Goal: Task Accomplishment & Management: Manage account settings

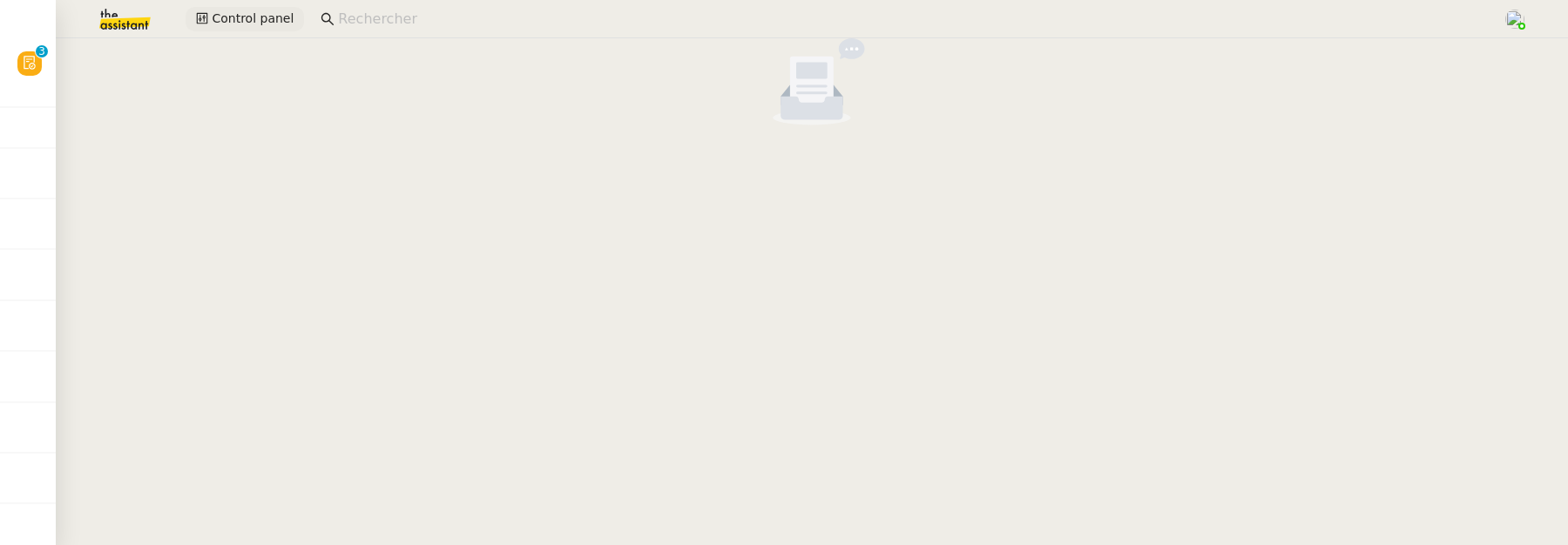
click at [206, 23] on icon at bounding box center [202, 18] width 12 height 12
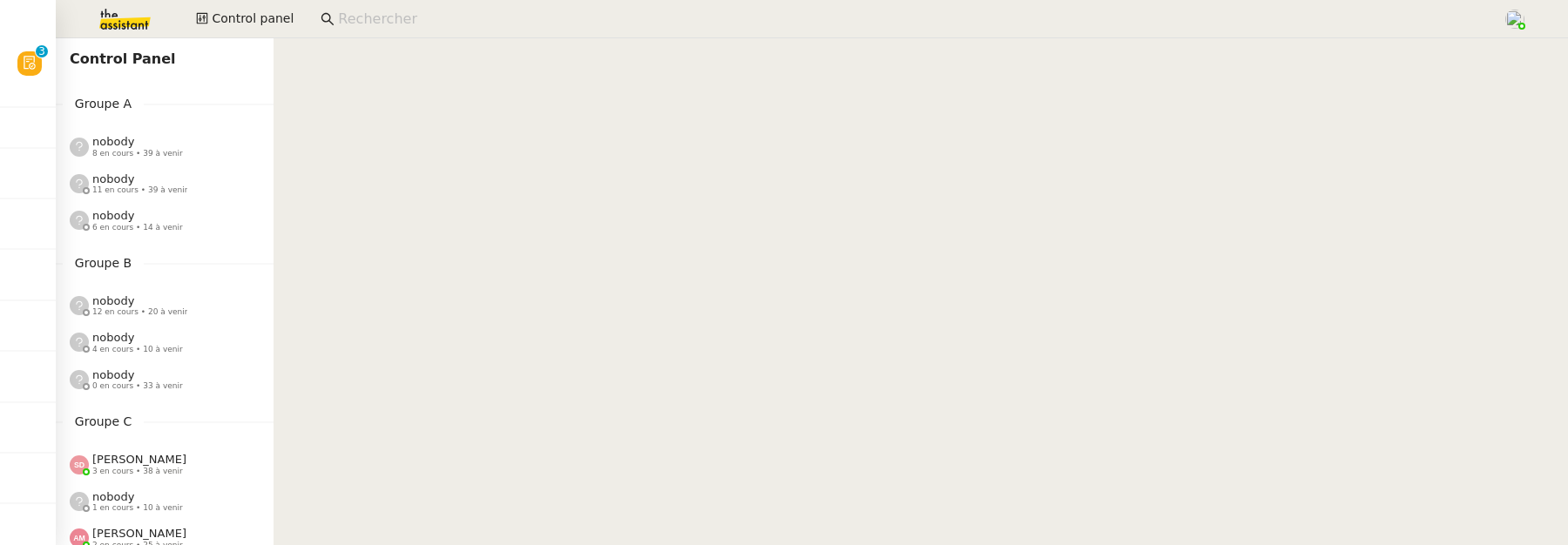
click at [105, 24] on img at bounding box center [111, 19] width 135 height 39
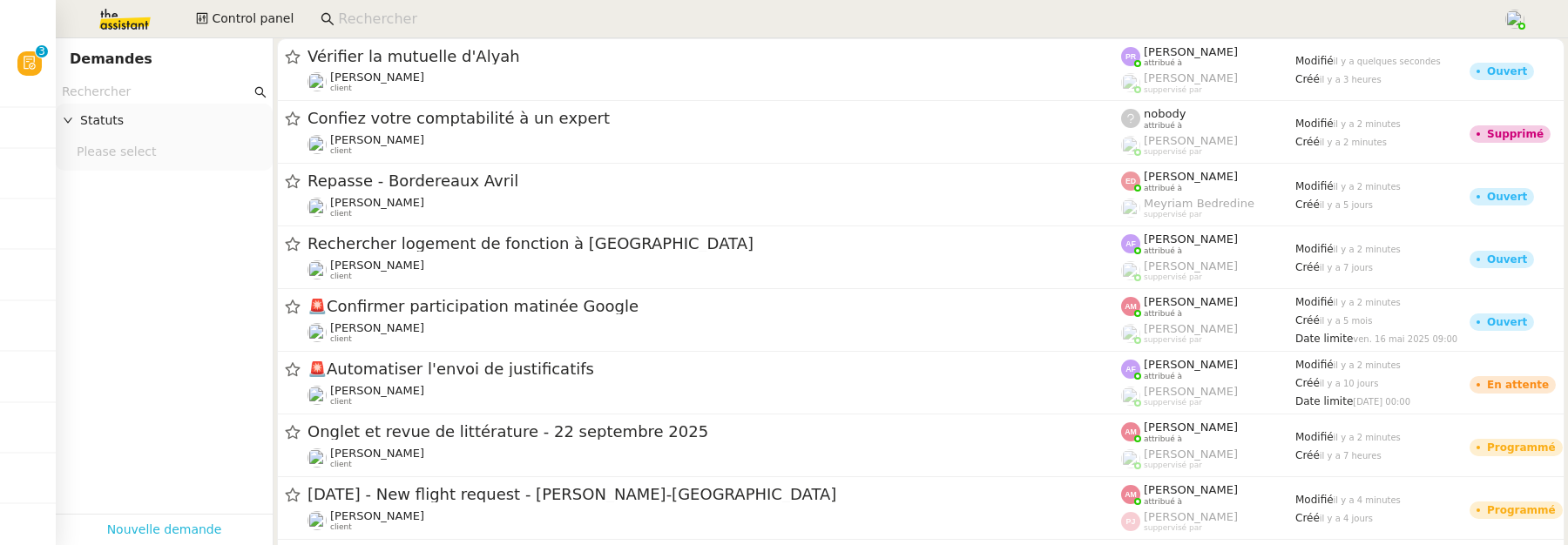
click at [161, 520] on link "Nouvelle demande" at bounding box center [164, 530] width 115 height 20
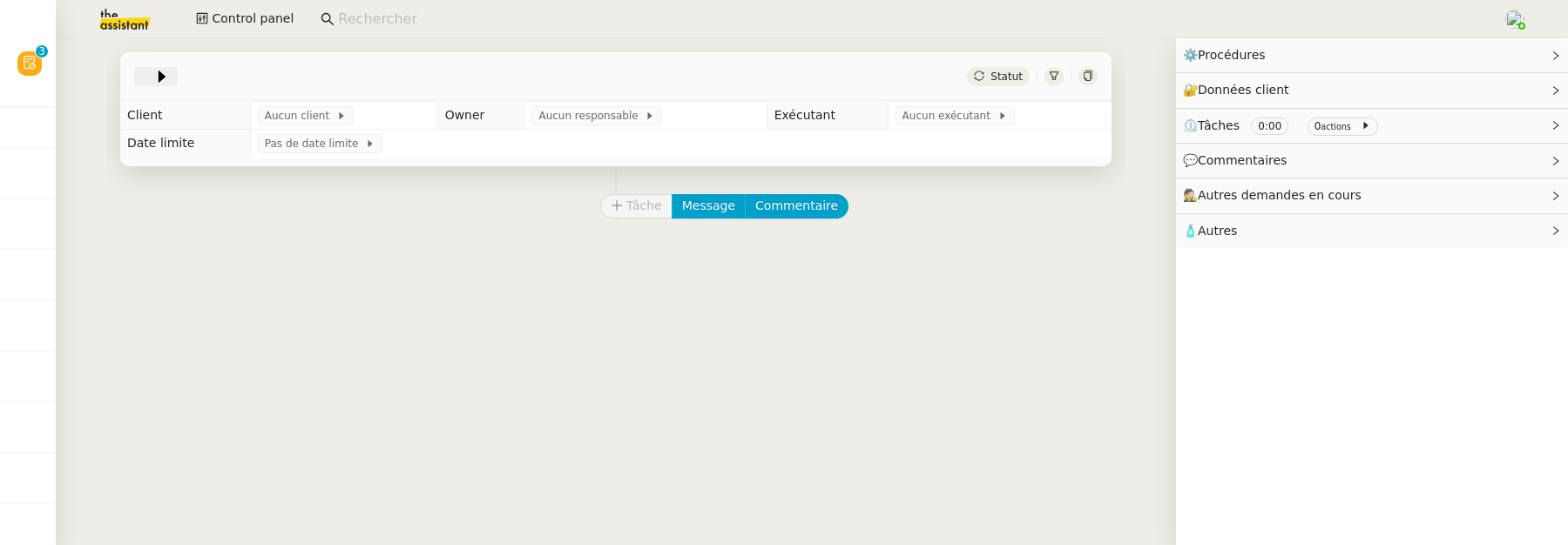
click at [154, 84] on icon at bounding box center [162, 77] width 18 height 18
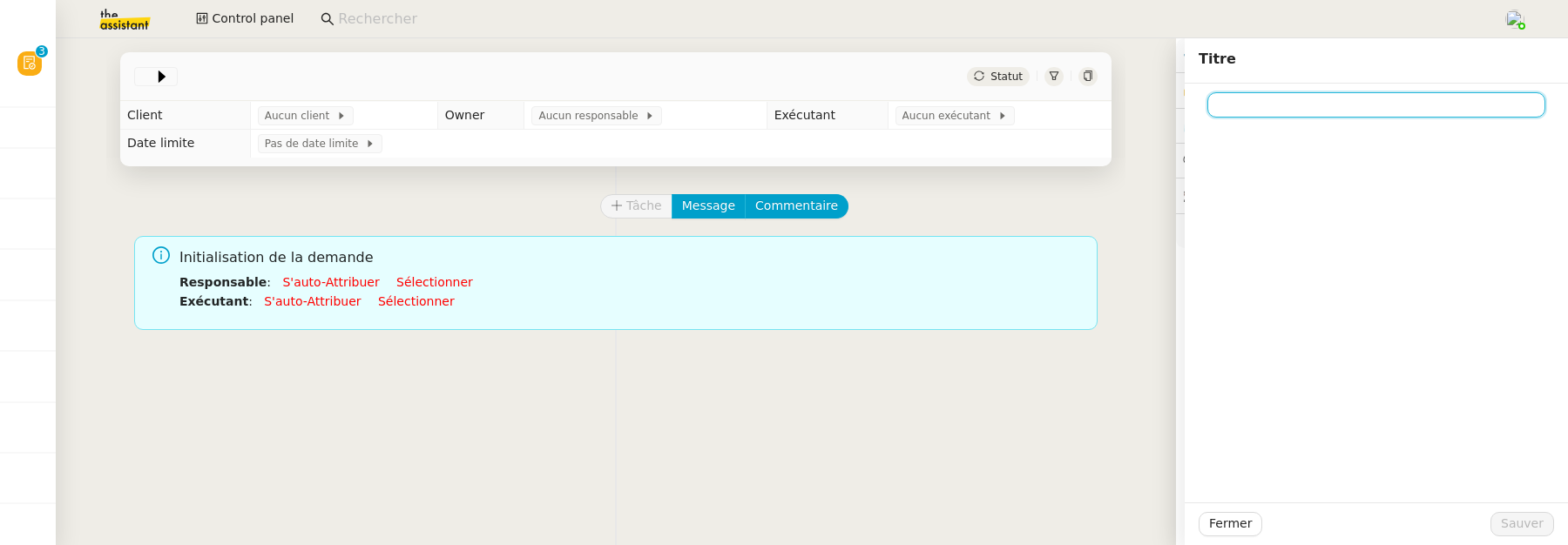
click at [1246, 108] on input at bounding box center [1376, 105] width 338 height 26
paste input "Rattrapage et justification des transactions Indy"
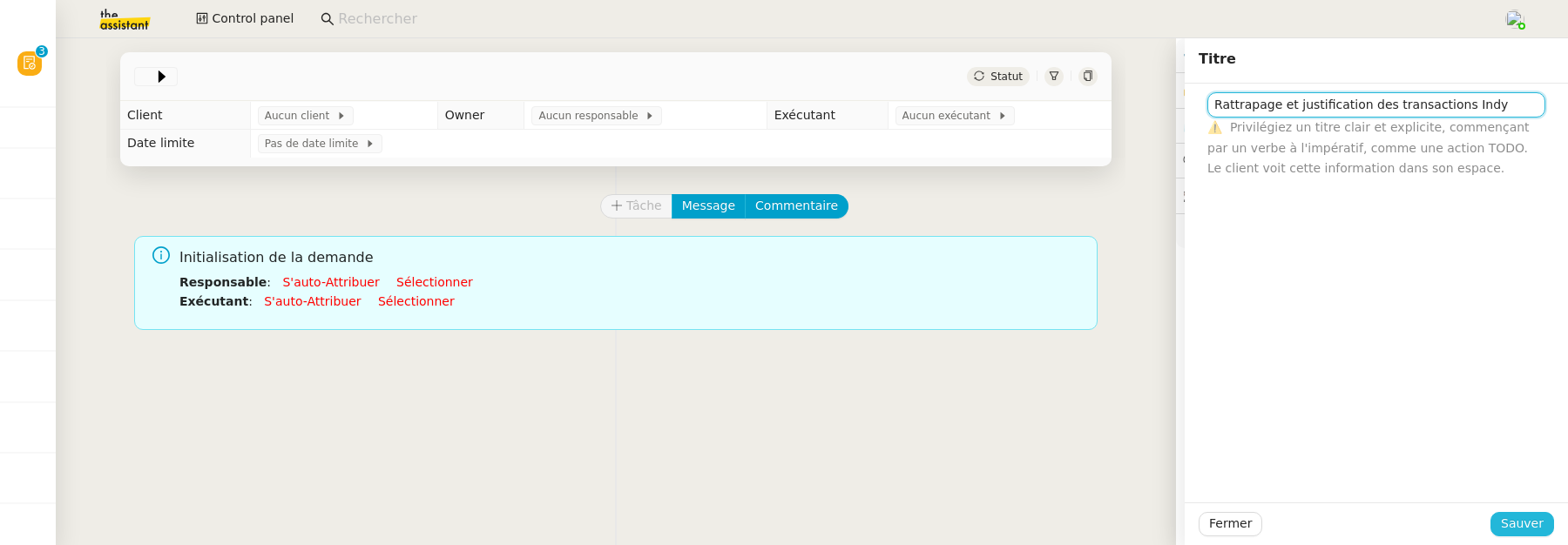
type input "Rattrapage et justification des transactions Indy"
click at [1510, 528] on span "Sauver" at bounding box center [1521, 524] width 43 height 20
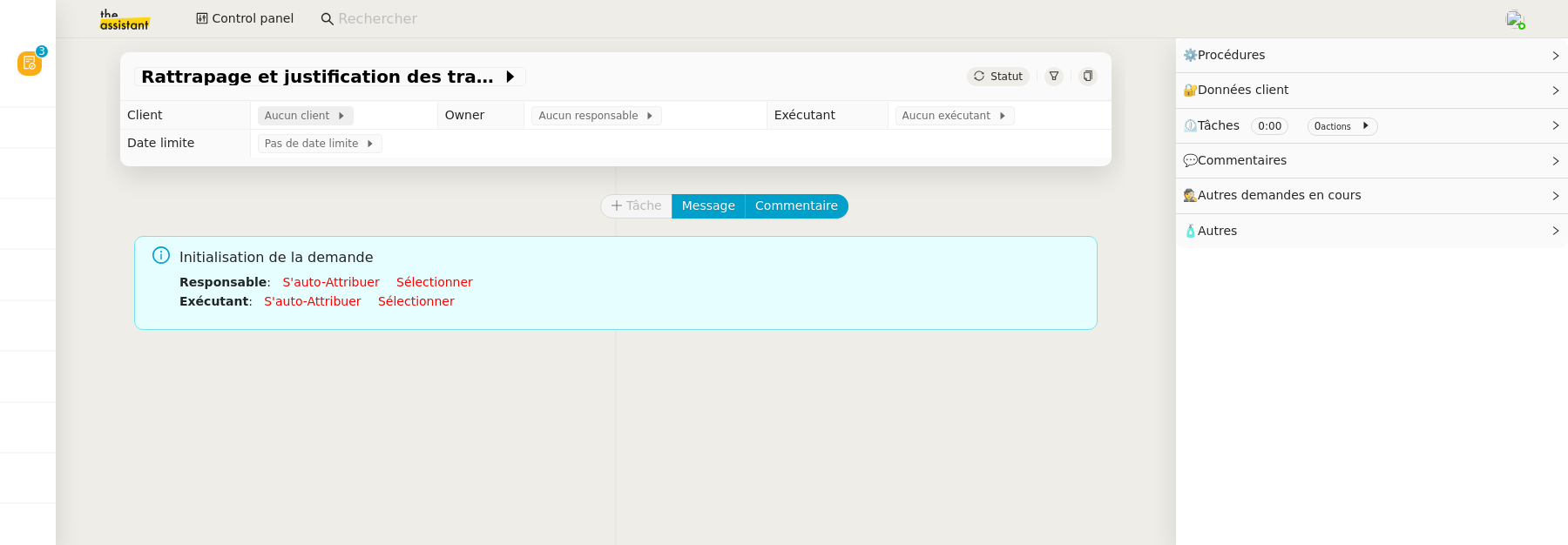
click at [273, 109] on span "Aucun client" at bounding box center [300, 116] width 71 height 18
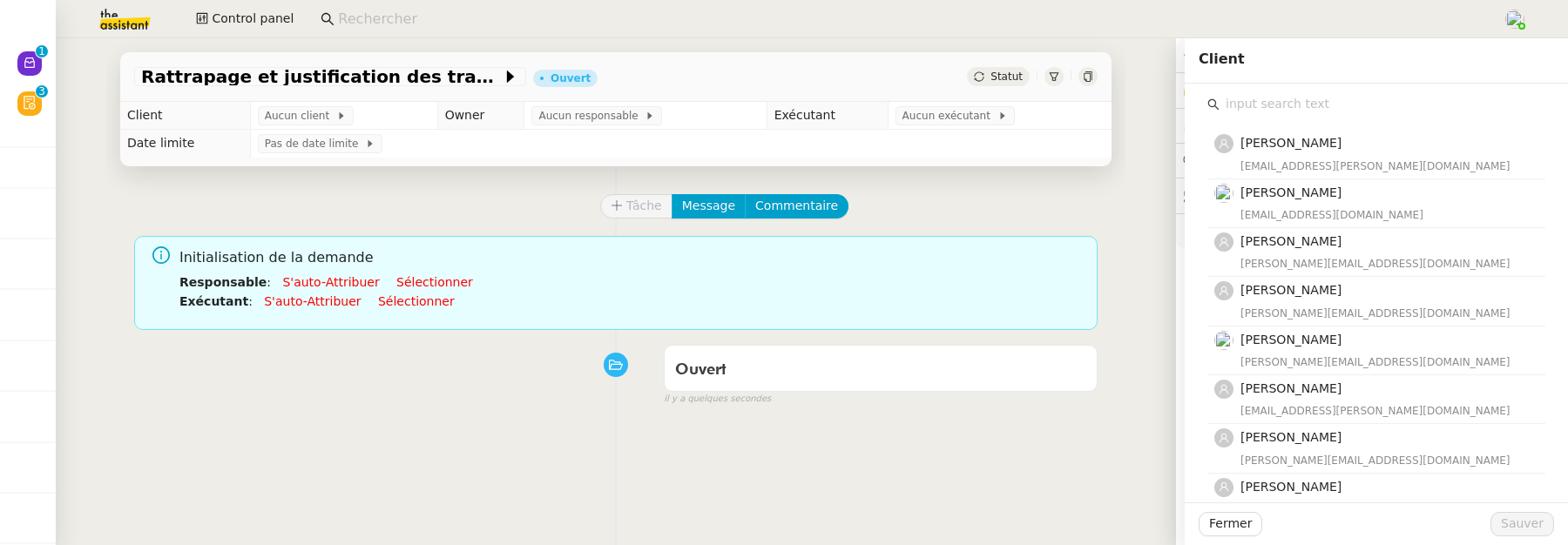
click at [1279, 106] on input "text" at bounding box center [1382, 104] width 326 height 24
type input "j"
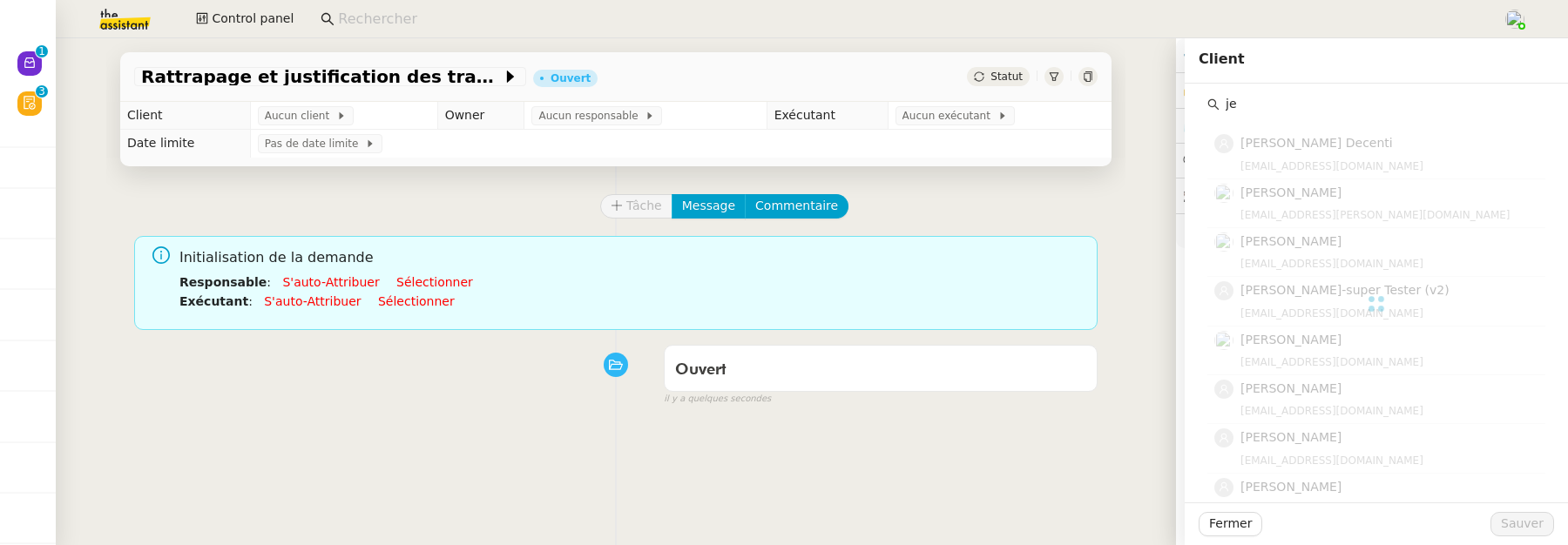
type input "j"
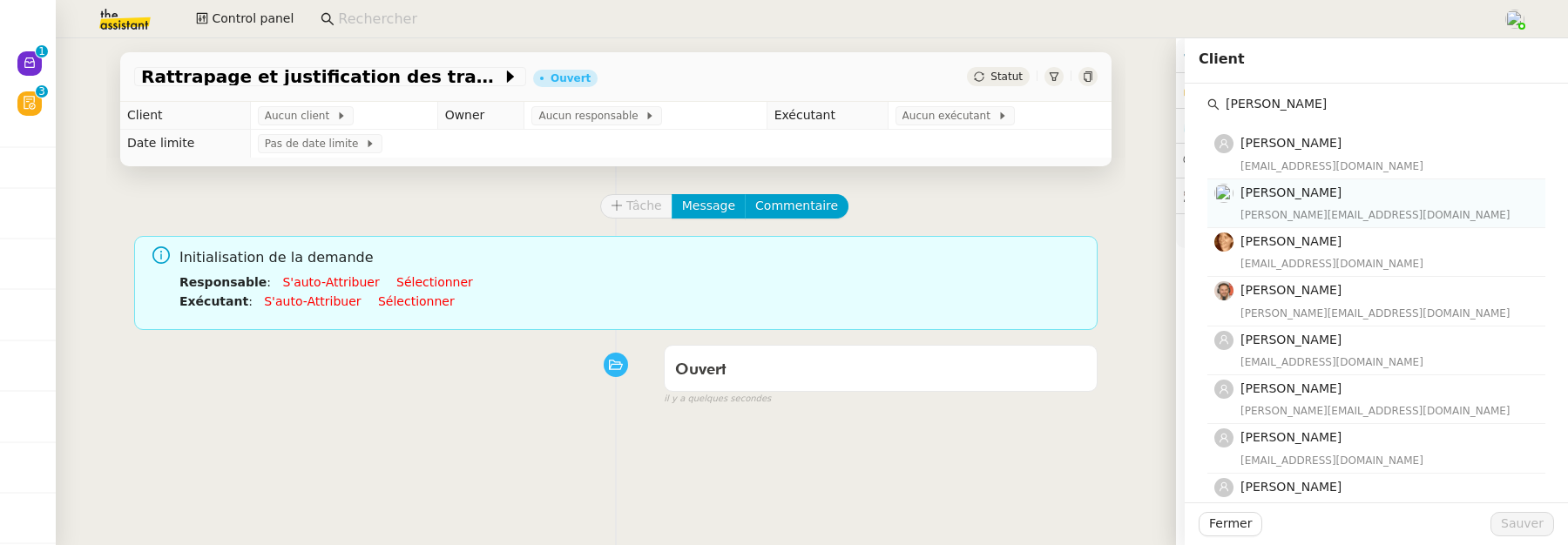
type input "emil"
click at [1330, 196] on h4 "[PERSON_NAME]" at bounding box center [1387, 193] width 294 height 20
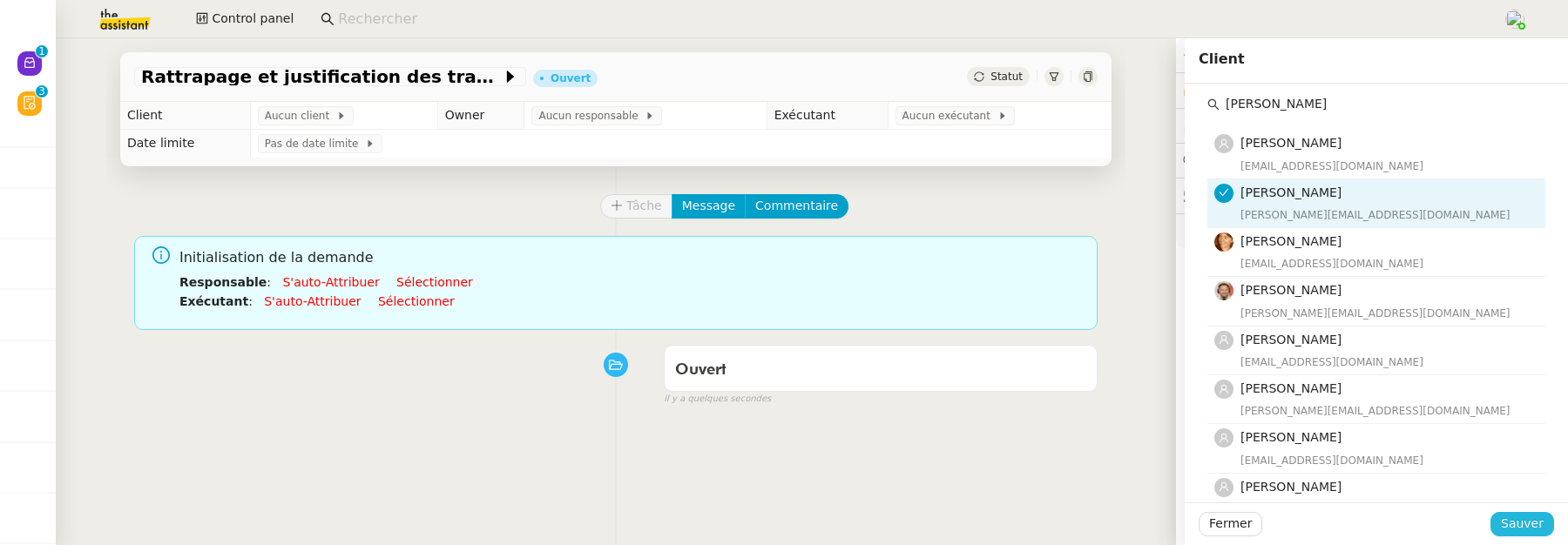
drag, startPoint x: 1530, startPoint y: 530, endPoint x: 1473, endPoint y: 530, distance: 57.0
click at [1530, 530] on button "Sauver" at bounding box center [1522, 524] width 63 height 25
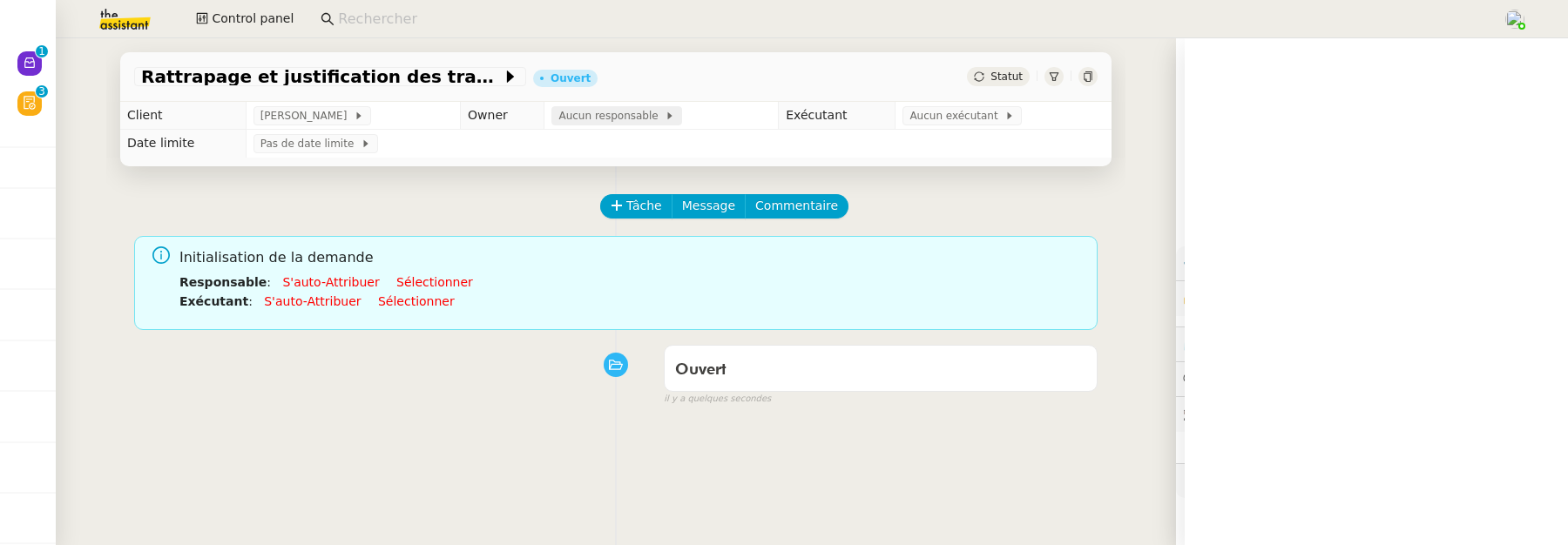
click at [567, 115] on span "Aucun responsable" at bounding box center [611, 116] width 106 height 18
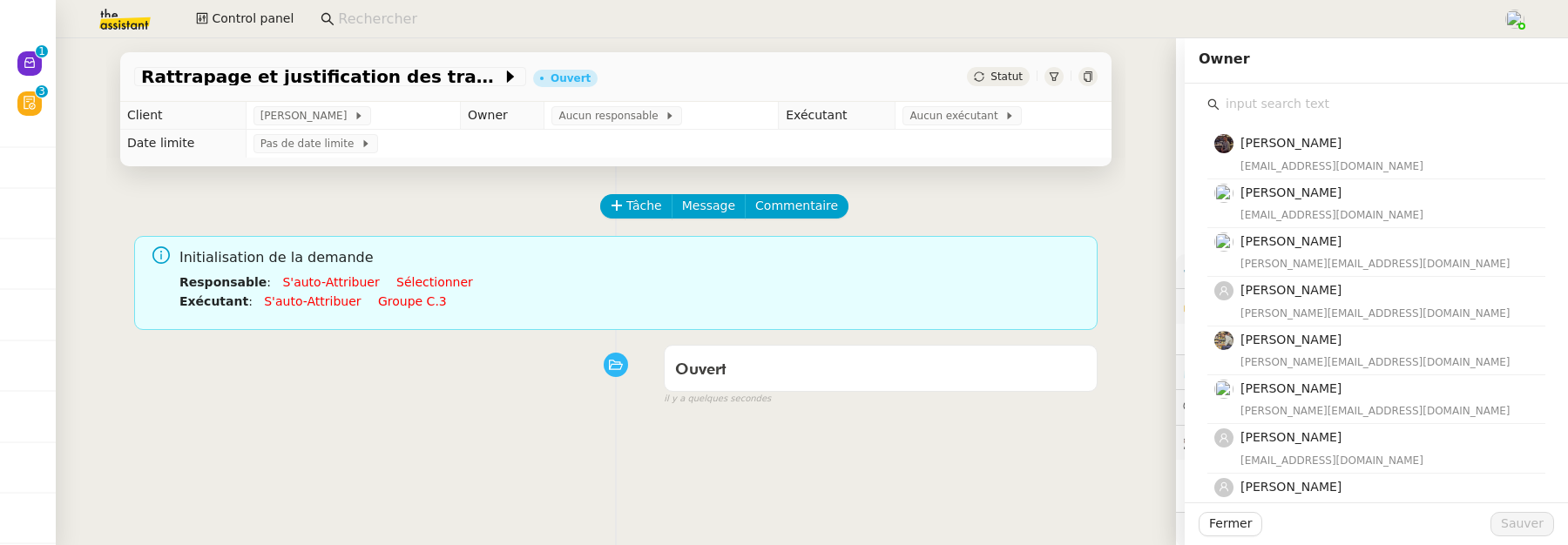
click at [1311, 106] on input "text" at bounding box center [1382, 104] width 326 height 24
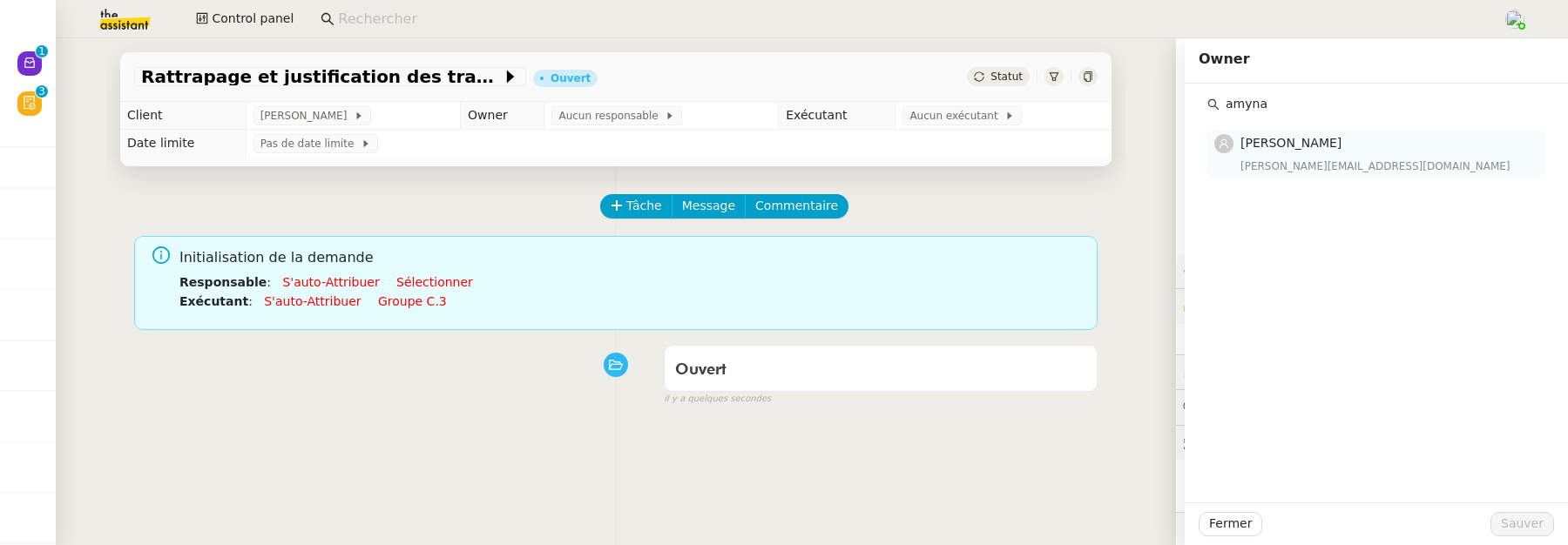
type input "amyna"
click at [1306, 161] on div "[PERSON_NAME][EMAIL_ADDRESS][DOMAIN_NAME]" at bounding box center [1387, 166] width 294 height 18
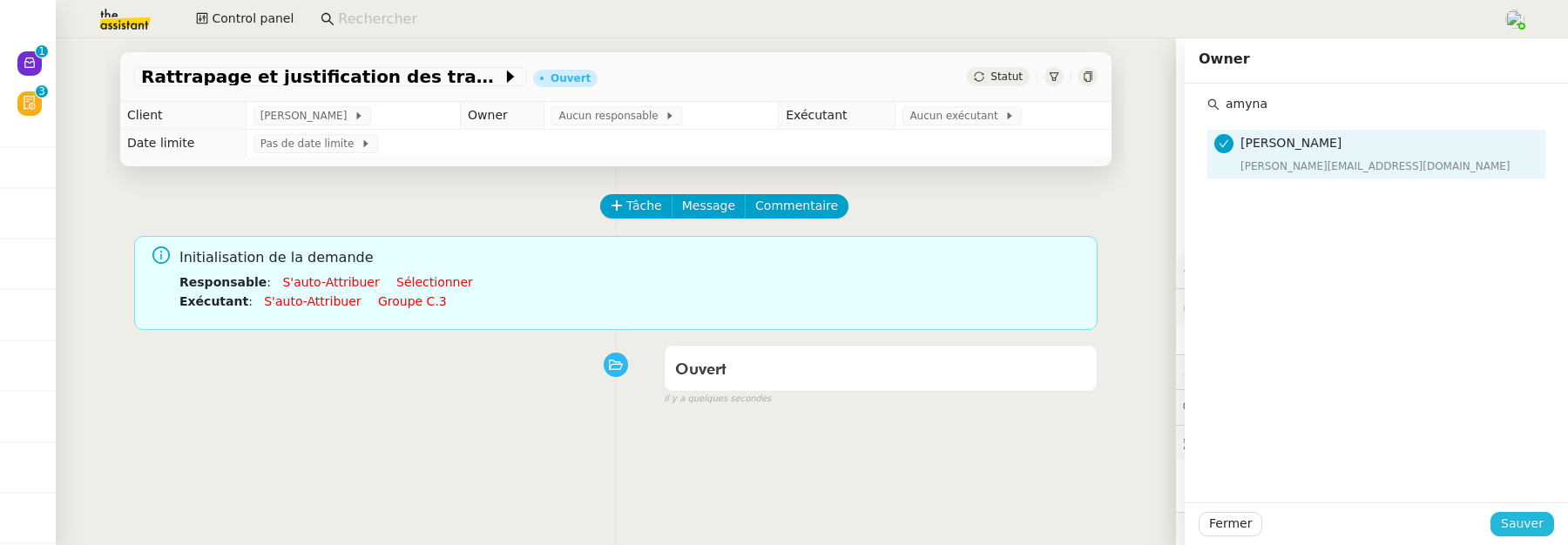
click at [1509, 519] on span "Sauver" at bounding box center [1521, 524] width 43 height 20
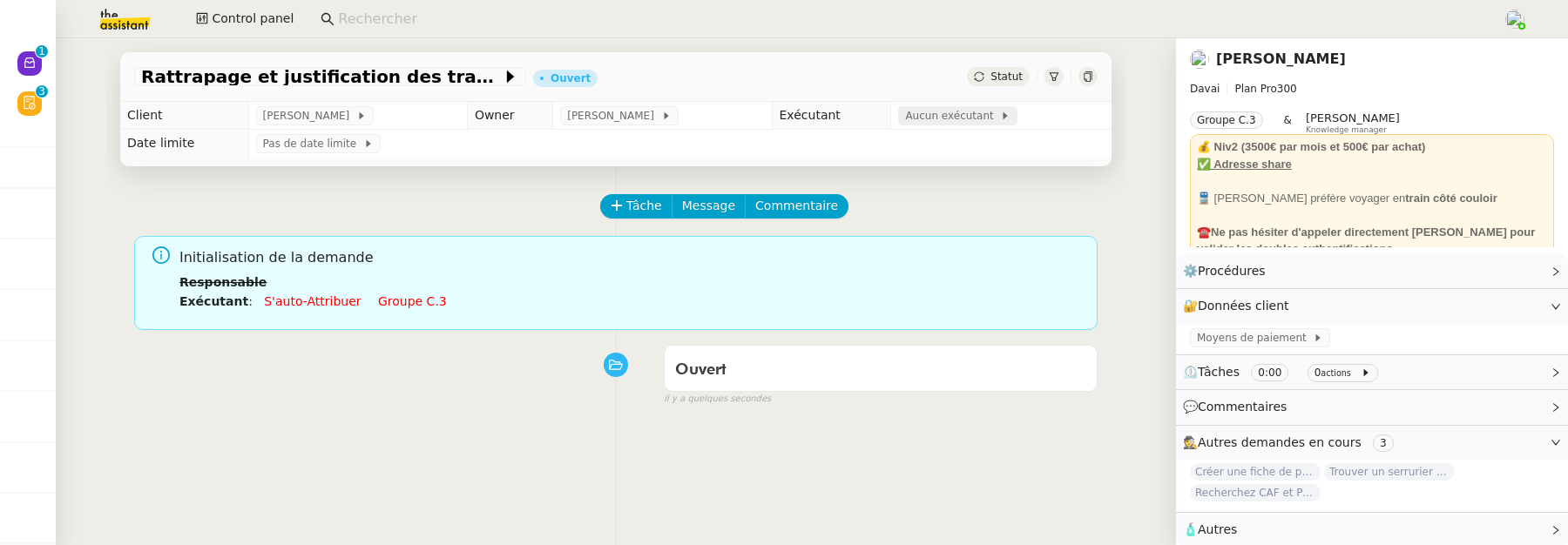
click at [910, 119] on span "Aucun exécutant" at bounding box center [953, 116] width 95 height 18
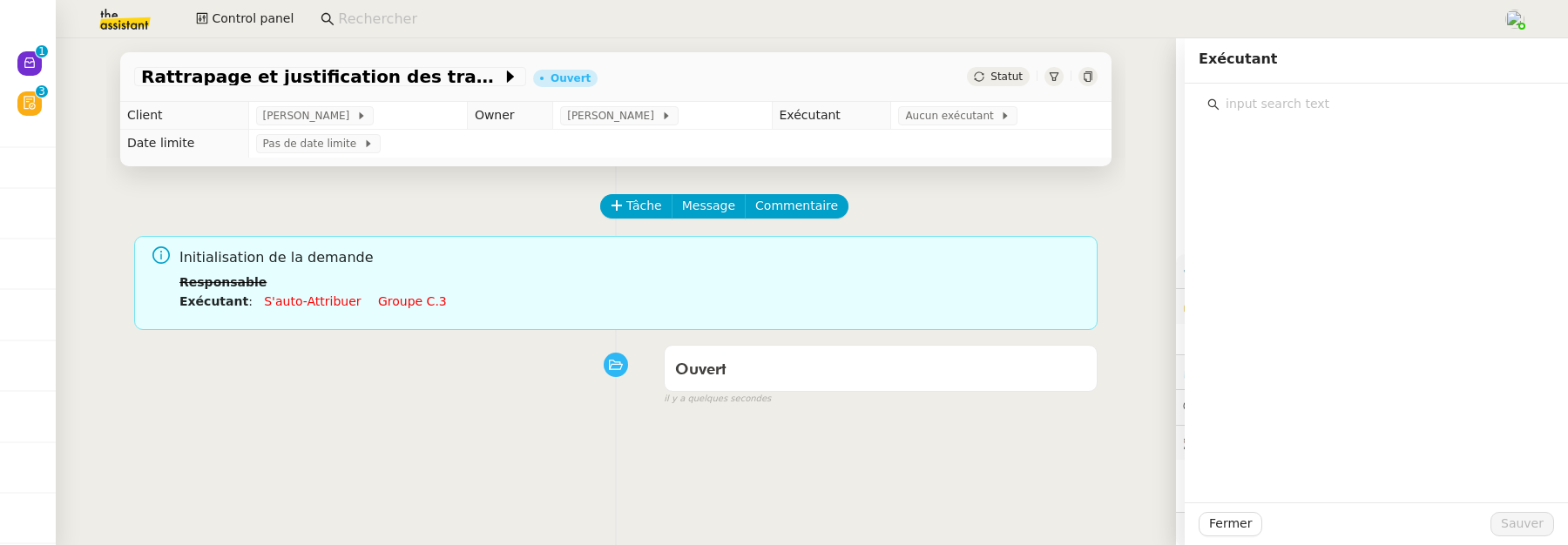
click at [1307, 110] on input "text" at bounding box center [1382, 104] width 326 height 24
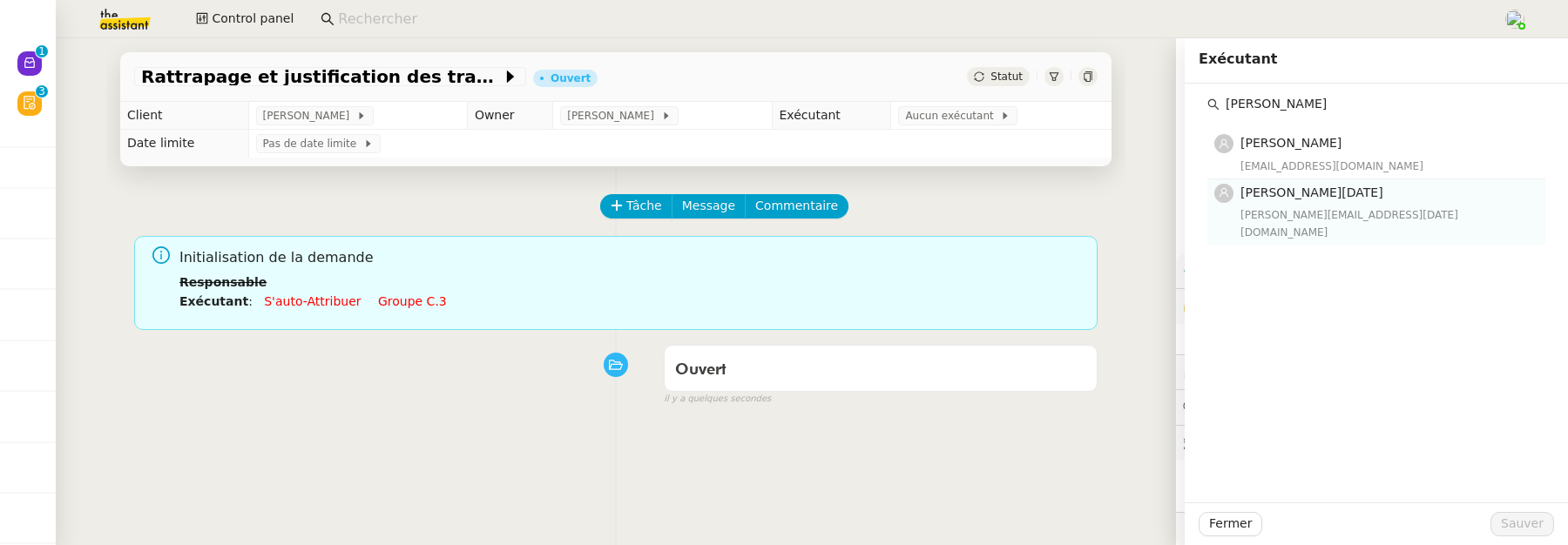
type input "[PERSON_NAME]"
click at [1358, 195] on h4 "[PERSON_NAME][DATE]" at bounding box center [1387, 193] width 294 height 20
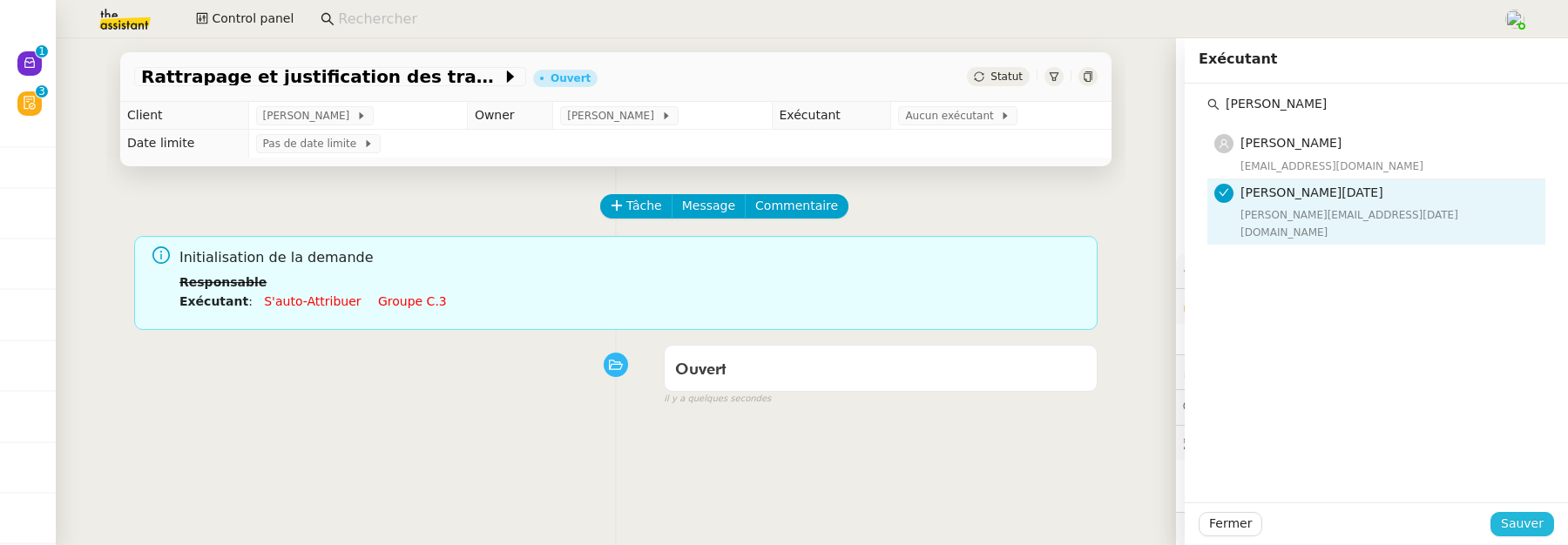
click at [1528, 521] on button "Sauver" at bounding box center [1522, 524] width 63 height 25
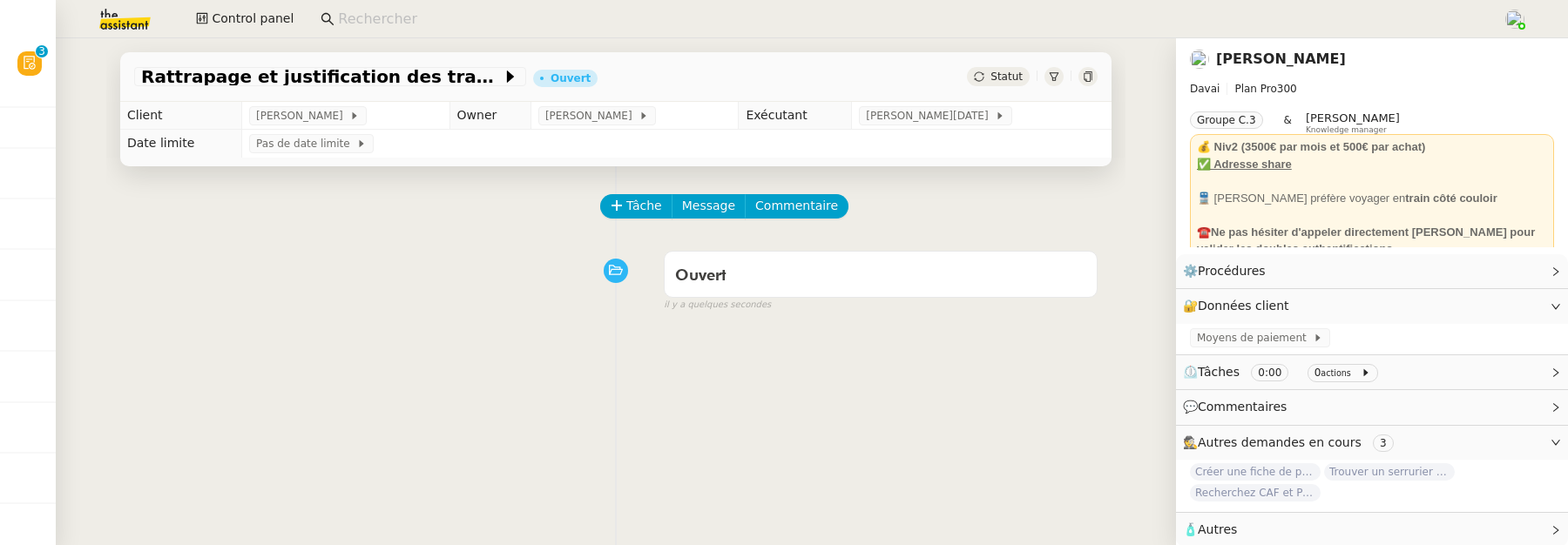
click at [1087, 78] on div at bounding box center [1088, 76] width 19 height 19
click at [818, 198] on button "Commentaire" at bounding box center [796, 206] width 104 height 25
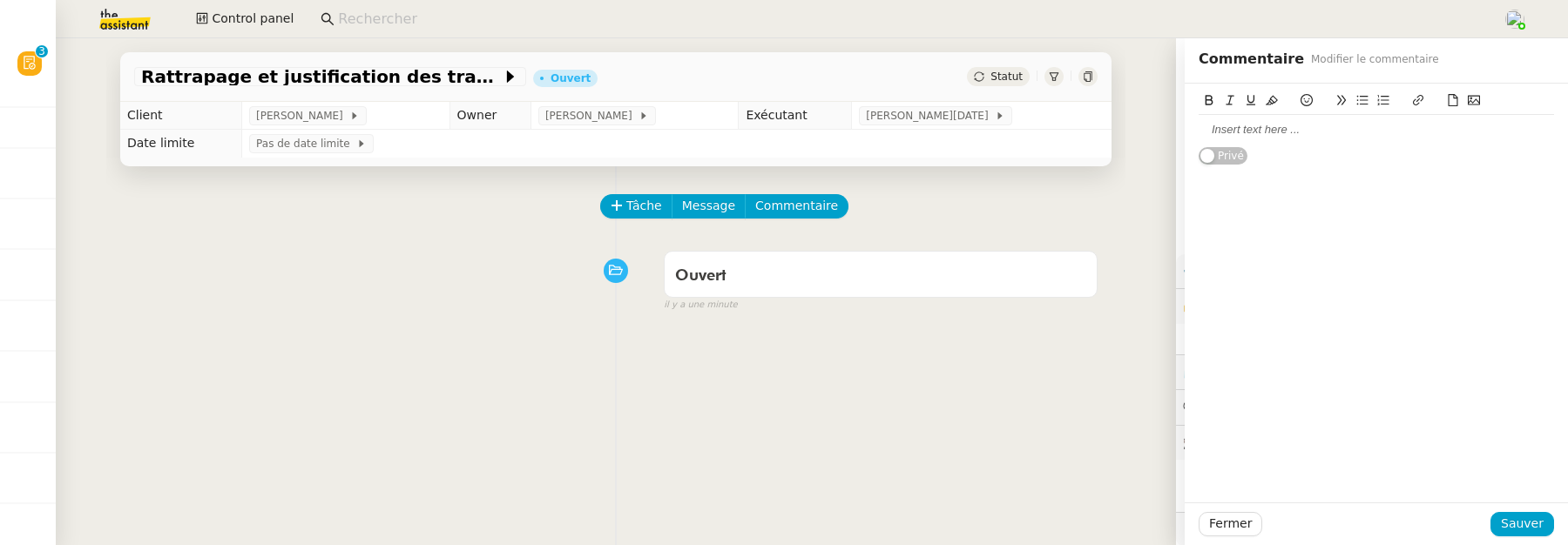
click at [1232, 127] on div at bounding box center [1376, 130] width 356 height 16
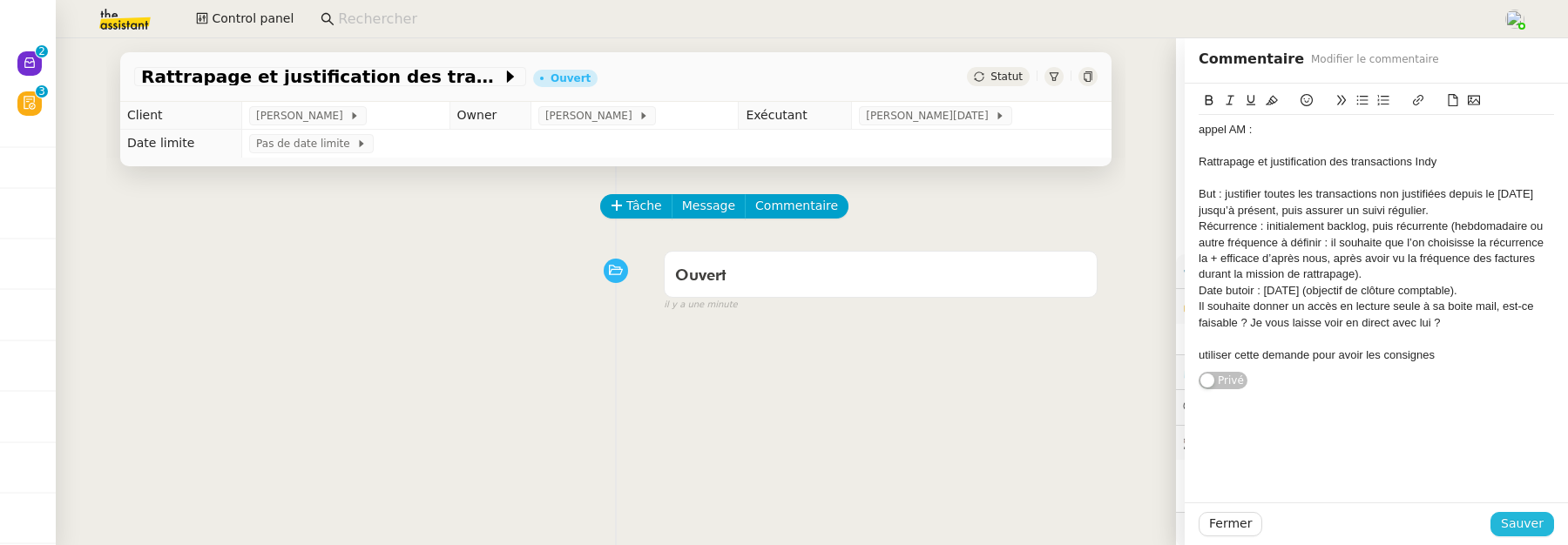
click at [1513, 528] on span "Sauver" at bounding box center [1521, 524] width 43 height 20
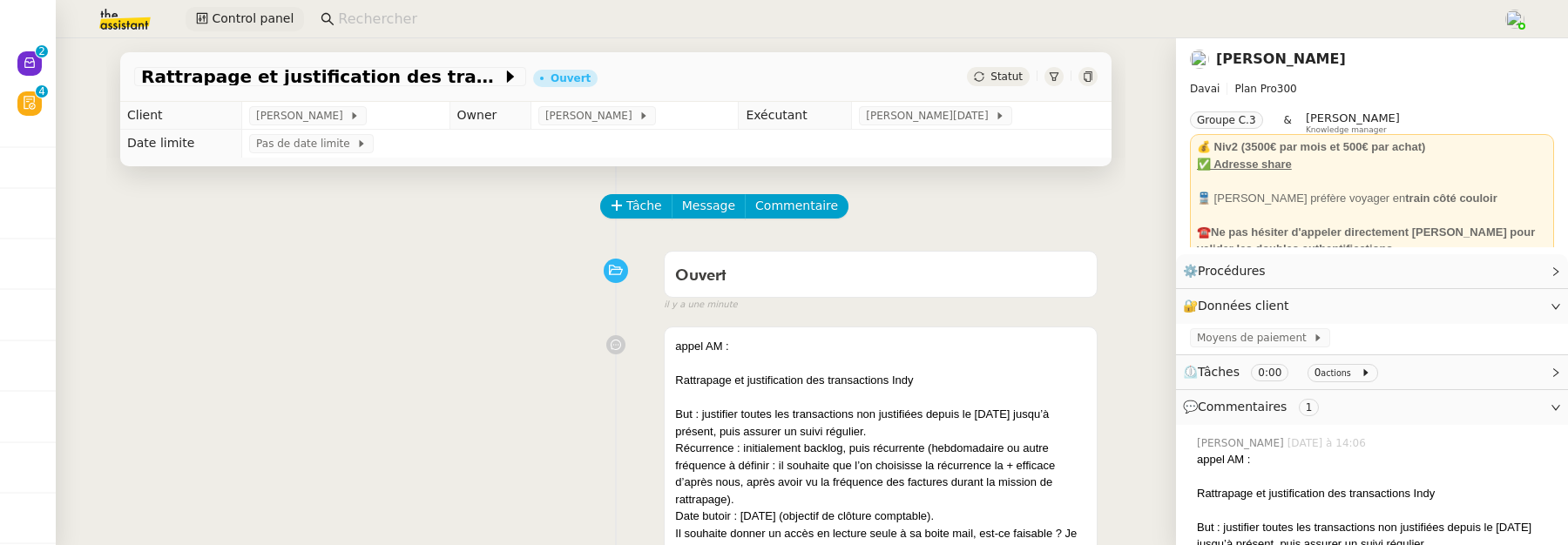
click at [232, 17] on span "Control panel" at bounding box center [253, 19] width 82 height 20
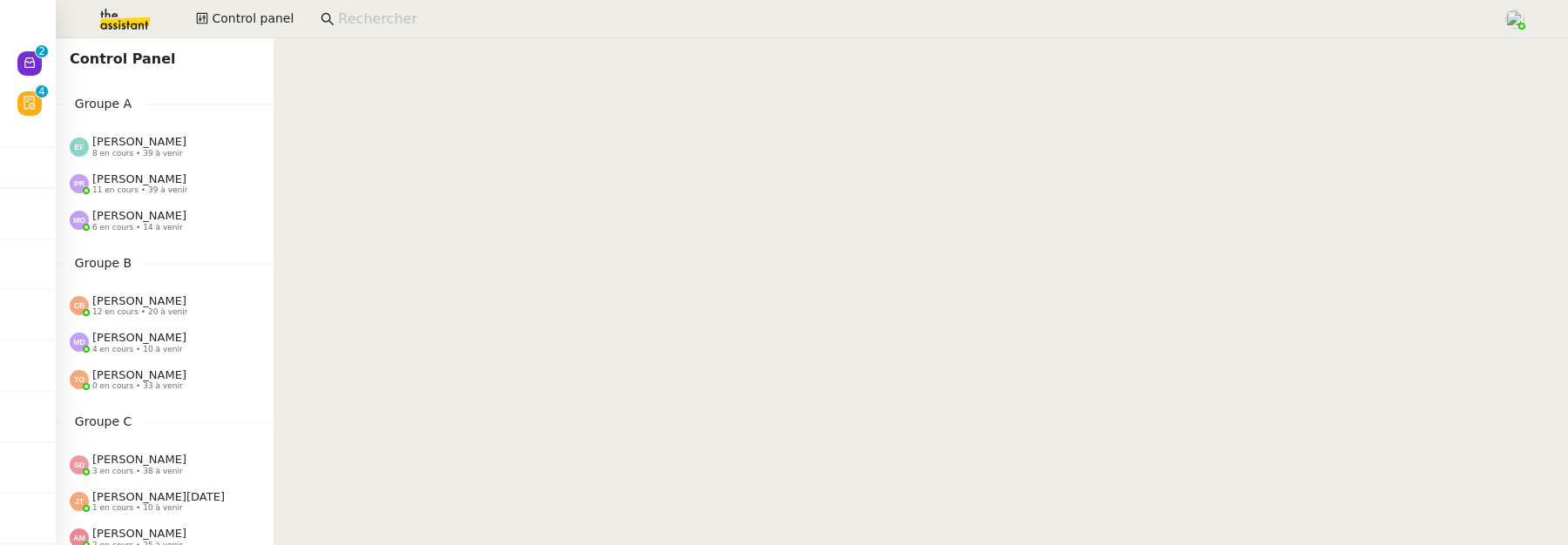
click at [101, 25] on img at bounding box center [111, 19] width 135 height 39
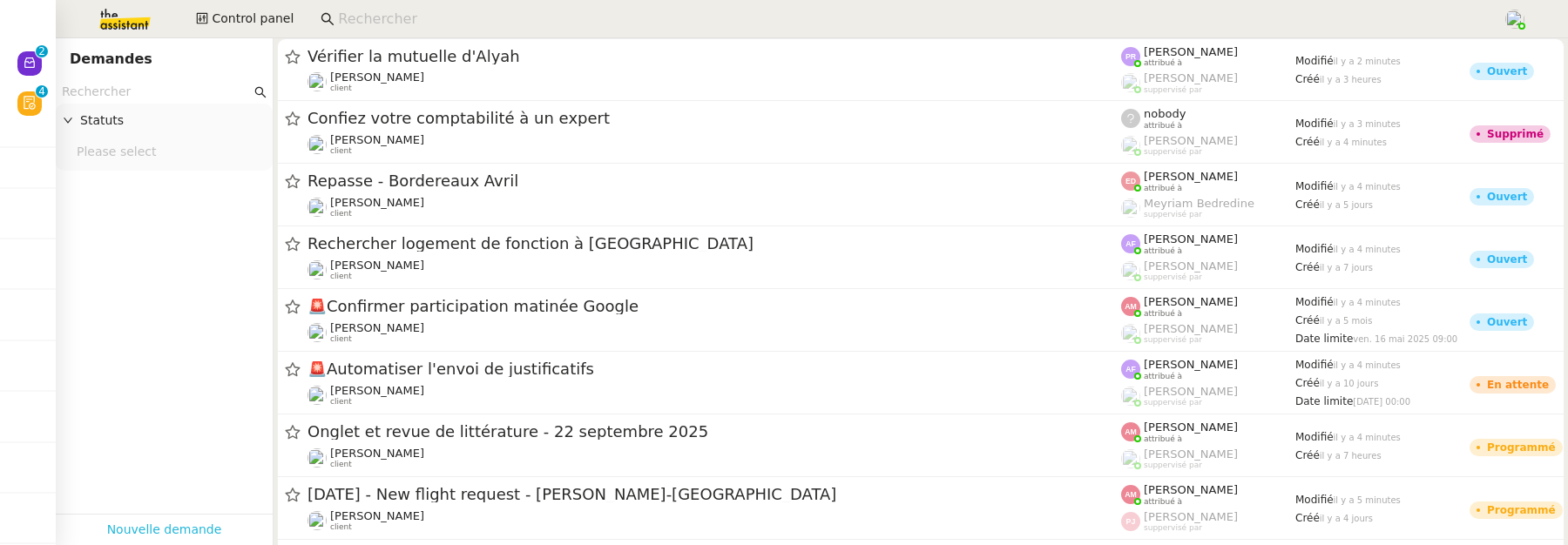
click at [170, 520] on link "Nouvelle demande" at bounding box center [164, 530] width 115 height 20
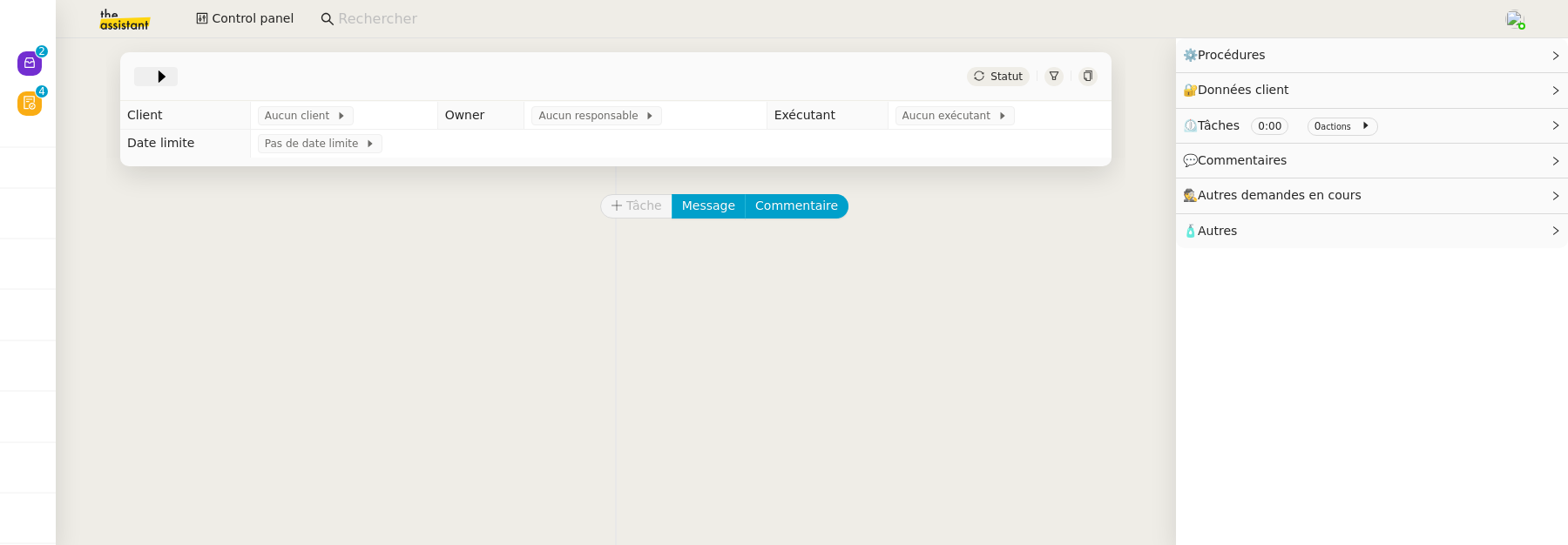
click at [154, 85] on icon at bounding box center [162, 77] width 18 height 18
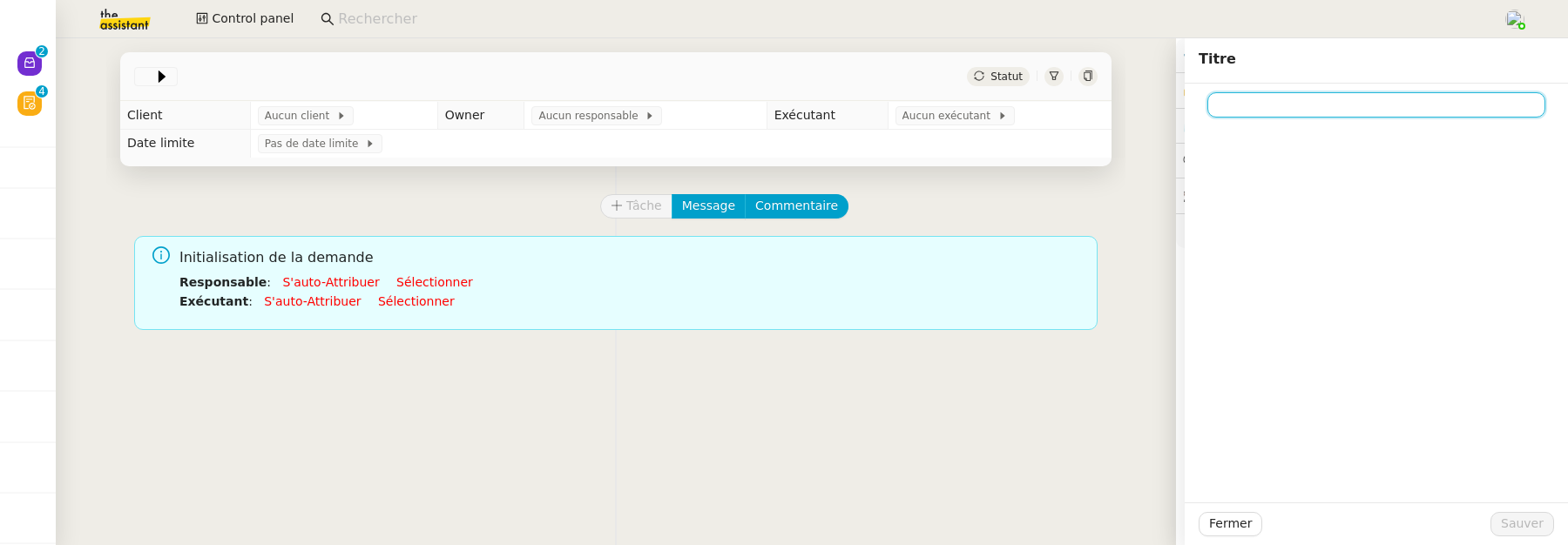
click at [1272, 114] on input at bounding box center [1376, 105] width 338 height 26
paste input "Gestion des factures hebdomadaires"
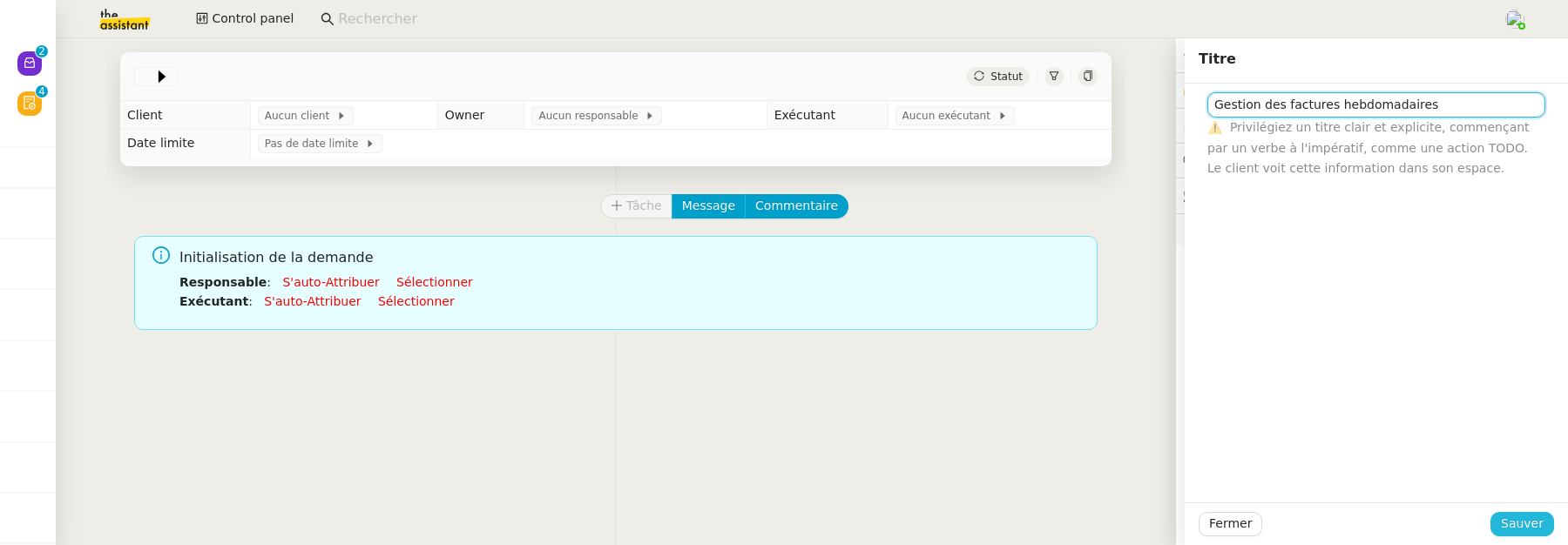
type input "Gestion des factures hebdomadaires"
click at [1515, 534] on span "Sauver" at bounding box center [1521, 524] width 43 height 20
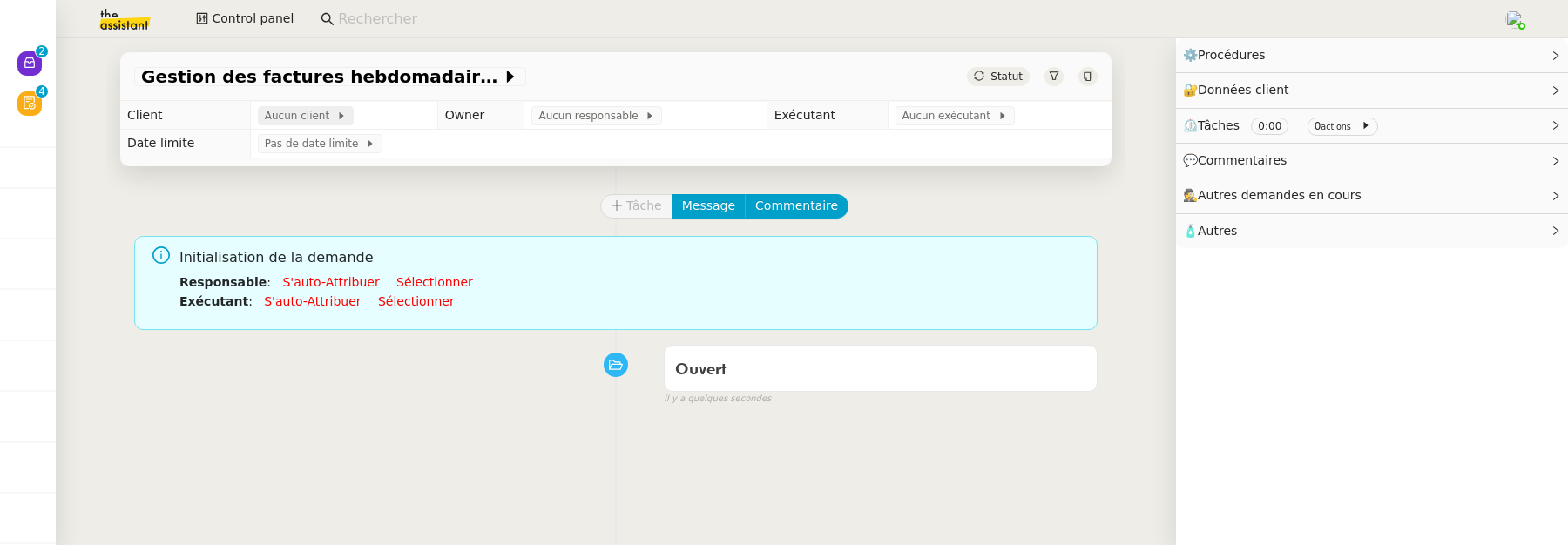
click at [336, 120] on icon at bounding box center [341, 116] width 11 height 11
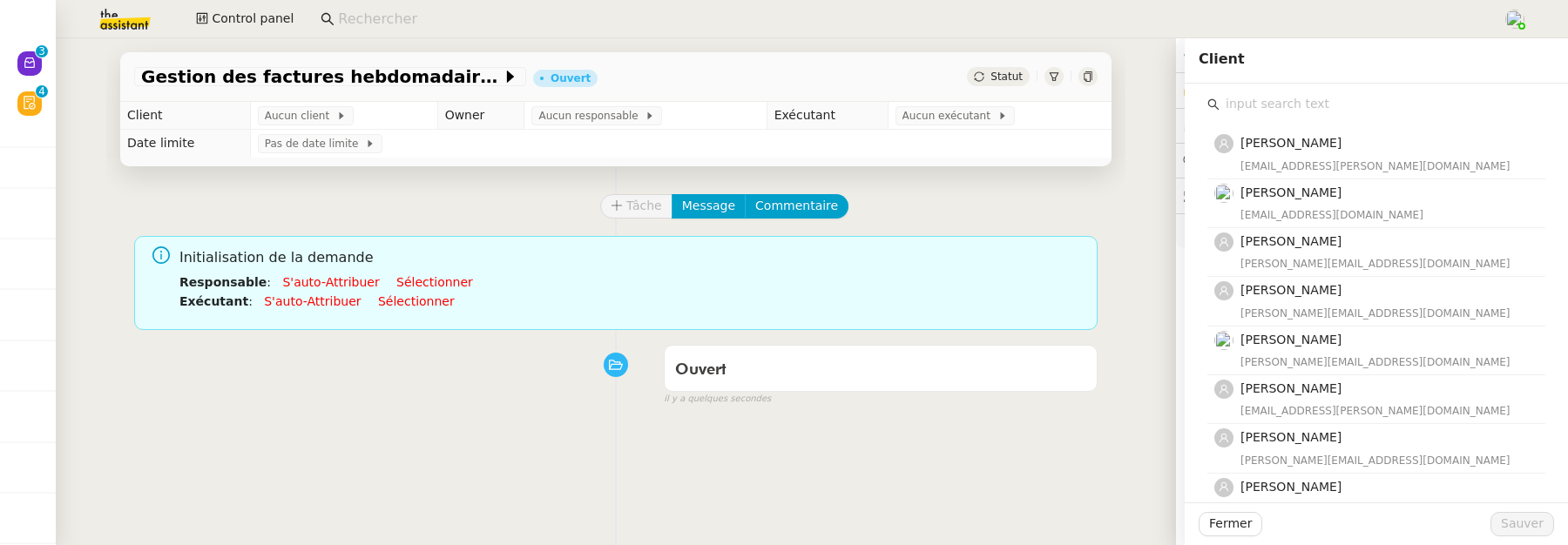
click at [1243, 94] on input "text" at bounding box center [1382, 104] width 326 height 24
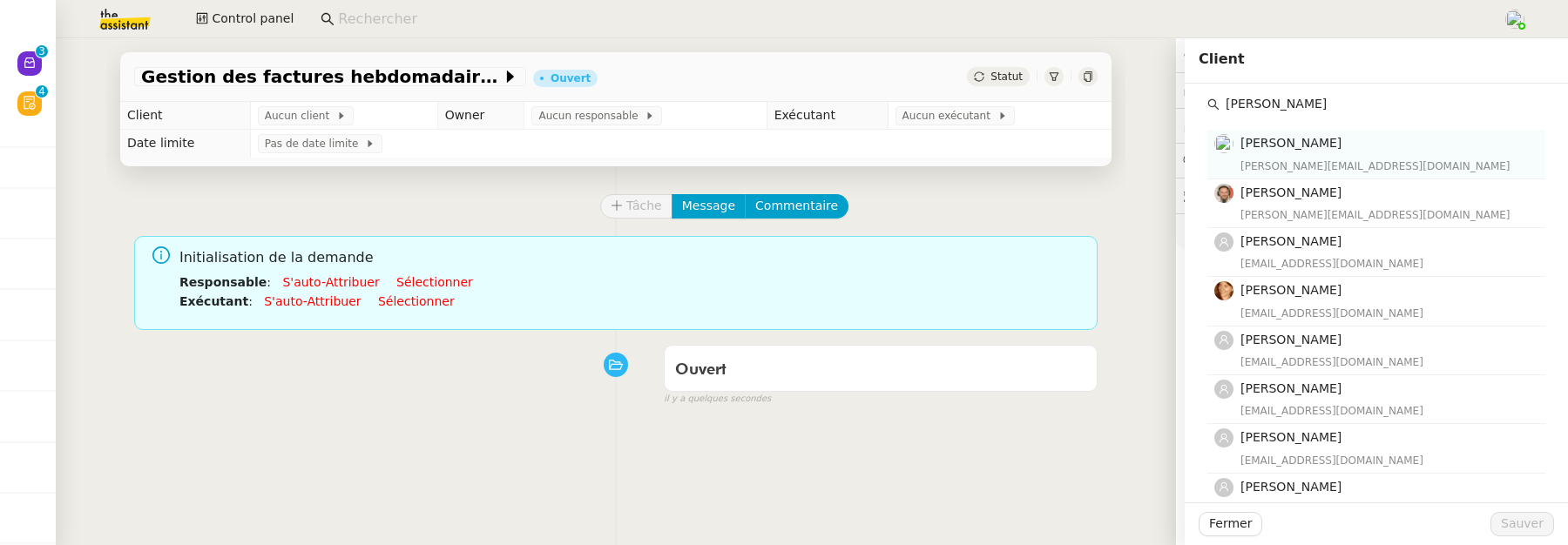
type input "emile"
click at [1316, 153] on h4 "[PERSON_NAME]" at bounding box center [1387, 144] width 294 height 20
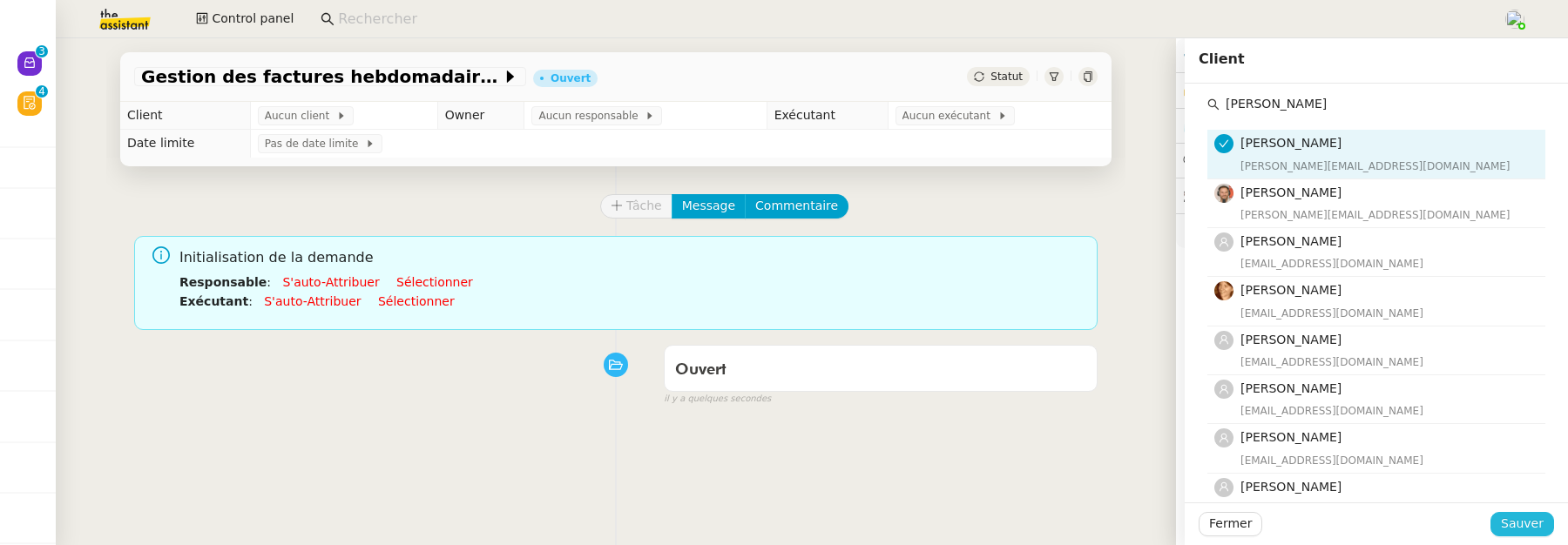
click at [1506, 517] on span "Sauver" at bounding box center [1521, 524] width 43 height 20
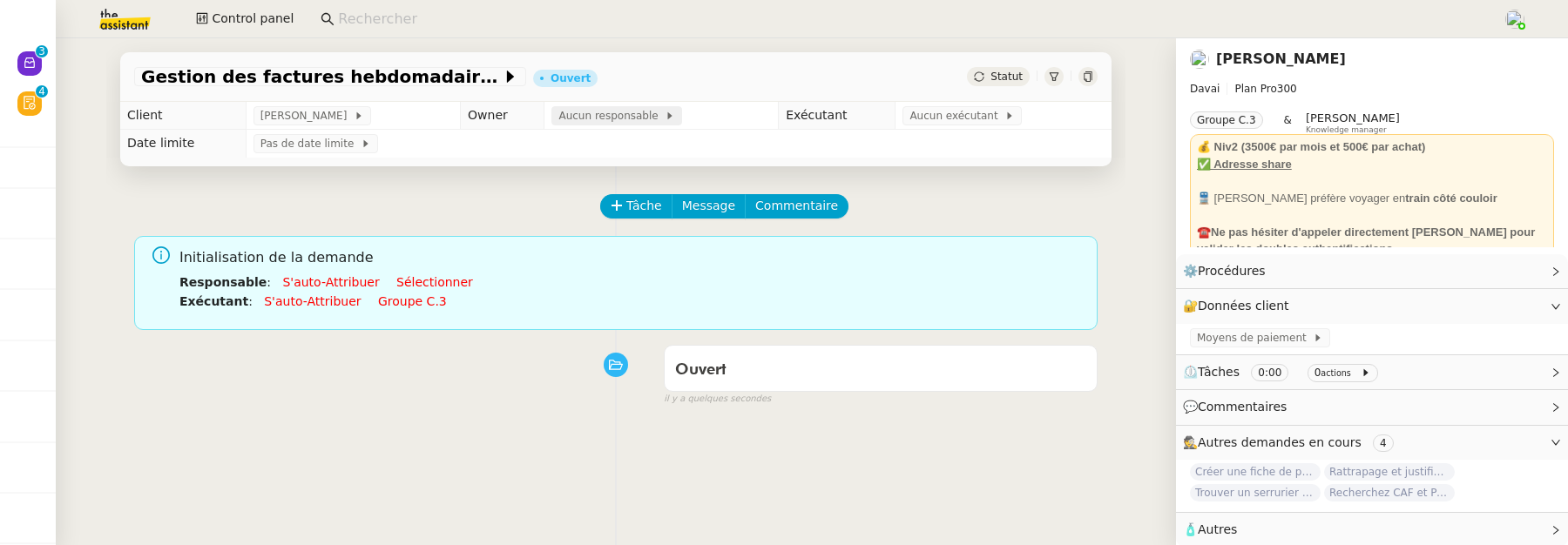
click at [612, 124] on span "Aucun responsable" at bounding box center [611, 116] width 106 height 18
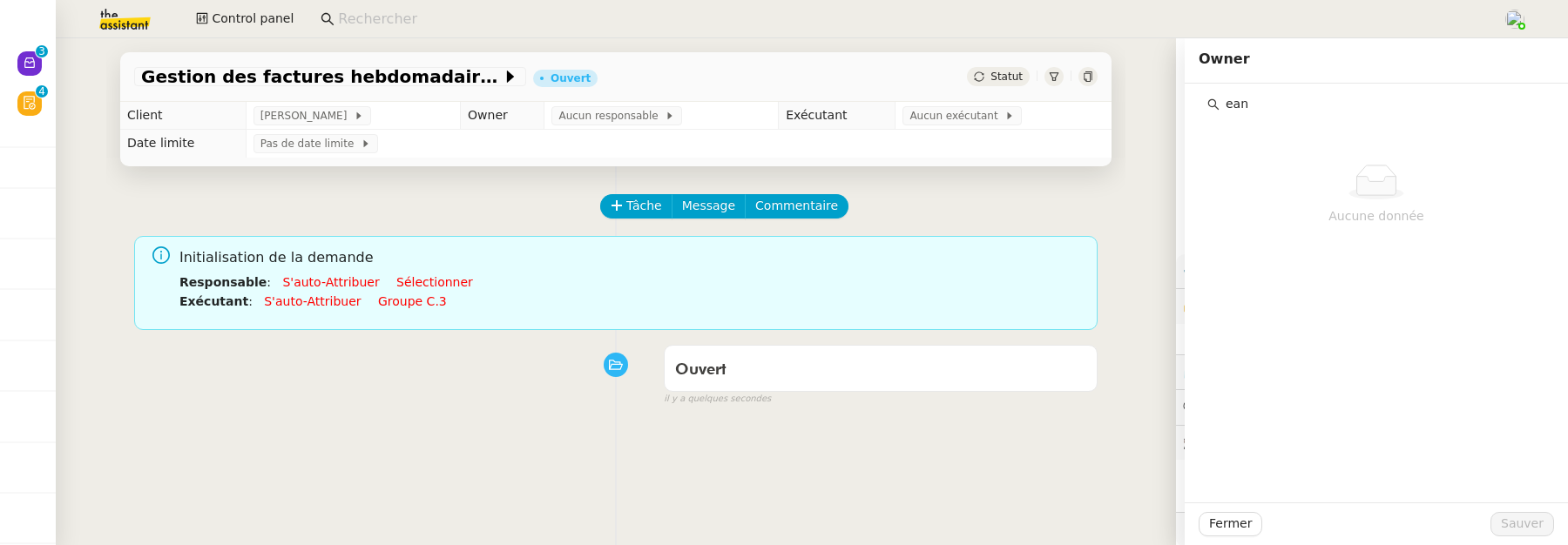
click at [1219, 106] on input "ean" at bounding box center [1382, 104] width 326 height 24
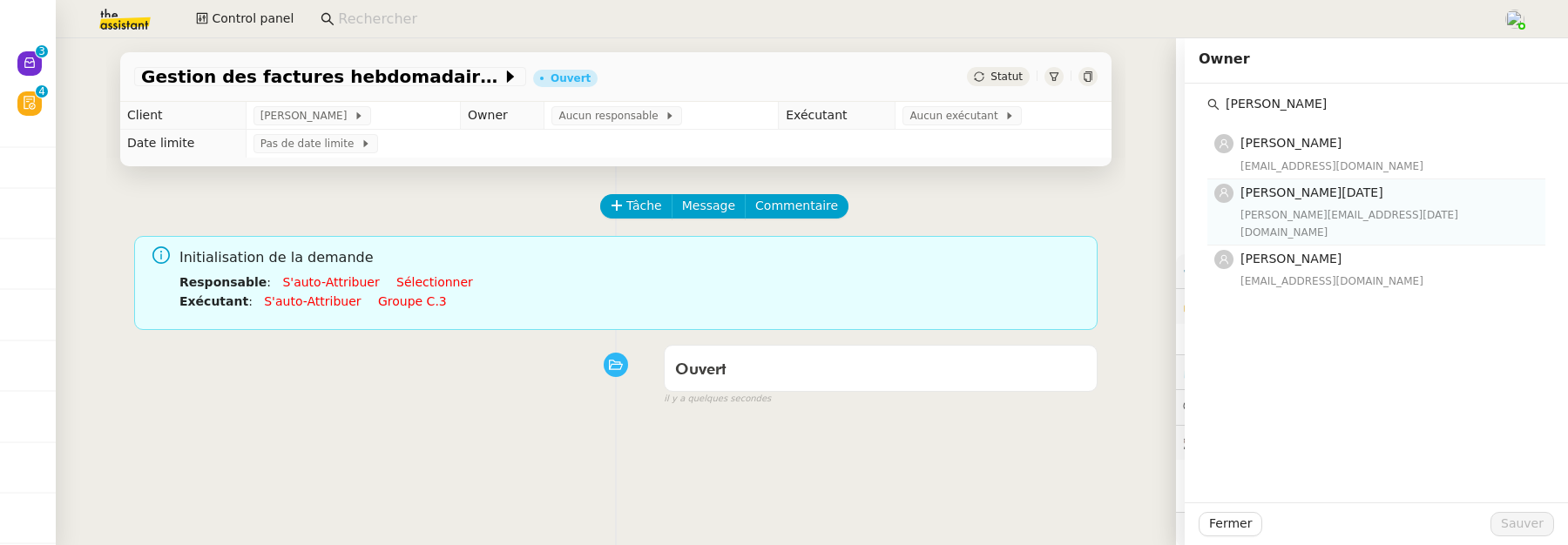
type input "[PERSON_NAME]"
click at [1337, 185] on span "[PERSON_NAME][DATE]" at bounding box center [1311, 192] width 143 height 14
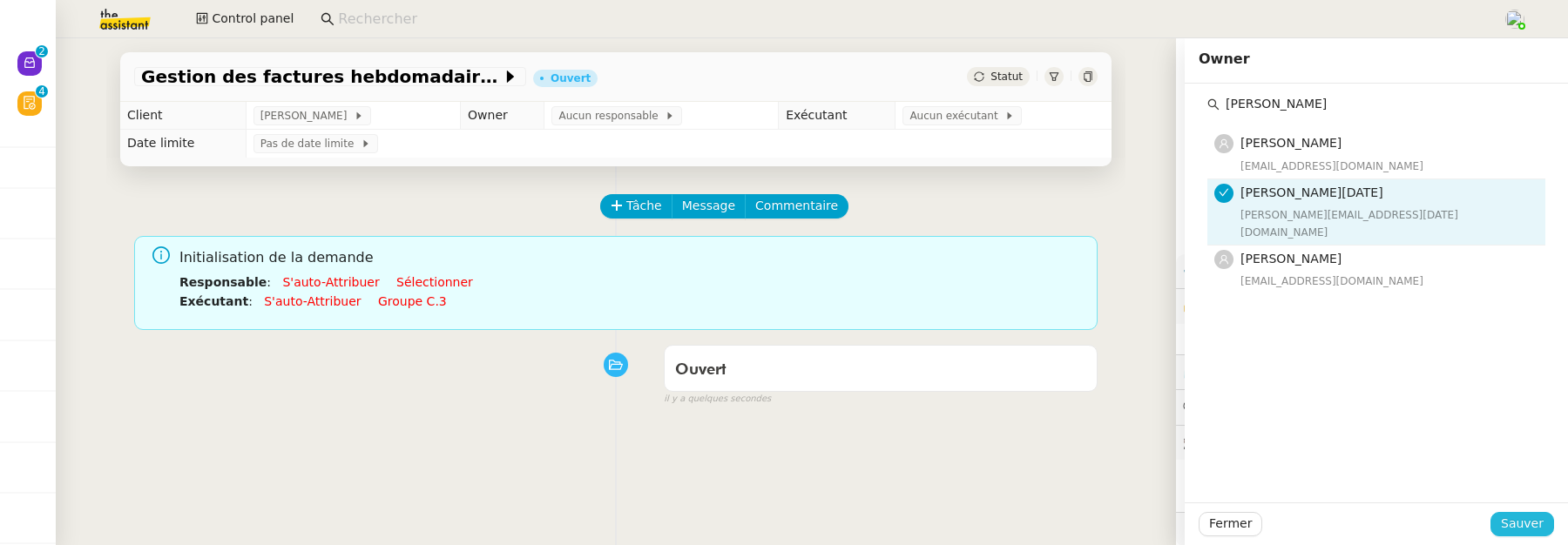
click at [1513, 513] on button "Sauver" at bounding box center [1522, 524] width 63 height 25
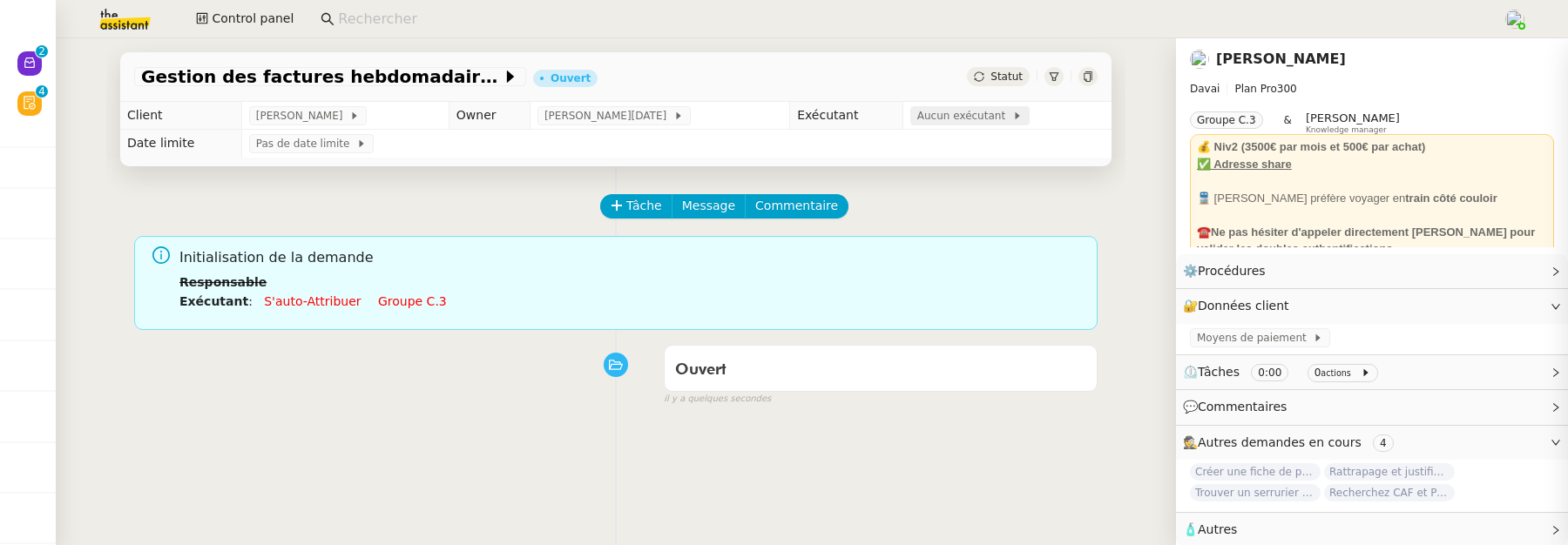
click at [932, 121] on span "Aucun exécutant" at bounding box center [965, 116] width 95 height 18
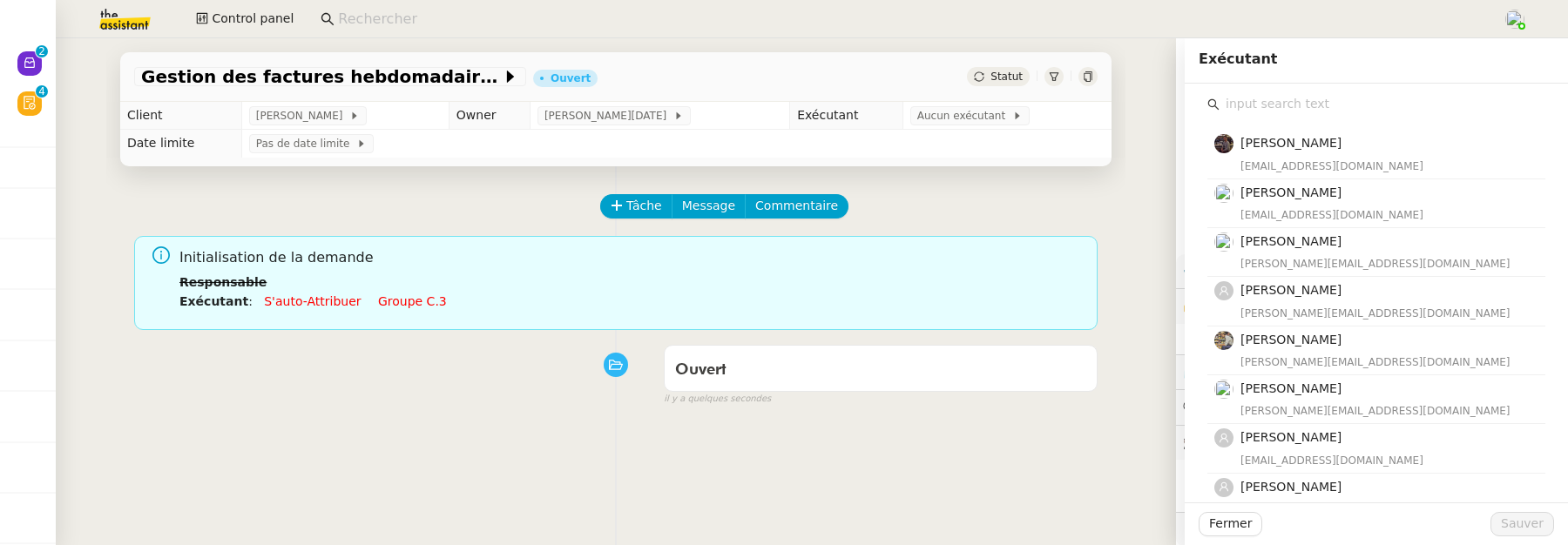
click at [1256, 101] on input "text" at bounding box center [1382, 104] width 326 height 24
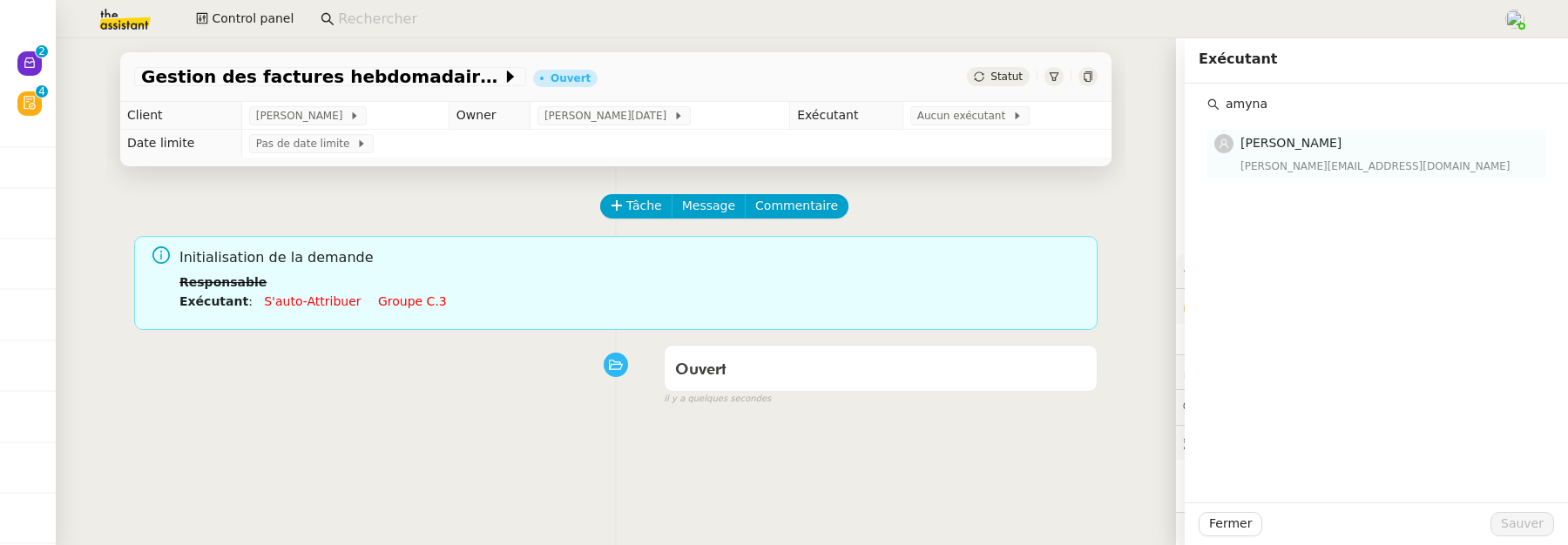
type input "amyna"
click at [1281, 176] on nz-list-item "Amyna Mehrez amyna@team.theassistant.com" at bounding box center [1376, 154] width 338 height 48
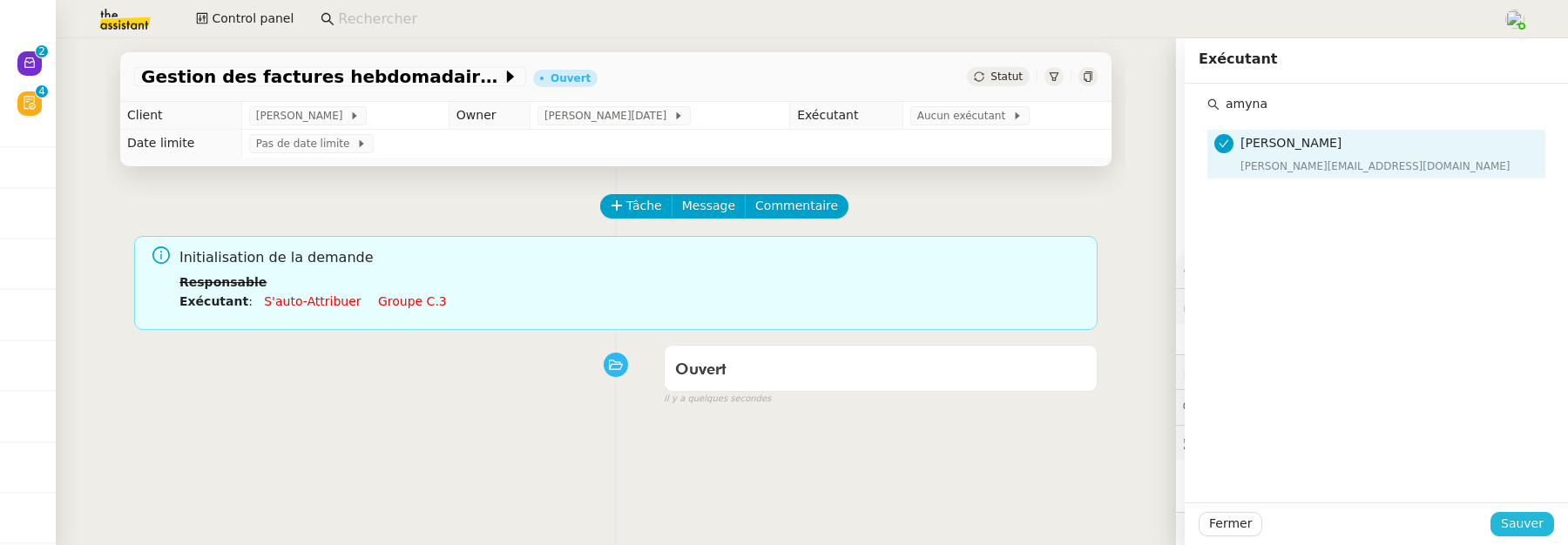
click at [1520, 522] on span "Sauver" at bounding box center [1521, 524] width 43 height 20
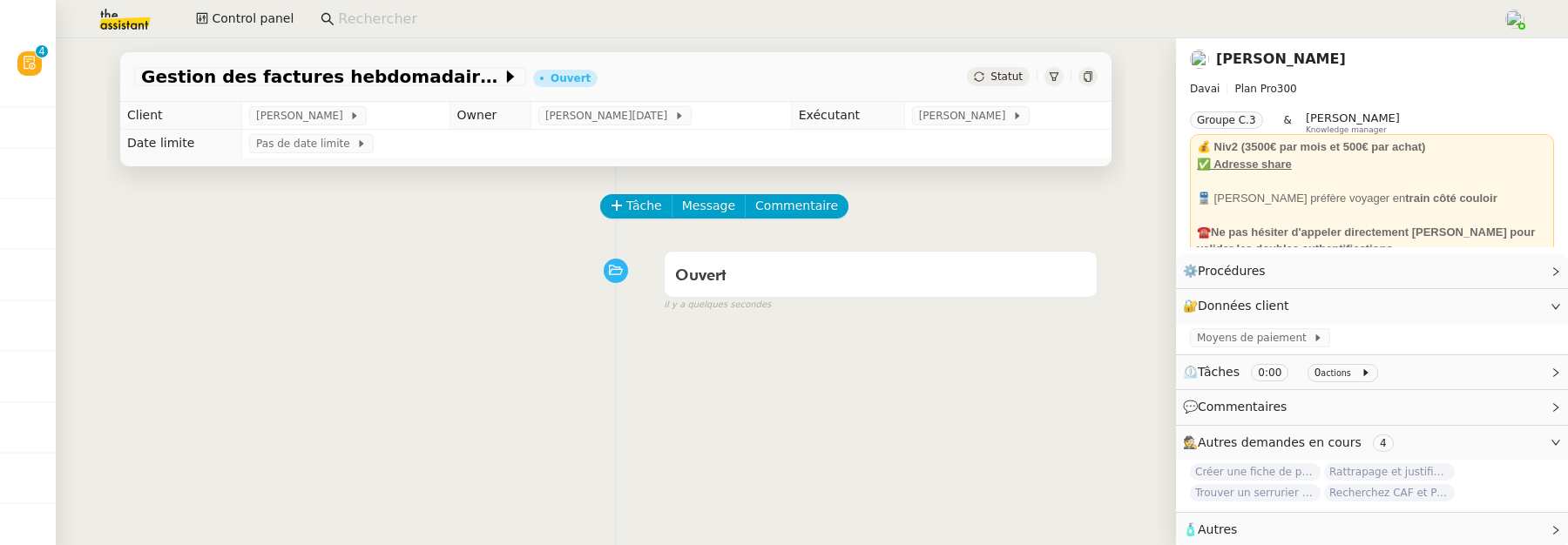
click at [1084, 76] on icon at bounding box center [1088, 76] width 8 height 11
click at [774, 211] on span "Commentaire" at bounding box center [796, 206] width 83 height 20
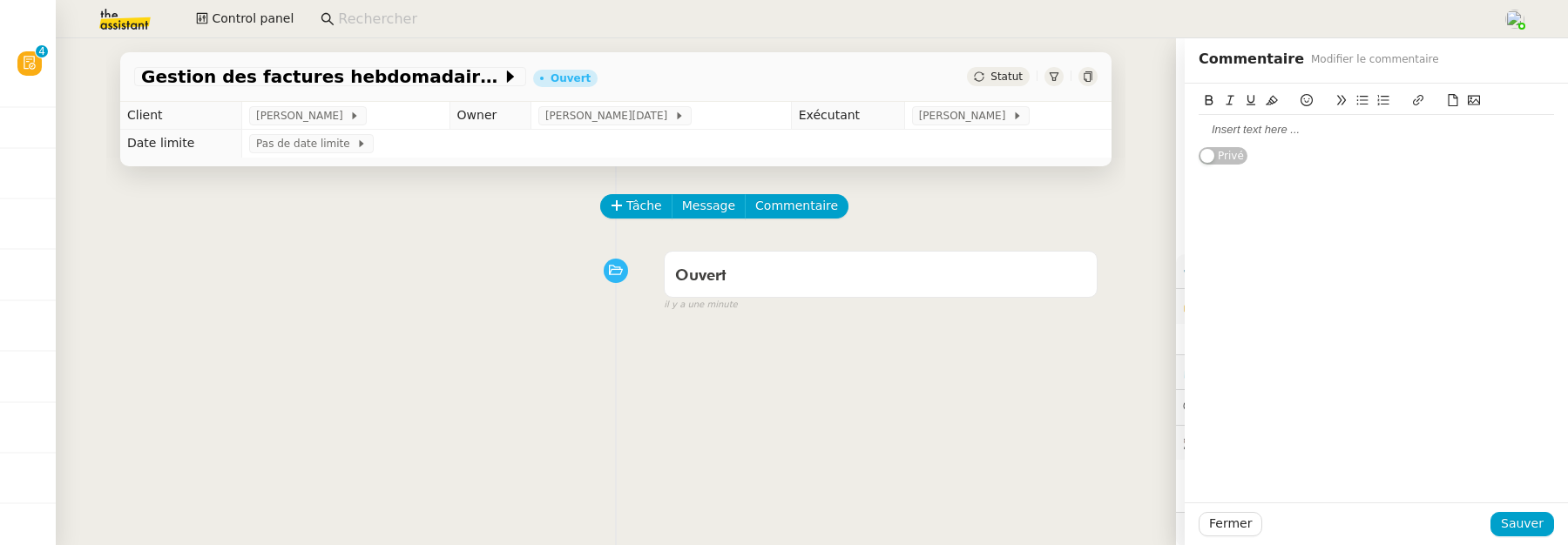
click at [1277, 128] on div at bounding box center [1376, 130] width 356 height 16
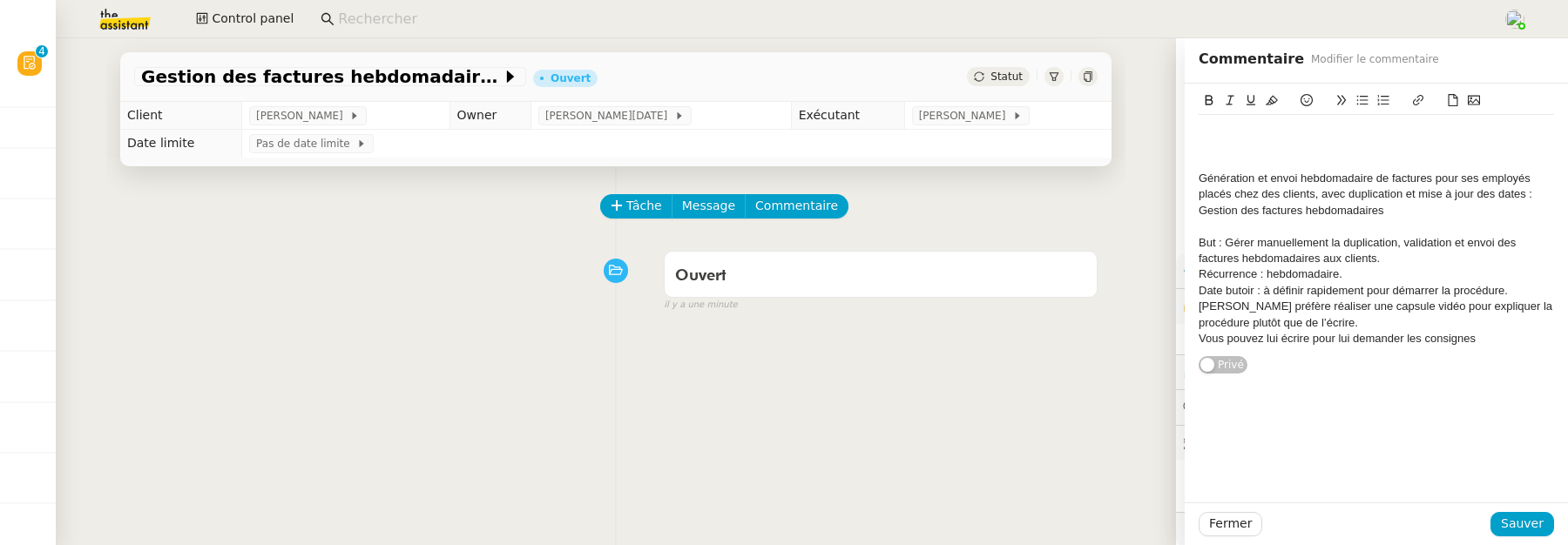
click at [1220, 150] on div at bounding box center [1376, 147] width 356 height 16
click at [1513, 525] on span "Sauver" at bounding box center [1521, 524] width 43 height 20
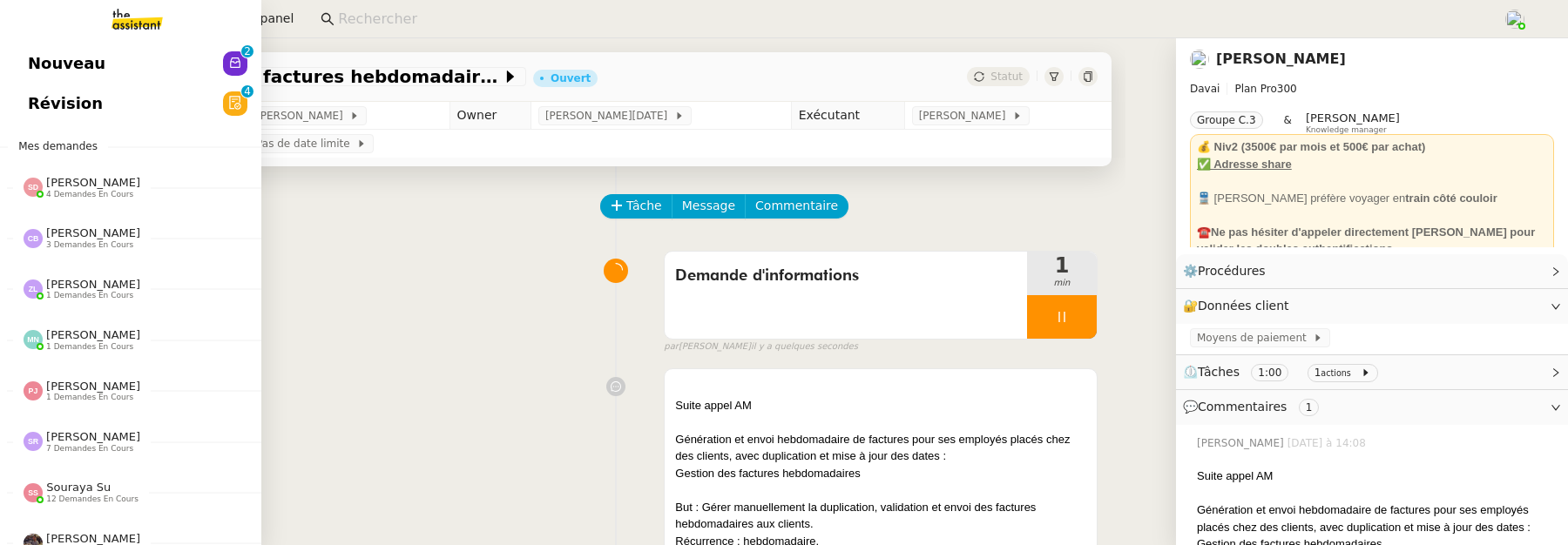
click at [37, 94] on span "Révision" at bounding box center [65, 103] width 75 height 26
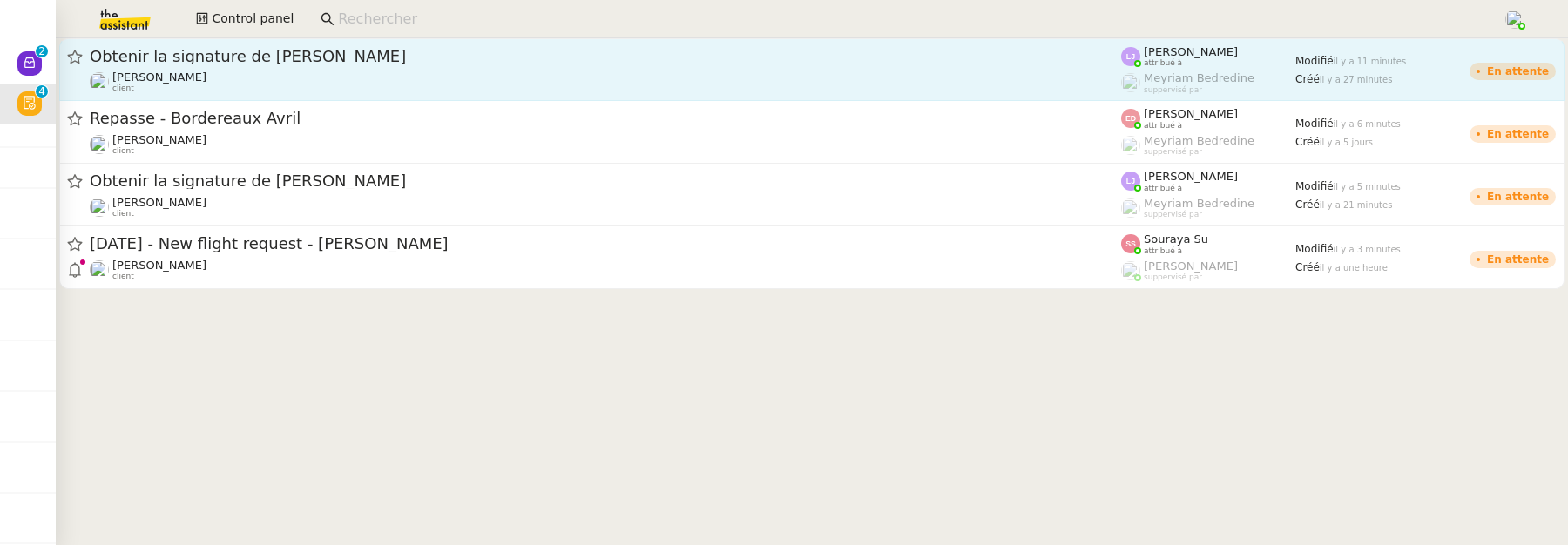
click at [382, 75] on div "Patrick Chotard client" at bounding box center [605, 81] width 1031 height 23
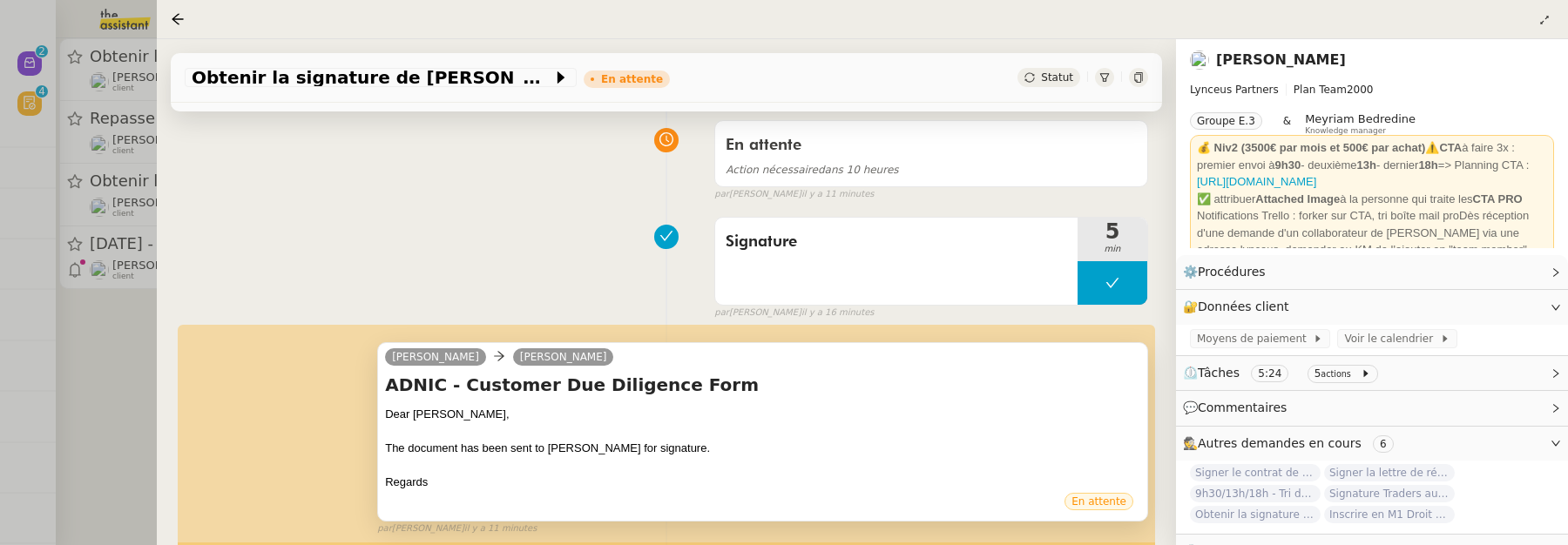
scroll to position [219, 0]
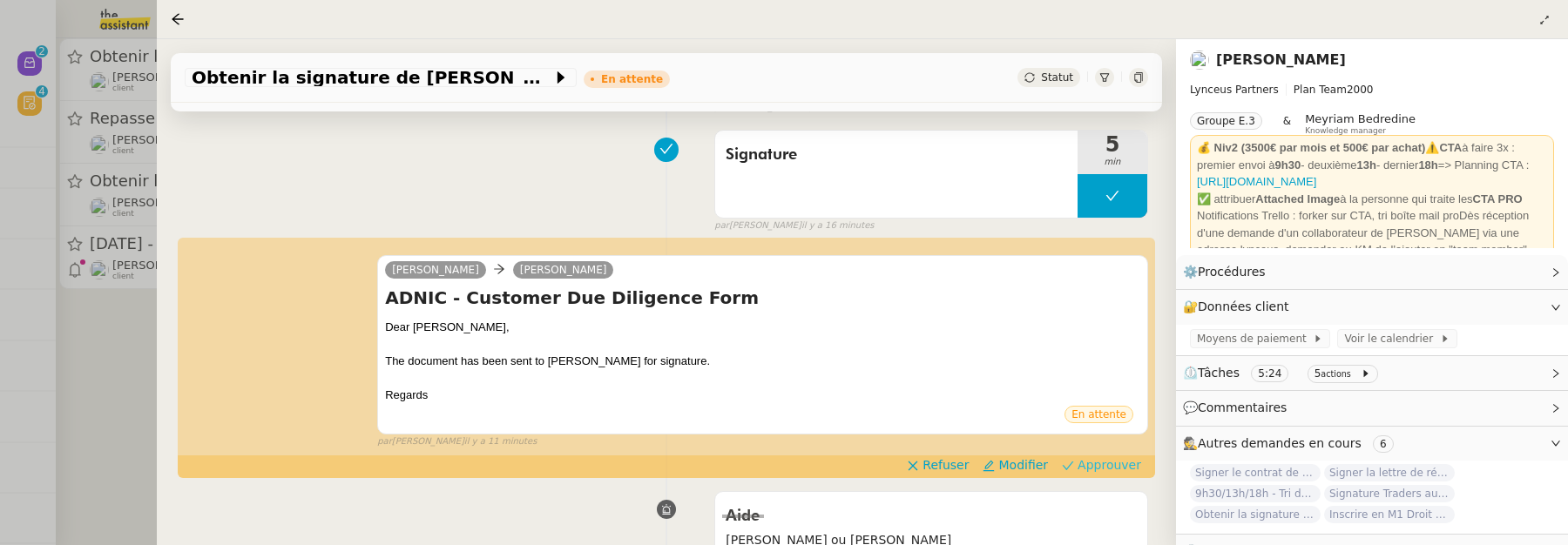
click at [1089, 466] on span "Approuver" at bounding box center [1109, 466] width 63 height 18
click at [95, 314] on div at bounding box center [784, 272] width 1568 height 545
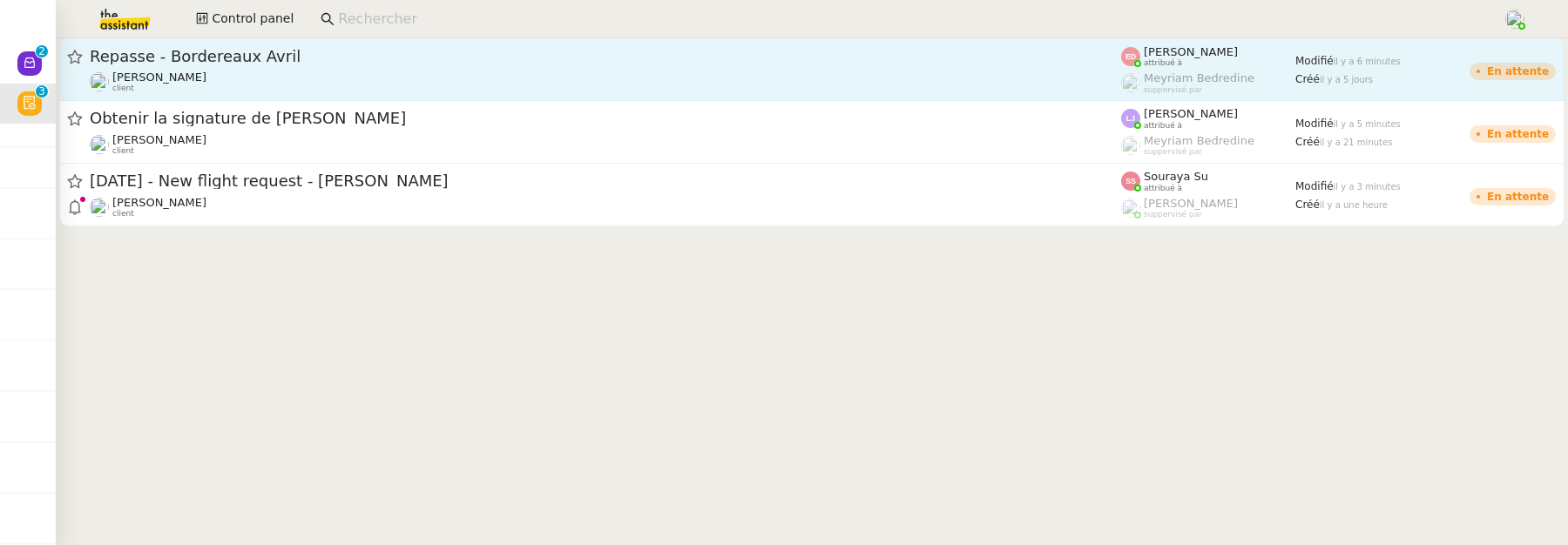
click at [825, 61] on span "Repasse - Bordereaux Avril" at bounding box center [605, 56] width 1031 height 16
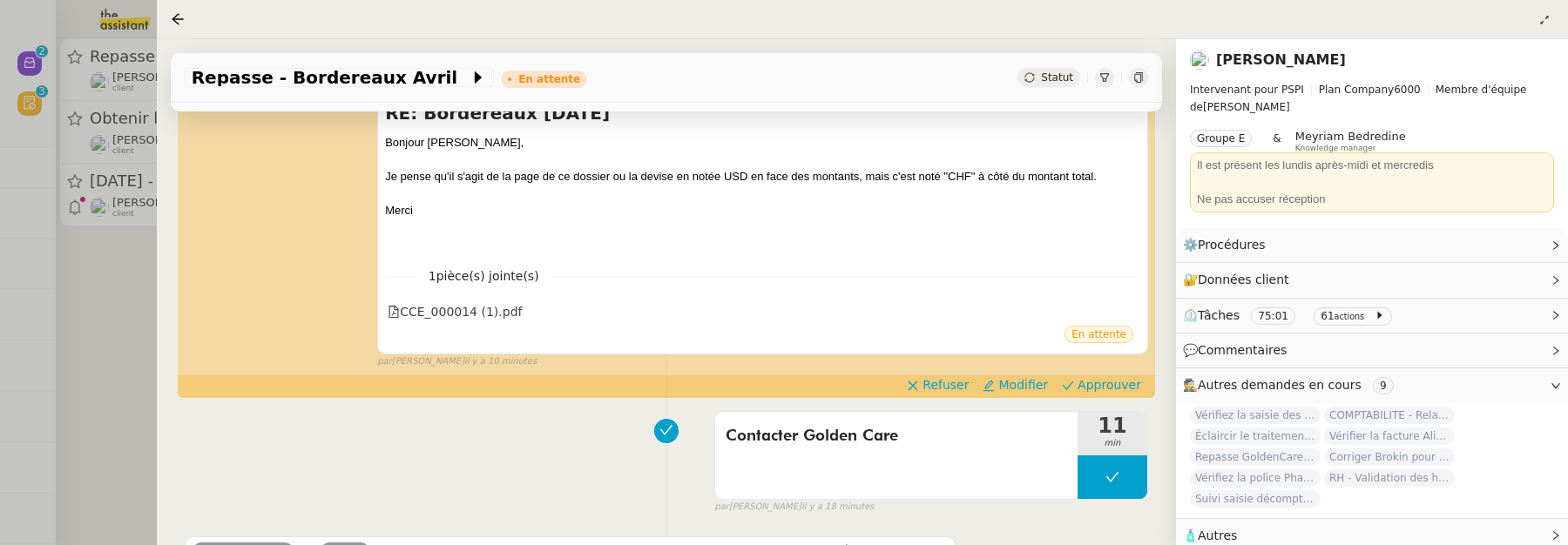
scroll to position [283, 0]
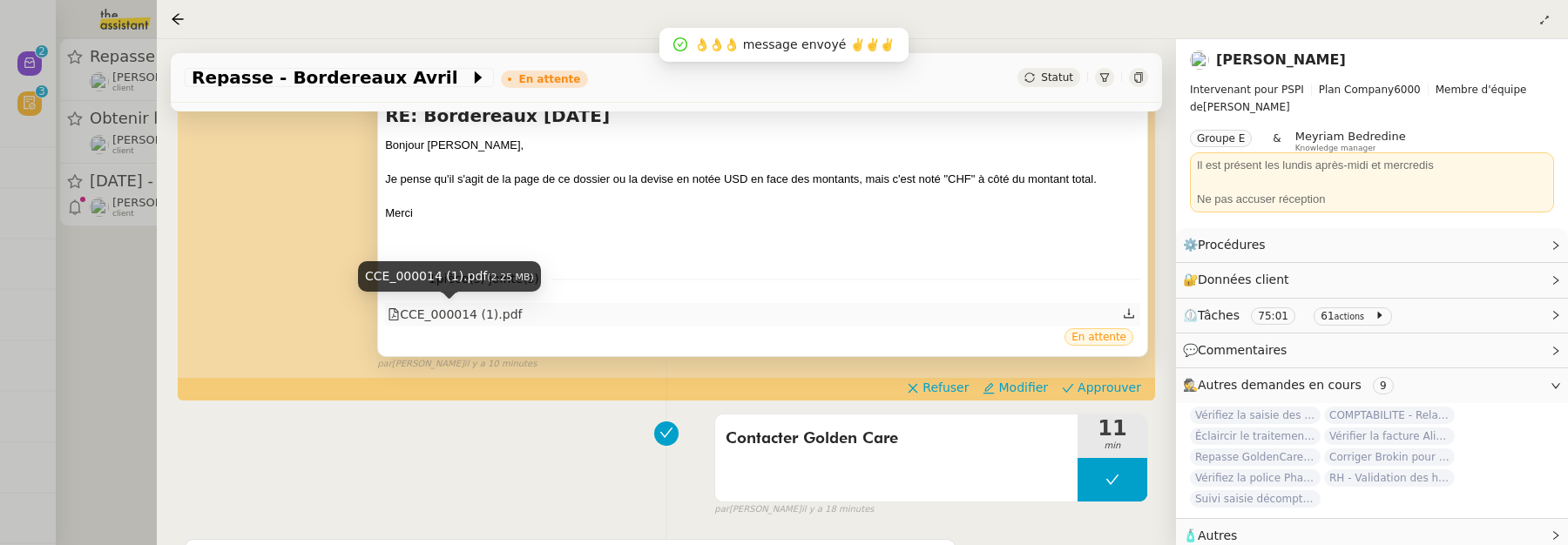
click at [516, 313] on div "CCE_000014 (1).pdf" at bounding box center [454, 315] width 134 height 20
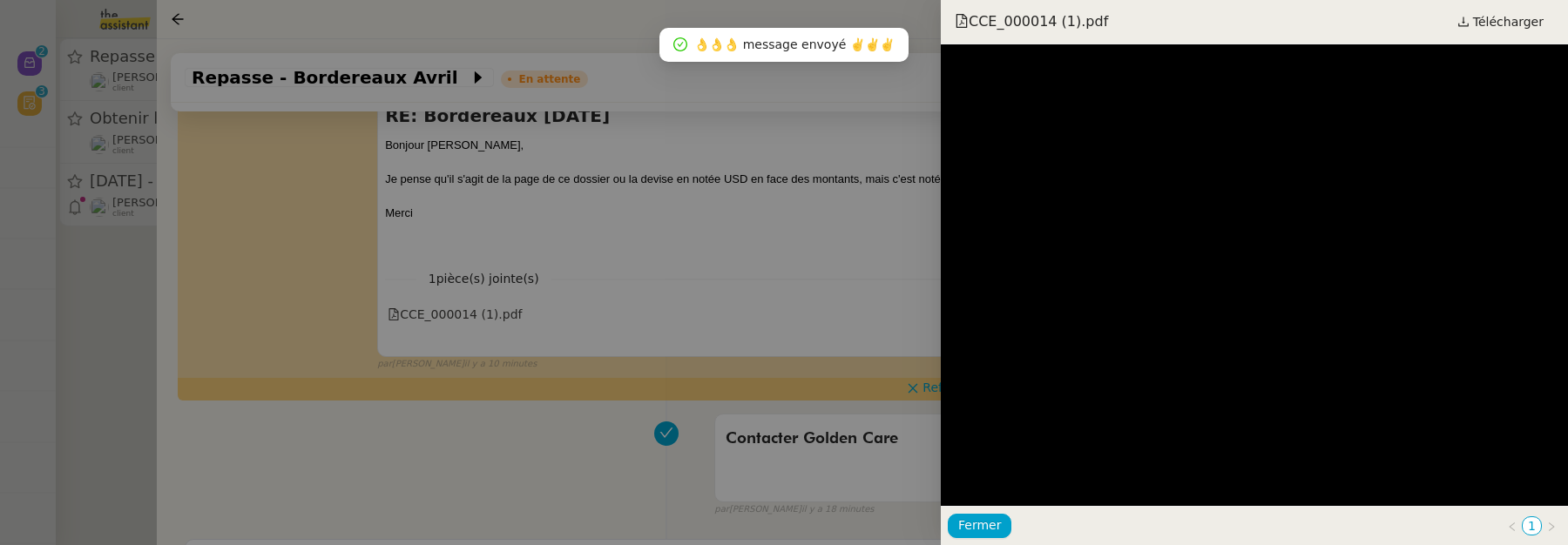
click at [828, 250] on div at bounding box center [784, 272] width 1568 height 545
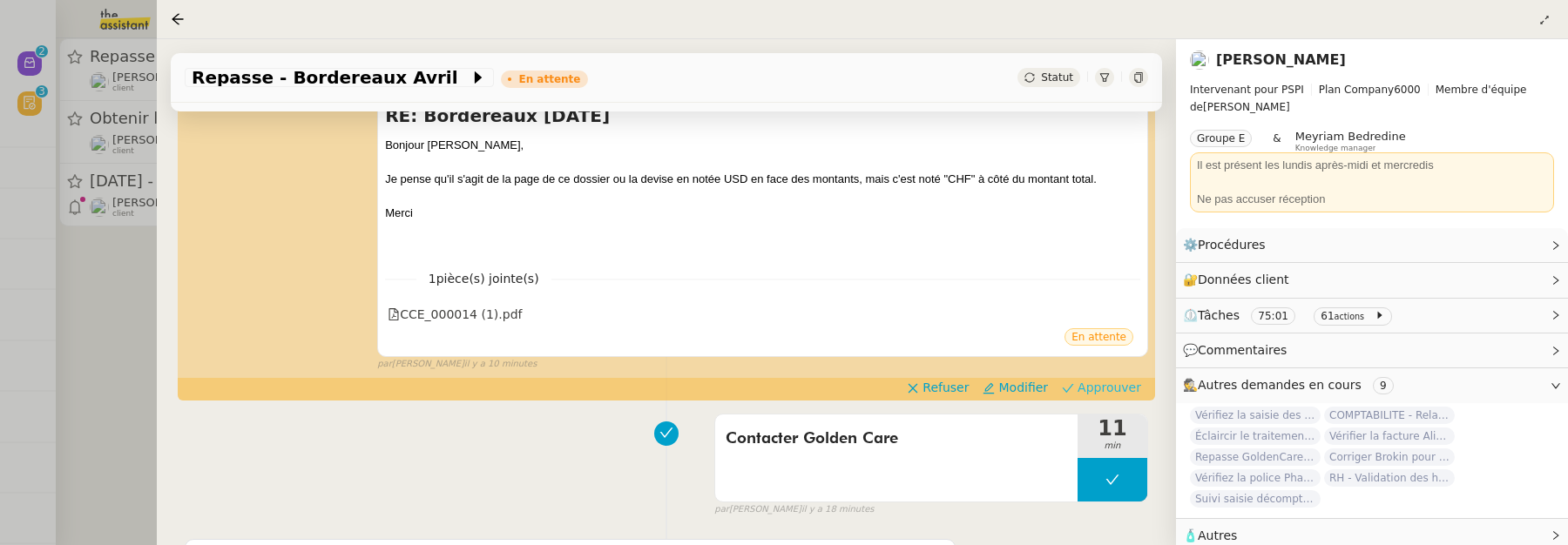
click at [1083, 393] on span "Approuver" at bounding box center [1109, 388] width 63 height 18
click at [102, 248] on div at bounding box center [784, 272] width 1568 height 545
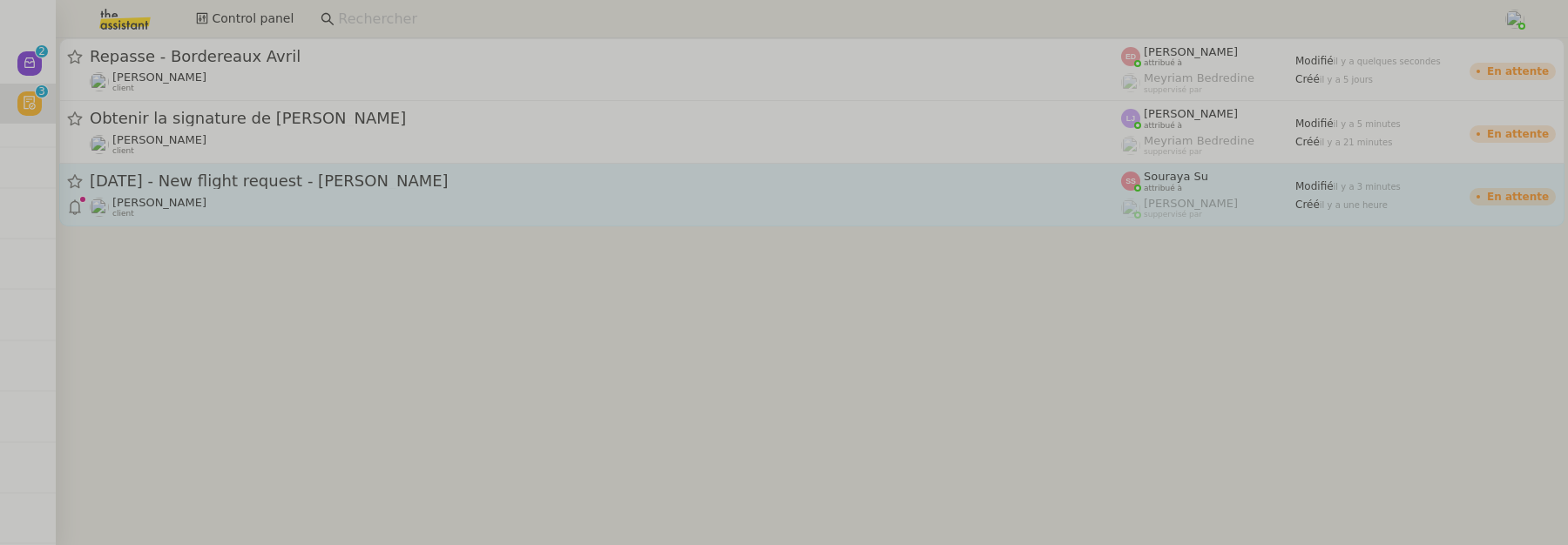
click at [259, 203] on div "Louis Frei client" at bounding box center [605, 207] width 1031 height 23
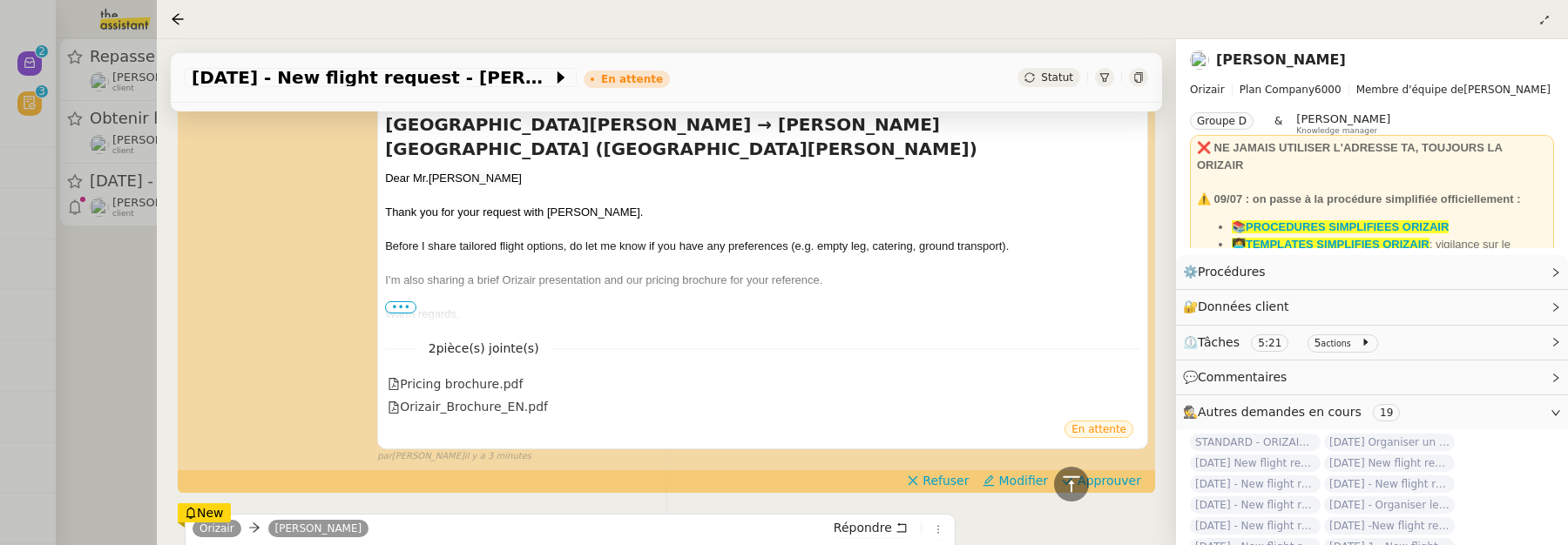
scroll to position [444, 0]
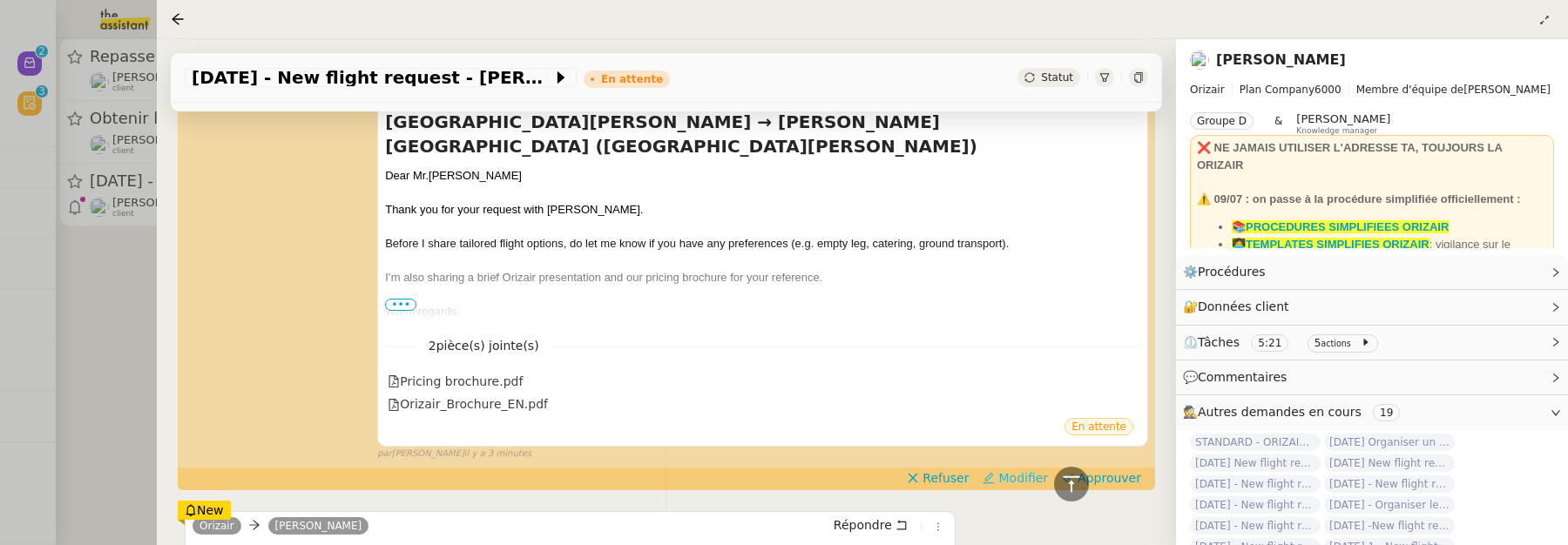
click at [1027, 486] on span "Modifier" at bounding box center [1023, 479] width 50 height 18
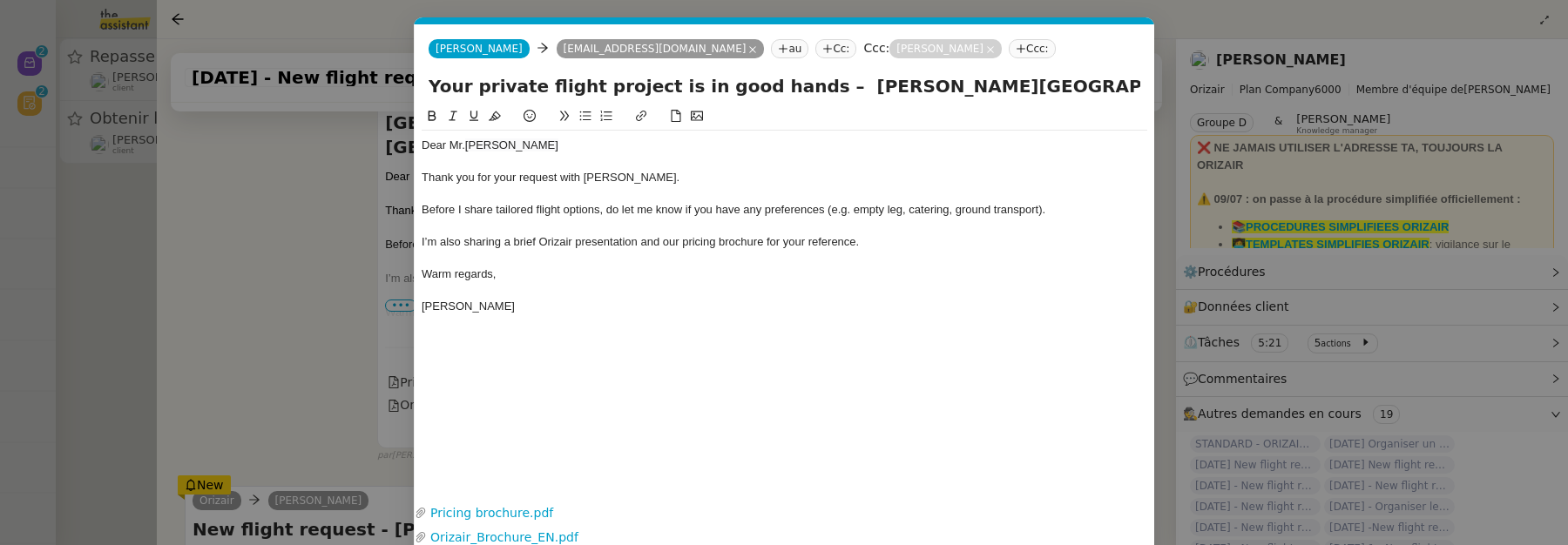
scroll to position [0, 37]
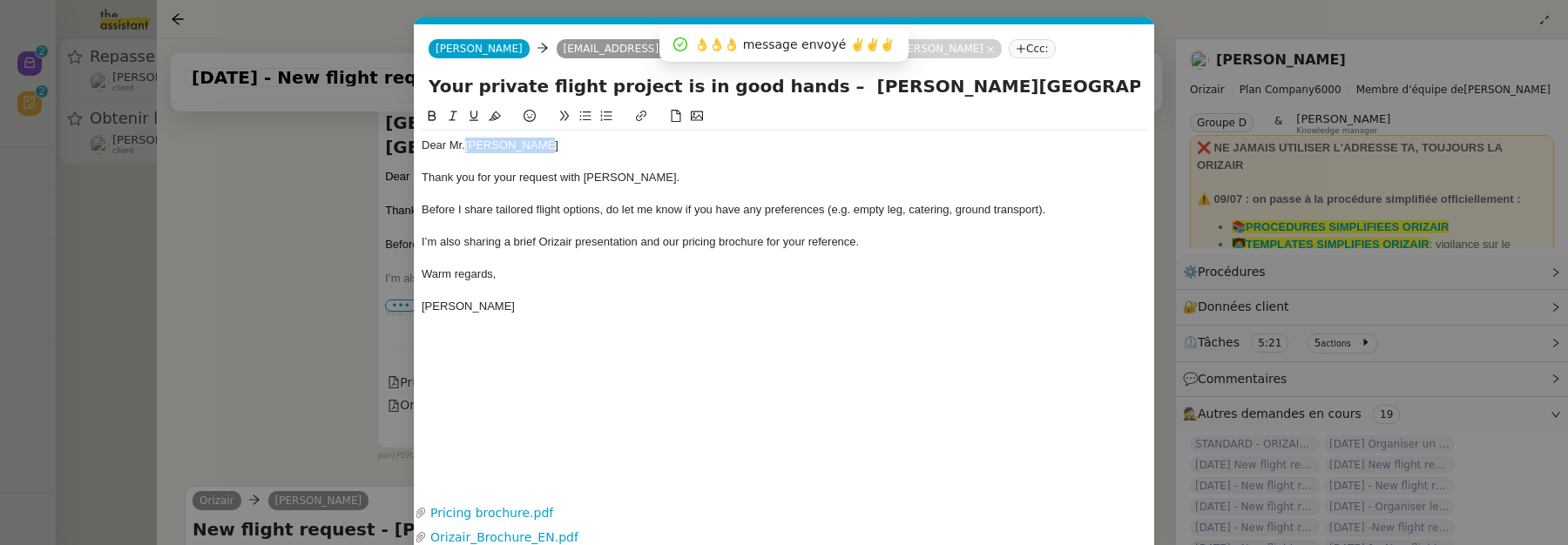
drag, startPoint x: 465, startPoint y: 145, endPoint x: 549, endPoint y: 145, distance: 84.0
click at [549, 145] on div "Dear Mr. Ryan Langley" at bounding box center [784, 146] width 726 height 16
click at [494, 118] on icon at bounding box center [494, 116] width 12 height 12
click at [476, 150] on span "Ryan Langley" at bounding box center [512, 145] width 93 height 13
drag, startPoint x: 464, startPoint y: 144, endPoint x: 555, endPoint y: 143, distance: 91.0
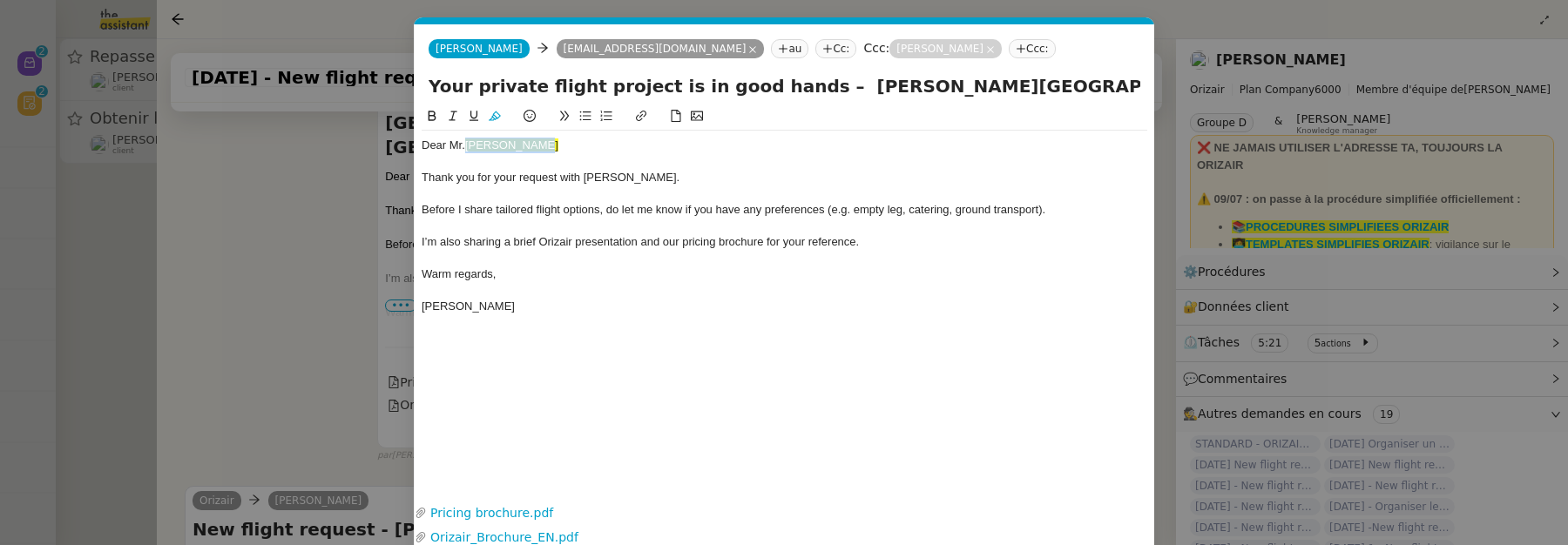
click at [563, 147] on div "Dear Mr. Ryan Langley" at bounding box center [784, 146] width 726 height 16
click at [490, 117] on icon at bounding box center [494, 116] width 12 height 12
click at [490, 150] on div "Dear Mr.Ryan Langley" at bounding box center [784, 146] width 726 height 16
drag, startPoint x: 490, startPoint y: 148, endPoint x: 466, endPoint y: 142, distance: 24.7
click at [466, 142] on div "Dear Mr.Ryan Langley" at bounding box center [784, 146] width 726 height 16
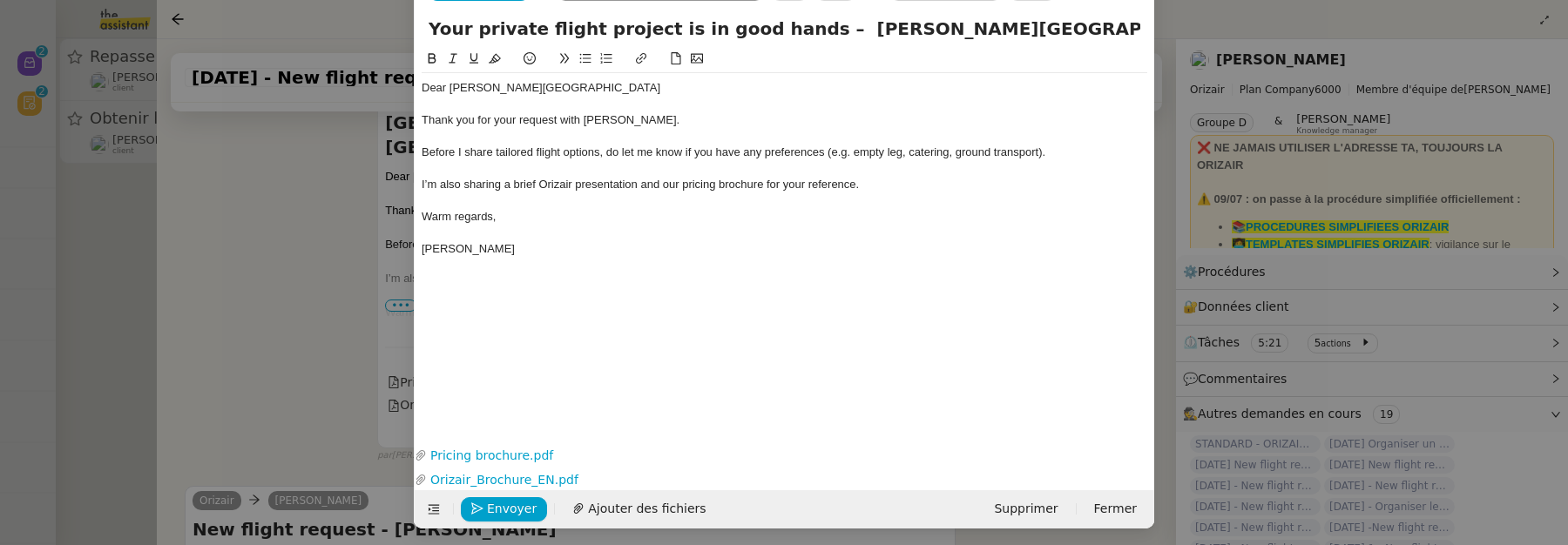
scroll to position [58, 0]
click at [507, 498] on span "Envoyer" at bounding box center [512, 508] width 50 height 20
click at [543, 509] on span "Confirmer l'envoi" at bounding box center [540, 508] width 105 height 20
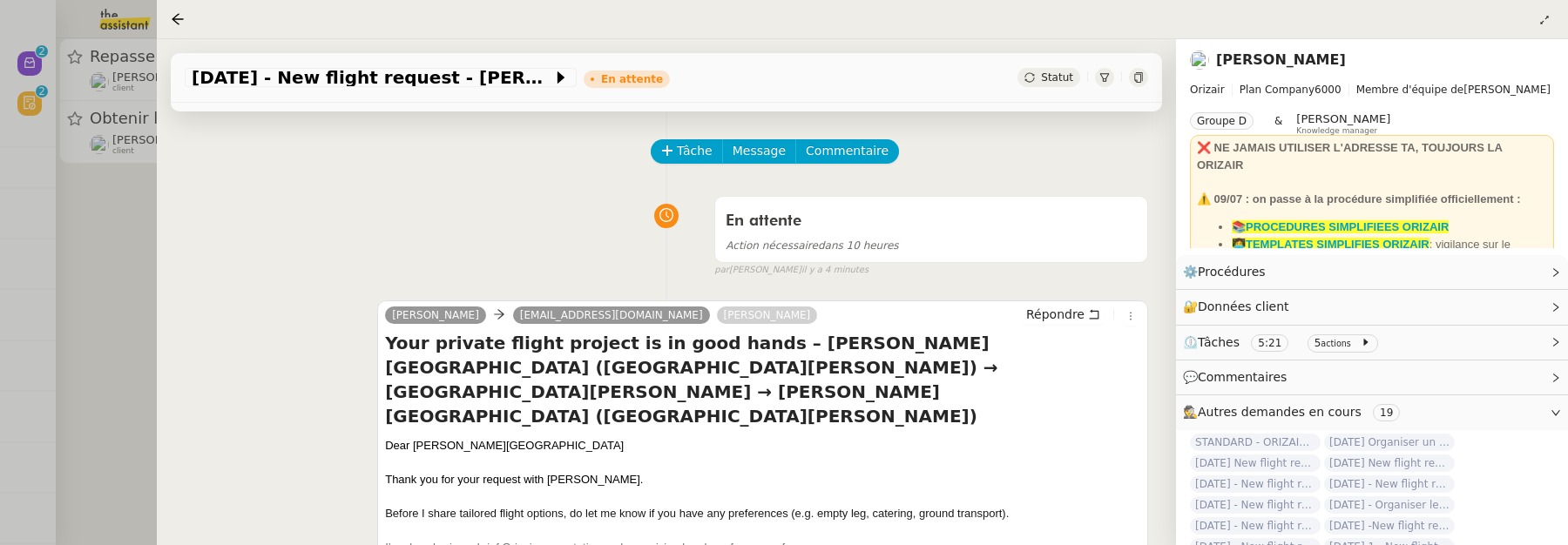
scroll to position [0, 0]
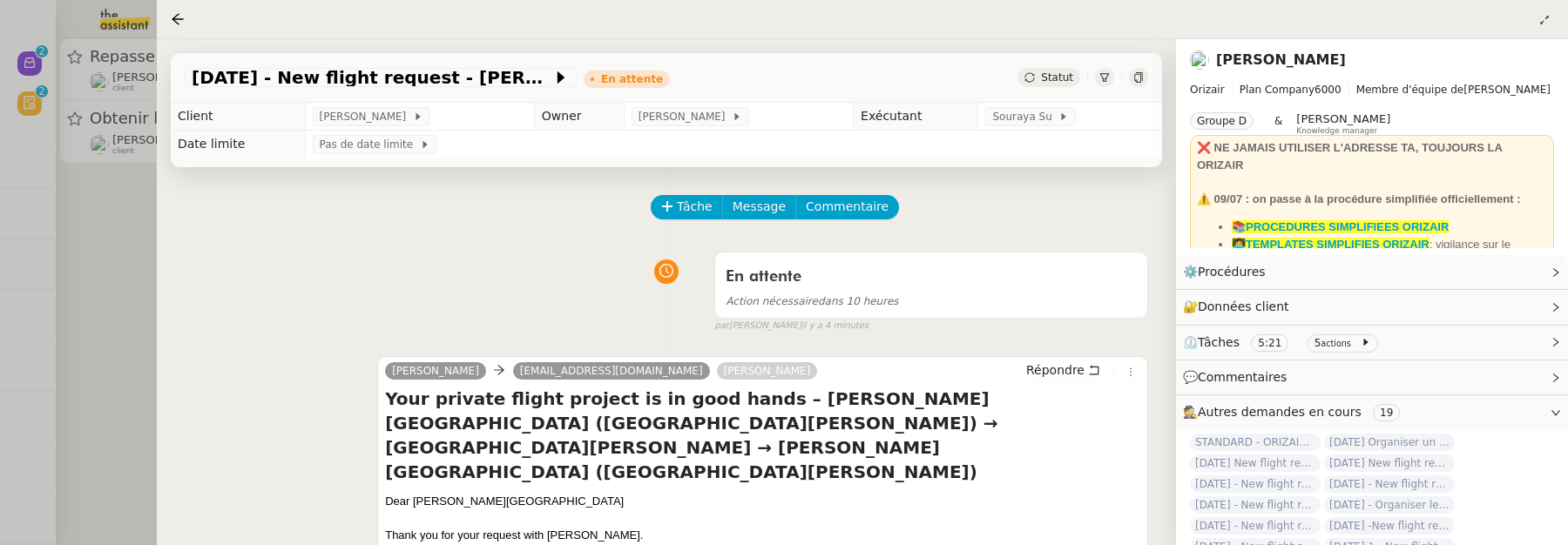
click at [129, 236] on div at bounding box center [784, 272] width 1568 height 545
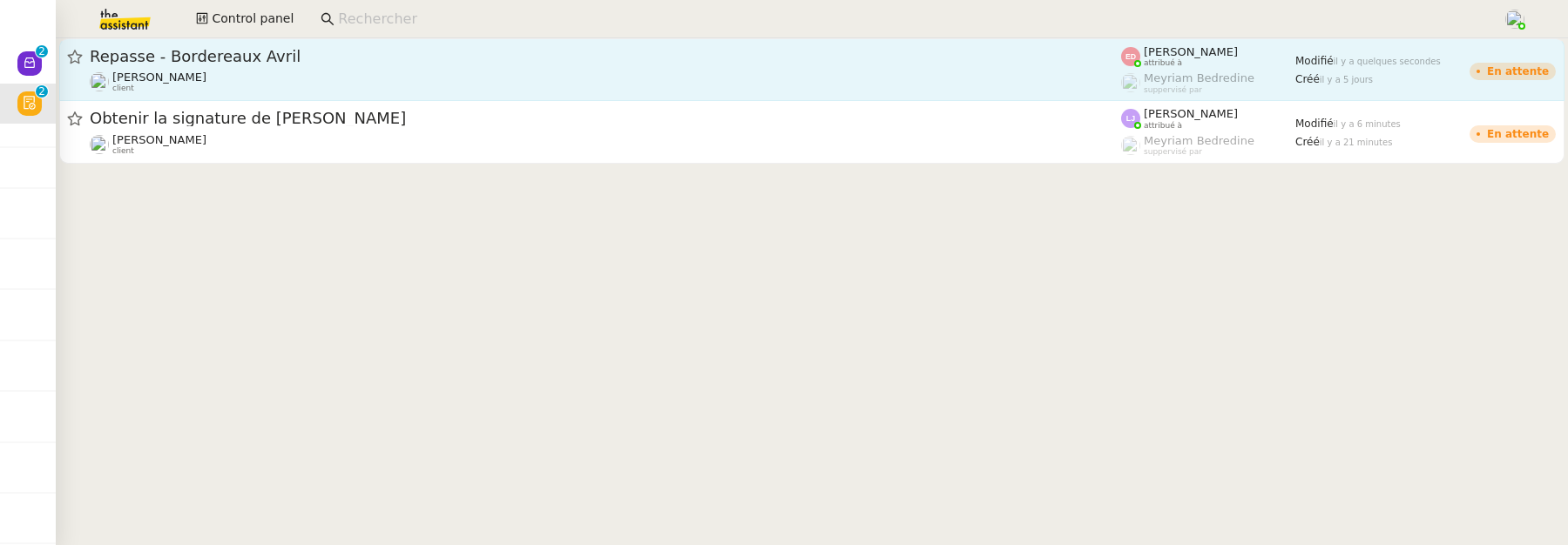
click at [257, 57] on span "Repasse - Bordereaux Avril" at bounding box center [605, 56] width 1031 height 16
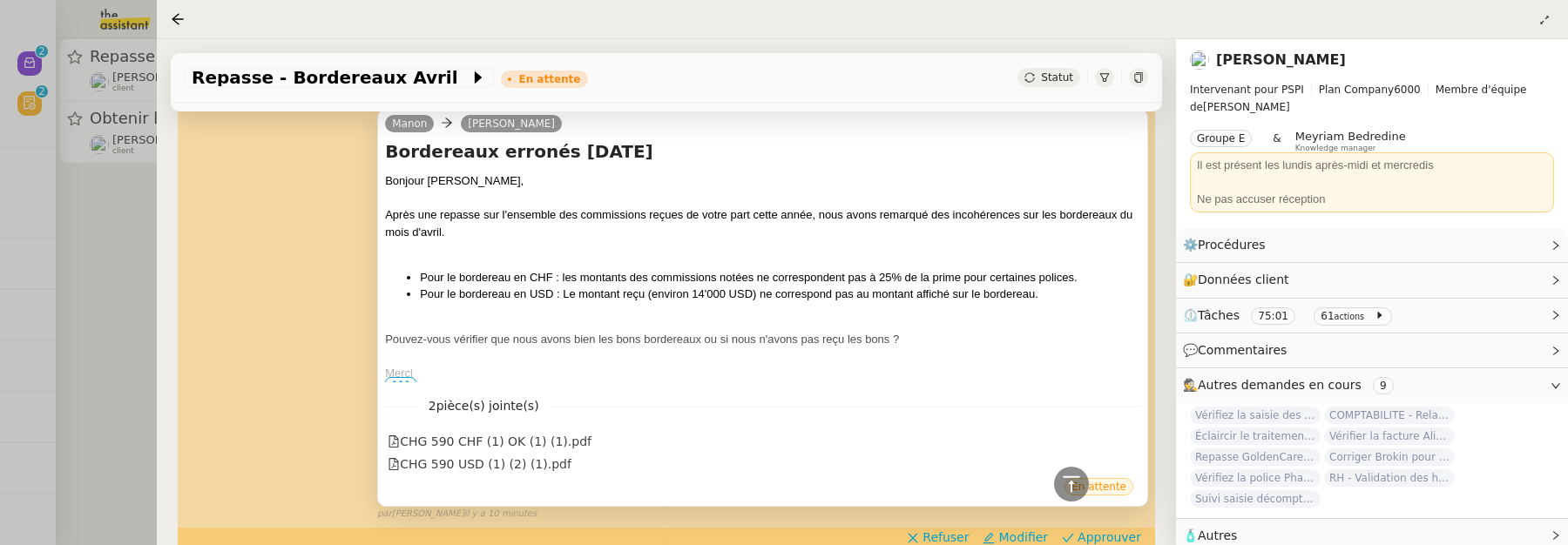
scroll to position [1134, 0]
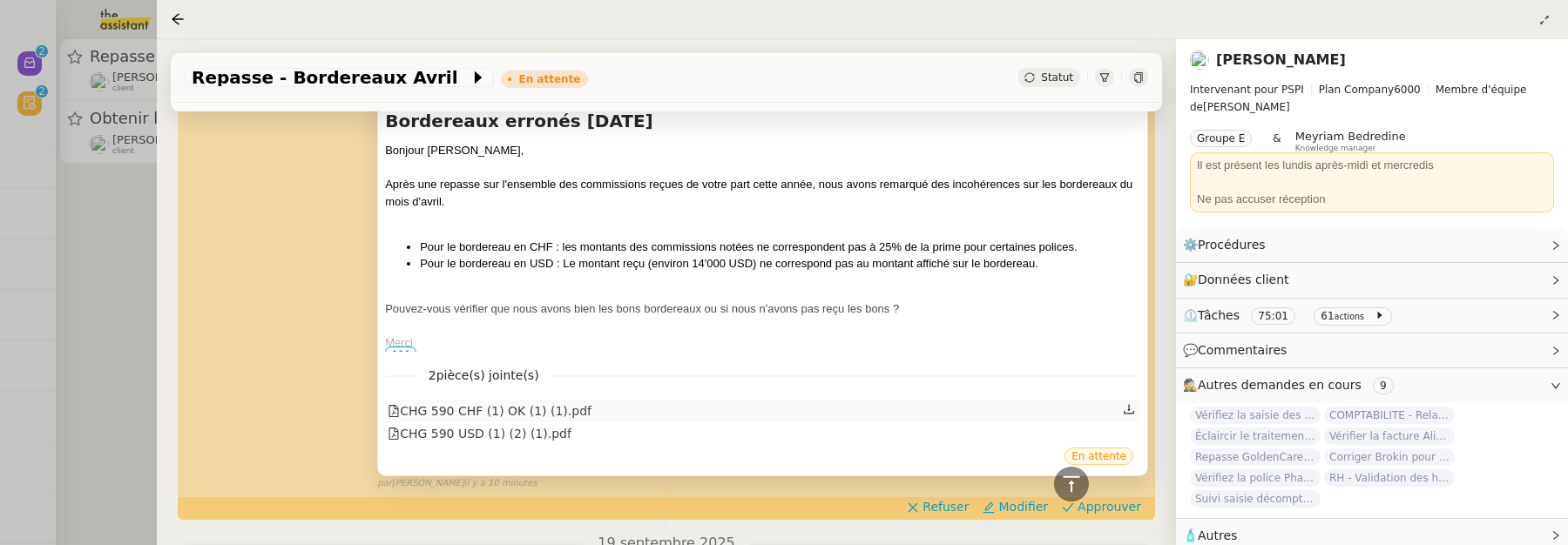
click at [577, 411] on div "CHG 590 CHF (1) OK (1) (1).pdf" at bounding box center [489, 411] width 204 height 20
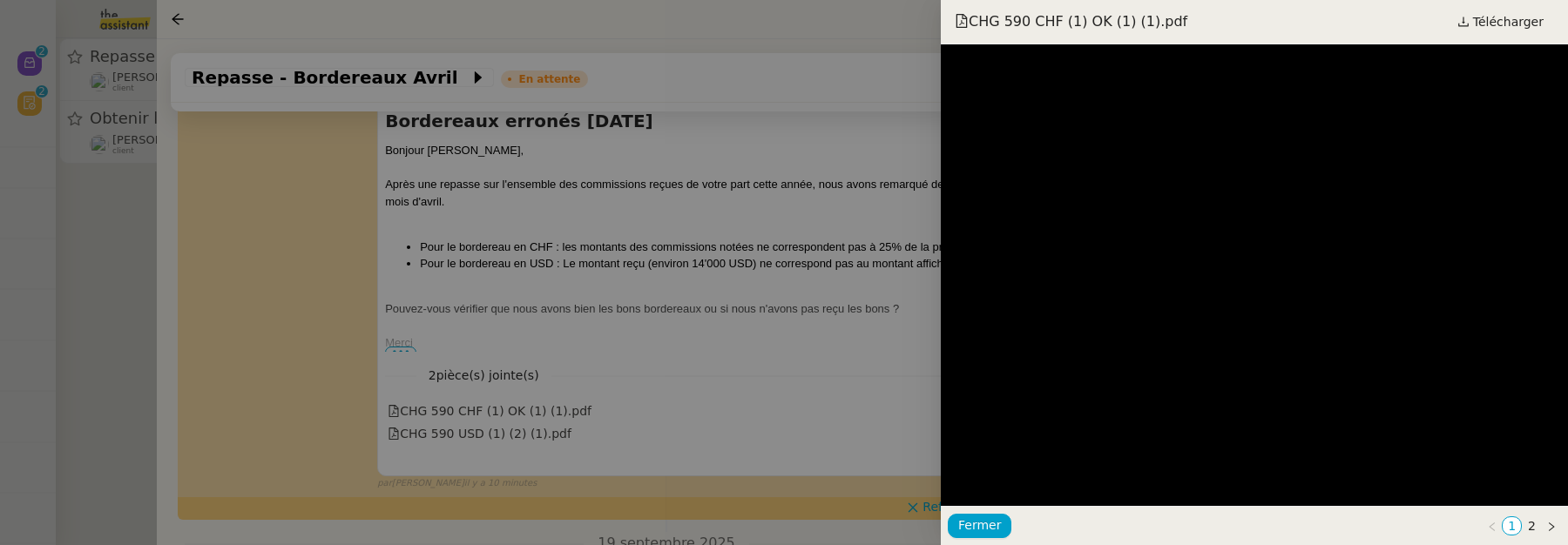
click at [642, 408] on div at bounding box center [784, 272] width 1568 height 545
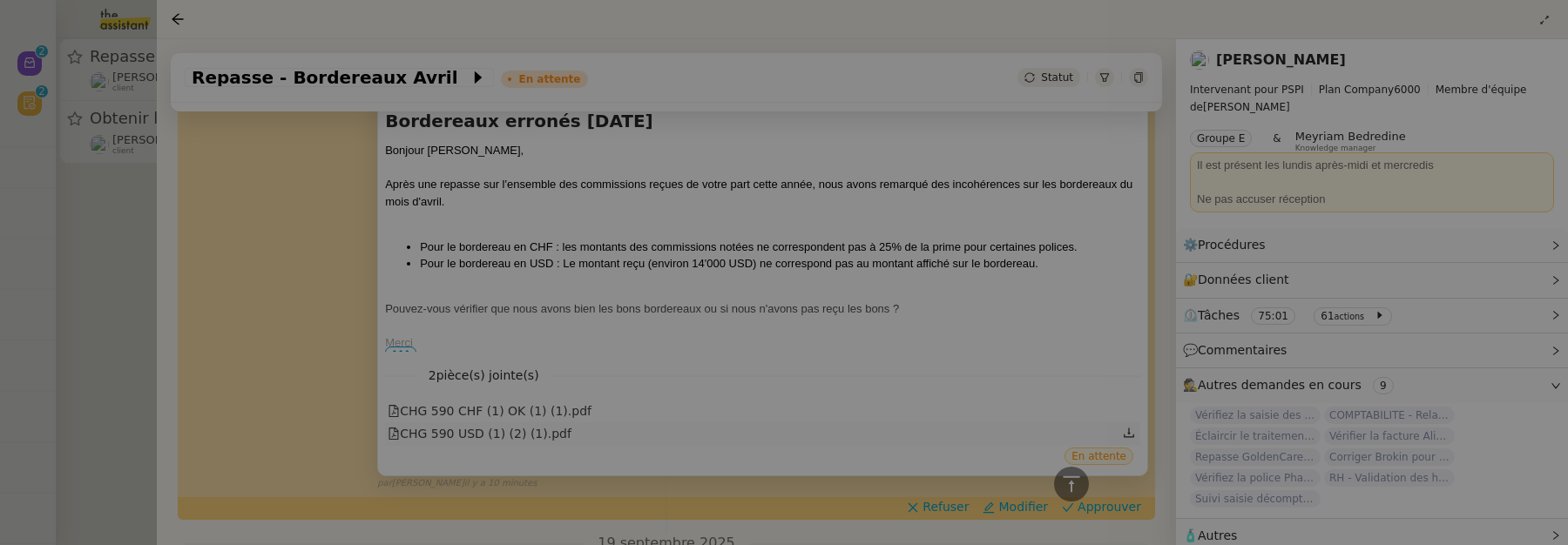
click at [517, 429] on div "CHG 590 USD (1) (2) (1).pdf" at bounding box center [479, 434] width 184 height 20
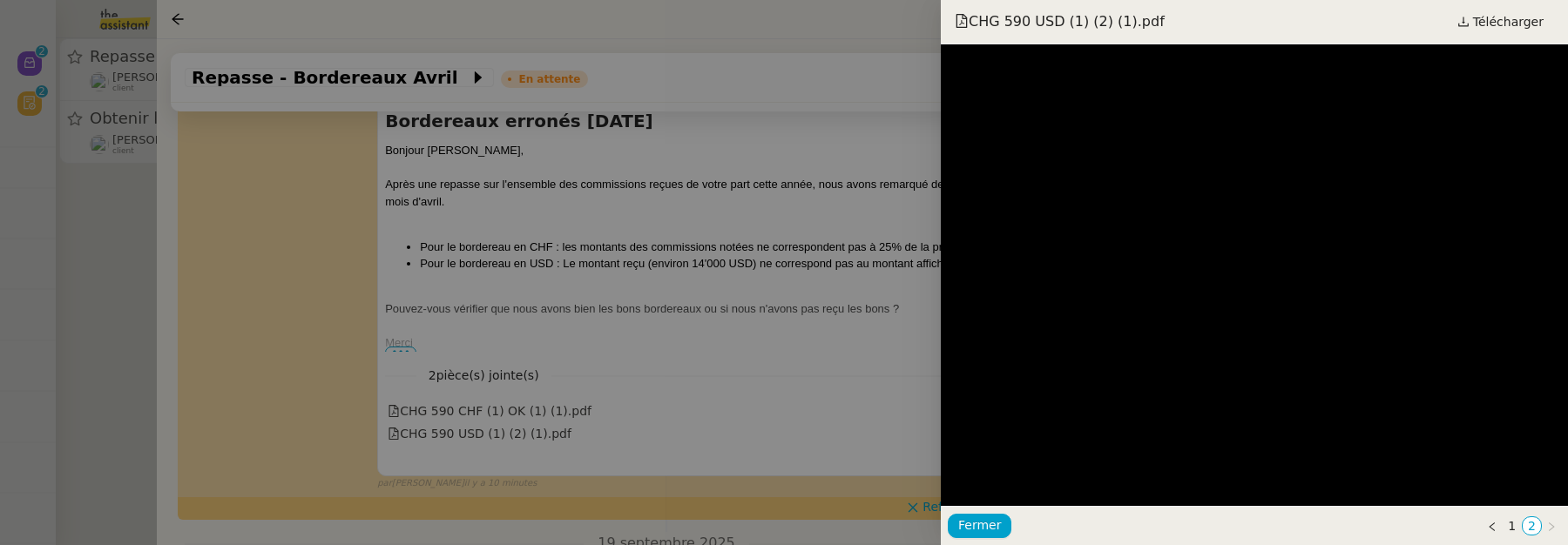
click at [874, 242] on div at bounding box center [784, 272] width 1568 height 545
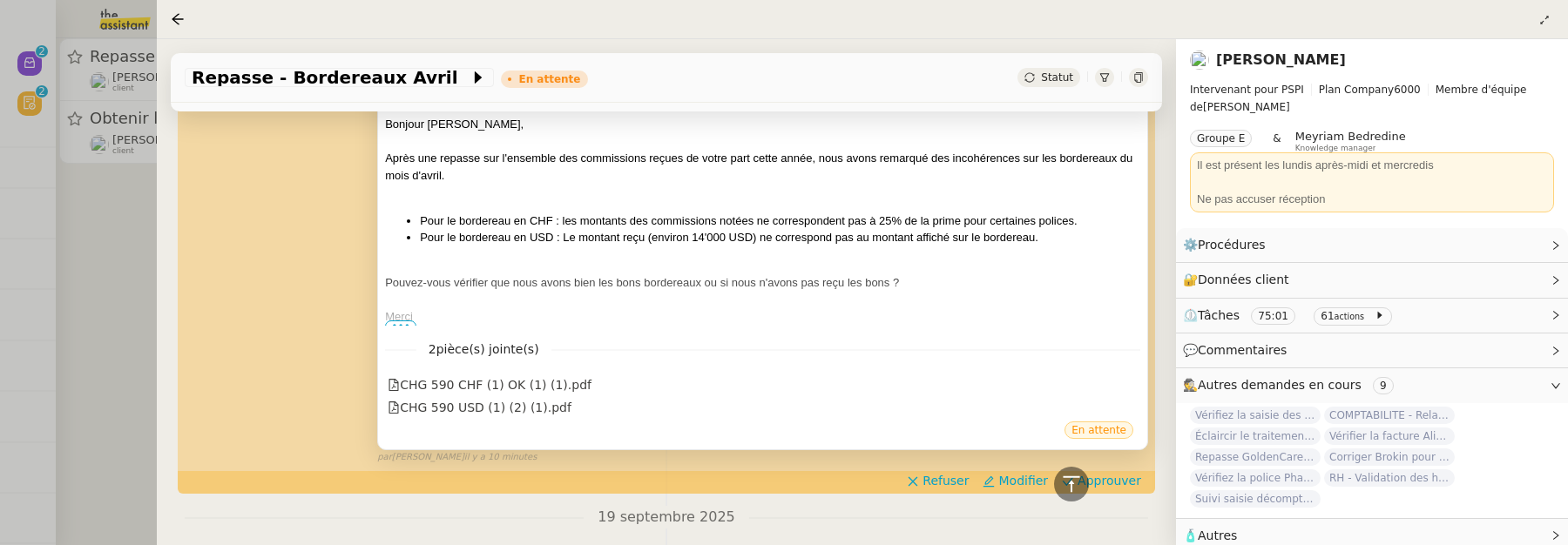
scroll to position [1161, 0]
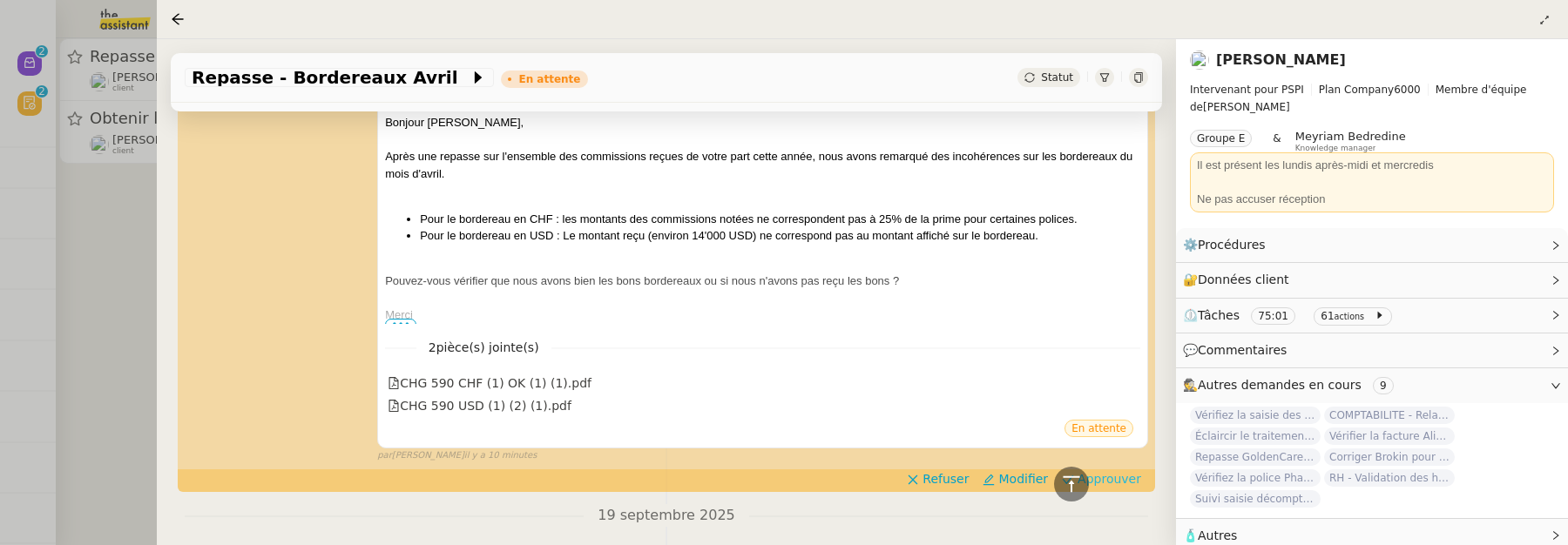
click at [1131, 474] on button "Approuver" at bounding box center [1101, 479] width 93 height 19
click at [110, 252] on div at bounding box center [784, 272] width 1568 height 545
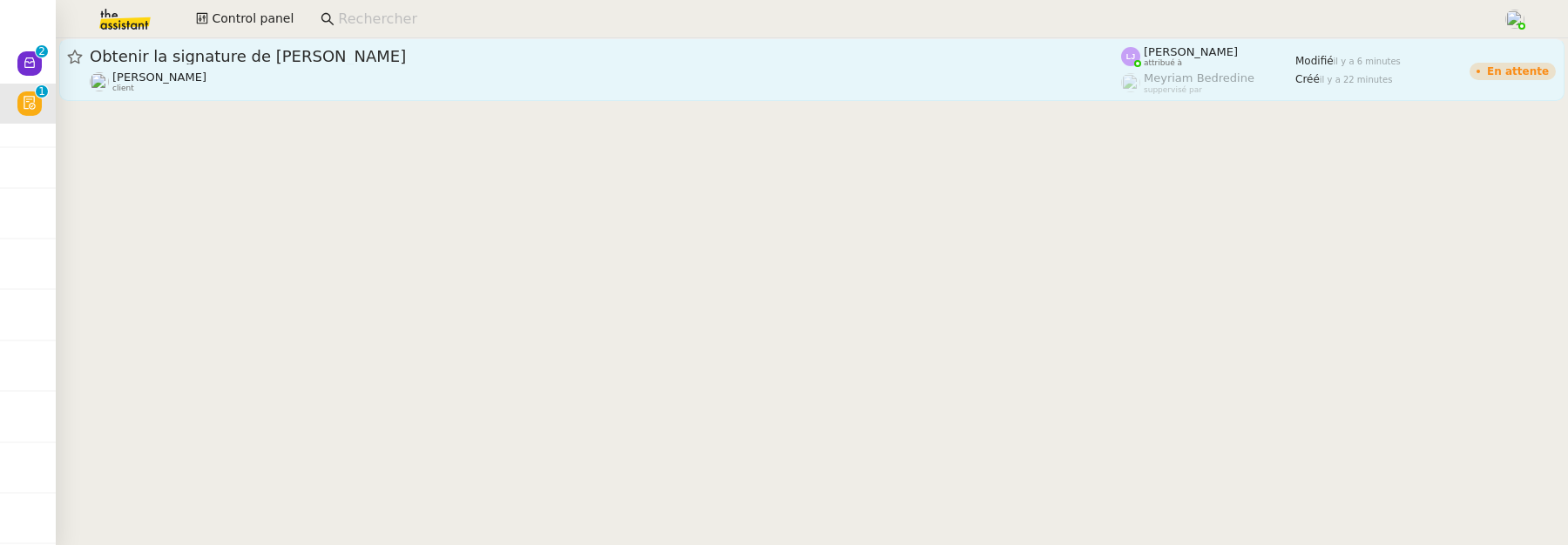
click at [569, 80] on div "Patrick Chotard client" at bounding box center [605, 81] width 1031 height 23
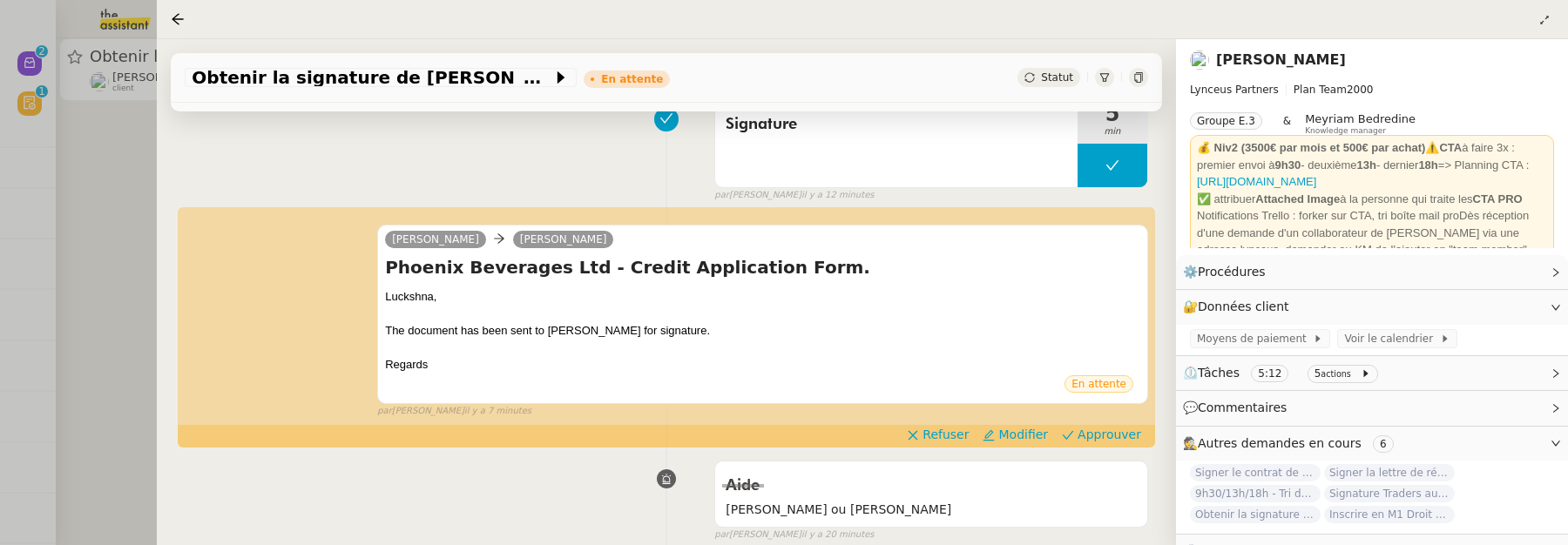
scroll to position [251, 0]
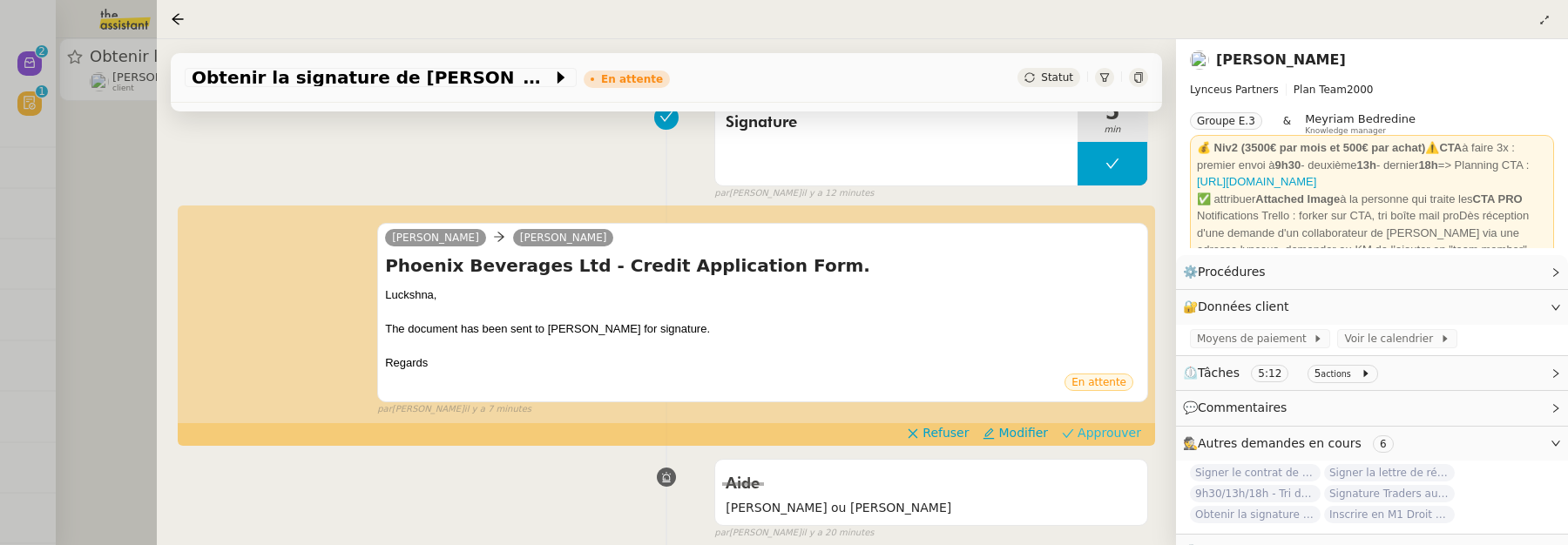
click at [1097, 430] on span "Approuver" at bounding box center [1109, 433] width 63 height 18
click at [139, 182] on div at bounding box center [784, 272] width 1568 height 545
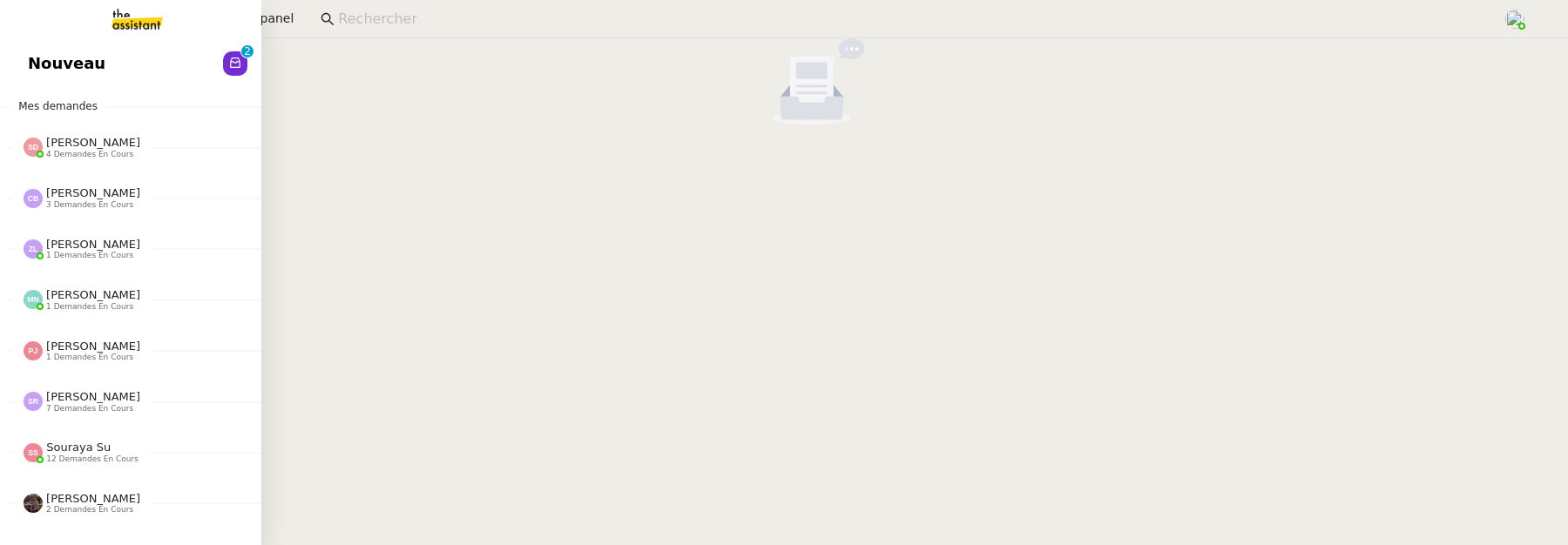
click at [76, 69] on span "Nouveau" at bounding box center [66, 63] width 77 height 26
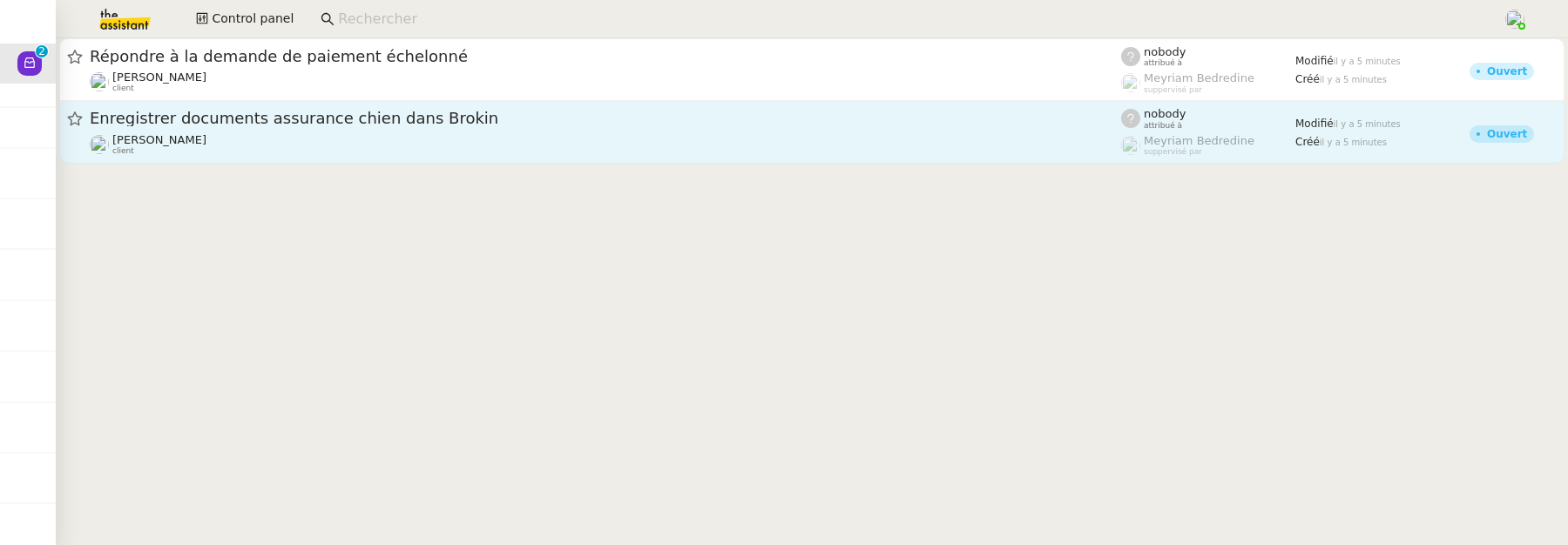
click at [444, 134] on div "Abdoullah Naina client" at bounding box center [605, 145] width 1031 height 23
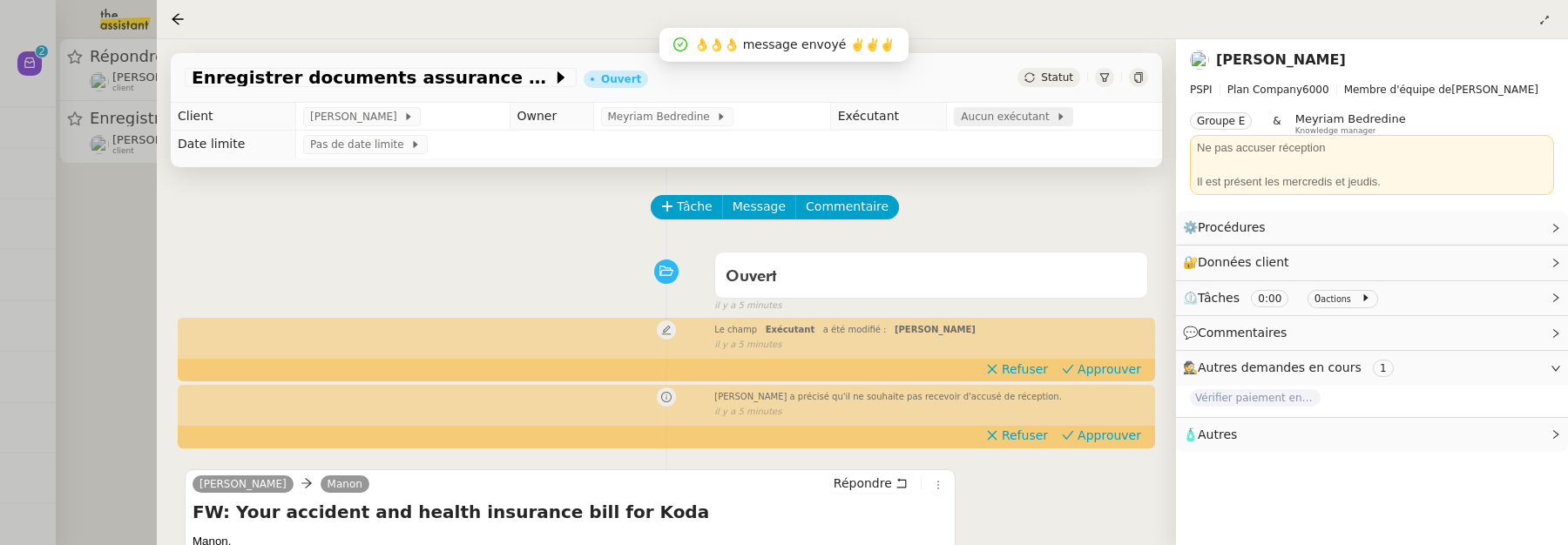
click at [1000, 126] on span "Aucun exécutant" at bounding box center [1008, 117] width 95 height 18
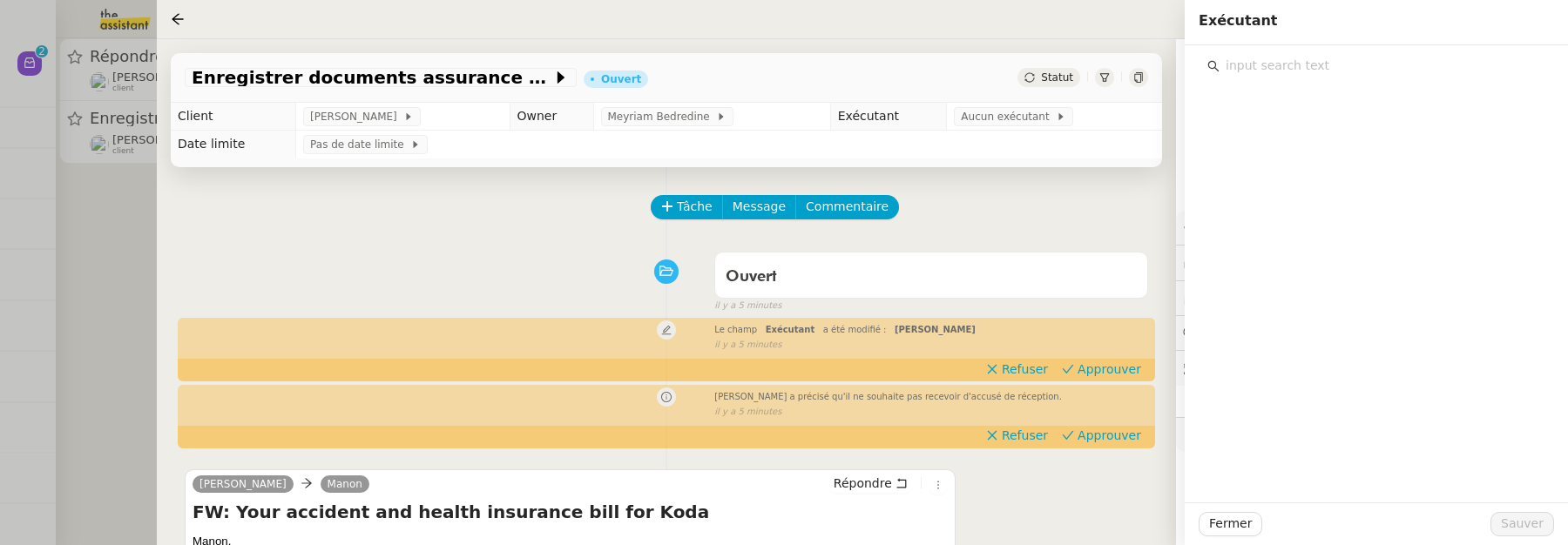
click at [1306, 72] on input "text" at bounding box center [1382, 66] width 326 height 24
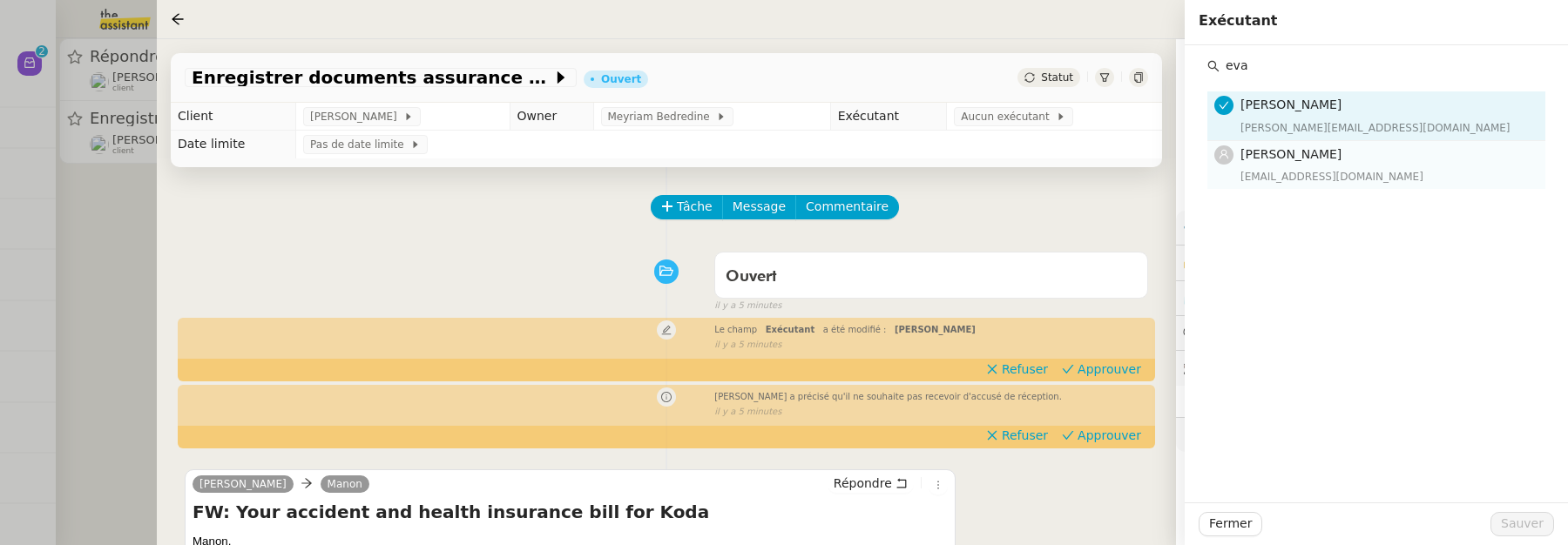
type input "eva"
click at [1344, 164] on div "Eva Dubois eva@theassistant.team" at bounding box center [1387, 164] width 294 height 41
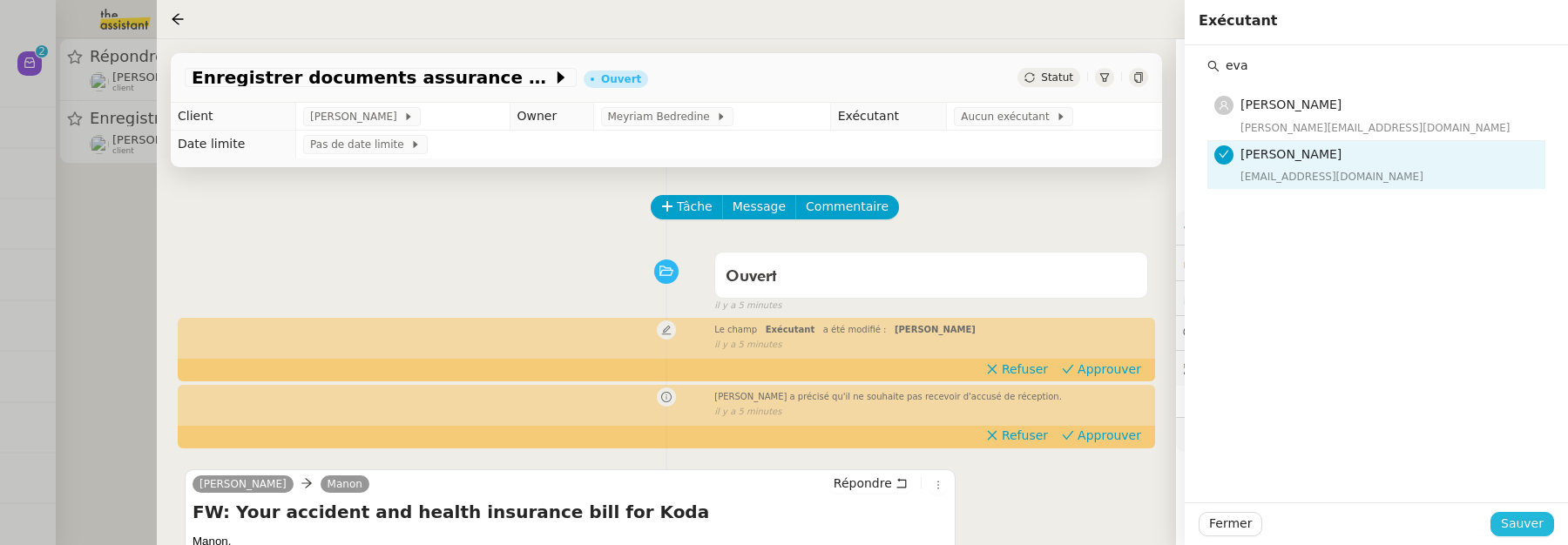
click at [1515, 516] on span "Sauver" at bounding box center [1521, 524] width 43 height 20
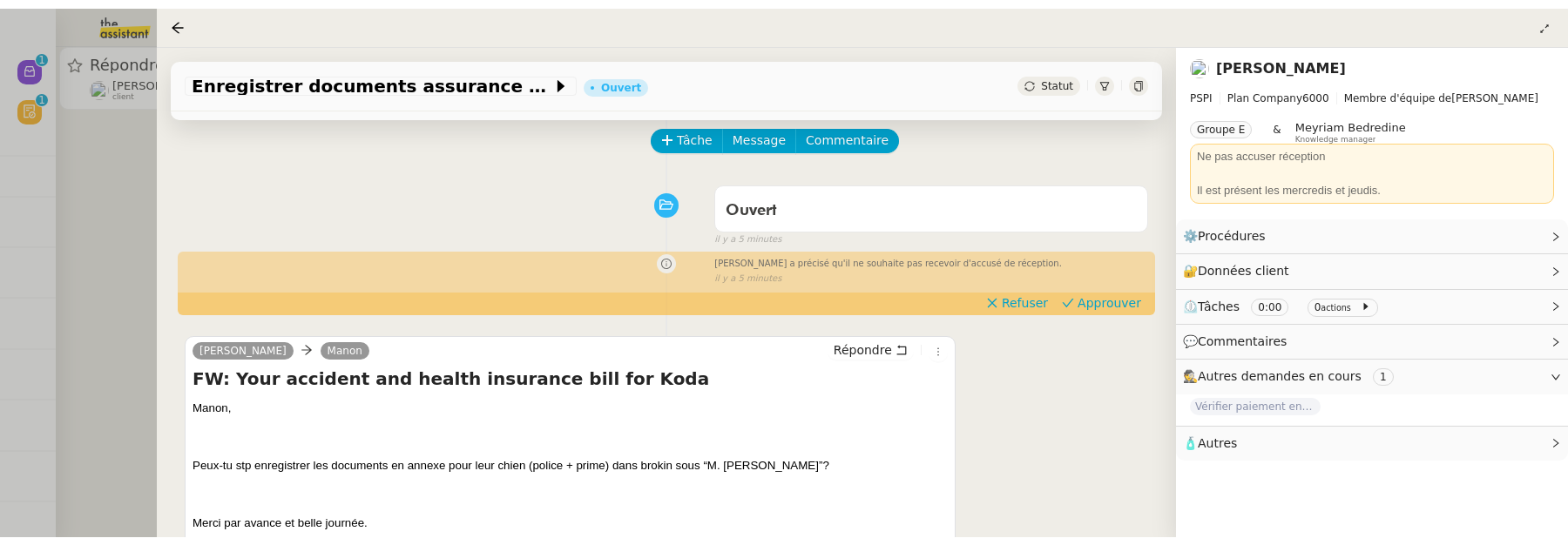
scroll to position [141, 0]
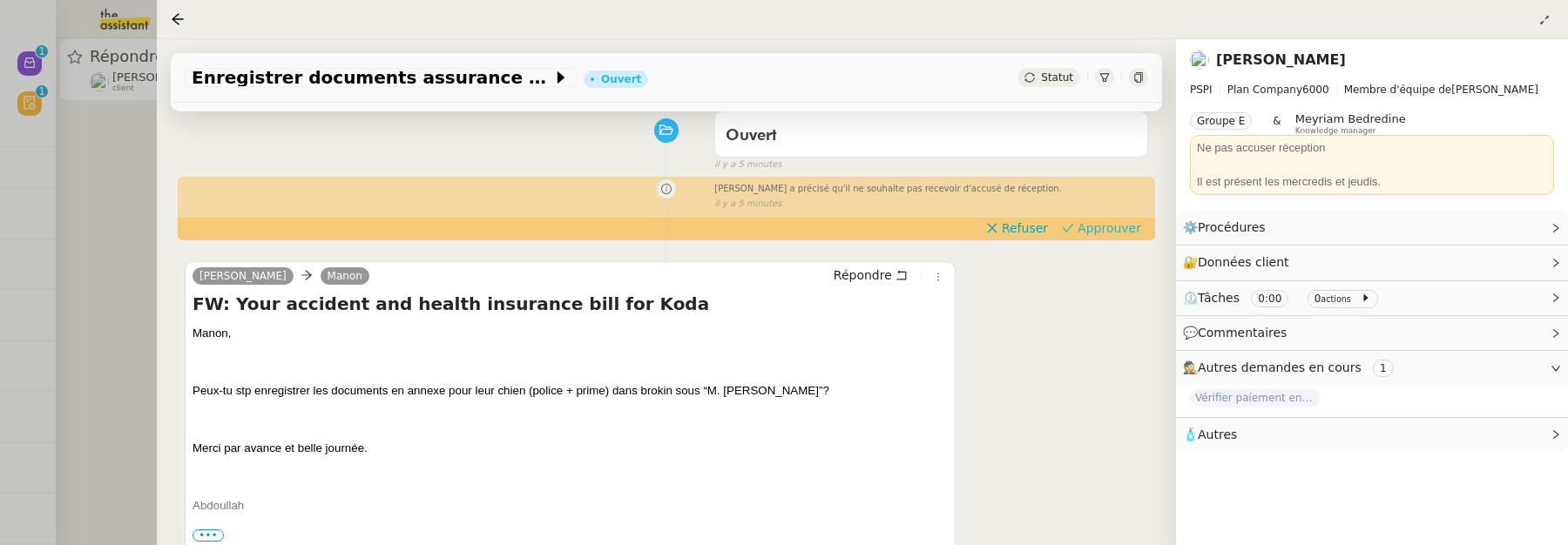
click at [1112, 236] on span "Approuver" at bounding box center [1109, 229] width 63 height 18
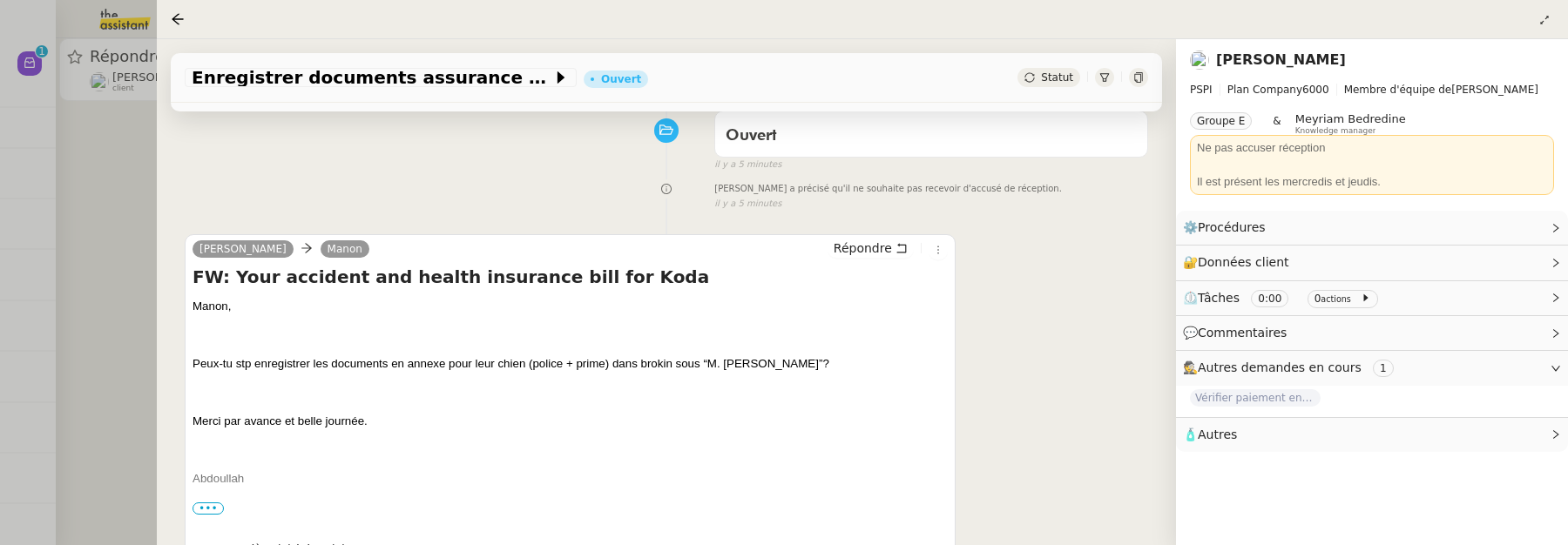
click at [114, 180] on div at bounding box center [784, 272] width 1568 height 545
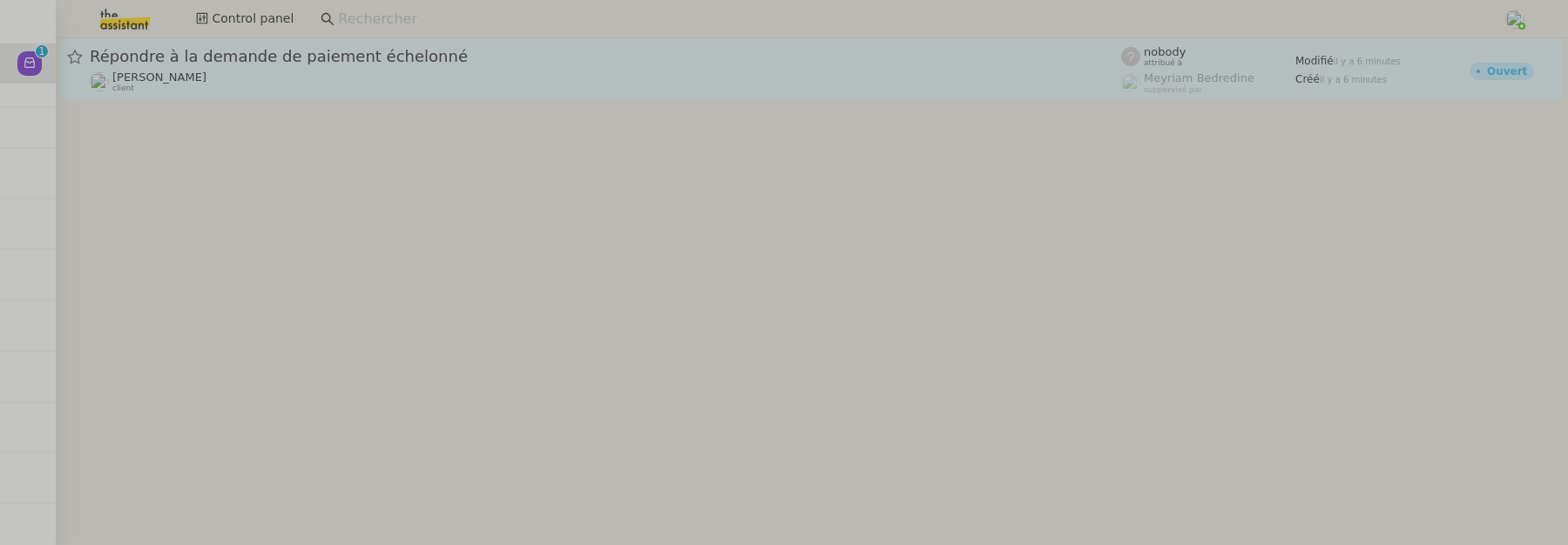
click at [307, 65] on div "Répondre à la demande de paiement échelonné" at bounding box center [605, 56] width 1031 height 21
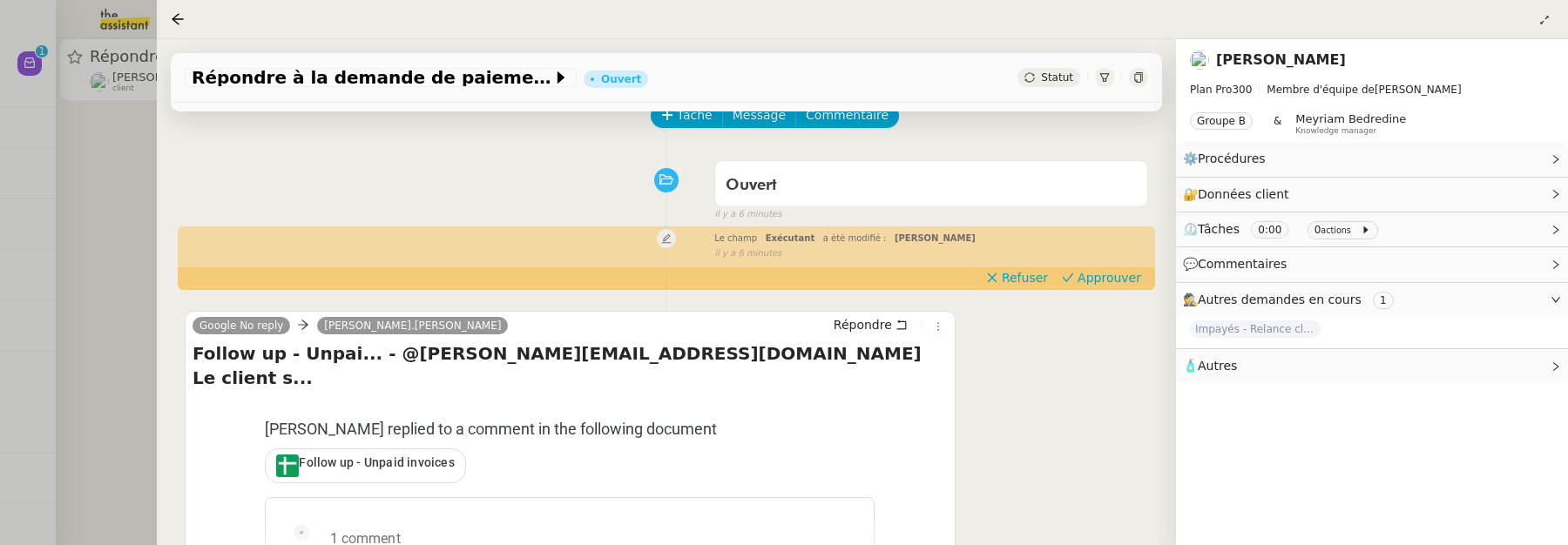
scroll to position [100, 0]
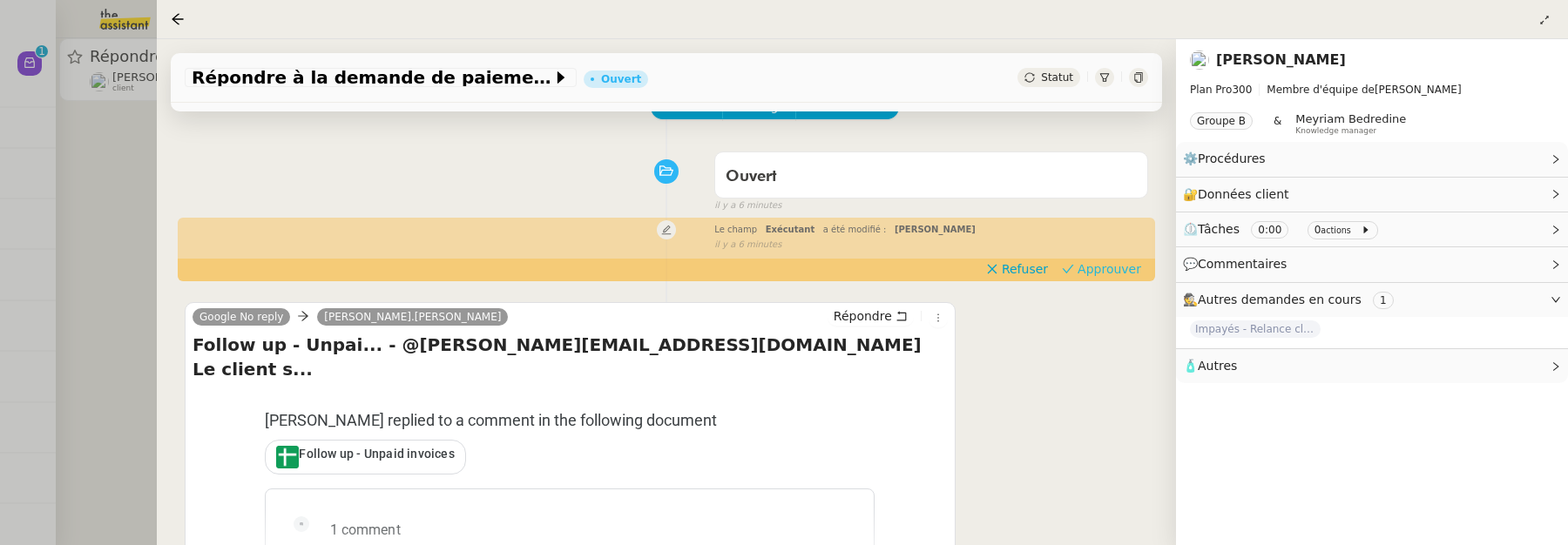
click at [1099, 271] on span "Approuver" at bounding box center [1109, 270] width 63 height 18
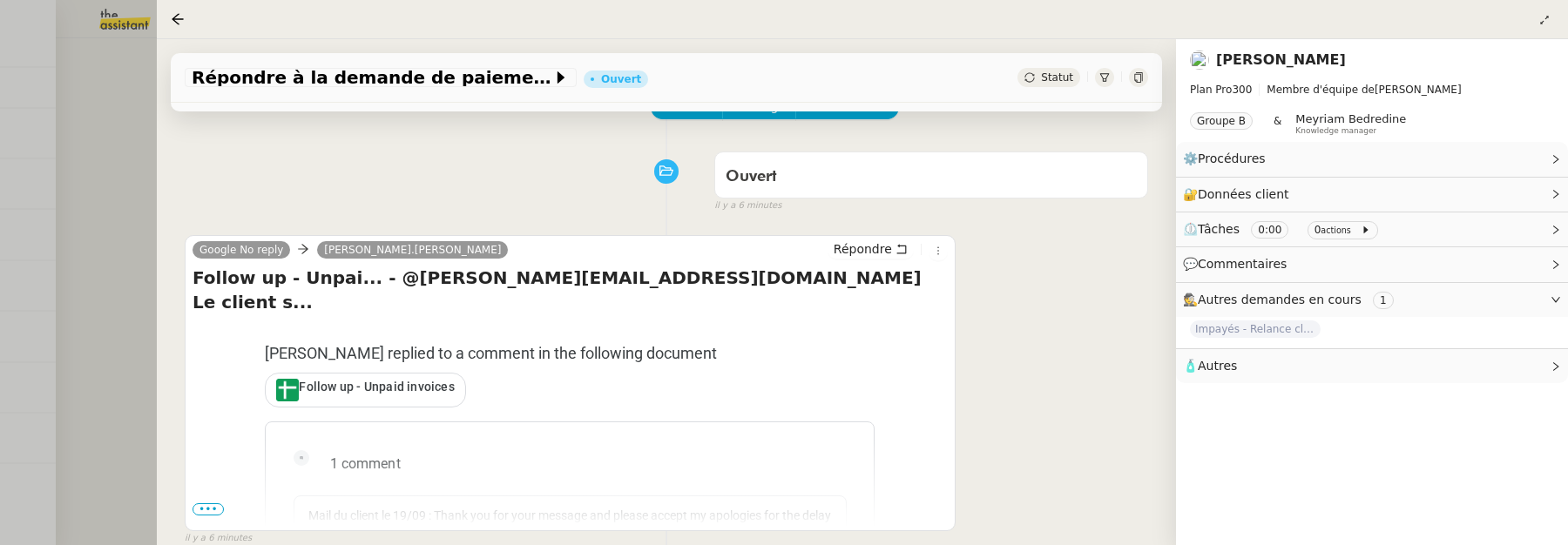
click at [148, 228] on div at bounding box center [784, 272] width 1568 height 545
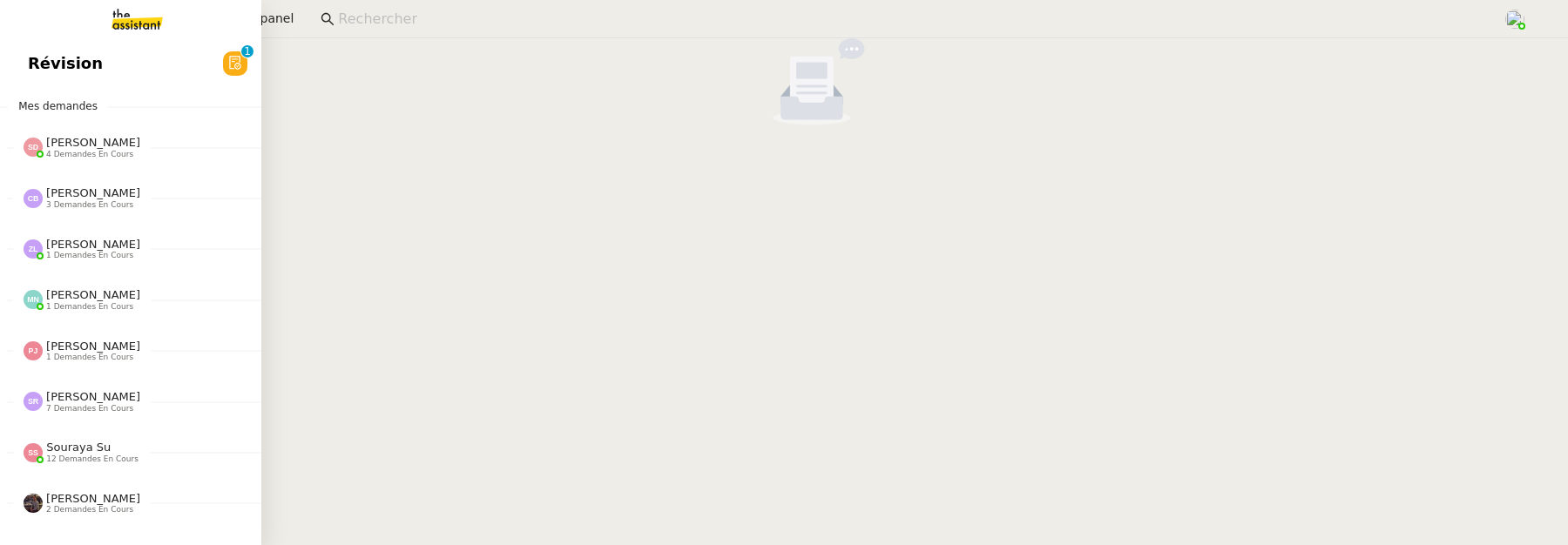
click at [38, 56] on span "Révision" at bounding box center [65, 63] width 75 height 26
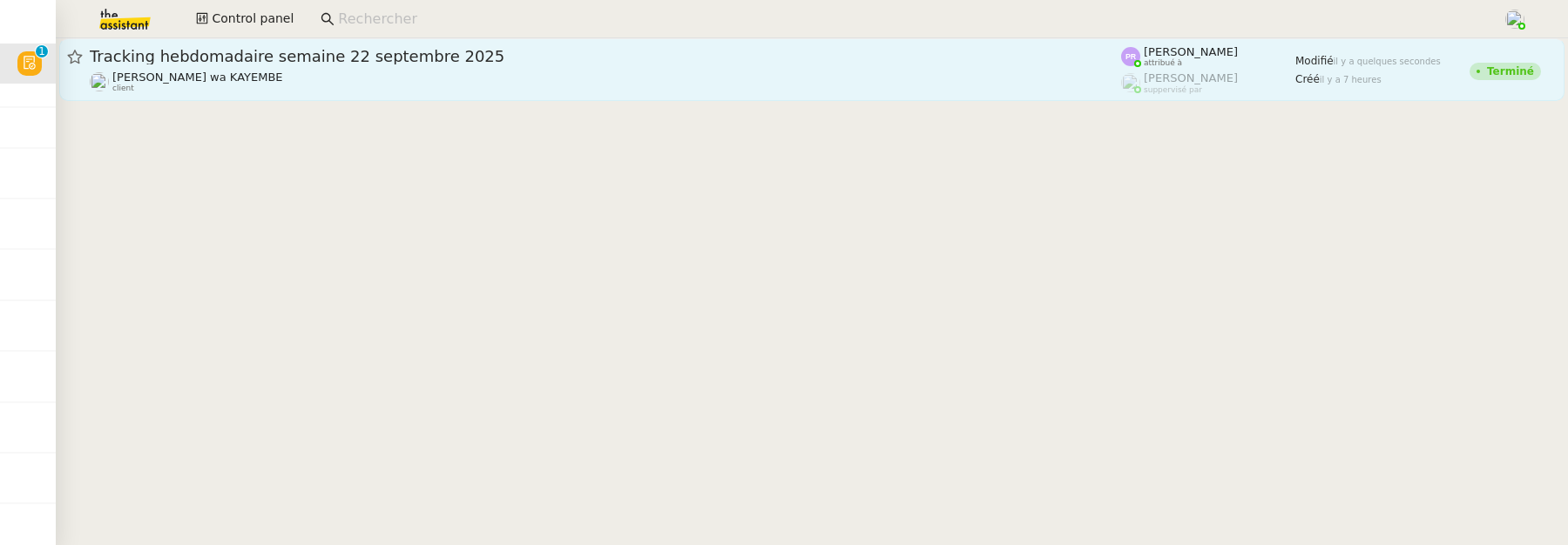
click at [437, 54] on span "Tracking hebdomadaire semaine 22 septembre 2025" at bounding box center [605, 56] width 1031 height 16
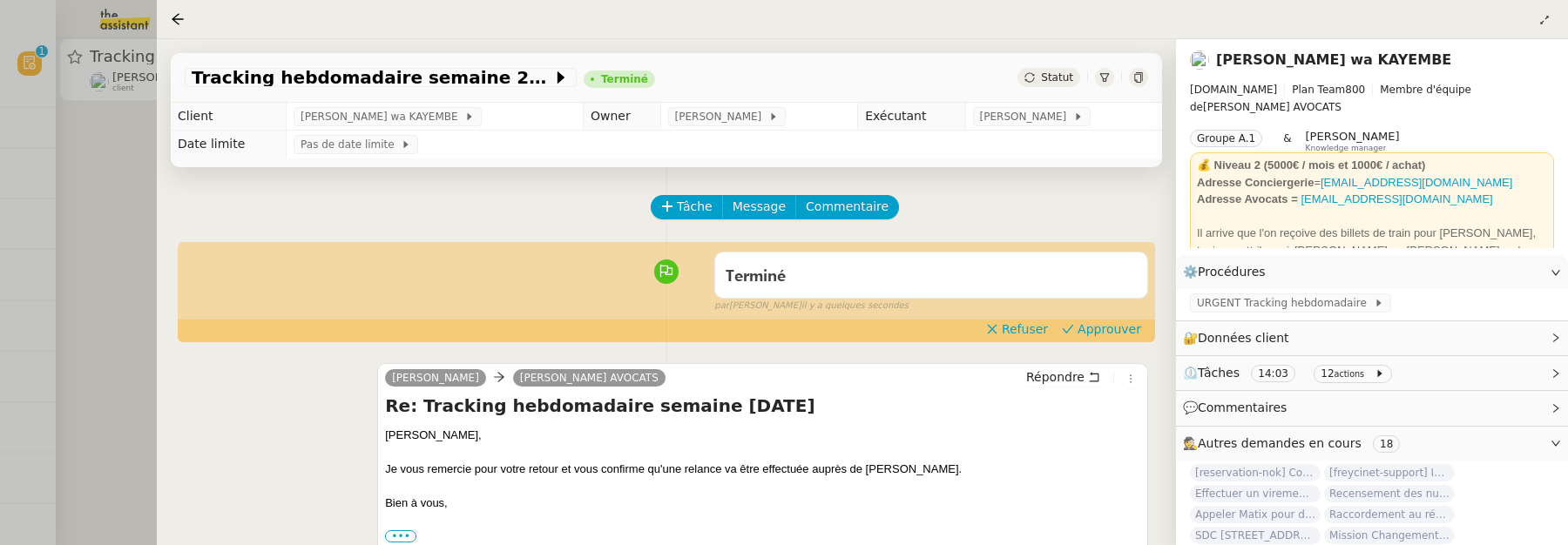
click at [121, 204] on div at bounding box center [784, 272] width 1568 height 545
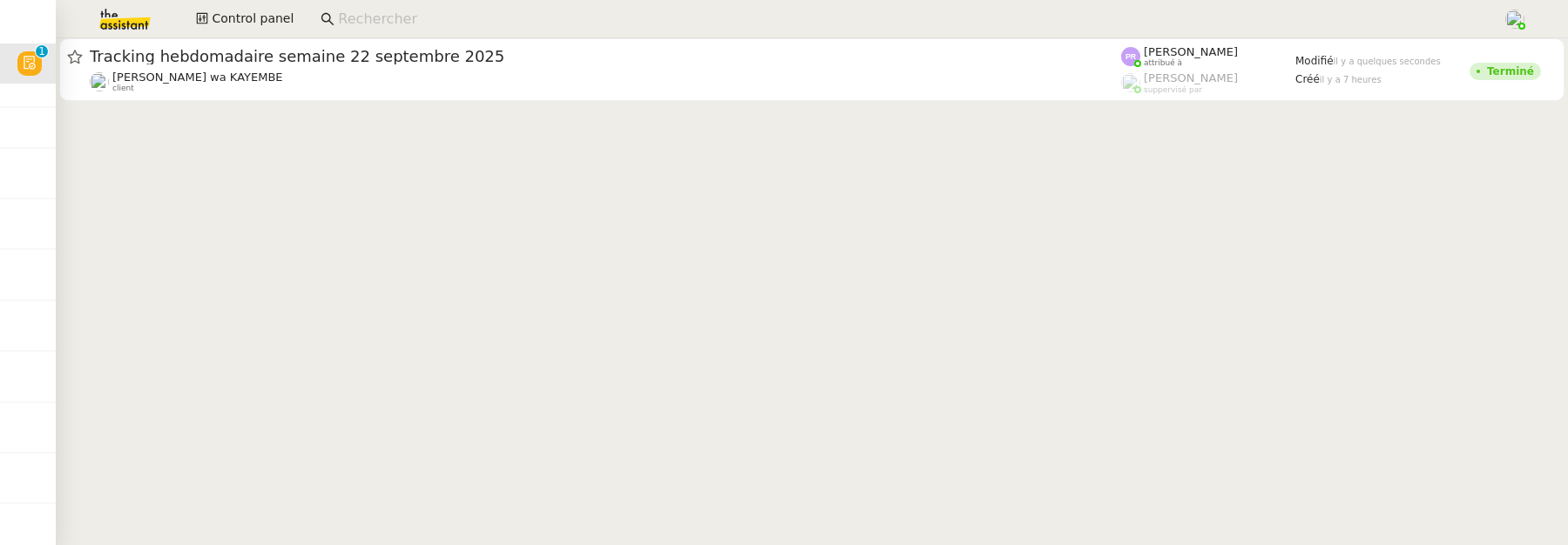
click at [539, 11] on input at bounding box center [911, 20] width 1147 height 24
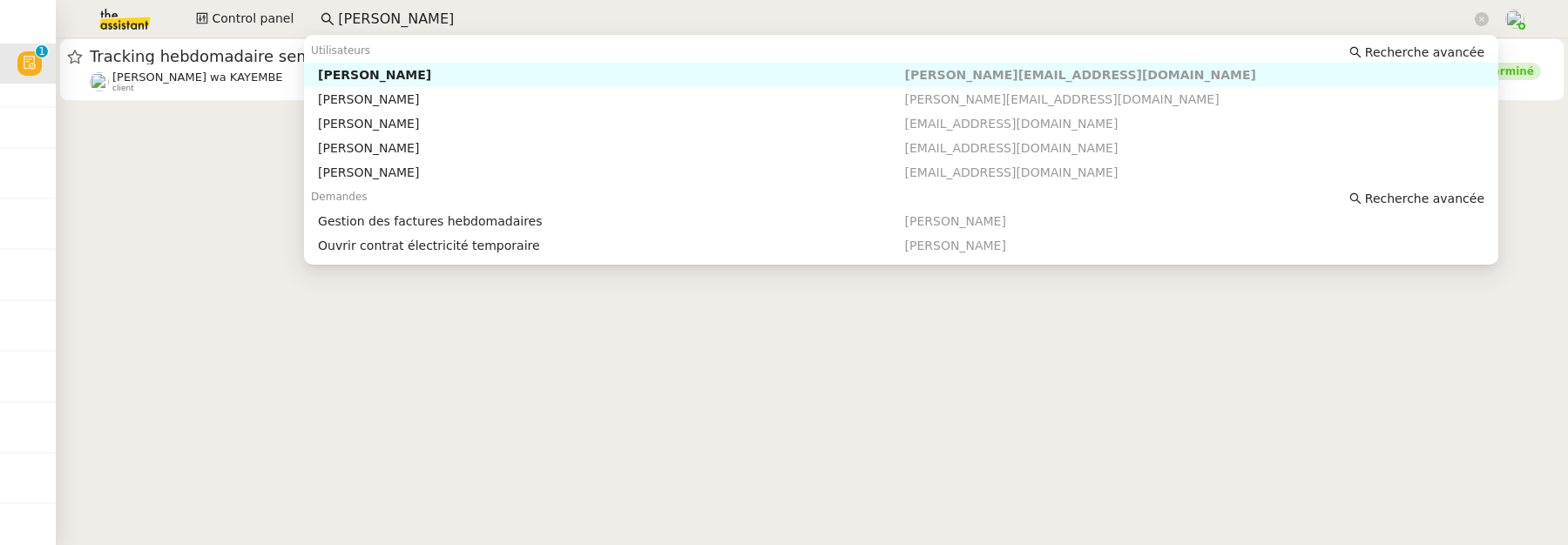
click at [484, 74] on div "[PERSON_NAME]" at bounding box center [611, 75] width 586 height 16
type input "emile"
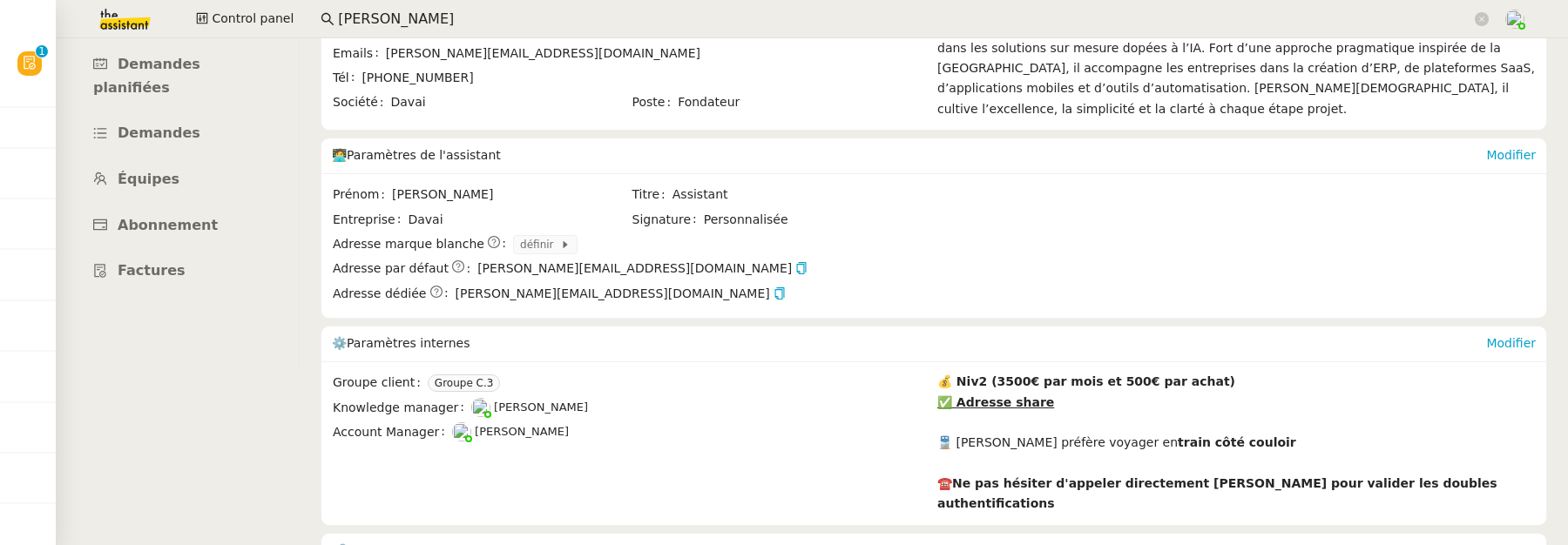
scroll to position [219, 0]
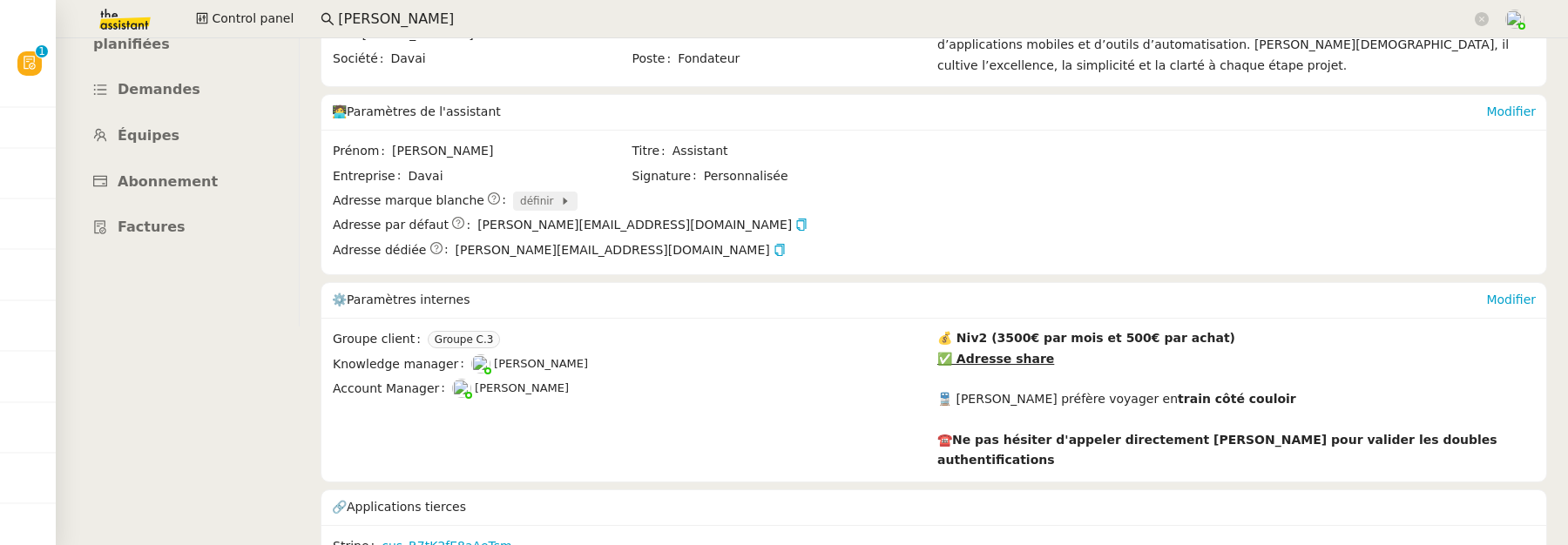
click at [560, 198] on icon at bounding box center [565, 201] width 11 height 11
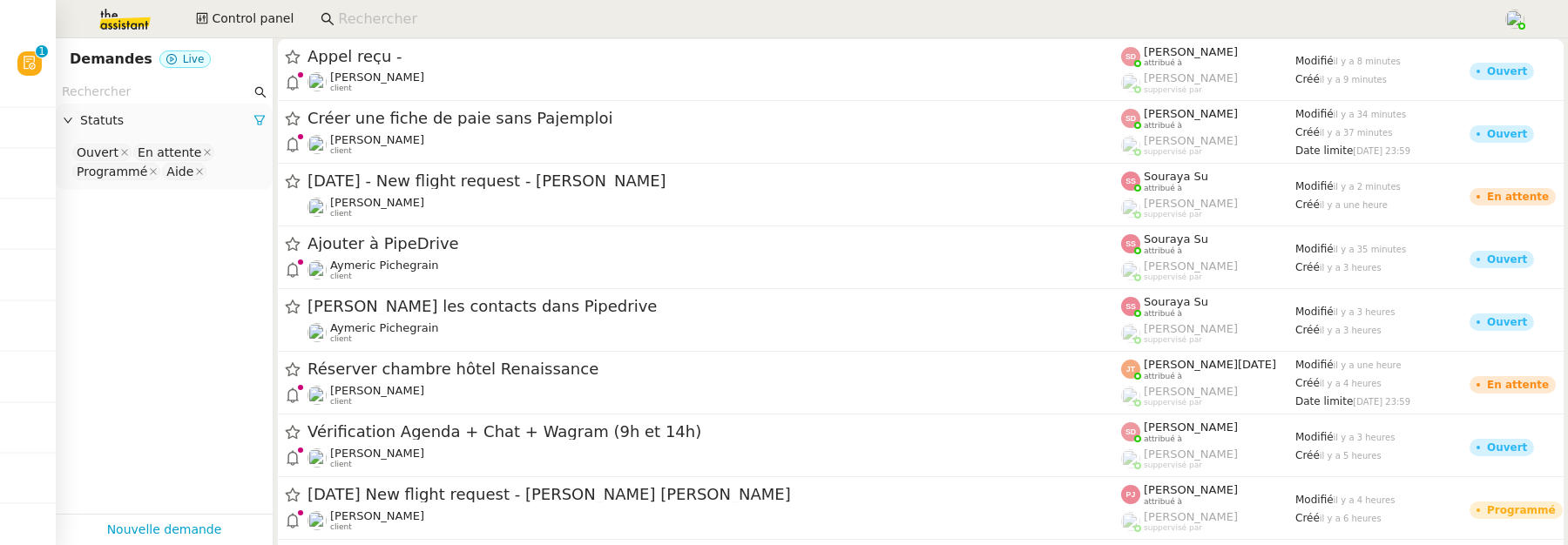
click at [406, 11] on input at bounding box center [911, 20] width 1147 height 24
type input "r"
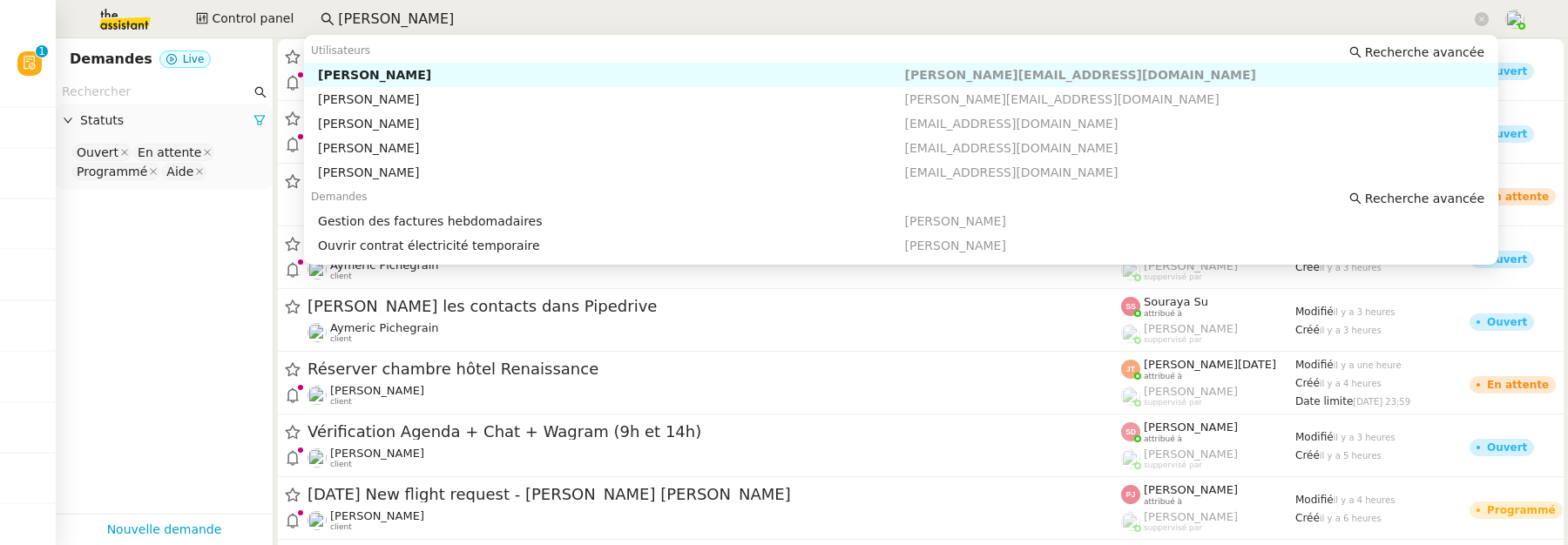
click at [371, 82] on div "[PERSON_NAME]" at bounding box center [611, 75] width 586 height 16
type input "emile"
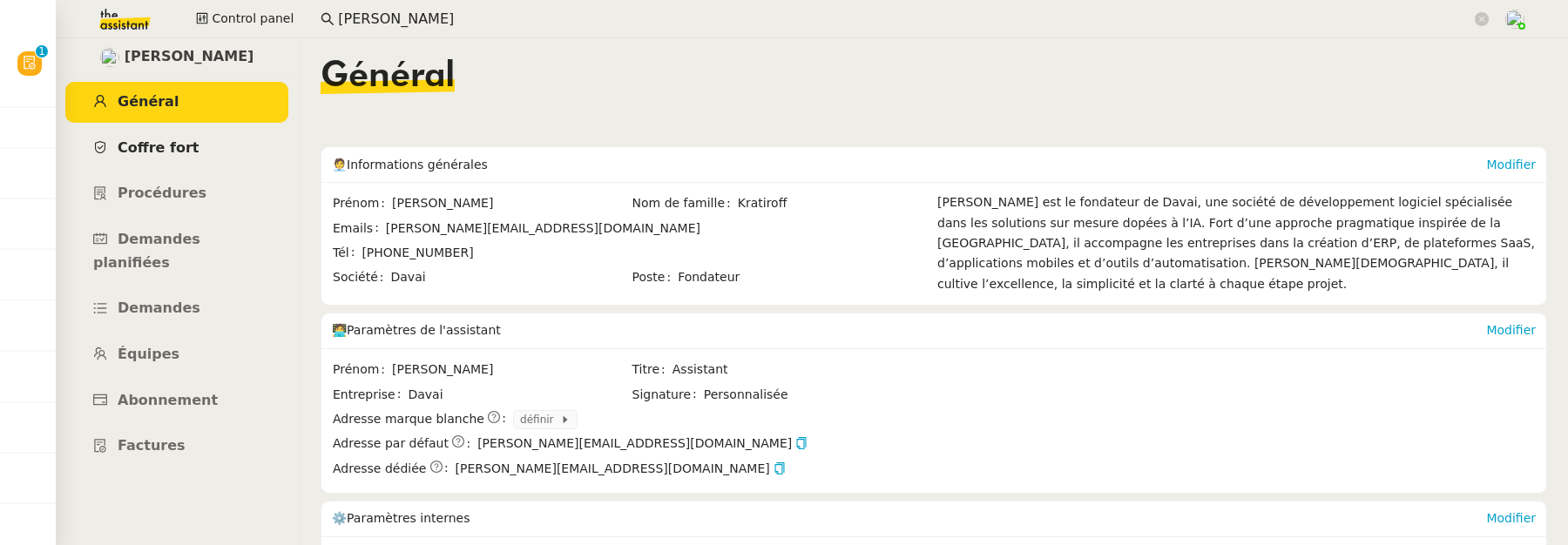
click at [185, 156] on link "Coffre fort" at bounding box center [176, 148] width 223 height 41
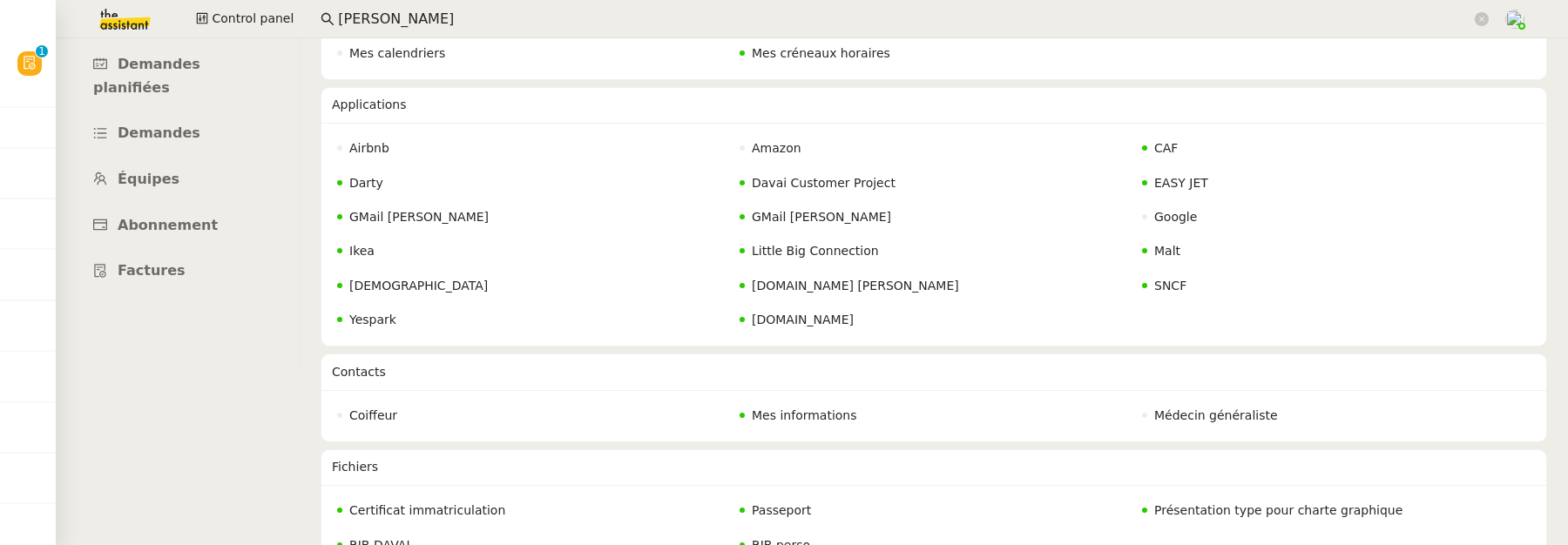
scroll to position [177, 0]
click at [414, 213] on span "GMail Alfred" at bounding box center [419, 215] width 140 height 14
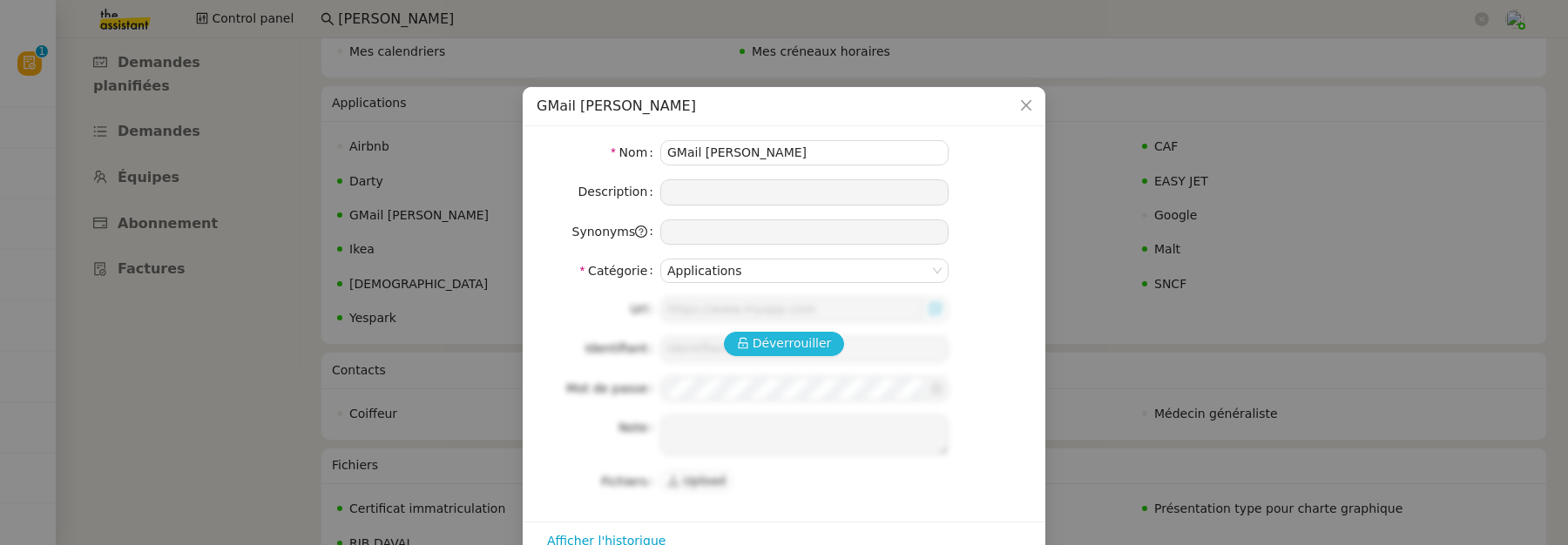
click at [799, 344] on span "Déverrouiller" at bounding box center [792, 344] width 79 height 20
type input "alfred@davai.co"
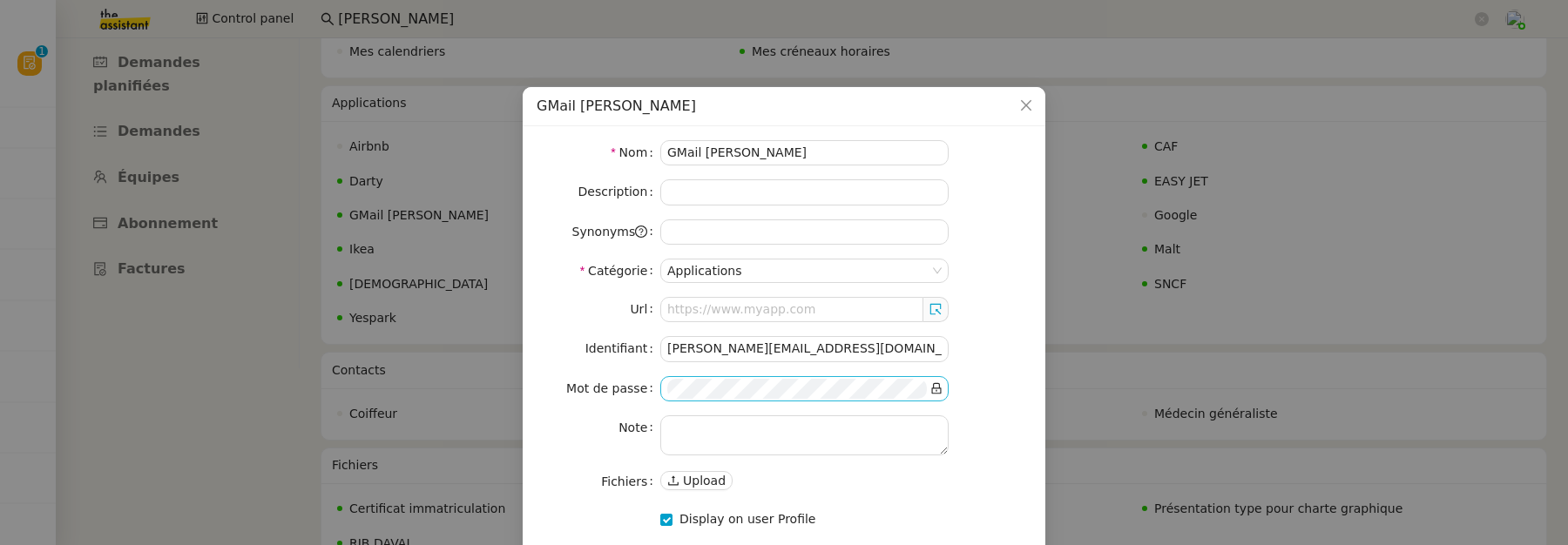
click at [932, 384] on icon at bounding box center [937, 388] width 10 height 11
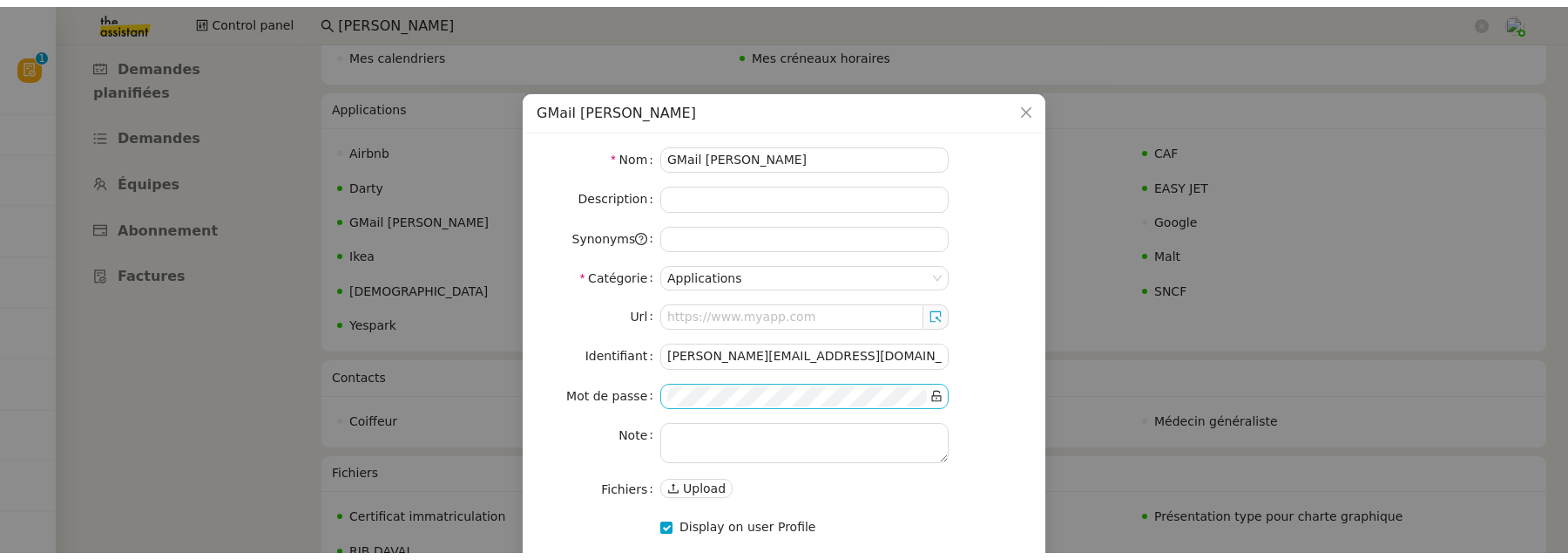
scroll to position [69, 0]
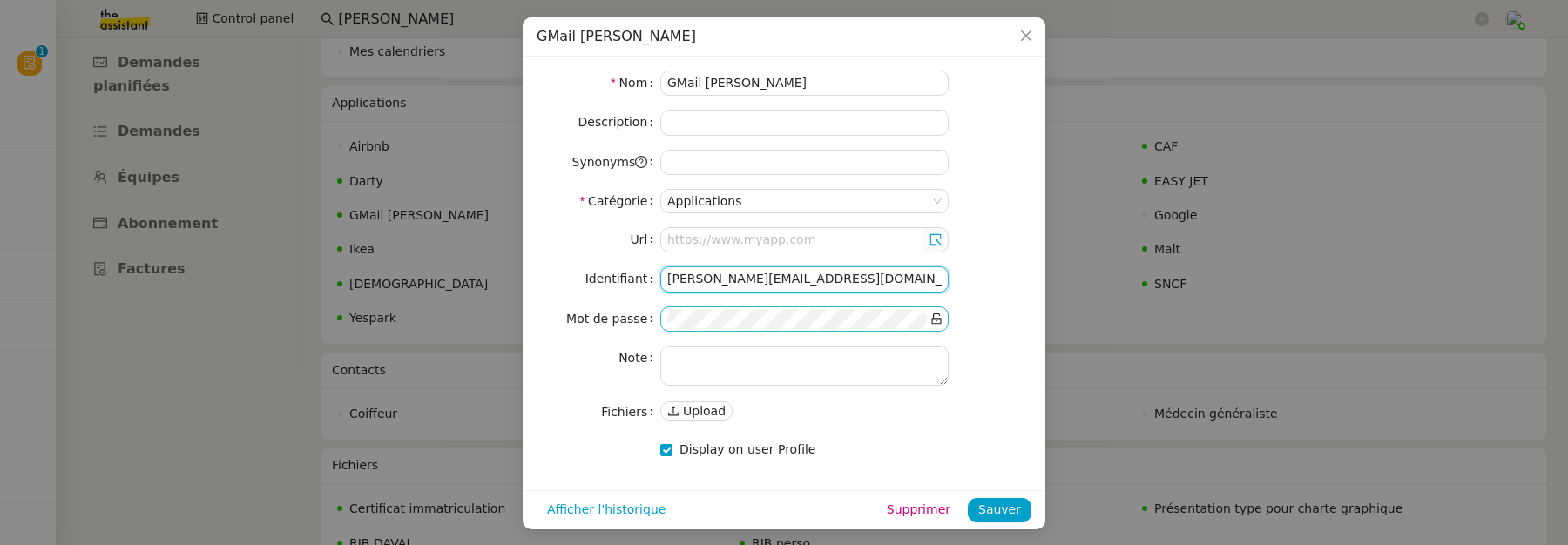
drag, startPoint x: 790, startPoint y: 274, endPoint x: 642, endPoint y: 273, distance: 148.0
click at [642, 273] on nz-form-item "Identifiant alfred@davai.co" at bounding box center [784, 279] width 494 height 26
click at [632, 307] on nz-form-item "Mot de passe" at bounding box center [784, 320] width 494 height 26
click at [996, 500] on span "Sauver" at bounding box center [999, 510] width 43 height 20
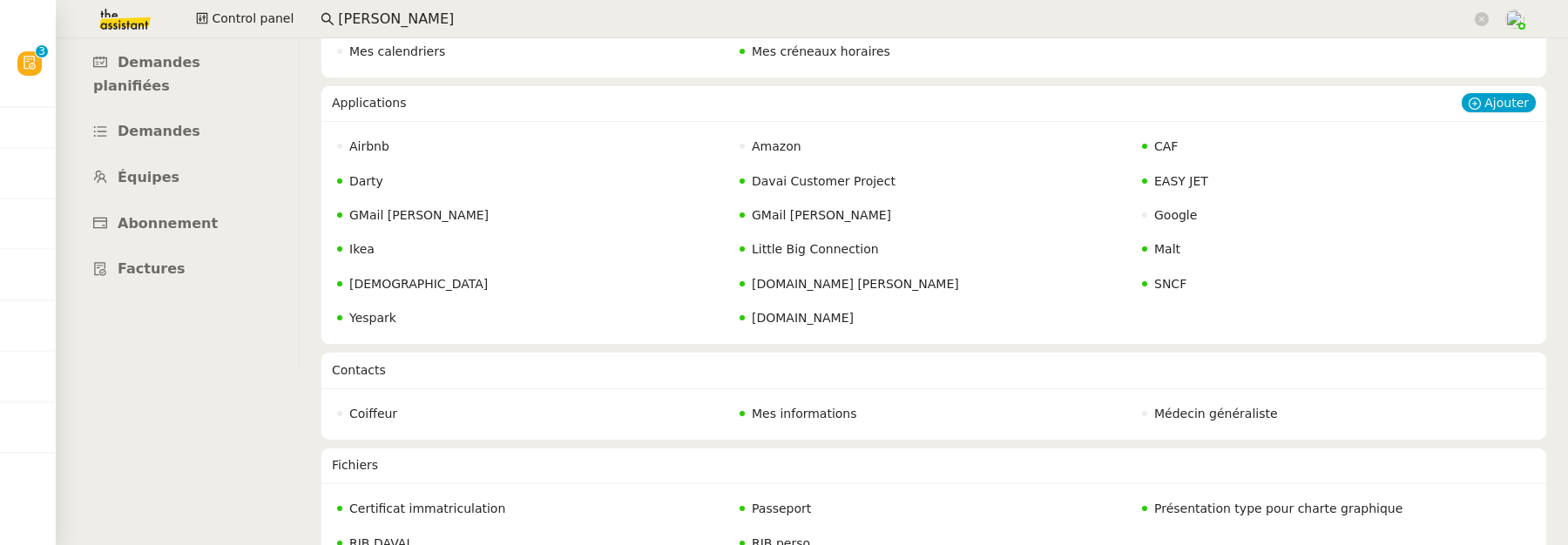
click at [403, 206] on nz-badge "GMail Alfred" at bounding box center [412, 216] width 152 height 20
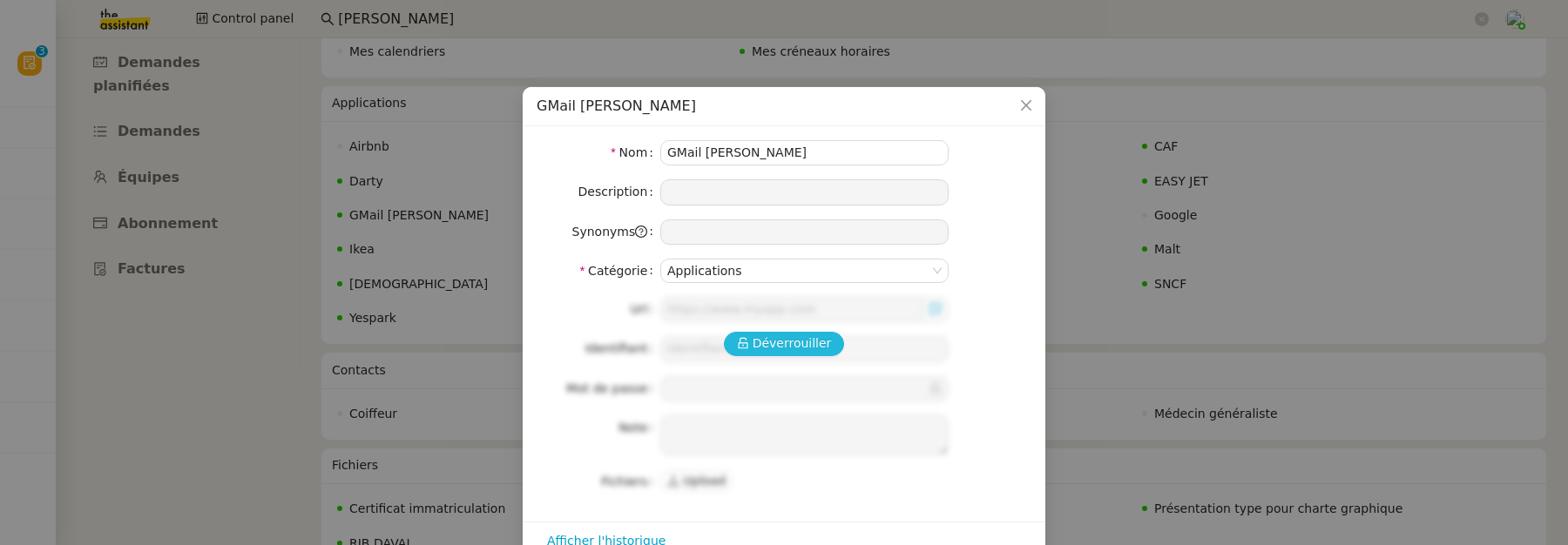
click at [762, 343] on span "Déverrouiller" at bounding box center [792, 344] width 79 height 20
type input "[PERSON_NAME][EMAIL_ADDRESS][DOMAIN_NAME]"
type input "B<juX*LPqjXL3uJ<1"
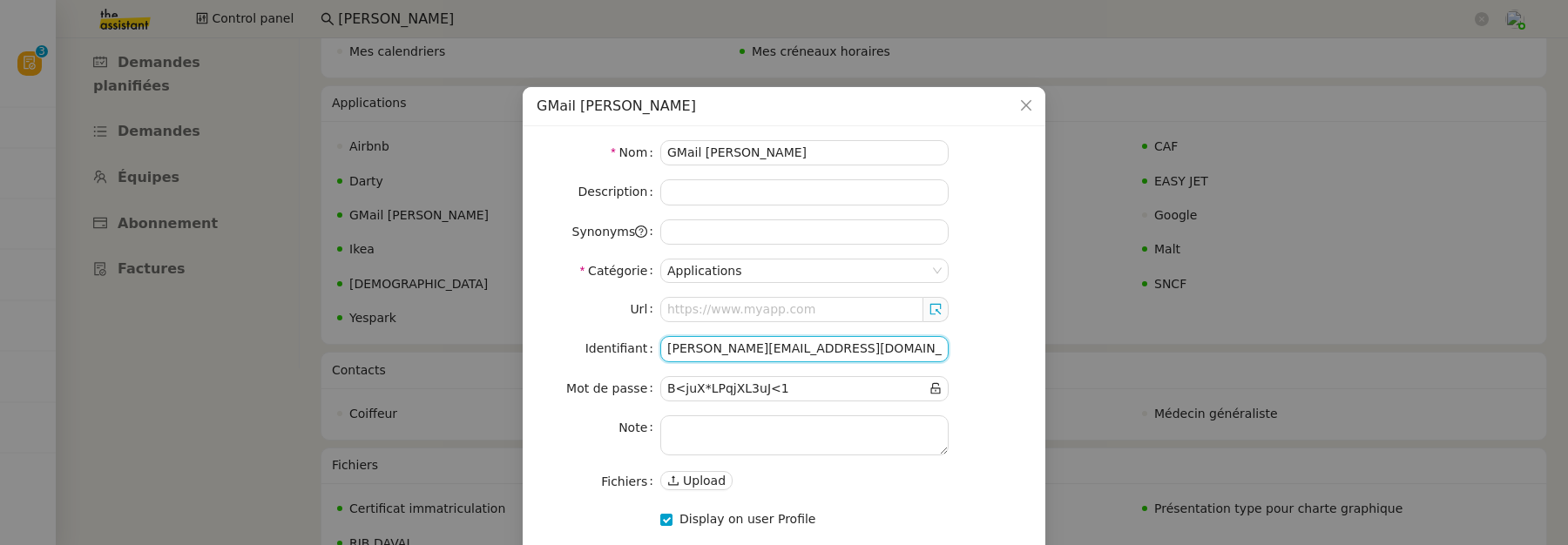
click at [750, 350] on input "[PERSON_NAME][EMAIL_ADDRESS][DOMAIN_NAME]" at bounding box center [804, 349] width 288 height 26
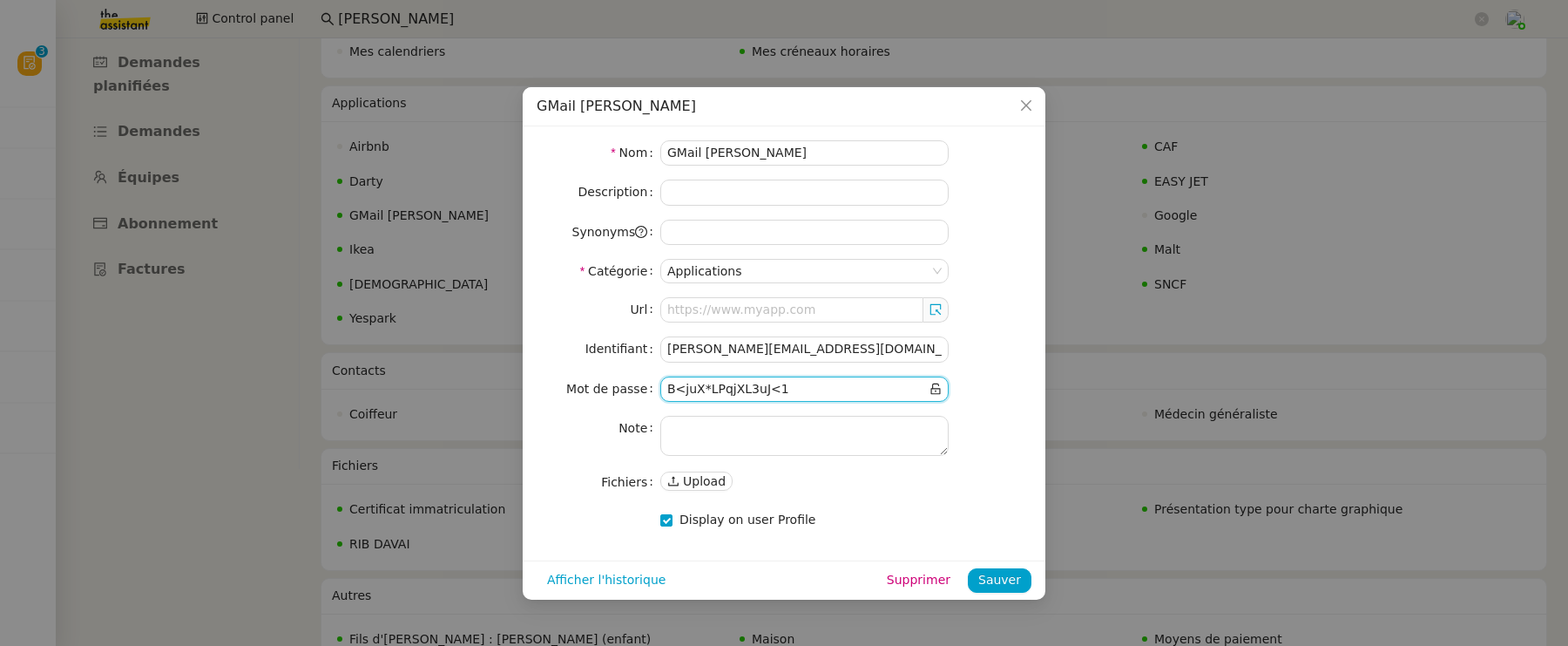
drag, startPoint x: 788, startPoint y: 388, endPoint x: 612, endPoint y: 386, distance: 176.0
click at [612, 386] on nz-form-item "Mot de passe" at bounding box center [784, 389] width 494 height 26
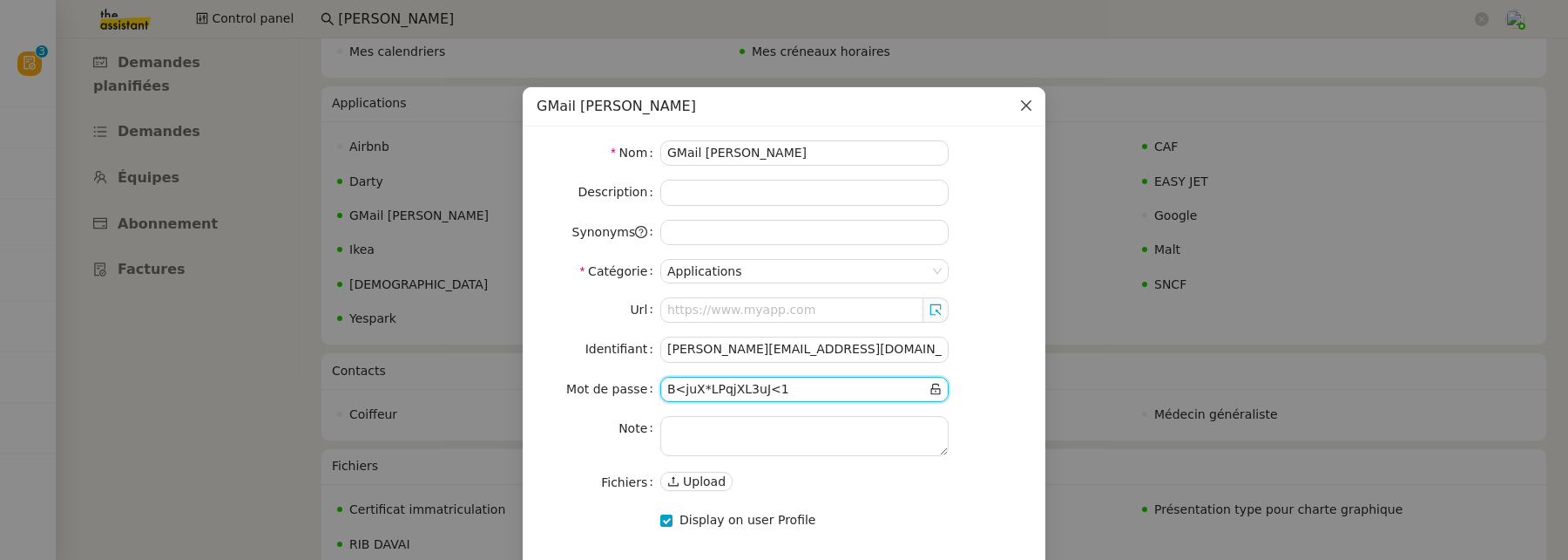
click at [1025, 112] on icon "Close" at bounding box center [1026, 105] width 14 height 14
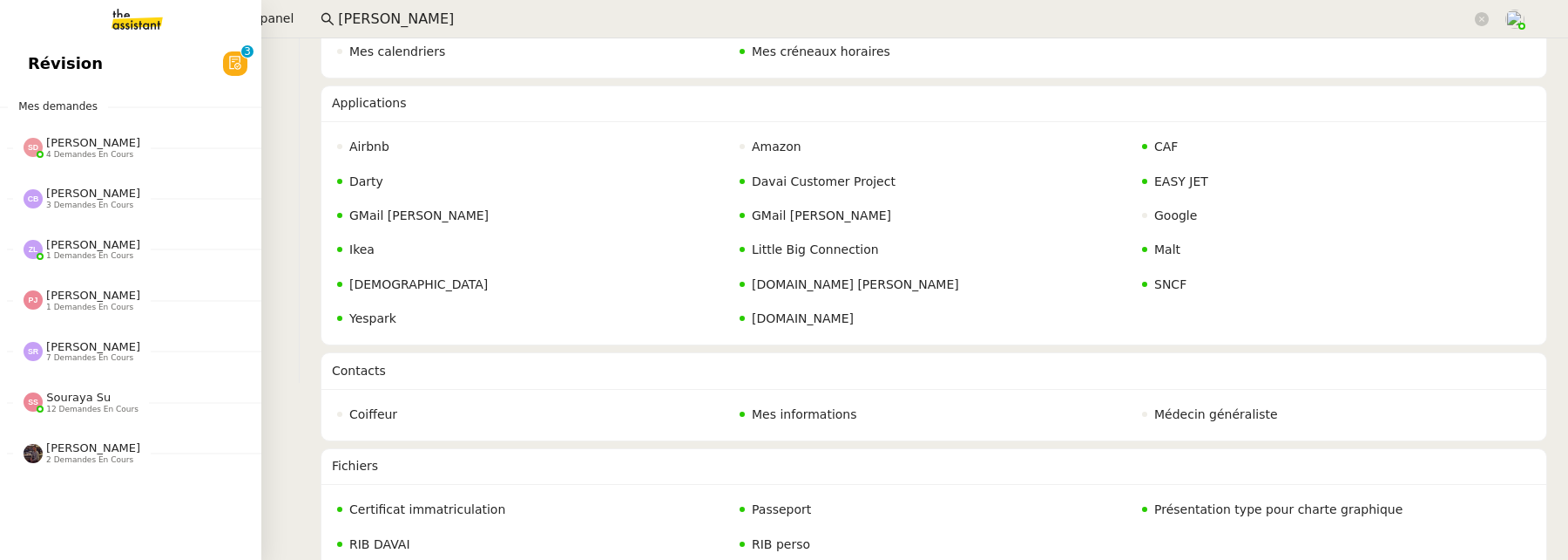
click at [42, 64] on span "Révision" at bounding box center [65, 63] width 75 height 26
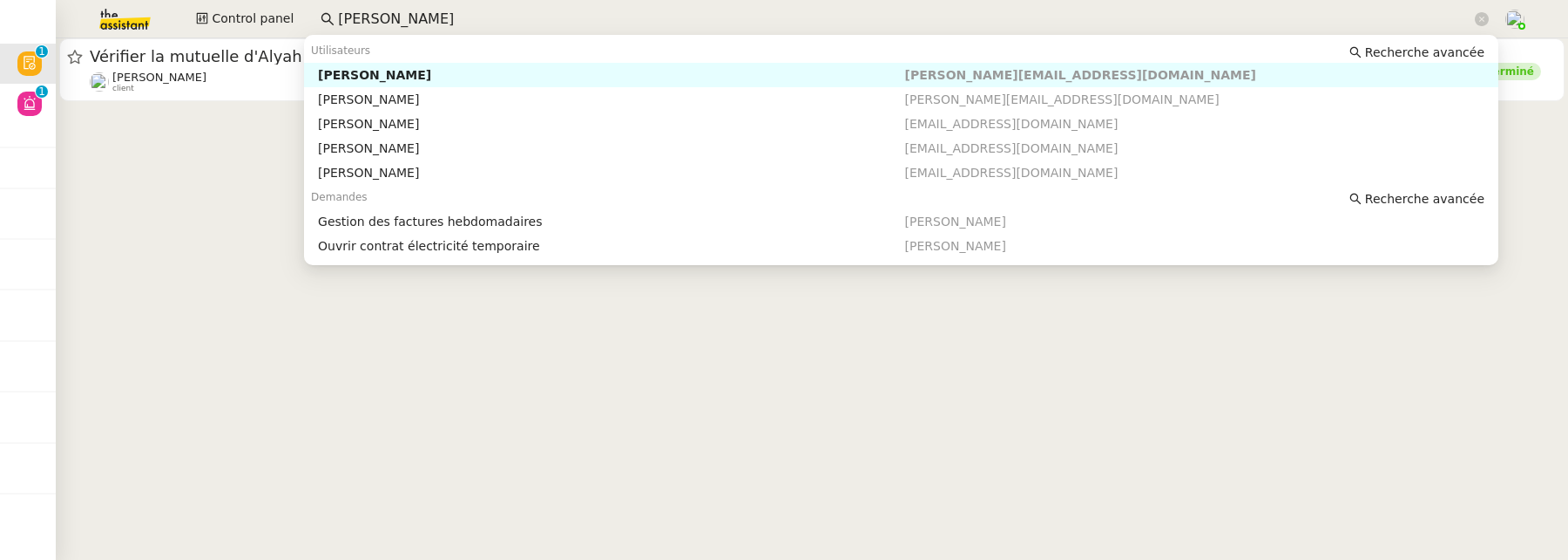
click at [423, 30] on input "emile" at bounding box center [904, 20] width 1133 height 24
click at [408, 74] on div "[PERSON_NAME]" at bounding box center [611, 75] width 586 height 16
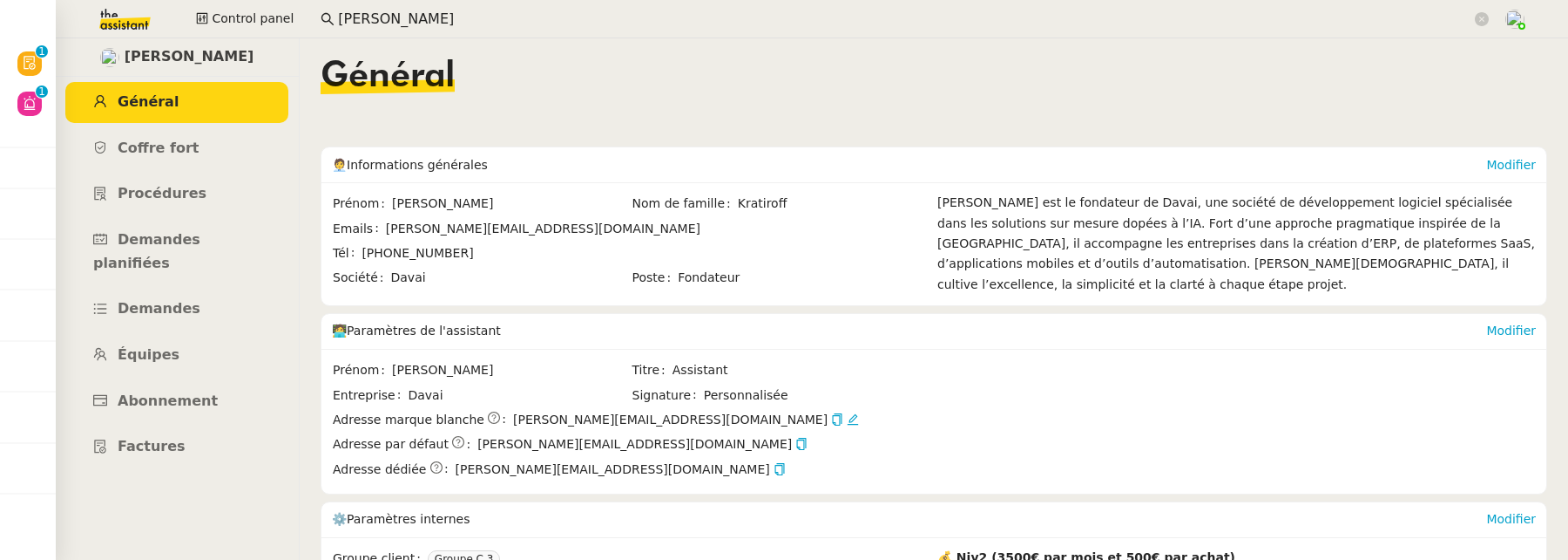
scroll to position [214, 0]
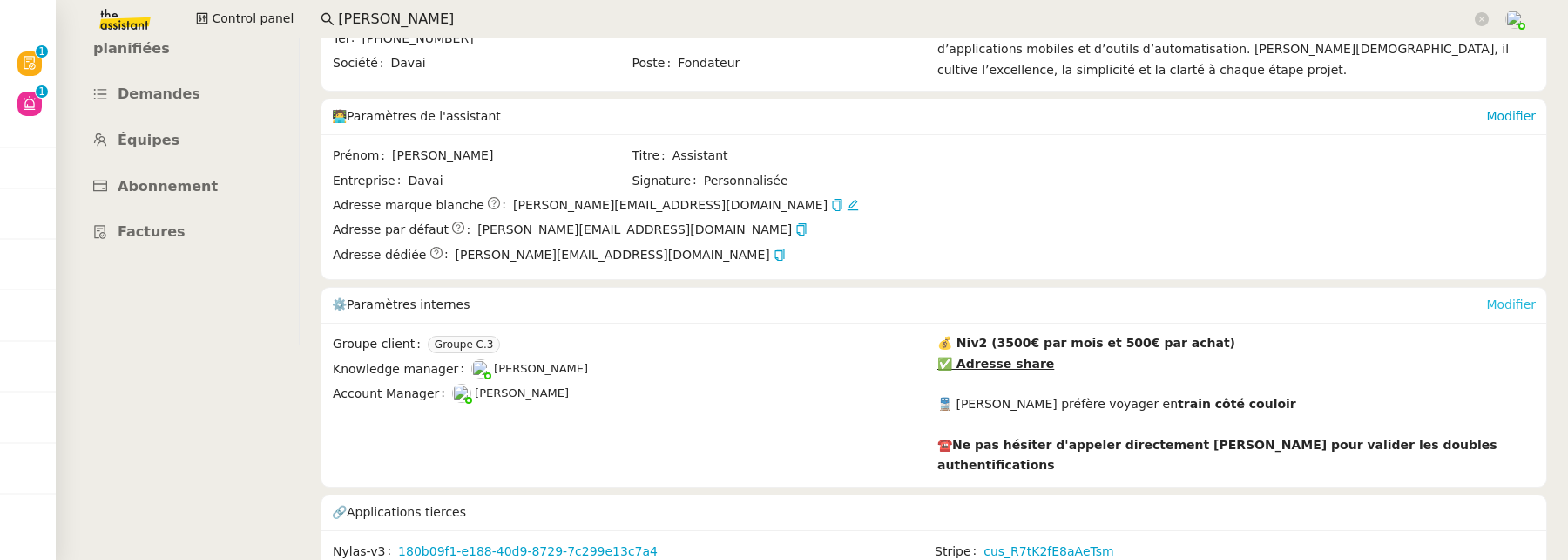
click at [1486, 297] on link "Modifier" at bounding box center [1511, 304] width 50 height 14
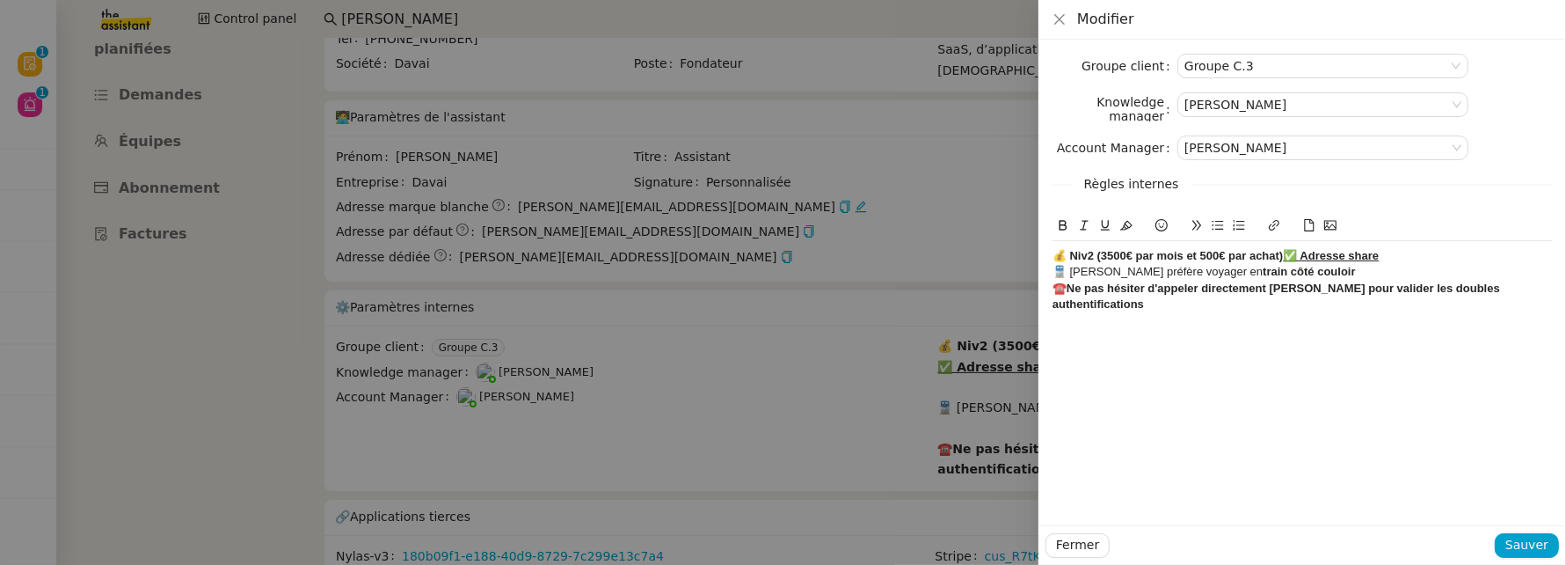
click at [1288, 257] on u "✅ Adresse share" at bounding box center [1331, 255] width 96 height 13
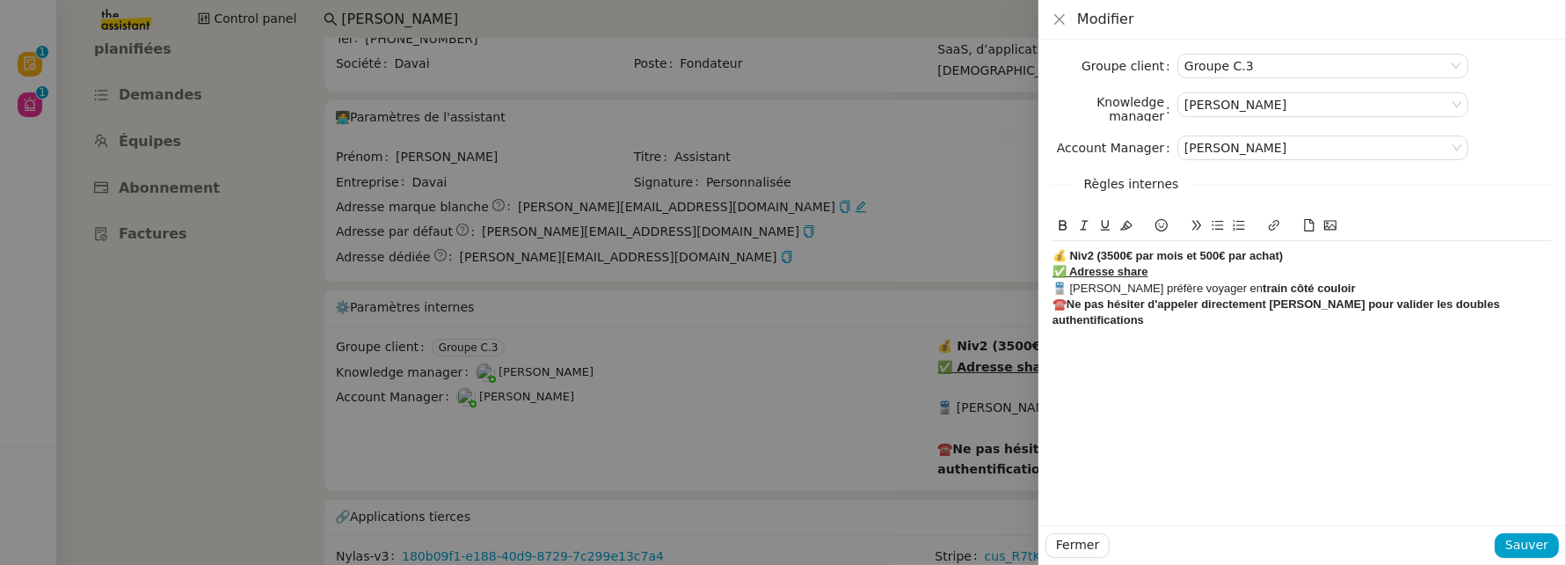
click at [1174, 263] on div "💰 Niv2 (3500€ par mois et 500€ par achat)" at bounding box center [1302, 256] width 499 height 16
click at [1157, 281] on div "🚆 Émile préfère voyager en train côté couloir" at bounding box center [1302, 289] width 499 height 16
click at [1149, 273] on div "✅ Adresse share" at bounding box center [1302, 272] width 499 height 16
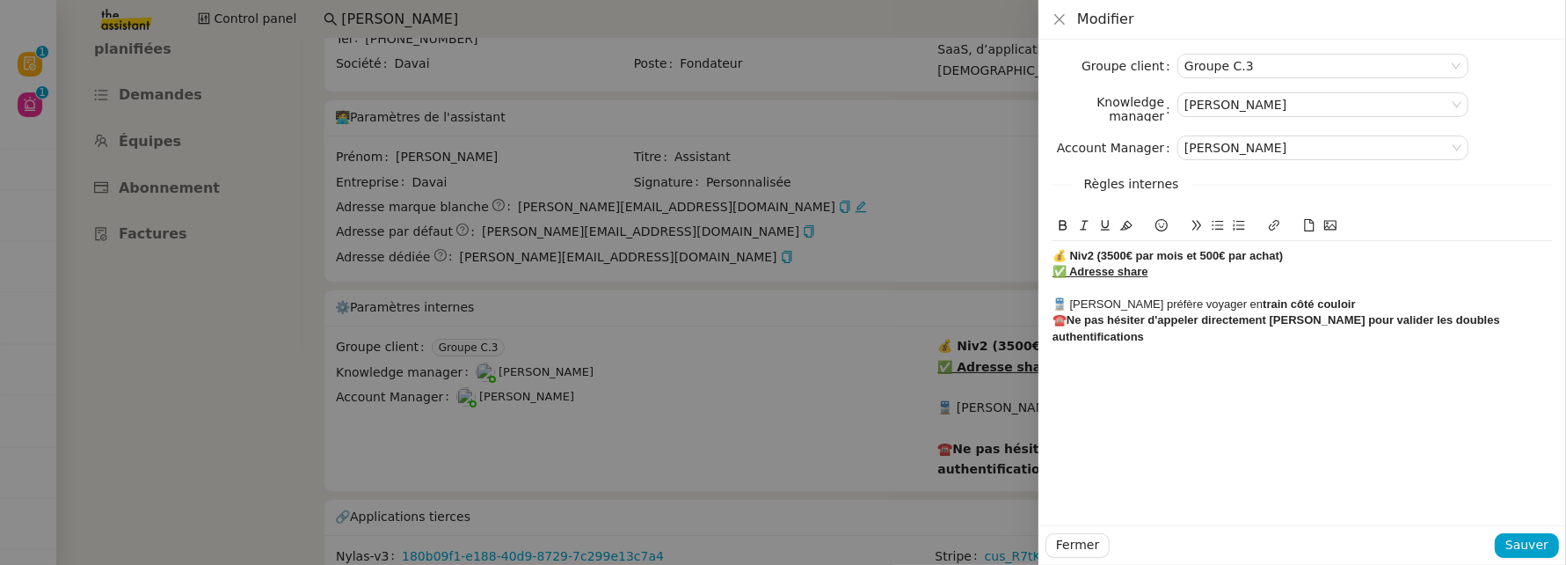
click at [1163, 226] on icon at bounding box center [1162, 225] width 12 height 12
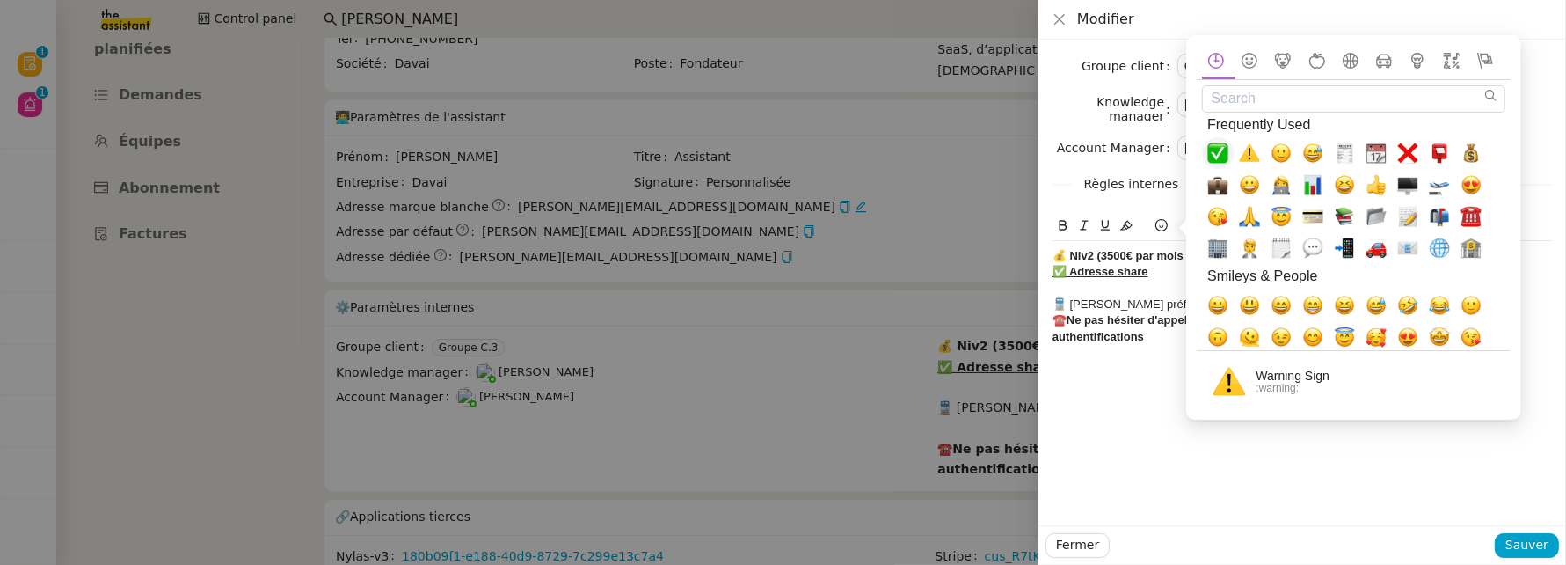
click at [1225, 155] on span "✅, white_check_mark" at bounding box center [1217, 152] width 21 height 21
click at [1083, 294] on div "✅" at bounding box center [1302, 289] width 499 height 16
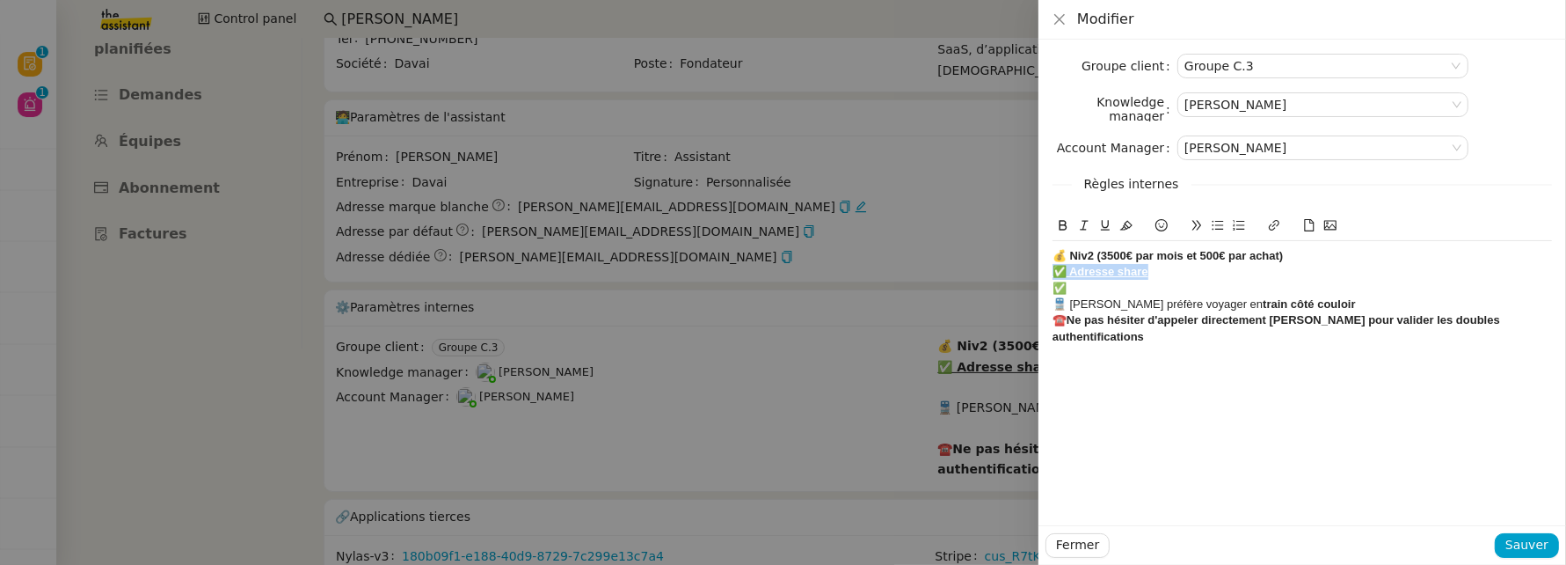
drag, startPoint x: 1154, startPoint y: 269, endPoint x: 1046, endPoint y: 268, distance: 108.2
click at [1046, 268] on div "Groupe client Groupe C.3 Knowledge manager Frédérique Albert Account Manager Ma…" at bounding box center [1303, 282] width 528 height 485
click at [1103, 227] on icon at bounding box center [1105, 226] width 9 height 11
click at [1081, 289] on div "✅" at bounding box center [1302, 289] width 499 height 16
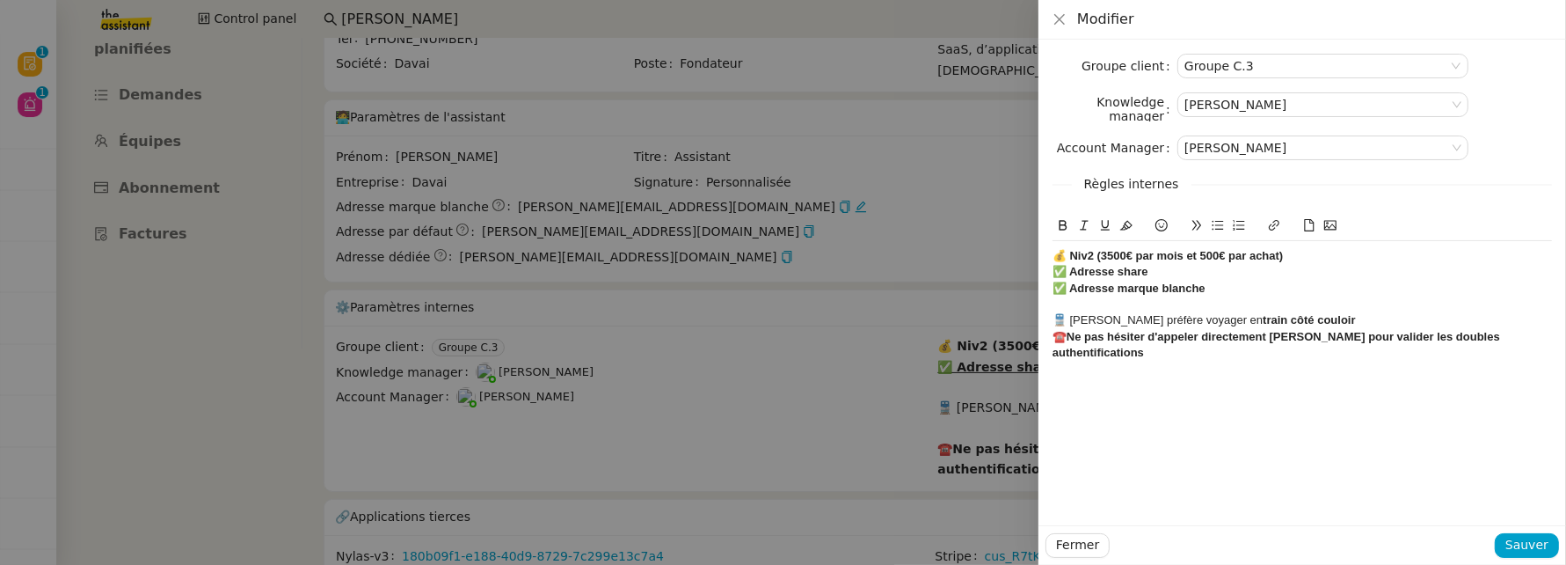
click at [1306, 256] on div "💰 Niv2 (3500€ par mois et 500€ par achat)" at bounding box center [1302, 256] width 499 height 16
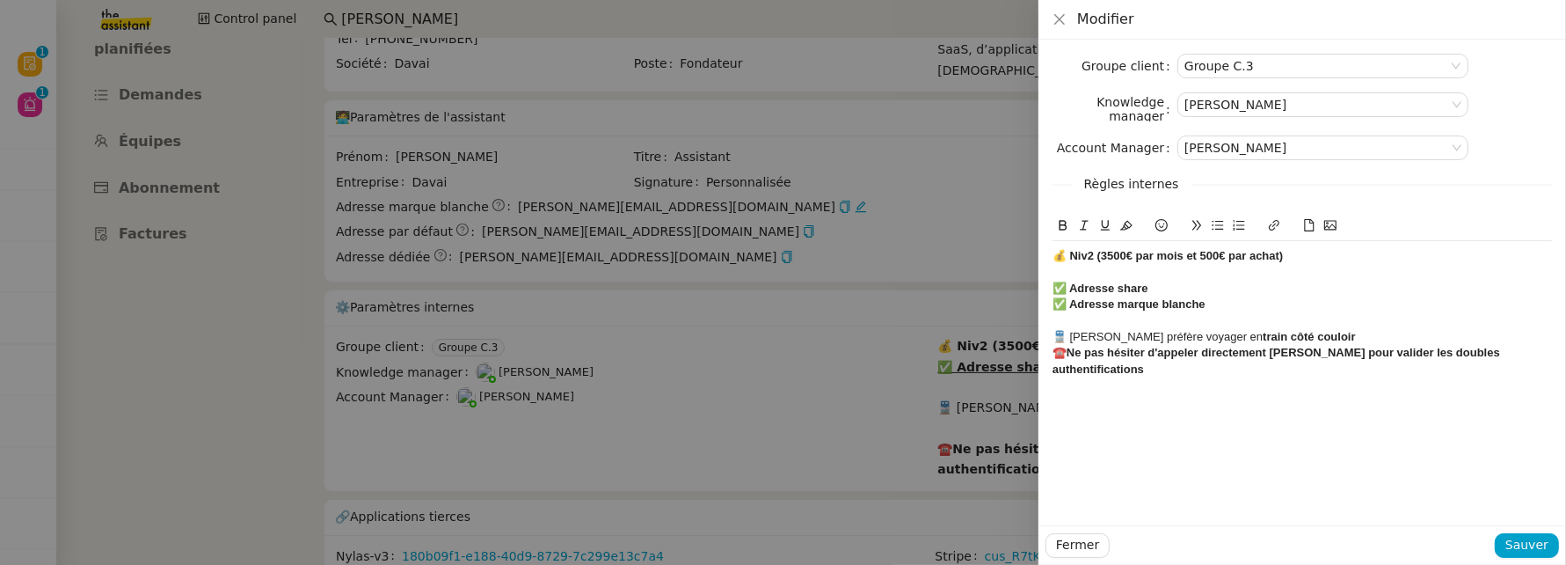
click at [1310, 339] on div "🚆 Émile préfère voyager en train côté couloir" at bounding box center [1302, 337] width 499 height 16
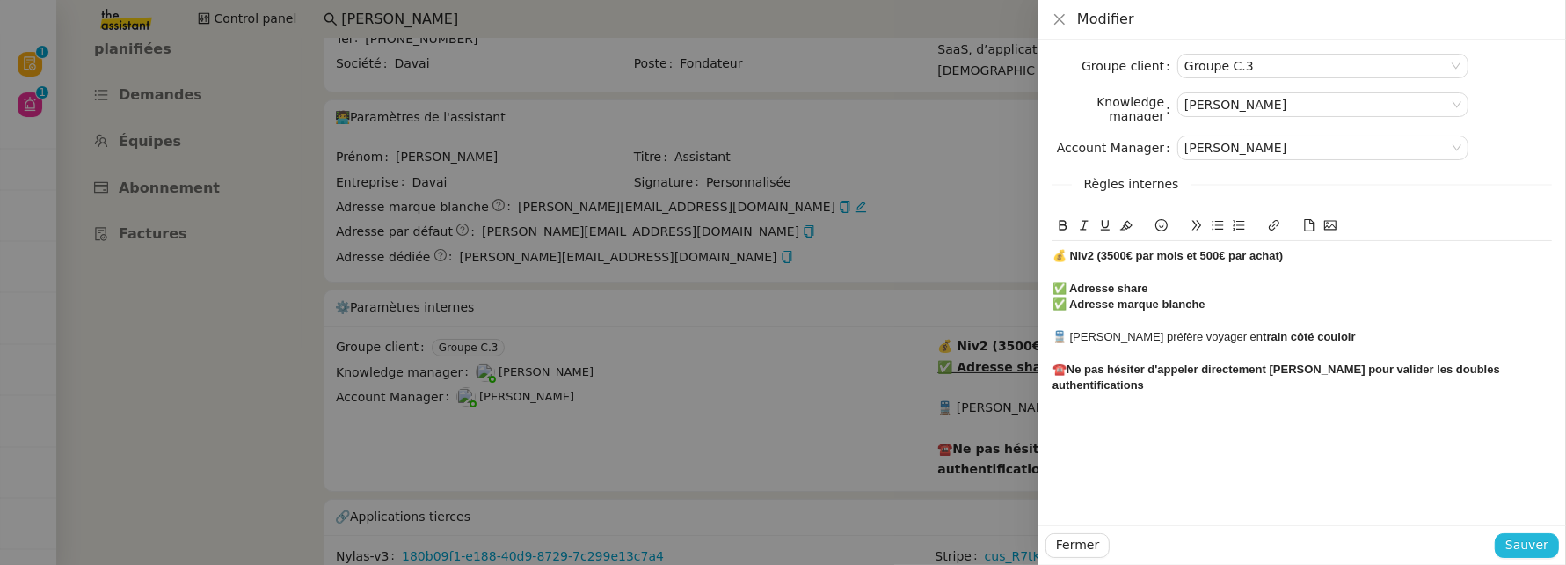
click at [1530, 549] on span "Sauver" at bounding box center [1527, 545] width 43 height 20
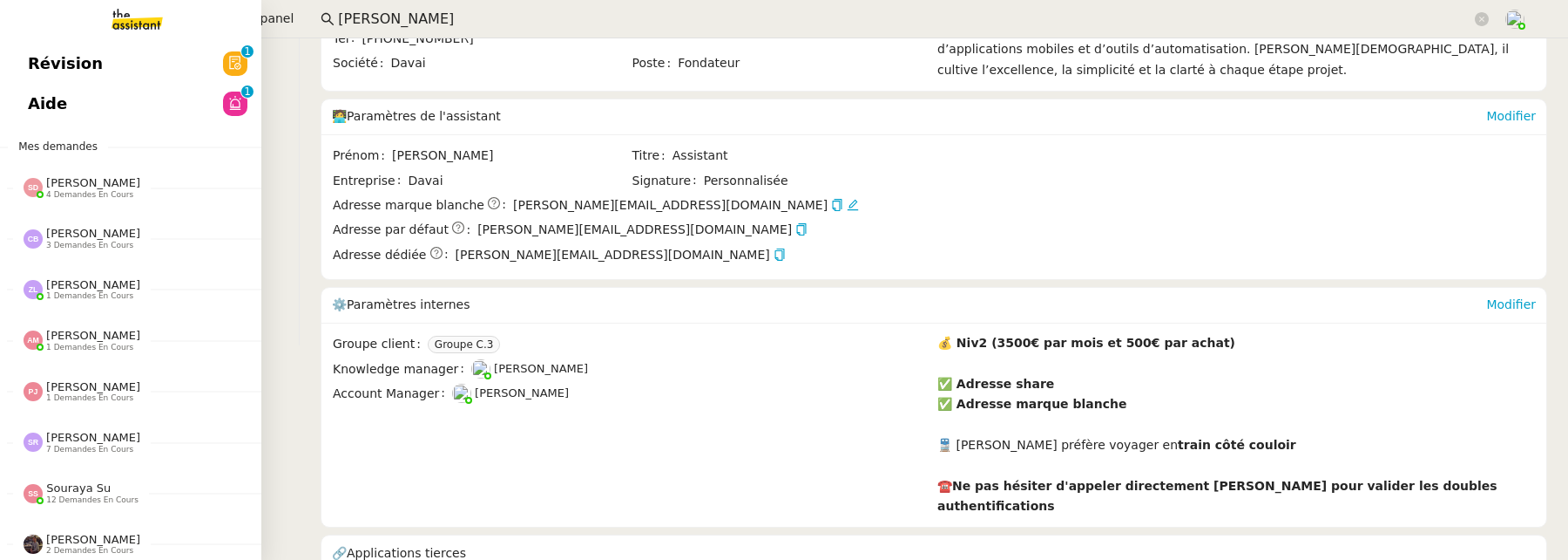
click at [34, 56] on span "Révision" at bounding box center [65, 63] width 75 height 26
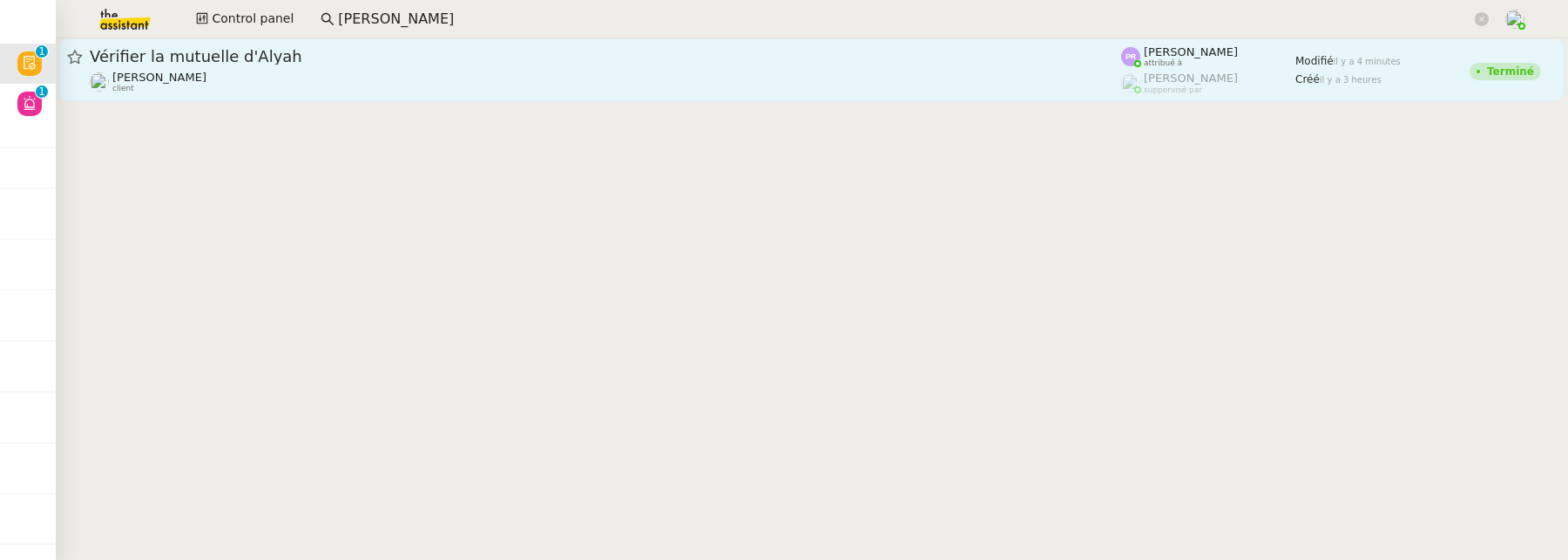
click at [474, 49] on span "Vérifier la mutuelle d'Alyah" at bounding box center [605, 56] width 1031 height 16
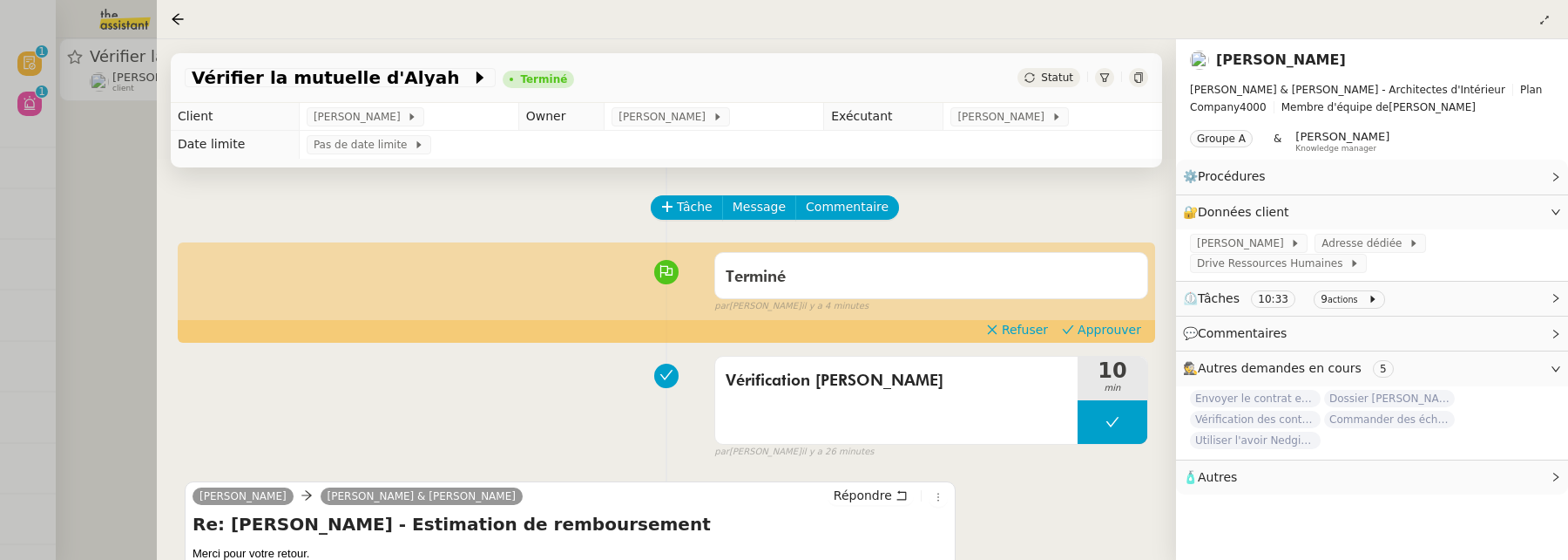
click at [111, 212] on div at bounding box center [784, 280] width 1568 height 560
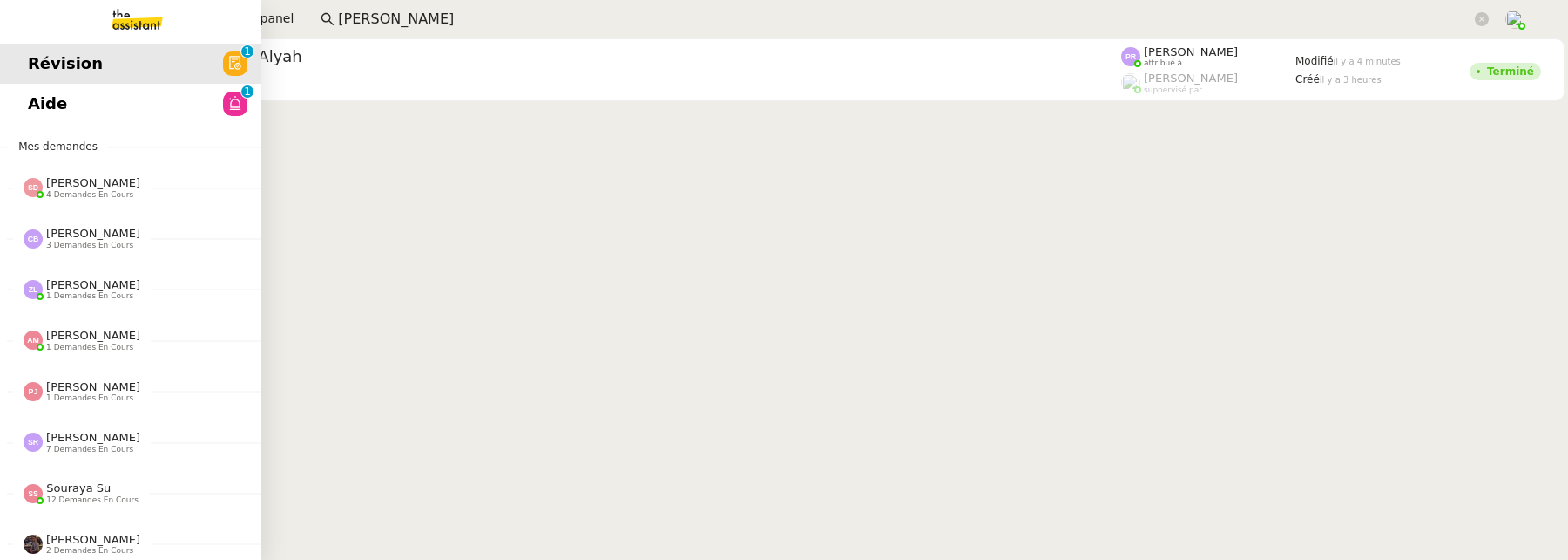
click at [35, 90] on span "Aide" at bounding box center [48, 103] width 40 height 26
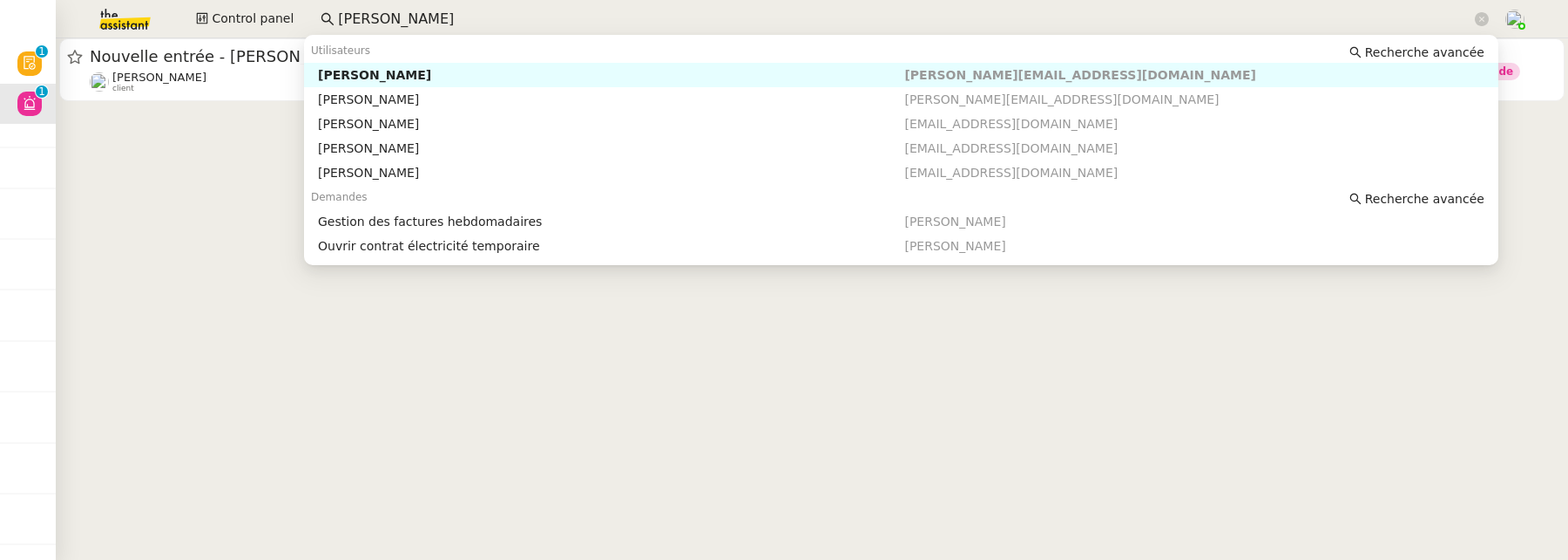
click at [398, 10] on input "emile" at bounding box center [904, 20] width 1133 height 24
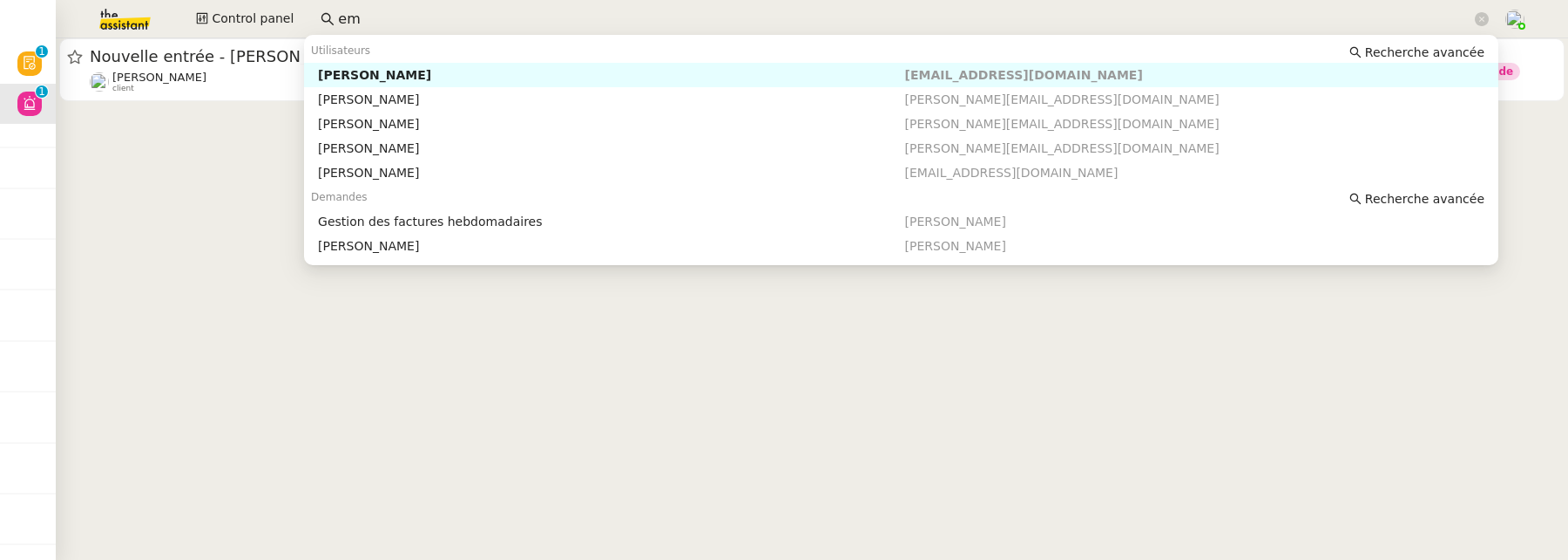
type input "e"
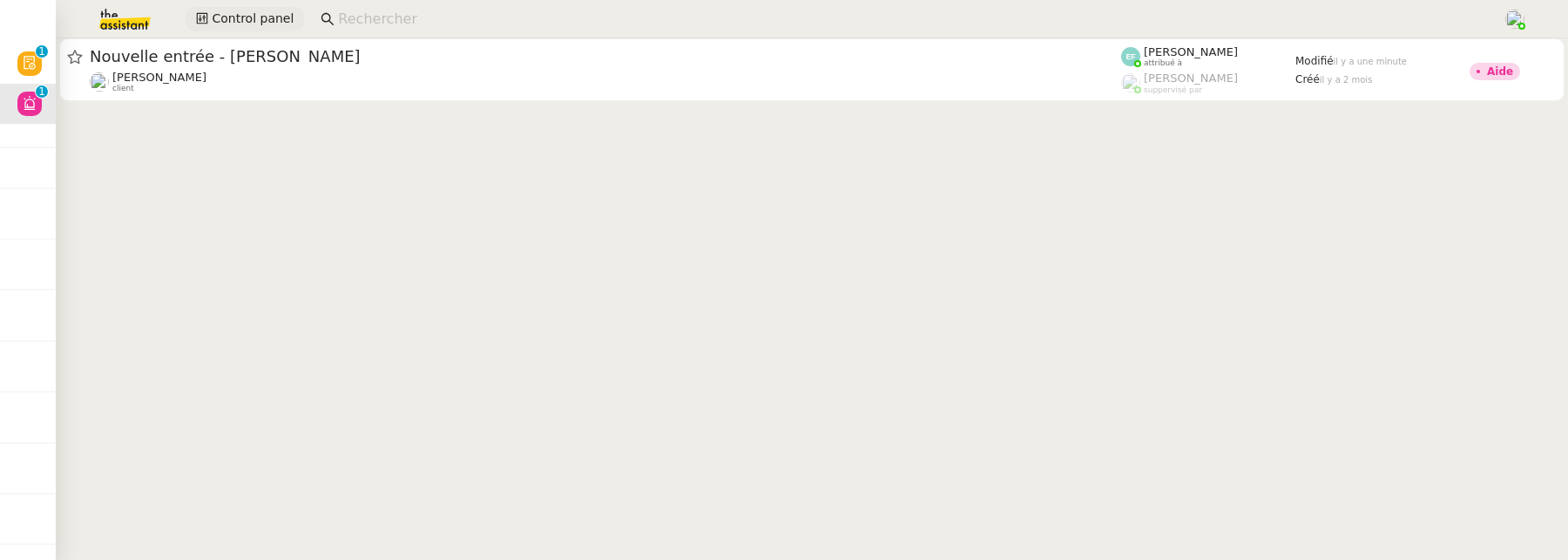
click at [265, 25] on span "Control panel" at bounding box center [253, 19] width 82 height 20
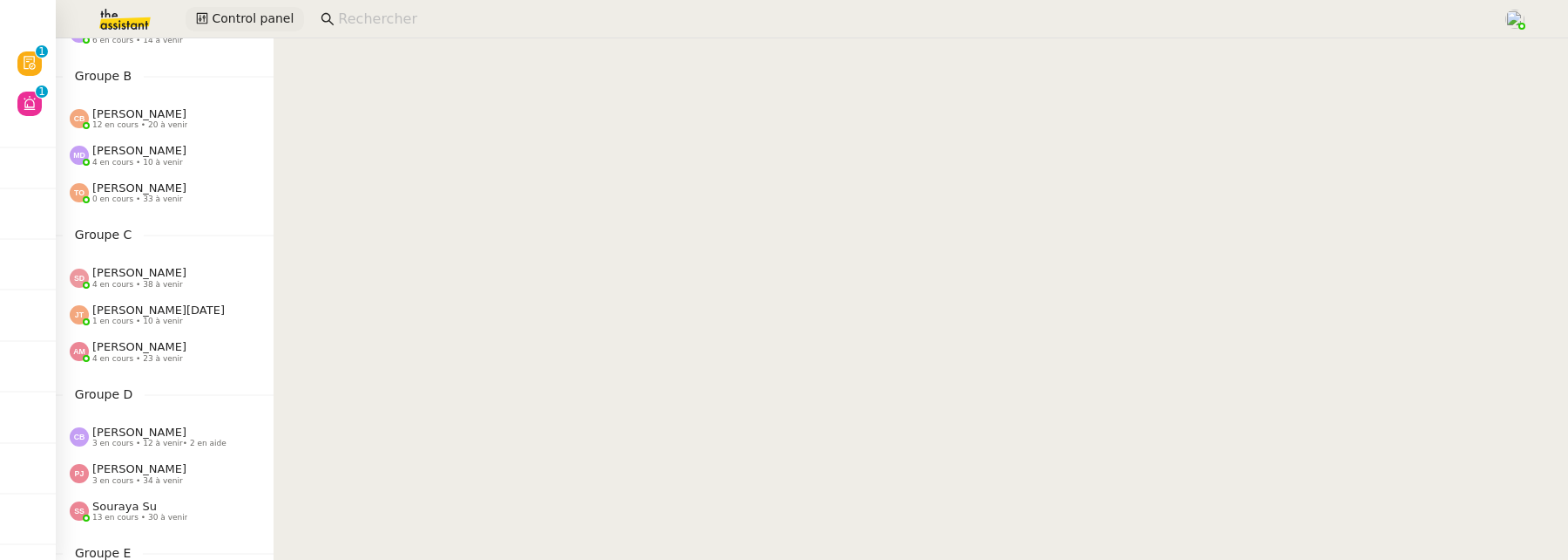
scroll to position [280, 0]
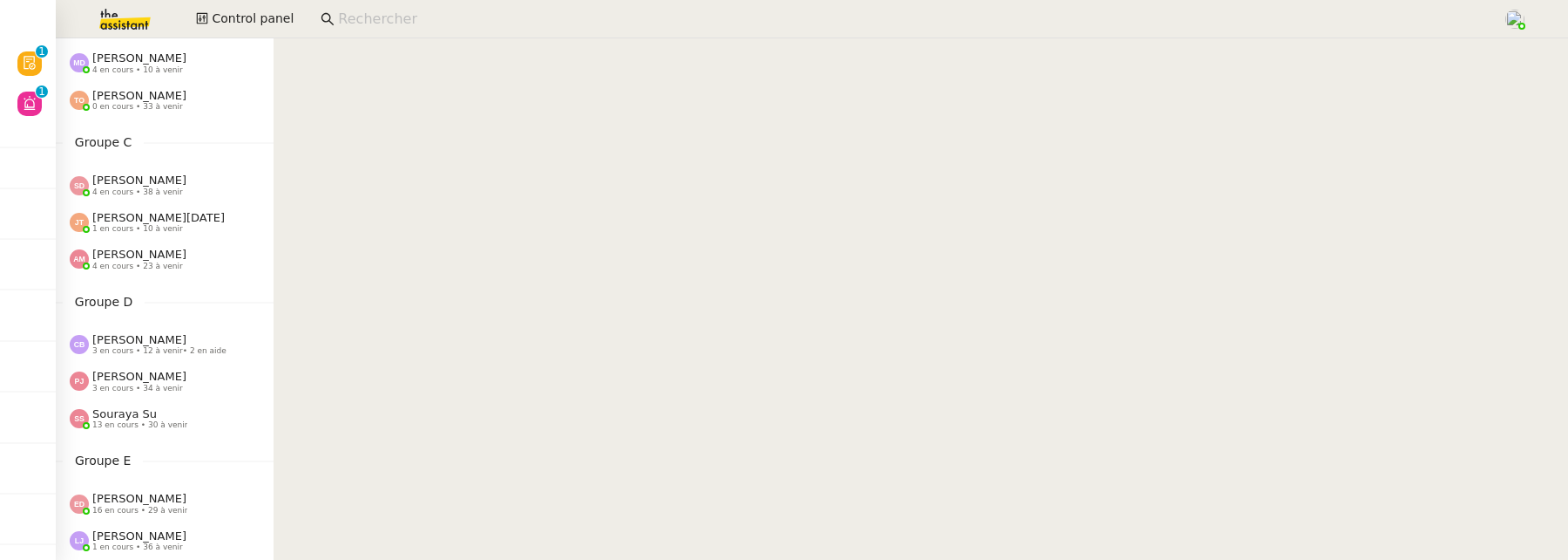
click at [149, 263] on span "4 en cours • 23 à venir" at bounding box center [137, 267] width 90 height 10
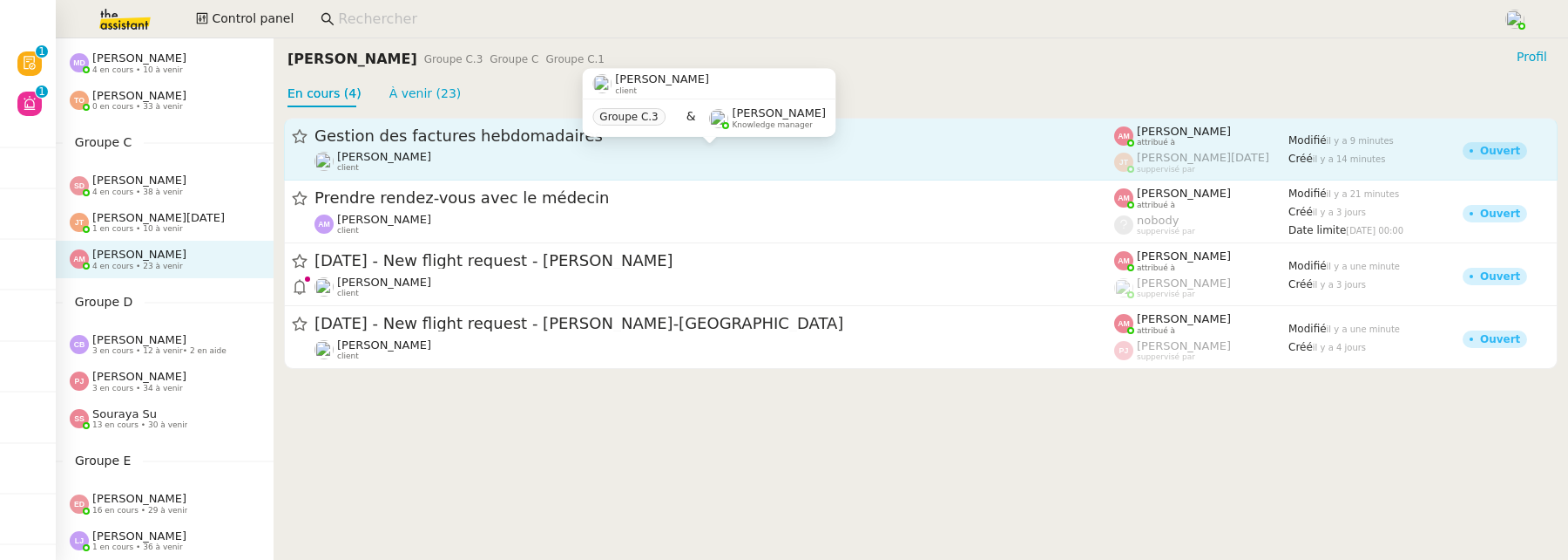
click at [495, 164] on div "[PERSON_NAME] client" at bounding box center [713, 161] width 799 height 23
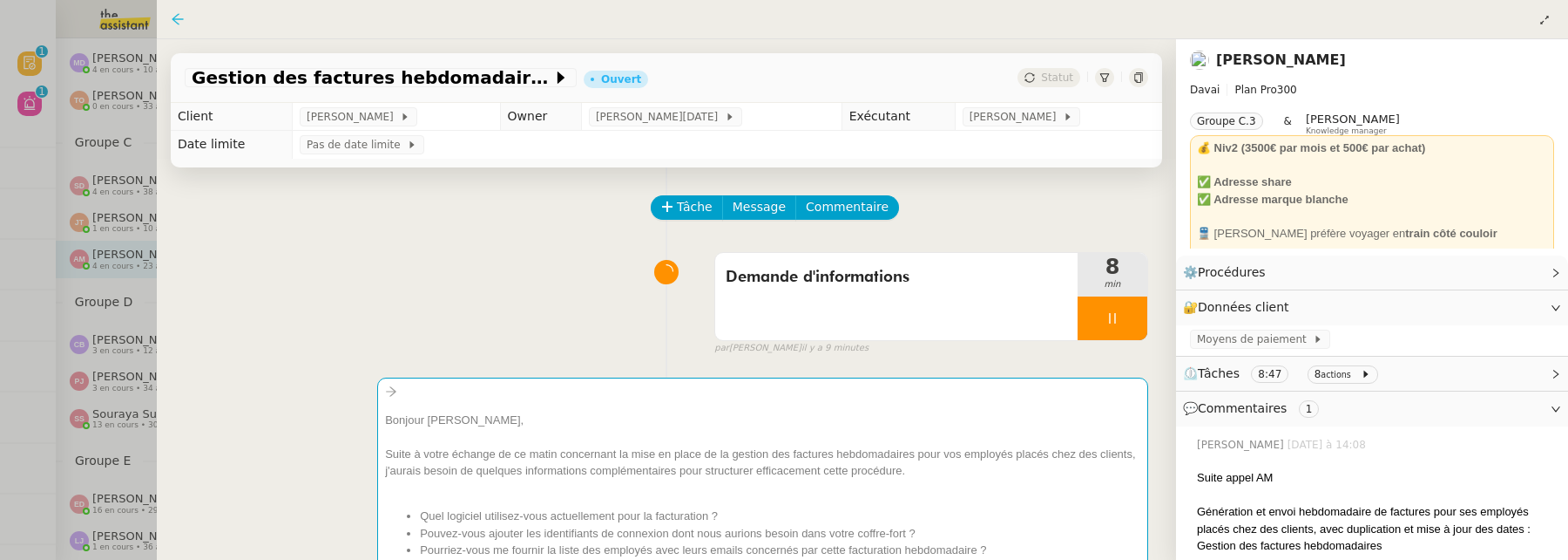
click at [180, 16] on icon at bounding box center [177, 19] width 14 height 14
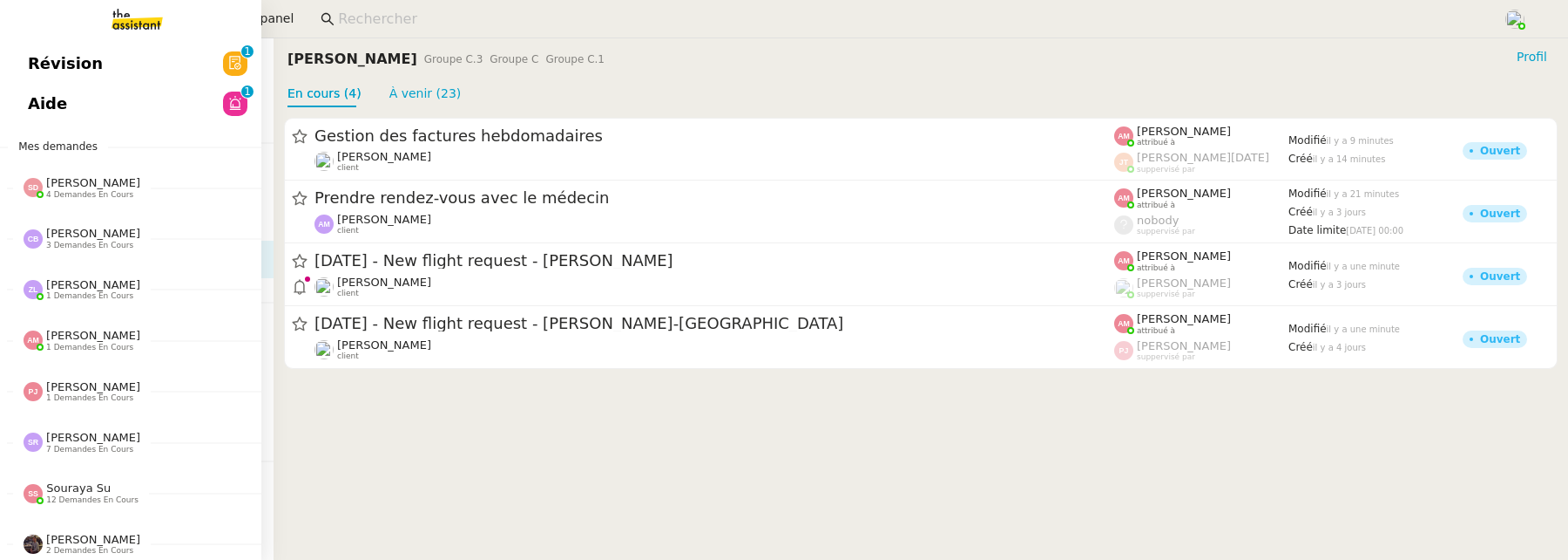
click at [41, 54] on span "Révision" at bounding box center [65, 63] width 75 height 26
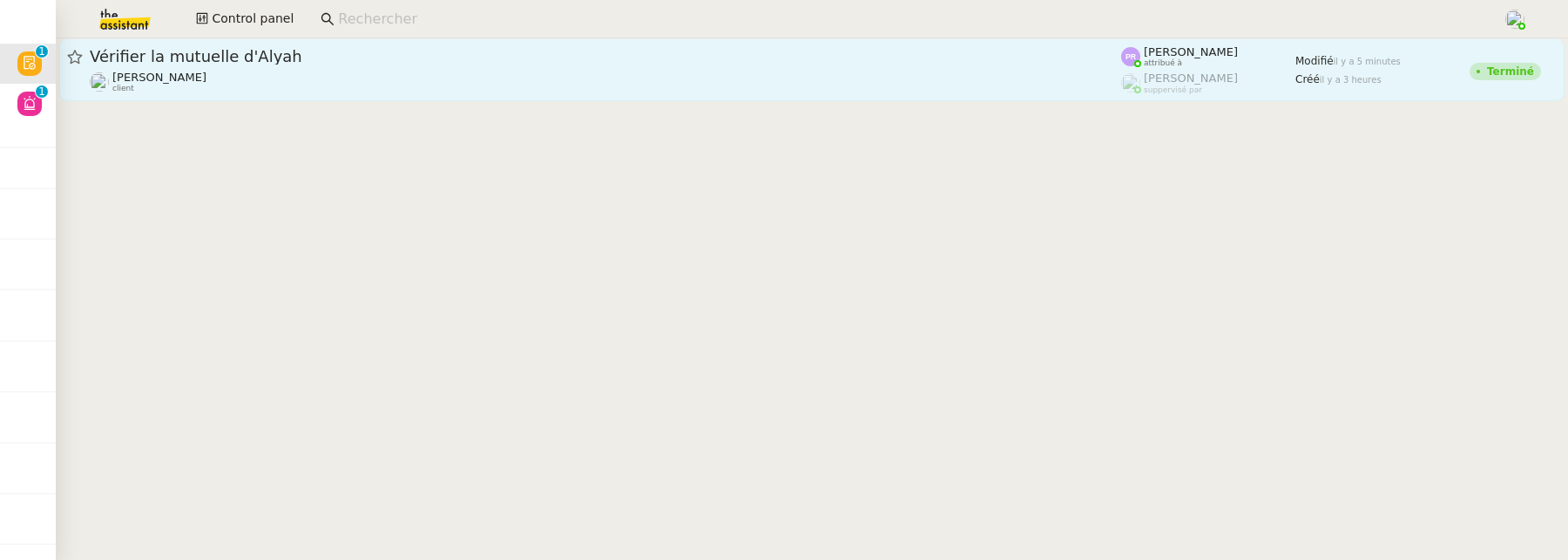
click at [409, 53] on span "Vérifier la mutuelle d'Alyah" at bounding box center [605, 56] width 1031 height 16
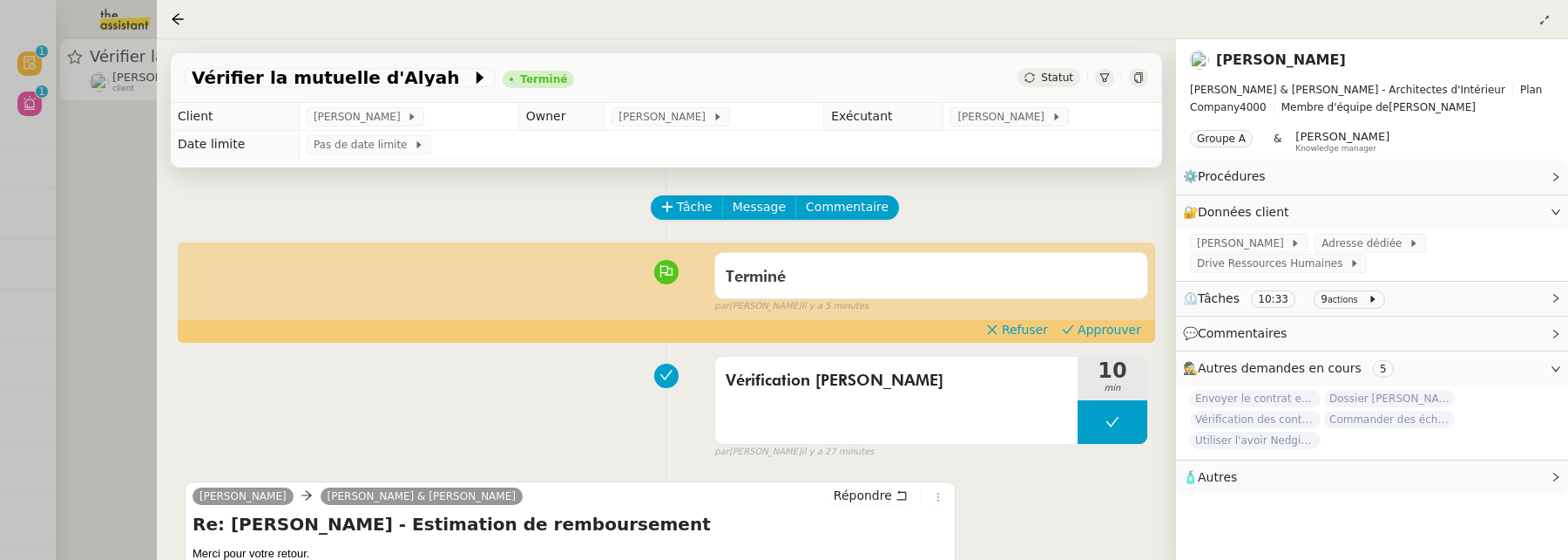
click at [131, 213] on div at bounding box center [784, 280] width 1568 height 560
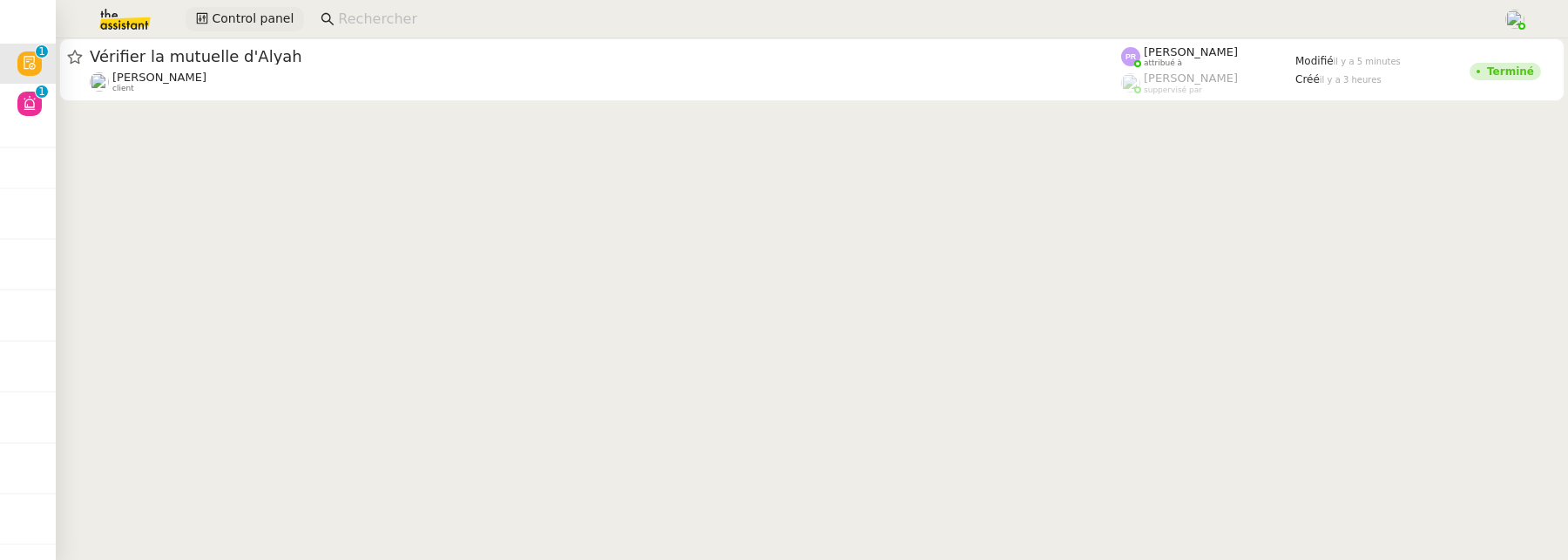
click at [241, 26] on span "Control panel" at bounding box center [253, 19] width 82 height 20
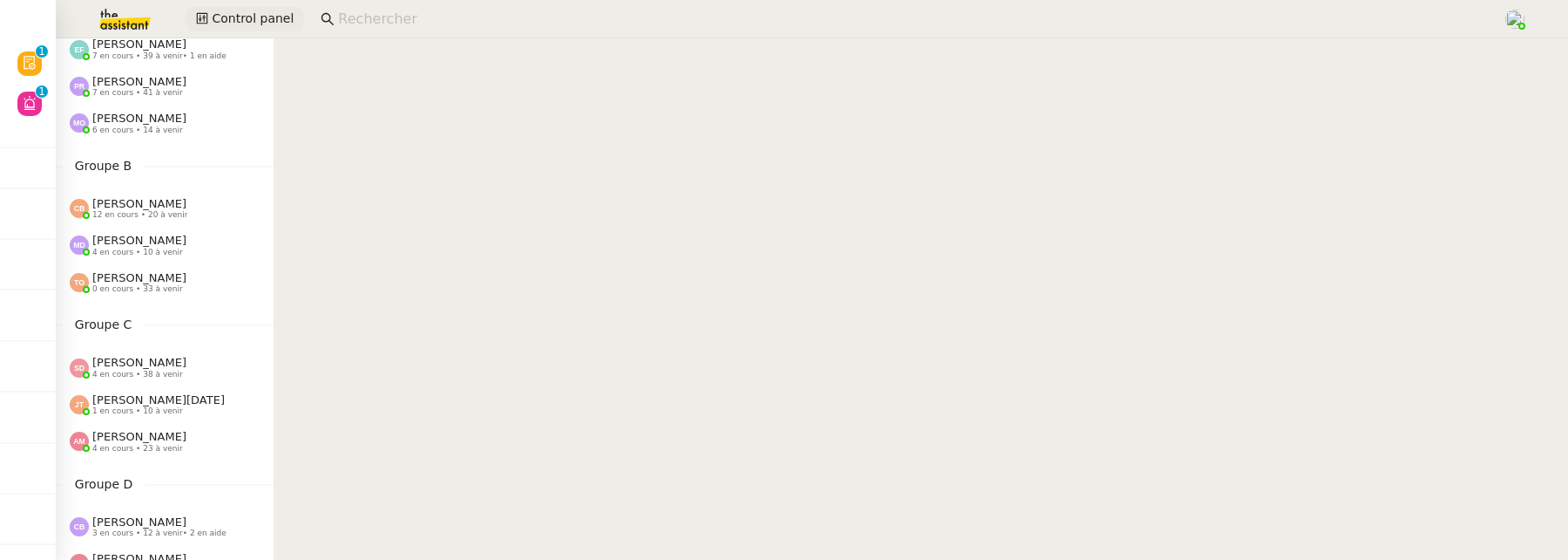
scroll to position [150, 0]
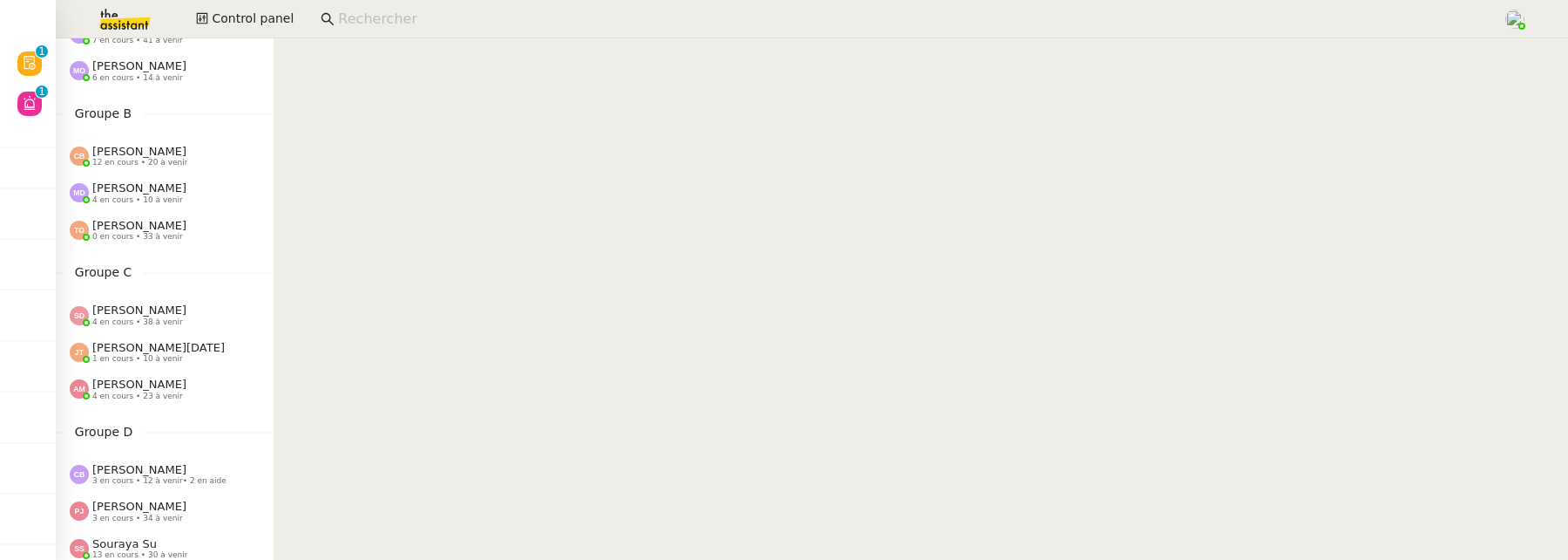
click at [135, 334] on div "Jean-Noël De Tinguy 1 en cours • 10 à venir" at bounding box center [164, 352] width 218 height 37
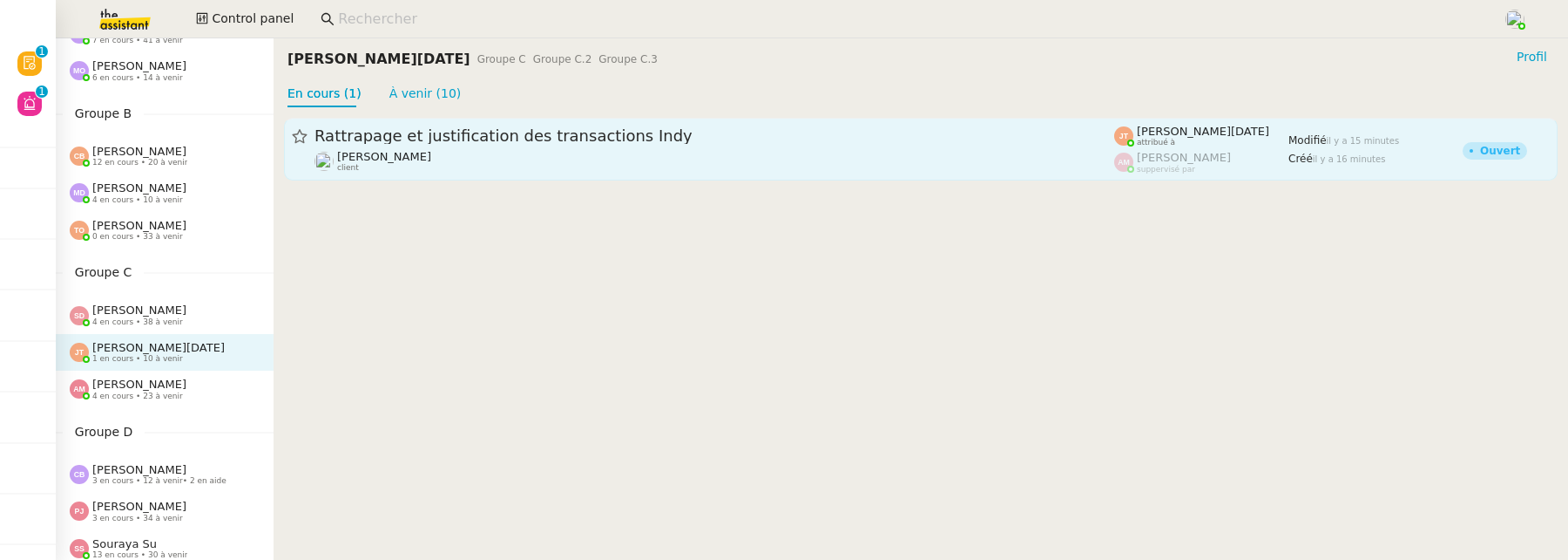
click at [593, 141] on span "Rattrapage et justification des transactions Indy" at bounding box center [713, 136] width 799 height 16
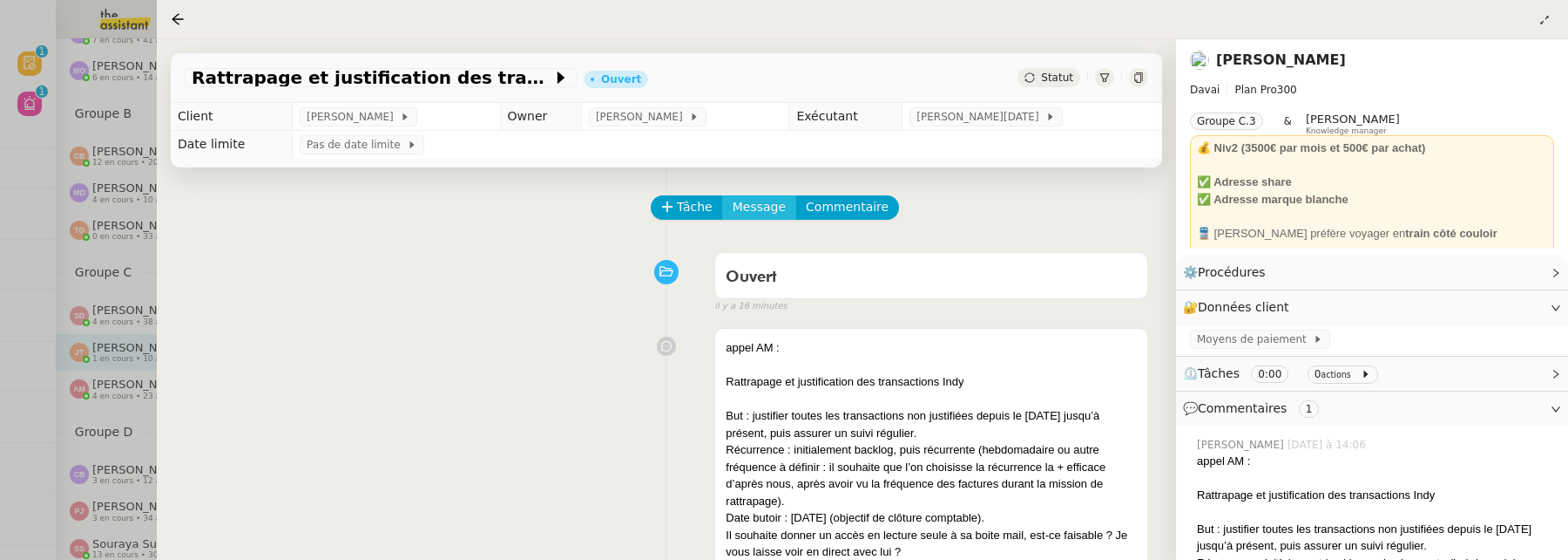
click at [748, 206] on span "Message" at bounding box center [760, 207] width 53 height 20
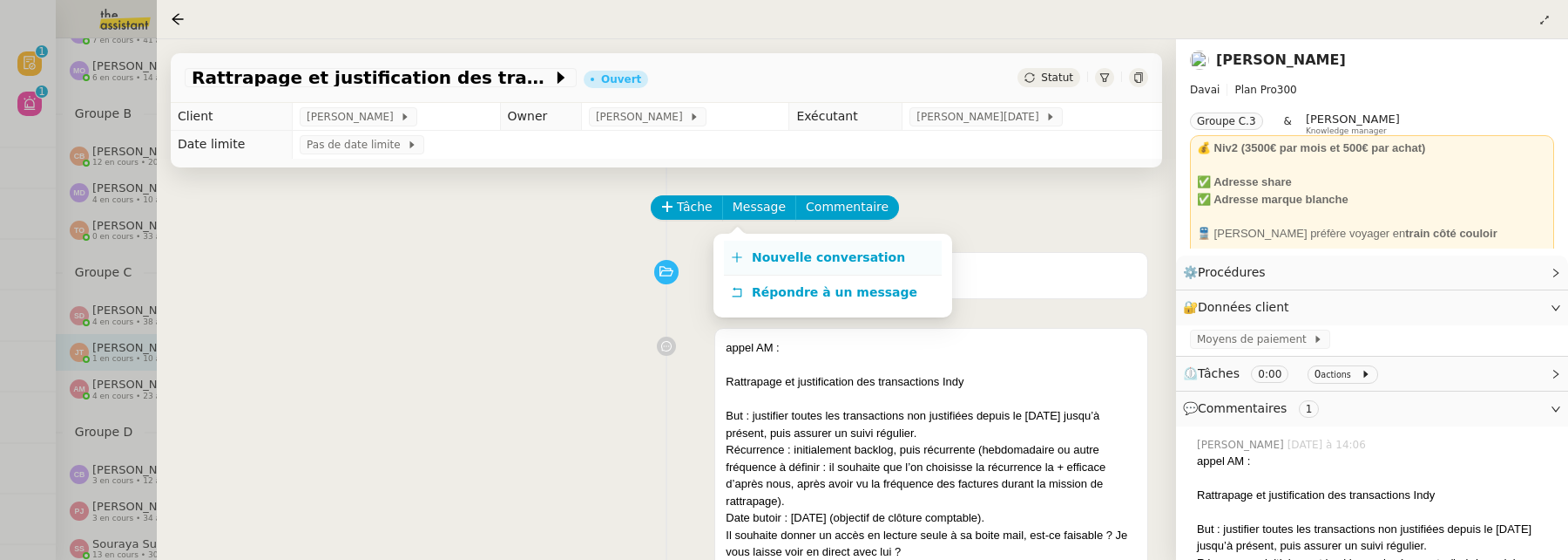
click at [784, 251] on span "Nouvelle conversation" at bounding box center [828, 257] width 154 height 14
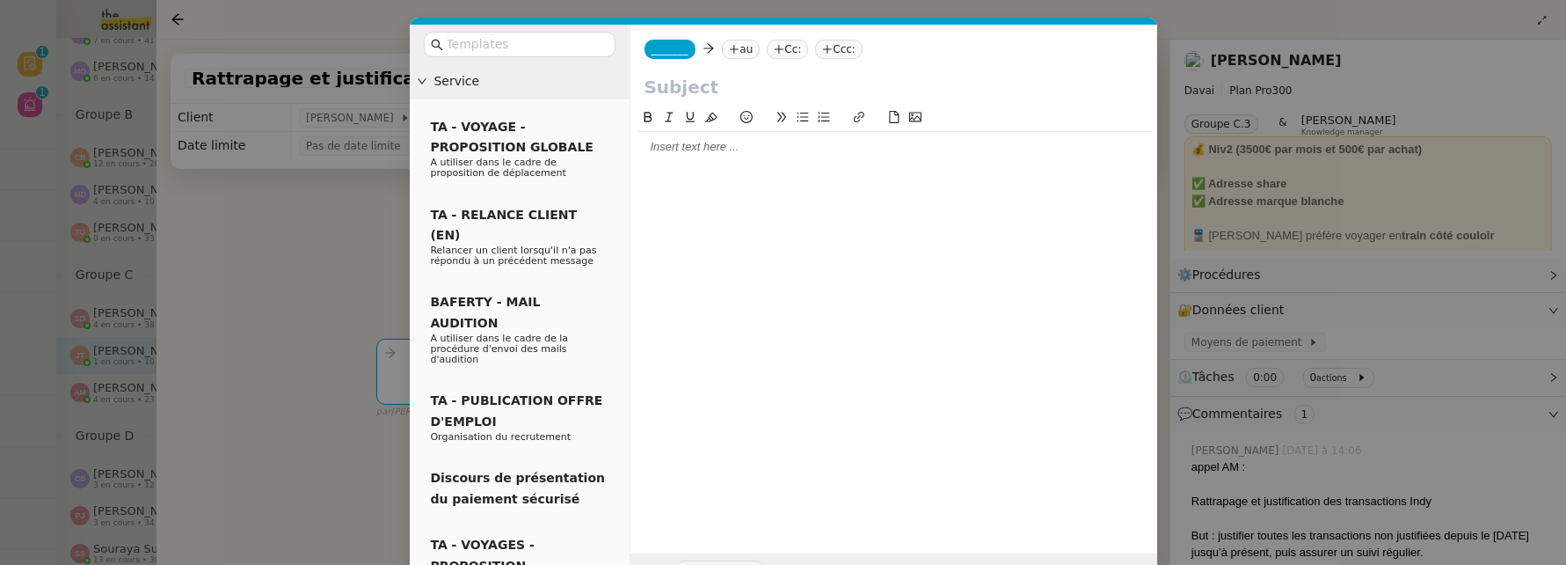
click at [676, 55] on span "_______" at bounding box center [670, 49] width 37 height 12
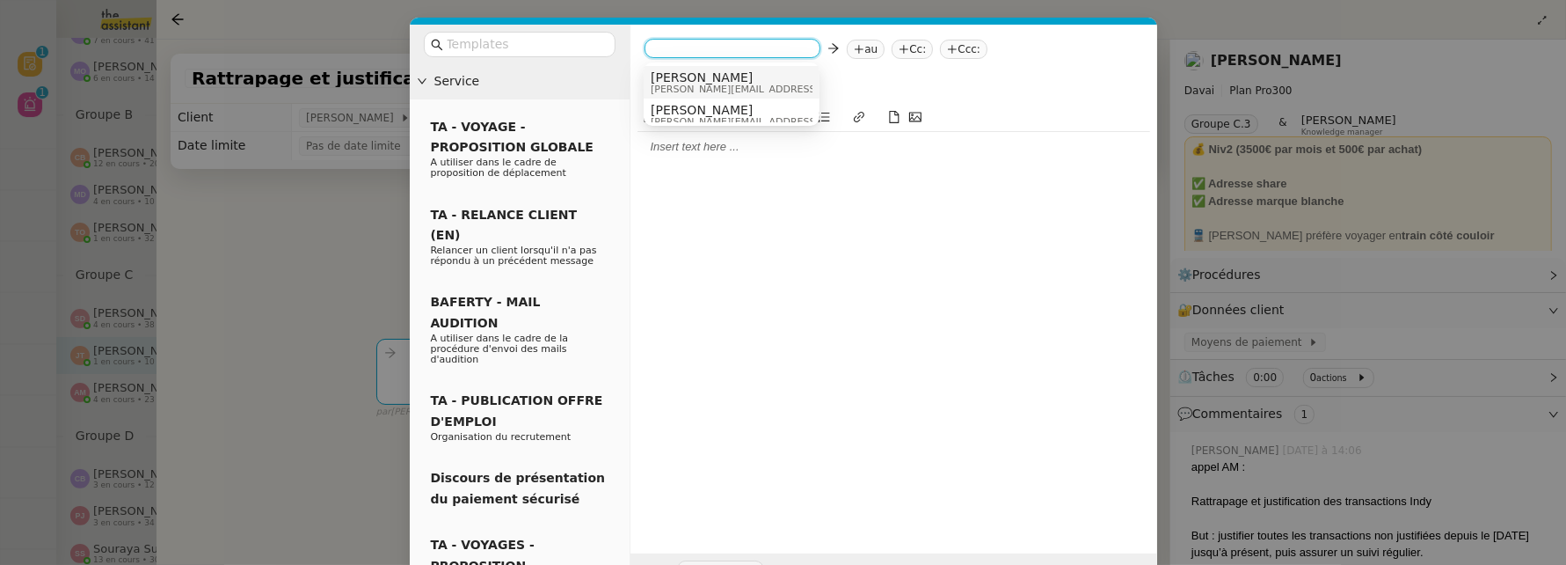
scroll to position [9, 0]
click at [730, 71] on div "Alfred alfred@davai.co" at bounding box center [782, 74] width 263 height 24
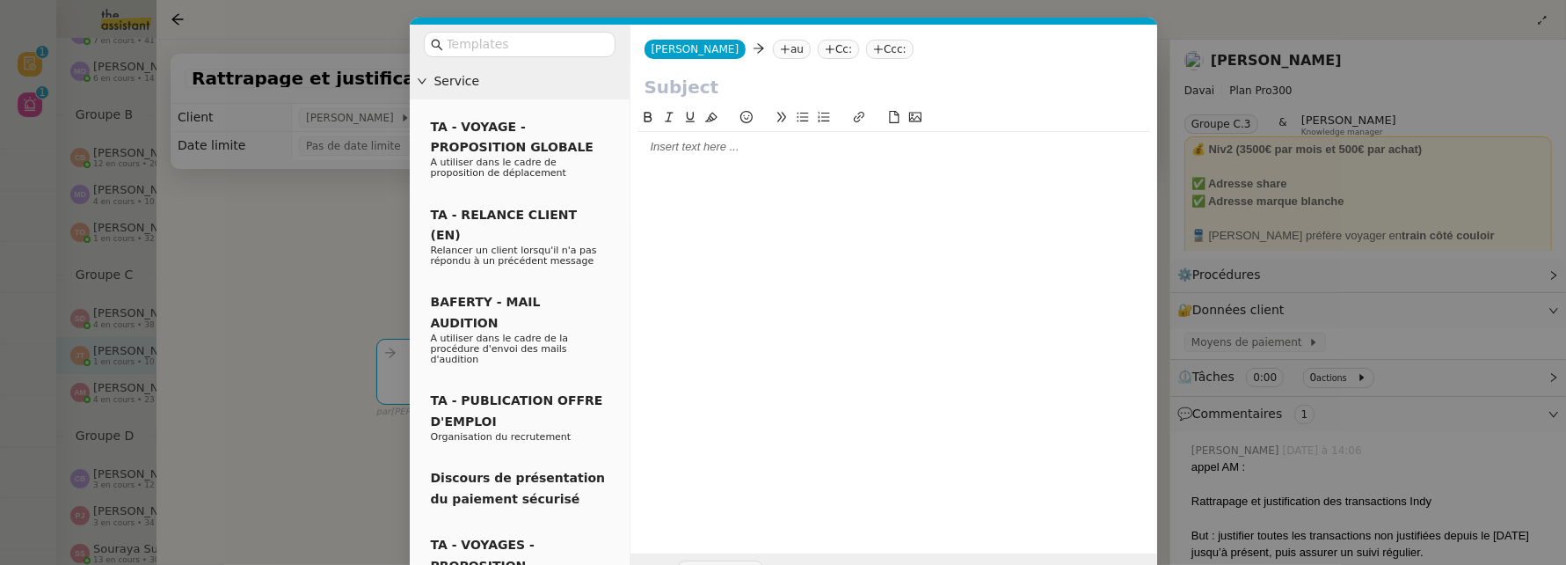
scroll to position [0, 0]
click at [781, 49] on icon at bounding box center [785, 48] width 9 height 1
type input "a"
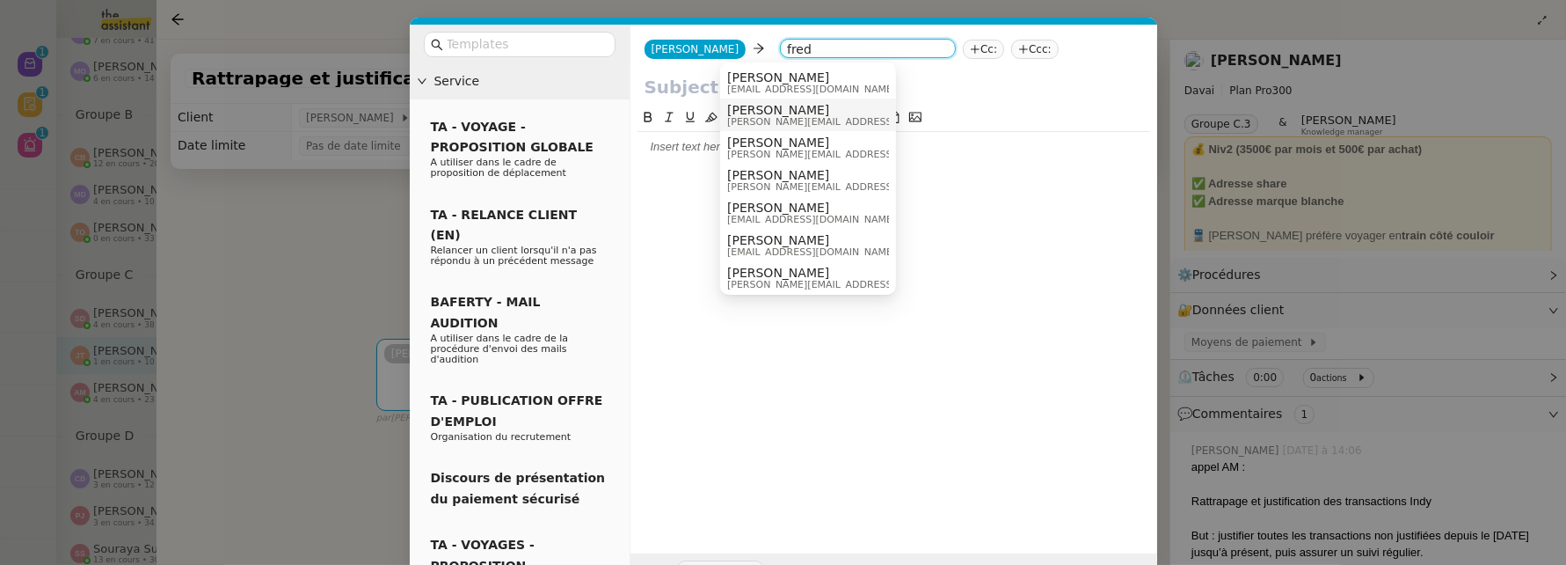
type input "fred"
click at [834, 106] on span "[PERSON_NAME]" at bounding box center [852, 110] width 250 height 14
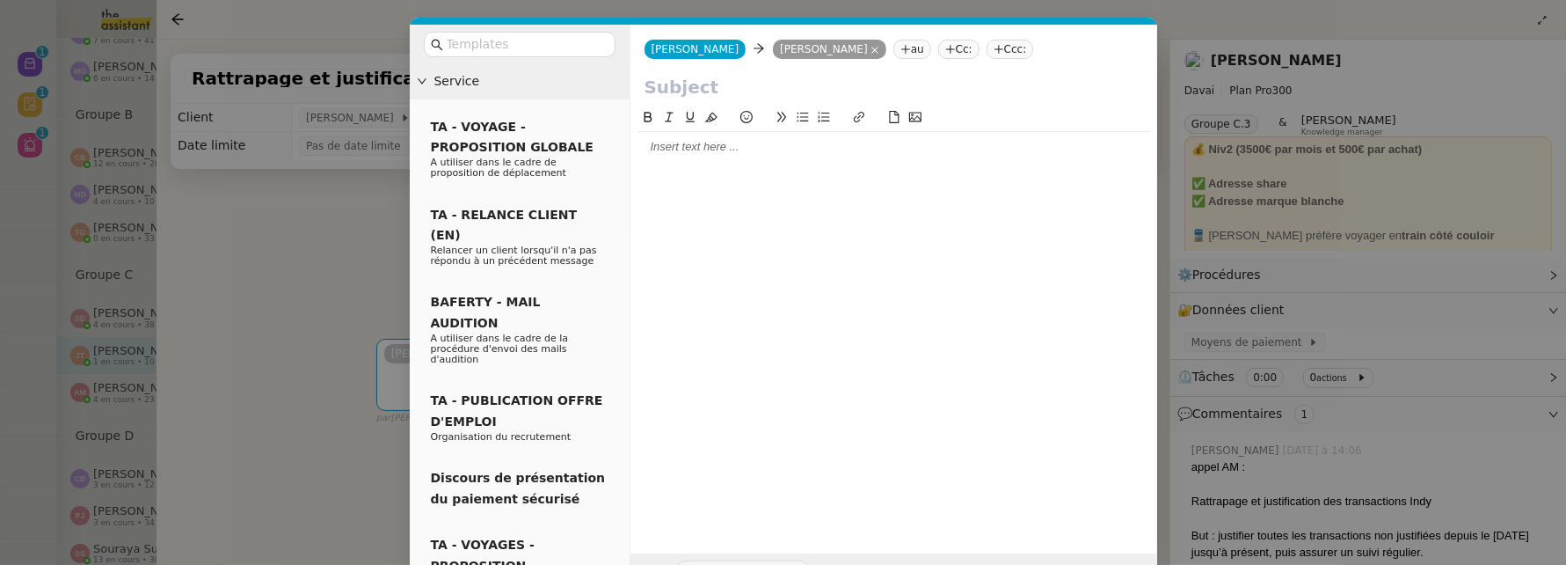
click at [695, 84] on input "text" at bounding box center [894, 87] width 499 height 26
type input "Test"
click at [712, 148] on div at bounding box center [894, 147] width 513 height 16
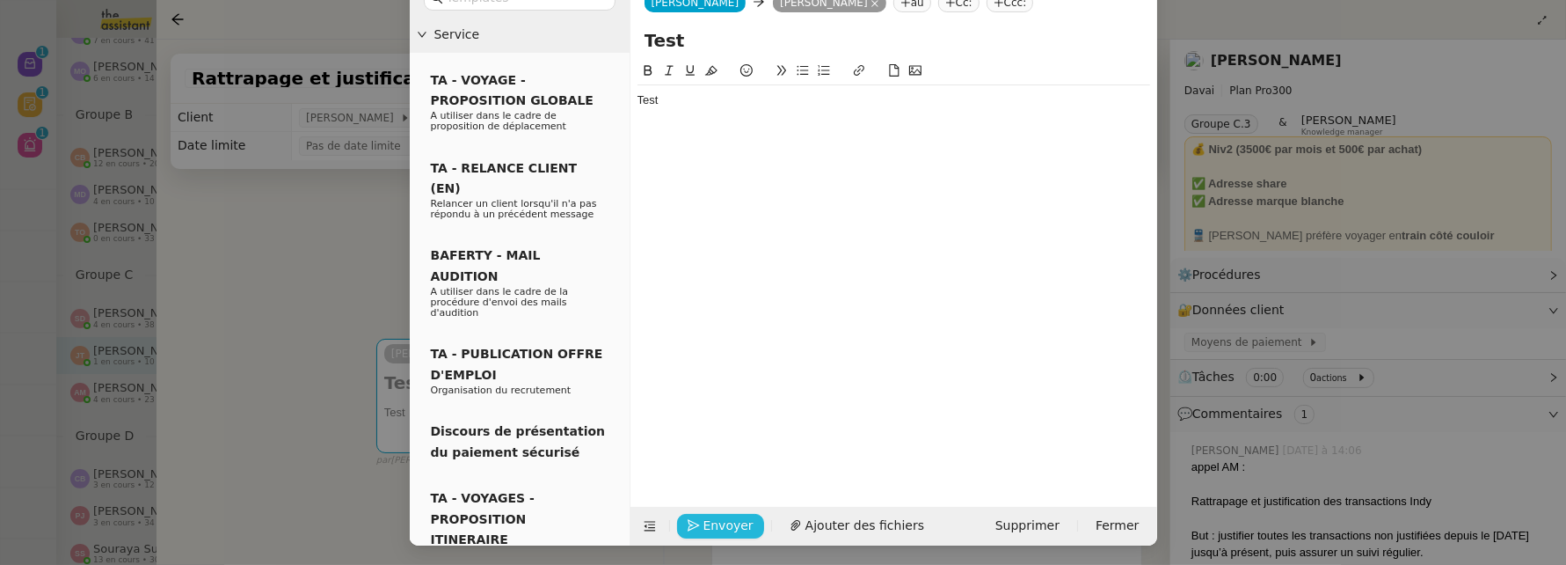
click at [709, 523] on span "Envoyer" at bounding box center [729, 525] width 50 height 20
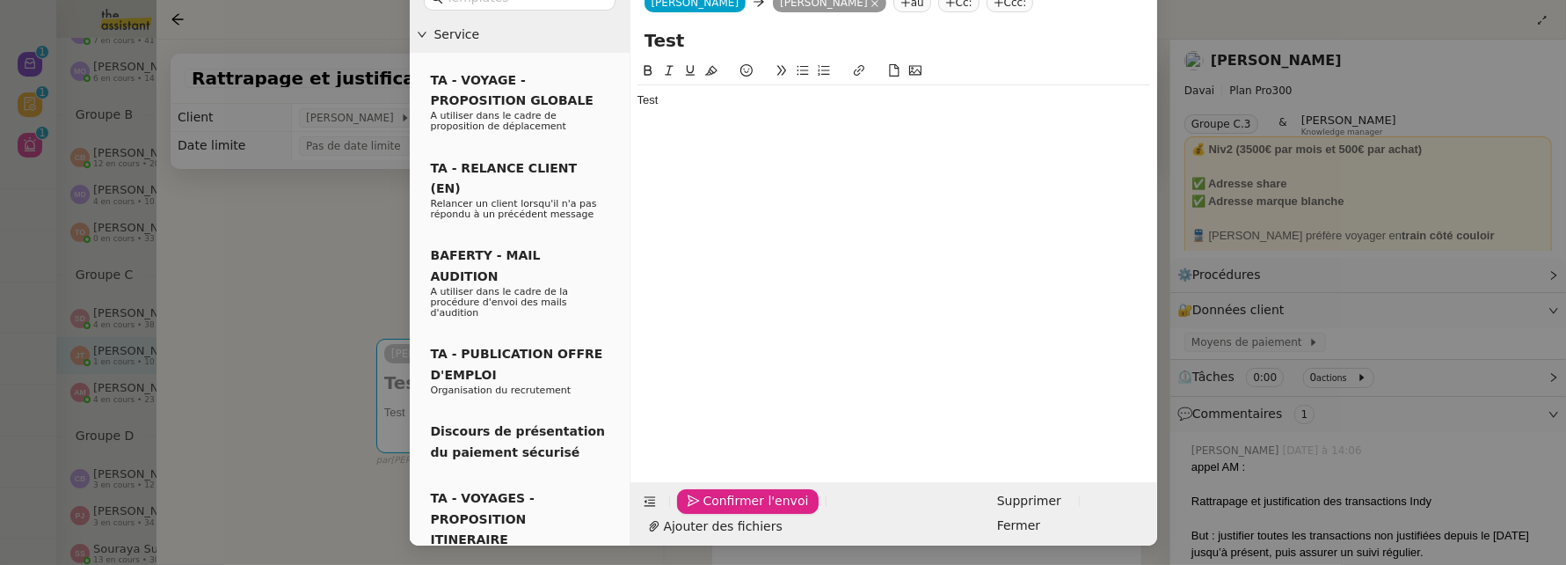
click at [725, 511] on span "Confirmer l'envoi" at bounding box center [757, 501] width 106 height 20
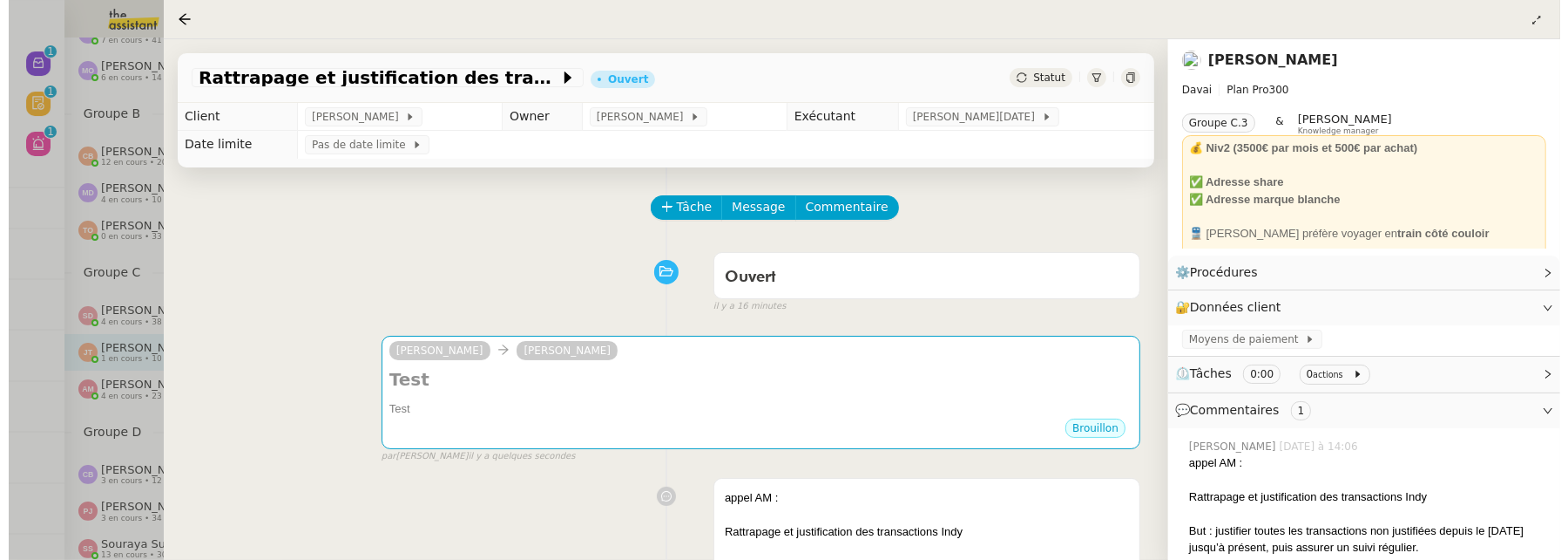
scroll to position [29, 0]
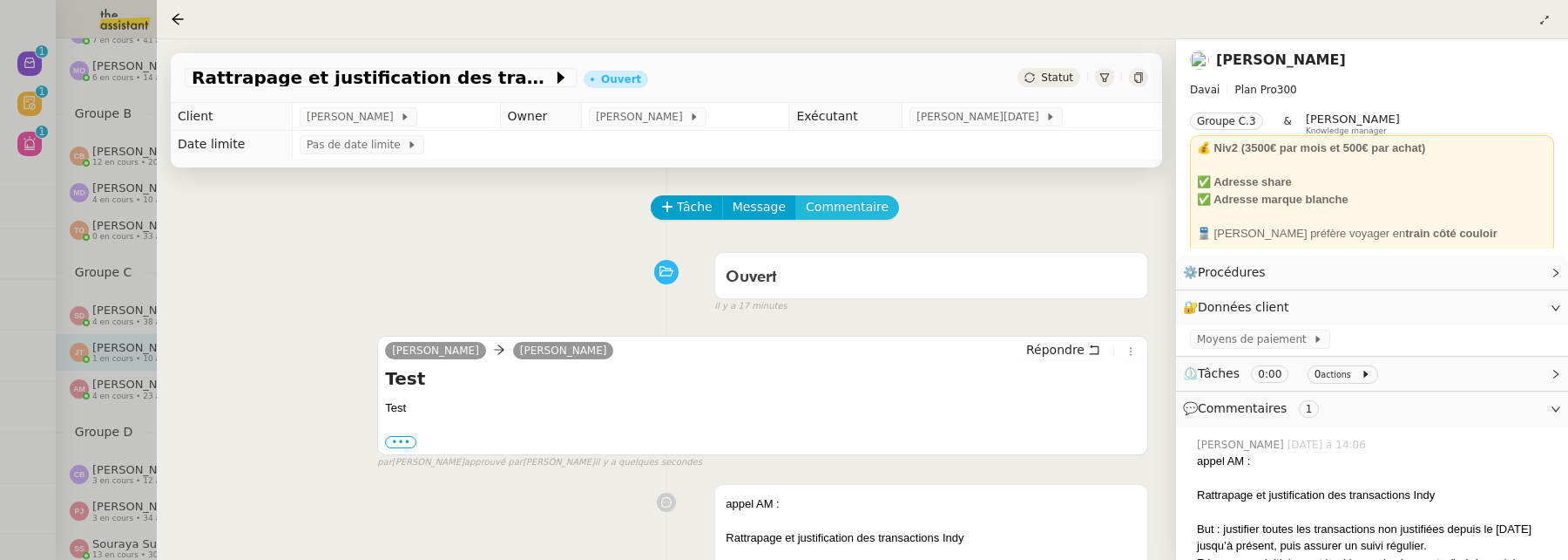
click at [841, 209] on span "Commentaire" at bounding box center [847, 207] width 83 height 20
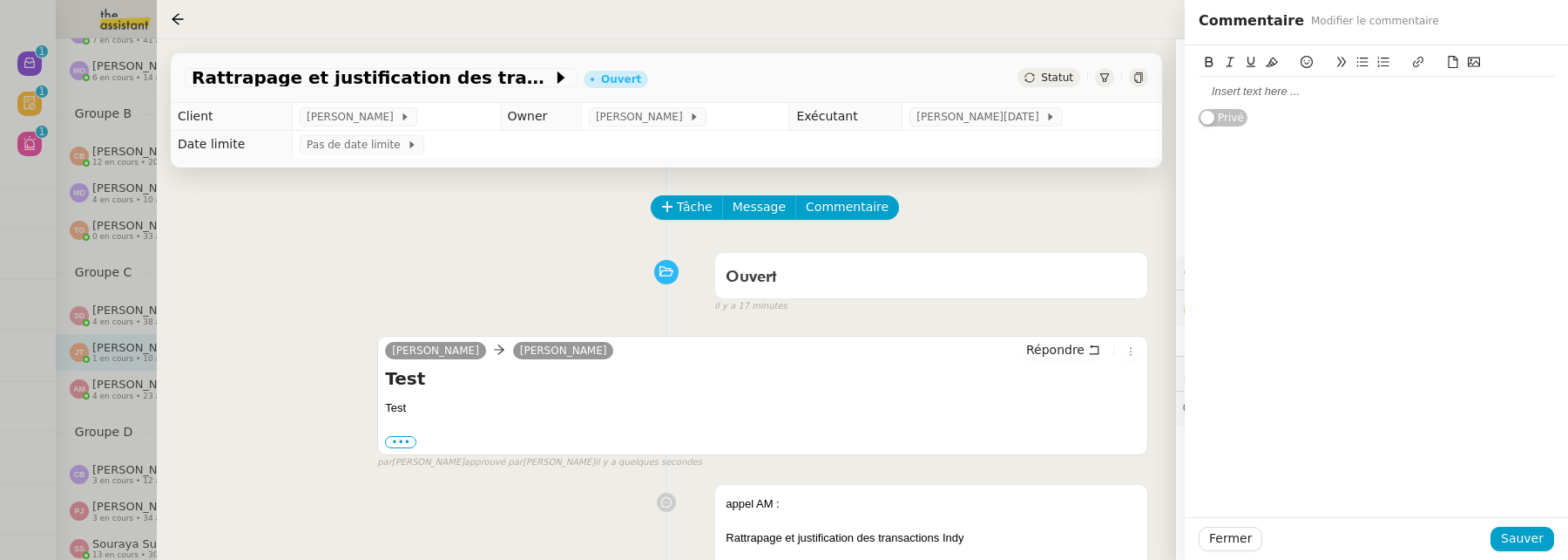
click at [1474, 71] on button at bounding box center [1473, 62] width 21 height 20
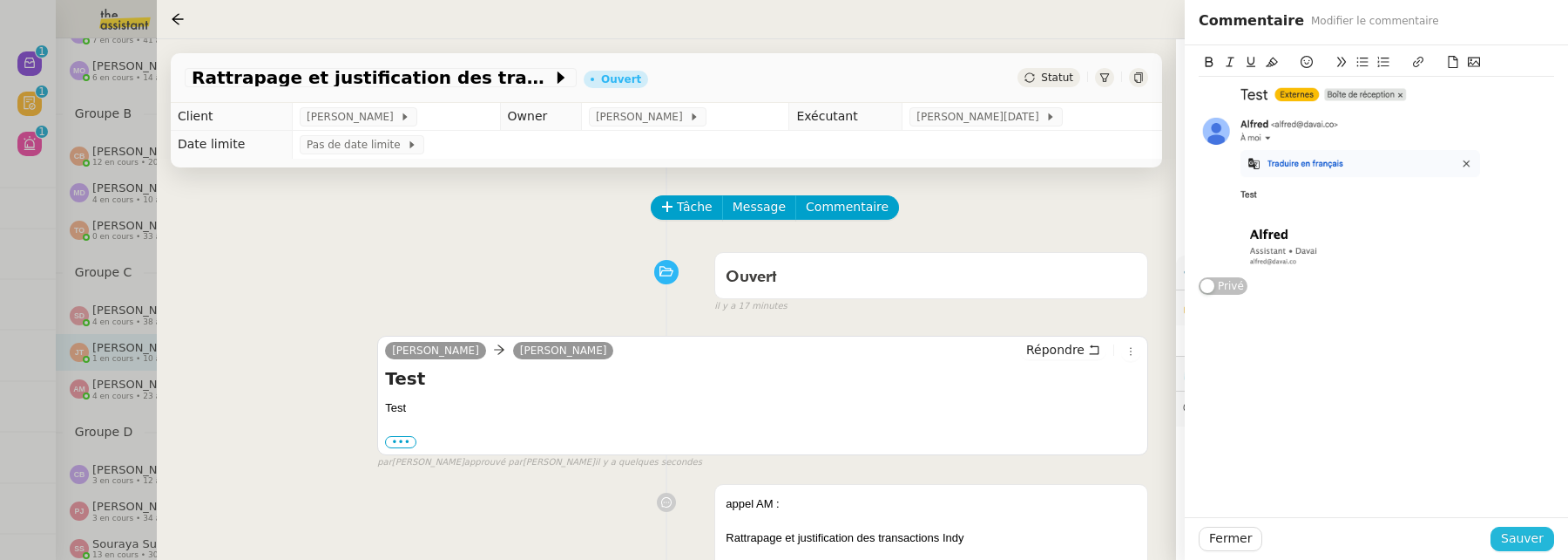
click at [1531, 536] on span "Sauver" at bounding box center [1521, 538] width 43 height 20
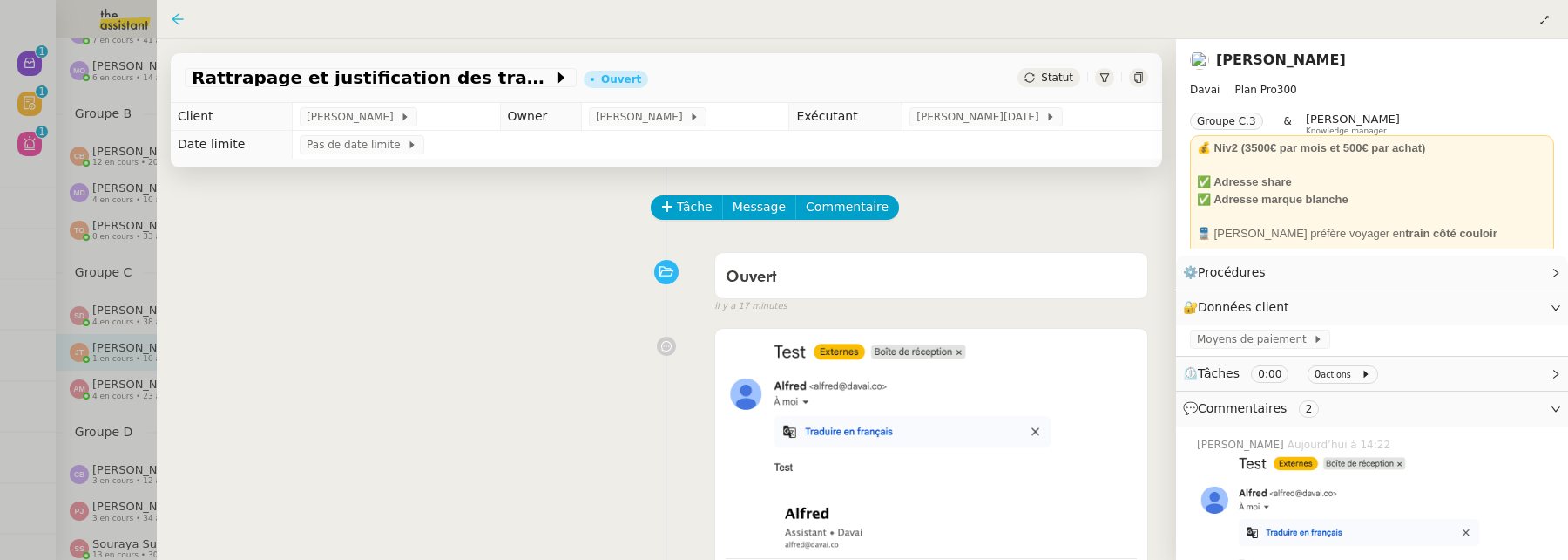
click at [177, 15] on icon at bounding box center [176, 18] width 11 height 11
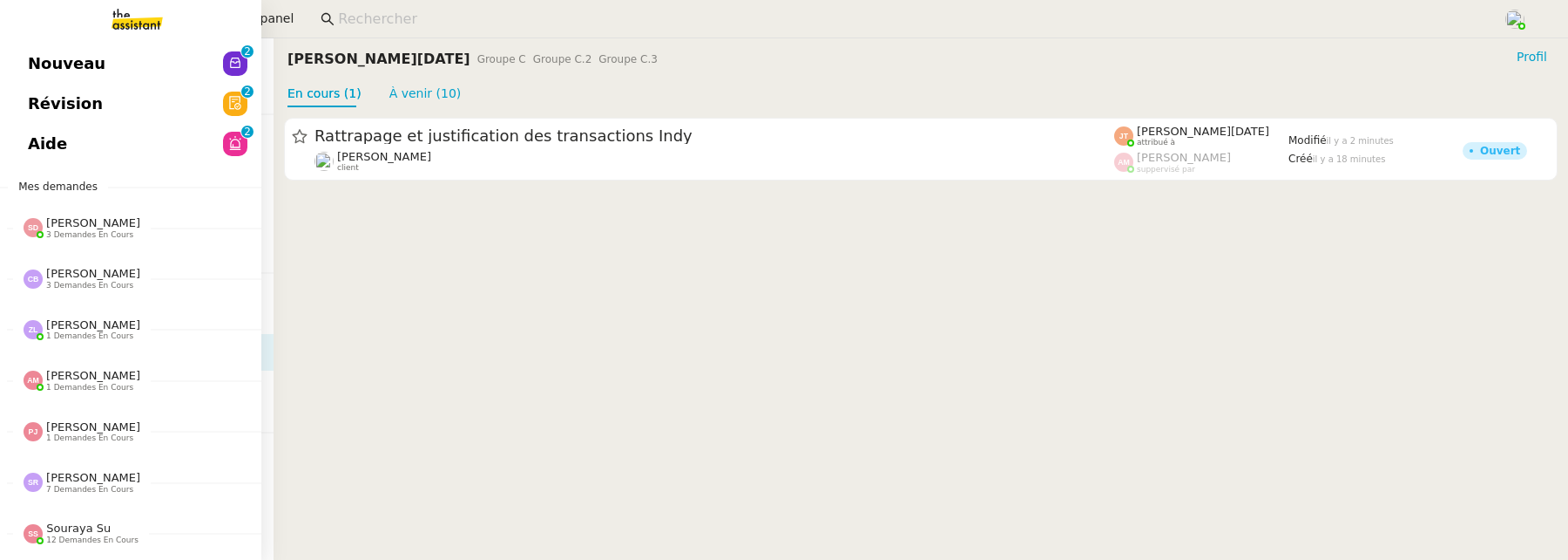
click at [40, 67] on span "Nouveau" at bounding box center [66, 63] width 77 height 26
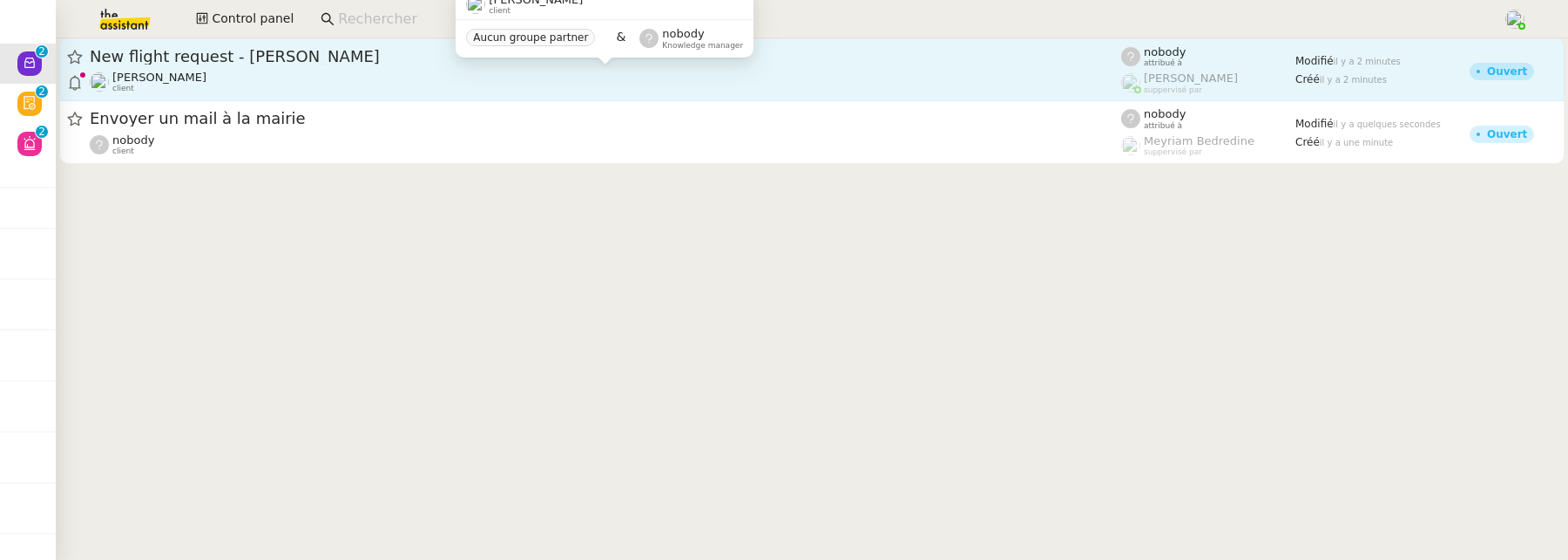
click at [412, 82] on div "Louis Frei client" at bounding box center [605, 81] width 1031 height 23
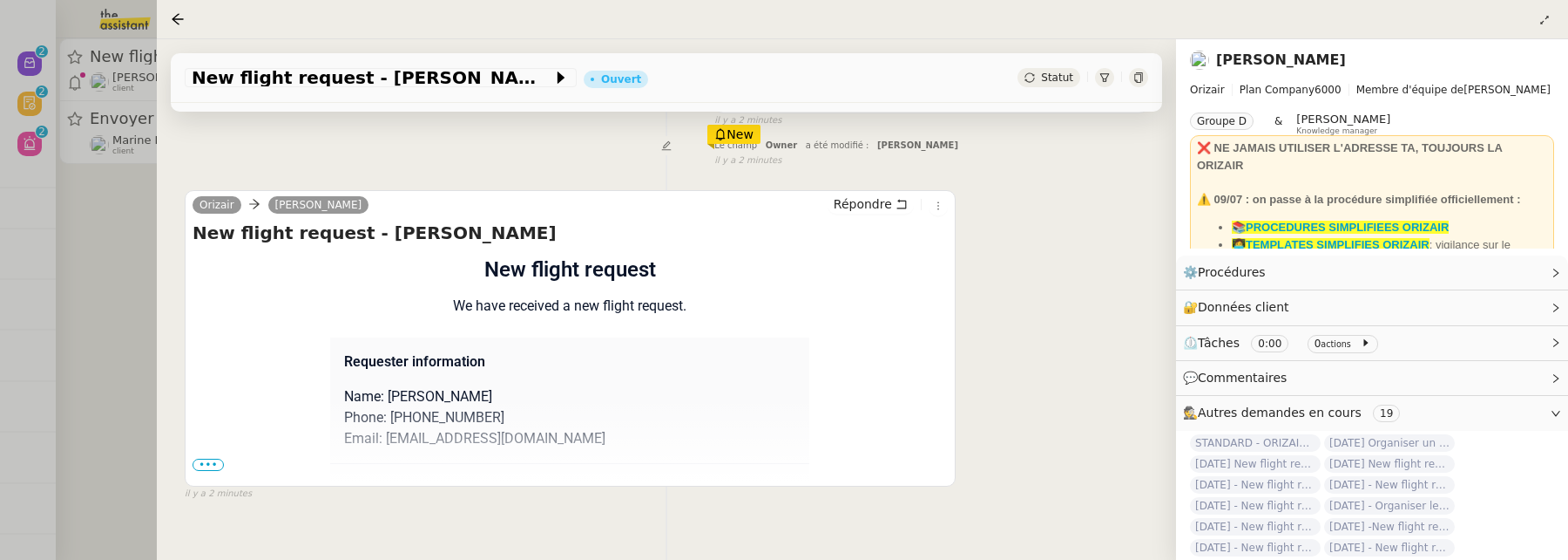
scroll to position [280, 0]
click at [209, 462] on span "•••" at bounding box center [208, 464] width 32 height 12
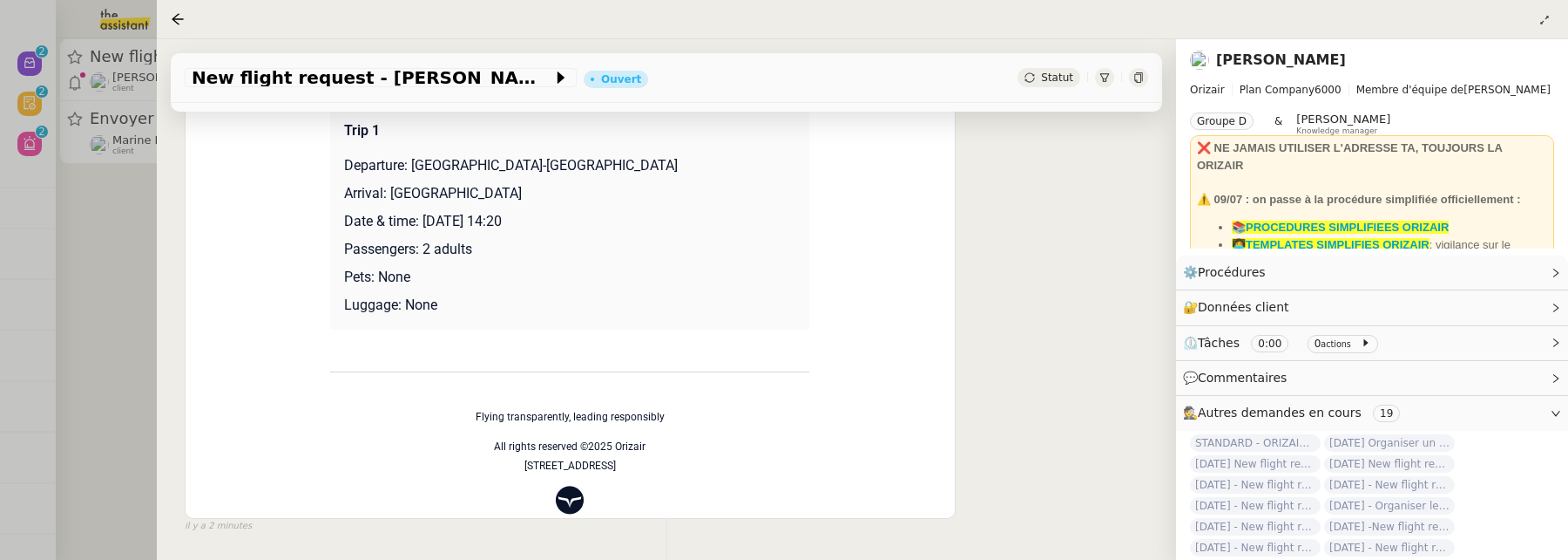
scroll to position [645, 0]
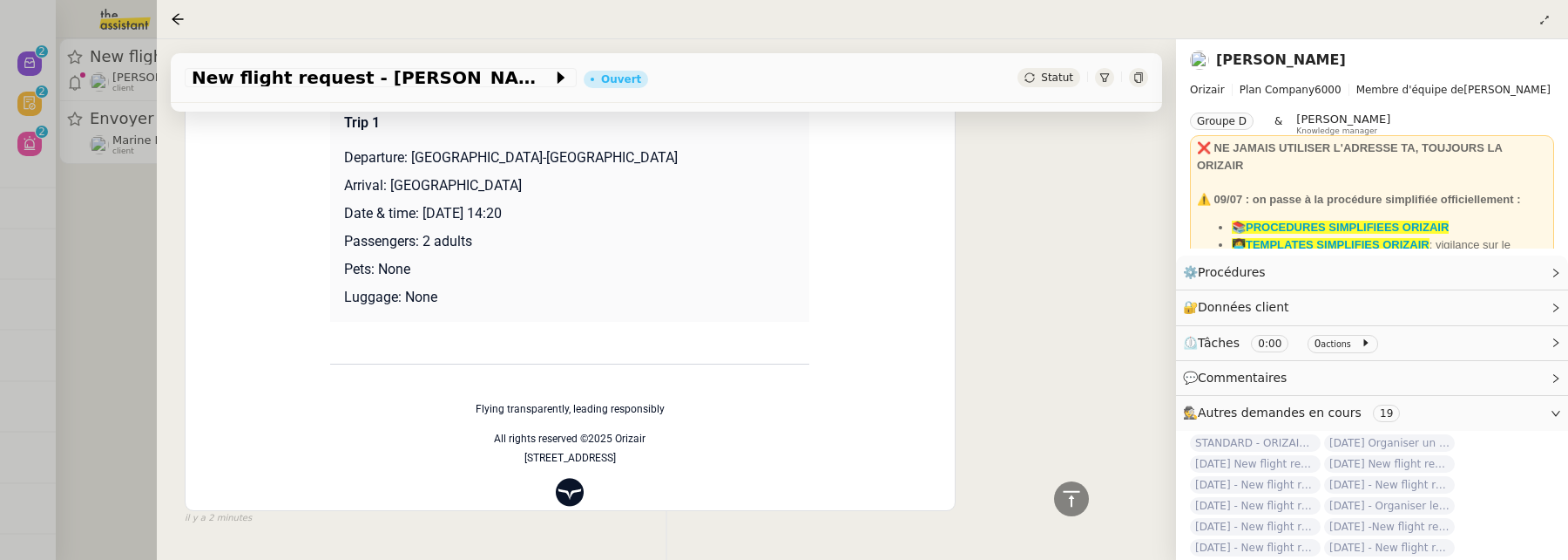
click at [111, 291] on div at bounding box center [784, 280] width 1568 height 560
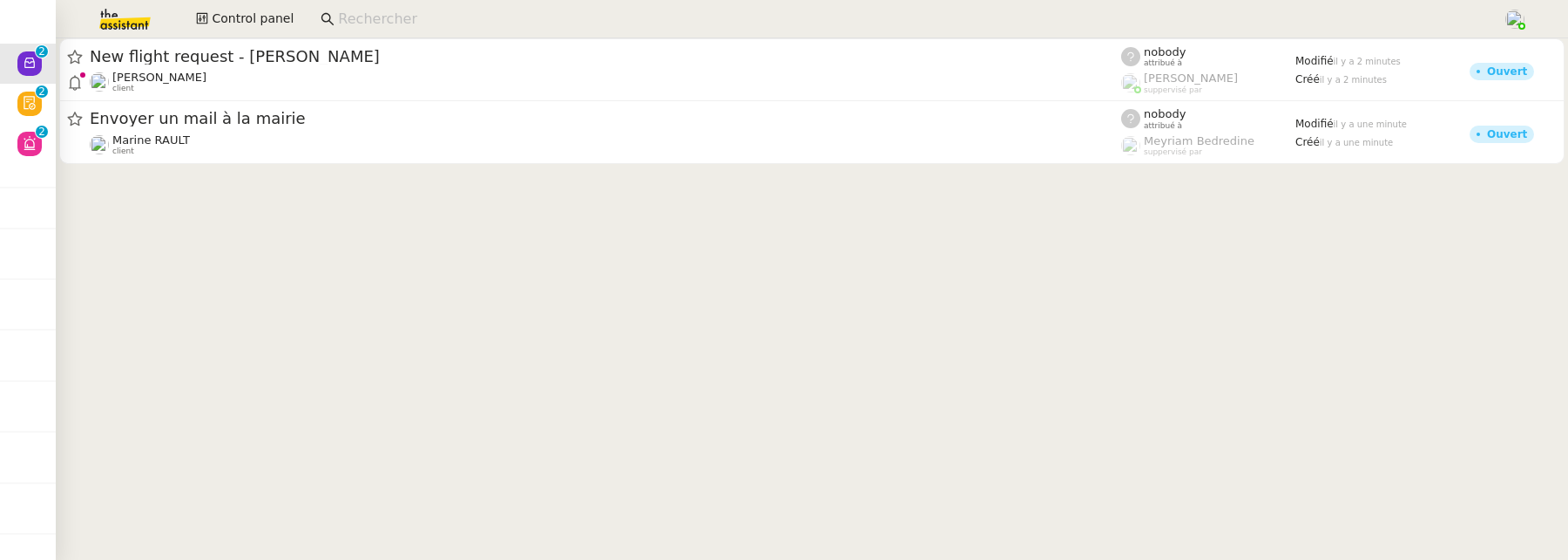
click at [215, 32] on div "Control panel" at bounding box center [784, 19] width 1481 height 39
click at [228, 16] on span "Control panel" at bounding box center [253, 19] width 82 height 20
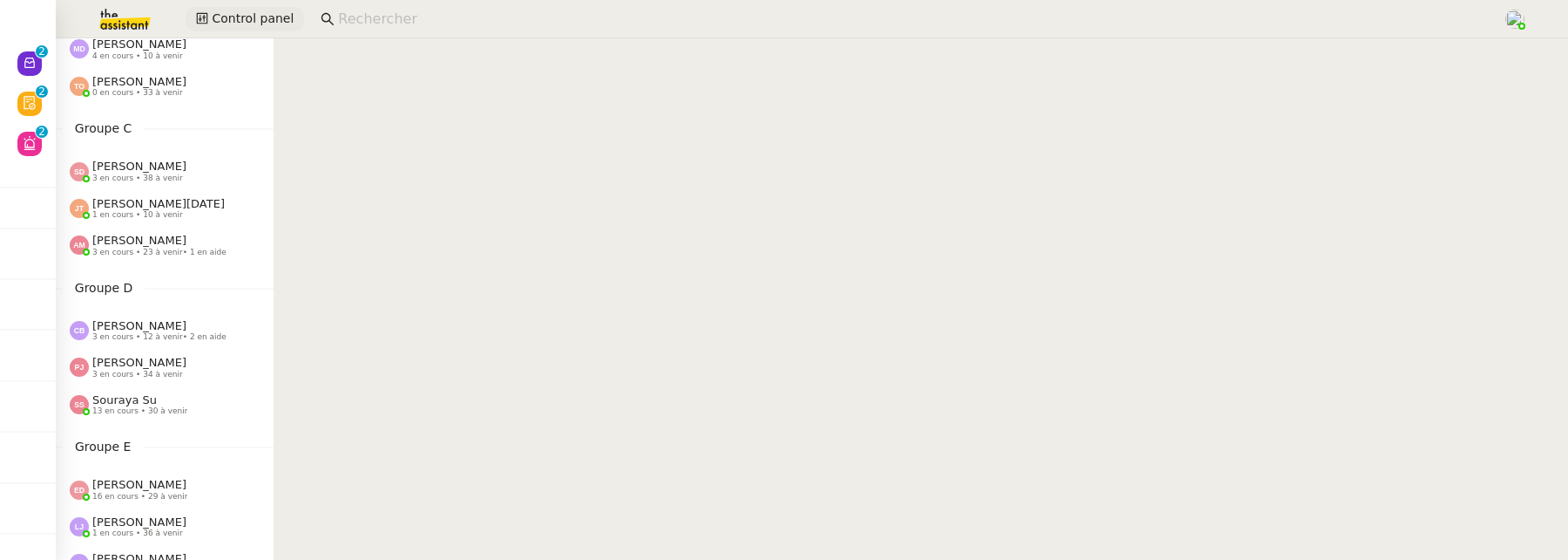
scroll to position [297, 0]
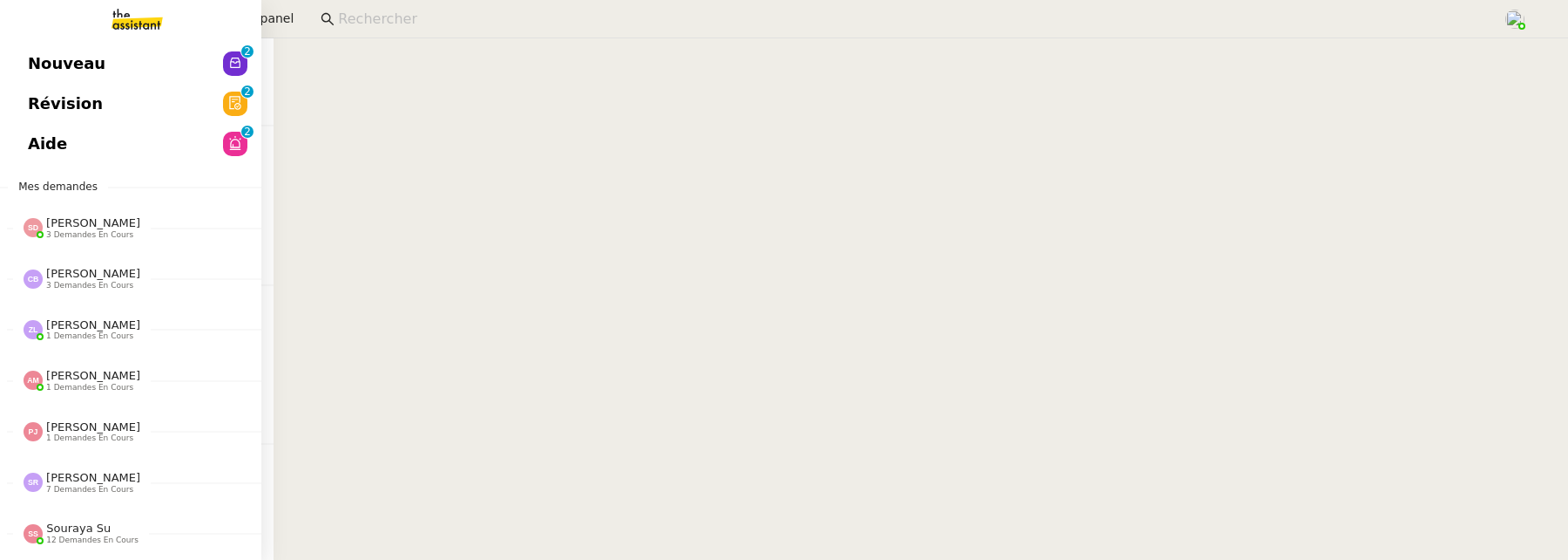
click at [61, 63] on span "Nouveau" at bounding box center [66, 63] width 77 height 26
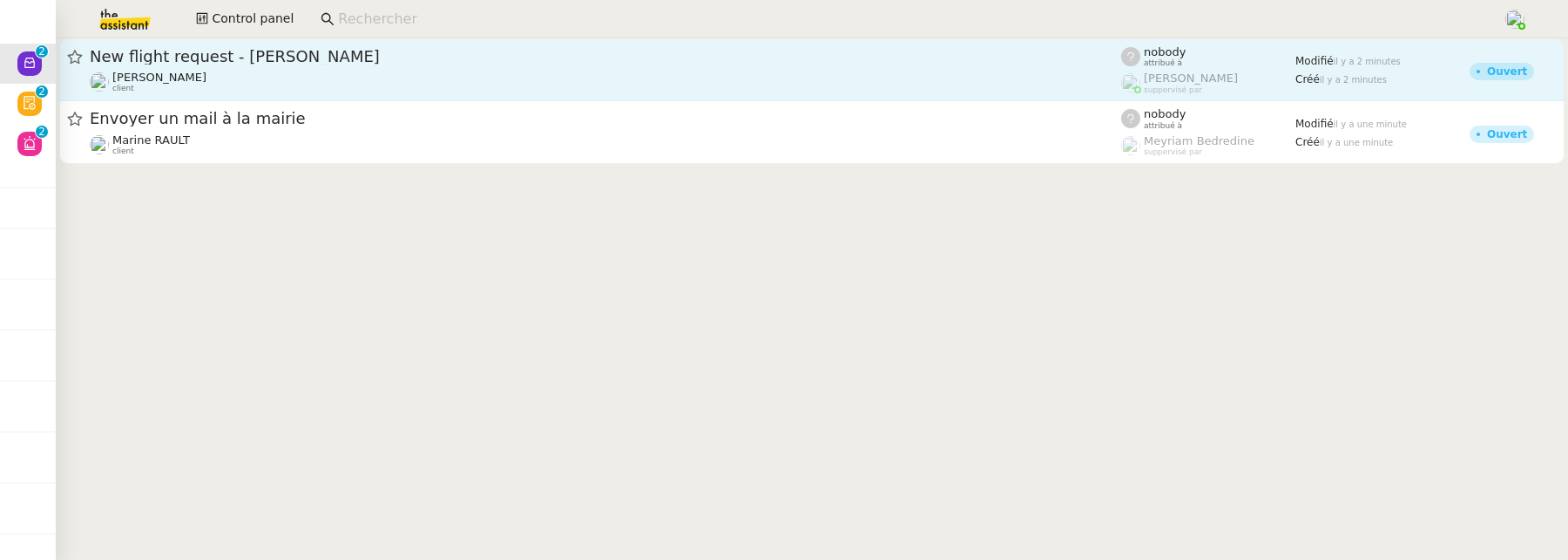
click at [516, 63] on div "New flight request - Chris Kootin" at bounding box center [605, 56] width 1031 height 21
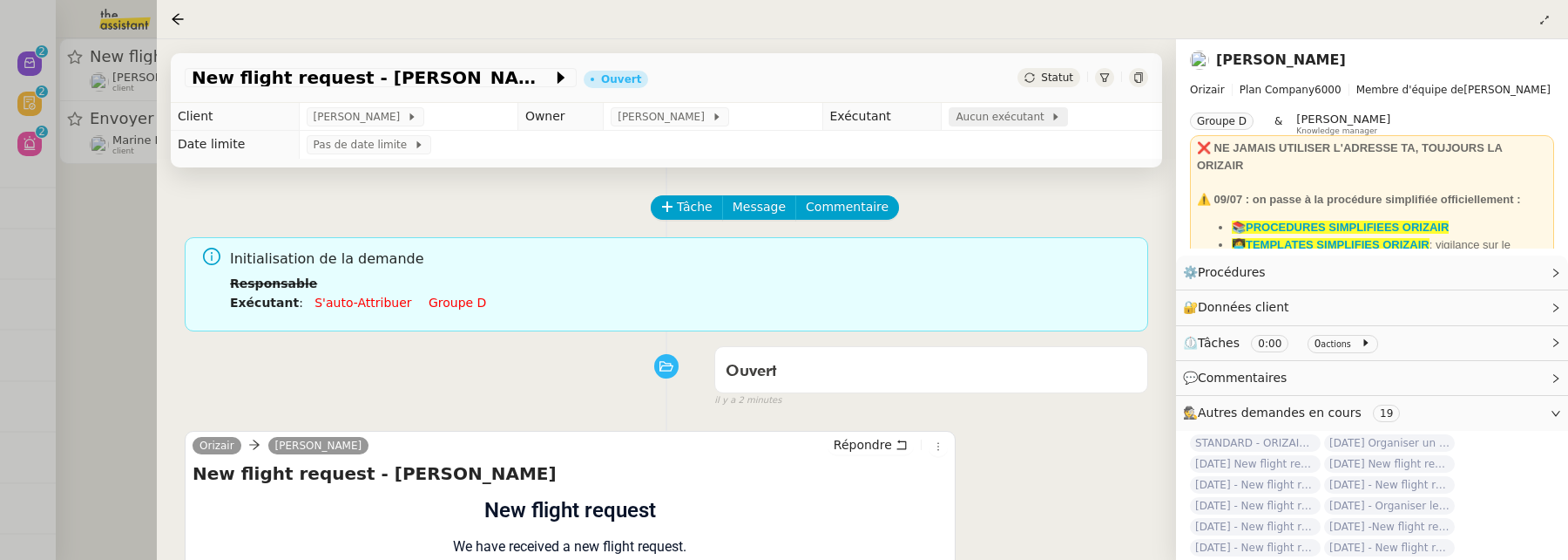
click at [990, 116] on span "Aucun exécutant" at bounding box center [1003, 117] width 95 height 18
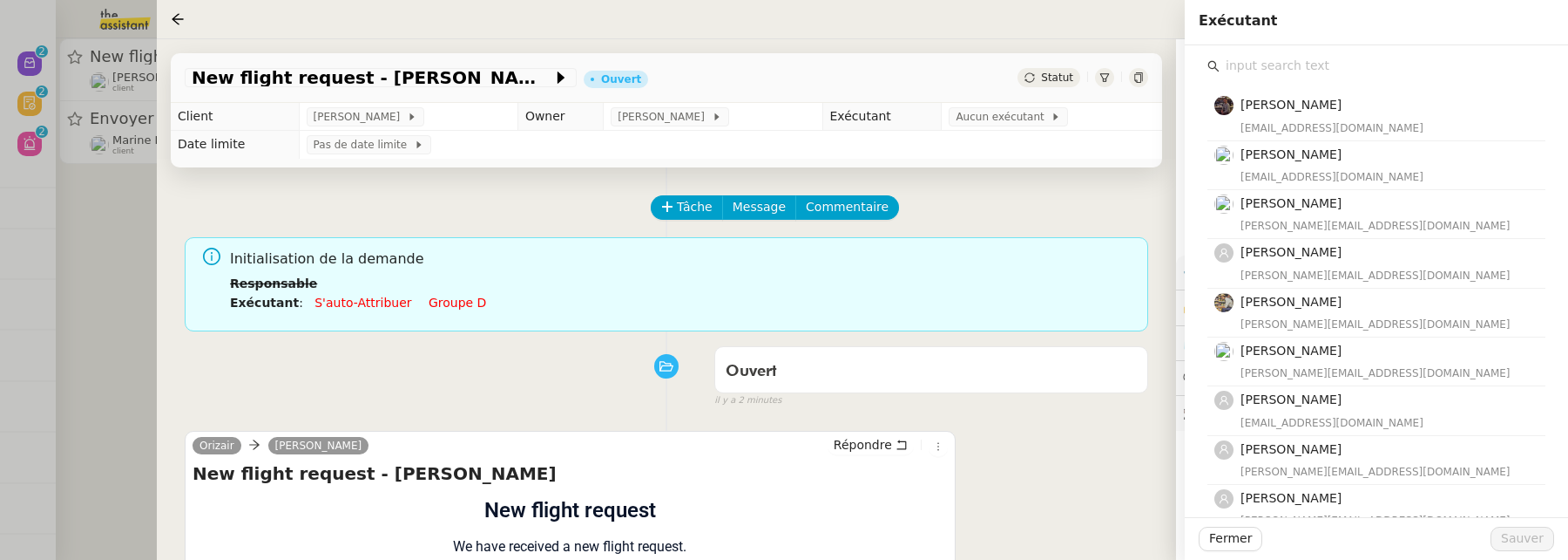
click at [1305, 69] on input "text" at bounding box center [1382, 66] width 326 height 24
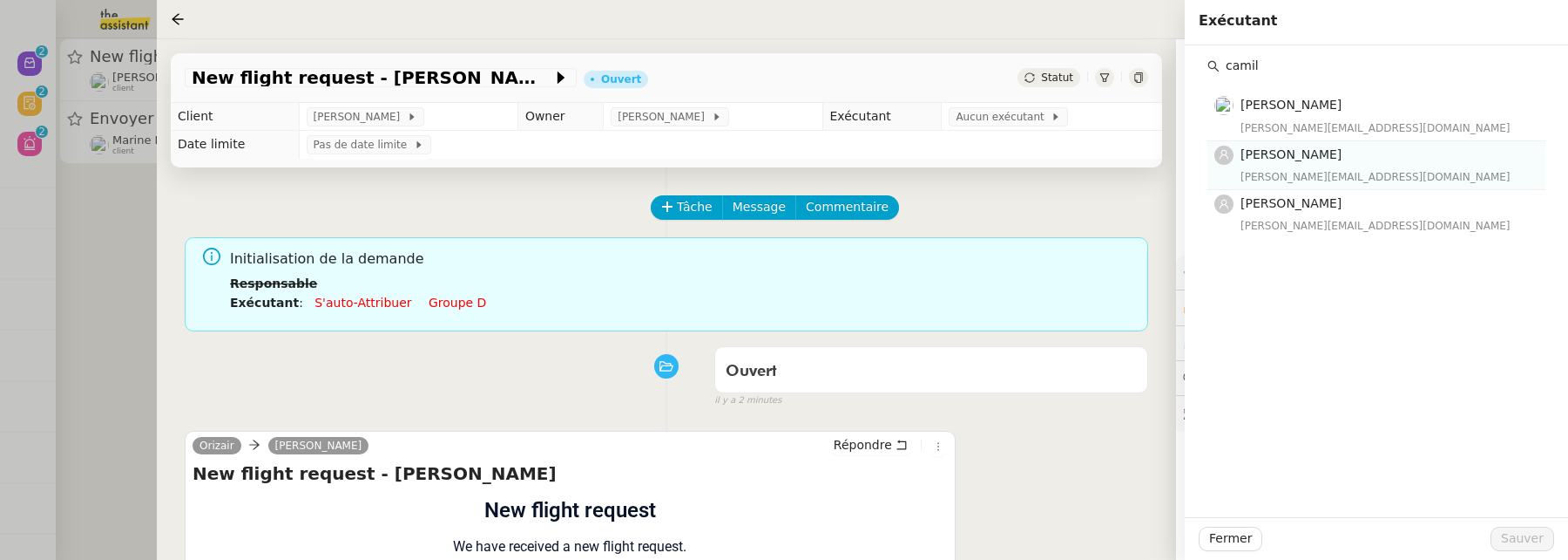
type input "camil"
click at [1318, 187] on nz-list-item "Camille Cabanne camille@theassistant.team" at bounding box center [1376, 165] width 338 height 49
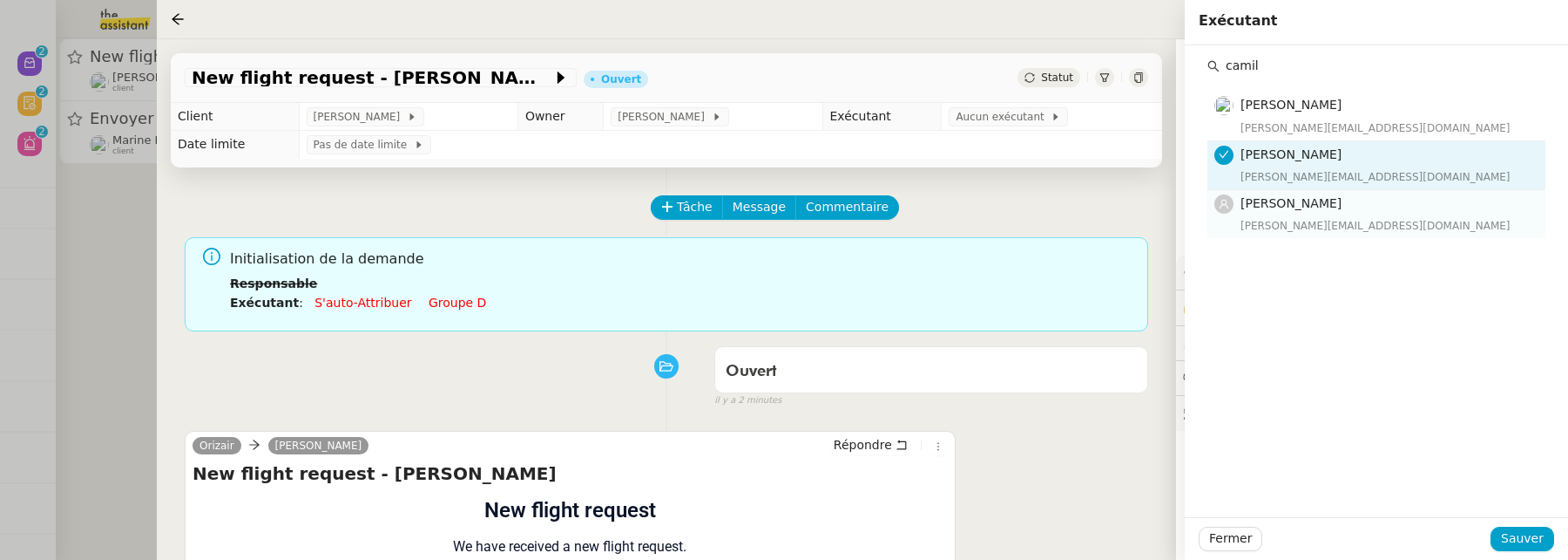
click at [1324, 205] on span "[PERSON_NAME]" at bounding box center [1291, 203] width 101 height 14
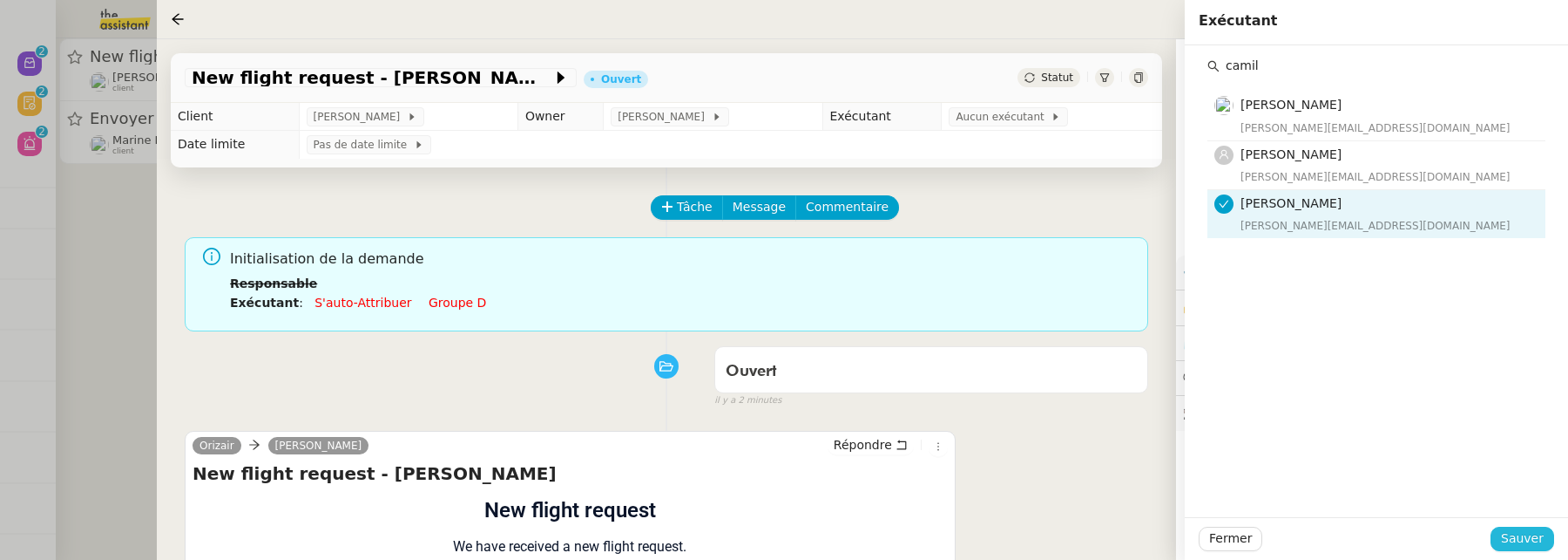
click at [1542, 536] on span "Sauver" at bounding box center [1521, 538] width 43 height 20
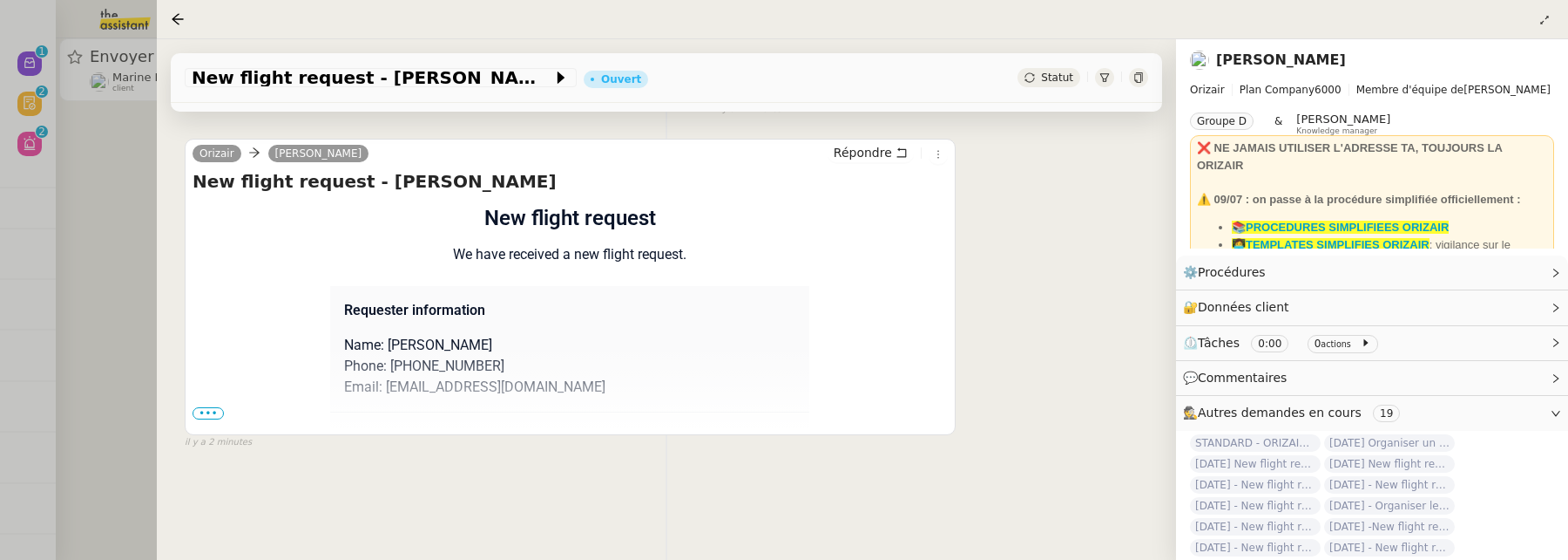
scroll to position [223, 0]
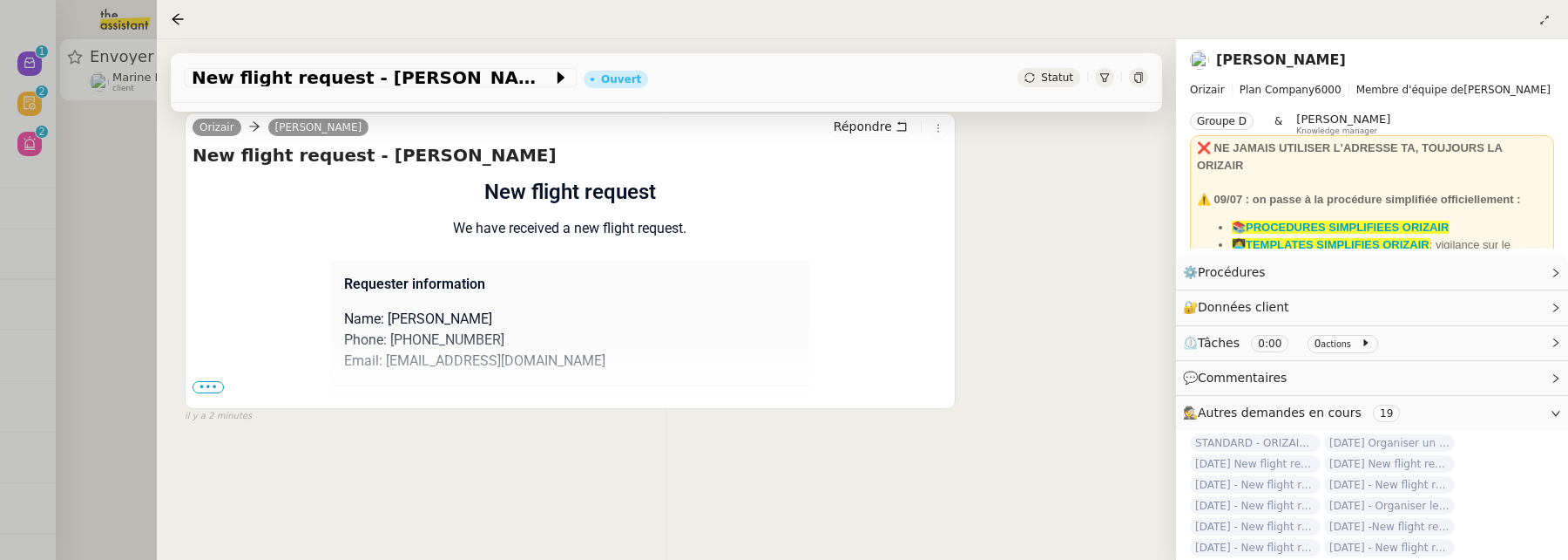
click at [209, 385] on span "•••" at bounding box center [208, 387] width 32 height 12
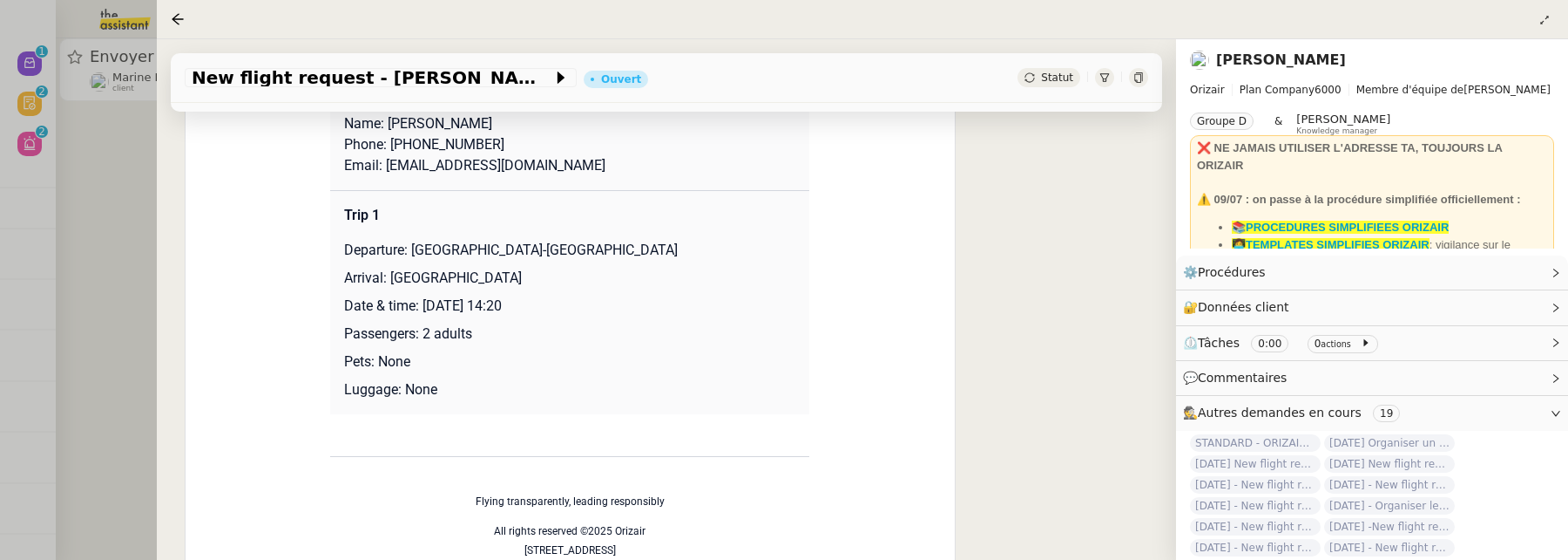
scroll to position [425, 0]
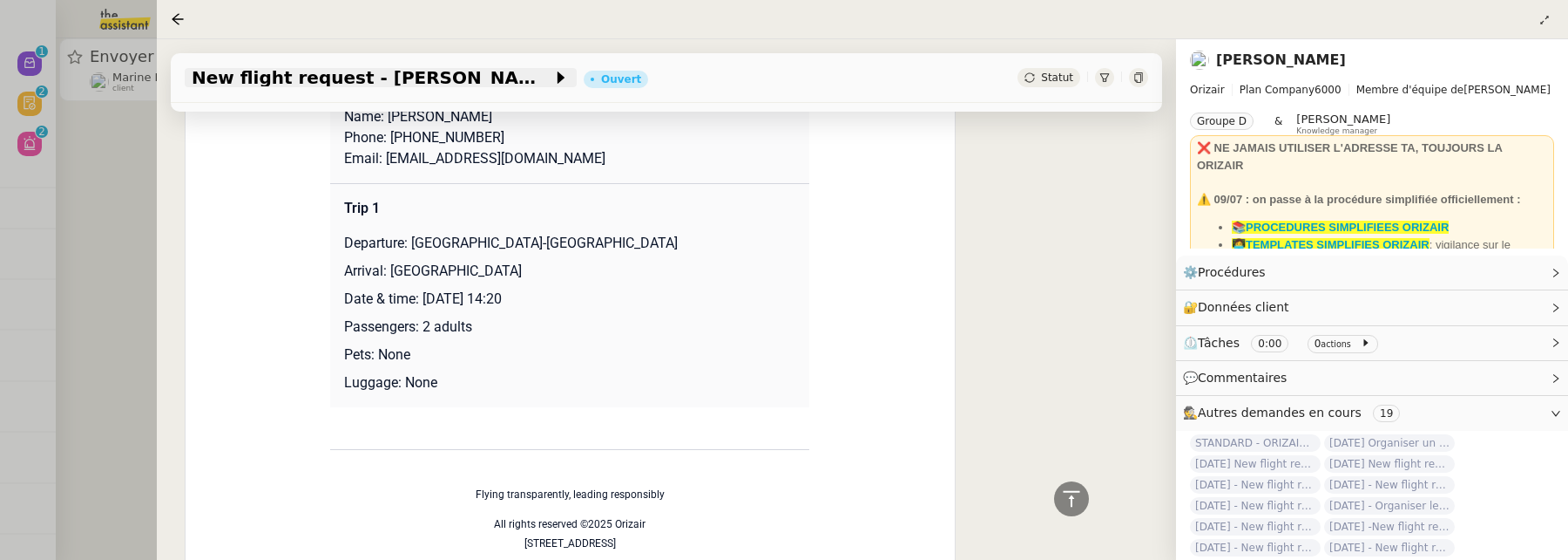
click at [189, 80] on div "New flight request - Chris Kootin" at bounding box center [380, 77] width 392 height 19
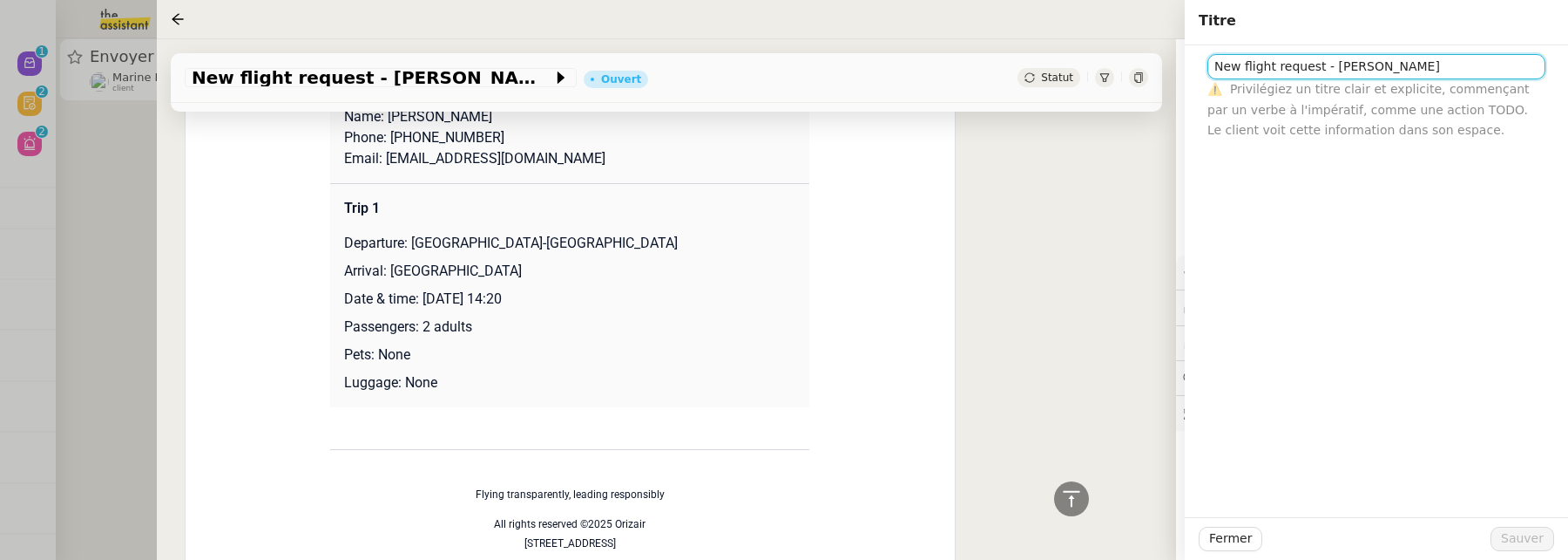
click at [1216, 66] on input "New flight request - Chris Kootin" at bounding box center [1376, 67] width 338 height 26
type input "29/09 - New flight request - [PERSON_NAME]"
click at [1518, 533] on span "Sauver" at bounding box center [1521, 538] width 43 height 20
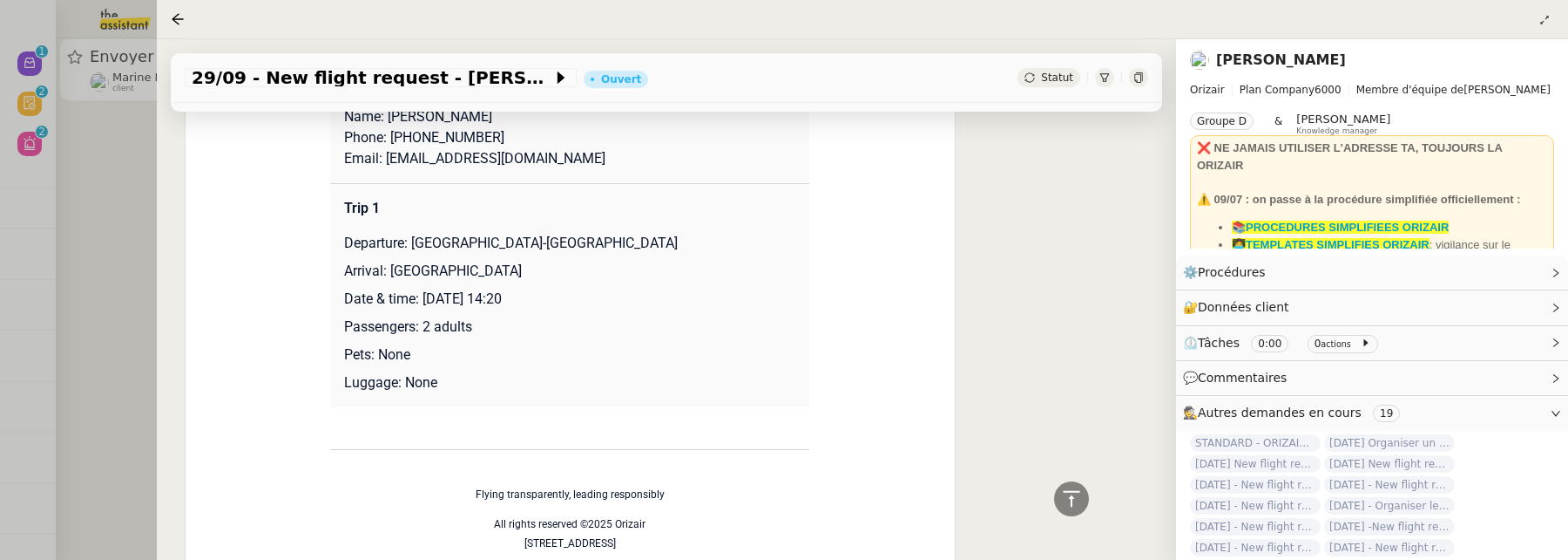
click at [91, 154] on div at bounding box center [784, 280] width 1568 height 560
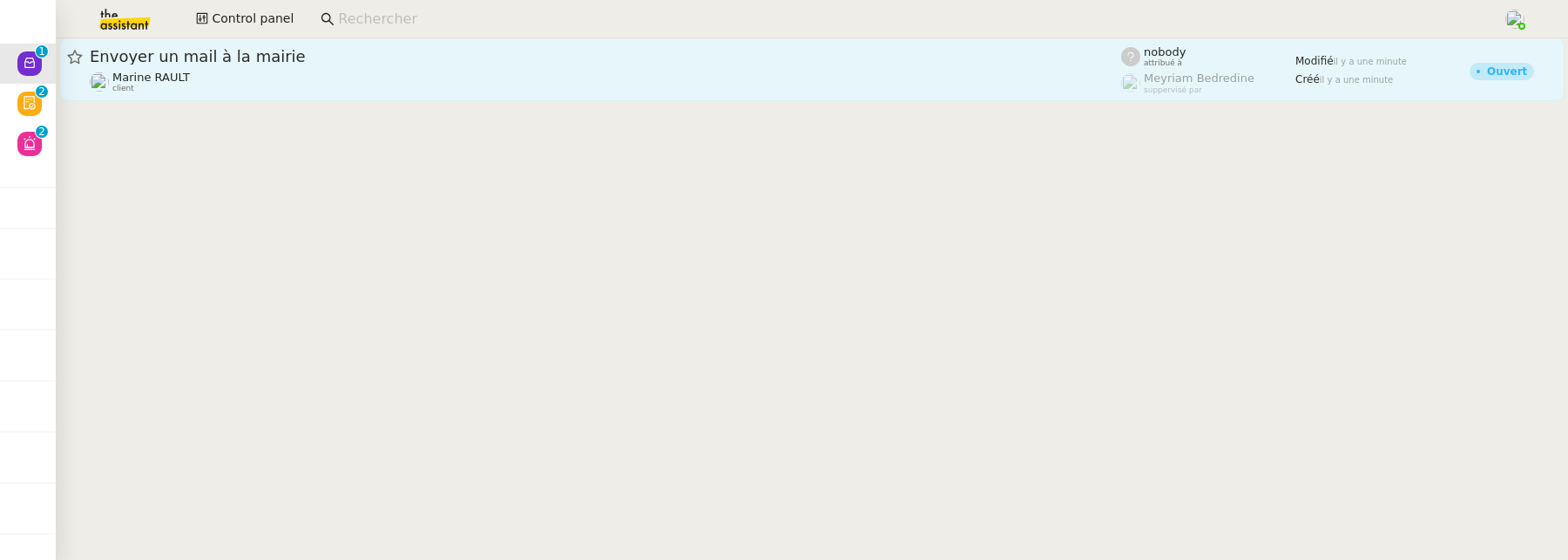
click at [250, 61] on span "Envoyer un mail à la mairie" at bounding box center [605, 56] width 1031 height 16
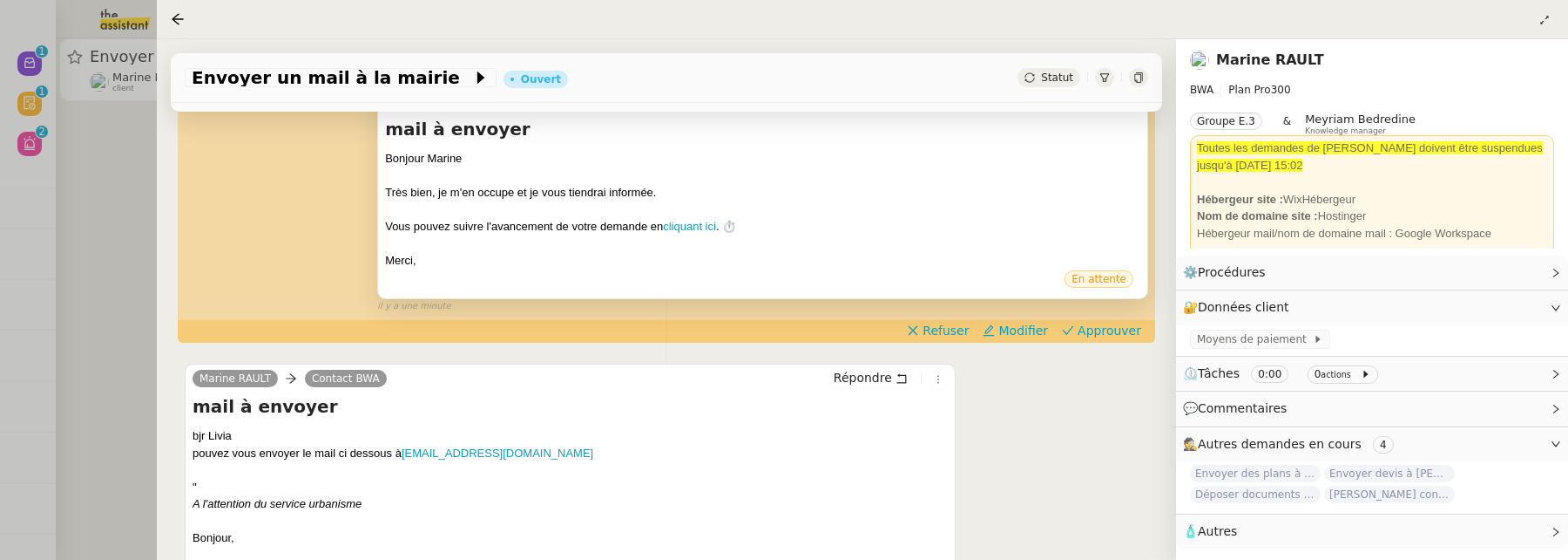
scroll to position [324, 0]
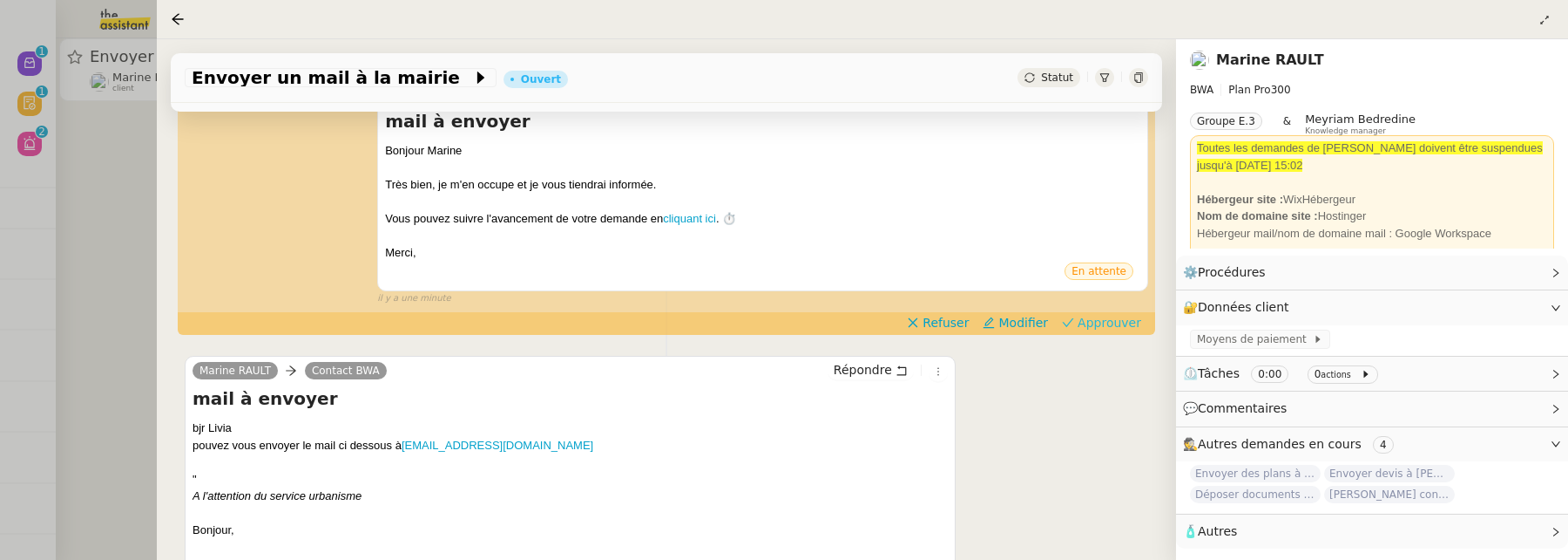
click at [1114, 324] on span "Approuver" at bounding box center [1109, 323] width 63 height 18
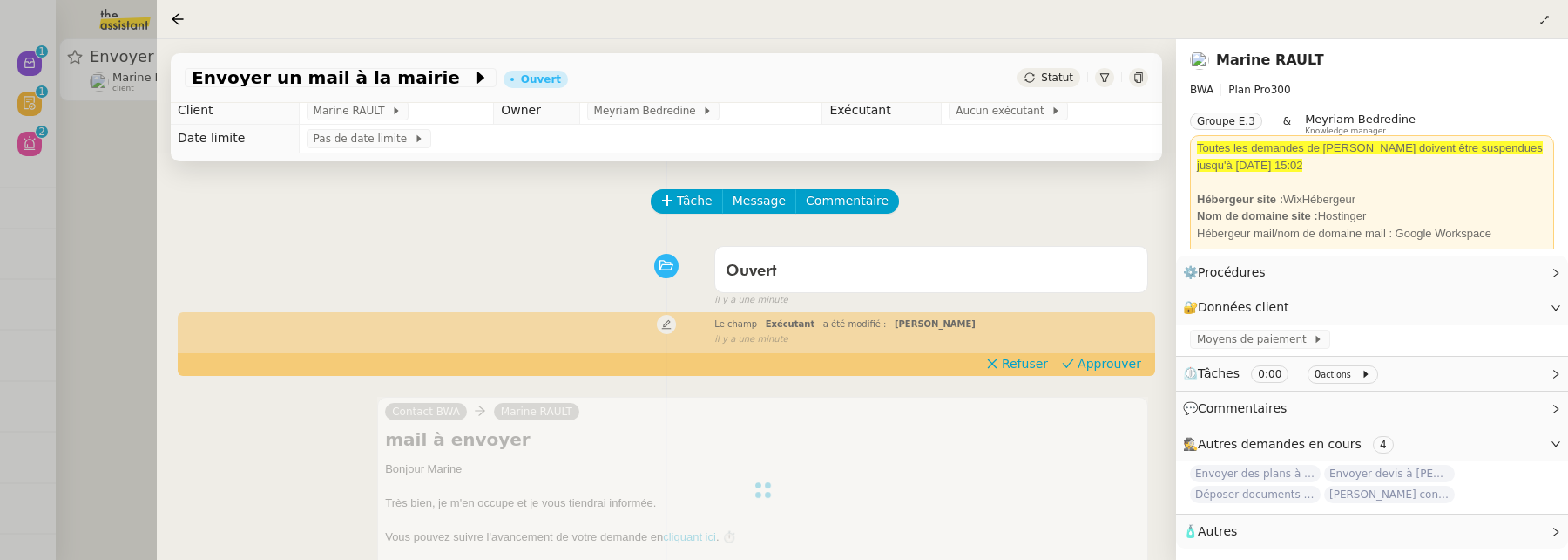
scroll to position [0, 0]
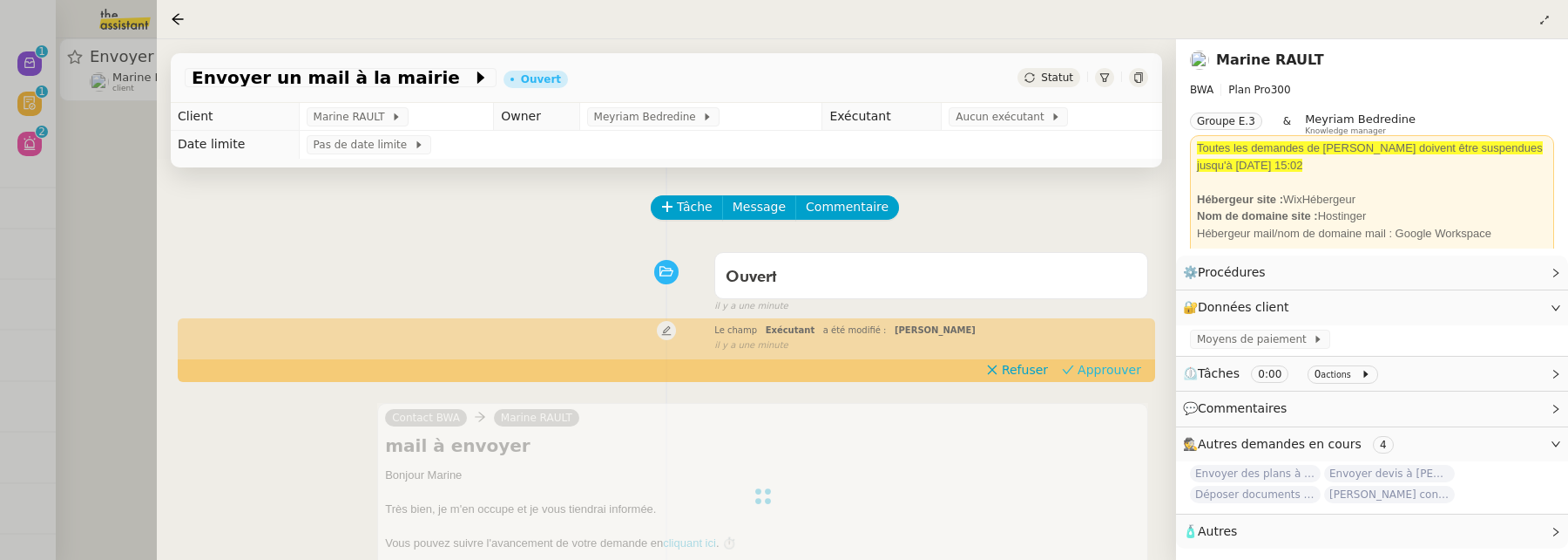
click at [1118, 365] on span "Approuver" at bounding box center [1109, 370] width 63 height 18
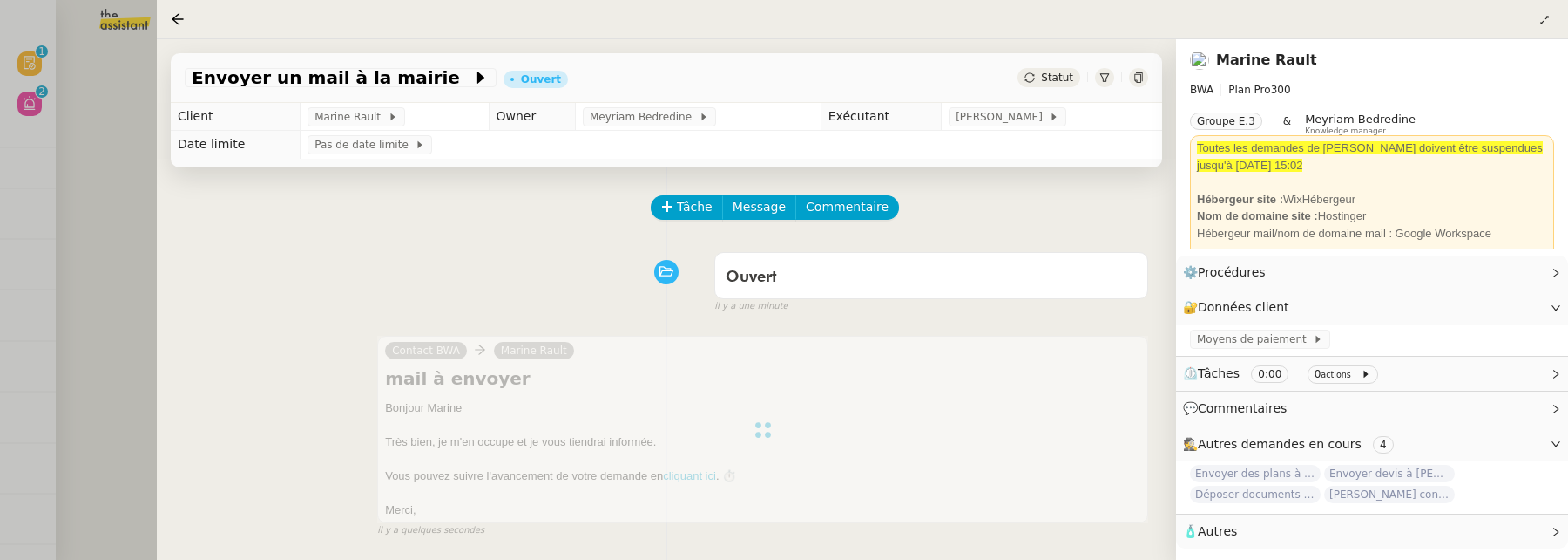
click at [138, 177] on div at bounding box center [784, 280] width 1568 height 560
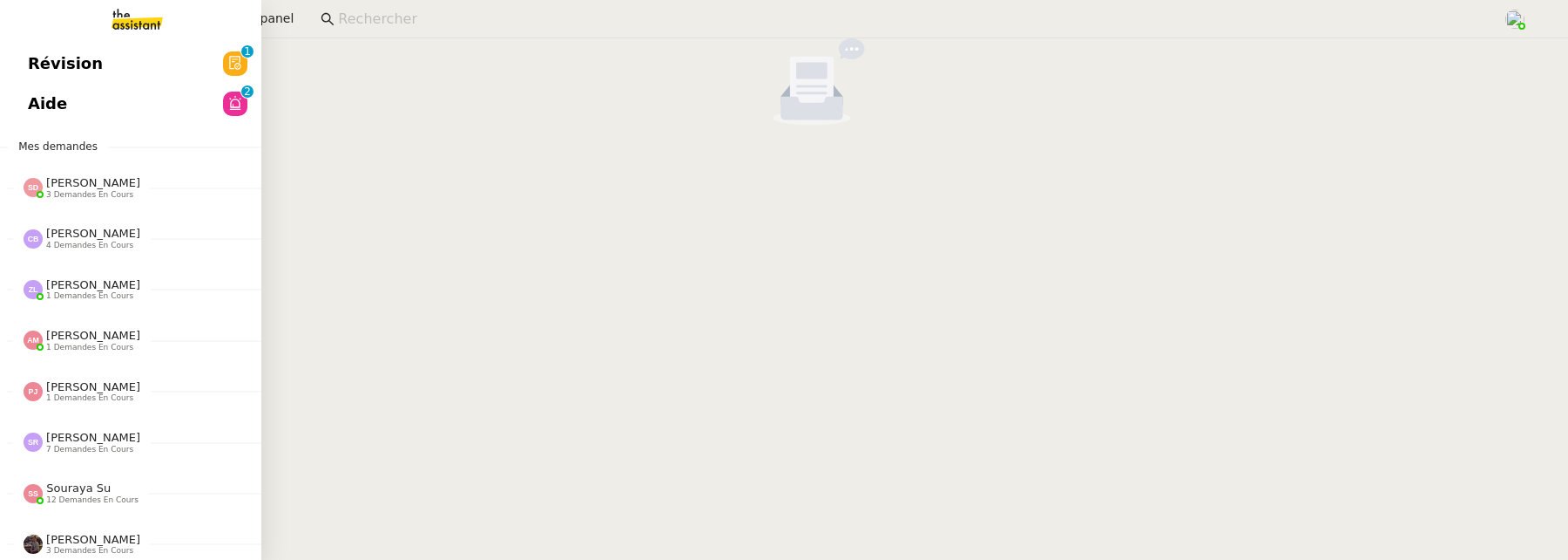
click at [35, 61] on span "Révision" at bounding box center [65, 63] width 75 height 26
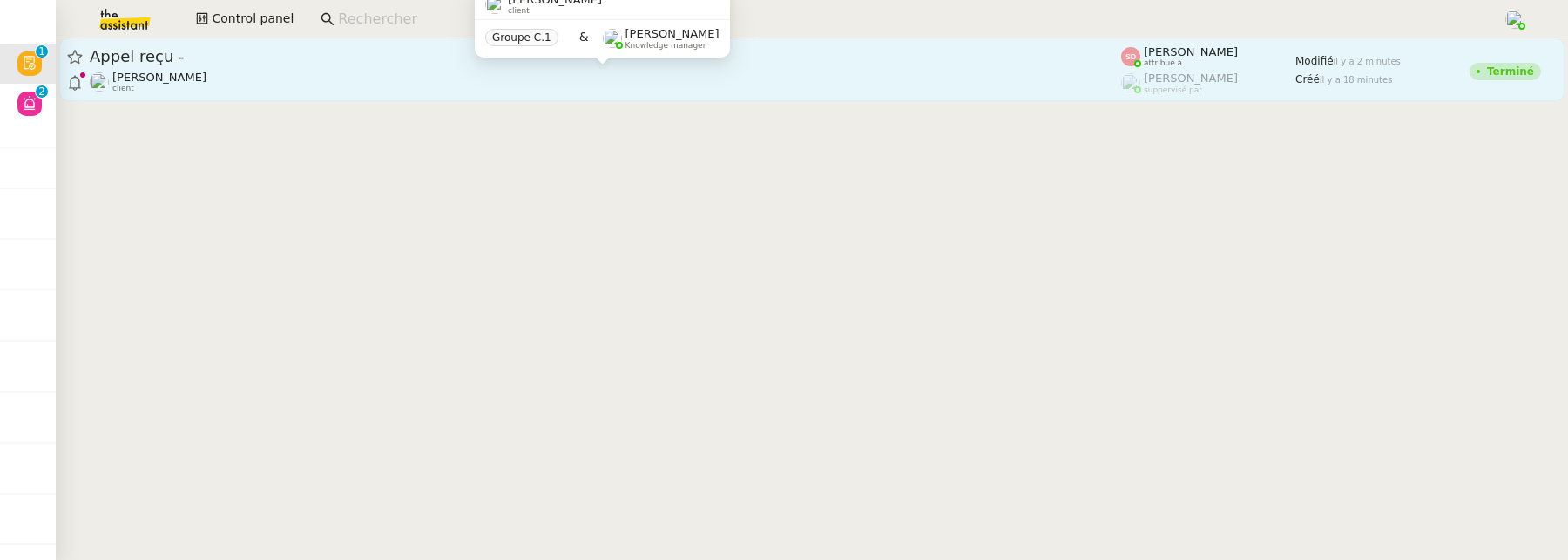
click at [305, 79] on div "David Berrebi client" at bounding box center [605, 81] width 1031 height 23
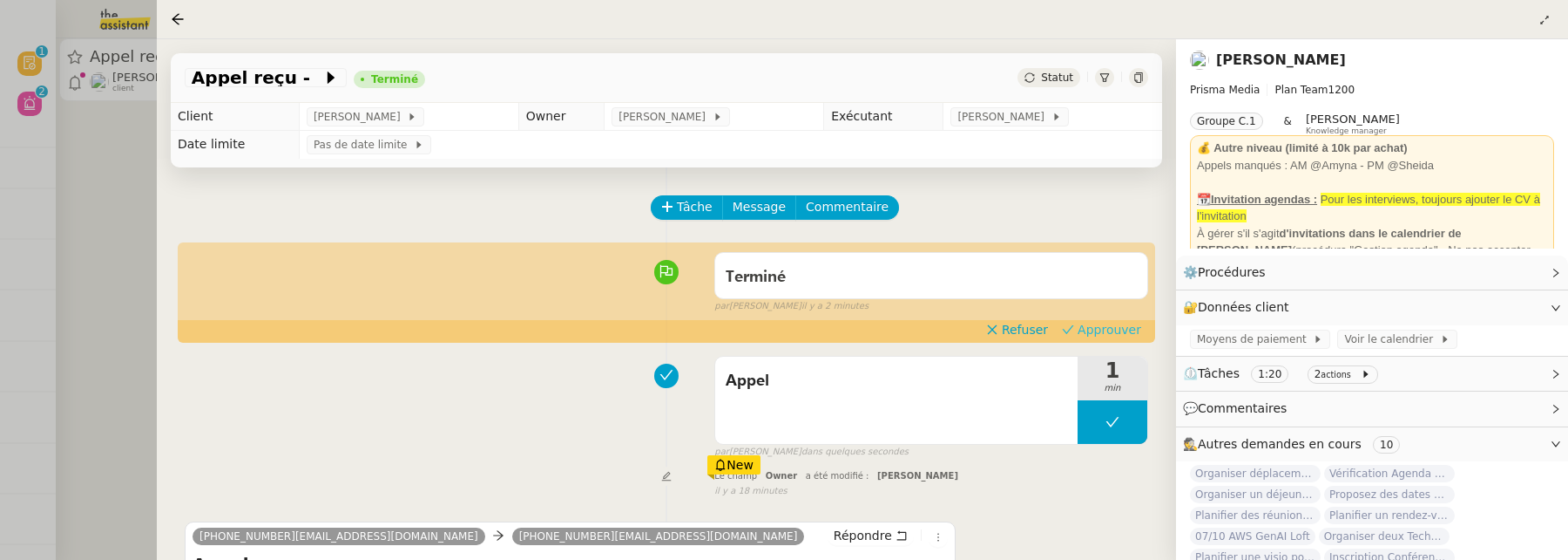
click at [1112, 325] on span "Approuver" at bounding box center [1109, 330] width 63 height 18
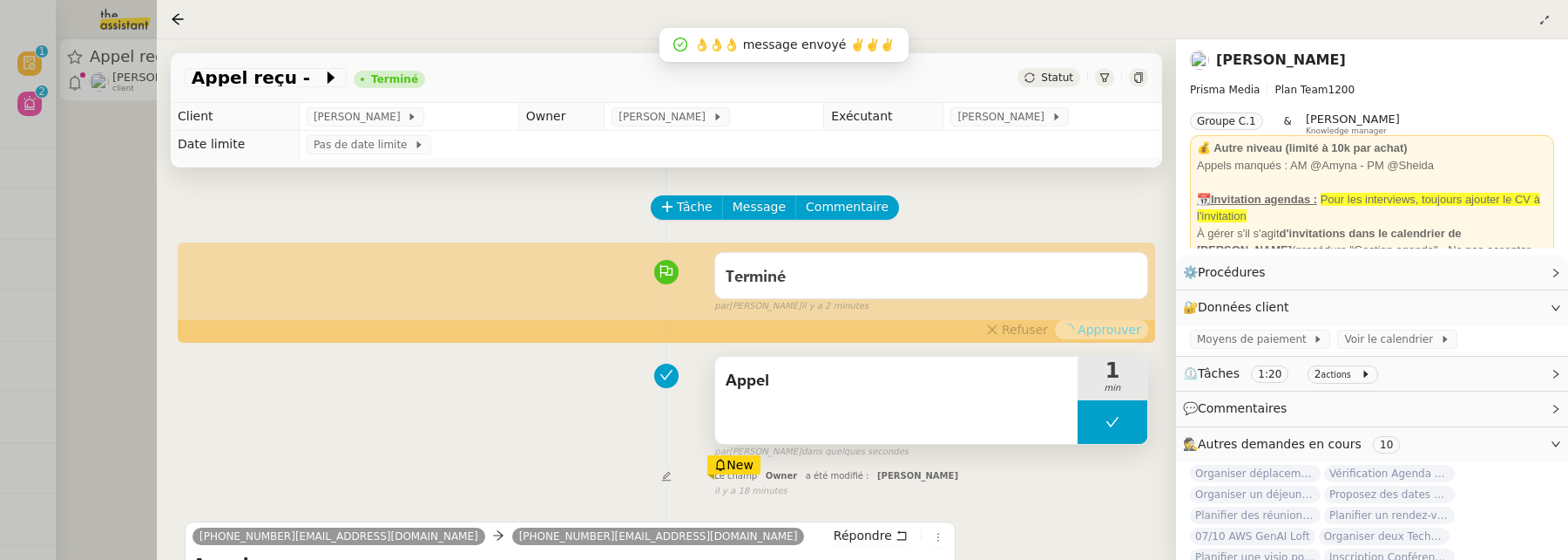
scroll to position [223, 0]
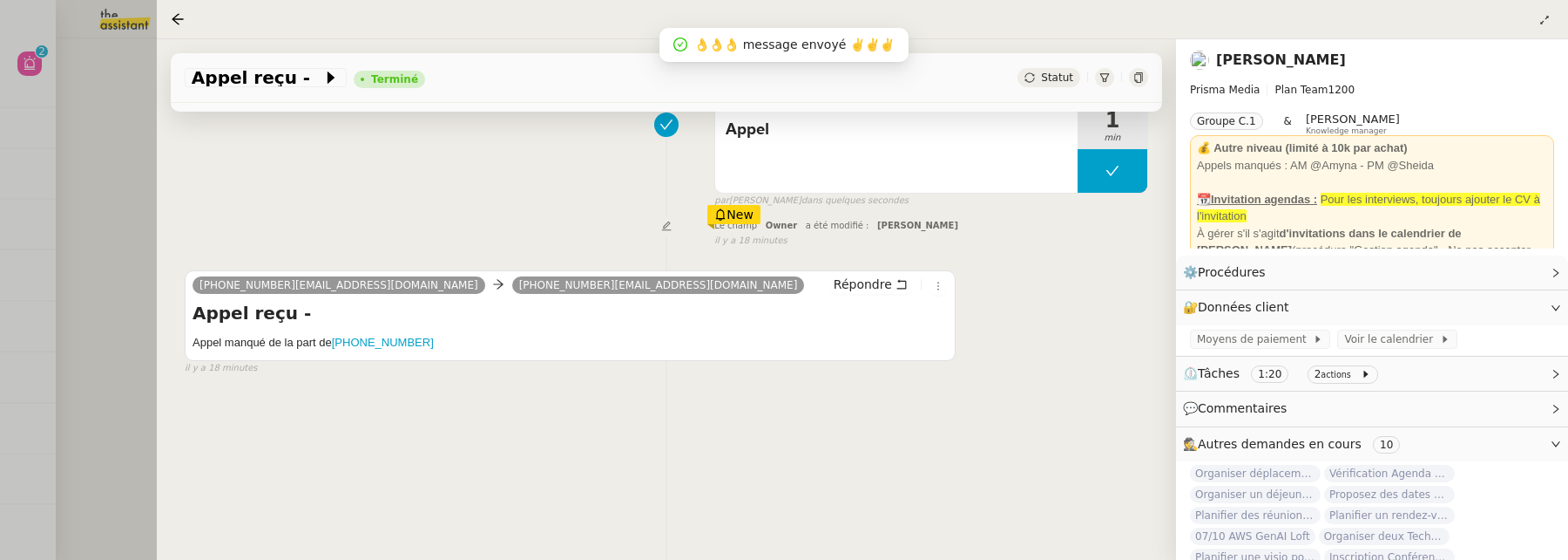
click at [108, 206] on div at bounding box center [784, 280] width 1568 height 560
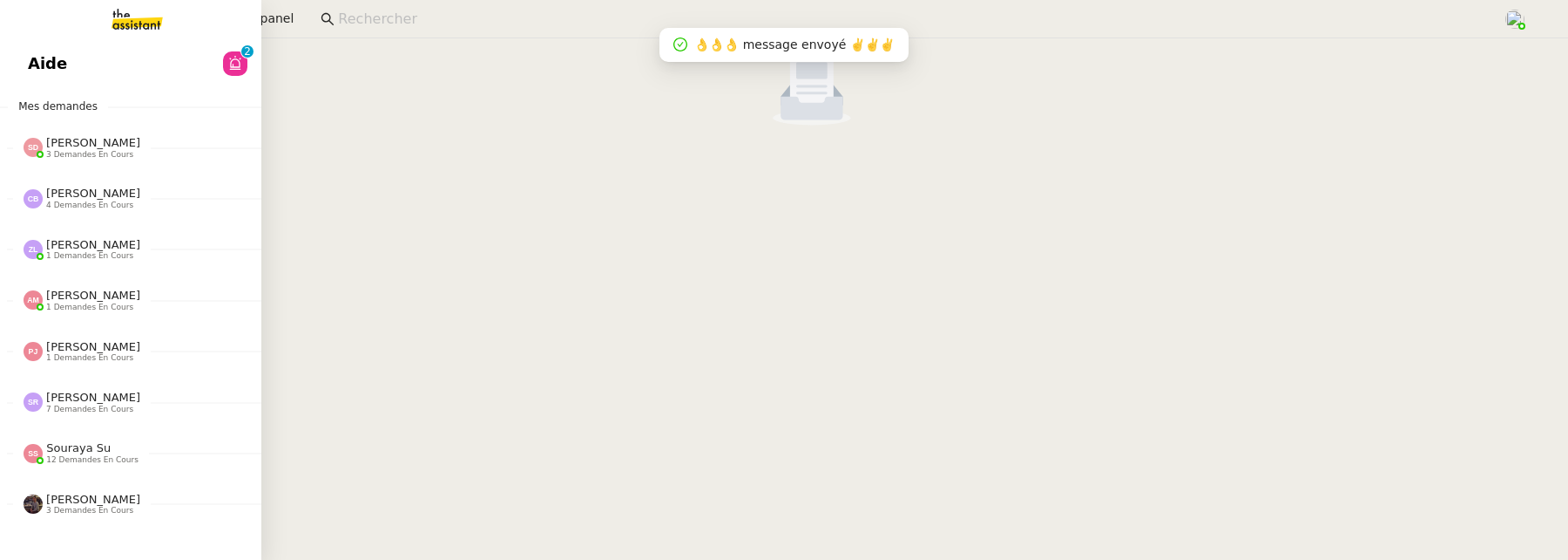
click at [26, 48] on link "Aide 0 1 2 3 4 5 6 7 8 9" at bounding box center [131, 63] width 261 height 40
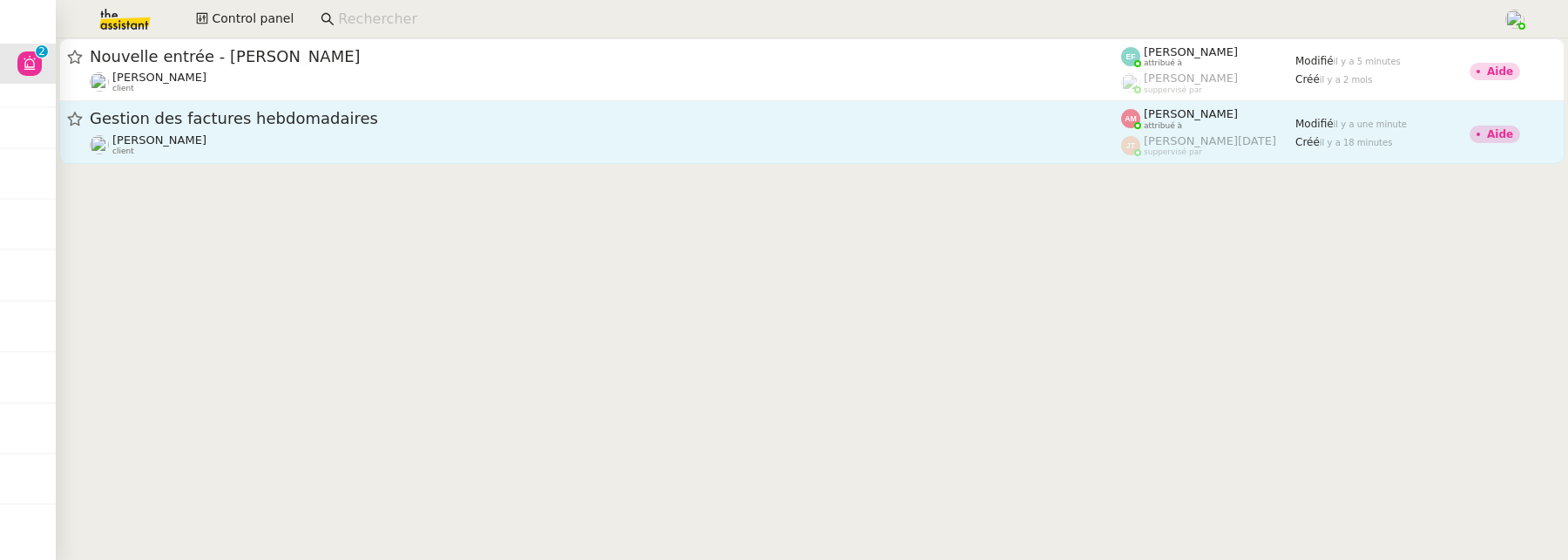
click at [751, 114] on span "Gestion des factures hebdomadaires" at bounding box center [605, 119] width 1031 height 16
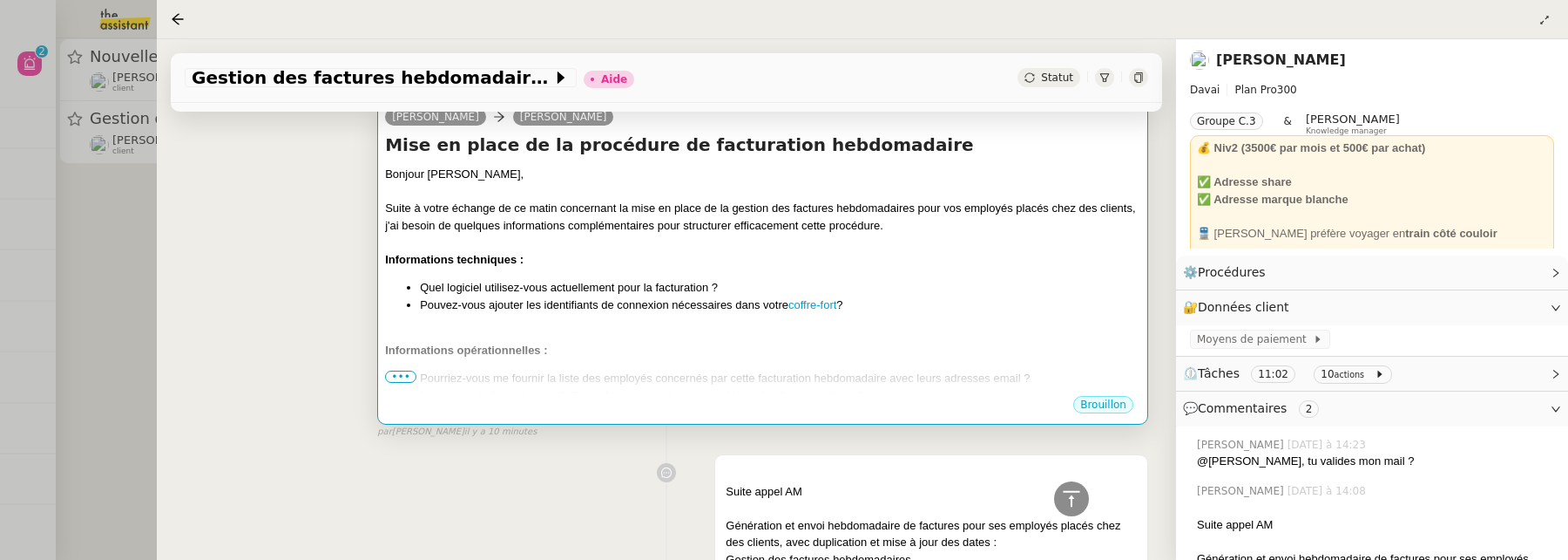
scroll to position [466, 0]
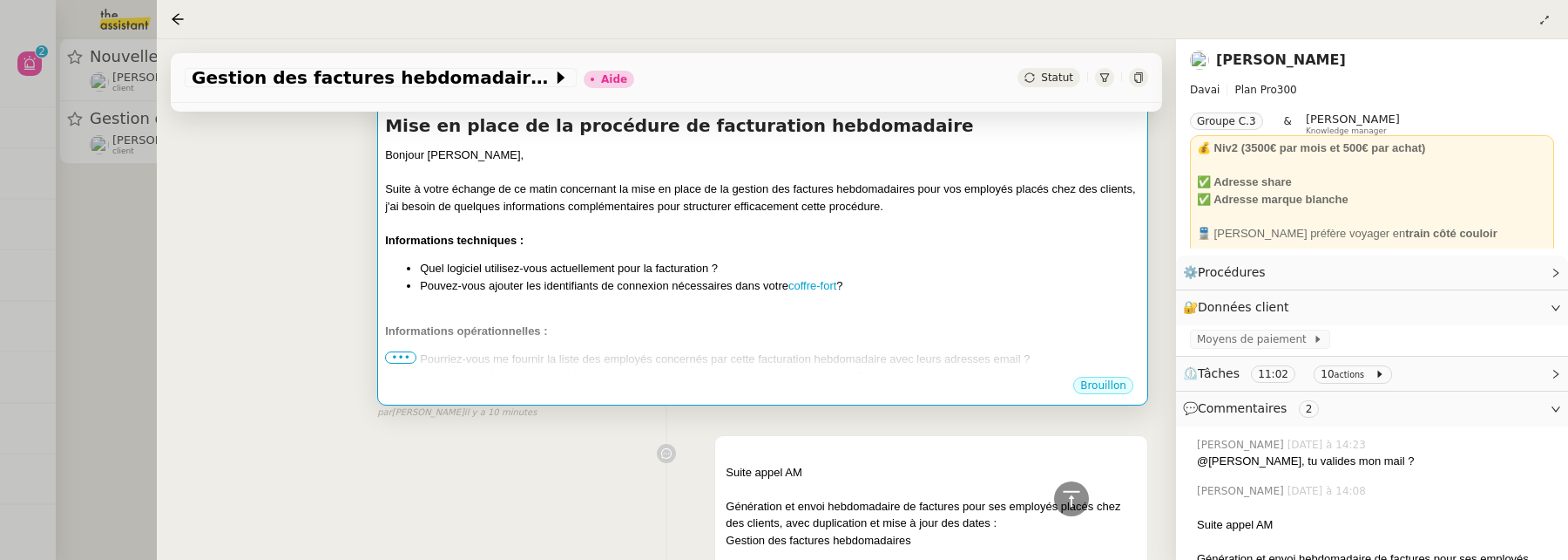
click at [604, 346] on div "Bonjour Émile, Suite à votre échange de ce matin concernant la mise en place de…" at bounding box center [763, 331] width 755 height 369
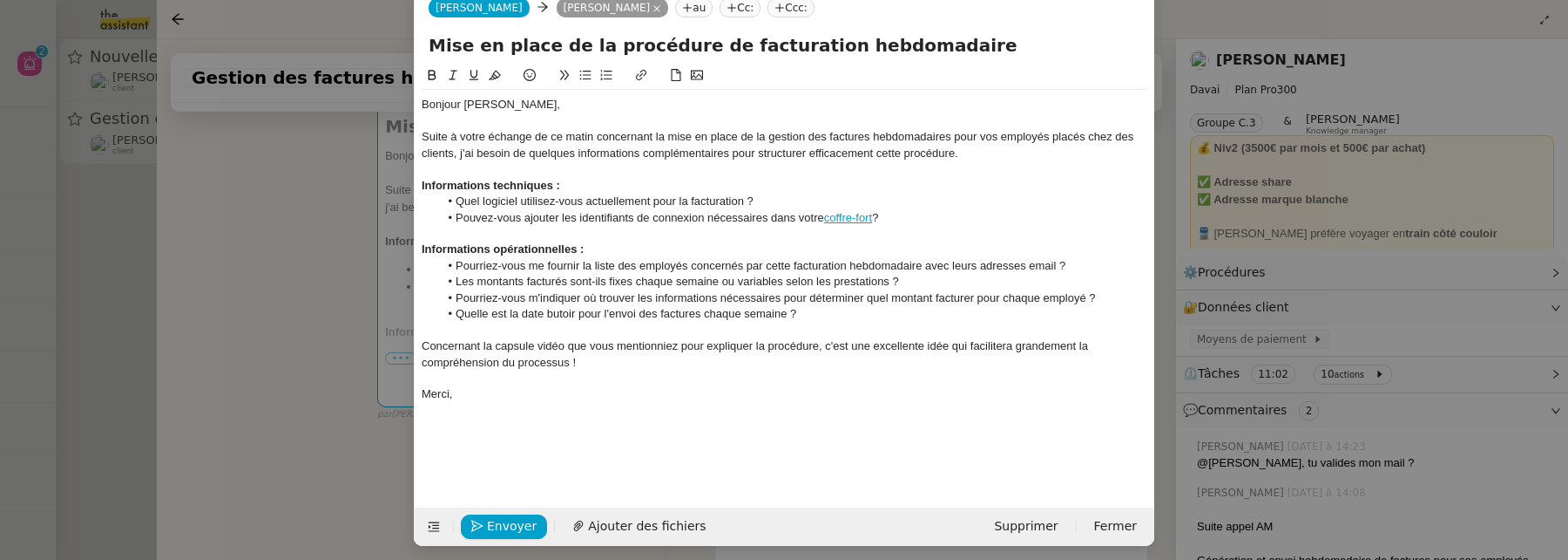
scroll to position [47, 0]
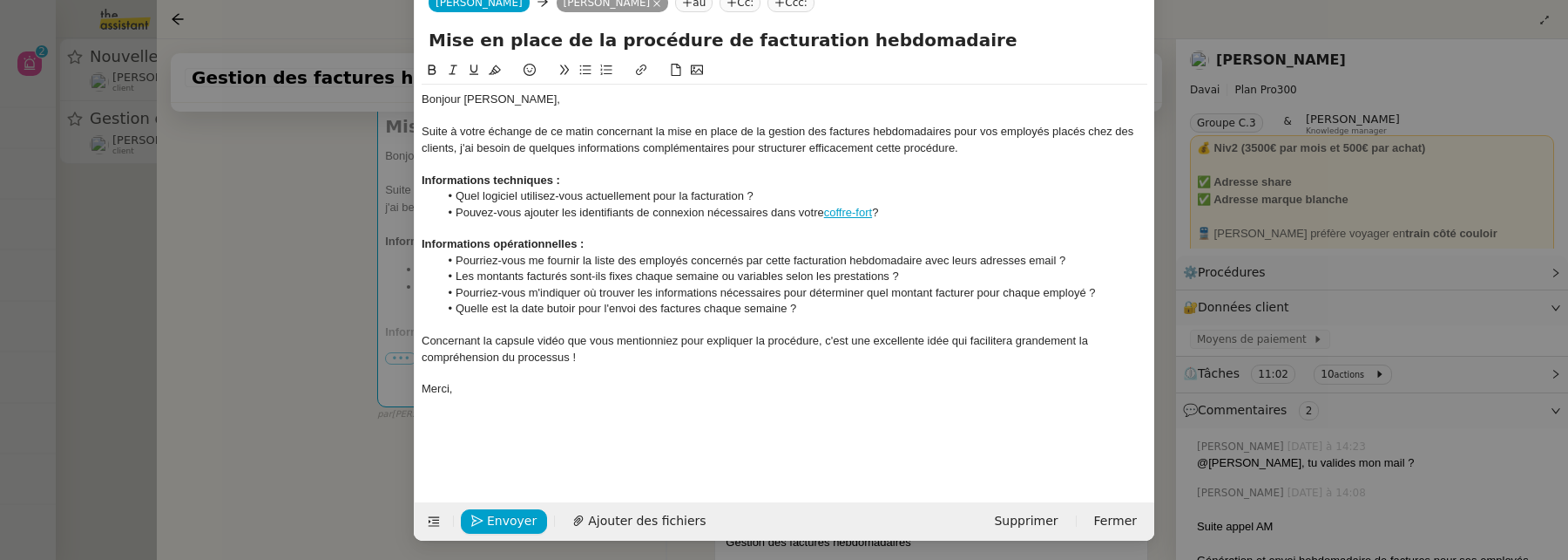
click at [263, 281] on nz-modal-container "Service TA - VOYAGE - PROPOSITION GLOBALE A utiliser dans le cadre de propositi…" at bounding box center [784, 280] width 1568 height 560
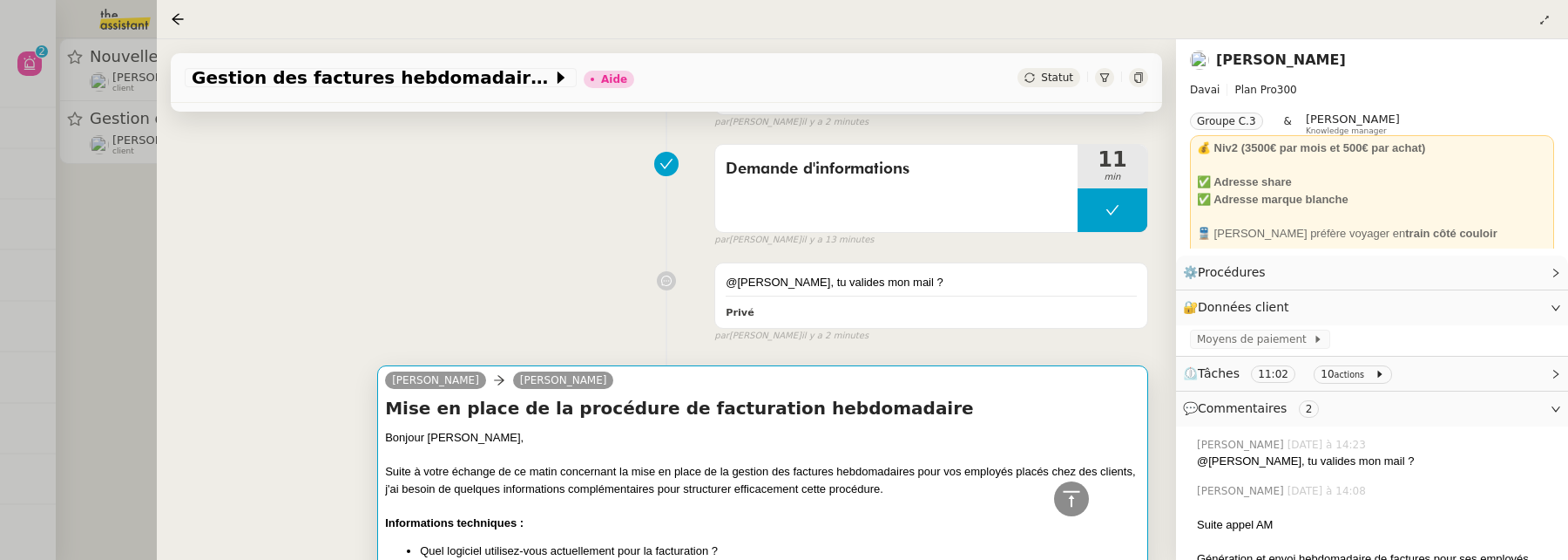
scroll to position [0, 0]
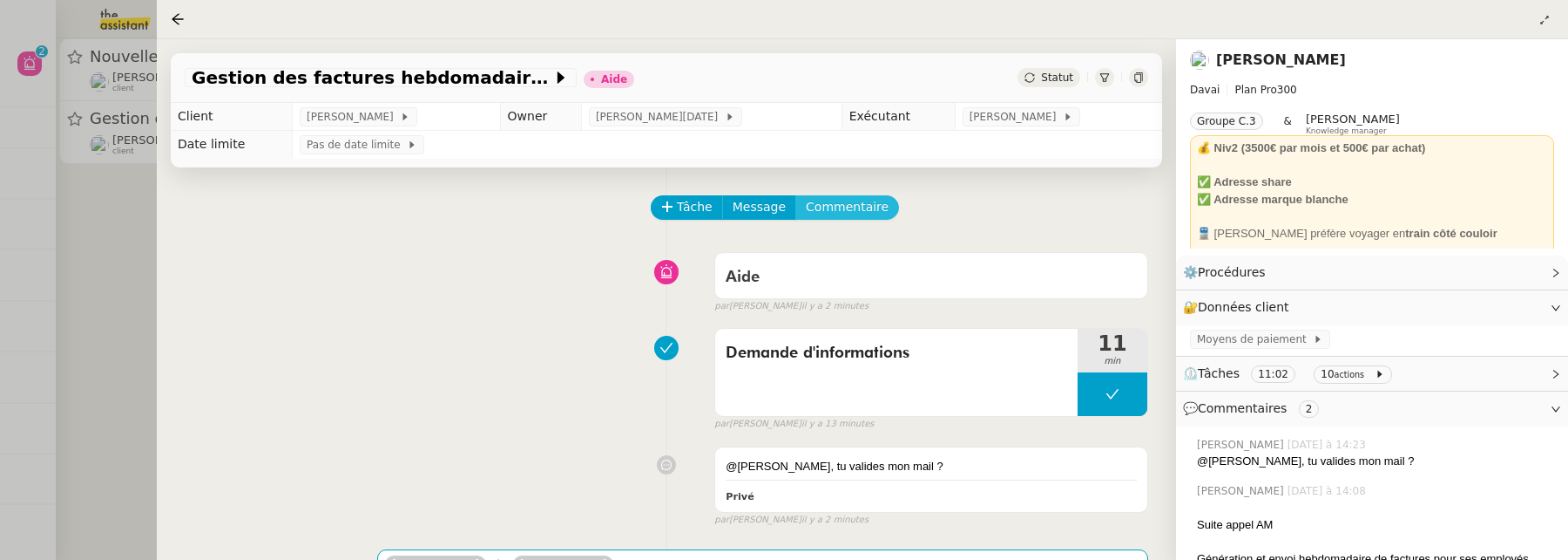
click at [826, 211] on span "Commentaire" at bounding box center [847, 207] width 83 height 20
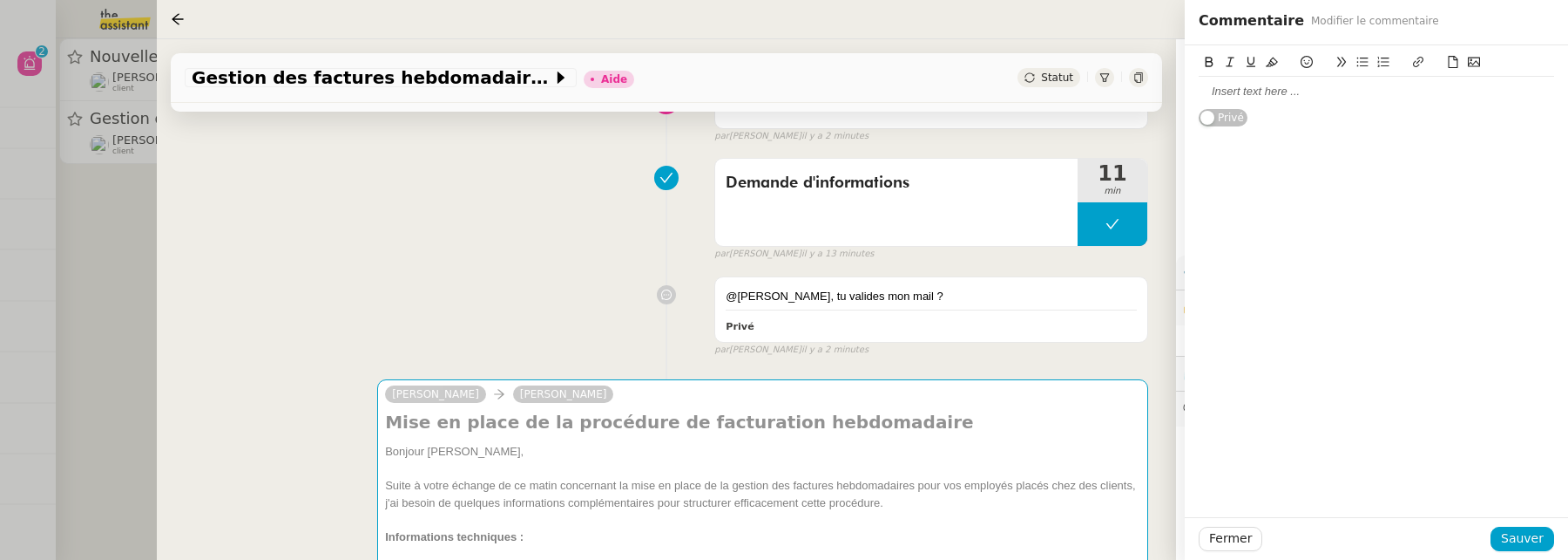
scroll to position [170, 0]
click at [1223, 94] on div at bounding box center [1376, 91] width 356 height 16
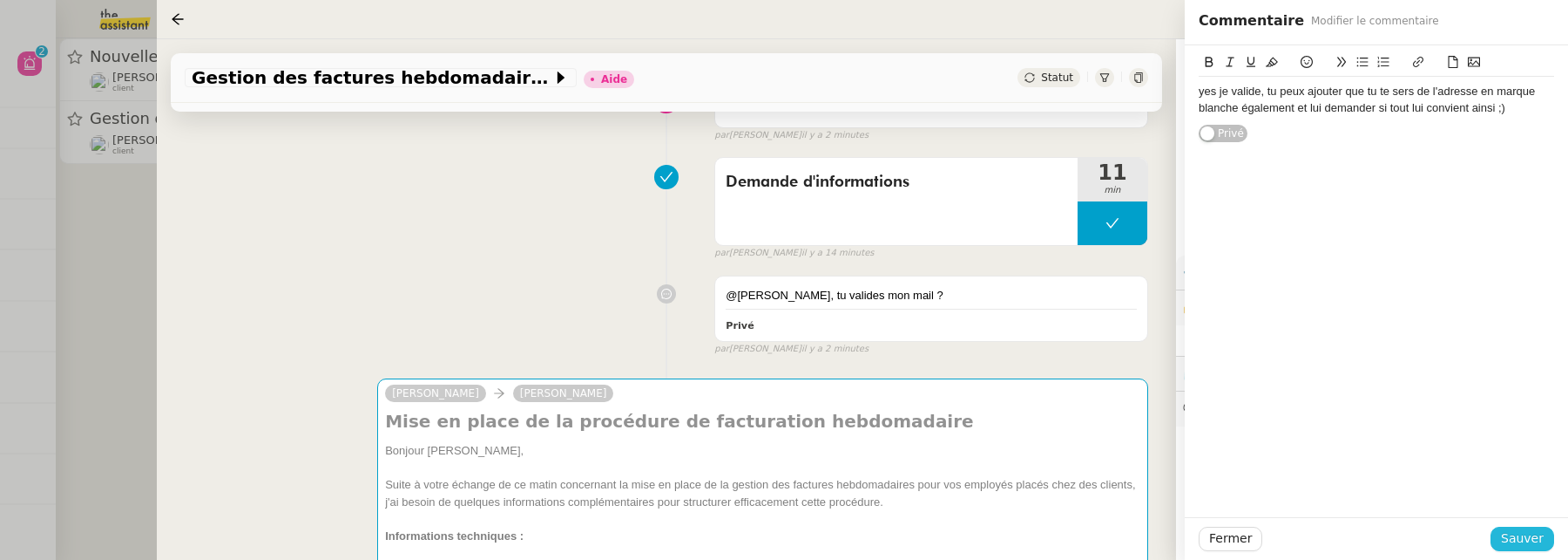
click at [1525, 539] on span "Sauver" at bounding box center [1521, 538] width 43 height 20
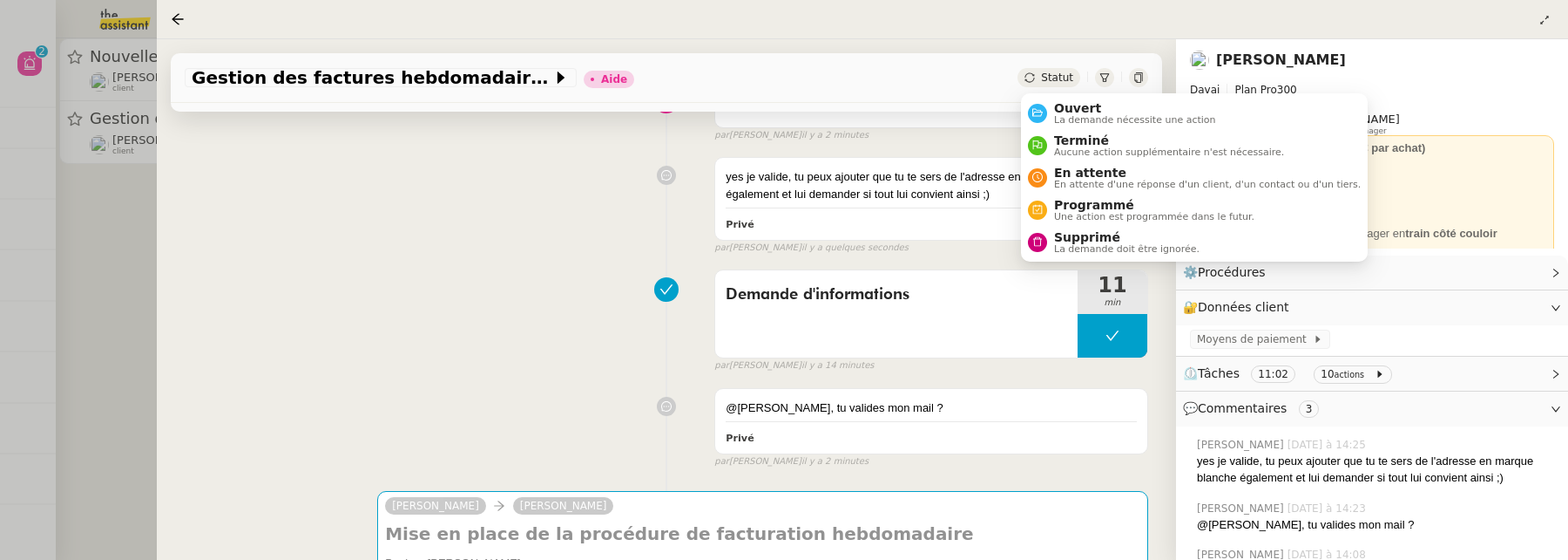
click at [1031, 81] on icon at bounding box center [1029, 77] width 11 height 11
click at [1068, 115] on span "La demande nécessite une action" at bounding box center [1135, 120] width 162 height 10
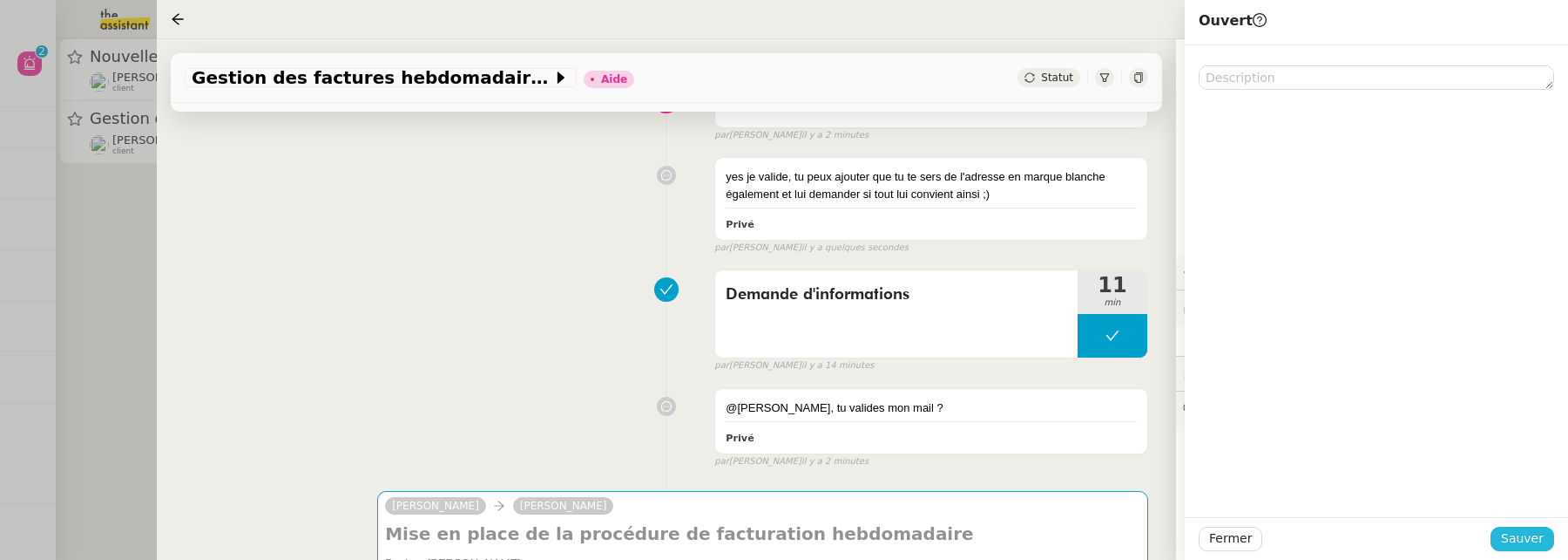
click at [1527, 544] on span "Sauver" at bounding box center [1521, 538] width 43 height 20
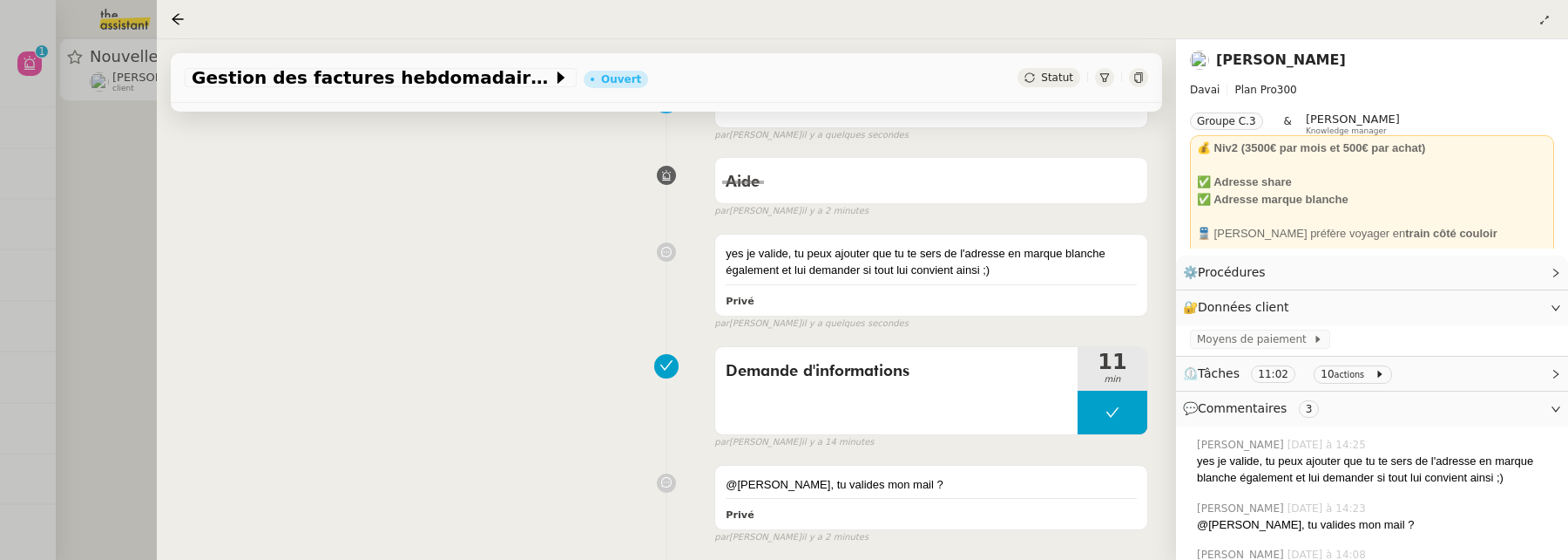
click at [113, 243] on div at bounding box center [784, 280] width 1568 height 560
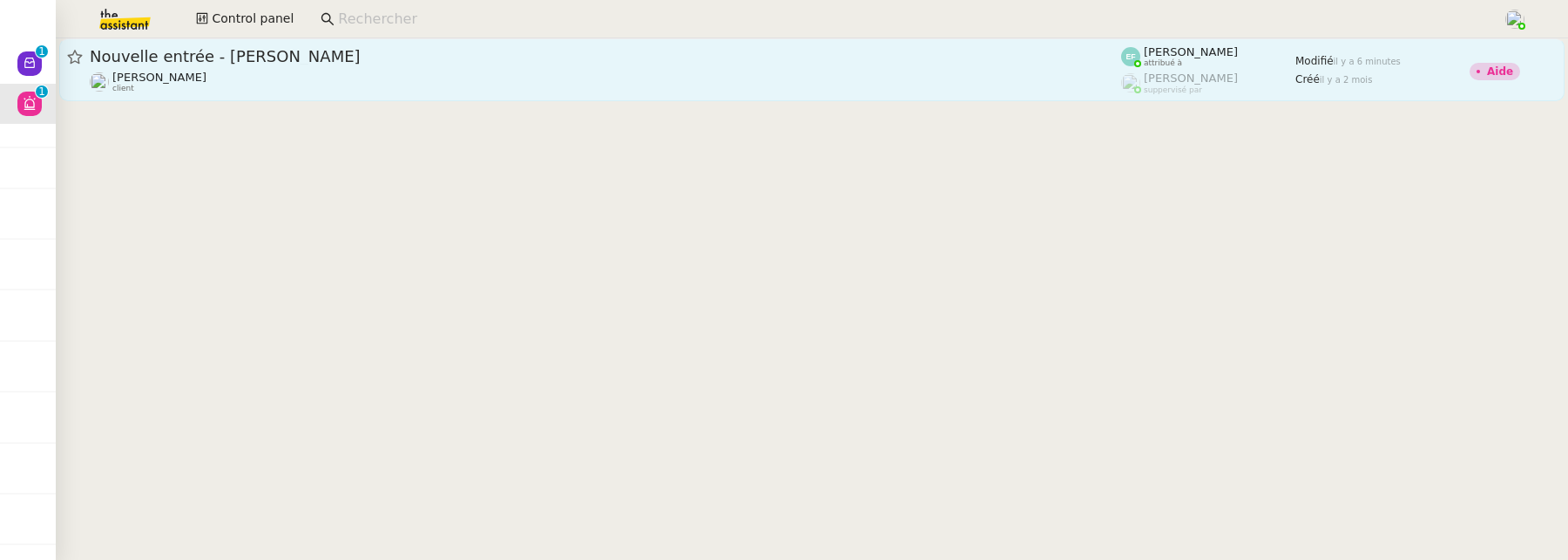
click at [447, 55] on span "Nouvelle entrée - Elise Costes" at bounding box center [605, 56] width 1031 height 16
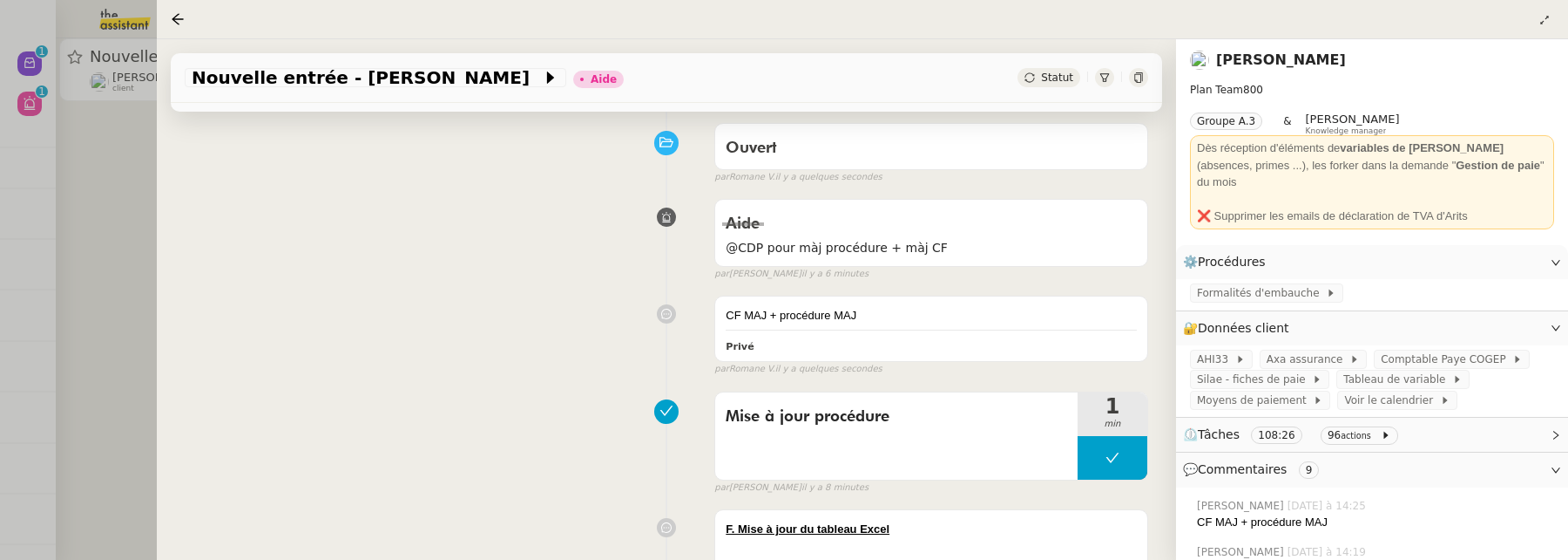
scroll to position [160, 0]
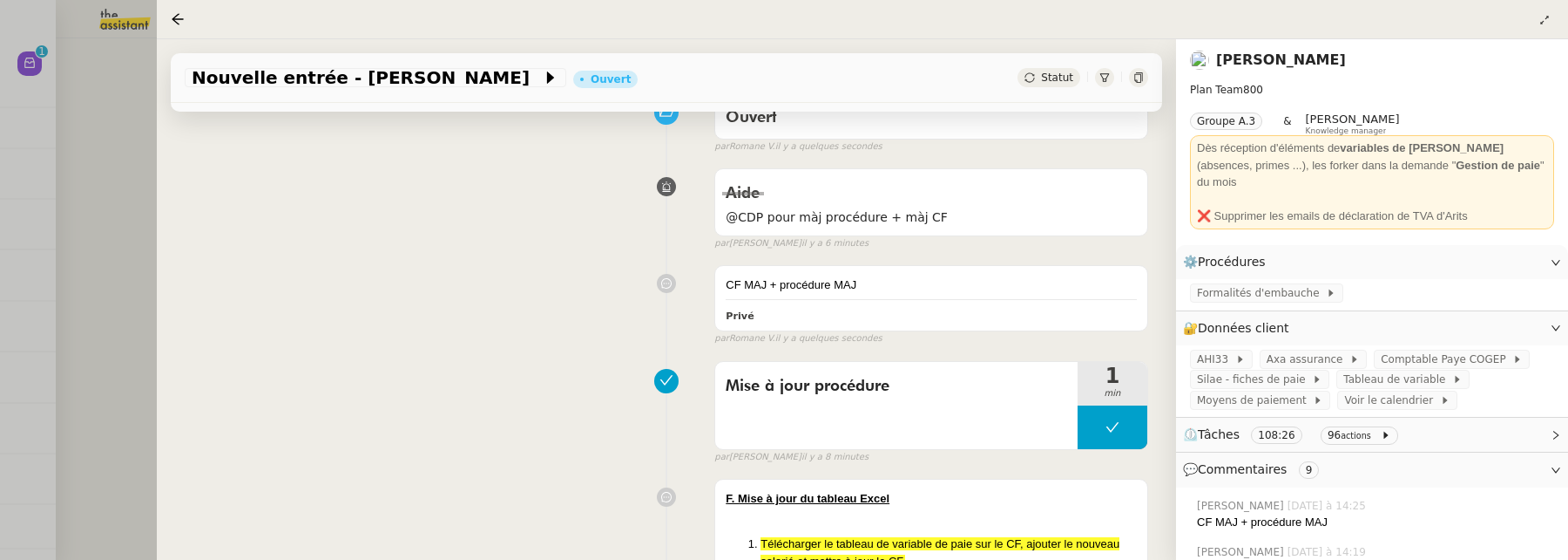
click at [125, 278] on div at bounding box center [784, 280] width 1568 height 560
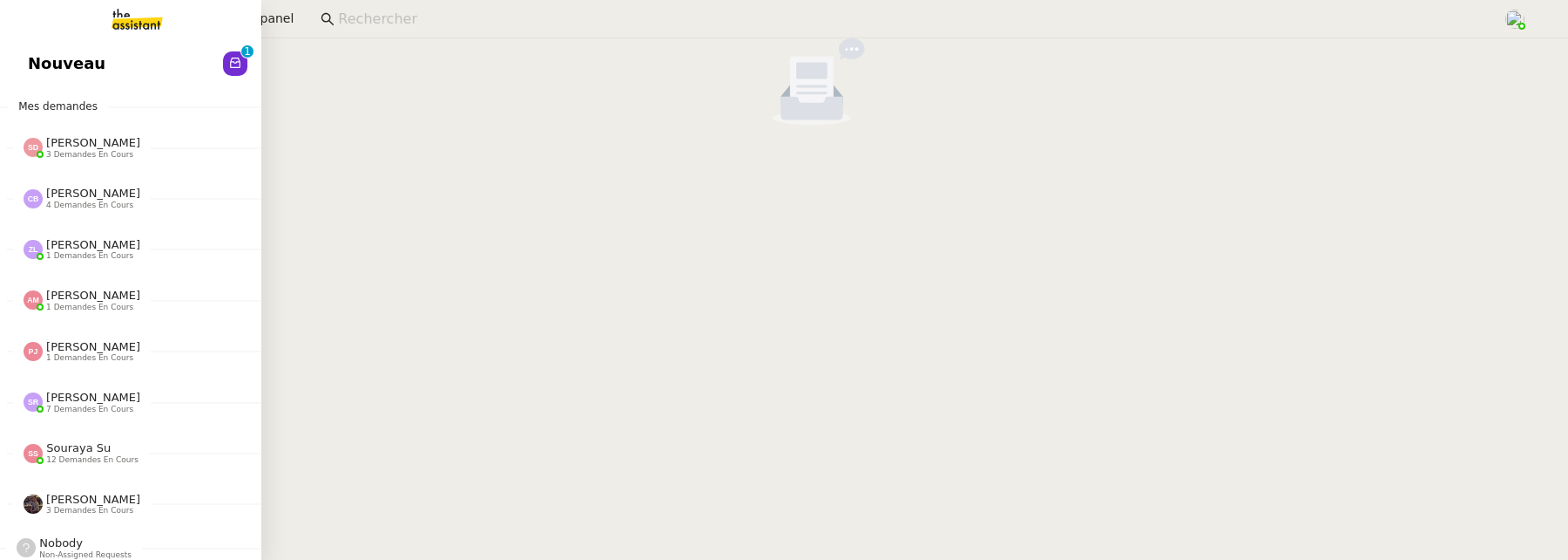
click at [25, 71] on link "Nouveau 0 1 2 3 4 5 6 7 8 9" at bounding box center [131, 63] width 261 height 40
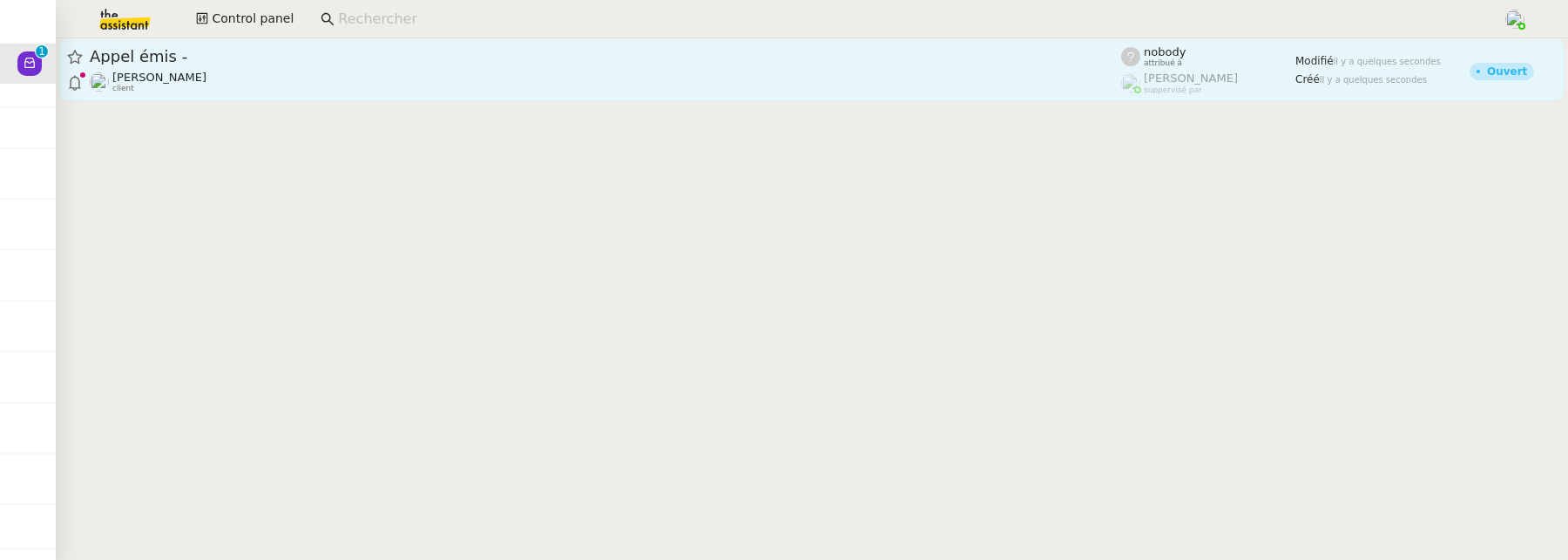
click at [438, 56] on span "Appel émis -" at bounding box center [605, 56] width 1031 height 16
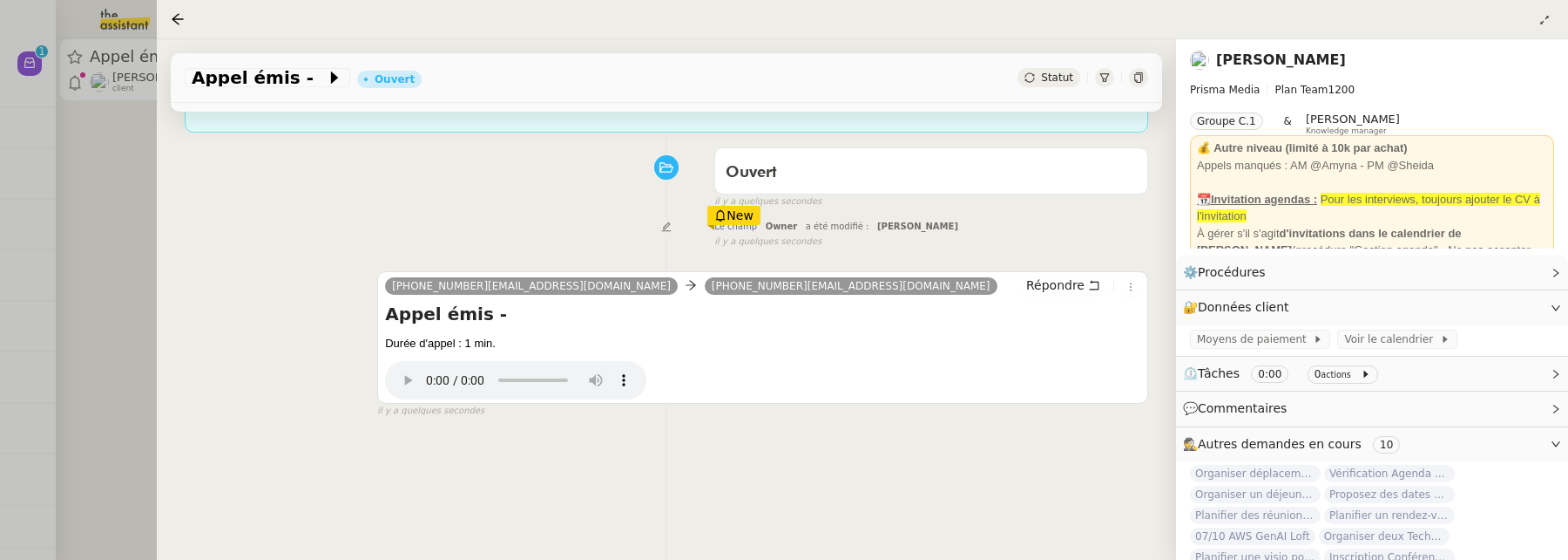
scroll to position [223, 0]
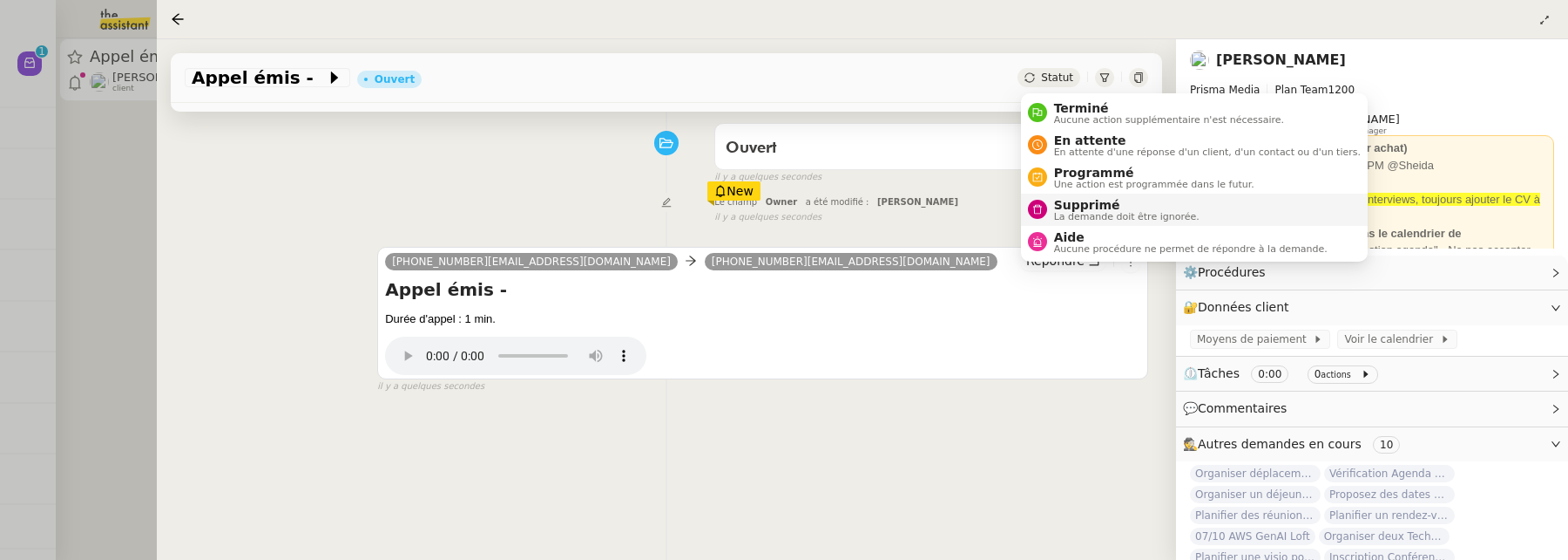
click at [1095, 195] on li "Supprimé La demande doit être ignorée." at bounding box center [1195, 209] width 347 height 33
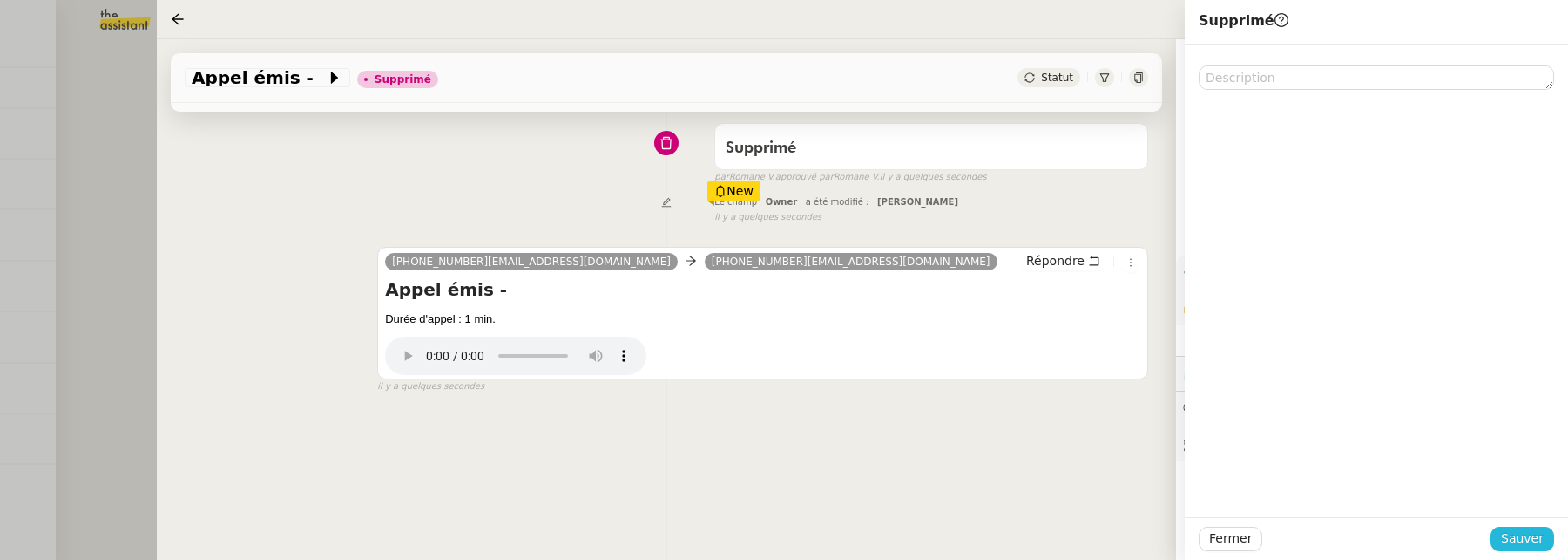
click at [1532, 537] on span "Sauver" at bounding box center [1521, 538] width 43 height 20
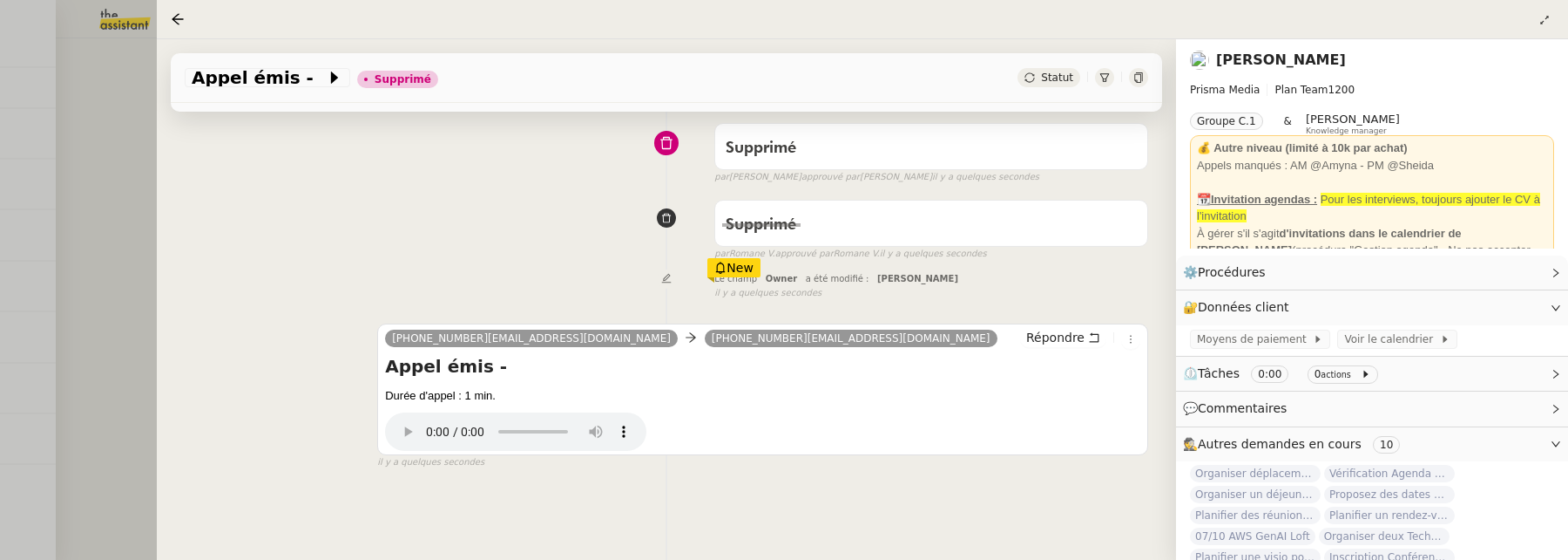
click at [132, 153] on div at bounding box center [784, 280] width 1568 height 560
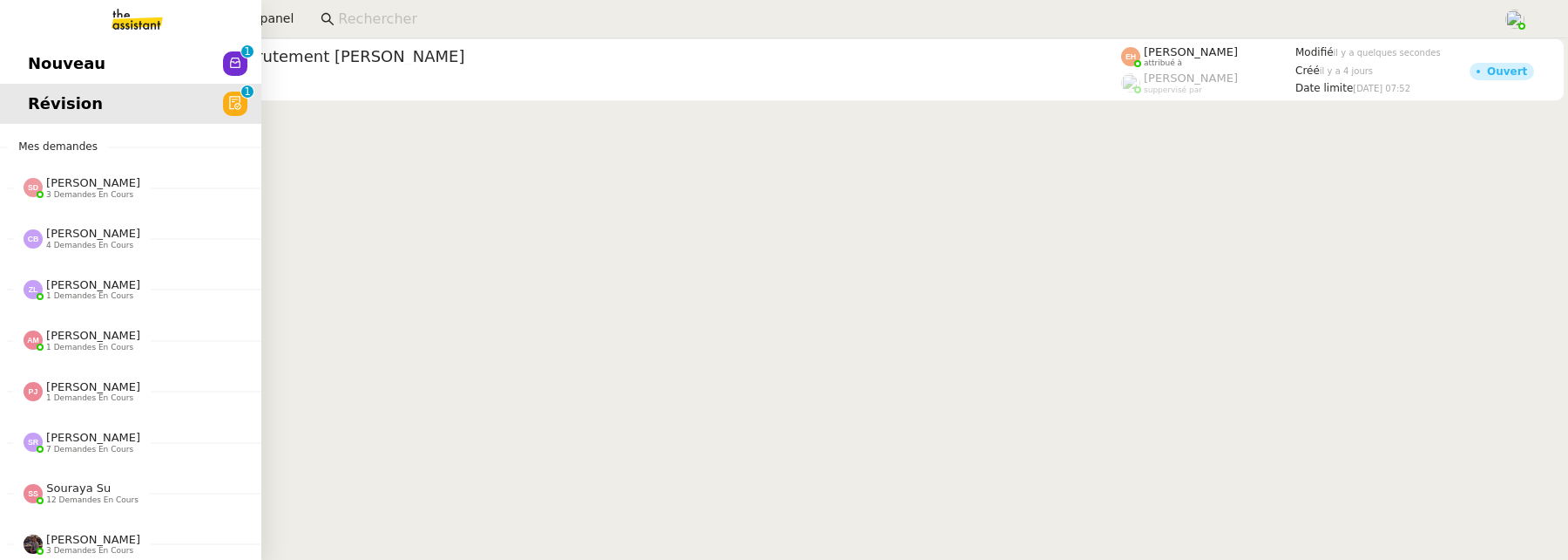
click at [39, 56] on span "Nouveau" at bounding box center [66, 63] width 77 height 26
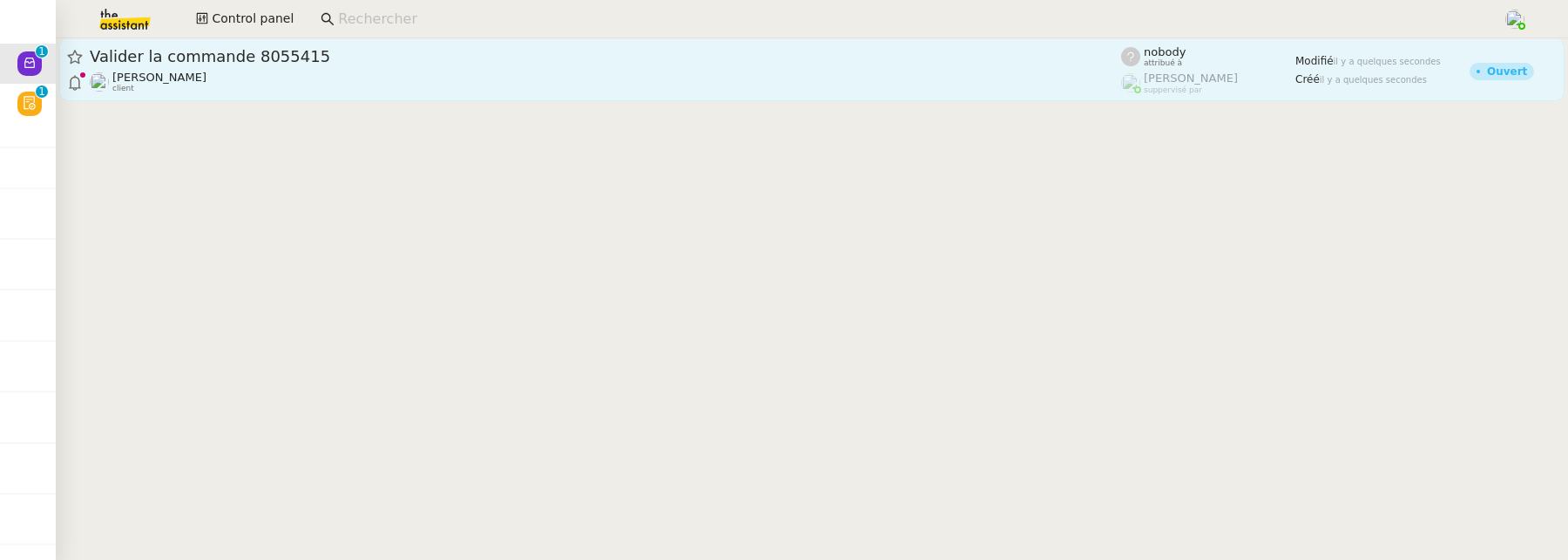
click at [516, 66] on div "Valider la commande 8055415 David Berrebi client" at bounding box center [605, 69] width 1031 height 47
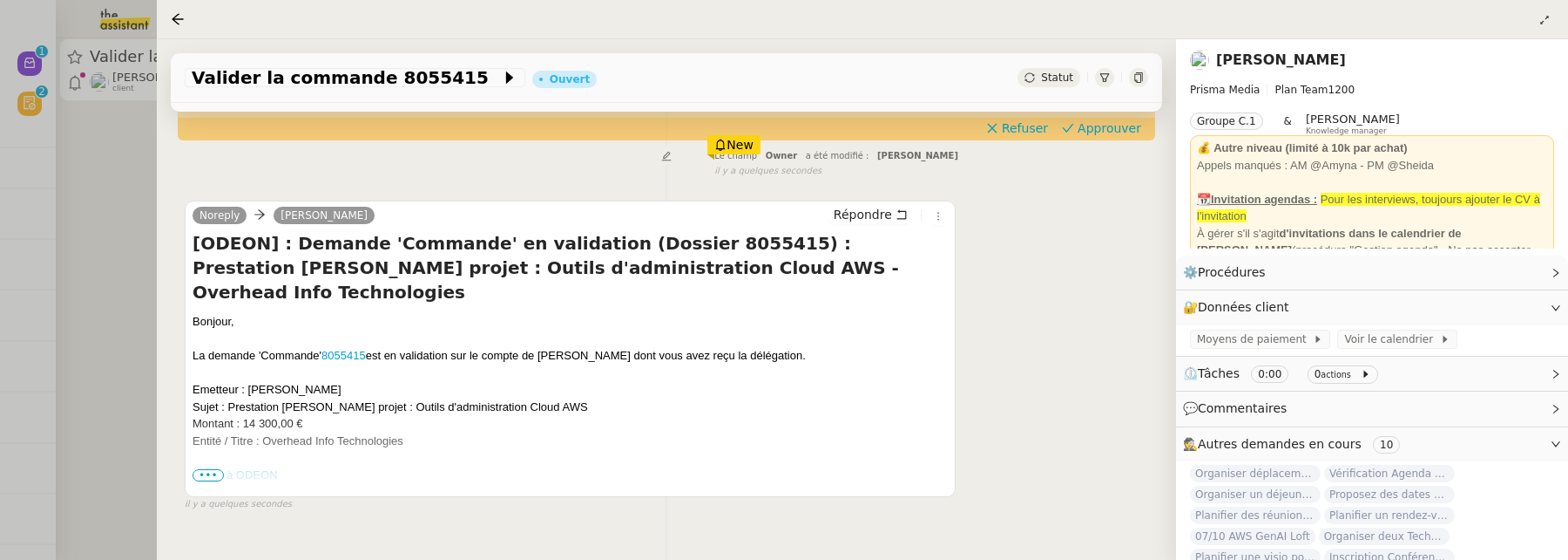
scroll to position [125, 0]
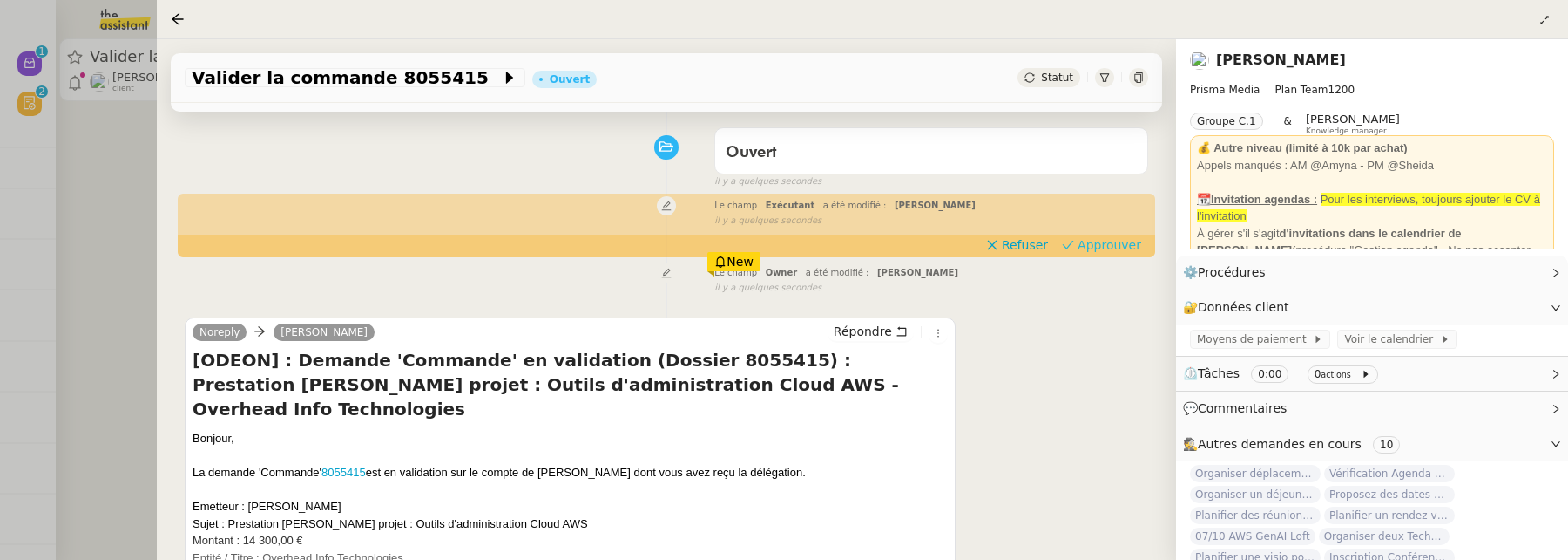
click at [1109, 252] on span "Approuver" at bounding box center [1109, 245] width 63 height 18
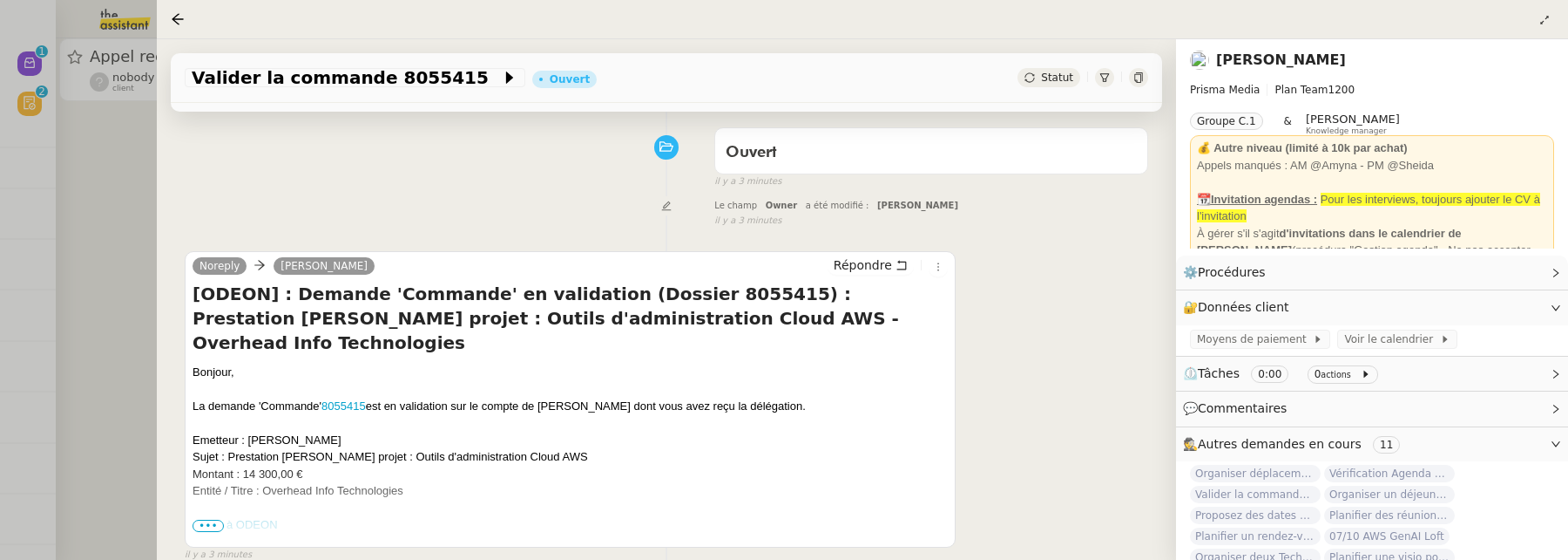
click at [100, 184] on div at bounding box center [784, 280] width 1568 height 560
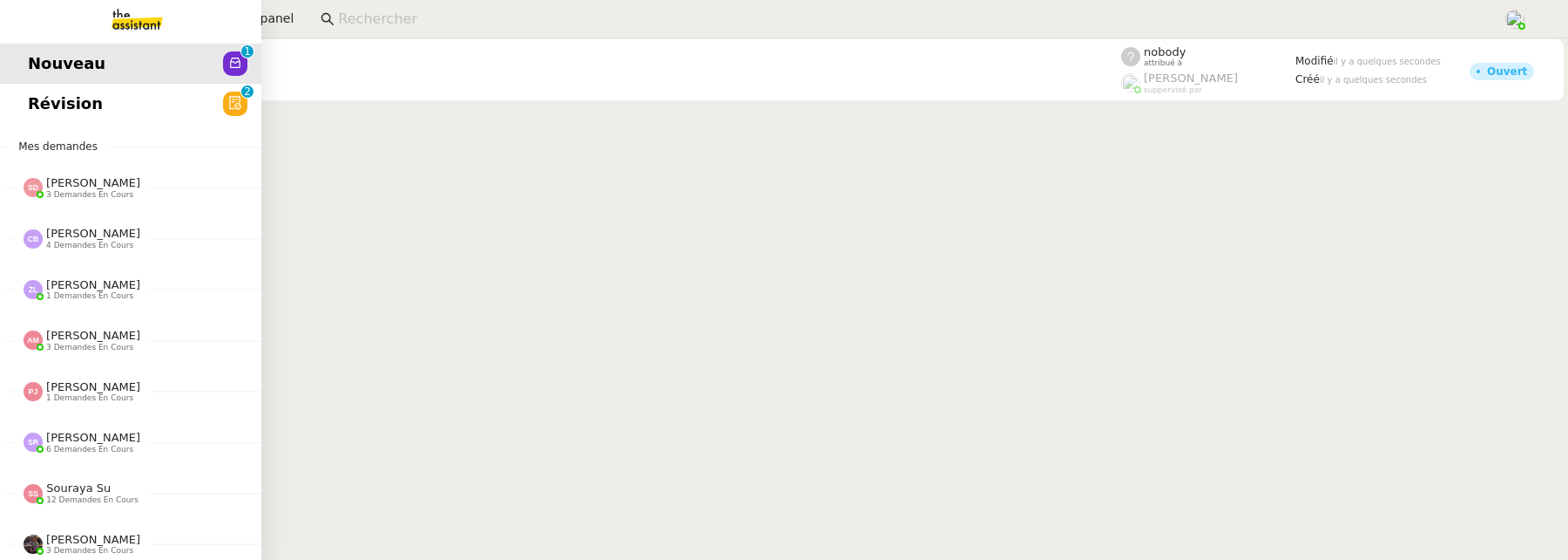
click at [44, 97] on span "Révision" at bounding box center [65, 103] width 75 height 26
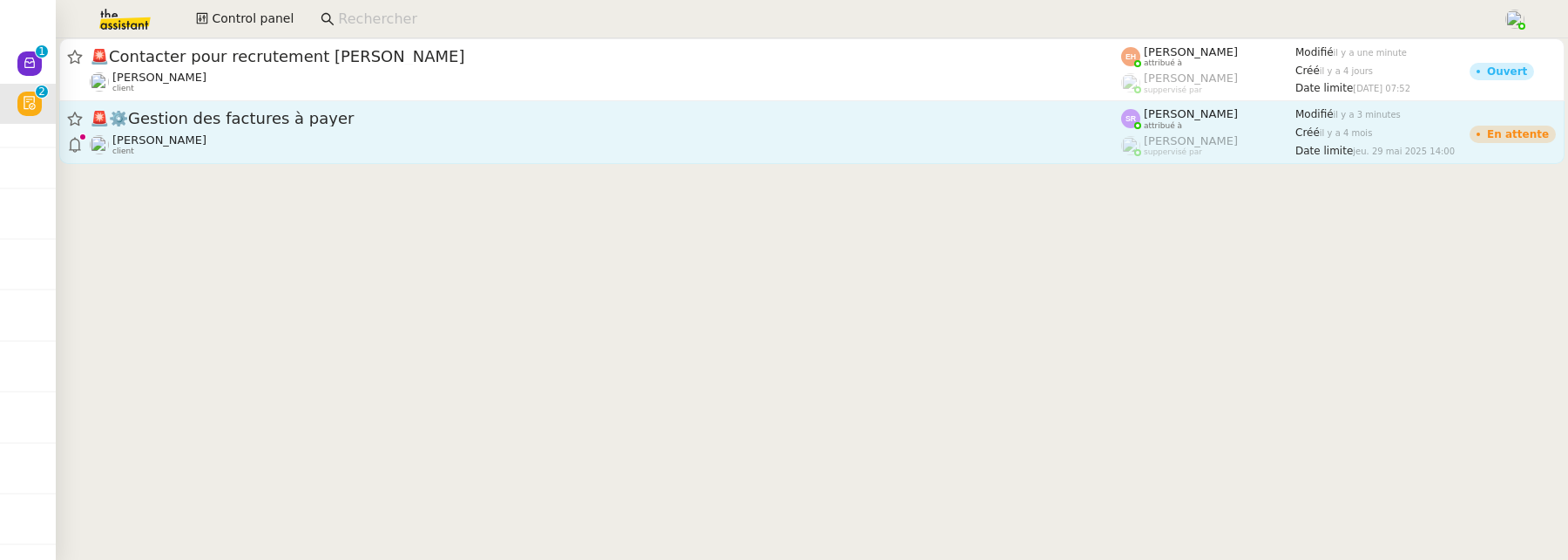
click at [399, 119] on span "🚨 ⚙️Gestion des factures à payer" at bounding box center [605, 119] width 1031 height 16
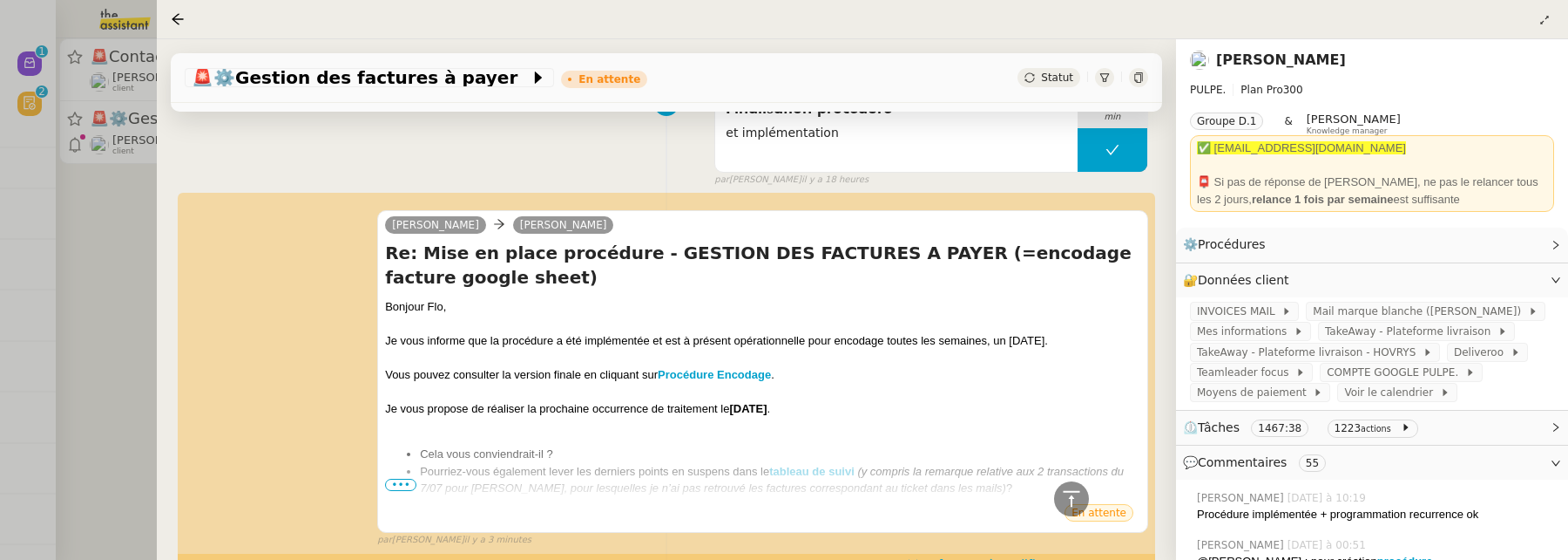
scroll to position [718, 0]
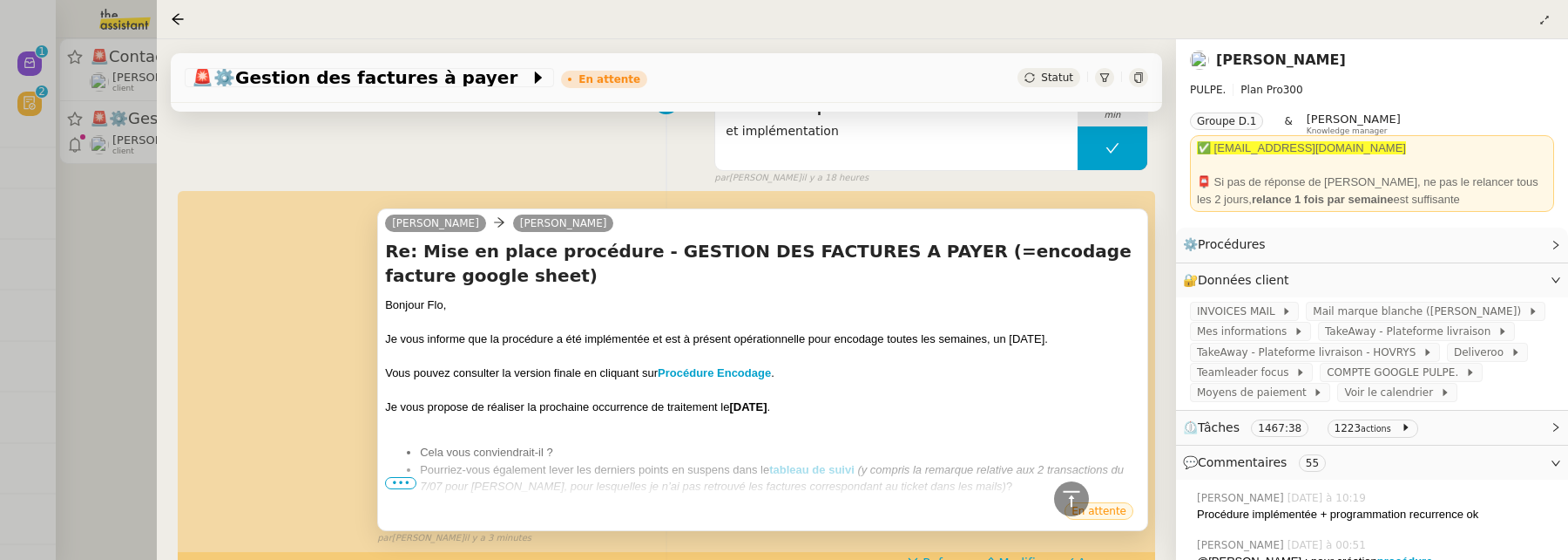
click at [391, 481] on span "•••" at bounding box center [401, 483] width 32 height 12
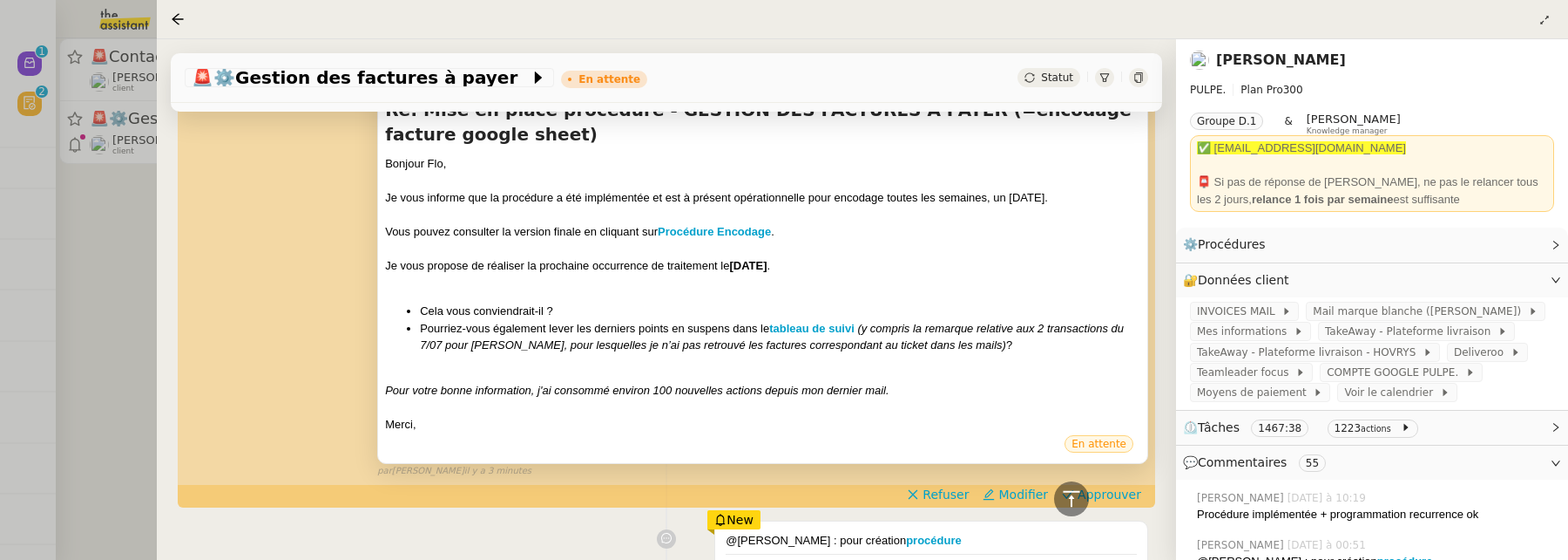
scroll to position [871, 0]
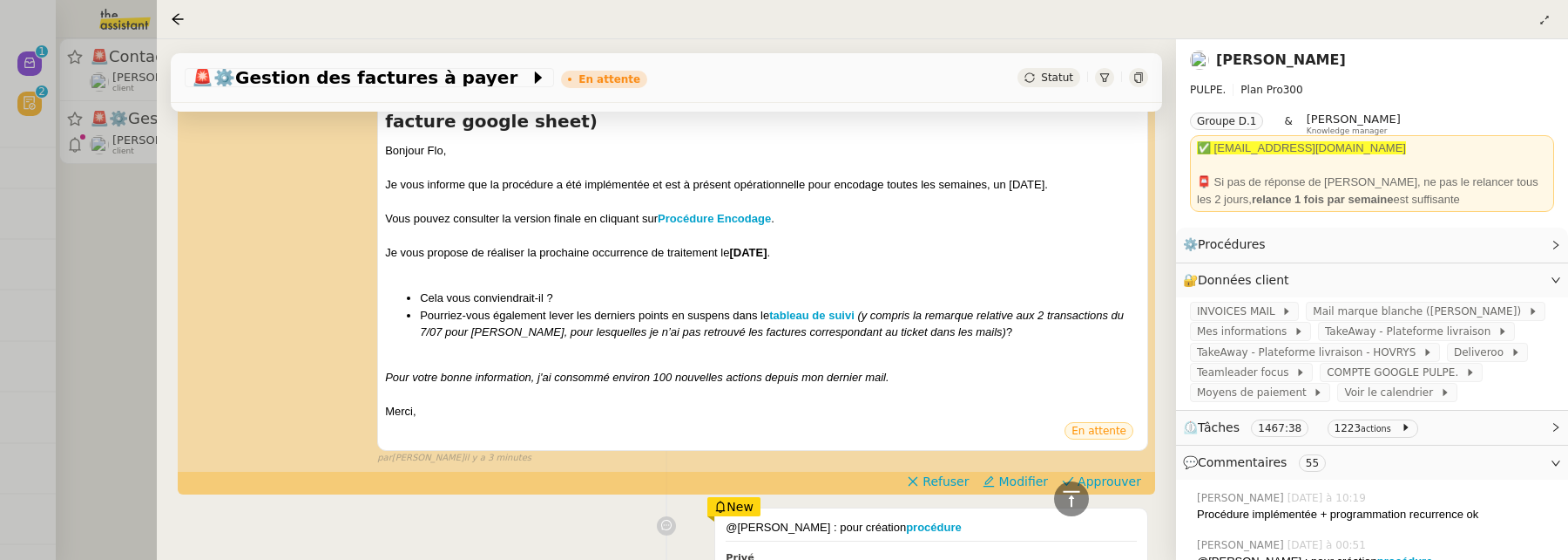
click at [1256, 64] on link "[PERSON_NAME]" at bounding box center [1281, 59] width 130 height 17
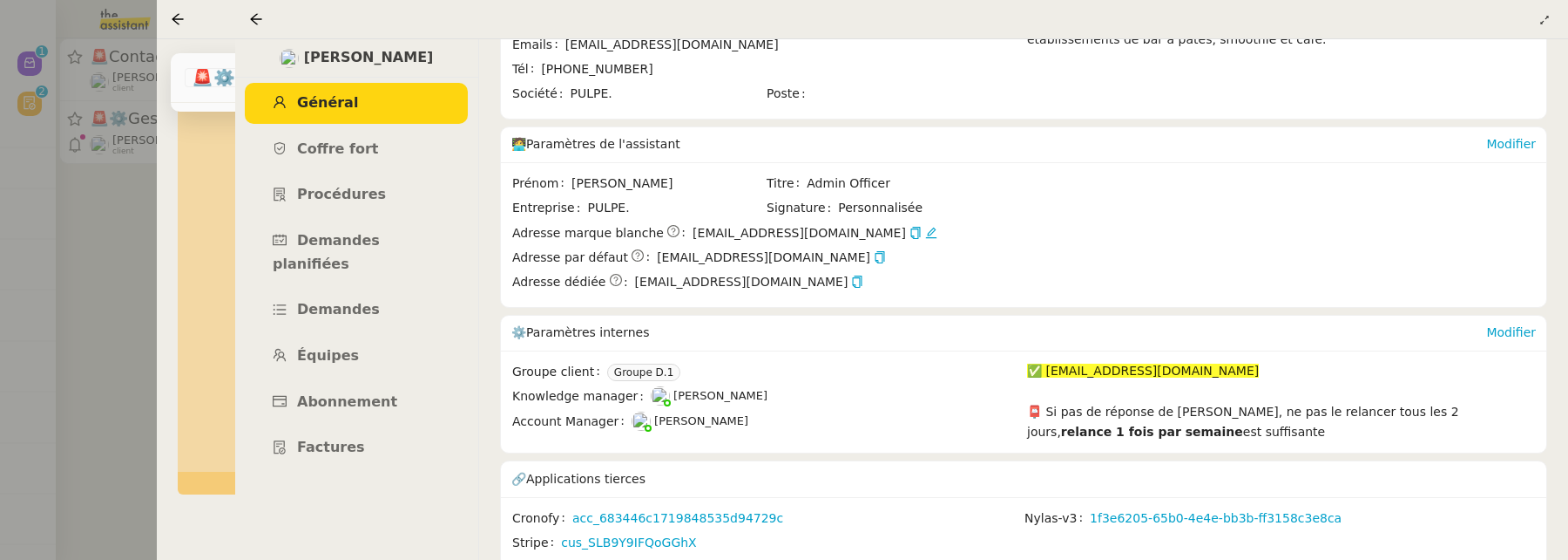
scroll to position [196, 0]
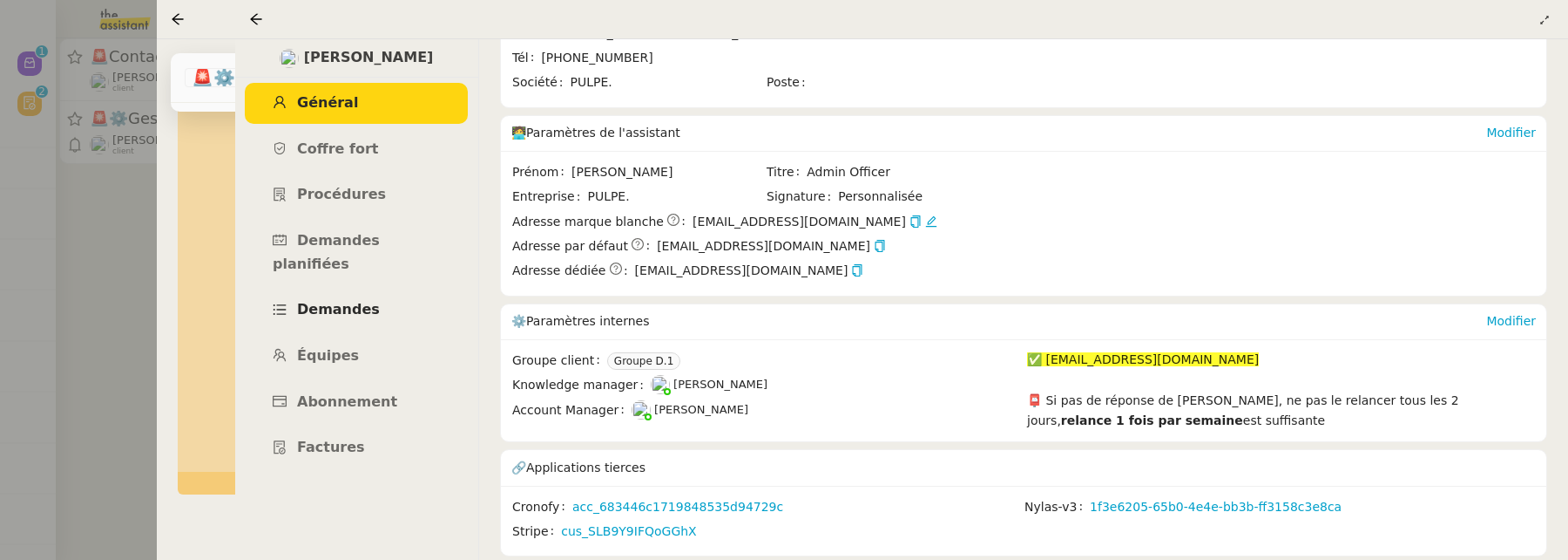
click at [354, 300] on span "Demandes" at bounding box center [339, 308] width 83 height 17
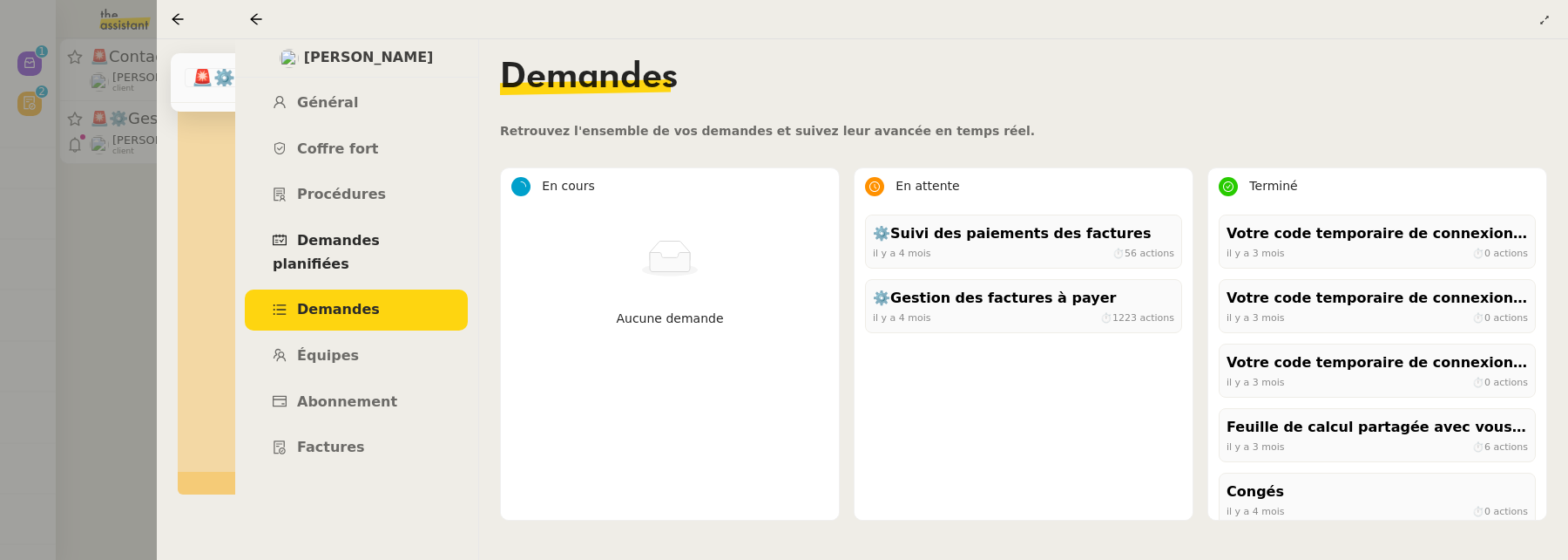
click at [379, 243] on span "Demandes planifiées" at bounding box center [326, 252] width 107 height 40
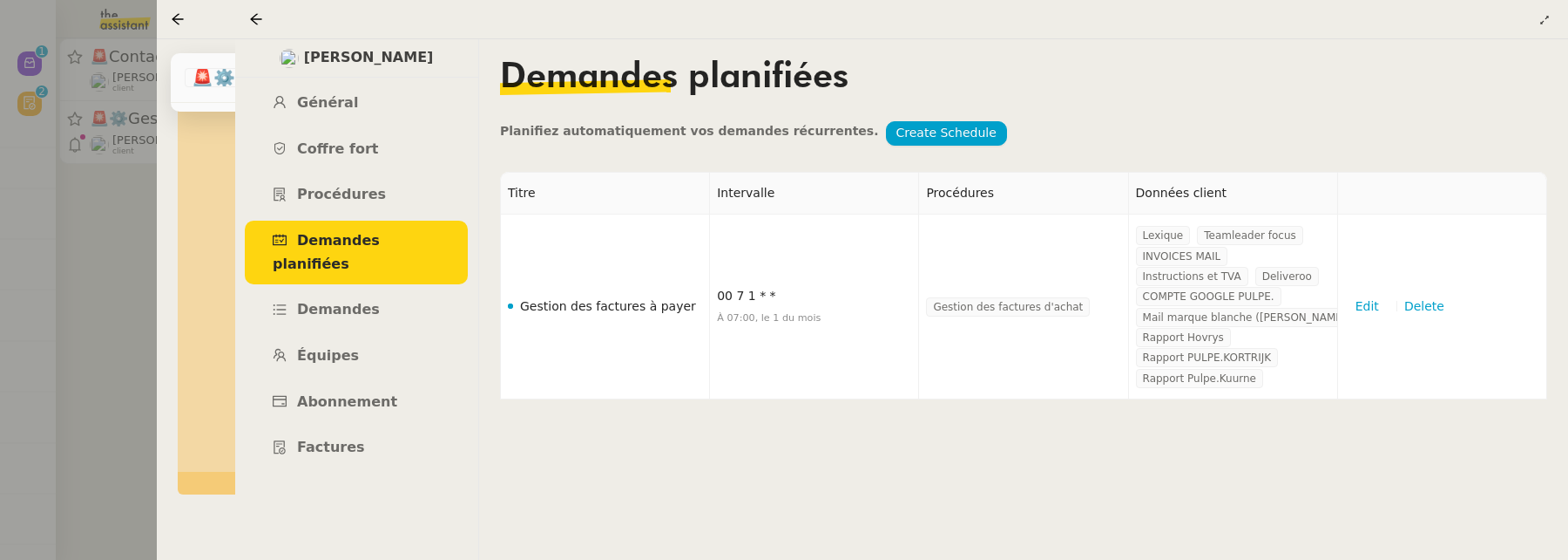
click at [263, 29] on div at bounding box center [260, 19] width 21 height 21
click at [261, 25] on icon at bounding box center [257, 19] width 14 height 14
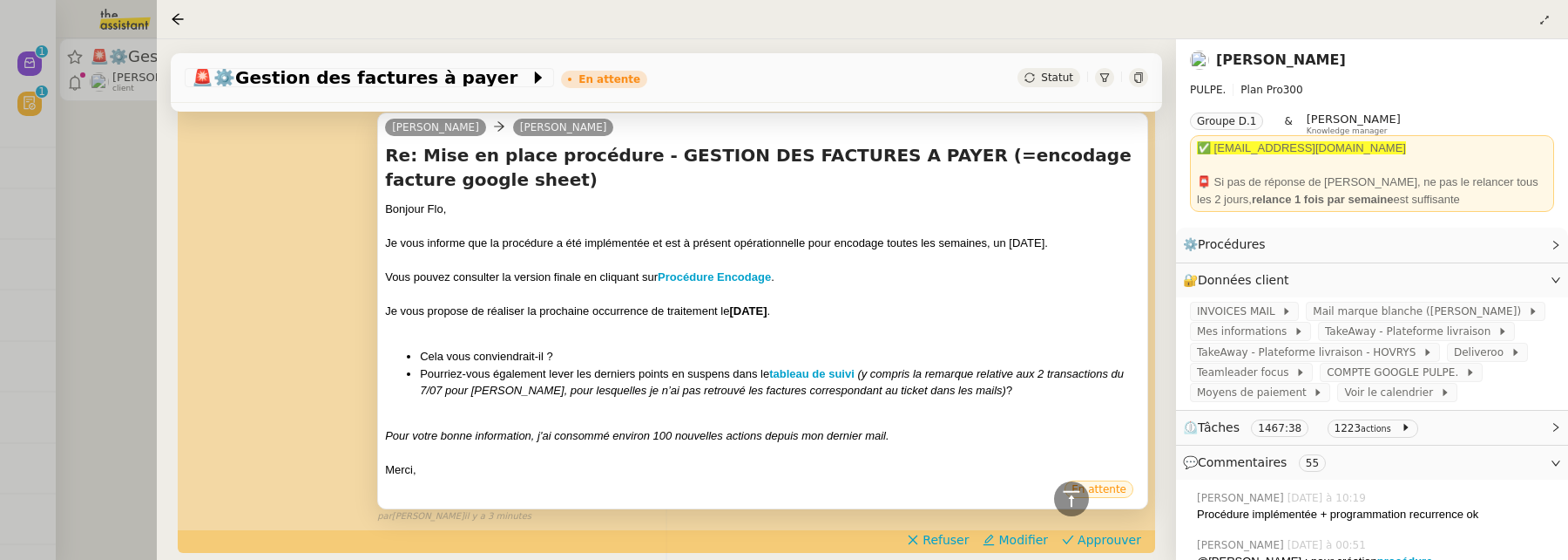
scroll to position [817, 0]
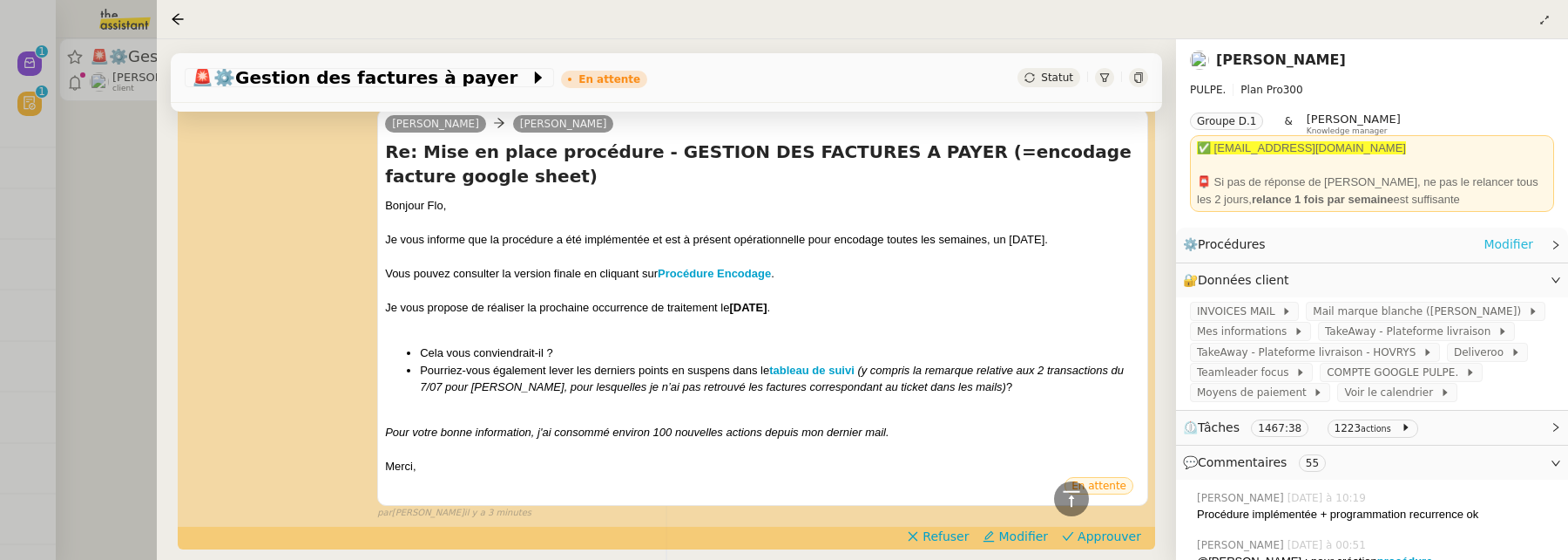
click at [1527, 241] on link "Modifier" at bounding box center [1509, 245] width 50 height 20
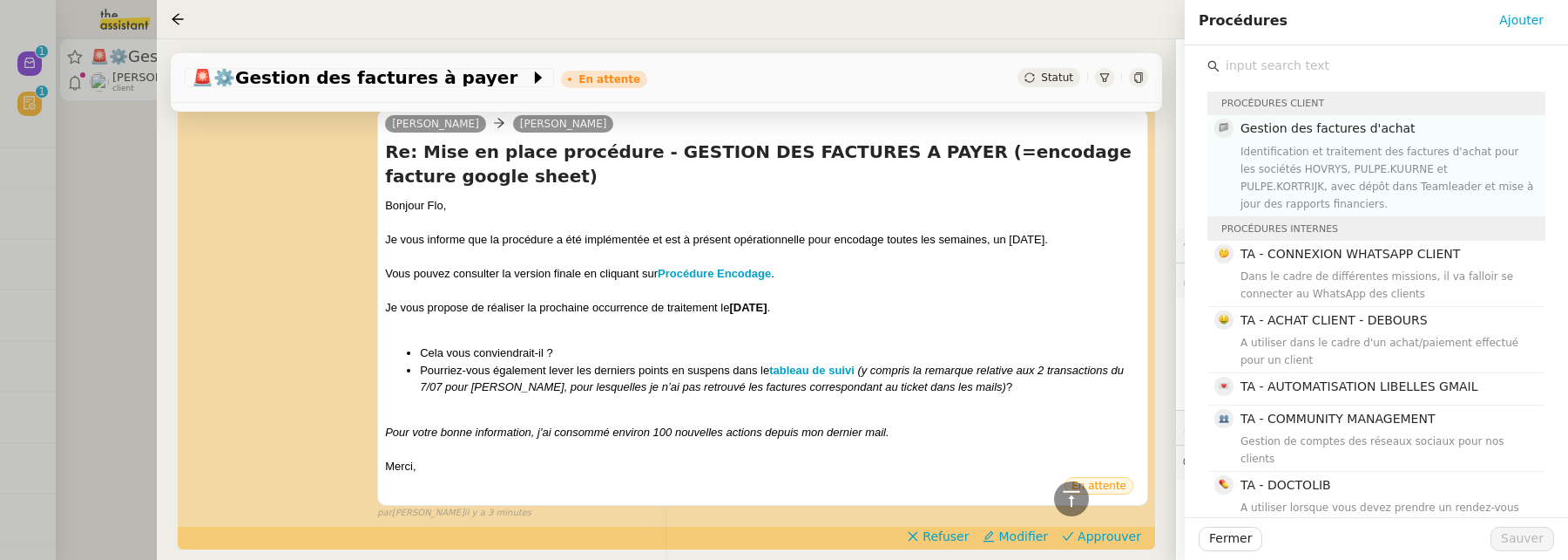
click at [1396, 148] on div "Identification et traitement des factures d'achat pour les sociétés HOVRYS, PUL…" at bounding box center [1387, 177] width 294 height 69
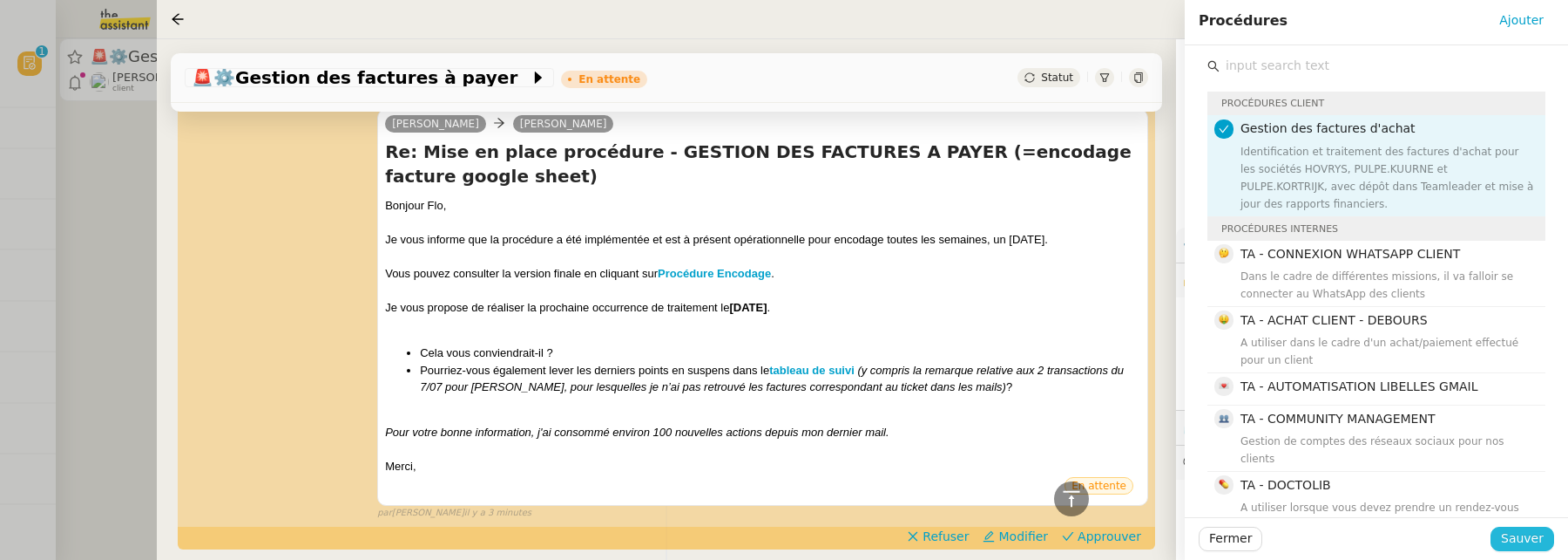
click at [1520, 539] on span "Sauver" at bounding box center [1521, 538] width 43 height 20
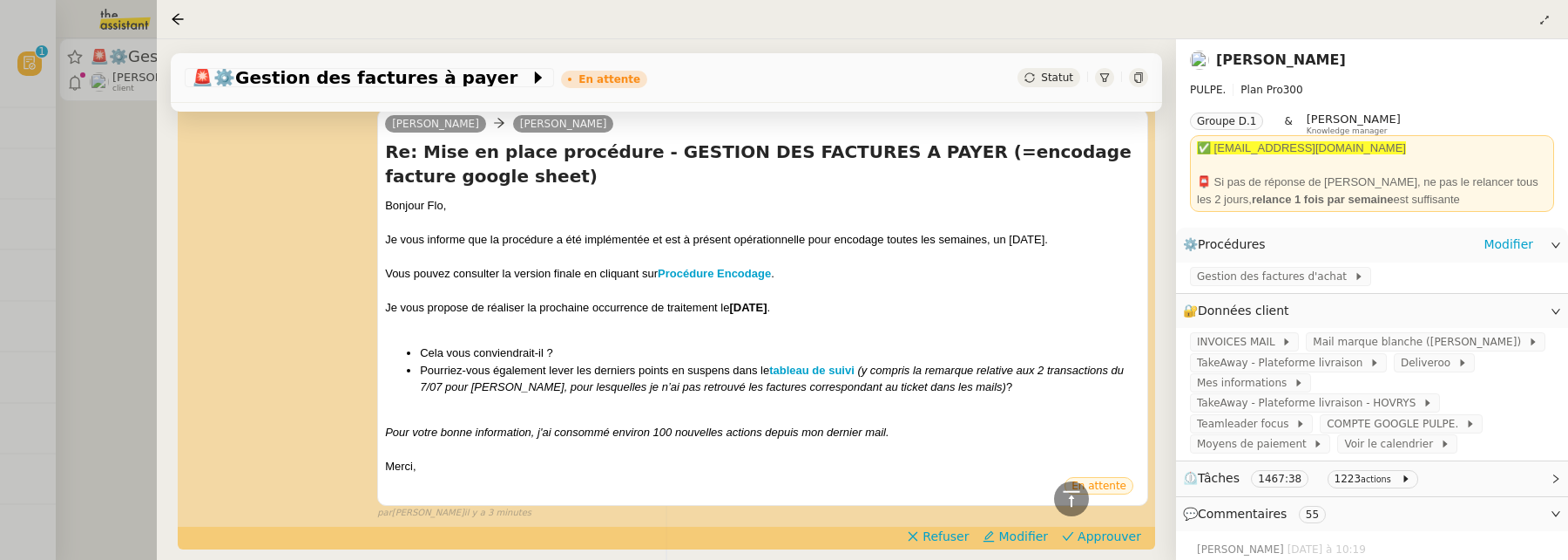
click at [1271, 265] on div "Gestion des factures d'achat" at bounding box center [1372, 278] width 392 height 31
click at [1277, 274] on span "Gestion des factures d'achat" at bounding box center [1275, 277] width 157 height 18
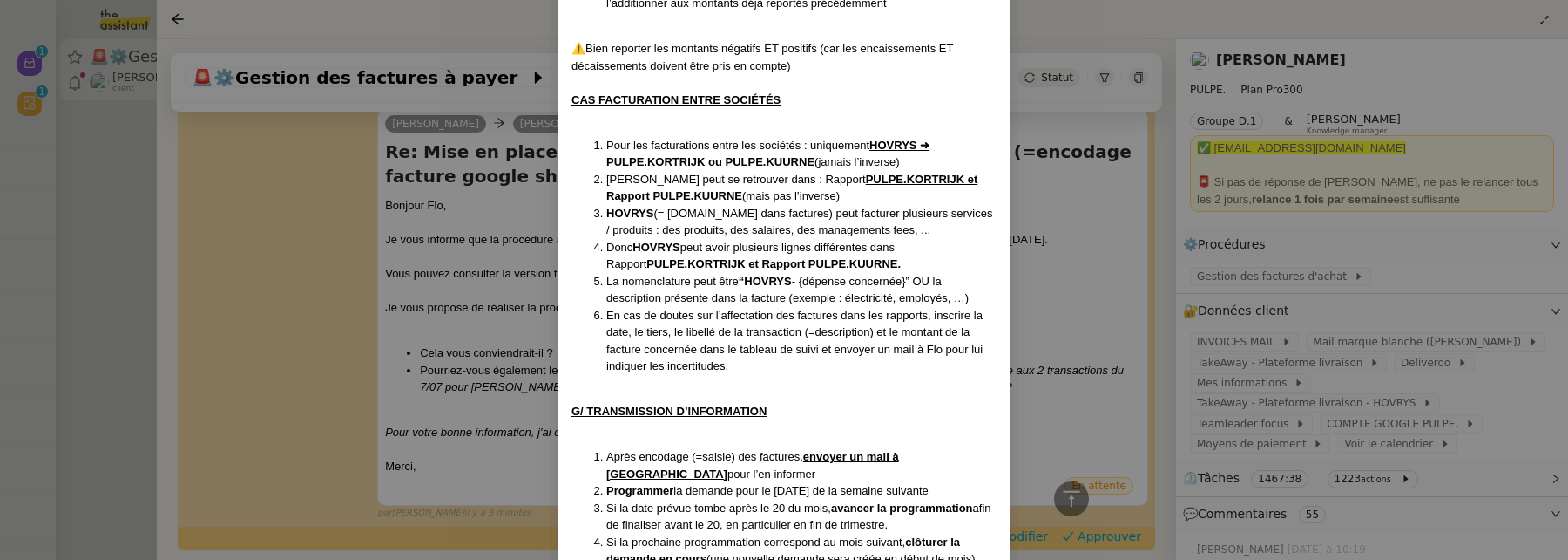
scroll to position [4066, 0]
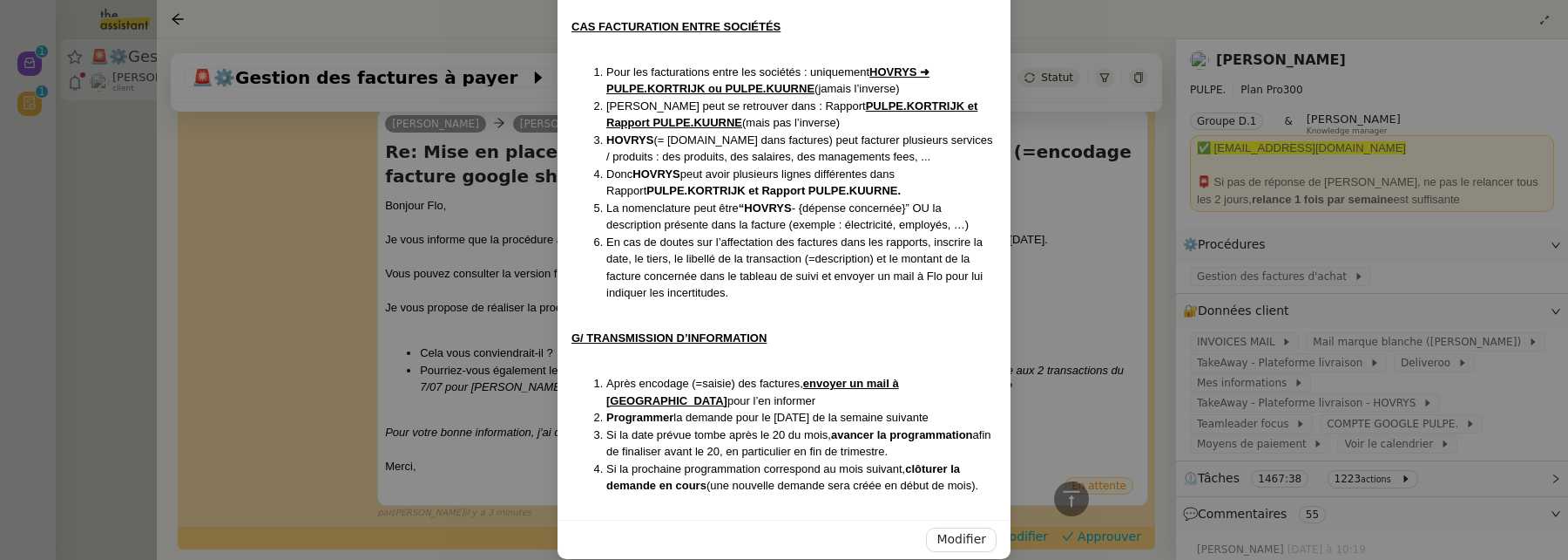
click at [470, 267] on nz-modal-container "Créée le : 22/09/2025 Contexte : Flo gère la société mère HOVRYS, qui regroupe …" at bounding box center [784, 280] width 1568 height 560
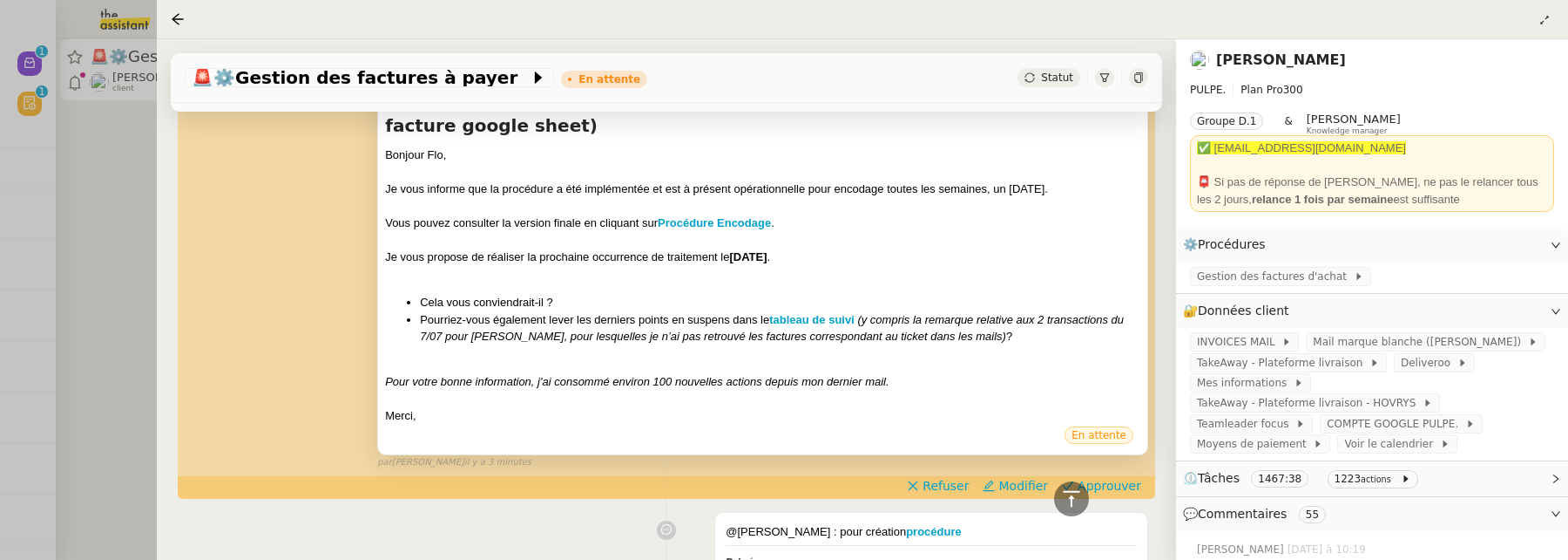
scroll to position [881, 0]
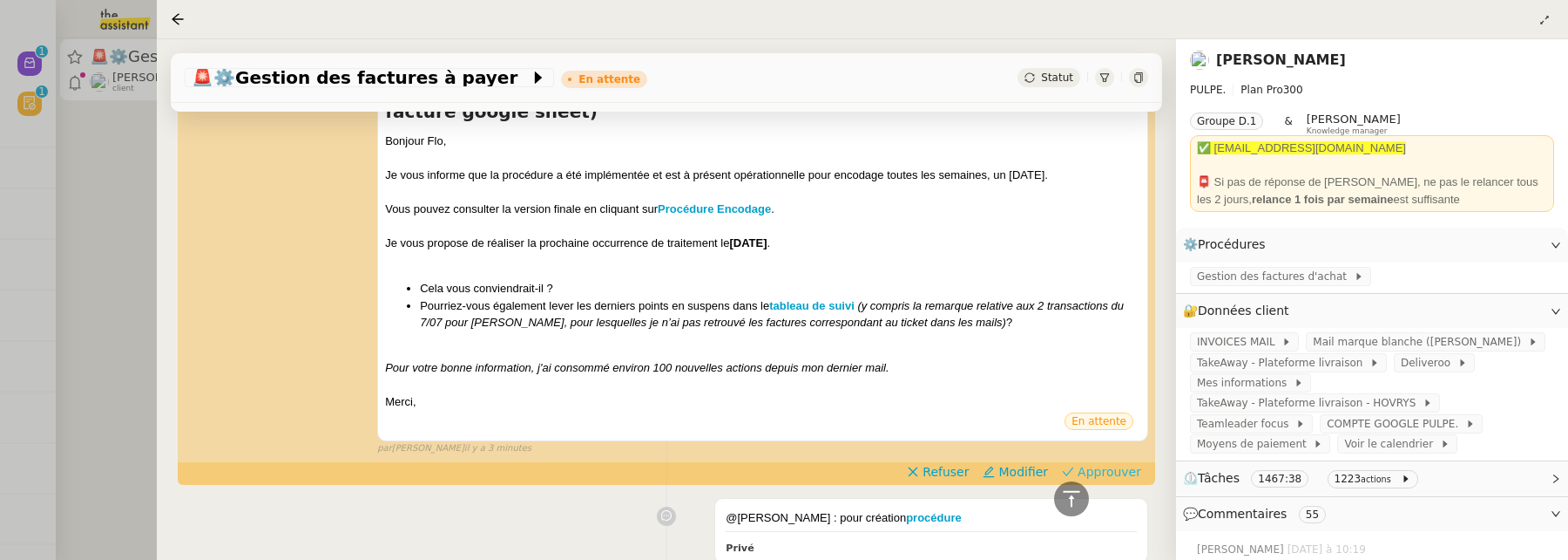
click at [1113, 468] on span "Approuver" at bounding box center [1109, 472] width 63 height 18
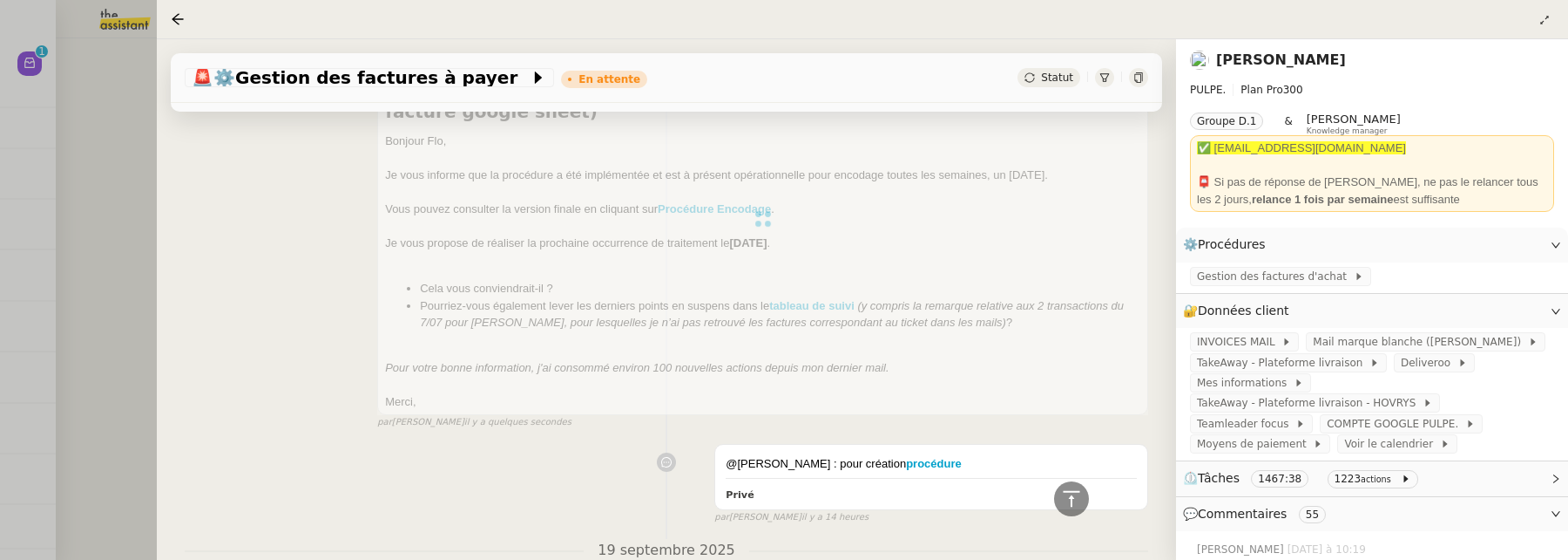
scroll to position [0, 0]
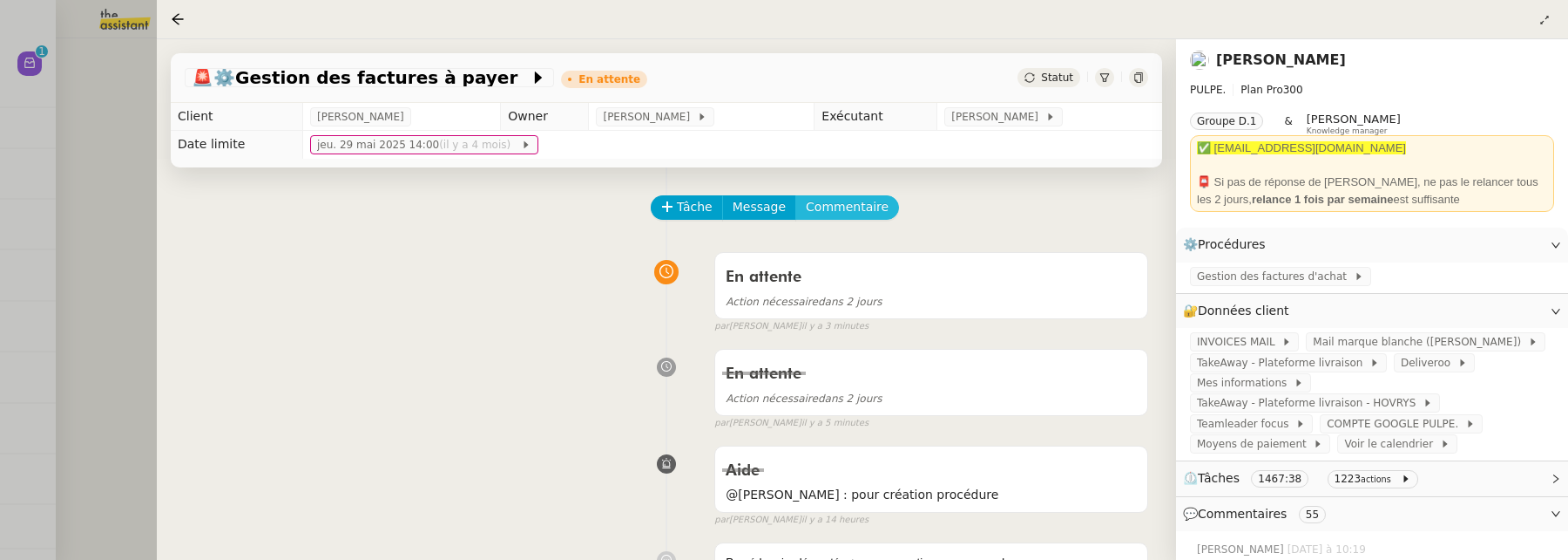
click at [870, 202] on span "Commentaire" at bounding box center [847, 207] width 83 height 20
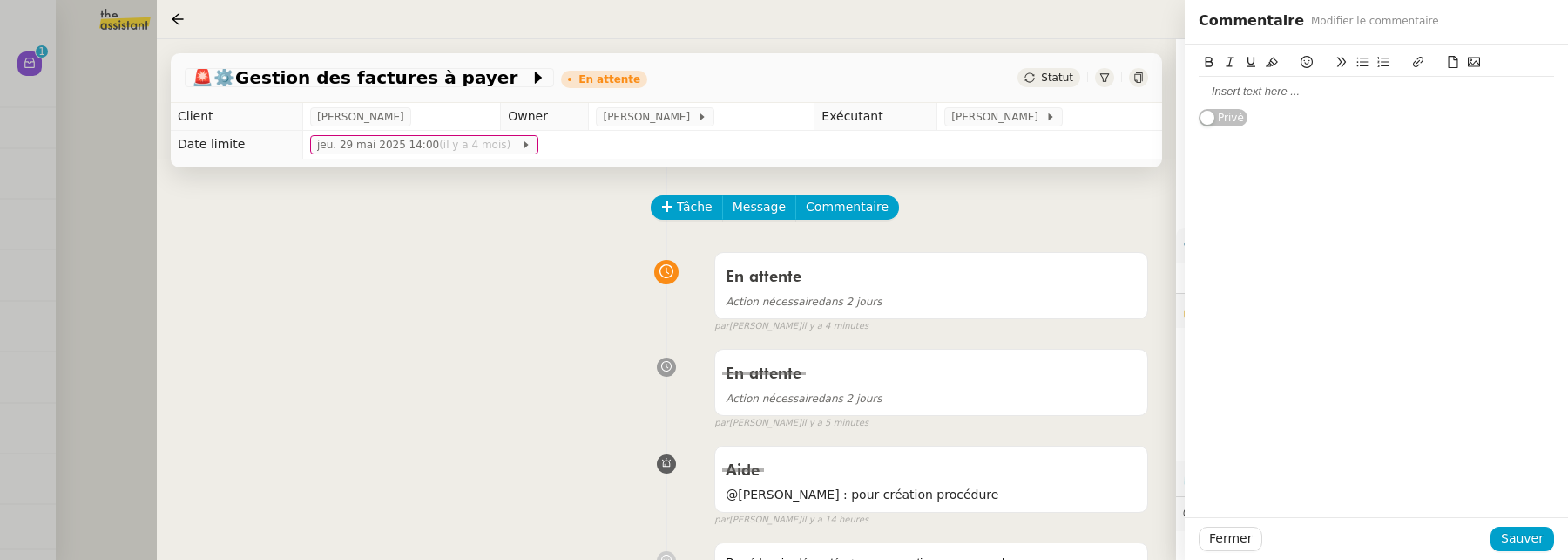
click at [1269, 79] on div at bounding box center [1376, 91] width 356 height 30
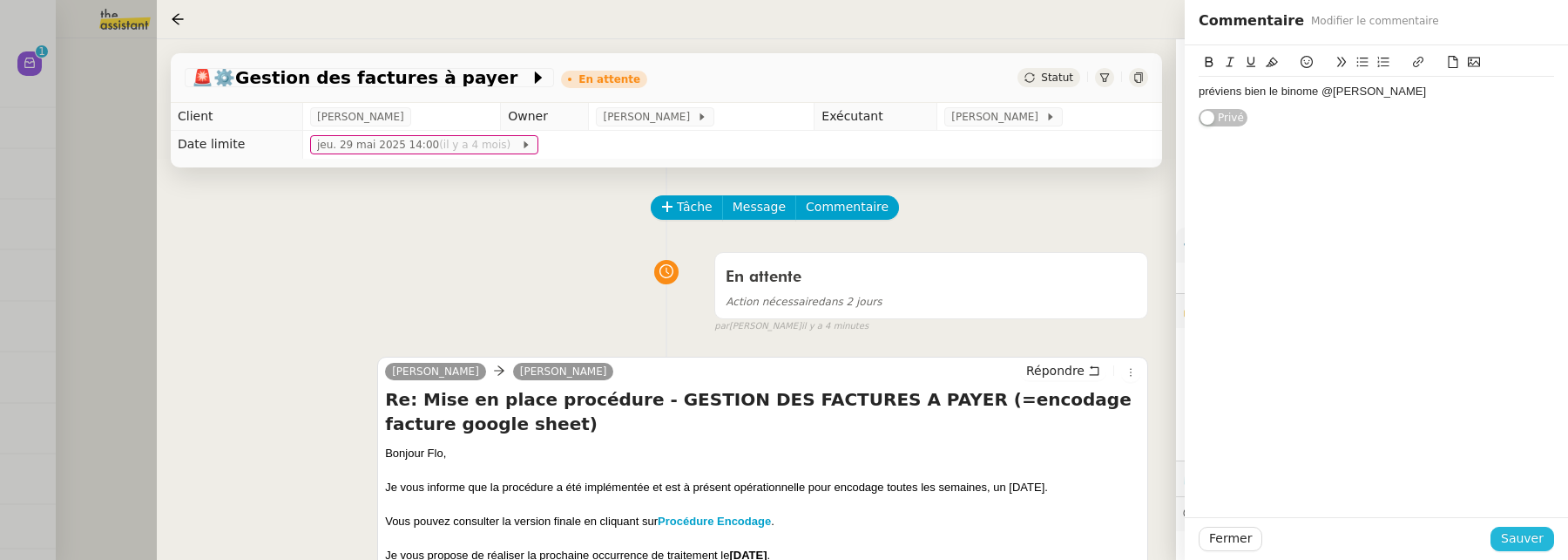
click at [1509, 541] on span "Sauver" at bounding box center [1521, 538] width 43 height 20
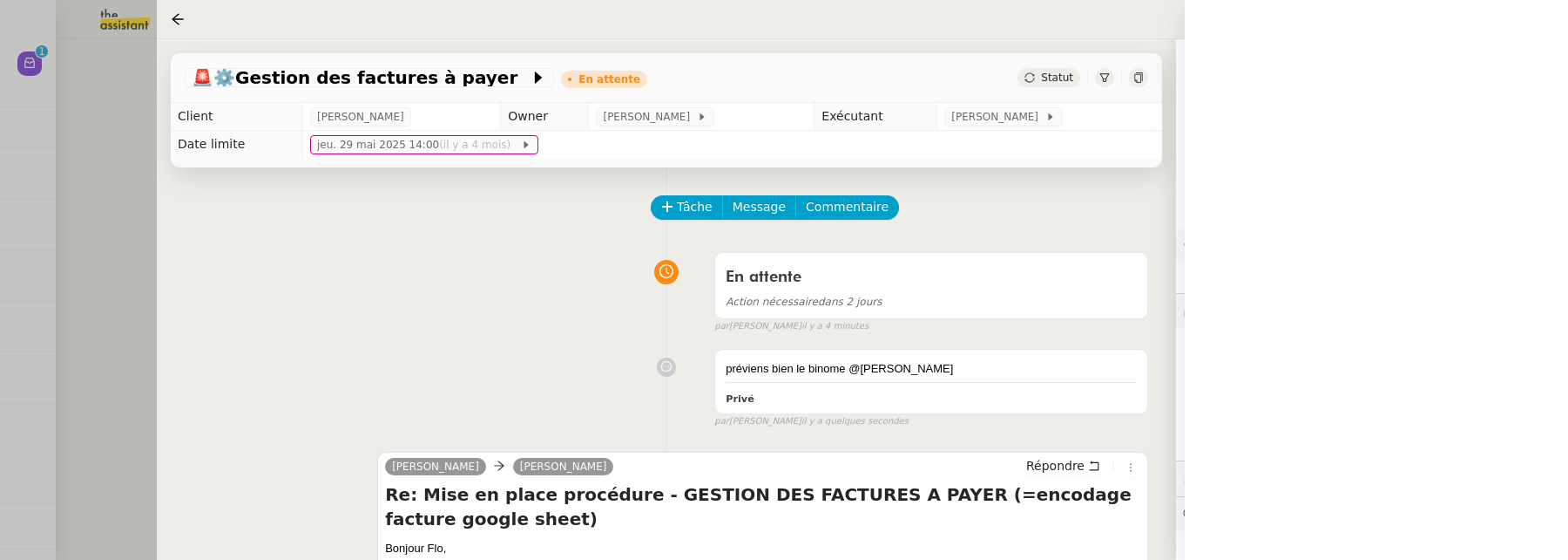
click at [1037, 78] on div "Statut" at bounding box center [1048, 77] width 62 height 19
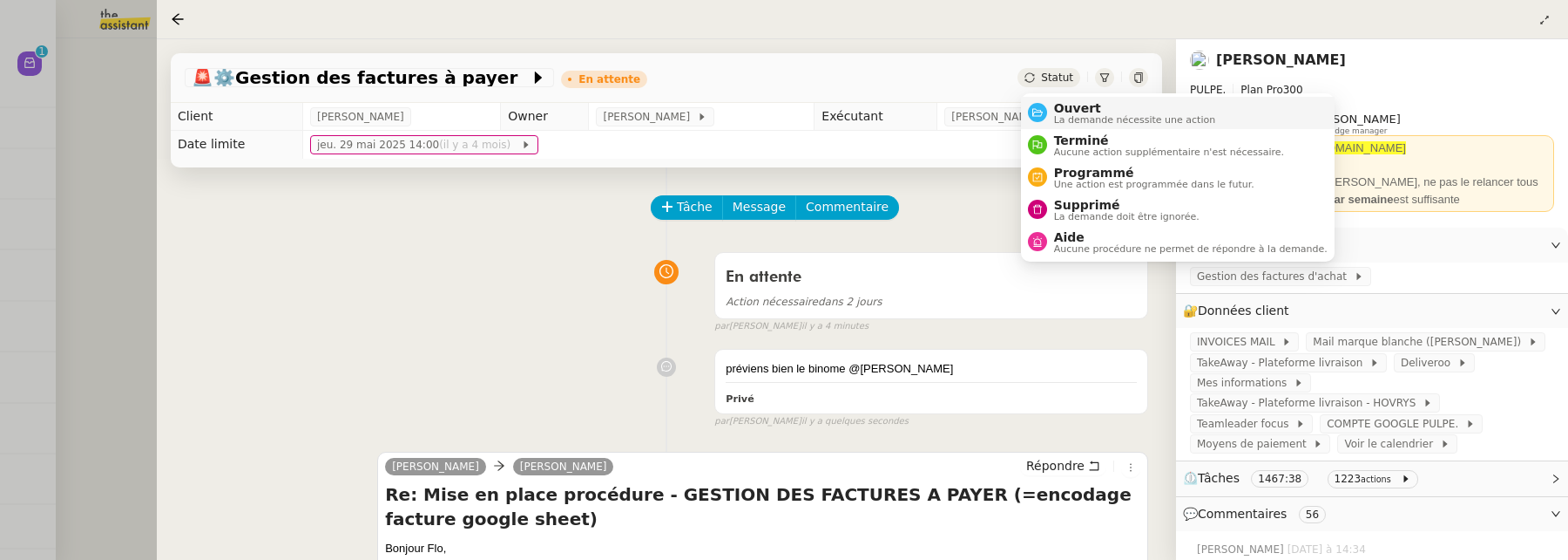
click at [1071, 98] on li "Ouvert La demande nécessite une action" at bounding box center [1178, 113] width 314 height 33
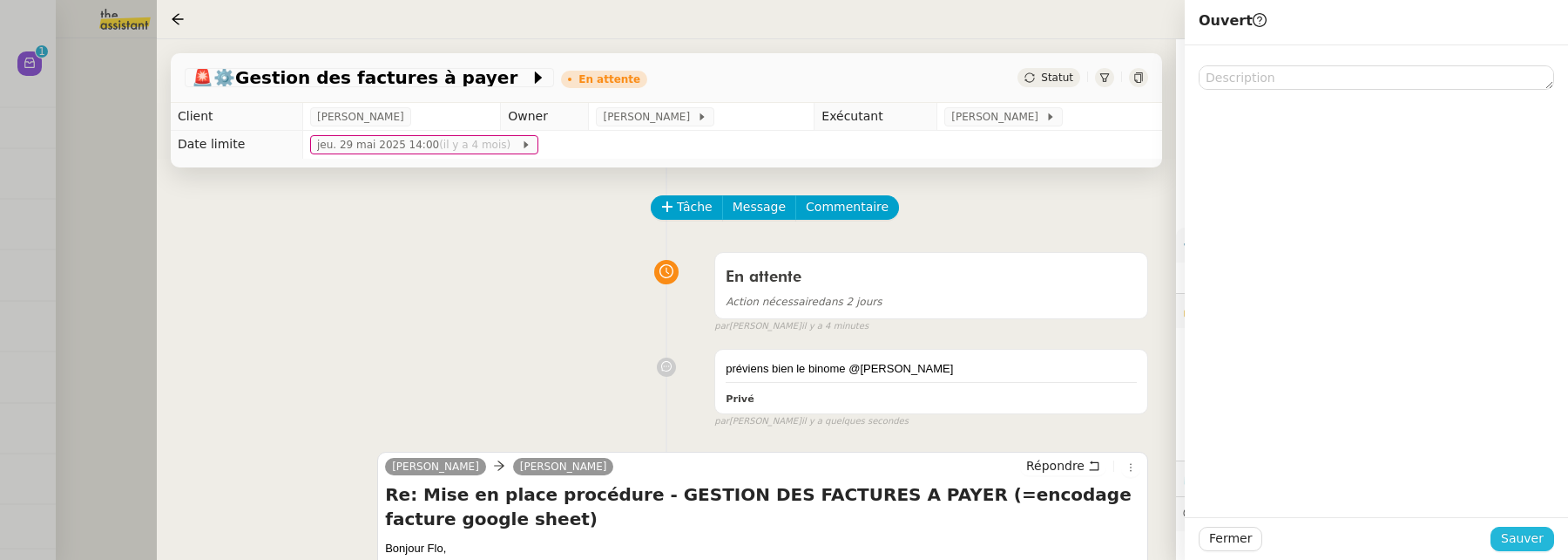
click at [1534, 545] on button "Sauver" at bounding box center [1522, 538] width 63 height 25
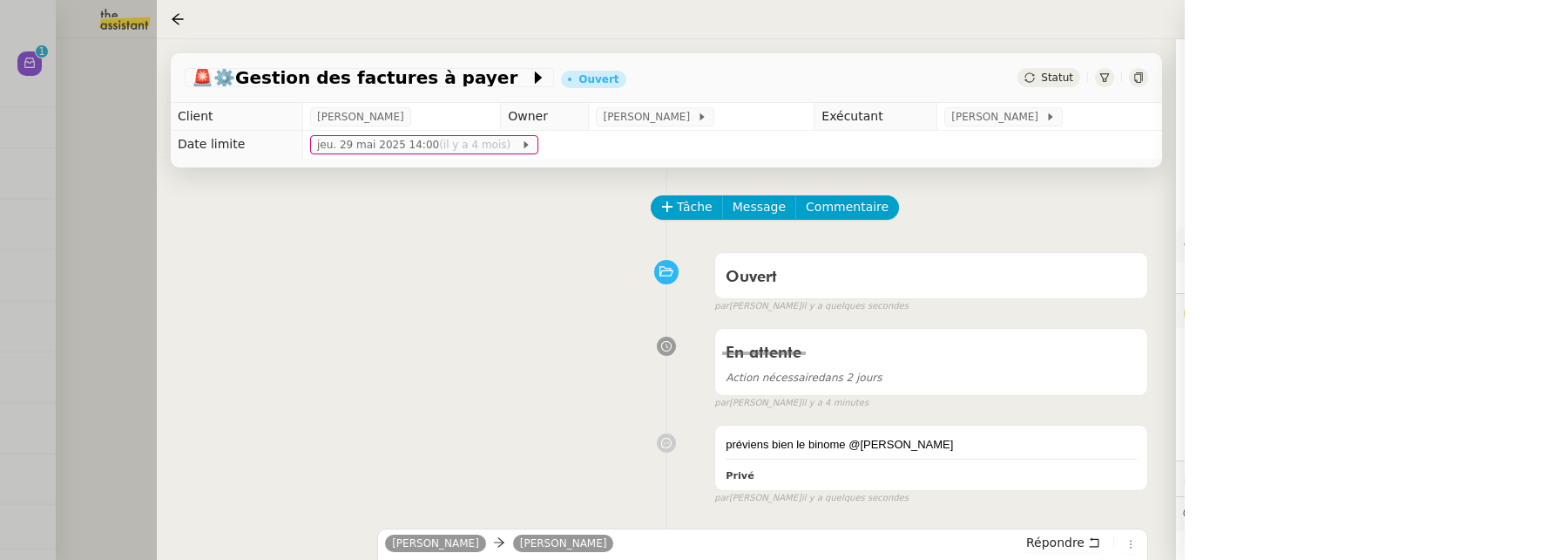
click at [115, 114] on div at bounding box center [784, 280] width 1568 height 560
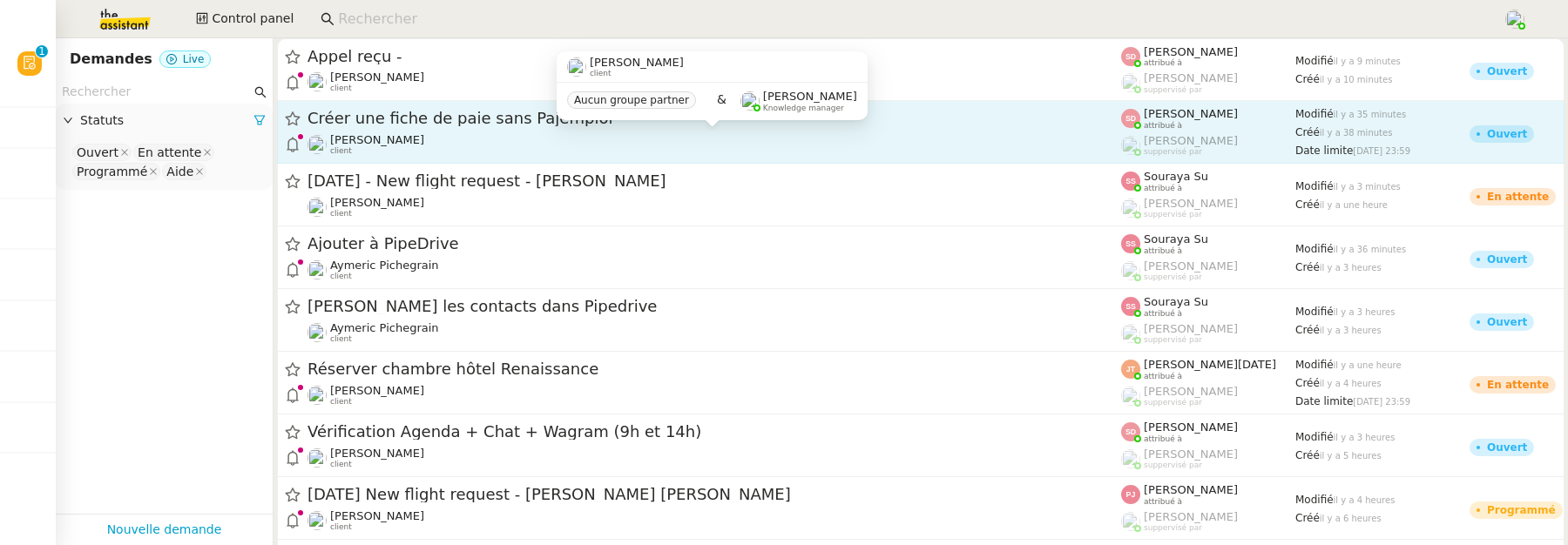
click at [439, 137] on div "Emile Kratiroff client" at bounding box center [713, 145] width 813 height 23
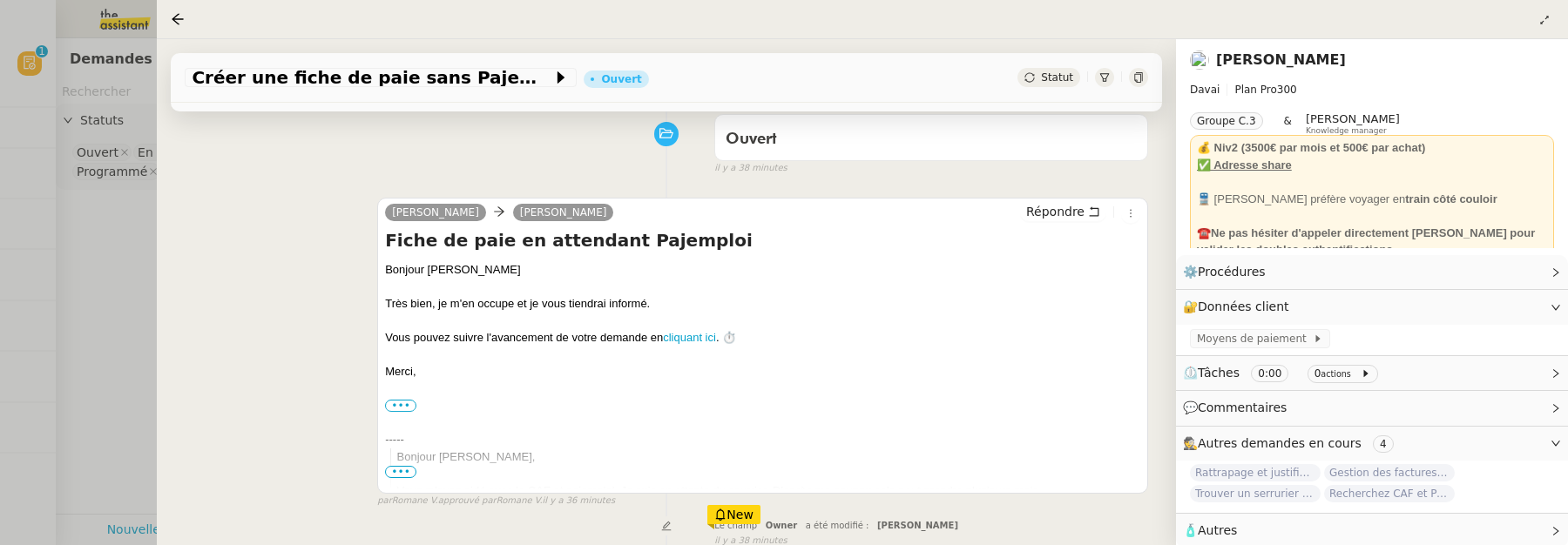
scroll to position [155, 0]
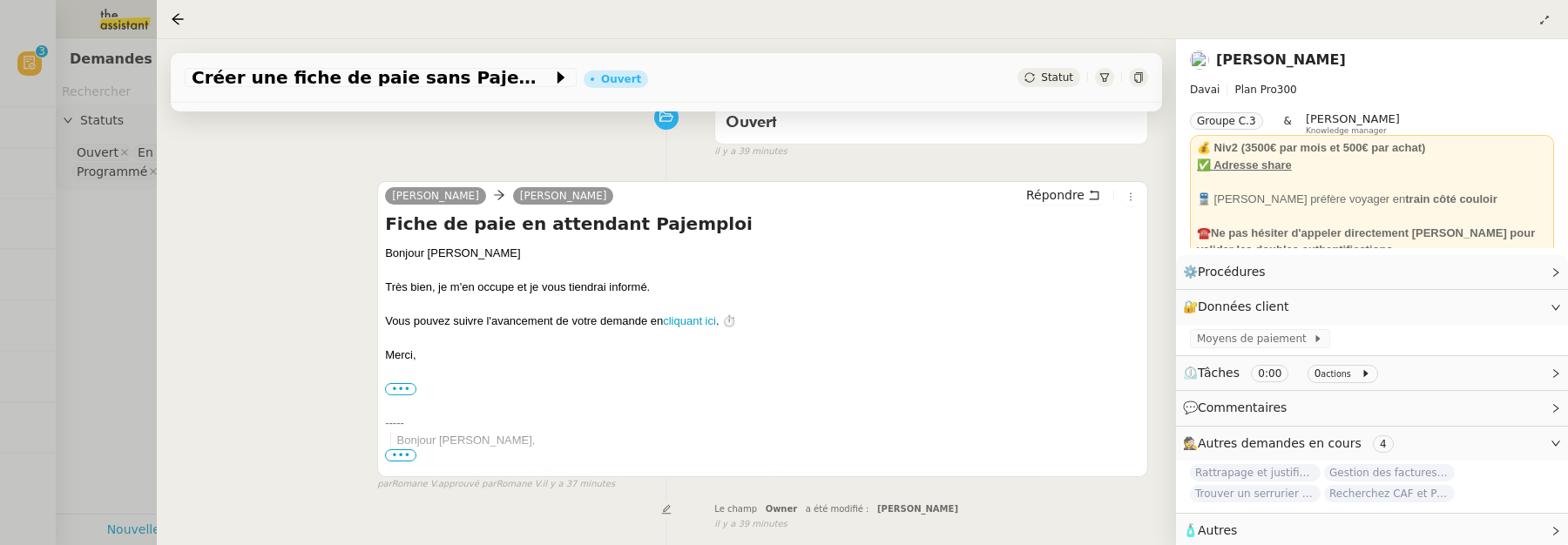
click at [1253, 59] on link "[PERSON_NAME]" at bounding box center [1281, 59] width 130 height 17
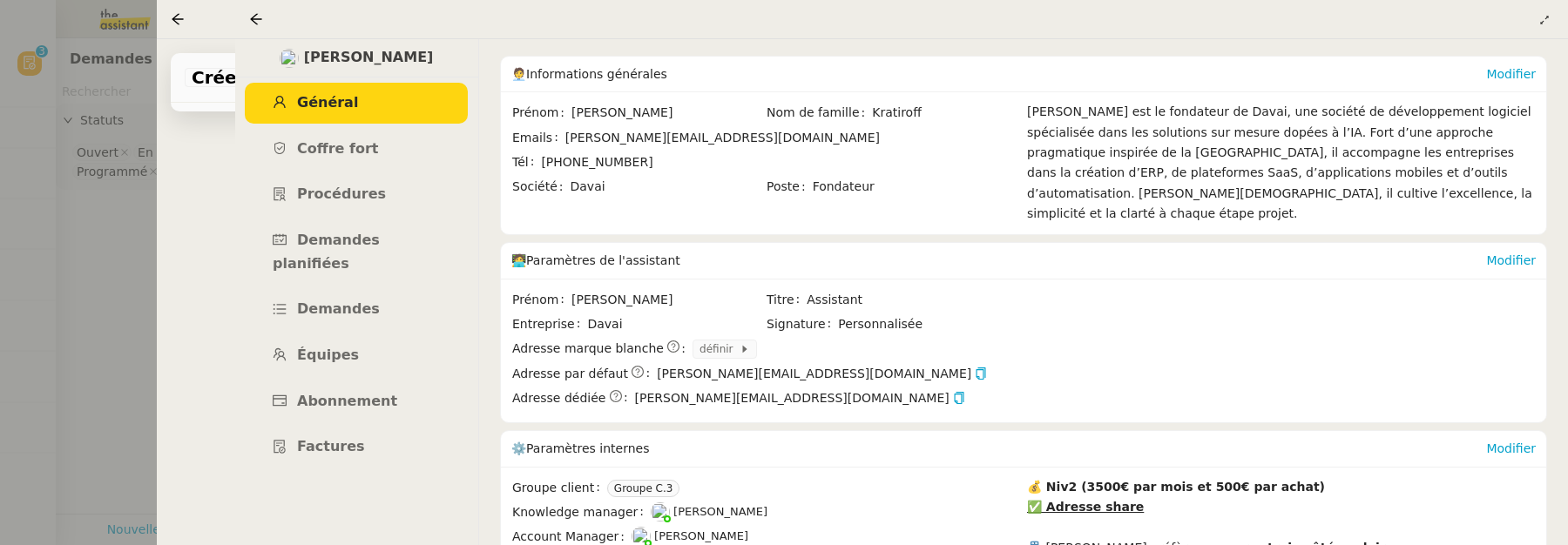
scroll to position [98, 0]
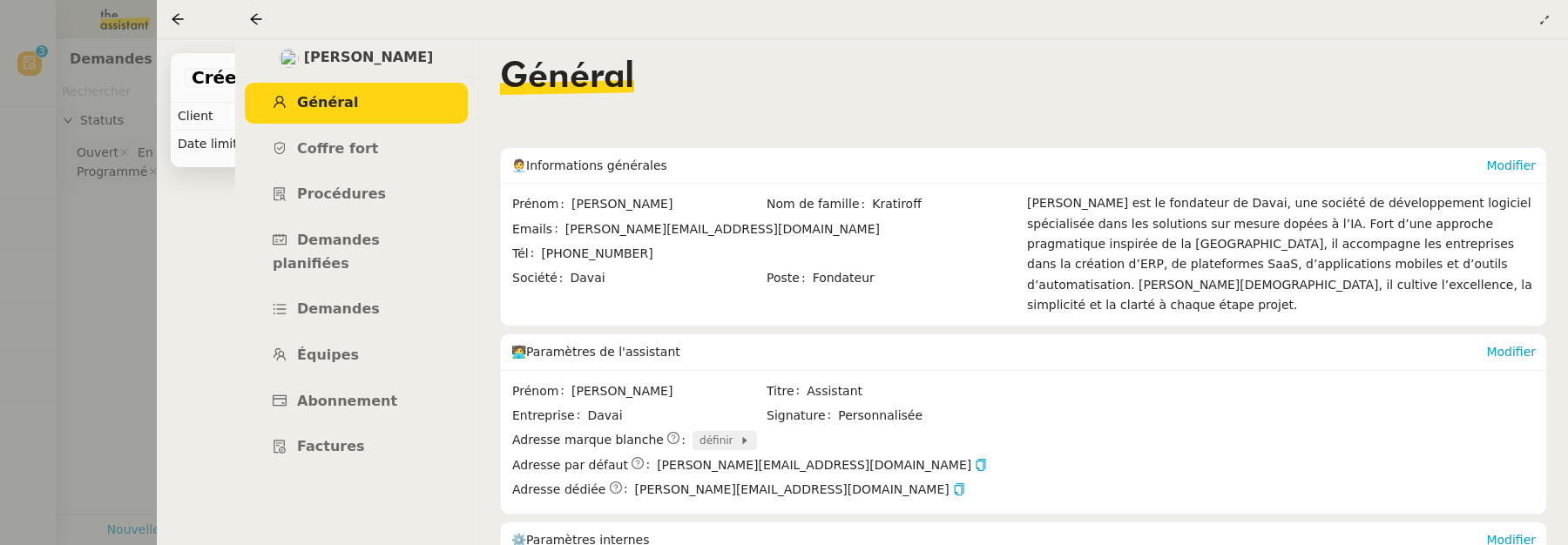
click at [710, 432] on span "définir" at bounding box center [719, 441] width 40 height 18
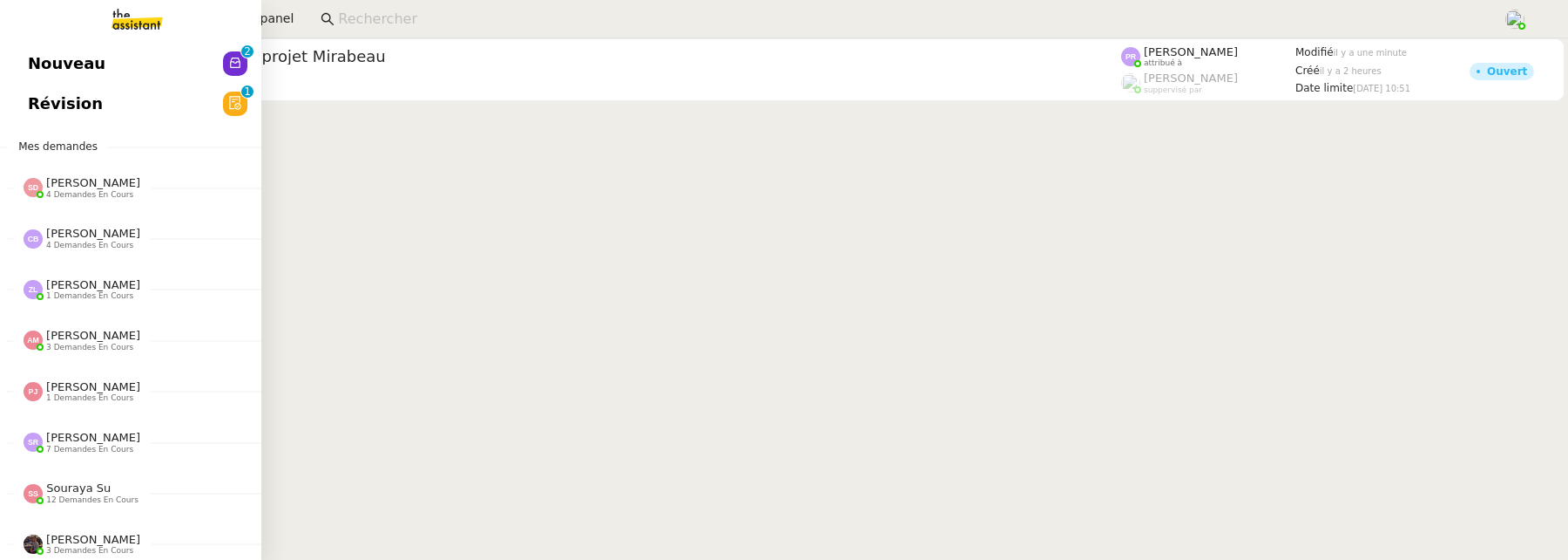
click at [40, 72] on span "Nouveau" at bounding box center [66, 63] width 77 height 26
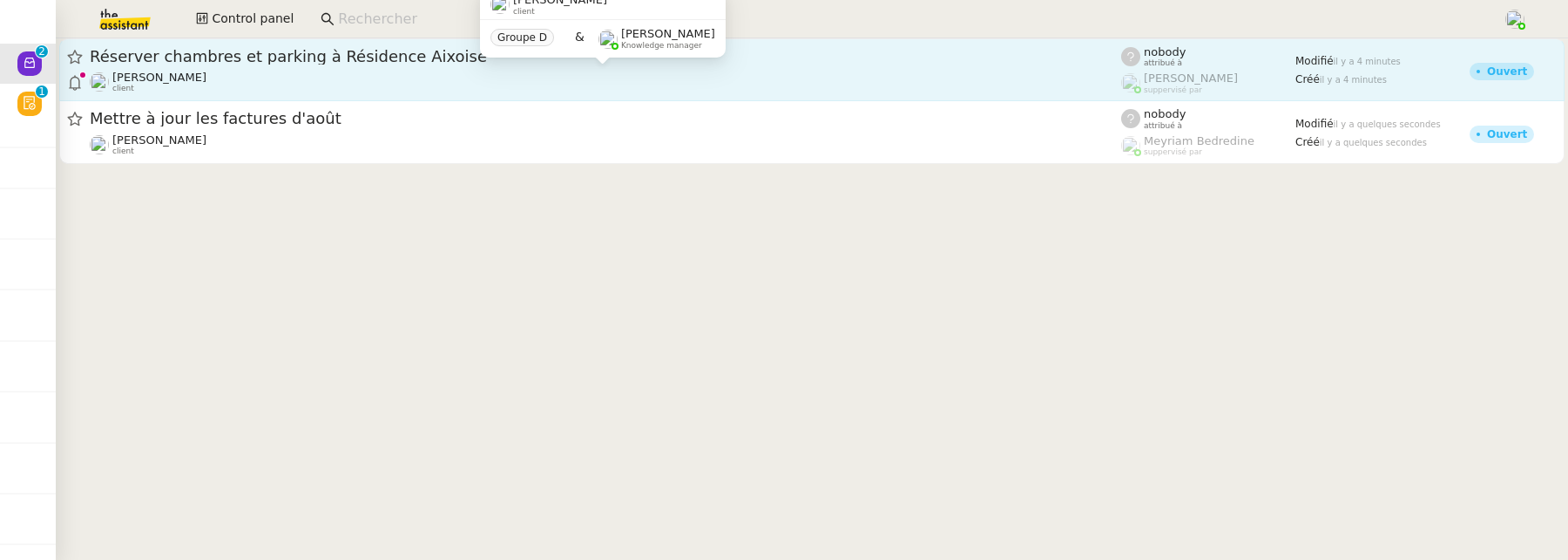
click at [493, 79] on div "[PERSON_NAME] client" at bounding box center [605, 81] width 1031 height 23
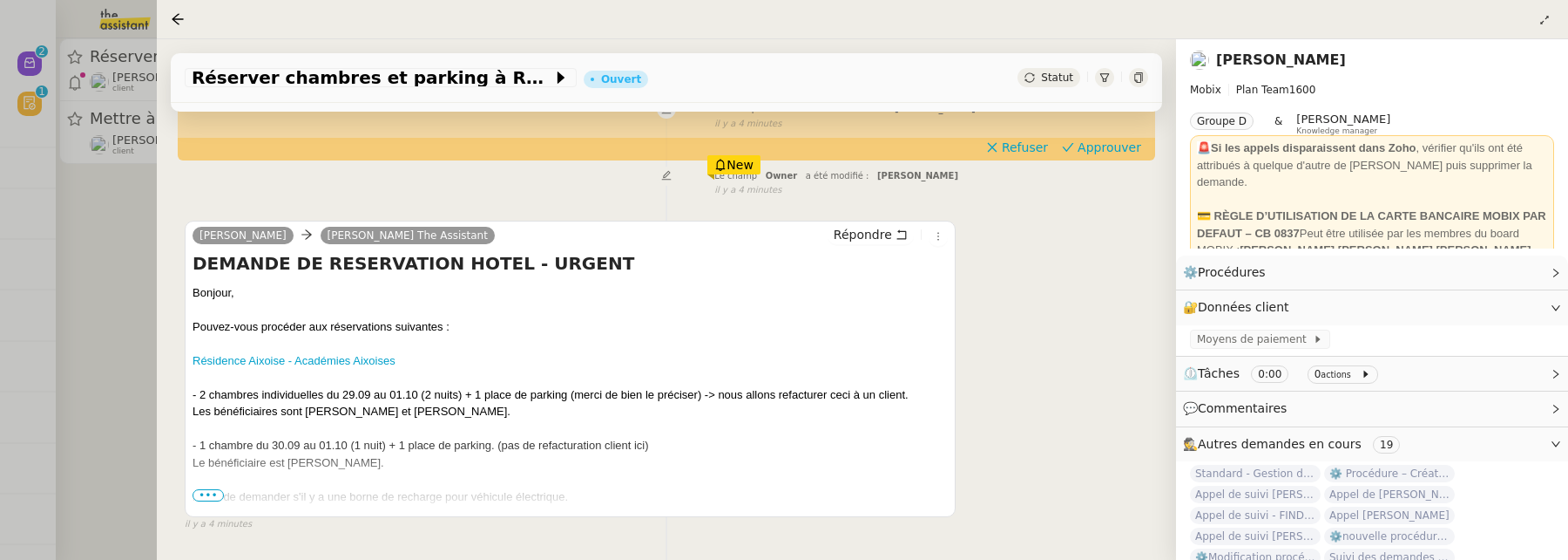
scroll to position [297, 0]
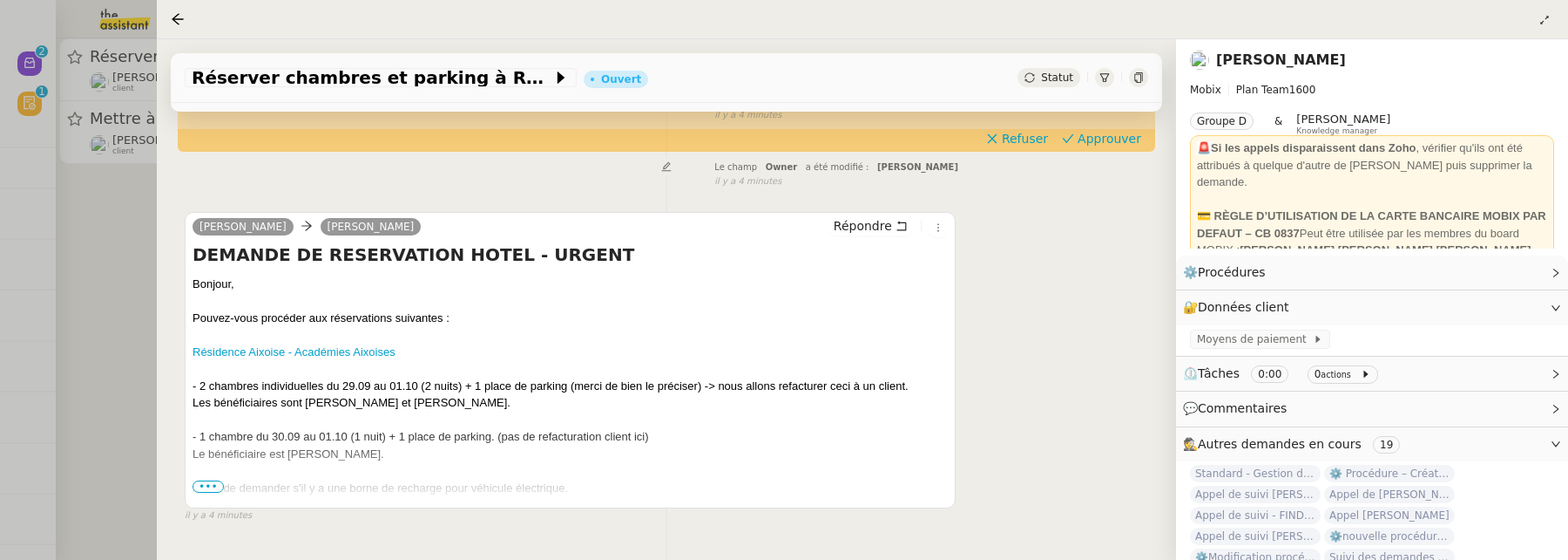
click at [219, 487] on span "•••" at bounding box center [208, 487] width 32 height 12
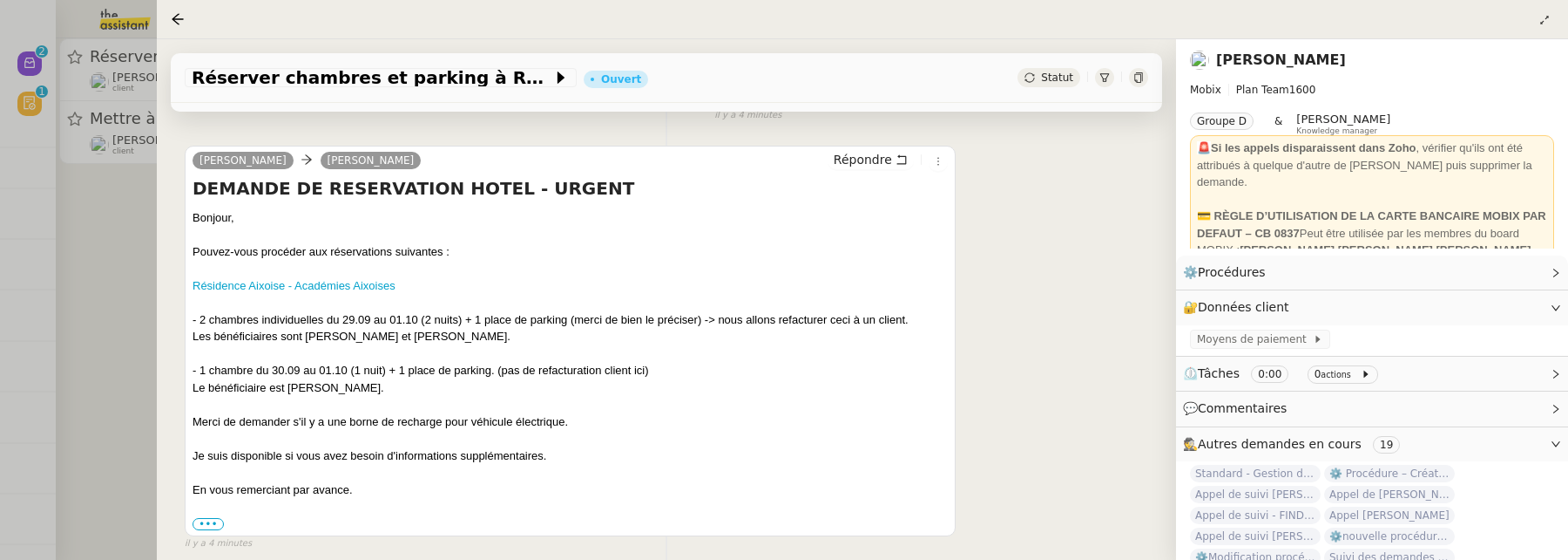
scroll to position [437, 0]
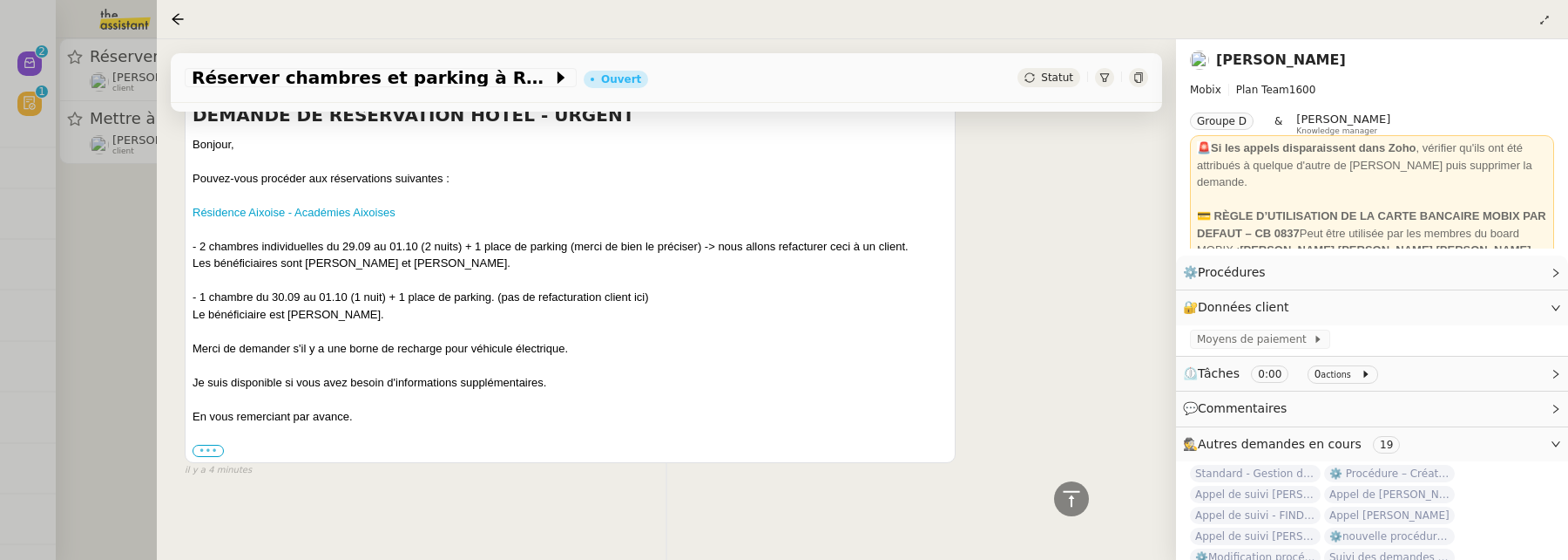
click at [216, 445] on label "•••" at bounding box center [208, 450] width 32 height 12
click at [0, 0] on input "•••" at bounding box center [0, 0] width 0 height 0
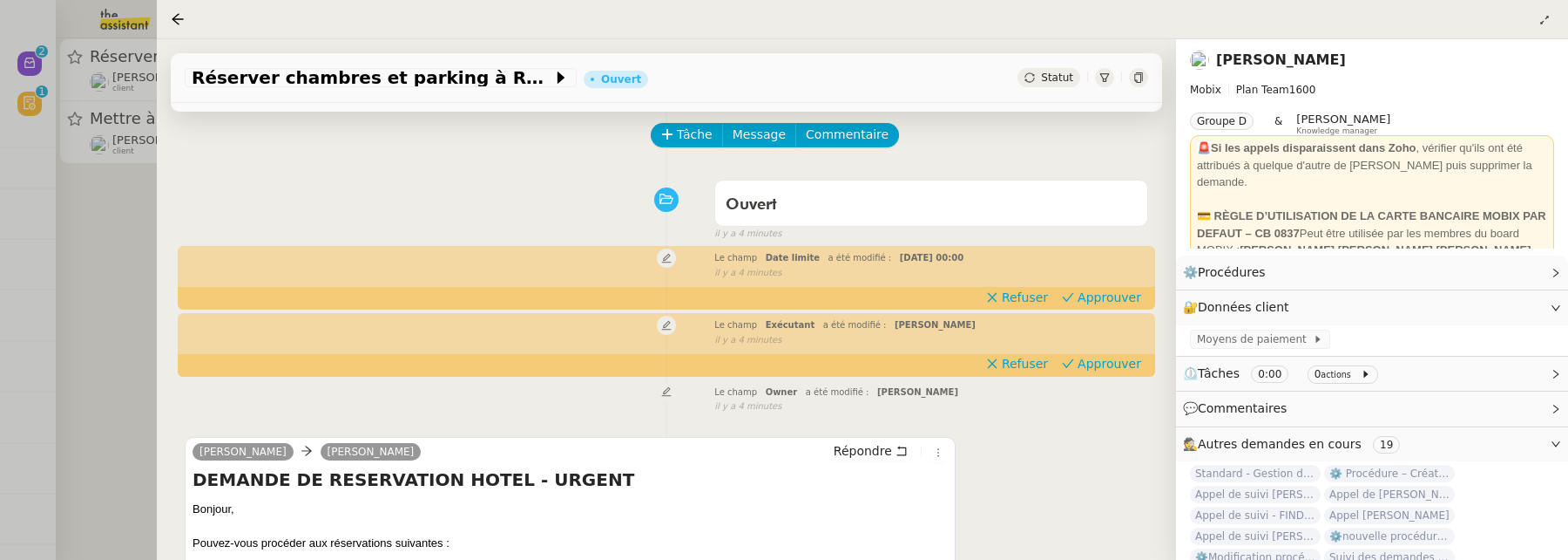
scroll to position [0, 0]
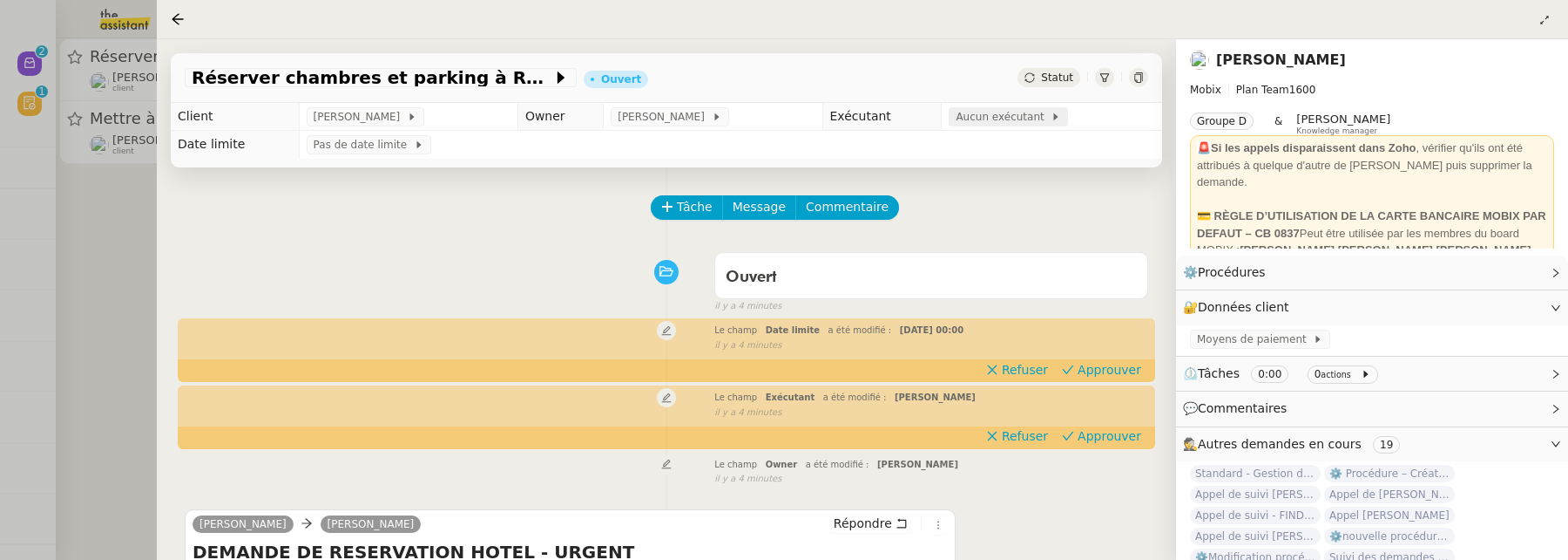
click at [997, 123] on span "Aucun exécutant" at bounding box center [1003, 117] width 95 height 18
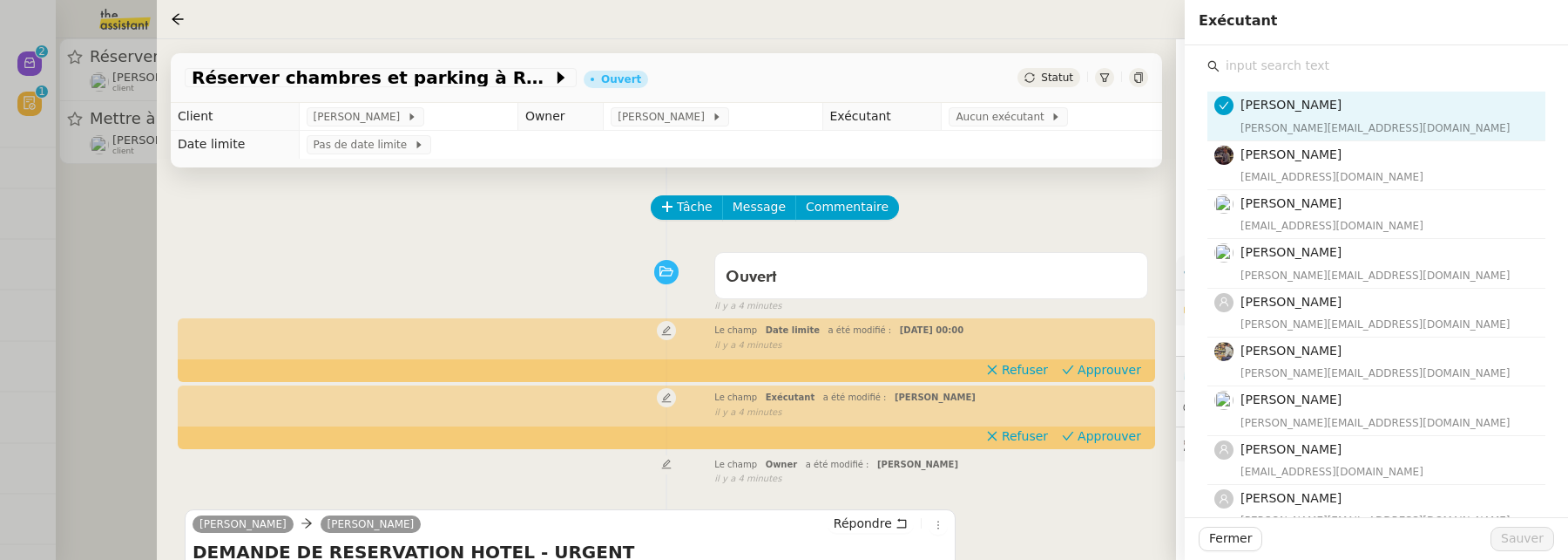
click at [1267, 70] on input "text" at bounding box center [1382, 66] width 326 height 24
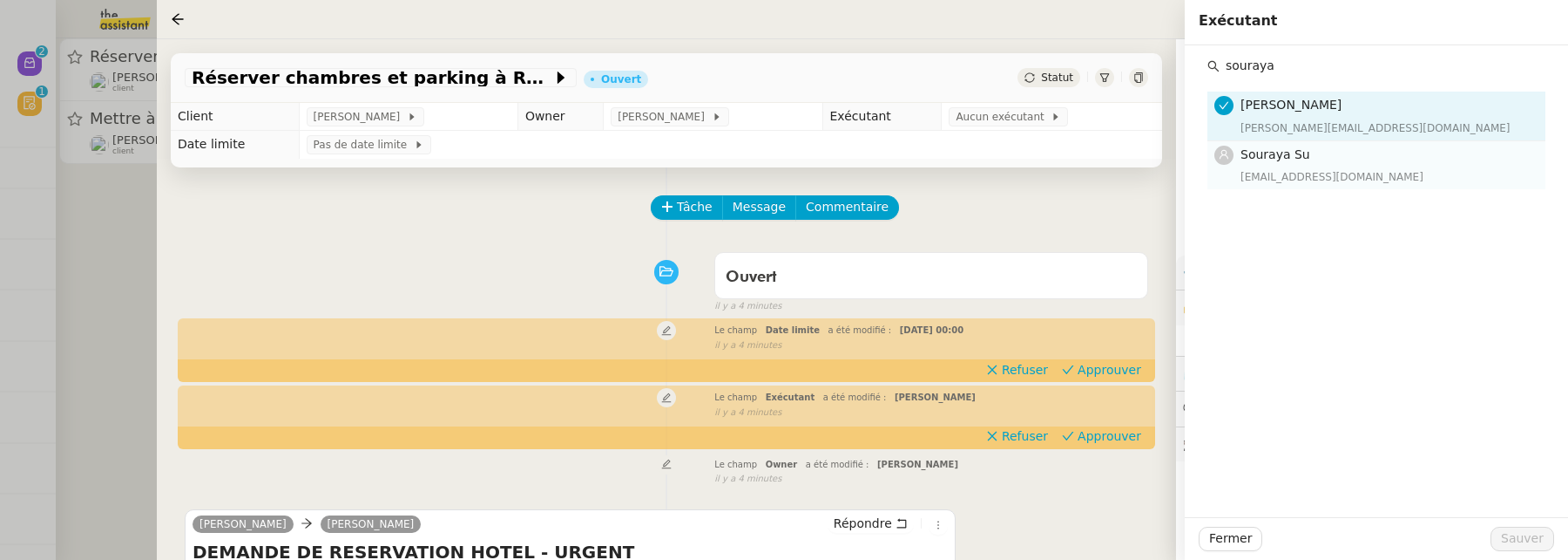
type input "souraya"
click at [1318, 159] on h4 "Souraya Su" at bounding box center [1387, 155] width 294 height 20
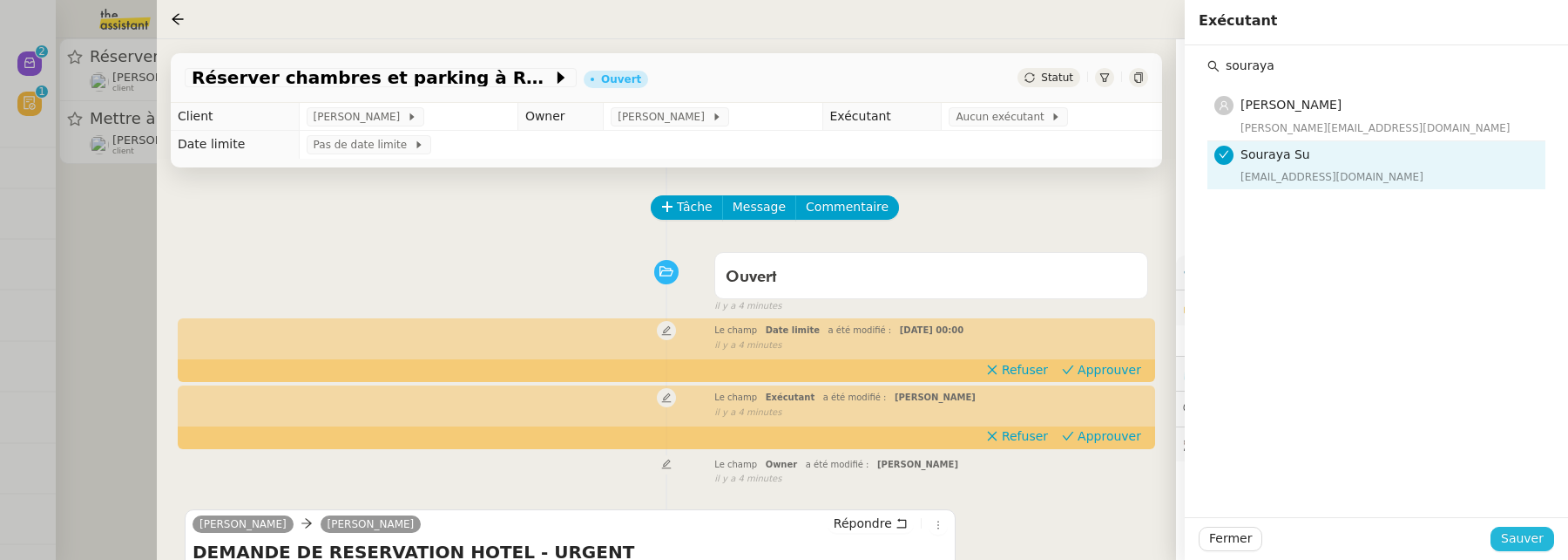
click at [1527, 545] on span "Sauver" at bounding box center [1521, 538] width 43 height 20
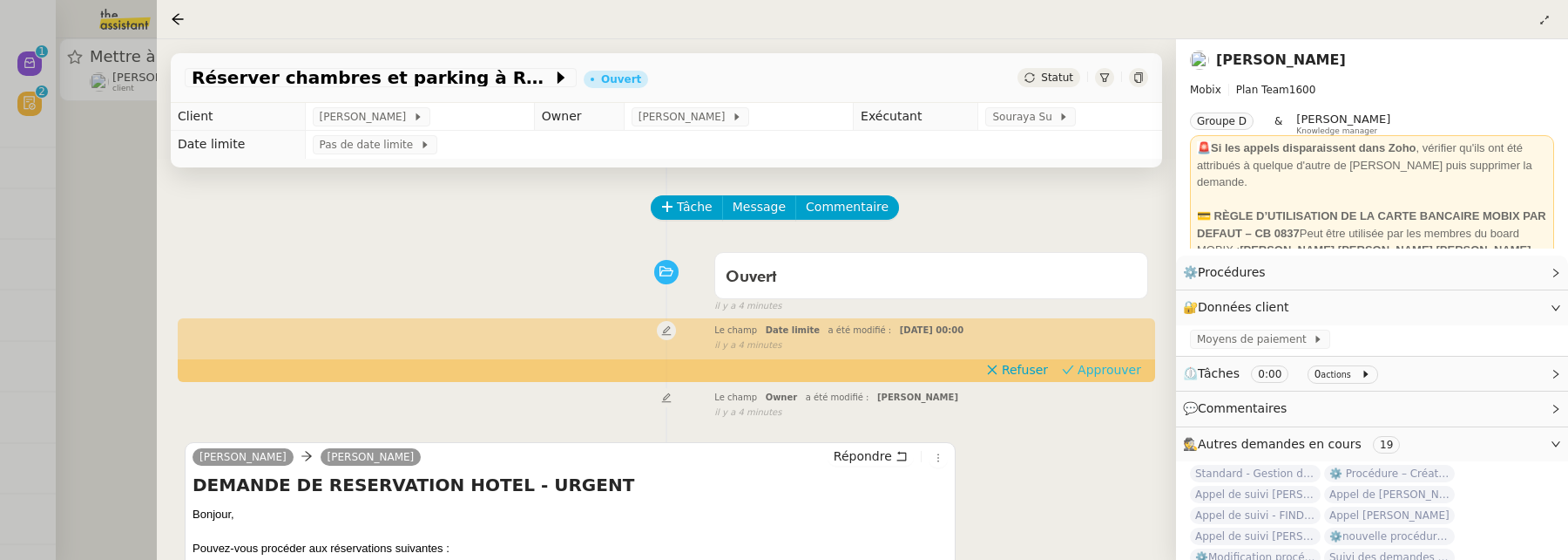
click at [1130, 368] on span "Approuver" at bounding box center [1109, 370] width 63 height 18
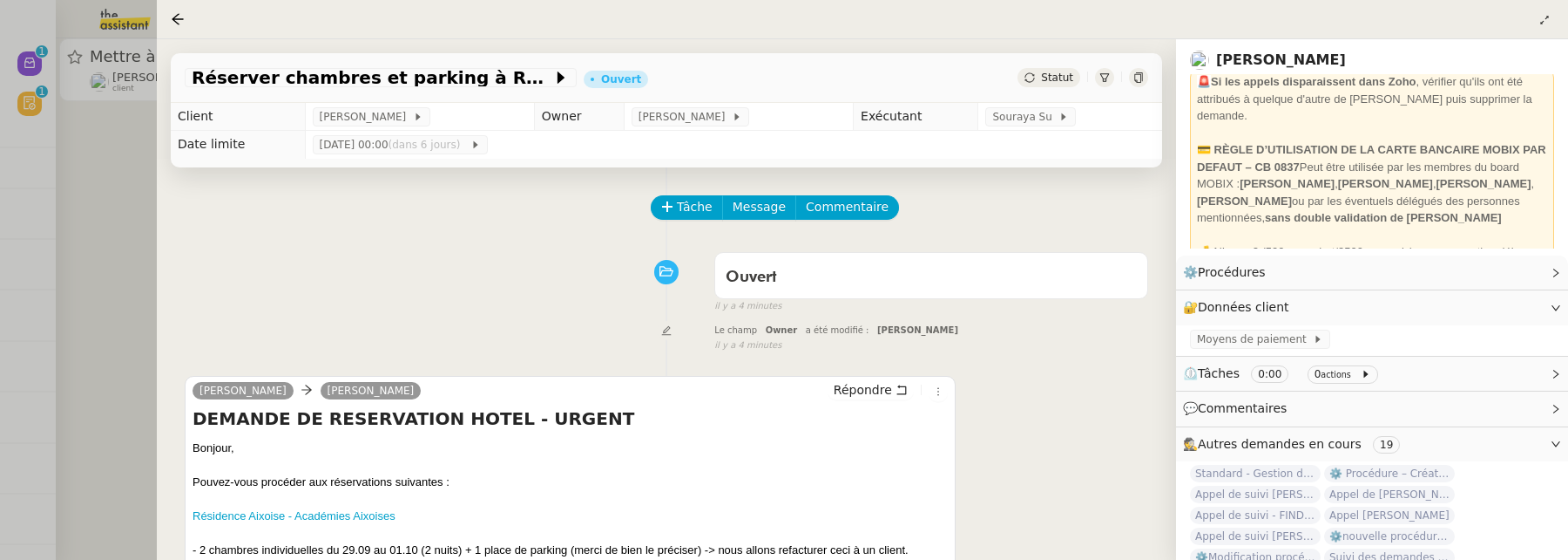
scroll to position [68, 0]
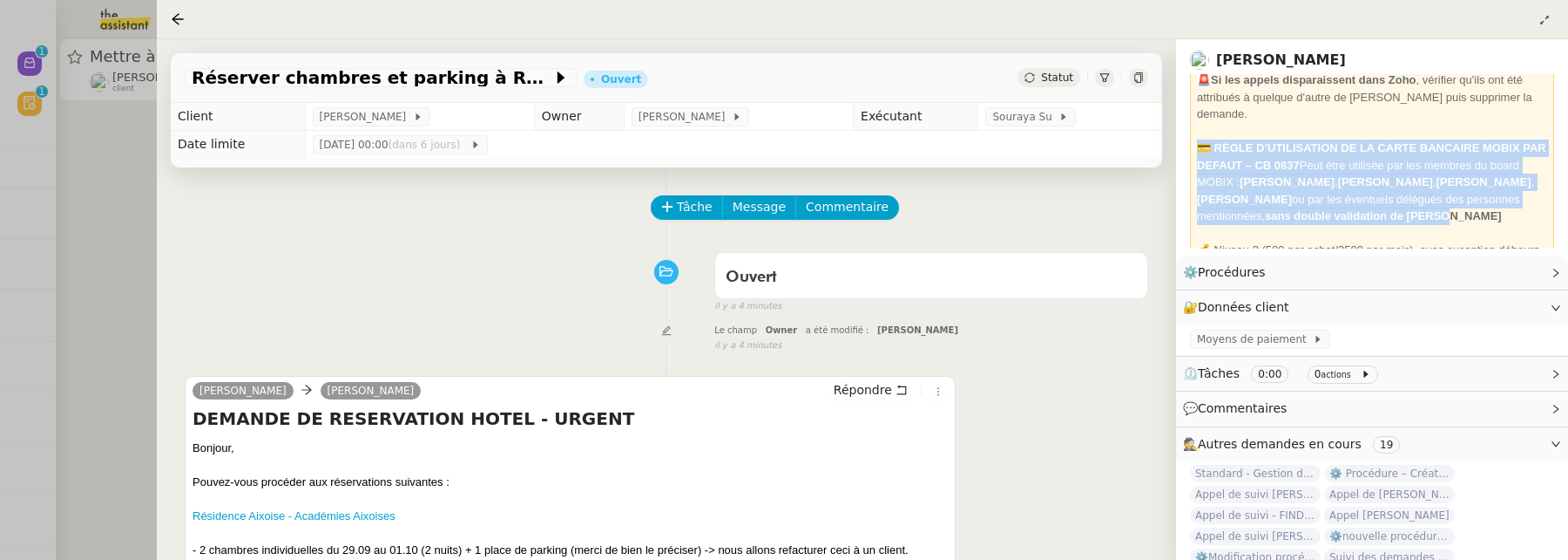
drag, startPoint x: 1466, startPoint y: 194, endPoint x: 1190, endPoint y: 136, distance: 282.0
click at [1190, 136] on div "🚨 Si les appels disparaissent dans Zoho , vérifier qu'ils ont été attribués à q…" at bounding box center [1372, 488] width 365 height 841
copy div "💳 RÈGLE D’UTILISATION DE LA CARTE BANCAIRE MOBIX PAR DEFAUT – CB 0837 Peut être…"
click at [855, 198] on span "Commentaire" at bounding box center [847, 207] width 83 height 20
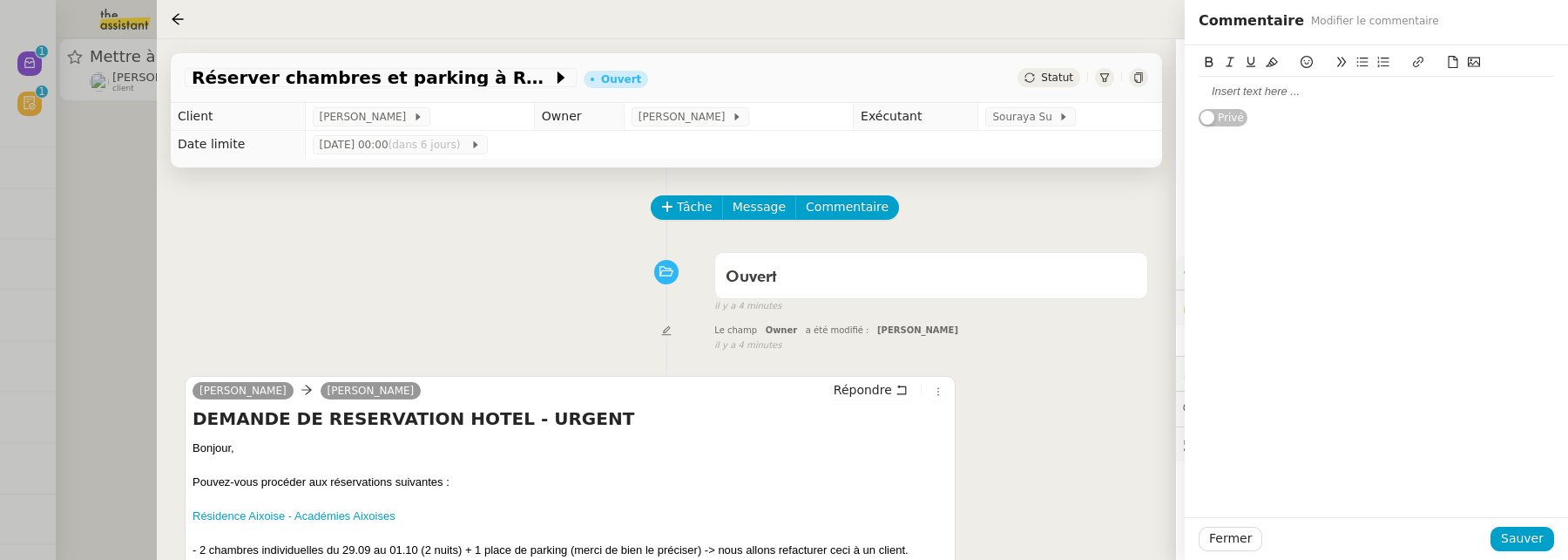
click at [1279, 94] on div at bounding box center [1376, 91] width 356 height 16
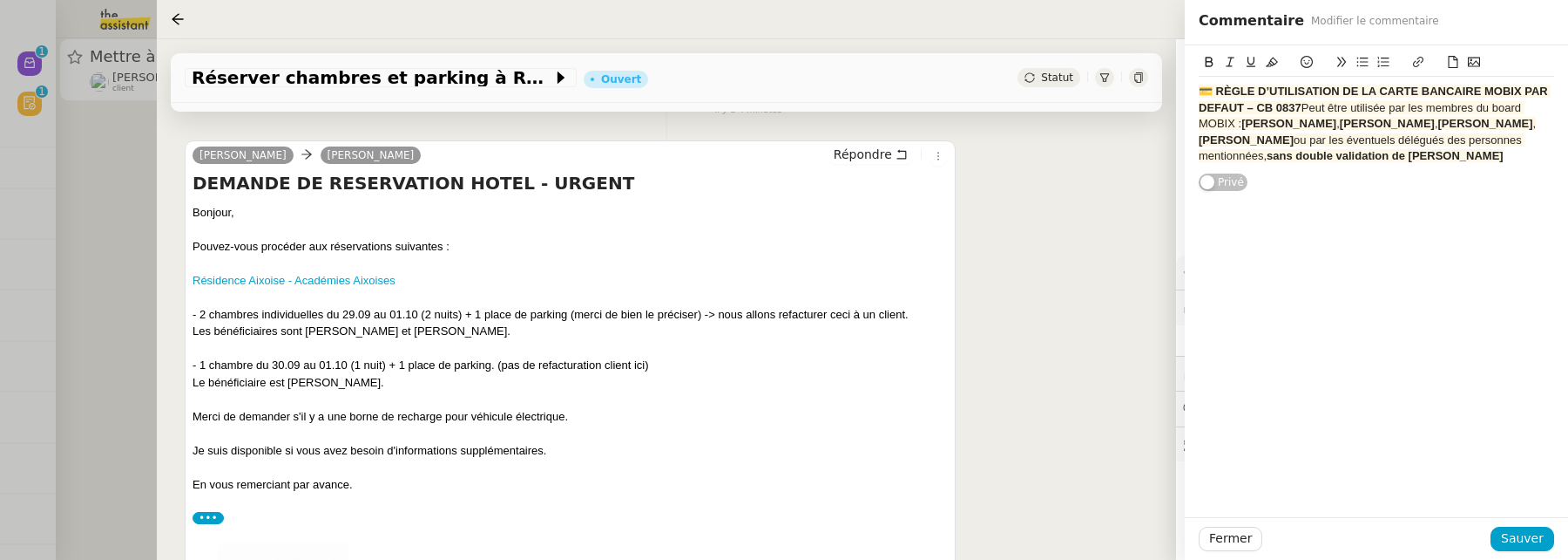
scroll to position [240, 0]
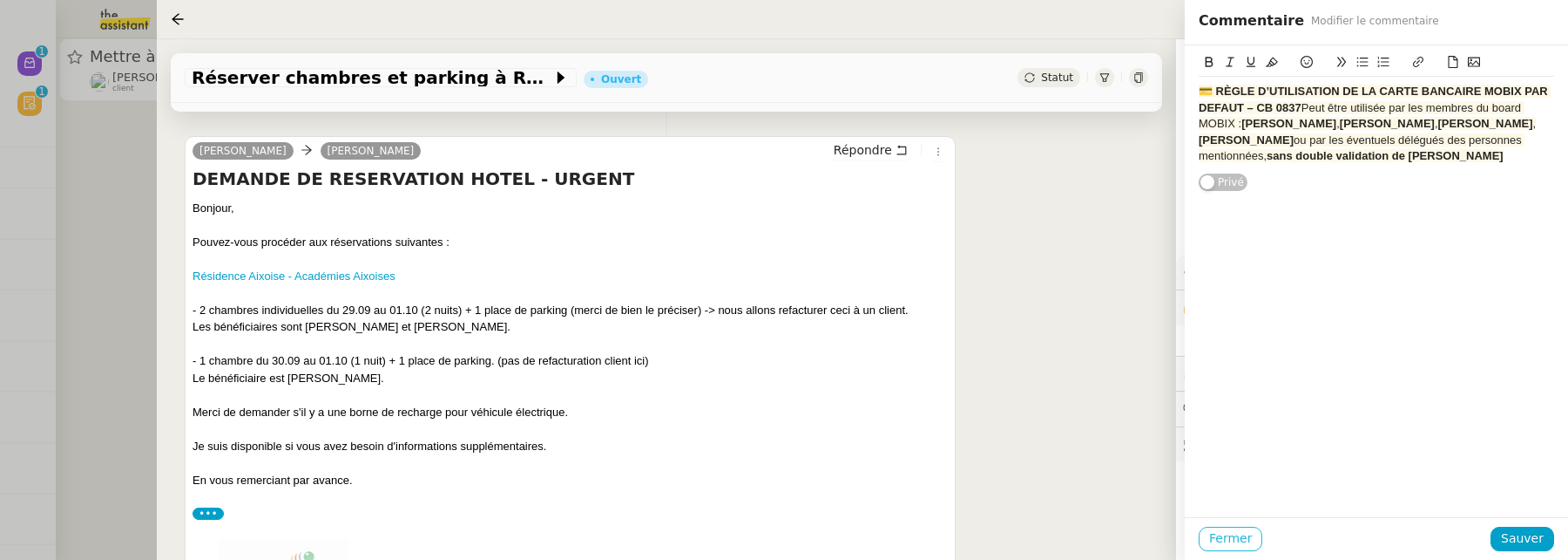
click at [1228, 537] on span "Fermer" at bounding box center [1230, 538] width 43 height 20
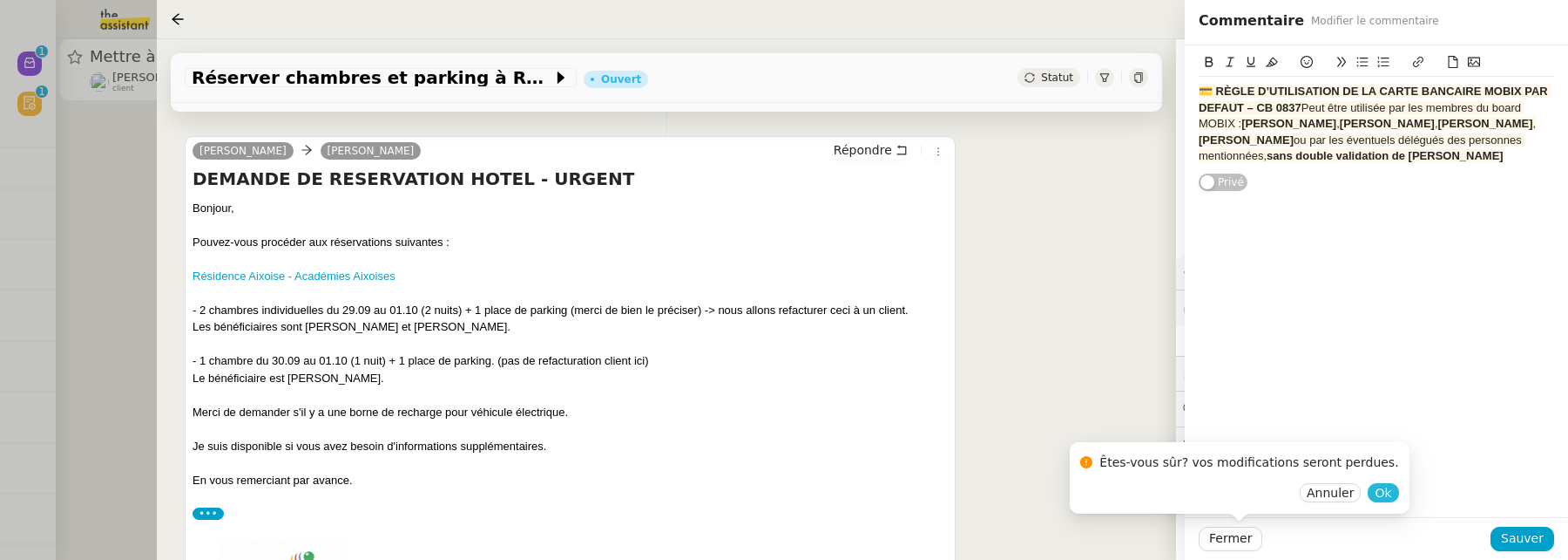
click at [1375, 492] on span "Ok" at bounding box center [1383, 493] width 17 height 18
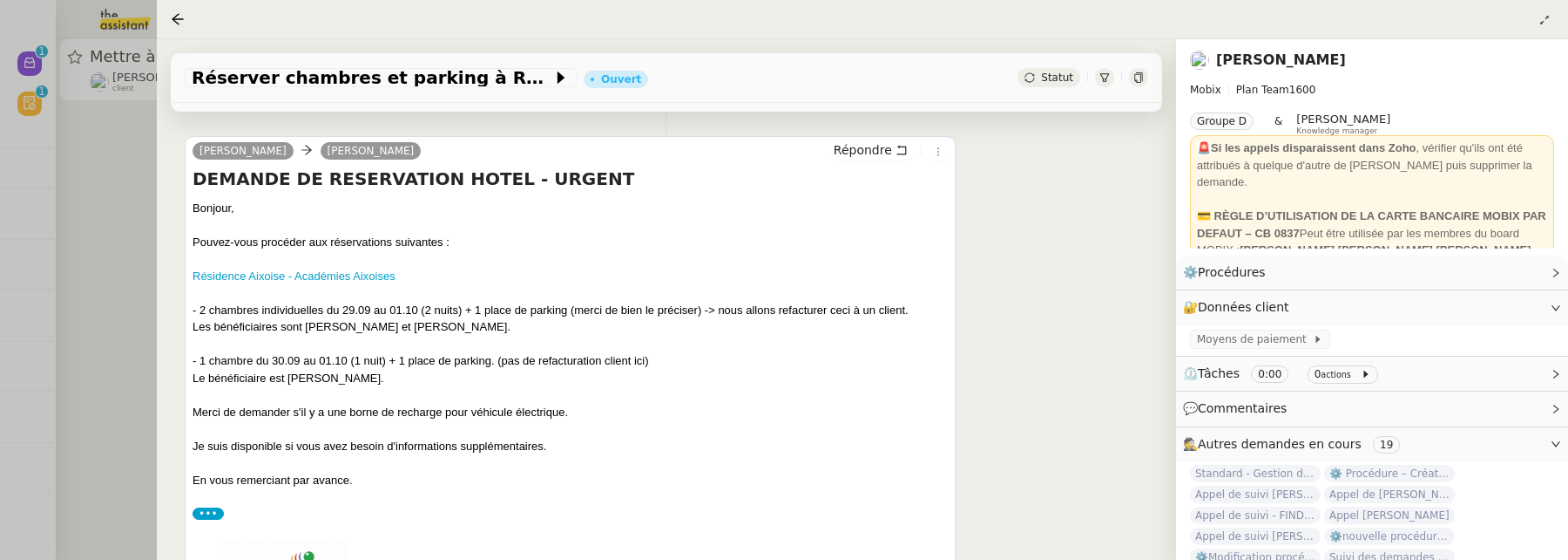
click at [1278, 64] on link "[PERSON_NAME]" at bounding box center [1281, 59] width 130 height 17
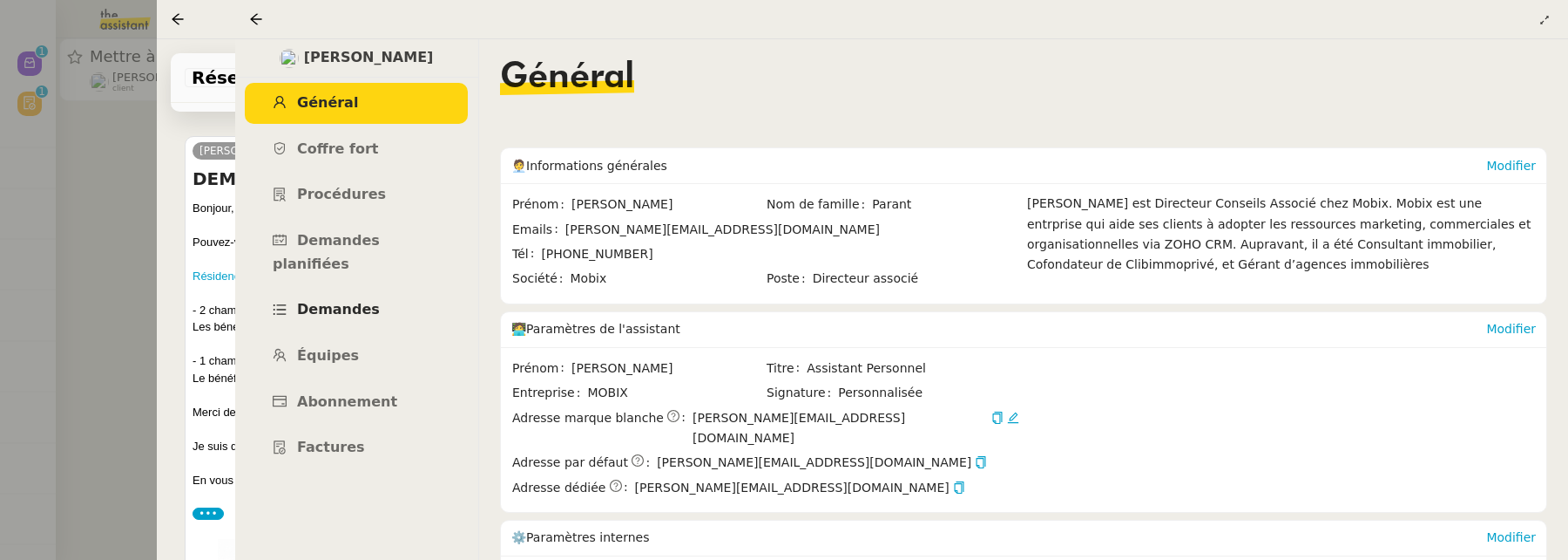
click at [353, 300] on span "Demandes" at bounding box center [339, 308] width 83 height 17
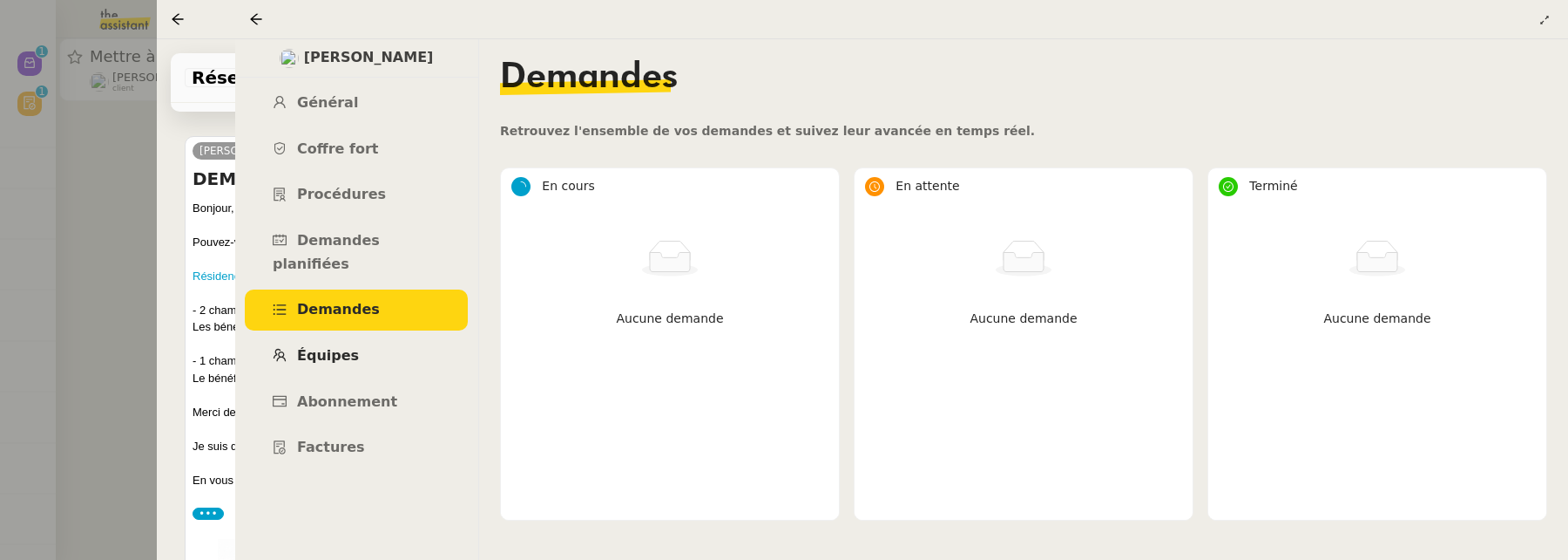
click at [338, 336] on link "Équipes" at bounding box center [356, 356] width 223 height 41
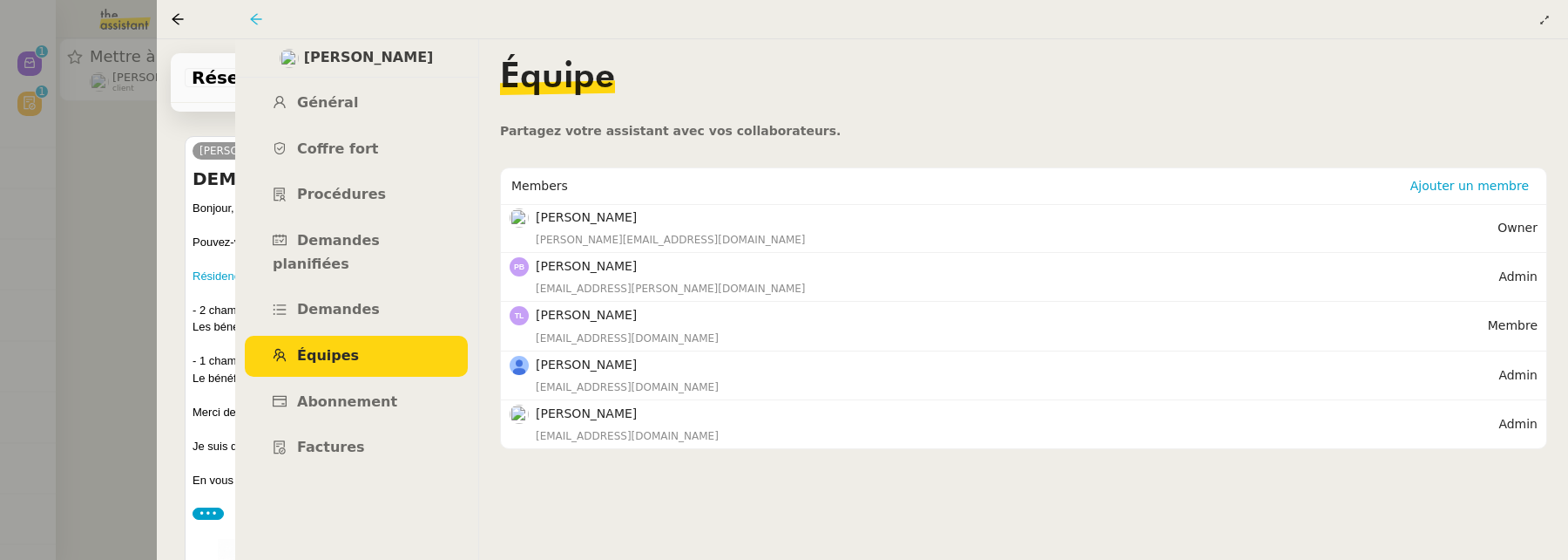
click at [256, 22] on icon at bounding box center [257, 19] width 14 height 14
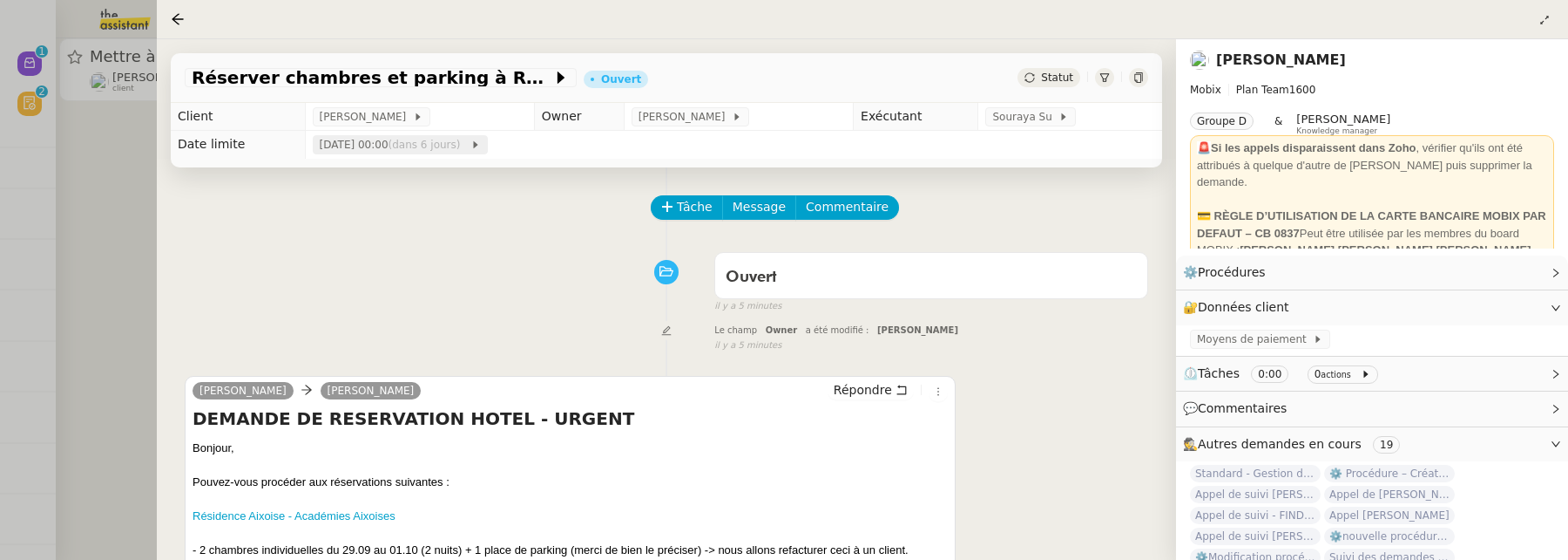
click at [415, 142] on span "lun. 29 sept. 2025 00:00 (dans 6 jours)" at bounding box center [395, 145] width 151 height 18
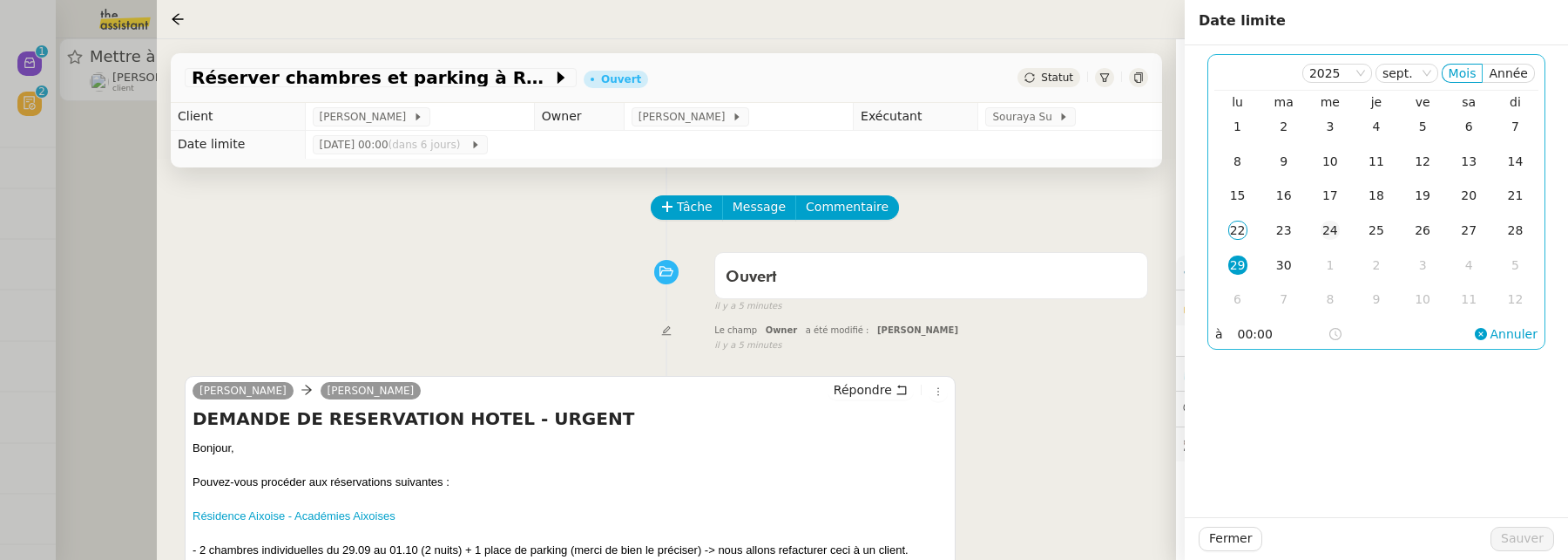
click at [1332, 222] on div "24" at bounding box center [1329, 229] width 19 height 19
click at [1527, 545] on span "Sauver" at bounding box center [1521, 538] width 43 height 20
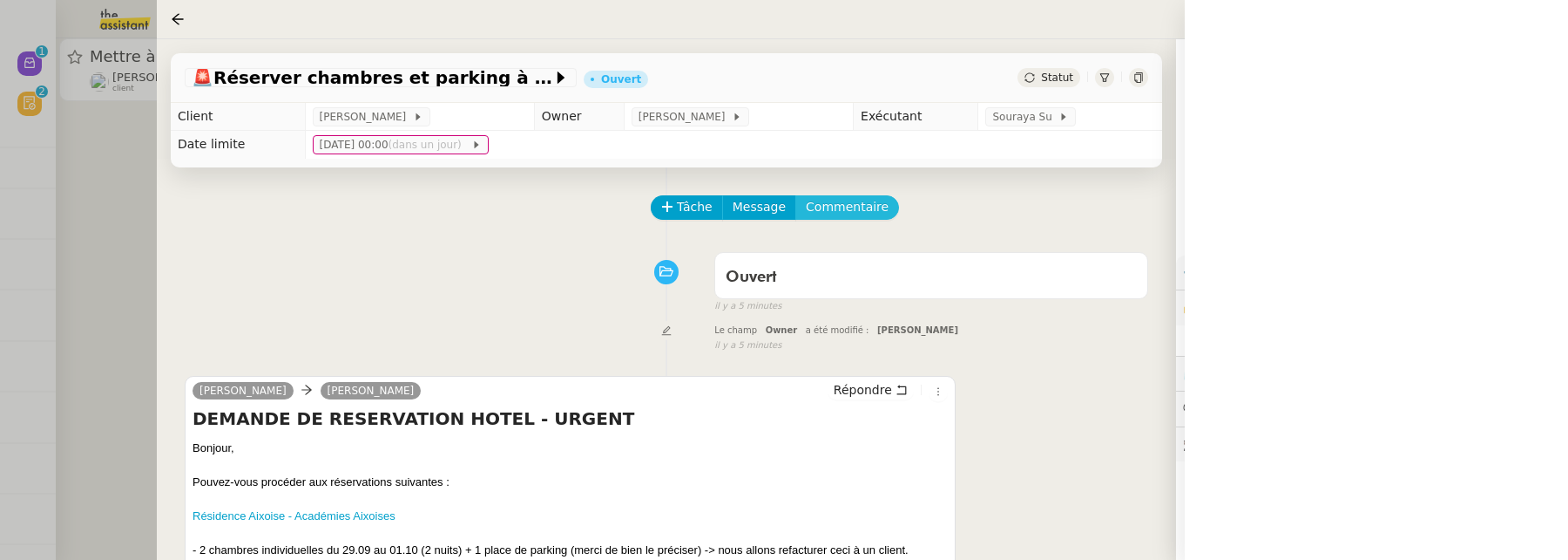
click at [836, 207] on span "Commentaire" at bounding box center [847, 207] width 83 height 20
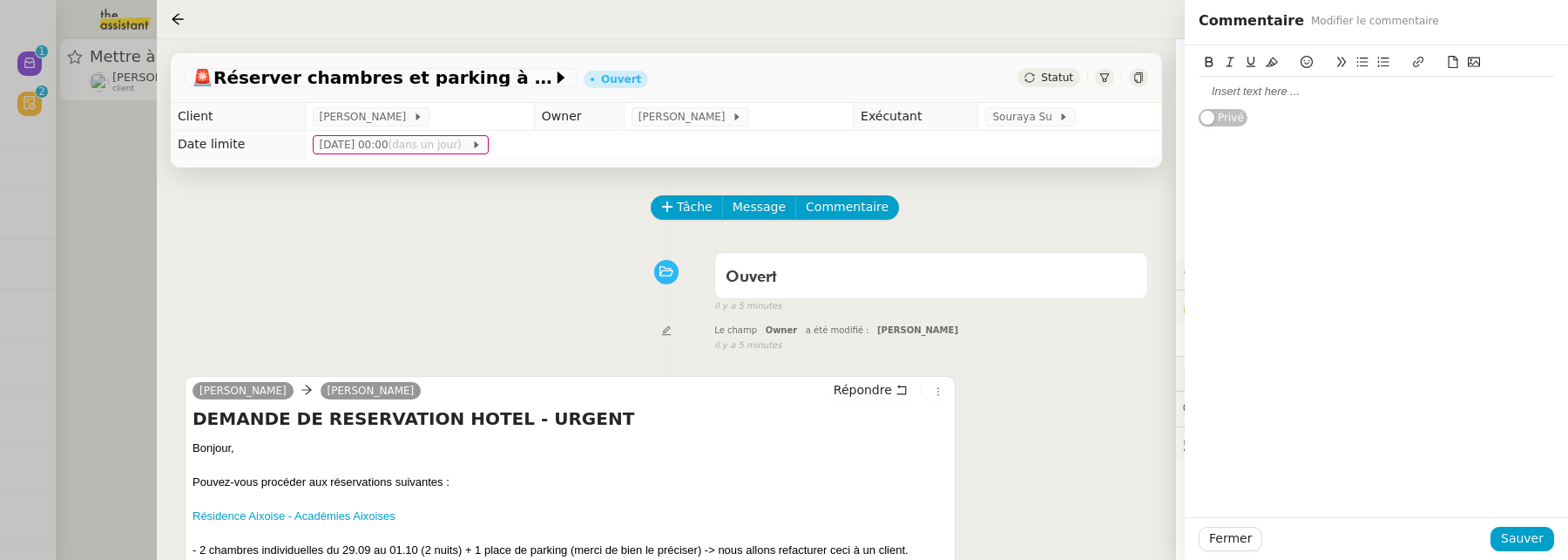
click at [1271, 98] on div at bounding box center [1376, 91] width 356 height 16
click at [1528, 546] on span "Sauver" at bounding box center [1521, 538] width 43 height 20
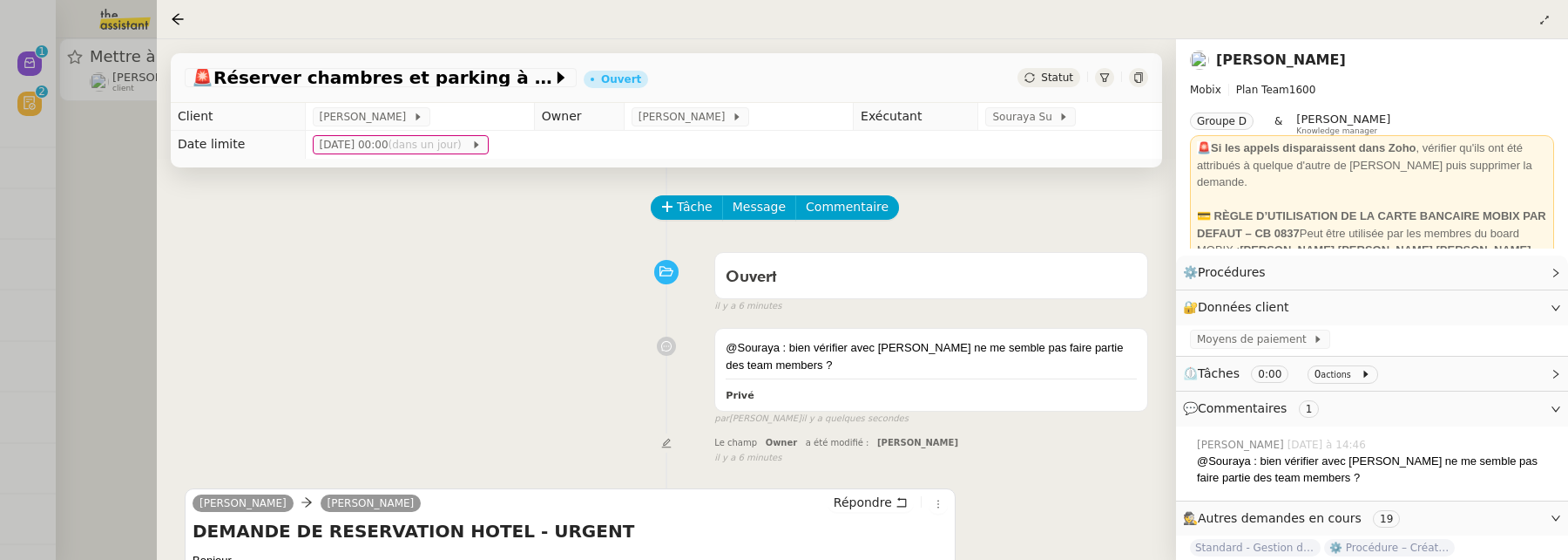
click at [121, 254] on div at bounding box center [784, 280] width 1568 height 560
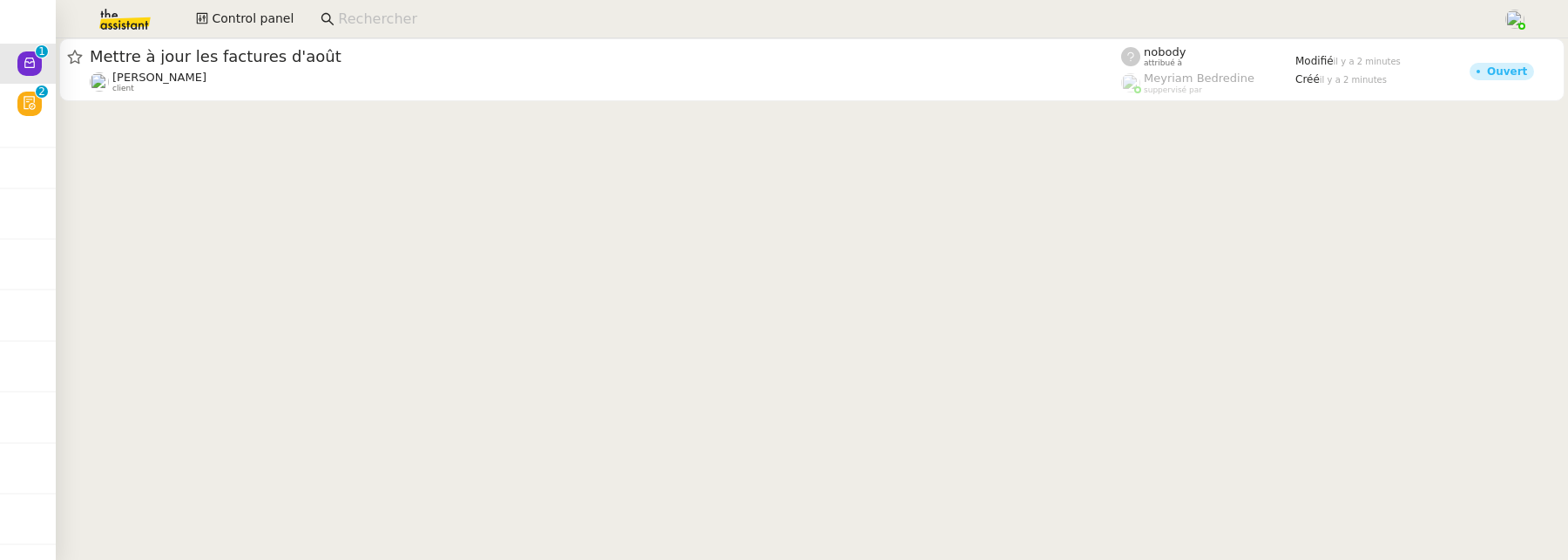
click at [368, 18] on input at bounding box center [911, 20] width 1147 height 24
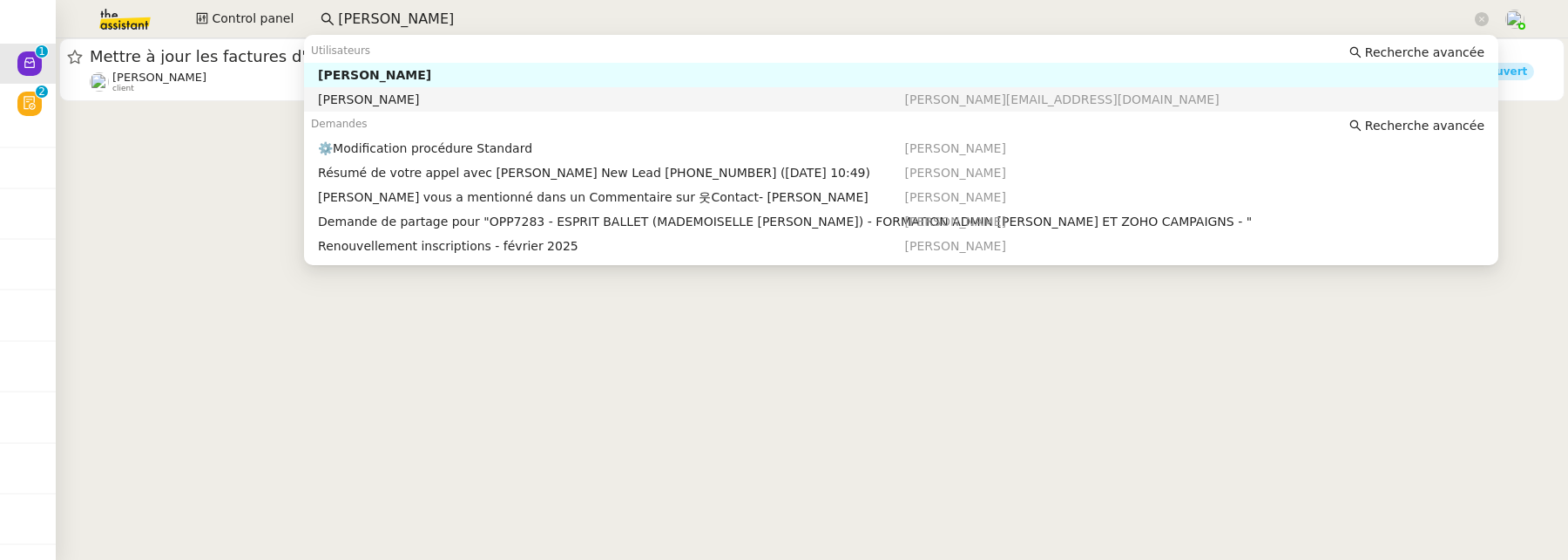
click at [479, 95] on div "Stéphanie Esteve" at bounding box center [611, 99] width 586 height 16
type input "[PERSON_NAME]"
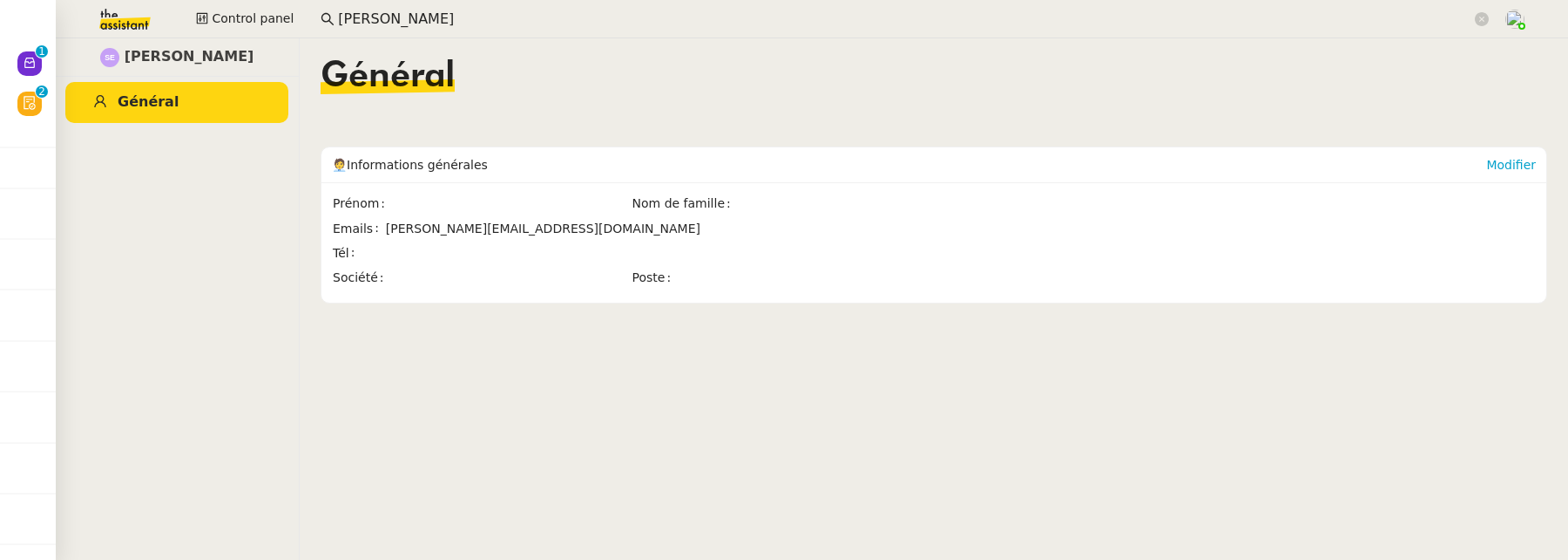
click at [464, 22] on input "[PERSON_NAME]" at bounding box center [904, 20] width 1133 height 24
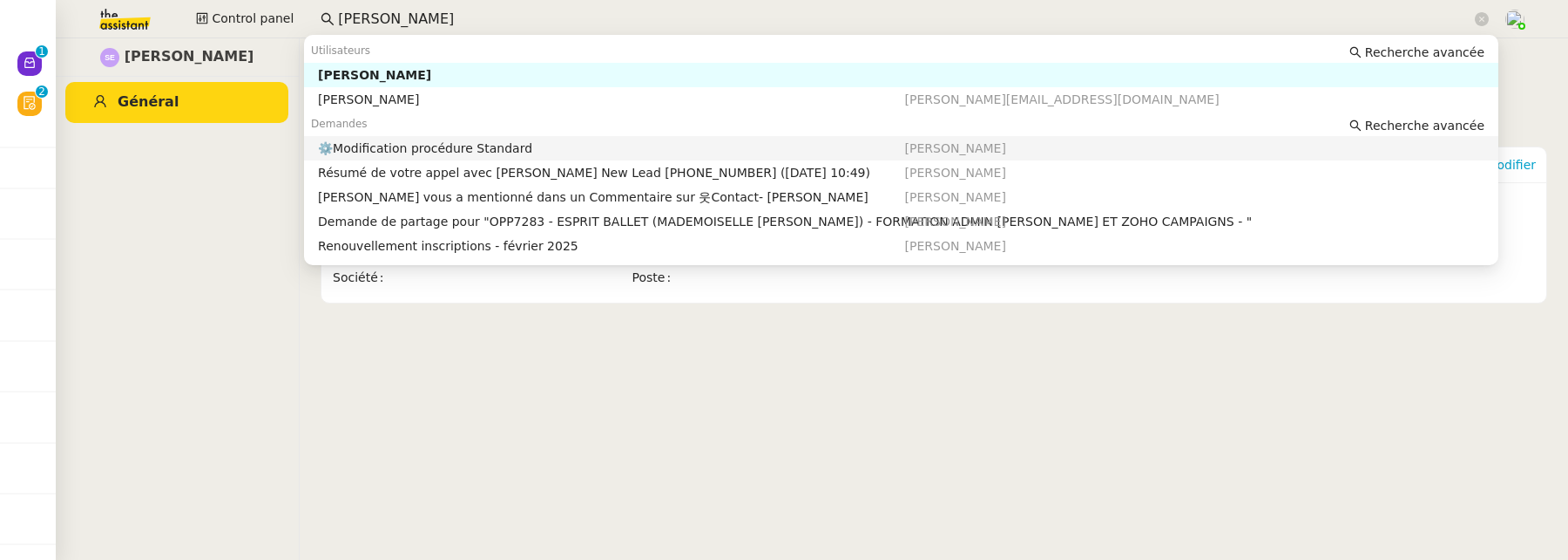
click at [1040, 152] on div "[PERSON_NAME]" at bounding box center [1199, 149] width 586 height 16
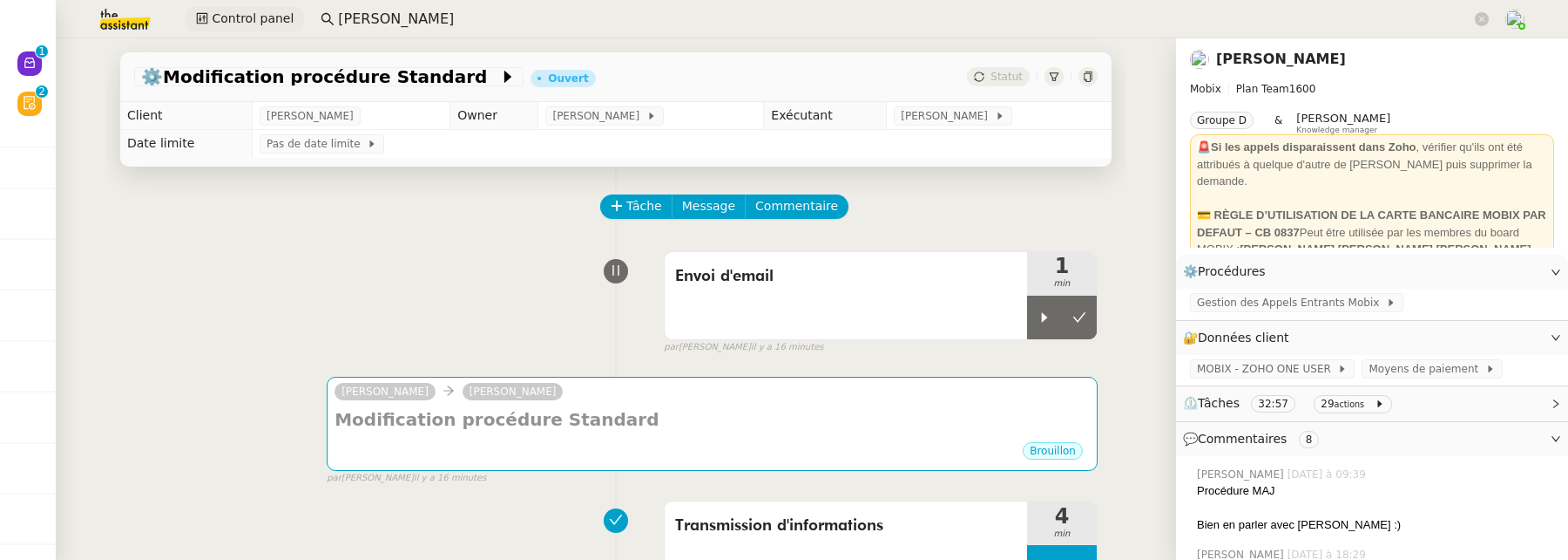
click at [231, 25] on span "Control panel" at bounding box center [253, 19] width 82 height 20
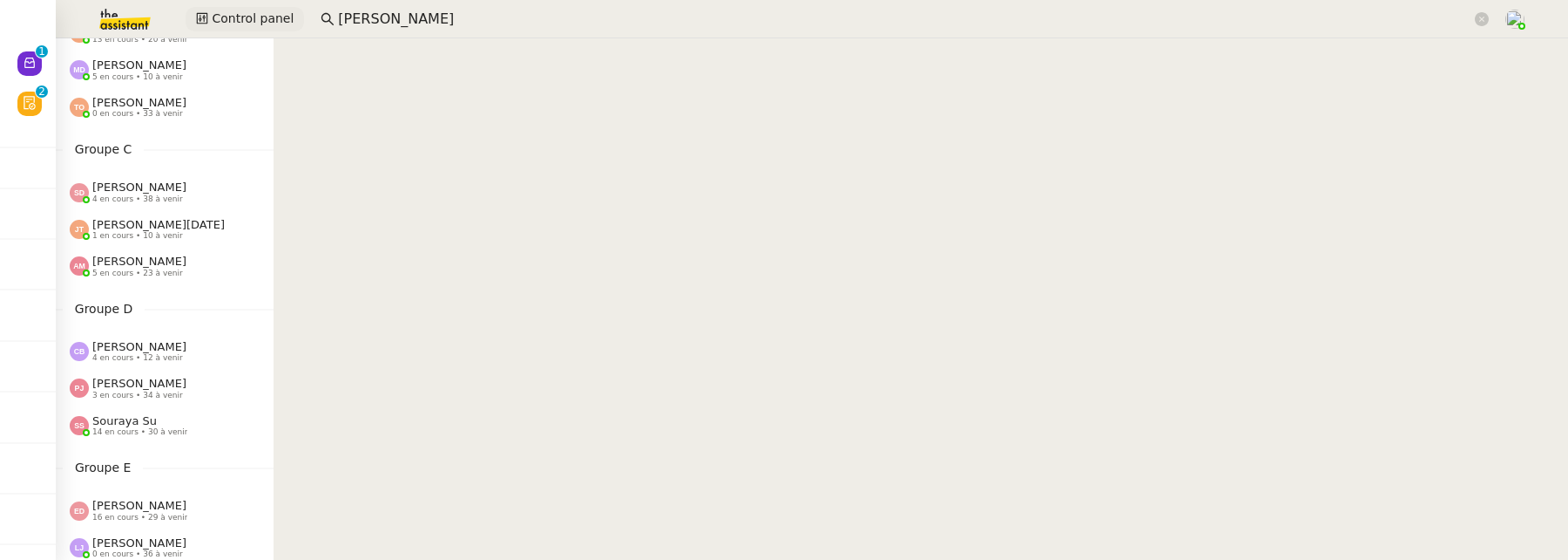
scroll to position [285, 0]
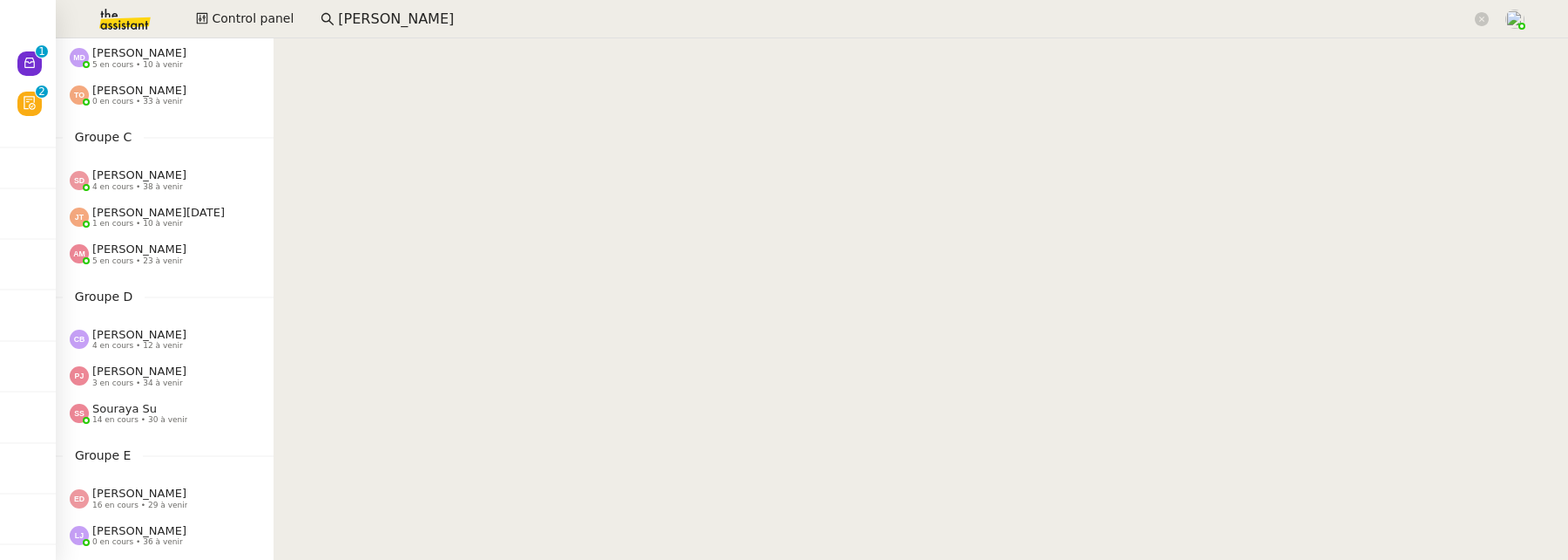
click at [139, 413] on span "Souraya Su" at bounding box center [124, 407] width 64 height 13
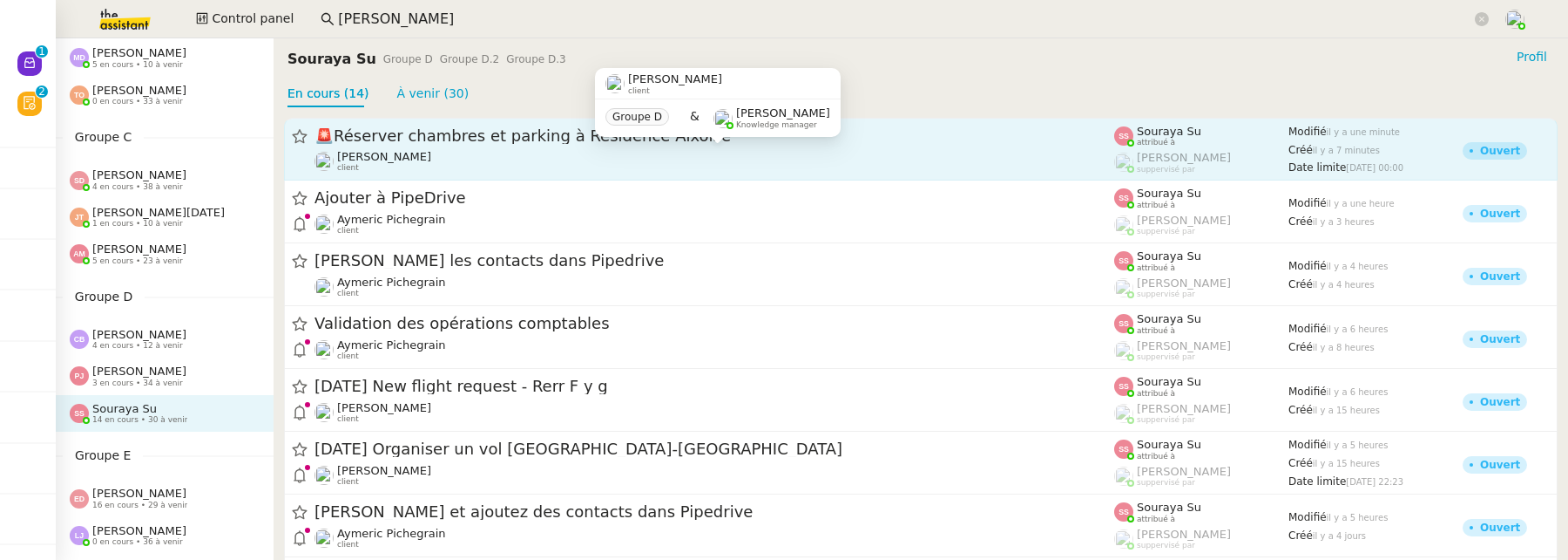
click at [568, 151] on div "[PERSON_NAME] client" at bounding box center [713, 161] width 799 height 23
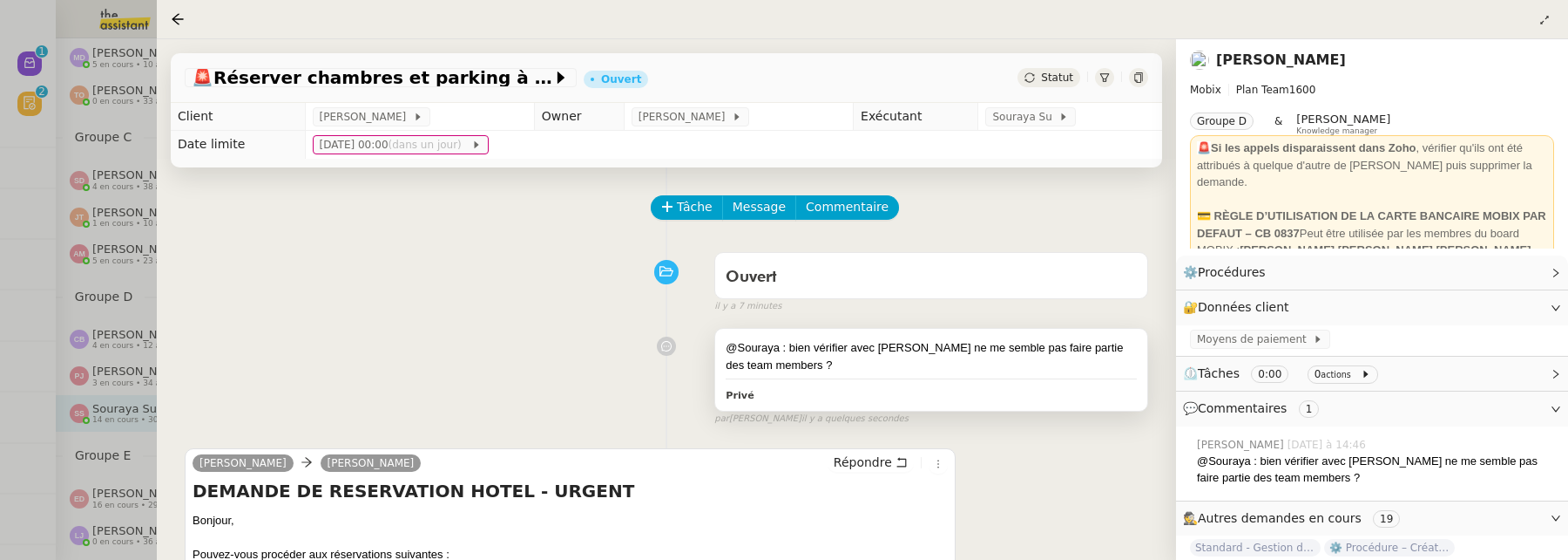
click at [816, 351] on div "@Souraya : bien vérifier avec Florian car Stpahnie ne me semble pas faire parti…" at bounding box center [931, 356] width 411 height 34
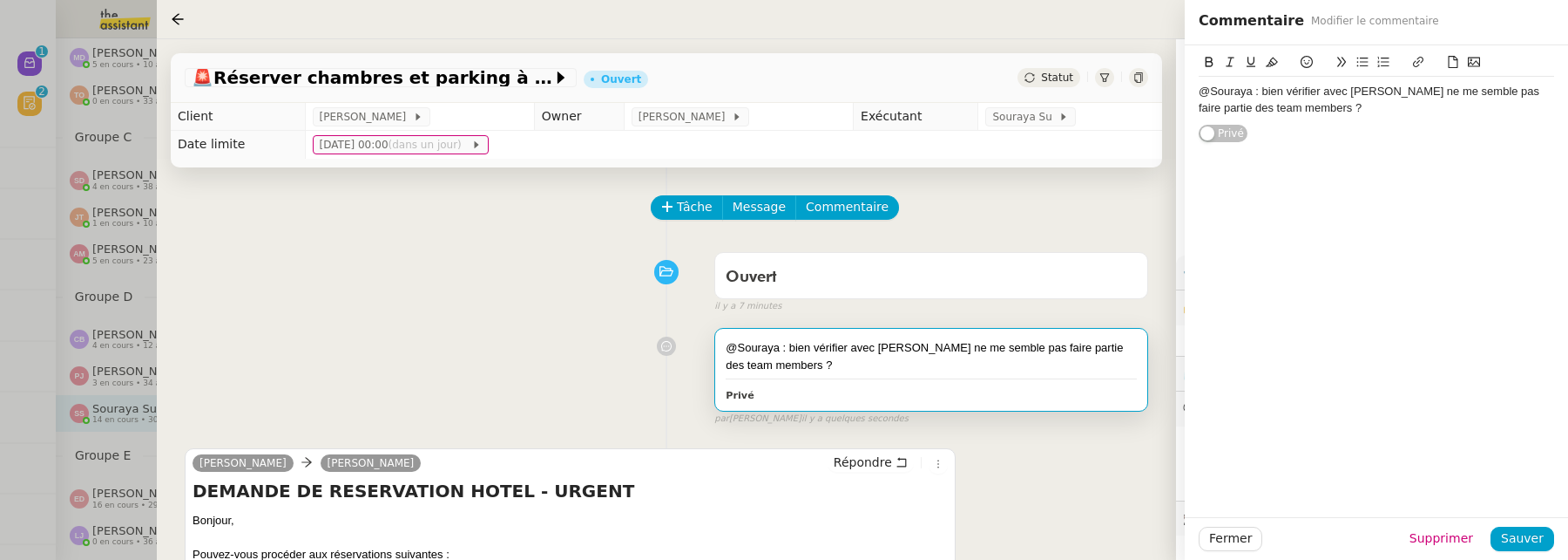
click at [1285, 89] on div "@Souraya : bien vérifier avec Florian car Stpahnie ne me semble pas faire parti…" at bounding box center [1376, 99] width 356 height 33
click at [1442, 90] on div "@Souraya : peut-être vérifier avec Florian car Stpahnie ne me semble pas faire …" at bounding box center [1376, 99] width 356 height 33
click at [1540, 533] on span "Sauver" at bounding box center [1521, 538] width 43 height 20
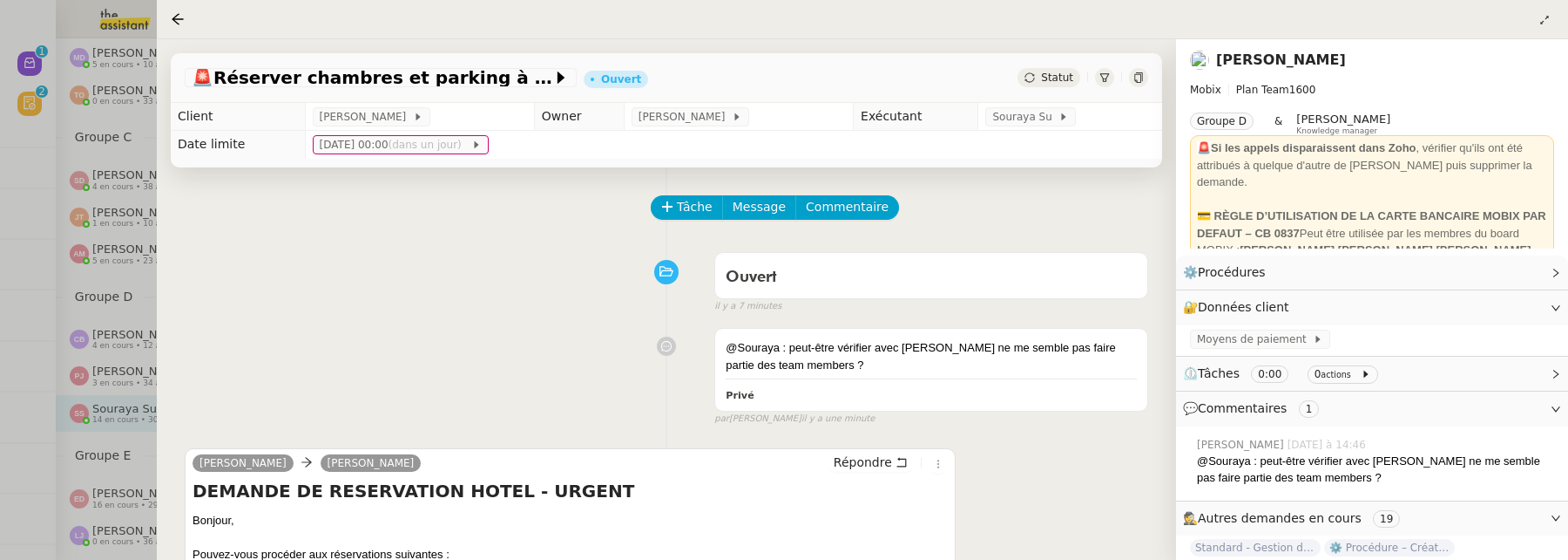
click at [1136, 81] on icon at bounding box center [1138, 77] width 8 height 11
click at [185, 18] on div at bounding box center [180, 19] width 21 height 21
click at [167, 18] on nz-page-header at bounding box center [862, 20] width 1411 height 40
click at [178, 18] on icon at bounding box center [177, 19] width 14 height 14
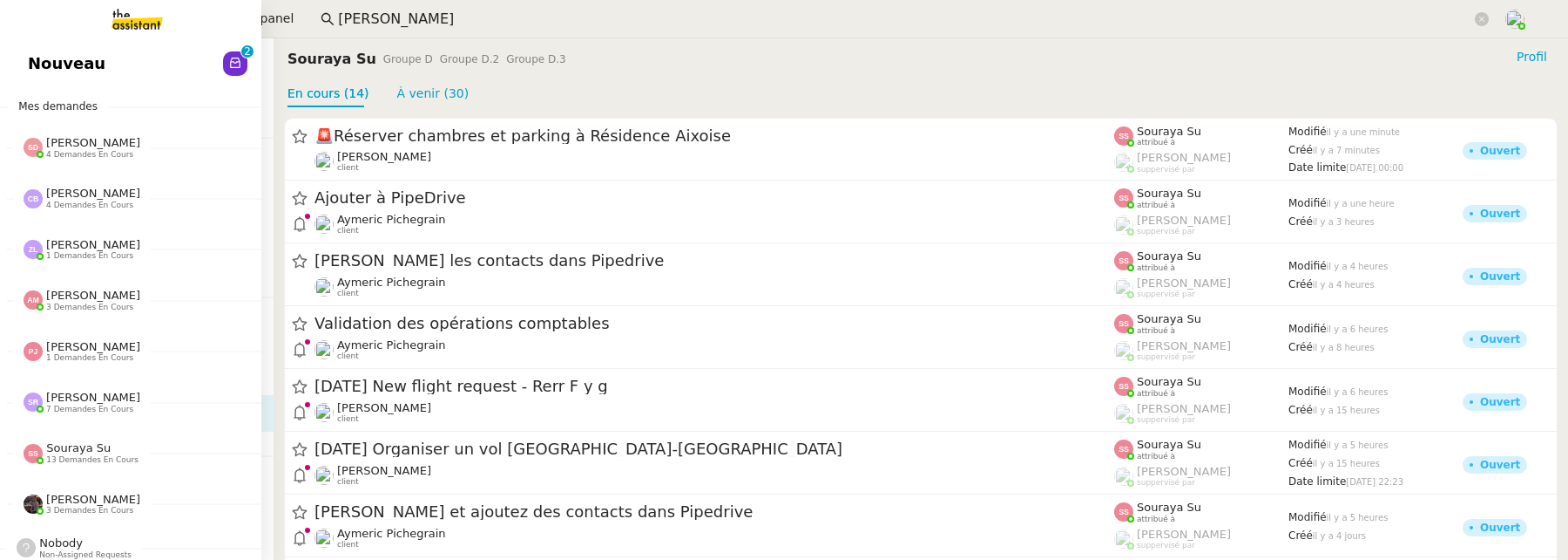
click at [50, 60] on span "Nouveau" at bounding box center [66, 63] width 77 height 26
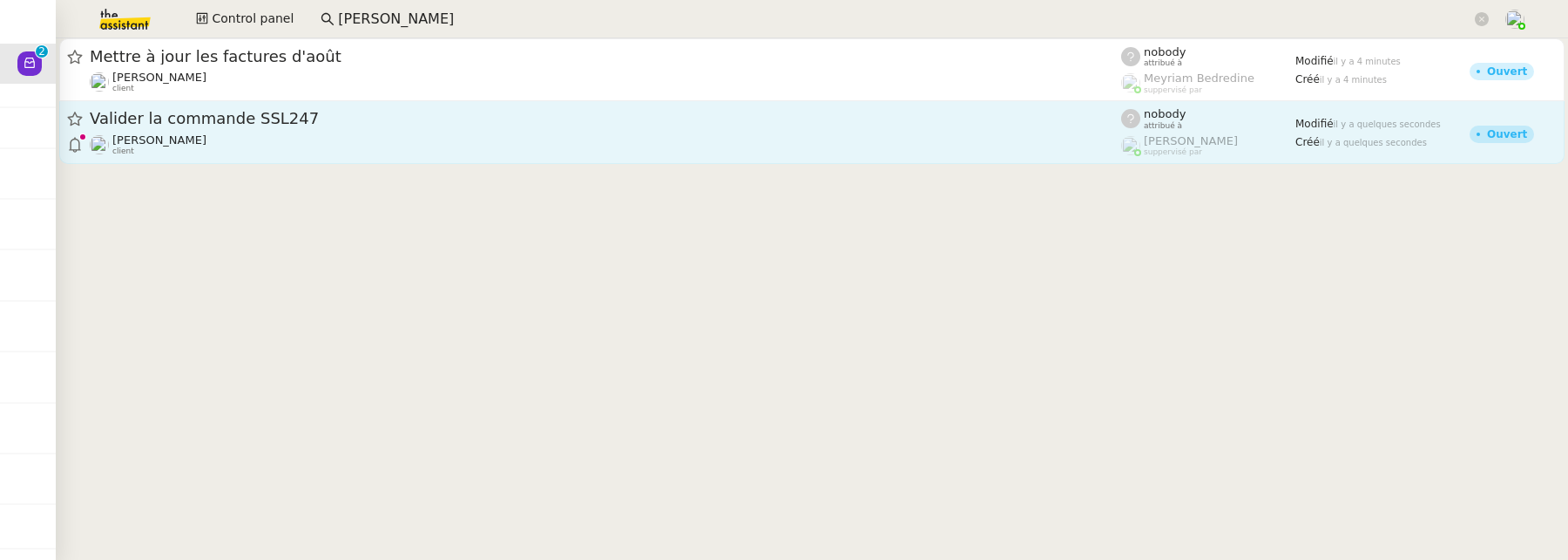
click at [418, 145] on div "David Berrebi client" at bounding box center [605, 145] width 1031 height 23
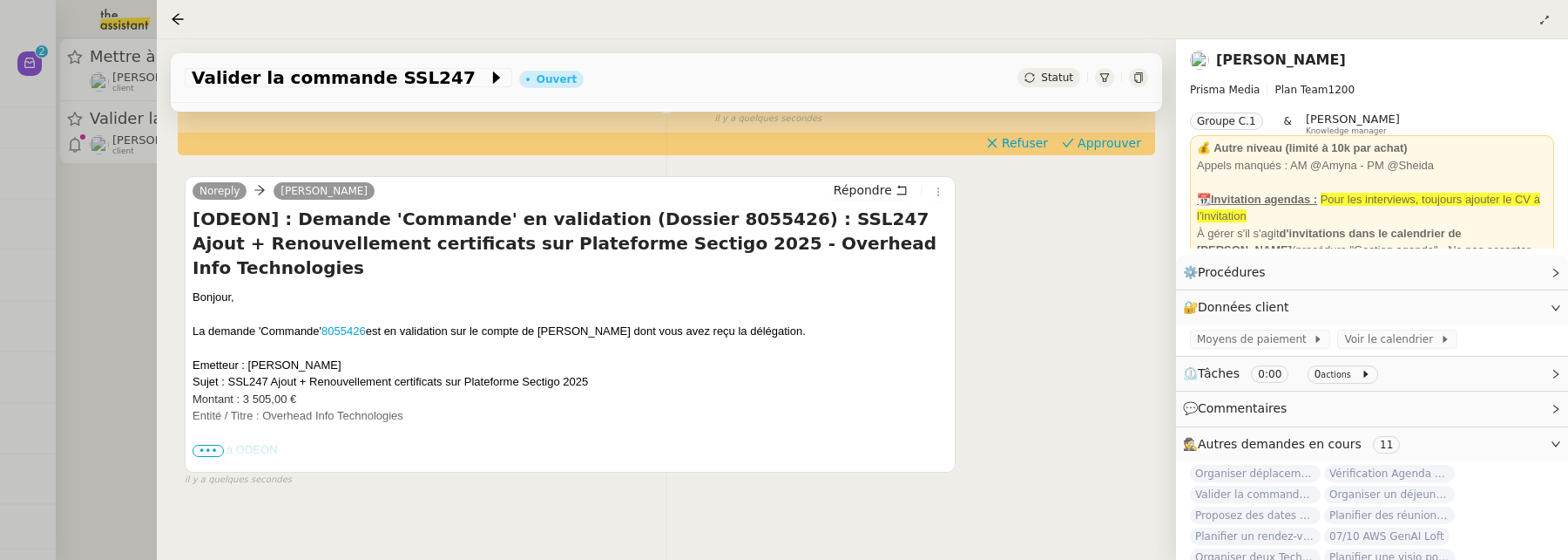
scroll to position [191, 0]
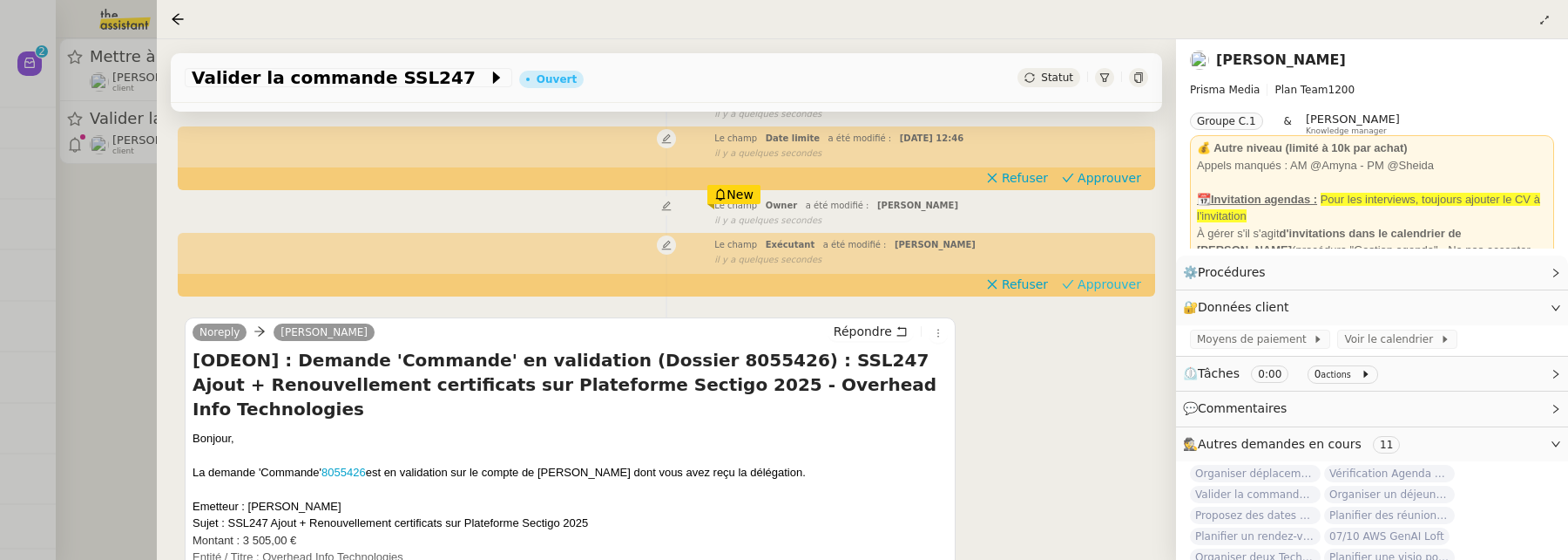
click at [1106, 285] on span "Approuver" at bounding box center [1109, 284] width 63 height 18
click at [1123, 184] on span "Approuver" at bounding box center [1109, 178] width 63 height 18
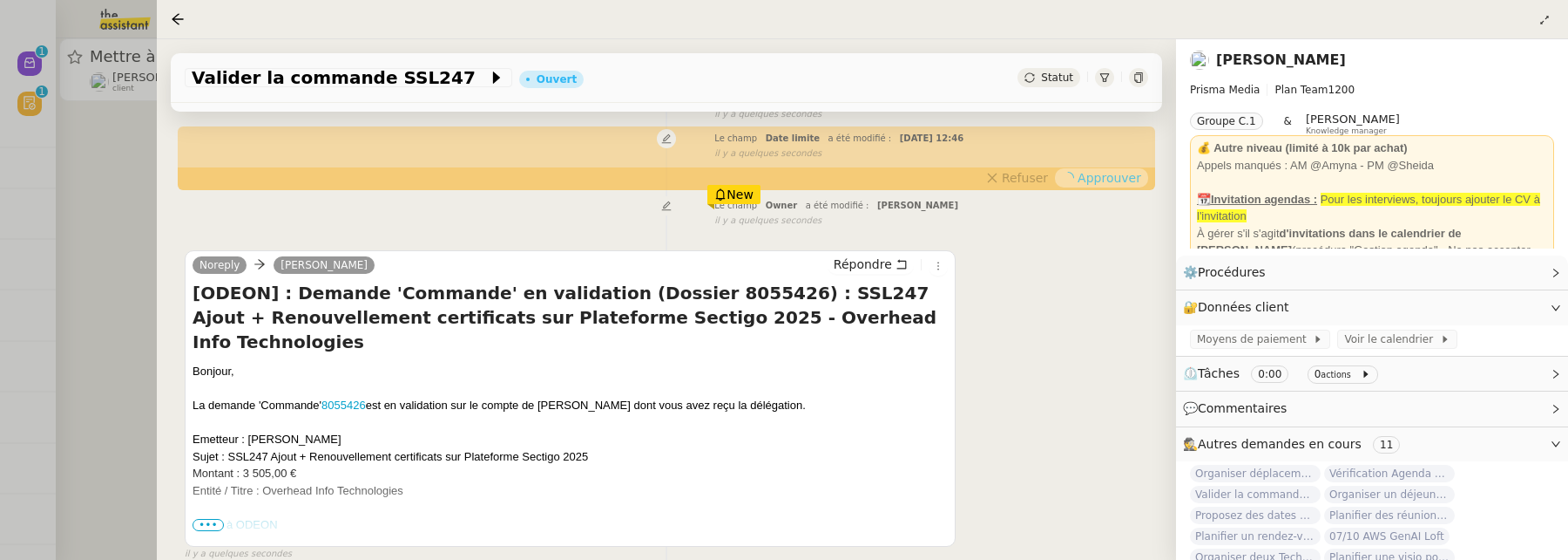
click at [136, 194] on div at bounding box center [784, 280] width 1568 height 560
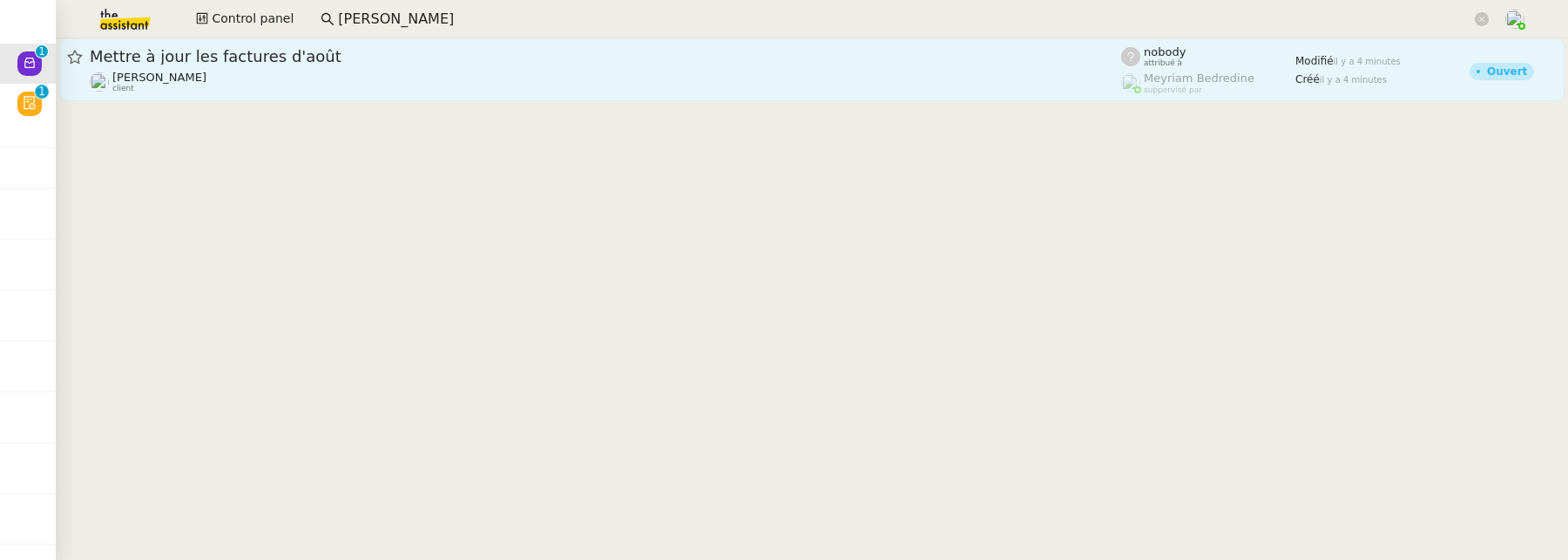
click at [392, 52] on span "Mettre à jour les factures d'août" at bounding box center [605, 56] width 1031 height 16
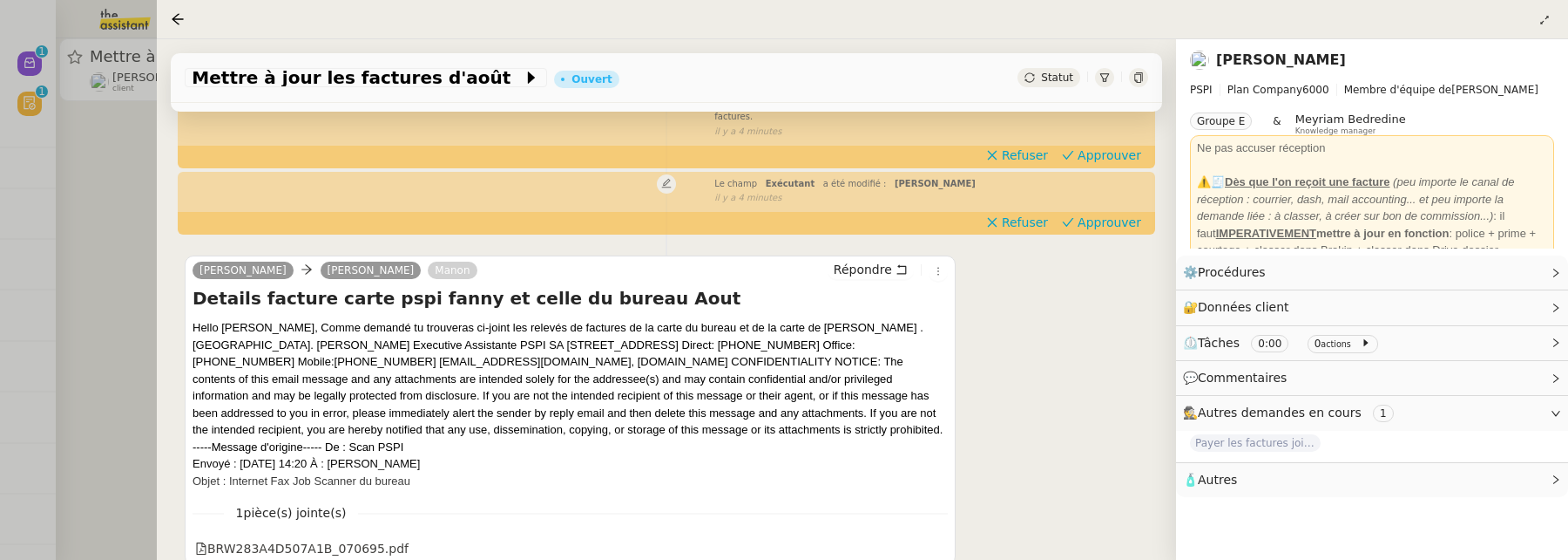
scroll to position [282, 0]
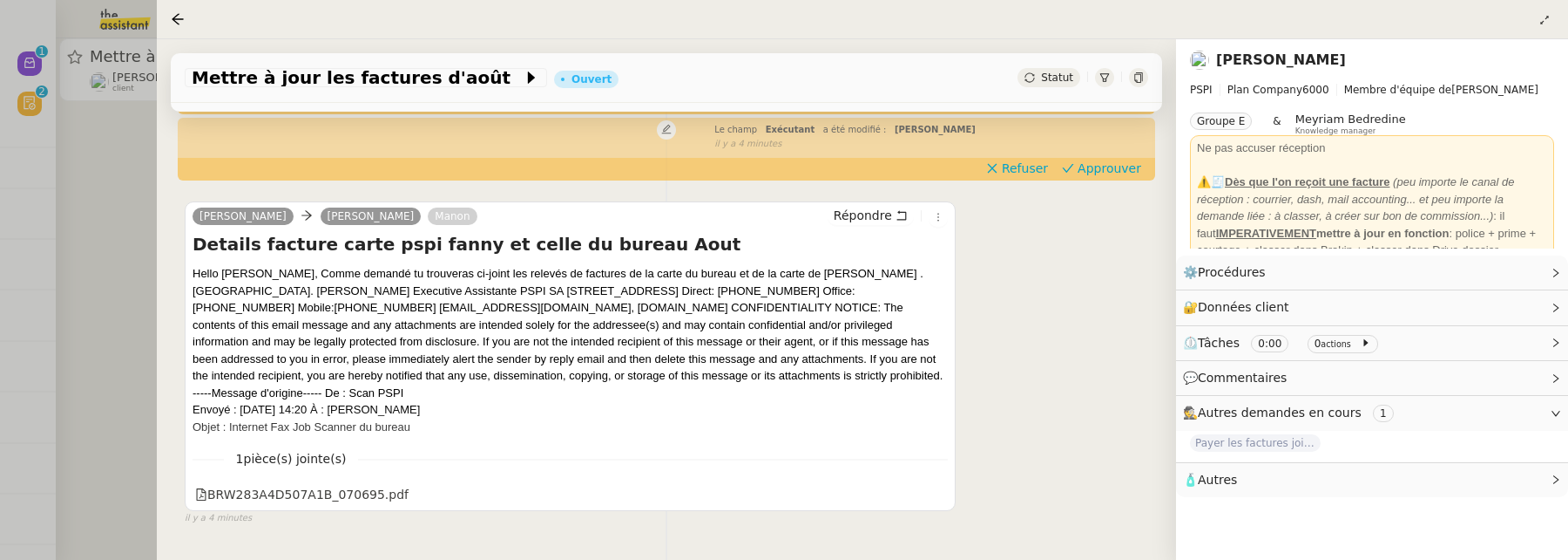
click at [95, 200] on div at bounding box center [784, 280] width 1568 height 560
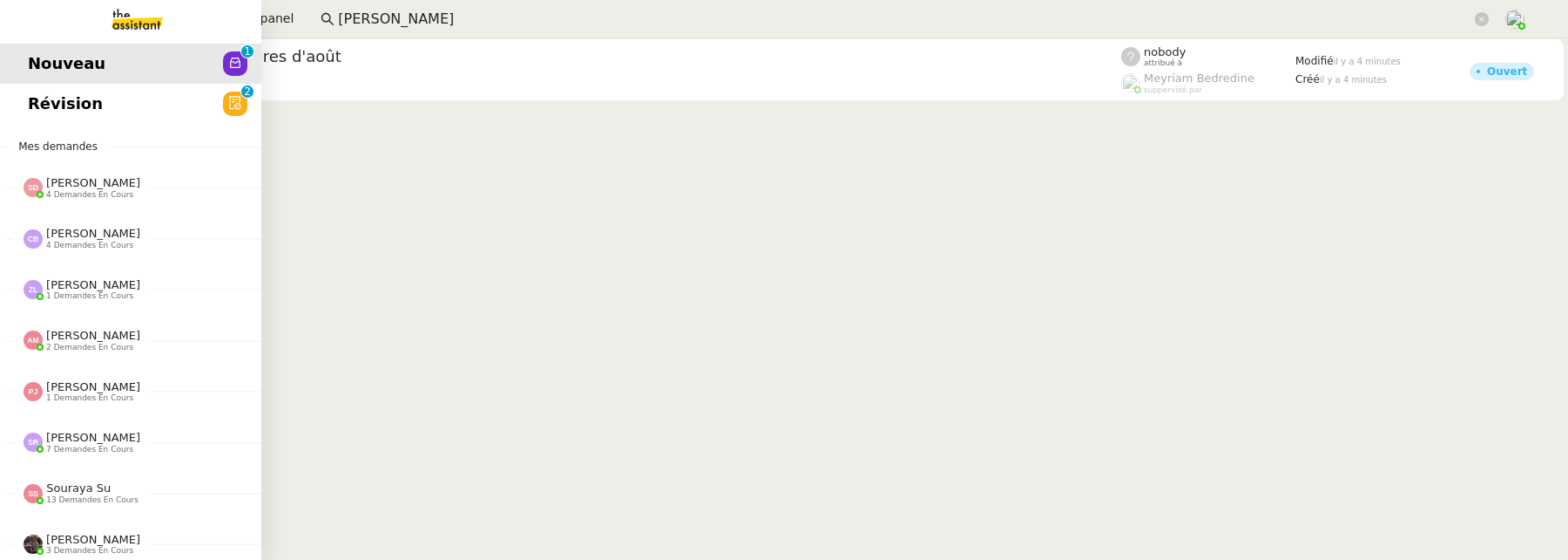
click at [40, 113] on span "Révision" at bounding box center [65, 103] width 75 height 26
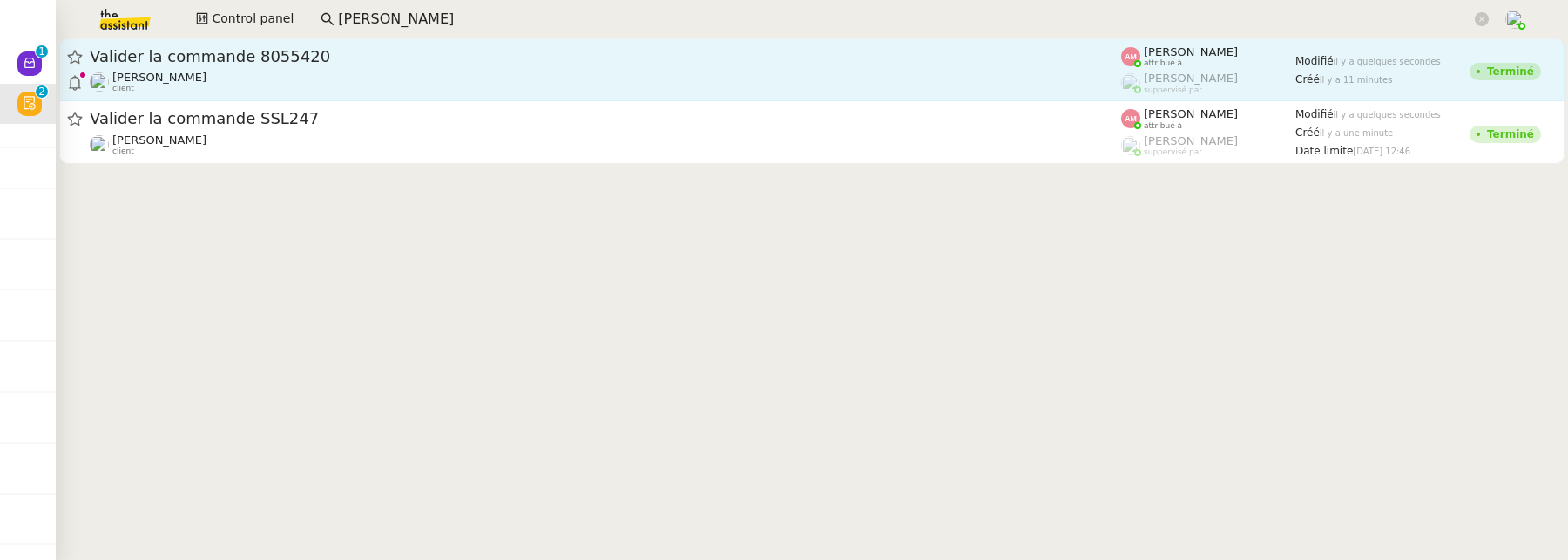
click at [592, 57] on span "Valider la commande 8055420" at bounding box center [605, 56] width 1031 height 16
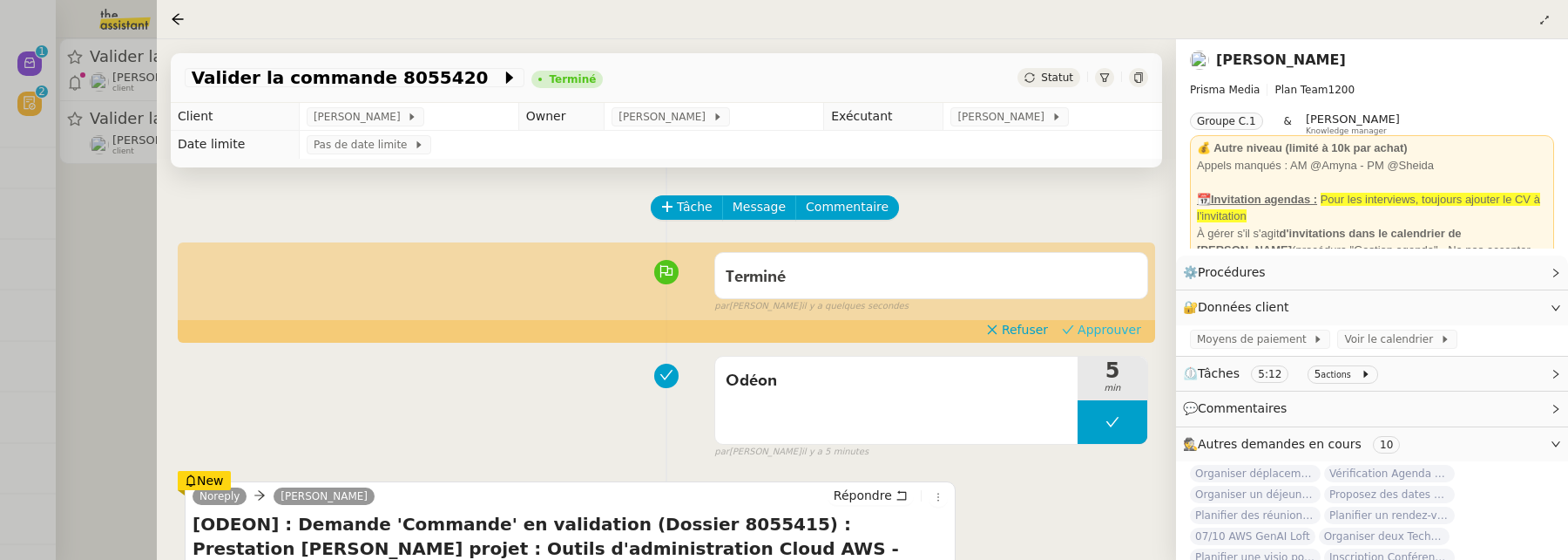
click at [1109, 337] on span "Approuver" at bounding box center [1109, 330] width 63 height 18
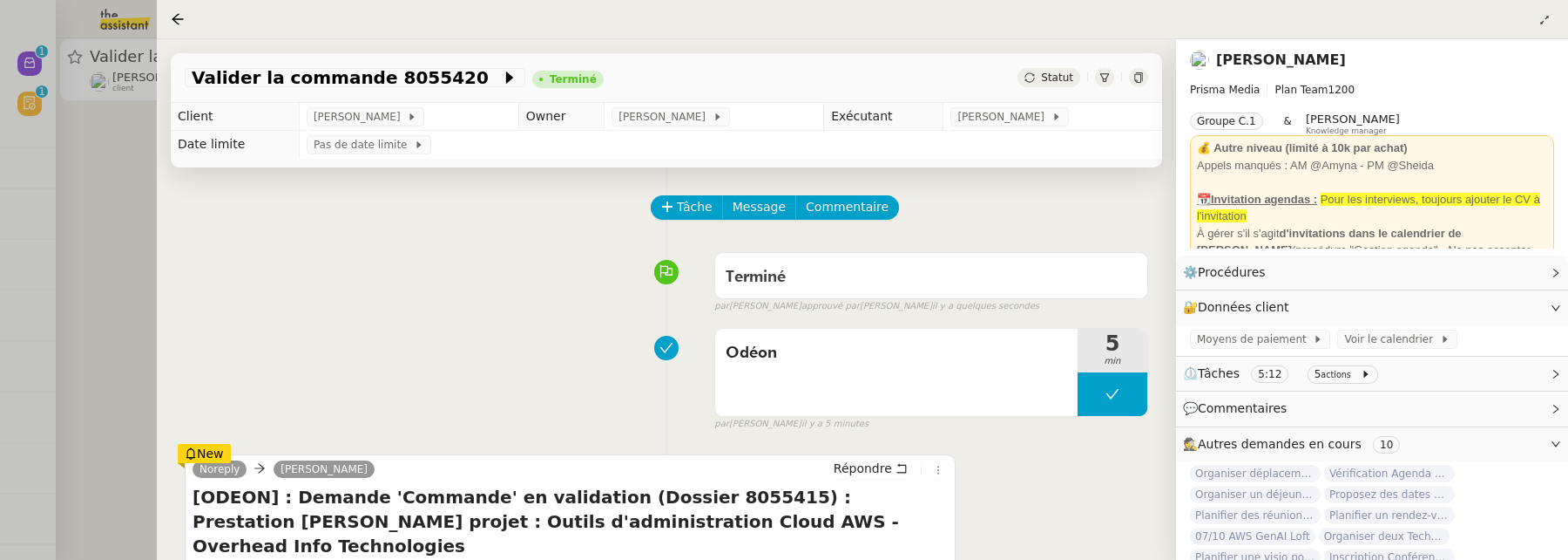
click at [116, 298] on div at bounding box center [784, 280] width 1568 height 560
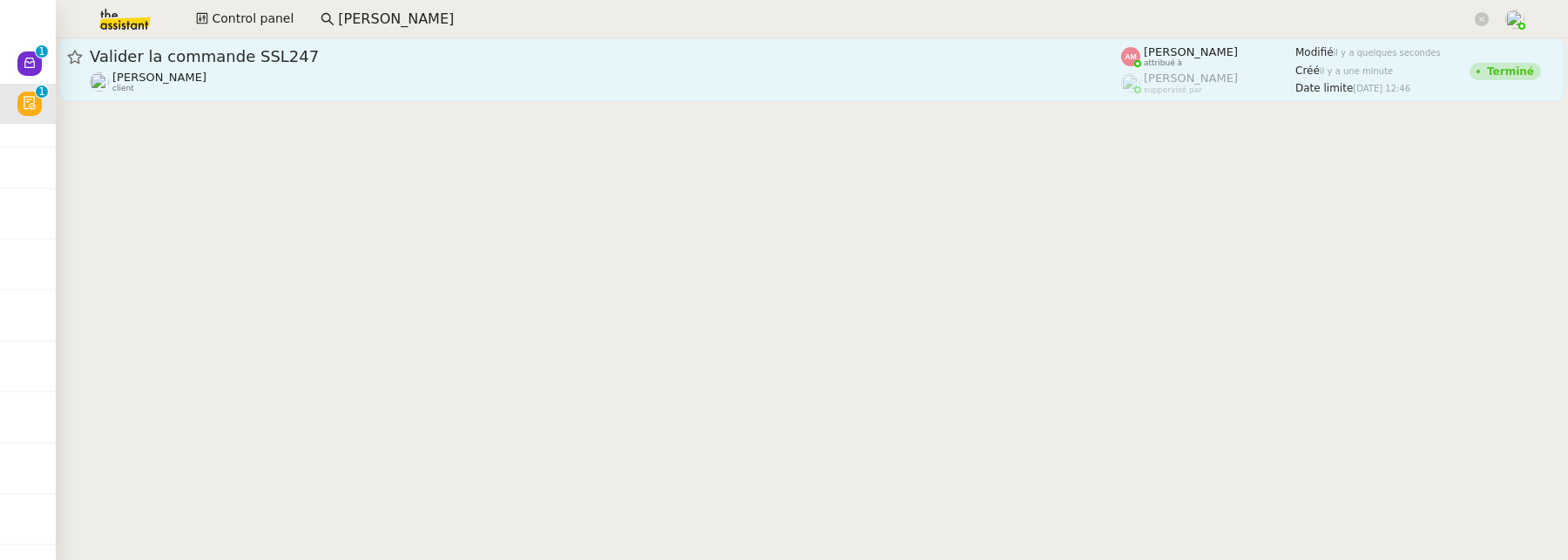
click at [555, 79] on div "David Berrebi client" at bounding box center [605, 81] width 1031 height 23
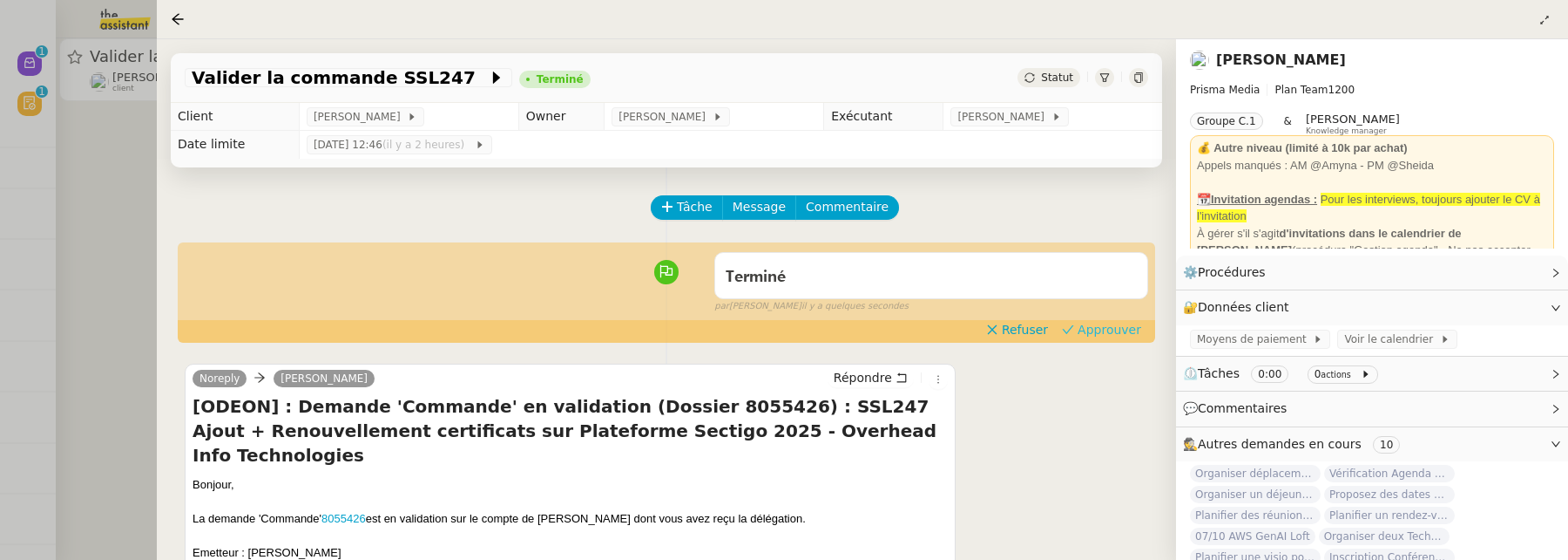
click at [1106, 329] on span "Approuver" at bounding box center [1109, 330] width 63 height 18
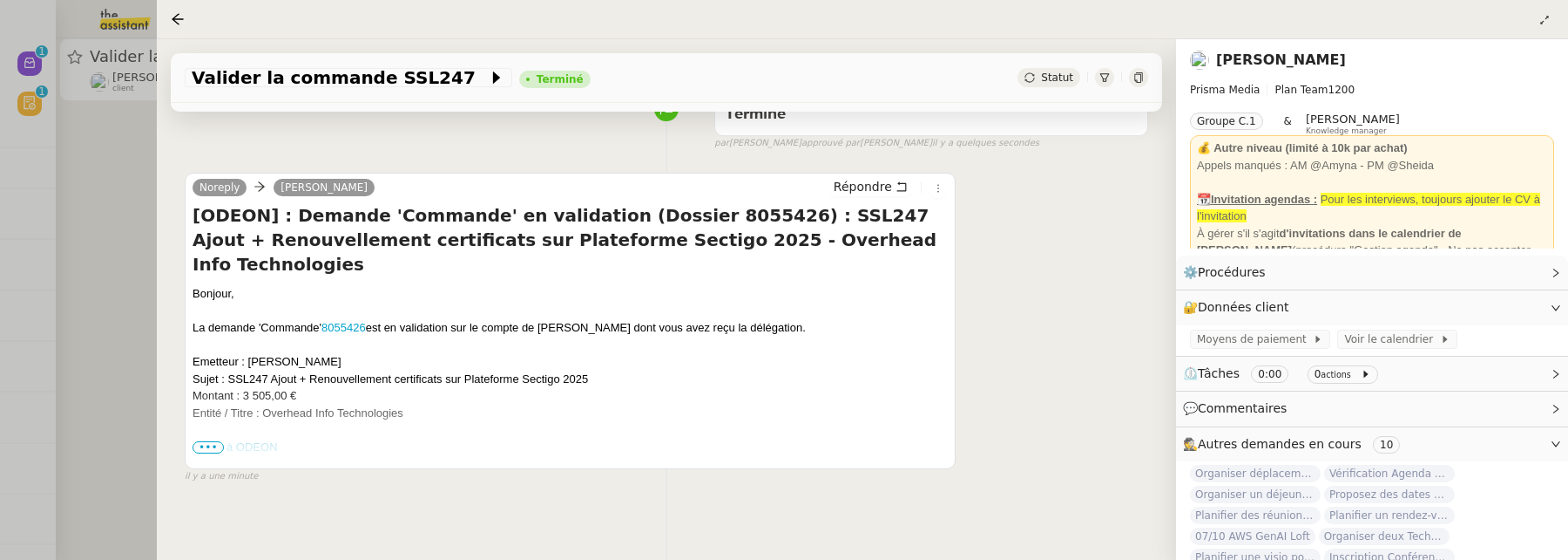
scroll to position [223, 0]
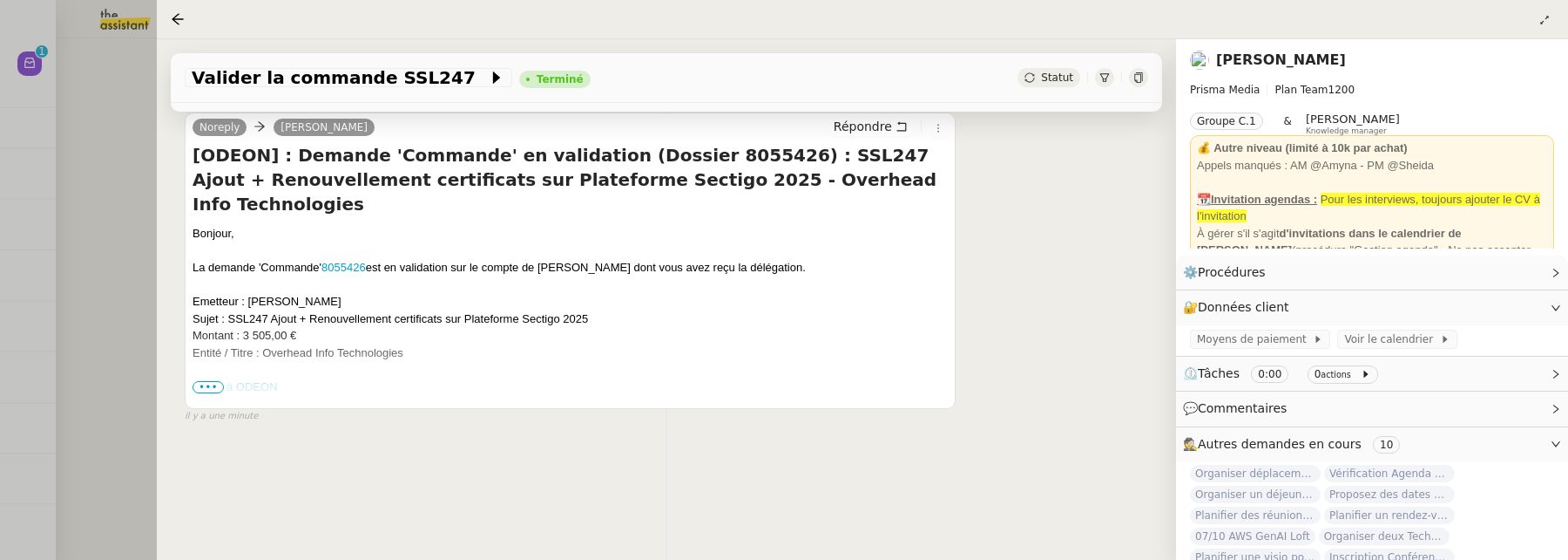
click at [54, 235] on div at bounding box center [784, 280] width 1568 height 560
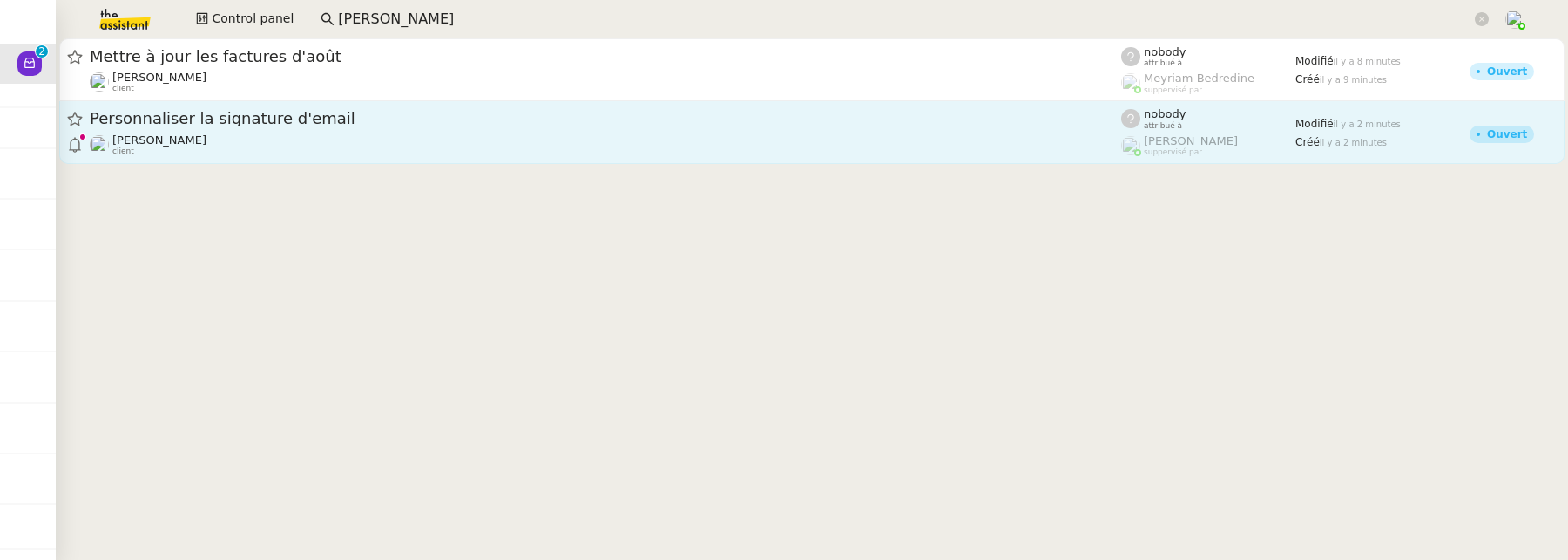
click at [625, 127] on span "Personnaliser la signature d'email" at bounding box center [605, 119] width 1031 height 16
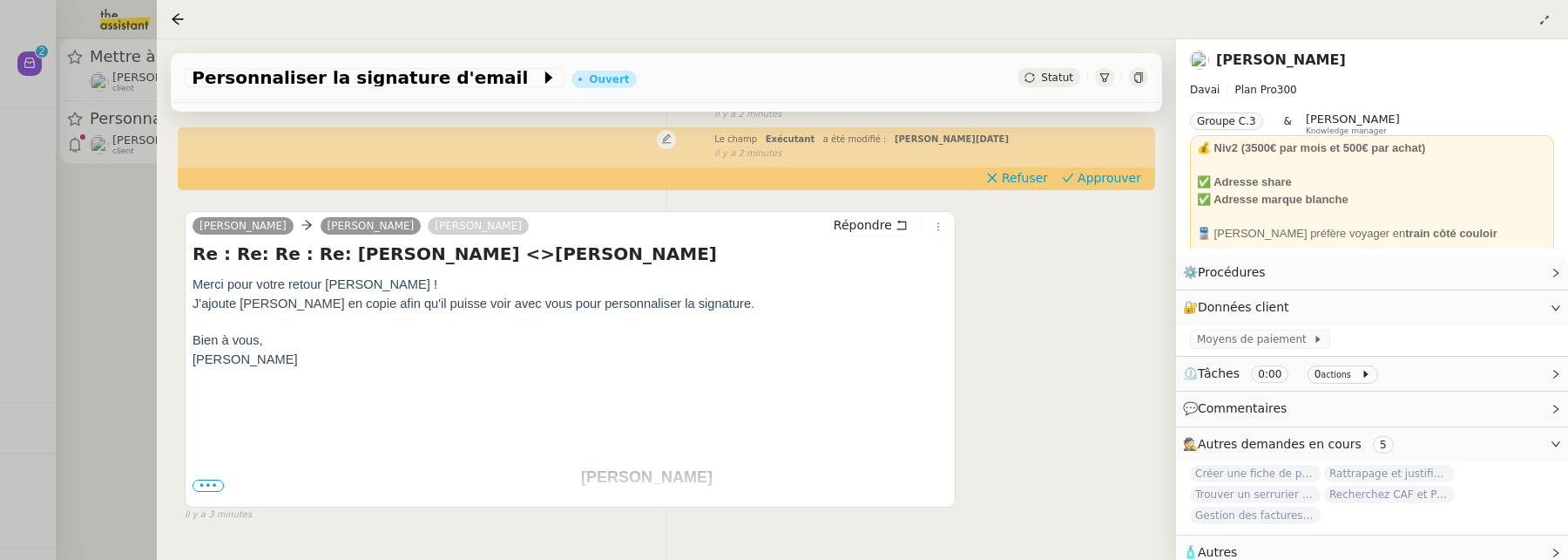
scroll to position [277, 0]
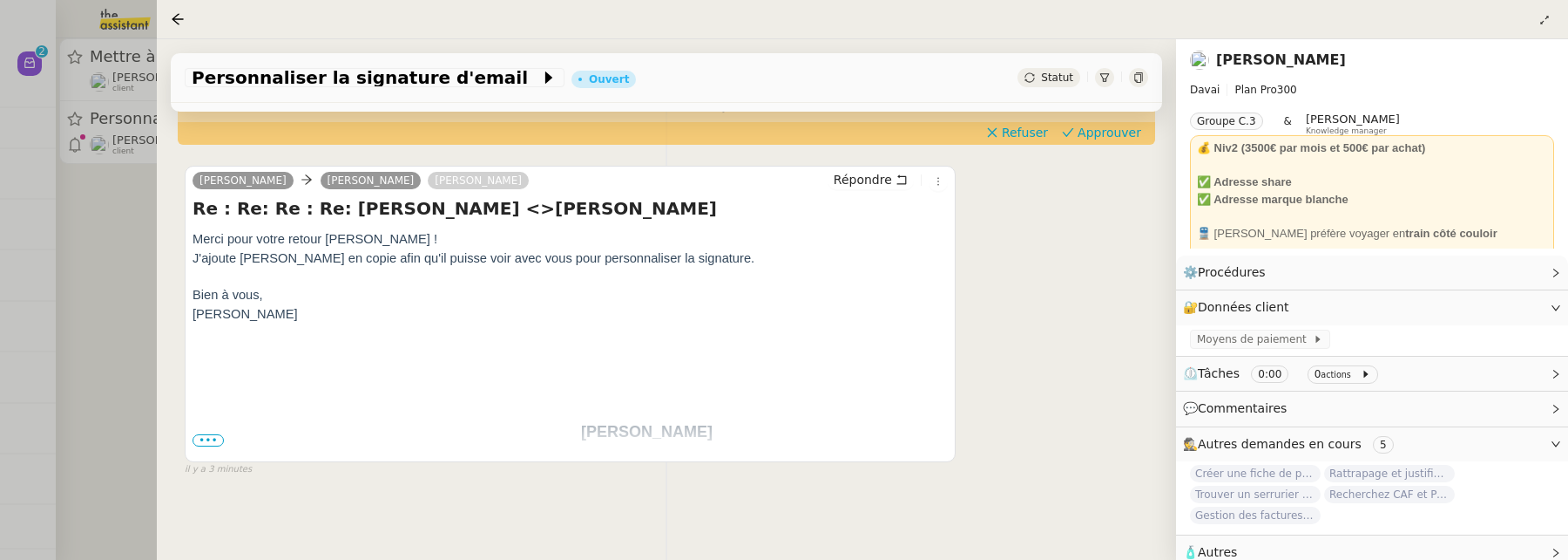
click at [219, 441] on span "•••" at bounding box center [208, 440] width 32 height 12
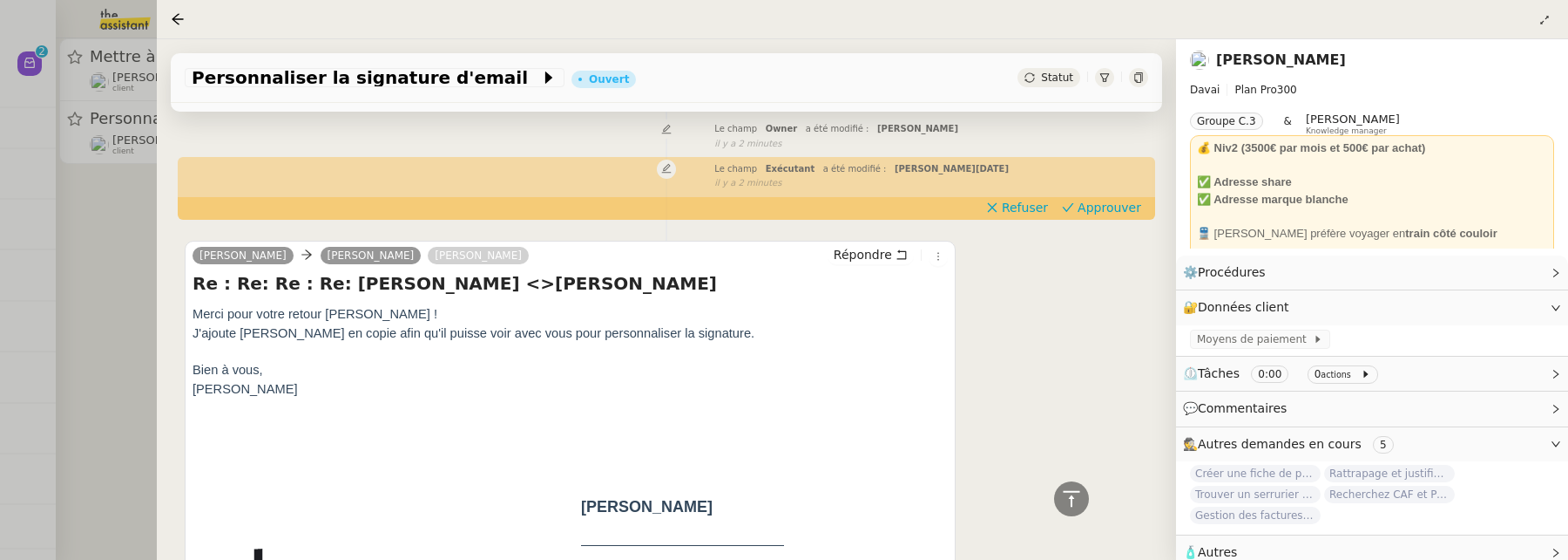
scroll to position [184, 0]
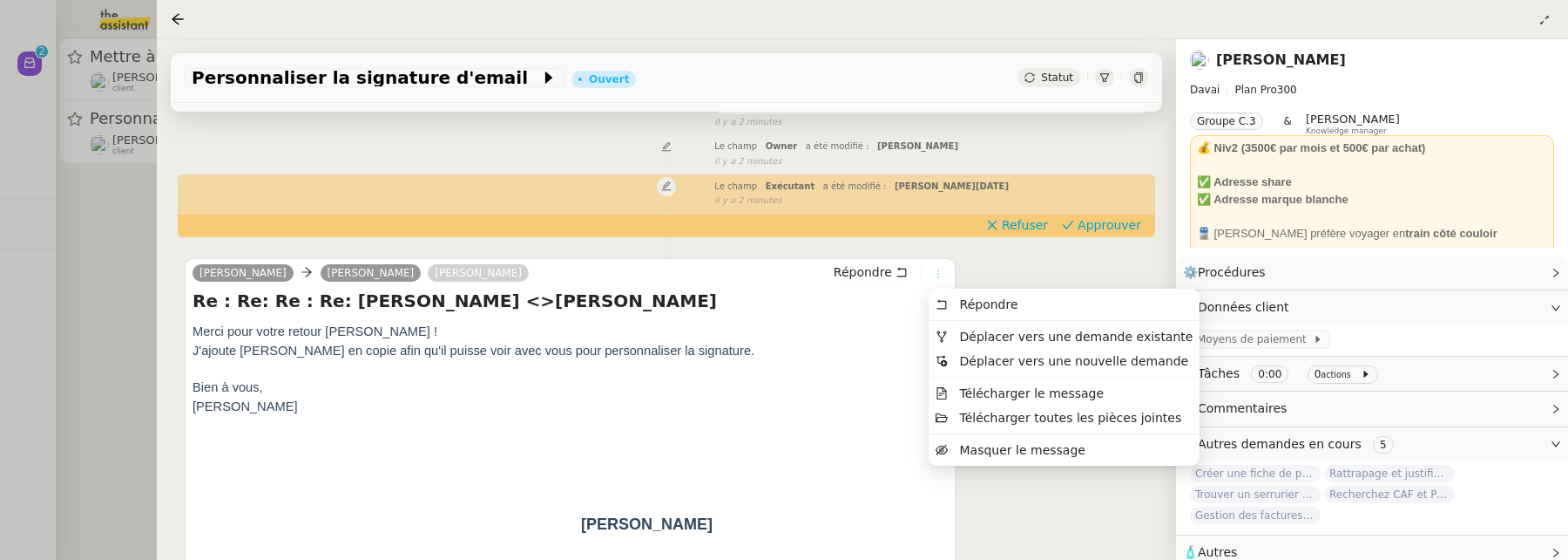
click at [937, 277] on icon at bounding box center [938, 275] width 2 height 8
click at [975, 344] on li "Déplacer vers une demande existante" at bounding box center [1063, 336] width 270 height 25
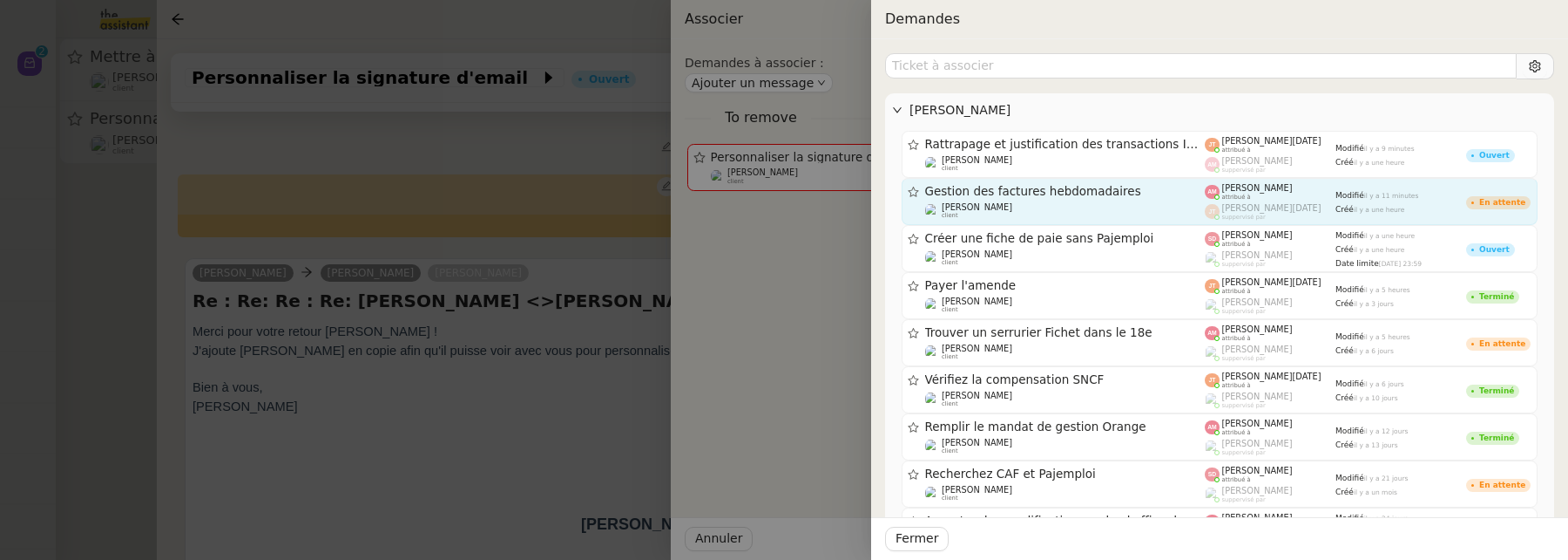
click at [1136, 196] on span "Gestion des factures hebdomadaires" at bounding box center [1065, 191] width 280 height 12
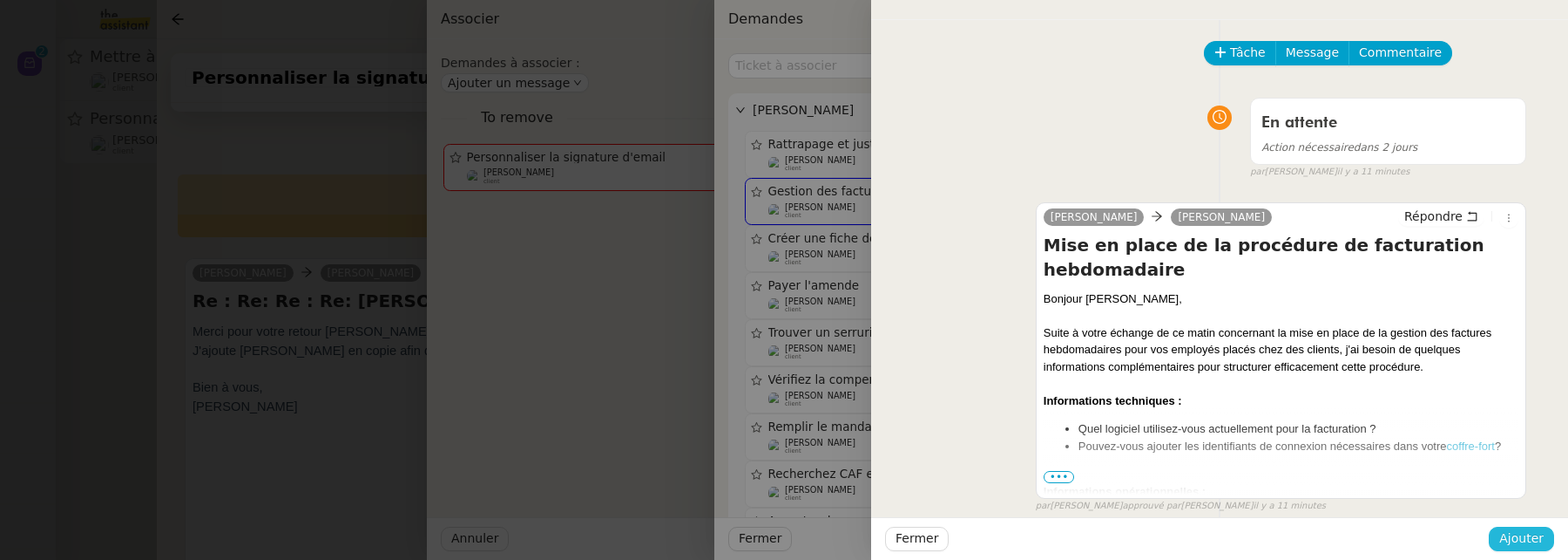
click at [1548, 541] on button "Ajouter" at bounding box center [1521, 538] width 65 height 25
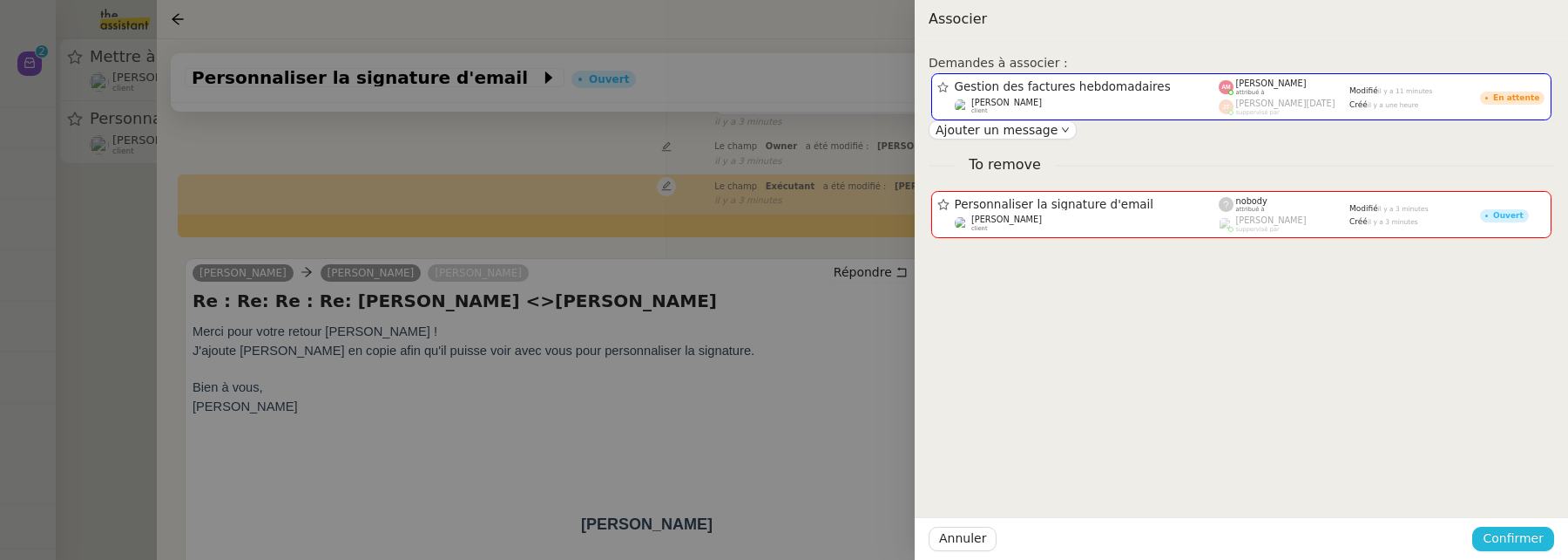
click at [1538, 541] on span "Confirmer" at bounding box center [1514, 538] width 61 height 20
click at [1527, 489] on span "Ajouter" at bounding box center [1514, 493] width 45 height 18
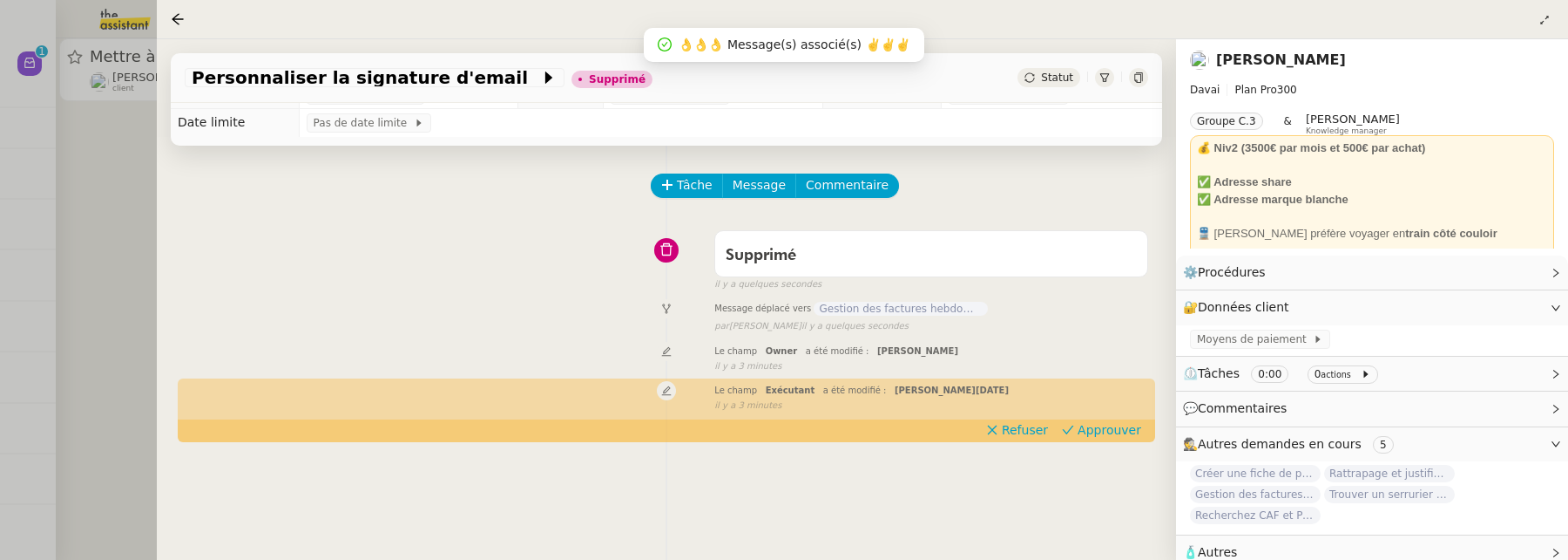
scroll to position [0, 0]
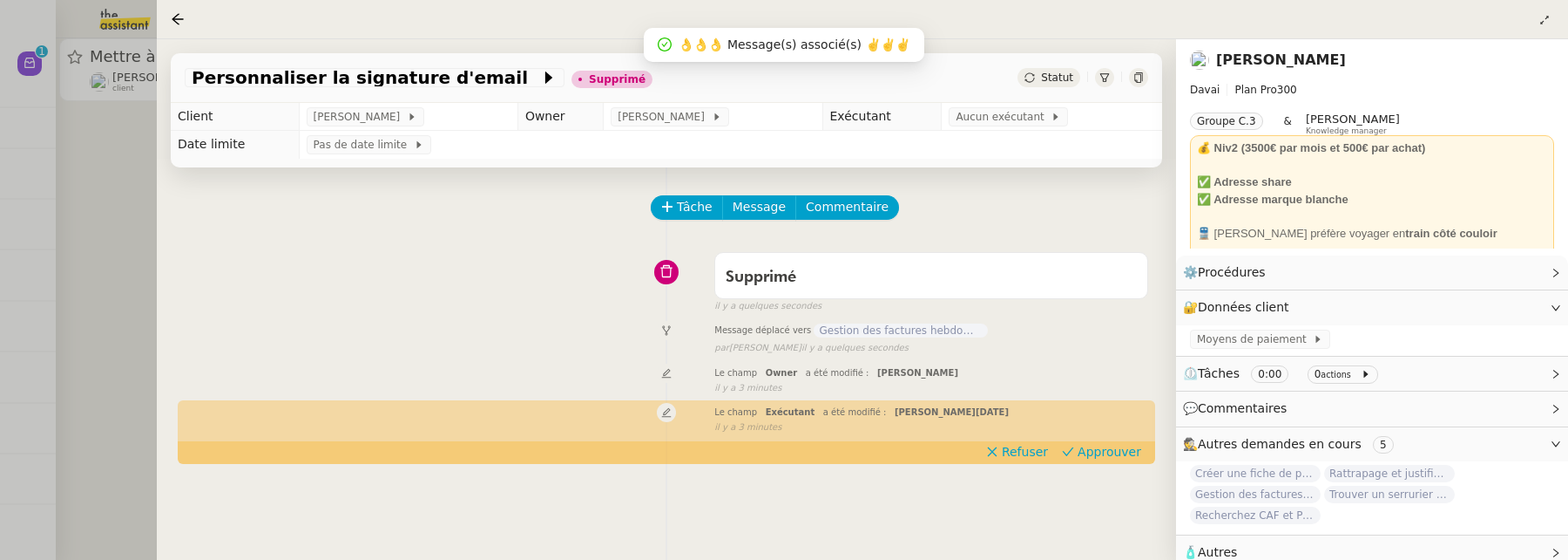
click at [940, 331] on span "Gestion des factures hebdomadaires" at bounding box center [900, 330] width 174 height 14
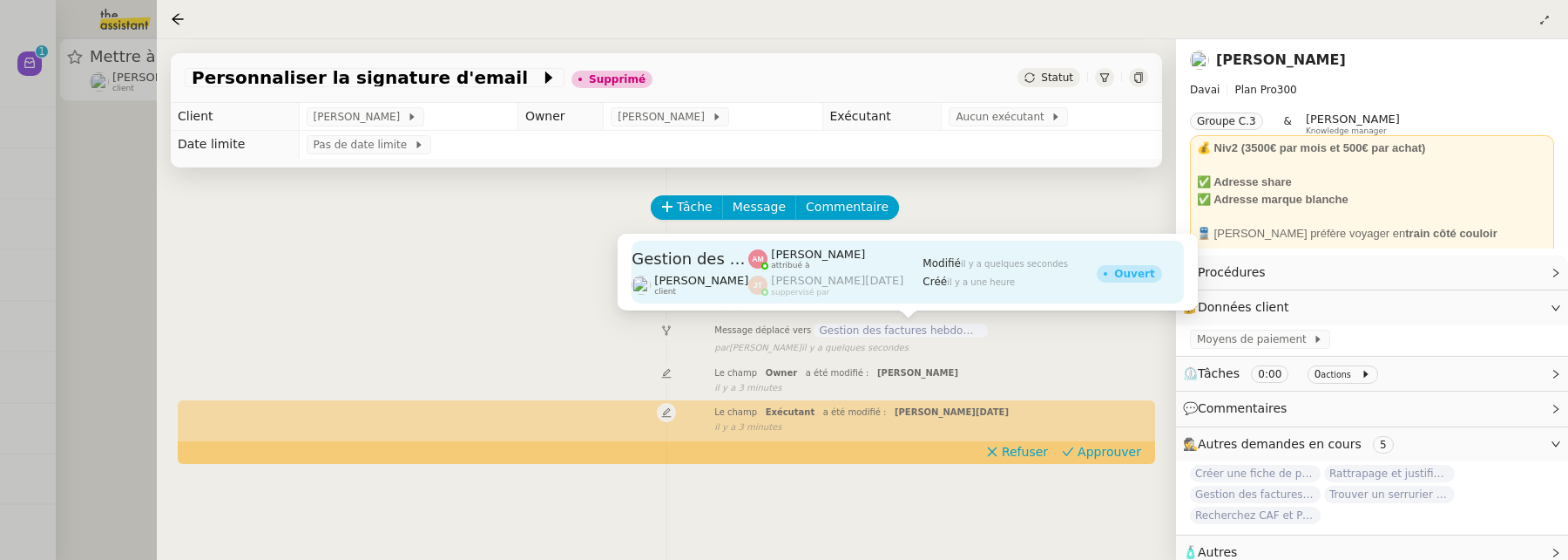
click at [922, 288] on div "Modifié il y a quelques secondes Créé il y a une heure" at bounding box center [1009, 272] width 174 height 62
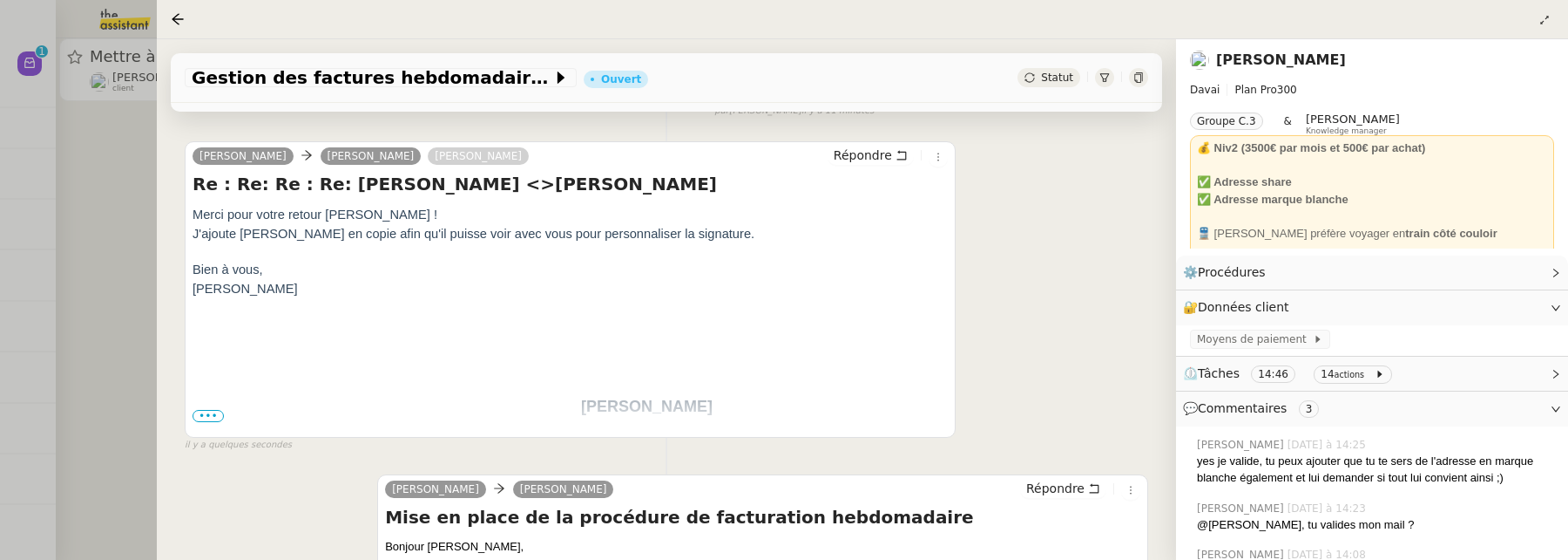
scroll to position [334, 0]
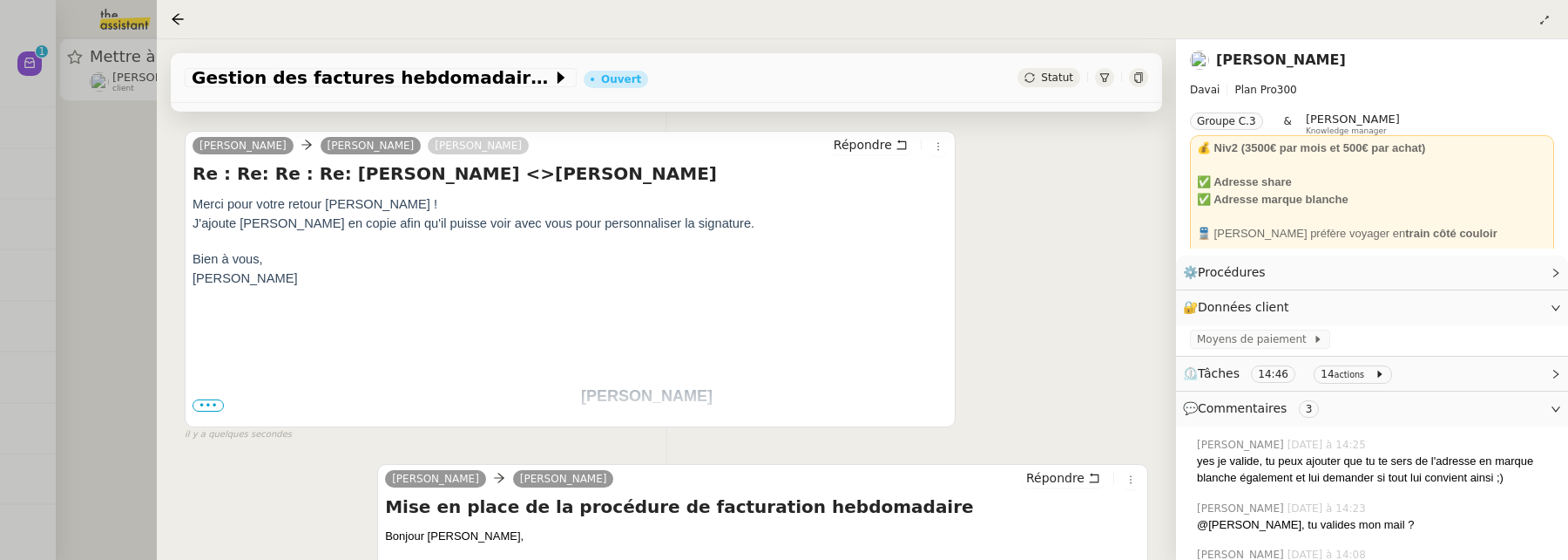
click at [202, 399] on span "•••" at bounding box center [208, 405] width 32 height 12
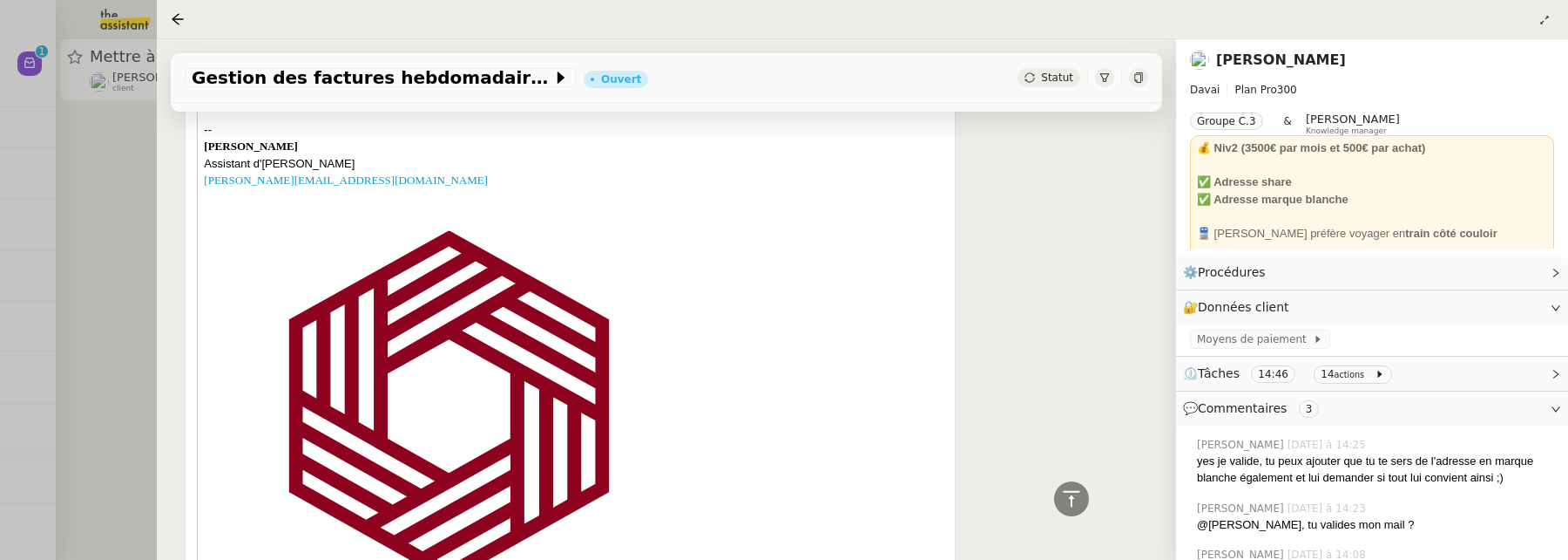
scroll to position [1024, 0]
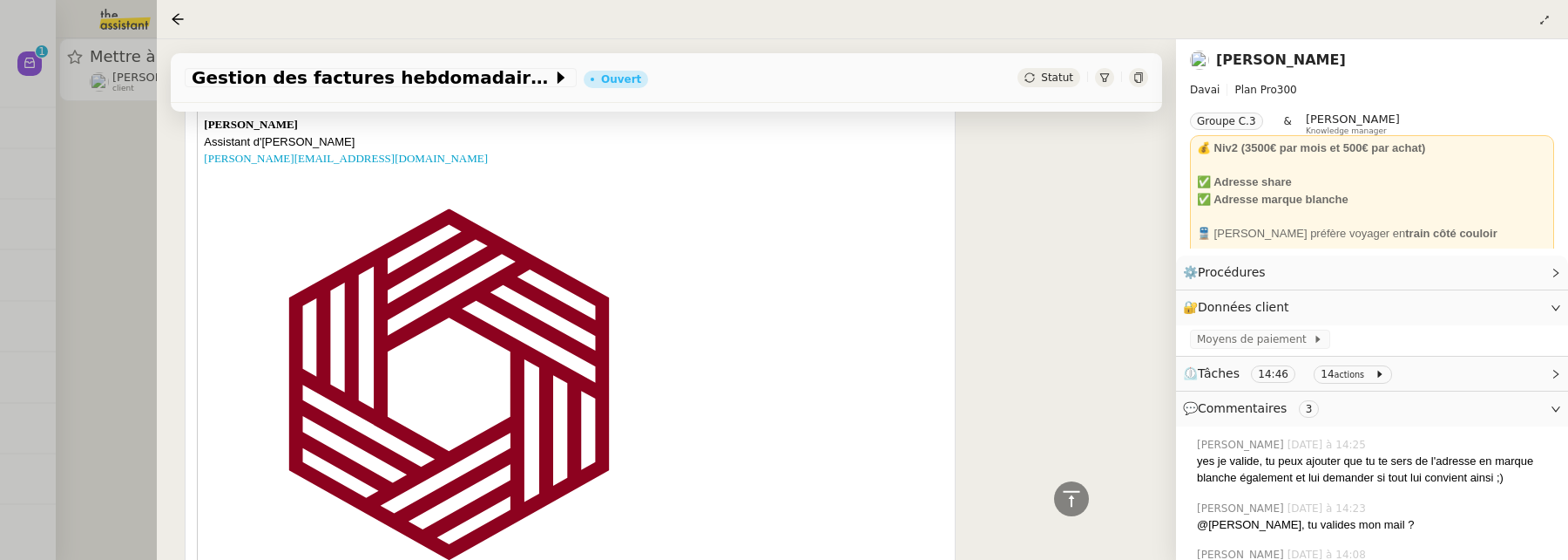
click at [551, 372] on img at bounding box center [449, 436] width 490 height 491
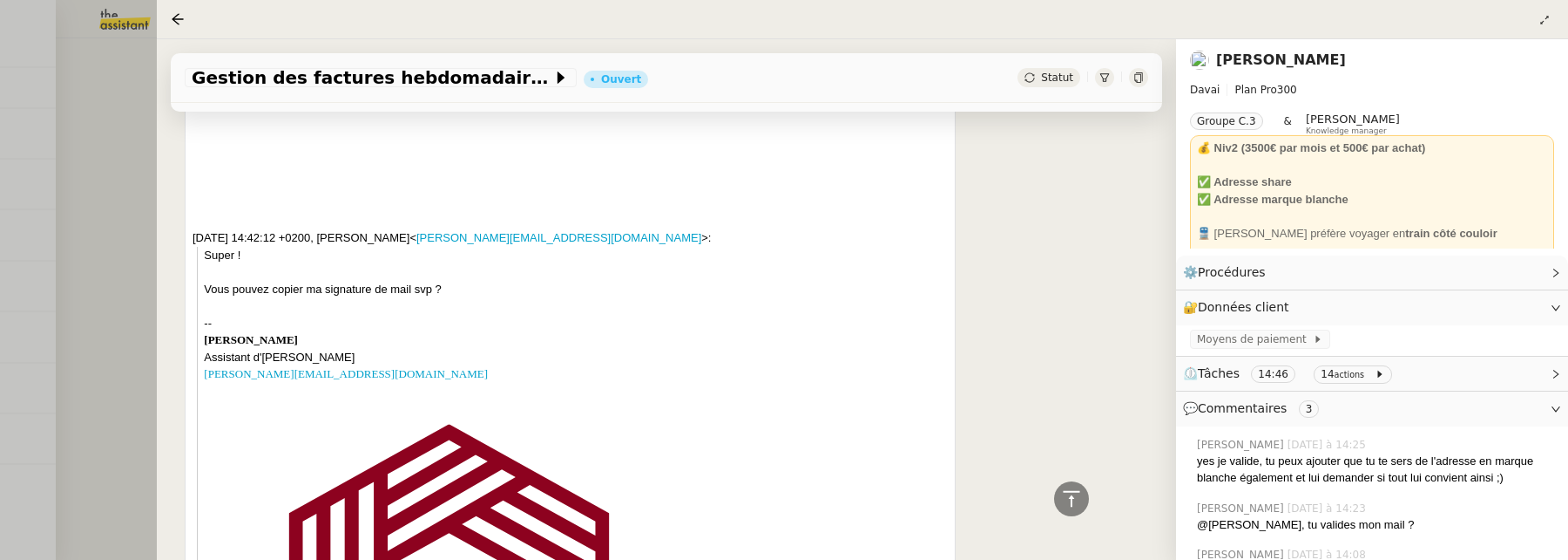
scroll to position [0, 0]
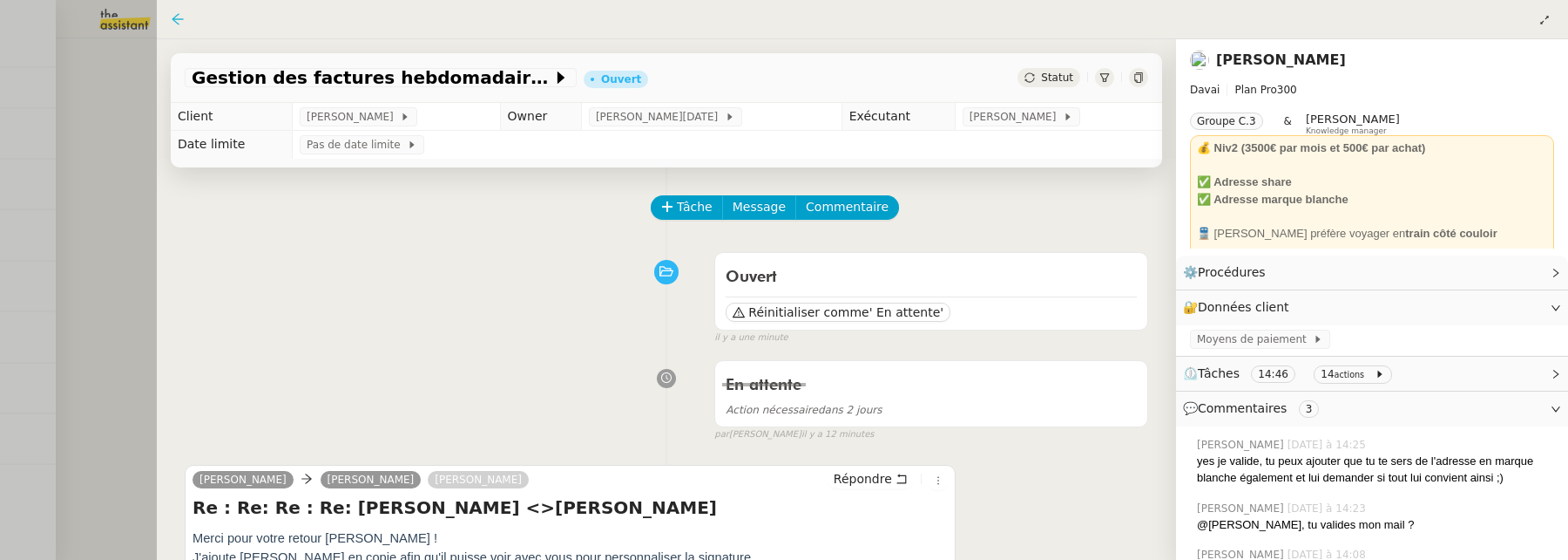
click at [180, 18] on icon at bounding box center [177, 19] width 14 height 14
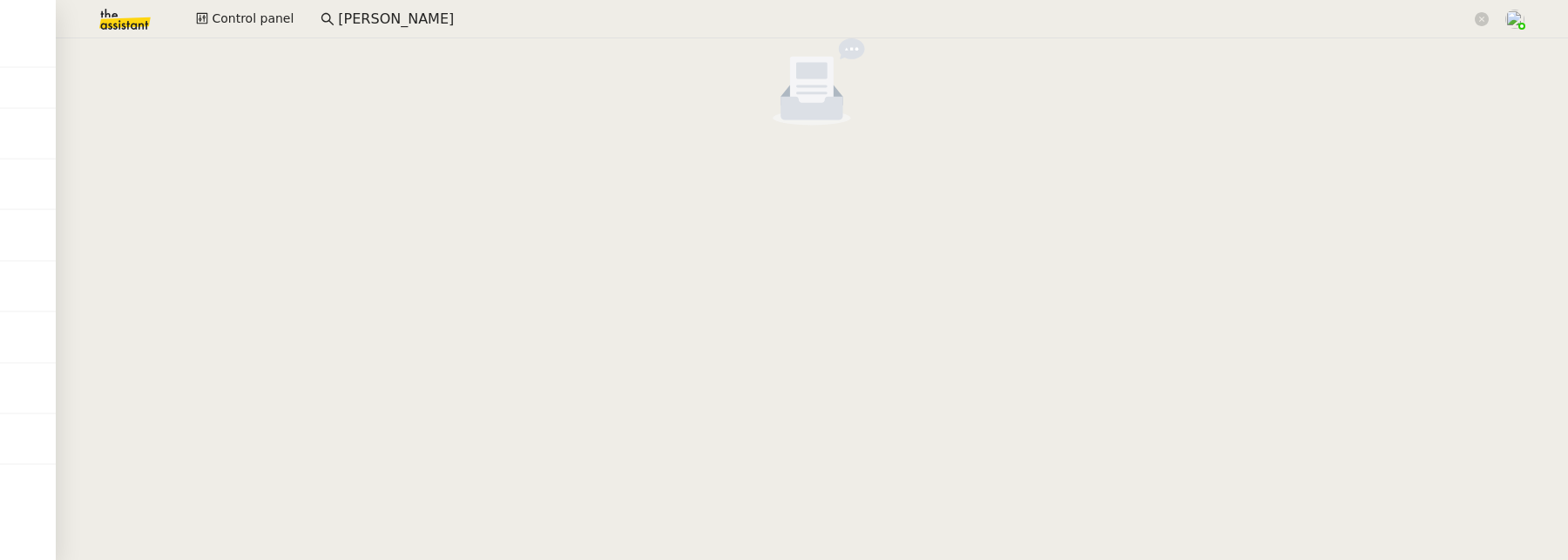
click at [117, 26] on img at bounding box center [111, 19] width 135 height 39
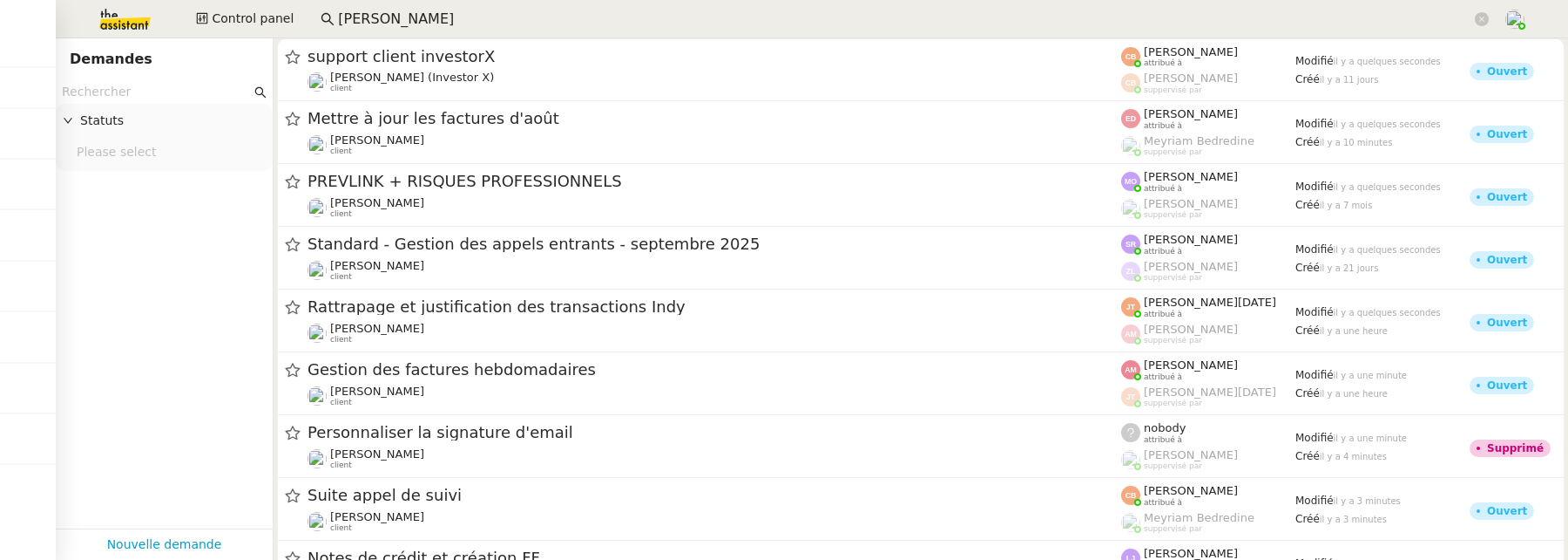
click at [106, 25] on img at bounding box center [111, 19] width 135 height 39
click at [278, 11] on span "Control panel" at bounding box center [253, 19] width 82 height 20
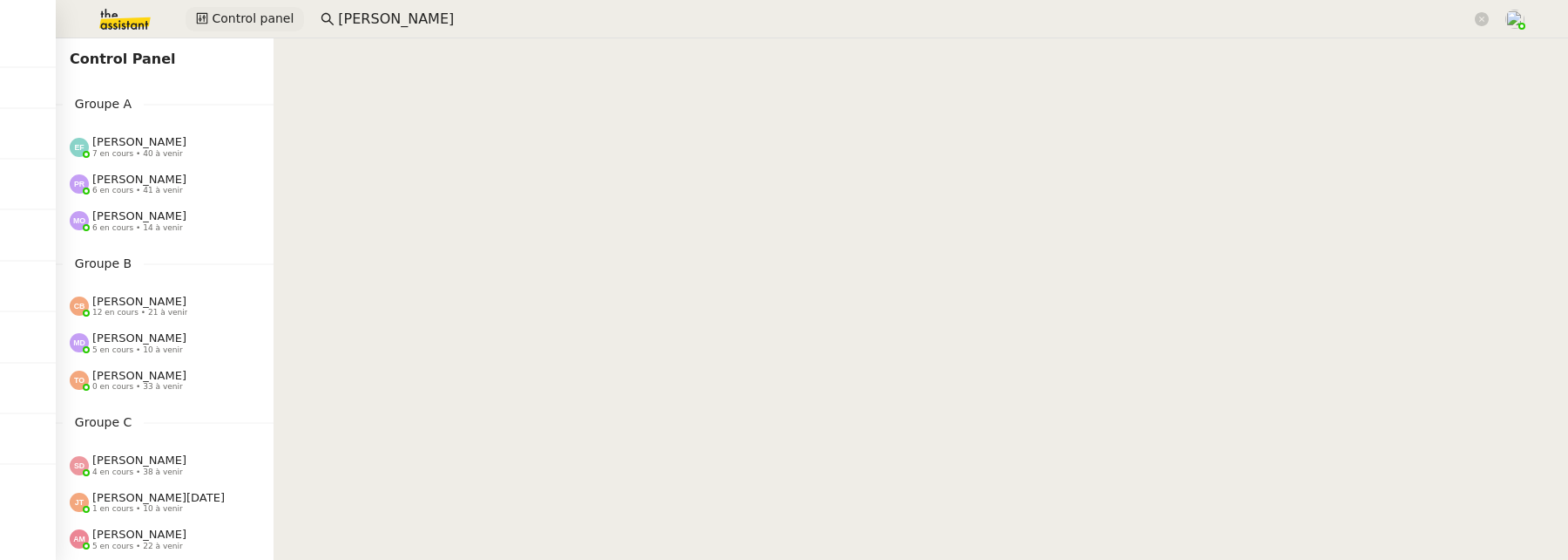
click at [267, 25] on span "Control panel" at bounding box center [253, 19] width 82 height 20
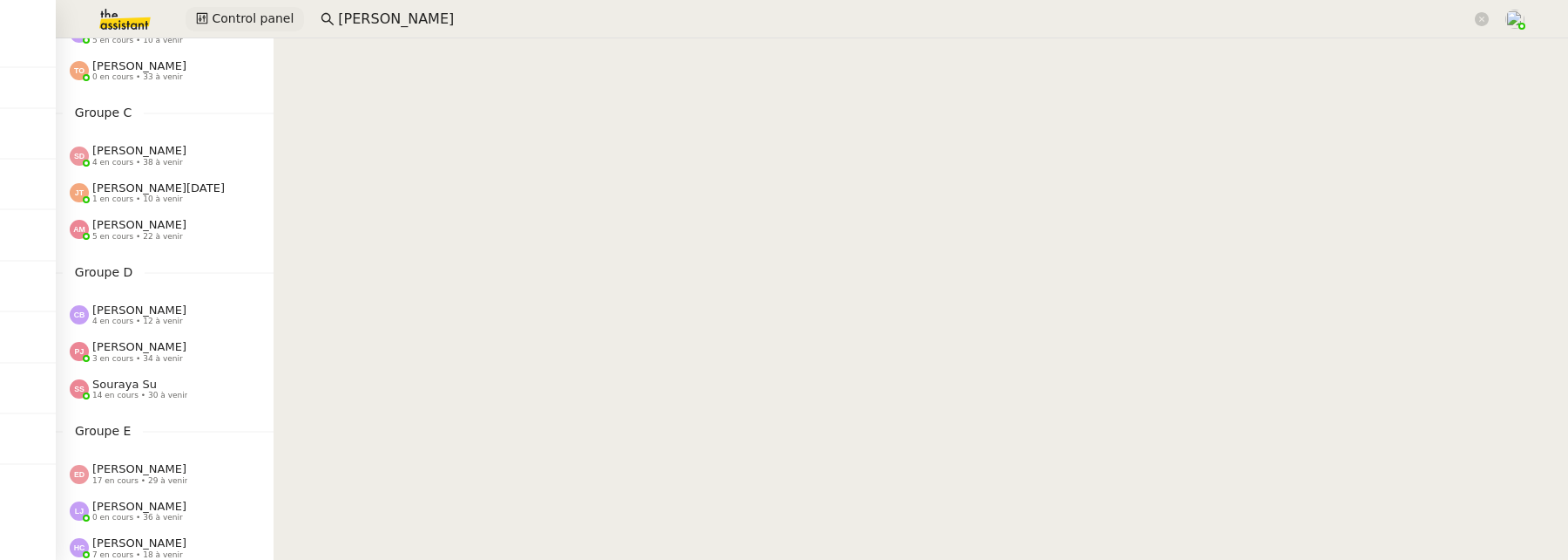
scroll to position [325, 0]
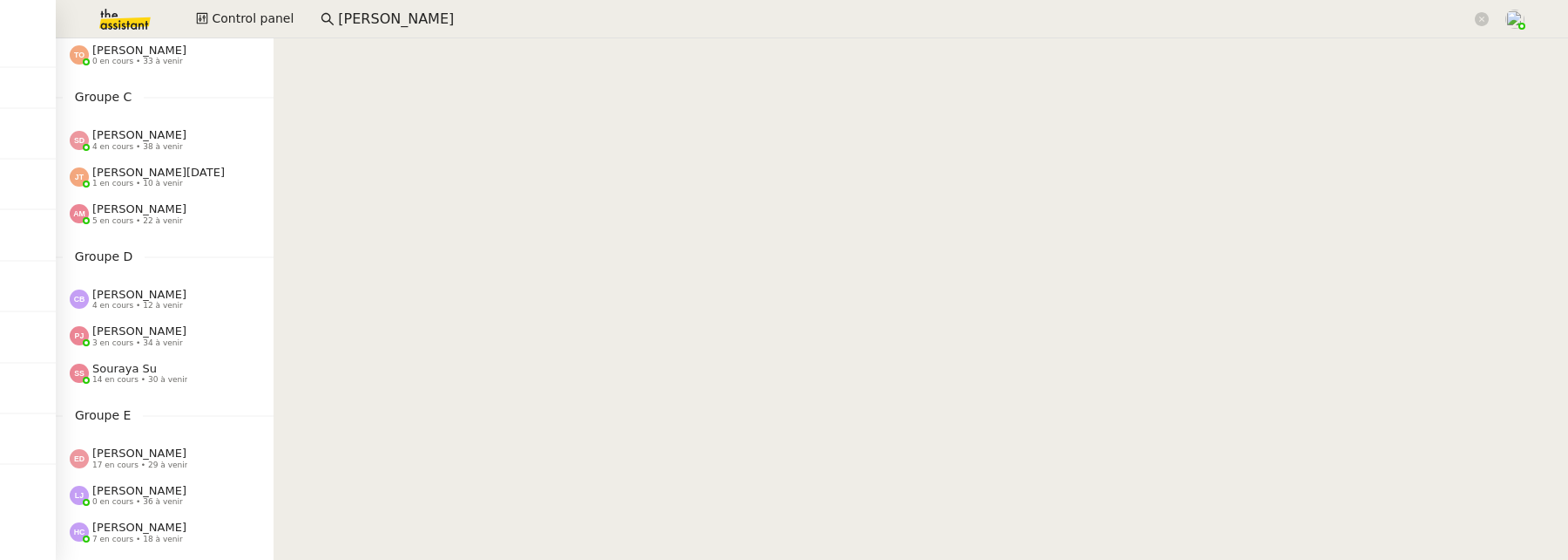
click at [161, 184] on span "1 en cours • 10 à venir" at bounding box center [137, 183] width 90 height 10
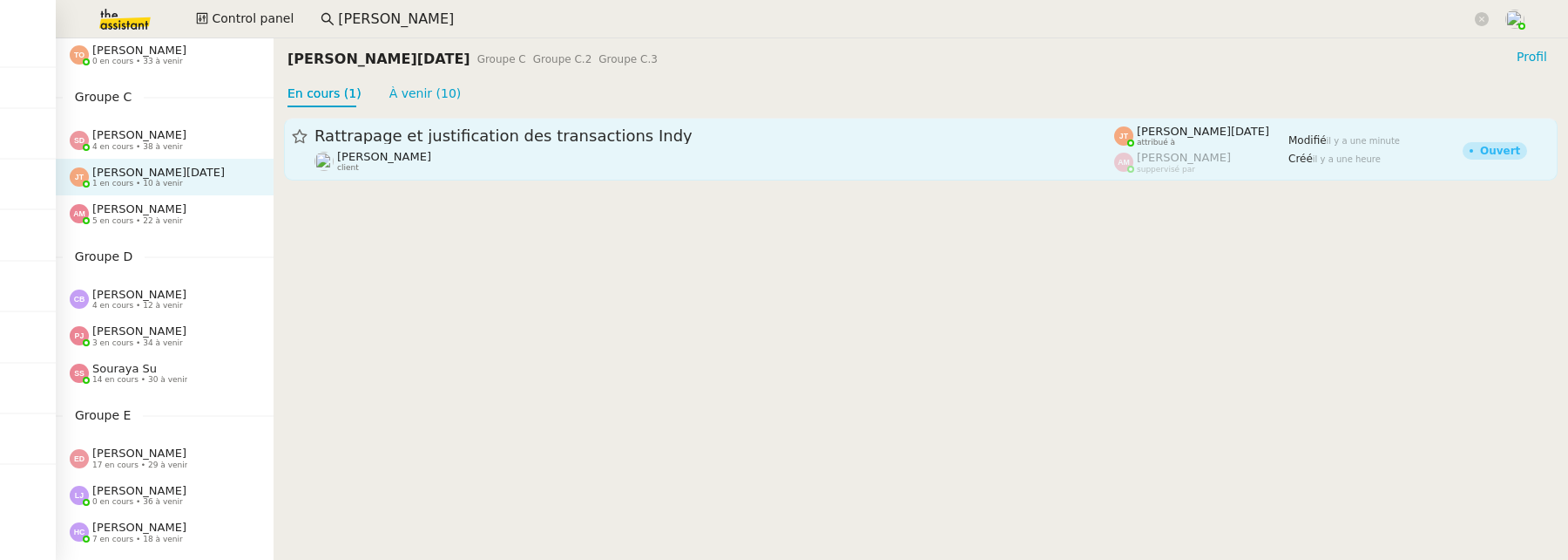
click at [444, 148] on div "Rattrapage et justification des transactions Indy Emile Kratiroff client" at bounding box center [713, 149] width 799 height 47
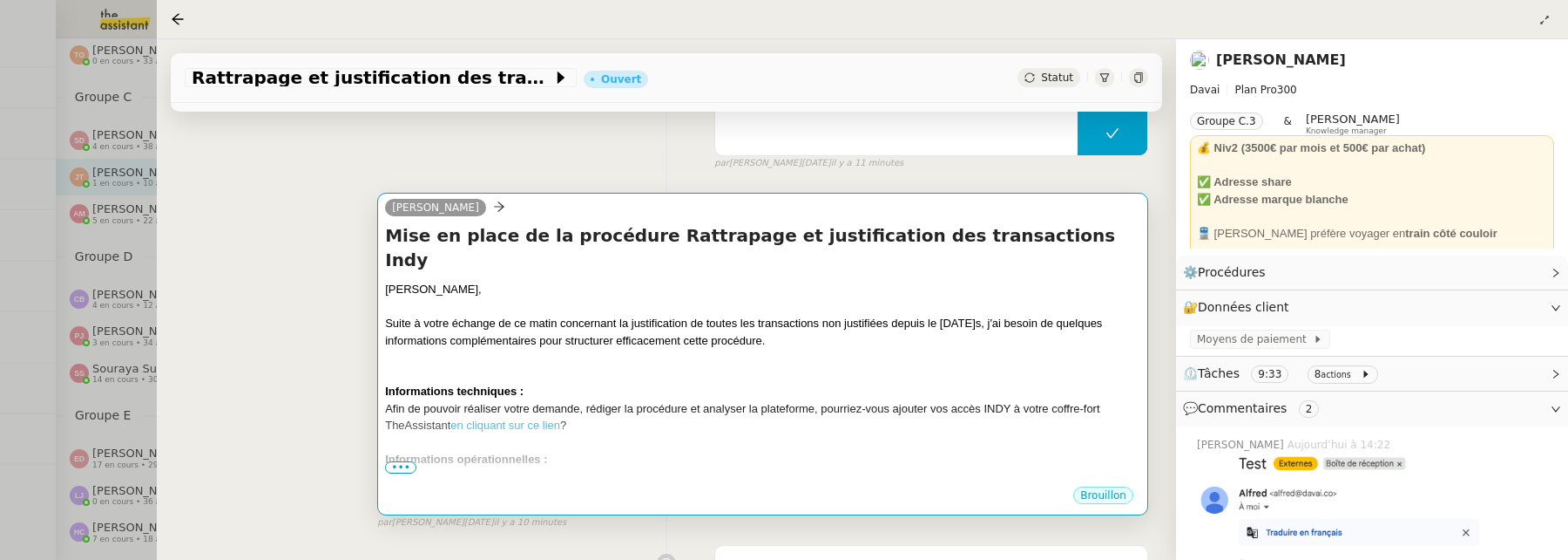
scroll to position [206, 0]
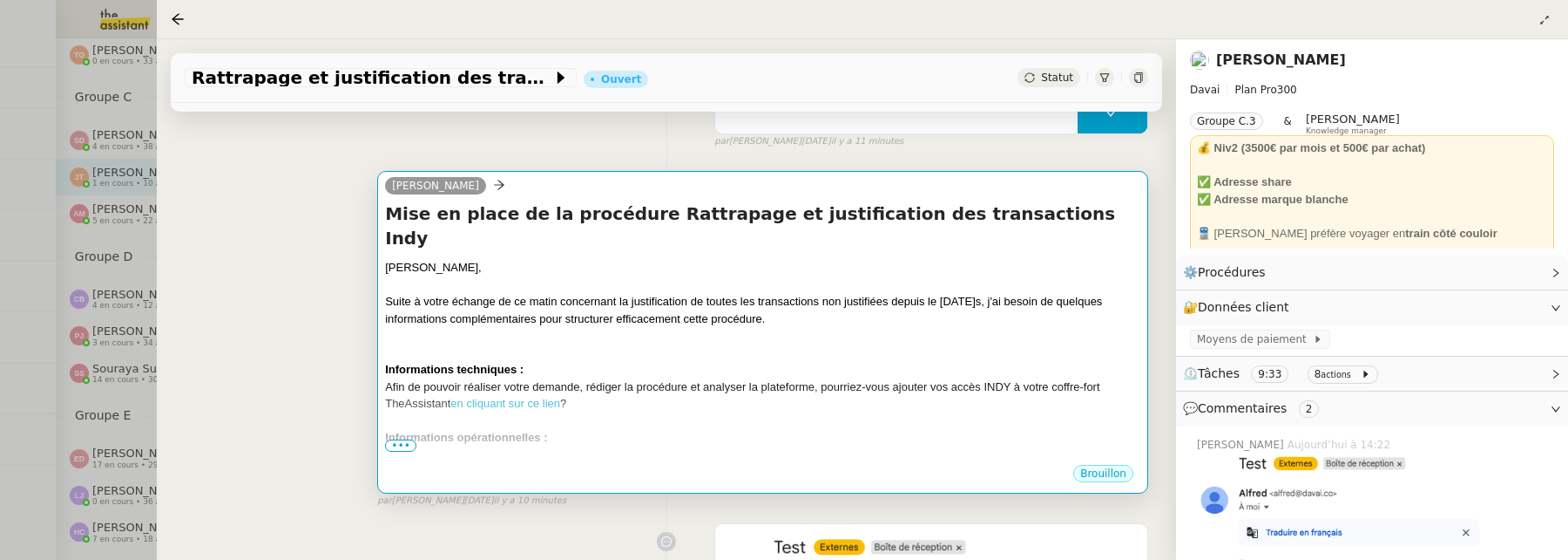
click at [403, 445] on span "•••" at bounding box center [401, 445] width 32 height 12
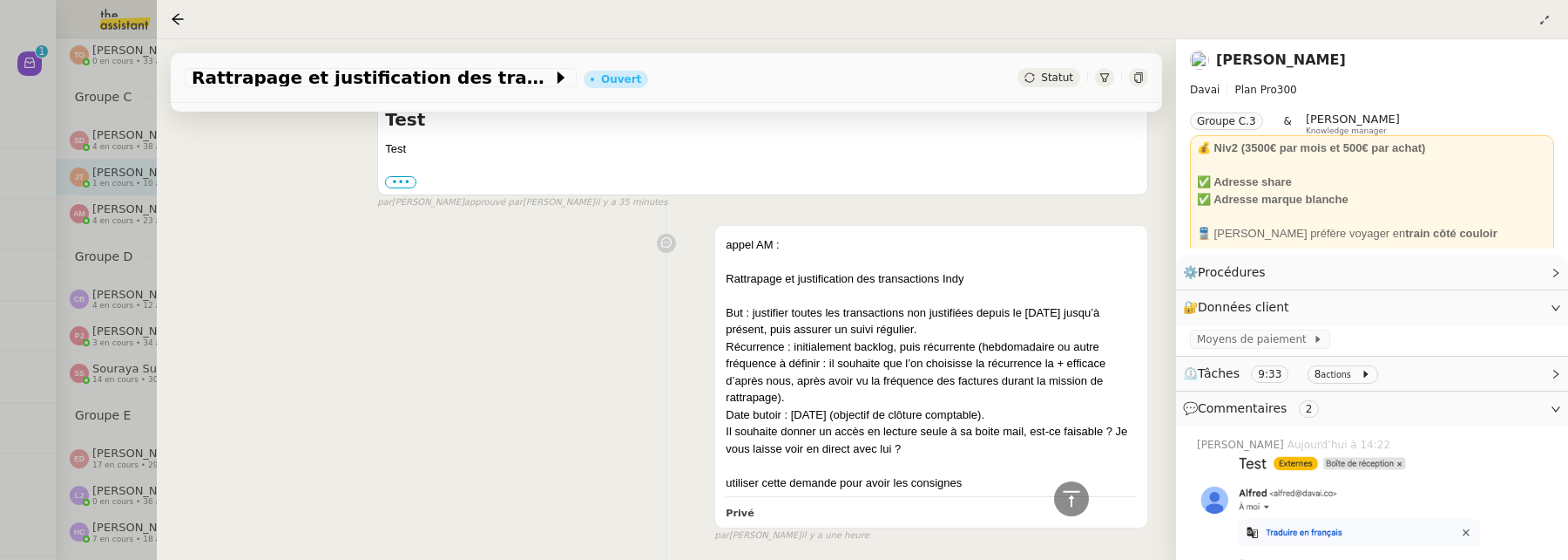
scroll to position [1033, 0]
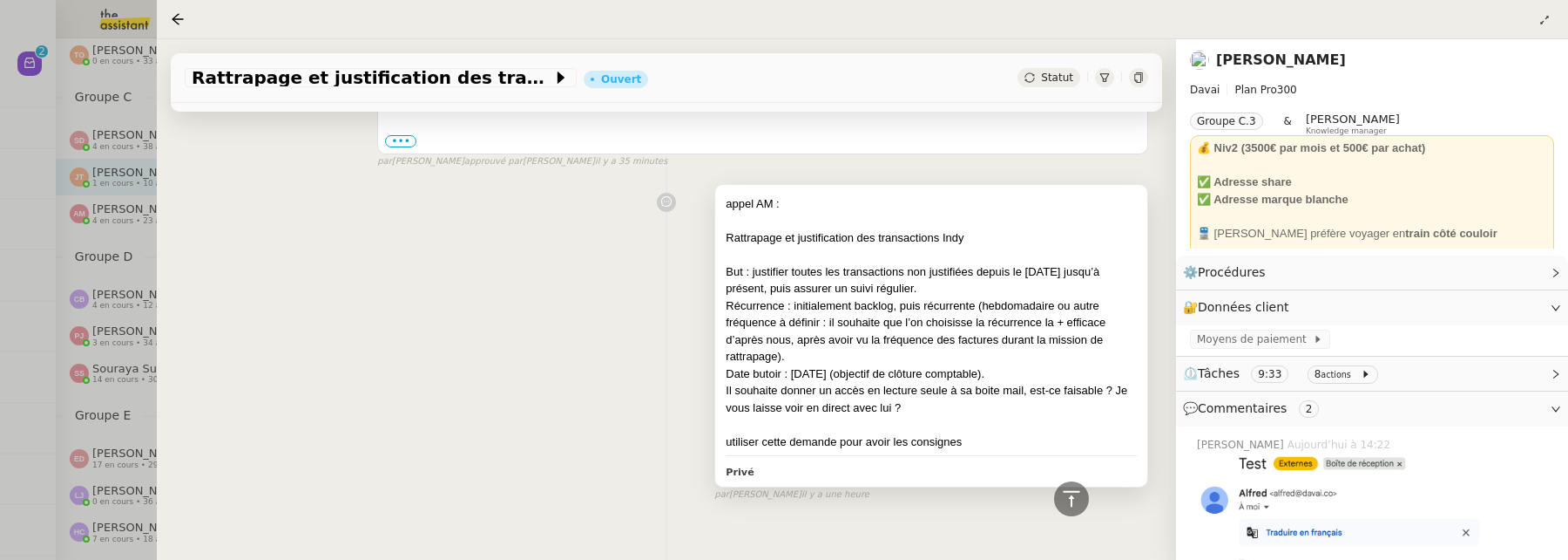
click at [930, 415] on div at bounding box center [931, 424] width 411 height 18
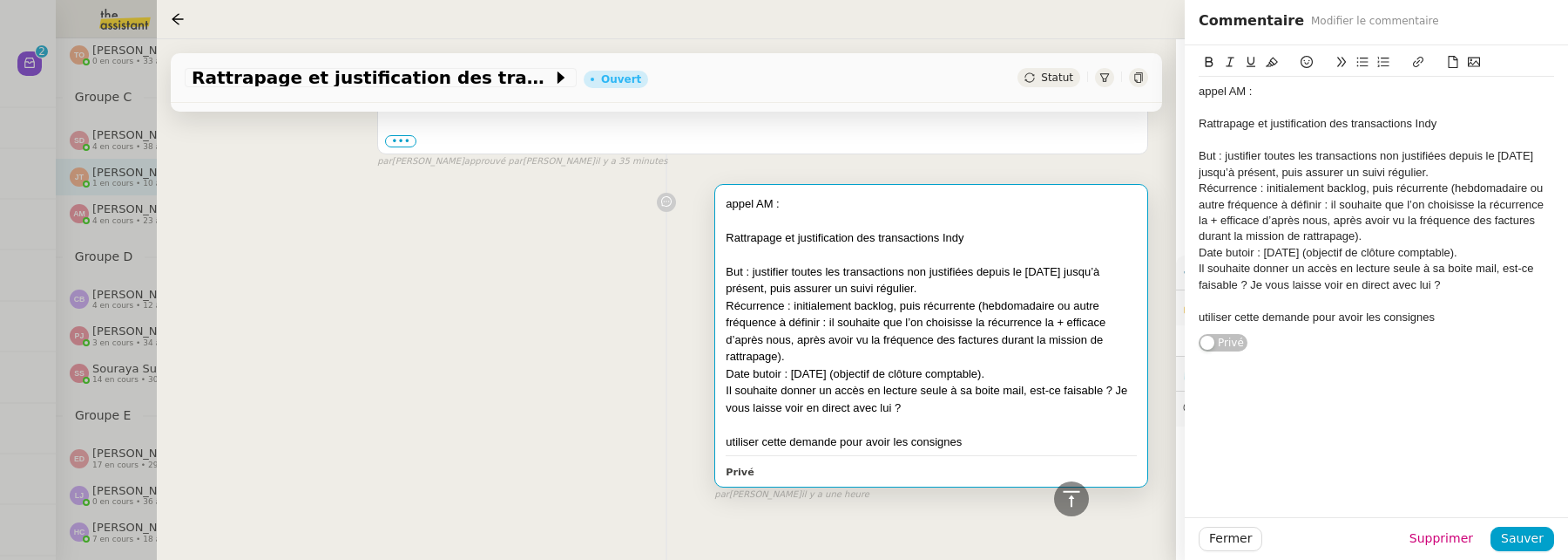
click at [1467, 279] on div "Il souhaite donner un accès en lecture seule à sa boite mail, est-ce faisable ?…" at bounding box center [1376, 277] width 356 height 33
click at [1527, 288] on div "Il souhaite donner un accès en lecture seule à sa boite mail, est-ce faisable ?…" at bounding box center [1376, 277] width 356 height 33
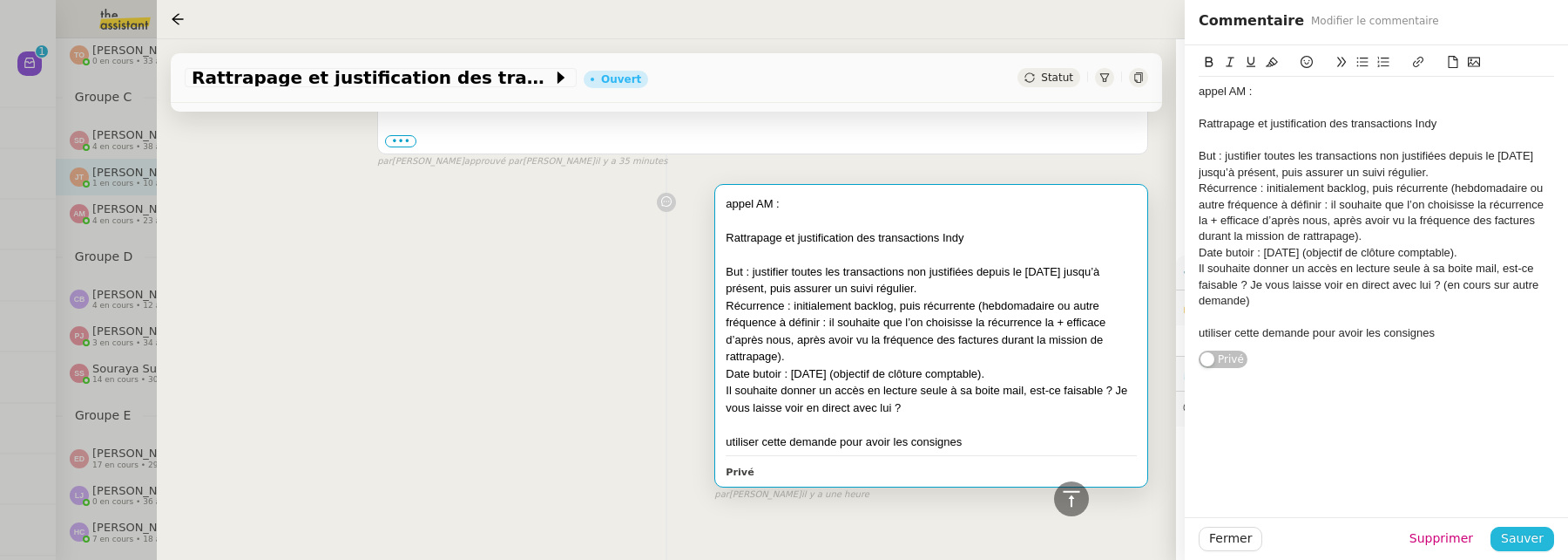
click at [1523, 533] on span "Sauver" at bounding box center [1521, 538] width 43 height 20
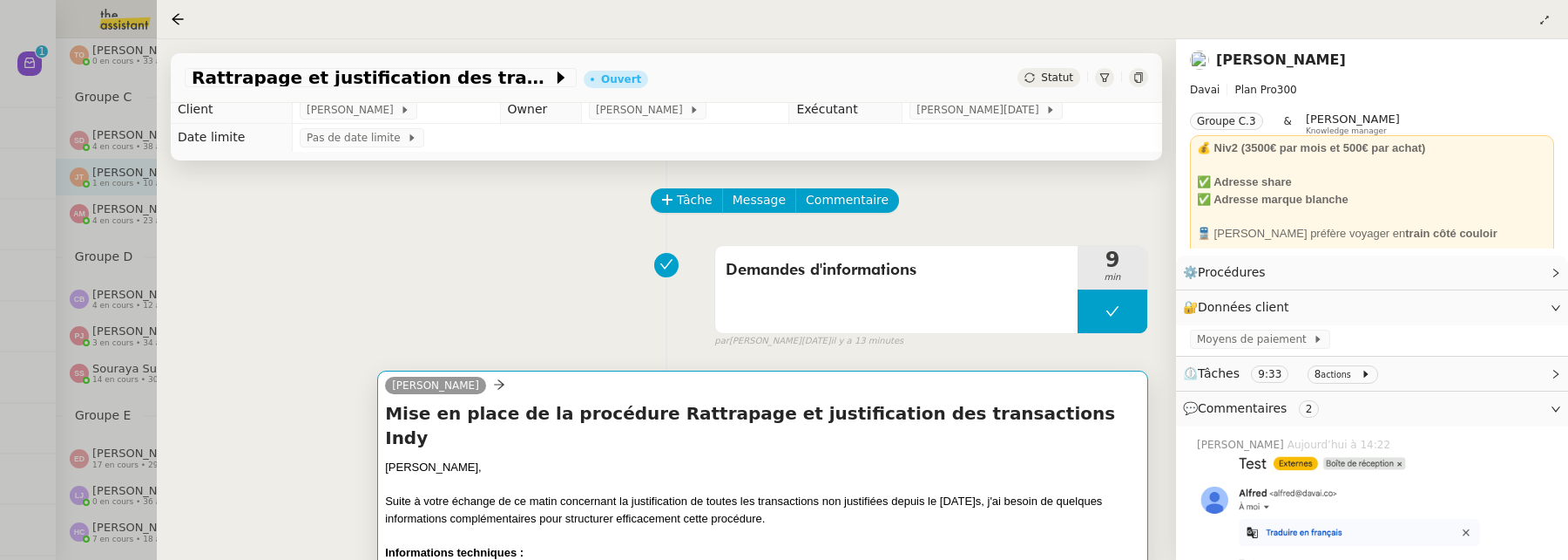
scroll to position [15, 0]
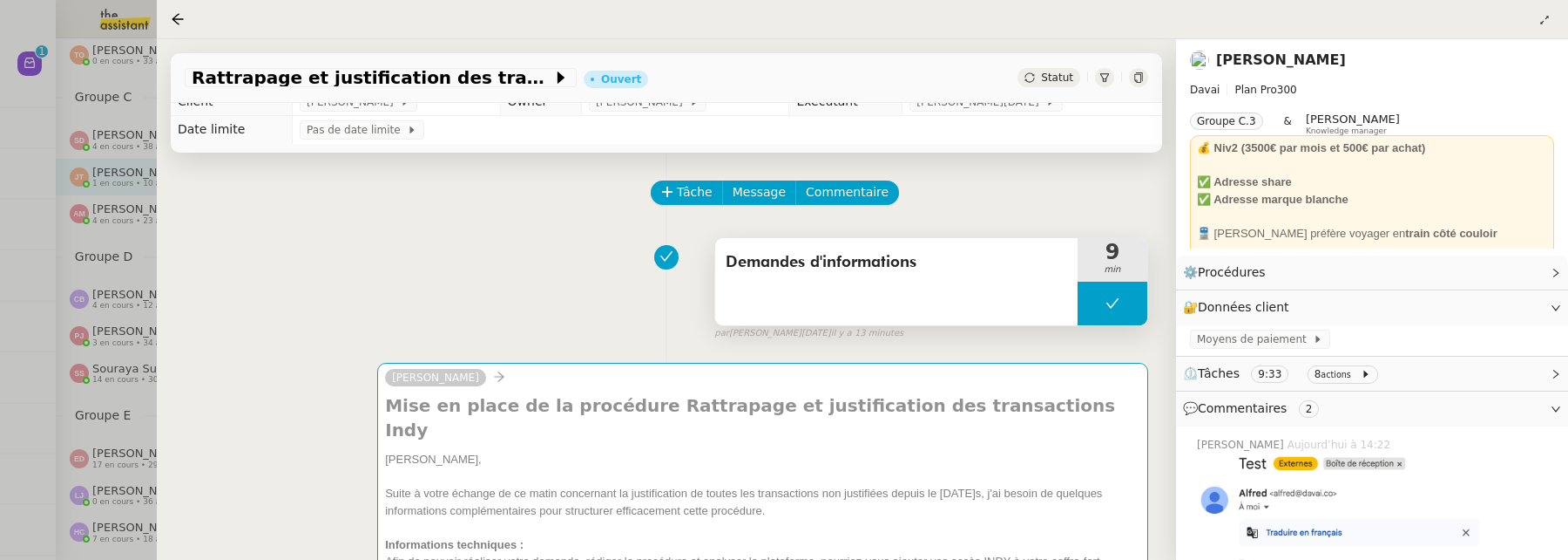
click at [805, 264] on span "Demandes d'informations" at bounding box center [896, 263] width 342 height 26
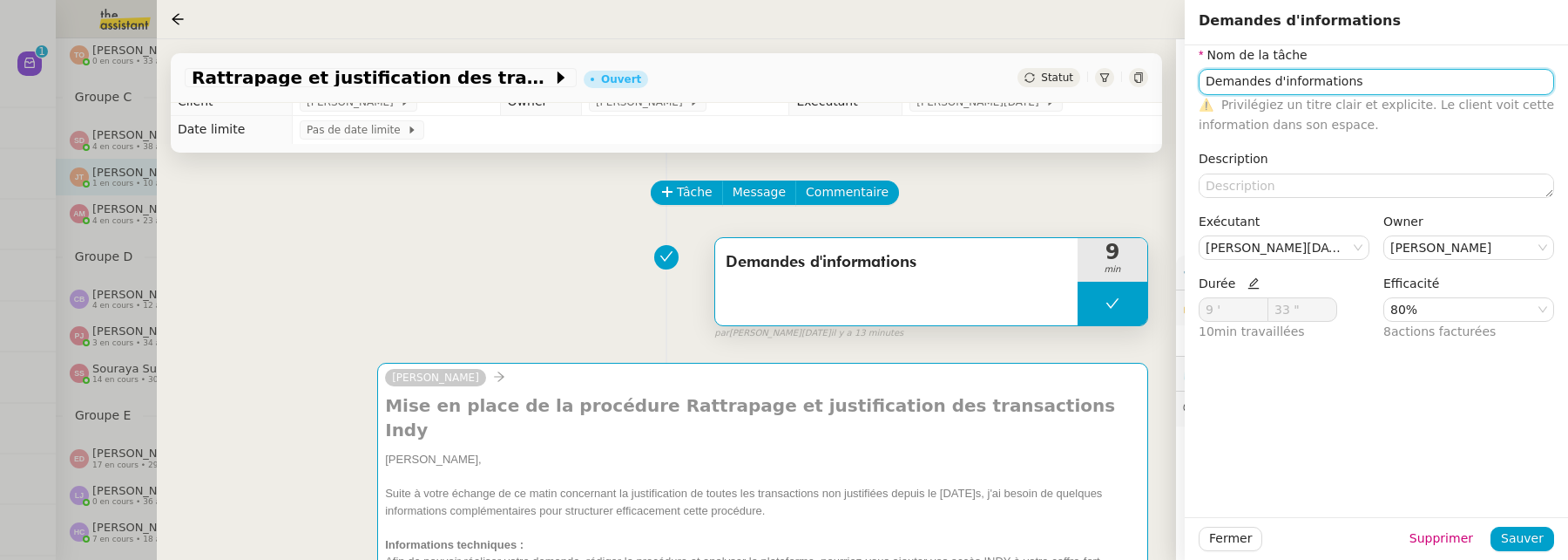
click at [1264, 82] on input "Demandes d'informations" at bounding box center [1376, 81] width 356 height 26
type input "Demande d'informations"
click at [1534, 536] on span "Sauver" at bounding box center [1521, 538] width 43 height 20
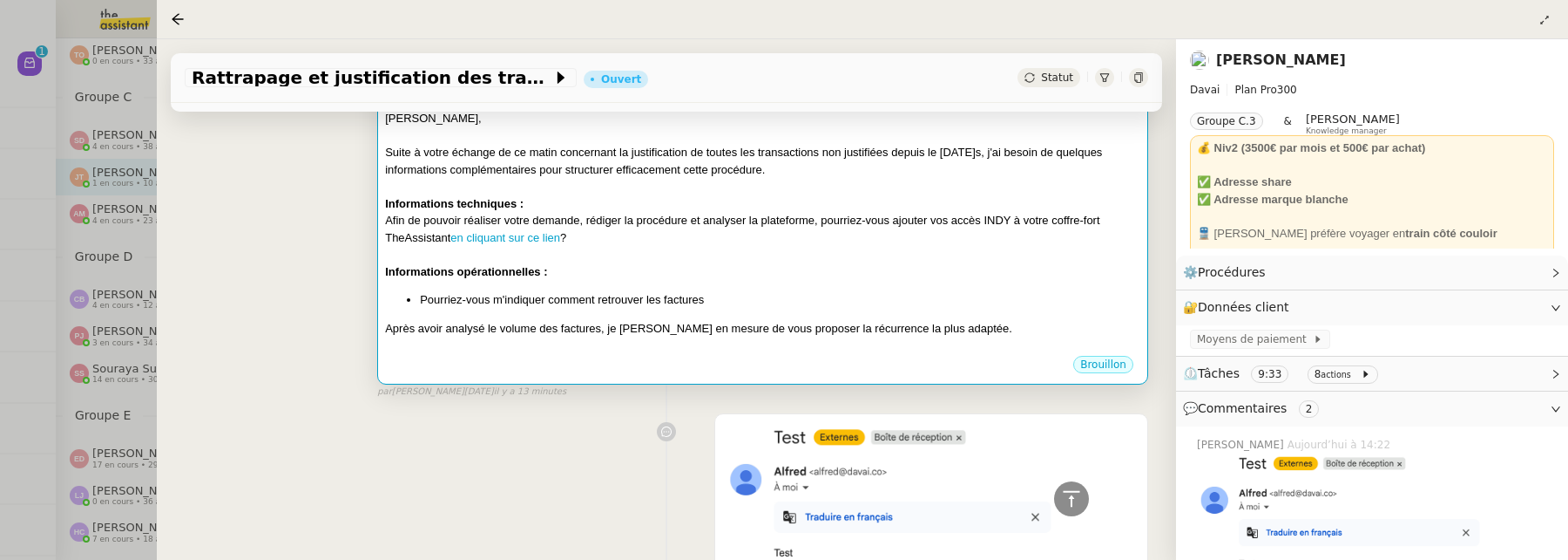
scroll to position [250, 0]
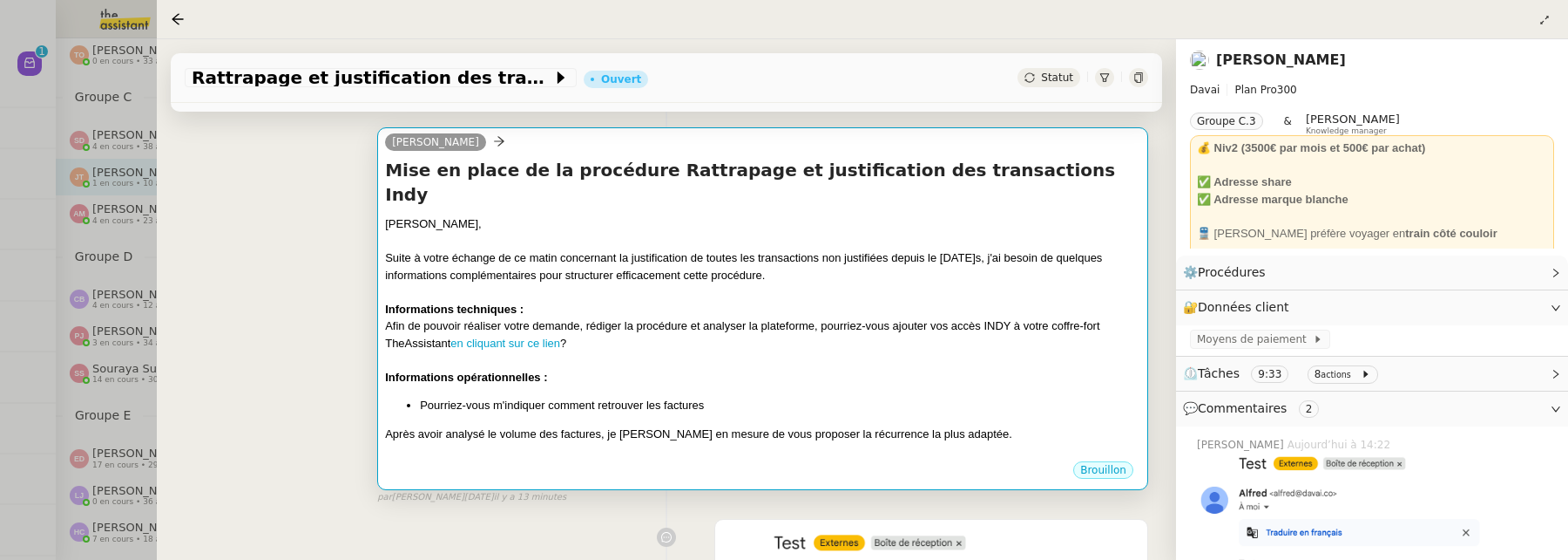
click at [1007, 250] on div "Suite à votre échange de ce matin concernant la justification de toutes les tra…" at bounding box center [763, 267] width 755 height 34
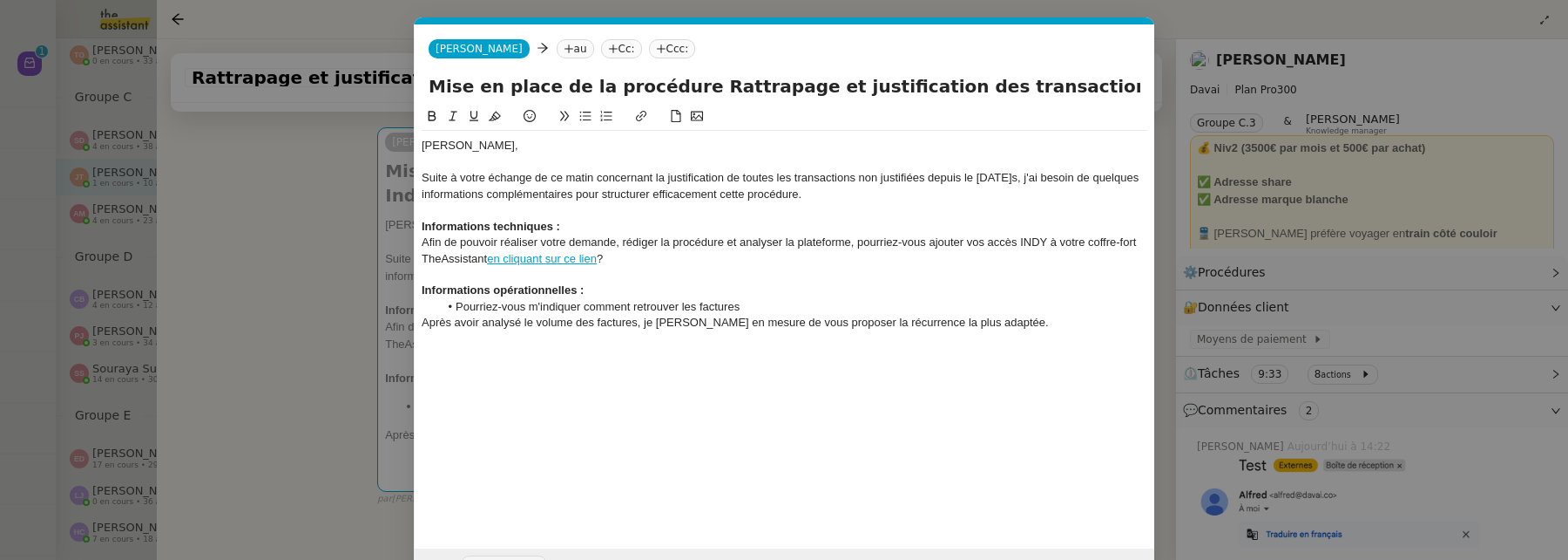
scroll to position [0, 37]
click at [1051, 182] on div "Suite à votre échange de ce matin concernant la justification de toutes les tra…" at bounding box center [784, 185] width 726 height 33
click at [265, 300] on nz-modal-container "Service TA - VOYAGE - PROPOSITION GLOBALE A utiliser dans le cadre de propositi…" at bounding box center [784, 280] width 1568 height 560
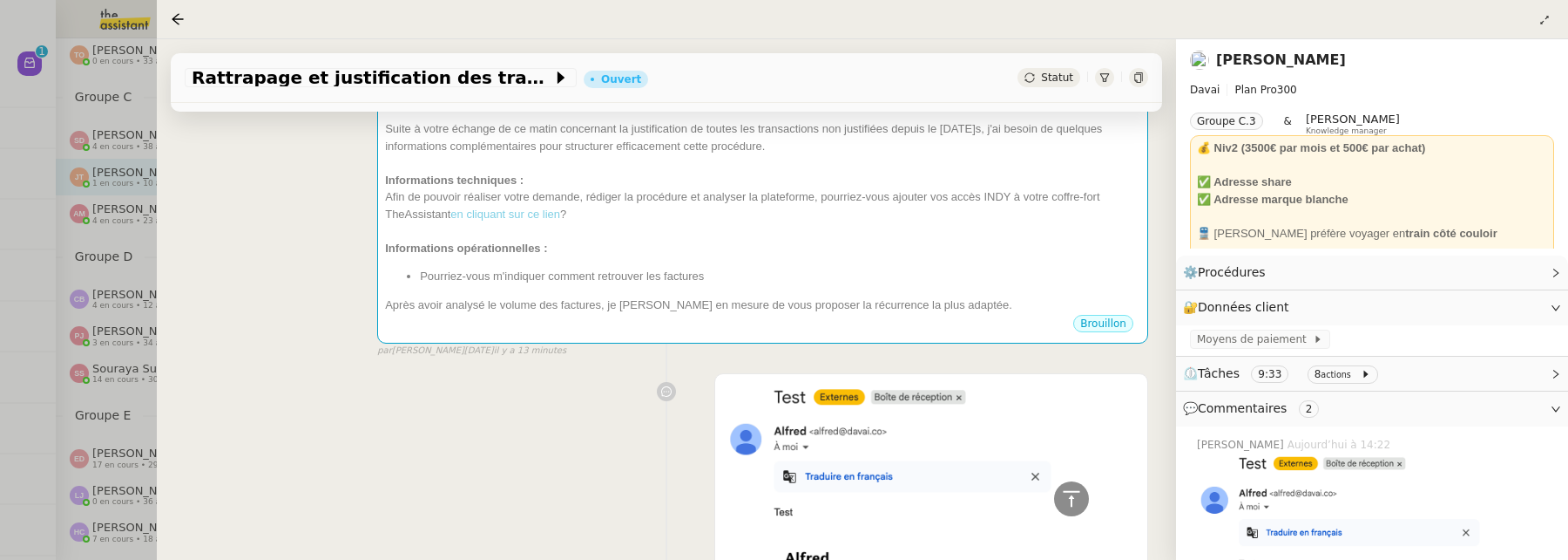
scroll to position [0, 0]
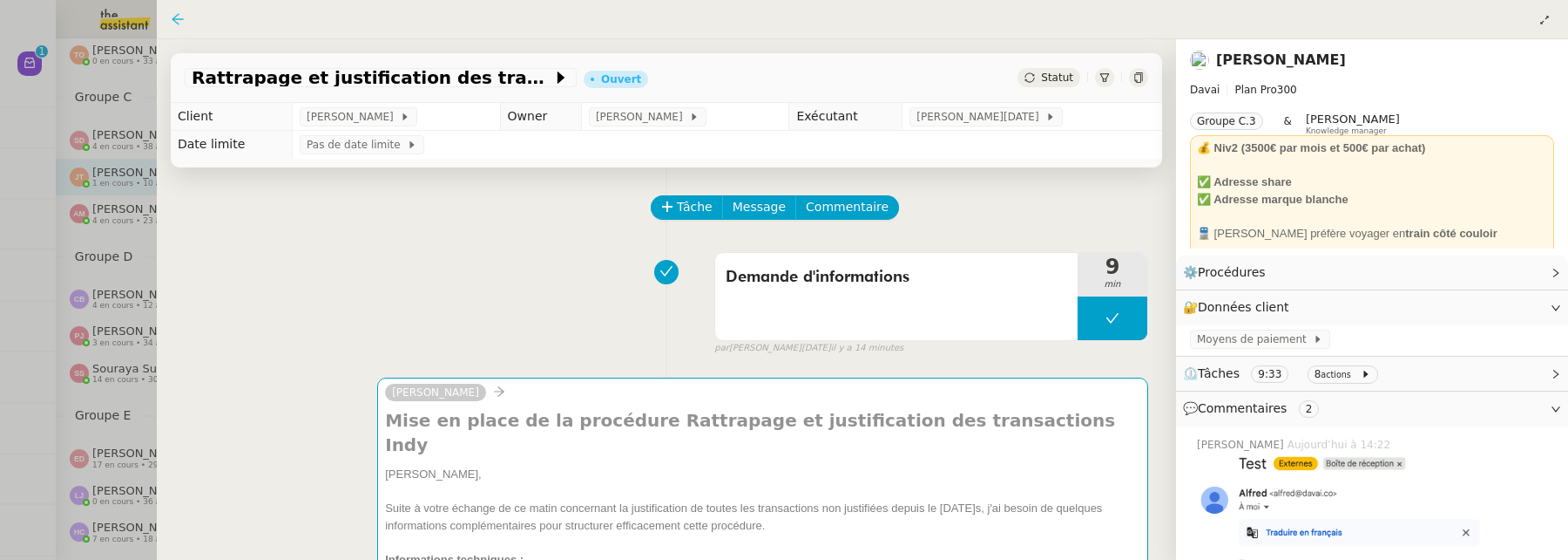
click at [173, 15] on icon at bounding box center [177, 19] width 14 height 14
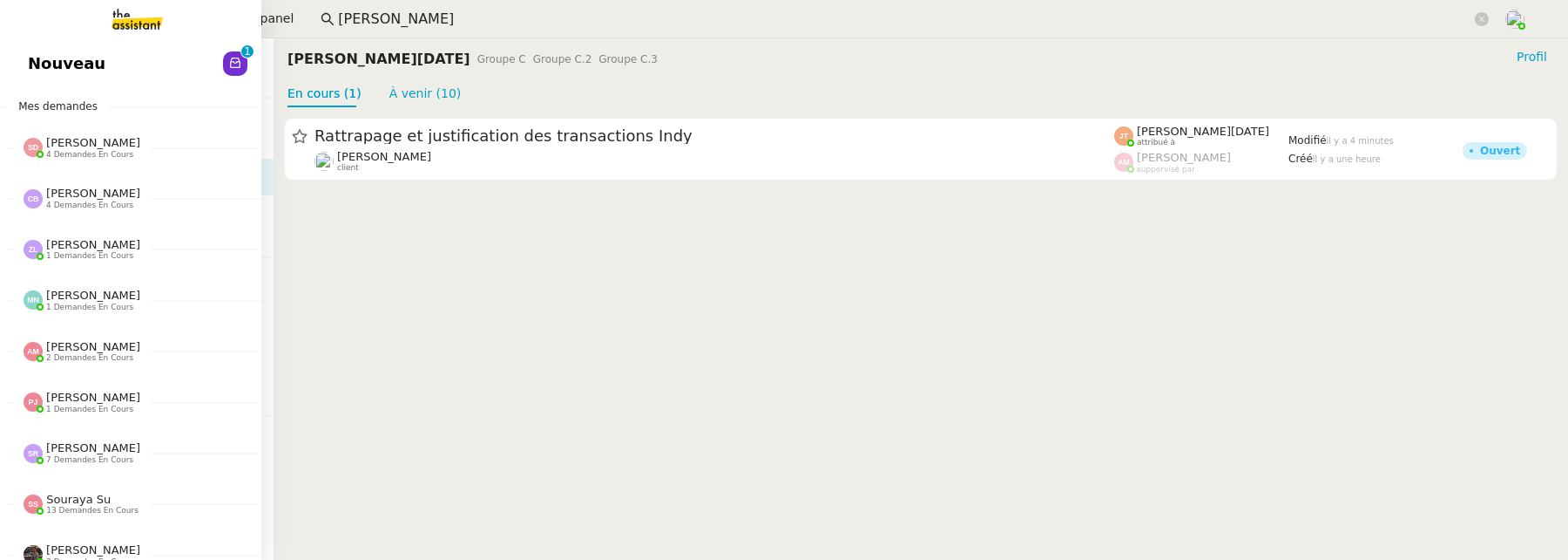
click at [45, 57] on span "Nouveau" at bounding box center [66, 63] width 77 height 26
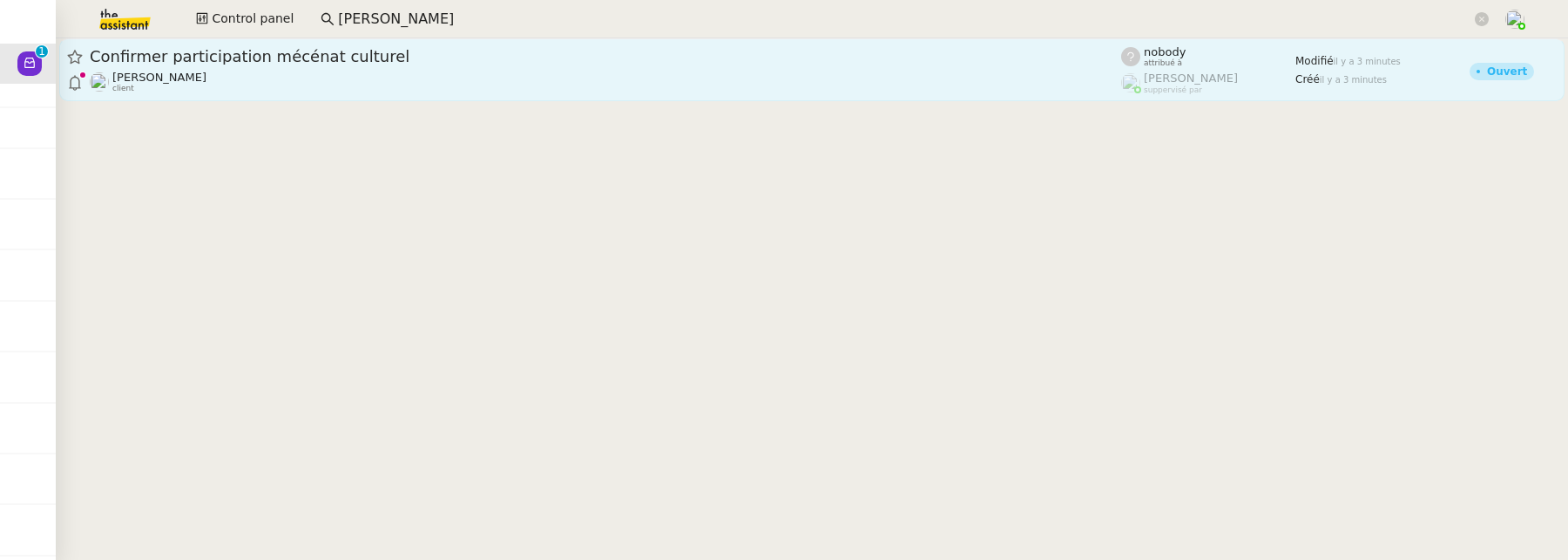
click at [614, 80] on div "[PERSON_NAME] client" at bounding box center [605, 81] width 1031 height 23
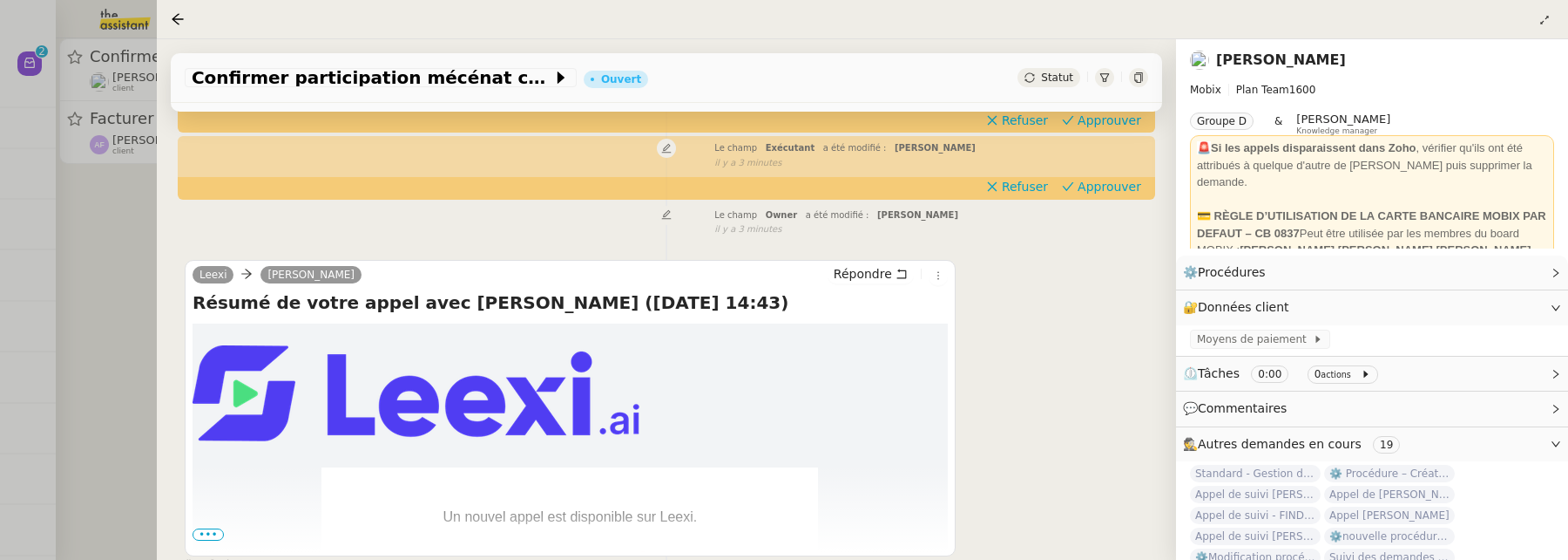
scroll to position [250, 0]
click at [207, 527] on span "•••" at bounding box center [208, 533] width 32 height 12
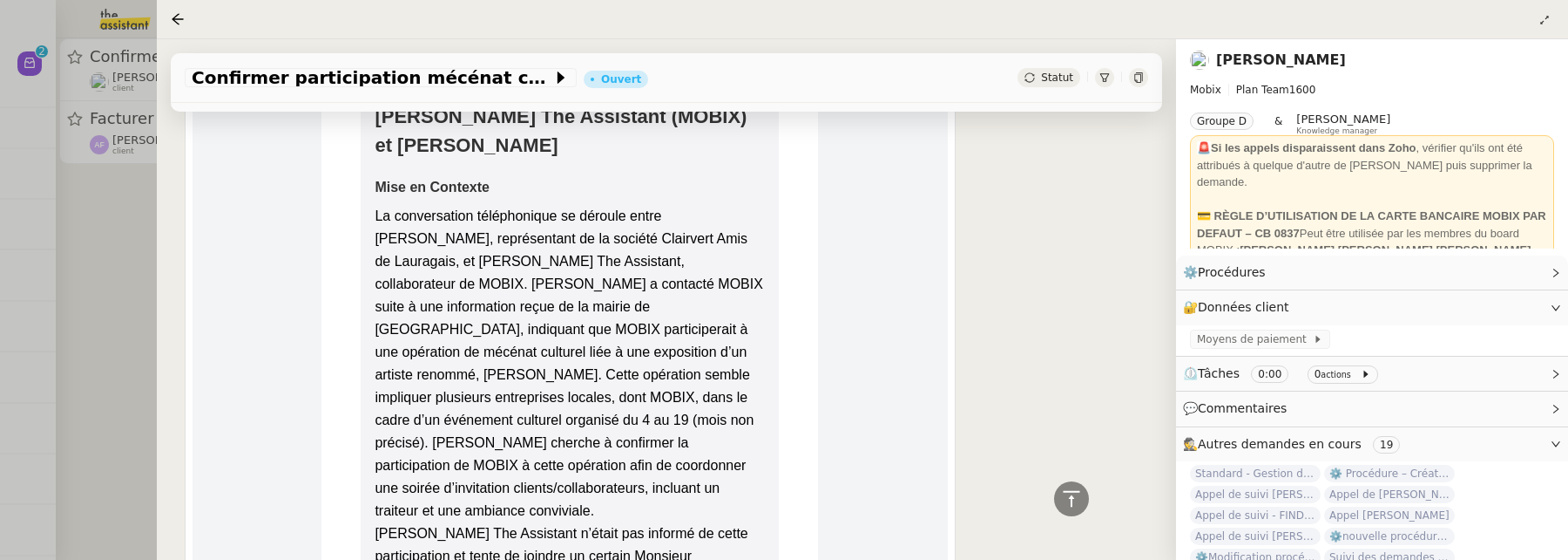
scroll to position [1009, 0]
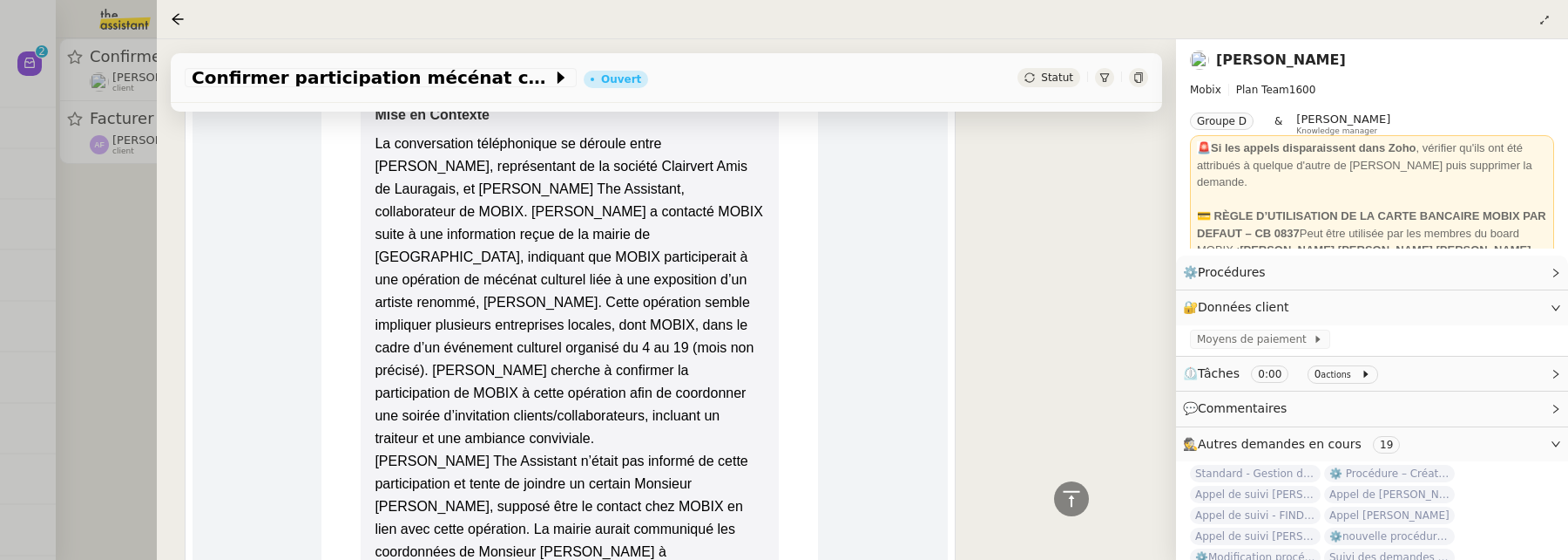
click at [1065, 70] on div "Statut" at bounding box center [1048, 77] width 62 height 19
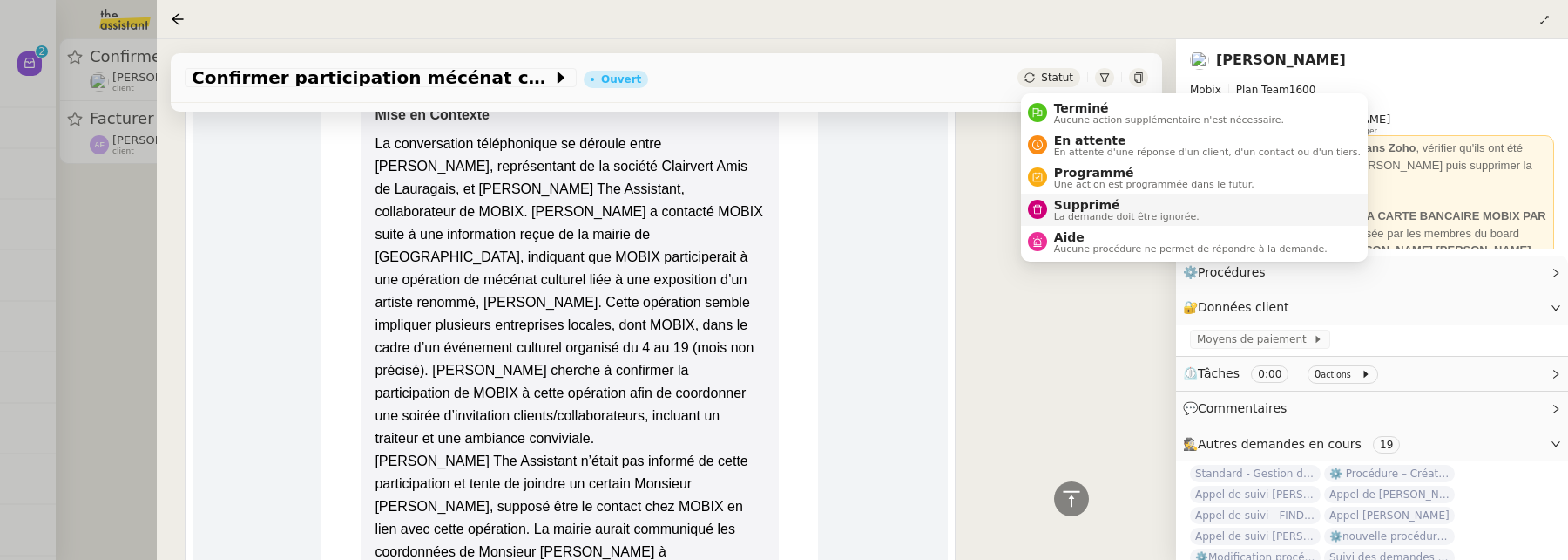
click at [1115, 206] on span "Supprimé" at bounding box center [1126, 205] width 146 height 14
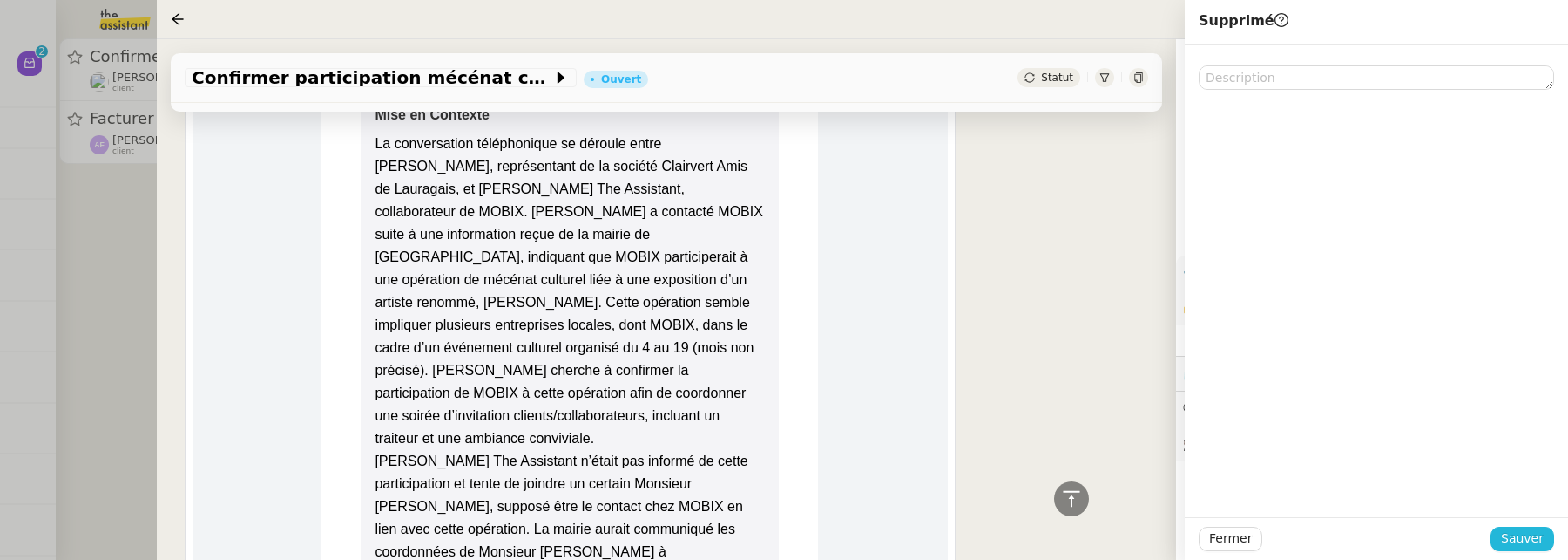
click at [1537, 545] on span "Sauver" at bounding box center [1521, 538] width 43 height 20
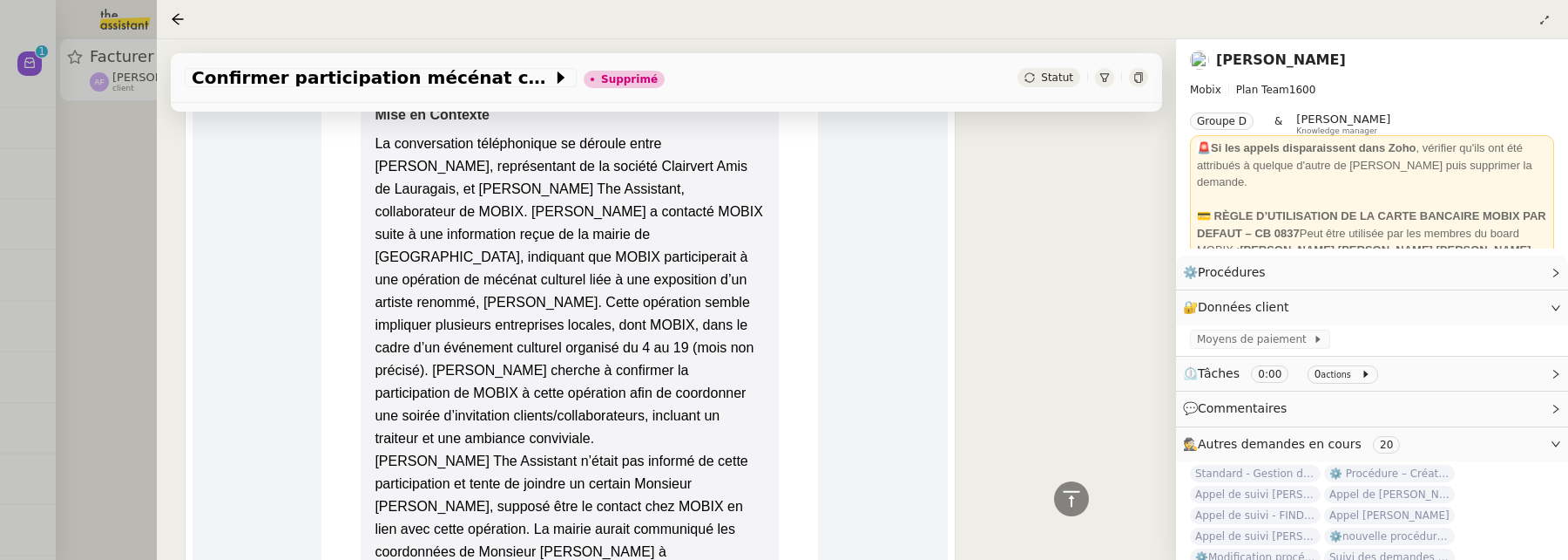
click at [112, 291] on div at bounding box center [784, 280] width 1568 height 560
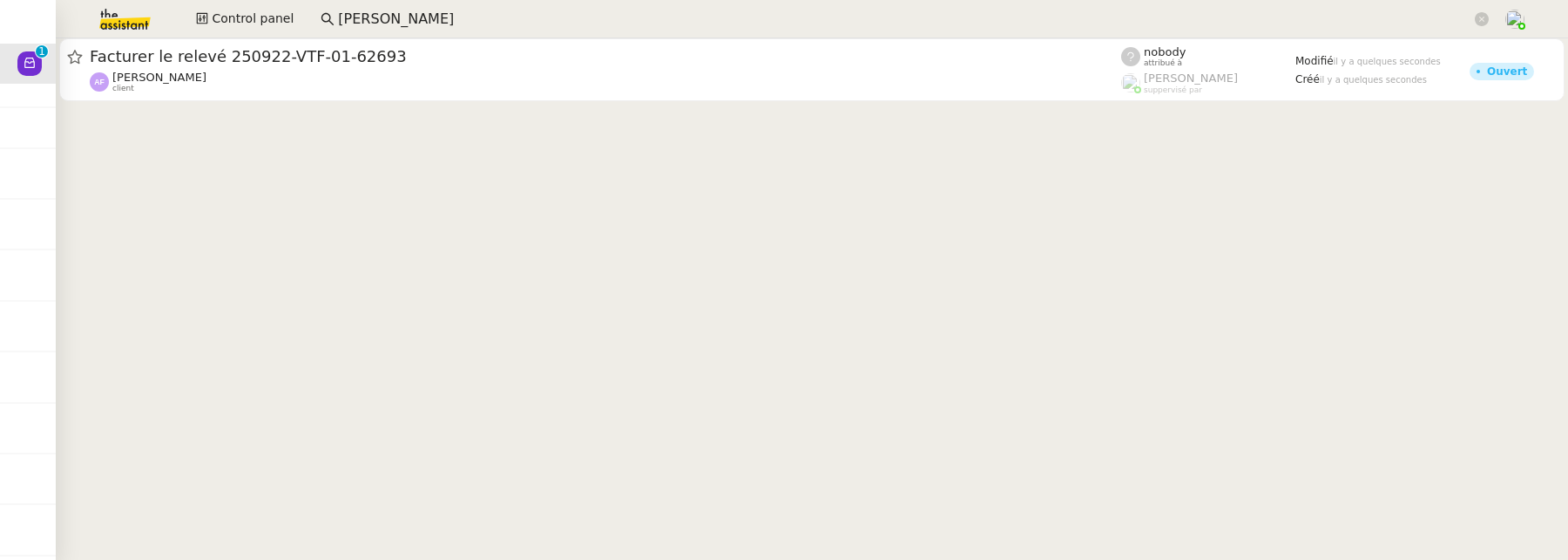
click at [259, 34] on div "Control panel stephanie esteve" at bounding box center [784, 19] width 1481 height 39
click at [246, 20] on span "Control panel" at bounding box center [253, 19] width 82 height 20
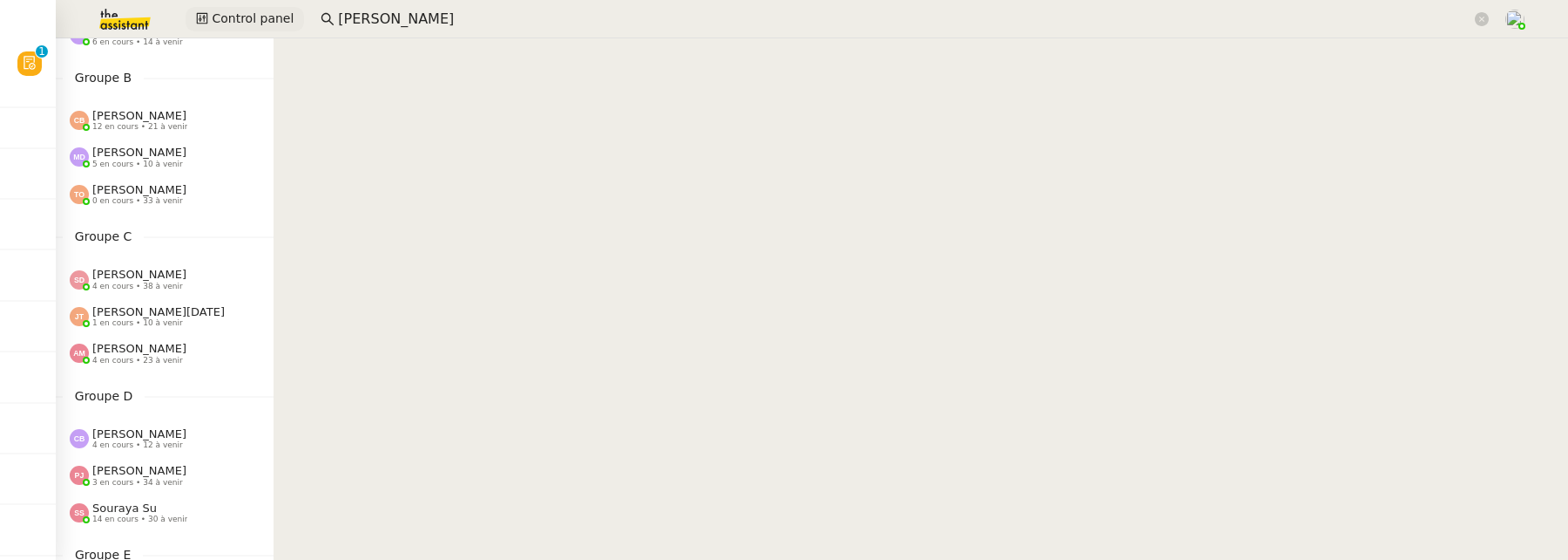
scroll to position [201, 0]
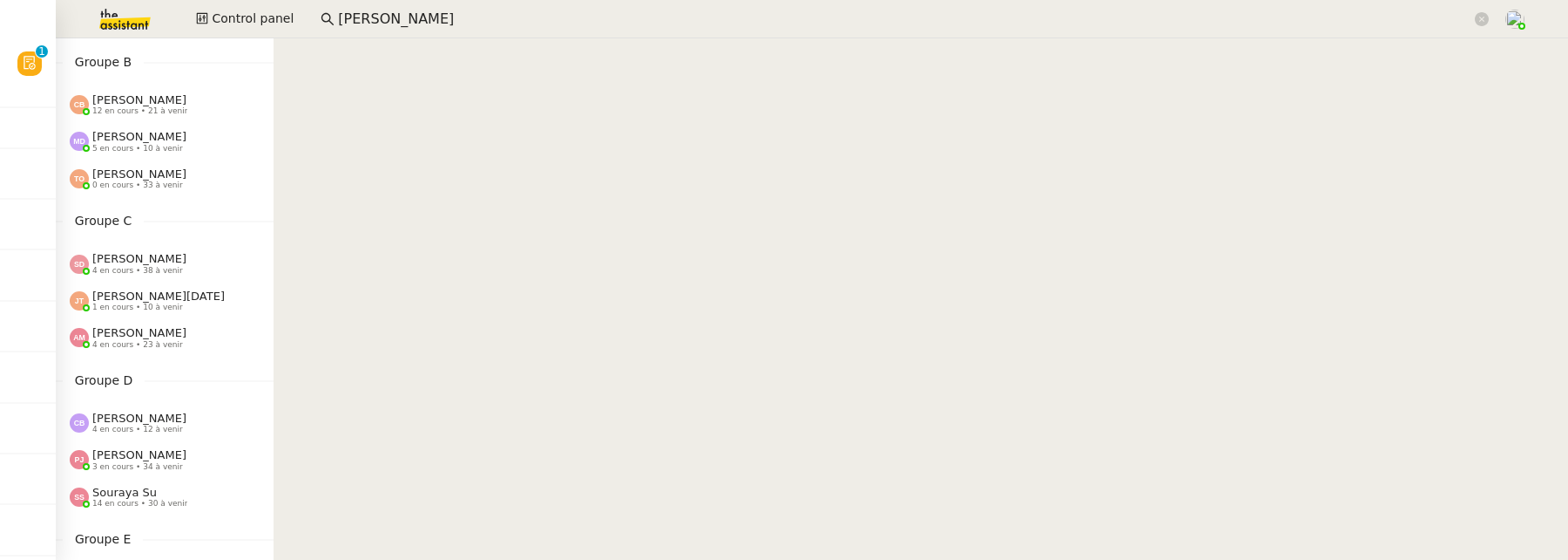
click at [152, 331] on span "[PERSON_NAME]" at bounding box center [139, 332] width 94 height 13
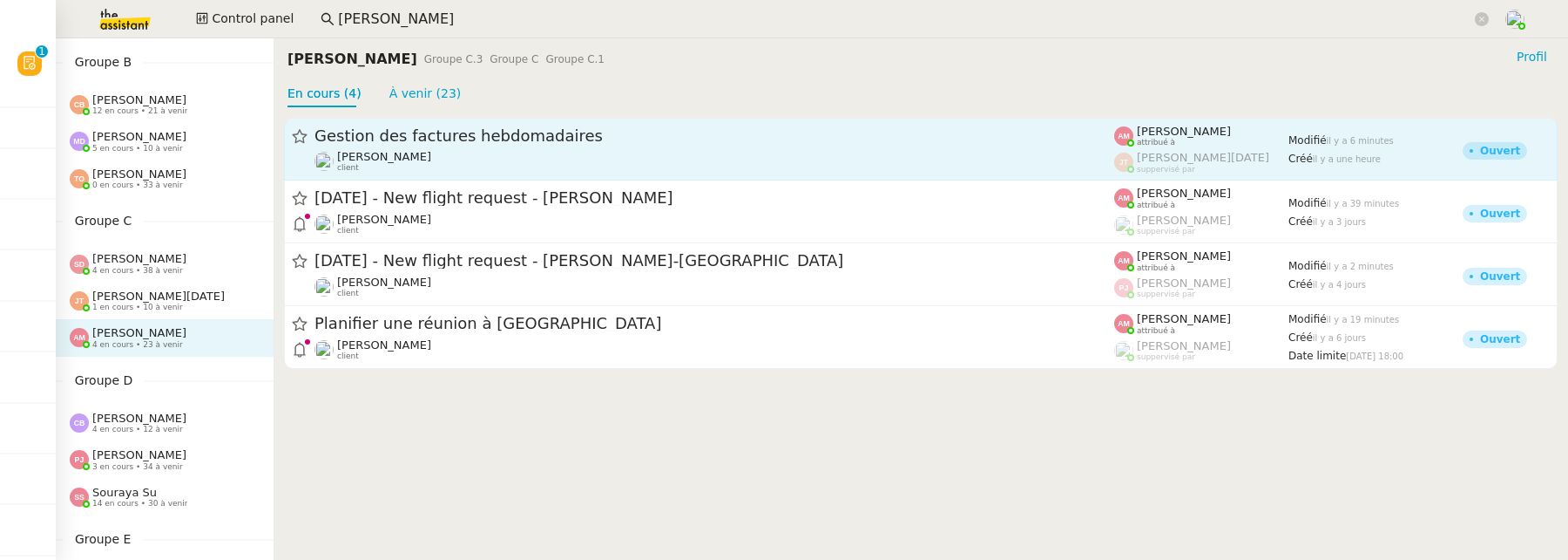
click at [646, 130] on span "Gestion des factures hebdomadaires" at bounding box center [713, 136] width 799 height 16
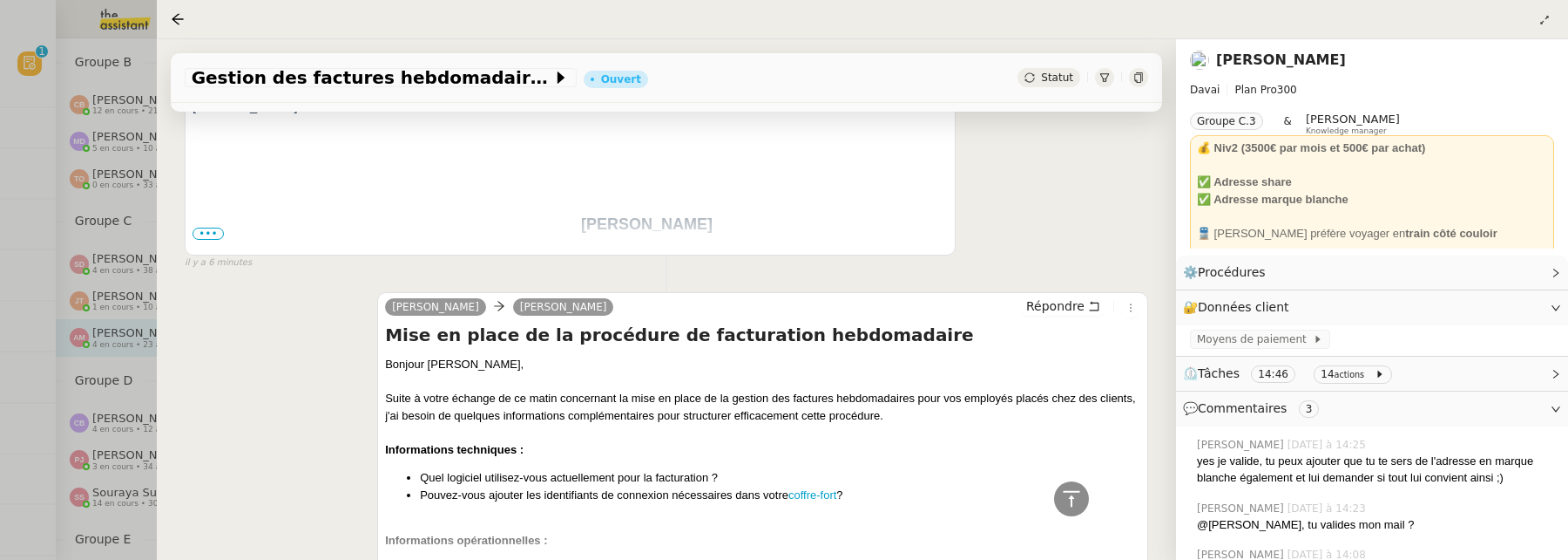
scroll to position [478, 0]
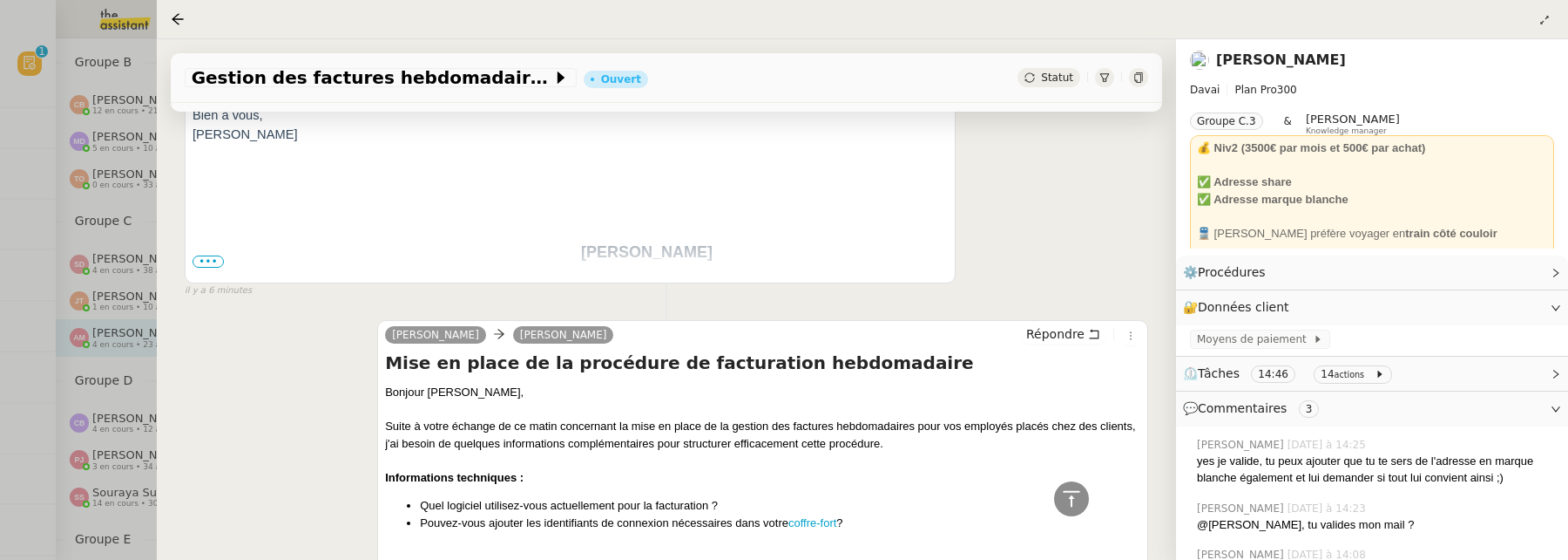
click at [199, 260] on span "•••" at bounding box center [208, 262] width 32 height 12
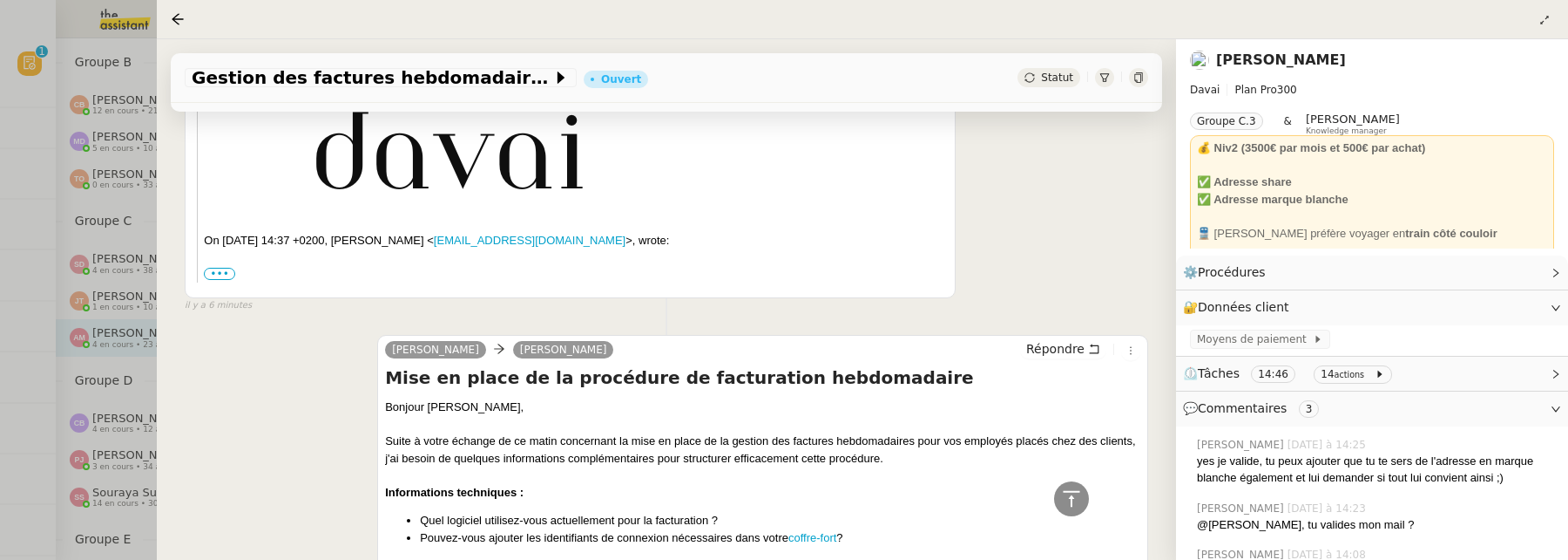
scroll to position [2118, 0]
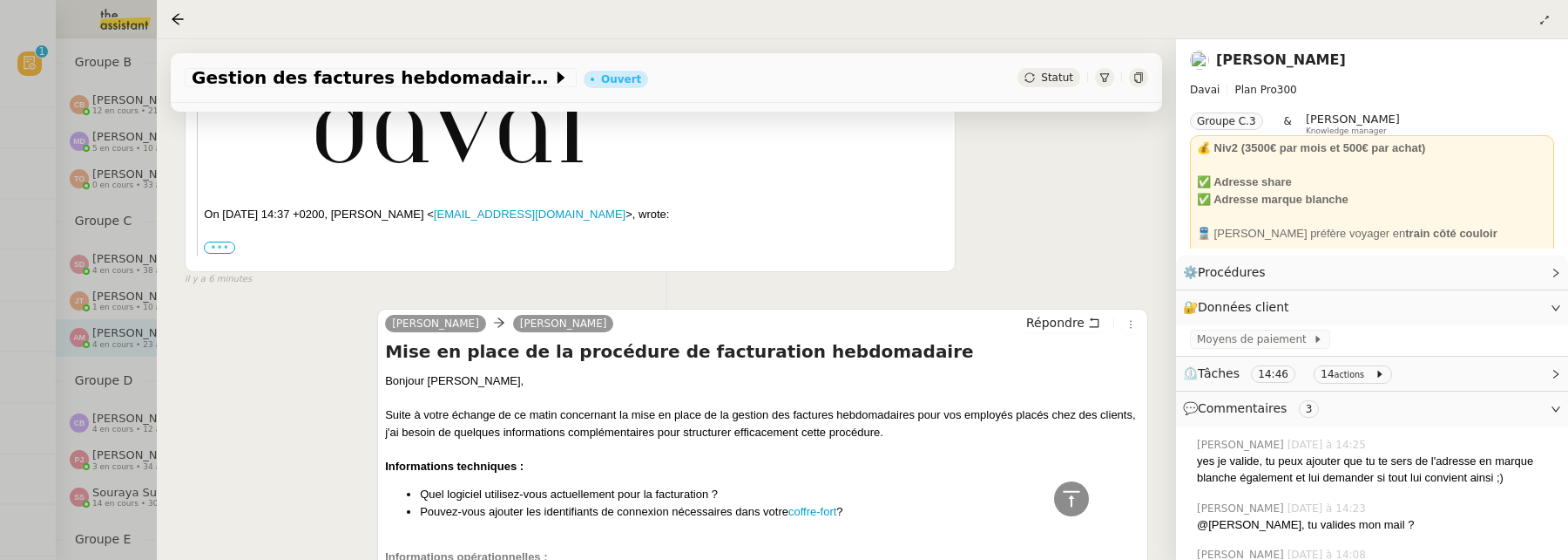
click at [216, 254] on label "•••" at bounding box center [220, 248] width 32 height 12
click at [0, 0] on input "•••" at bounding box center [0, 0] width 0 height 0
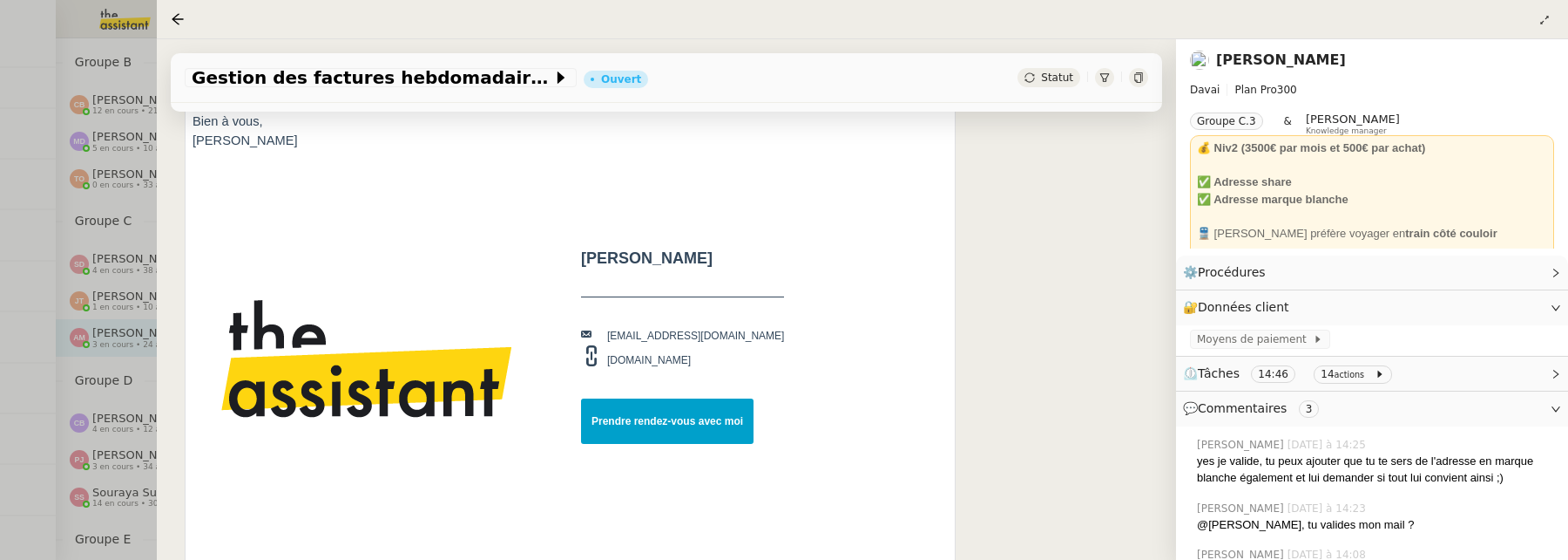
scroll to position [481, 0]
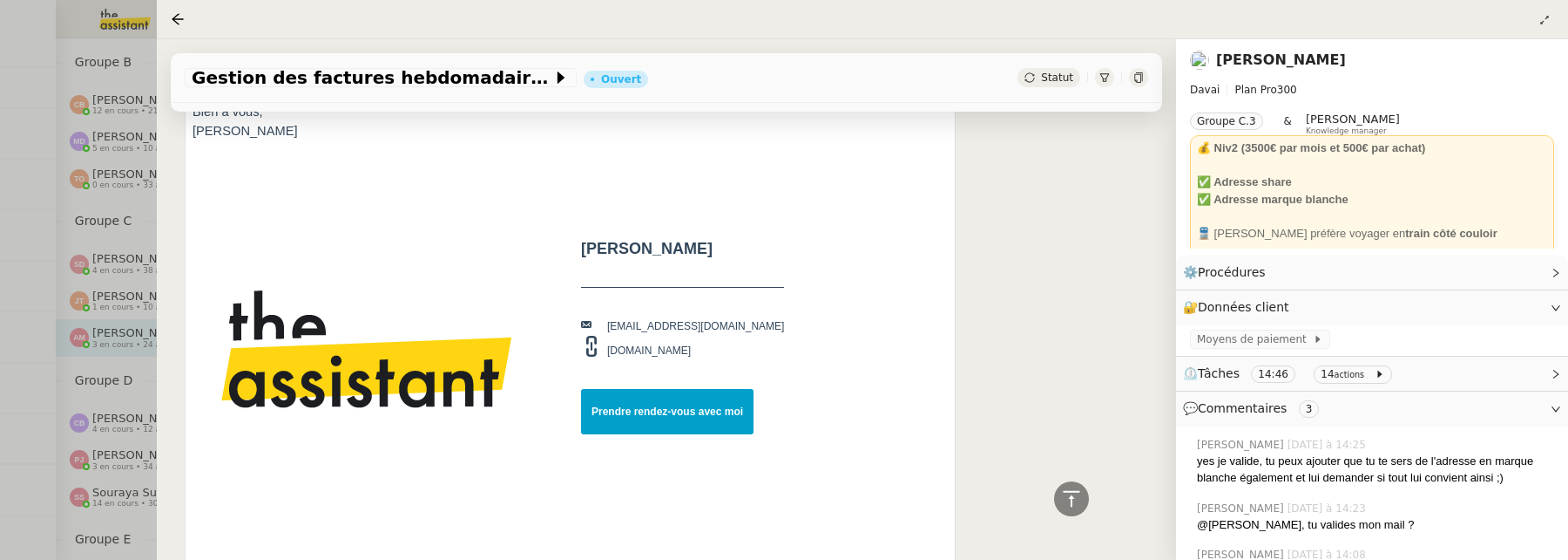
click at [1275, 60] on link "[PERSON_NAME]" at bounding box center [1281, 59] width 130 height 17
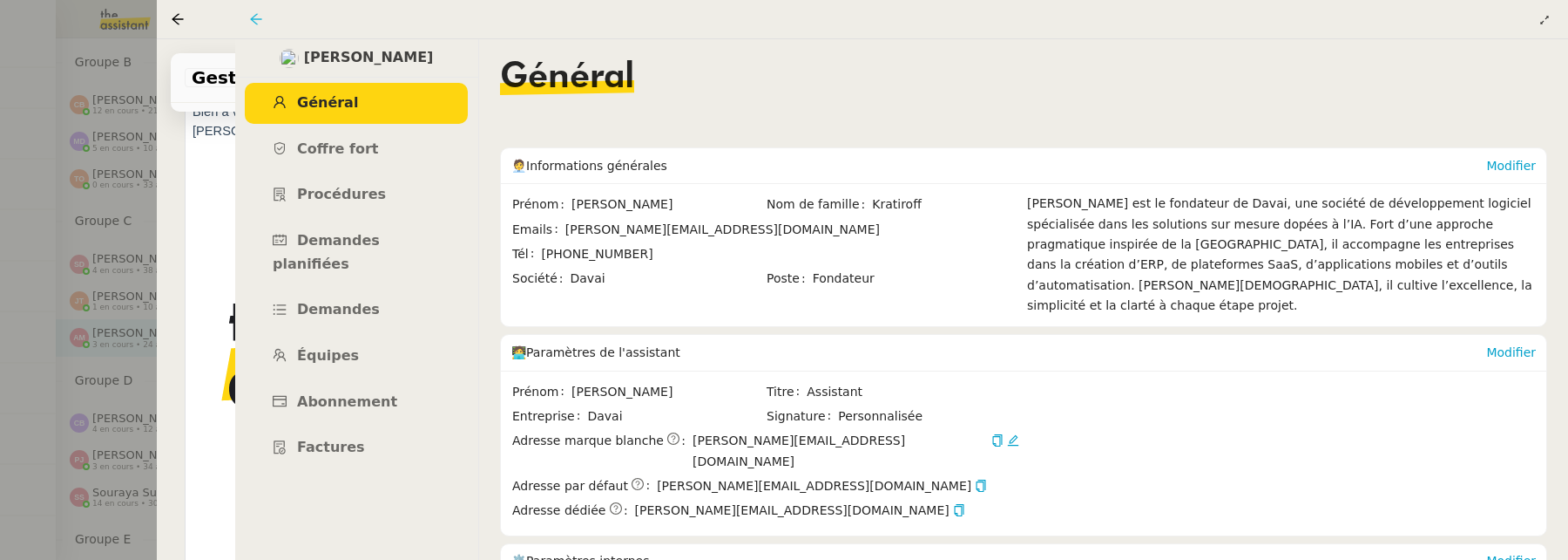
click at [255, 13] on icon at bounding box center [257, 19] width 14 height 14
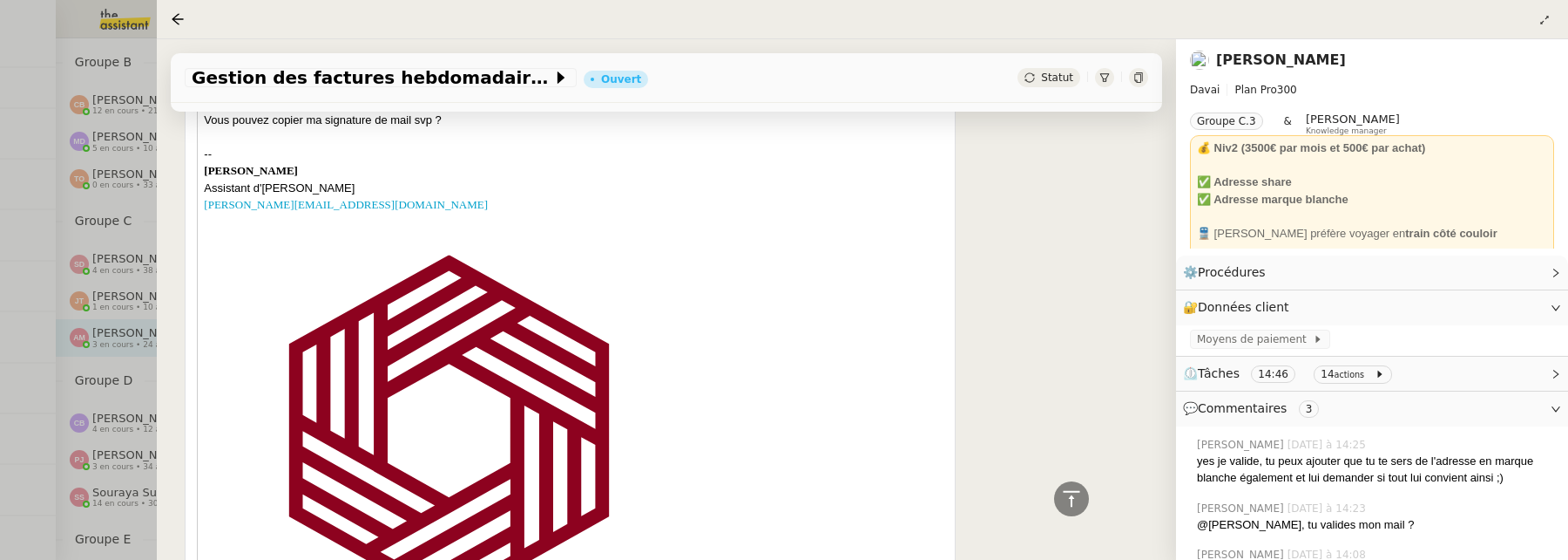
scroll to position [979, 0]
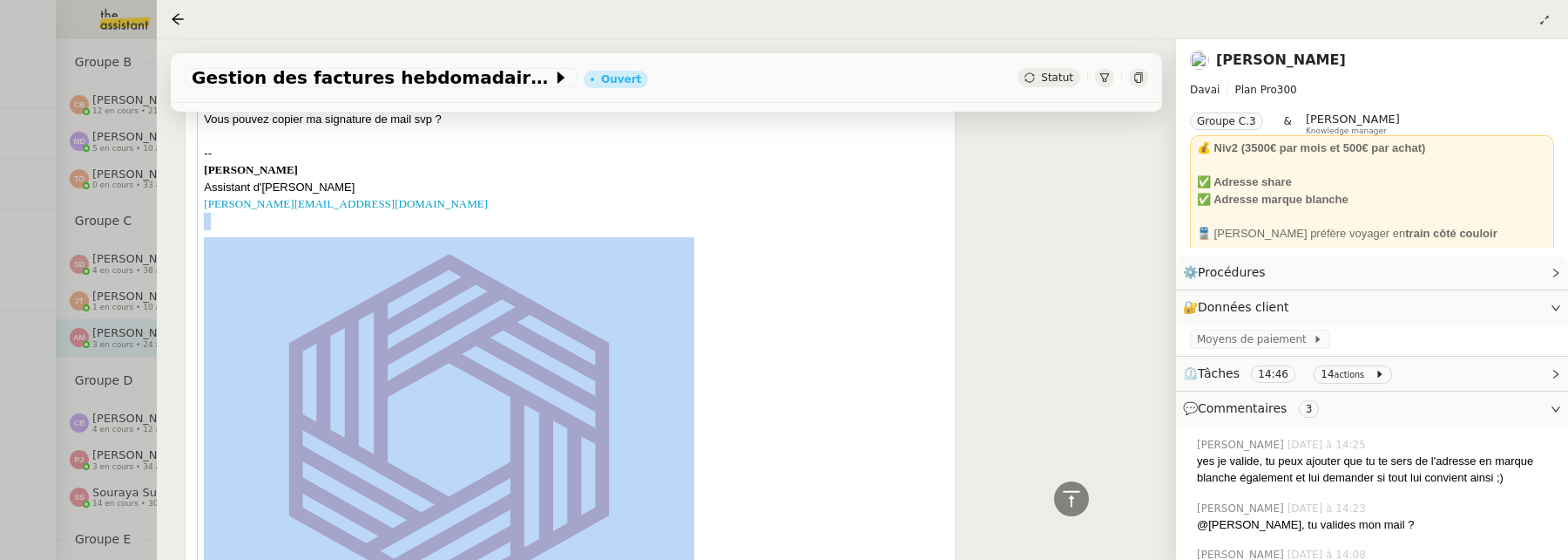
drag, startPoint x: 394, startPoint y: 197, endPoint x: 485, endPoint y: 314, distance: 148.2
click at [485, 314] on div "Super ! Vous pouvez copier ma signature de mail svp ? -- Alfred Leclerc Assista…" at bounding box center [575, 402] width 743 height 652
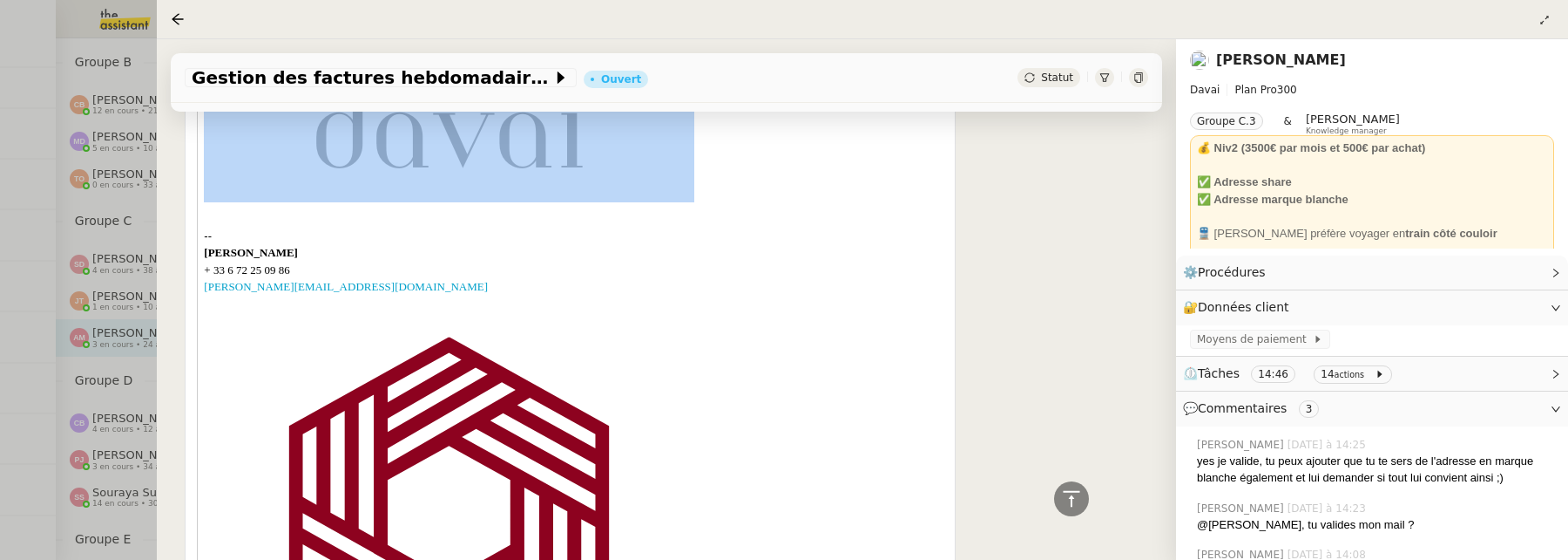
scroll to position [1508, 0]
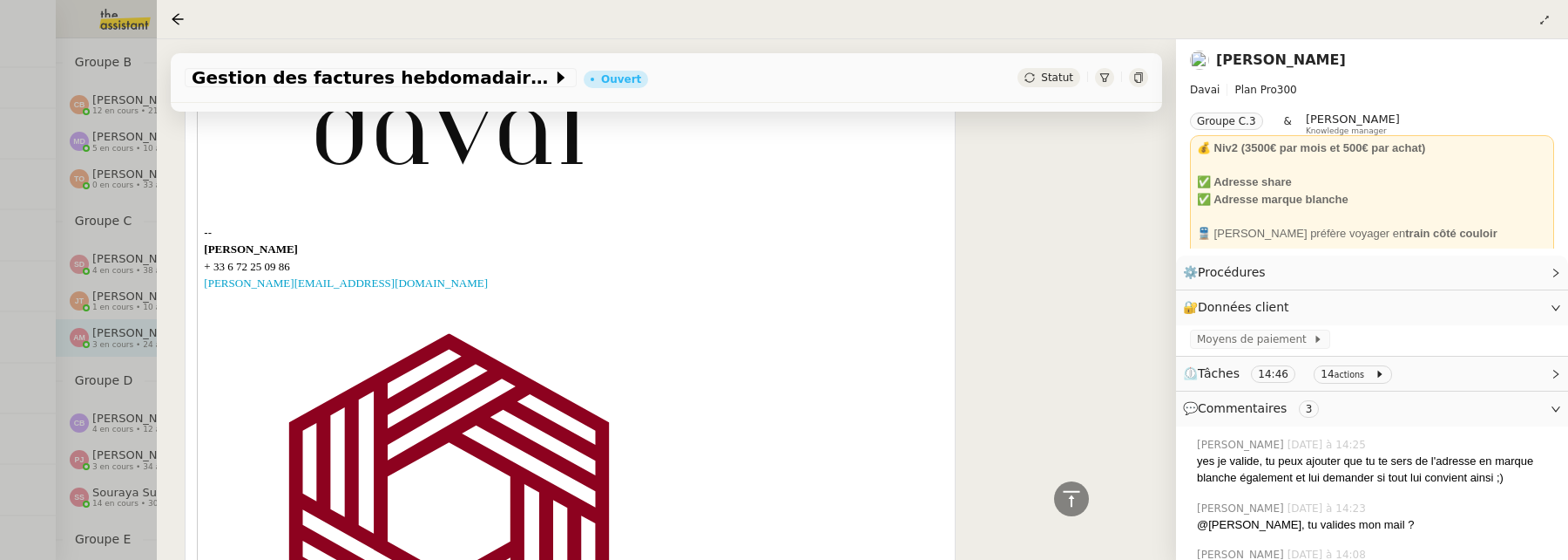
click at [603, 225] on div "--" at bounding box center [575, 233] width 743 height 18
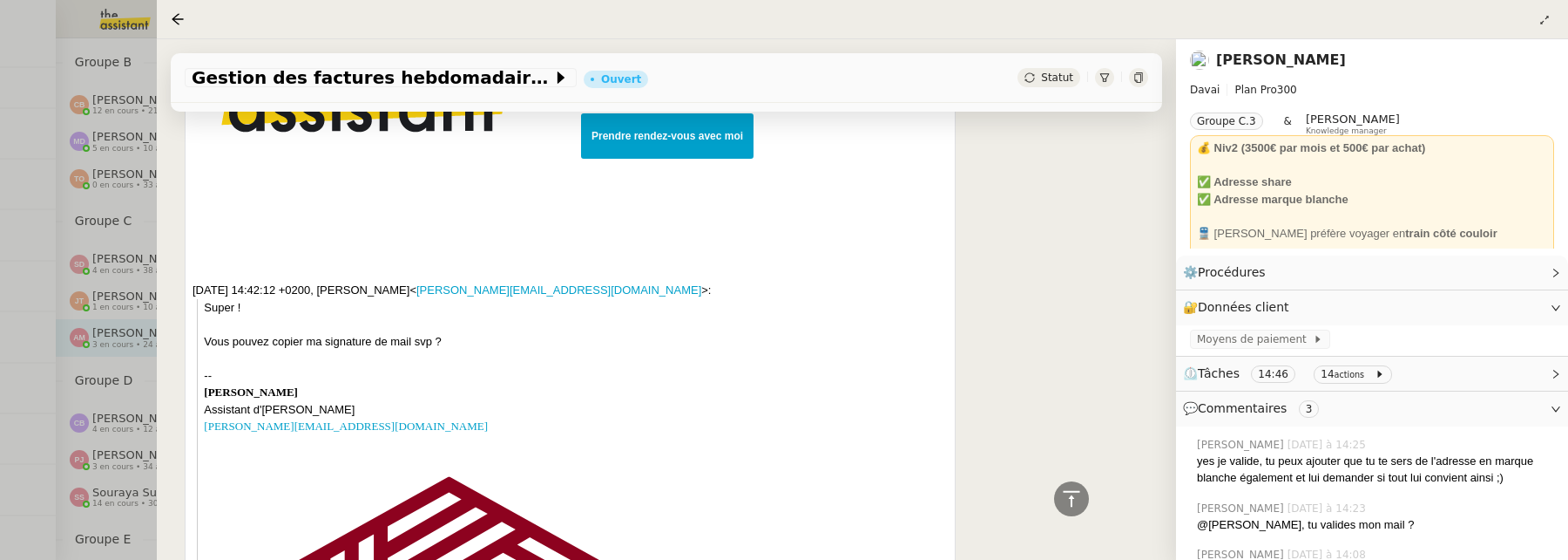
scroll to position [0, 0]
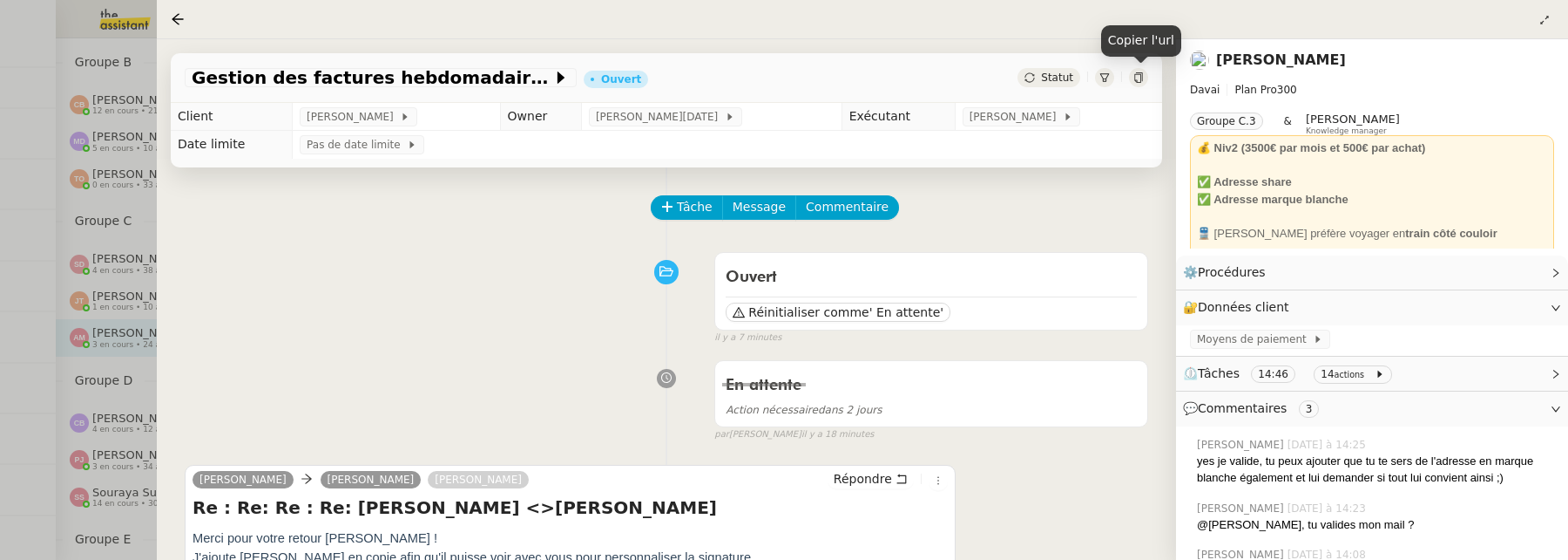
click at [1135, 78] on icon at bounding box center [1138, 77] width 11 height 11
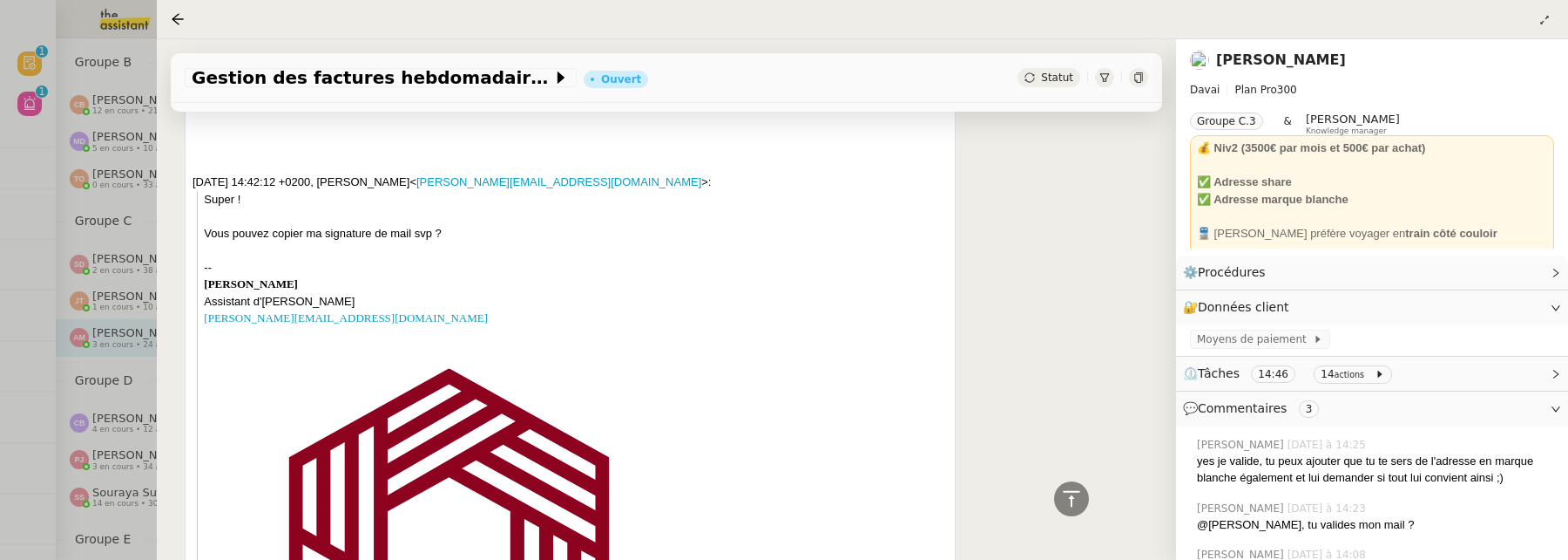
scroll to position [863, 0]
drag, startPoint x: 267, startPoint y: 309, endPoint x: 198, endPoint y: 289, distance: 71.8
copy div "Alfred Leclerc Assistant d'Emile Kratiroff alfred@davai.co"
click at [1263, 54] on link "Emile Kratiroff" at bounding box center [1281, 59] width 130 height 17
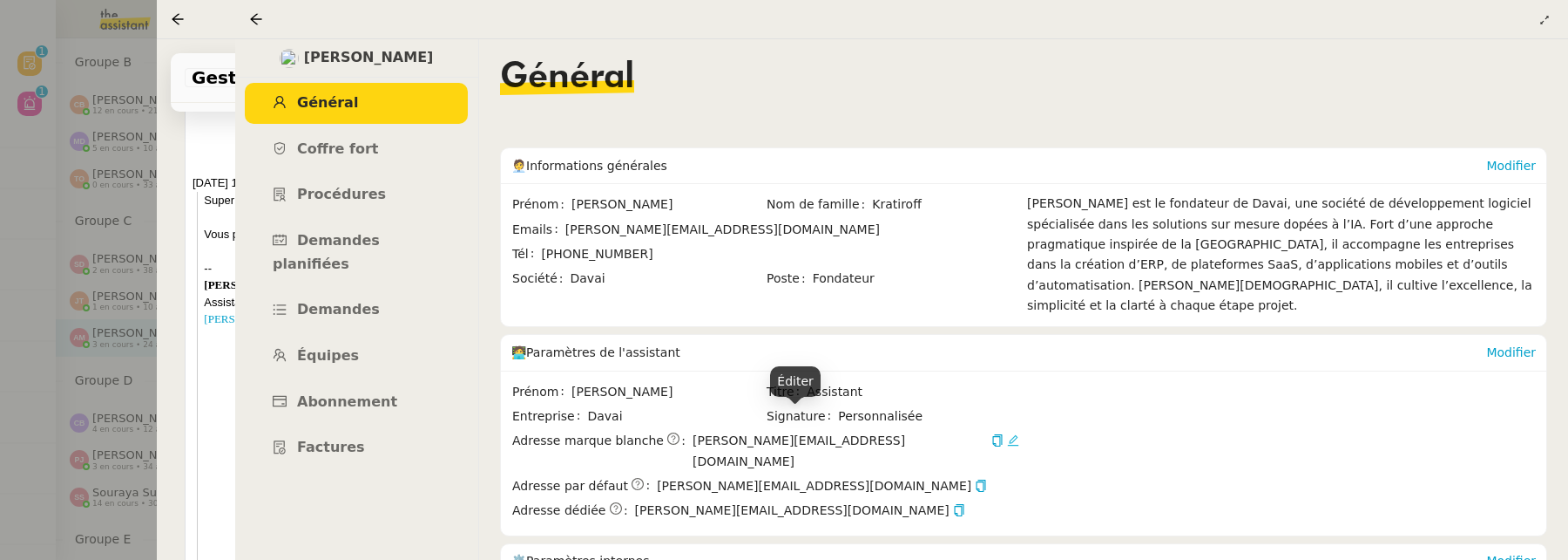
click at [1007, 434] on icon at bounding box center [1013, 440] width 12 height 12
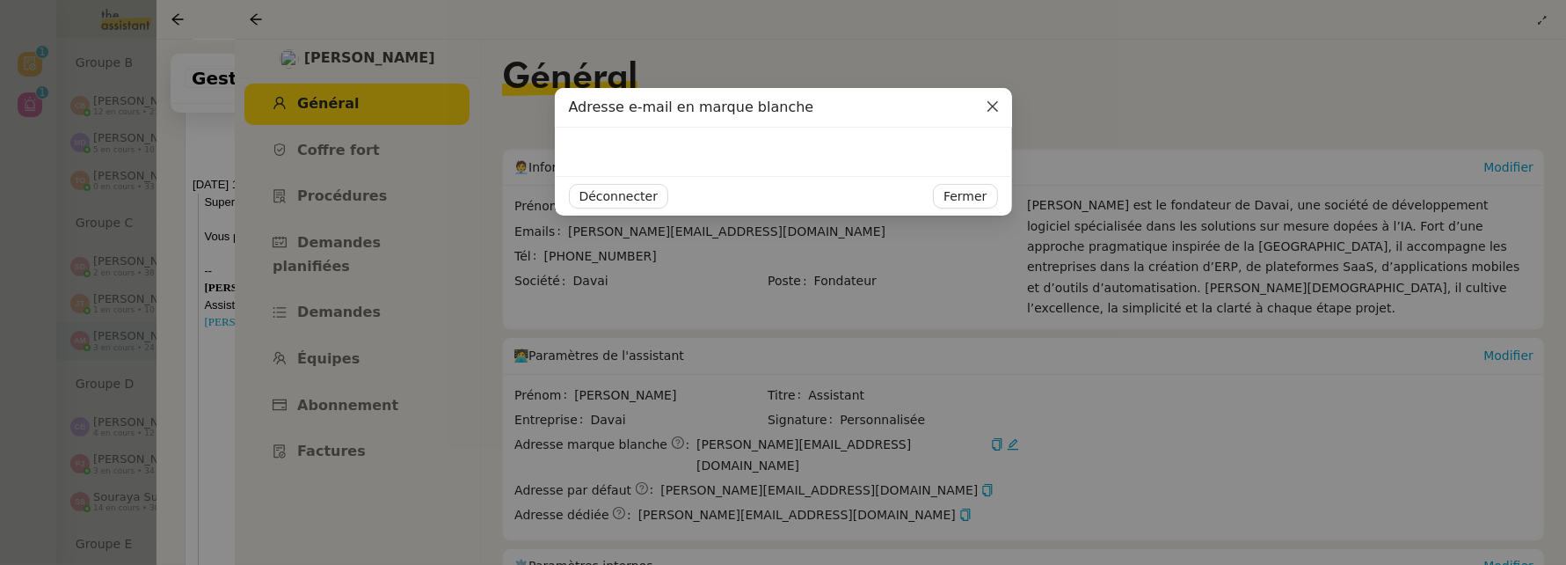
click at [1002, 107] on span "Close" at bounding box center [992, 107] width 39 height 39
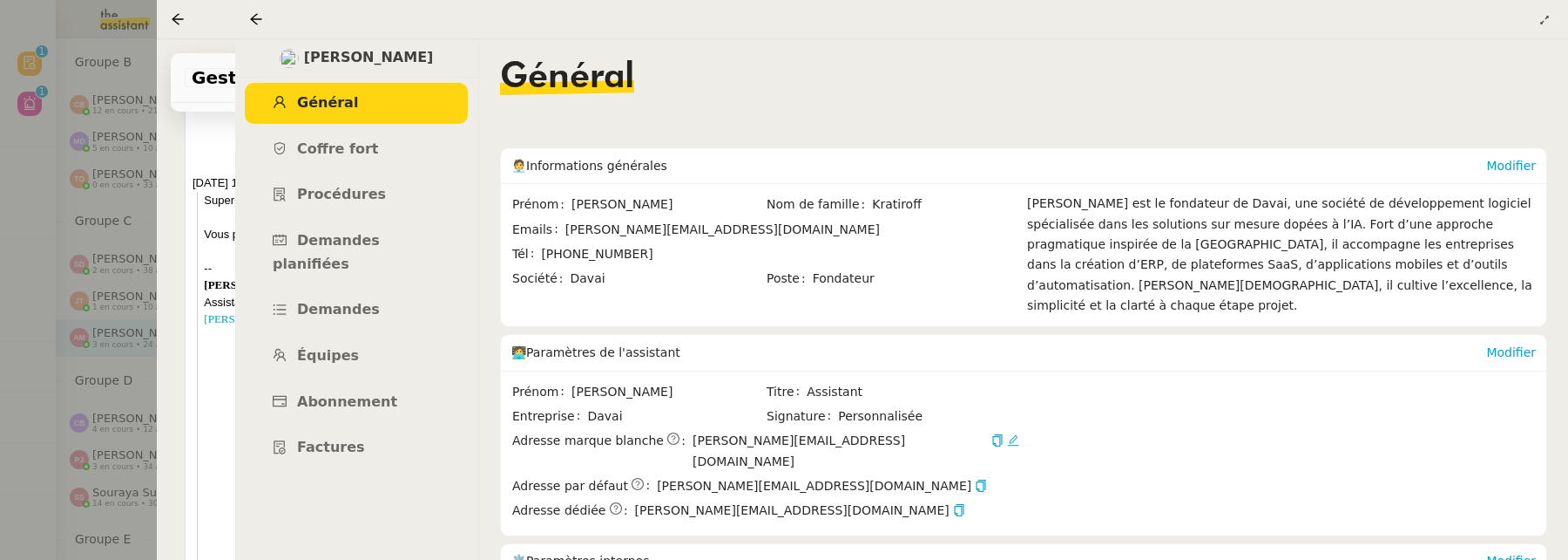
click at [1007, 434] on icon at bounding box center [1013, 440] width 12 height 12
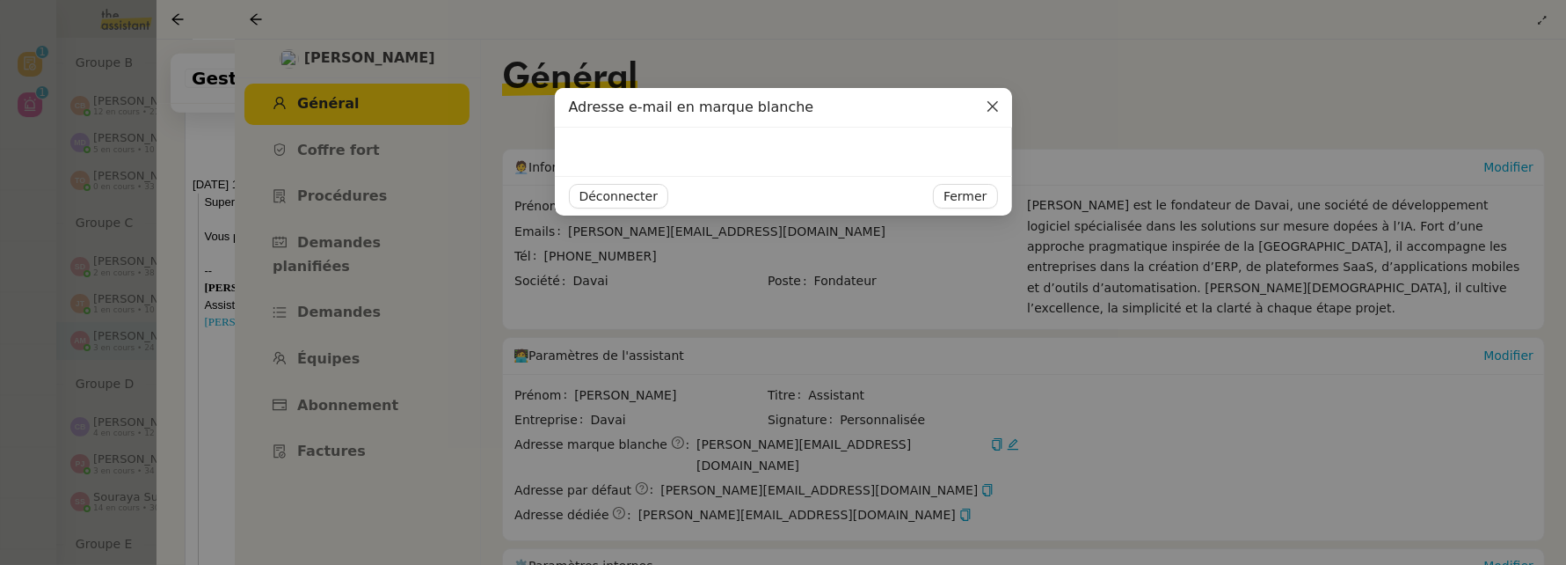
click at [988, 106] on icon "Close" at bounding box center [993, 106] width 14 height 14
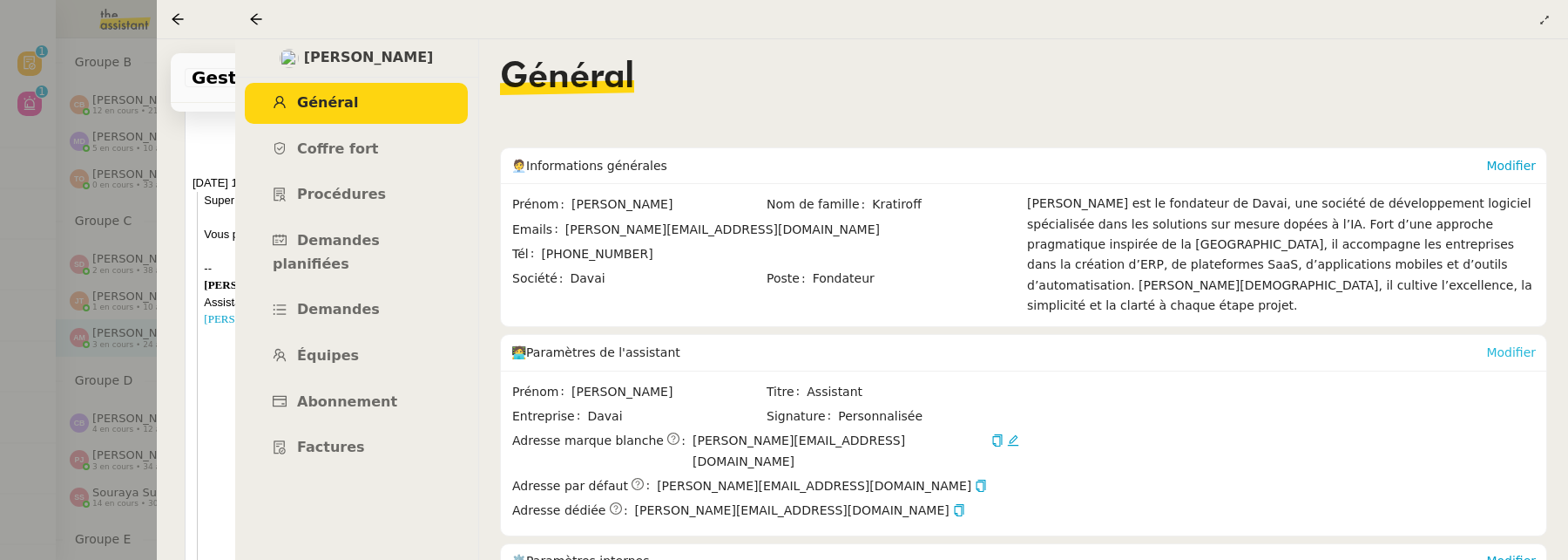
click at [1499, 345] on link "Modifier" at bounding box center [1511, 352] width 50 height 14
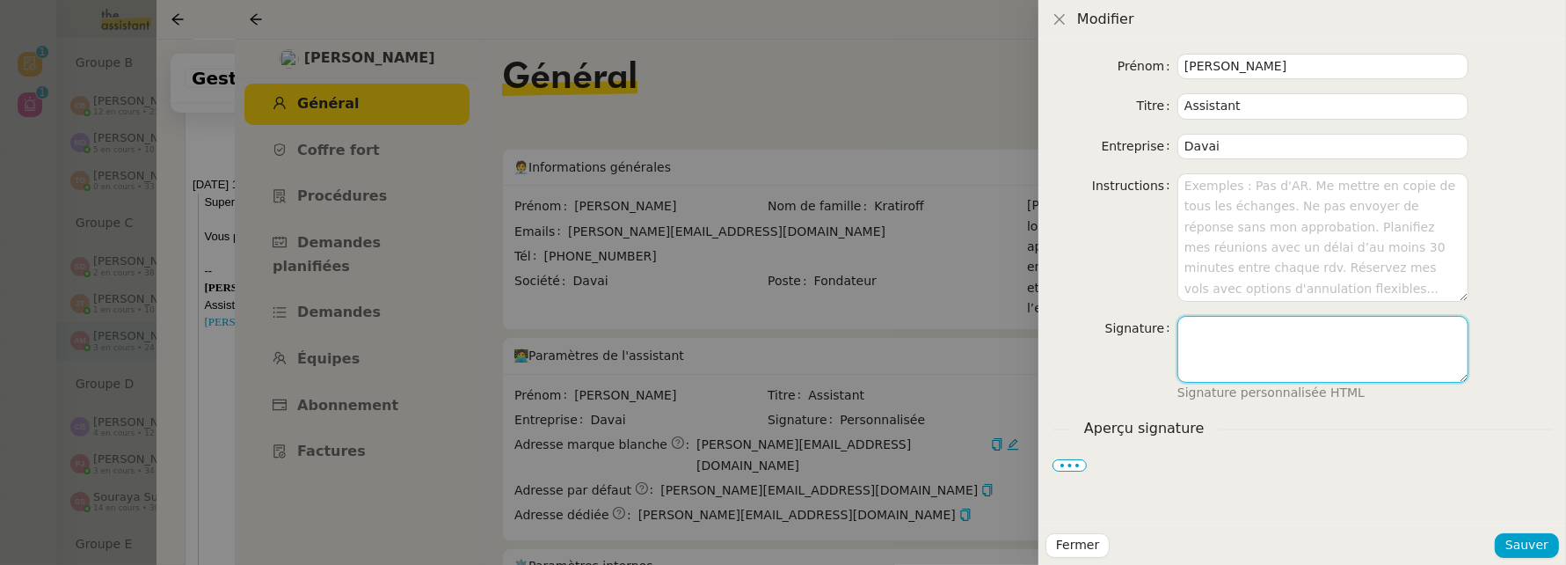
click at [1258, 353] on textarea at bounding box center [1323, 349] width 291 height 67
paste textarea "Alfred Leclerc Assistant d'Emile Kratiroff alfred@davai.co"
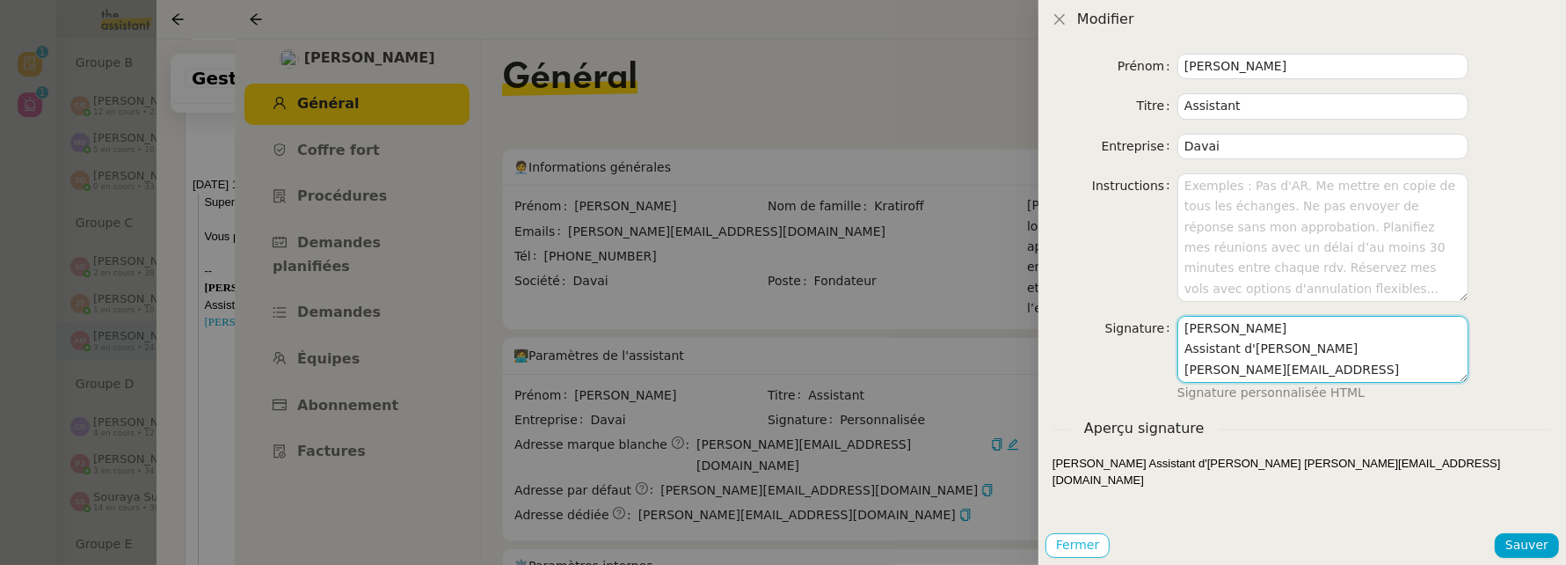
type textarea "Alfred Leclerc Assistant d'Emile Kratiroff alfred@davai.co"
click at [1081, 555] on span "Fermer" at bounding box center [1077, 545] width 43 height 20
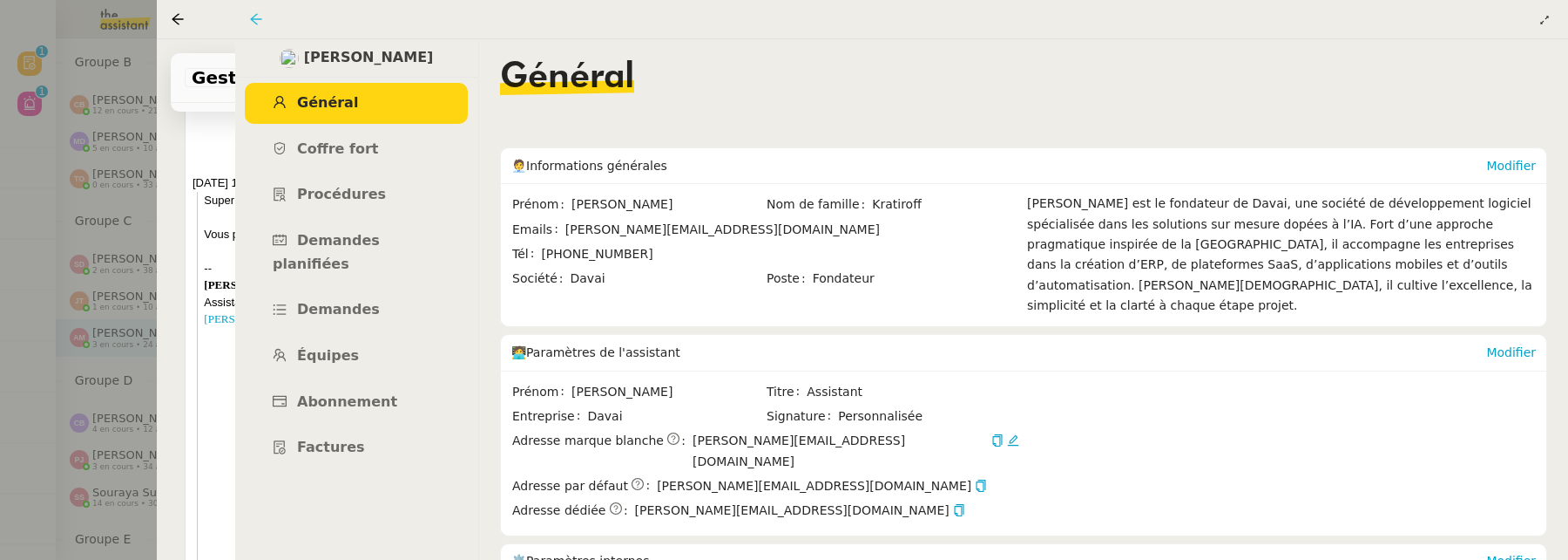
click at [254, 14] on icon at bounding box center [257, 19] width 14 height 14
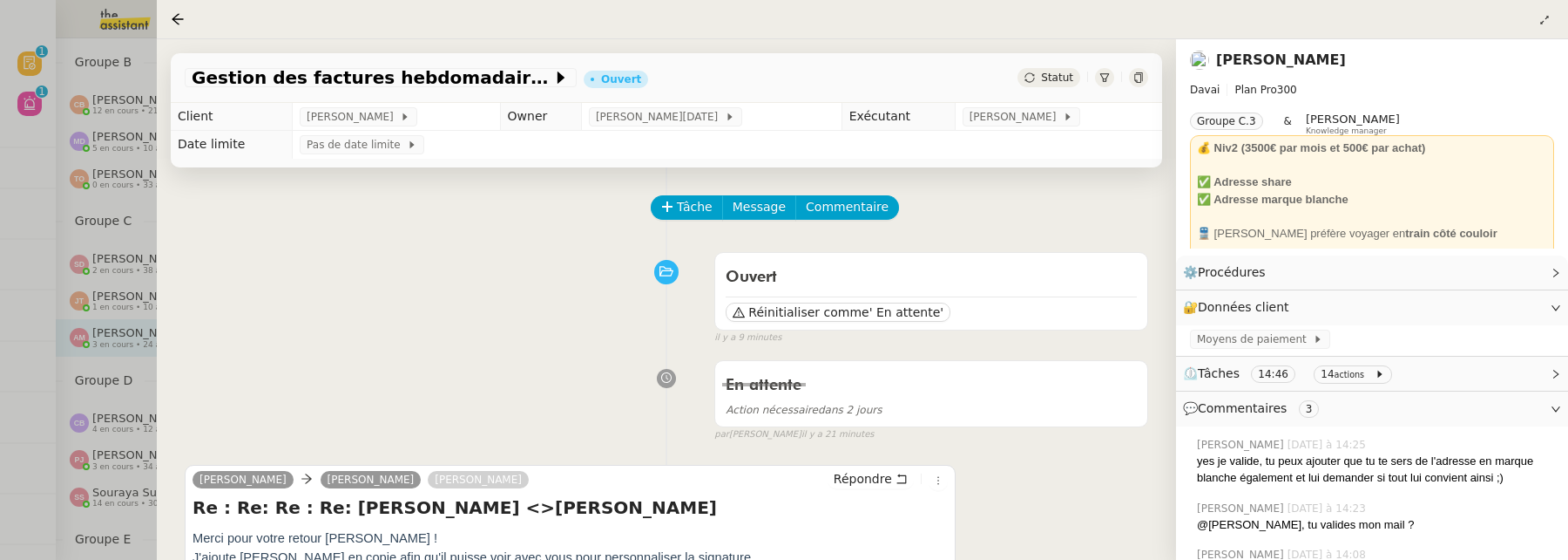
click at [1041, 79] on span "Statut" at bounding box center [1057, 77] width 33 height 12
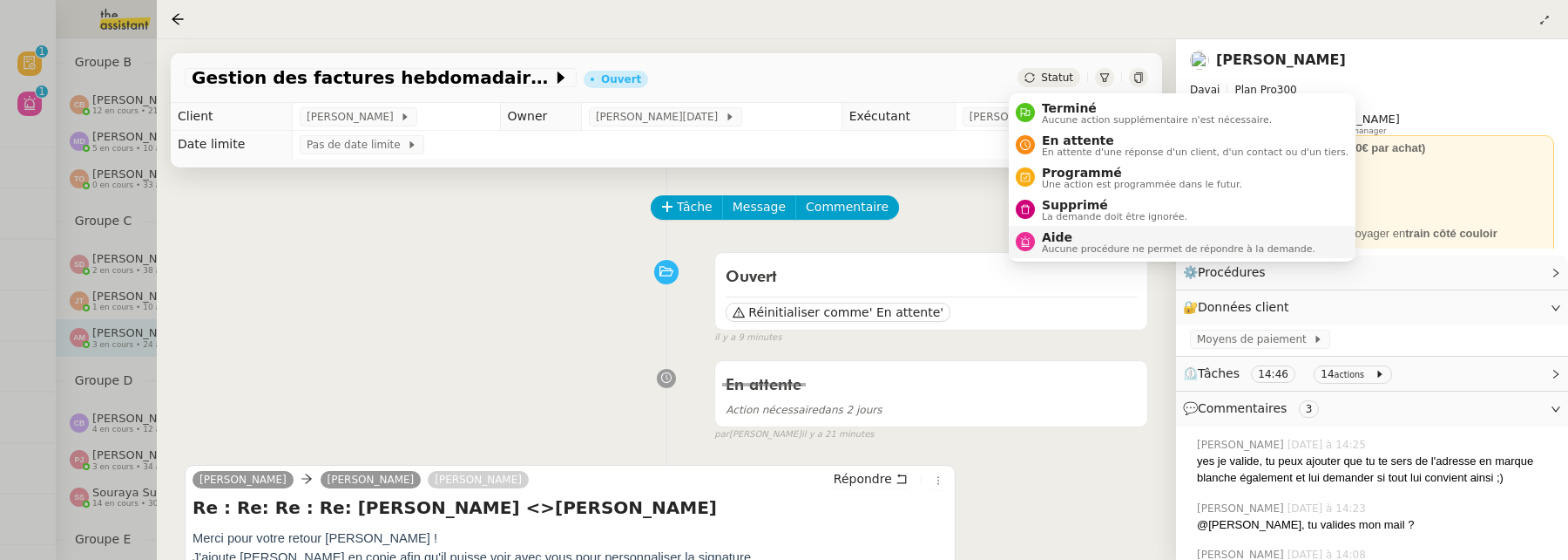
click at [1106, 242] on span "Aide" at bounding box center [1179, 237] width 273 height 14
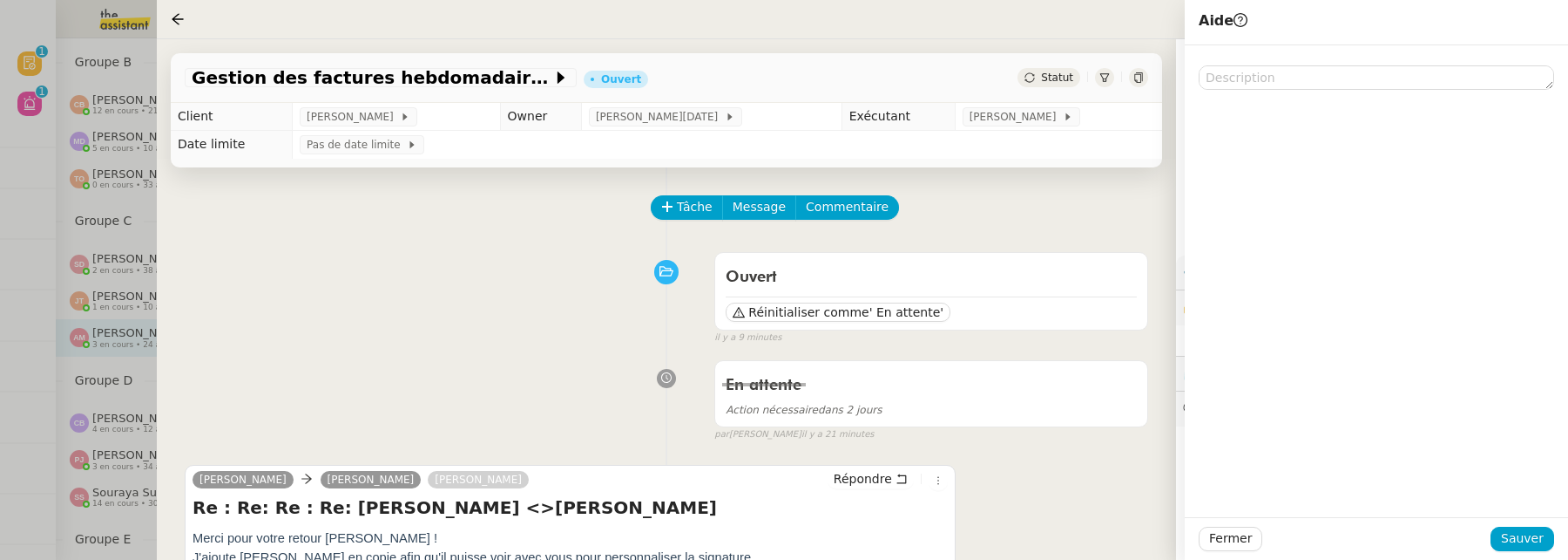
click at [1277, 91] on div at bounding box center [1376, 281] width 383 height 472
click at [1274, 82] on textarea at bounding box center [1376, 77] width 356 height 25
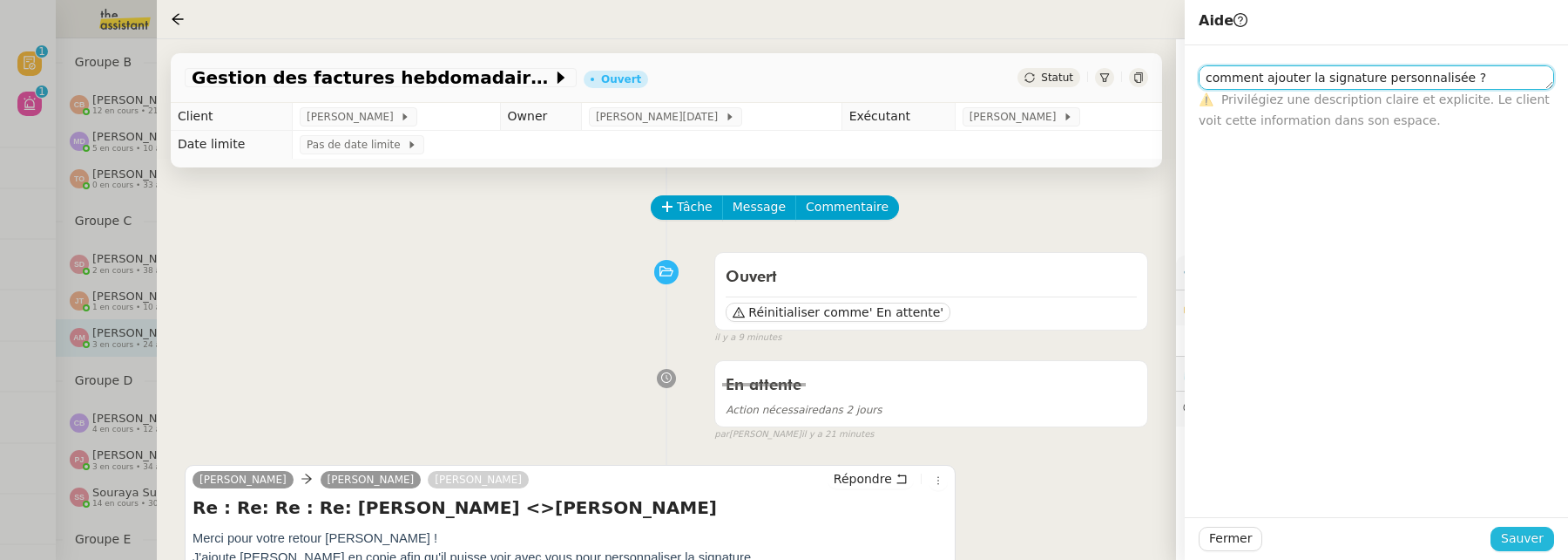
type textarea "comment ajouter la signature personnalisée ?"
click at [1522, 533] on span "Sauver" at bounding box center [1521, 538] width 43 height 20
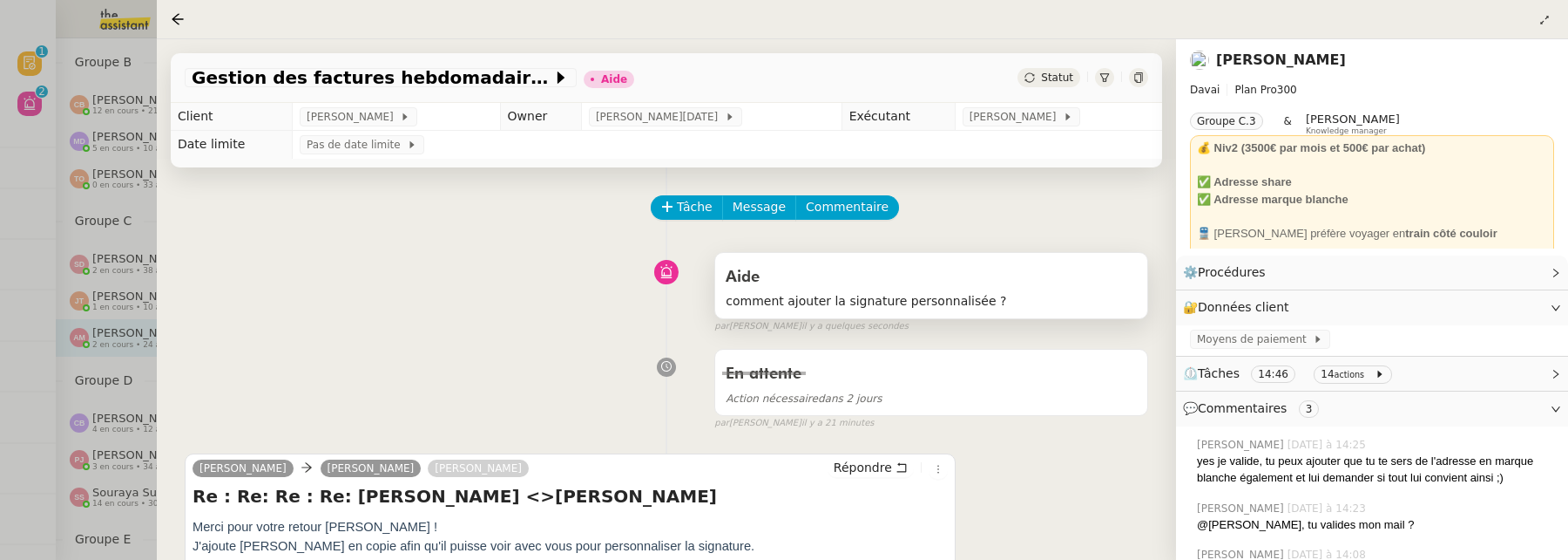
click at [921, 304] on span "comment ajouter la signature personnalisée ?" at bounding box center [931, 301] width 411 height 20
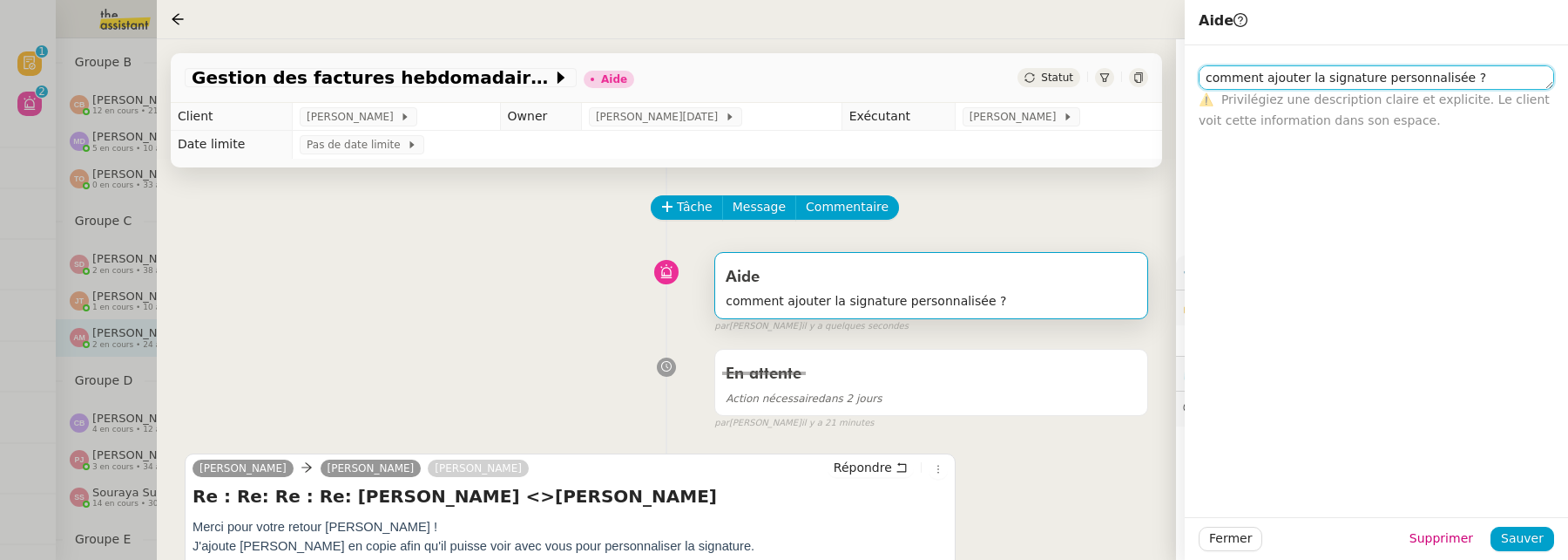
drag, startPoint x: 1452, startPoint y: 79, endPoint x: 1132, endPoint y: 76, distance: 320.0
click at [1132, 76] on app-ticket "Gestion des factures hebdomadaires Aide Statut Client Emile Kratiroff Owner Jea…" at bounding box center [862, 299] width 1411 height 520
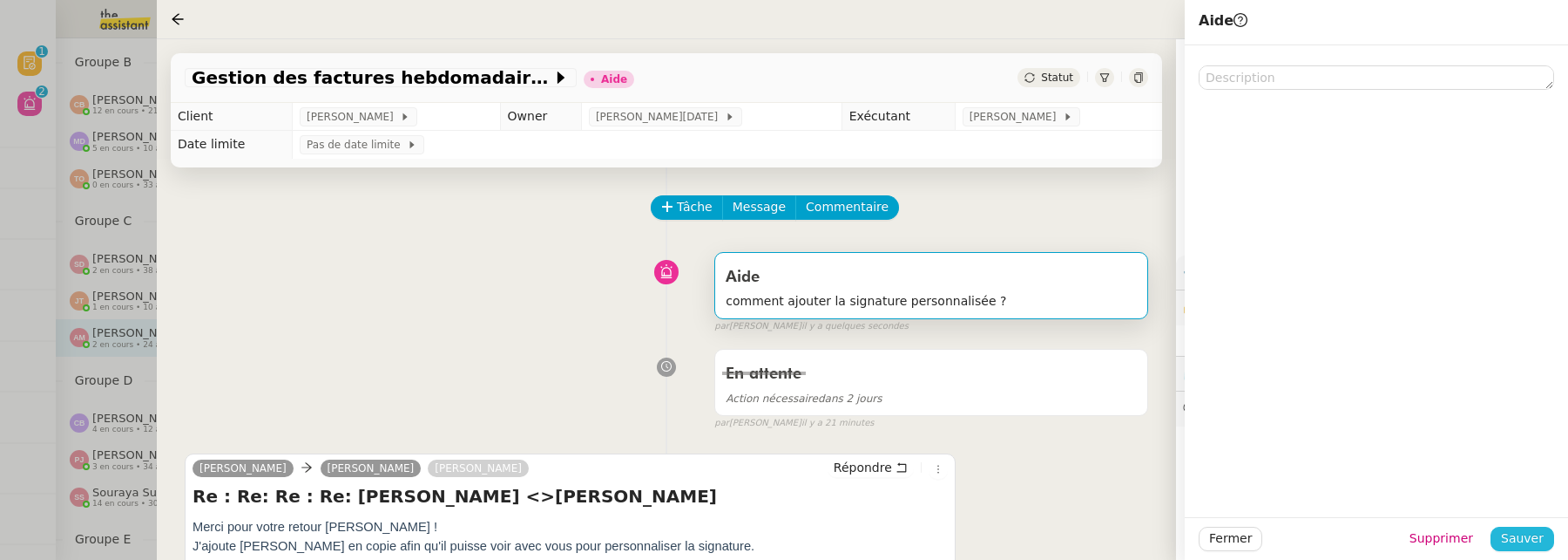
click at [1530, 534] on span "Sauver" at bounding box center [1521, 538] width 43 height 20
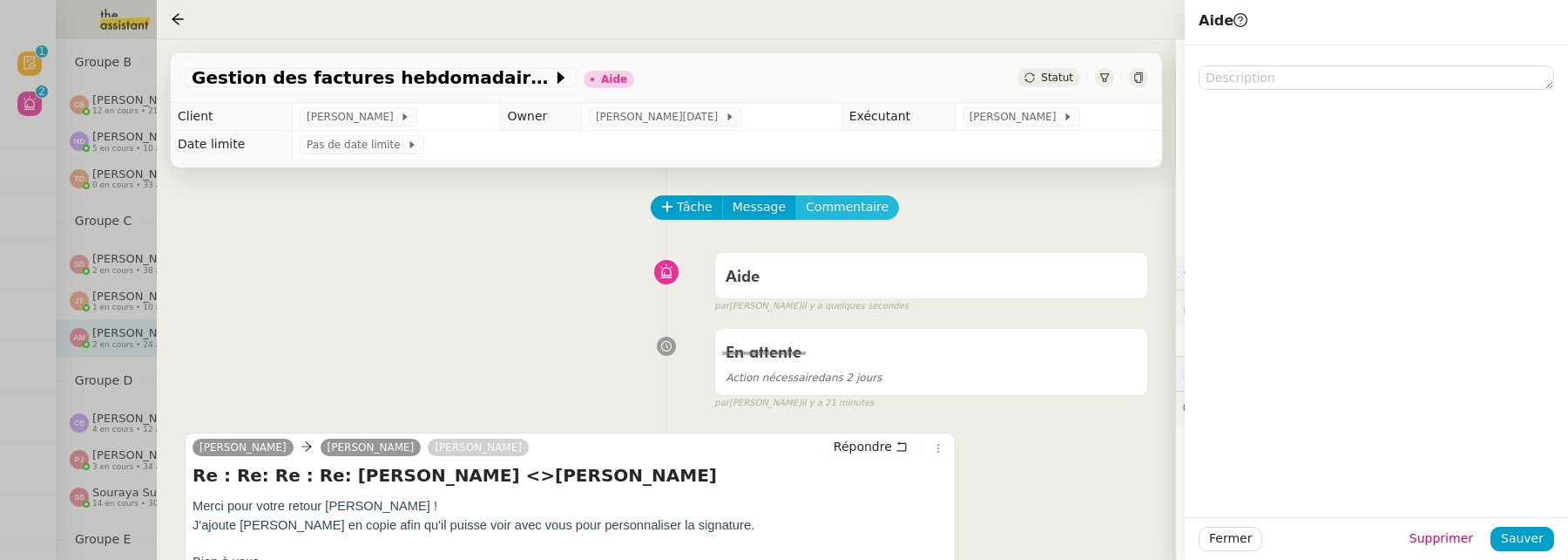
click at [815, 197] on span "Commentaire" at bounding box center [847, 207] width 83 height 20
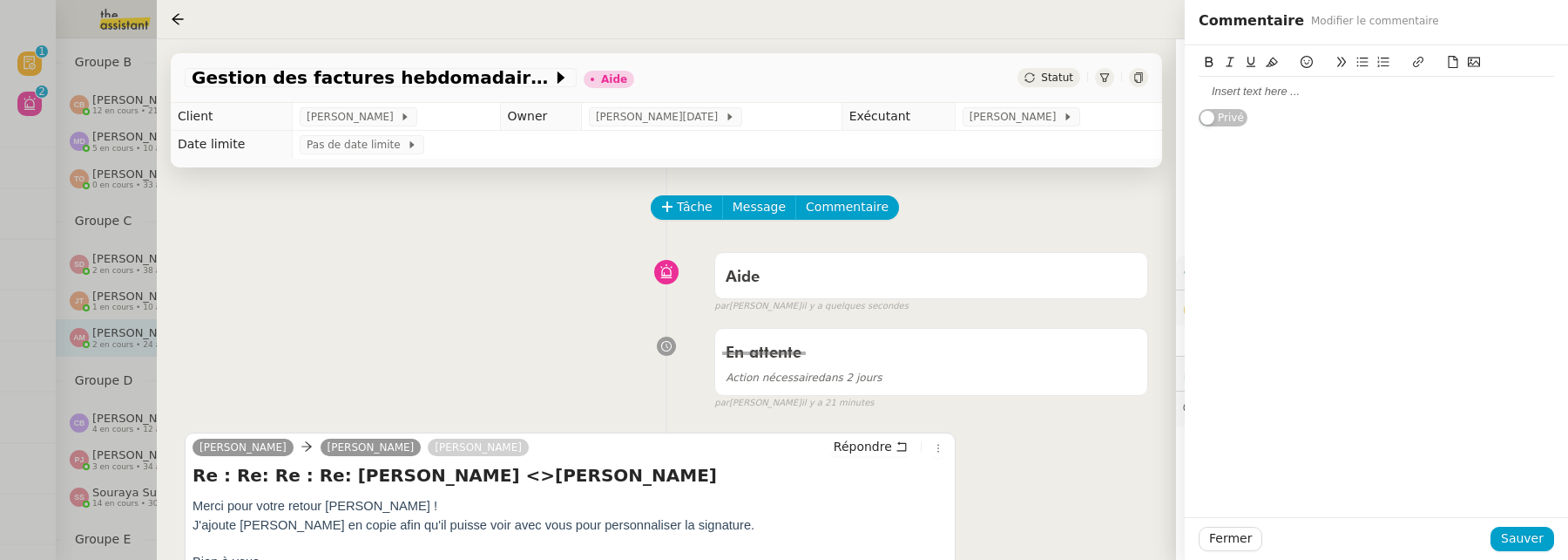
click at [1325, 94] on div at bounding box center [1376, 91] width 356 height 16
click at [1516, 532] on span "Sauver" at bounding box center [1521, 538] width 43 height 20
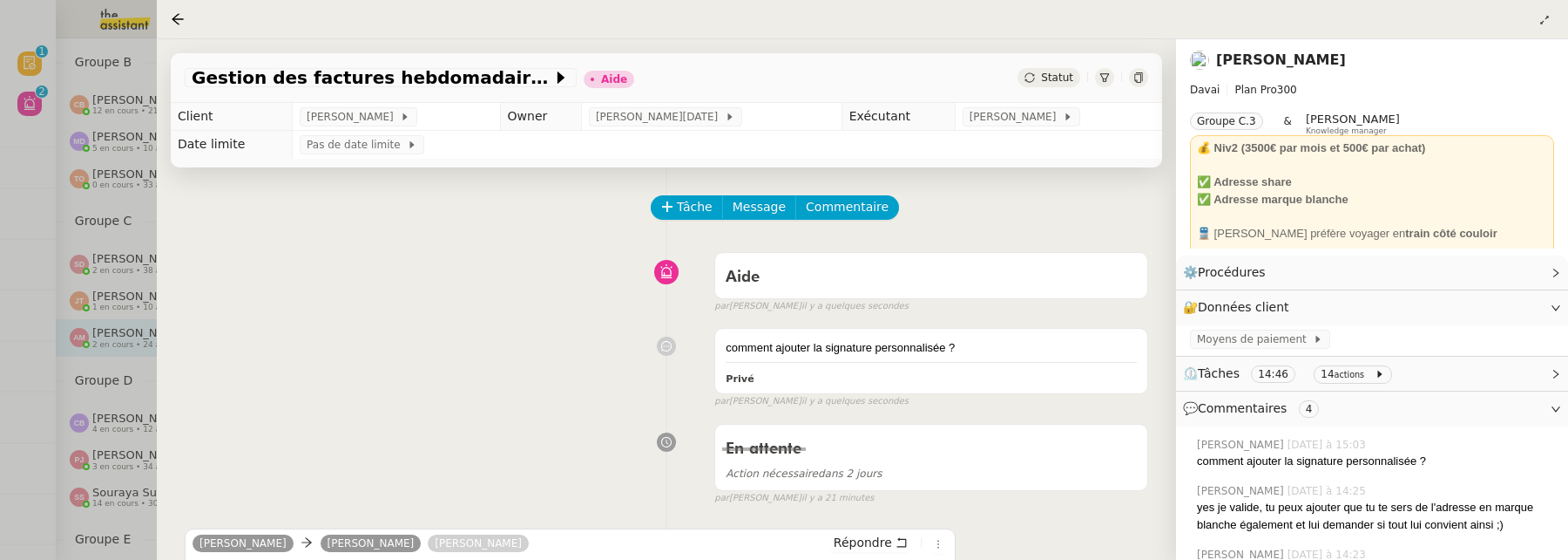
click at [28, 153] on div at bounding box center [784, 280] width 1568 height 560
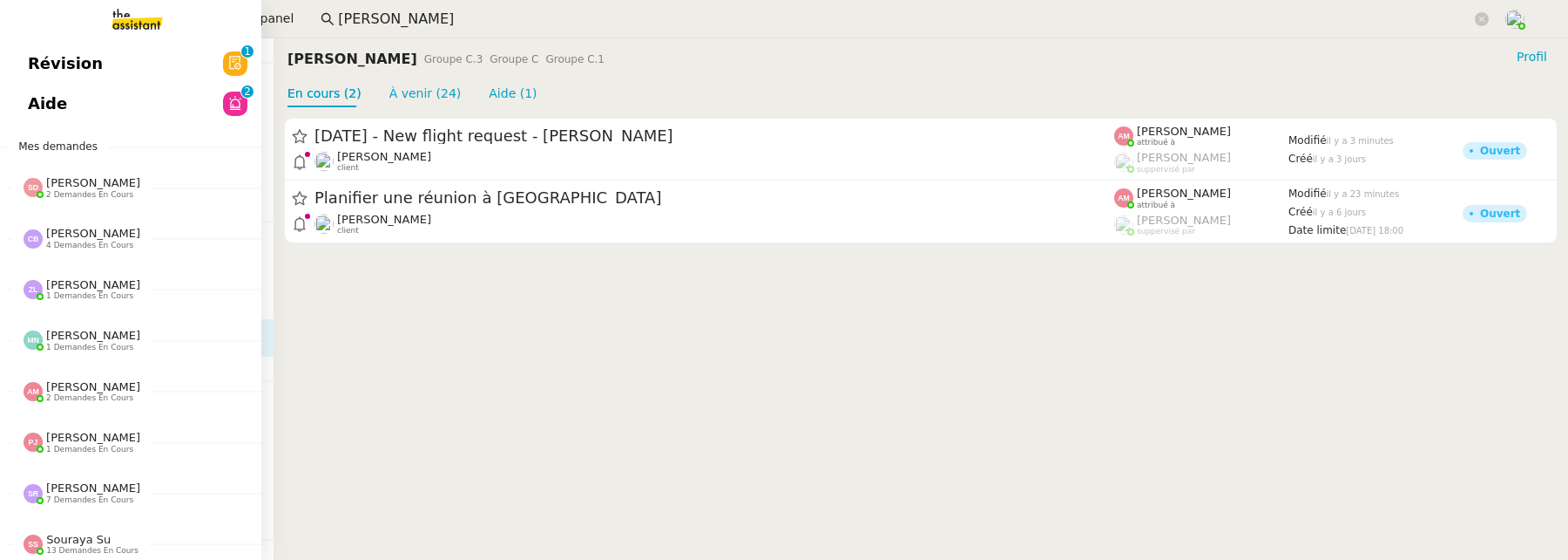
click at [48, 48] on link "Révision 0 1 2 3 4 5 6 7 8 9" at bounding box center [131, 63] width 261 height 40
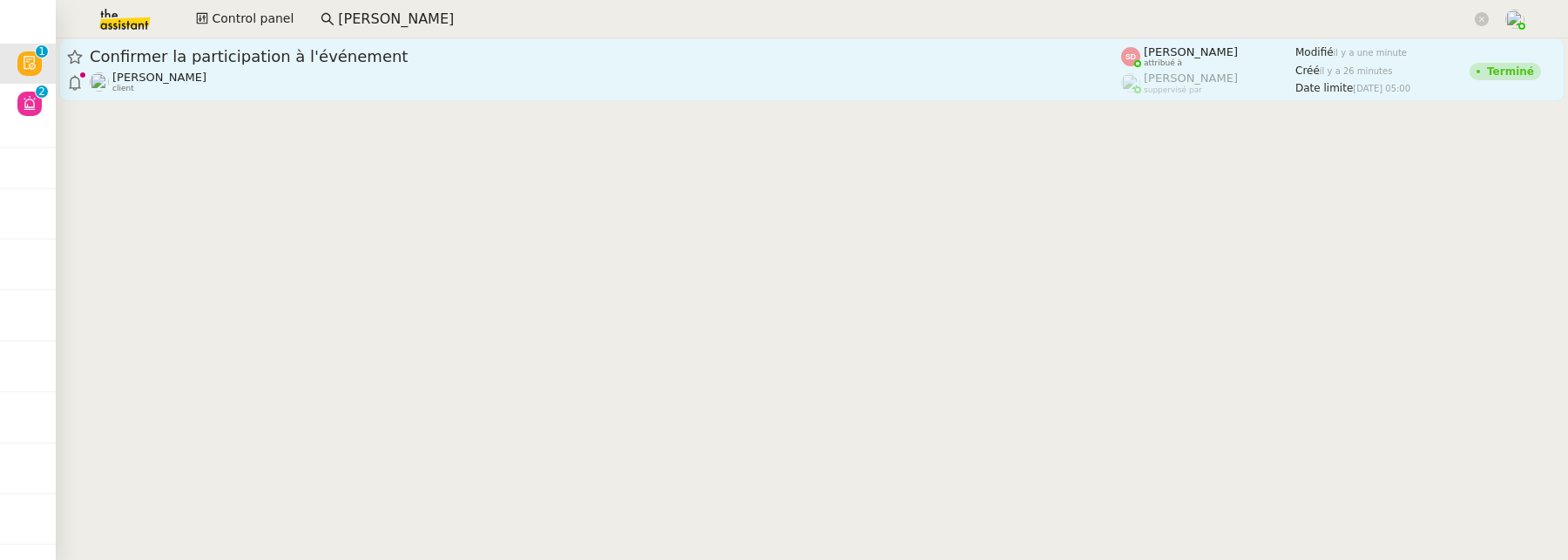
click at [402, 49] on span "Confirmer la participation à l'événement" at bounding box center [605, 56] width 1031 height 16
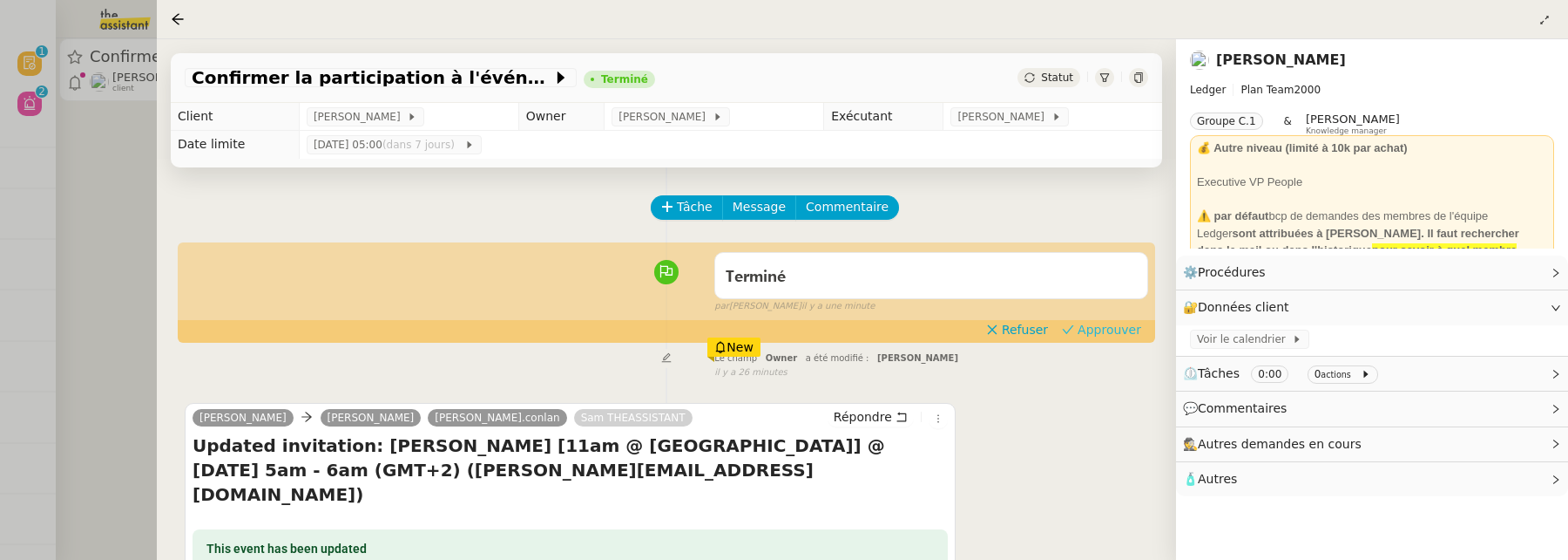
click at [1135, 326] on span "Approuver" at bounding box center [1109, 330] width 63 height 18
click at [118, 196] on div at bounding box center [784, 280] width 1568 height 560
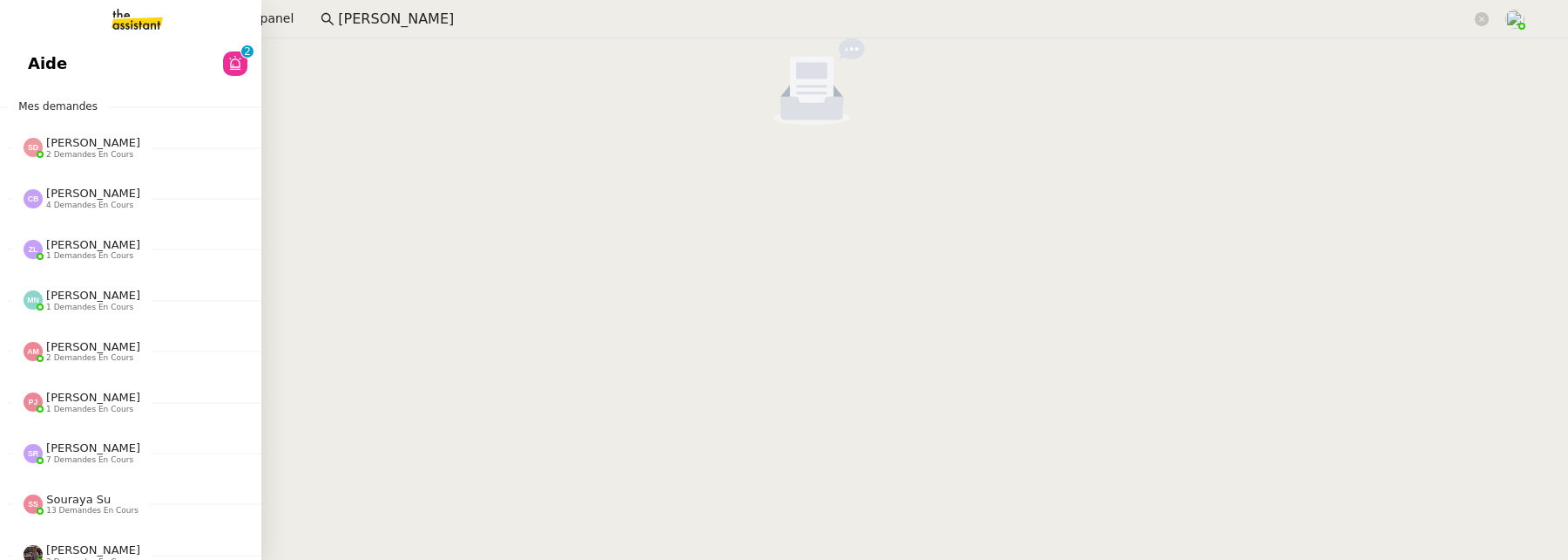
click at [58, 63] on span "Aide" at bounding box center [48, 63] width 40 height 26
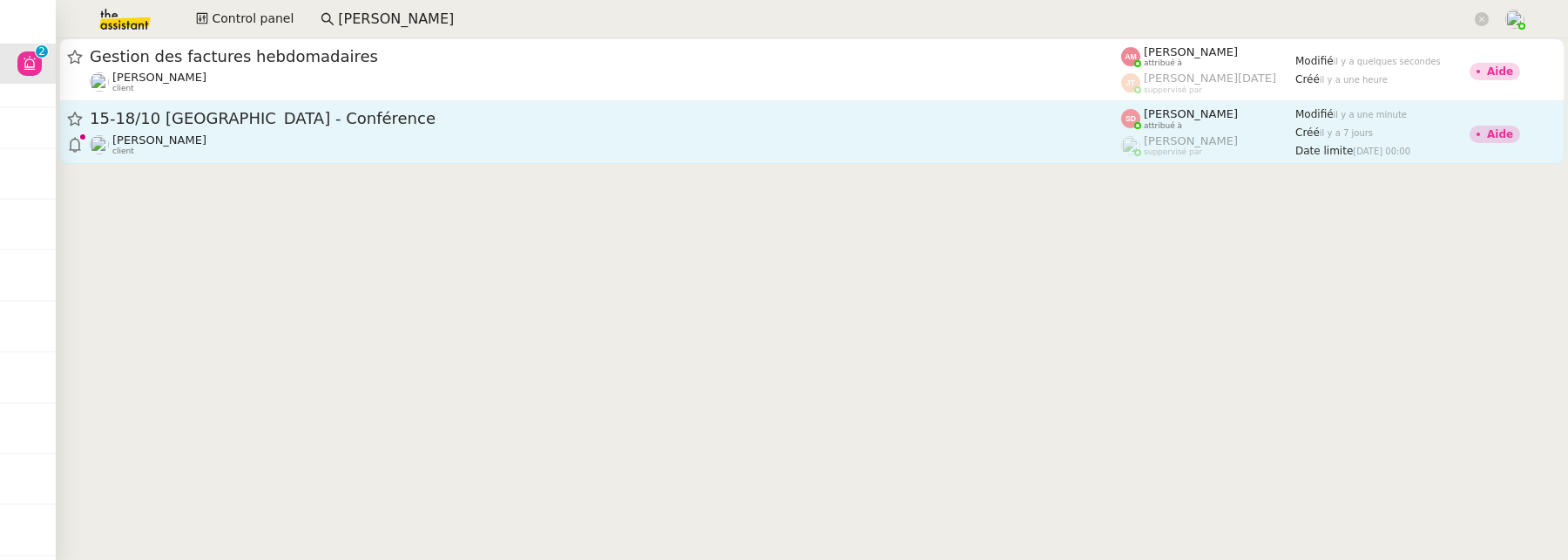
click at [423, 147] on div "Laurène Gauthier client" at bounding box center [605, 145] width 1031 height 23
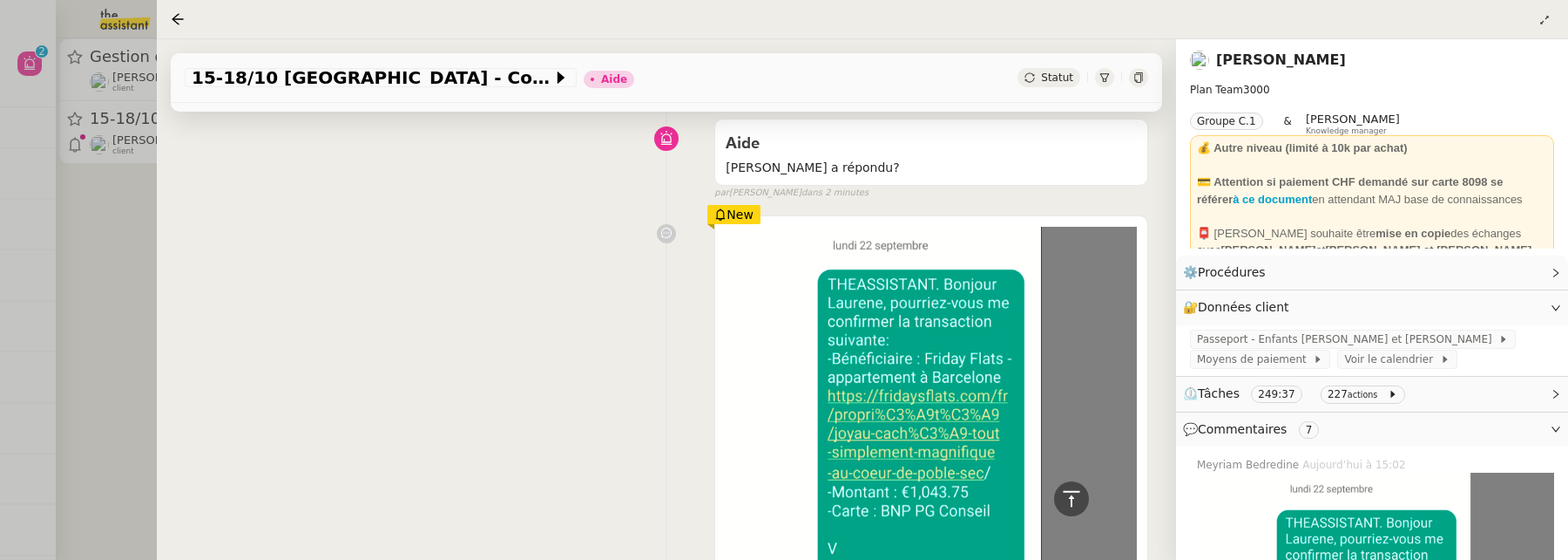
scroll to position [8, 0]
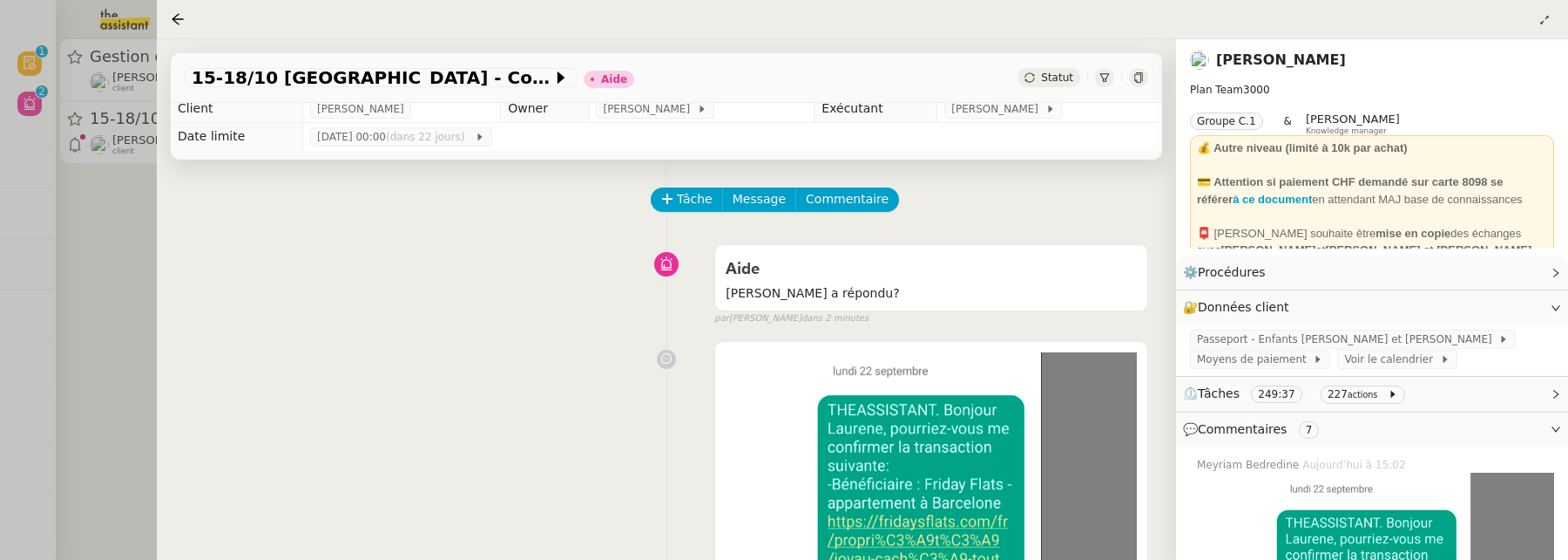
click at [108, 313] on div at bounding box center [784, 280] width 1568 height 560
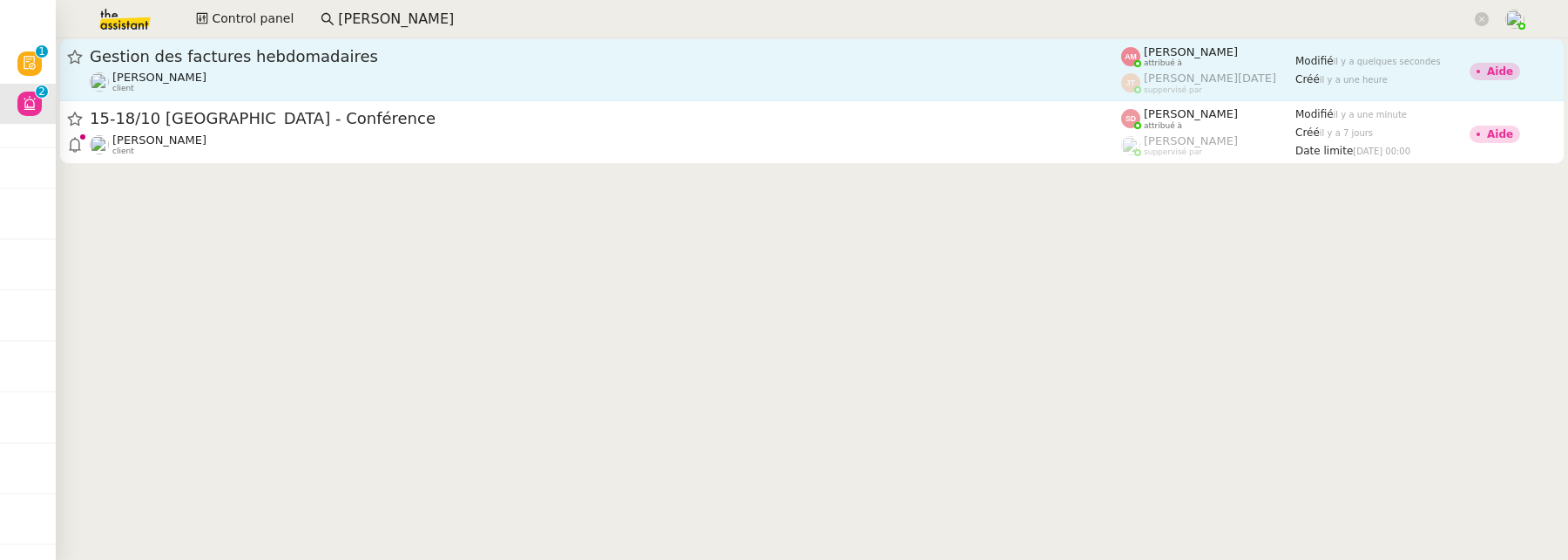
click at [509, 55] on span "Gestion des factures hebdomadaires" at bounding box center [605, 56] width 1031 height 16
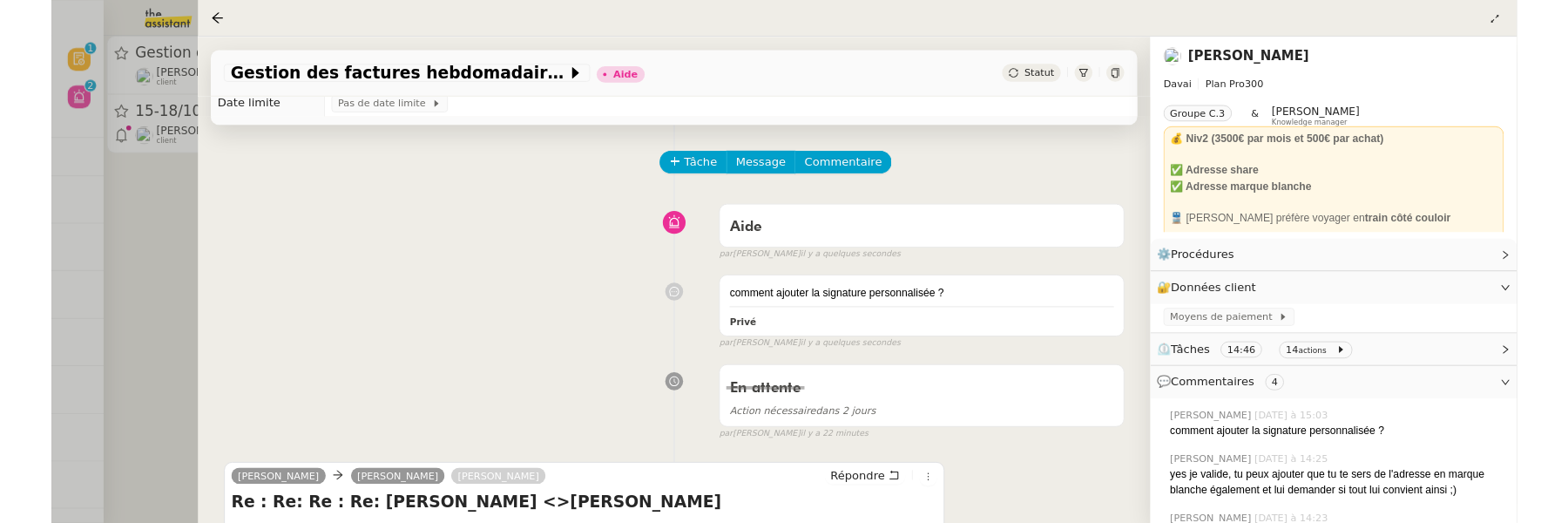
scroll to position [307, 0]
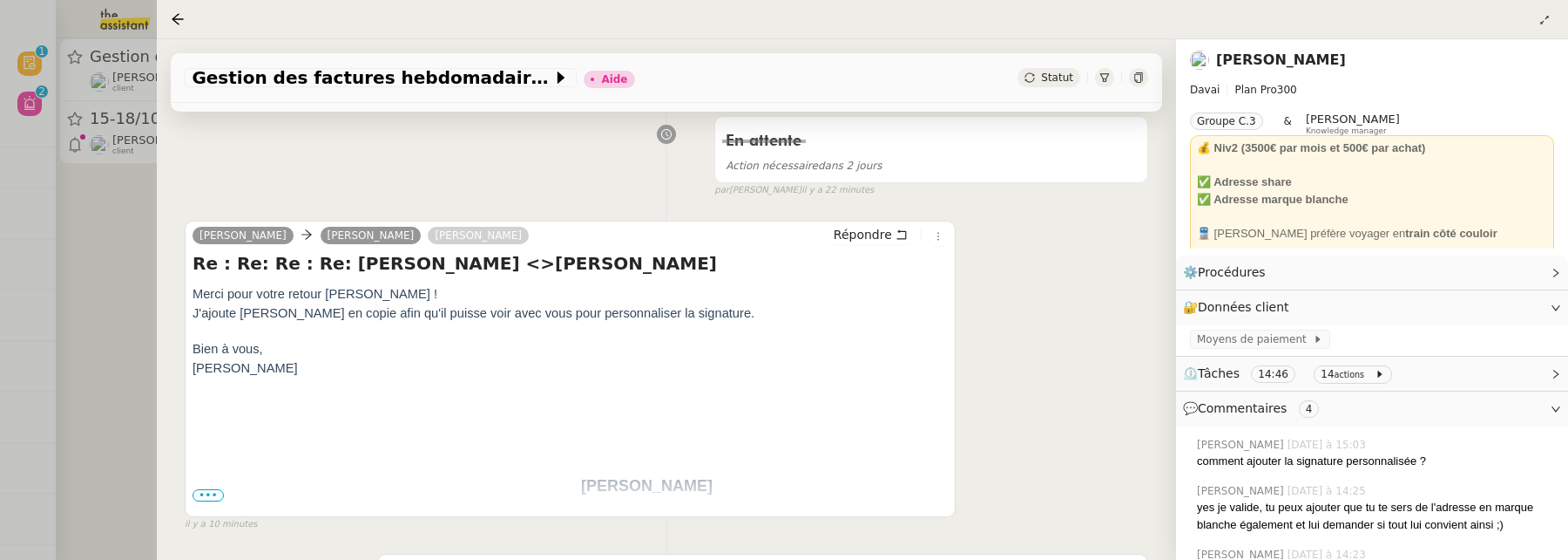
click at [115, 238] on div at bounding box center [784, 280] width 1568 height 560
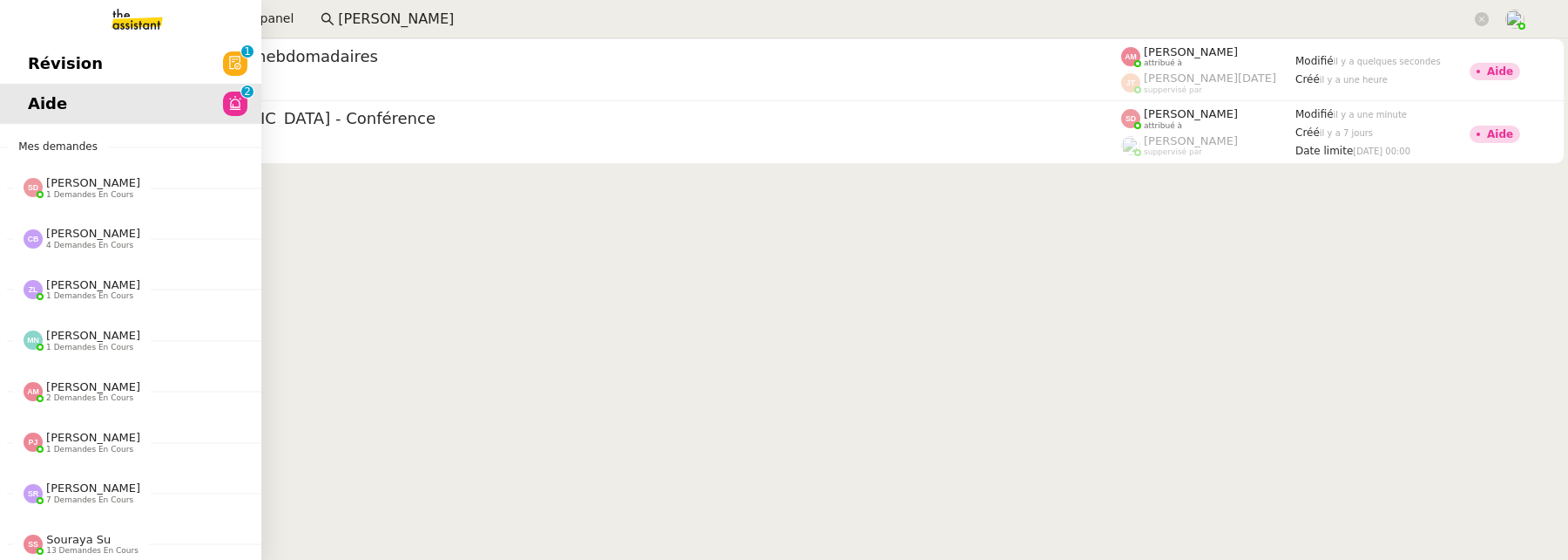
click at [23, 60] on link "Révision 0 1 2 3 4 5 6 7 8 9" at bounding box center [131, 63] width 261 height 40
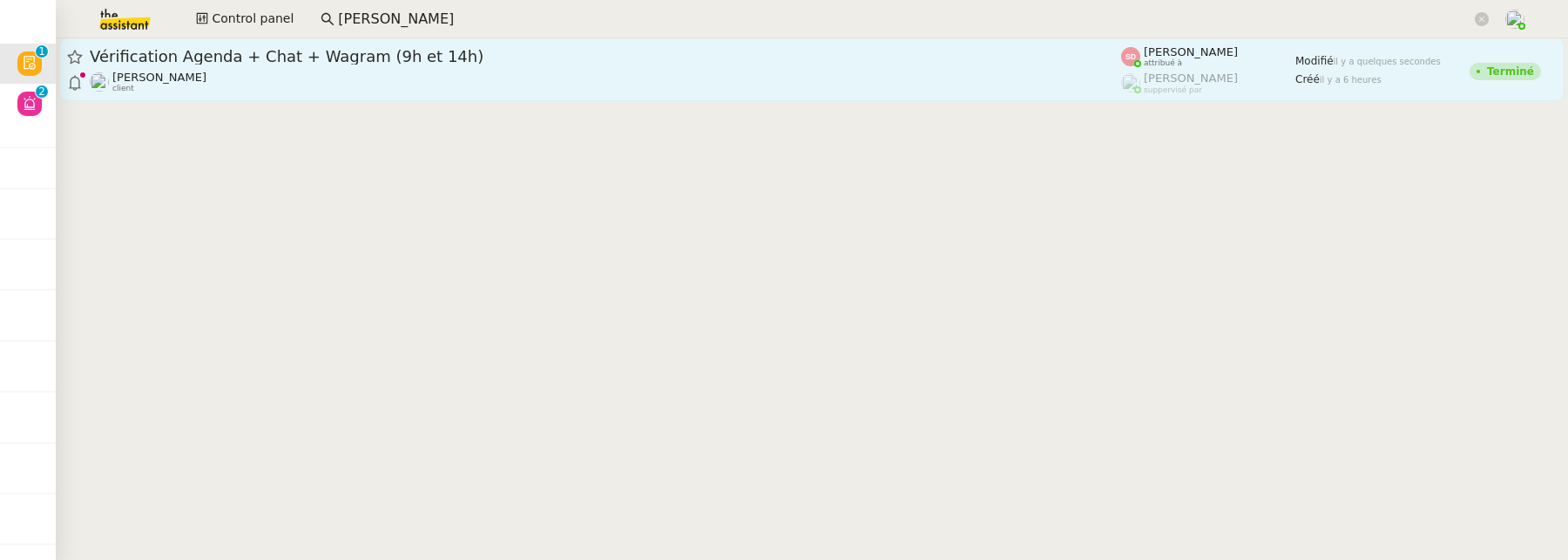
click at [503, 63] on div "Vérification Agenda + Chat + Wagram (9h et 14h)" at bounding box center [605, 56] width 1031 height 21
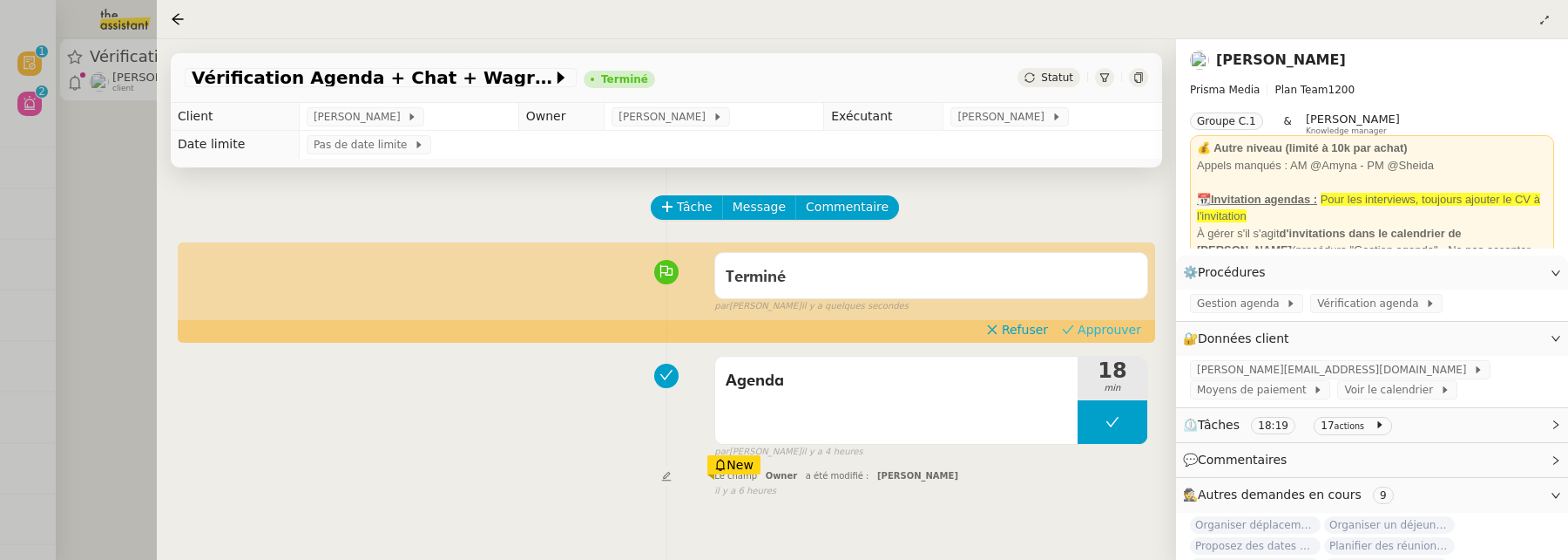
click at [1119, 329] on span "Approuver" at bounding box center [1109, 330] width 63 height 18
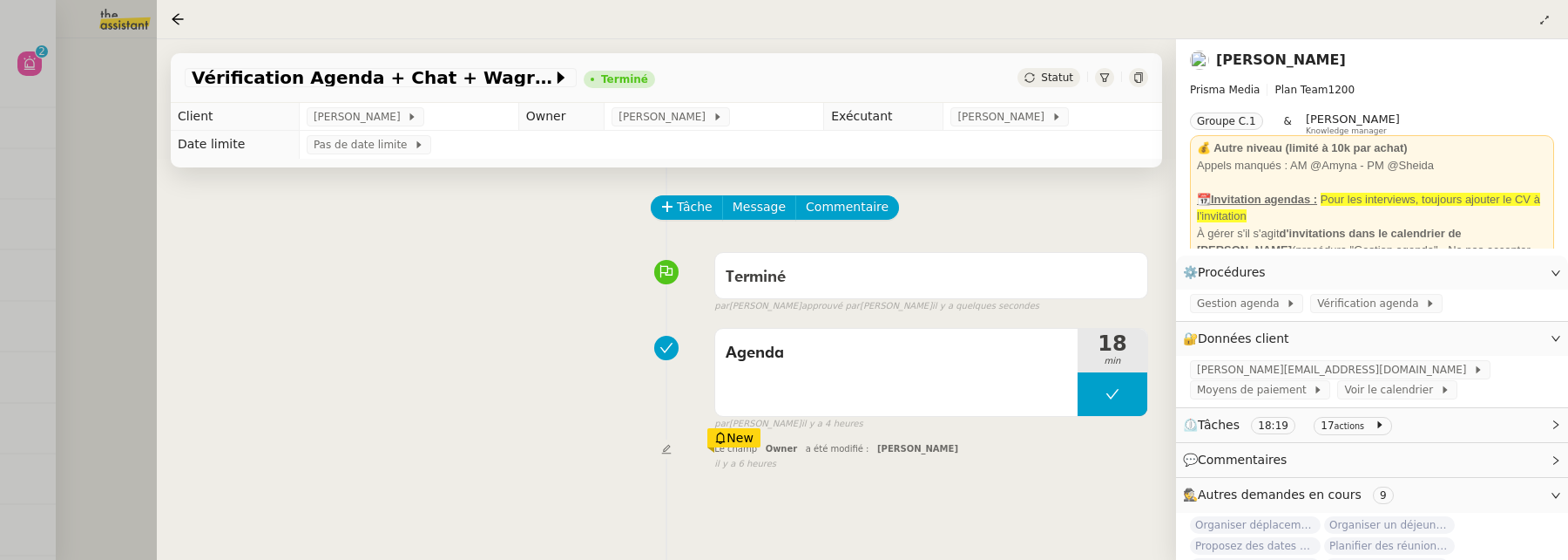
click at [116, 168] on div at bounding box center [784, 280] width 1568 height 560
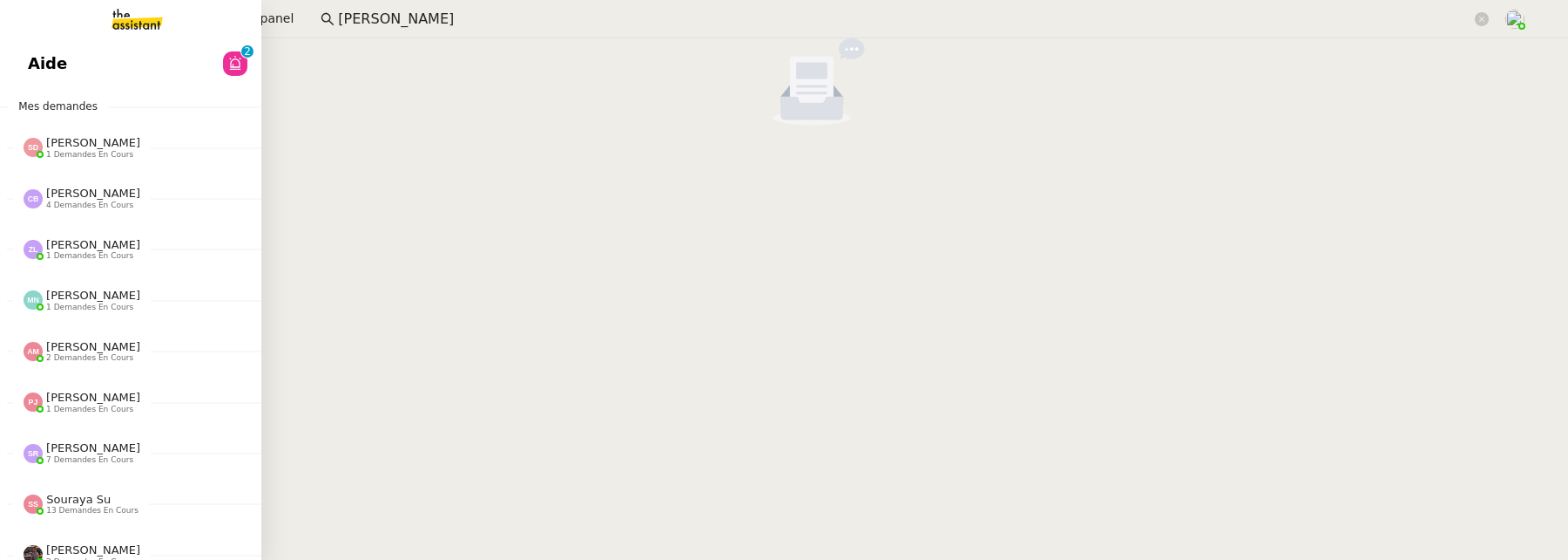
click at [47, 62] on span "Aide" at bounding box center [48, 63] width 40 height 26
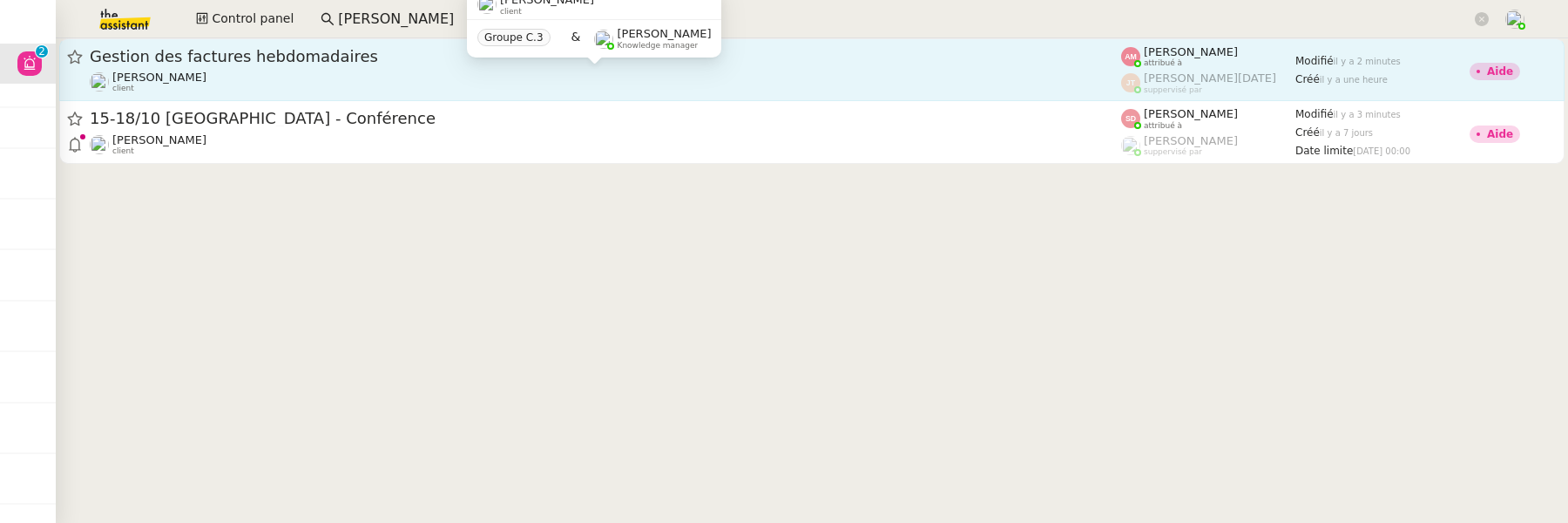
click at [408, 71] on div "[PERSON_NAME] client" at bounding box center [605, 81] width 1031 height 23
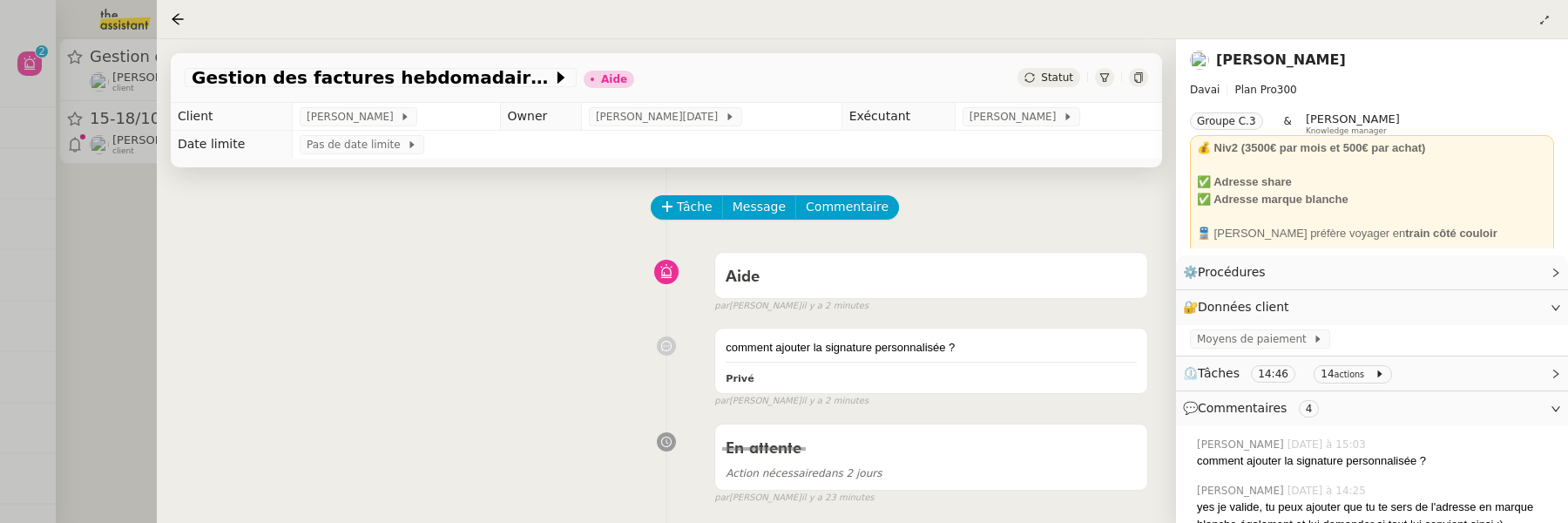
click at [85, 234] on div at bounding box center [784, 262] width 1568 height 523
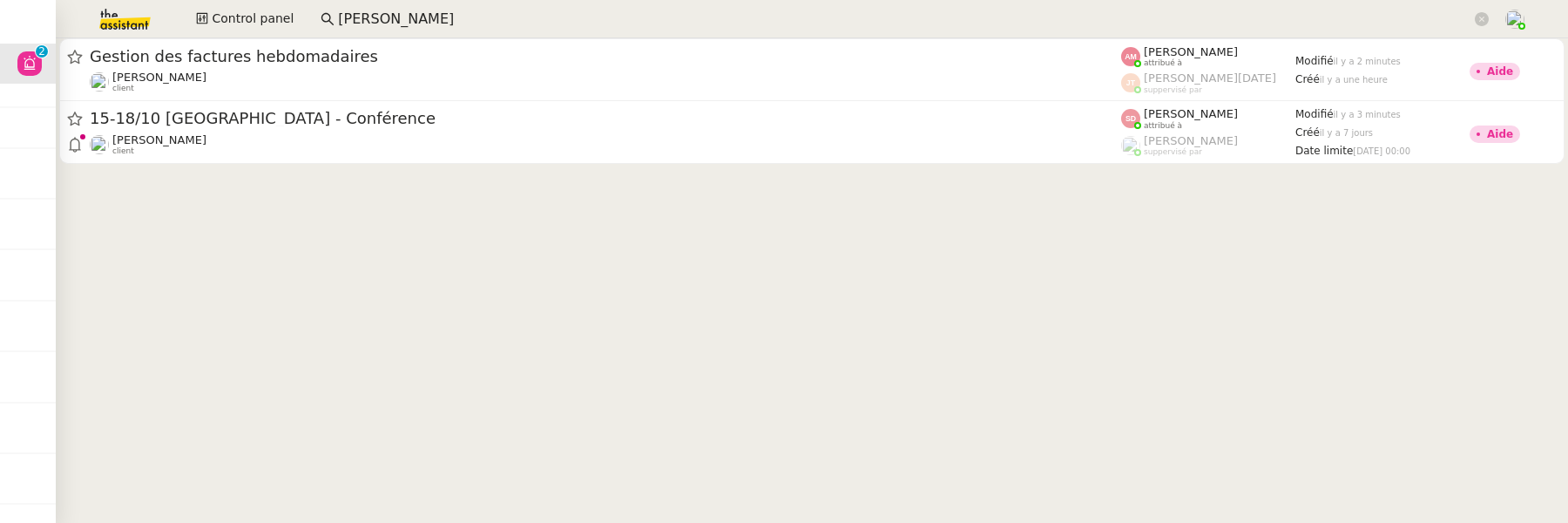
click at [341, 138] on div "[PERSON_NAME] client" at bounding box center [605, 145] width 1031 height 23
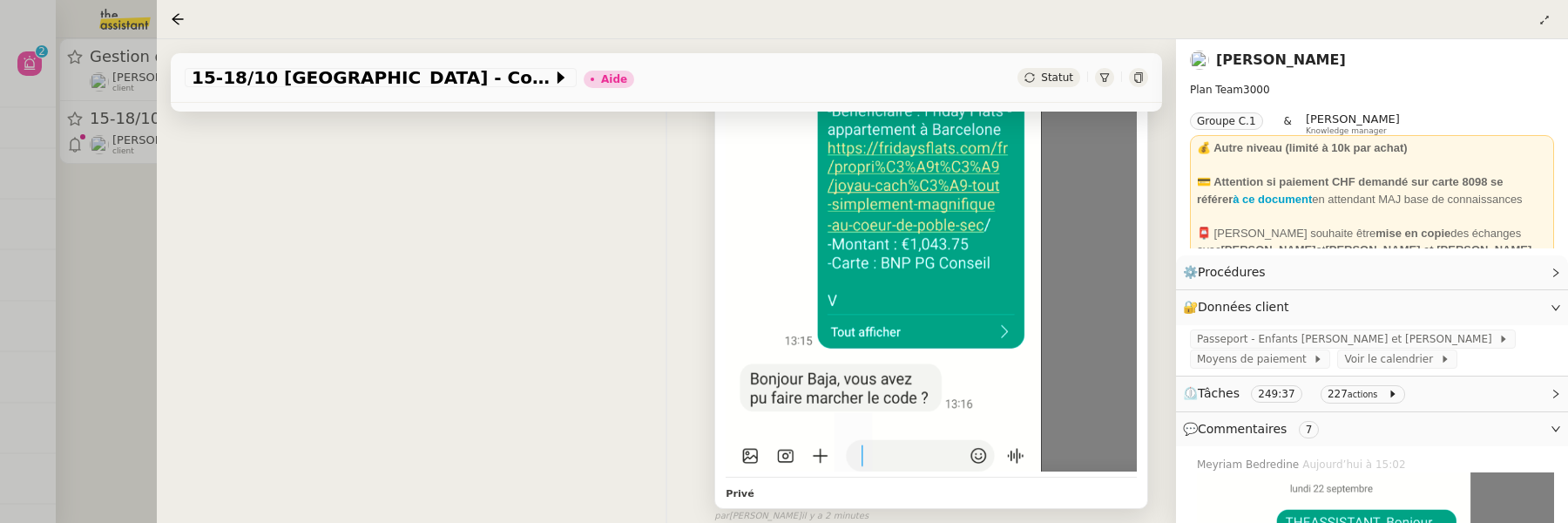
scroll to position [403, 0]
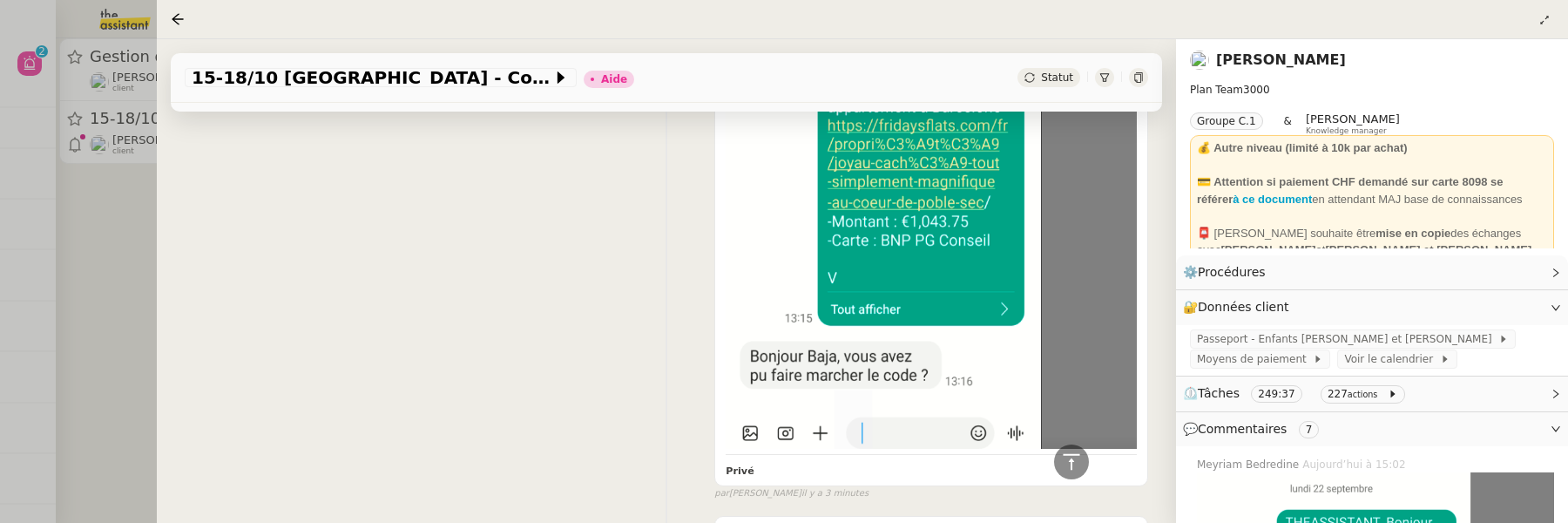
click at [1134, 88] on div "15-18/10 Barcelone - Conférence Aide Statut" at bounding box center [666, 78] width 992 height 50
click at [1134, 72] on div at bounding box center [1138, 77] width 19 height 19
click at [129, 281] on div at bounding box center [784, 262] width 1568 height 523
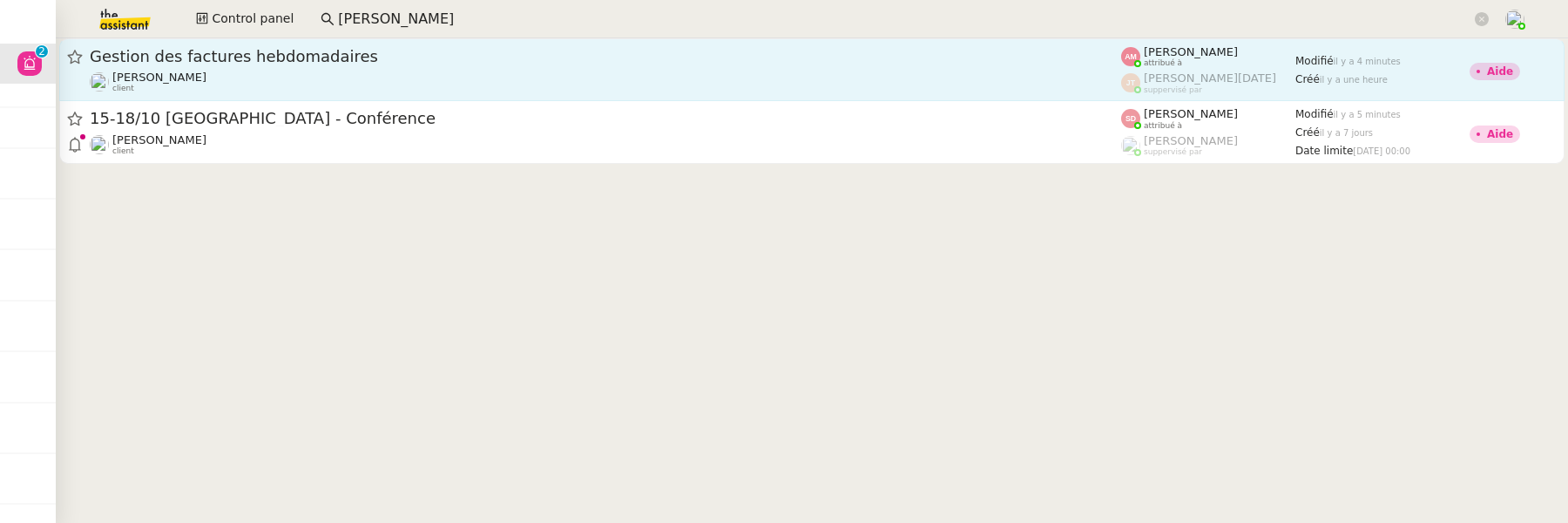
click at [302, 68] on div "Gestion des factures hebdomadaires [PERSON_NAME] client" at bounding box center [605, 69] width 1031 height 47
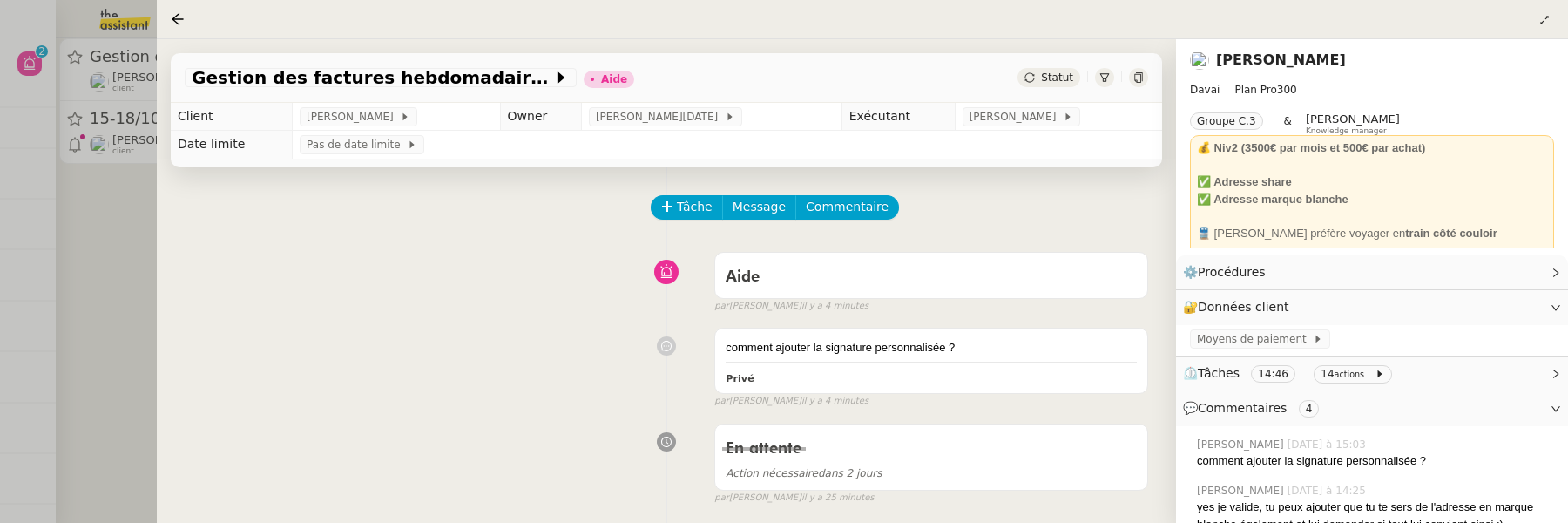
click at [122, 228] on div at bounding box center [784, 262] width 1568 height 523
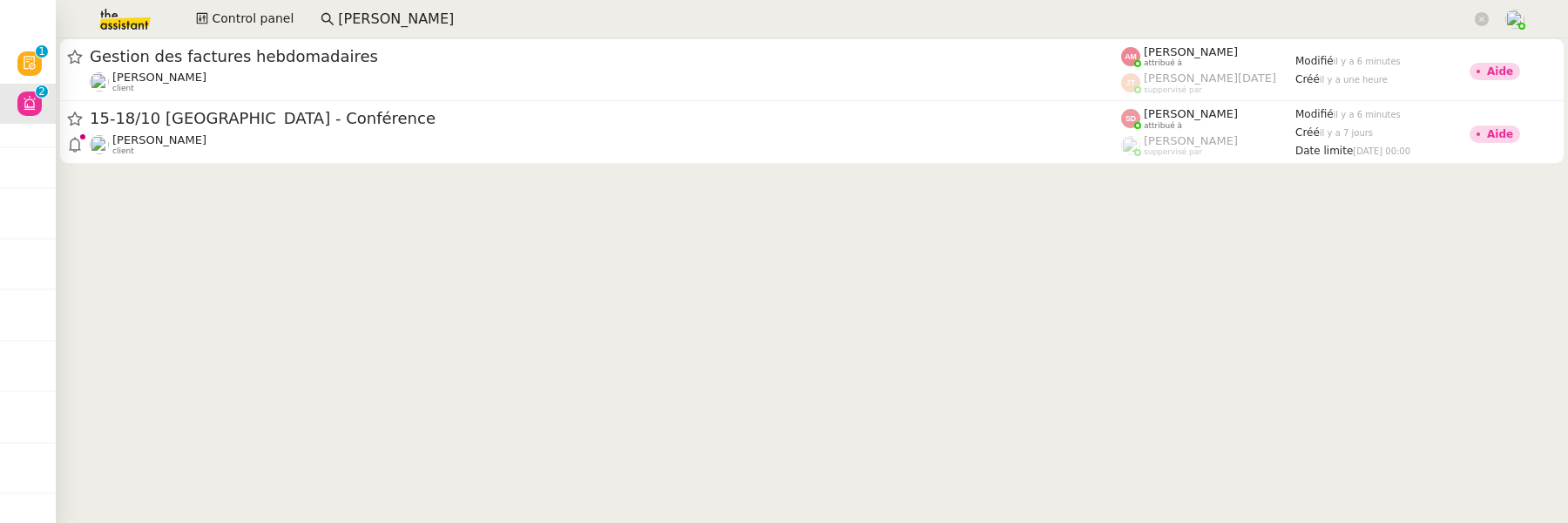
click at [744, 173] on cdk-virtual-scroll-viewport "Gestion des factures hebdomadaires [PERSON_NAME] client [PERSON_NAME] attribué …" at bounding box center [811, 280] width 1513 height 484
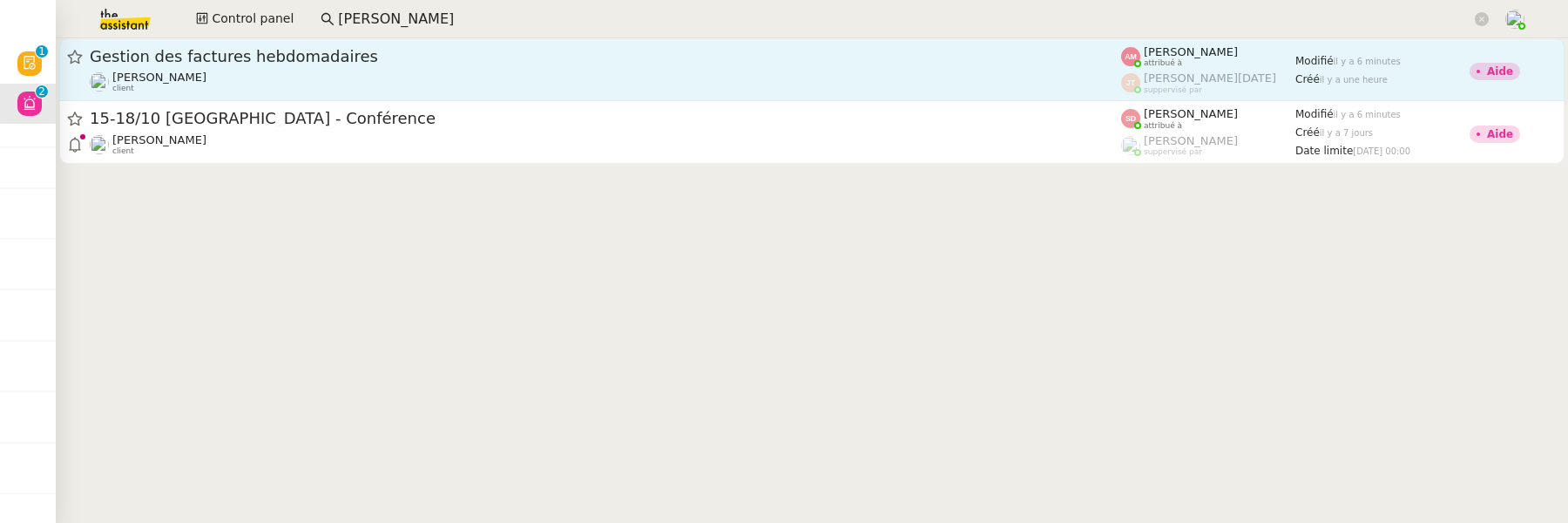
click at [789, 58] on span "Gestion des factures hebdomadaires" at bounding box center [605, 56] width 1031 height 16
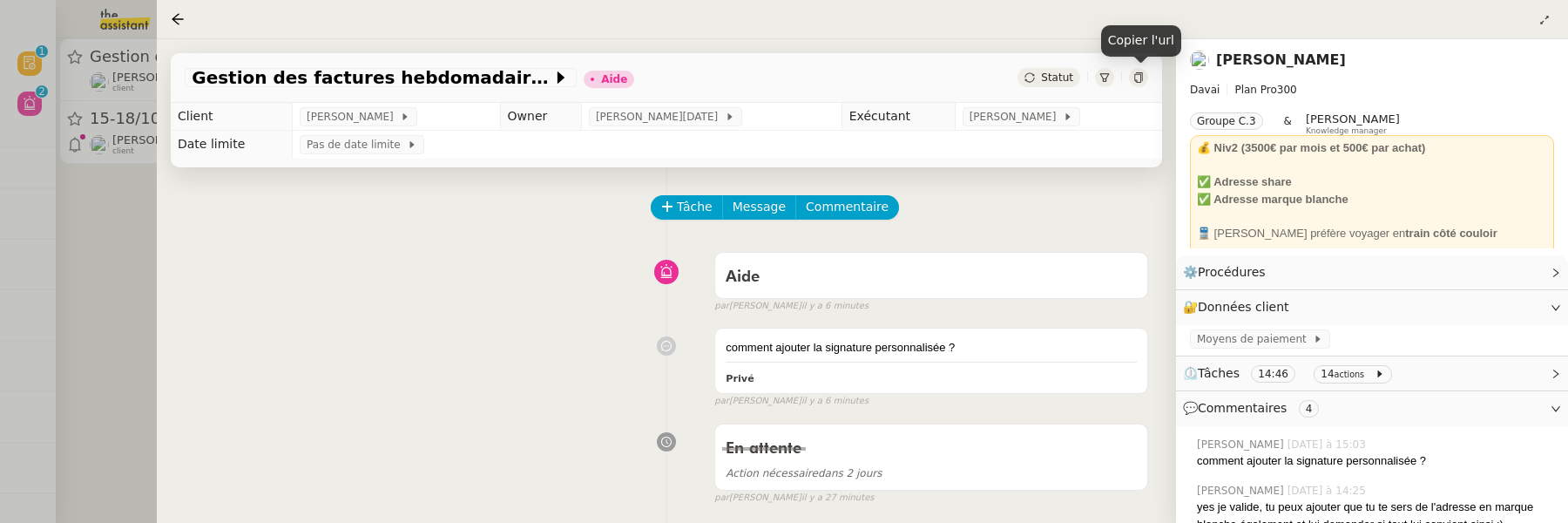
click at [1133, 74] on icon at bounding box center [1138, 77] width 11 height 11
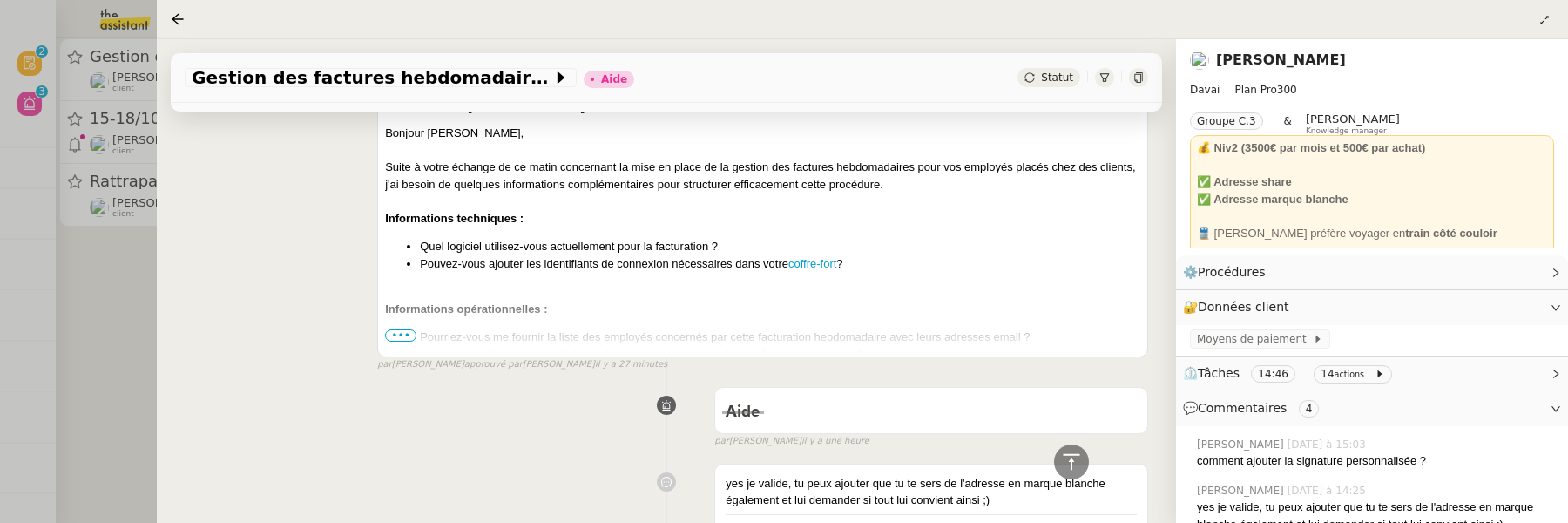
scroll to position [769, 0]
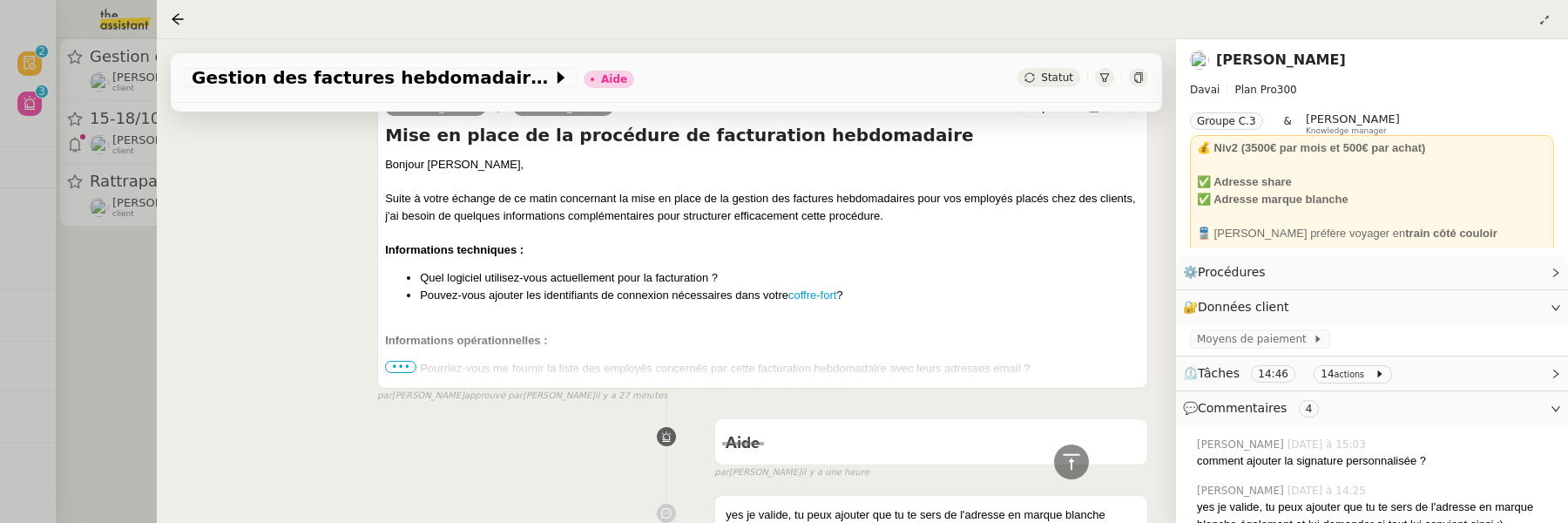
click at [396, 355] on div "Bonjour [PERSON_NAME], Suite à votre échange de ce matin concernant la mise en …" at bounding box center [763, 381] width 755 height 453
click at [396, 360] on ul "Pourriez-vous me fournir la liste des employés concernés par cette facturation …" at bounding box center [763, 393] width 755 height 68
click at [397, 364] on span "•••" at bounding box center [401, 366] width 32 height 12
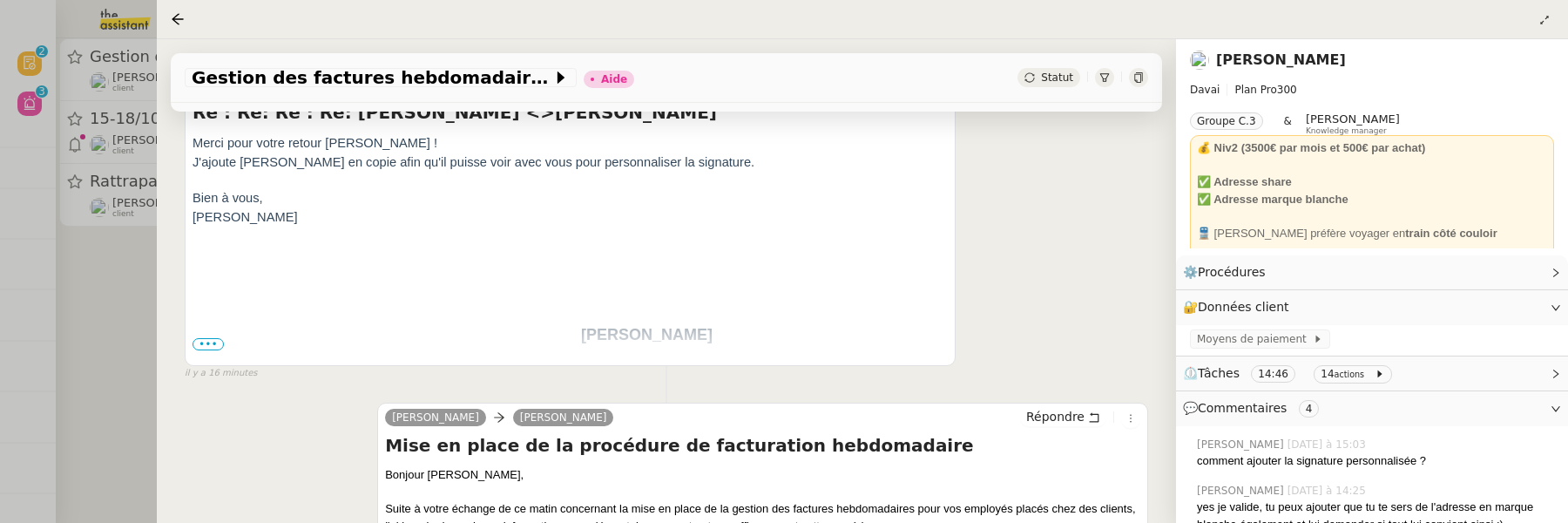
scroll to position [474, 0]
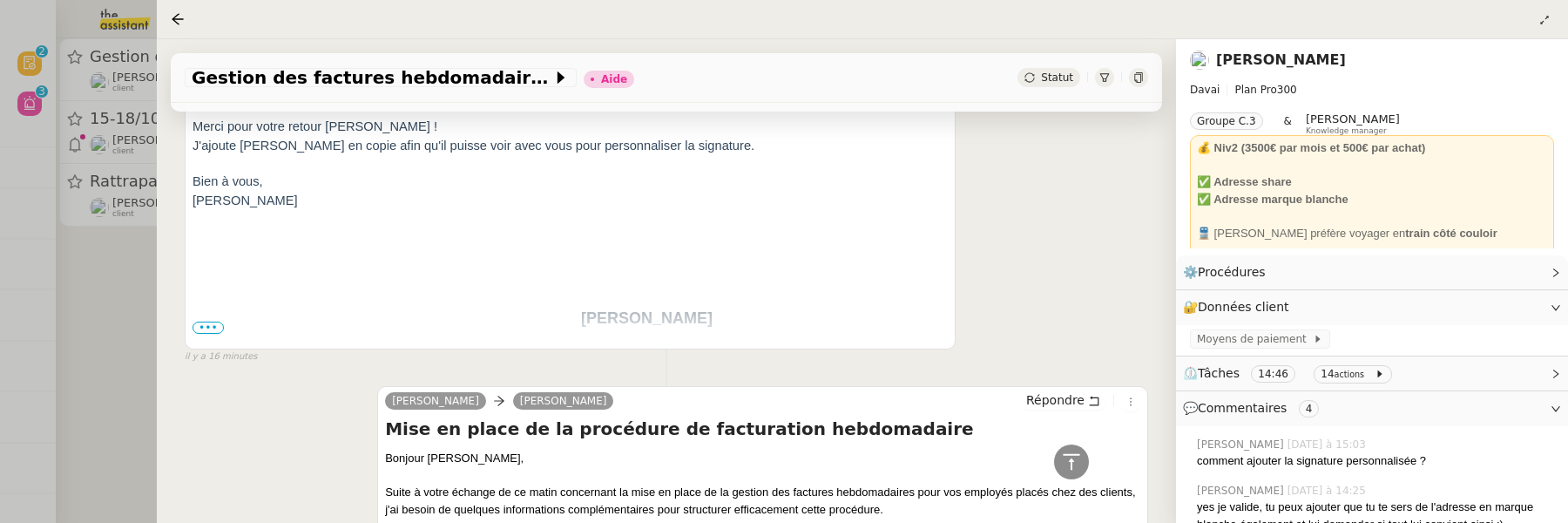
click at [209, 321] on span "•••" at bounding box center [208, 327] width 32 height 12
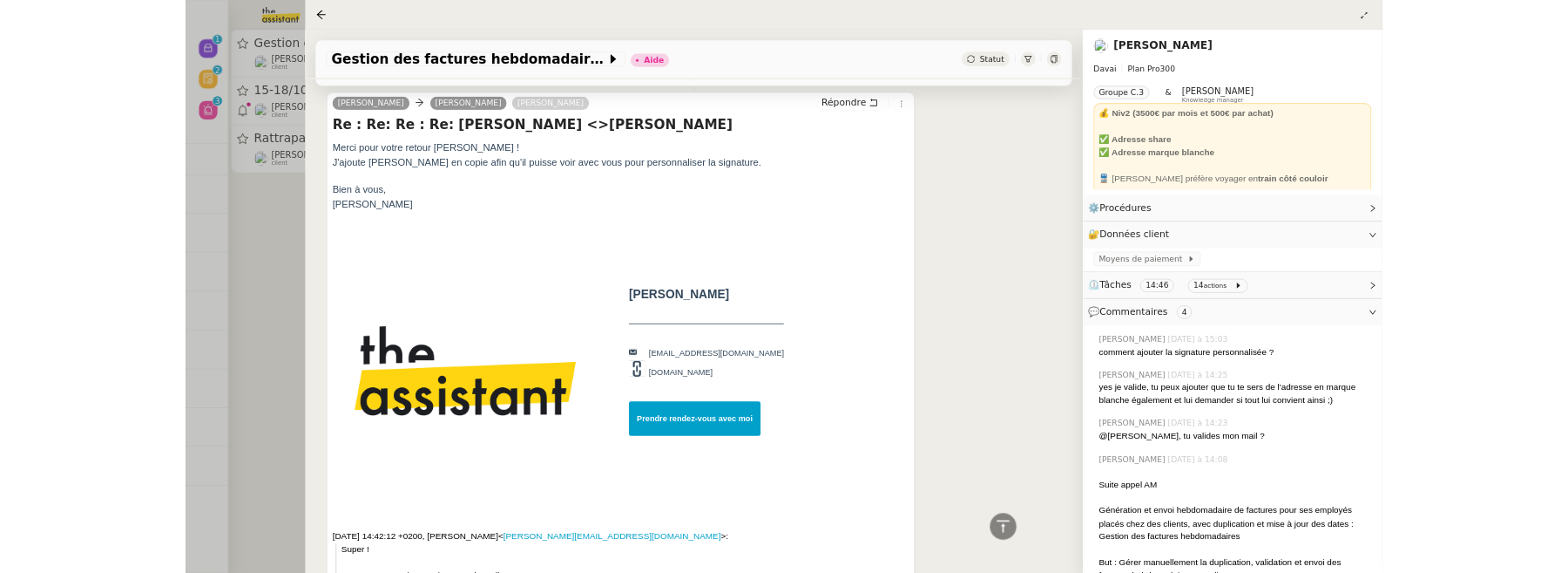
scroll to position [0, 0]
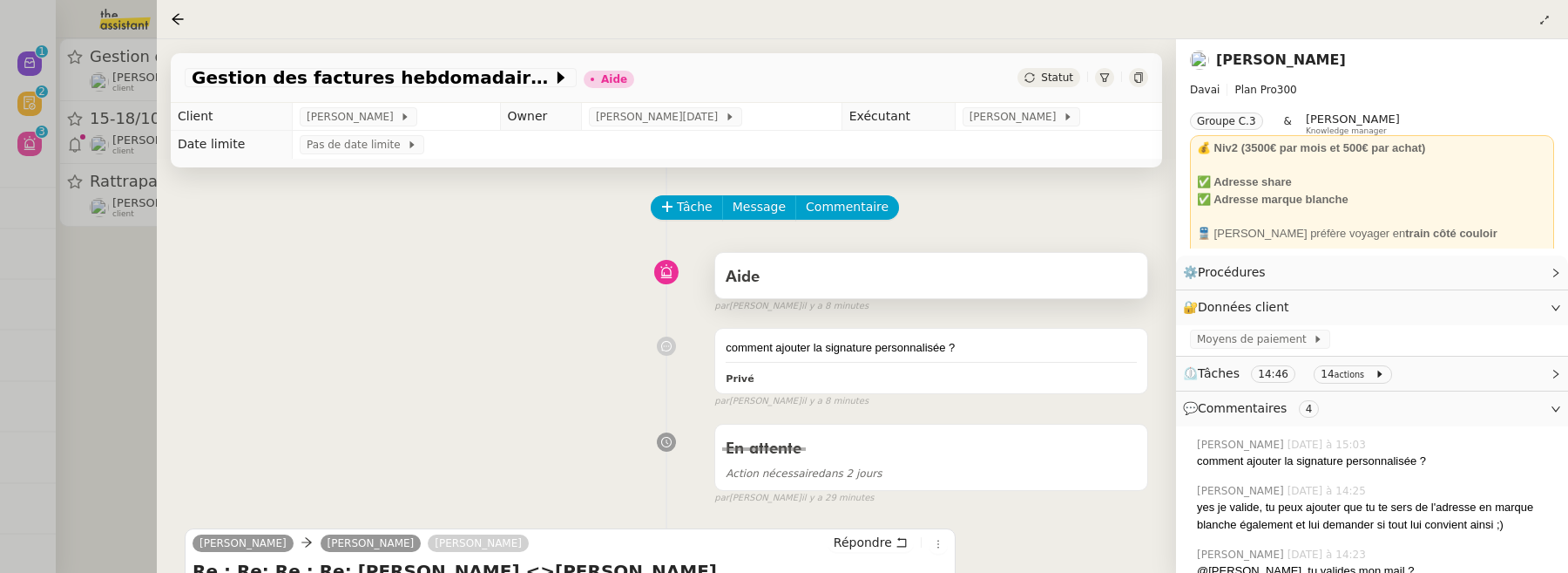
click at [823, 265] on div "Aide" at bounding box center [931, 278] width 411 height 28
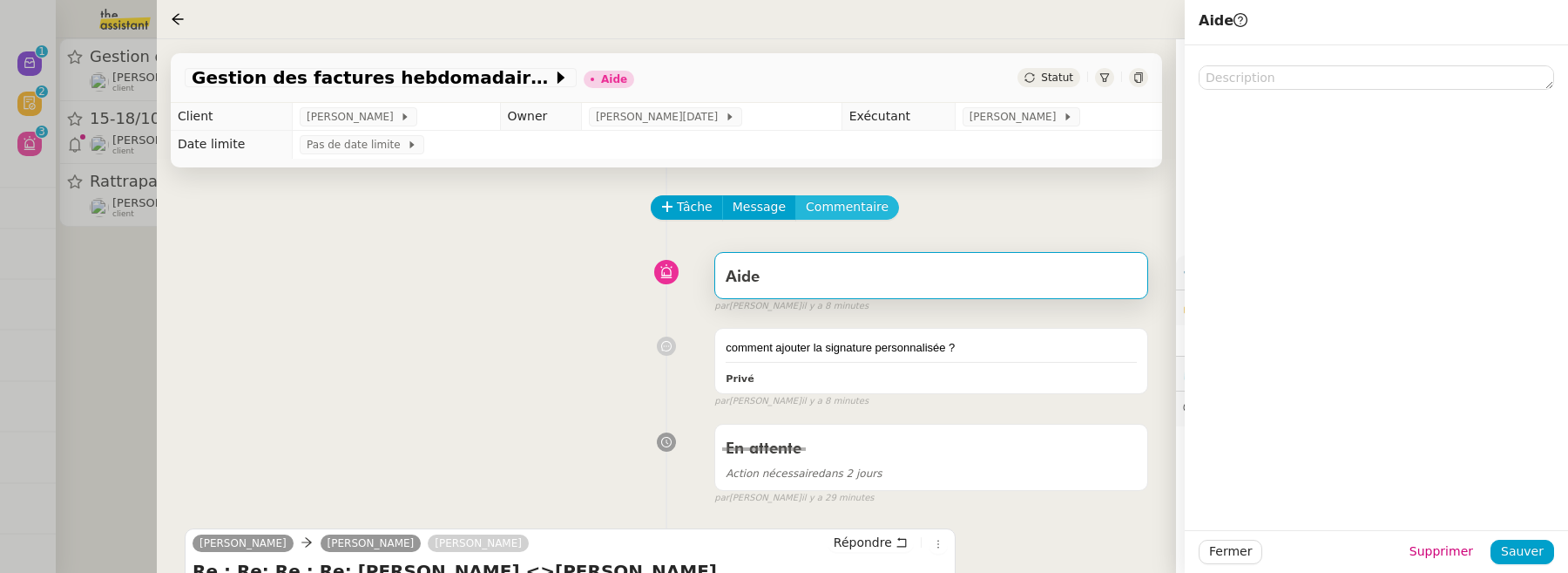
click at [849, 202] on span "Commentaire" at bounding box center [847, 207] width 83 height 20
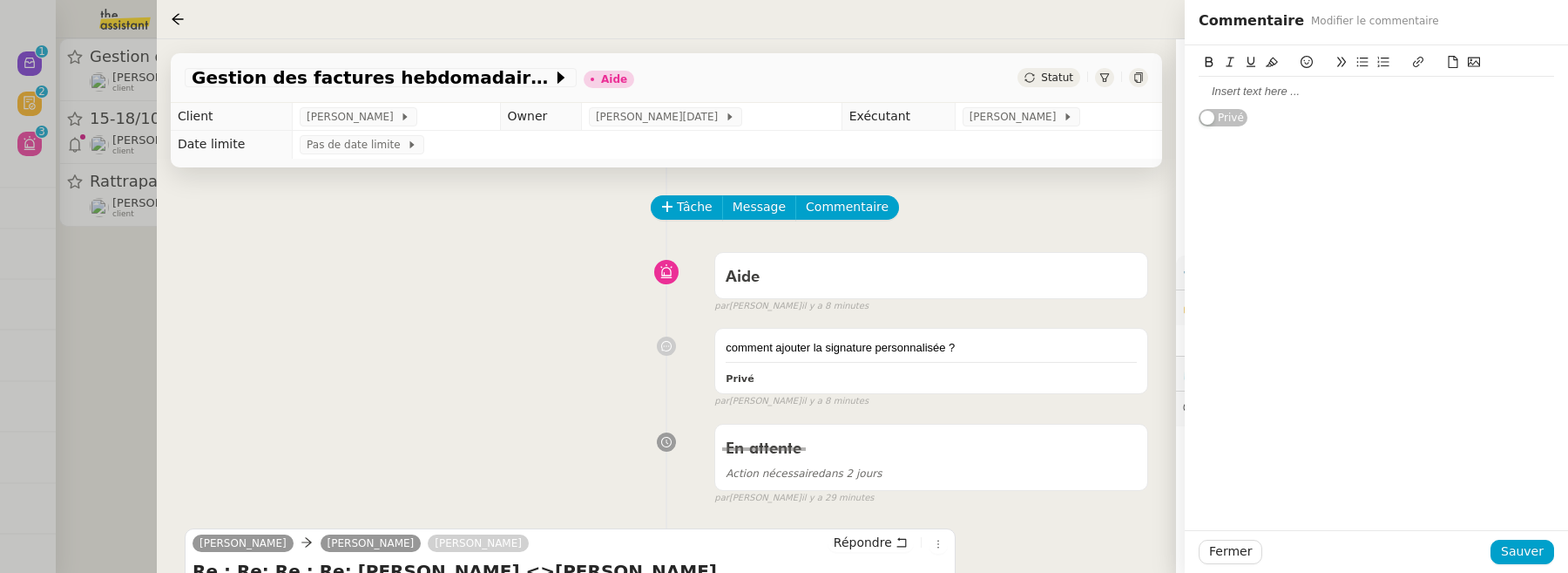
click at [1289, 99] on div at bounding box center [1376, 91] width 356 height 16
click at [1529, 559] on span "Sauver" at bounding box center [1521, 551] width 43 height 20
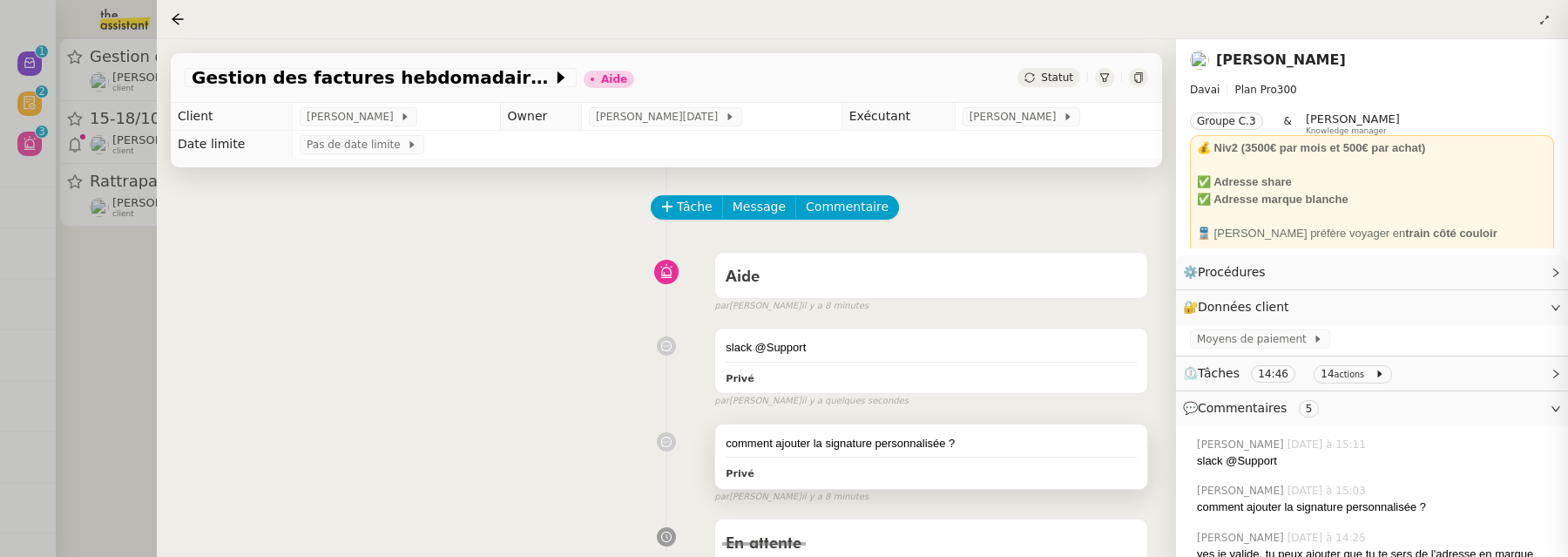
click at [964, 450] on div "comment ajouter la signature personnalisée ?" at bounding box center [931, 444] width 411 height 18
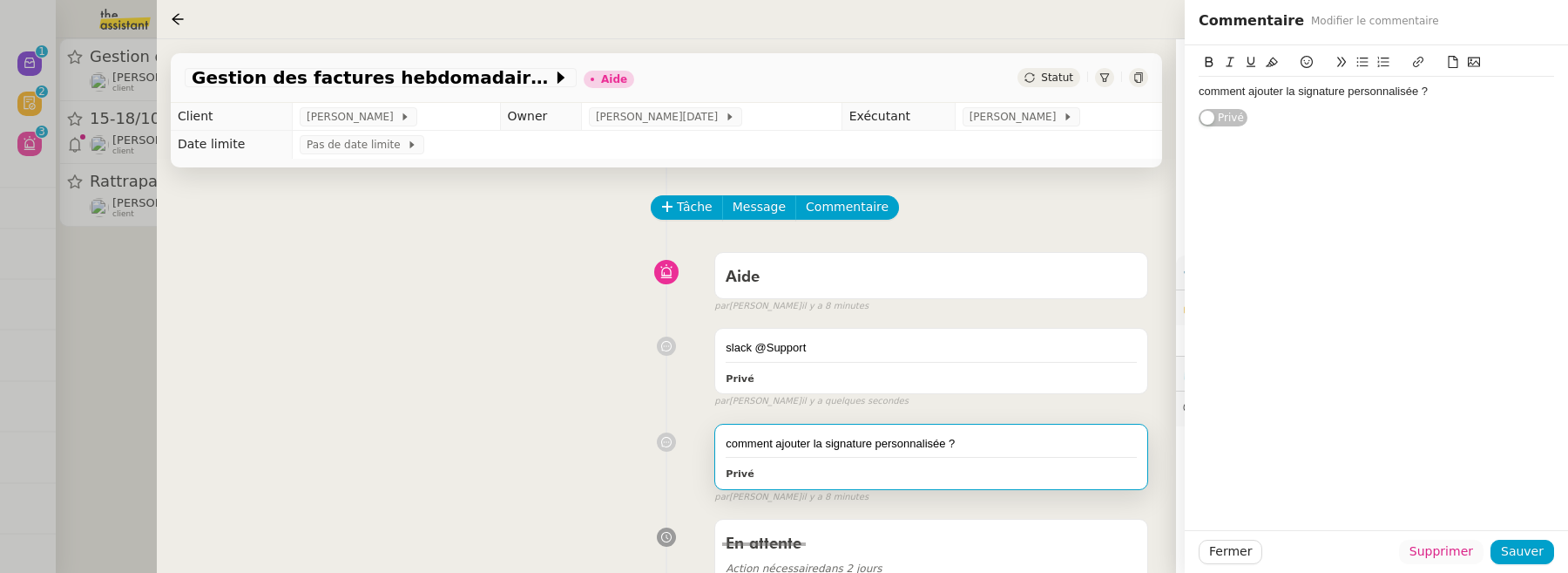
click at [1460, 551] on span "Supprimer" at bounding box center [1441, 551] width 63 height 20
click at [1482, 503] on span "Ok" at bounding box center [1489, 506] width 17 height 18
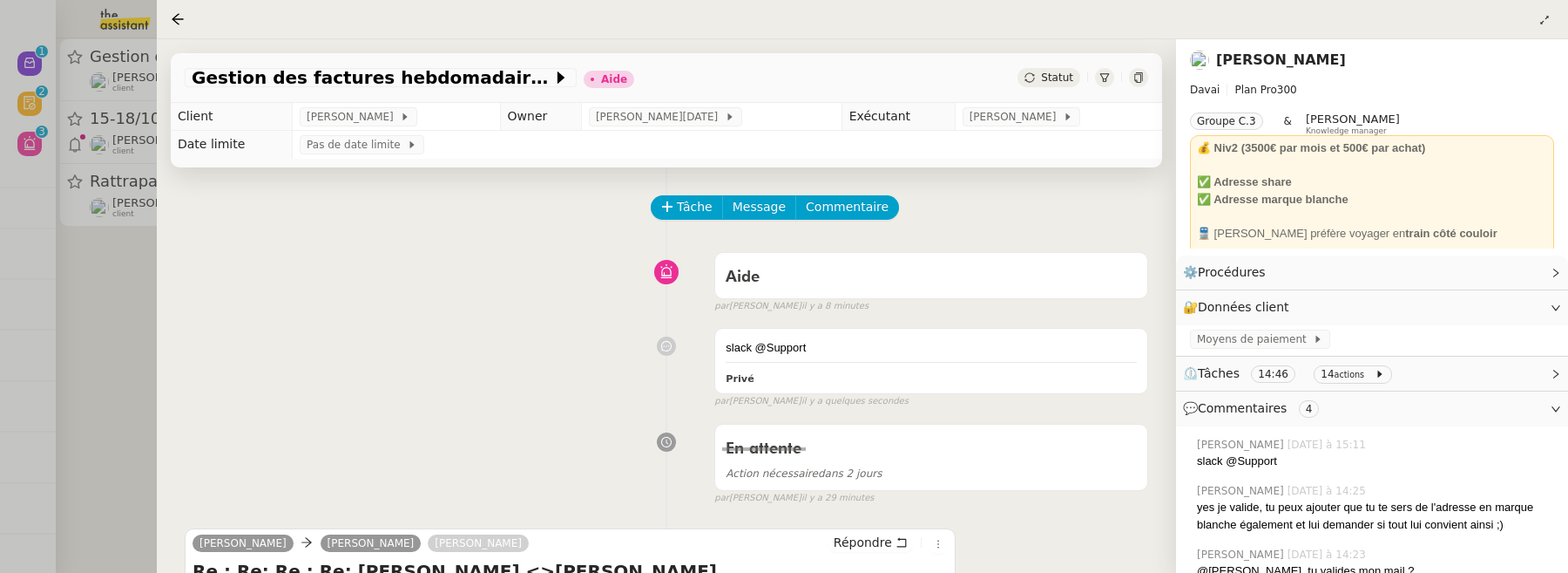
click at [114, 303] on div at bounding box center [784, 286] width 1568 height 573
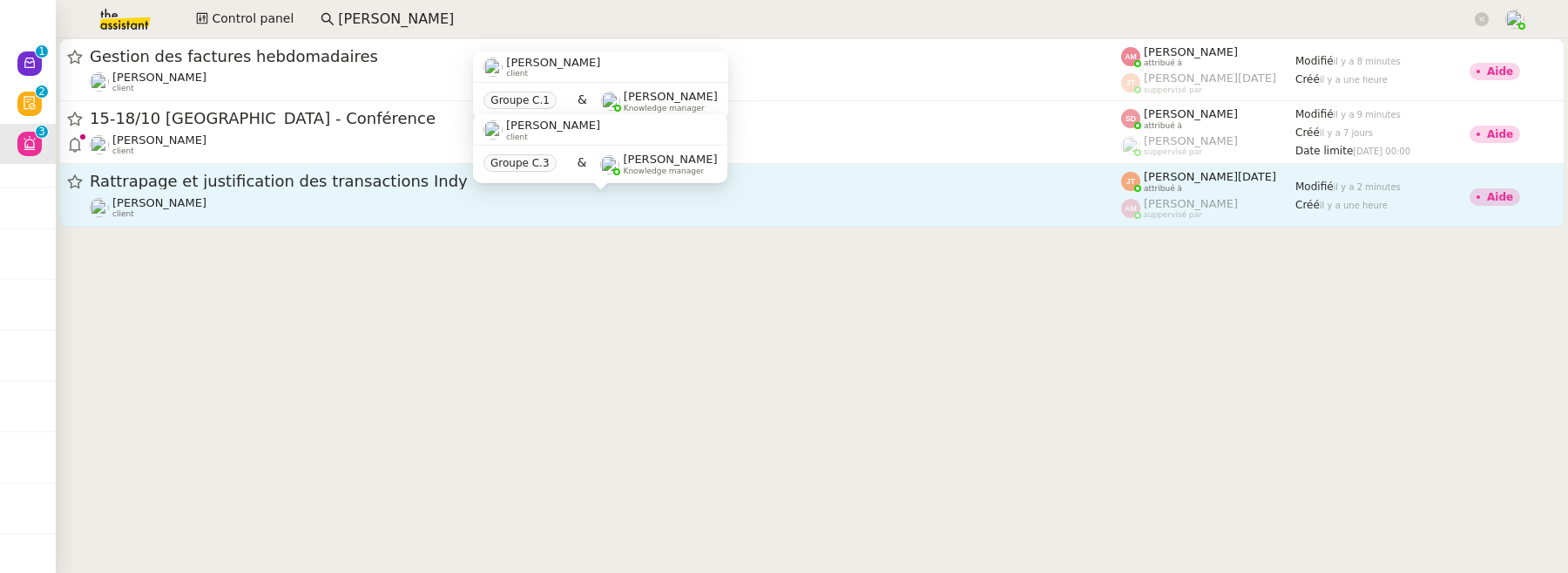
click at [455, 207] on div "[PERSON_NAME] client" at bounding box center [605, 207] width 1031 height 23
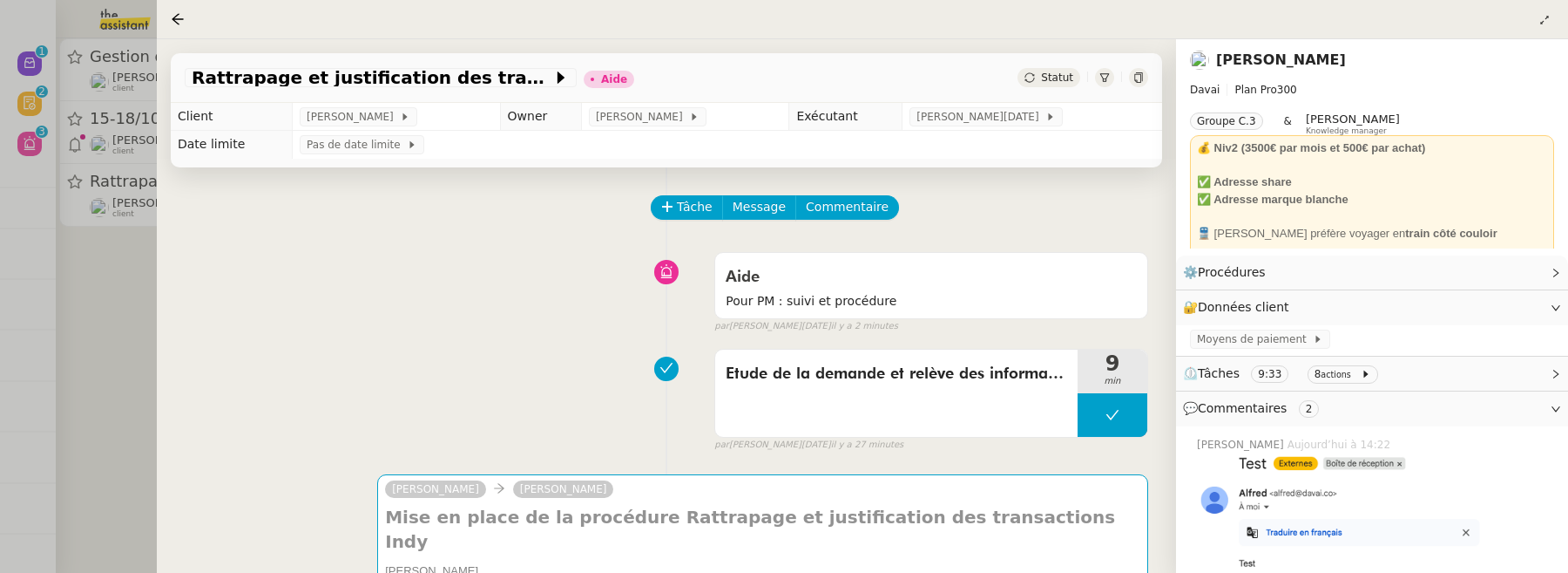
click at [135, 289] on div at bounding box center [784, 286] width 1568 height 573
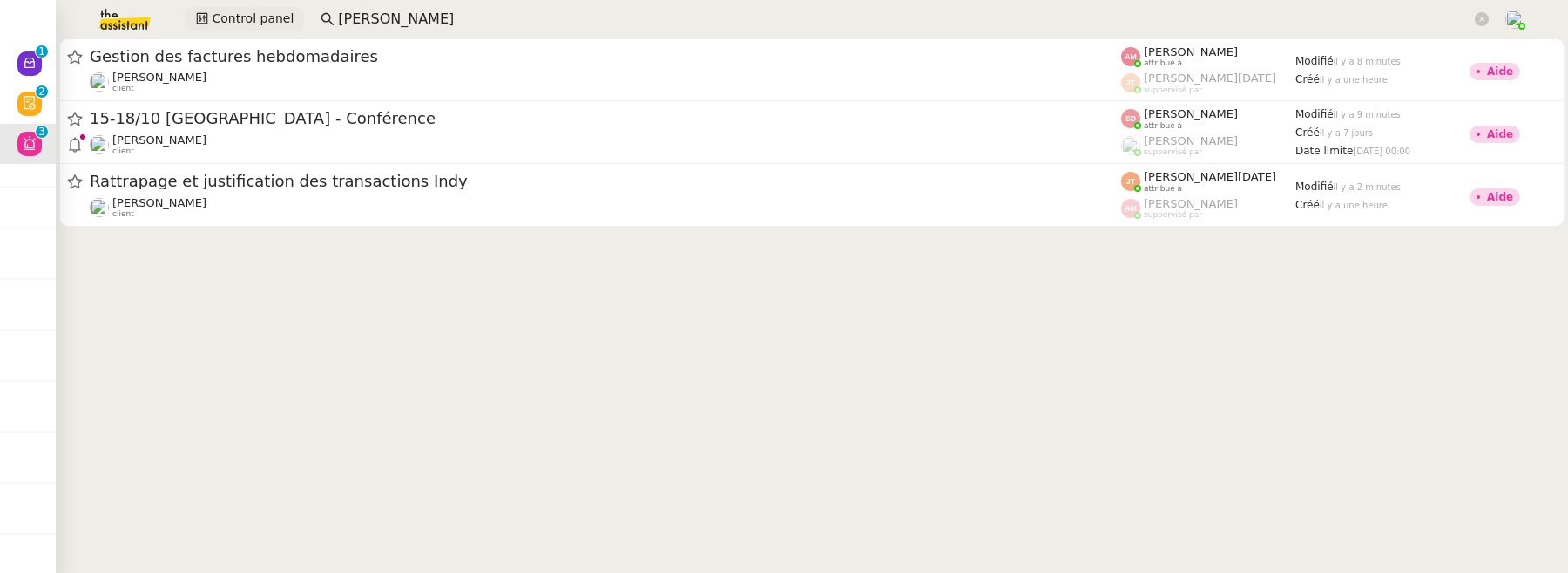
click at [258, 18] on span "Control panel" at bounding box center [253, 19] width 82 height 20
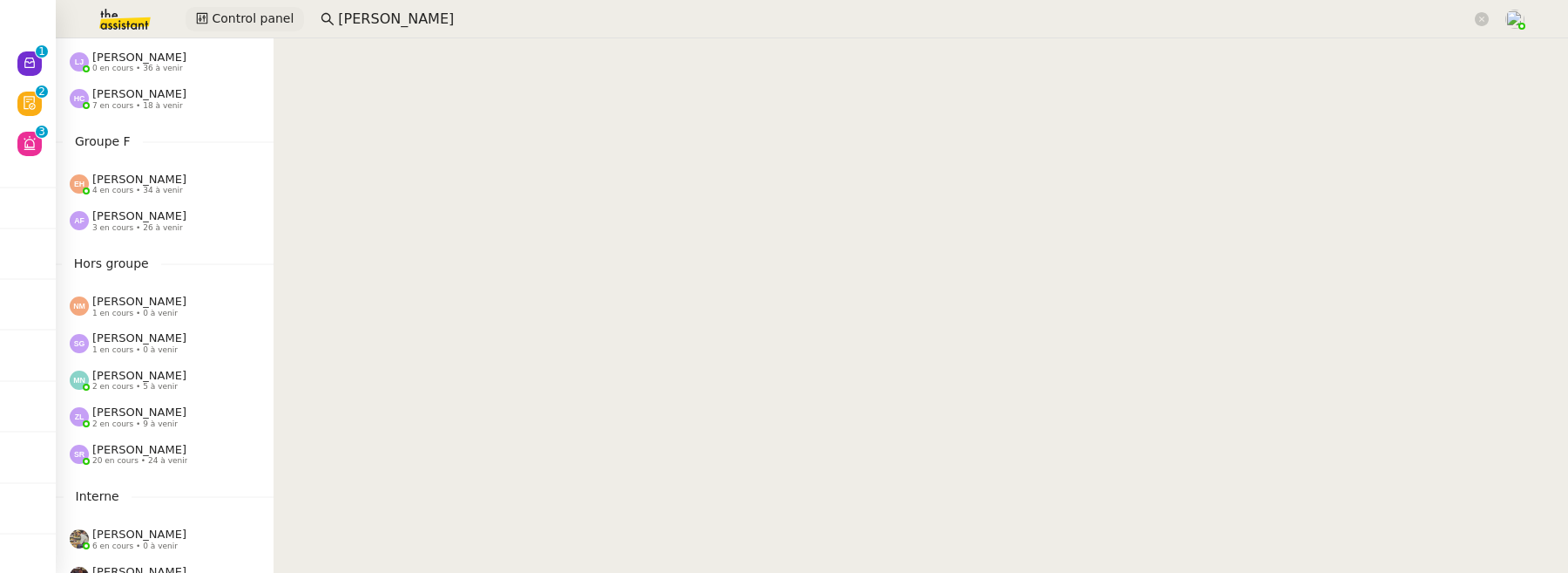
scroll to position [816, 0]
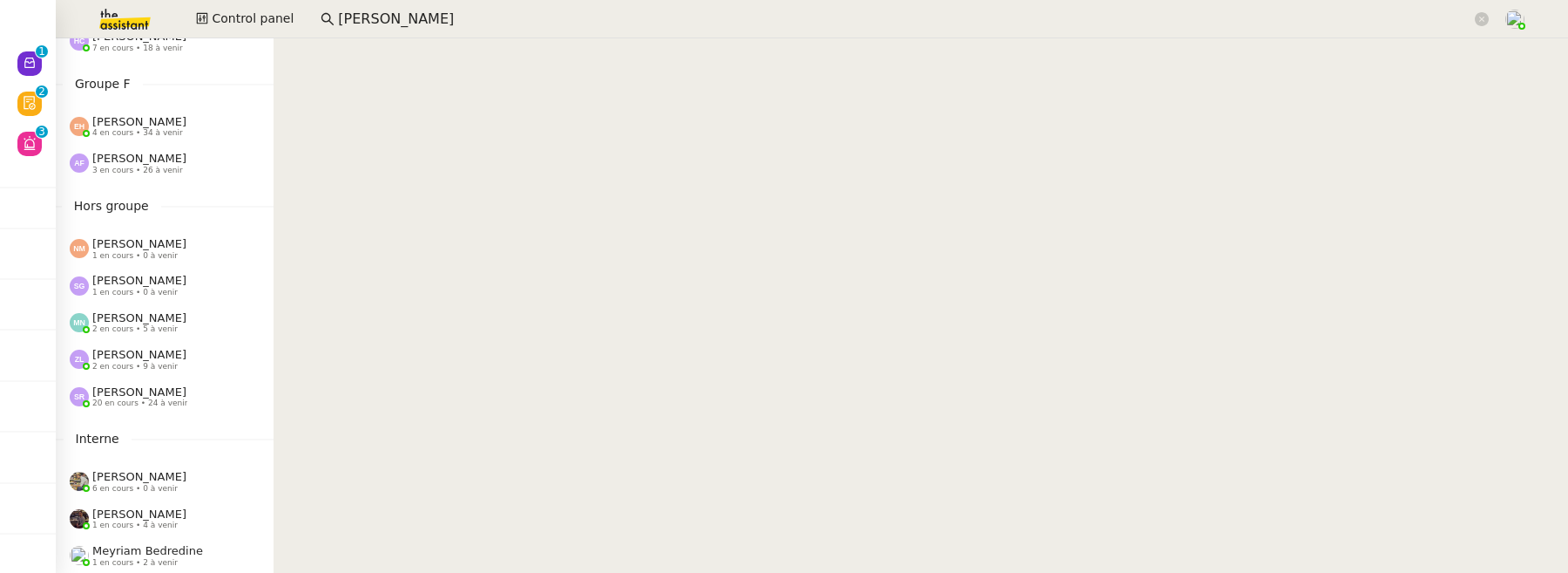
click at [166, 358] on span "[PERSON_NAME]" at bounding box center [139, 354] width 94 height 13
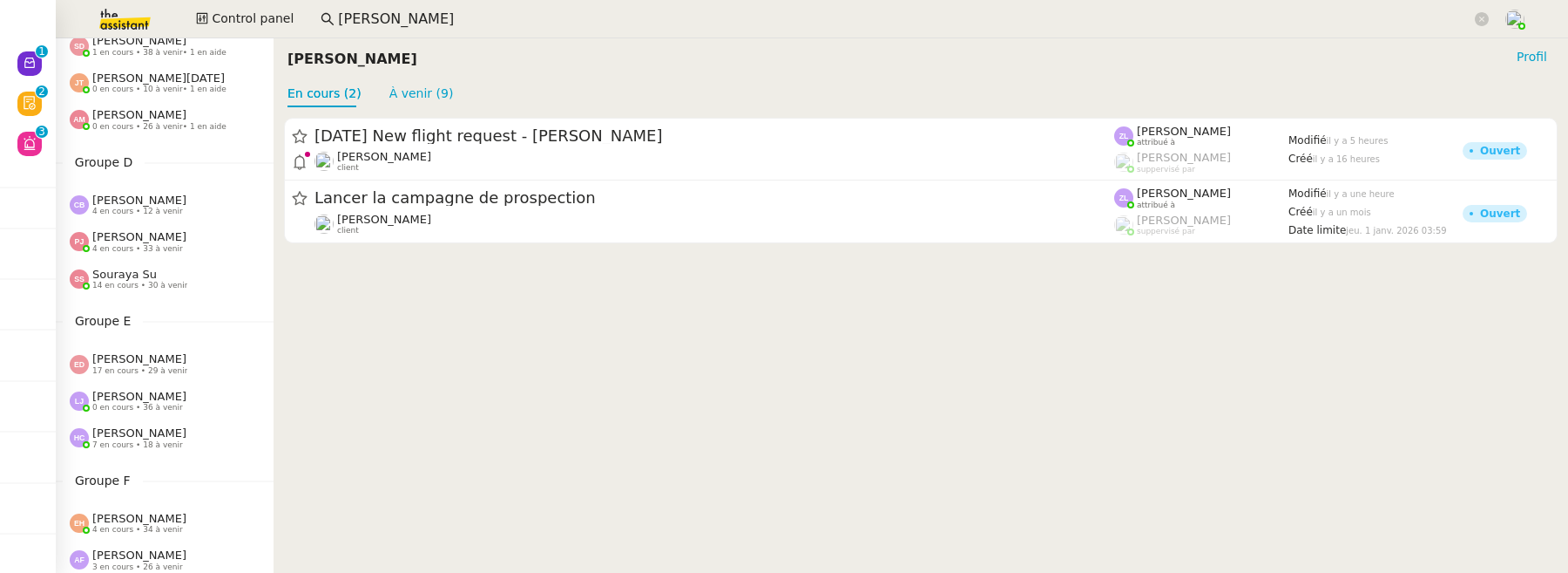
scroll to position [329, 0]
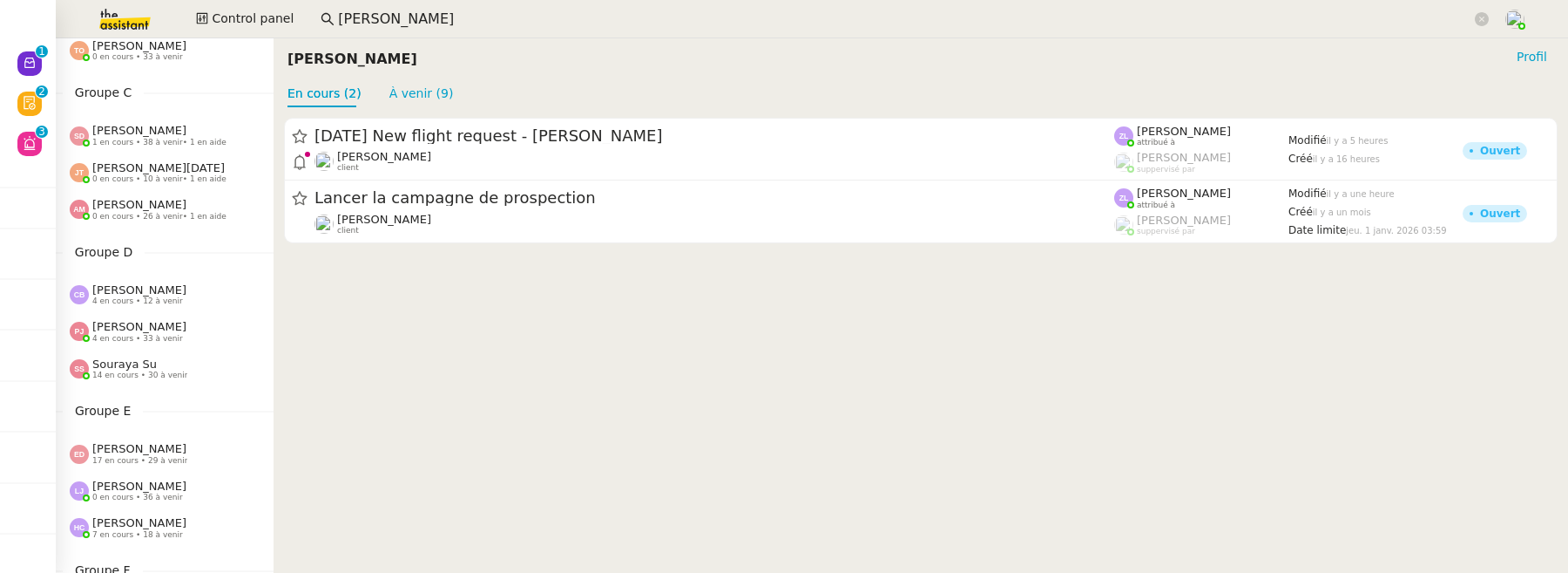
click at [151, 177] on span "0 en cours • 10 à venir • 1 en aide" at bounding box center [158, 179] width 134 height 10
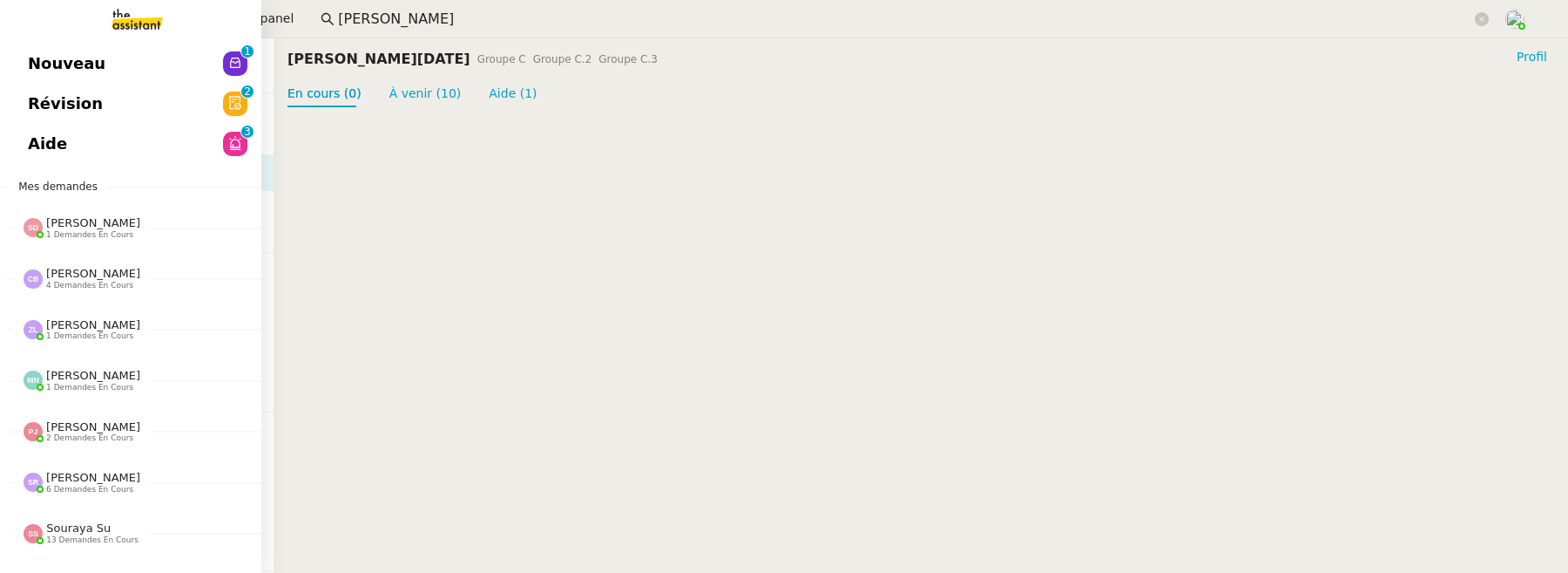
click at [24, 148] on link "Aide 0 1 2 3 4 5 6 7 8 9" at bounding box center [131, 144] width 261 height 40
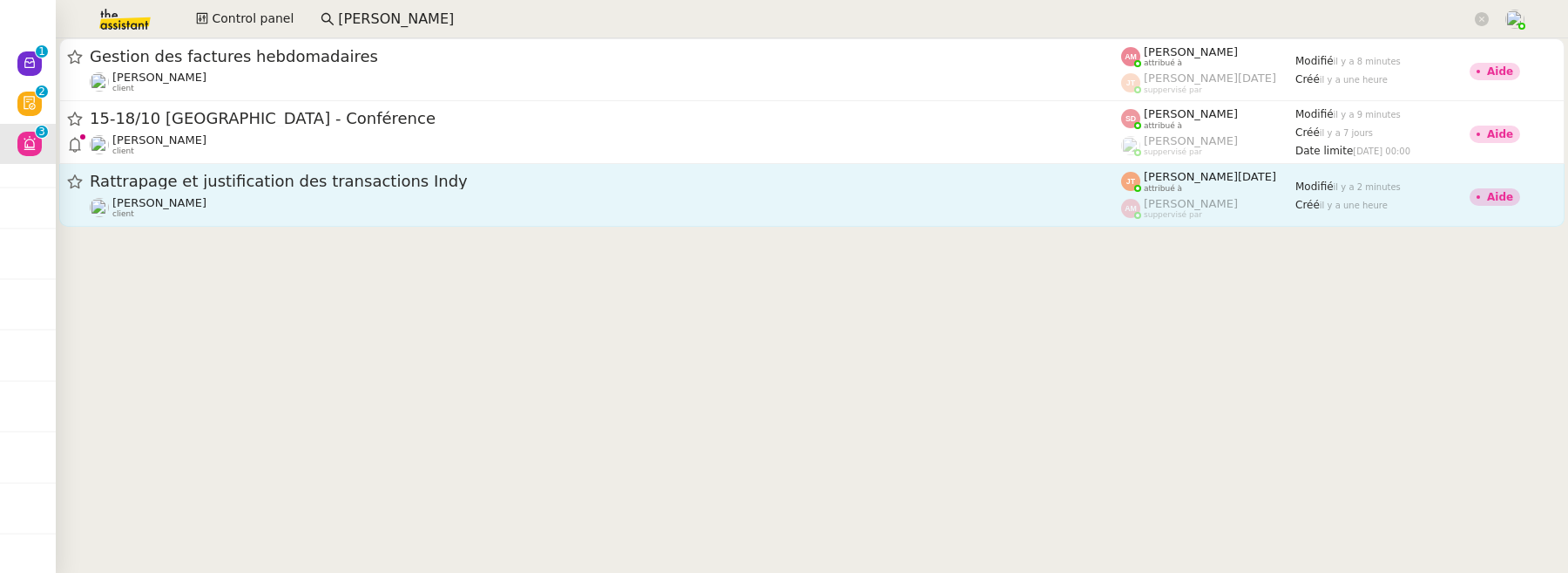
click at [892, 205] on div "[PERSON_NAME] client" at bounding box center [605, 207] width 1031 height 23
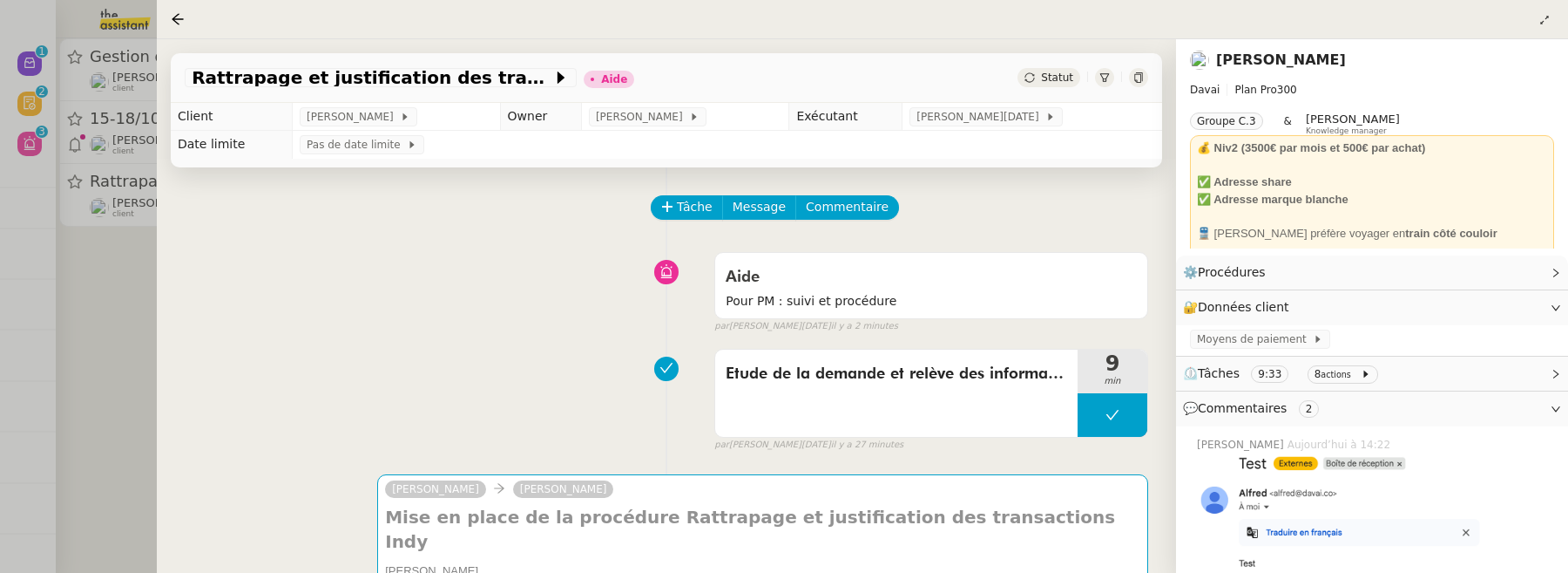
click at [970, 106] on td "[PERSON_NAME][DATE]" at bounding box center [1032, 117] width 260 height 28
click at [979, 112] on span "[PERSON_NAME][DATE]" at bounding box center [981, 117] width 129 height 18
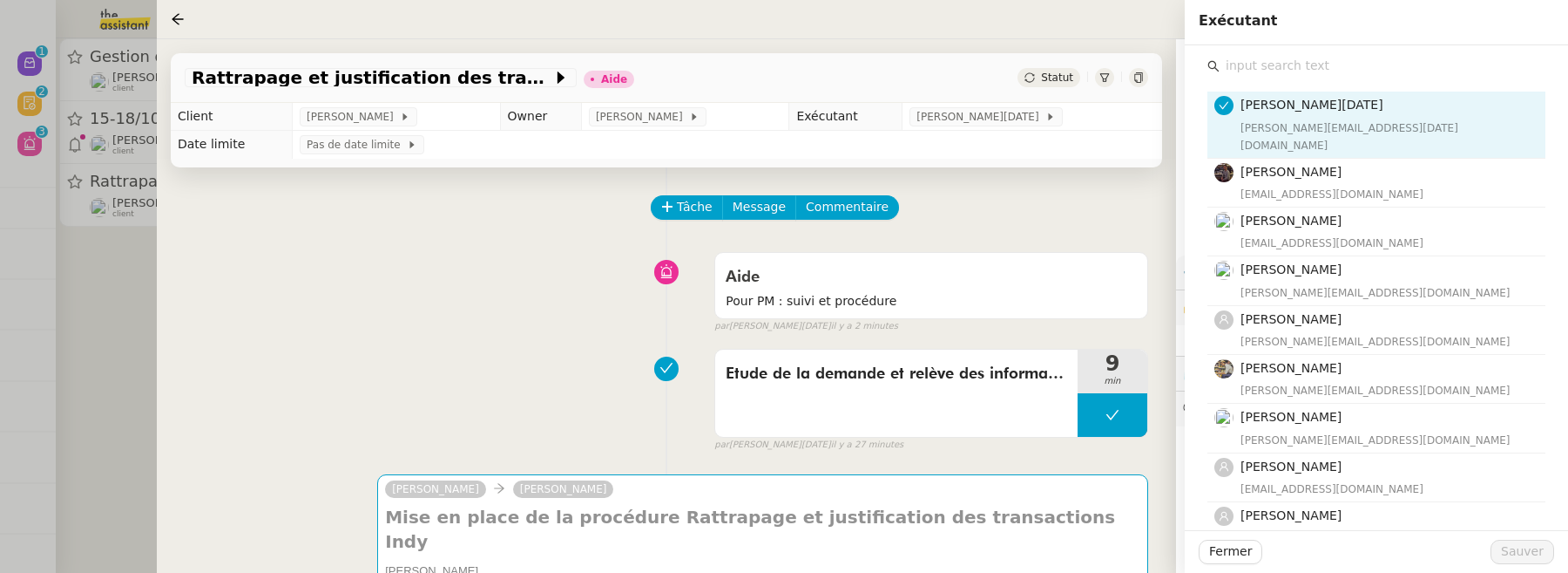
click at [1297, 74] on input "text" at bounding box center [1382, 66] width 326 height 24
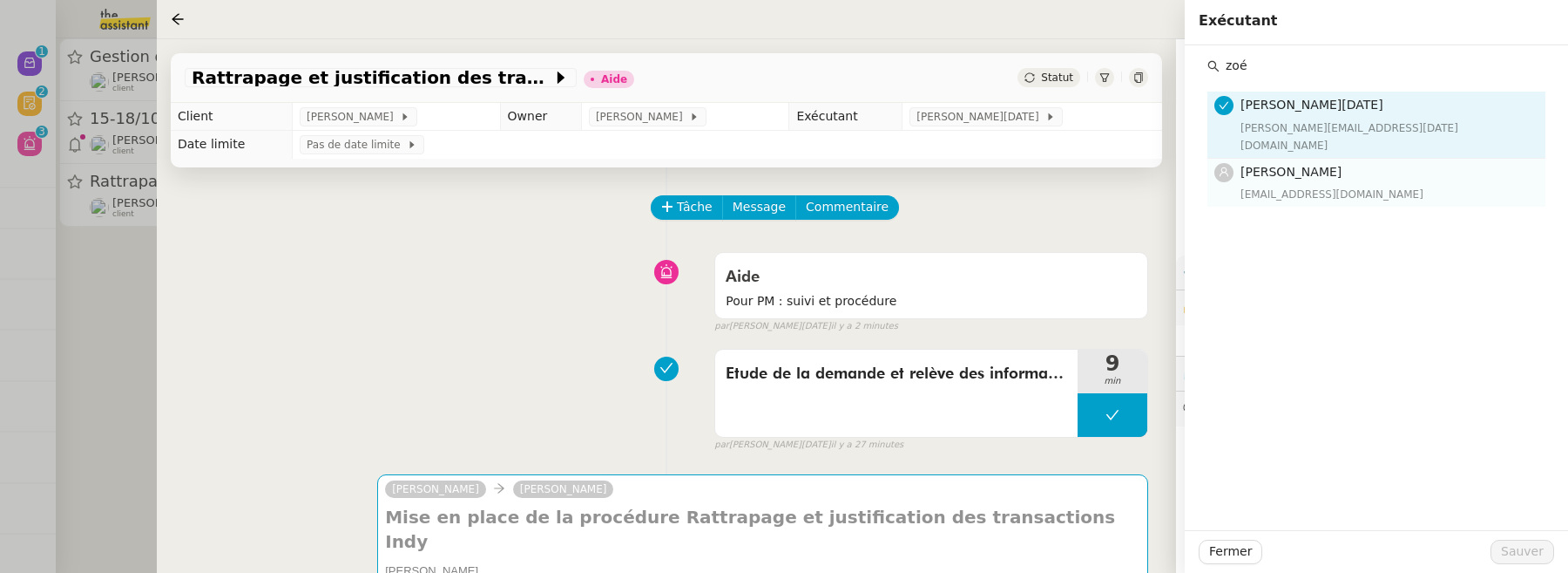
type input "zoé"
click at [1330, 163] on h4 "[PERSON_NAME]" at bounding box center [1387, 172] width 294 height 20
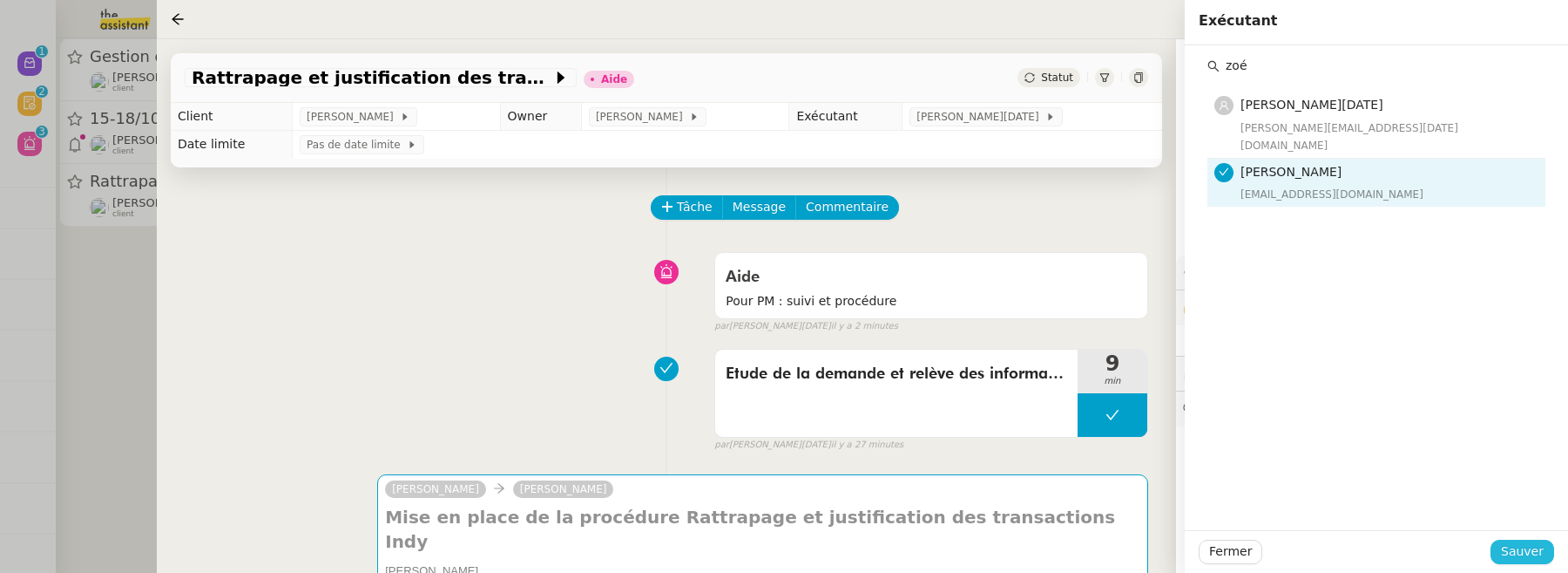
click at [1526, 545] on span "Sauver" at bounding box center [1521, 551] width 43 height 20
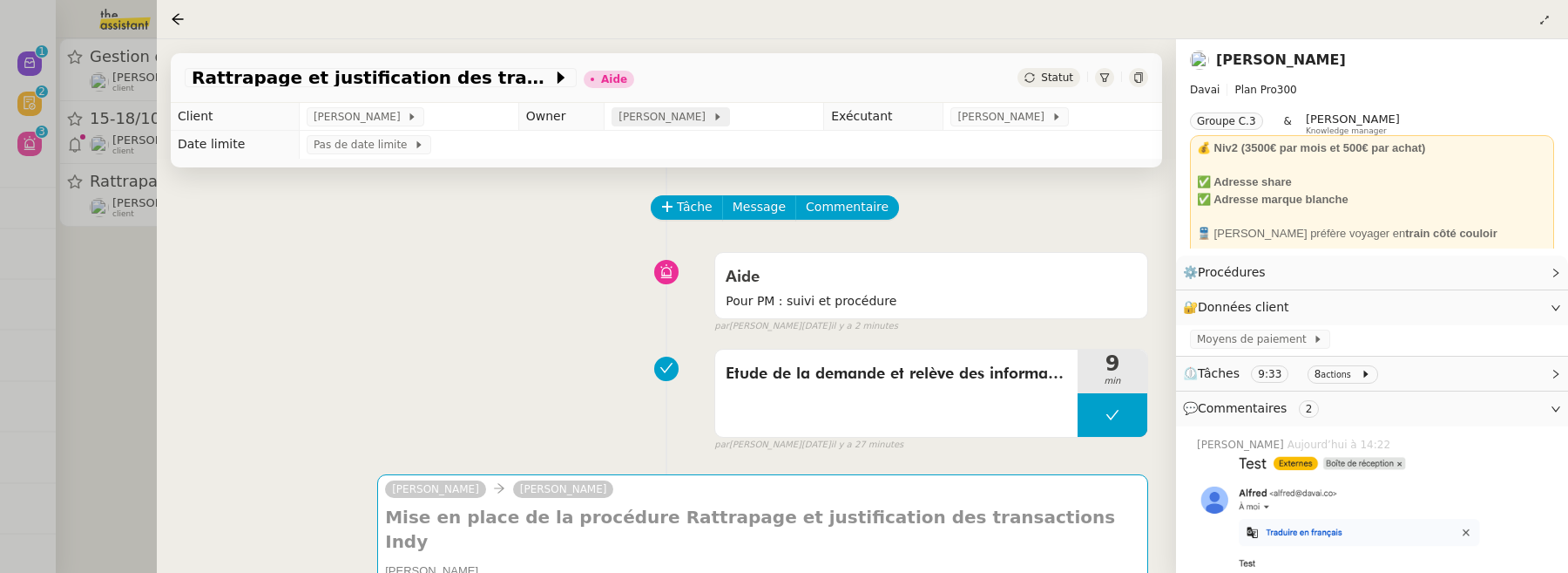
click at [654, 120] on span "[PERSON_NAME]" at bounding box center [665, 117] width 93 height 18
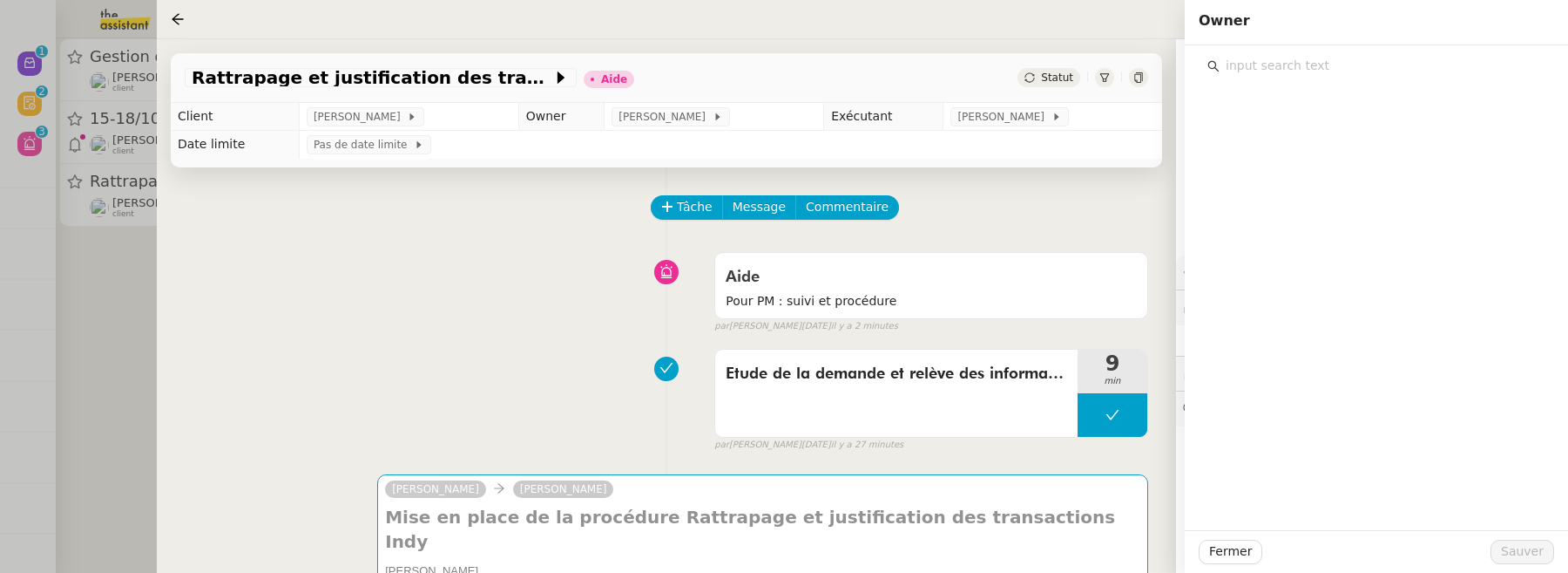
click at [1354, 68] on input "text" at bounding box center [1382, 66] width 326 height 24
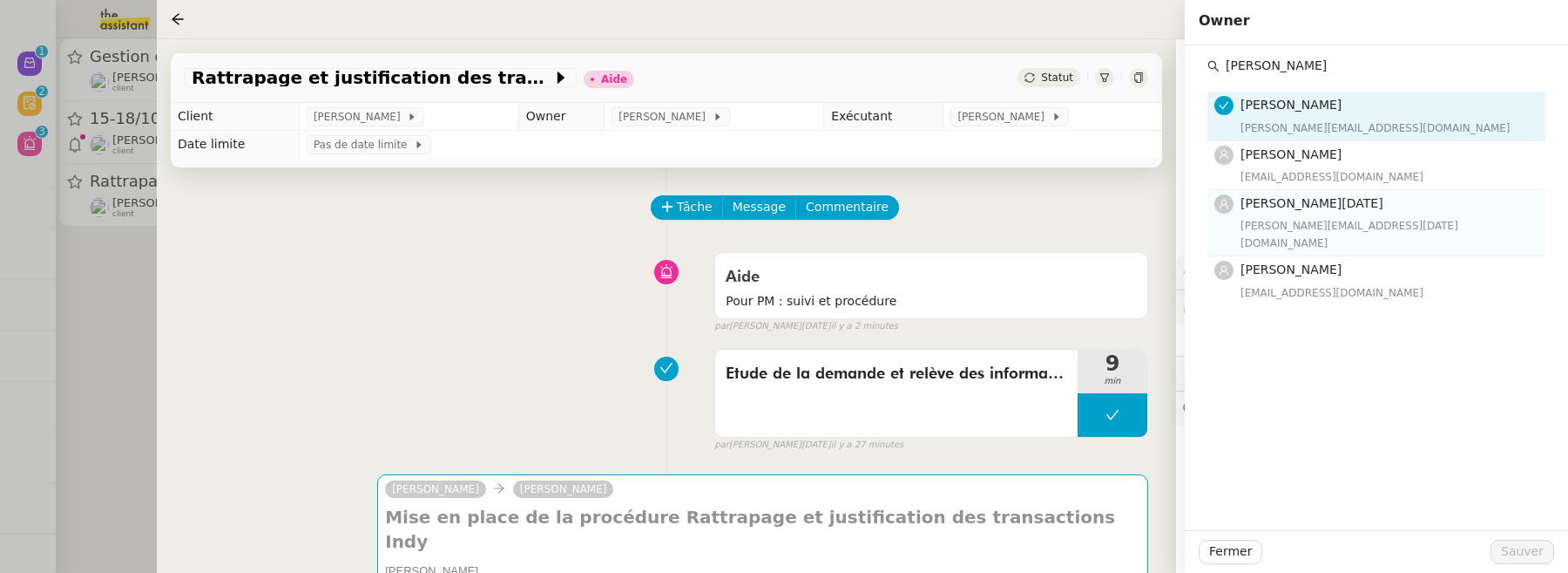
type input "[PERSON_NAME]"
click at [1342, 221] on div "[PERSON_NAME][EMAIL_ADDRESS][DATE][DOMAIN_NAME]" at bounding box center [1387, 234] width 294 height 35
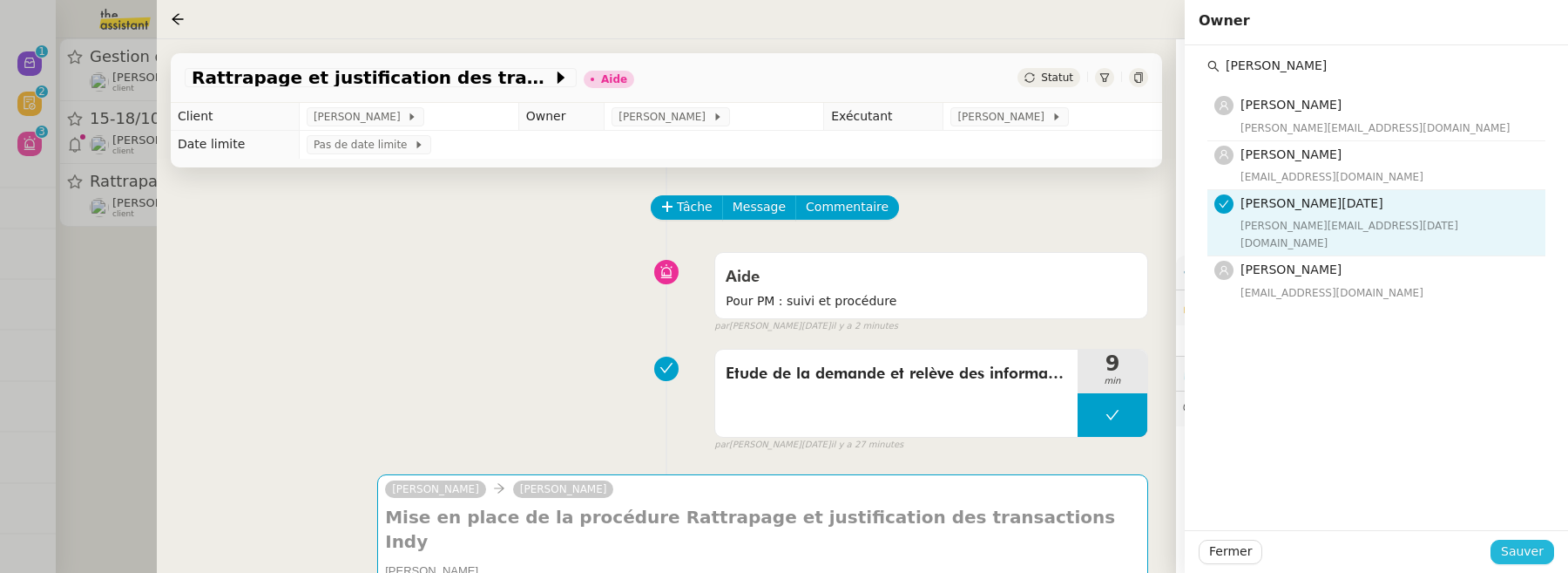
click at [1535, 550] on span "Sauver" at bounding box center [1521, 551] width 43 height 20
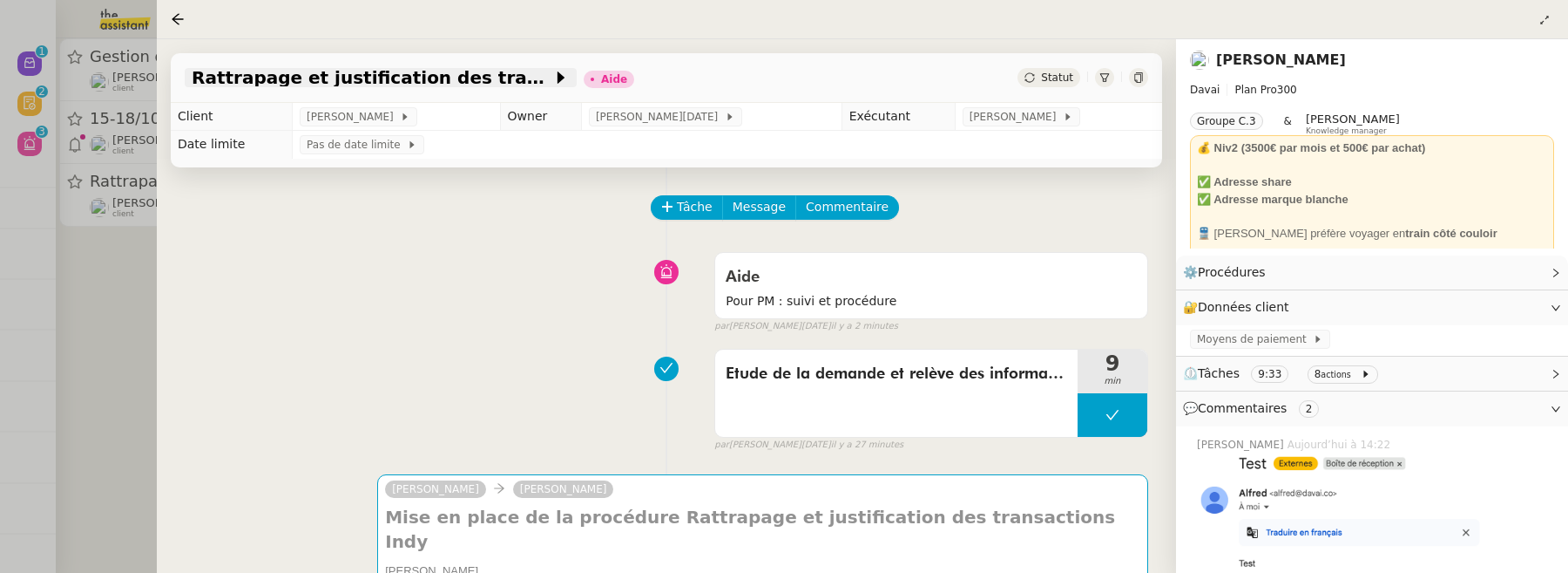
click at [189, 87] on div "Rattrapage et justification des transactions Indy" at bounding box center [380, 77] width 392 height 19
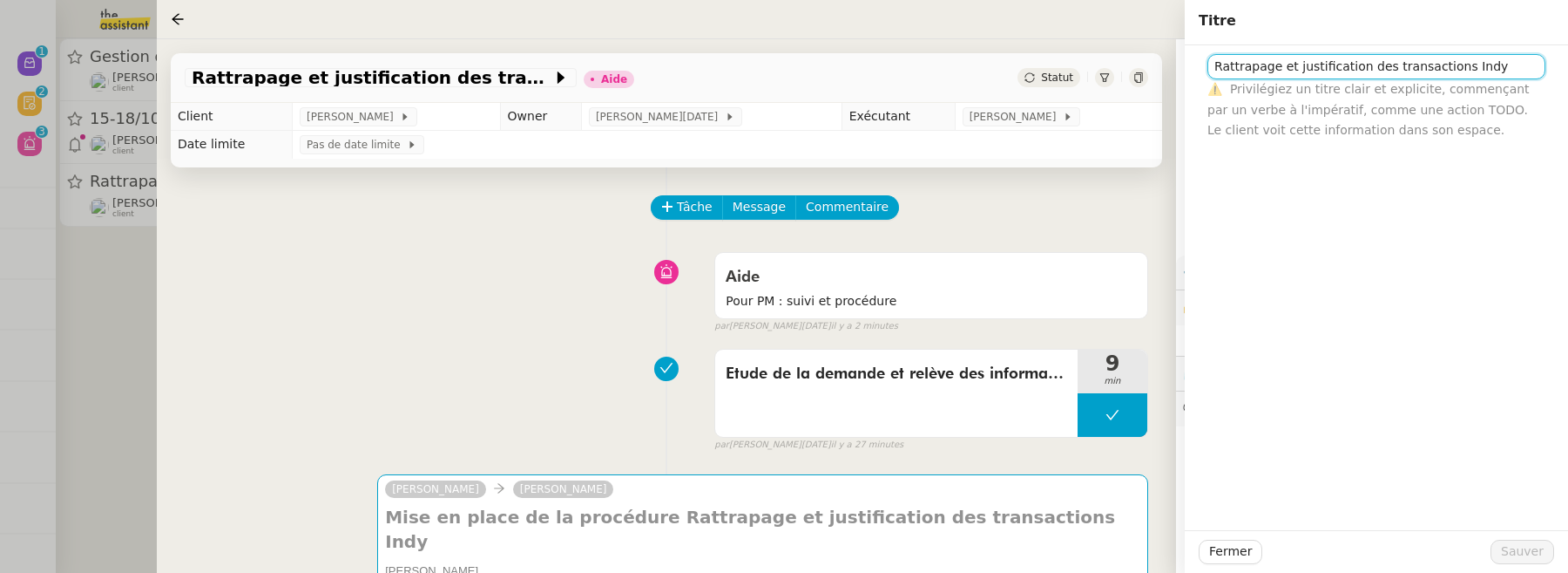
click at [1209, 64] on input "Rattrapage et justification des transactions Indy" at bounding box center [1376, 67] width 338 height 26
type input "⚙️Rattrapage et justification des transactions Indy"
click at [1534, 551] on span "Sauver" at bounding box center [1521, 551] width 43 height 20
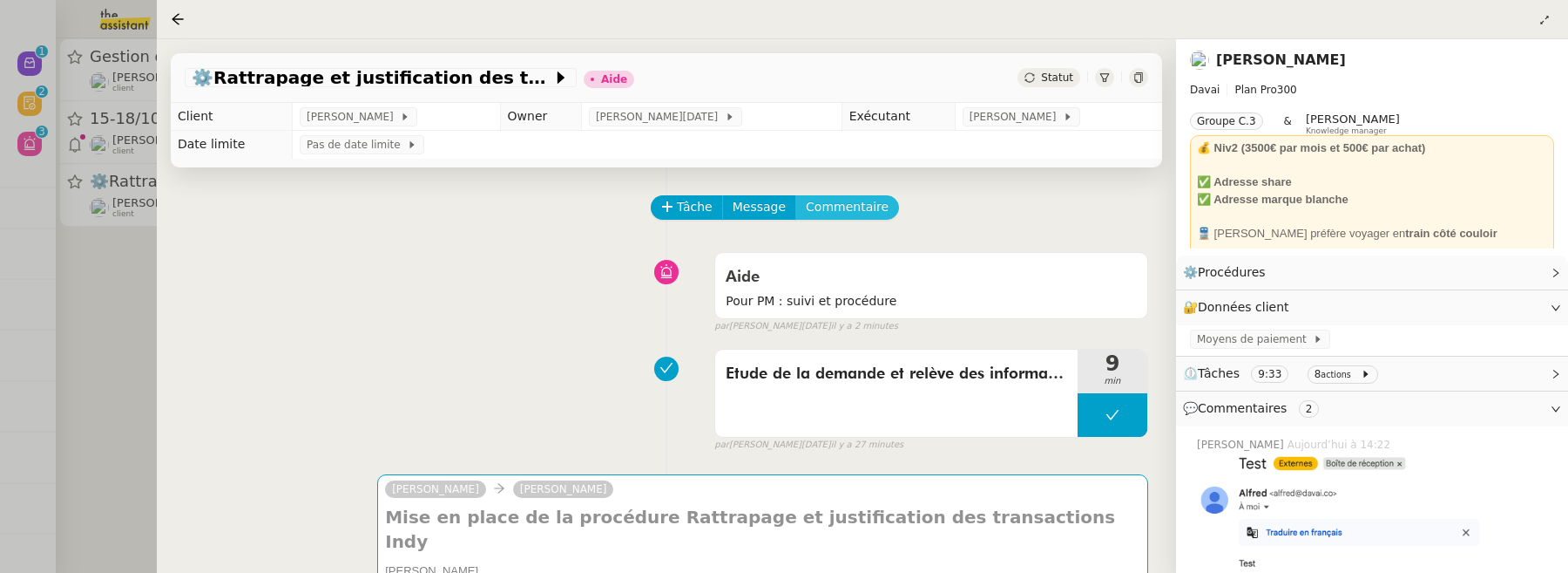
click at [863, 203] on span "Commentaire" at bounding box center [847, 207] width 83 height 20
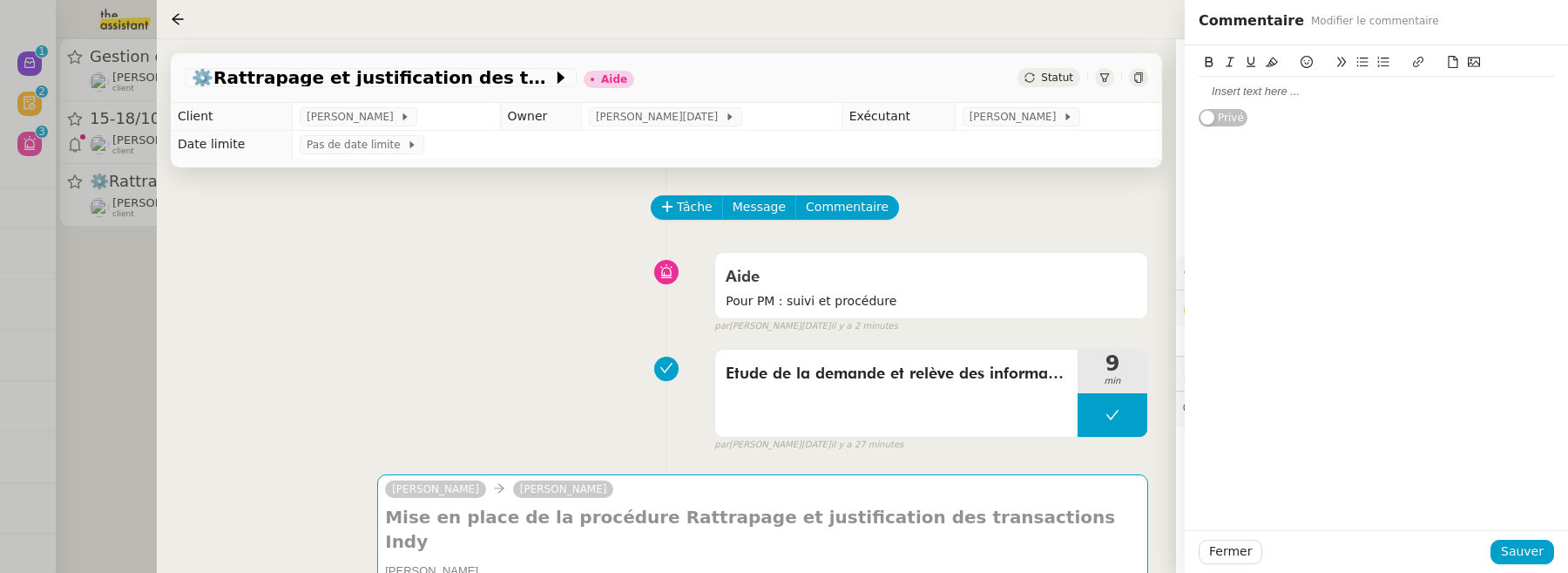
click at [1441, 95] on div at bounding box center [1376, 91] width 356 height 16
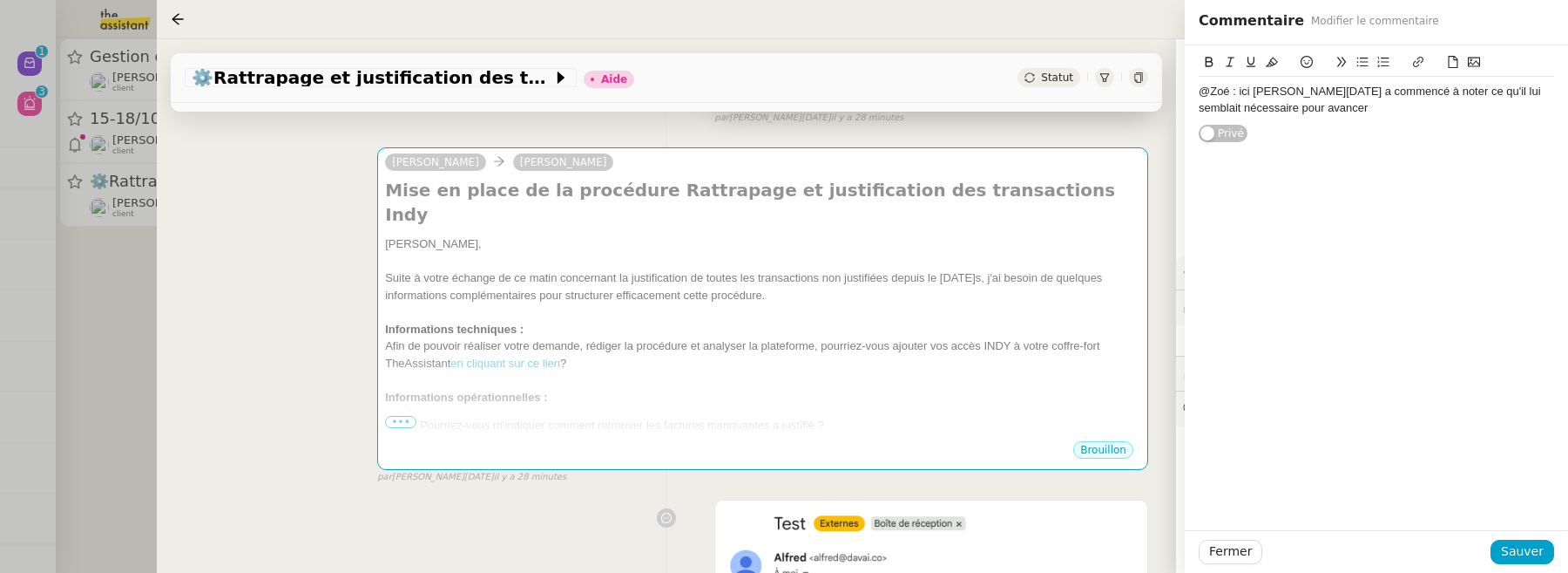
scroll to position [329, 0]
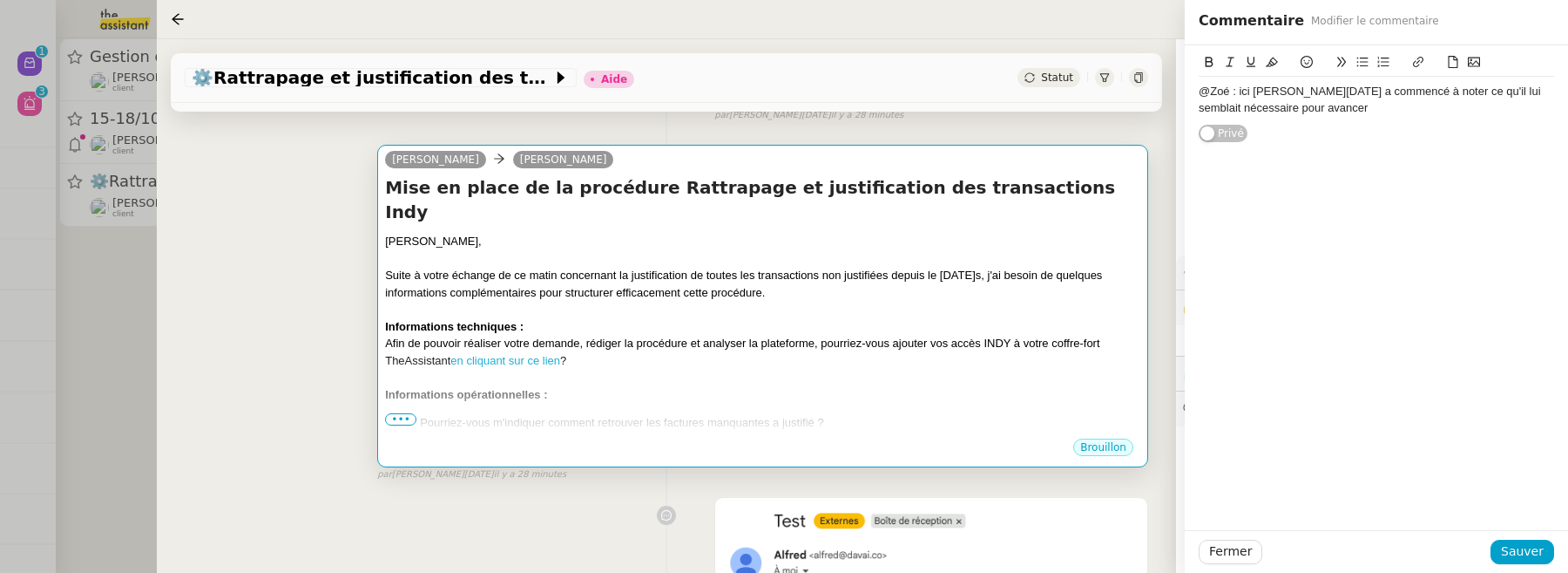
click at [397, 415] on span "•••" at bounding box center [401, 419] width 32 height 12
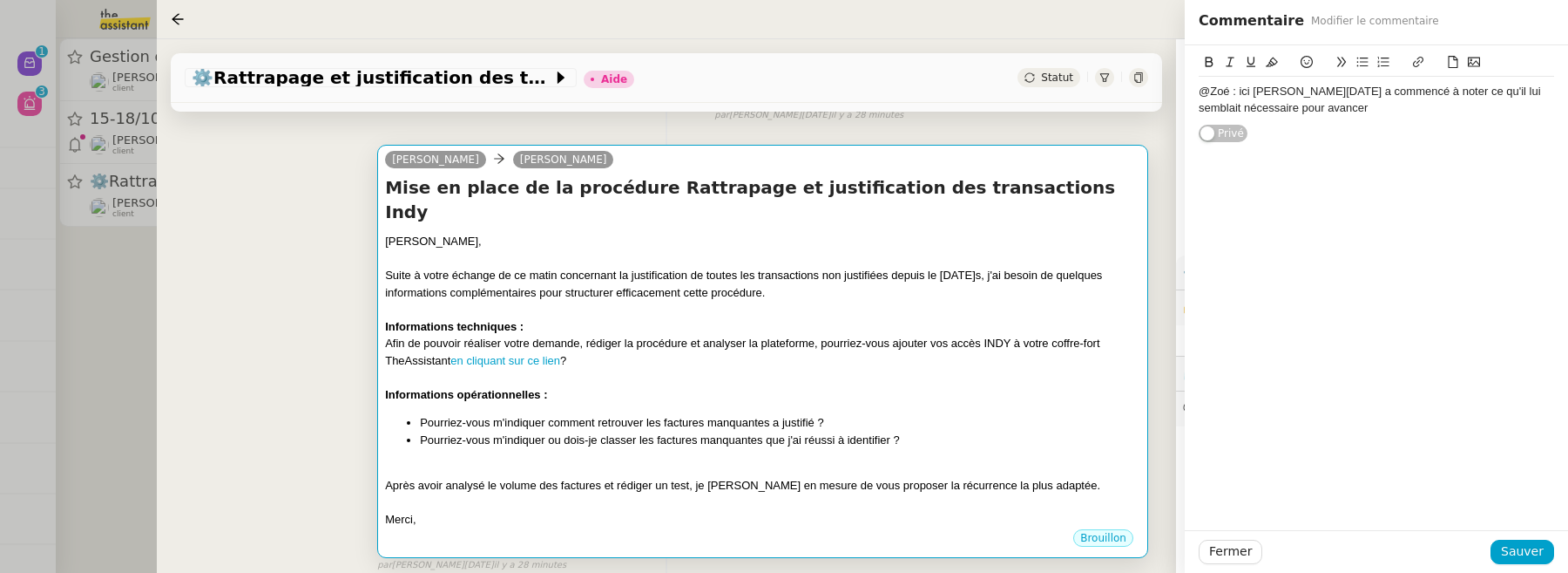
click at [1330, 105] on div "@Zoé : ici [PERSON_NAME][DATE] a commencé à noter ce qu'il lui semblait nécessa…" at bounding box center [1376, 99] width 356 height 33
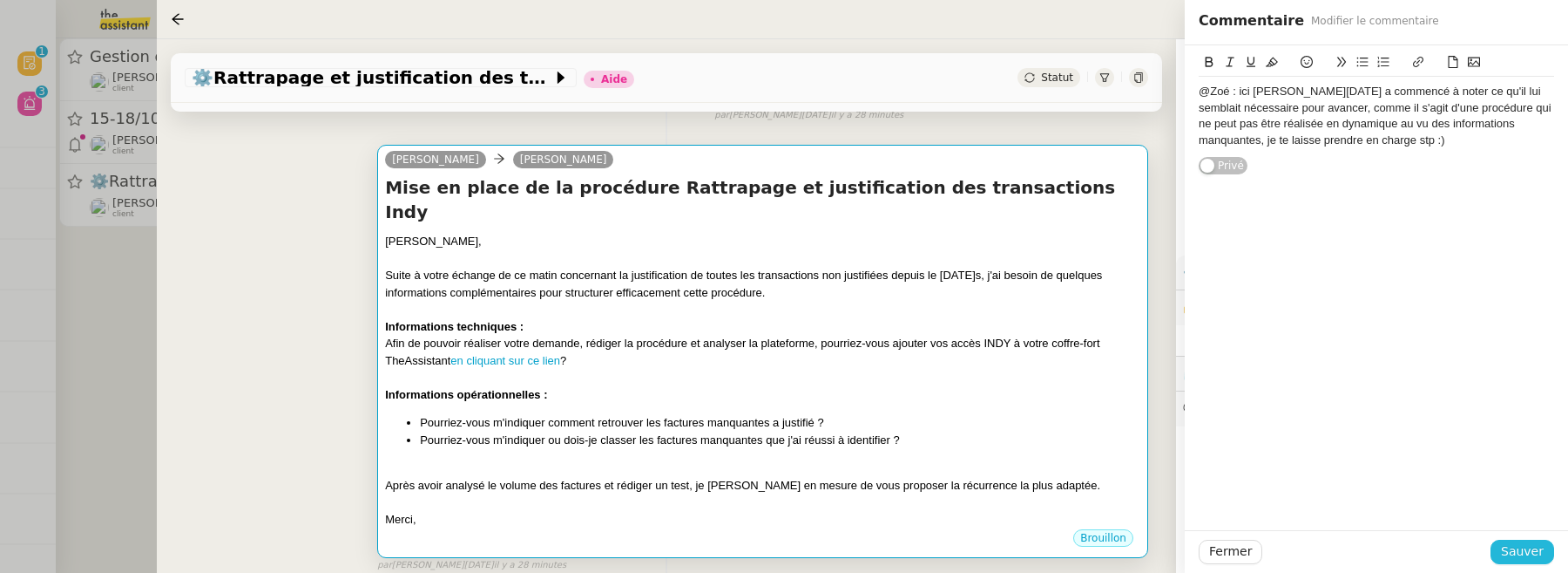
click at [1520, 552] on span "Sauver" at bounding box center [1521, 551] width 43 height 20
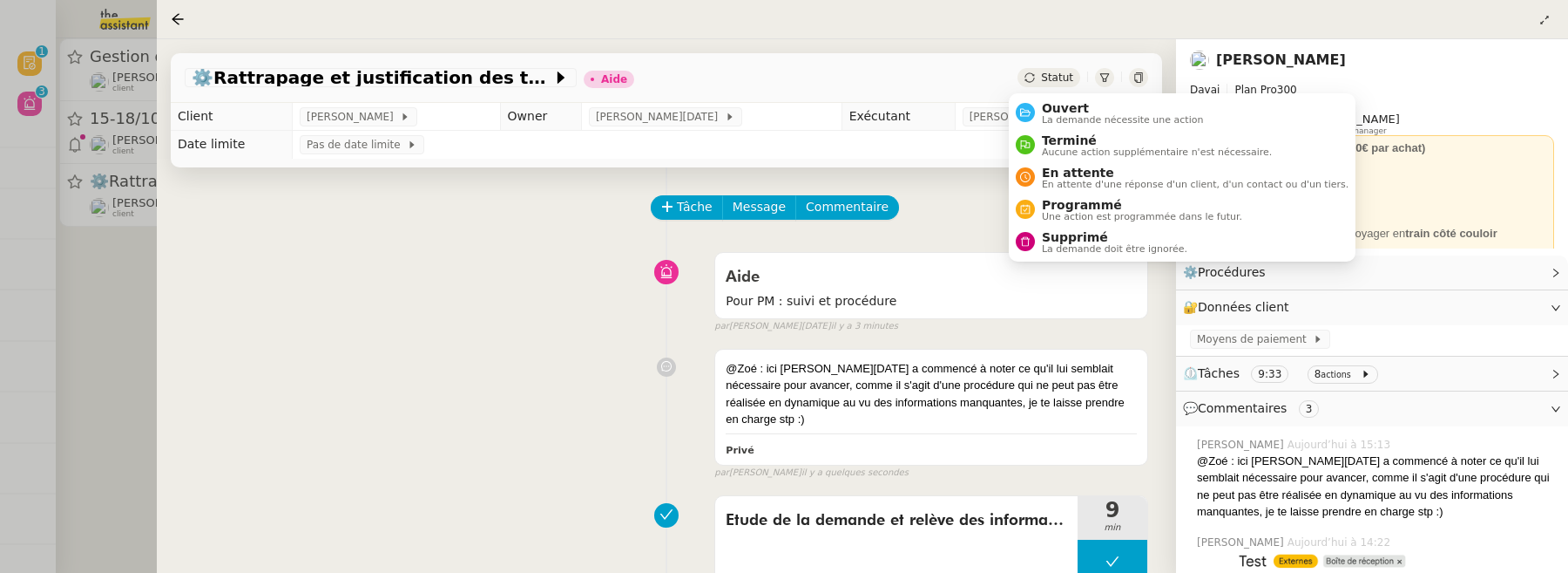
click at [1051, 76] on span "Statut" at bounding box center [1057, 77] width 33 height 12
click at [1065, 105] on span "Ouvert" at bounding box center [1123, 108] width 162 height 14
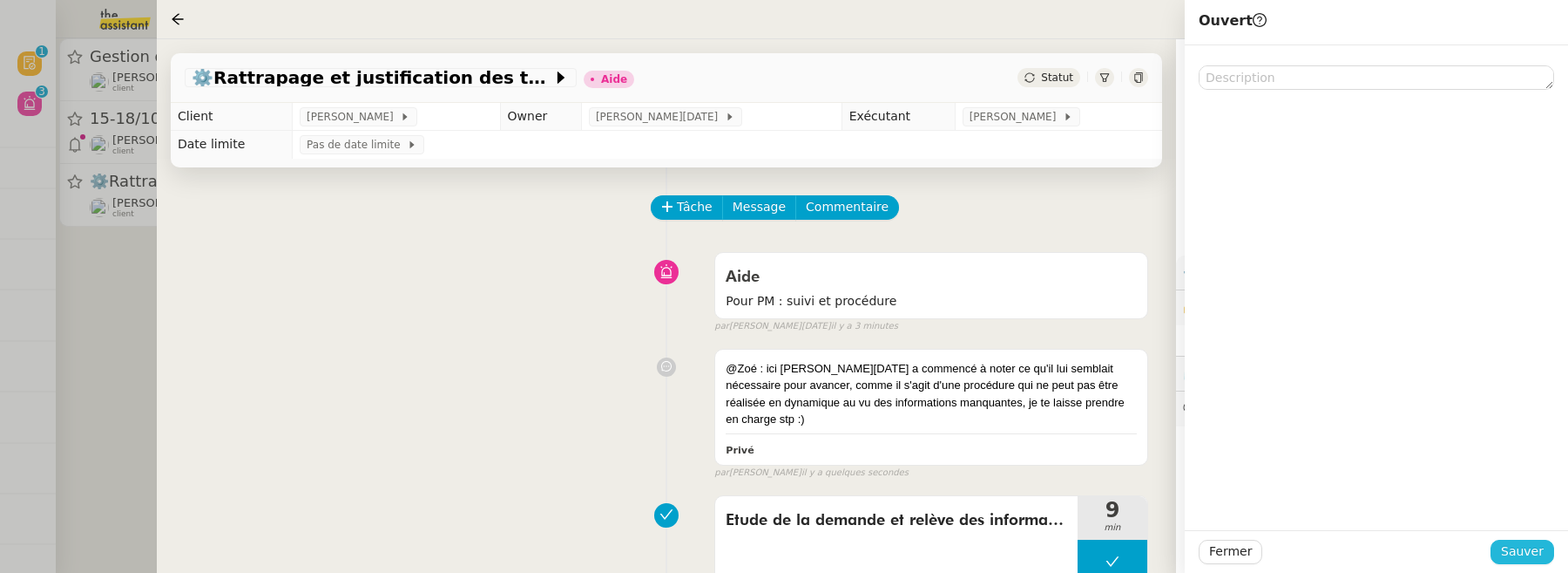
click at [1532, 545] on span "Sauver" at bounding box center [1521, 551] width 43 height 20
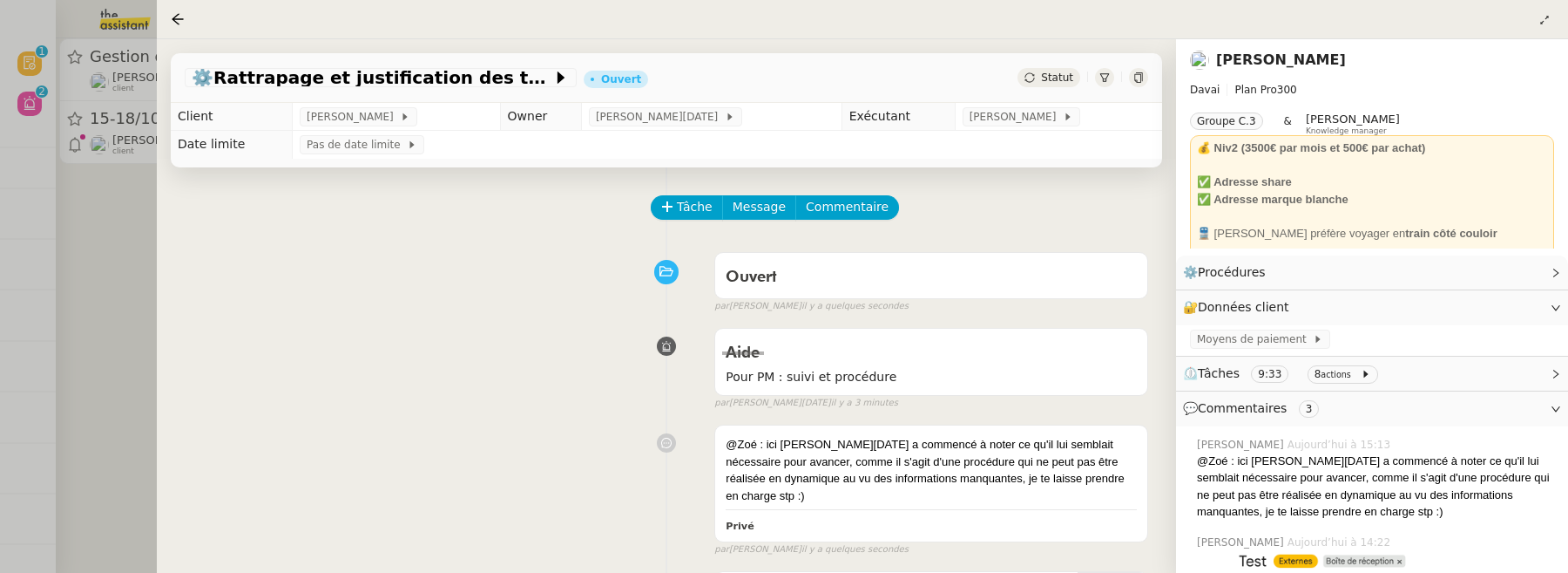
click at [1129, 76] on div at bounding box center [1138, 77] width 19 height 19
click at [89, 228] on div at bounding box center [784, 286] width 1568 height 573
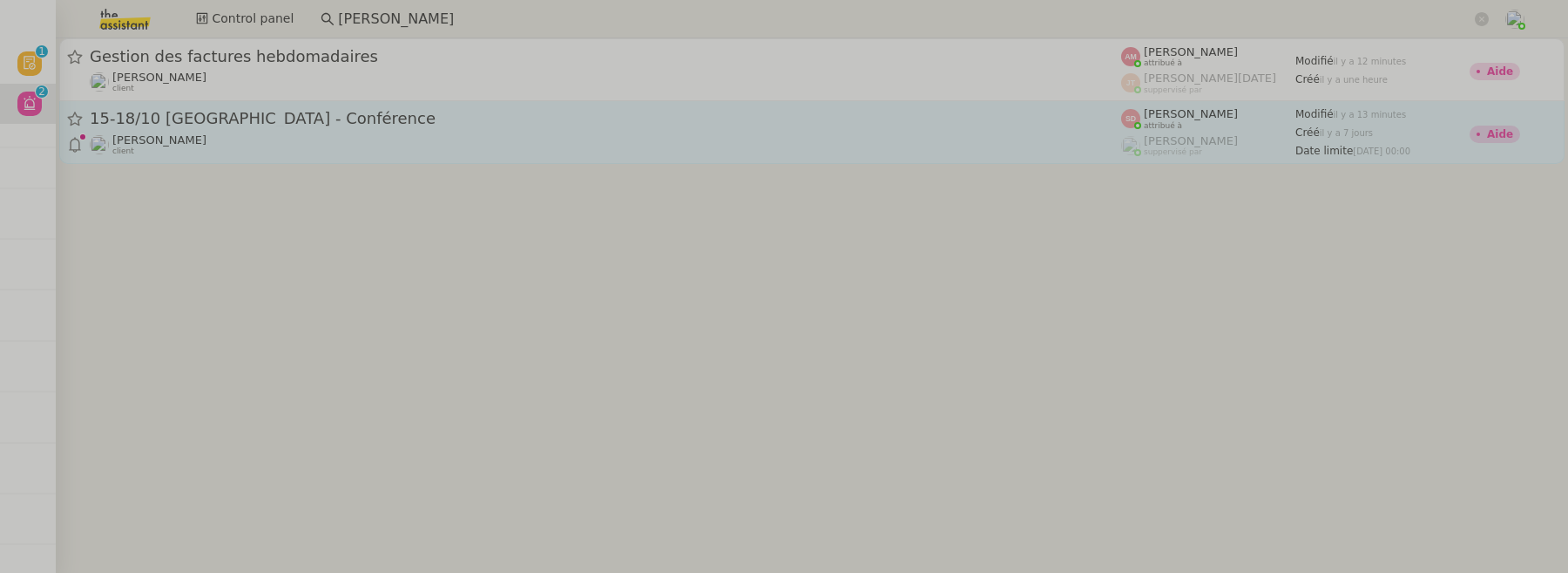
click at [312, 127] on div "15-18/10 [GEOGRAPHIC_DATA] - Conférence" at bounding box center [605, 119] width 1031 height 22
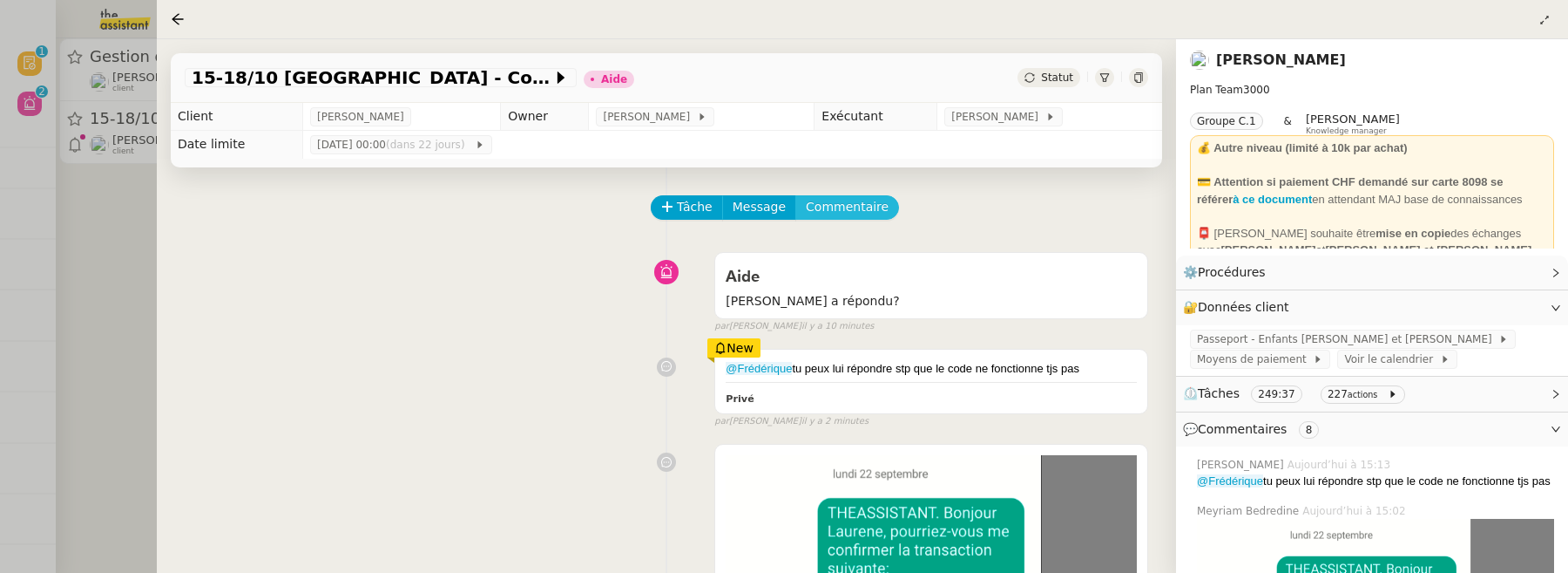
click at [846, 208] on span "Commentaire" at bounding box center [847, 207] width 83 height 20
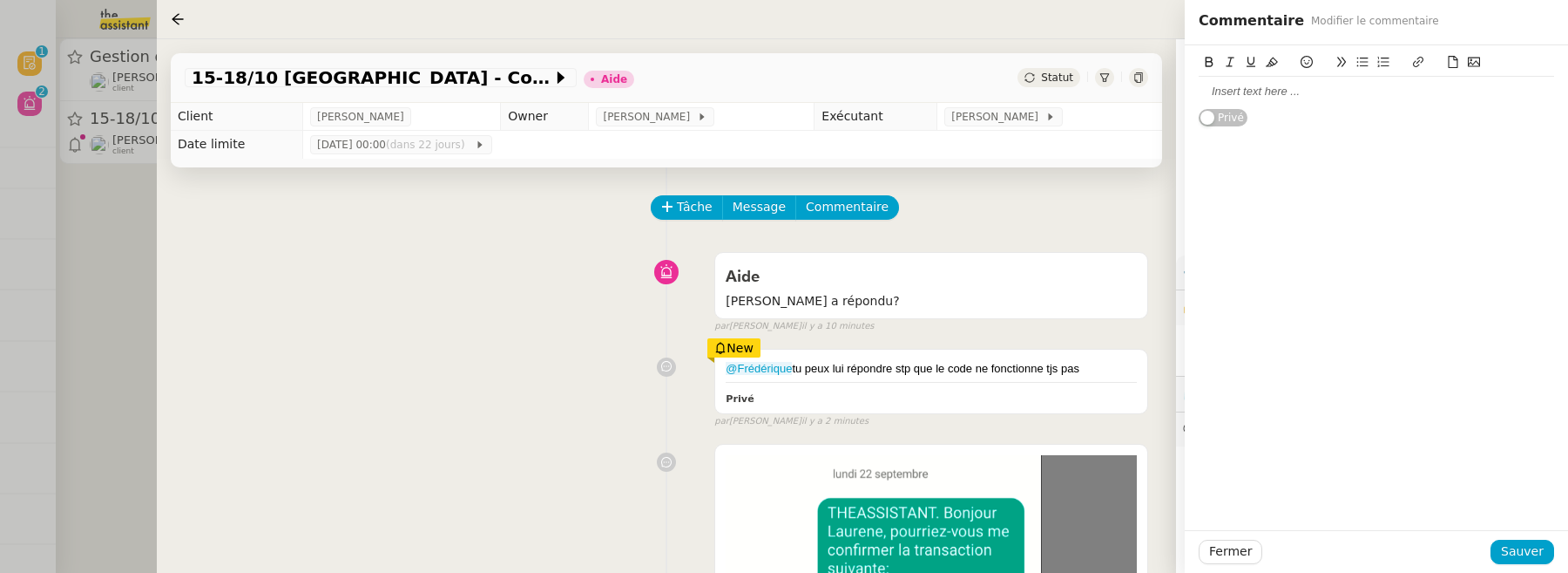
click at [1246, 92] on div at bounding box center [1376, 91] width 356 height 16
click at [1520, 551] on span "Sauver" at bounding box center [1521, 551] width 43 height 20
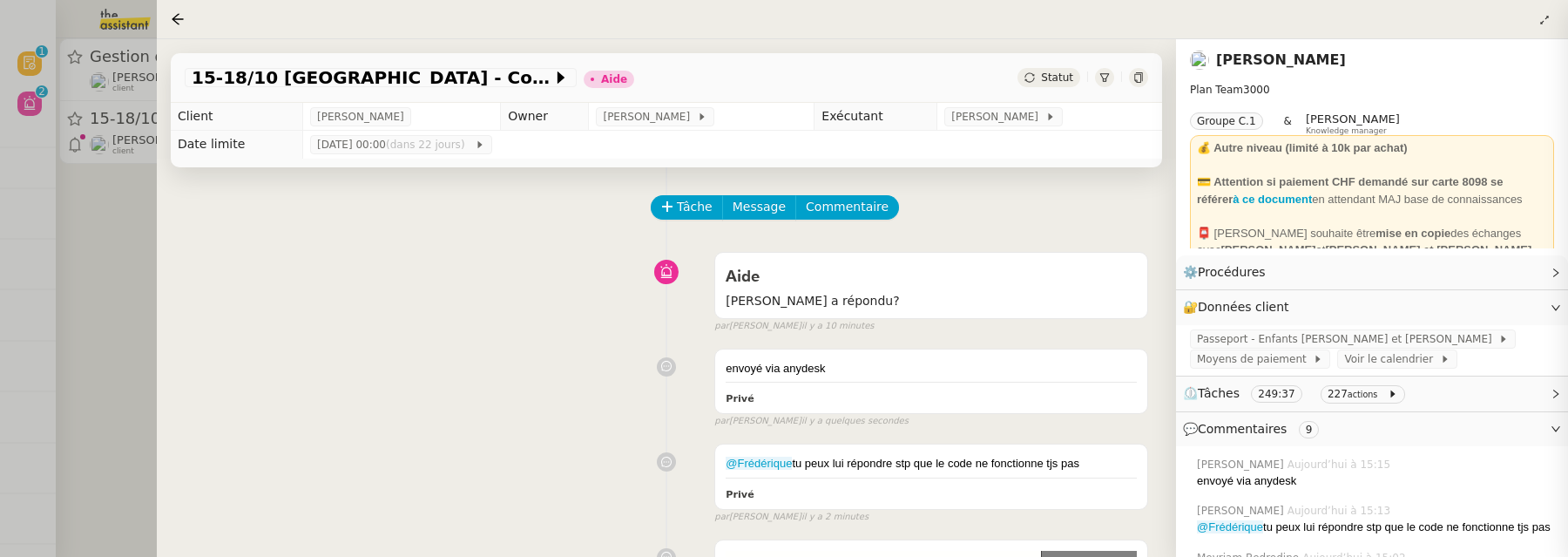
click at [1049, 80] on span "Statut" at bounding box center [1057, 77] width 33 height 12
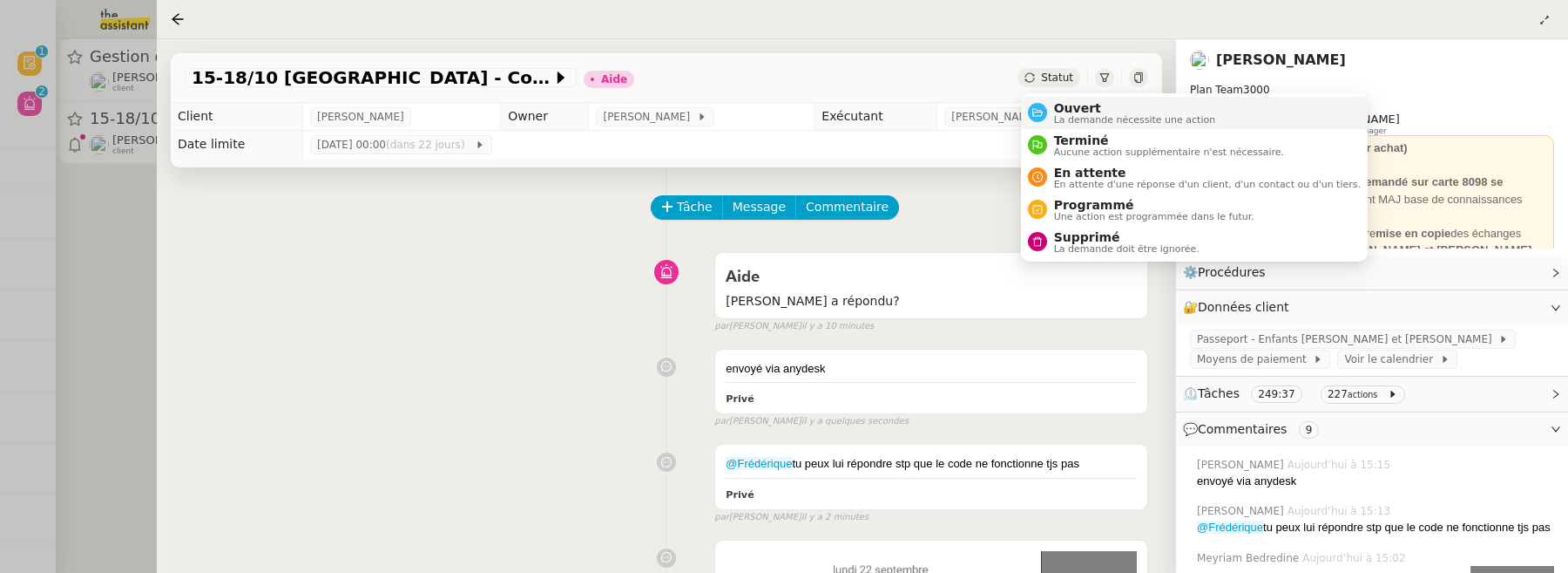
click at [1076, 109] on span "Ouvert" at bounding box center [1135, 108] width 162 height 14
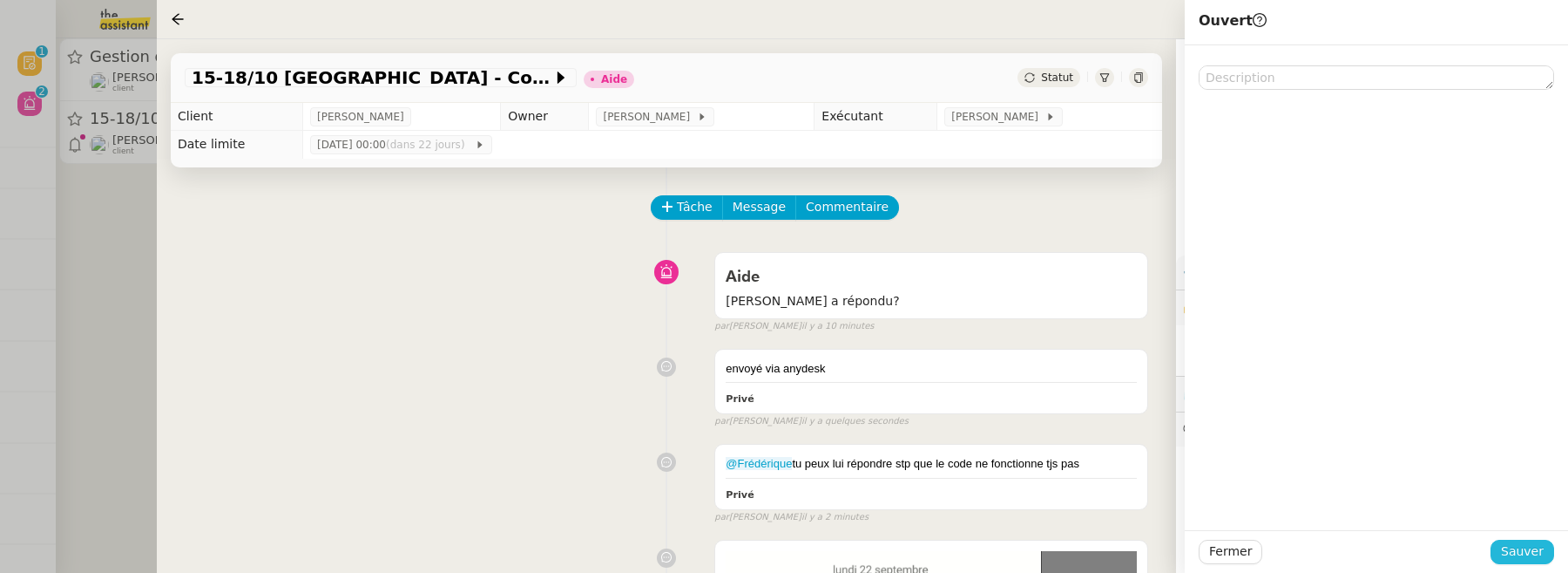
click at [1535, 555] on span "Sauver" at bounding box center [1521, 551] width 43 height 20
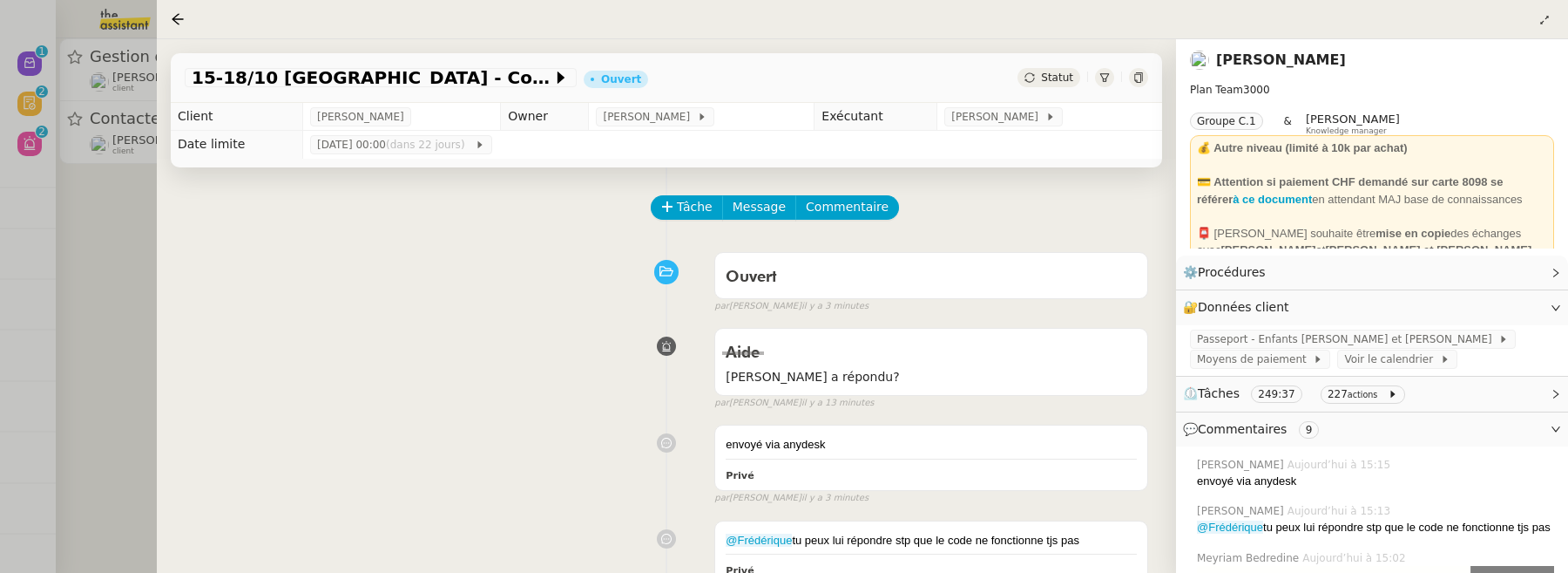
click at [110, 231] on div at bounding box center [784, 286] width 1568 height 573
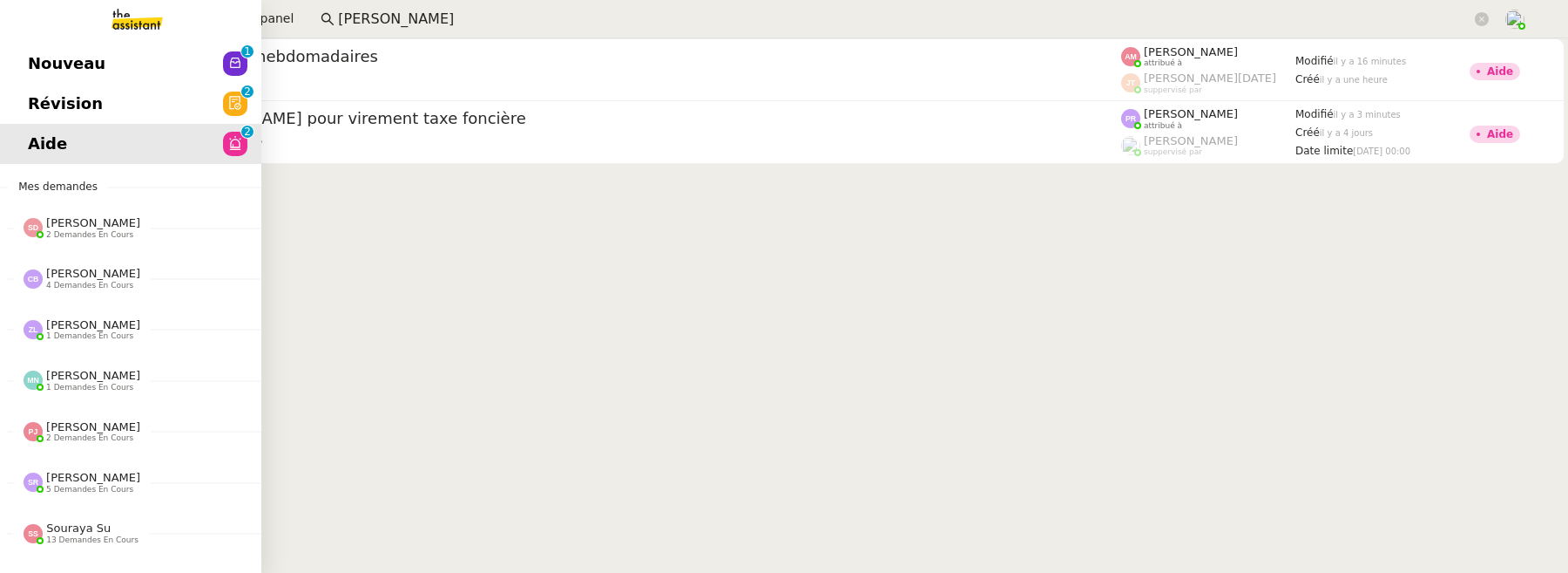
click at [18, 108] on link "Révision 0 1 2 3 4 5 6 7 8 9" at bounding box center [131, 103] width 261 height 40
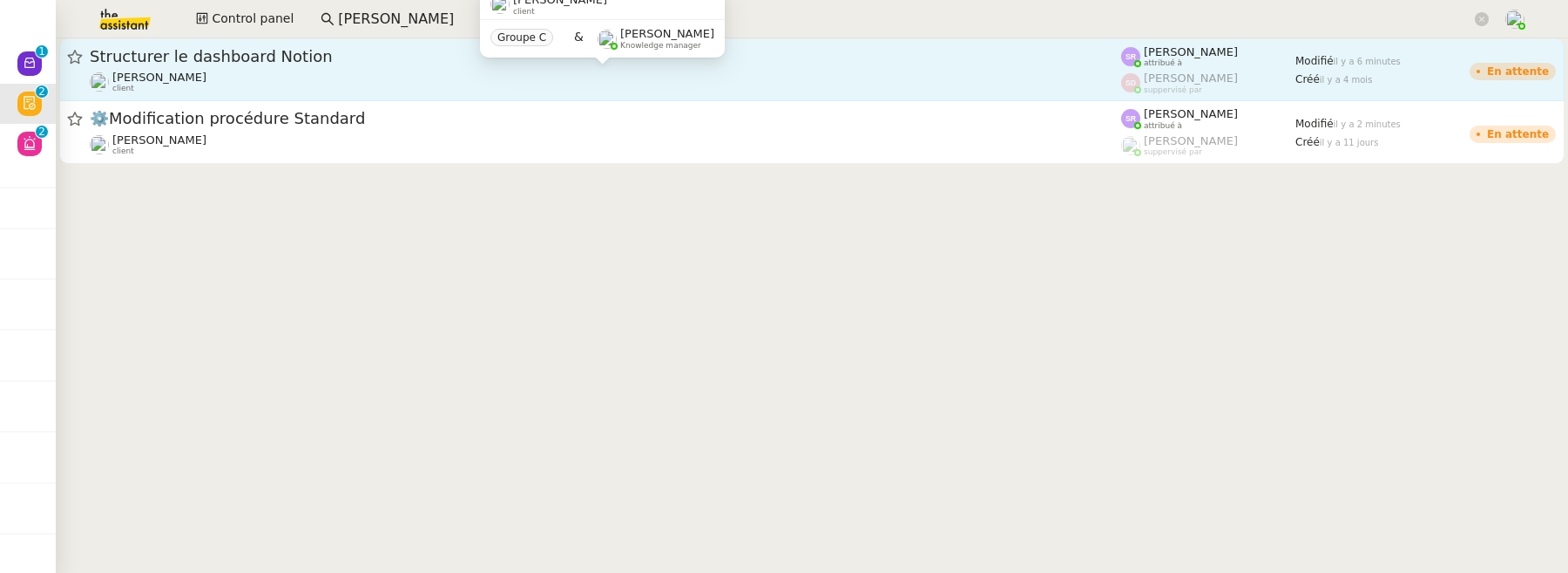
click at [392, 71] on div "Lydie Laulon client" at bounding box center [605, 81] width 1031 height 23
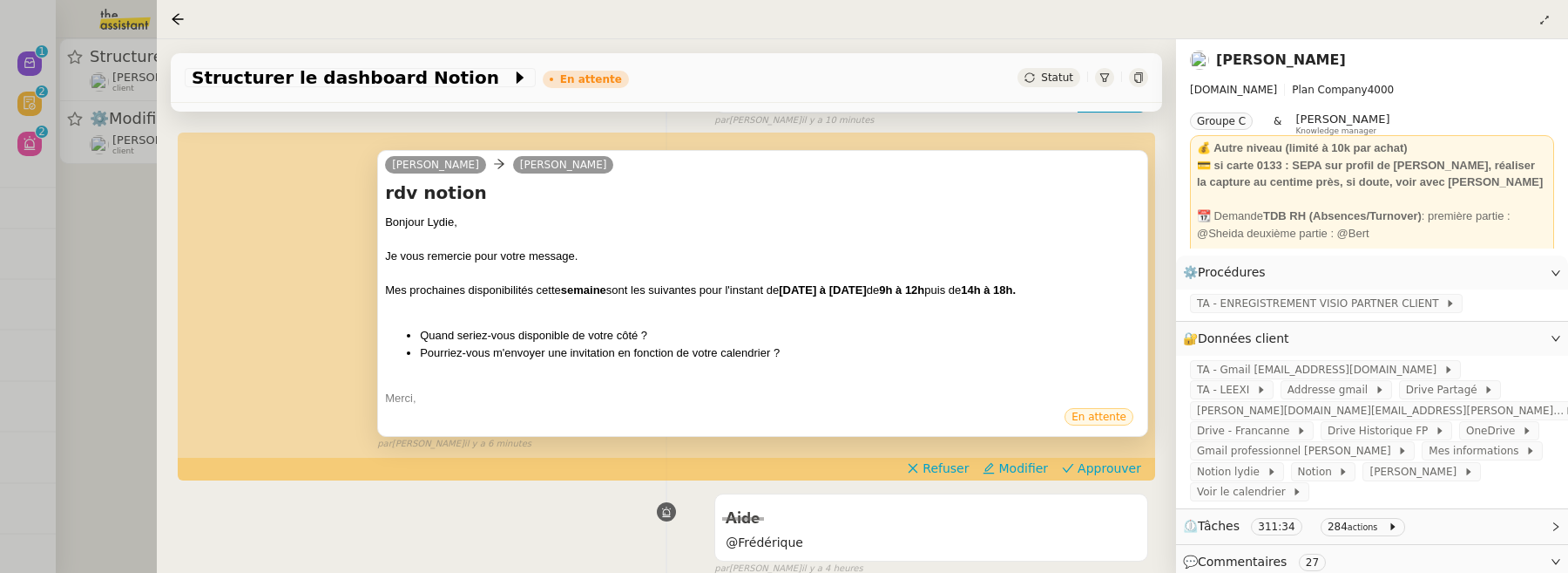
scroll to position [332, 0]
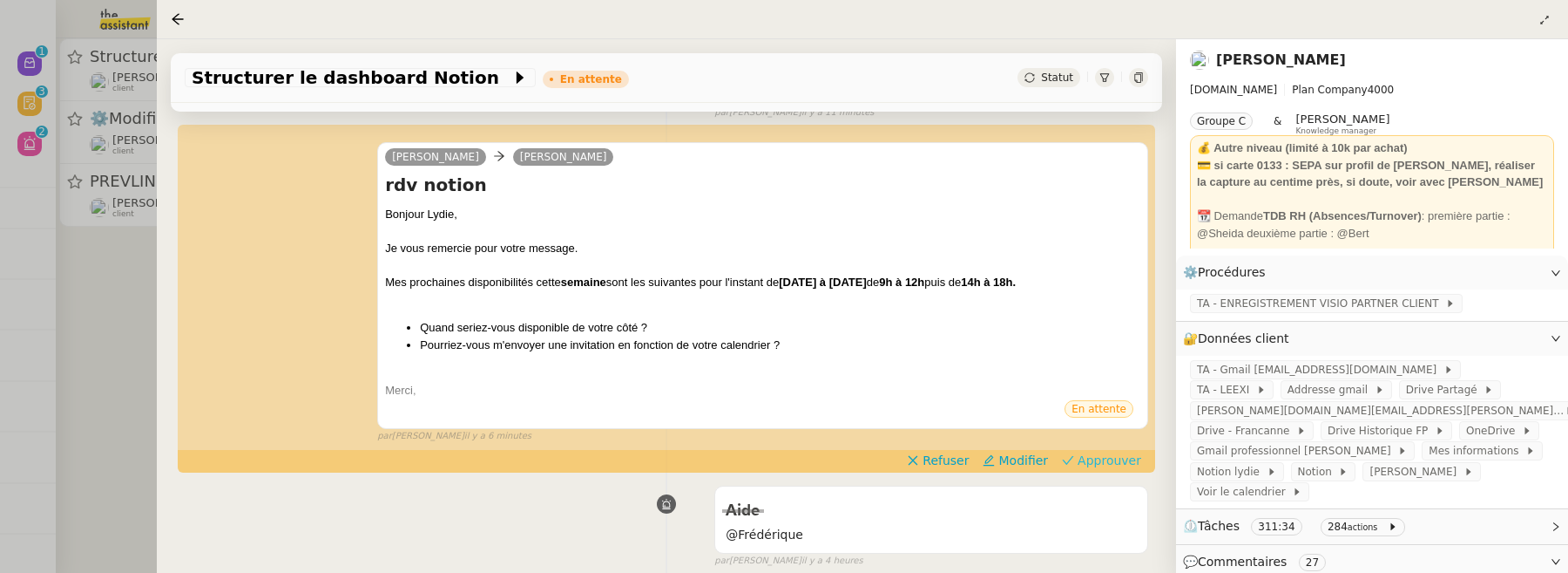
click at [1104, 457] on span "Approuver" at bounding box center [1109, 461] width 63 height 18
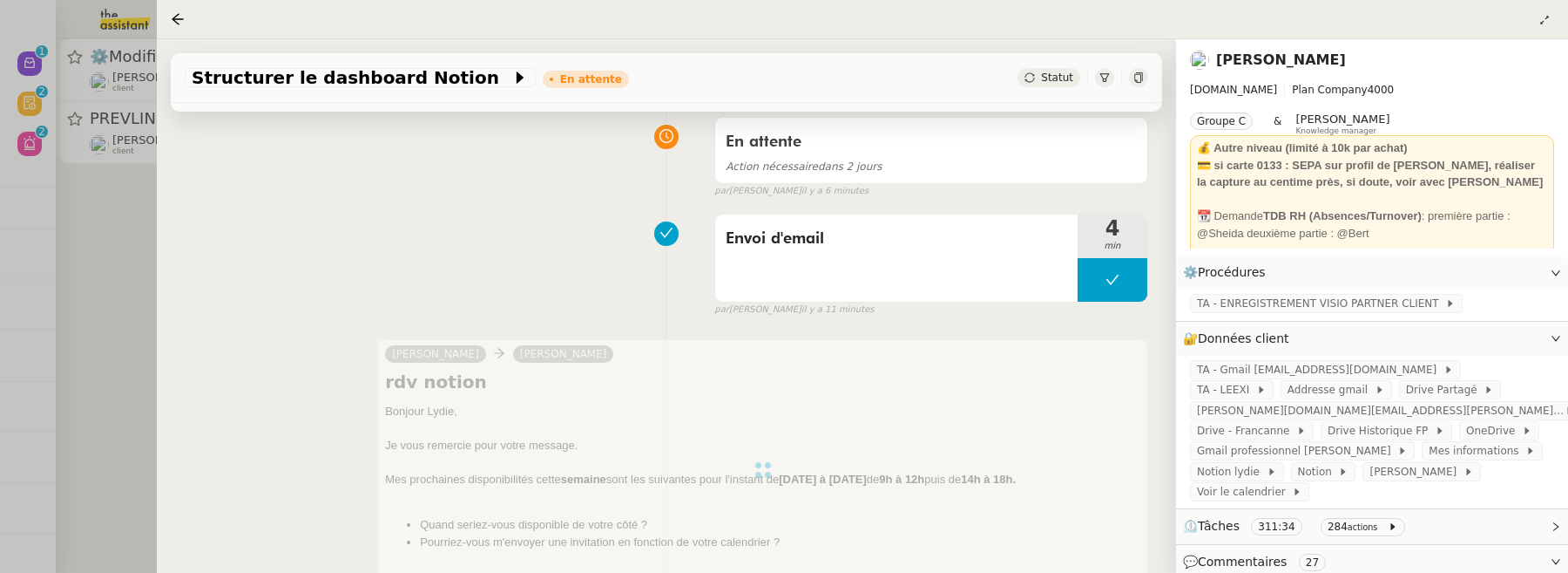
scroll to position [0, 0]
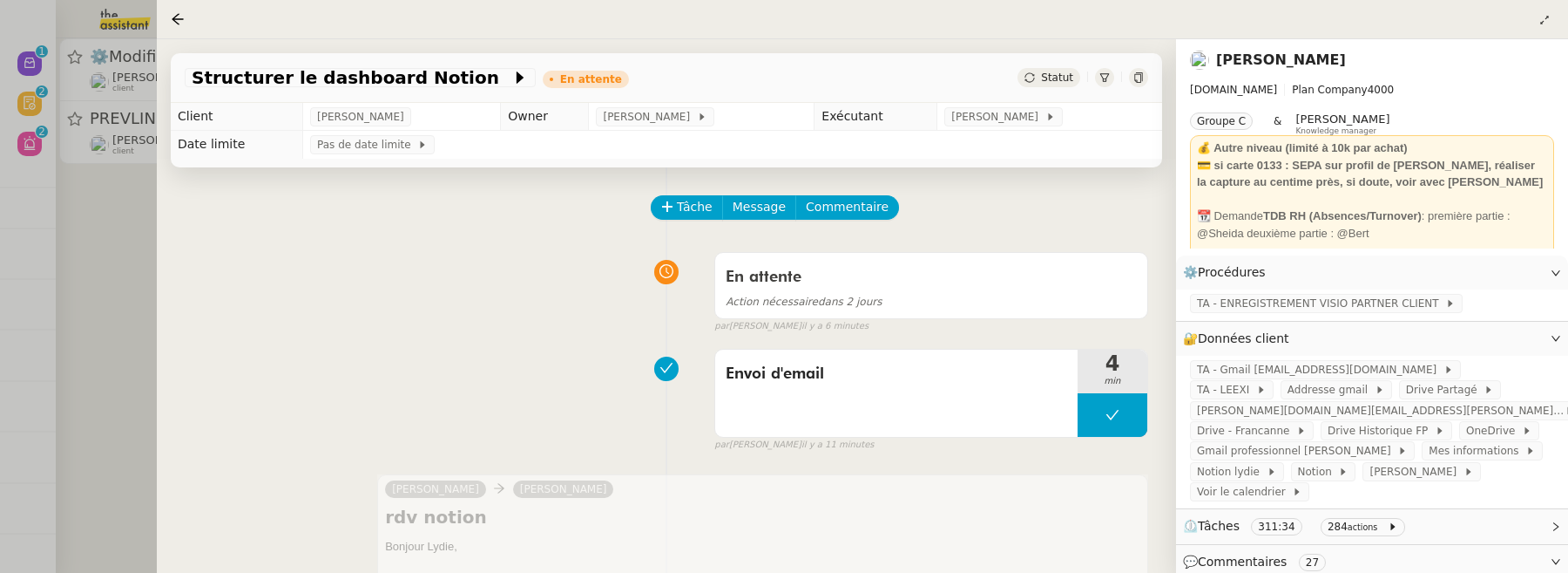
click at [132, 217] on div at bounding box center [784, 286] width 1568 height 573
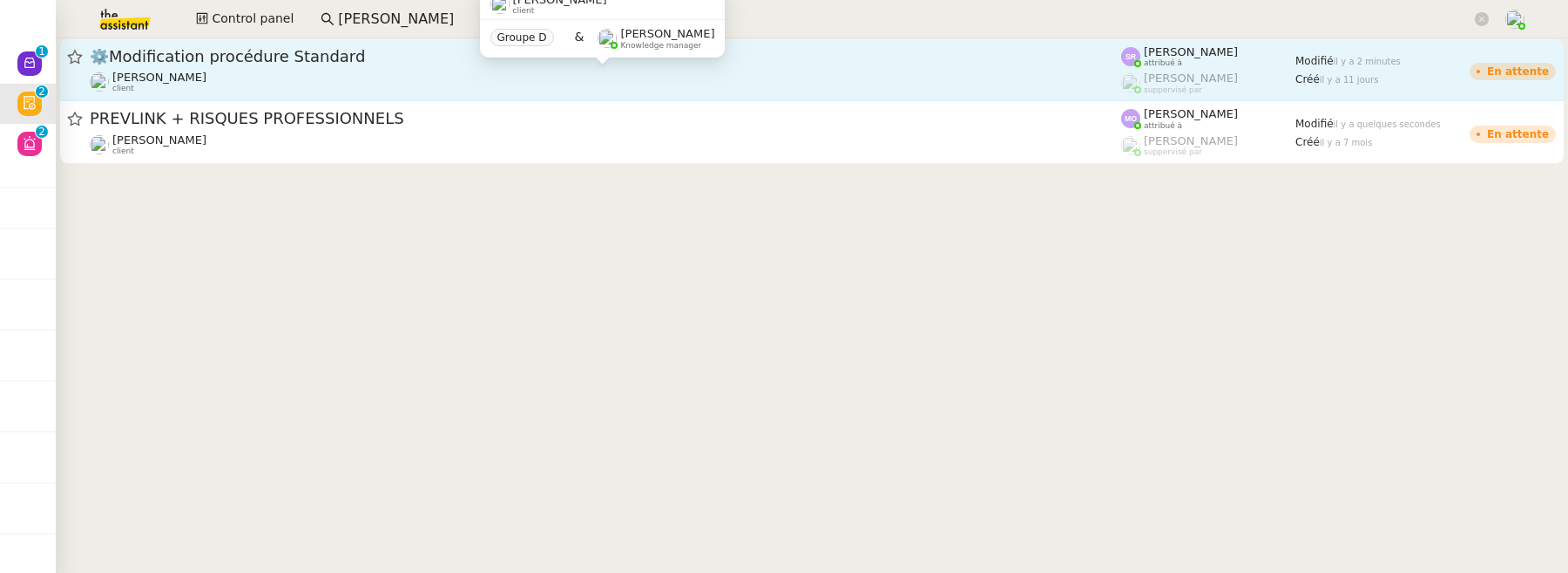
click at [315, 76] on div "Florian Parant client" at bounding box center [605, 81] width 1031 height 23
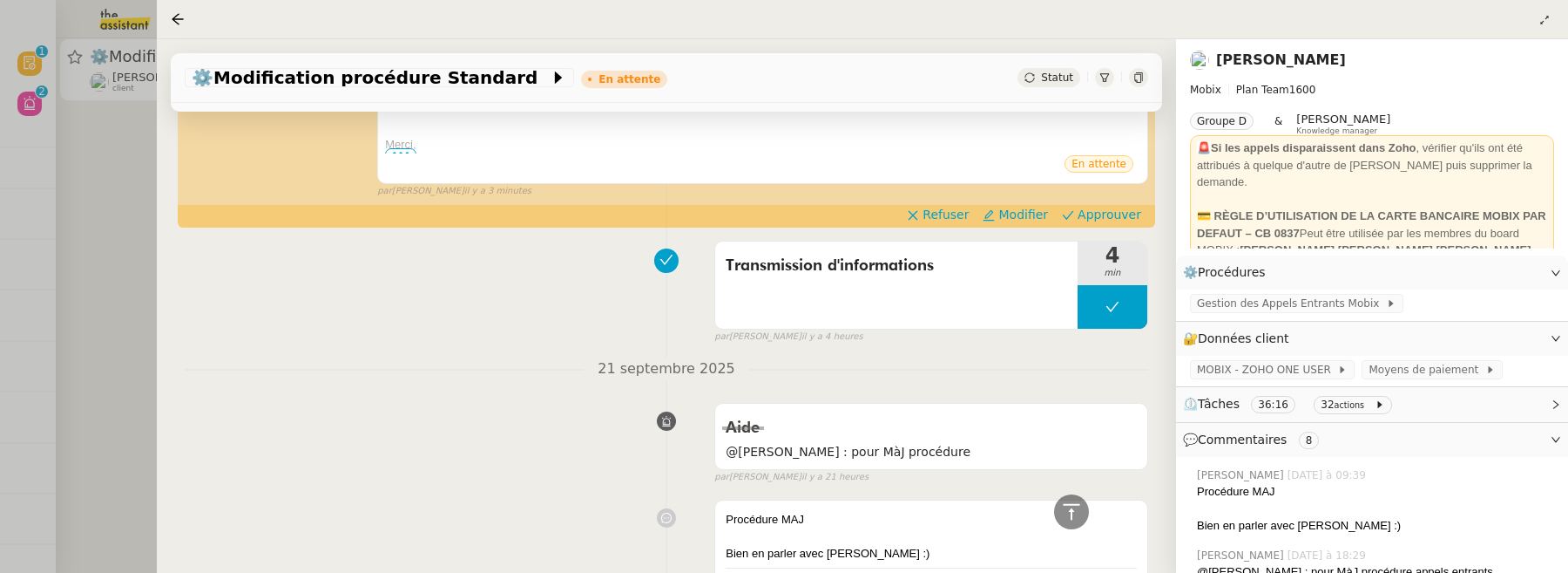
scroll to position [594, 0]
click at [1116, 199] on div "Alex Mobix Florian Parant Modification procédure Standard Bonjour Florian, Je t…" at bounding box center [666, 32] width 964 height 334
click at [1123, 220] on span "Approuver" at bounding box center [1109, 215] width 63 height 18
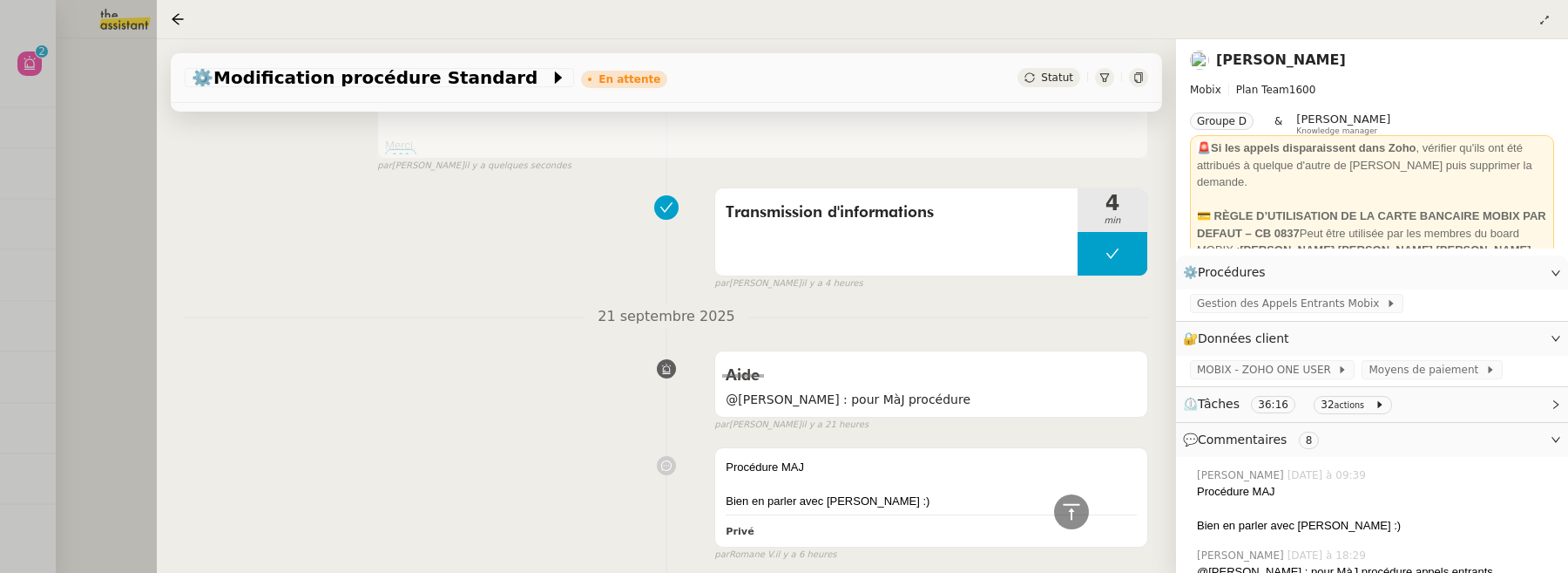
click at [87, 228] on div at bounding box center [784, 286] width 1568 height 573
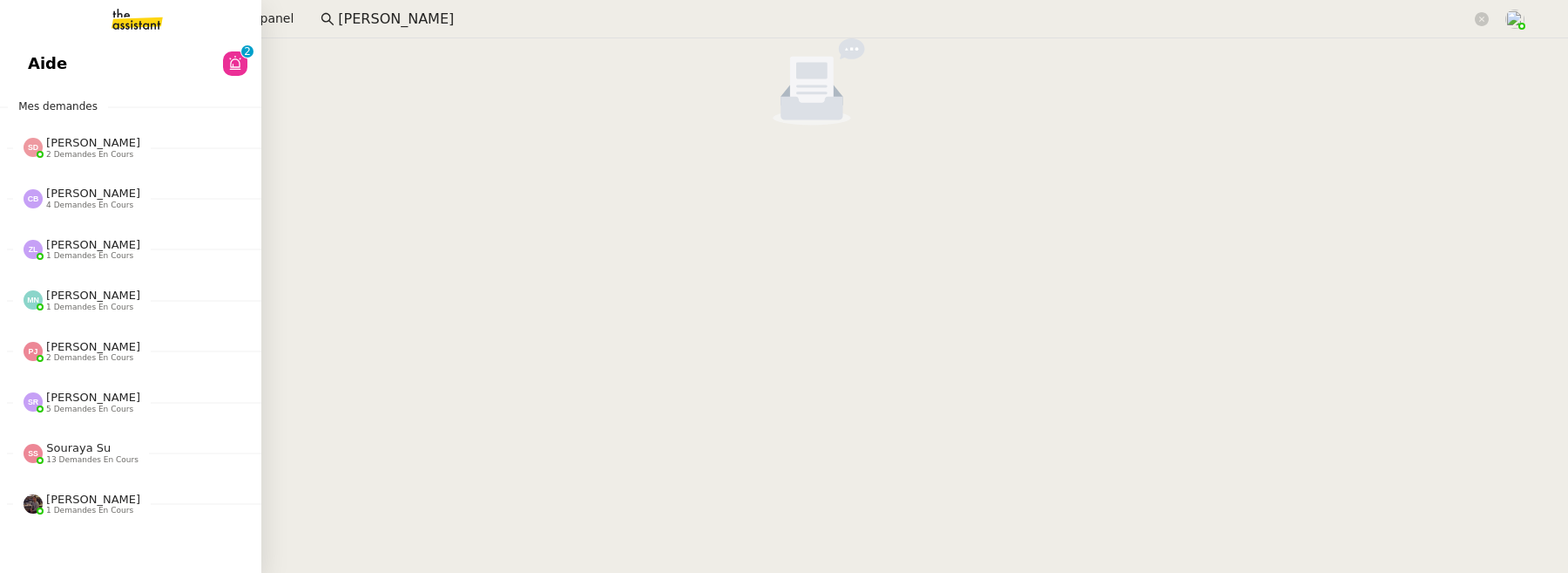
click at [48, 61] on link "Aide 0 1 2 3 4 5 6 7 8 9" at bounding box center [131, 63] width 261 height 40
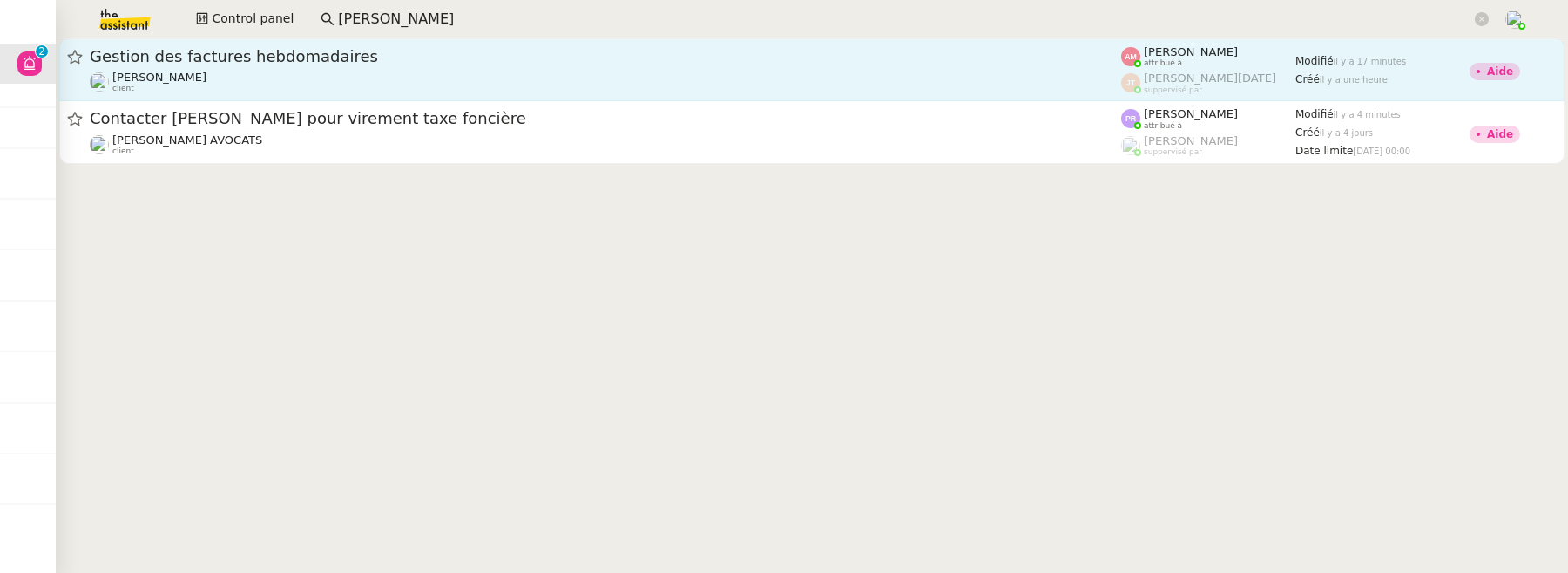
click at [384, 76] on div "Emile Kratiroff client" at bounding box center [605, 81] width 1031 height 23
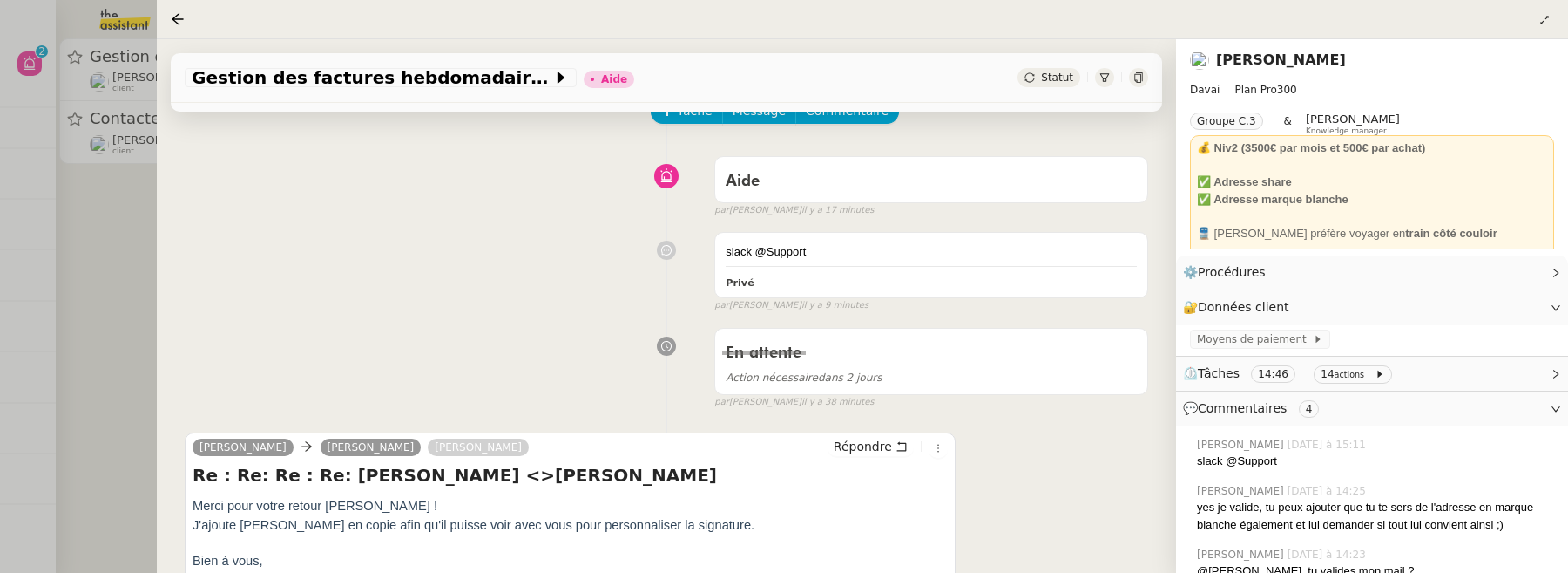
scroll to position [105, 0]
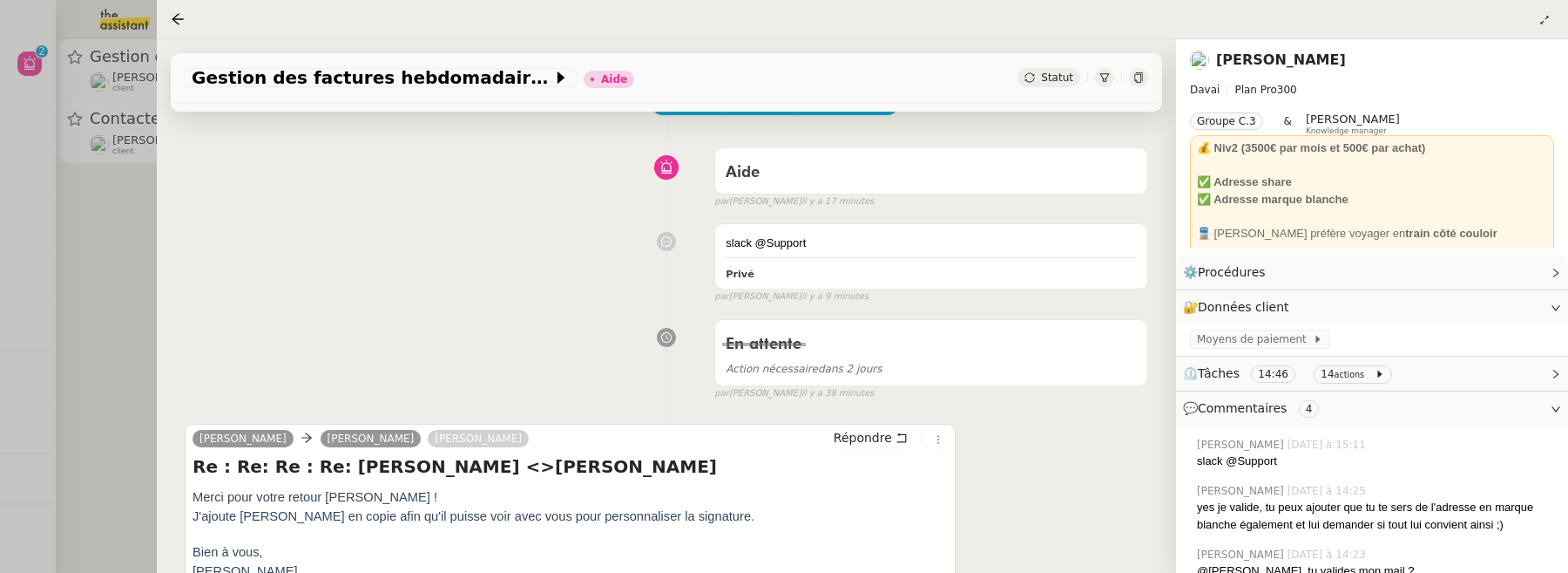
click at [78, 293] on div at bounding box center [784, 286] width 1568 height 573
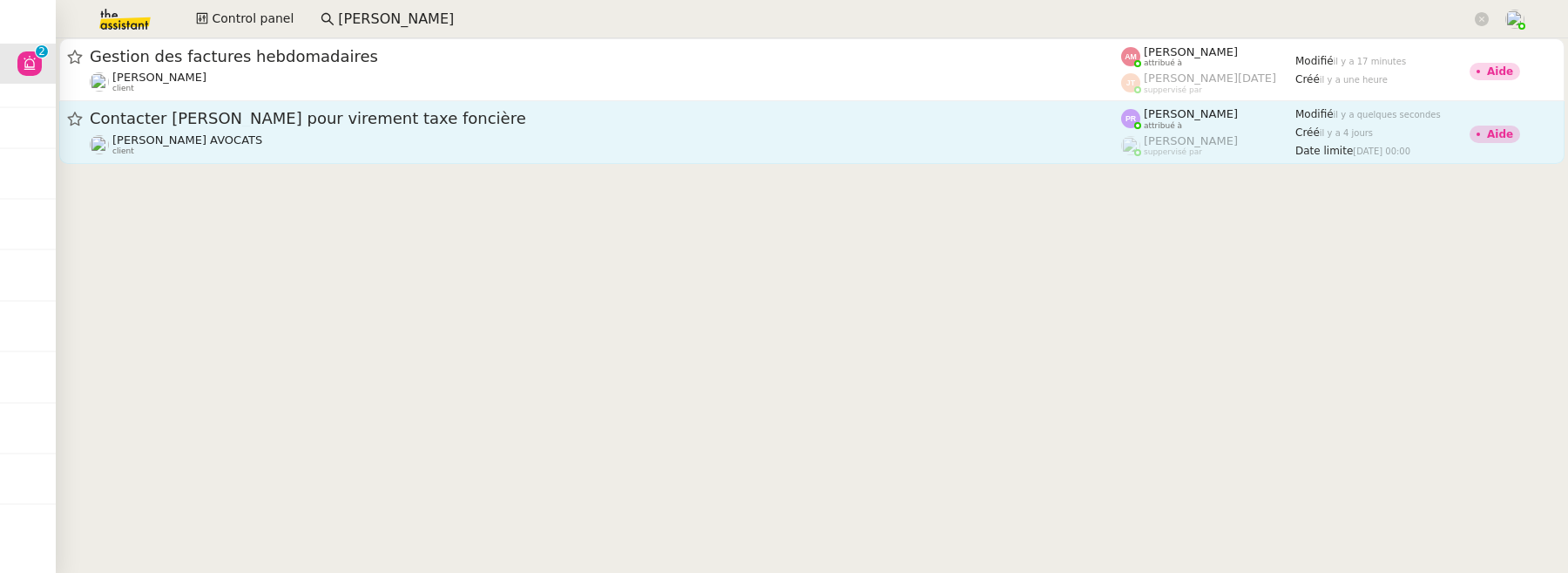
click at [416, 144] on div "Naomi NOK AVOCATS client" at bounding box center [605, 145] width 1031 height 23
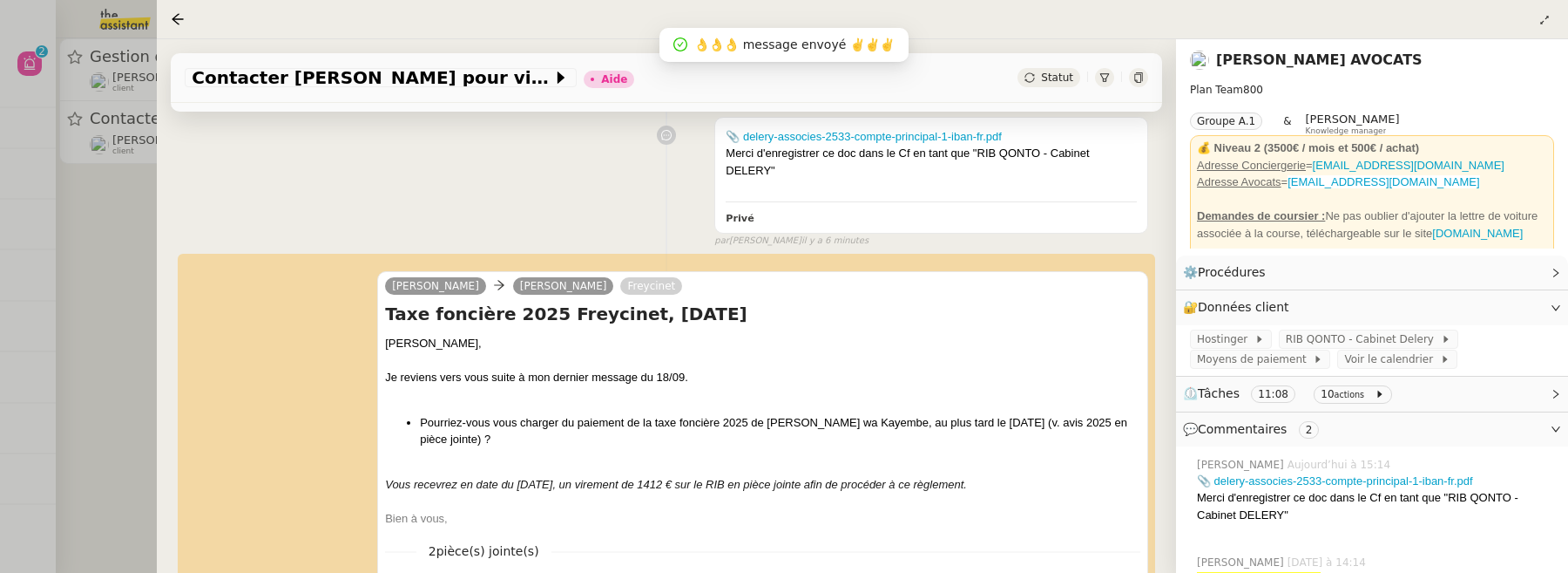
scroll to position [355, 0]
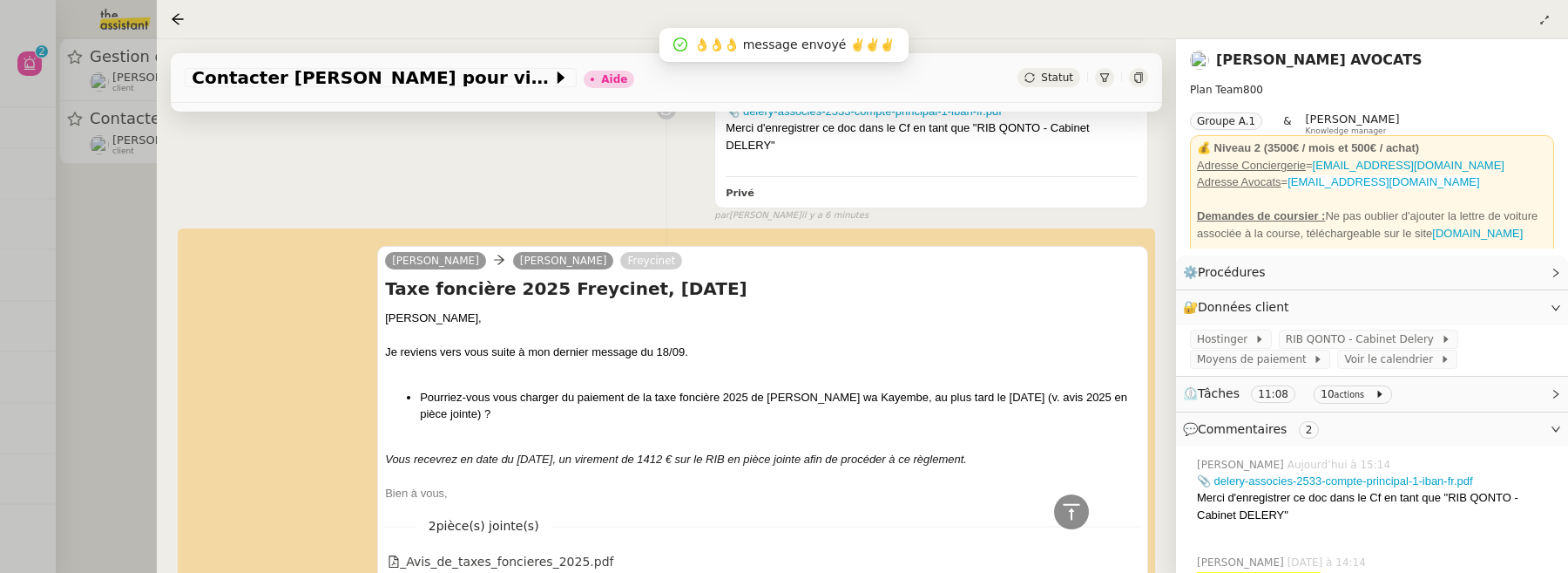
click at [117, 250] on div at bounding box center [784, 286] width 1568 height 573
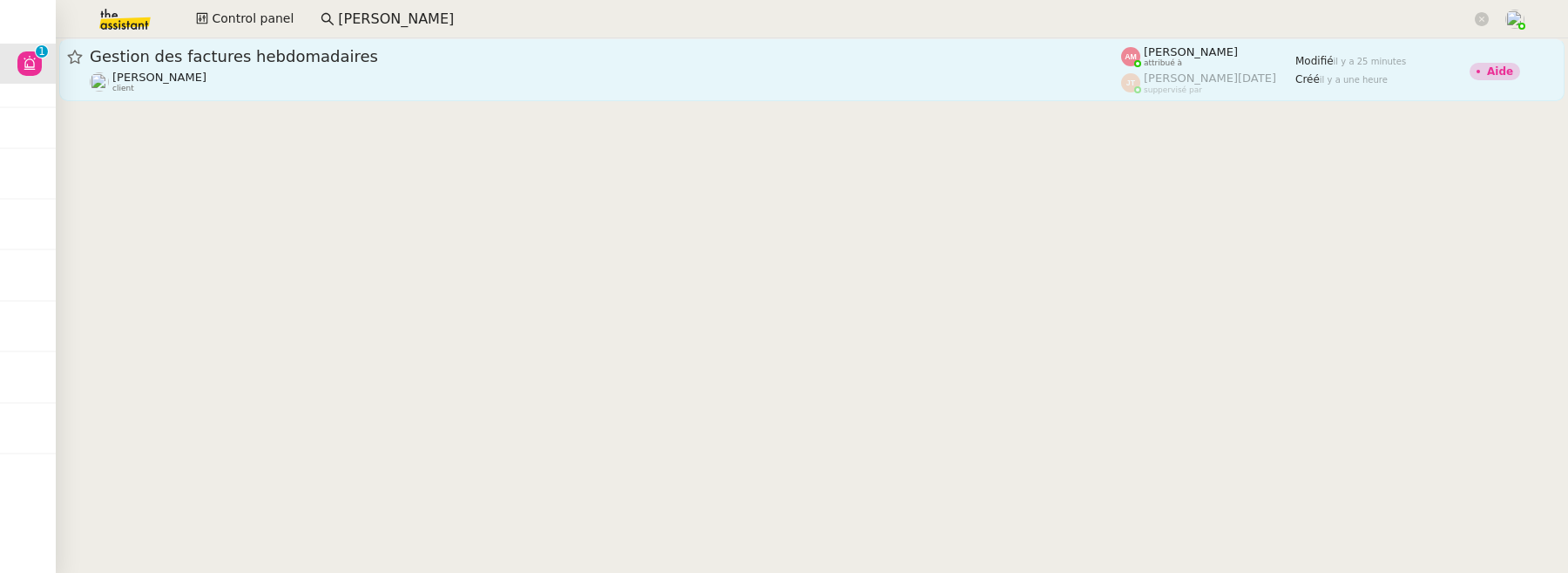
click at [561, 83] on div "Emile Kratiroff client" at bounding box center [605, 81] width 1031 height 23
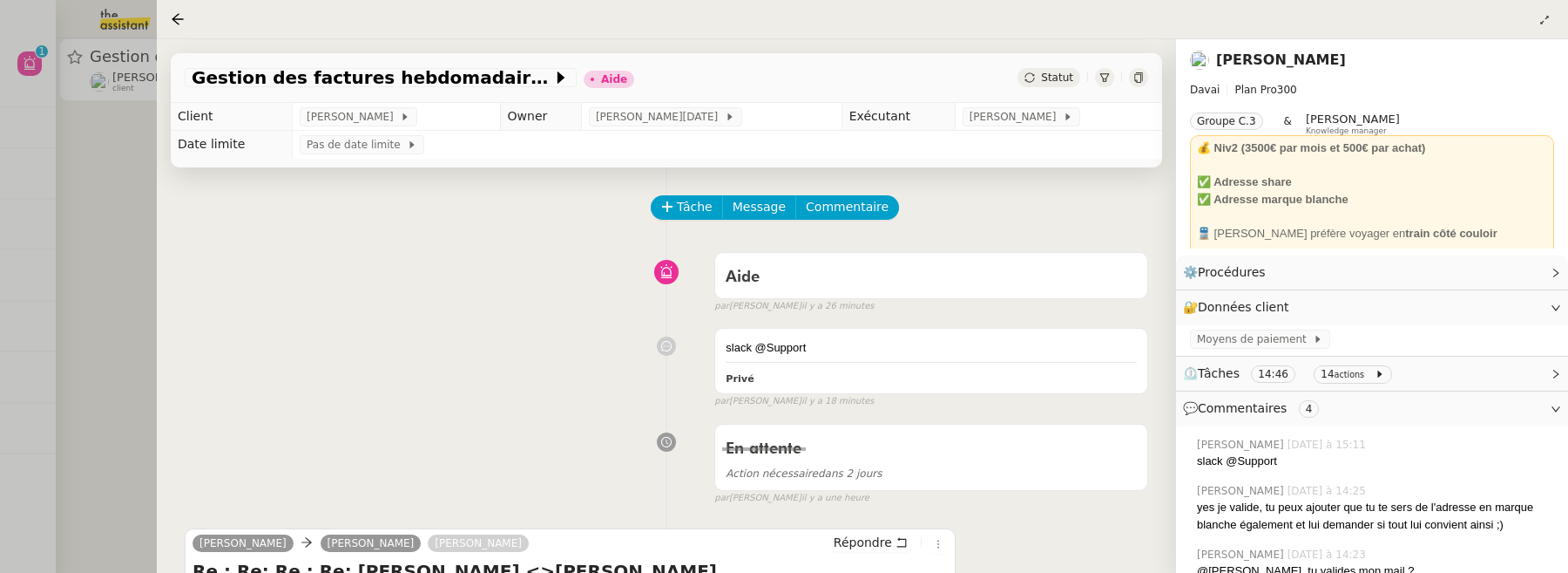
click at [90, 154] on div at bounding box center [784, 286] width 1568 height 573
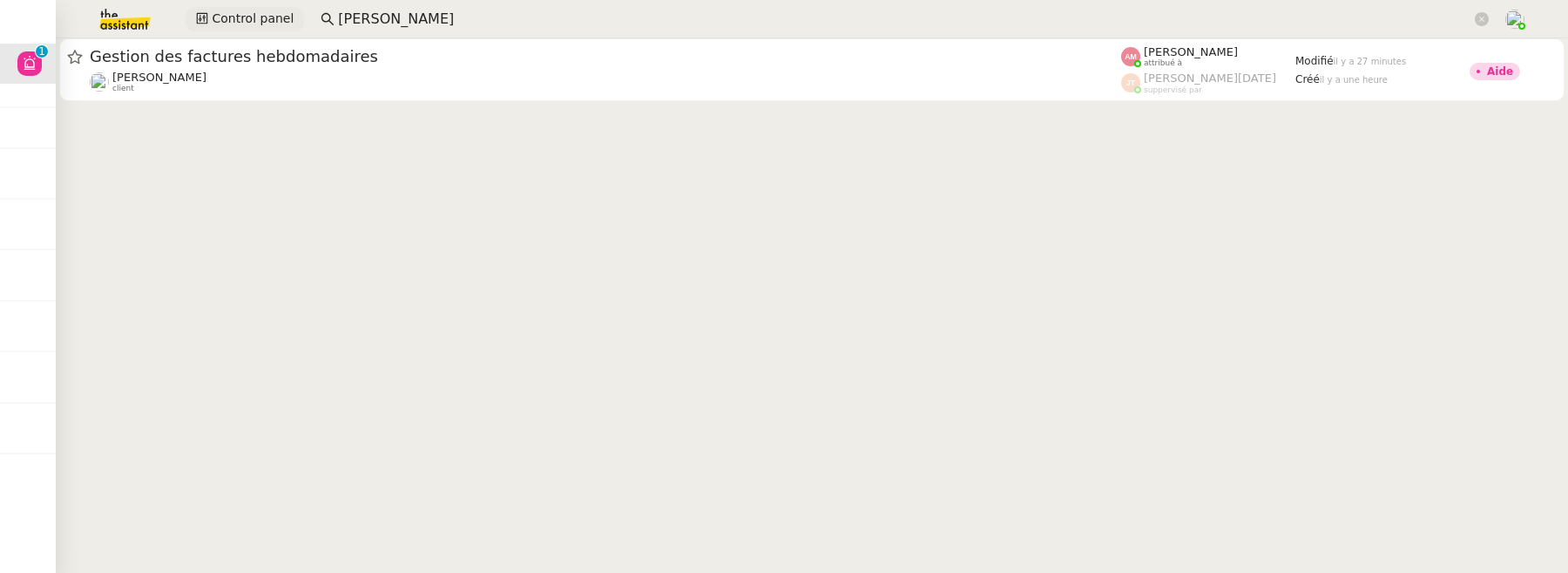
click at [260, 26] on span "Control panel" at bounding box center [253, 19] width 82 height 20
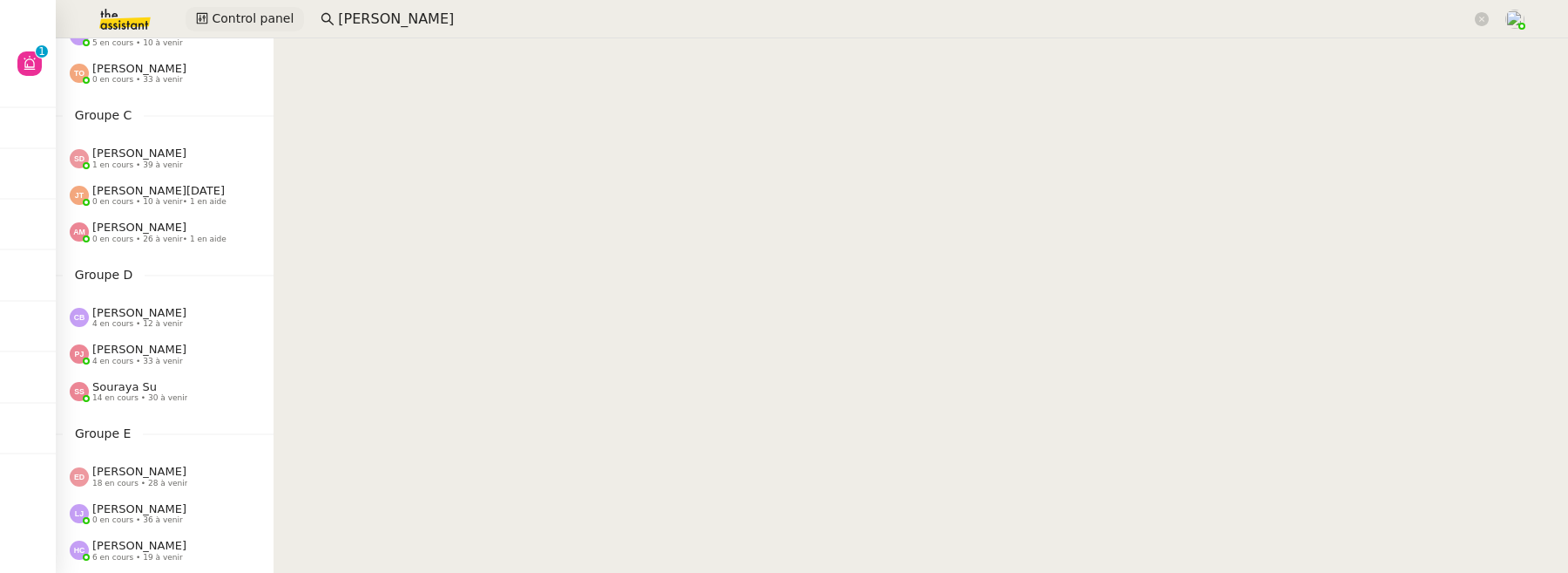
scroll to position [865, 0]
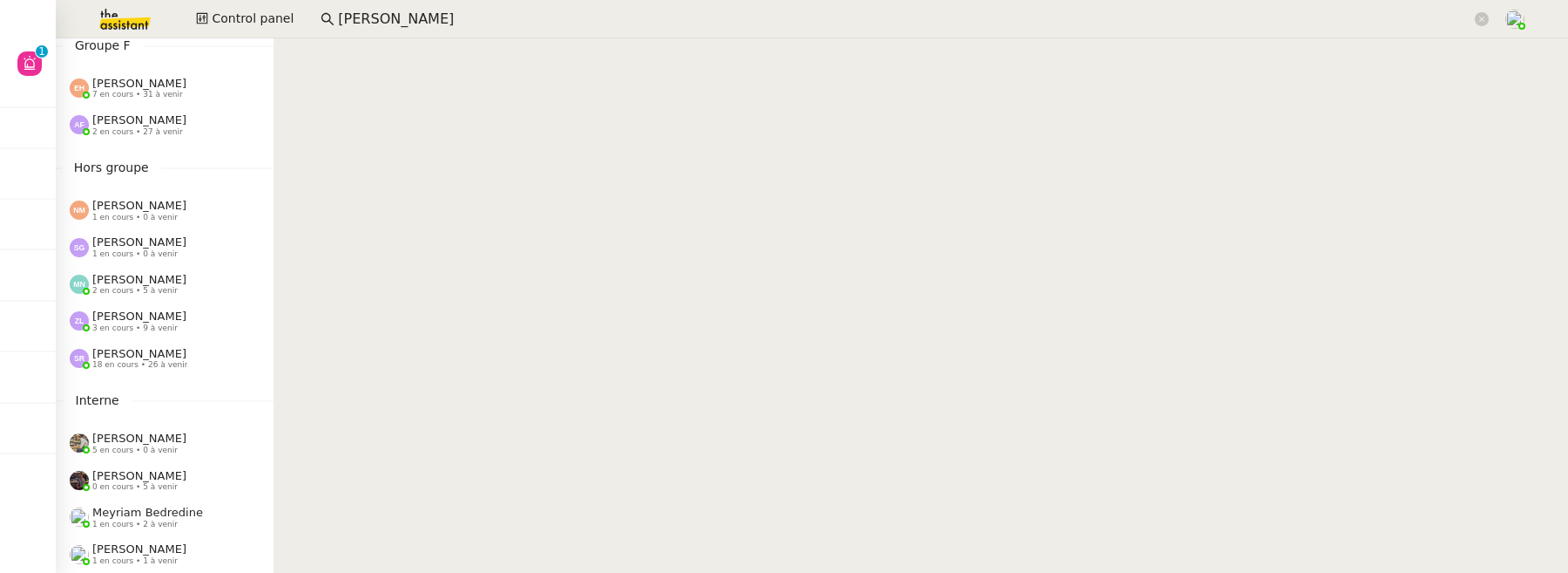
click at [156, 309] on span "[PERSON_NAME]" at bounding box center [139, 315] width 94 height 13
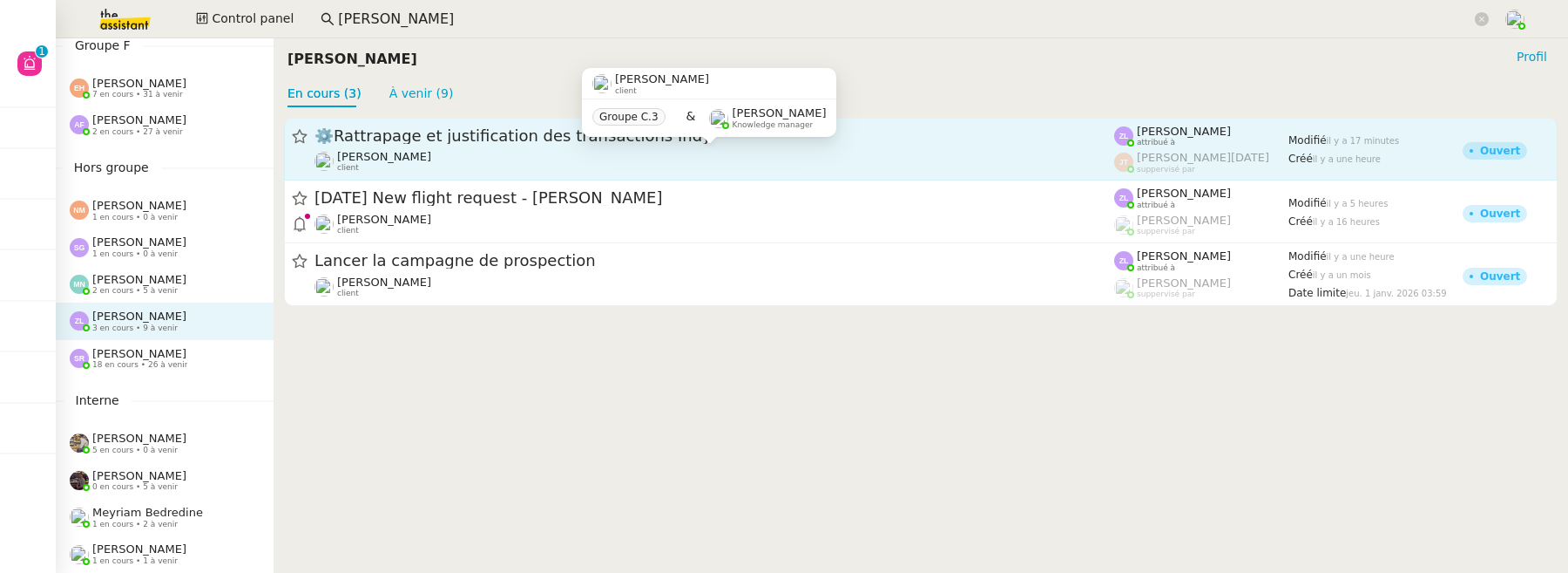
click at [492, 156] on div "Emile Kratiroff client" at bounding box center [713, 161] width 799 height 23
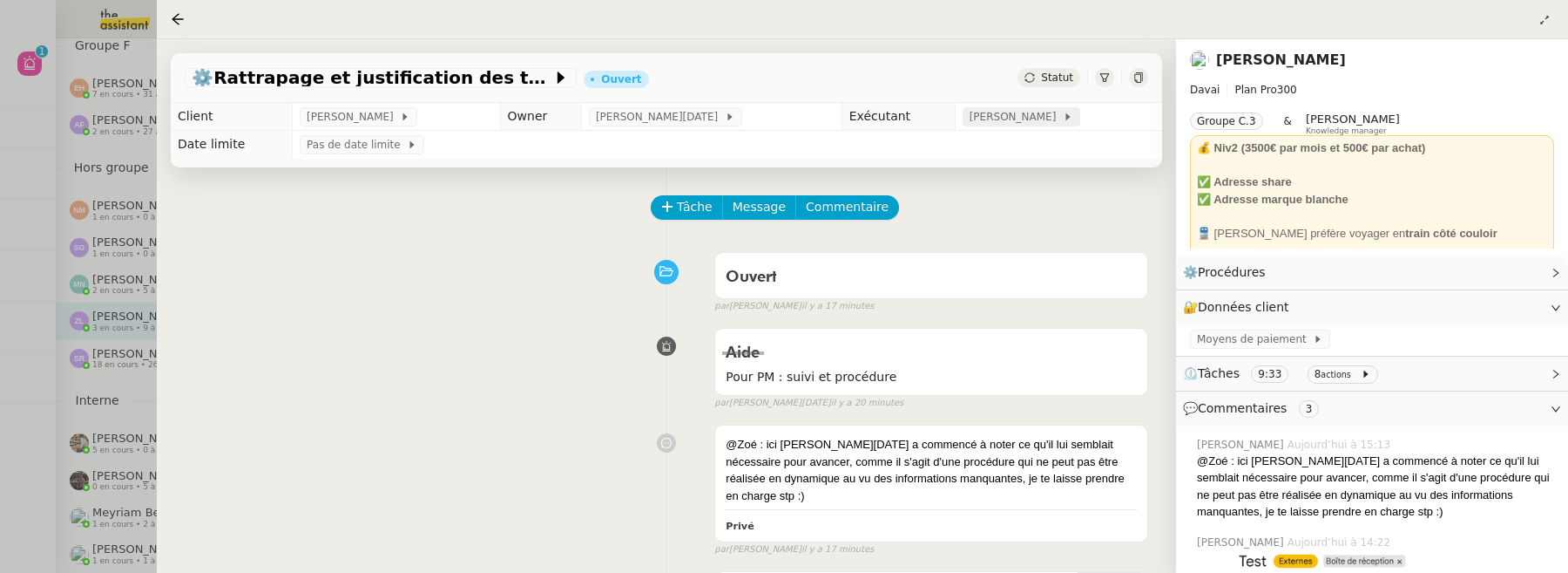
click at [1029, 121] on span "[PERSON_NAME]" at bounding box center [1016, 117] width 93 height 18
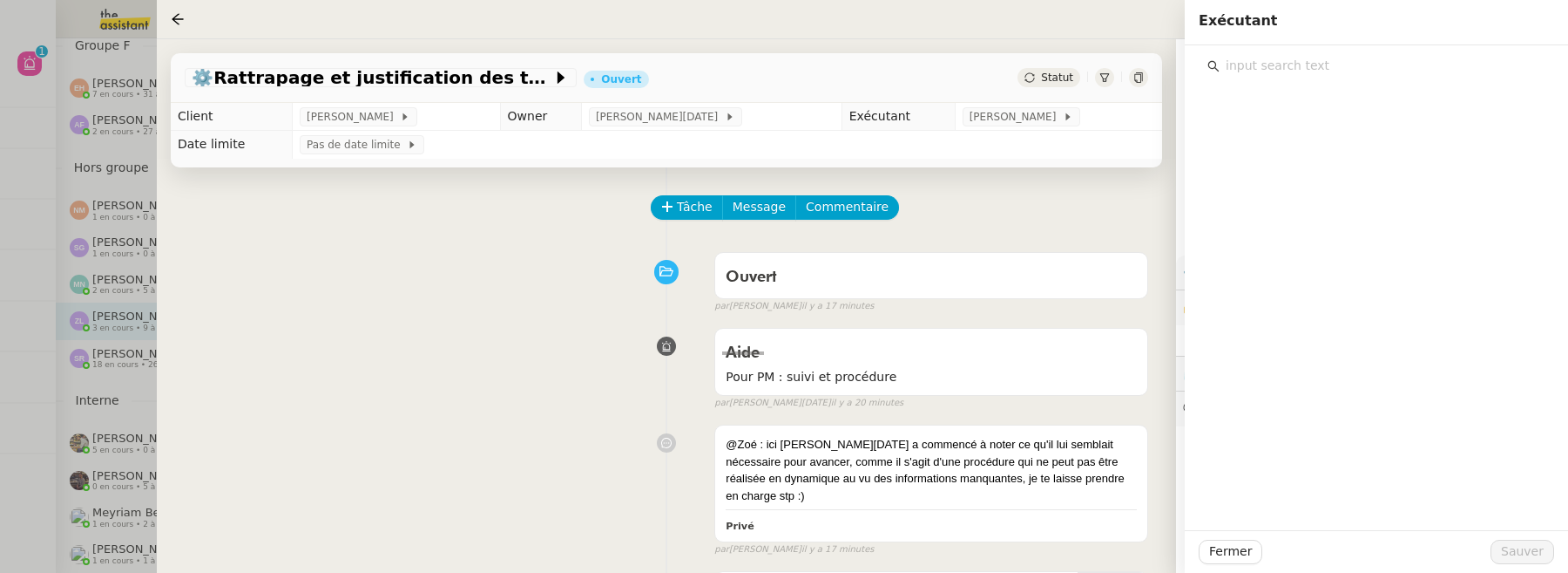
click at [1259, 61] on input "text" at bounding box center [1382, 66] width 326 height 24
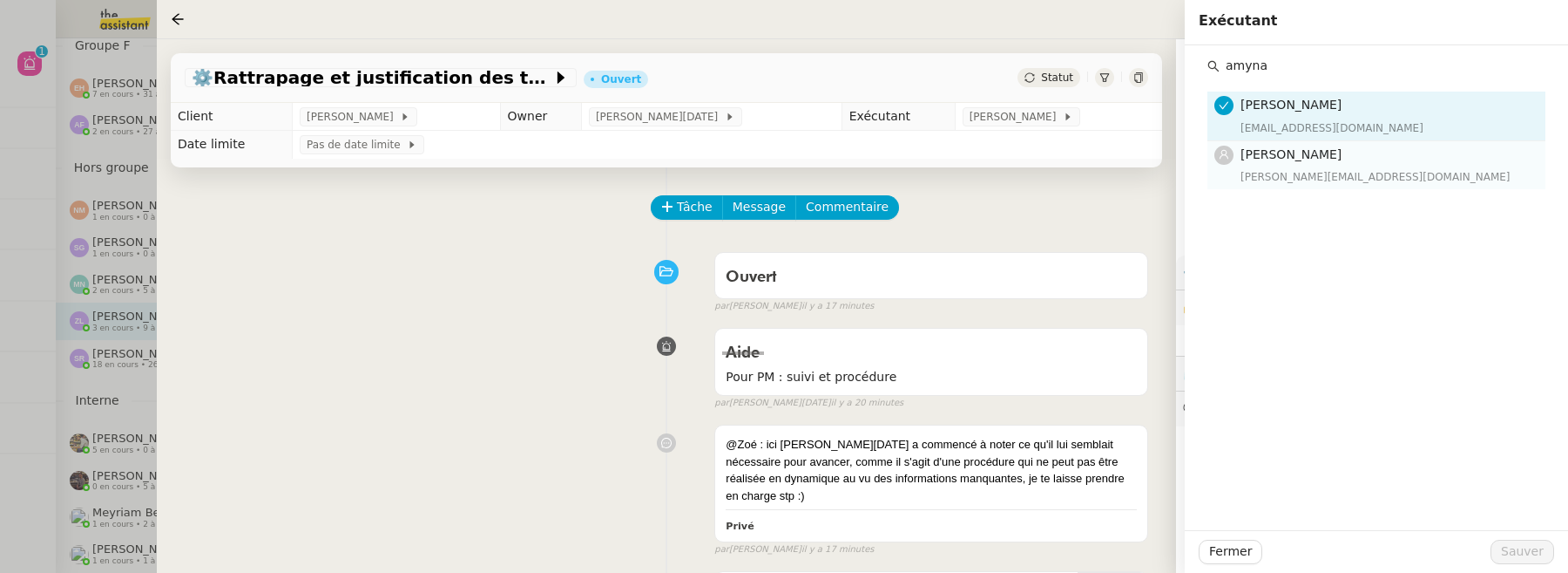
type input "amyna"
click at [1350, 153] on h4 "[PERSON_NAME]" at bounding box center [1387, 155] width 294 height 20
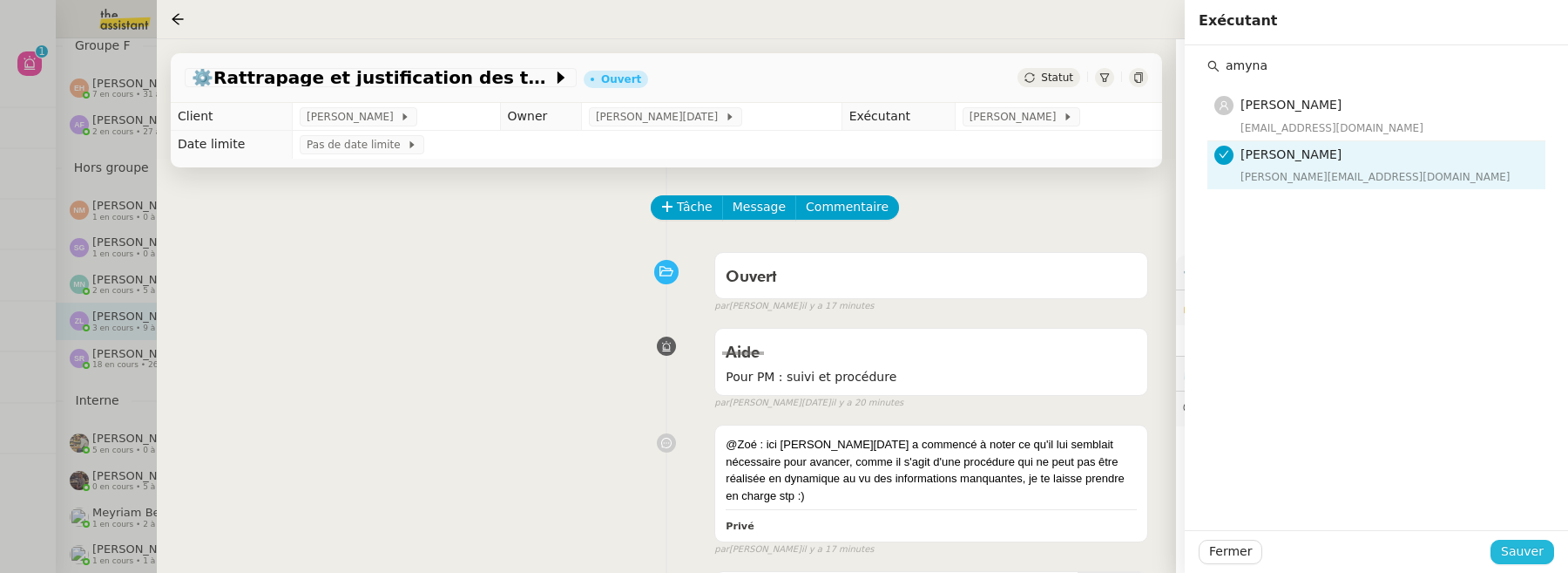
click at [1518, 545] on span "Sauver" at bounding box center [1521, 551] width 43 height 20
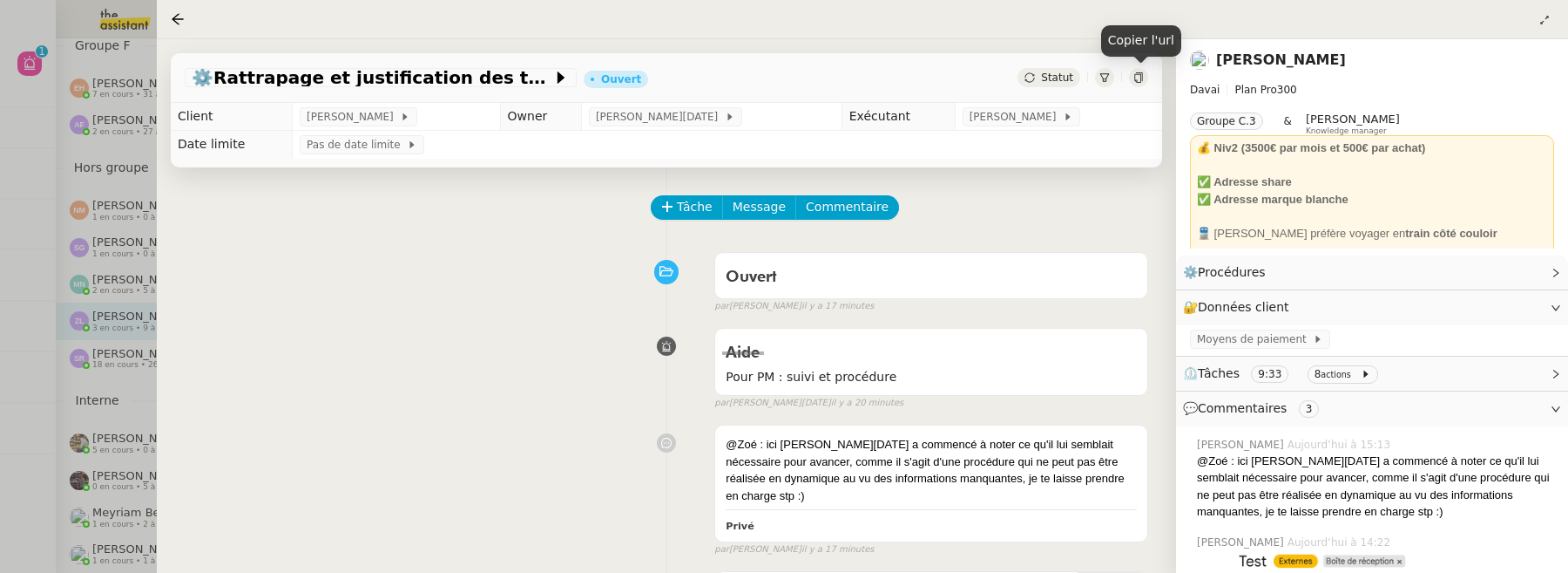
click at [1141, 70] on div at bounding box center [1138, 77] width 19 height 19
click at [849, 217] on span "Commentaire" at bounding box center [847, 207] width 83 height 20
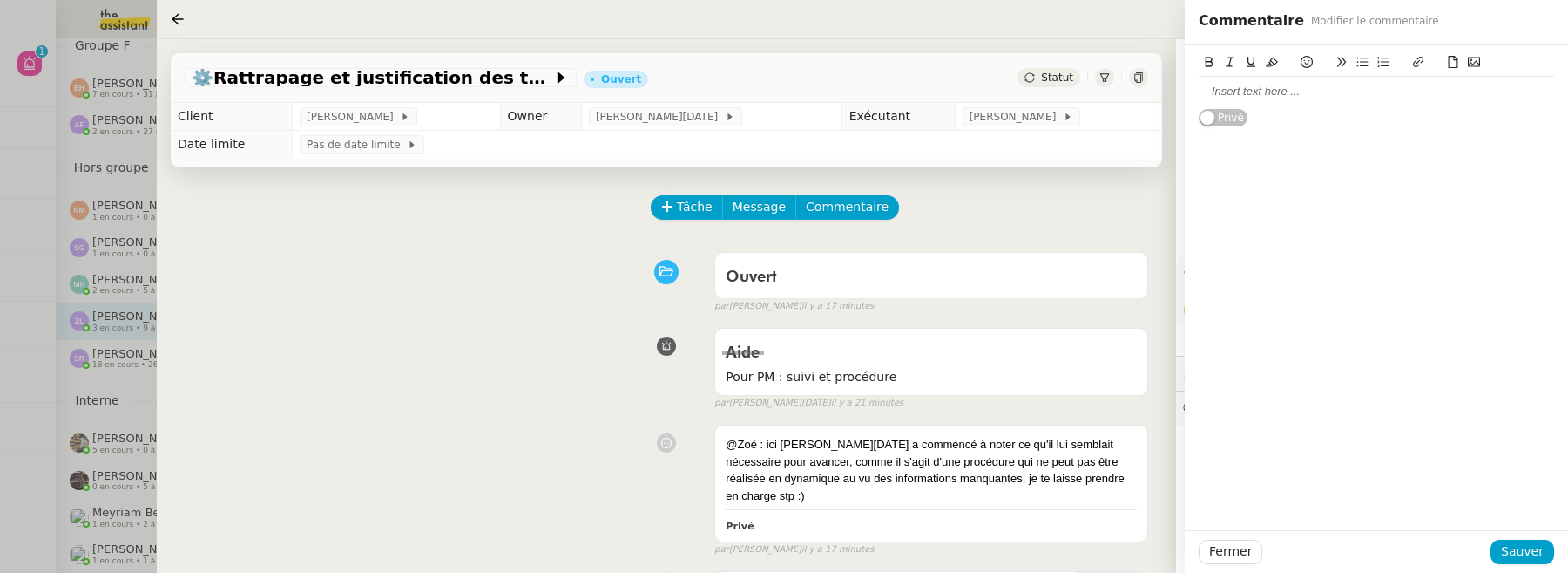
click at [1325, 90] on div at bounding box center [1376, 91] width 356 height 16
click at [1544, 540] on button "Sauver" at bounding box center [1522, 551] width 63 height 25
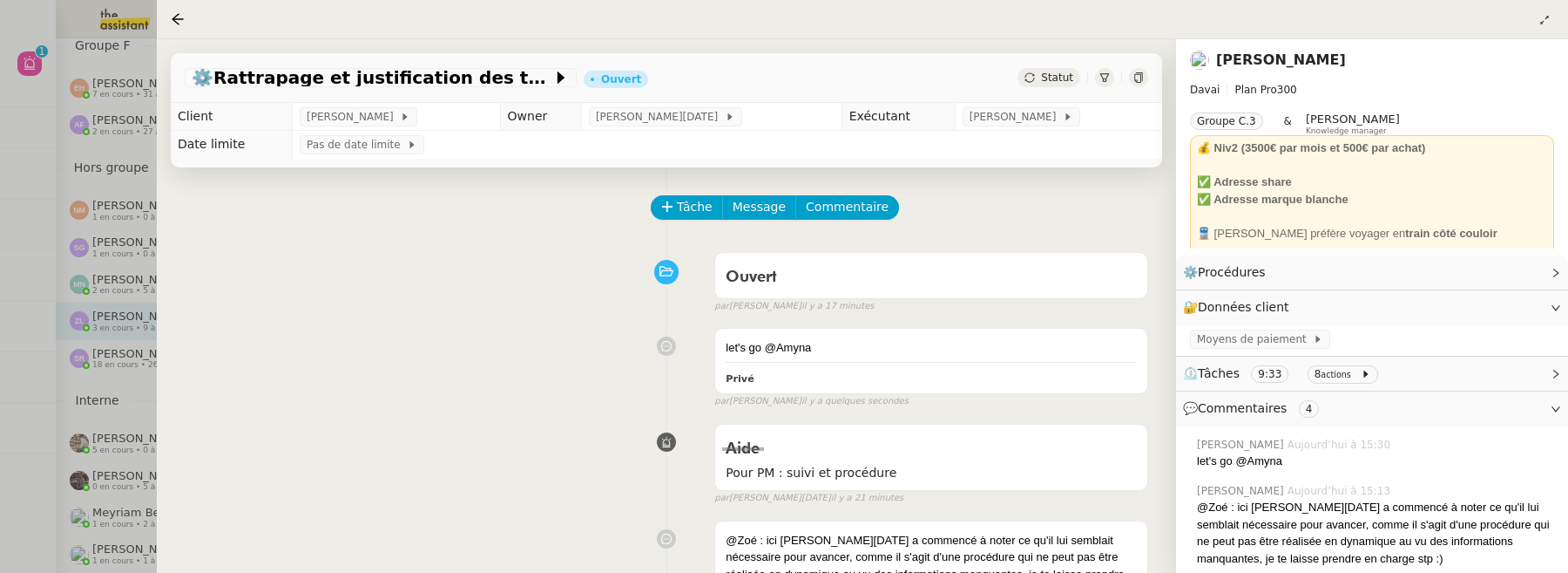
click at [14, 65] on div at bounding box center [784, 286] width 1568 height 573
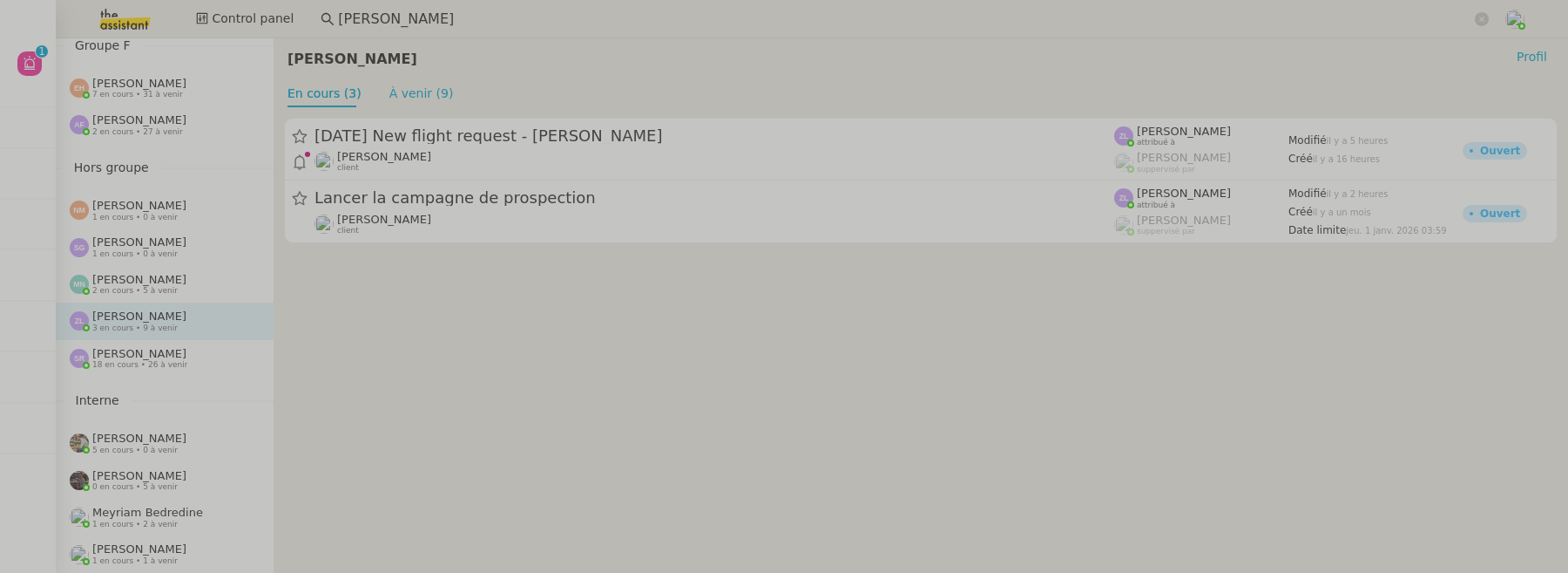
click at [40, 61] on nz-avatar at bounding box center [30, 63] width 25 height 25
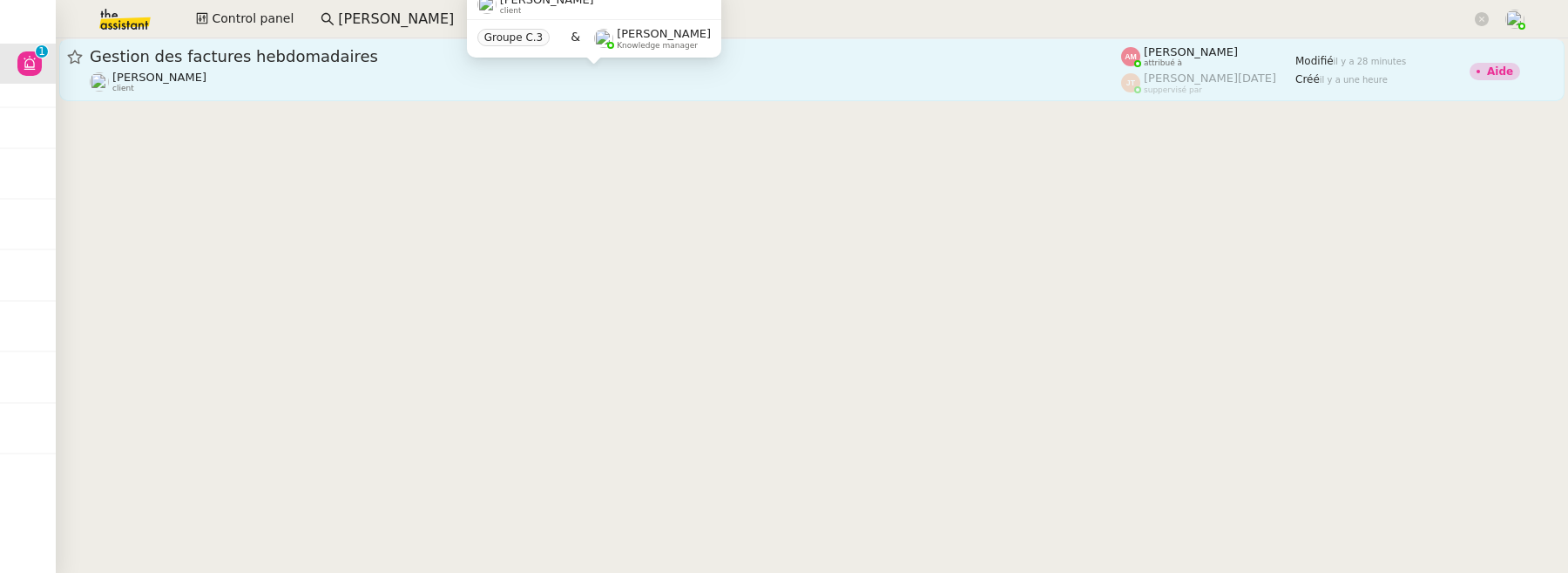
click at [497, 83] on div "Emile Kratiroff client" at bounding box center [605, 81] width 1031 height 23
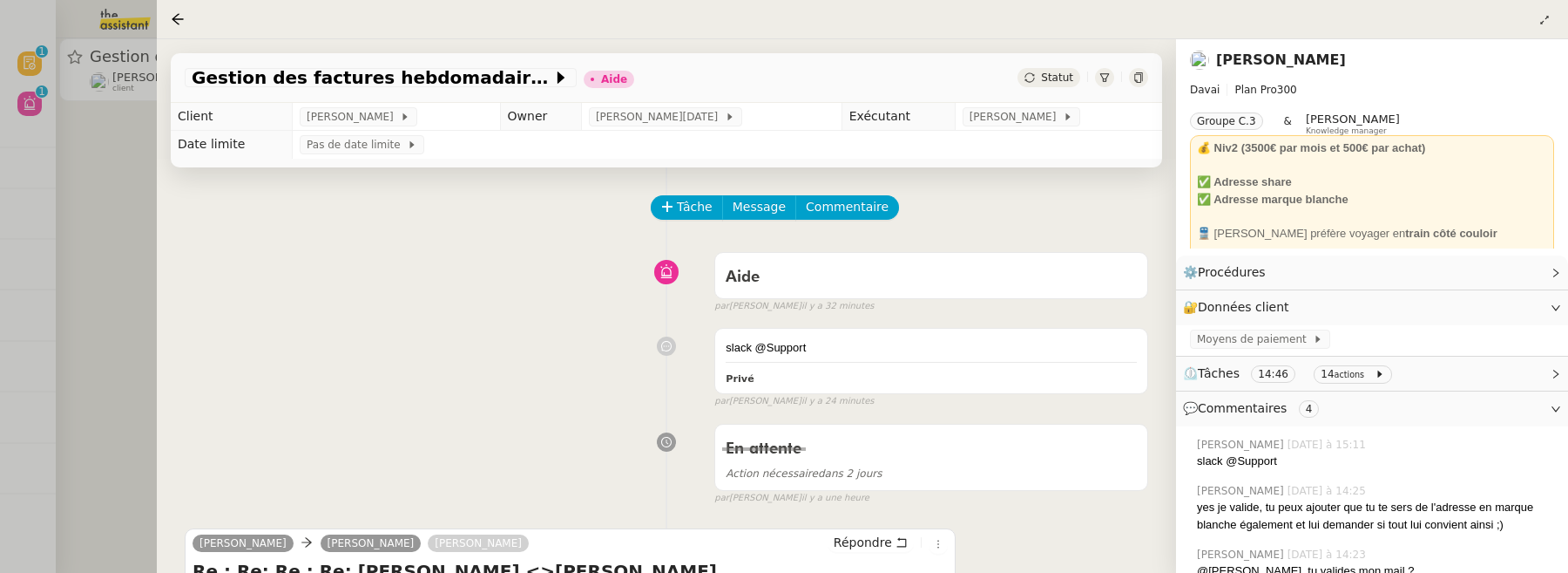
click at [123, 181] on div at bounding box center [784, 286] width 1568 height 573
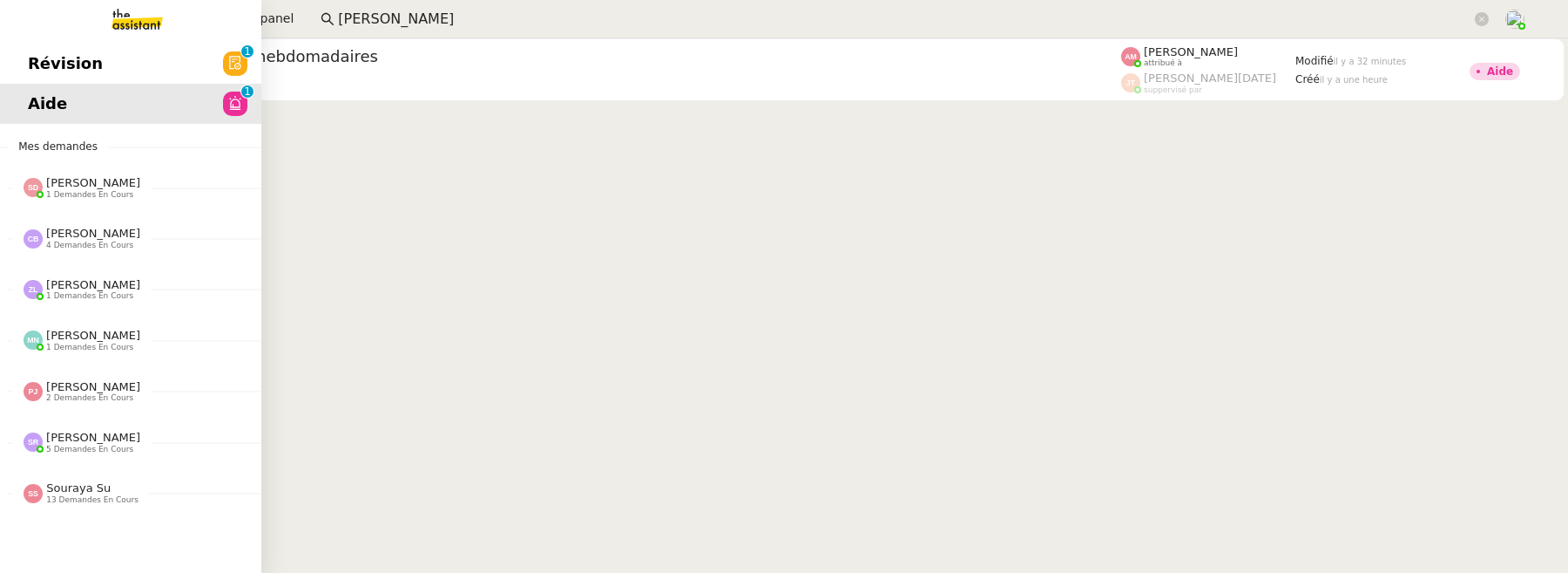
click at [30, 55] on span "Révision" at bounding box center [65, 63] width 75 height 26
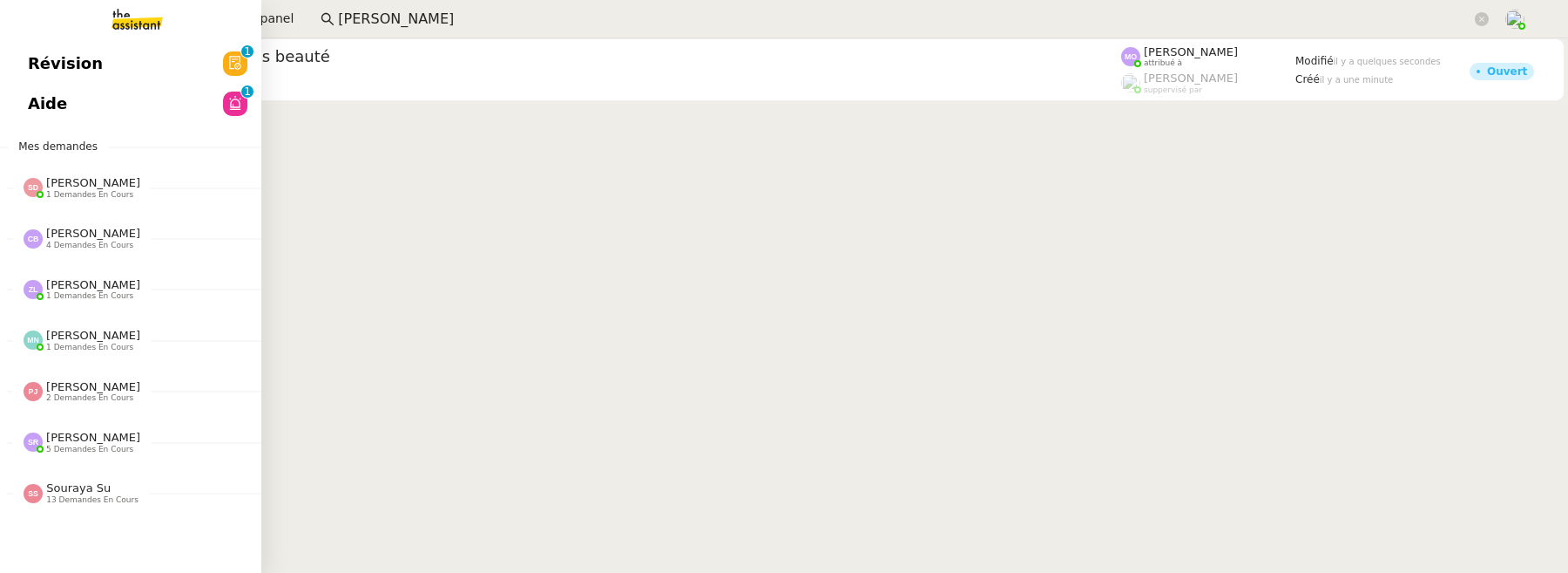
click at [40, 108] on span "Aide" at bounding box center [48, 103] width 40 height 26
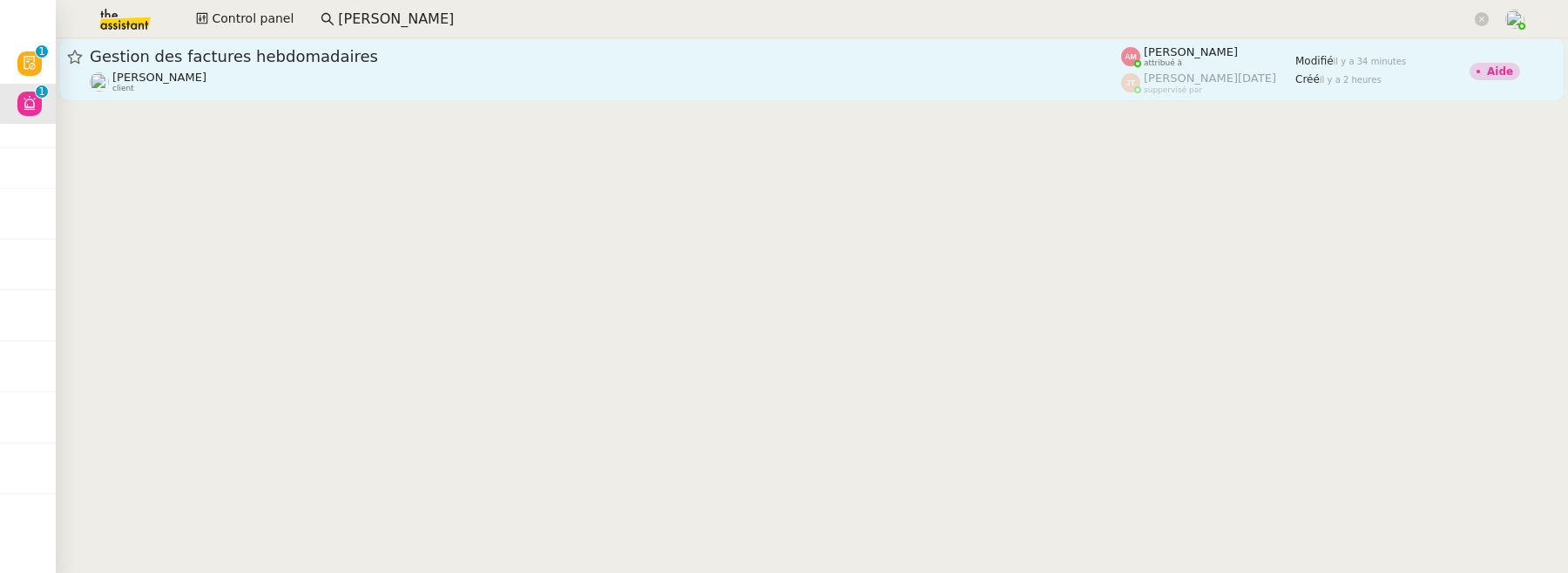
click at [433, 90] on div "Emile Kratiroff client" at bounding box center [605, 81] width 1031 height 23
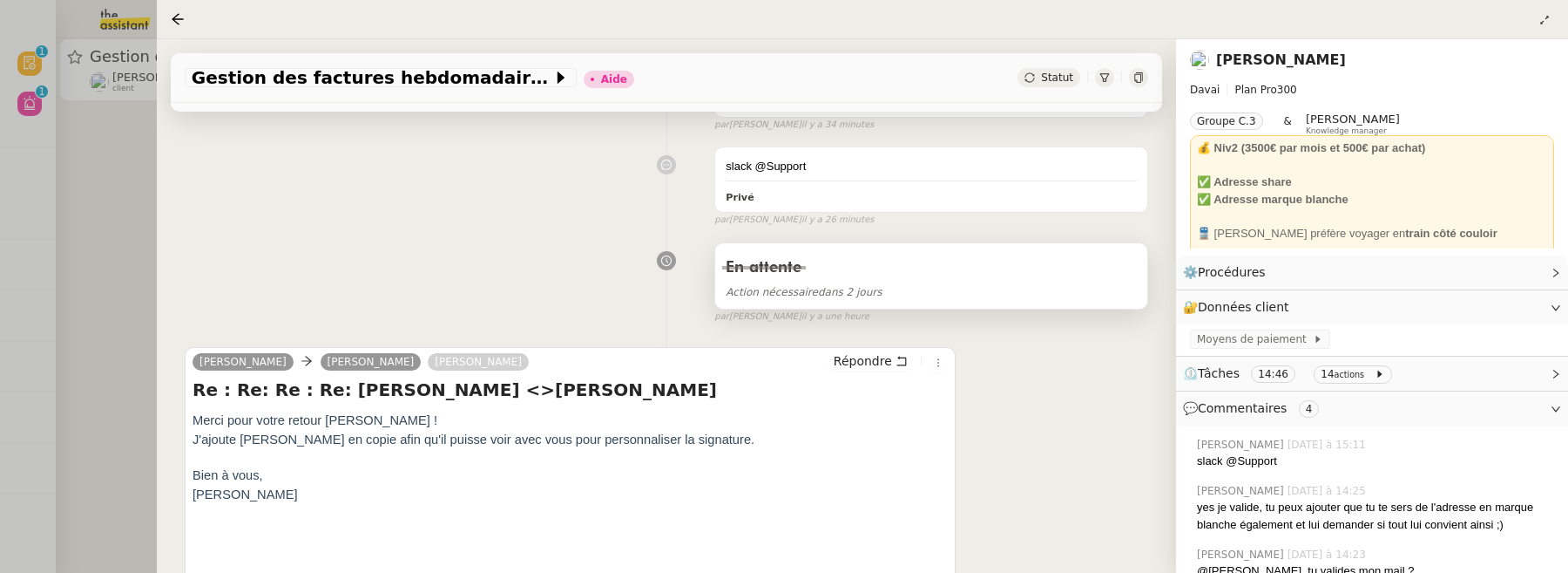
scroll to position [271, 0]
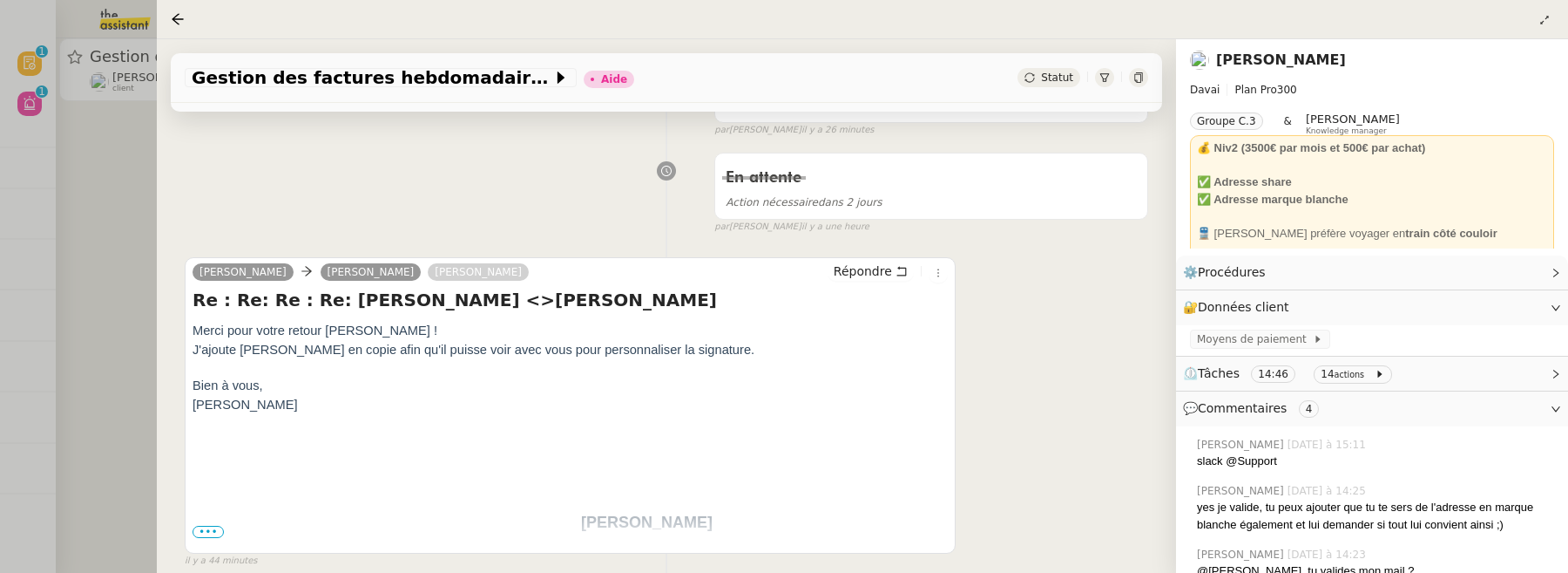
click at [137, 166] on div at bounding box center [784, 286] width 1568 height 573
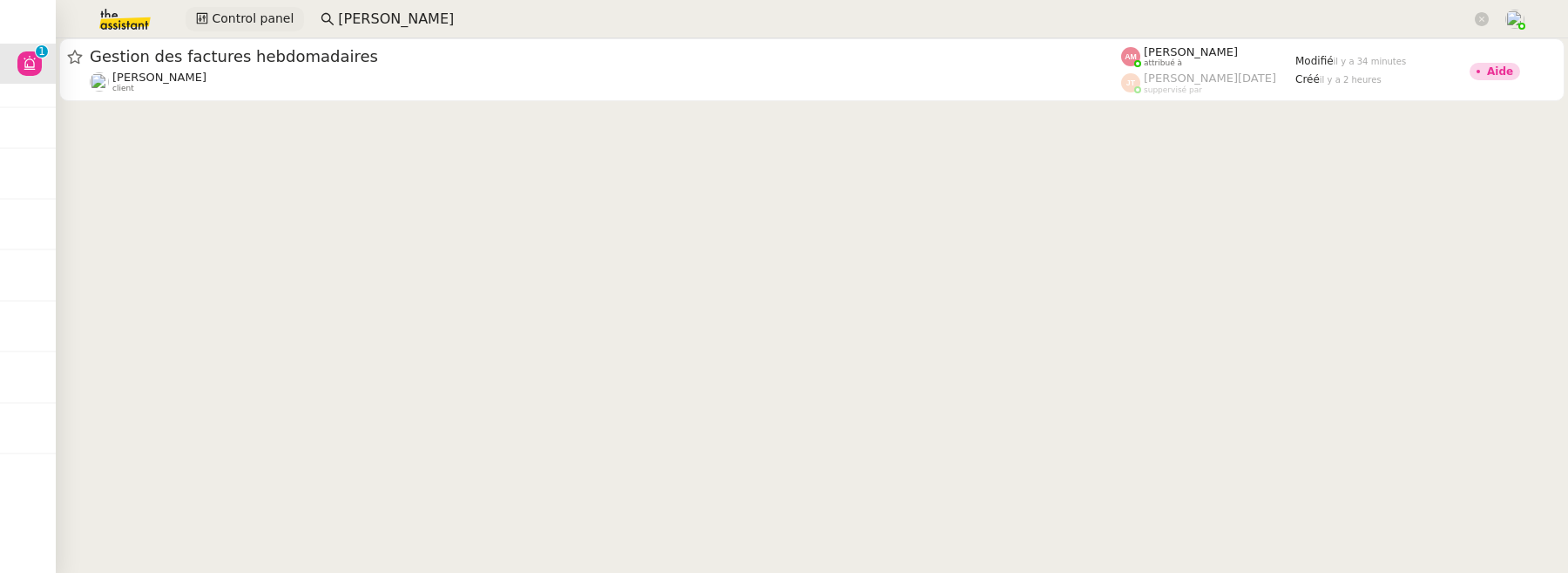
click at [260, 22] on span "Control panel" at bounding box center [253, 19] width 82 height 20
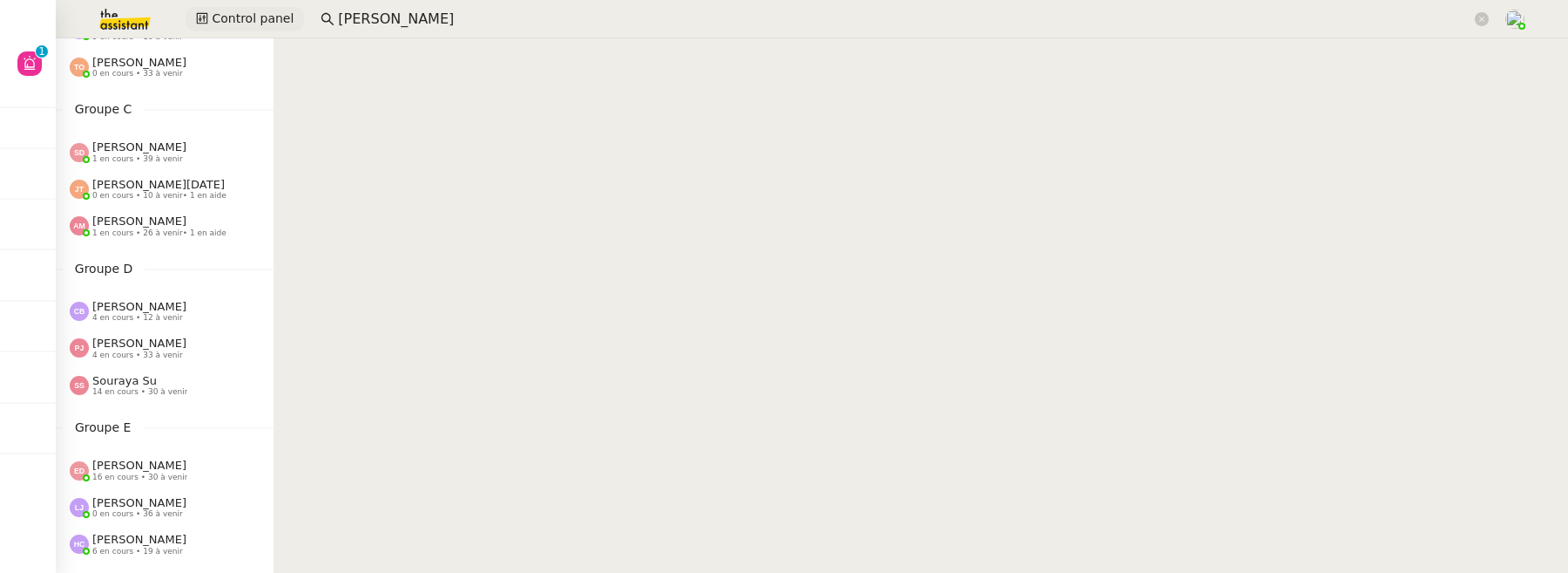
scroll to position [334, 0]
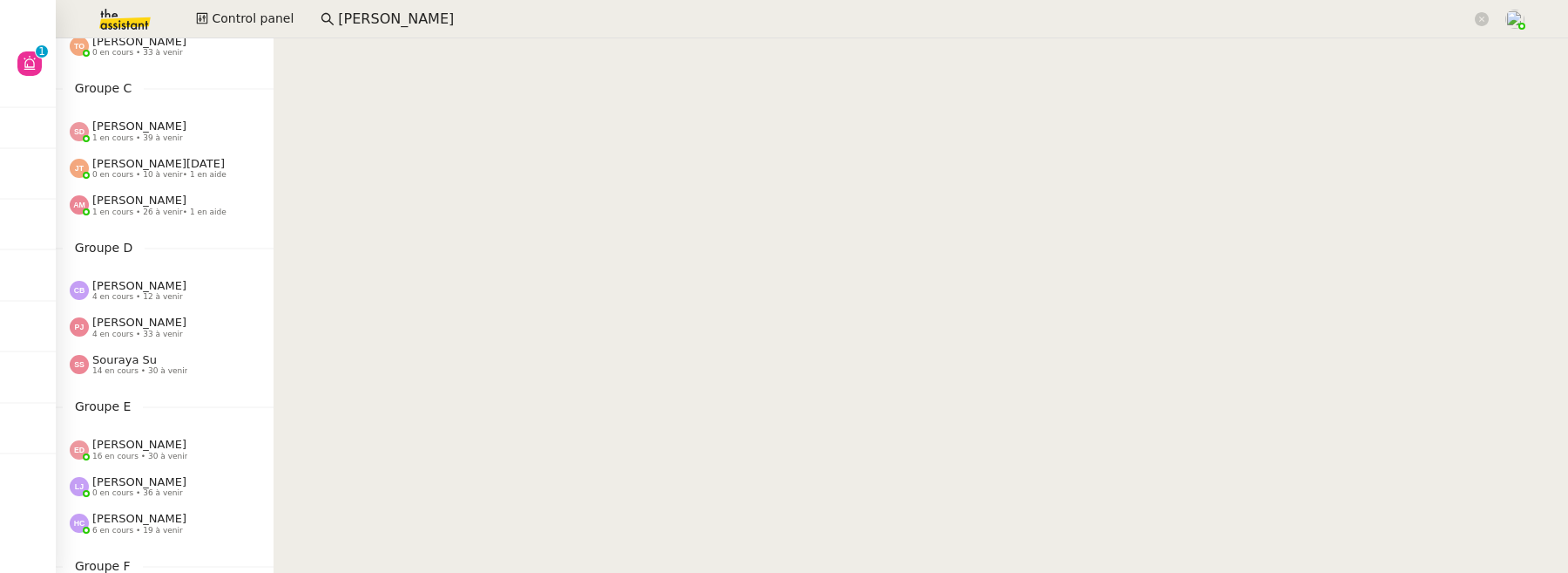
click at [176, 279] on div "Camille Barthès 4 en cours • 12 à venir" at bounding box center [164, 289] width 218 height 37
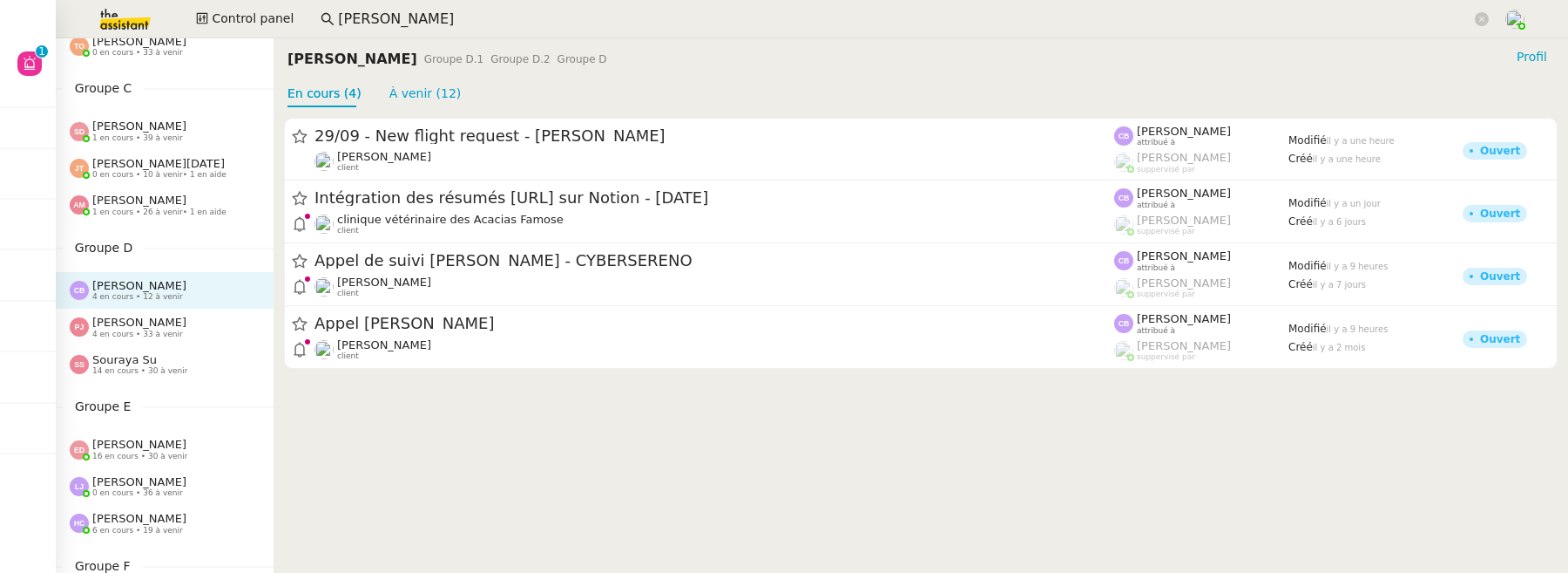
click at [166, 171] on span "0 en cours • 10 à venir • 1 en aide" at bounding box center [158, 174] width 134 height 10
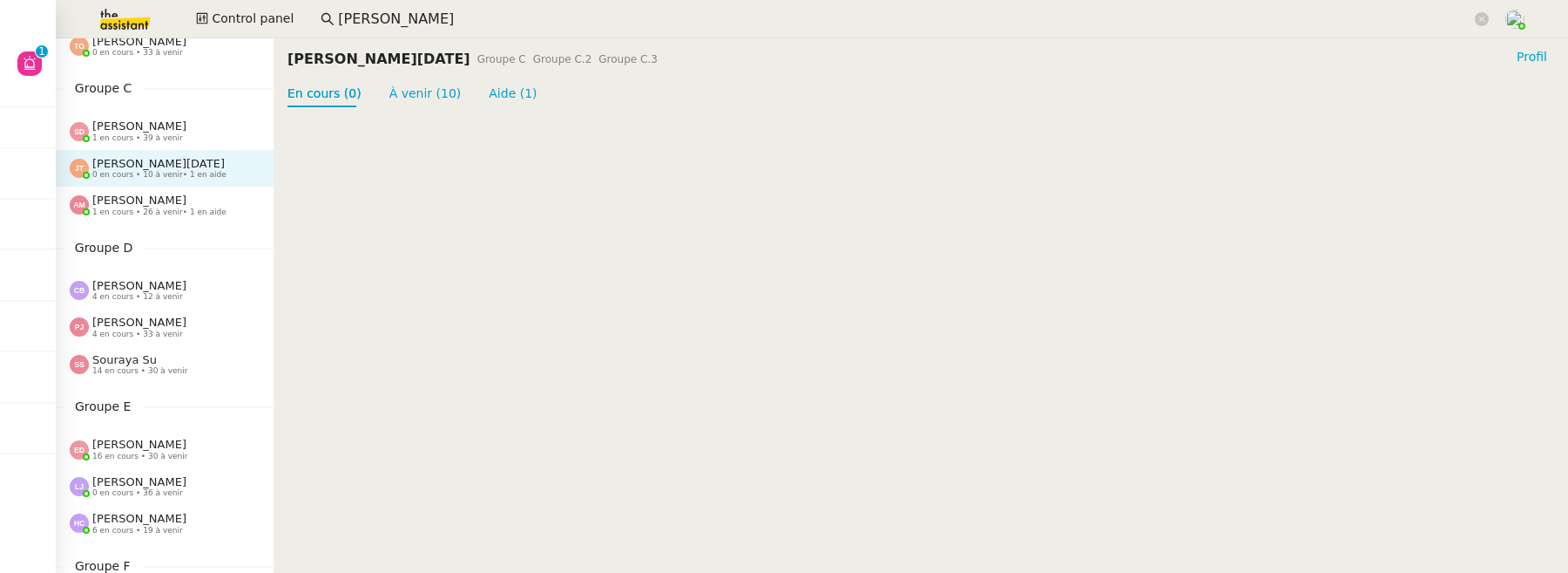
click at [171, 193] on div "Amyna Mehrez 1 en cours • 26 à venir • 1 en aide" at bounding box center [158, 204] width 134 height 23
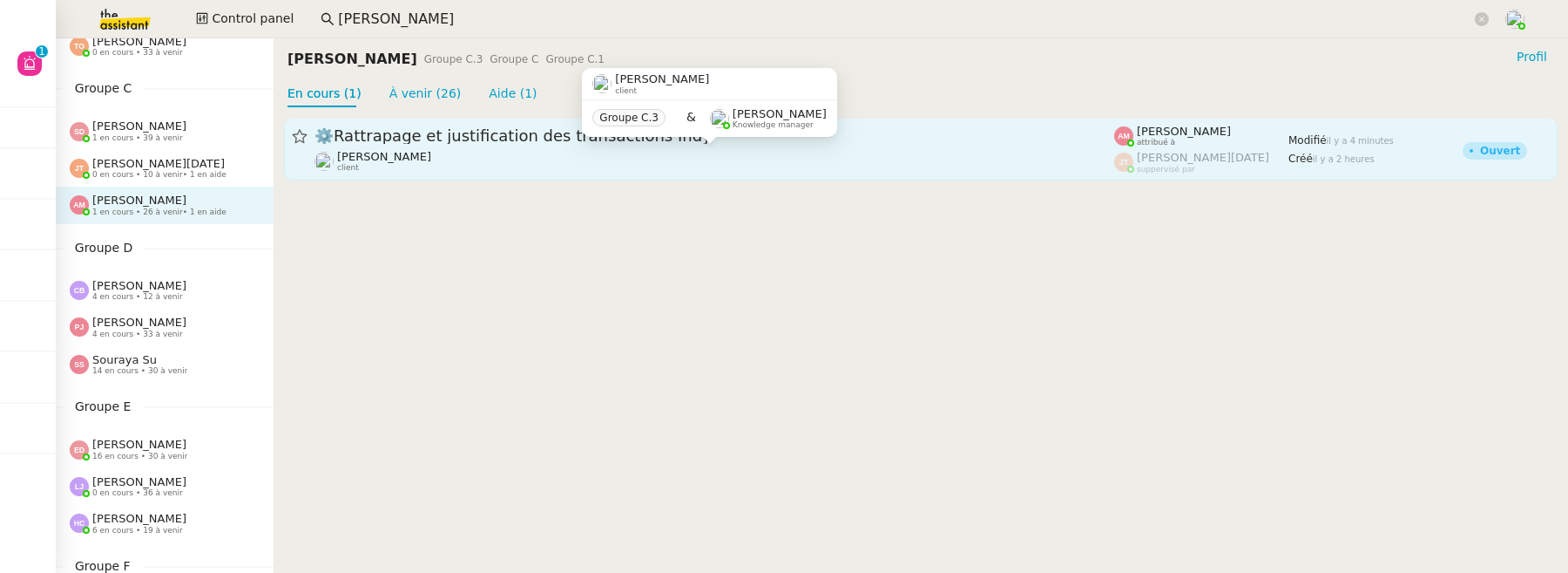
click at [489, 170] on div "Emile Kratiroff client" at bounding box center [713, 161] width 799 height 23
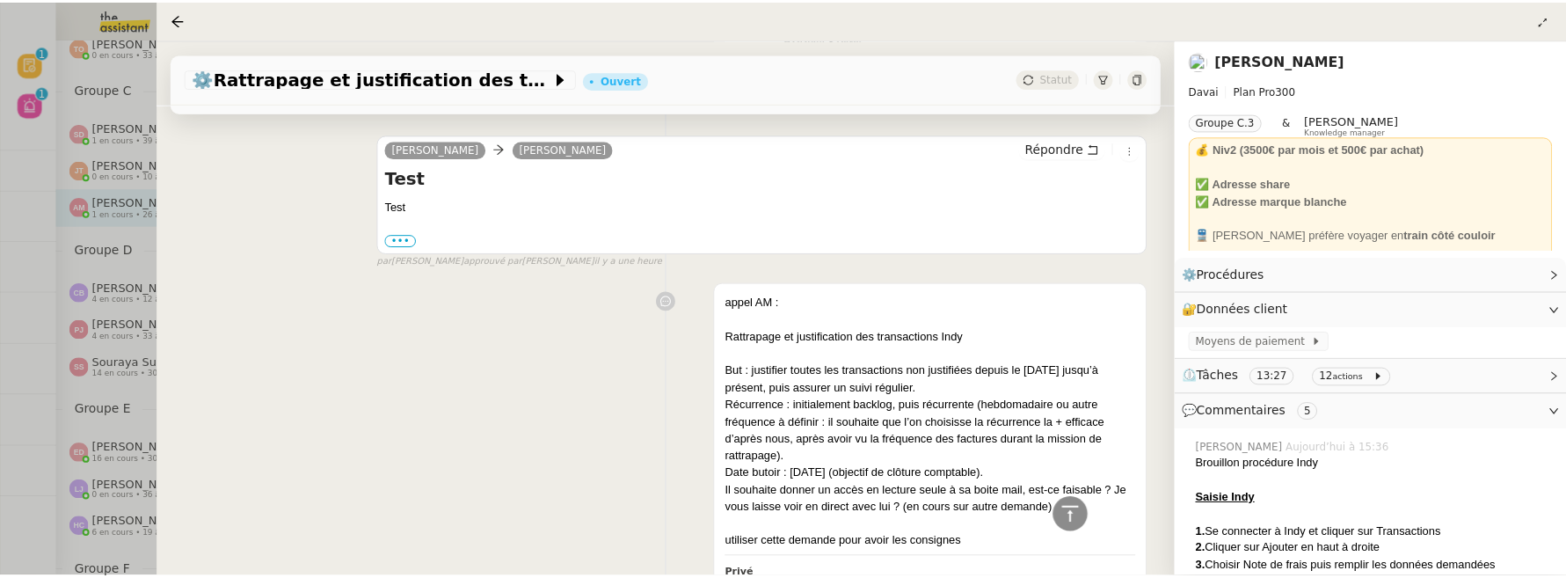
scroll to position [1871, 0]
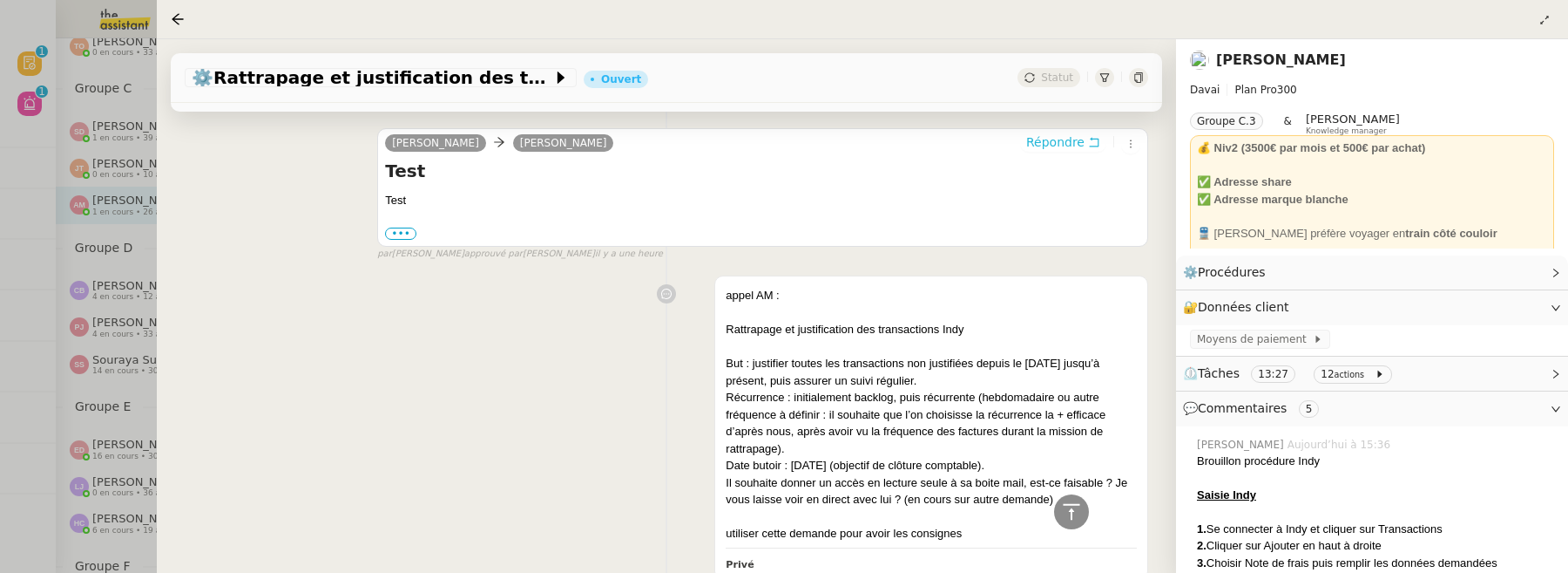
click at [1088, 136] on icon at bounding box center [1094, 142] width 12 height 12
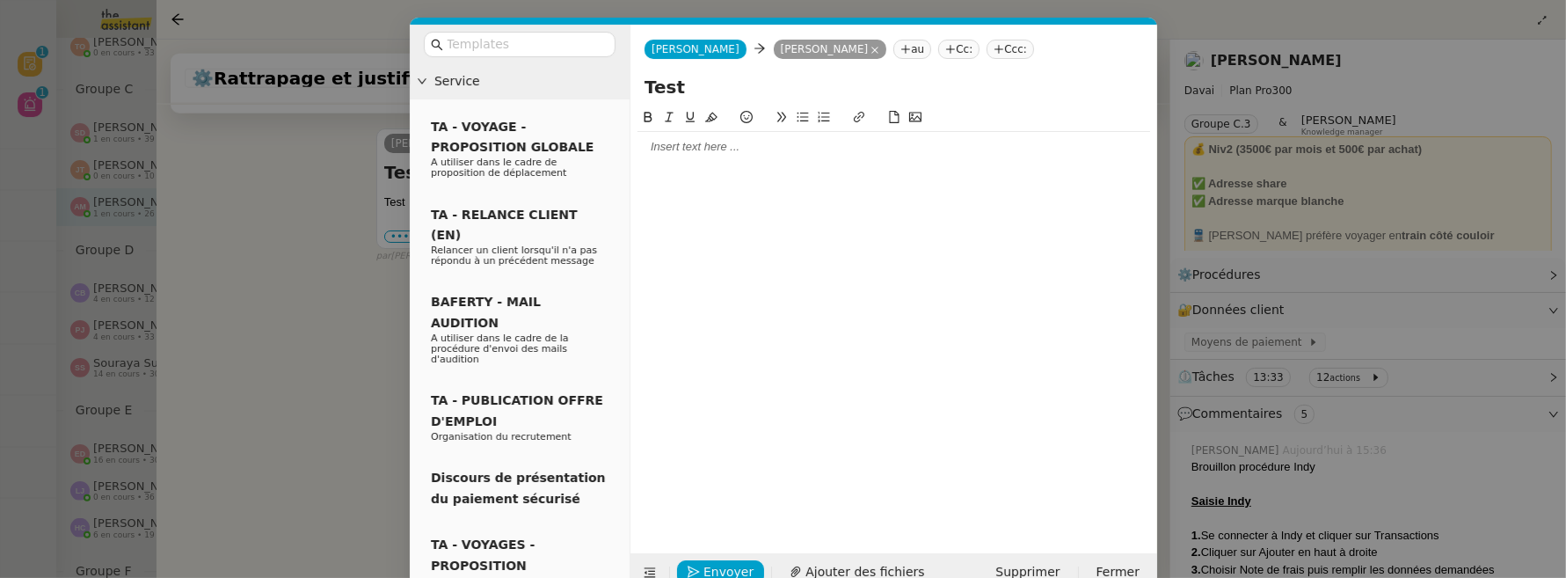
scroll to position [2009, 0]
click at [733, 148] on div at bounding box center [894, 147] width 513 height 16
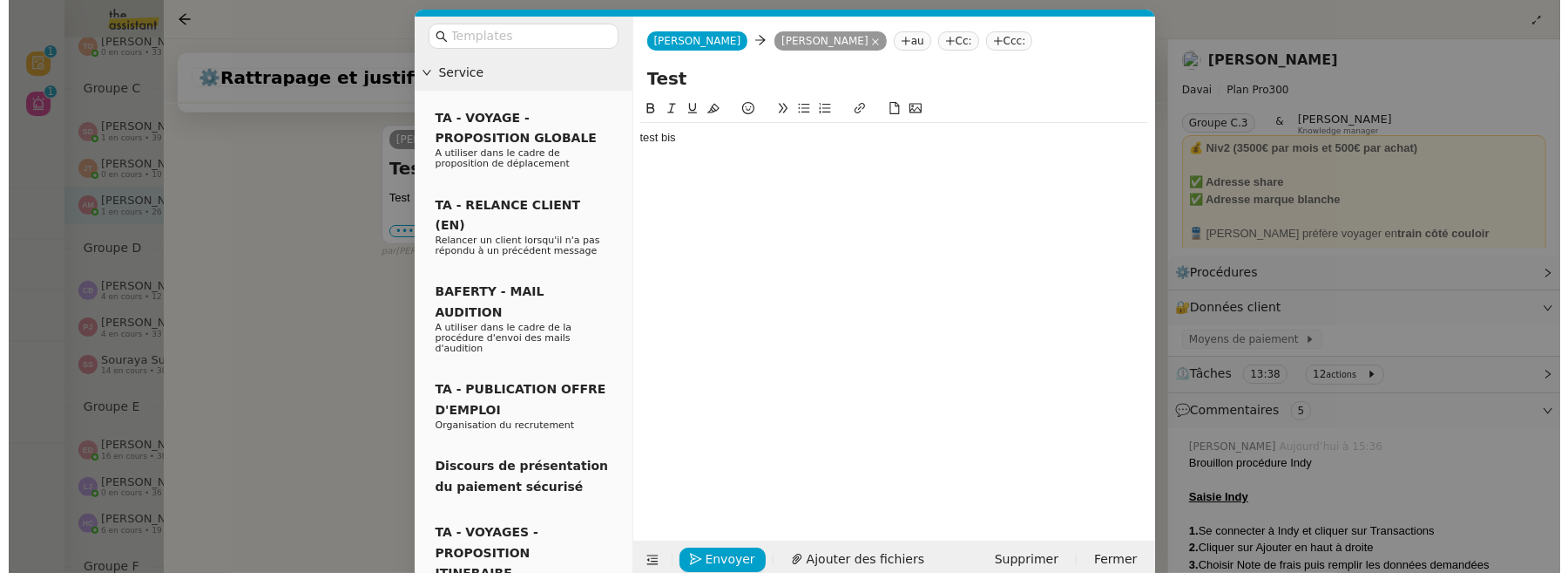
scroll to position [9, 0]
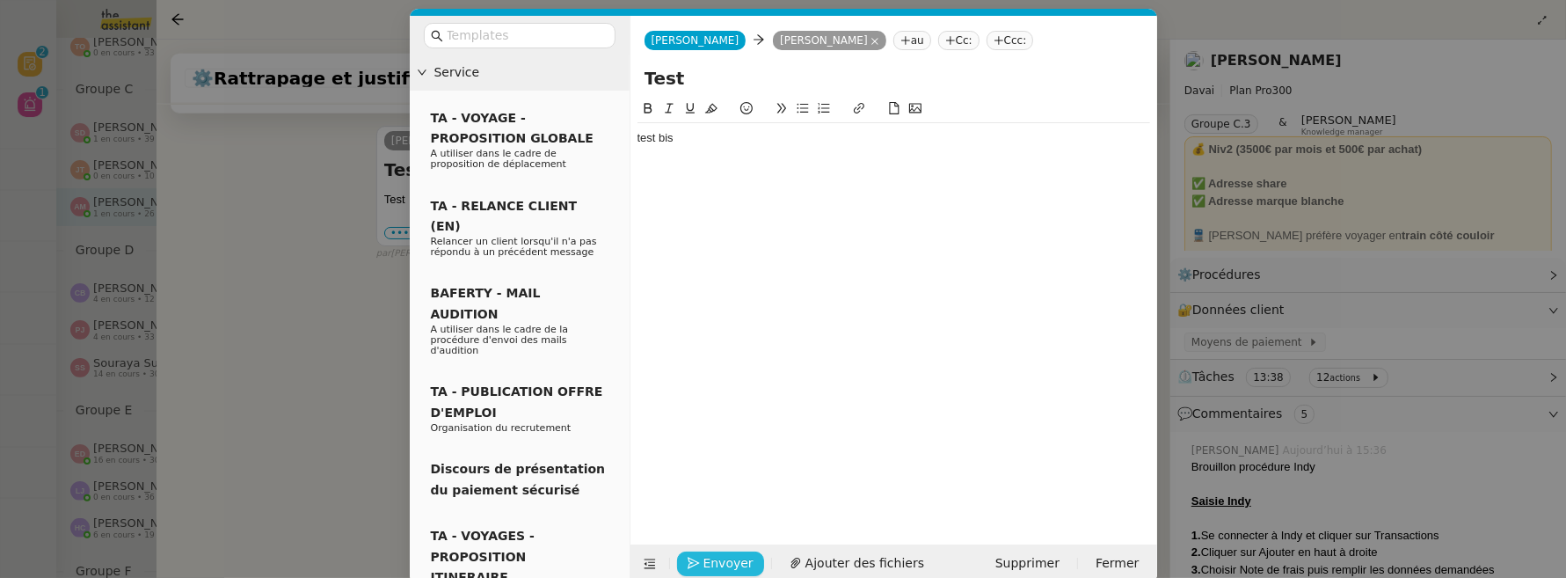
click at [730, 557] on span "Envoyer" at bounding box center [729, 563] width 50 height 20
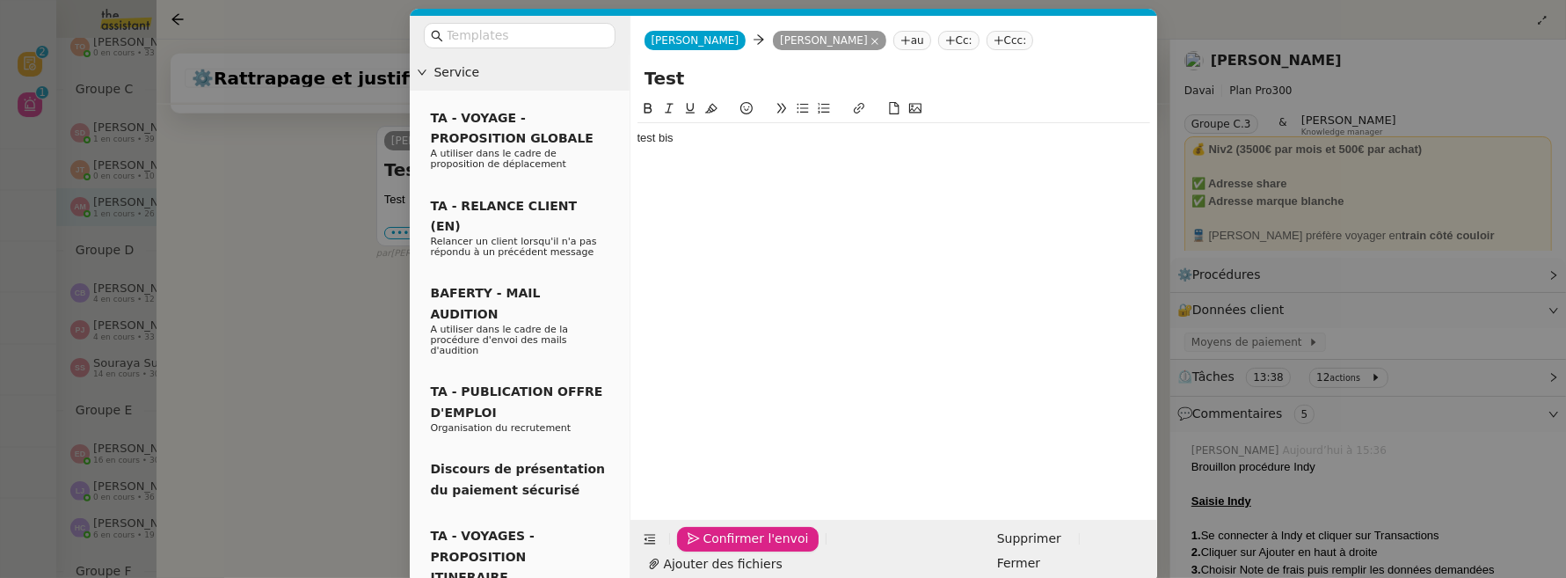
click at [753, 549] on span "Confirmer l'envoi" at bounding box center [757, 539] width 106 height 20
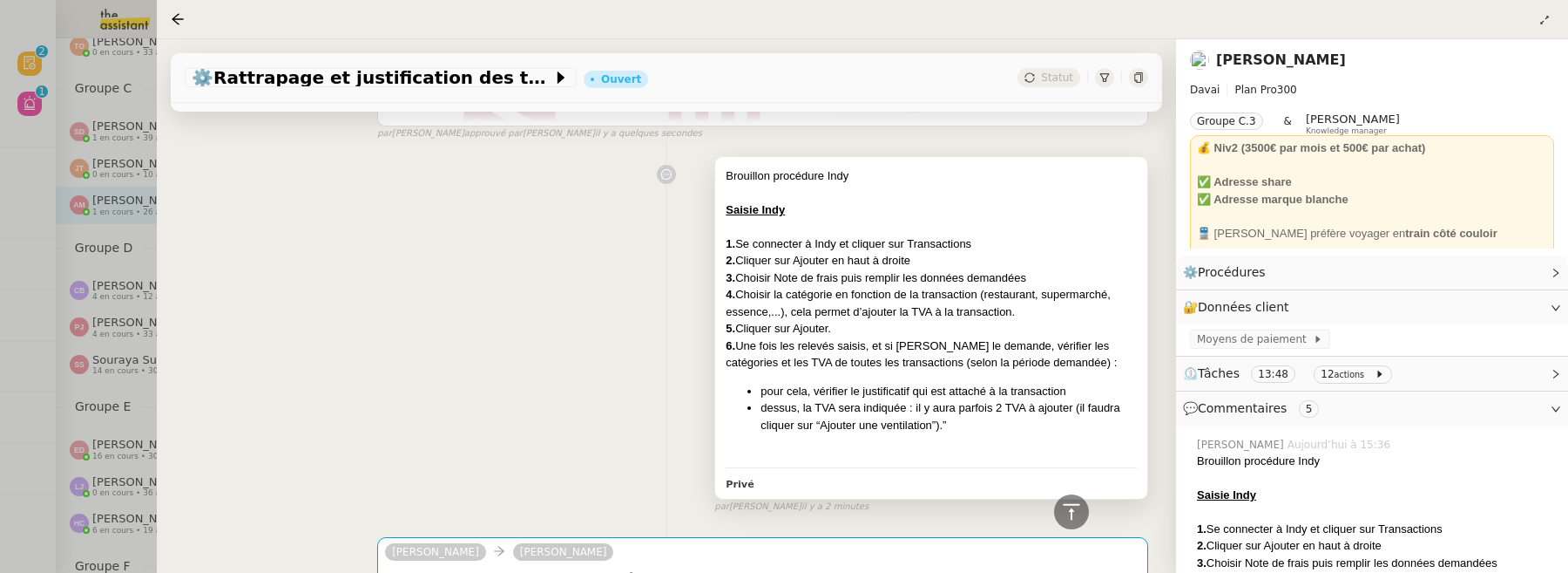
scroll to position [0, 0]
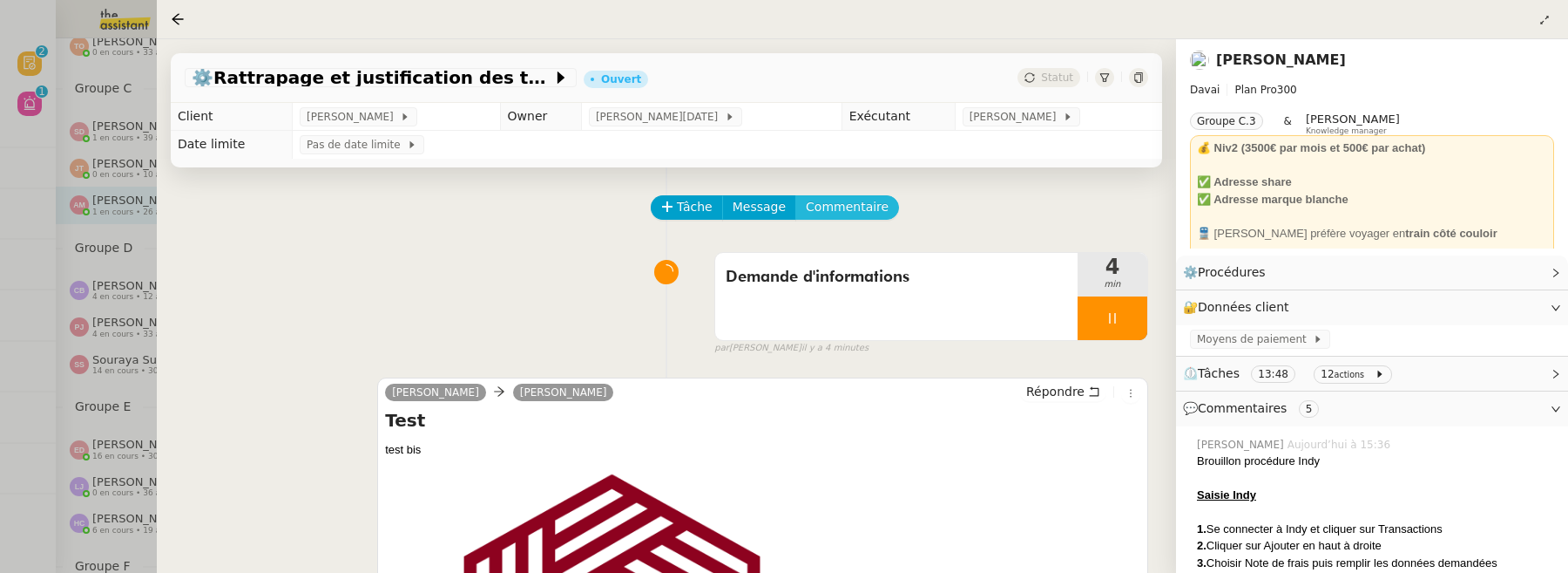
click at [852, 207] on span "Commentaire" at bounding box center [847, 207] width 83 height 20
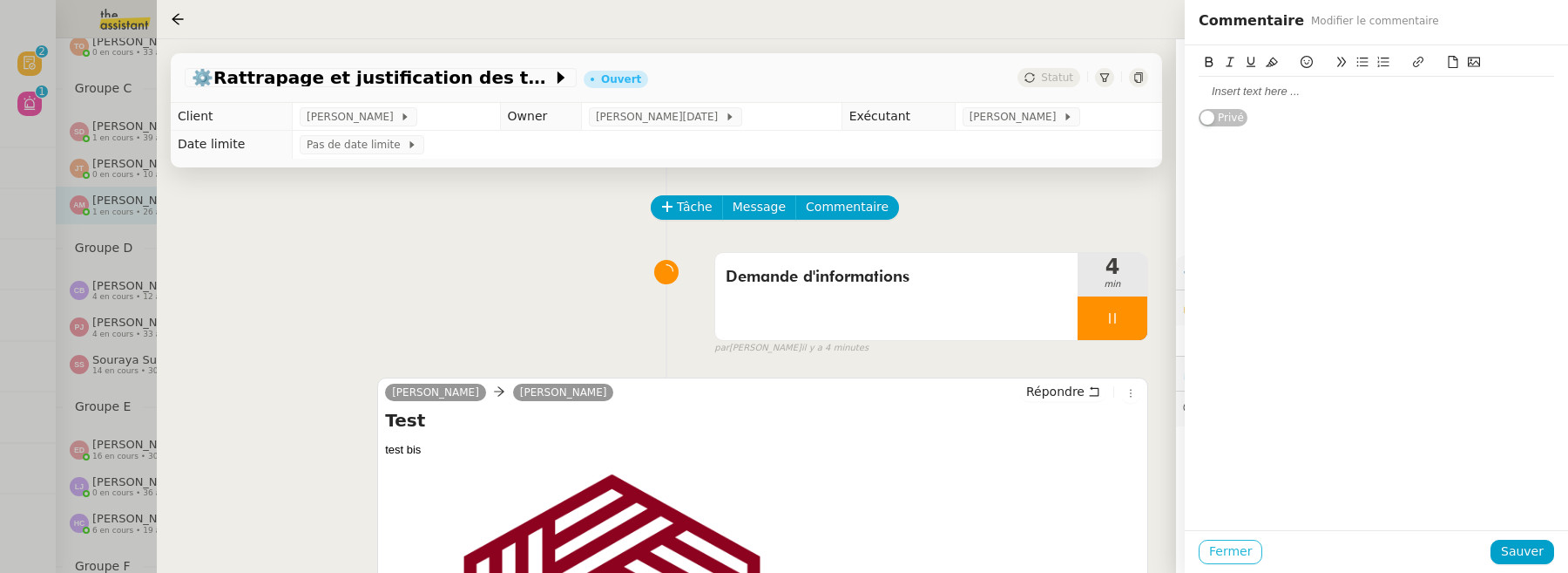
click at [1220, 548] on span "Fermer" at bounding box center [1230, 551] width 43 height 20
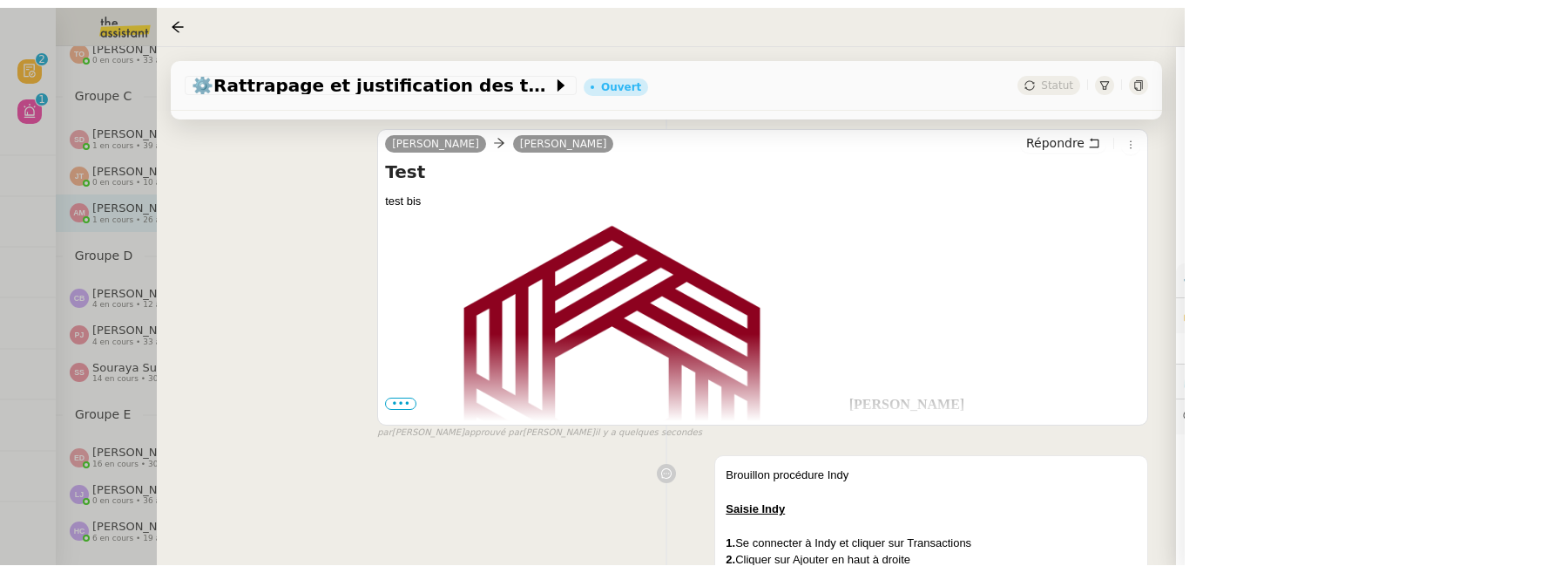
scroll to position [446, 0]
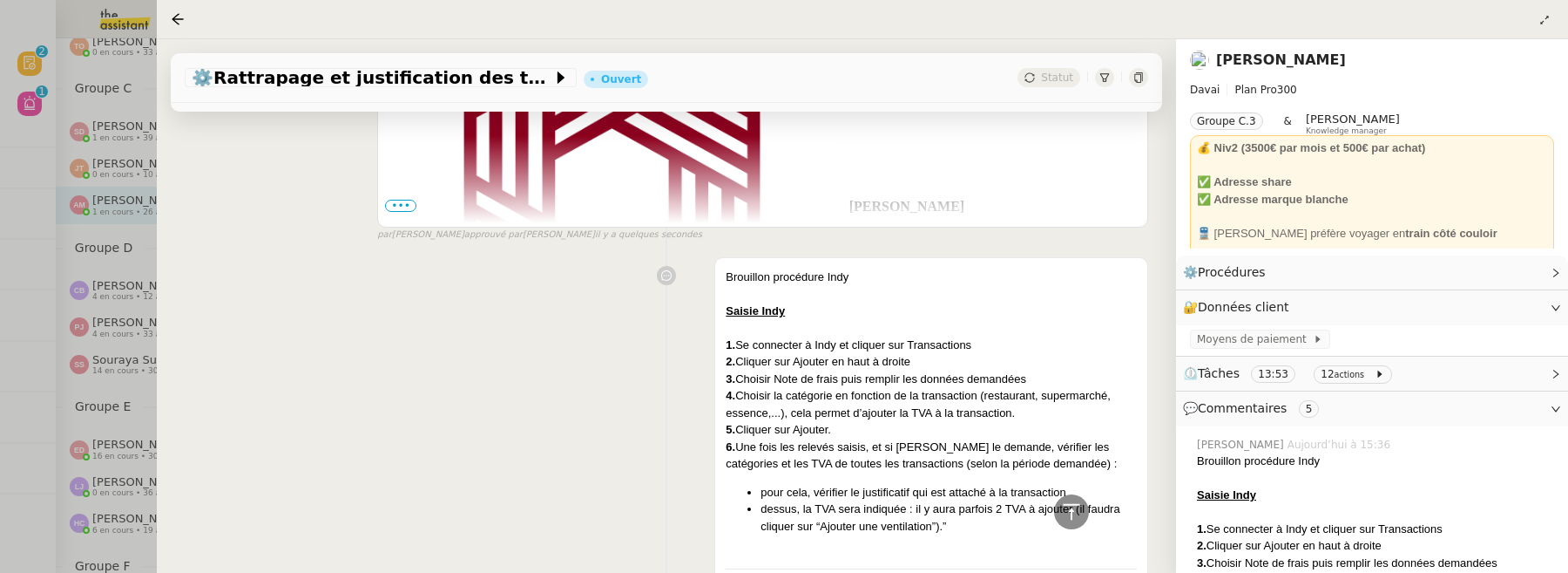
click at [404, 205] on span "•••" at bounding box center [401, 205] width 32 height 12
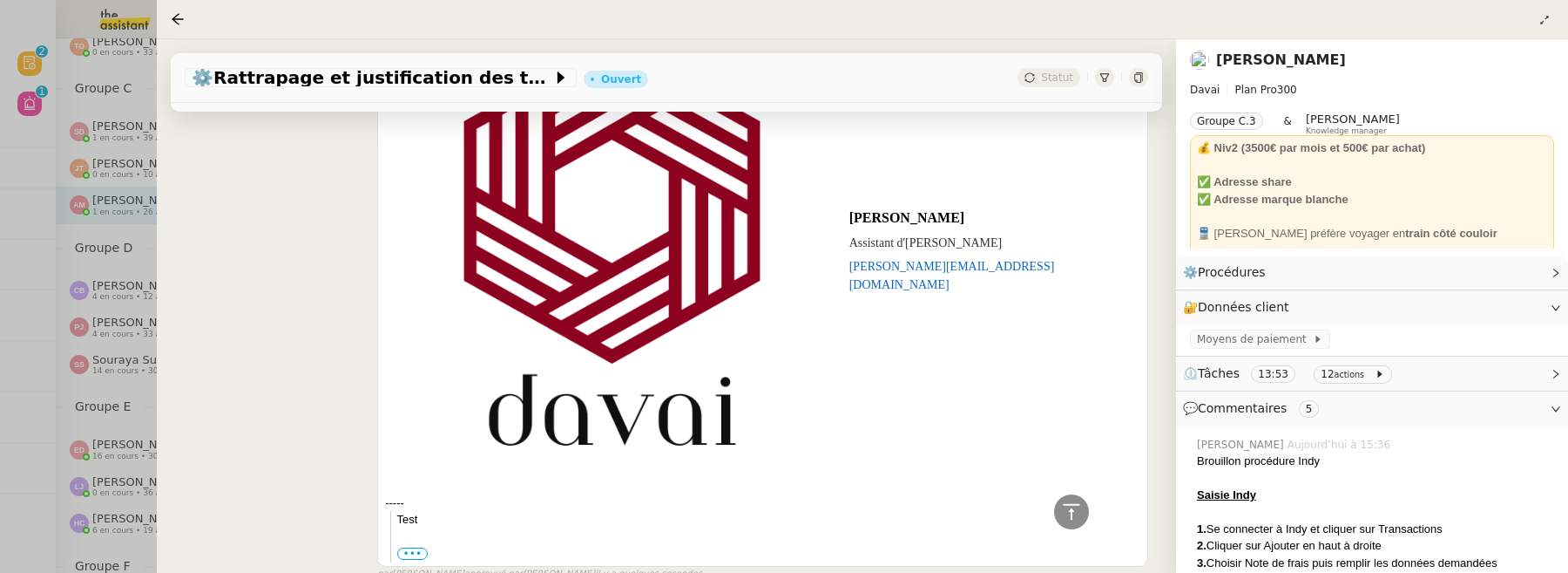
scroll to position [0, 0]
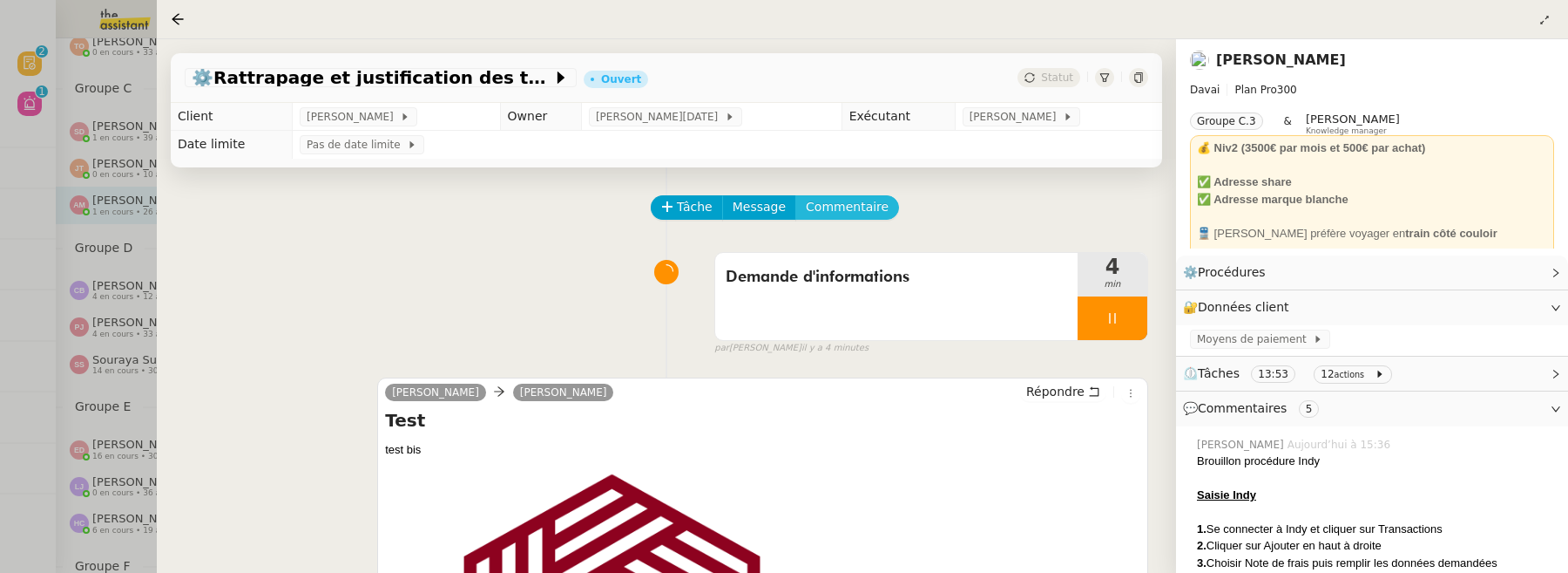
click at [849, 215] on span "Commentaire" at bounding box center [847, 207] width 83 height 20
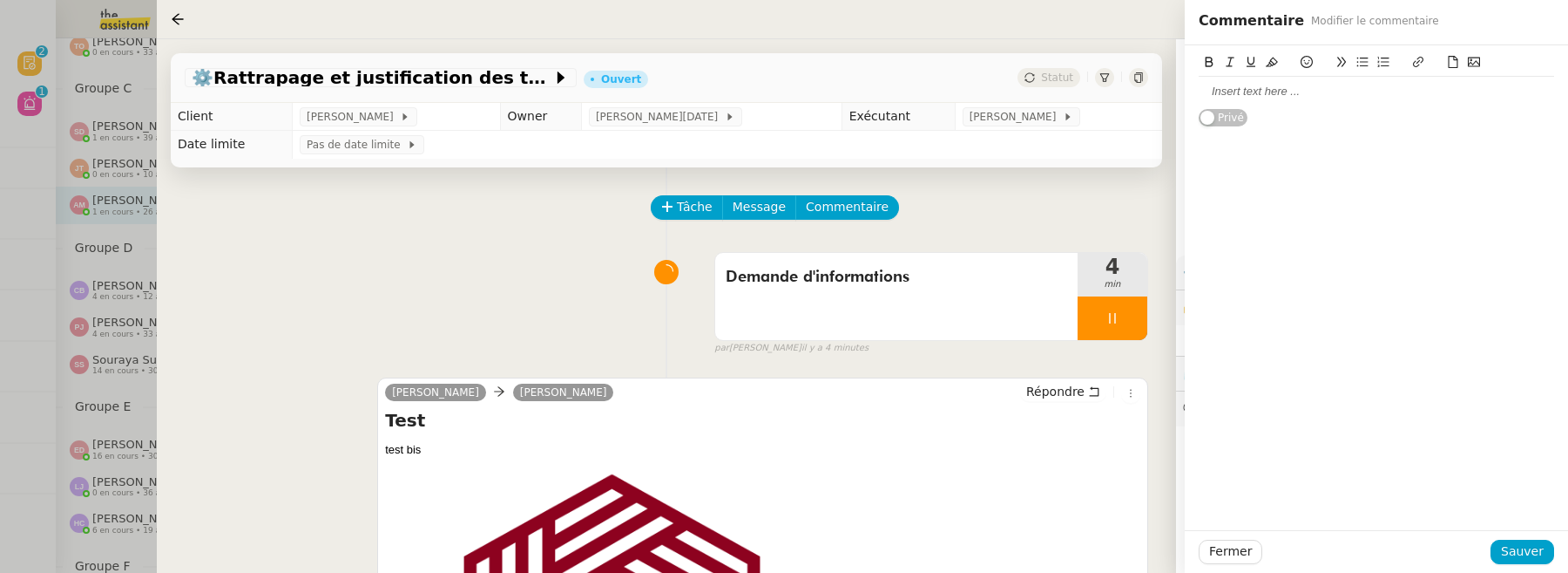
click at [1276, 97] on div at bounding box center [1376, 91] width 356 height 16
click at [1526, 546] on span "Sauver" at bounding box center [1521, 551] width 43 height 20
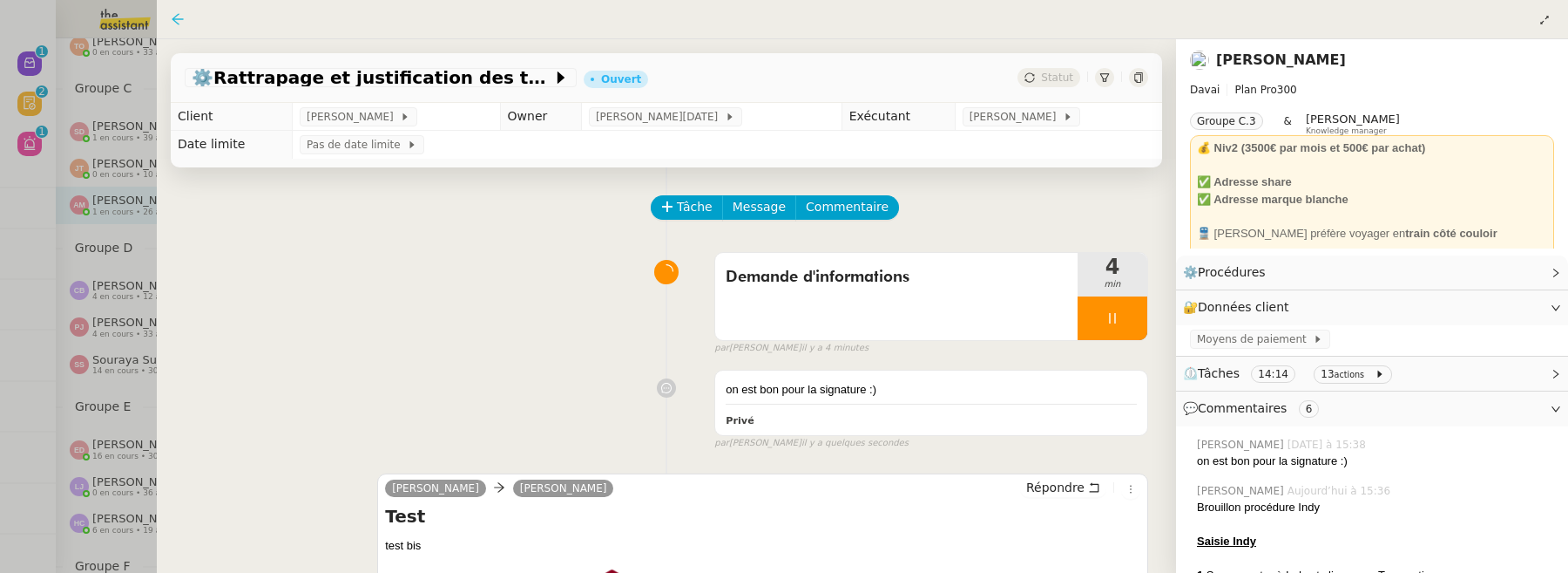
click at [181, 24] on icon at bounding box center [177, 19] width 14 height 14
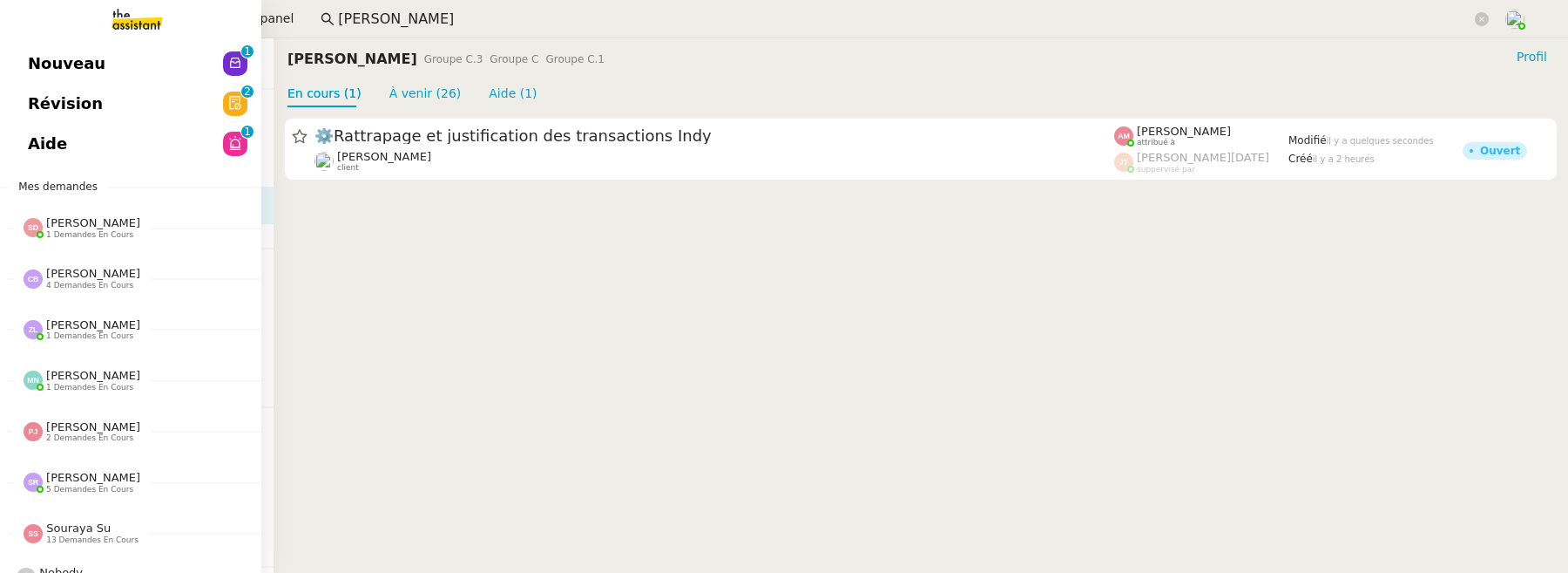
click at [33, 148] on span "Aide" at bounding box center [48, 144] width 40 height 26
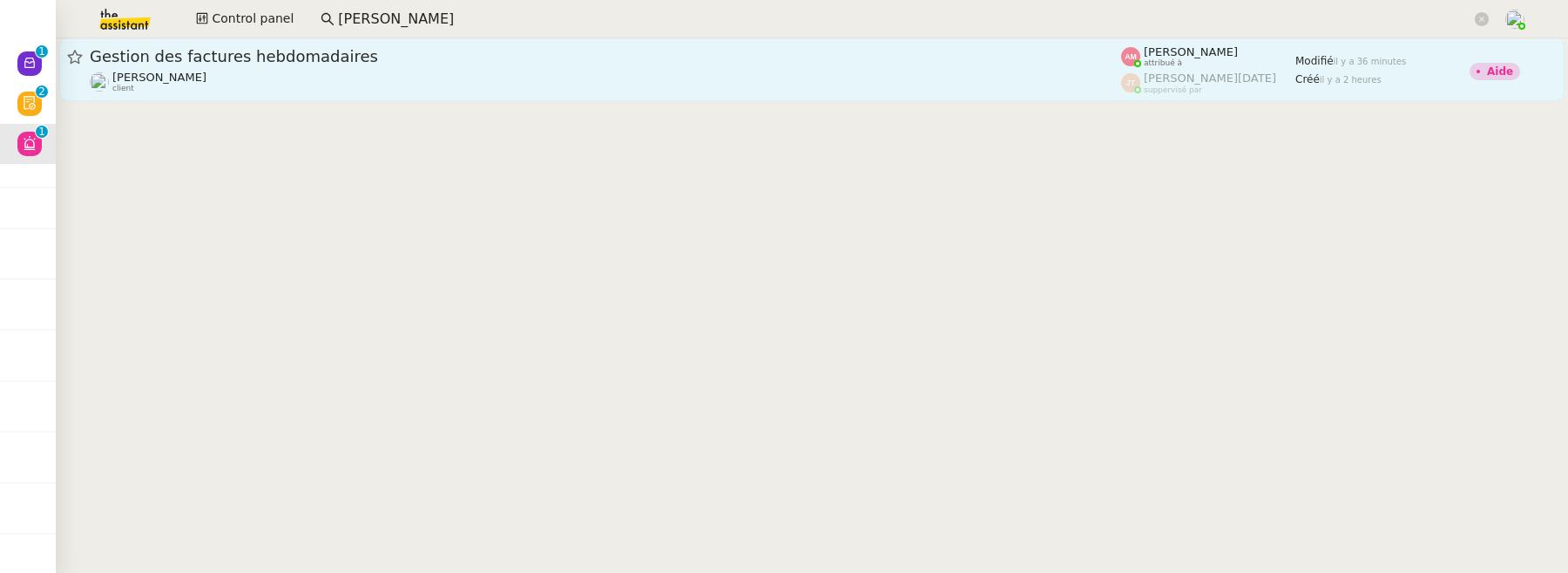
click at [403, 83] on div "Emile Kratiroff client" at bounding box center [605, 81] width 1031 height 23
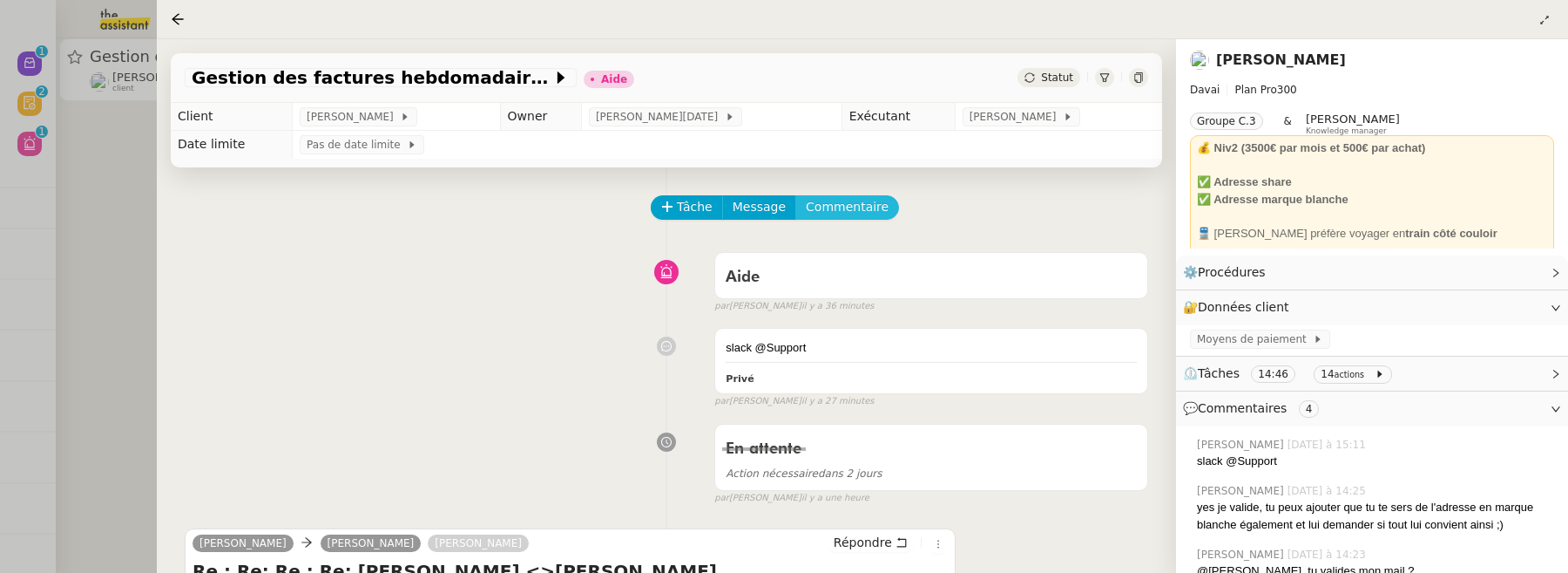
click at [869, 212] on span "Commentaire" at bounding box center [847, 207] width 83 height 20
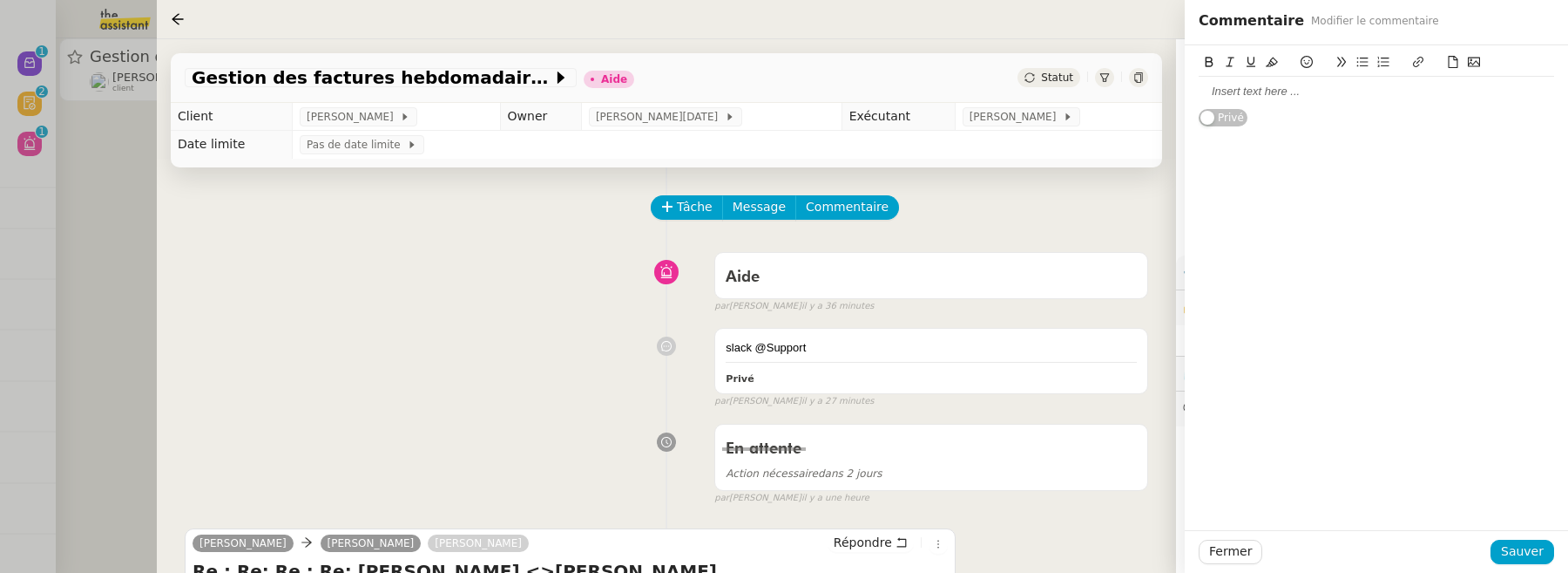
click at [1271, 99] on div at bounding box center [1376, 91] width 356 height 16
click at [1534, 553] on span "Sauver" at bounding box center [1521, 551] width 43 height 20
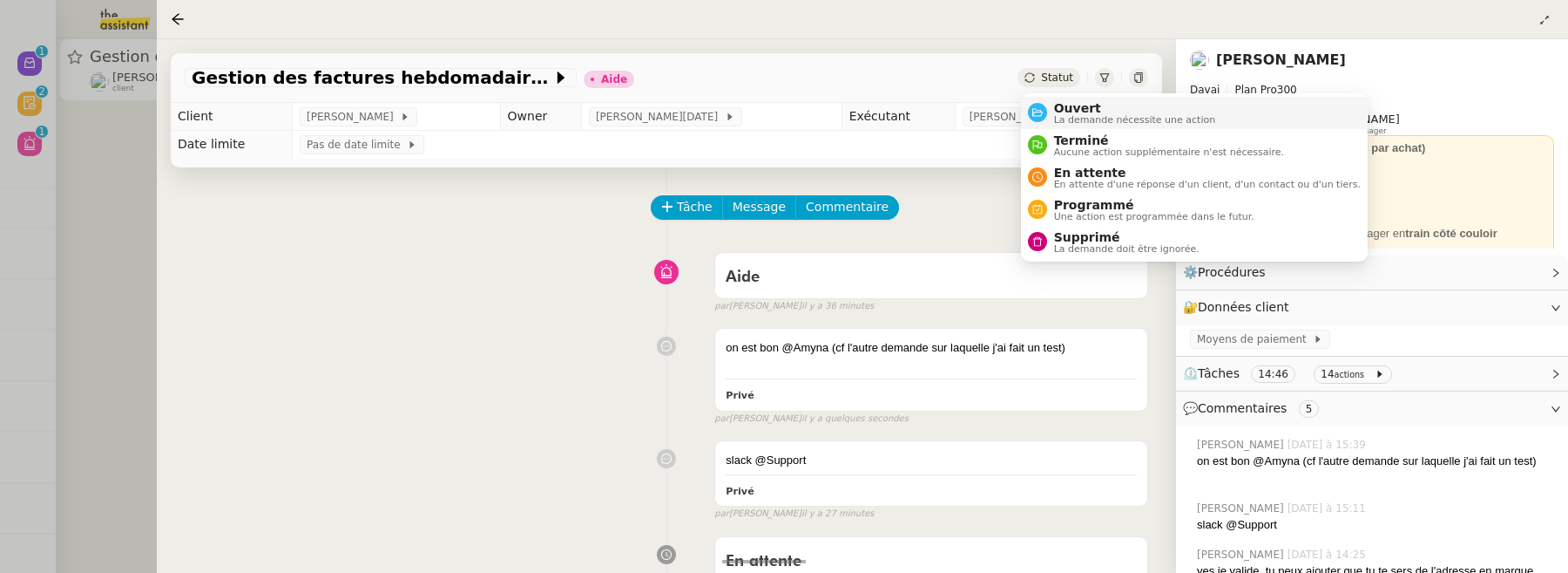
click at [1080, 105] on span "Ouvert" at bounding box center [1135, 108] width 162 height 14
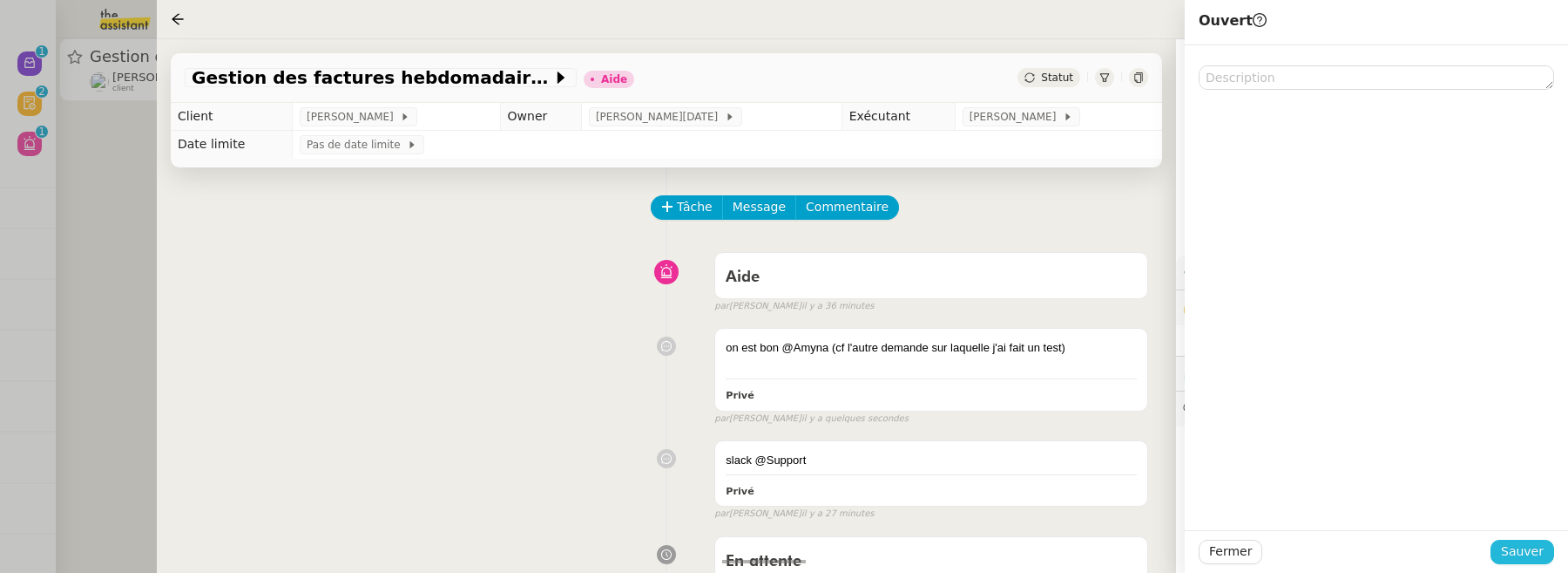
click at [1543, 545] on button "Sauver" at bounding box center [1522, 551] width 63 height 25
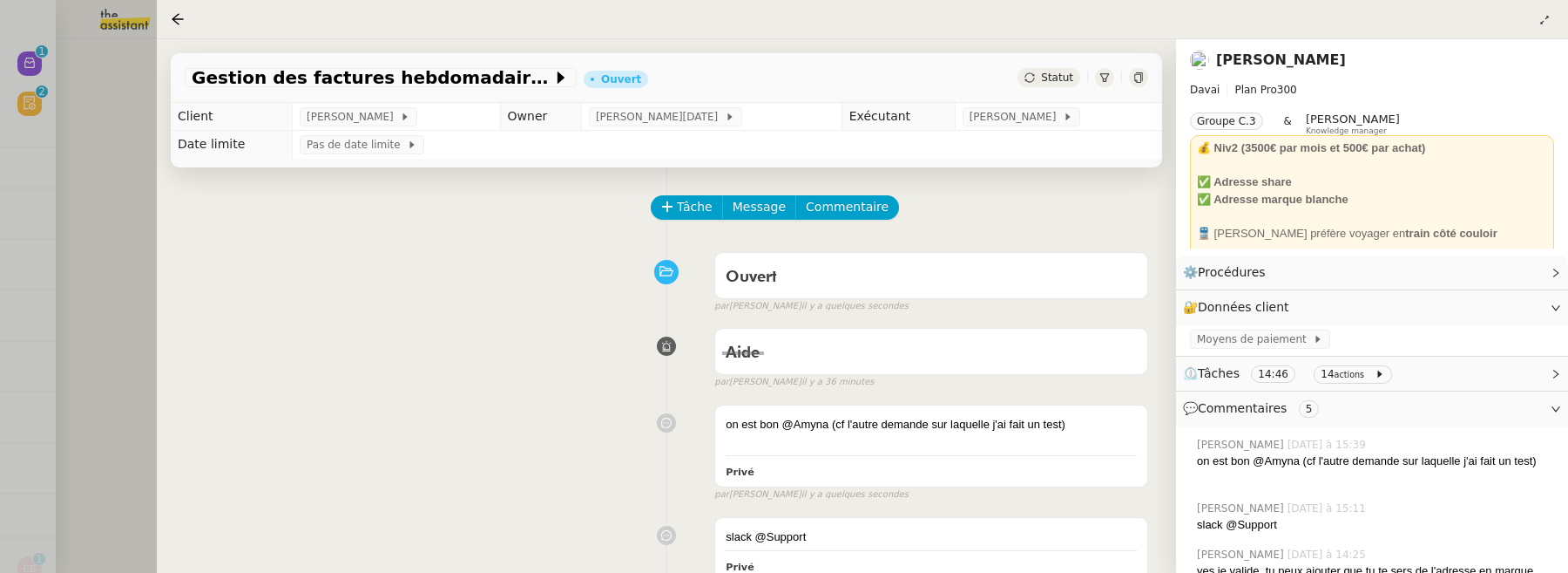
click at [144, 181] on div at bounding box center [784, 286] width 1568 height 573
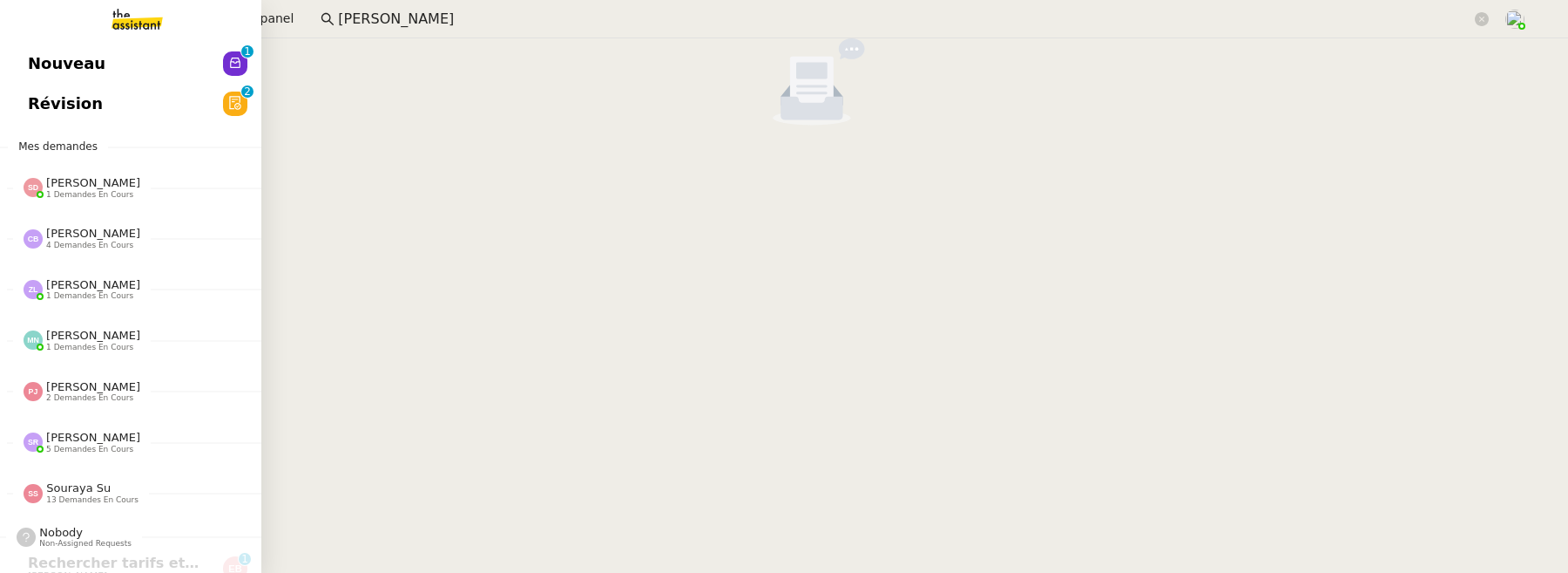
drag, startPoint x: 39, startPoint y: 103, endPoint x: 79, endPoint y: 119, distance: 43.1
click at [39, 103] on span "Révision" at bounding box center [65, 103] width 75 height 26
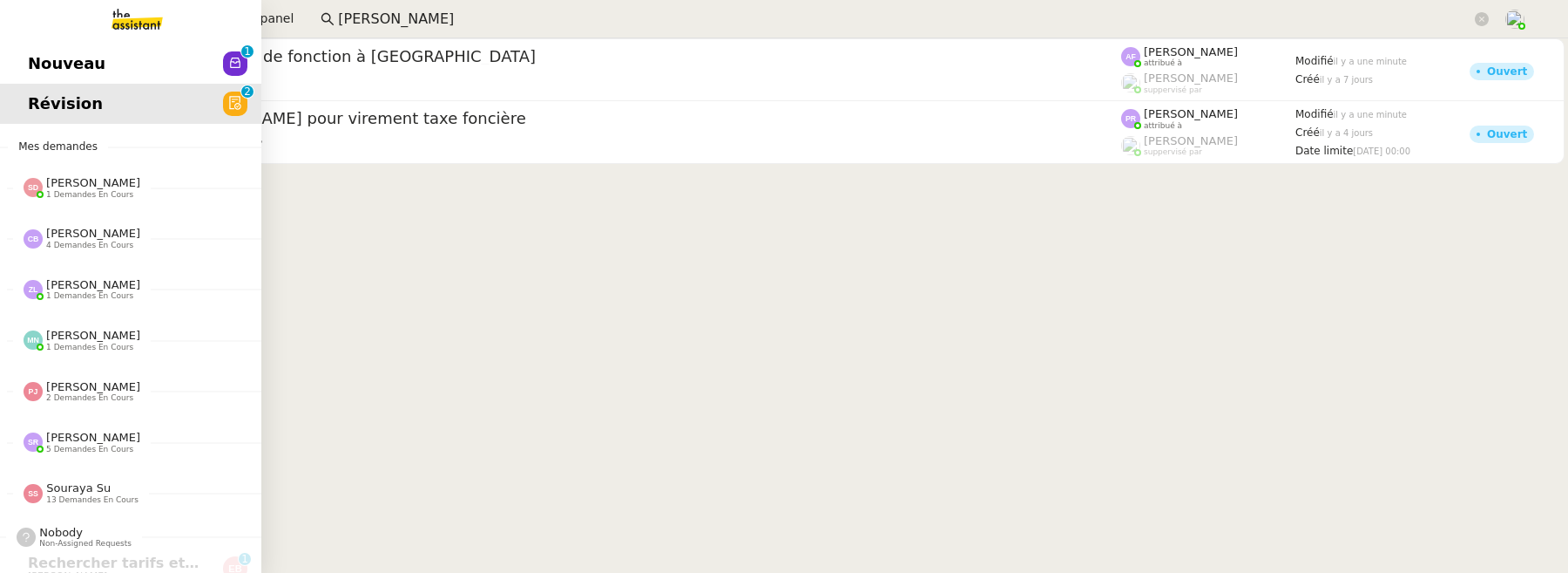
click at [49, 49] on link "Nouveau 0 1 2 3 4 5 6 7 8 9" at bounding box center [131, 63] width 261 height 40
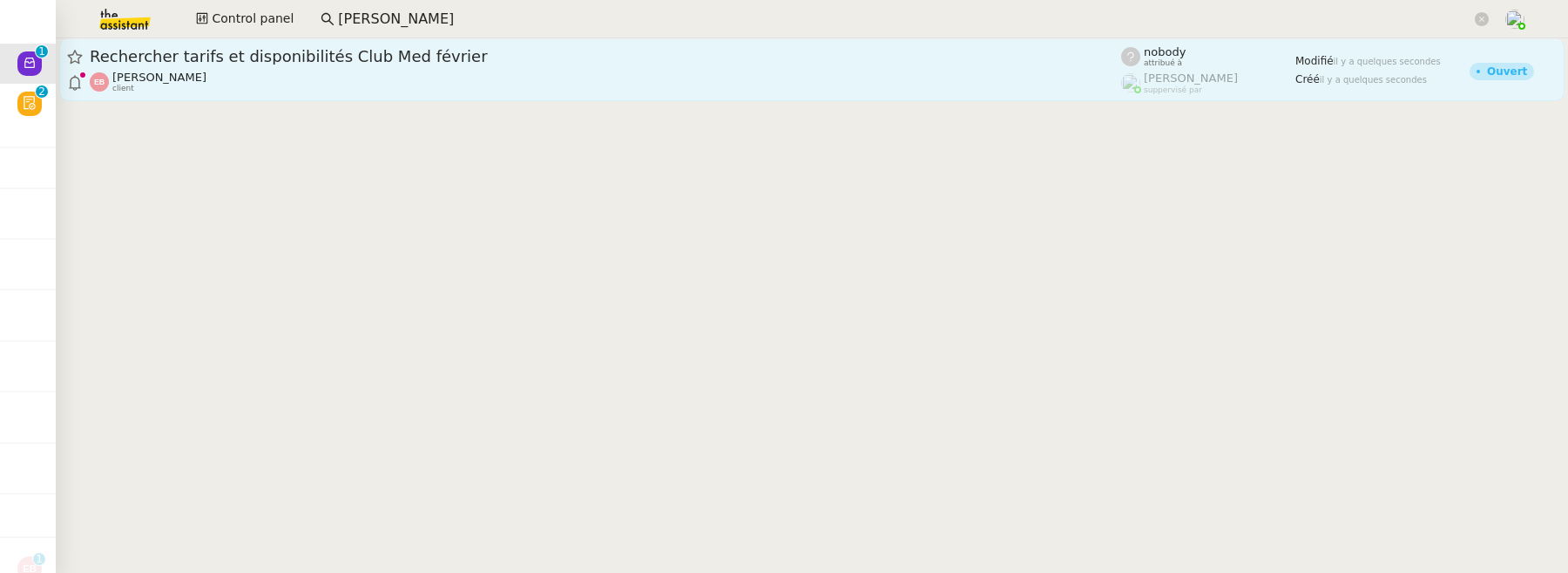
click at [382, 50] on span "Rechercher tarifs et disponibilités Club Med février" at bounding box center [605, 57] width 1031 height 16
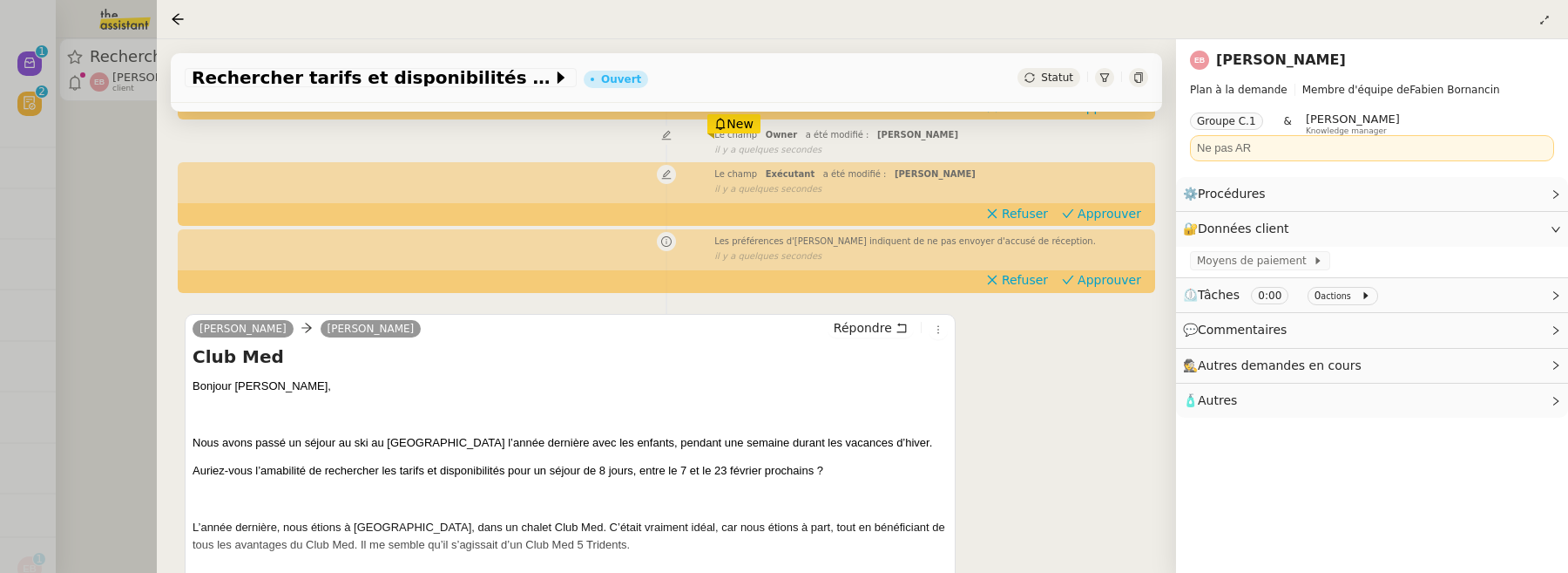
scroll to position [309, 0]
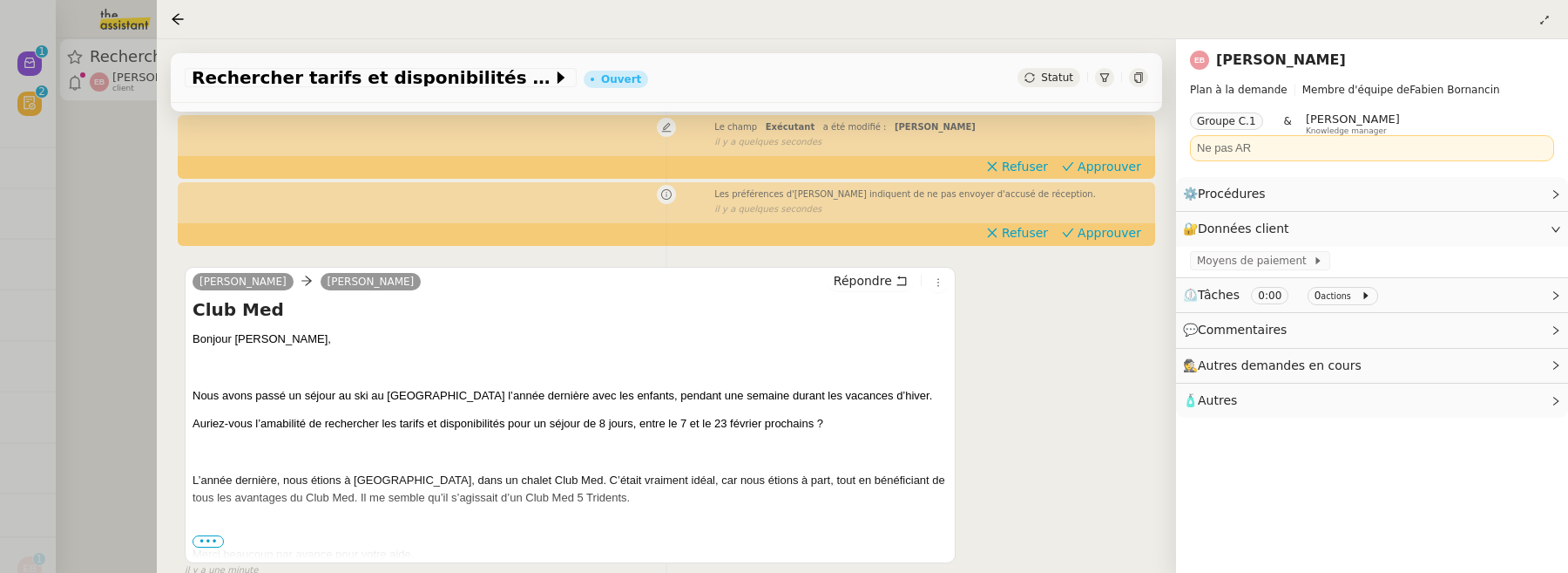
click at [109, 295] on div at bounding box center [784, 286] width 1568 height 573
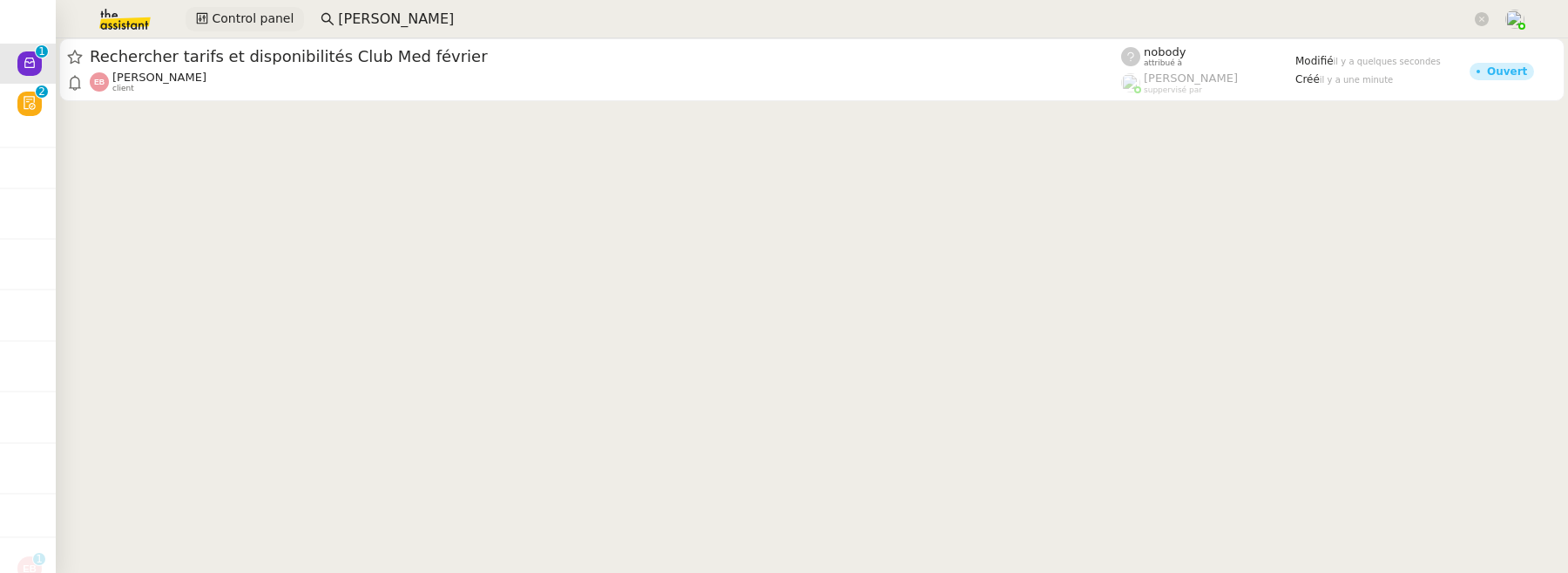
click at [241, 20] on span "Control panel" at bounding box center [253, 19] width 82 height 20
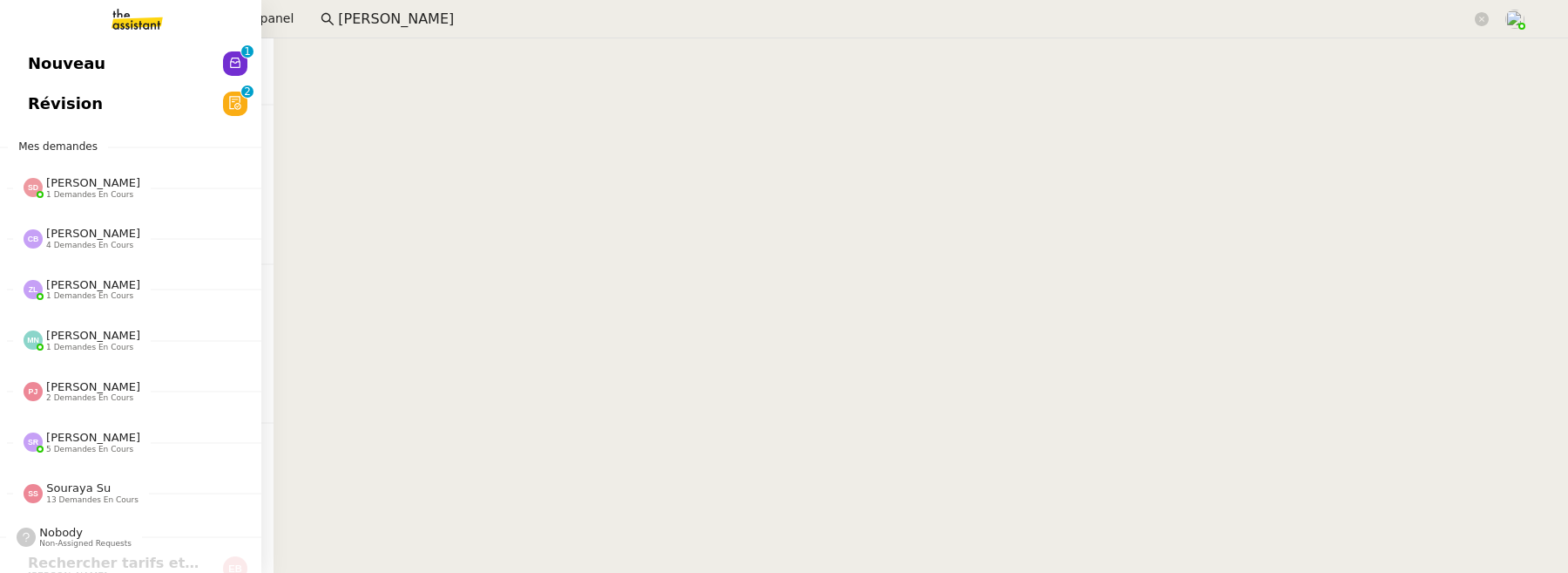
click at [25, 65] on link "Nouveau 0 1 2 3 4 5 6 7 8 9" at bounding box center [131, 63] width 261 height 40
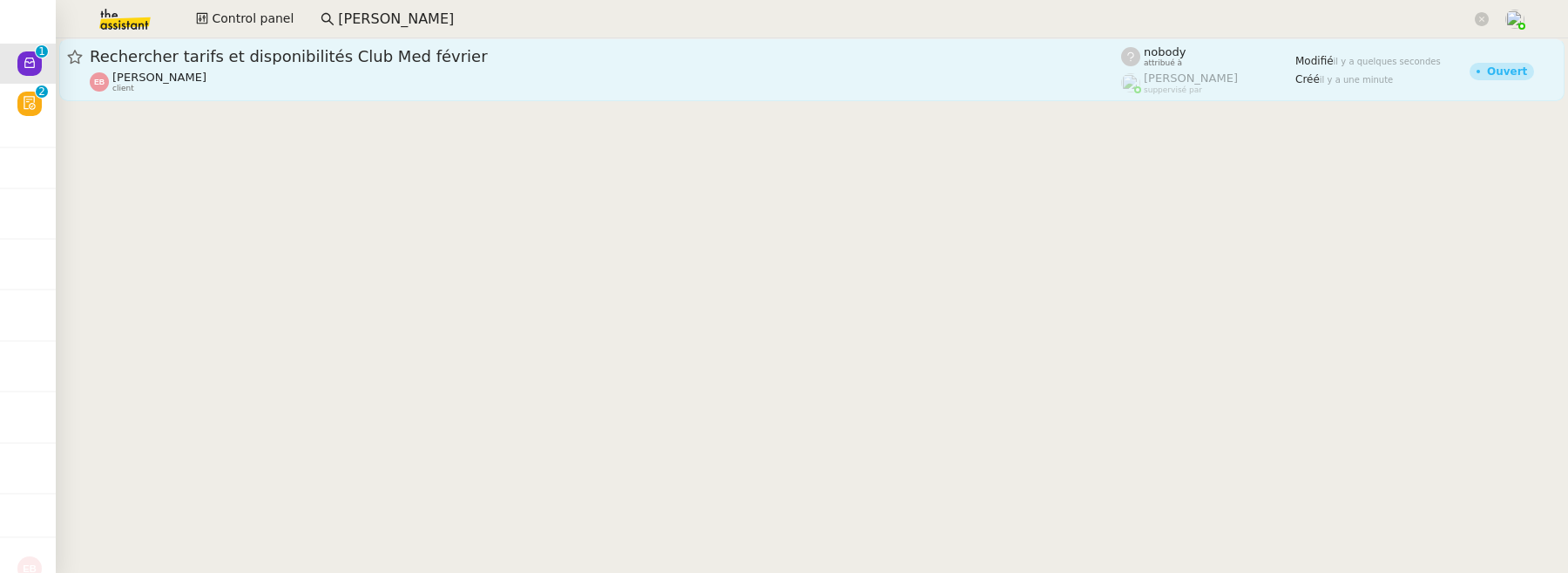
click at [843, 85] on div "Emilie Bornancin client" at bounding box center [605, 81] width 1031 height 23
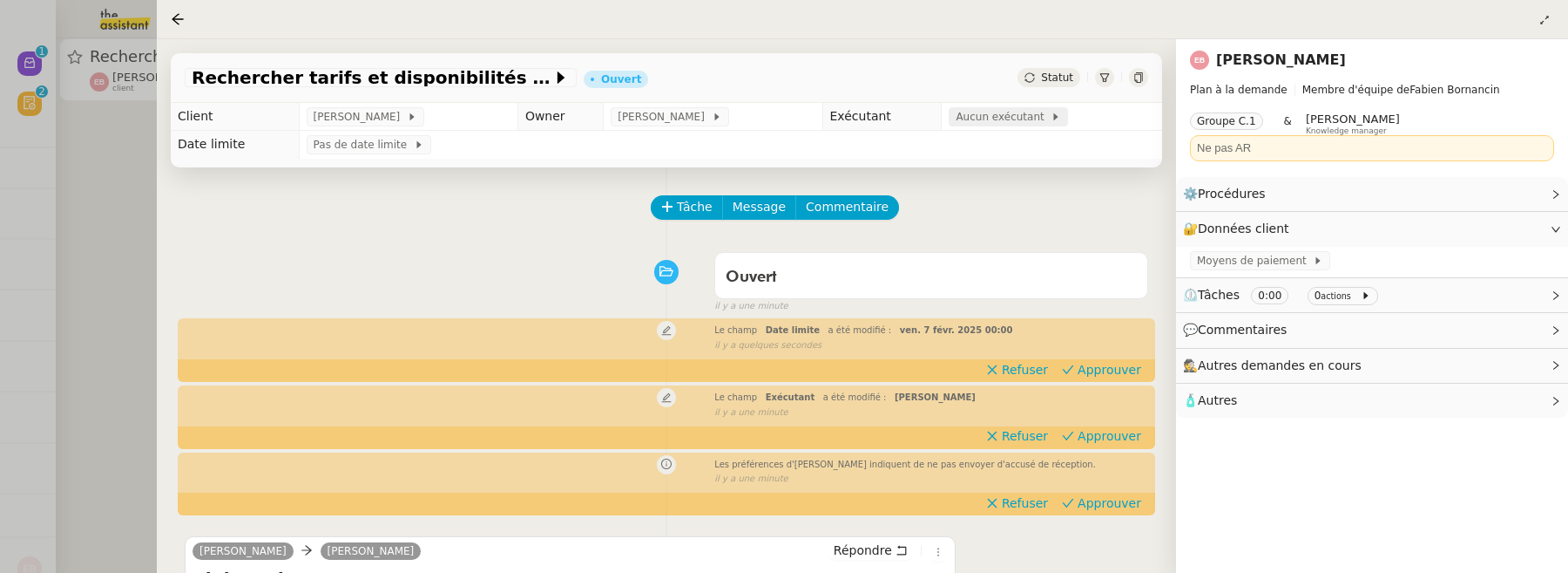
click at [992, 126] on span "Aucun exécutant" at bounding box center [1003, 117] width 95 height 18
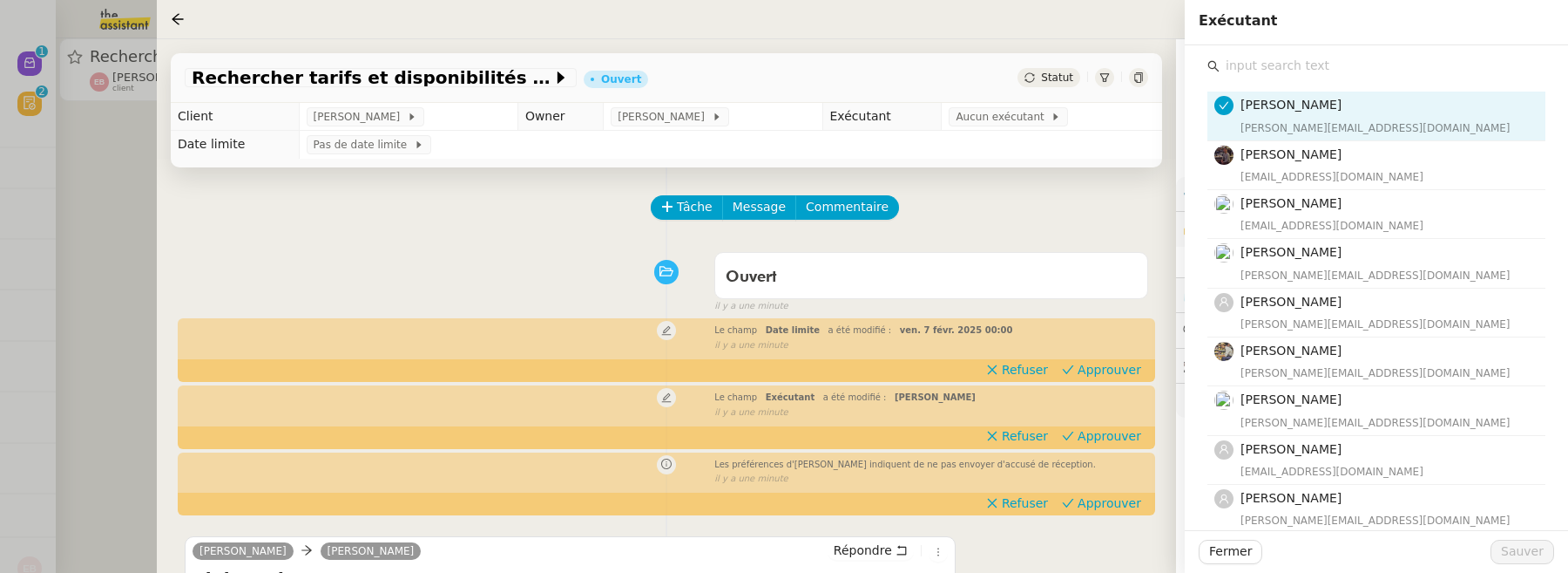
click at [1275, 67] on input "text" at bounding box center [1382, 66] width 326 height 24
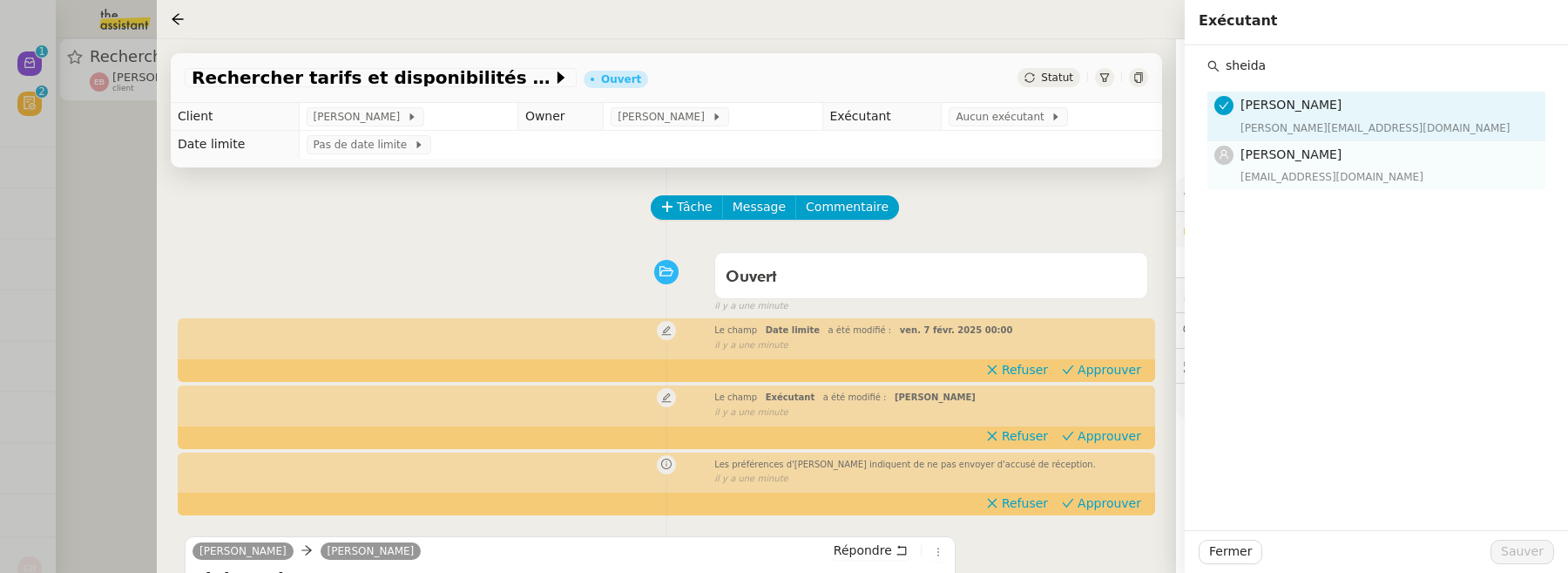
type input "sheida"
click at [1330, 153] on span "[PERSON_NAME]" at bounding box center [1291, 155] width 101 height 14
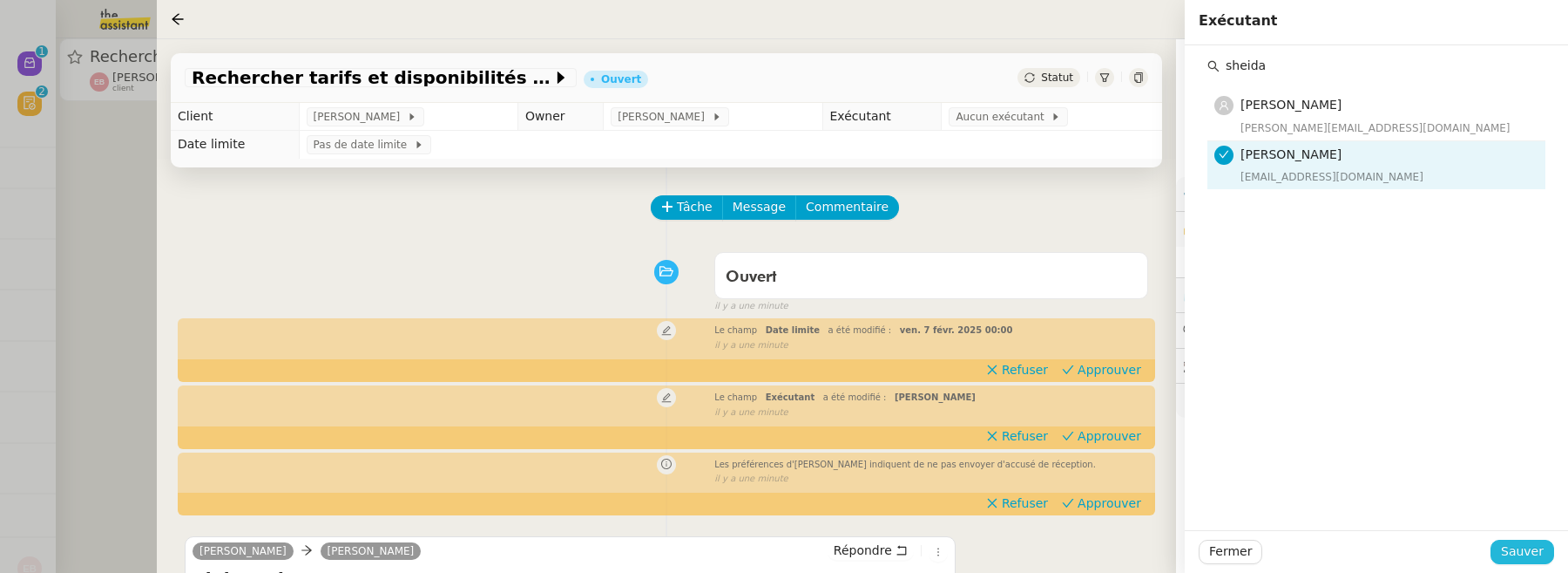
click at [1532, 559] on span "Sauver" at bounding box center [1521, 551] width 43 height 20
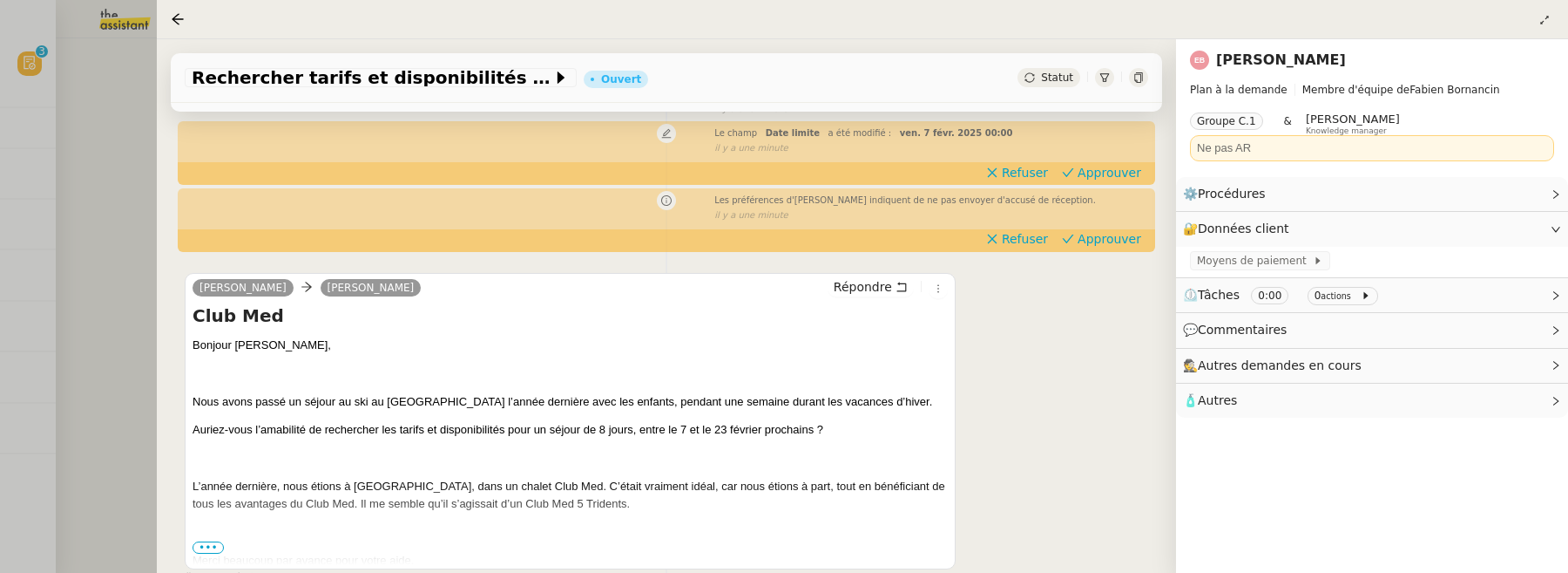
scroll to position [199, 0]
click at [205, 544] on span "•••" at bounding box center [208, 545] width 32 height 12
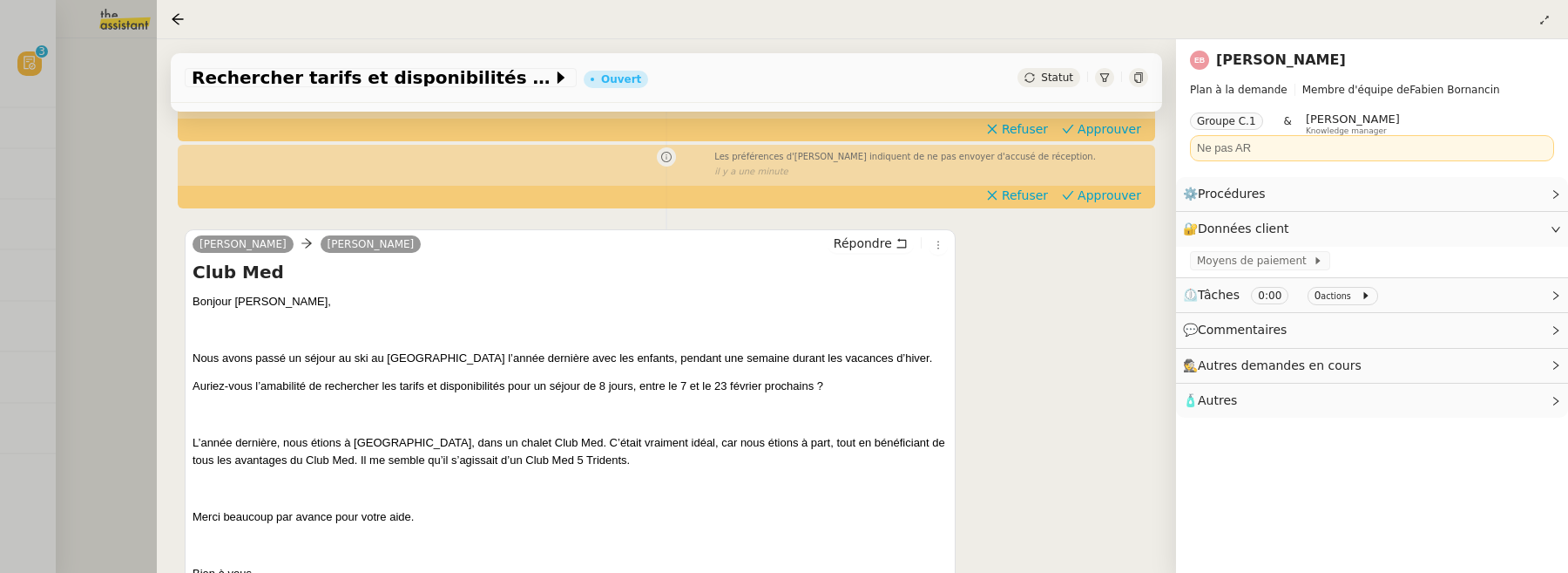
scroll to position [242, 0]
drag, startPoint x: 193, startPoint y: 382, endPoint x: 304, endPoint y: 381, distance: 111.0
click at [304, 381] on p "Auriez-vous l’amabilité de rechercher les tarifs et disponibilités pour un séjo…" at bounding box center [570, 386] width 755 height 18
copy p "Auriez-vous l’amabilité"
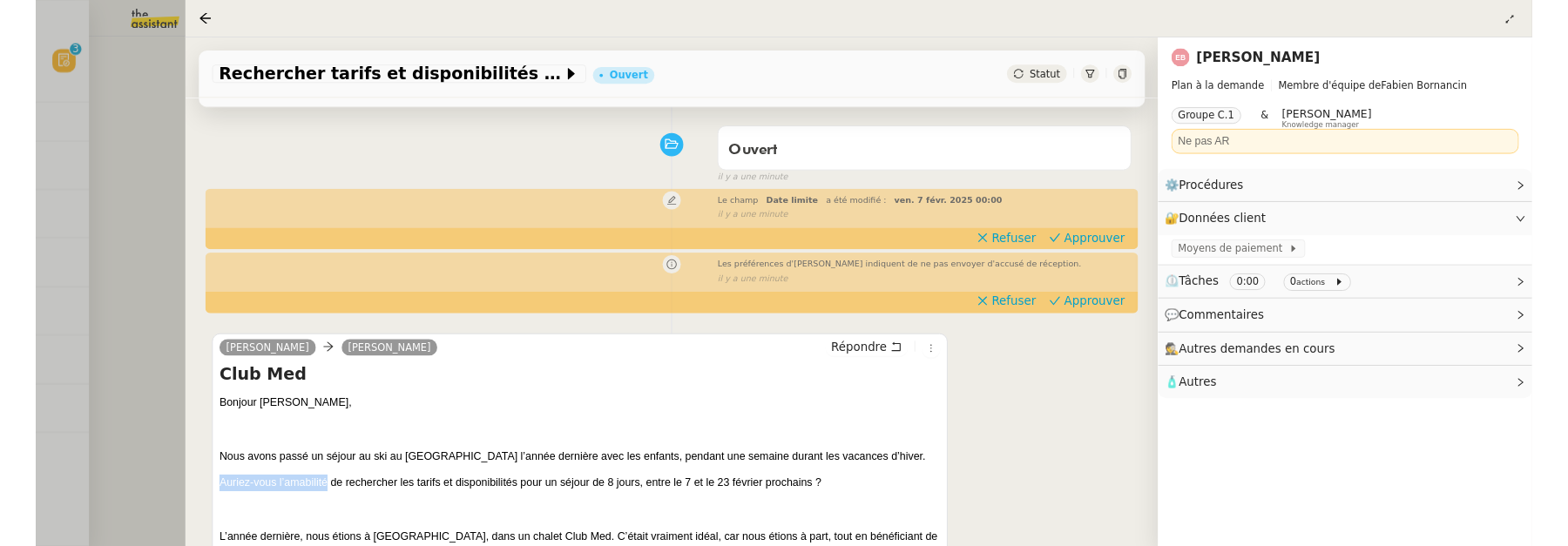
scroll to position [114, 0]
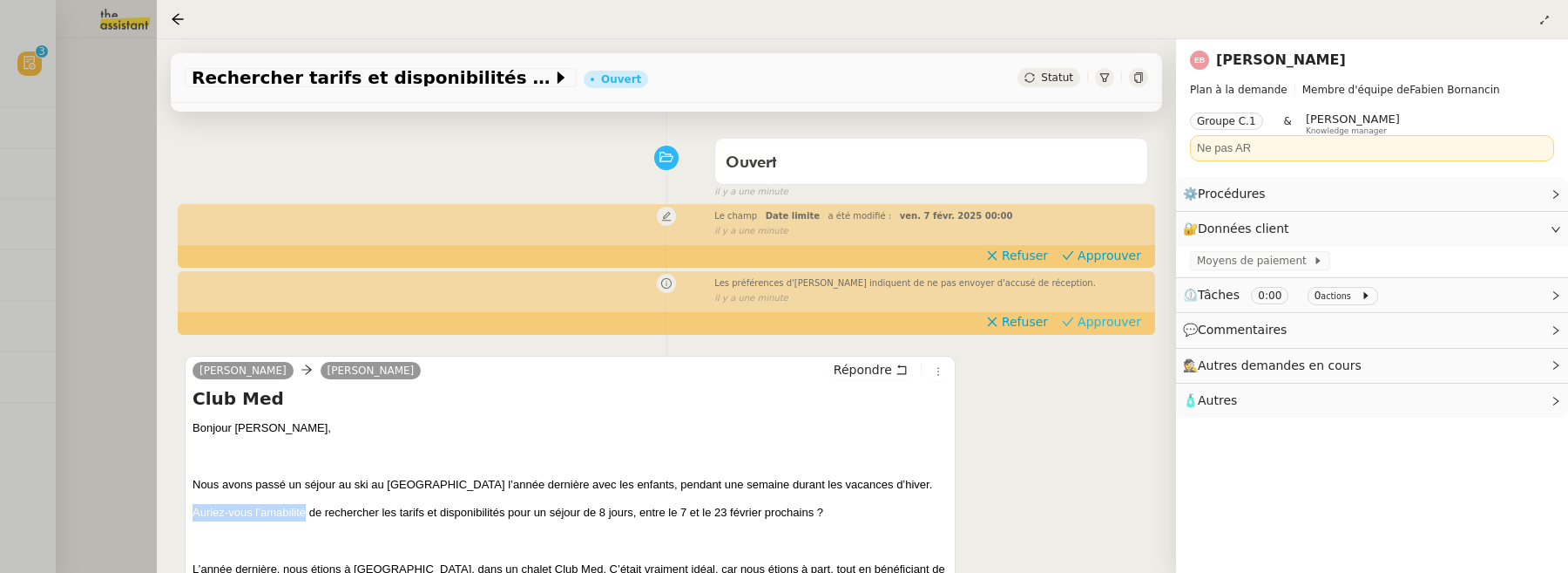
click at [1123, 322] on span "Approuver" at bounding box center [1109, 322] width 63 height 18
click at [1115, 253] on span "Approuver" at bounding box center [1109, 256] width 63 height 18
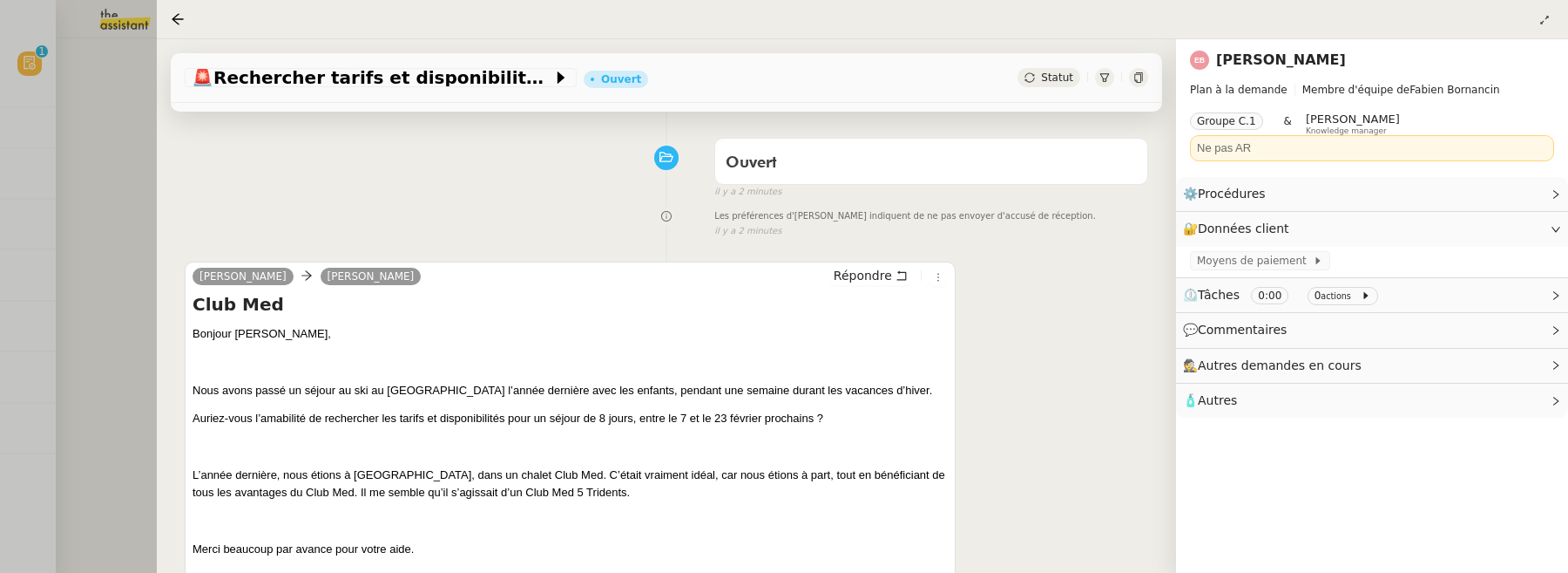
click at [1134, 73] on icon at bounding box center [1138, 77] width 8 height 11
click at [124, 178] on div at bounding box center [784, 286] width 1568 height 573
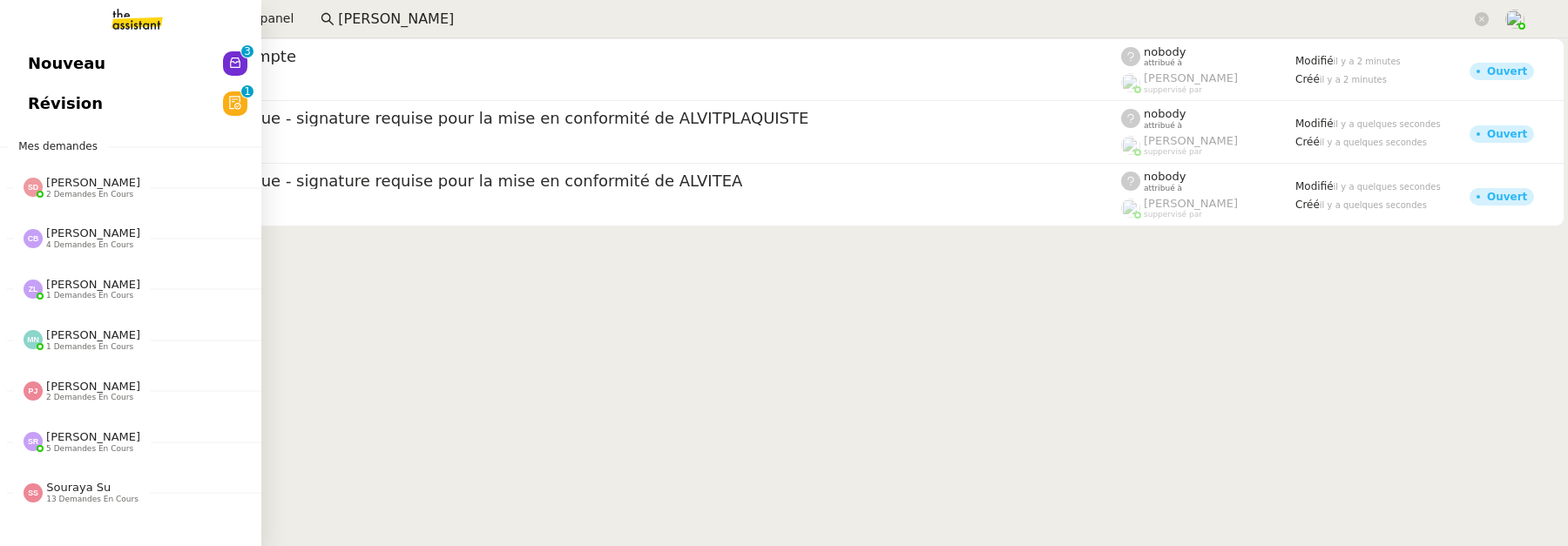
click at [53, 71] on span "Nouveau" at bounding box center [66, 63] width 77 height 26
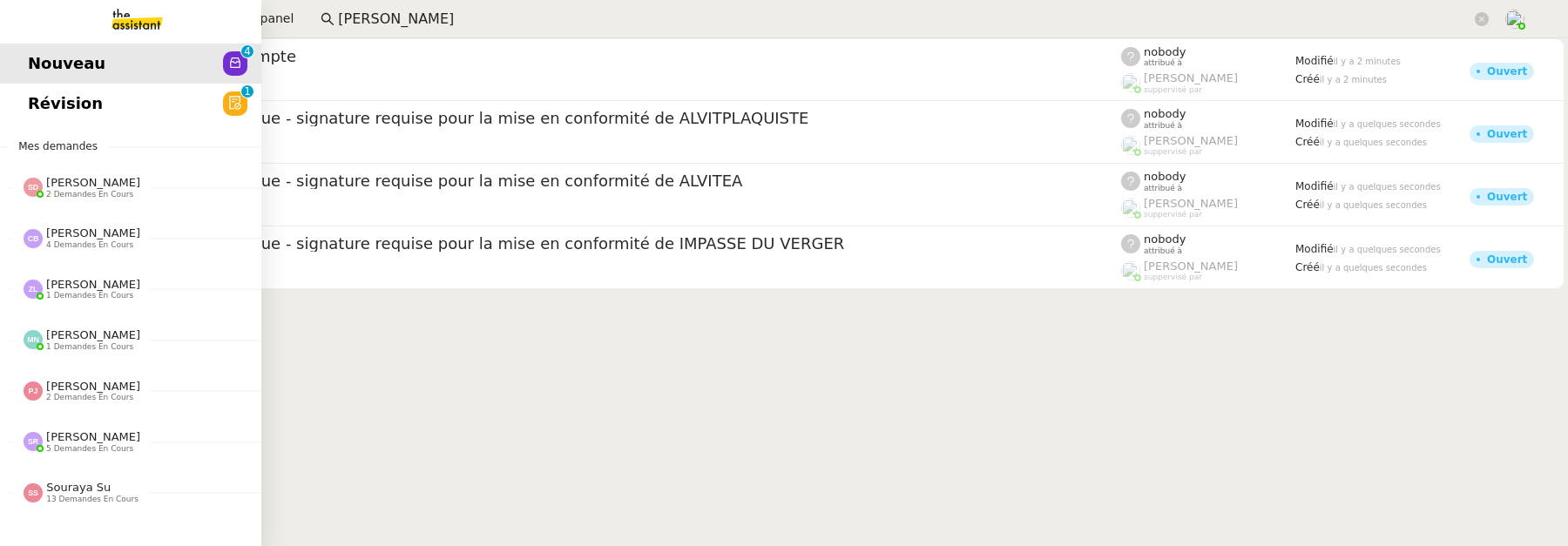
click at [54, 101] on span "Révision" at bounding box center [65, 103] width 75 height 26
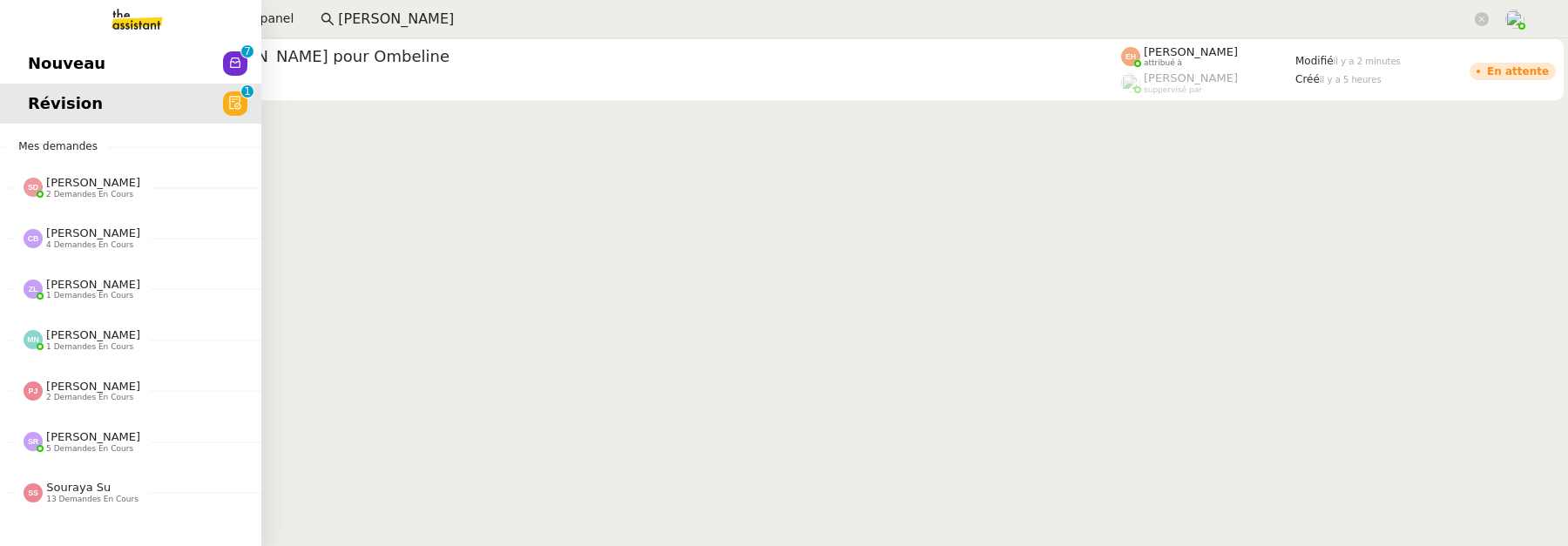
click at [28, 68] on span "Nouveau" at bounding box center [66, 63] width 77 height 26
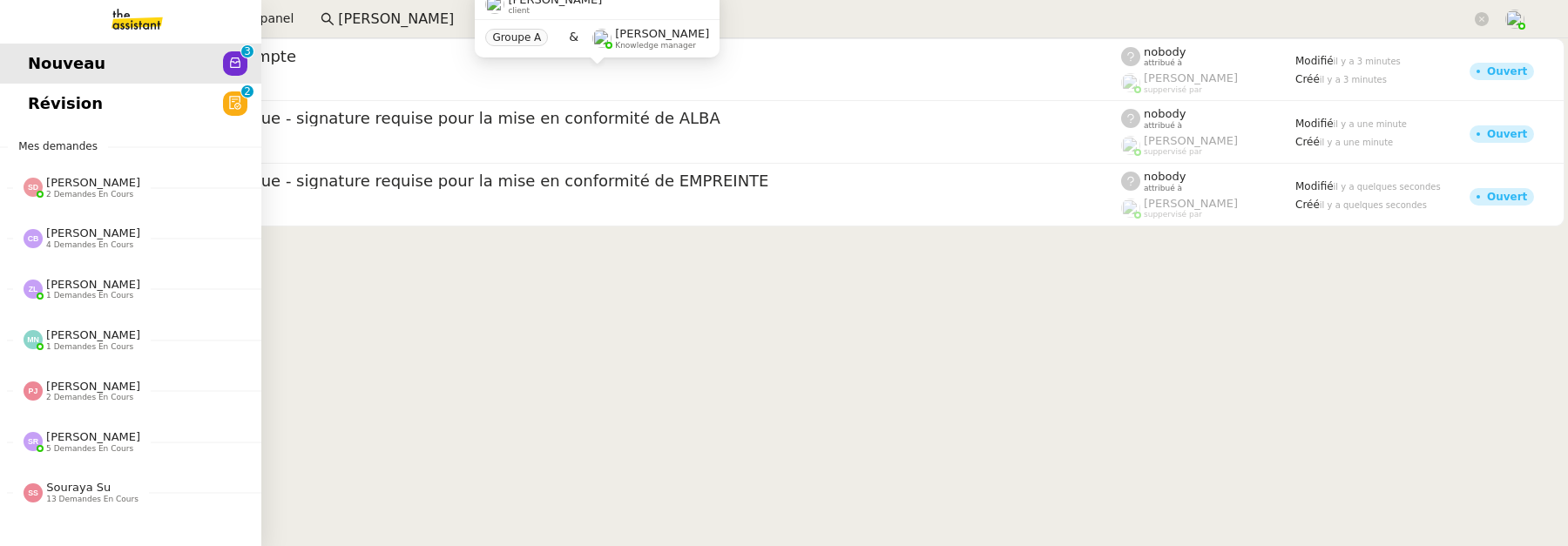
click at [35, 112] on span "Révision" at bounding box center [65, 103] width 75 height 26
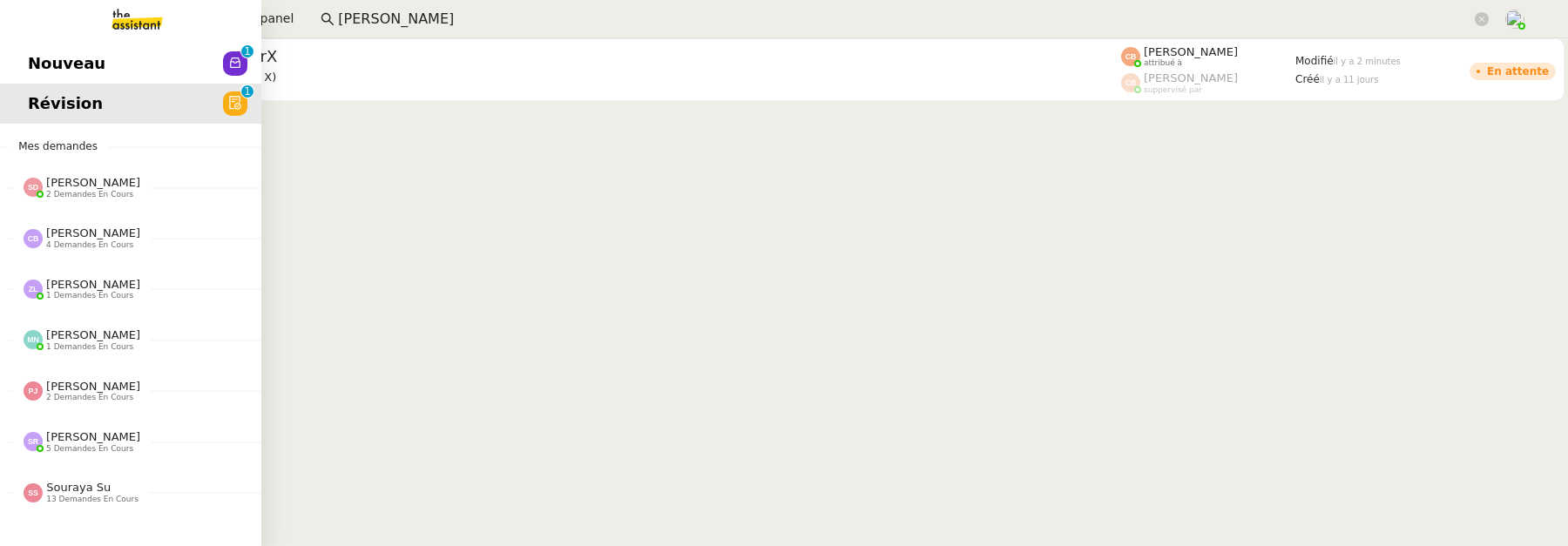
click at [46, 64] on span "Nouveau" at bounding box center [66, 63] width 77 height 26
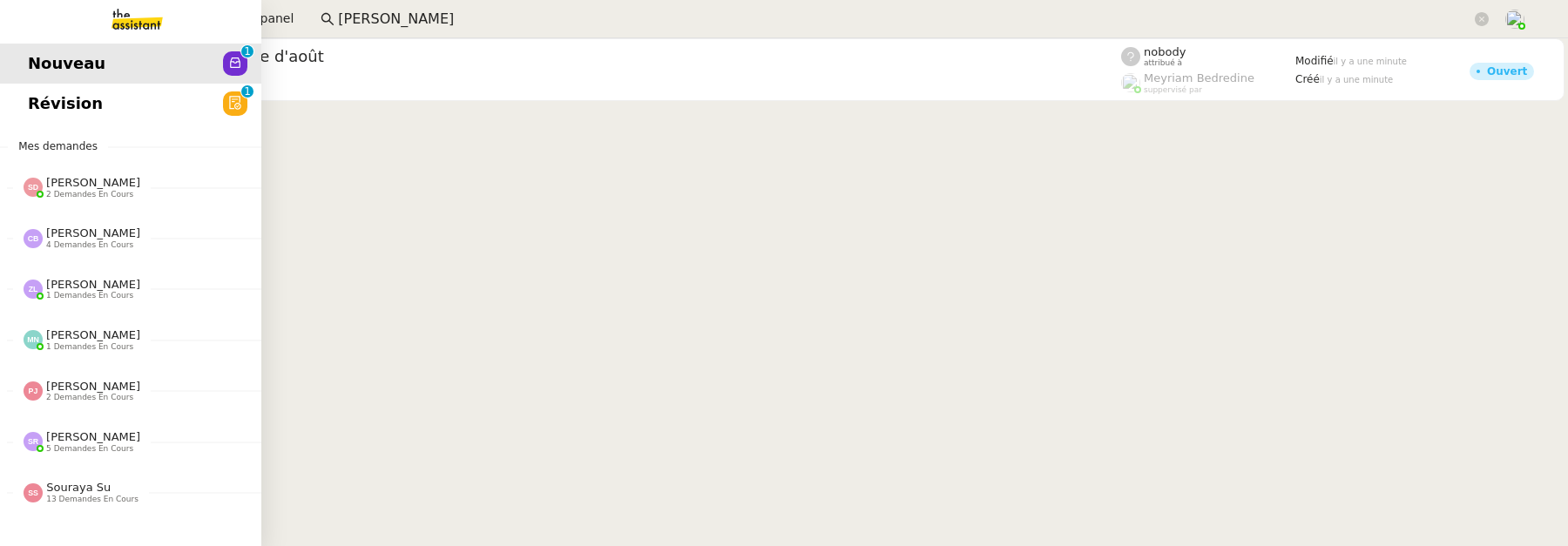
click at [50, 112] on span "Révision" at bounding box center [65, 103] width 75 height 26
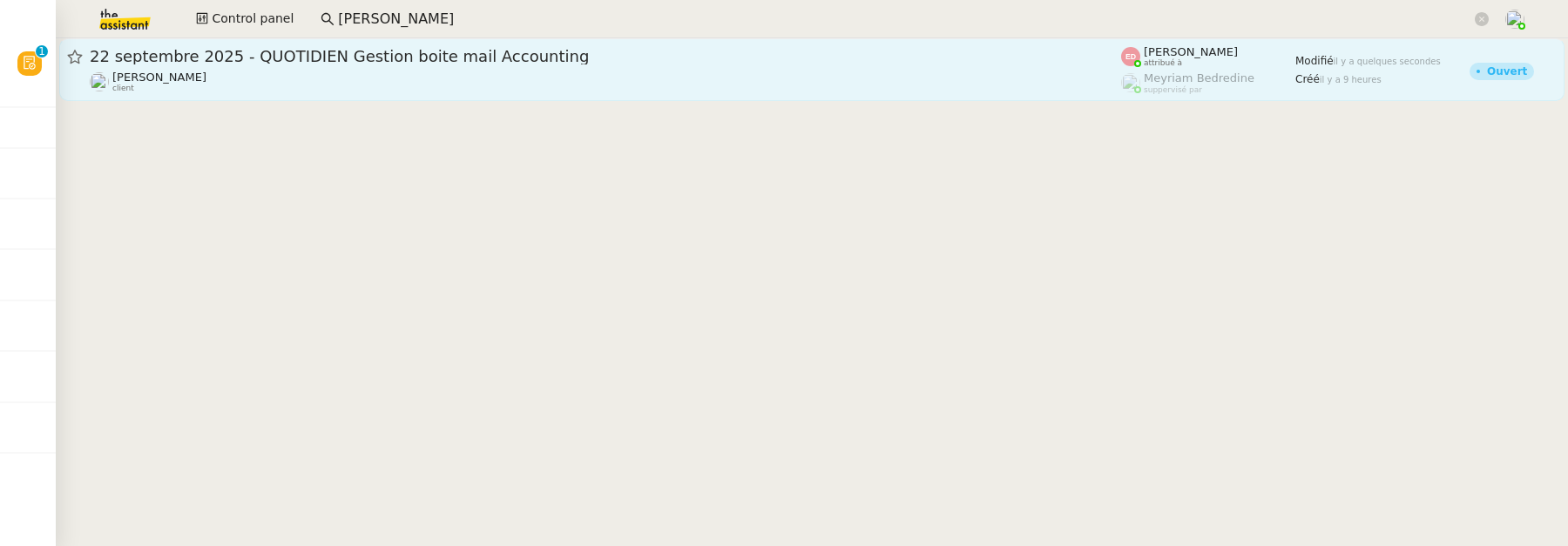
click at [214, 49] on span "22 septembre 2025 - QUOTIDIEN Gestion boite mail Accounting" at bounding box center [605, 56] width 1031 height 16
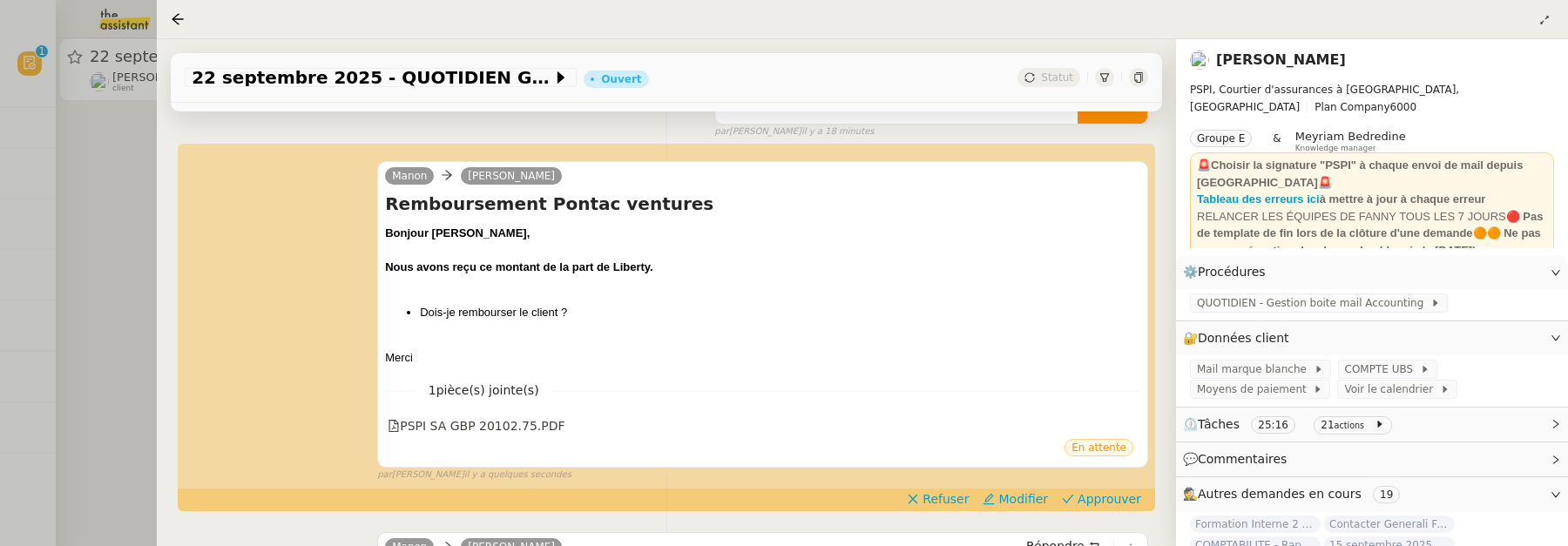
scroll to position [232, 0]
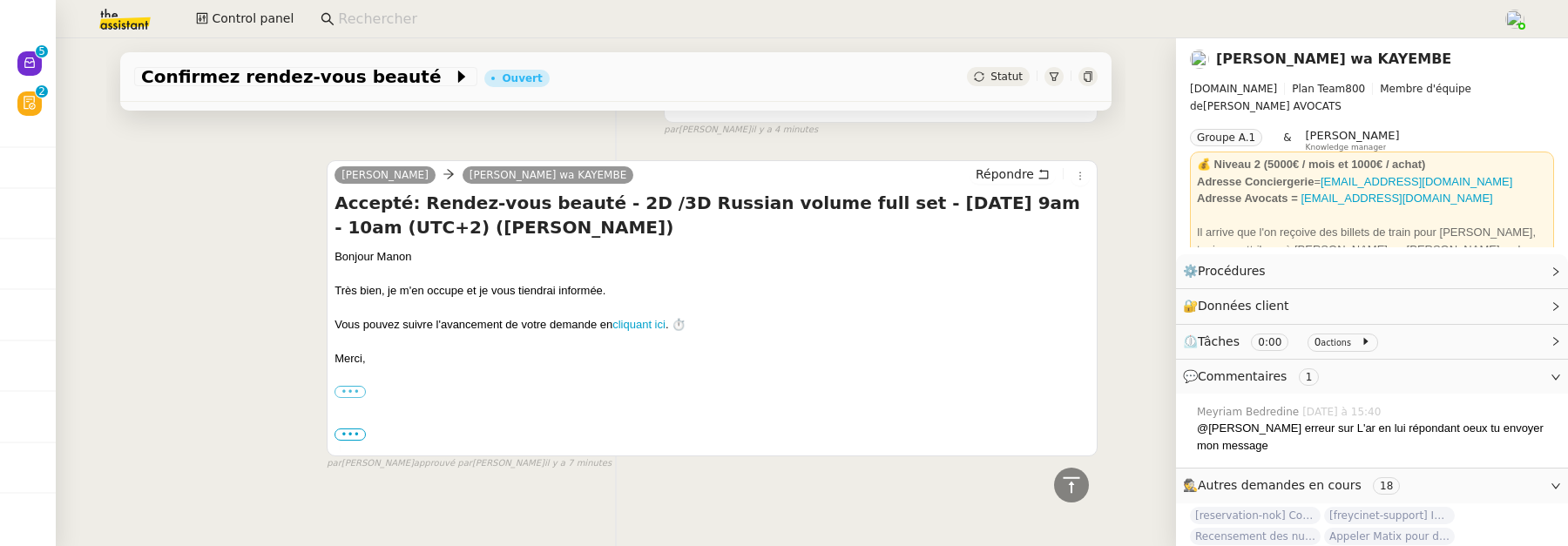
scroll to position [663, 0]
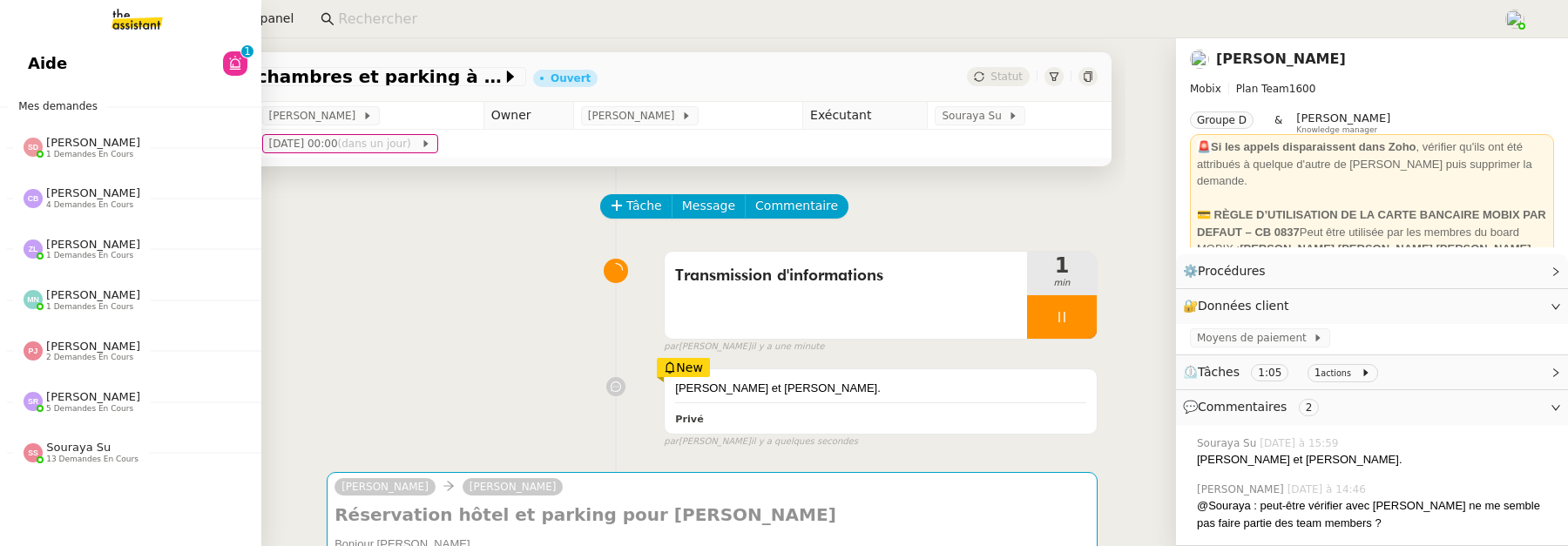
click at [59, 66] on span "Aide" at bounding box center [48, 63] width 40 height 26
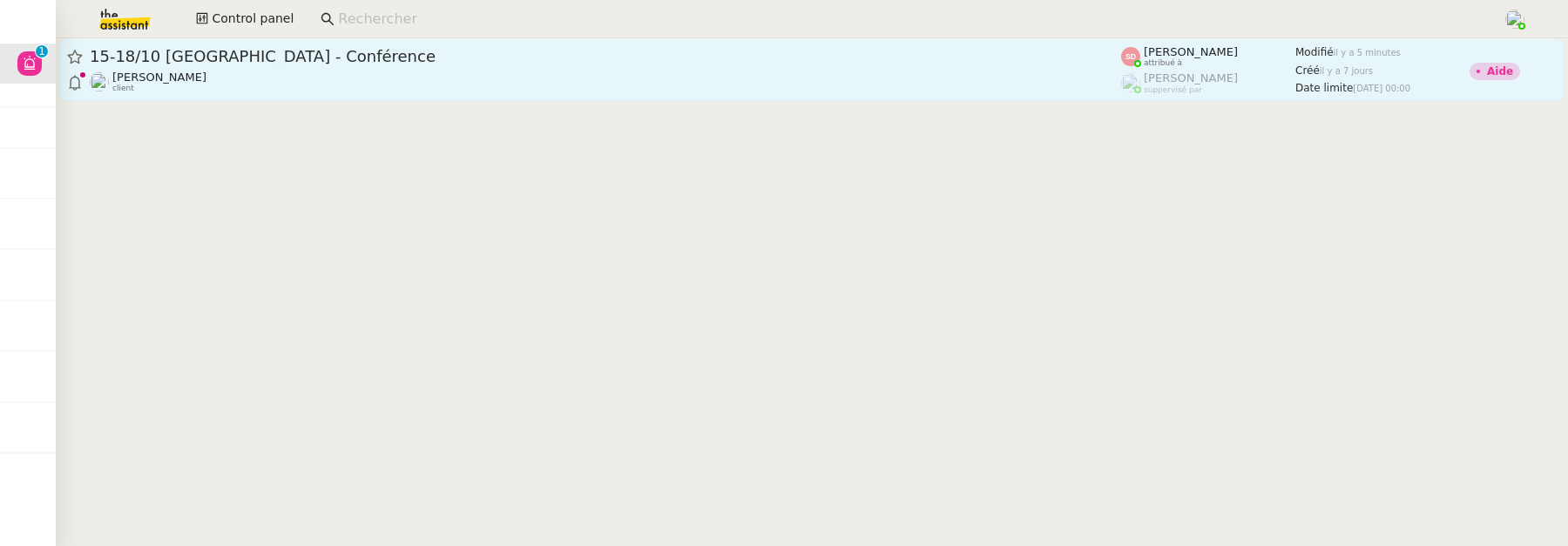
click at [776, 66] on div "15-18/10 [GEOGRAPHIC_DATA] - Conférence" at bounding box center [605, 56] width 1031 height 21
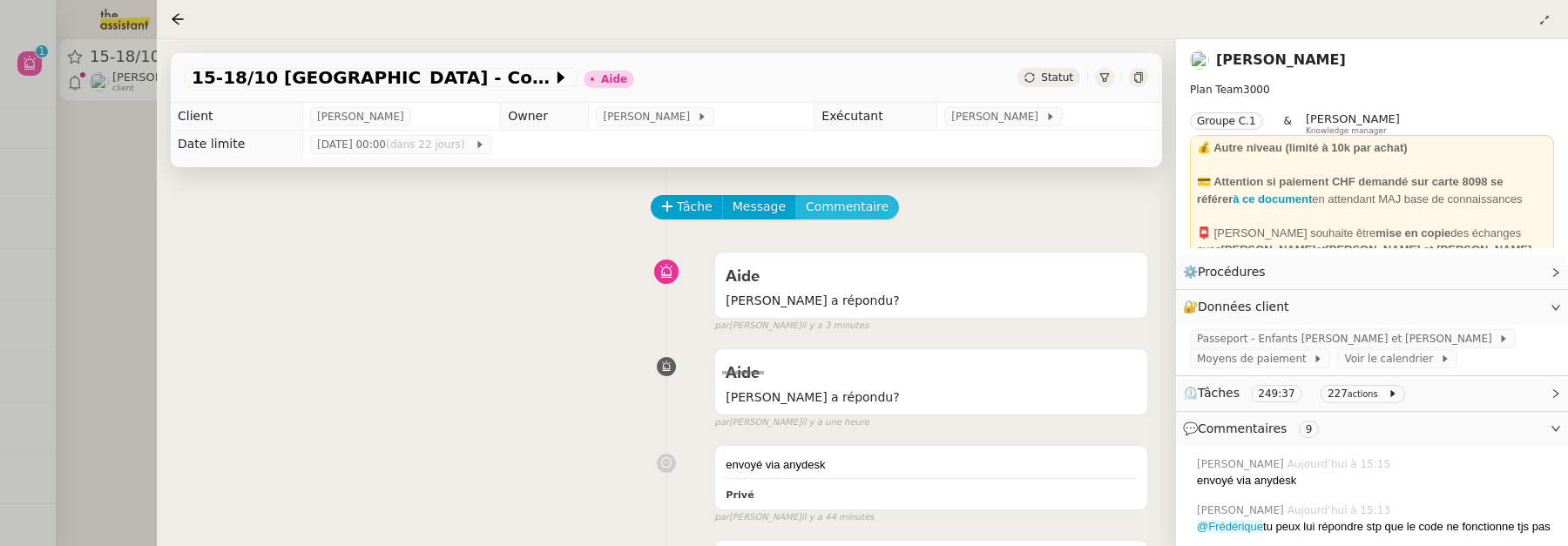
click at [852, 213] on span "Commentaire" at bounding box center [847, 207] width 83 height 20
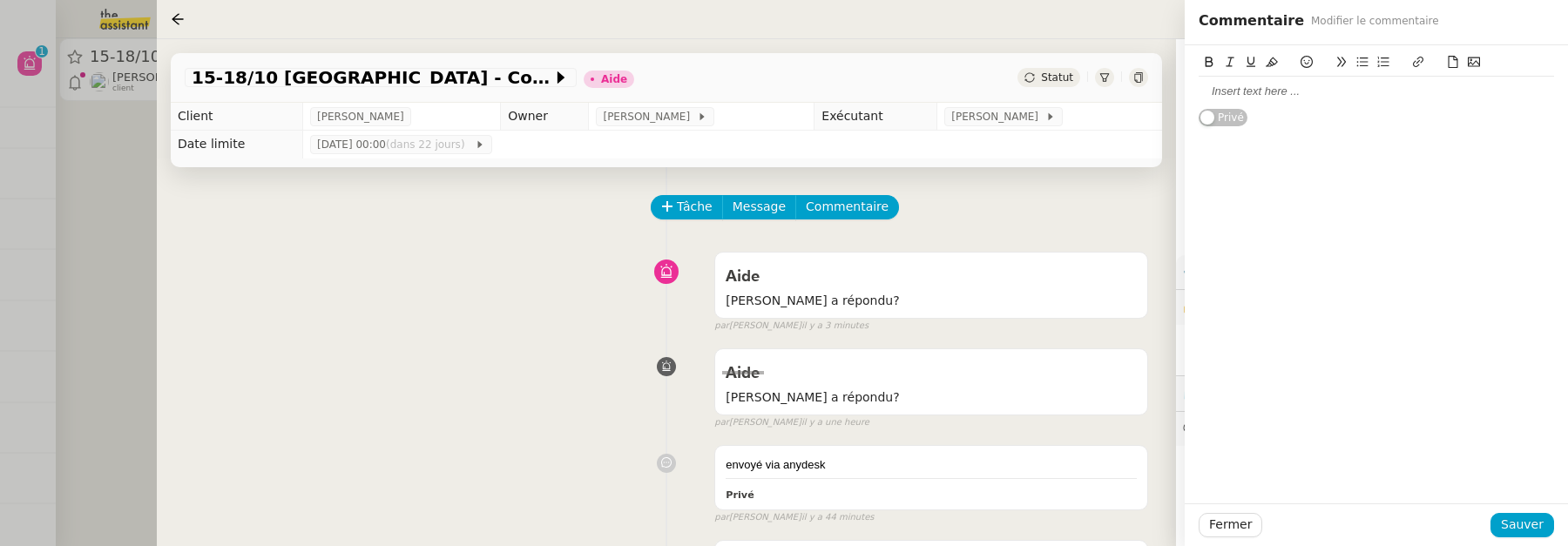
click at [1303, 108] on div "Privé" at bounding box center [1376, 86] width 356 height 82
click at [1293, 94] on div at bounding box center [1376, 91] width 356 height 16
click at [1545, 518] on button "Sauver" at bounding box center [1522, 525] width 63 height 25
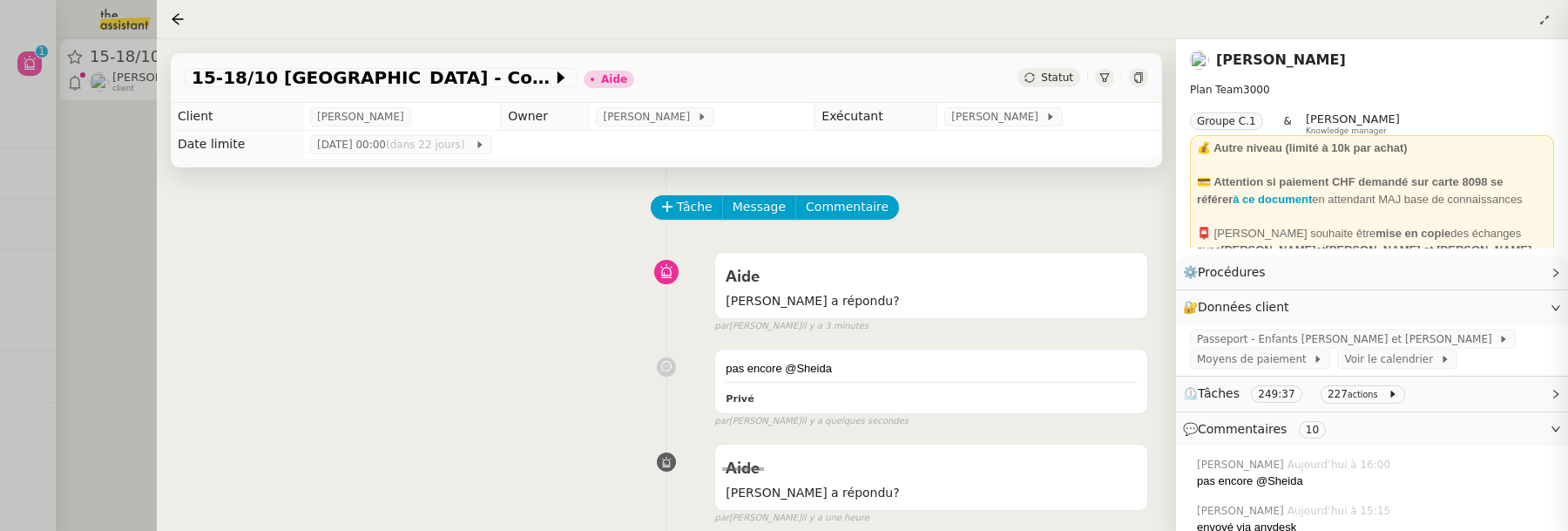
click at [1048, 77] on span "Statut" at bounding box center [1057, 77] width 33 height 12
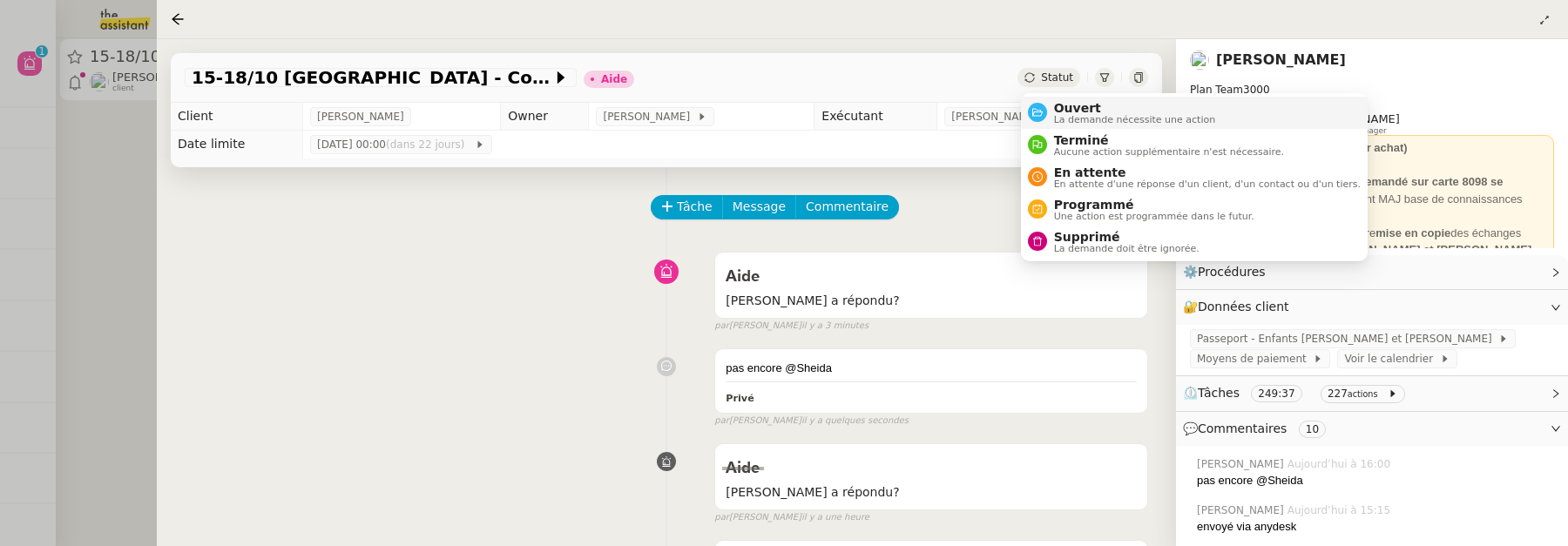
click at [1059, 102] on span "Ouvert" at bounding box center [1135, 108] width 162 height 14
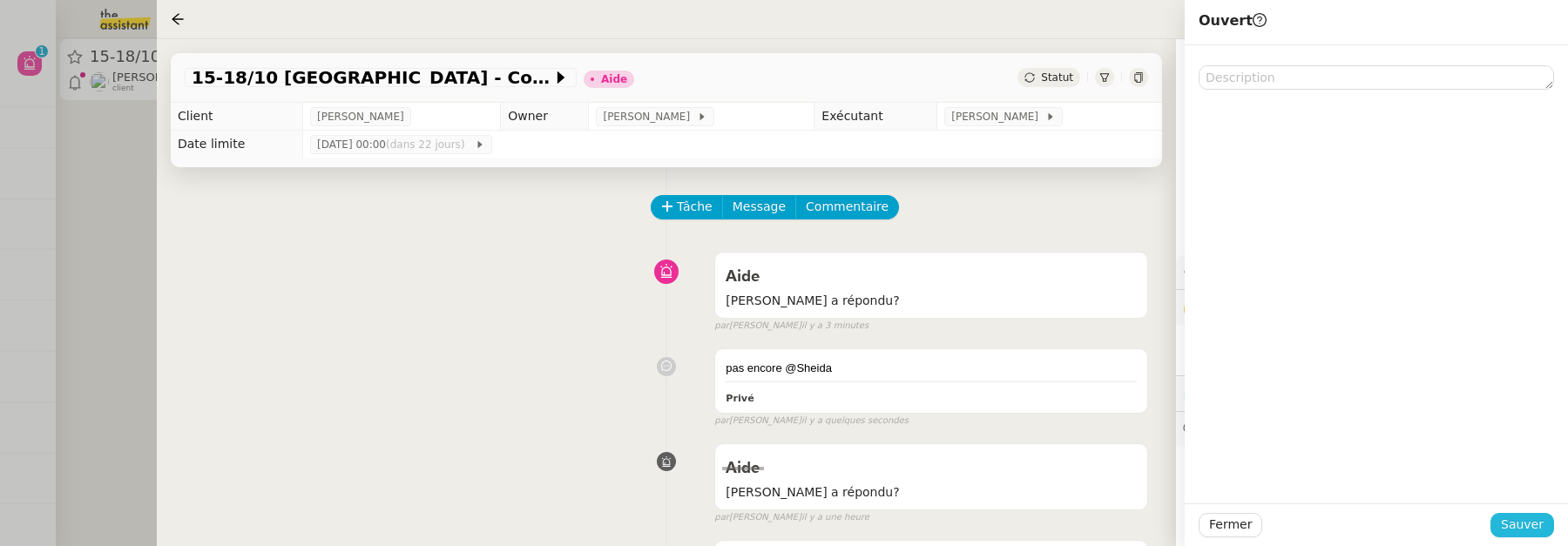
click at [1544, 525] on button "Sauver" at bounding box center [1522, 525] width 63 height 25
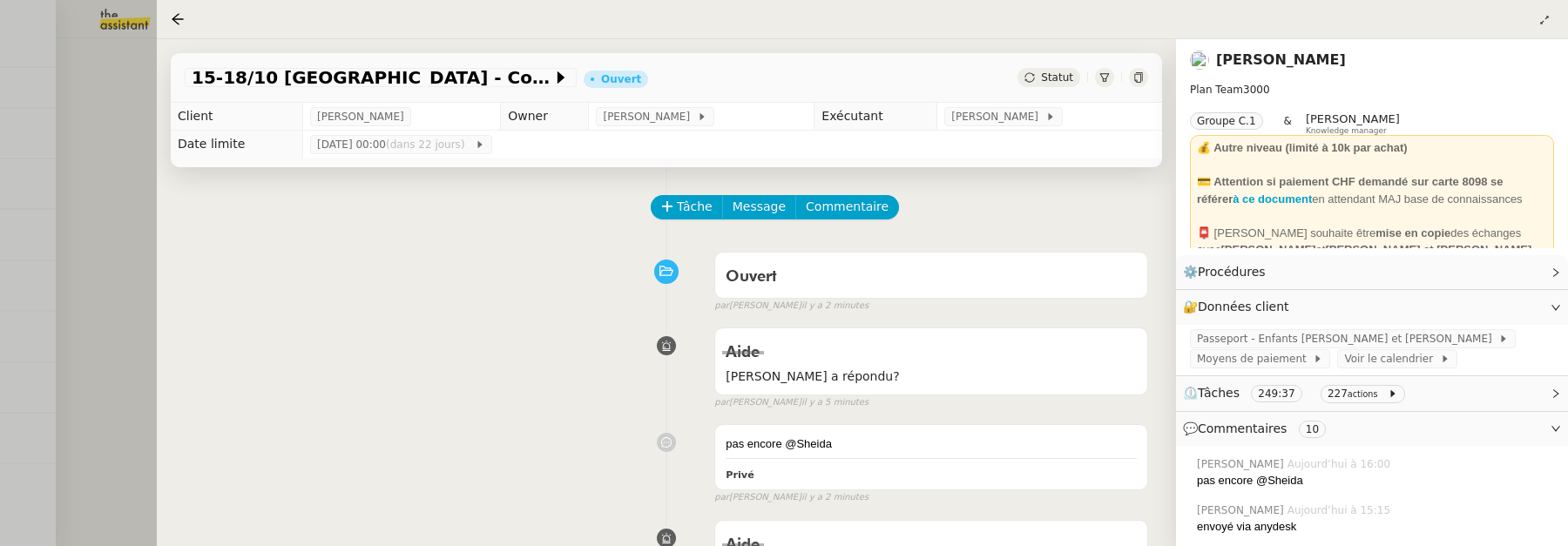
click at [103, 166] on div at bounding box center [784, 273] width 1568 height 546
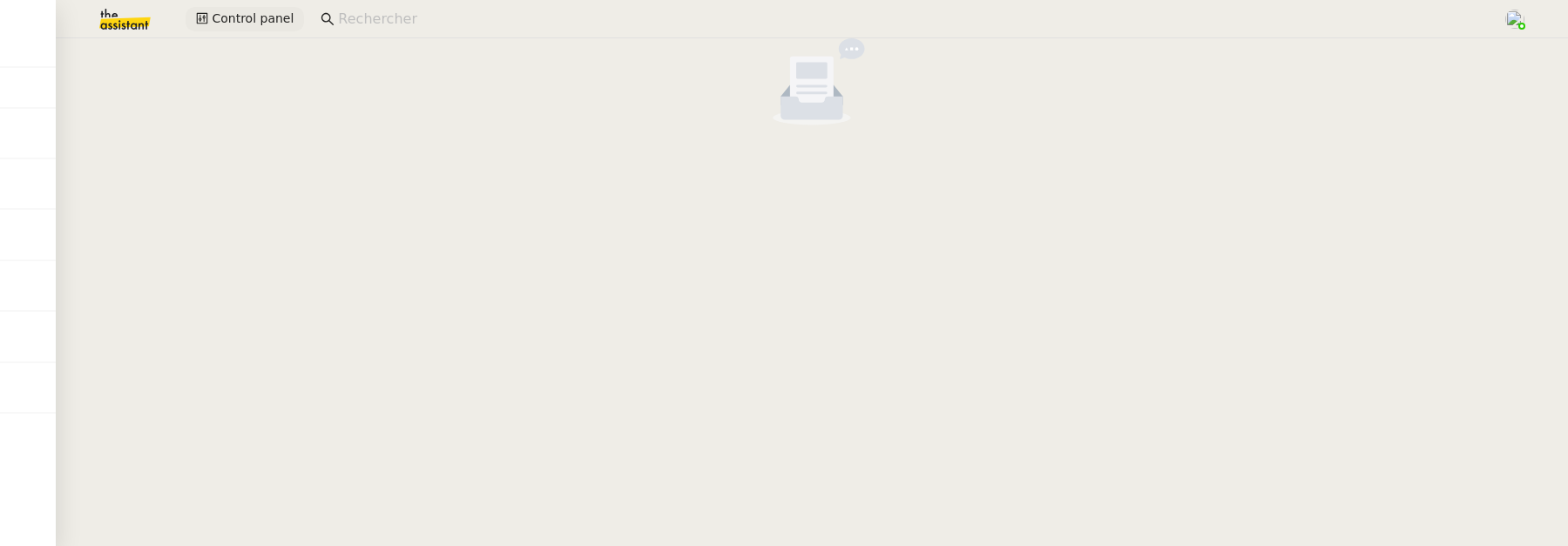
click at [246, 15] on span "Control panel" at bounding box center [253, 19] width 82 height 20
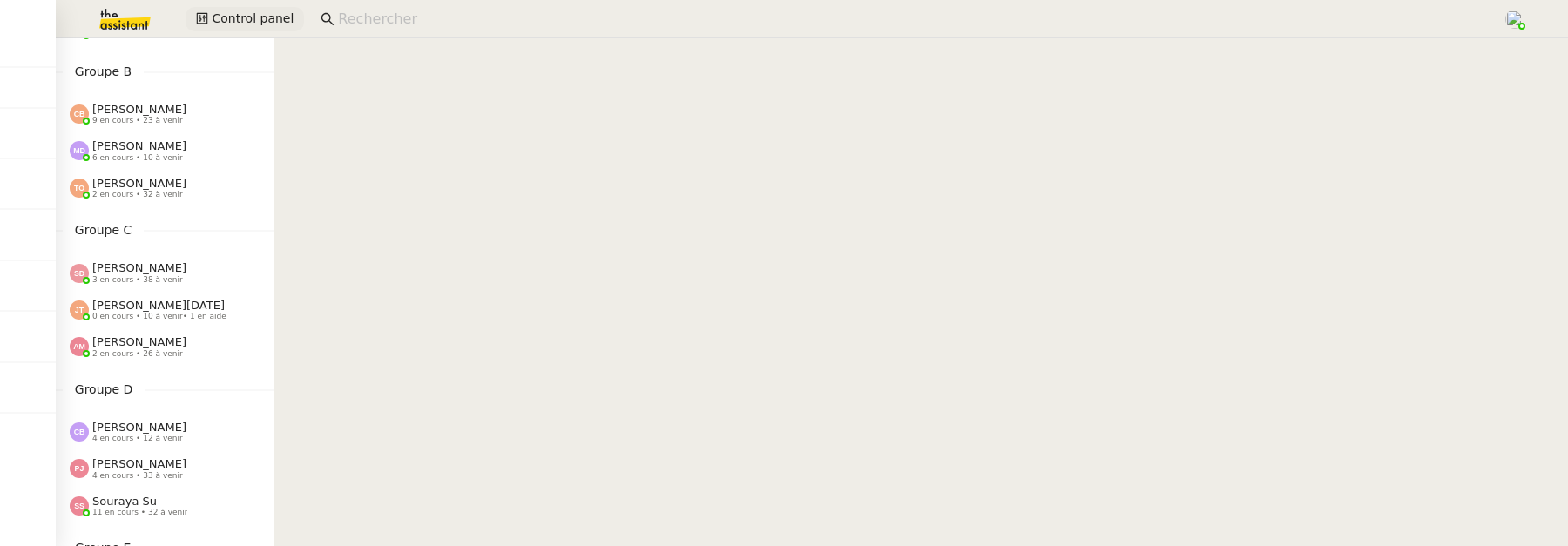
scroll to position [190, 0]
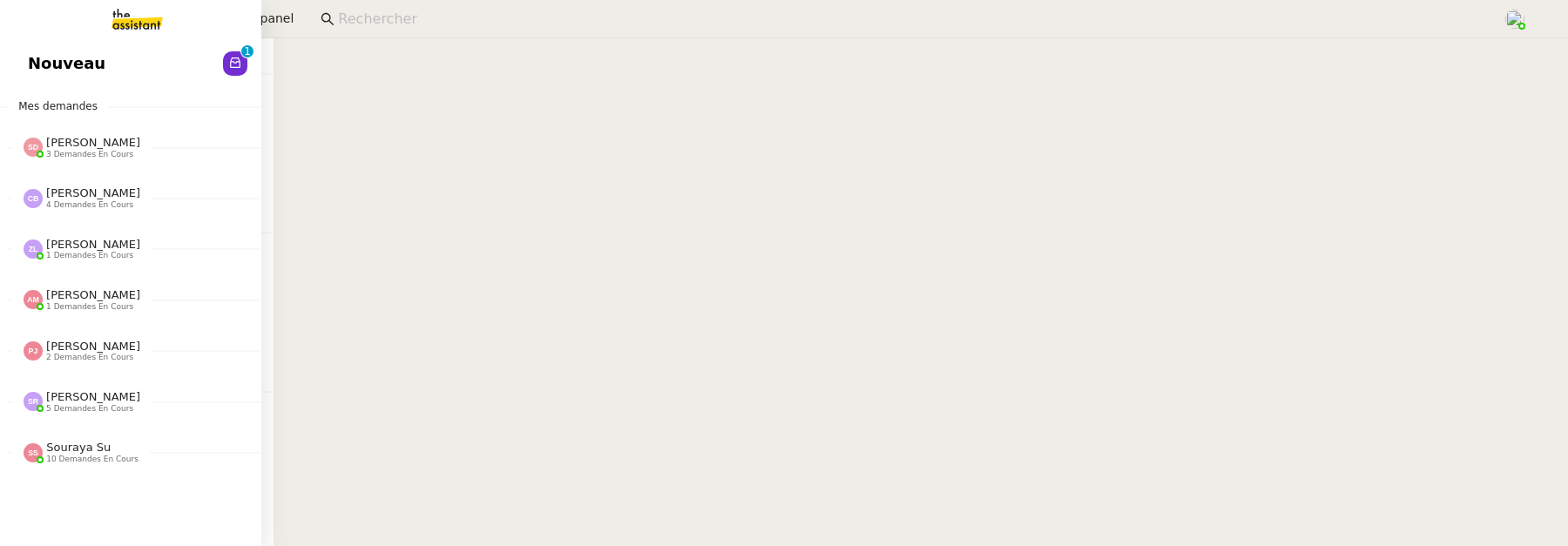
click at [37, 68] on span "Nouveau" at bounding box center [66, 63] width 77 height 26
click at [54, 79] on link "Révision 0 1 2 3 4 5 6 7 8 9" at bounding box center [131, 63] width 261 height 40
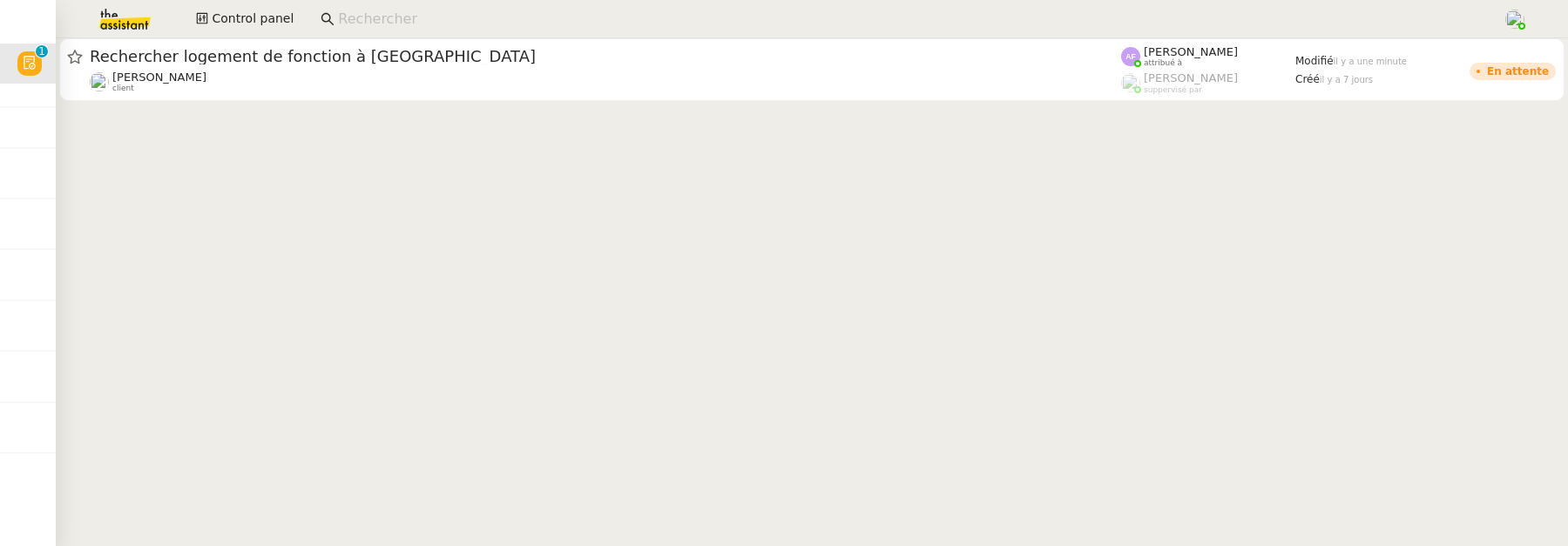
click at [463, 18] on input at bounding box center [911, 20] width 1147 height 24
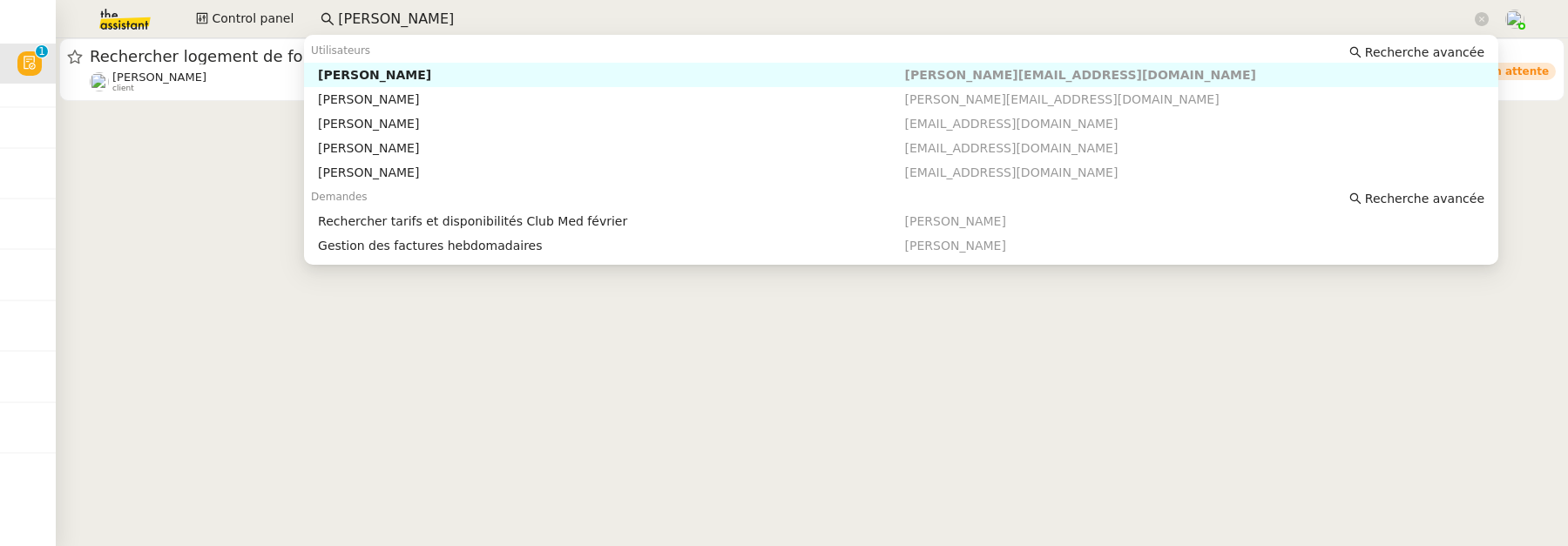
click at [554, 79] on div "Emile Kratiroff" at bounding box center [611, 75] width 586 height 16
type input "emile"
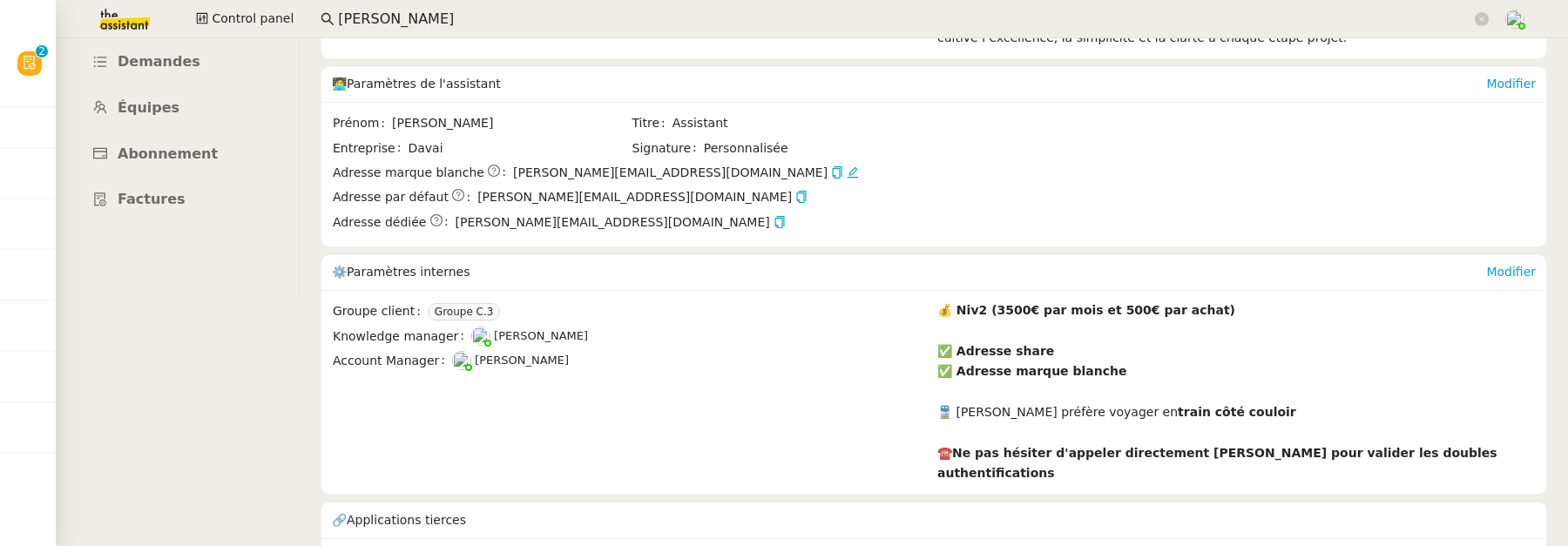
scroll to position [246, 0]
click at [211, 89] on link "Équipes" at bounding box center [176, 109] width 223 height 41
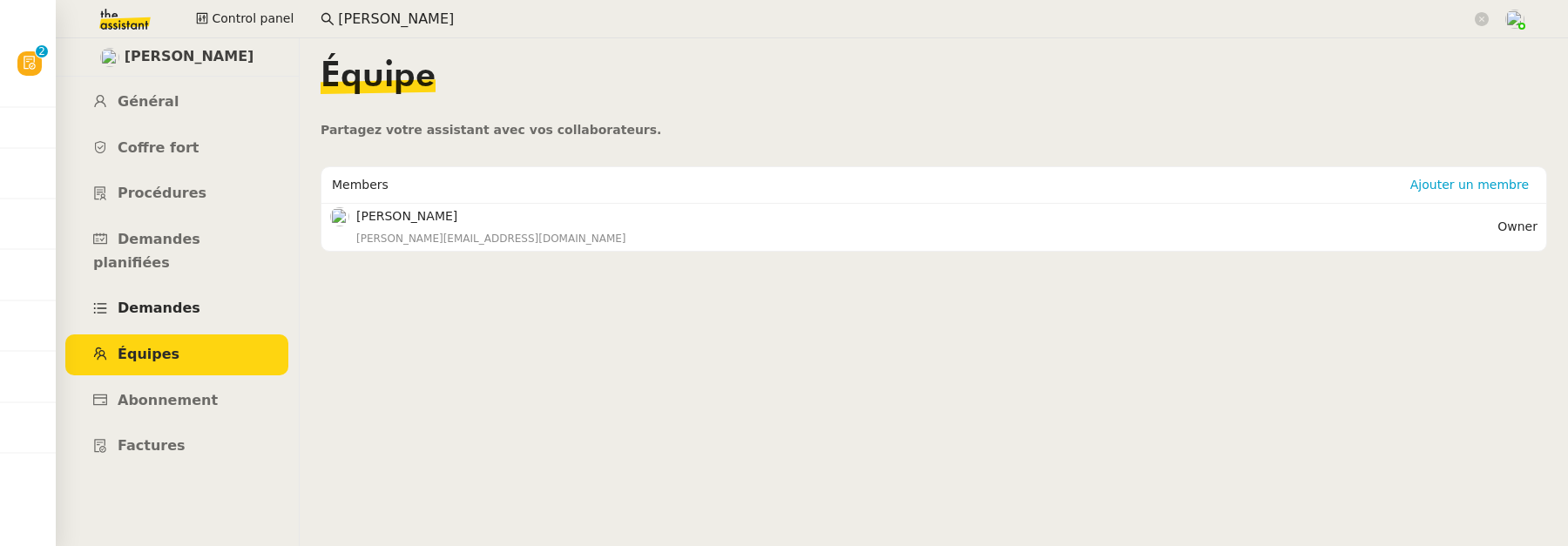
click at [208, 288] on link "Demandes" at bounding box center [176, 308] width 223 height 41
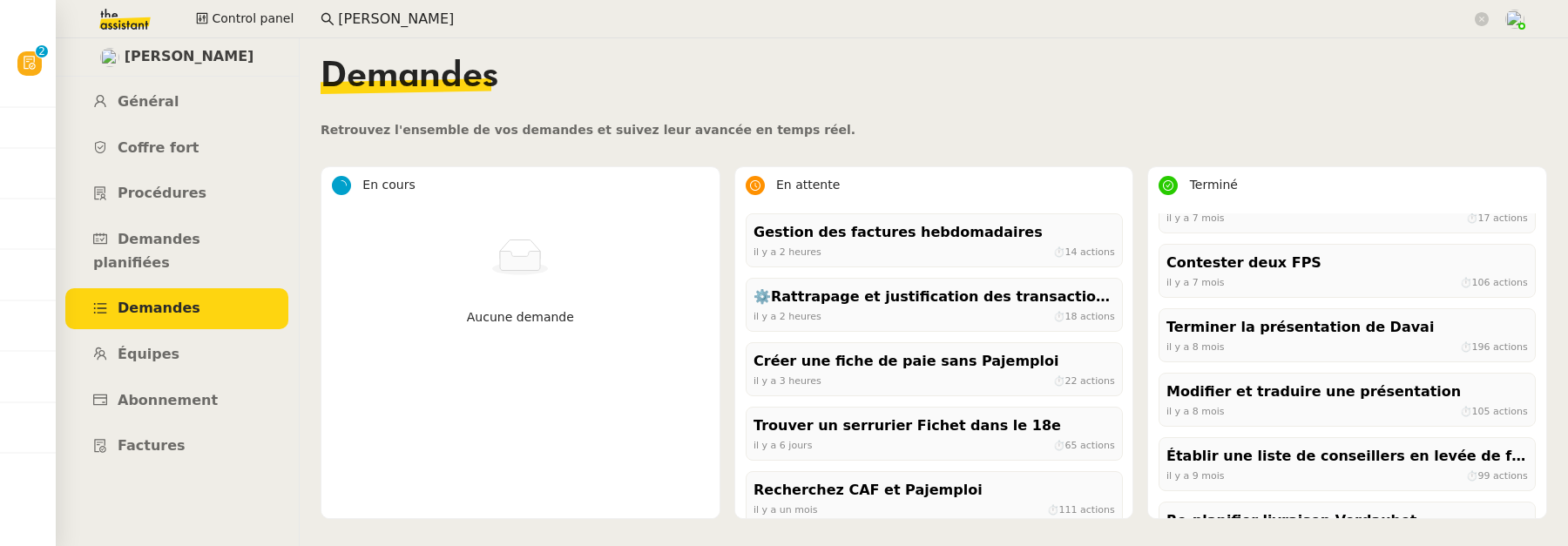
scroll to position [2159, 0]
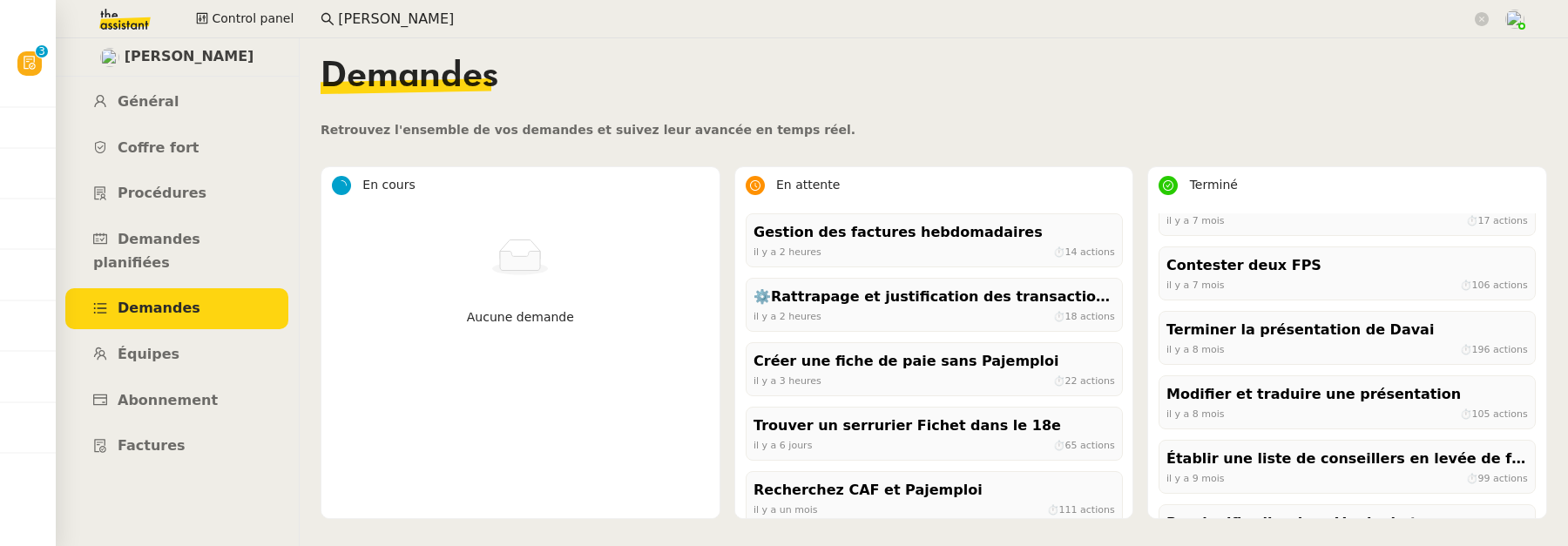
click at [1330, 411] on div "il y a 8 mois ⏱ 105 actions" at bounding box center [1347, 414] width 362 height 16
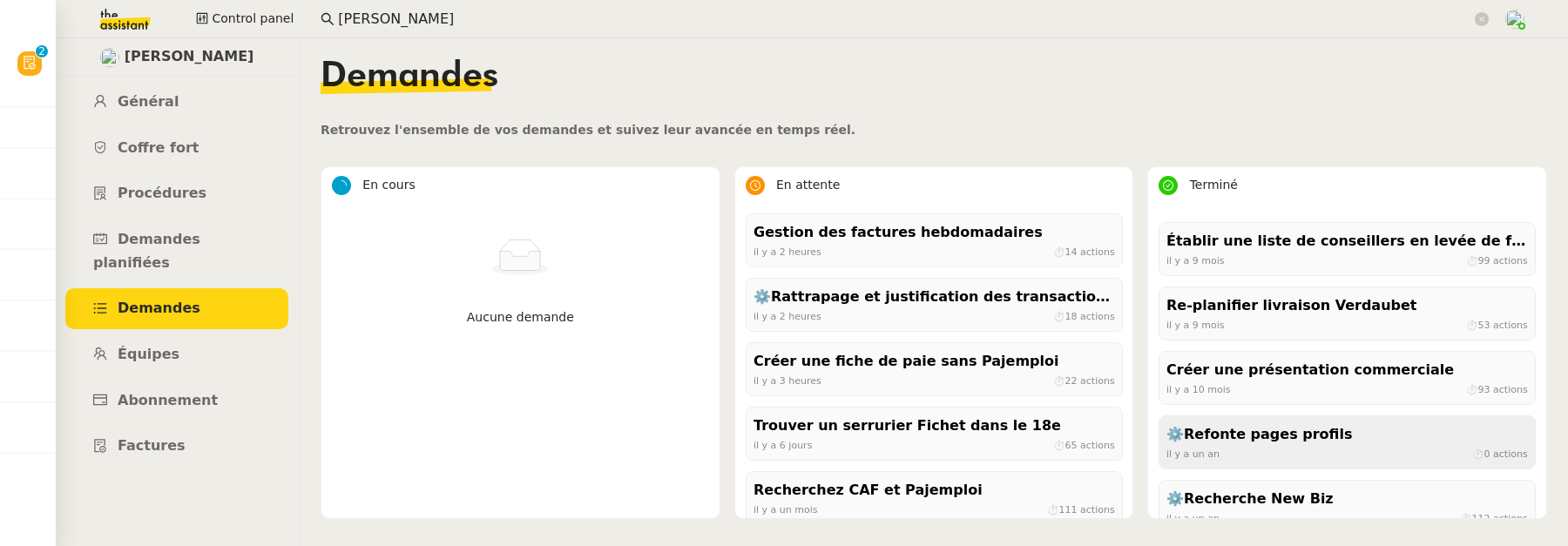
scroll to position [2380, 0]
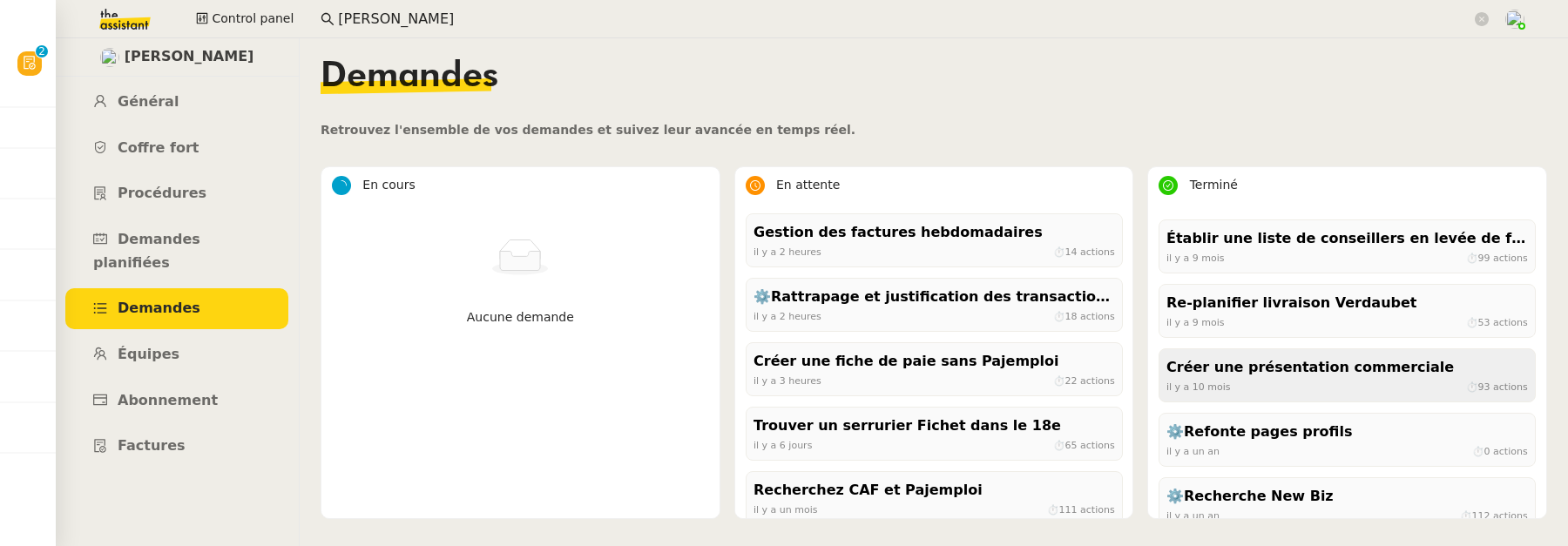
click at [1338, 359] on div "Créer une présentation commerciale" at bounding box center [1347, 369] width 362 height 24
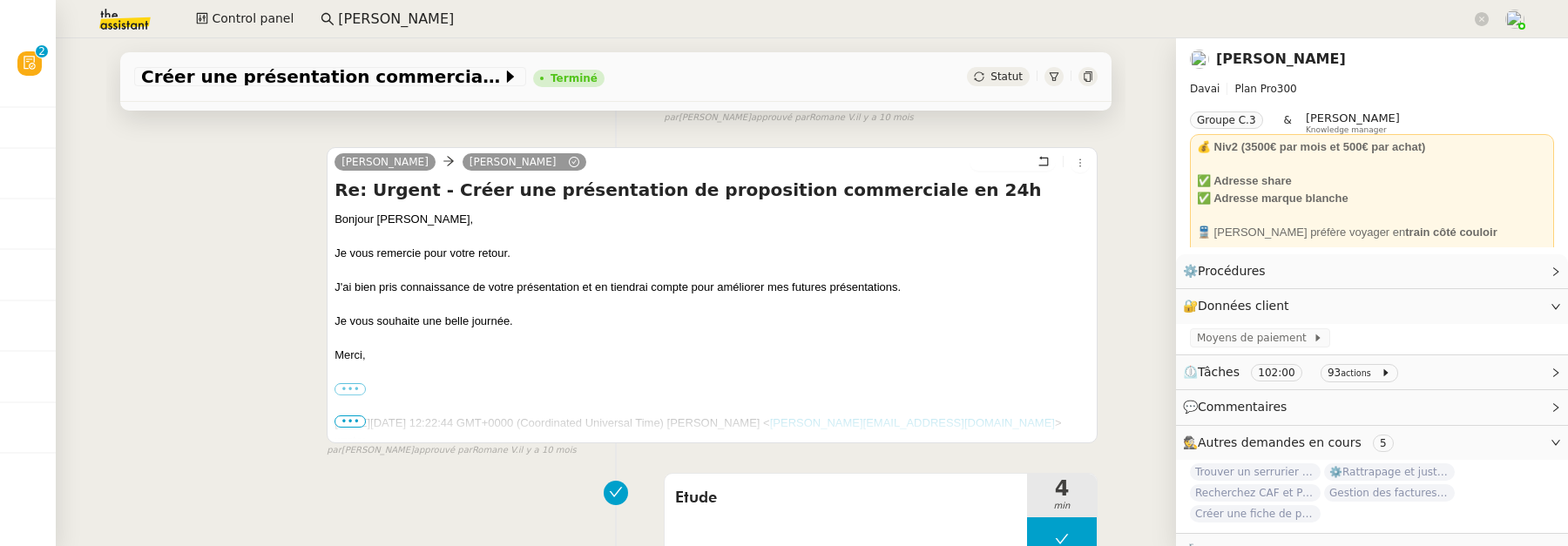
scroll to position [198, 0]
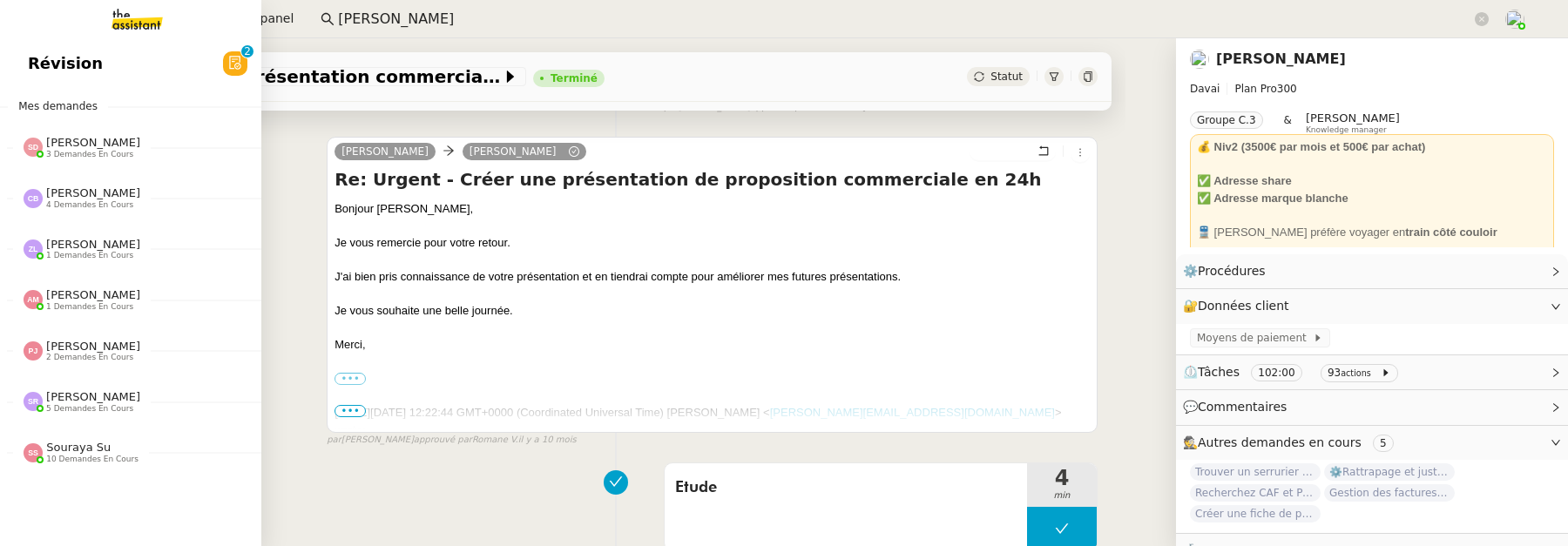
click at [26, 59] on link "Révision 0 1 2 3 4 5 6 7 8 9" at bounding box center [131, 63] width 261 height 40
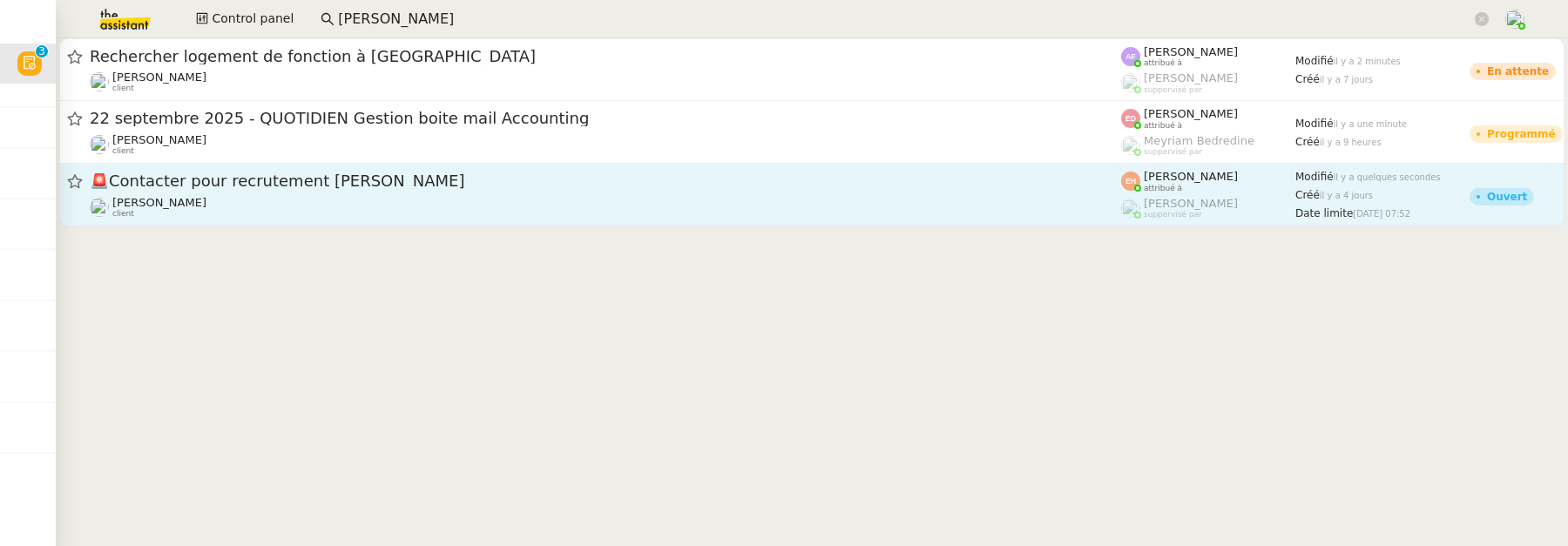
click at [661, 180] on span "🚨 Contacter pour recrutement ARIBAS Inocencio" at bounding box center [605, 181] width 1031 height 16
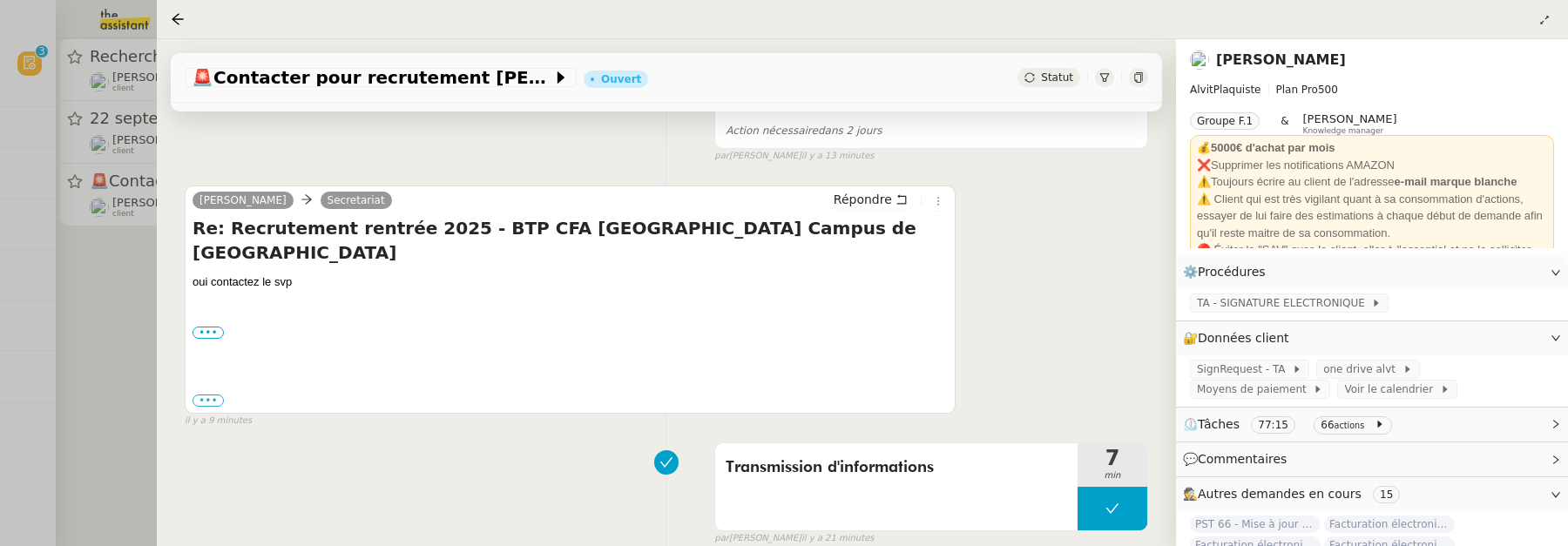
scroll to position [610, 0]
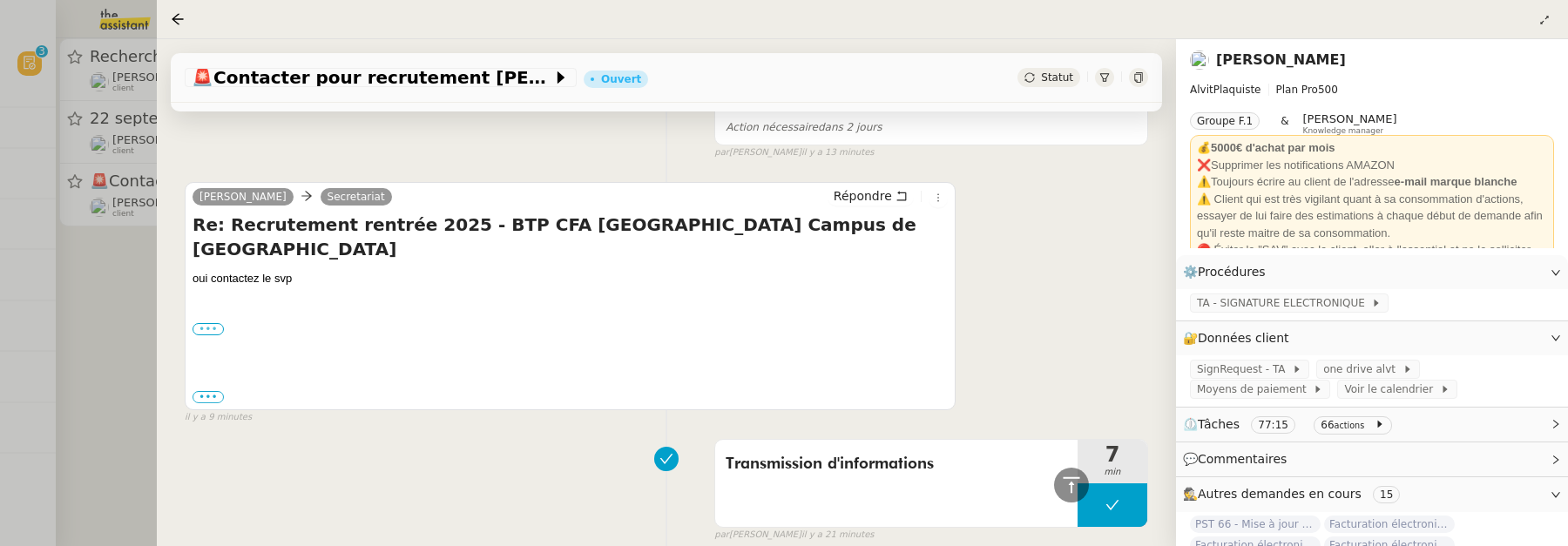
click at [197, 323] on label "•••" at bounding box center [208, 329] width 32 height 12
click at [0, 0] on input "•••" at bounding box center [0, 0] width 0 height 0
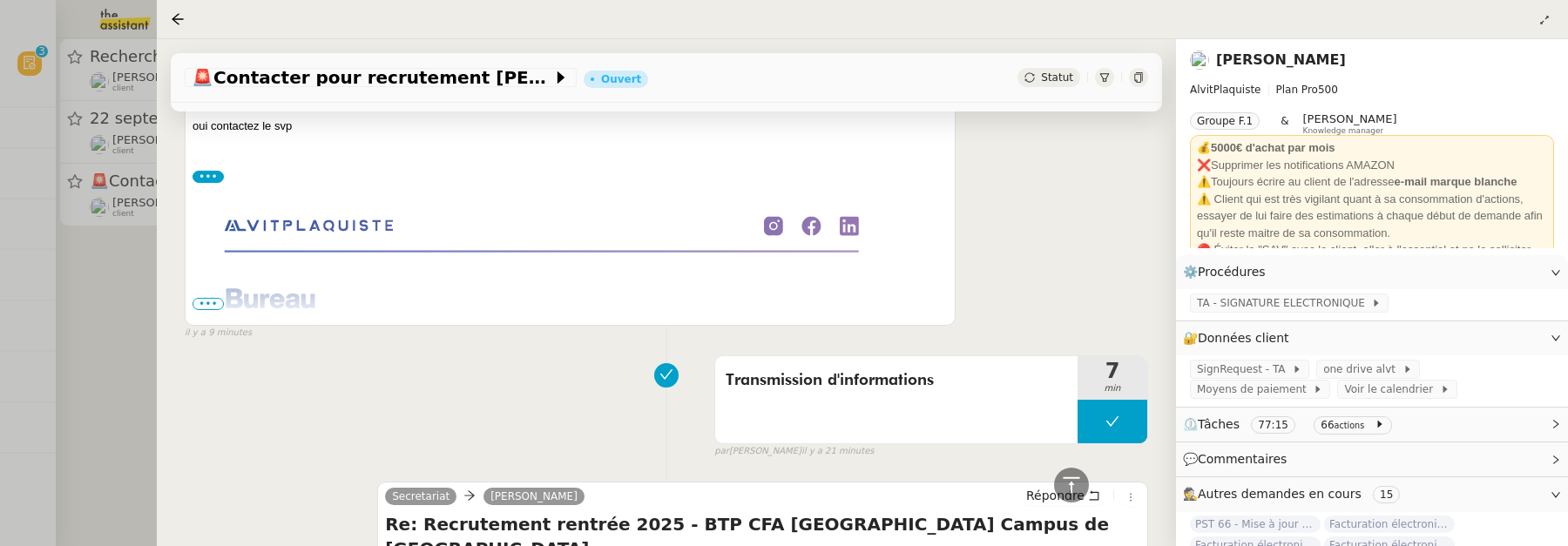
scroll to position [748, 0]
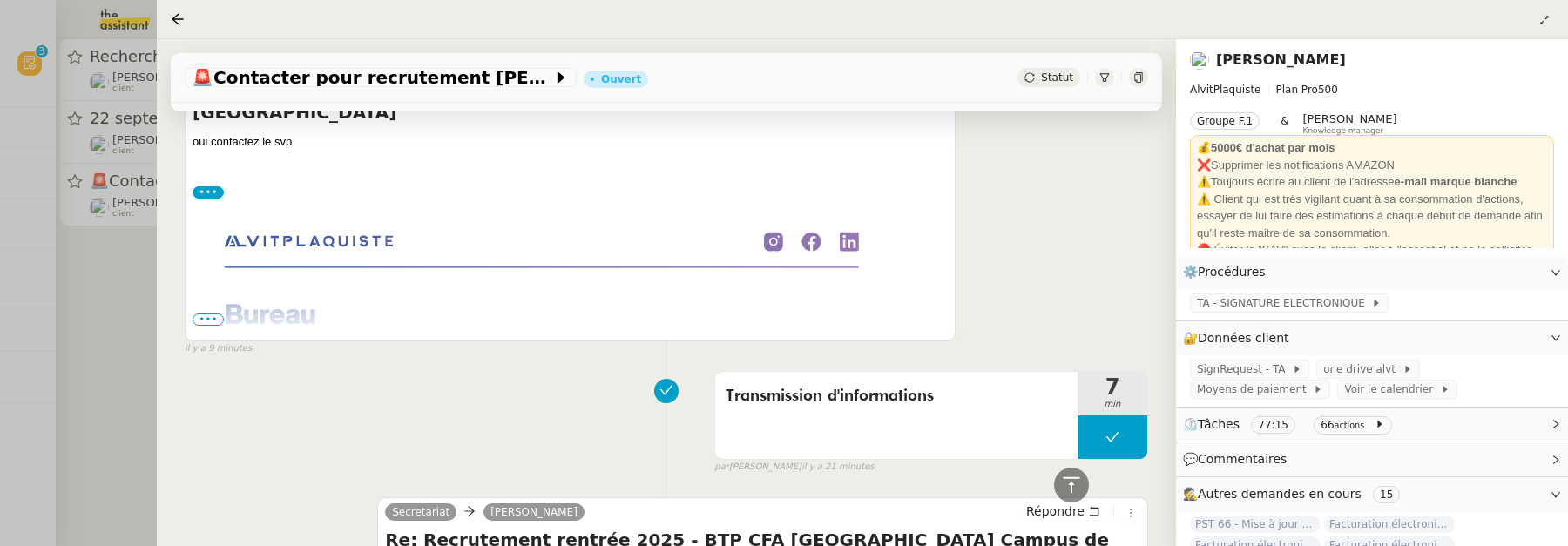
click at [214, 314] on span "•••" at bounding box center [208, 320] width 32 height 12
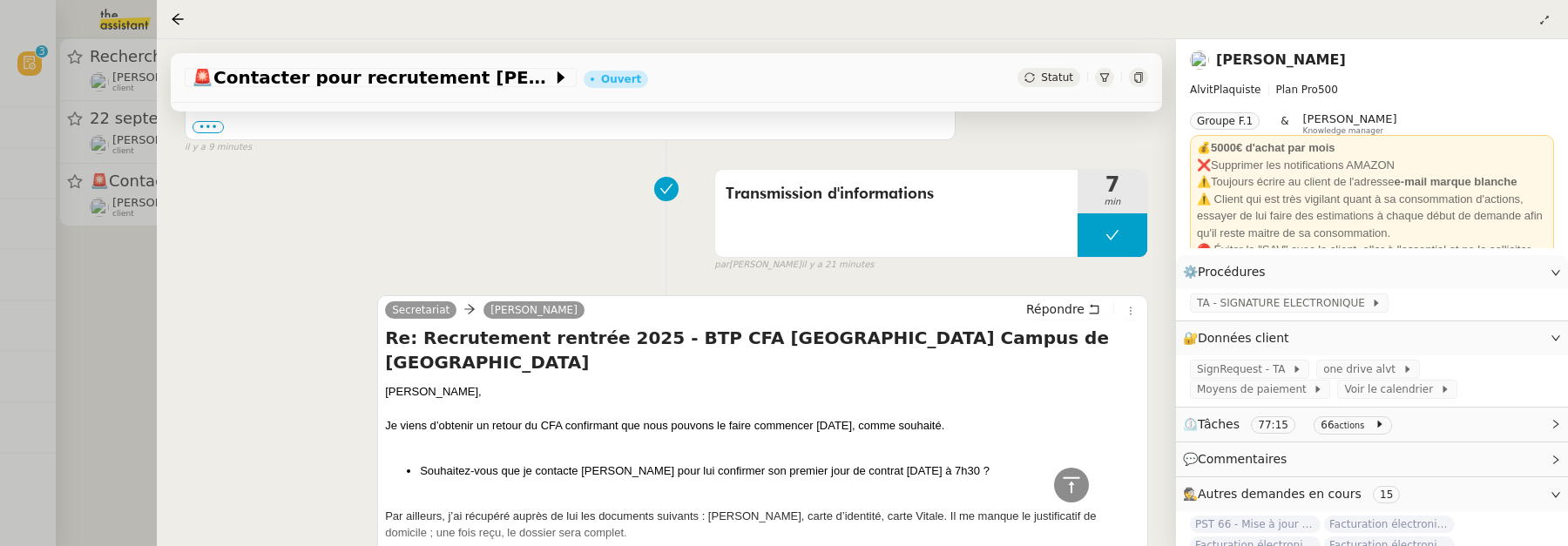
scroll to position [1211, 0]
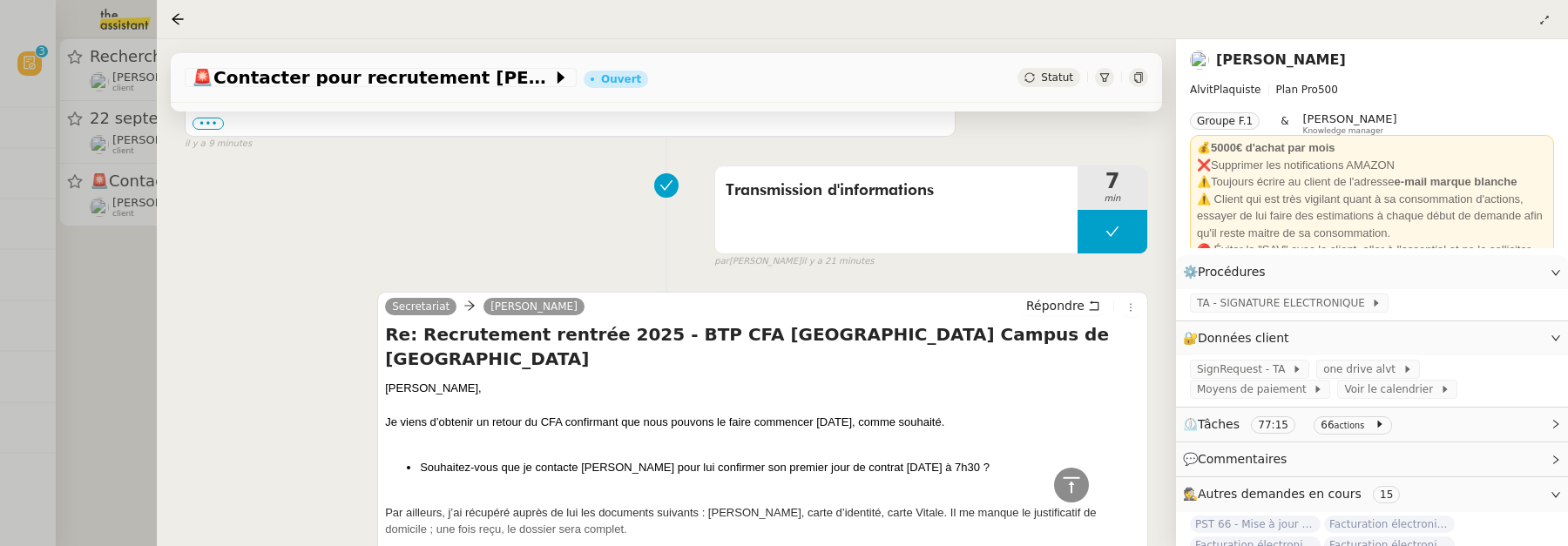
click at [99, 324] on div at bounding box center [784, 273] width 1568 height 546
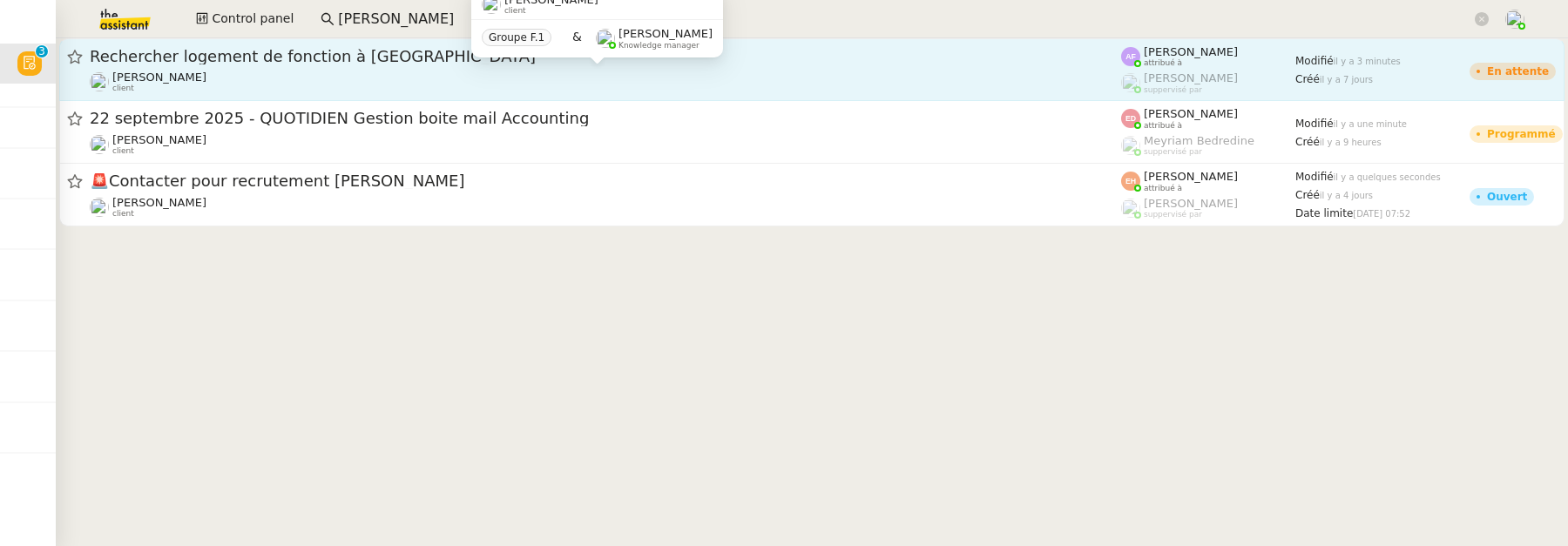
click at [375, 75] on div "Jerome Proust client" at bounding box center [605, 81] width 1031 height 23
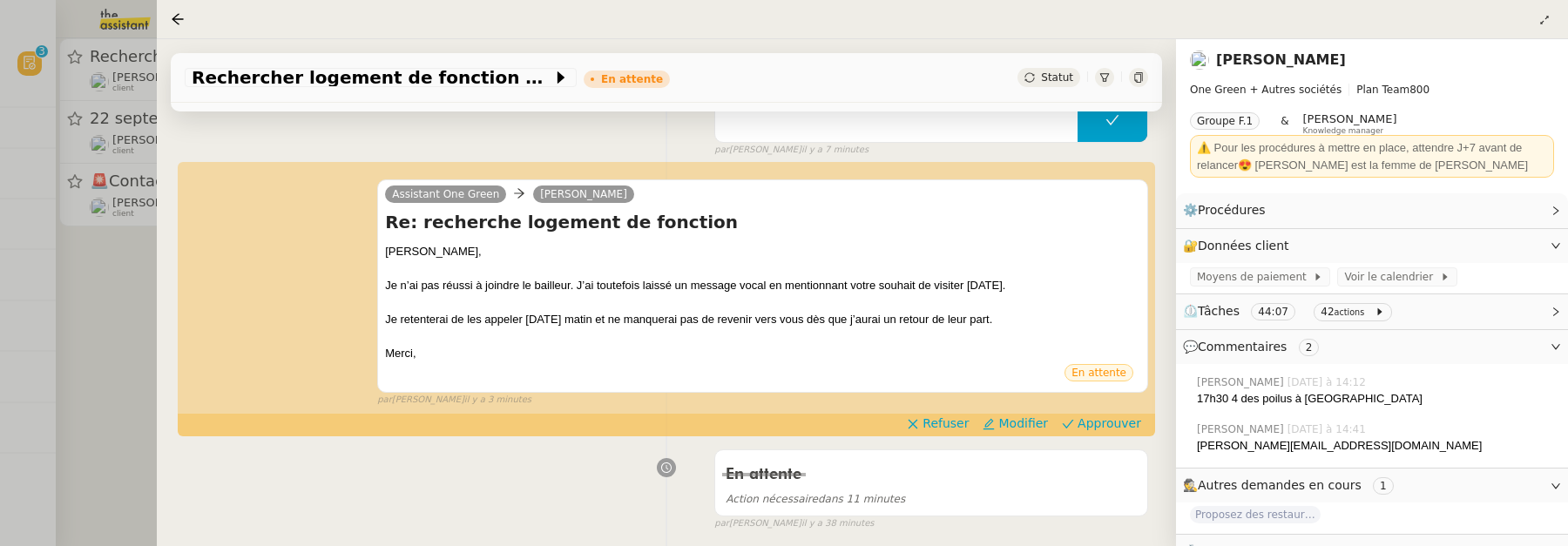
scroll to position [297, 0]
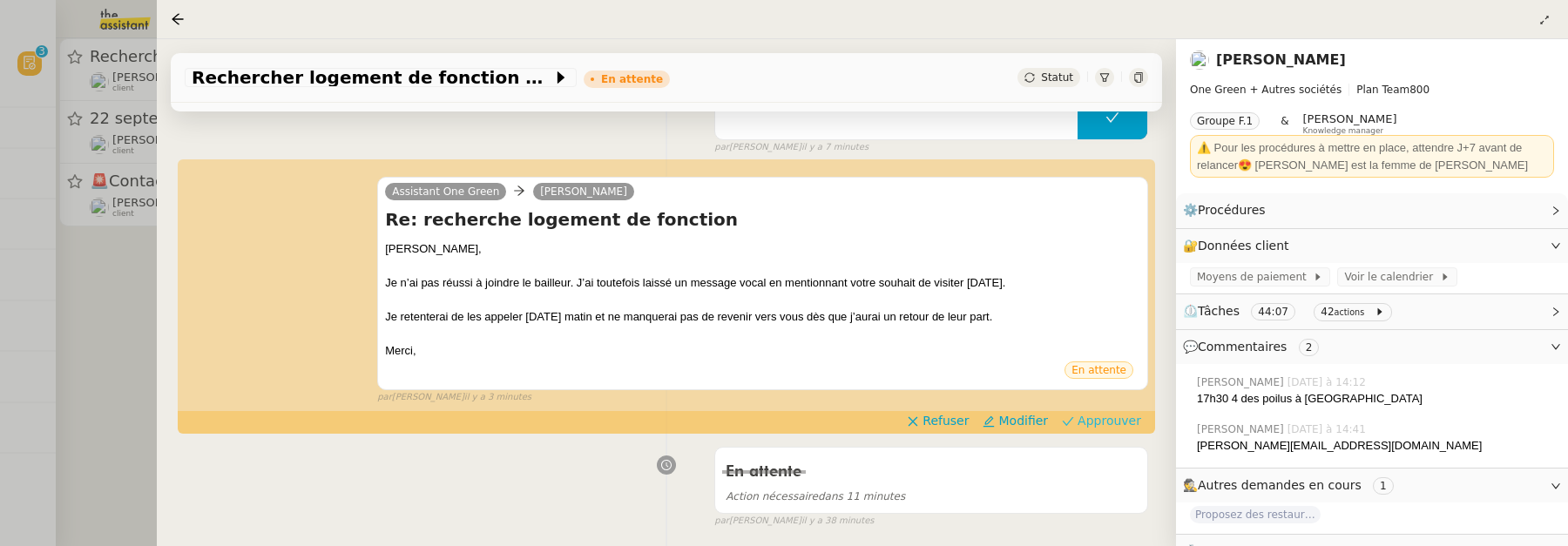
click at [1106, 419] on span "Approuver" at bounding box center [1109, 421] width 63 height 18
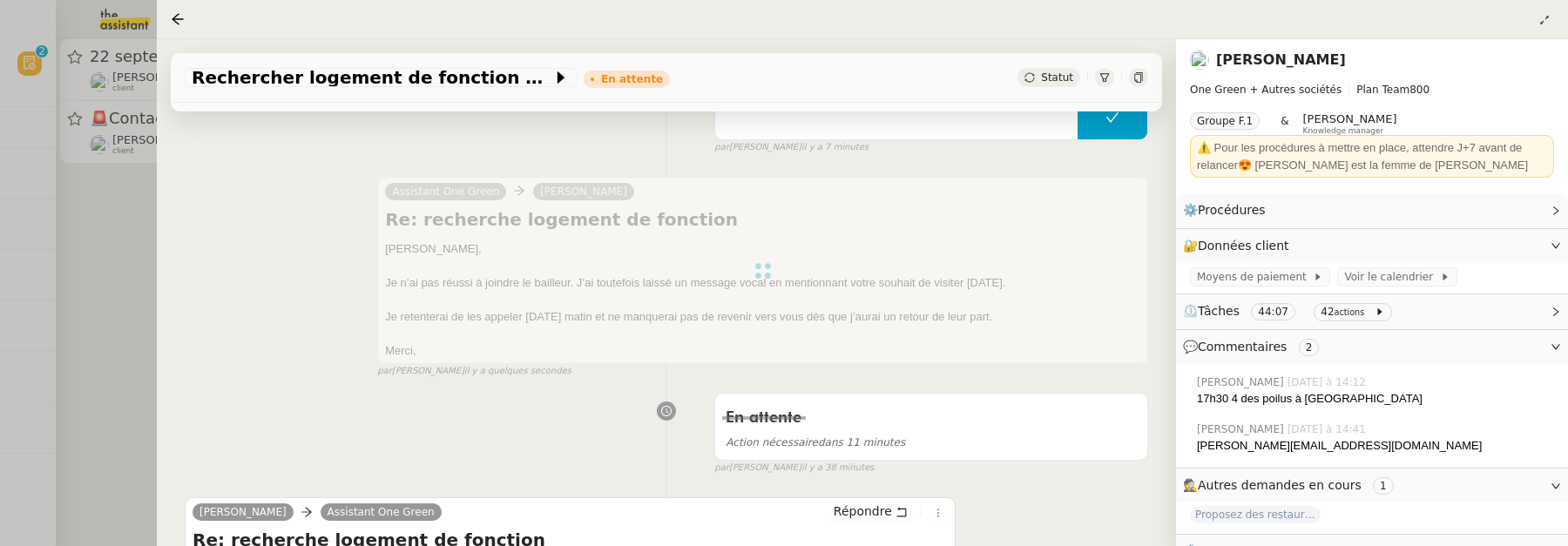
click at [77, 264] on div at bounding box center [784, 273] width 1568 height 546
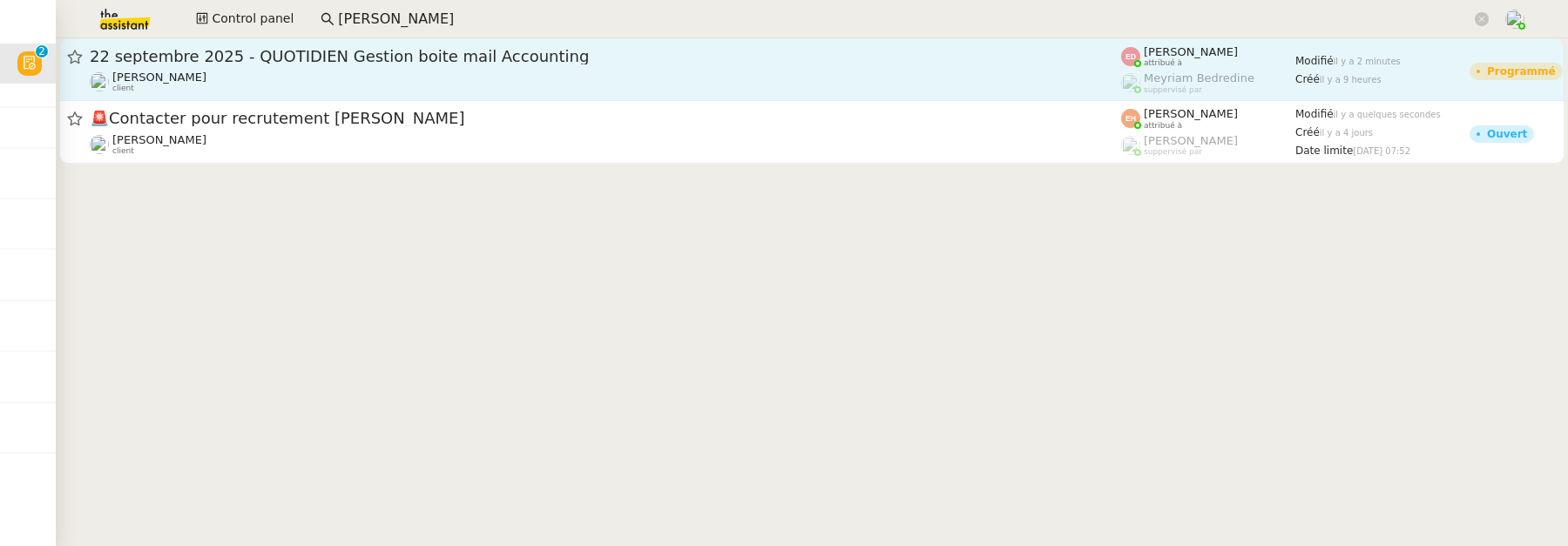
click at [393, 90] on div "Fanny Eyraud client" at bounding box center [605, 81] width 1031 height 23
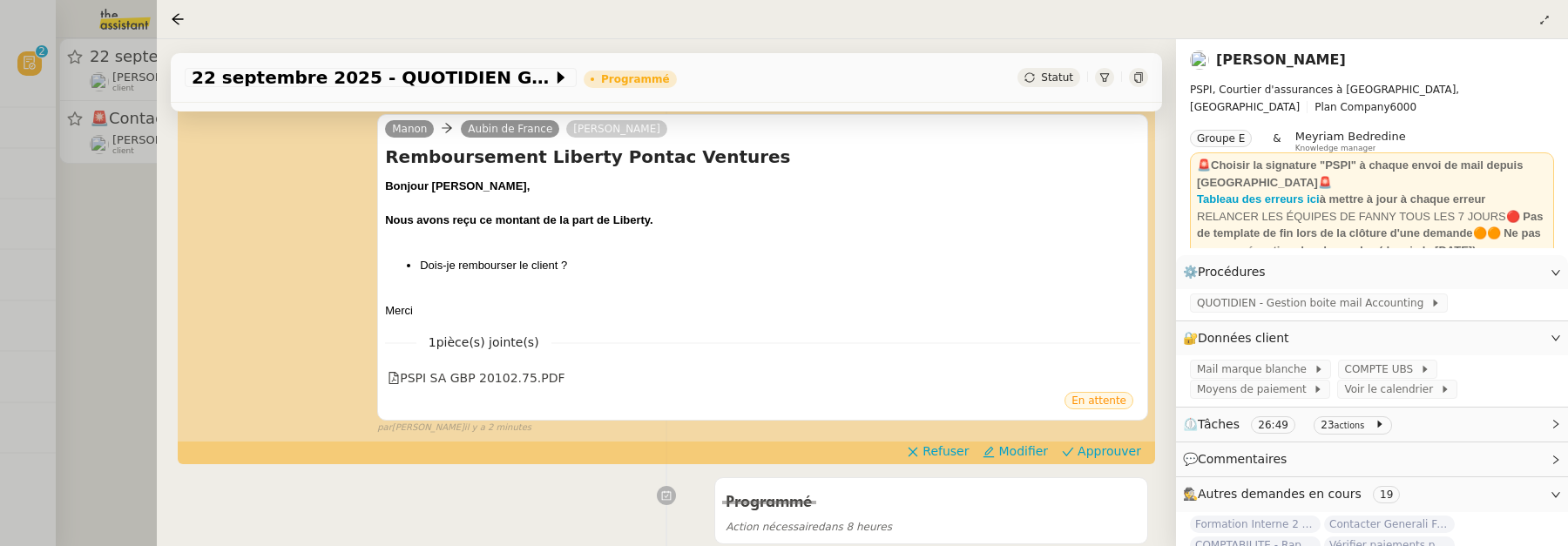
scroll to position [240, 0]
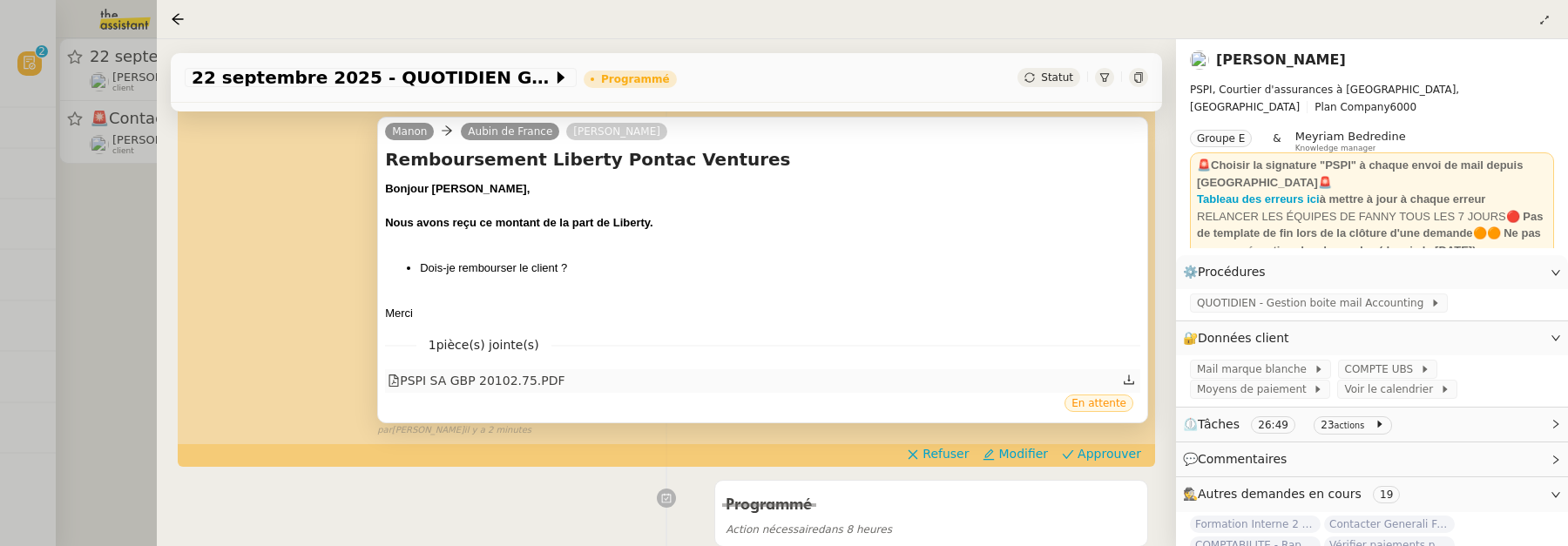
click at [477, 383] on div "PSPI SA GBP 20102.75.PDF" at bounding box center [475, 382] width 177 height 20
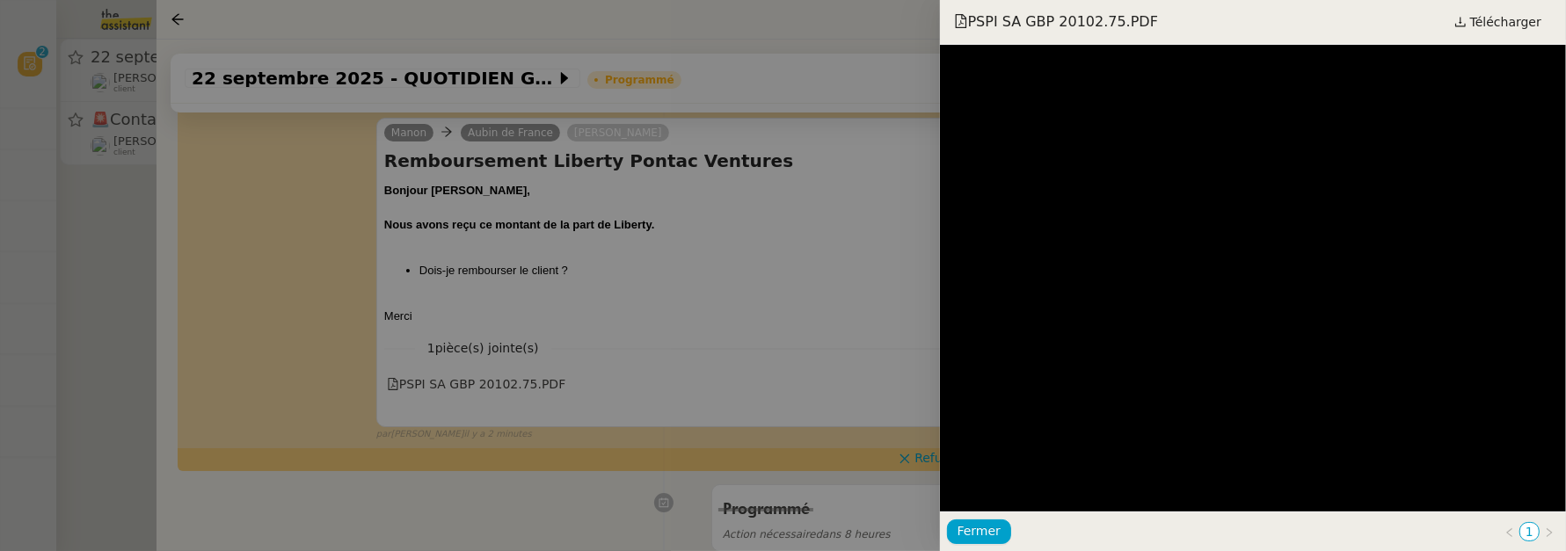
click at [63, 223] on div at bounding box center [783, 275] width 1566 height 551
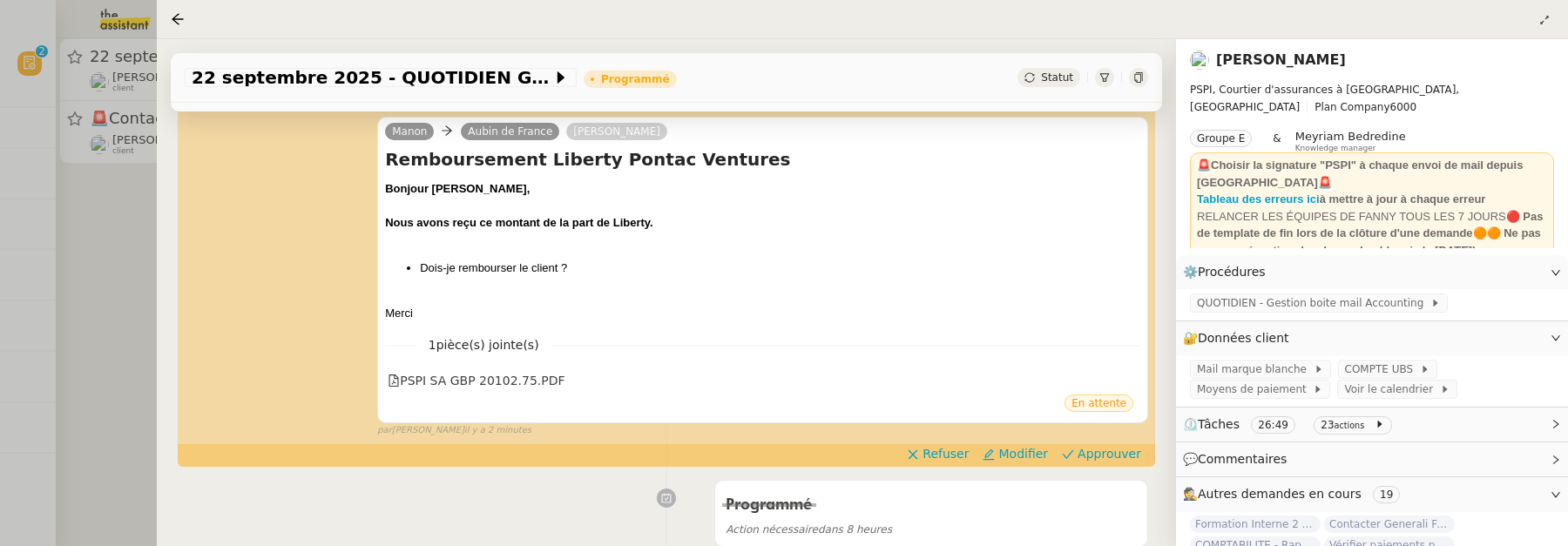
click at [1134, 87] on div "Statut" at bounding box center [1083, 77] width 131 height 19
click at [1133, 79] on icon at bounding box center [1138, 77] width 11 height 11
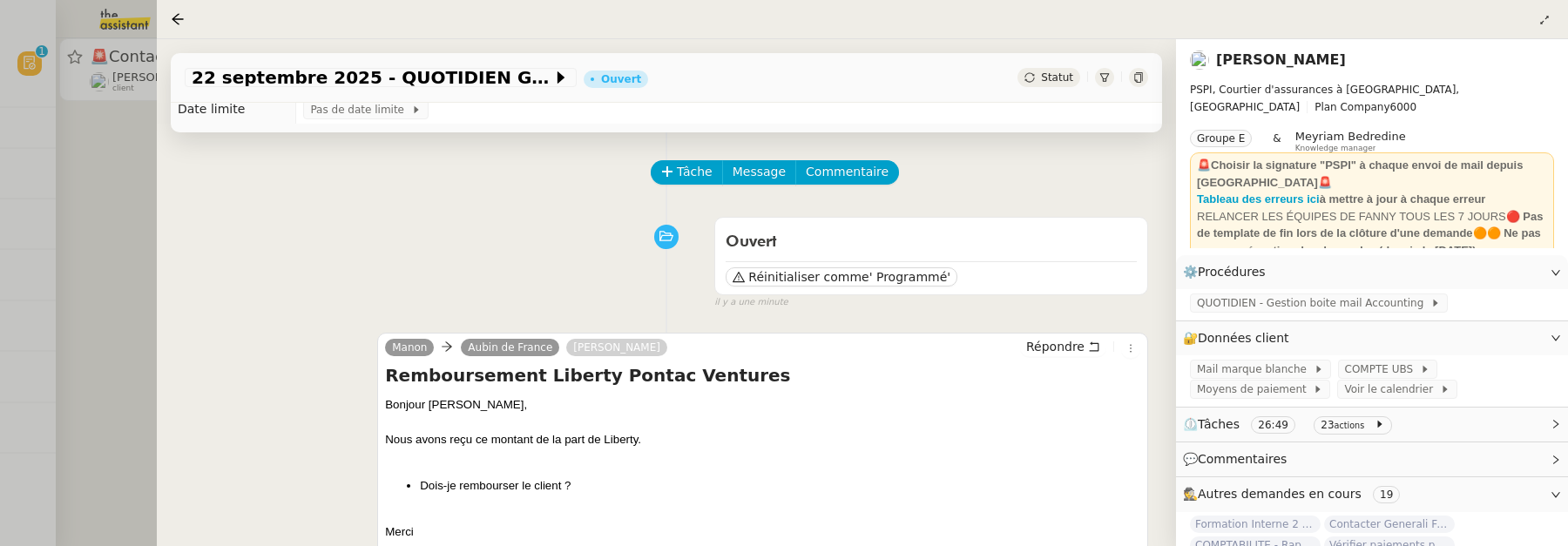
scroll to position [0, 0]
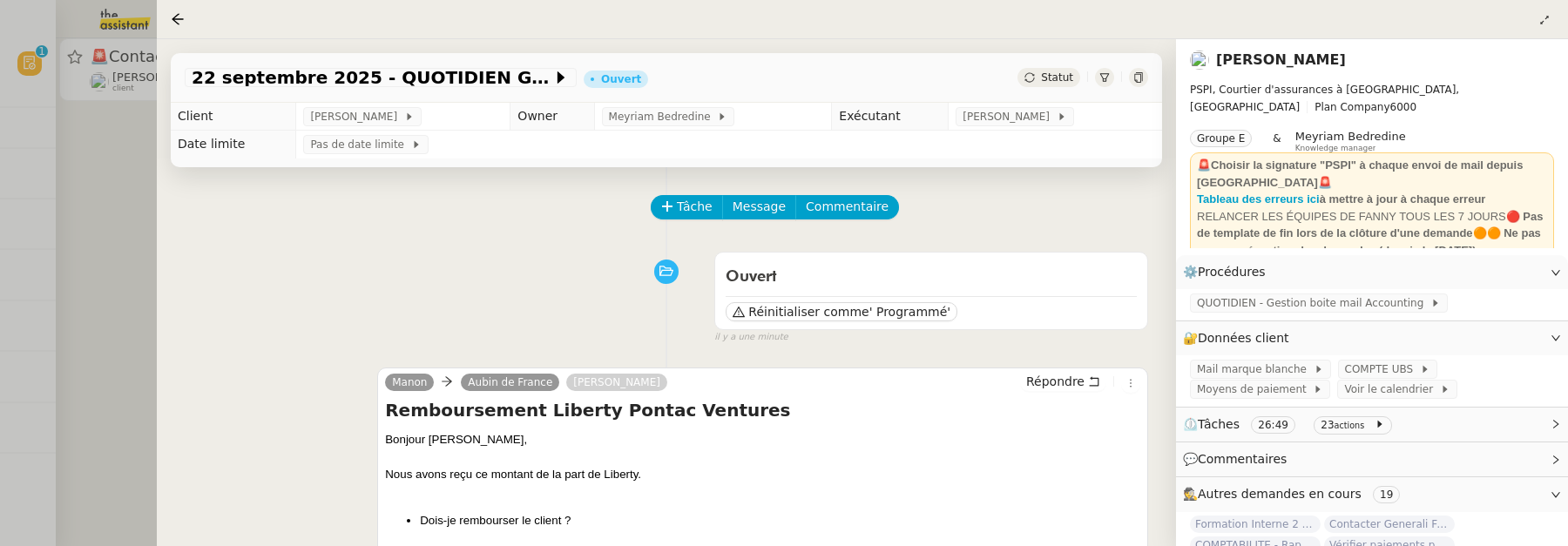
click at [124, 184] on div at bounding box center [784, 273] width 1568 height 546
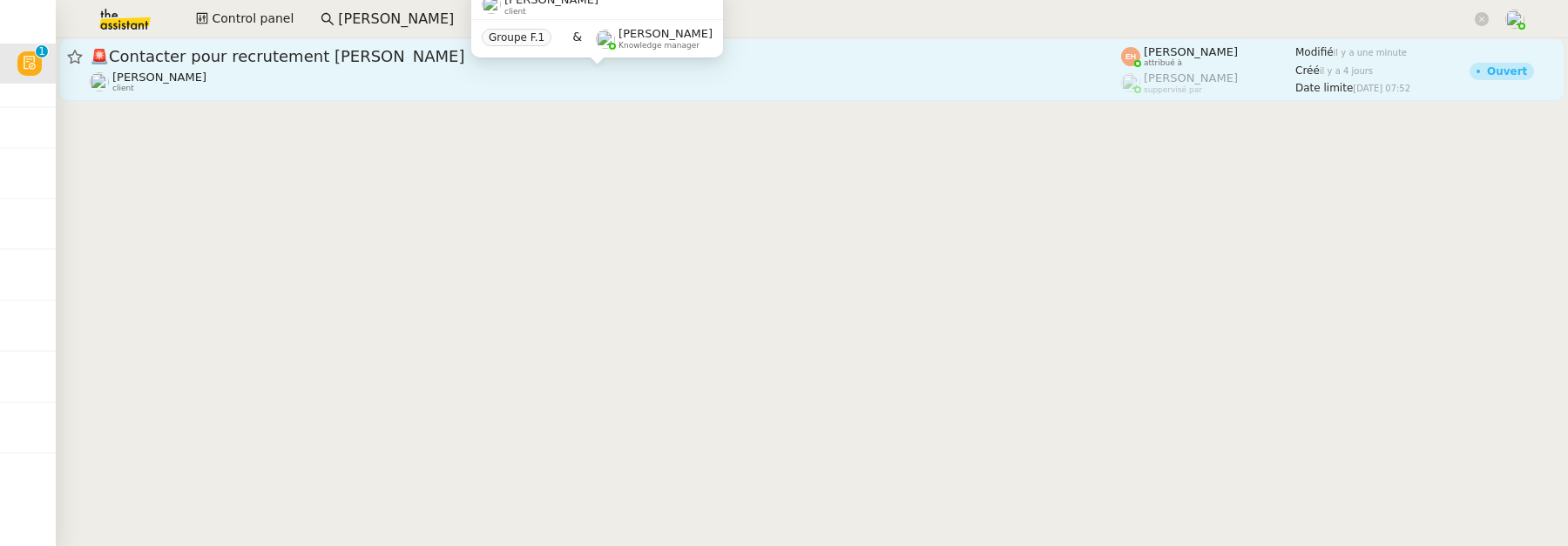
click at [386, 79] on div "Vitor Alvites client" at bounding box center [605, 81] width 1031 height 23
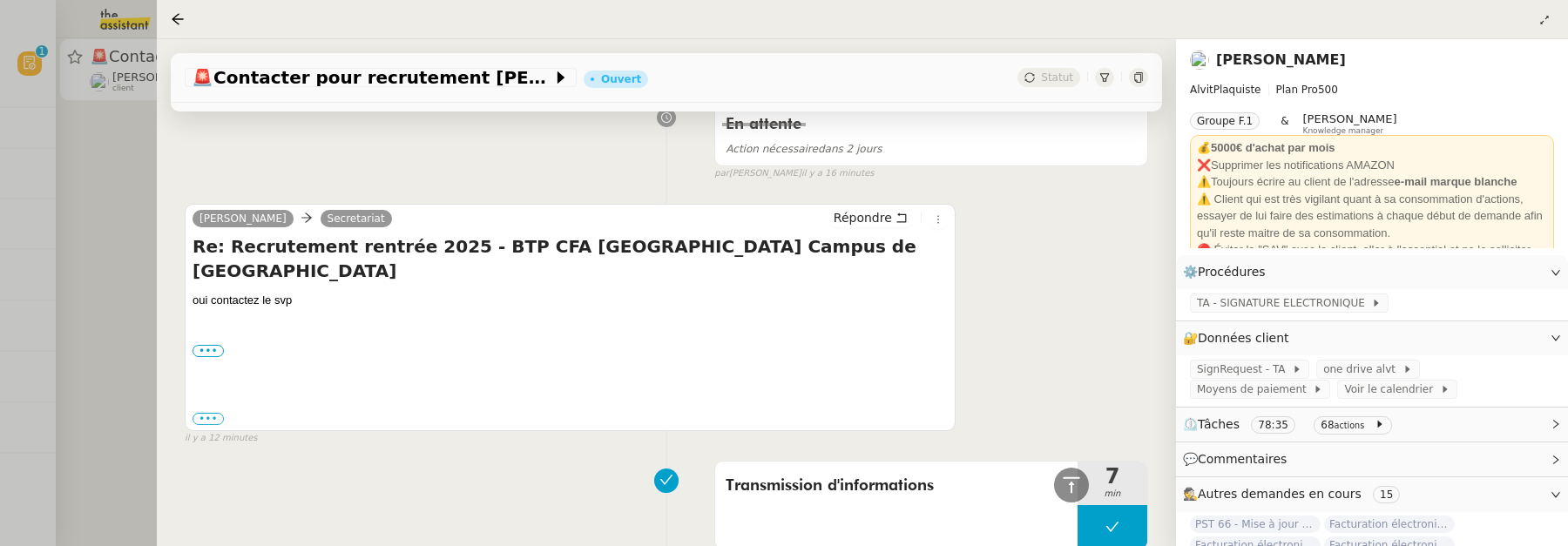
scroll to position [755, 0]
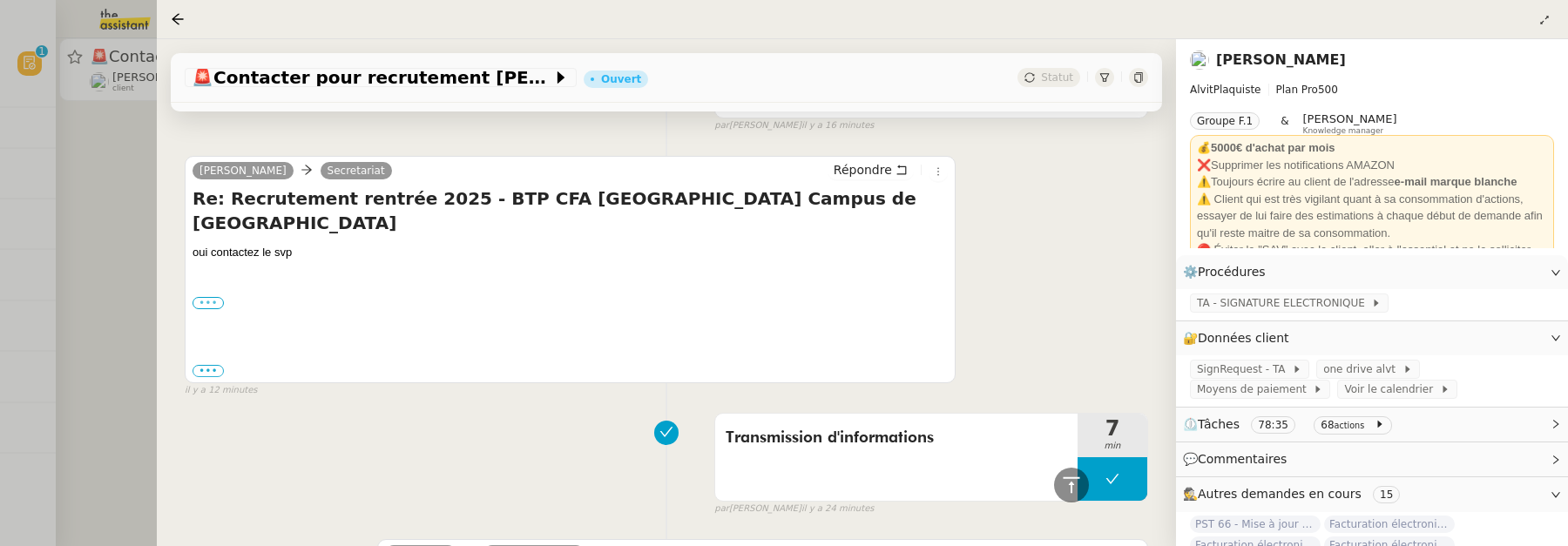
click at [213, 297] on label "•••" at bounding box center [208, 303] width 32 height 12
click at [0, 0] on input "•••" at bounding box center [0, 0] width 0 height 0
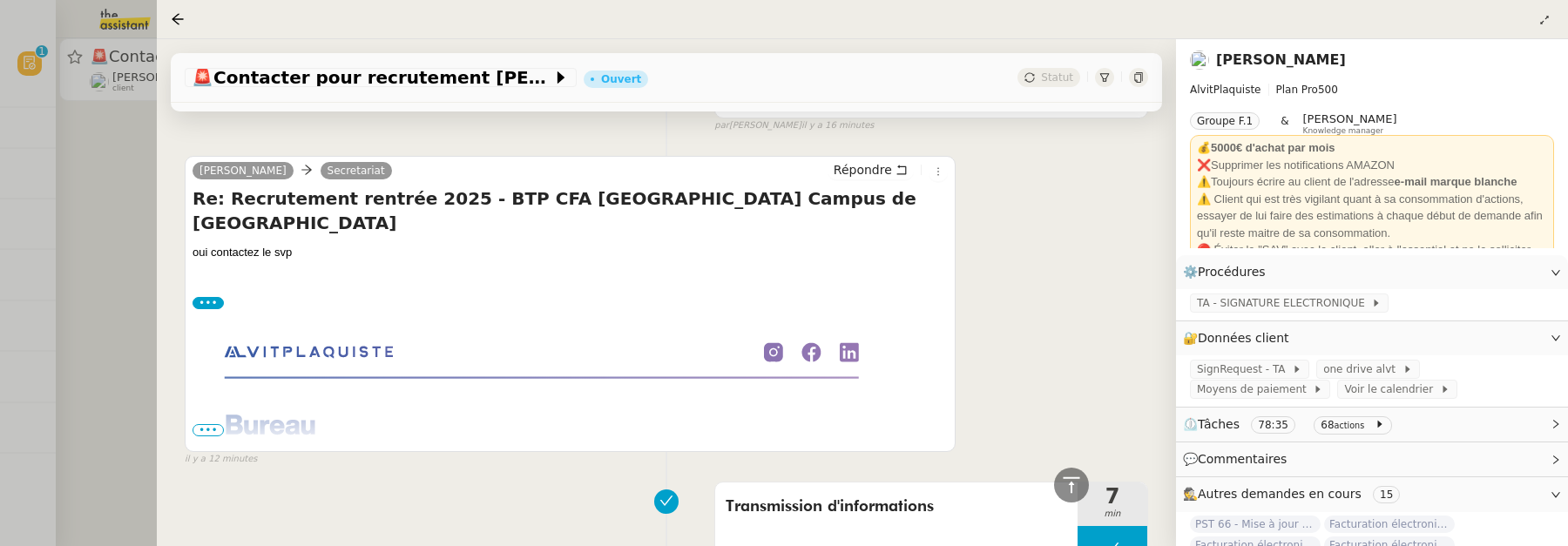
click at [210, 424] on span "•••" at bounding box center [208, 430] width 32 height 12
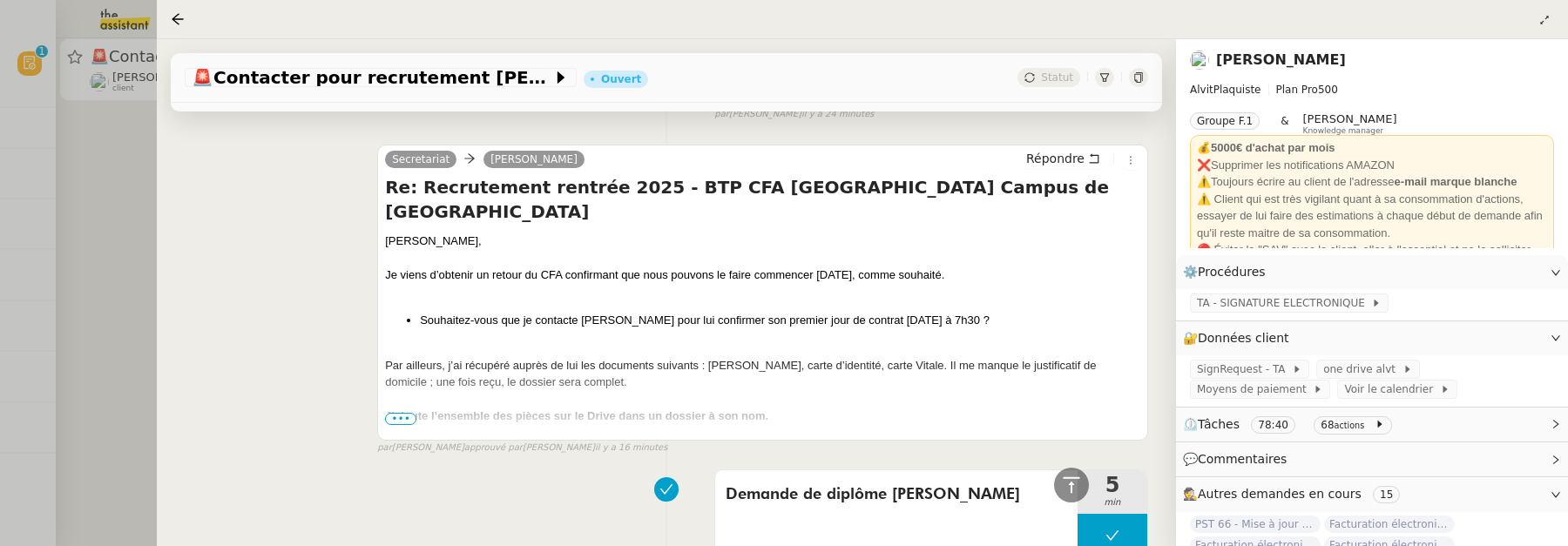
scroll to position [1474, 0]
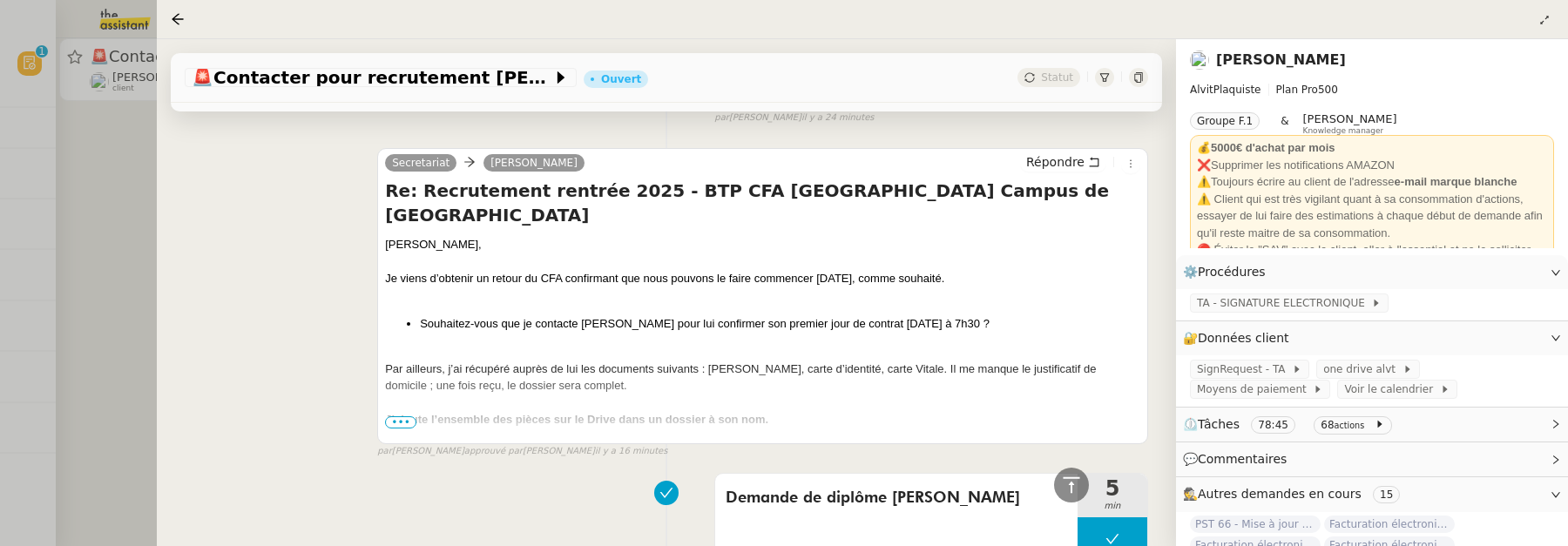
click at [401, 416] on span "•••" at bounding box center [401, 422] width 32 height 12
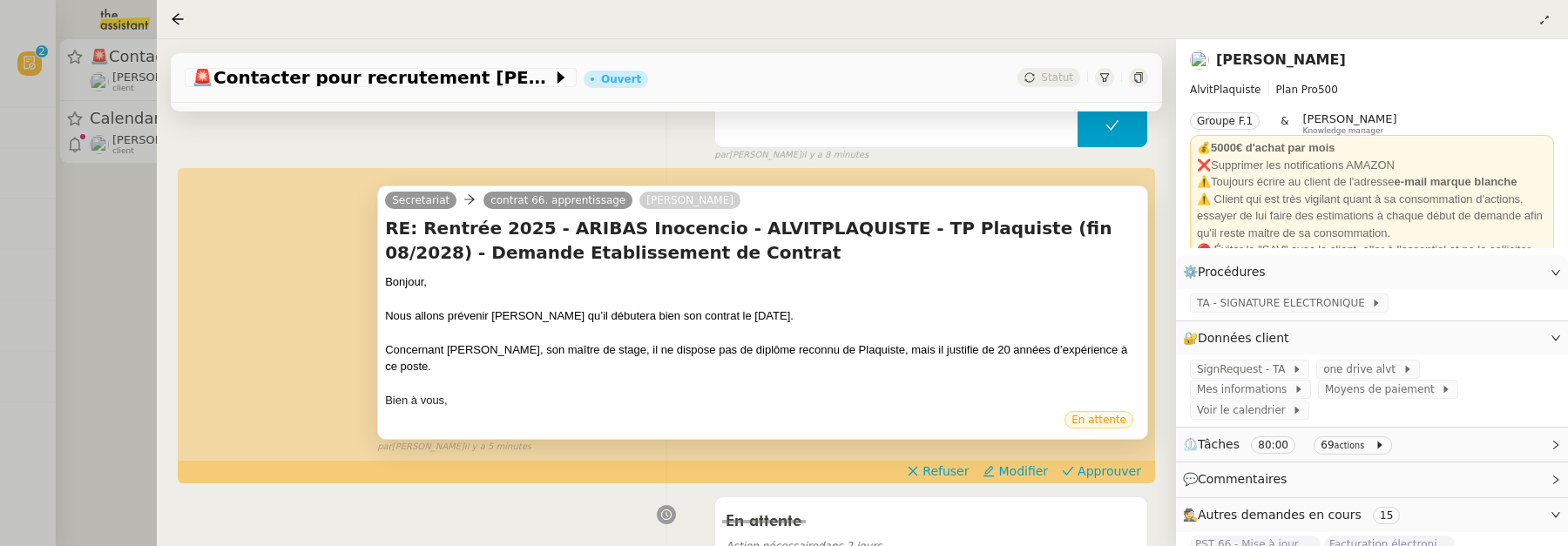
scroll to position [320, 0]
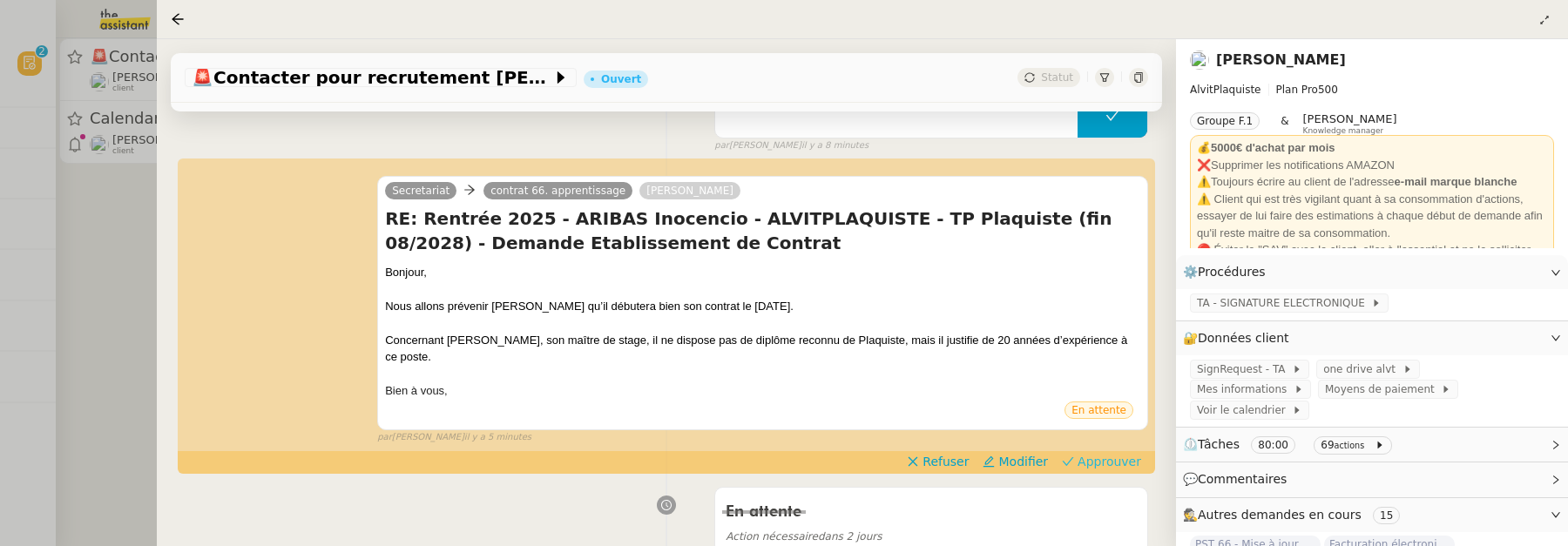
click at [1111, 453] on span "Approuver" at bounding box center [1109, 462] width 63 height 18
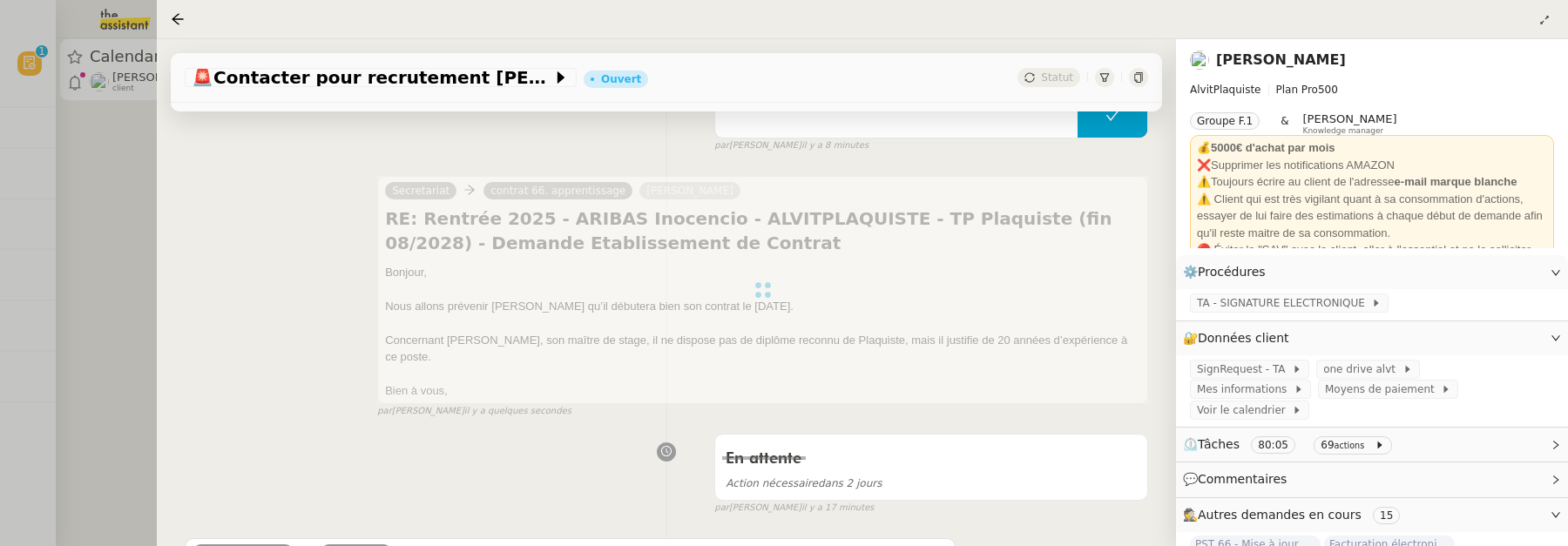
click at [111, 220] on div at bounding box center [784, 273] width 1568 height 546
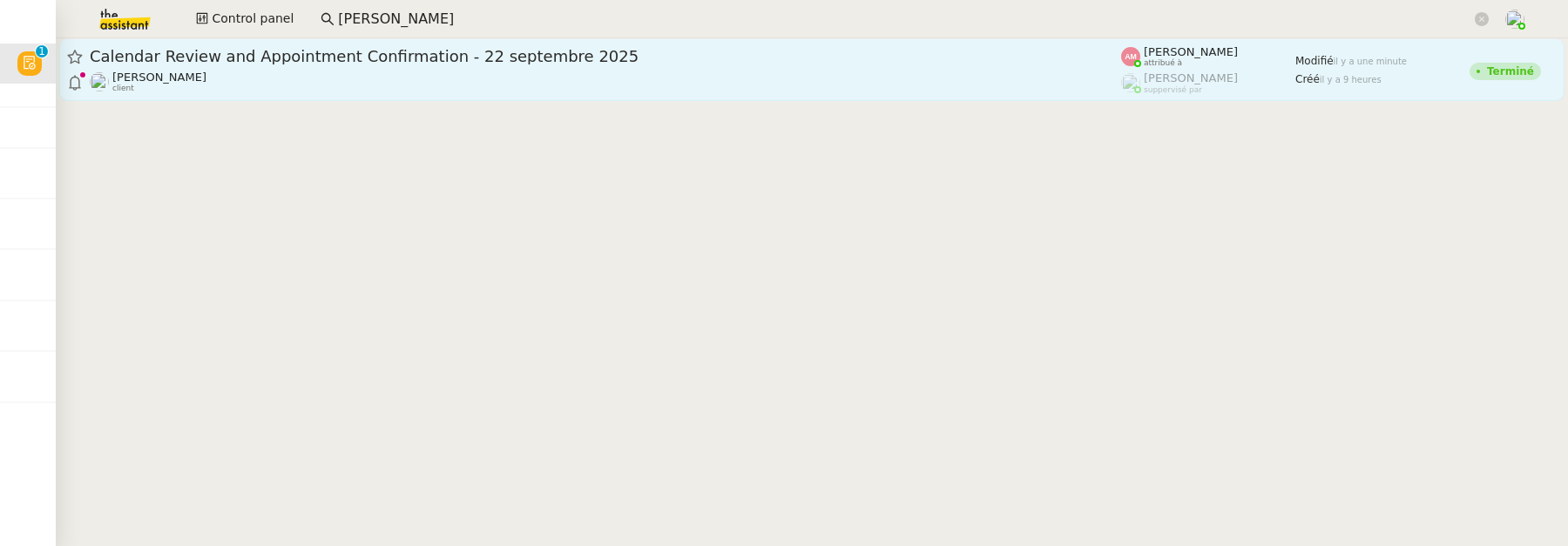
click at [346, 93] on link "Calendar Review and Appointment Confirmation - 22 septembre 2025 Ariel Wengroff…" at bounding box center [812, 69] width 1506 height 62
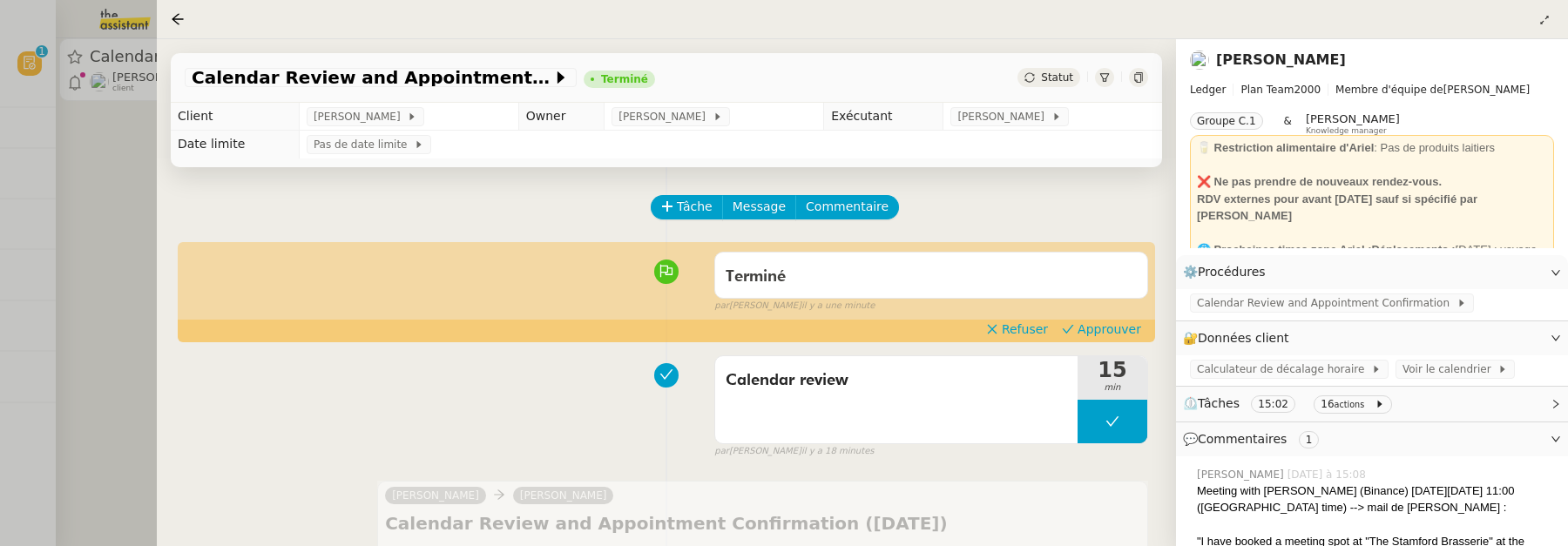
scroll to position [98, 0]
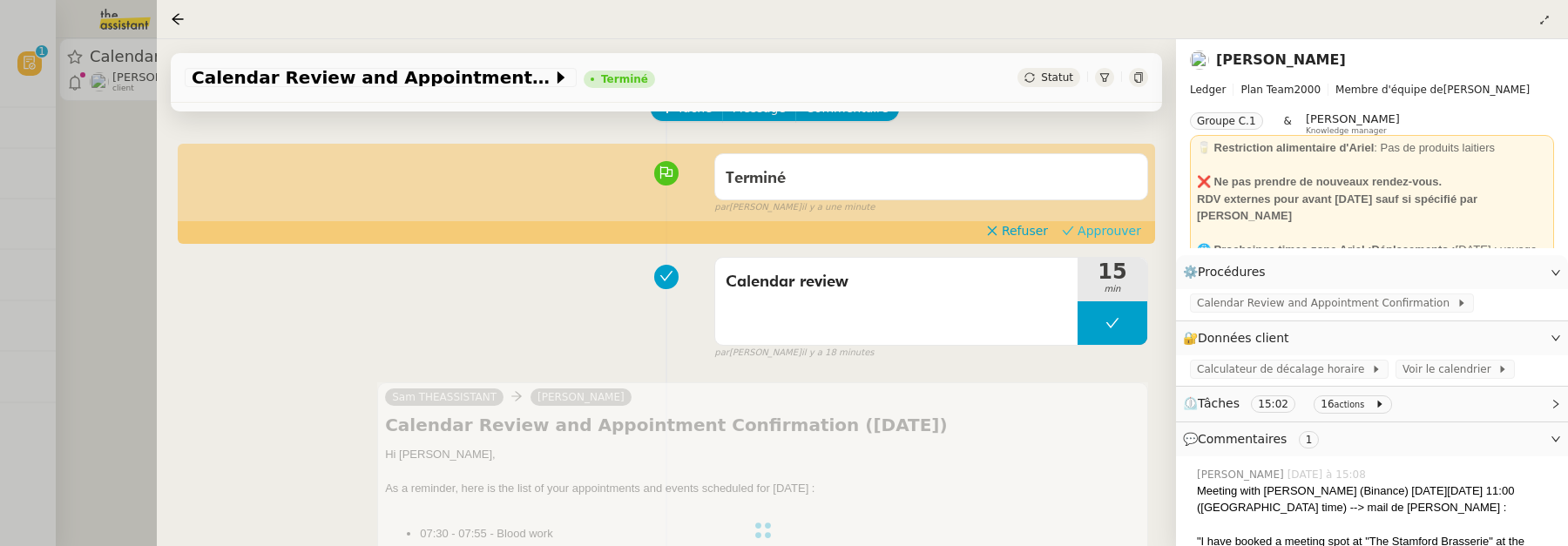
click at [1107, 228] on span "Approuver" at bounding box center [1109, 231] width 63 height 18
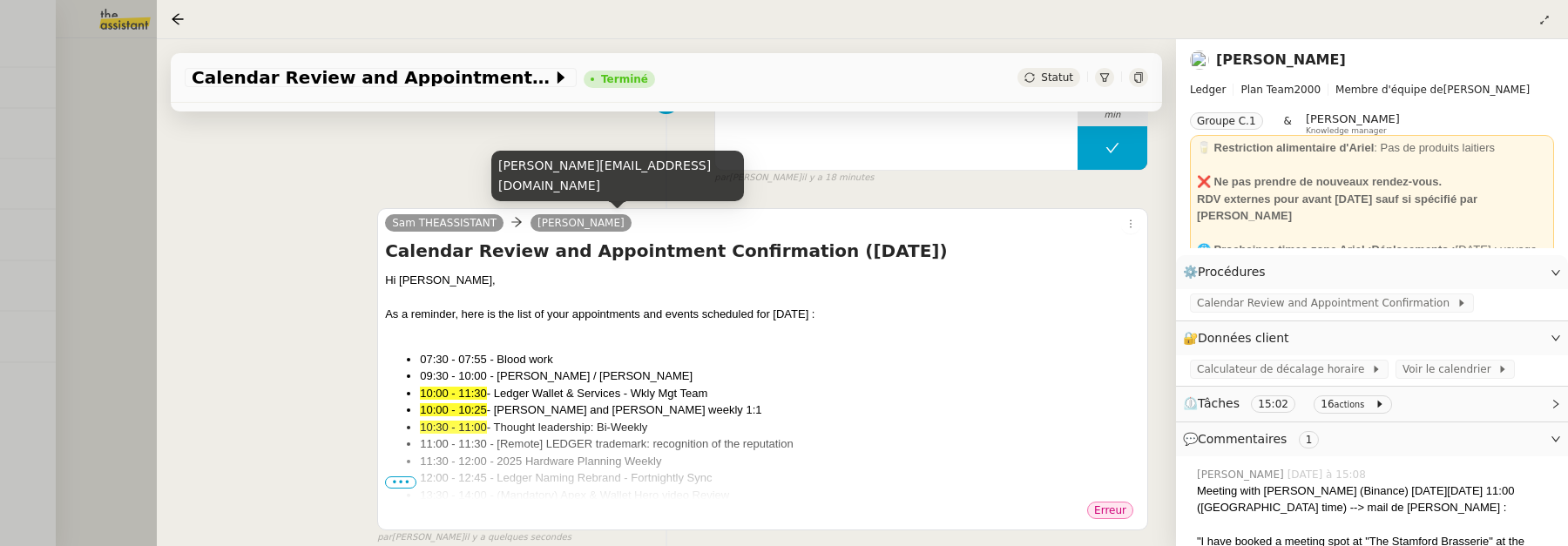
scroll to position [0, 0]
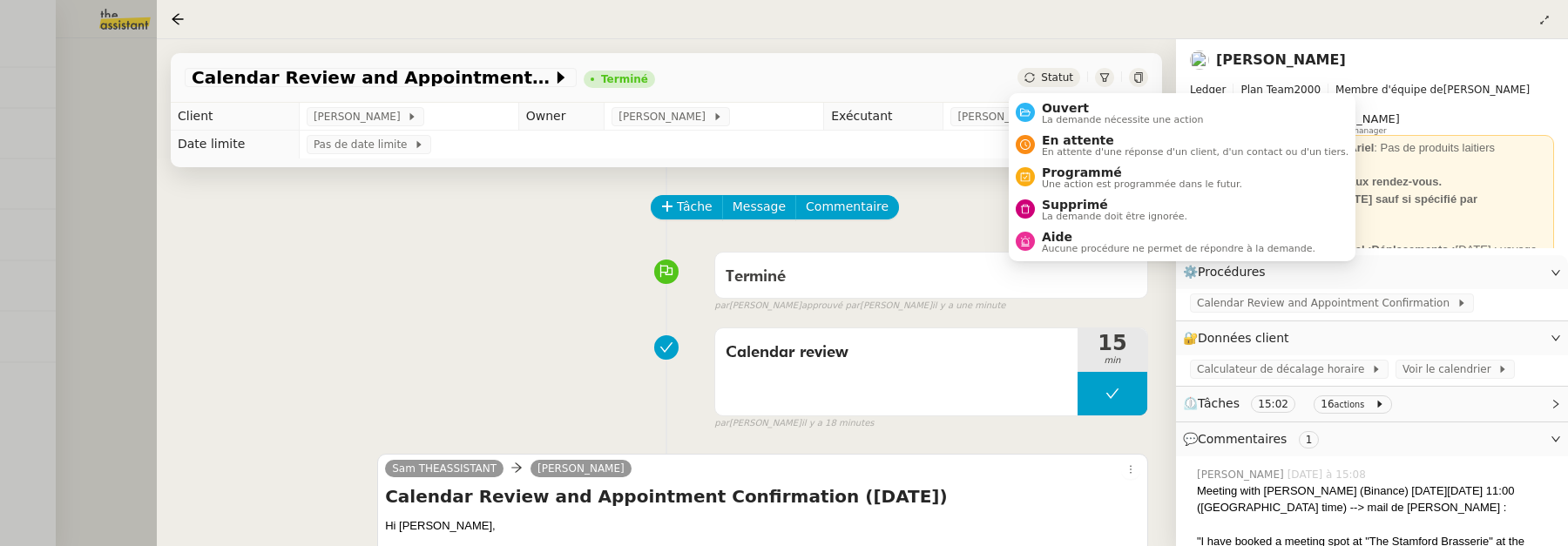
click at [1041, 76] on span "Statut" at bounding box center [1057, 77] width 33 height 12
click at [1094, 115] on span "La demande nécessite une action" at bounding box center [1123, 120] width 162 height 10
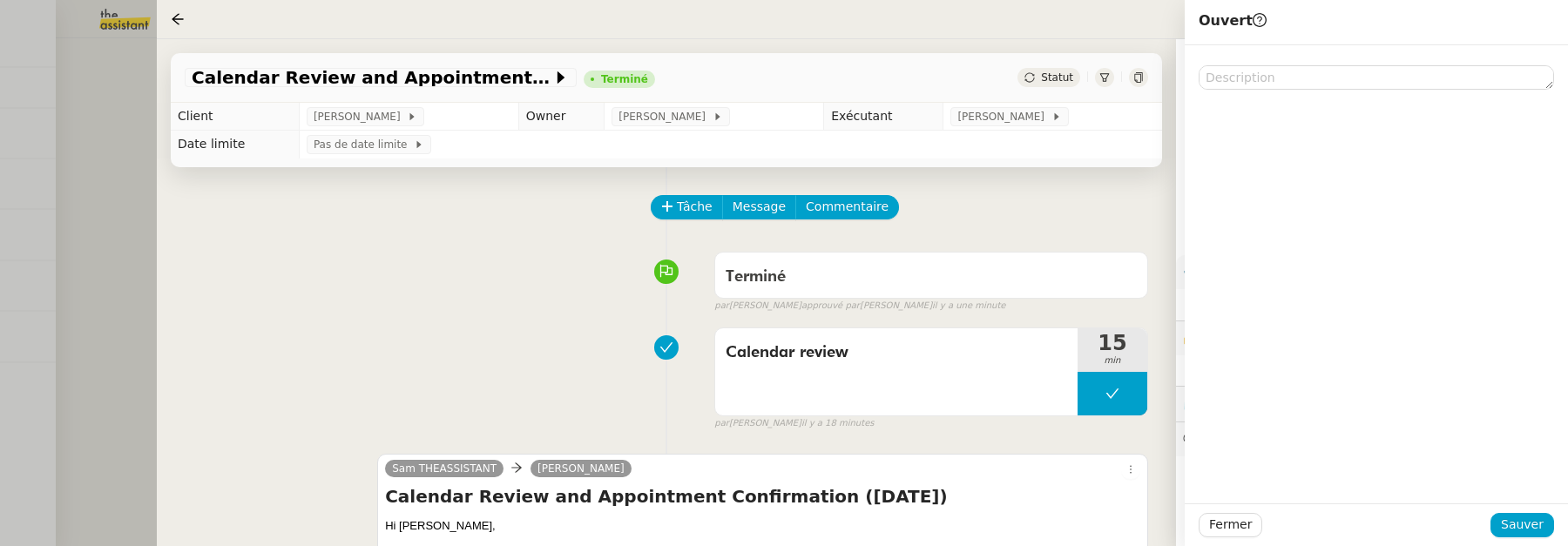
click at [1324, 90] on div at bounding box center [1376, 274] width 383 height 459
click at [1306, 76] on textarea at bounding box center [1376, 77] width 356 height 25
type textarea "m"
click at [1512, 534] on span "Sauver" at bounding box center [1521, 525] width 43 height 20
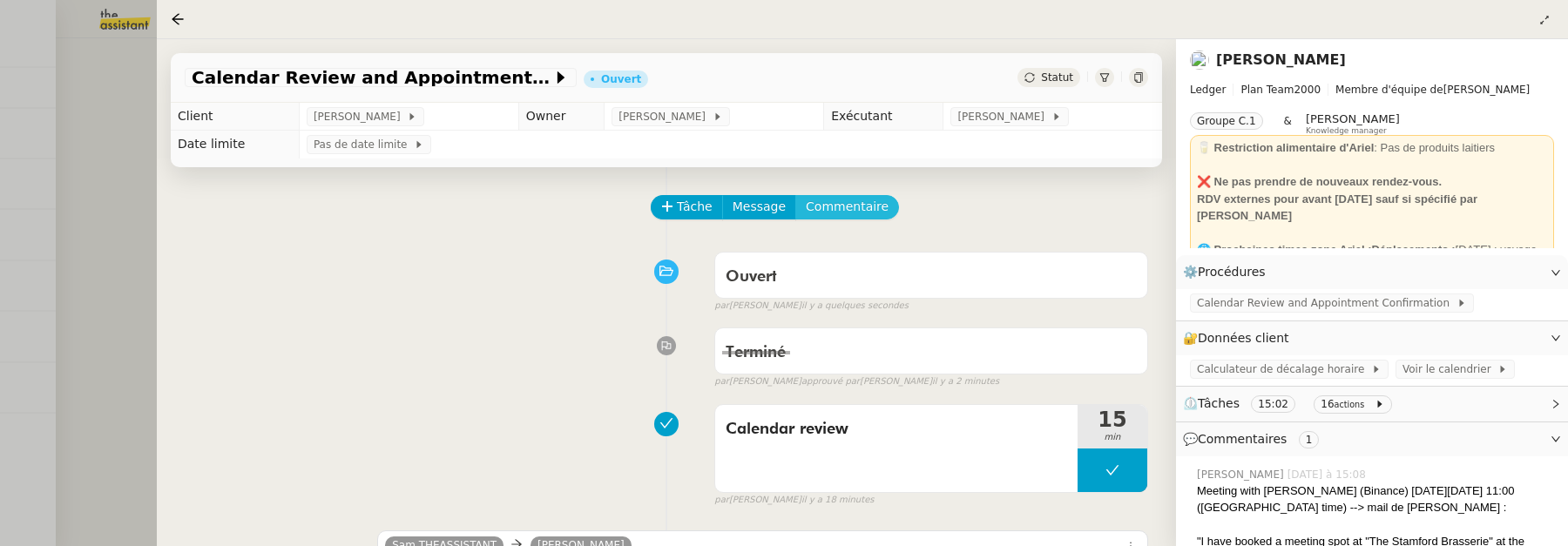
click at [839, 202] on span "Commentaire" at bounding box center [847, 207] width 83 height 20
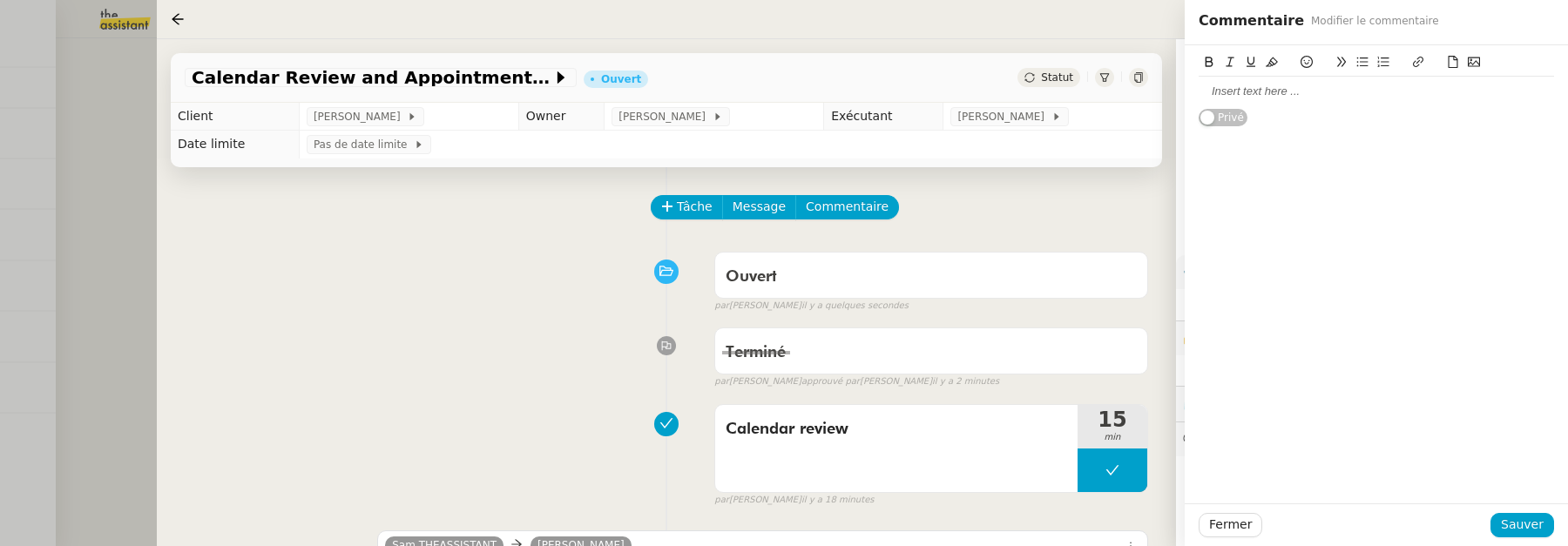
click at [1331, 96] on div at bounding box center [1376, 91] width 356 height 16
click at [1512, 528] on span "Sauver" at bounding box center [1521, 525] width 43 height 20
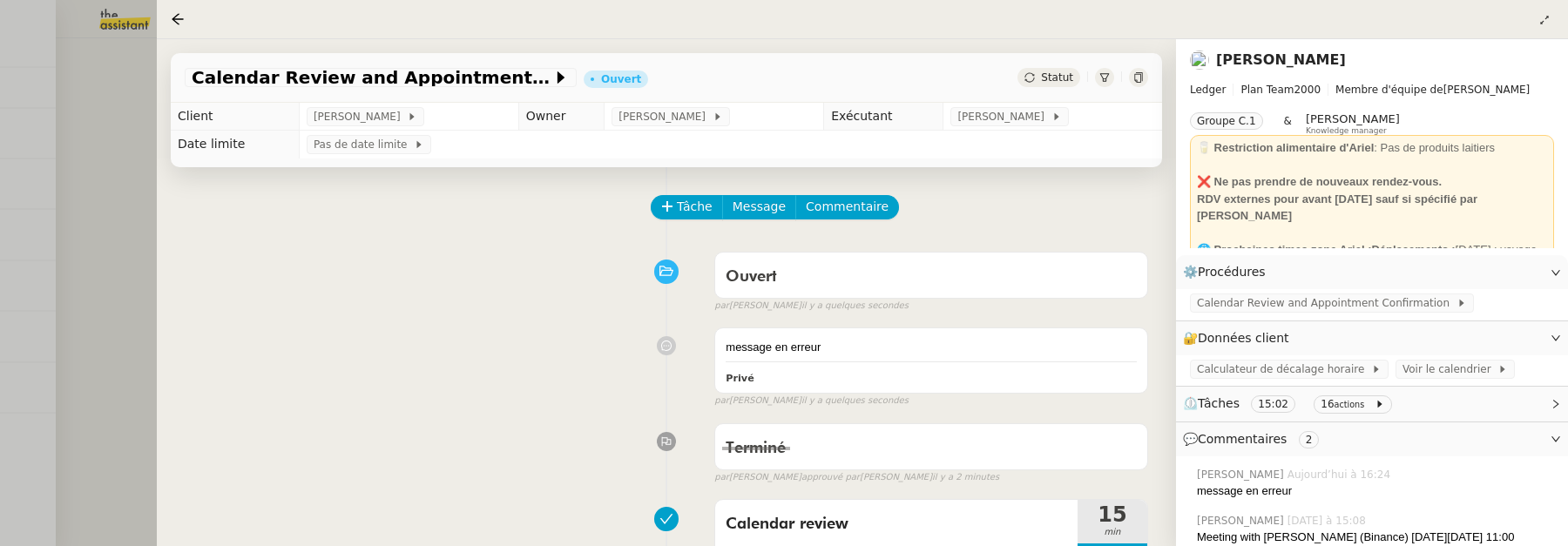
click at [126, 235] on div at bounding box center [784, 273] width 1568 height 546
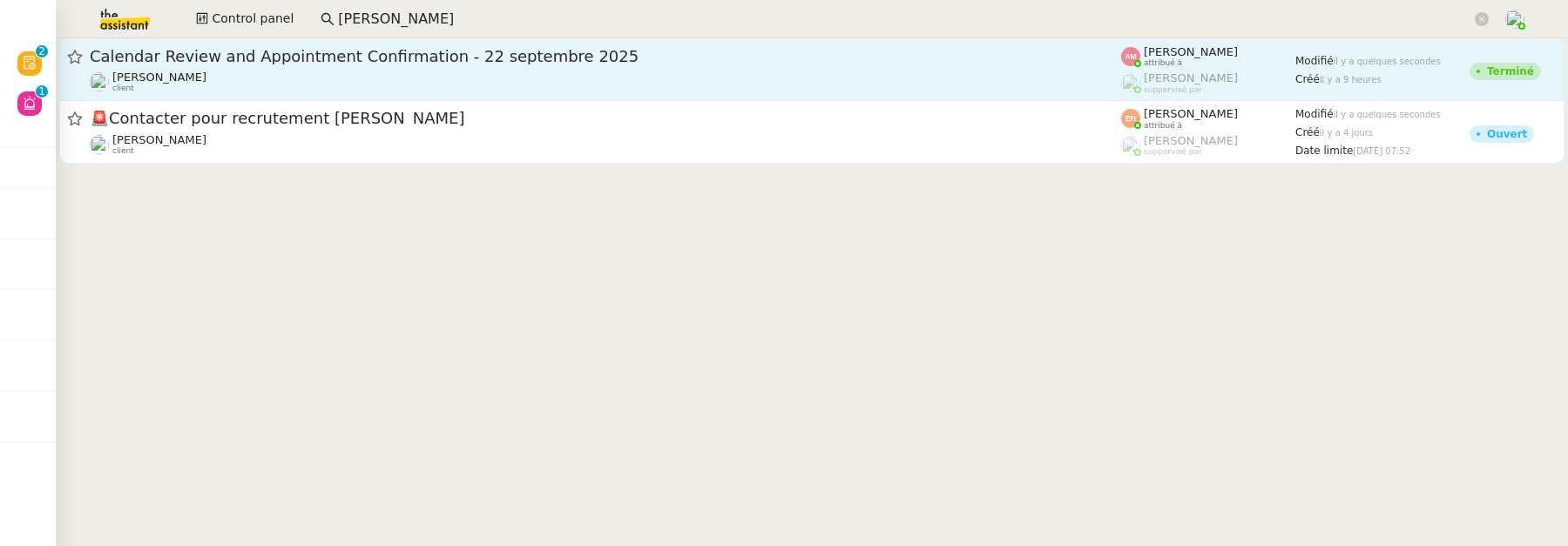
click at [354, 63] on span "Calendar Review and Appointment Confirmation - 22 septembre 2025" at bounding box center [605, 56] width 1031 height 16
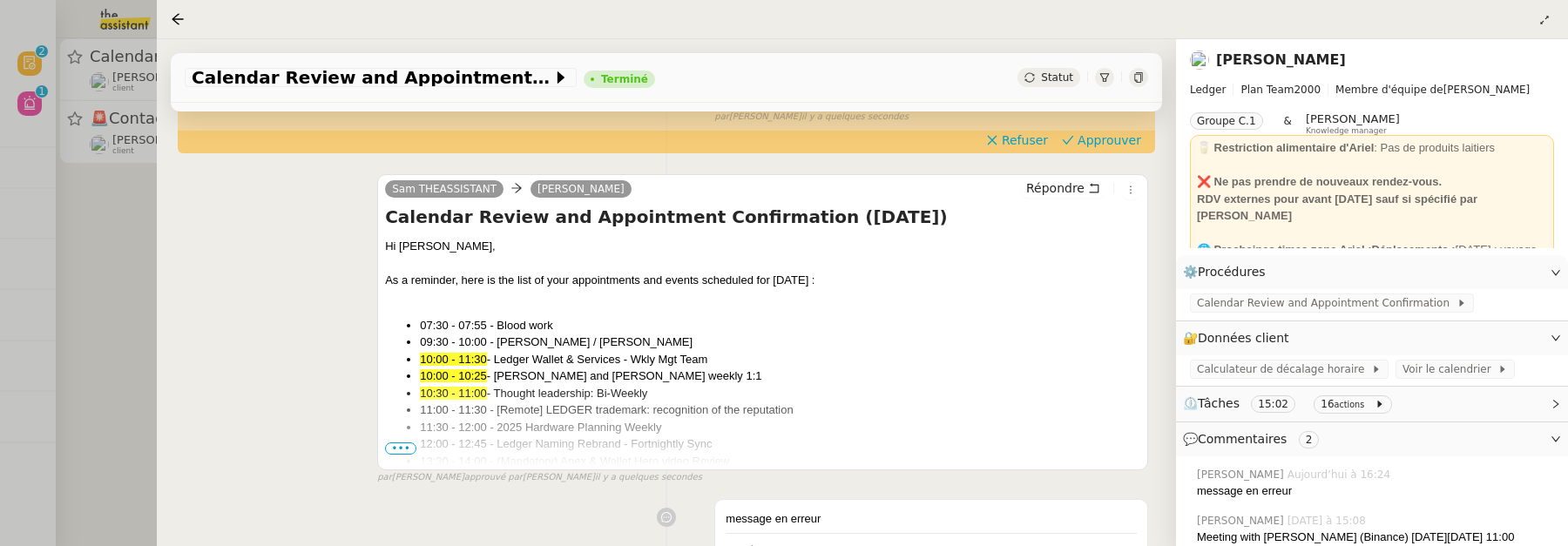
scroll to position [163, 0]
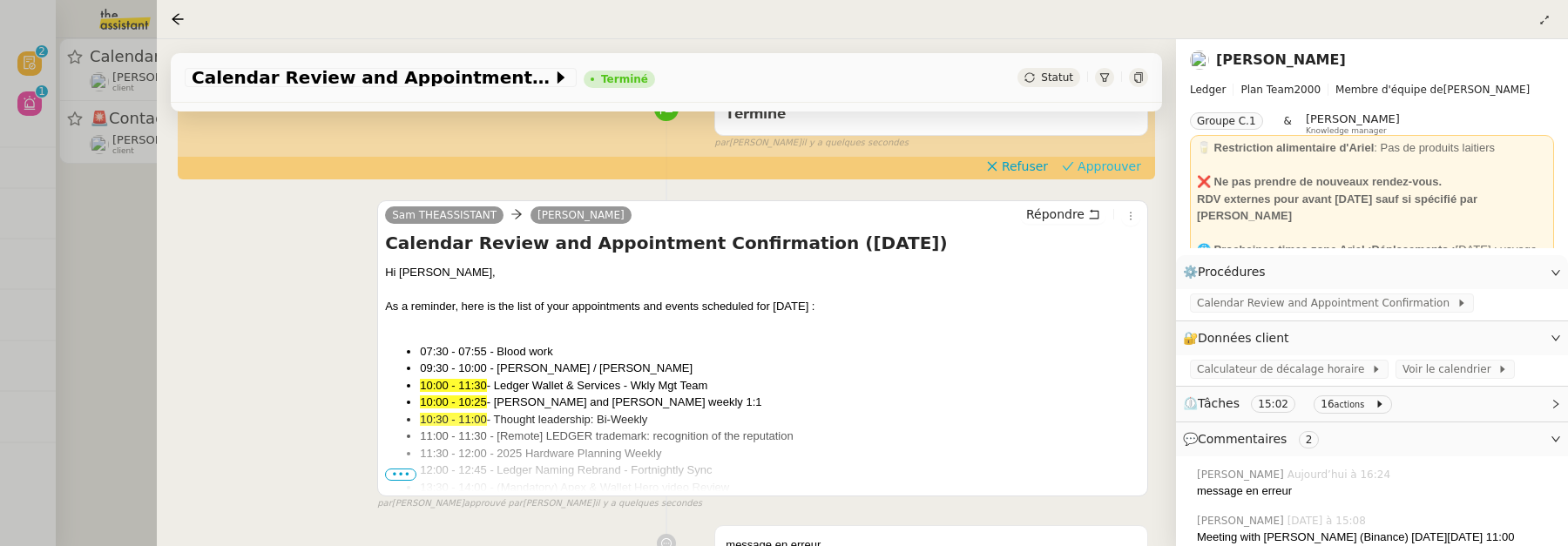
click at [1085, 170] on span "Approuver" at bounding box center [1109, 166] width 63 height 18
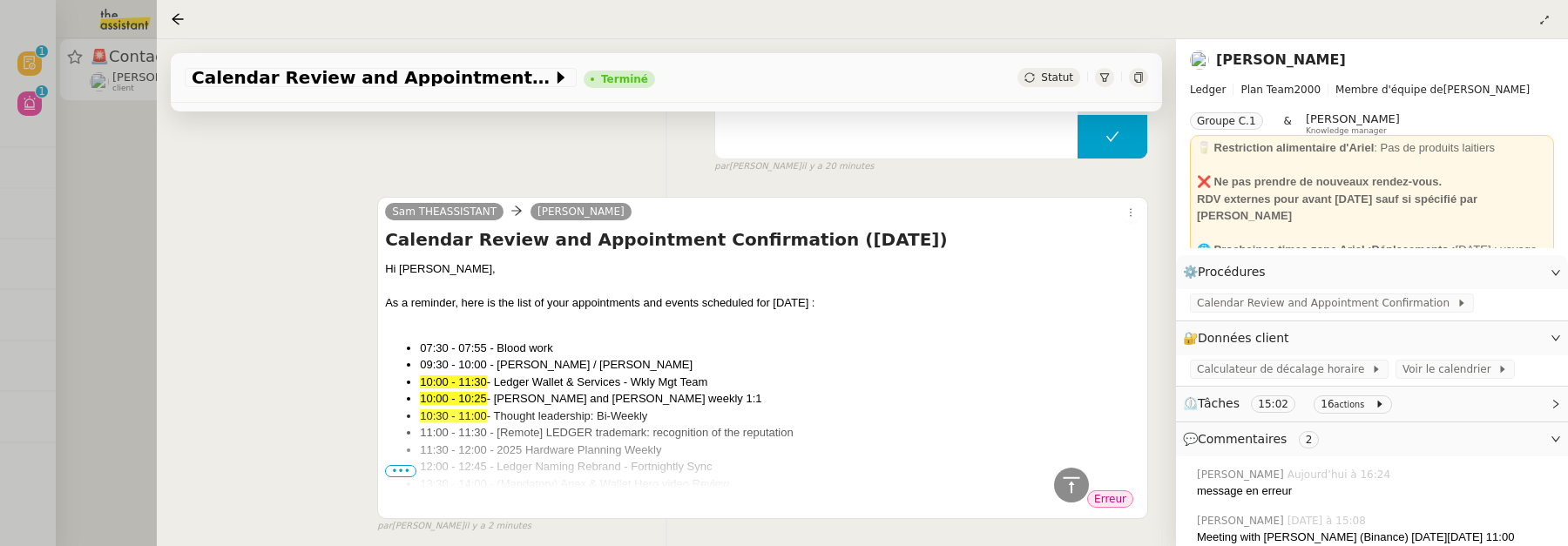
scroll to position [300, 0]
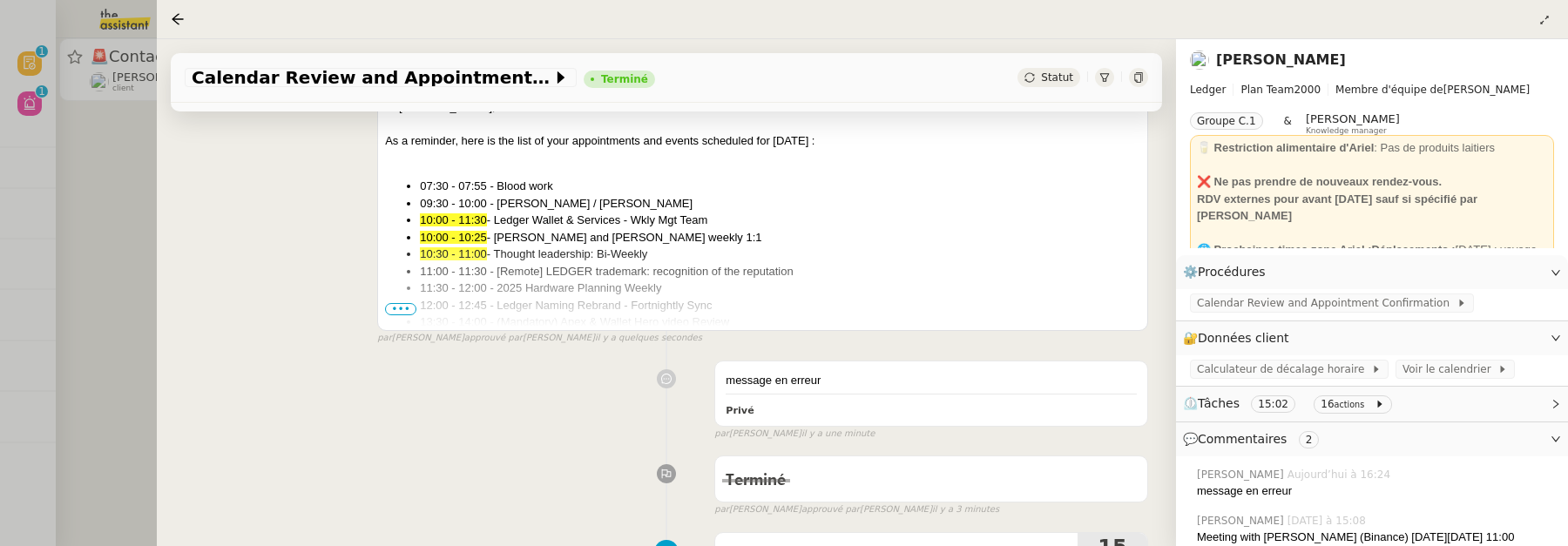
click at [117, 162] on div at bounding box center [784, 273] width 1568 height 546
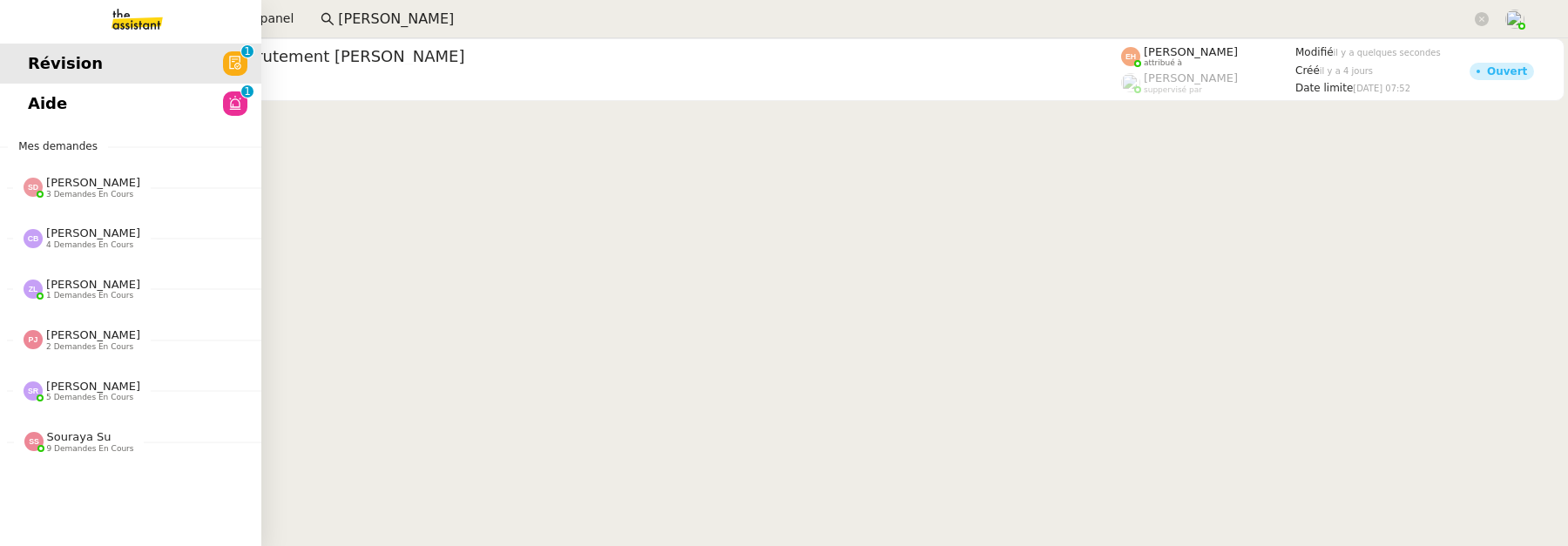
click at [47, 105] on link "Aide 0 1 2 3 4 5 6 7 8 9" at bounding box center [131, 103] width 261 height 40
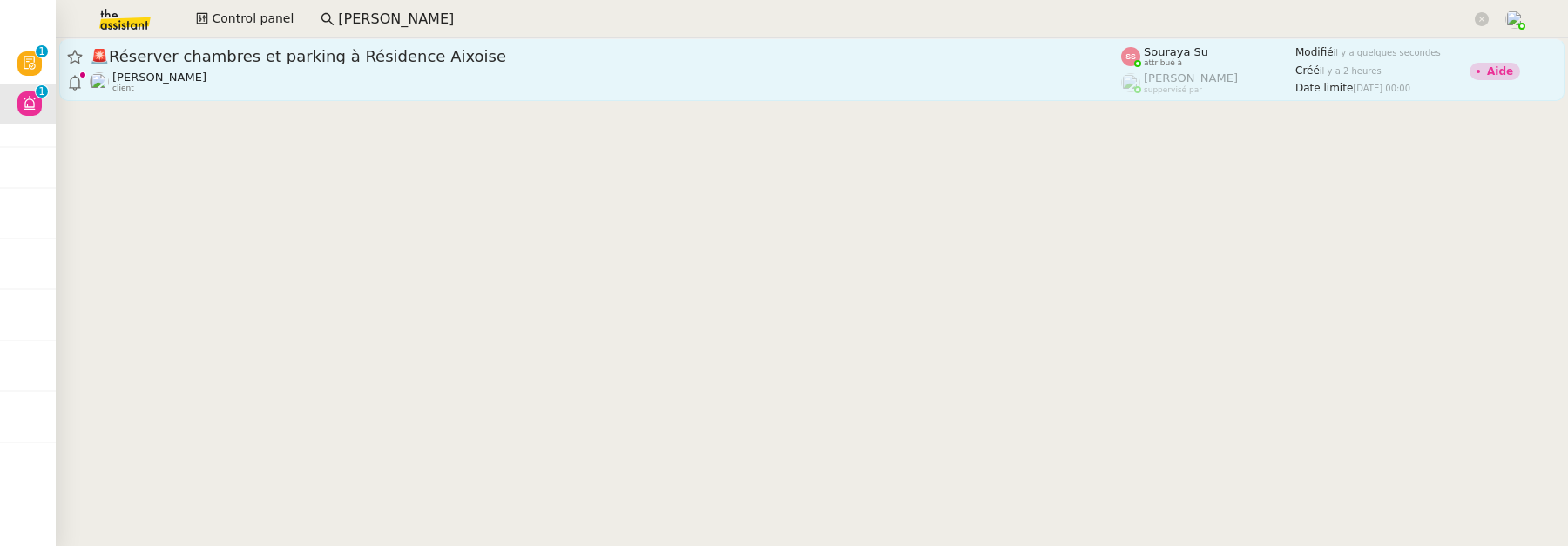
click at [723, 77] on div "Florian Parant client" at bounding box center [605, 81] width 1031 height 23
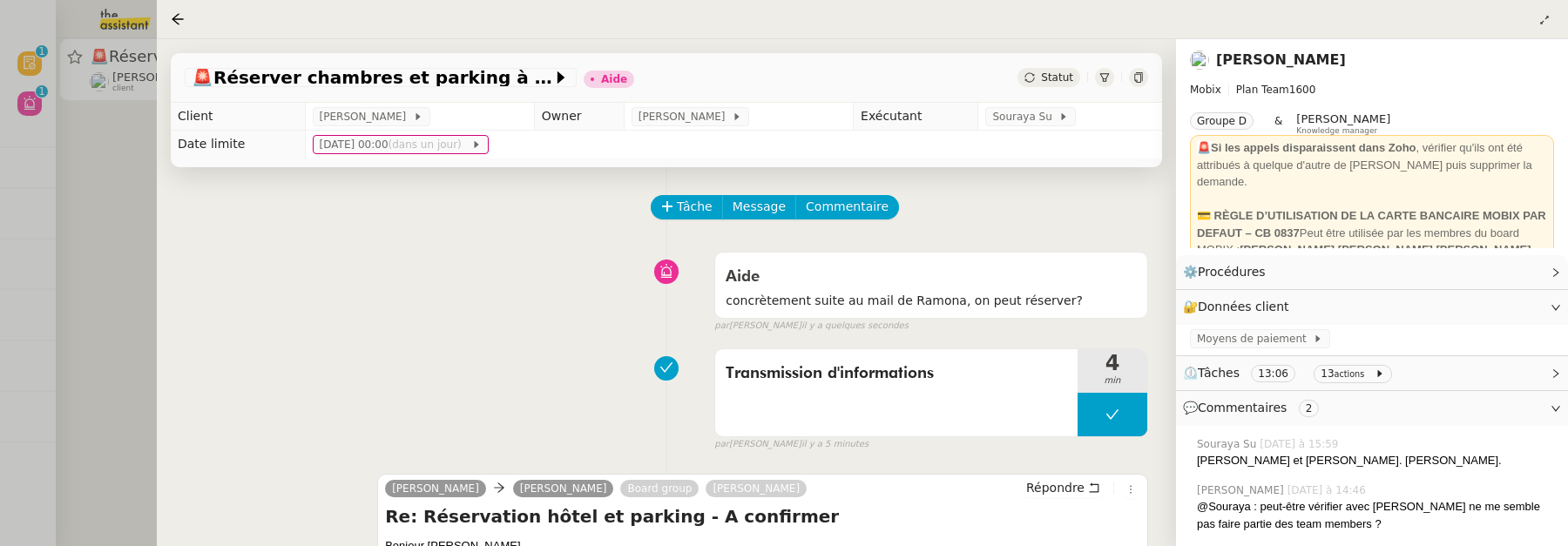
click at [878, 213] on nz-button-group "Tâche Message Commentaire" at bounding box center [775, 207] width 249 height 25
click at [852, 210] on span "Commentaire" at bounding box center [847, 207] width 83 height 20
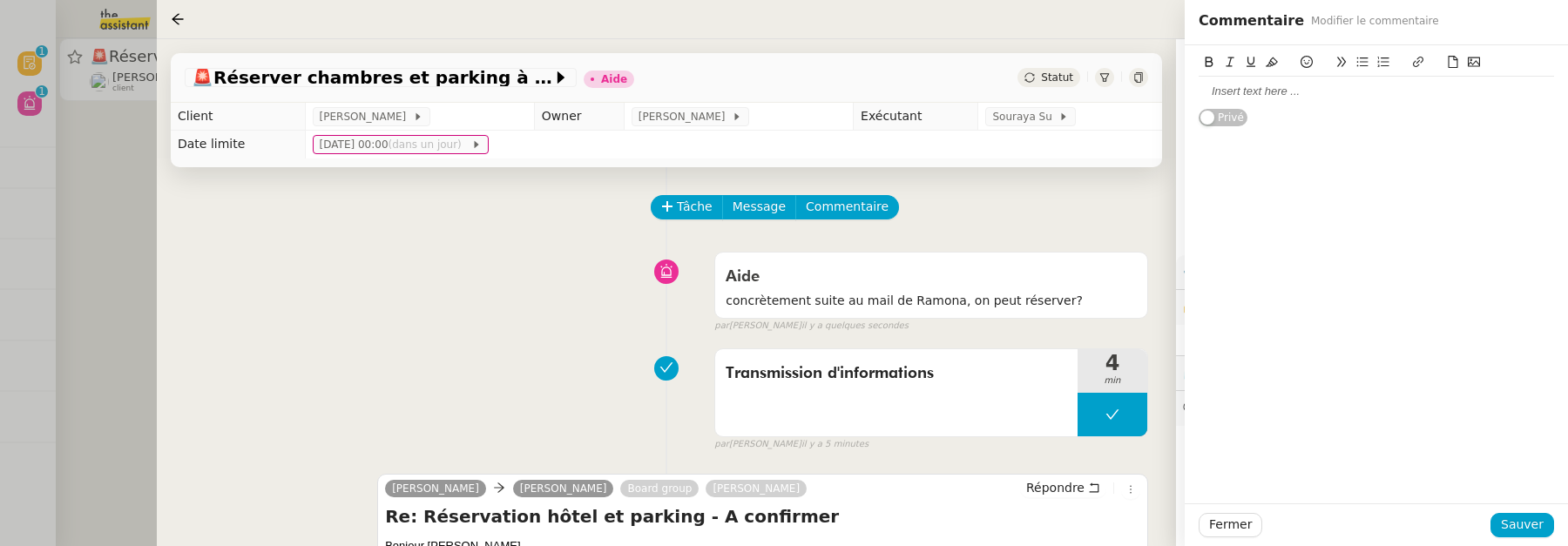
click at [1349, 82] on div at bounding box center [1376, 91] width 356 height 30
click at [1526, 526] on span "Sauver" at bounding box center [1521, 525] width 43 height 20
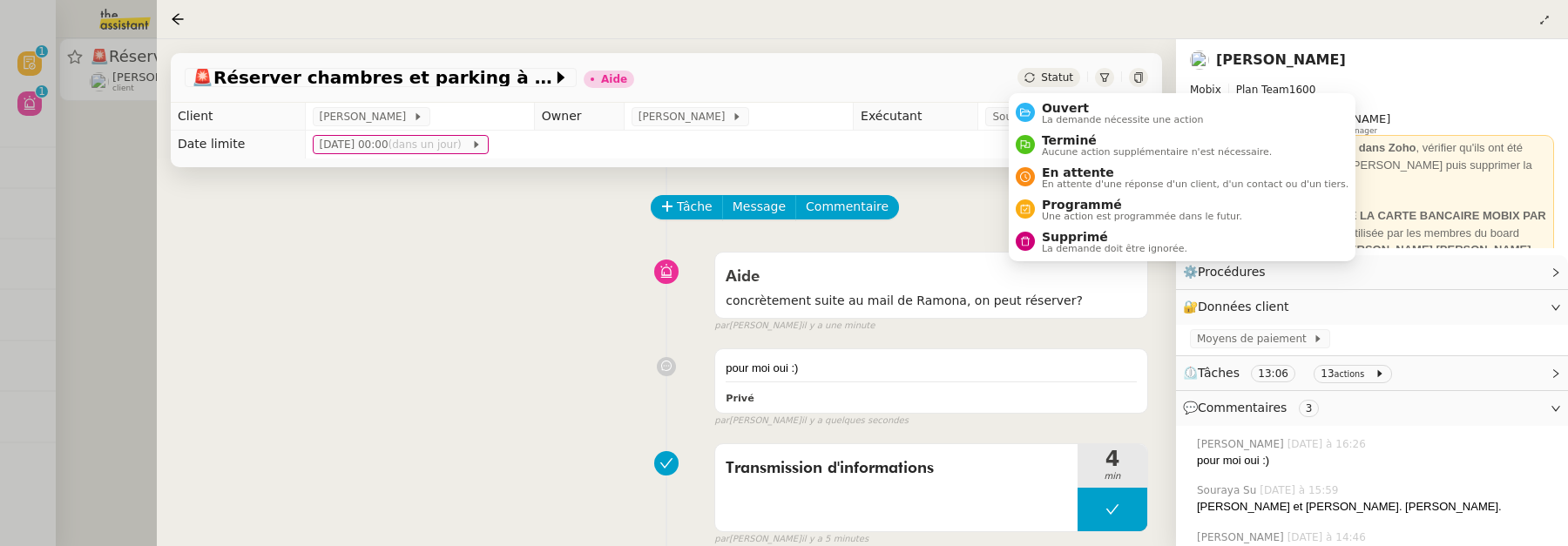
click at [1049, 78] on span "Statut" at bounding box center [1057, 77] width 33 height 12
click at [1098, 119] on span "La demande nécessite une action" at bounding box center [1123, 120] width 162 height 10
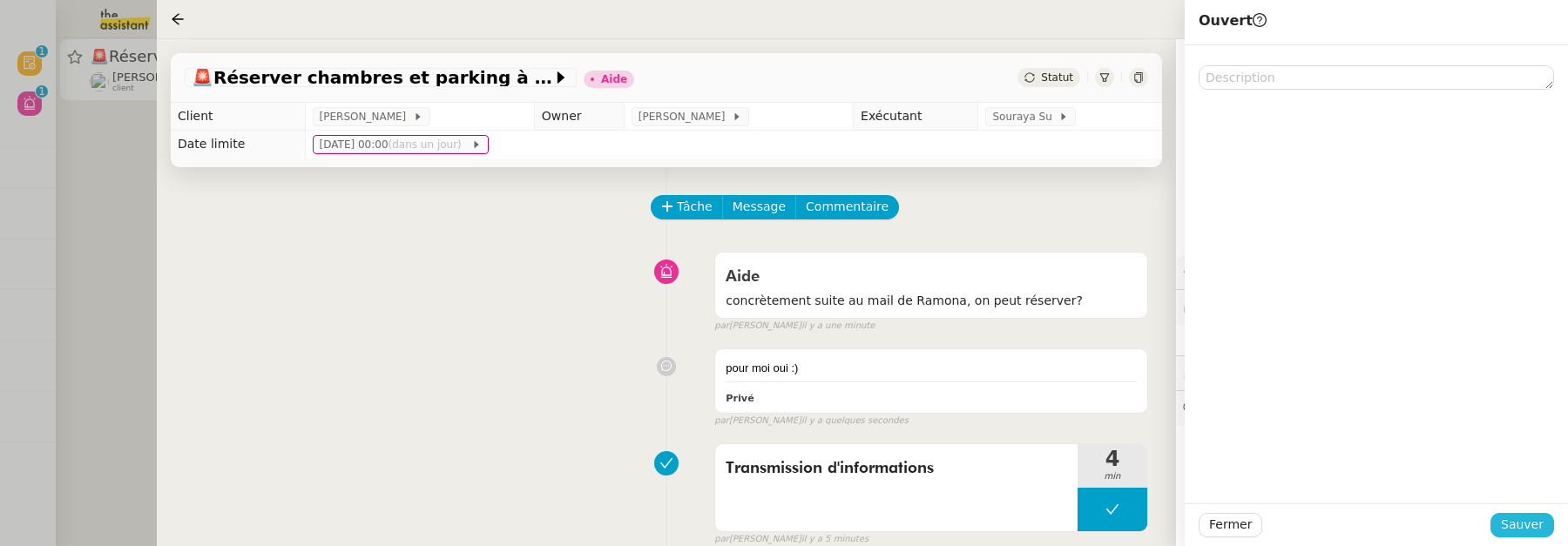
click at [1496, 527] on button "Sauver" at bounding box center [1522, 525] width 63 height 25
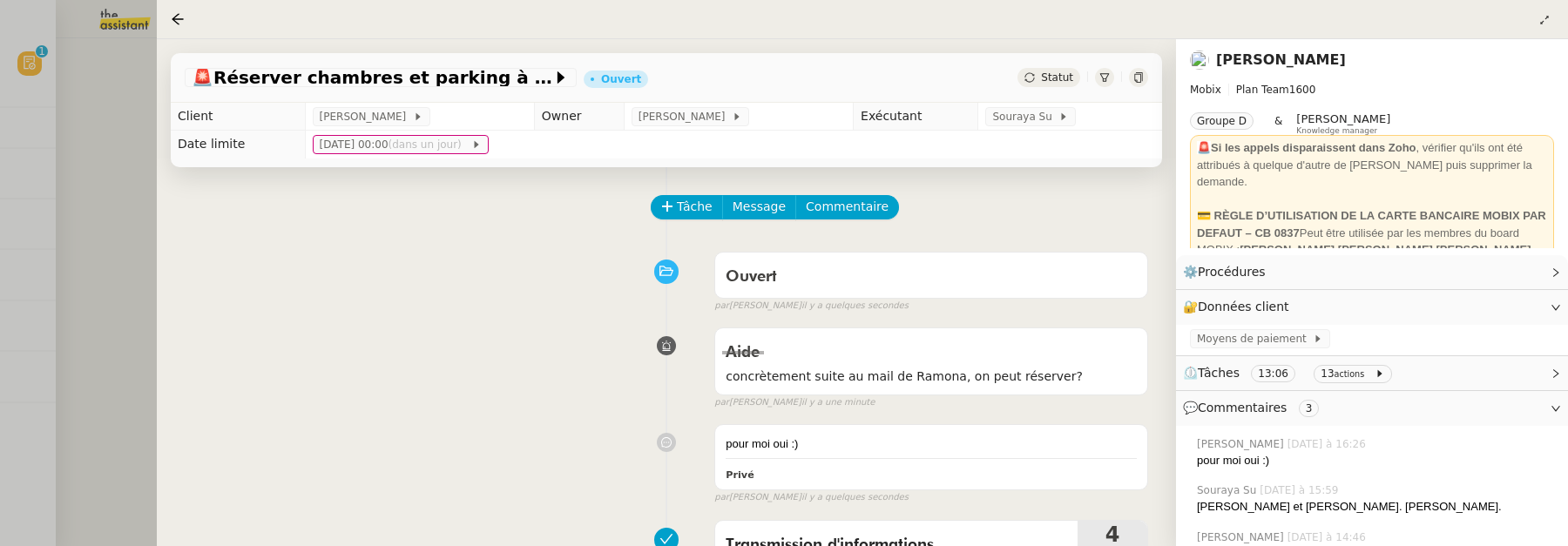
click at [110, 243] on div at bounding box center [784, 273] width 1568 height 546
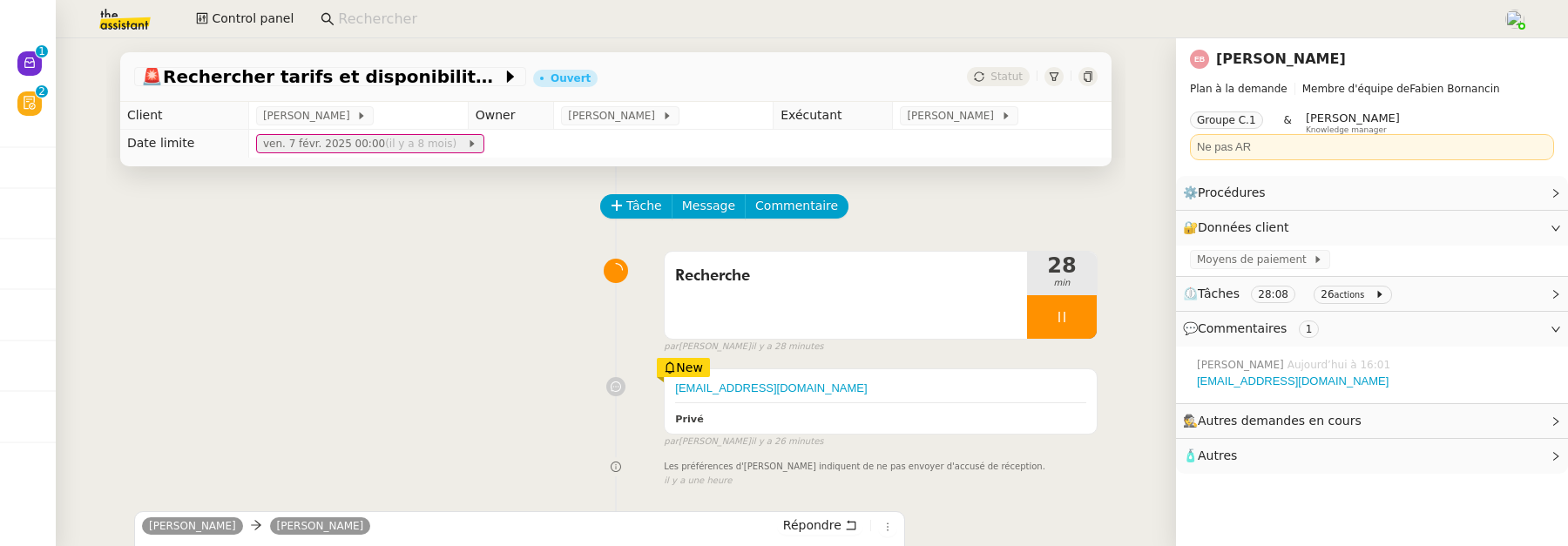
click at [406, 147] on span "(il y a 8 mois)" at bounding box center [423, 144] width 75 height 12
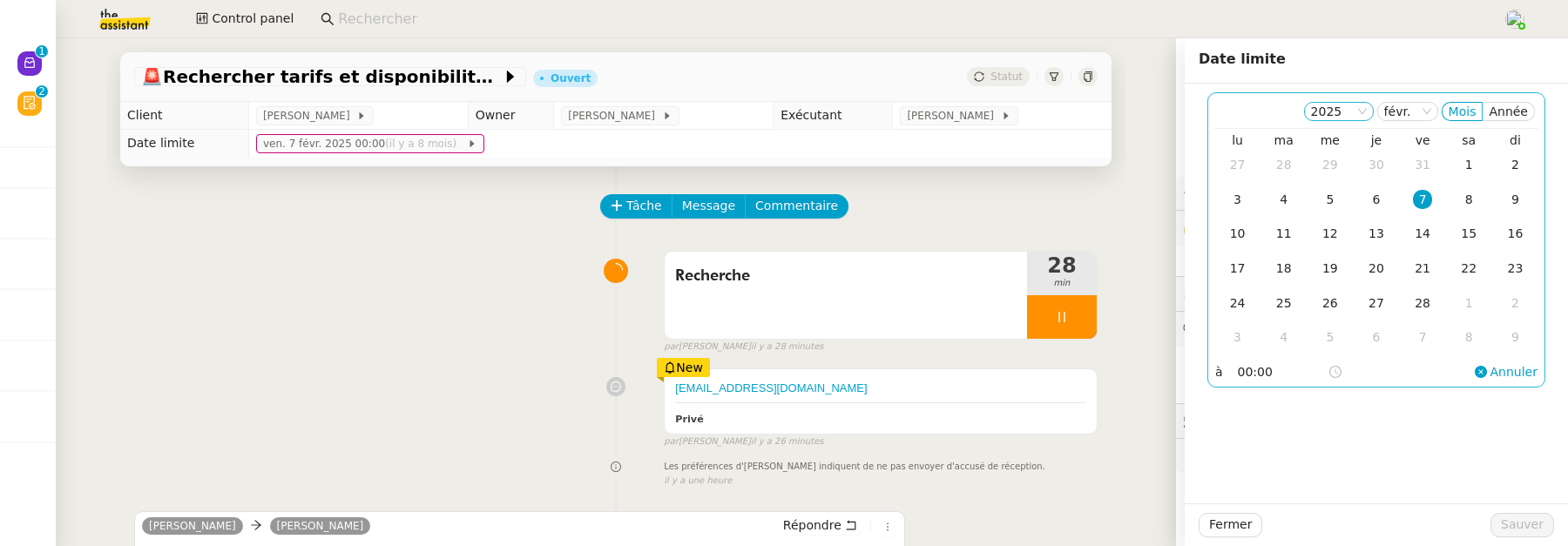
click at [1355, 117] on nz-select-item "2025" at bounding box center [1338, 112] width 55 height 18
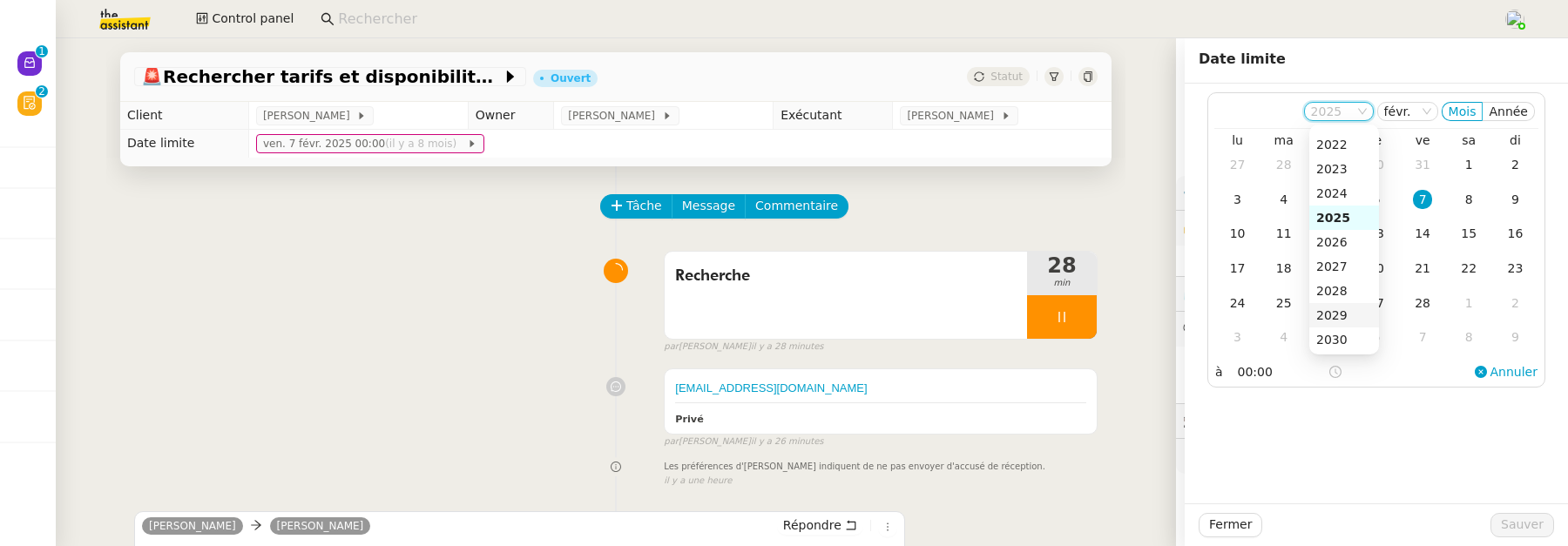
scroll to position [180, 0]
click at [1350, 225] on div "2026" at bounding box center [1344, 228] width 55 height 16
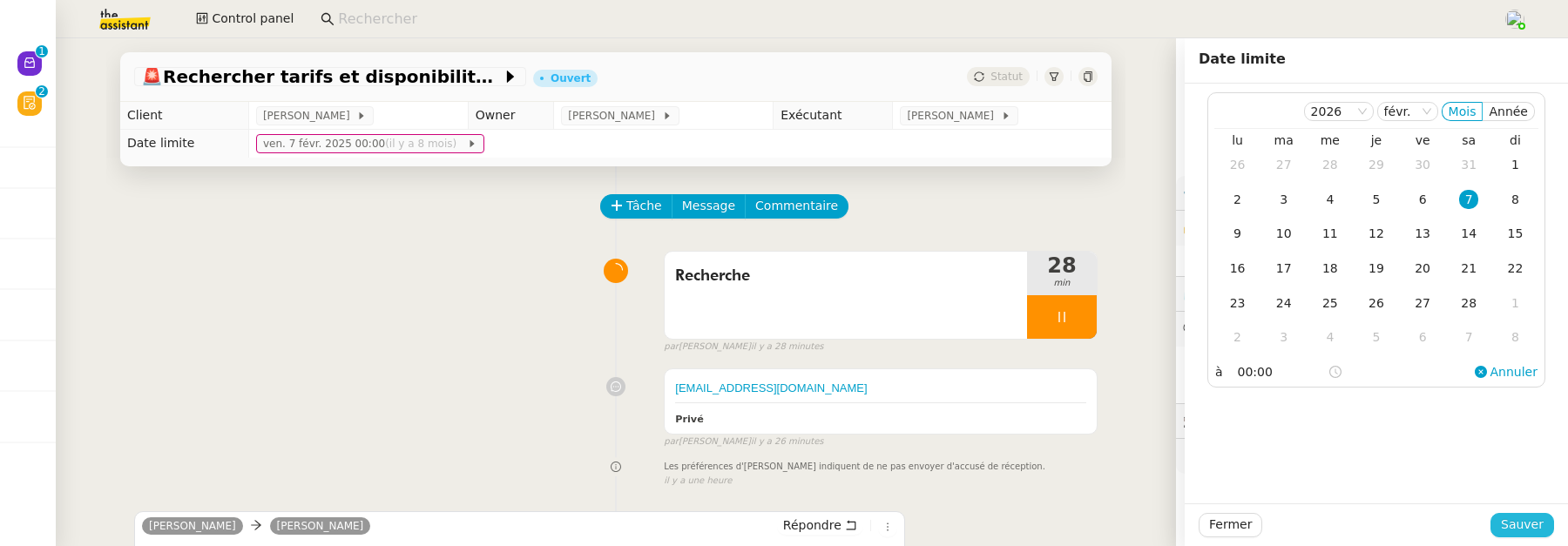
click at [1542, 520] on span "Sauver" at bounding box center [1521, 525] width 43 height 20
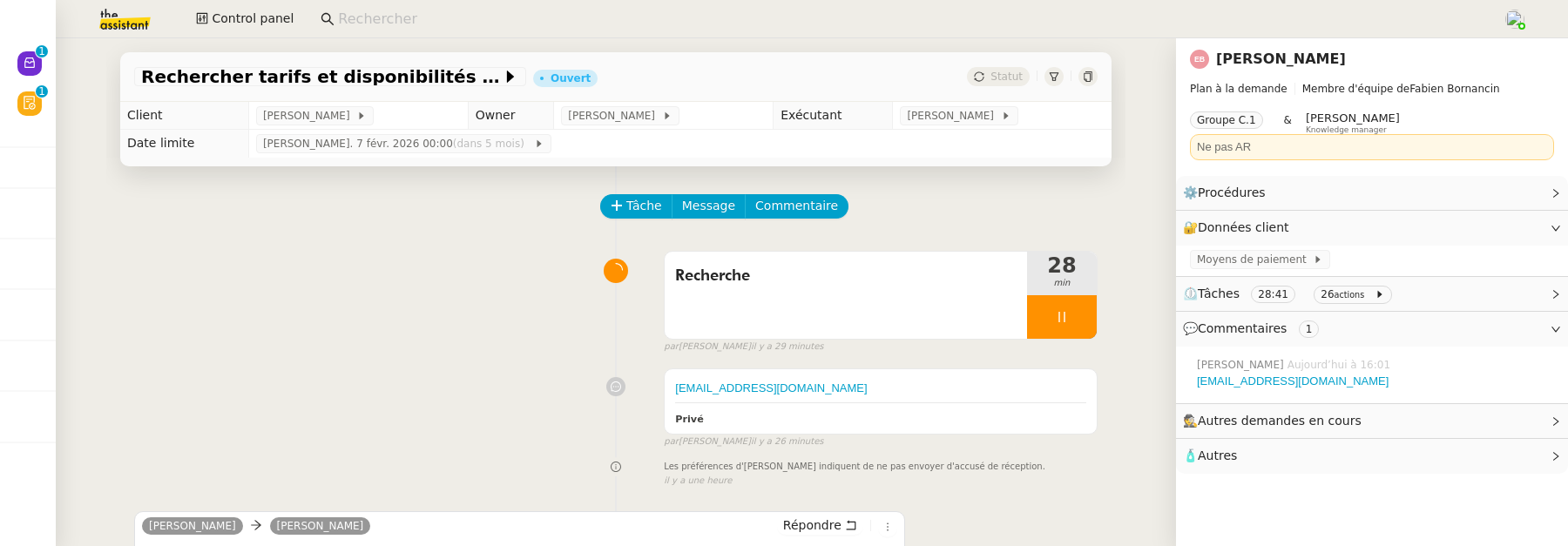
click at [362, 35] on app-search-bar at bounding box center [904, 19] width 1188 height 39
click at [340, 11] on input at bounding box center [911, 20] width 1147 height 24
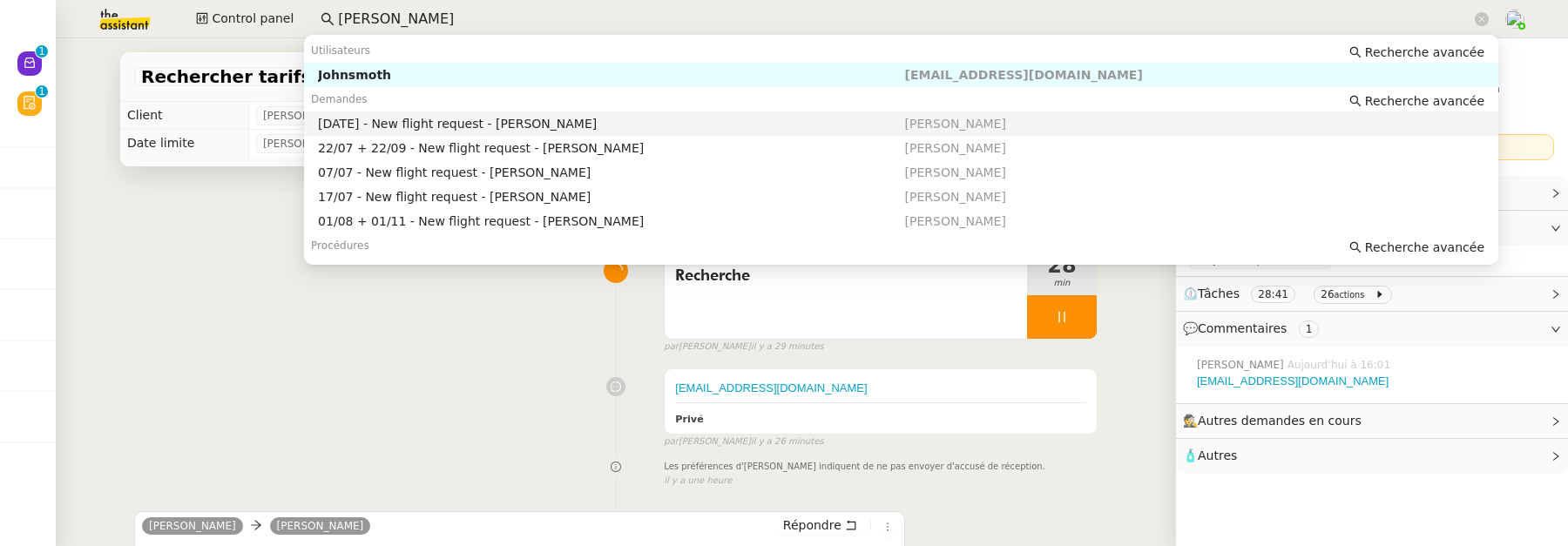
click at [493, 119] on div "[DATE] - New flight request - [PERSON_NAME]" at bounding box center [611, 124] width 586 height 16
type input "[PERSON_NAME]"
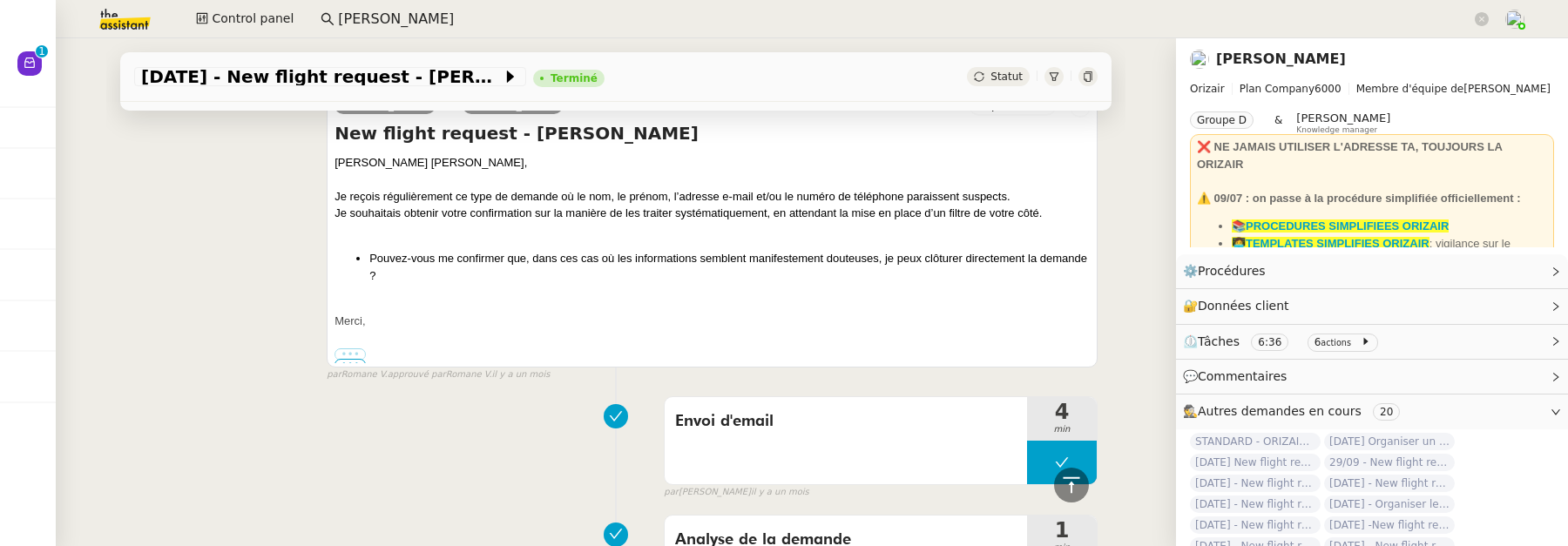
scroll to position [1143, 0]
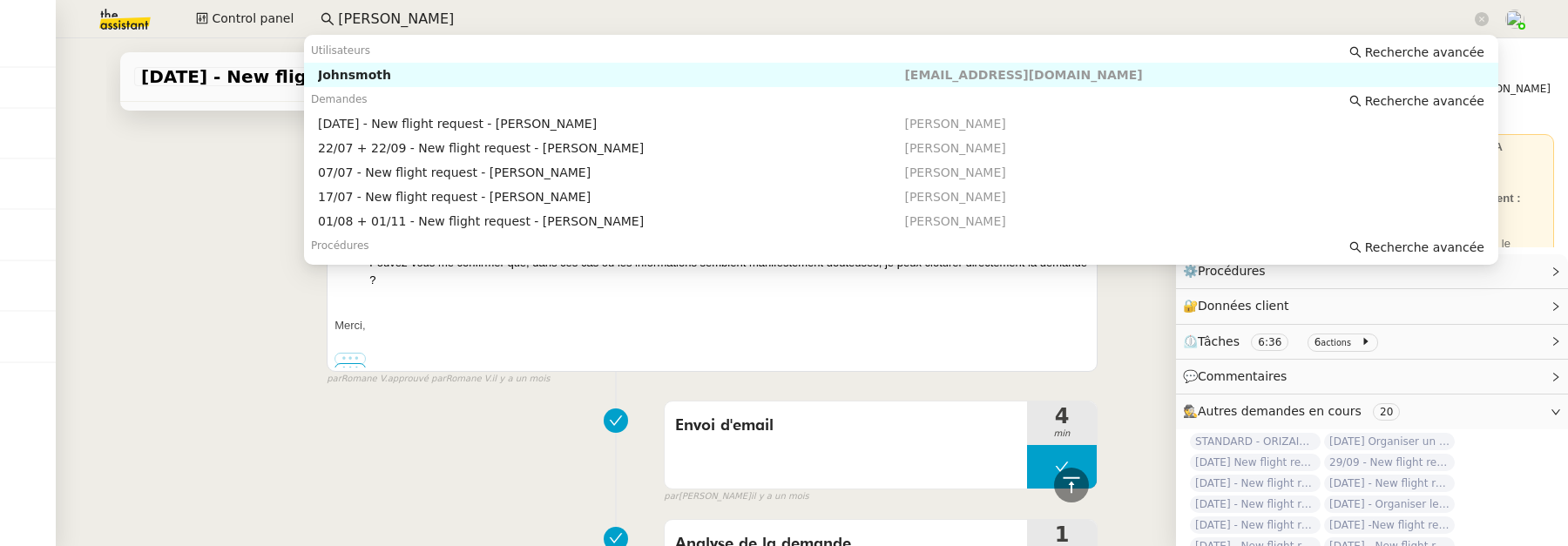
click at [640, 17] on input "john smo" at bounding box center [904, 20] width 1133 height 24
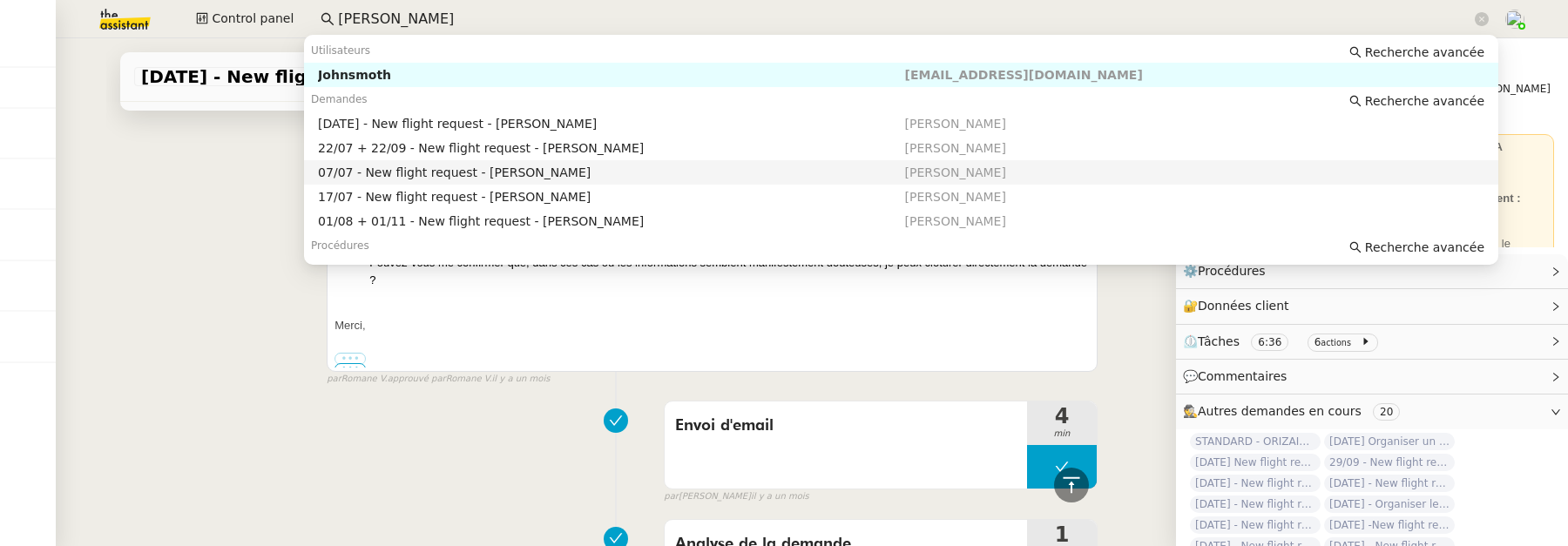
click at [516, 454] on div "Envoi d'email 4 min false par Stéphanie R. il y a un mois" at bounding box center [615, 449] width 964 height 112
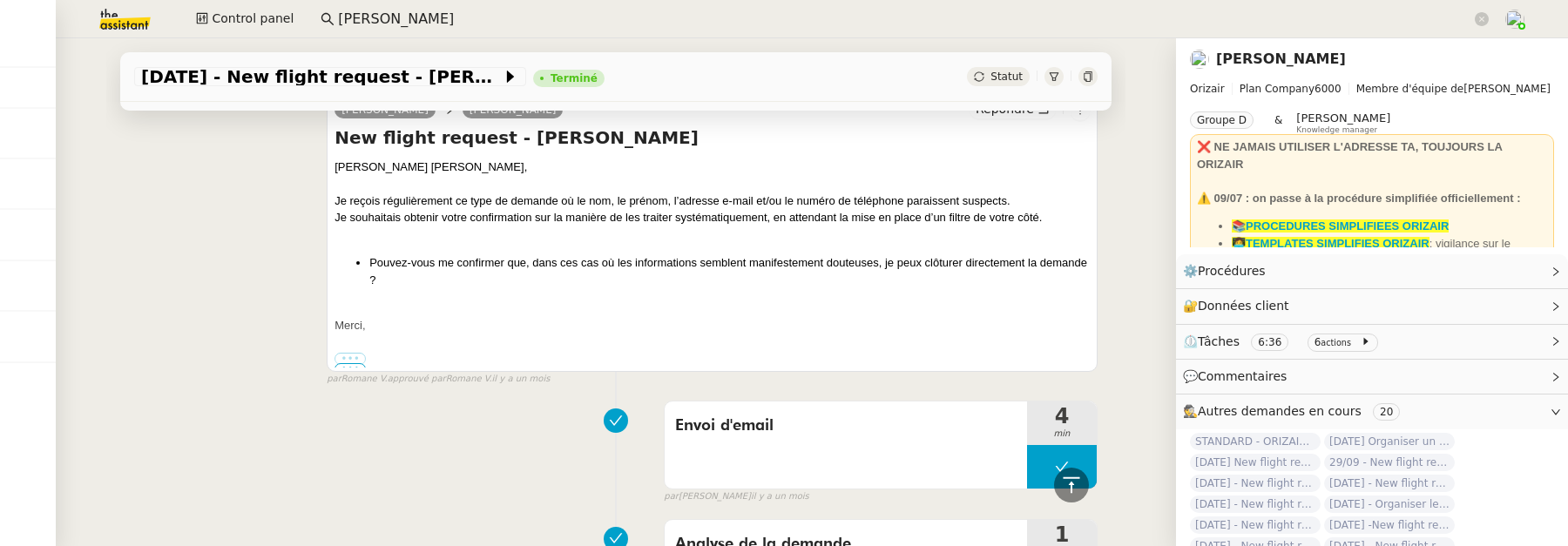
scroll to position [1030, 0]
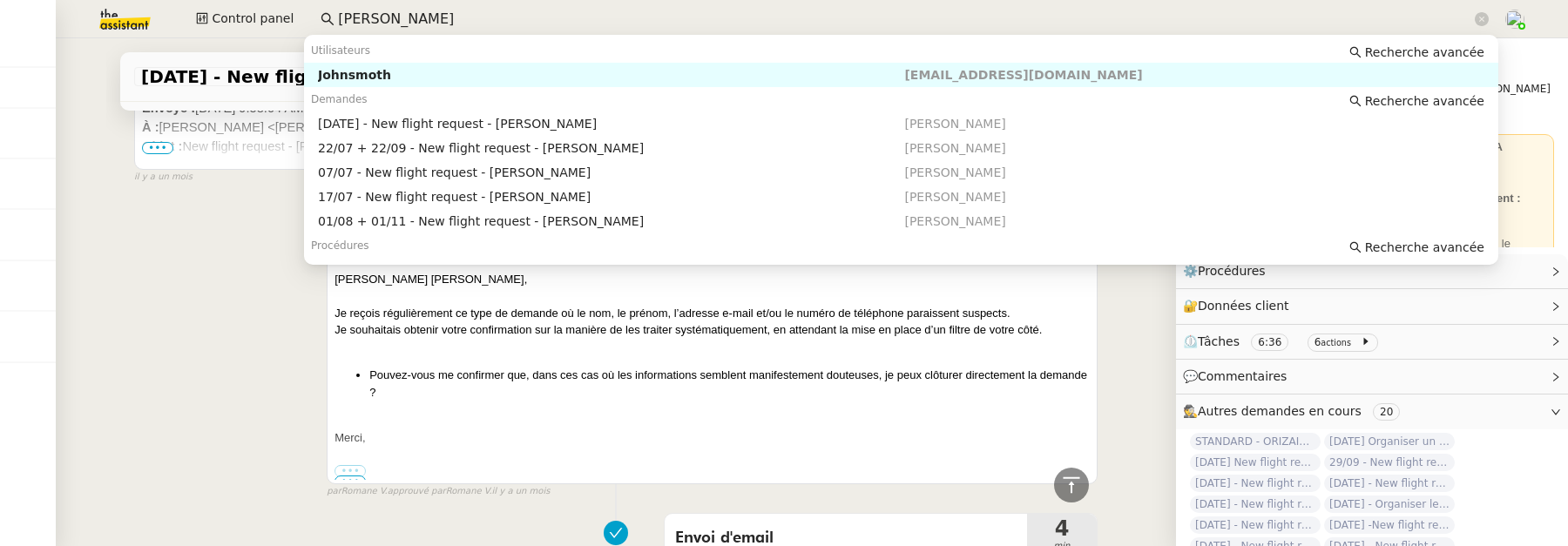
click at [475, 18] on input "john smo" at bounding box center [904, 20] width 1133 height 24
click at [258, 18] on span "Control panel" at bounding box center [253, 19] width 82 height 20
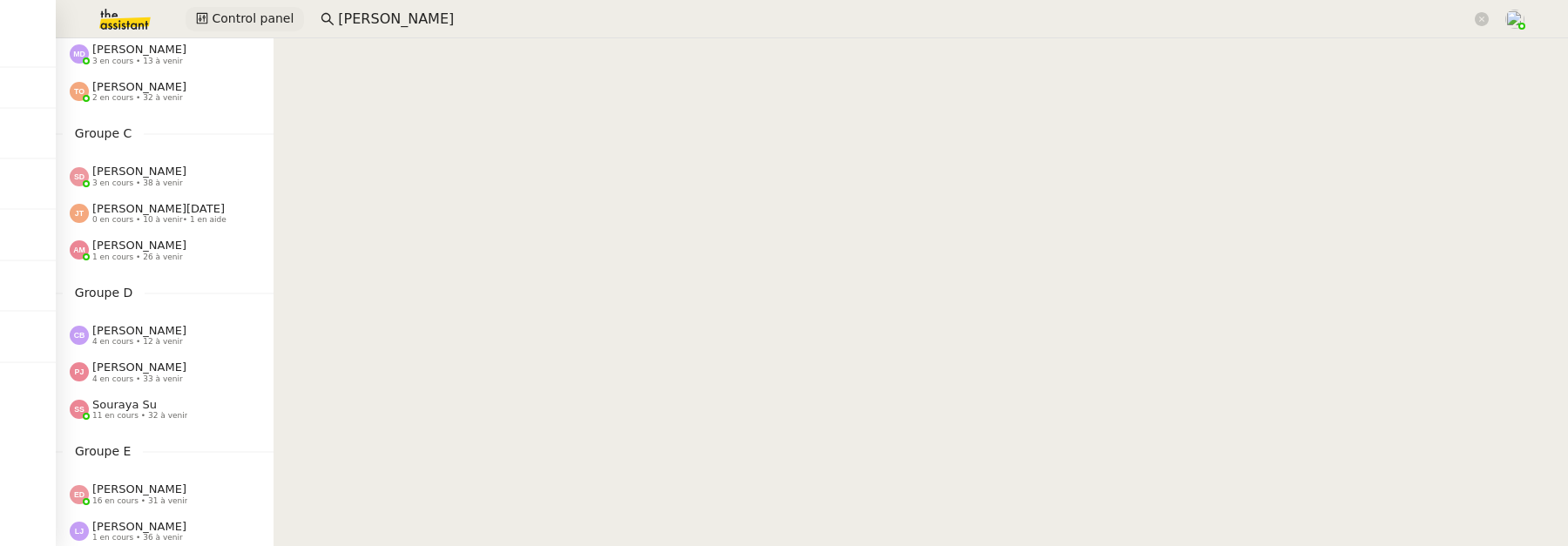
scroll to position [294, 0]
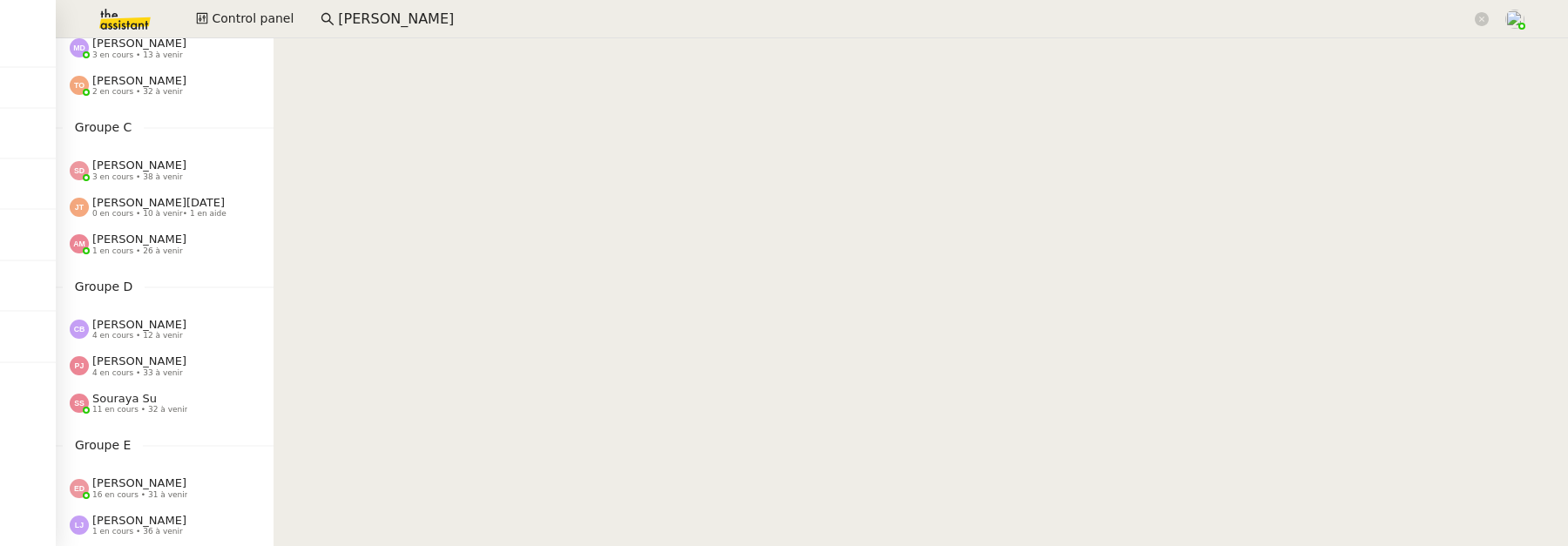
click at [144, 408] on span "11 en cours • 32 à venir" at bounding box center [140, 410] width 95 height 10
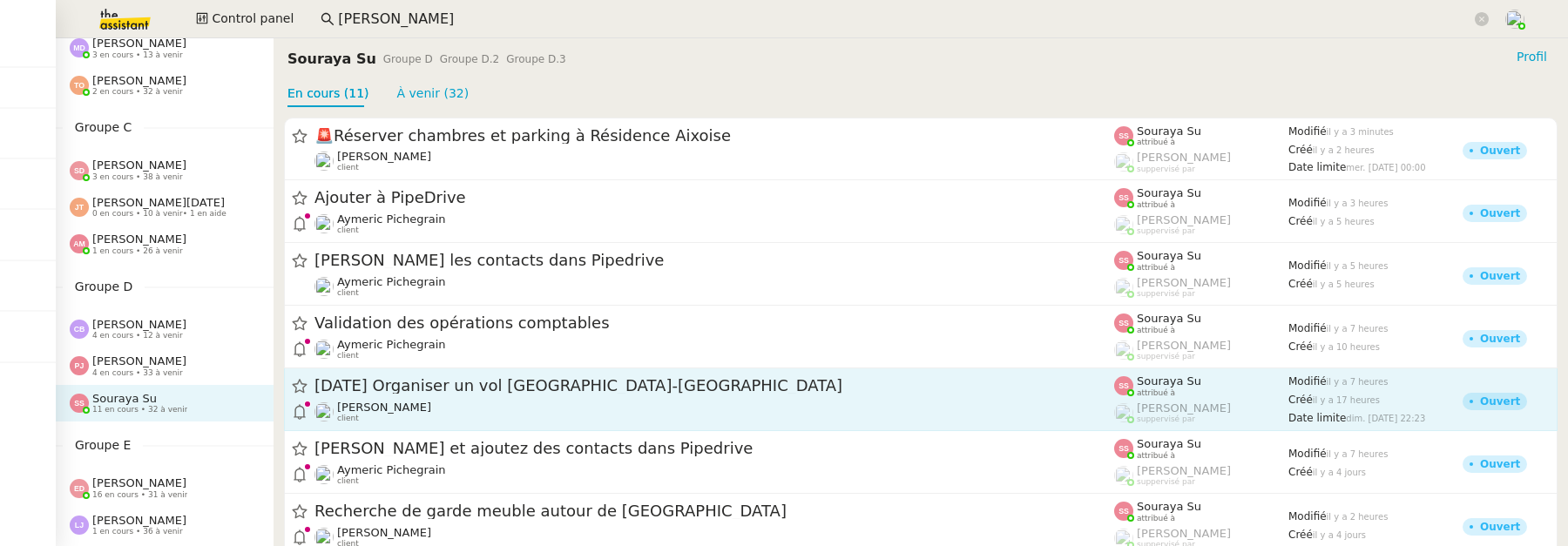
click at [706, 389] on span "[DATE] Organiser un vol [GEOGRAPHIC_DATA]-[GEOGRAPHIC_DATA]" at bounding box center [713, 387] width 799 height 16
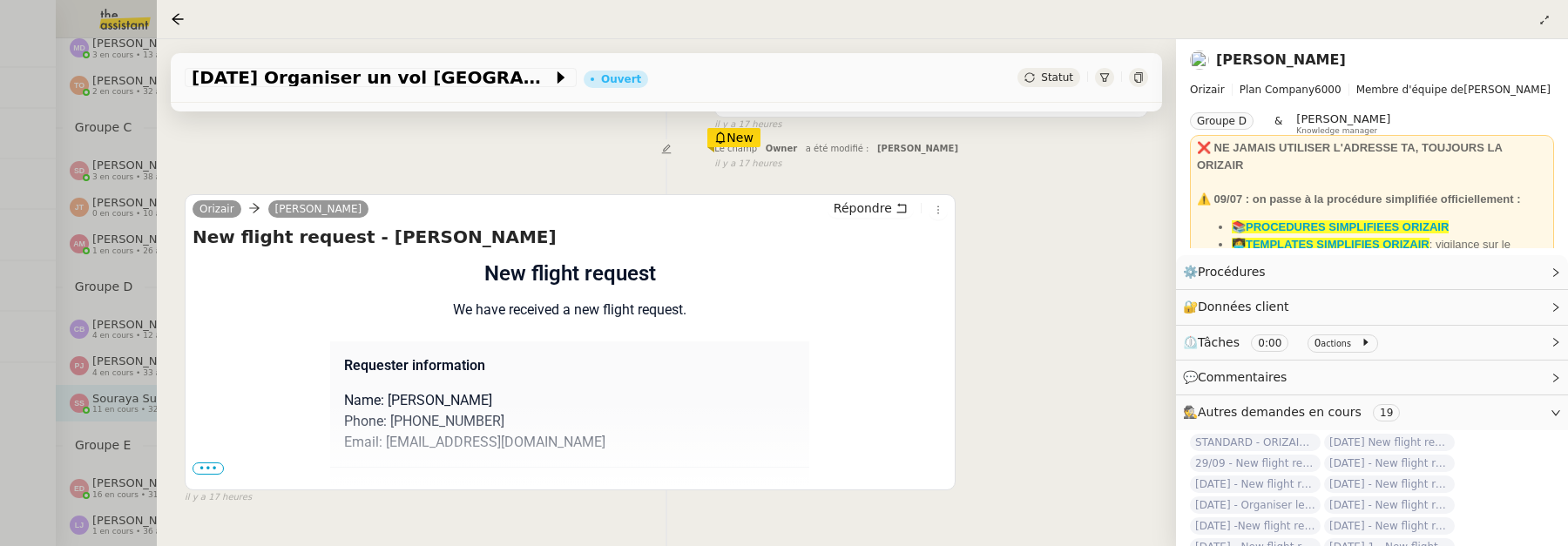
scroll to position [223, 0]
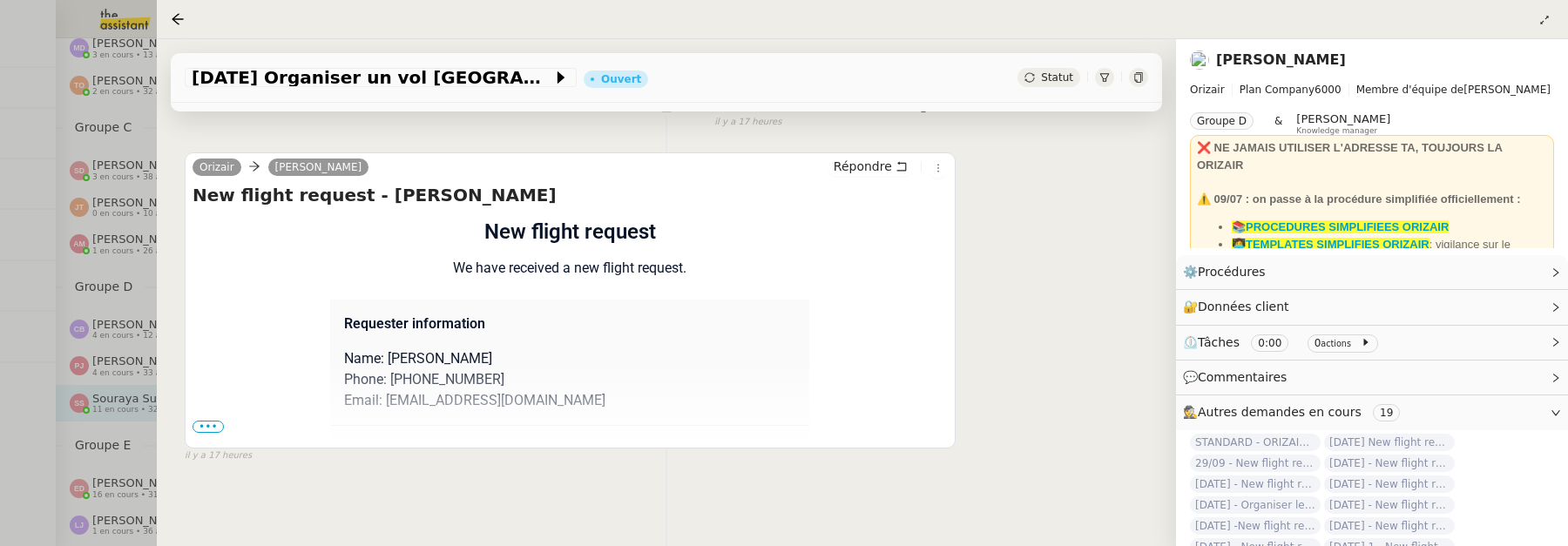
click at [214, 426] on span "•••" at bounding box center [208, 427] width 32 height 12
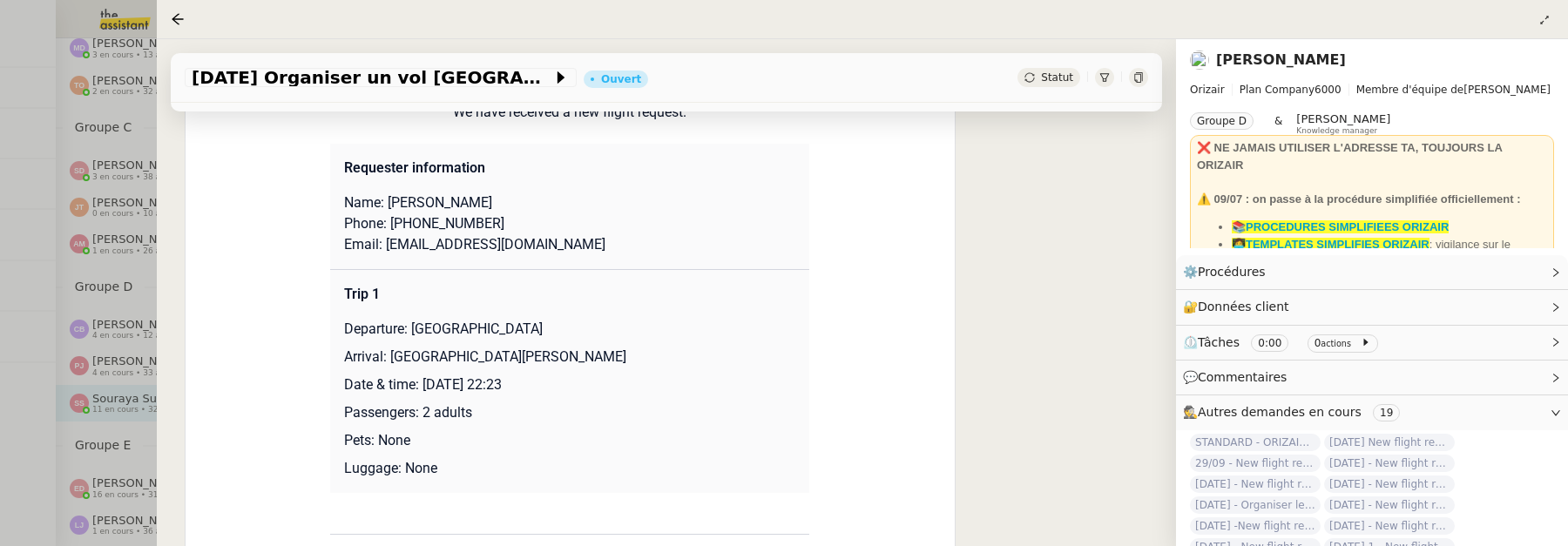
scroll to position [383, 0]
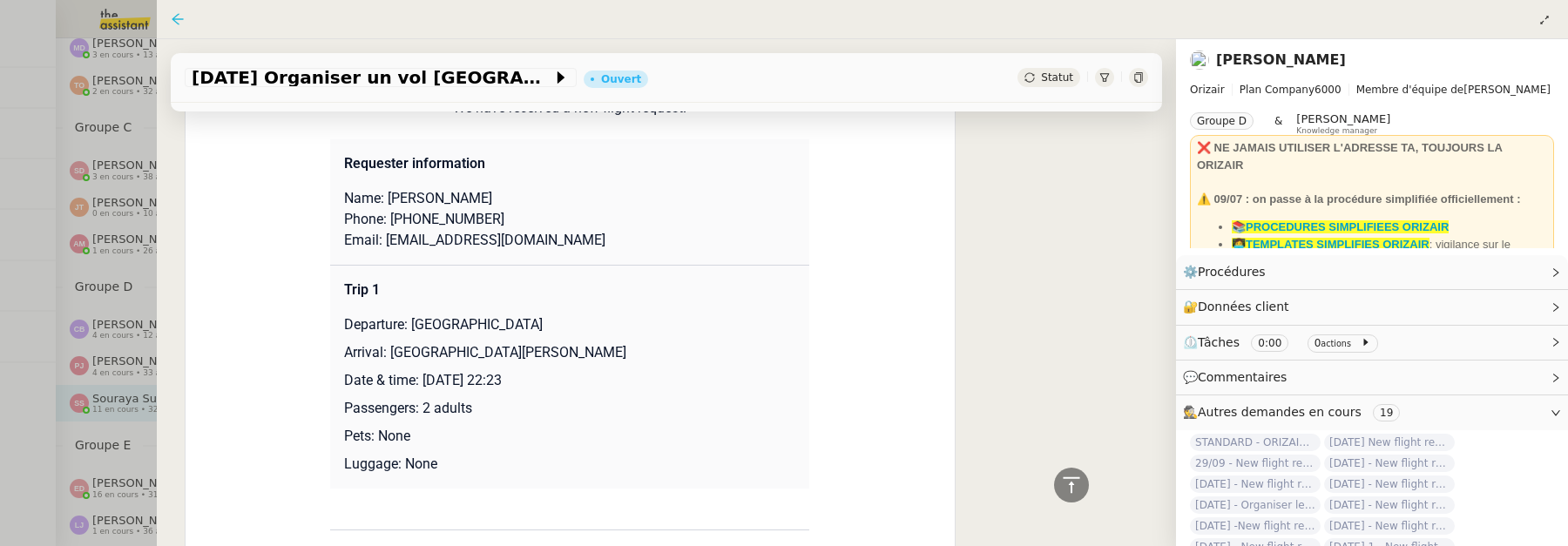
click at [177, 19] on icon at bounding box center [176, 18] width 11 height 11
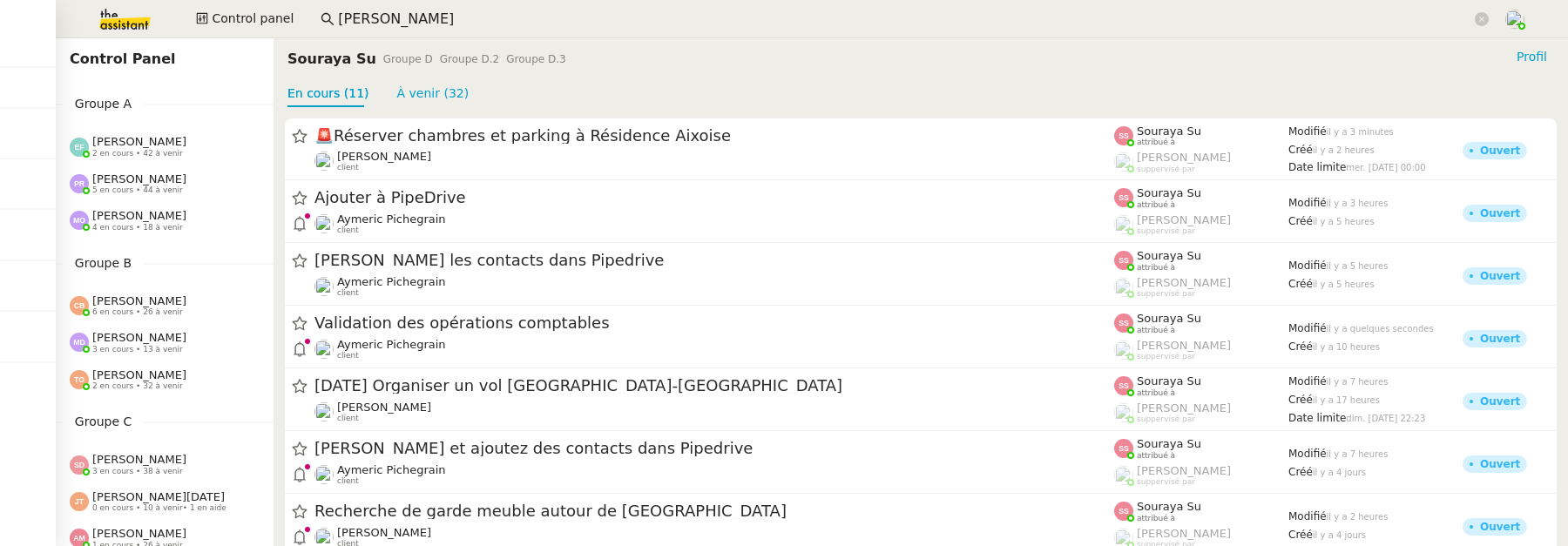
click at [140, 11] on img at bounding box center [111, 19] width 135 height 39
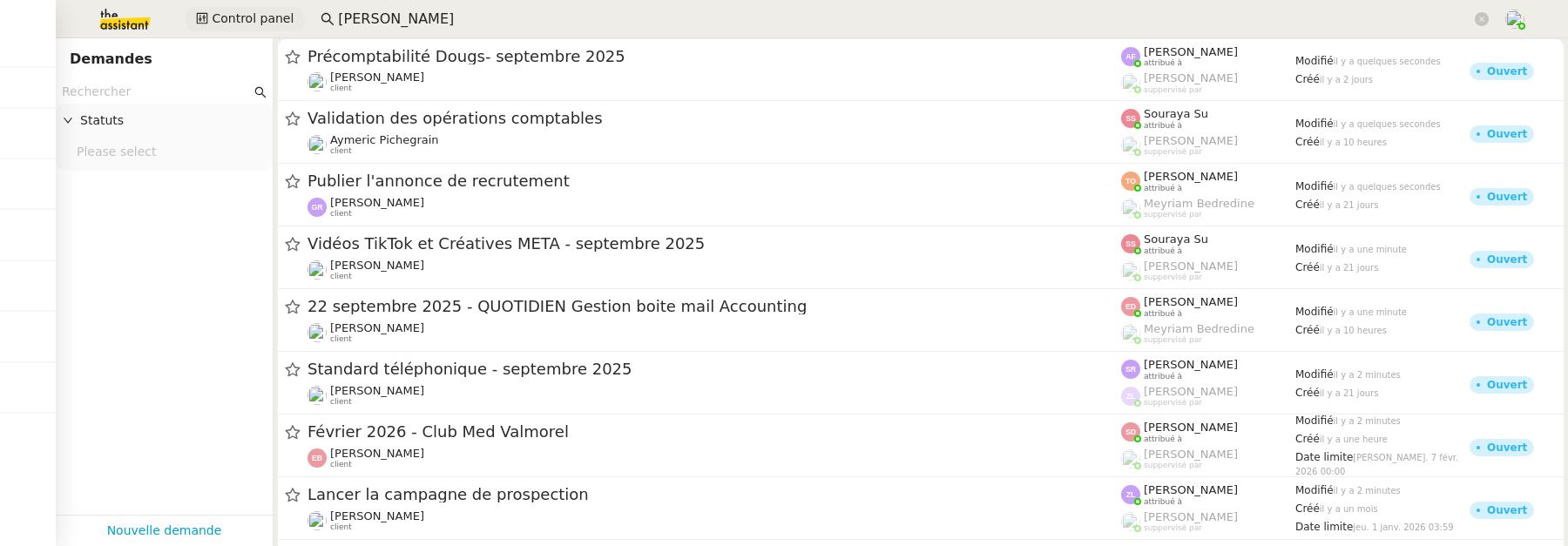
click at [244, 30] on button "Control panel" at bounding box center [245, 19] width 119 height 25
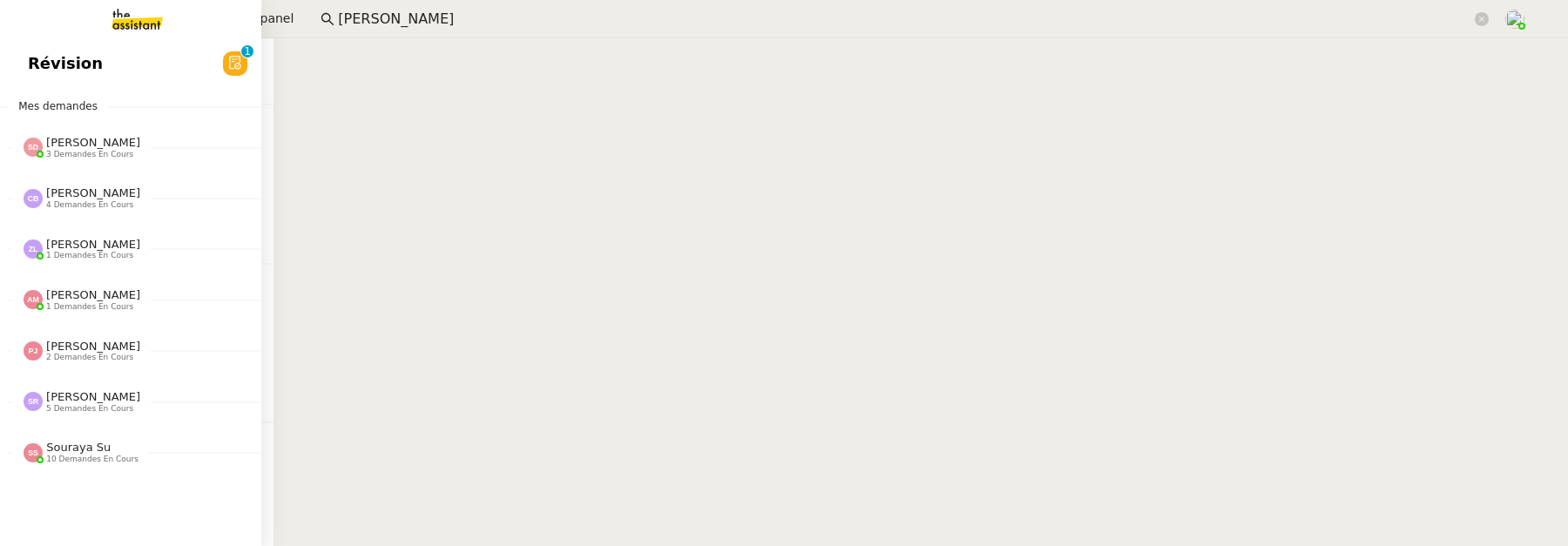
click at [35, 68] on span "Révision" at bounding box center [65, 63] width 75 height 26
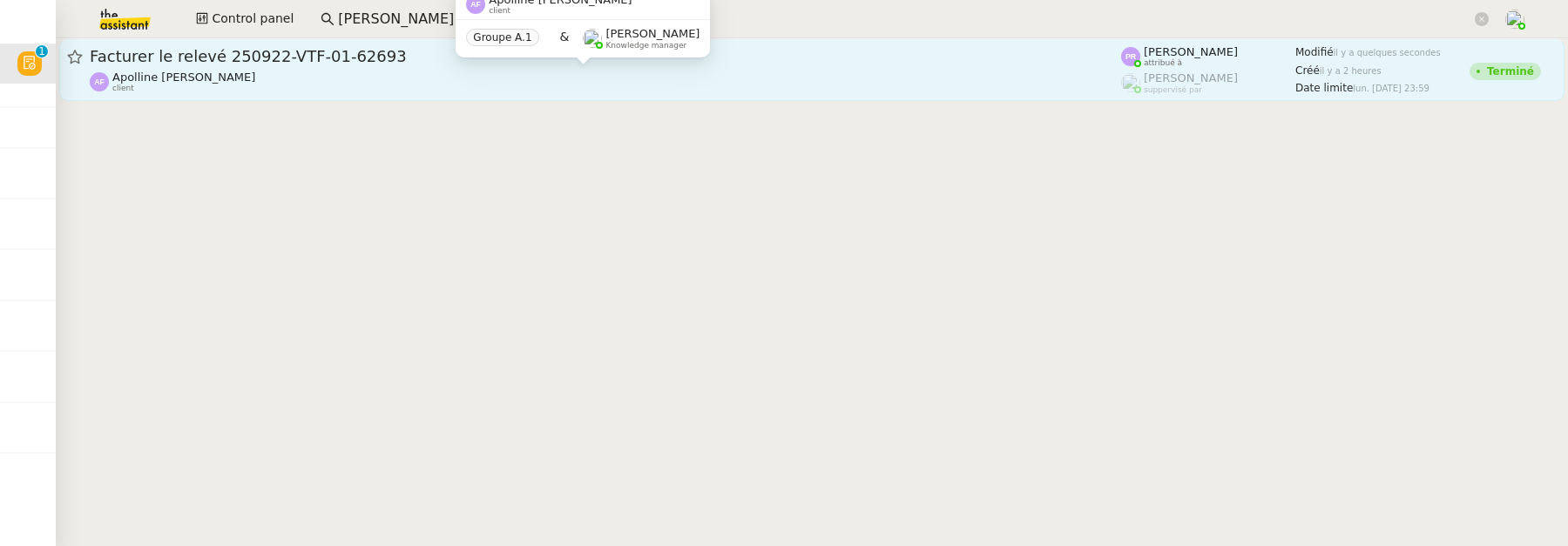
click at [520, 75] on div "Apolline FILLEY client" at bounding box center [605, 81] width 1031 height 23
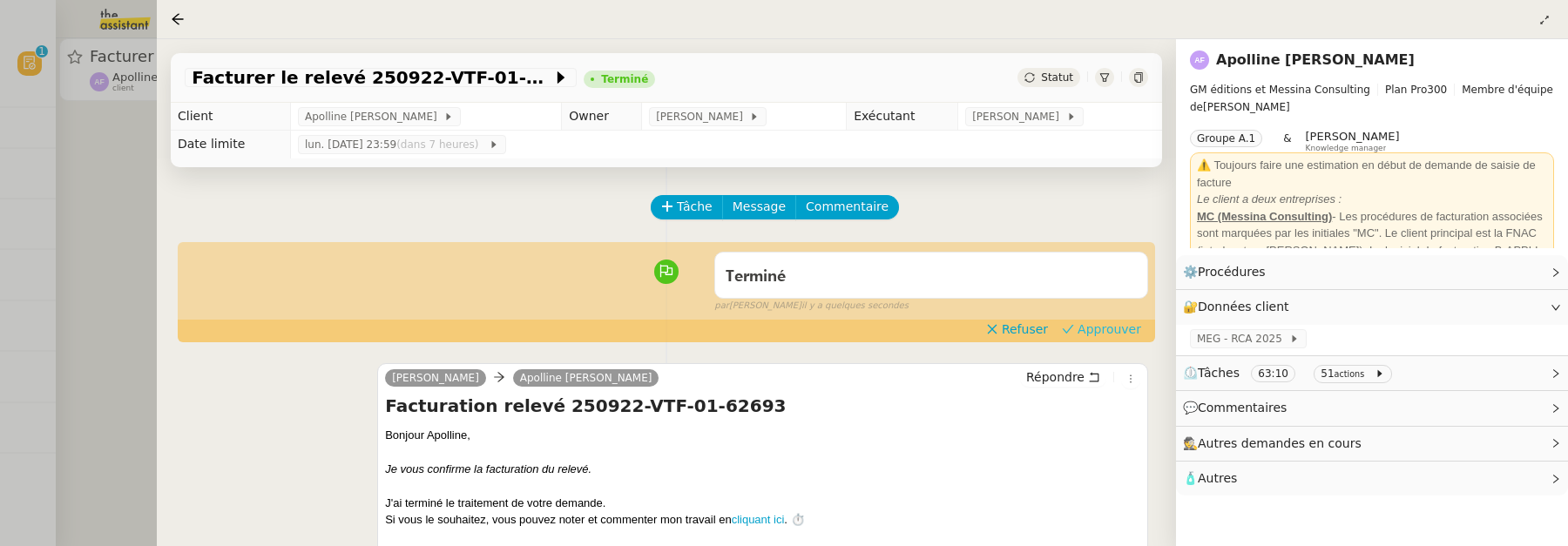
click at [1080, 331] on button "Approuver" at bounding box center [1101, 329] width 93 height 19
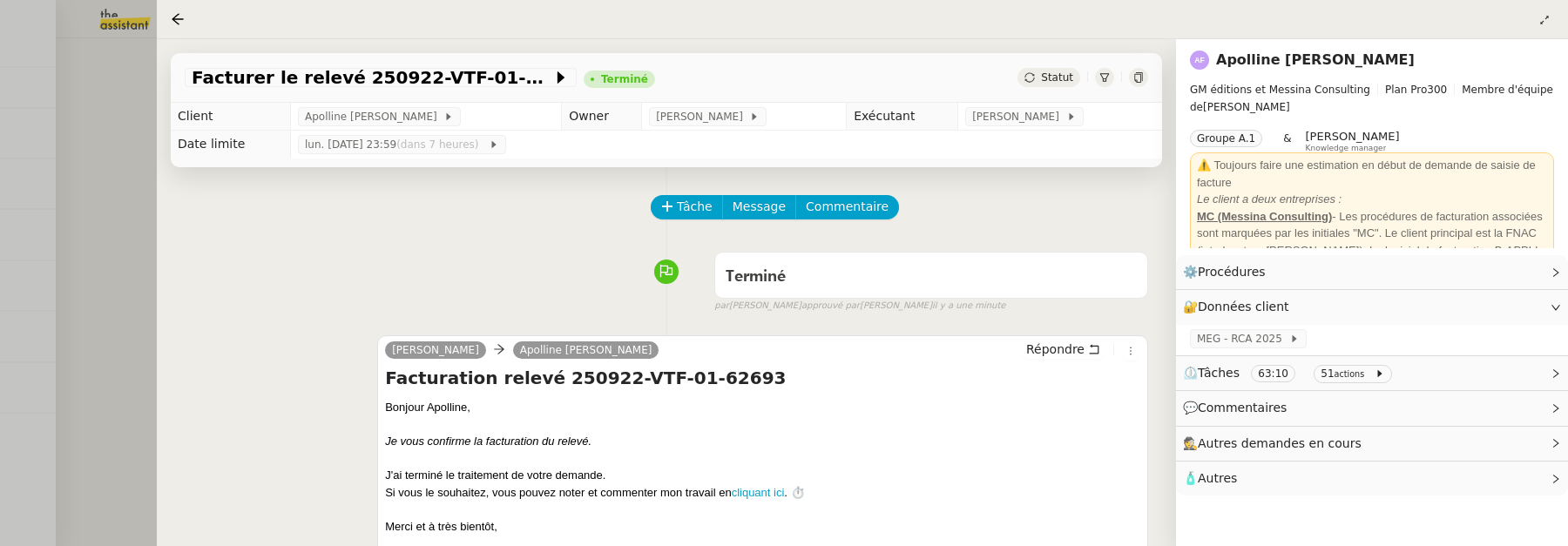
click at [154, 228] on div at bounding box center [784, 273] width 1568 height 546
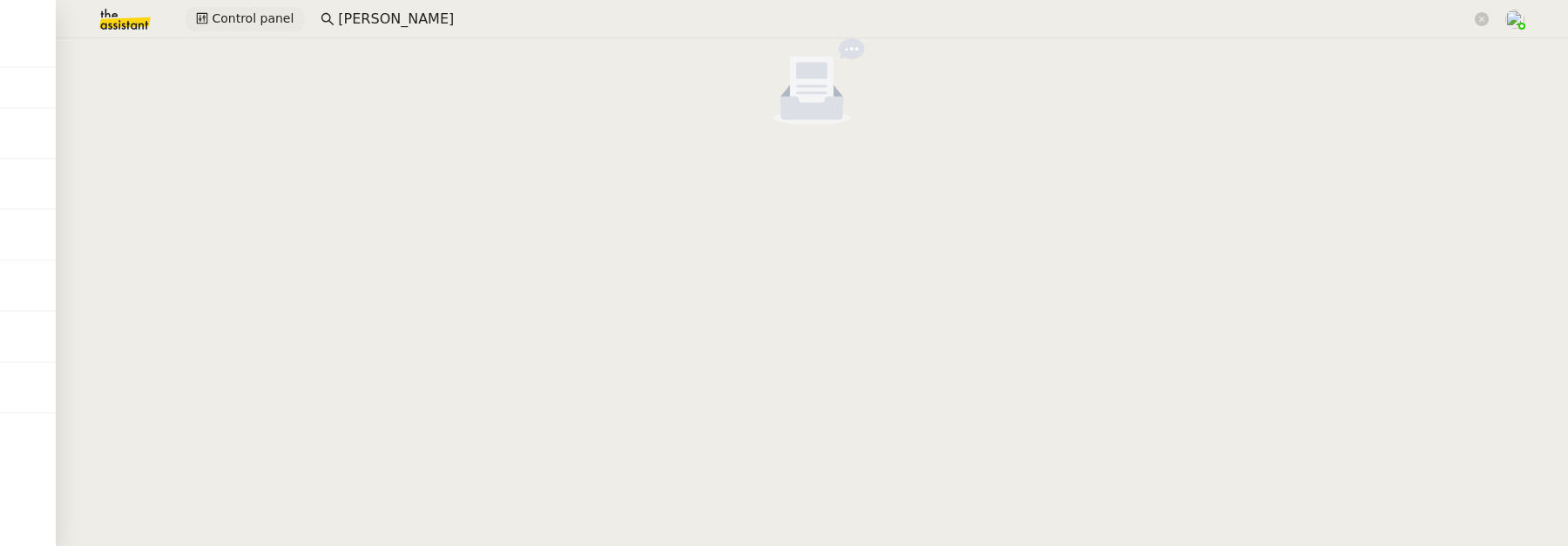
click at [240, 19] on span "Control panel" at bounding box center [253, 19] width 82 height 20
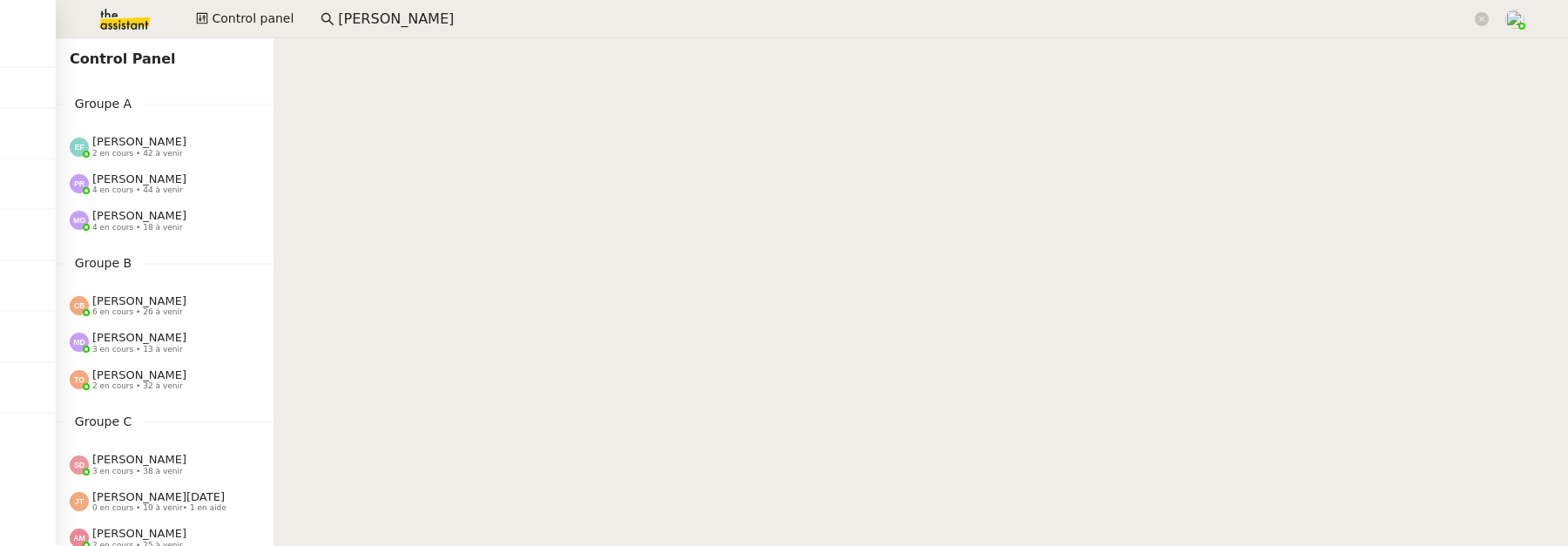
click at [130, 19] on img at bounding box center [111, 19] width 135 height 39
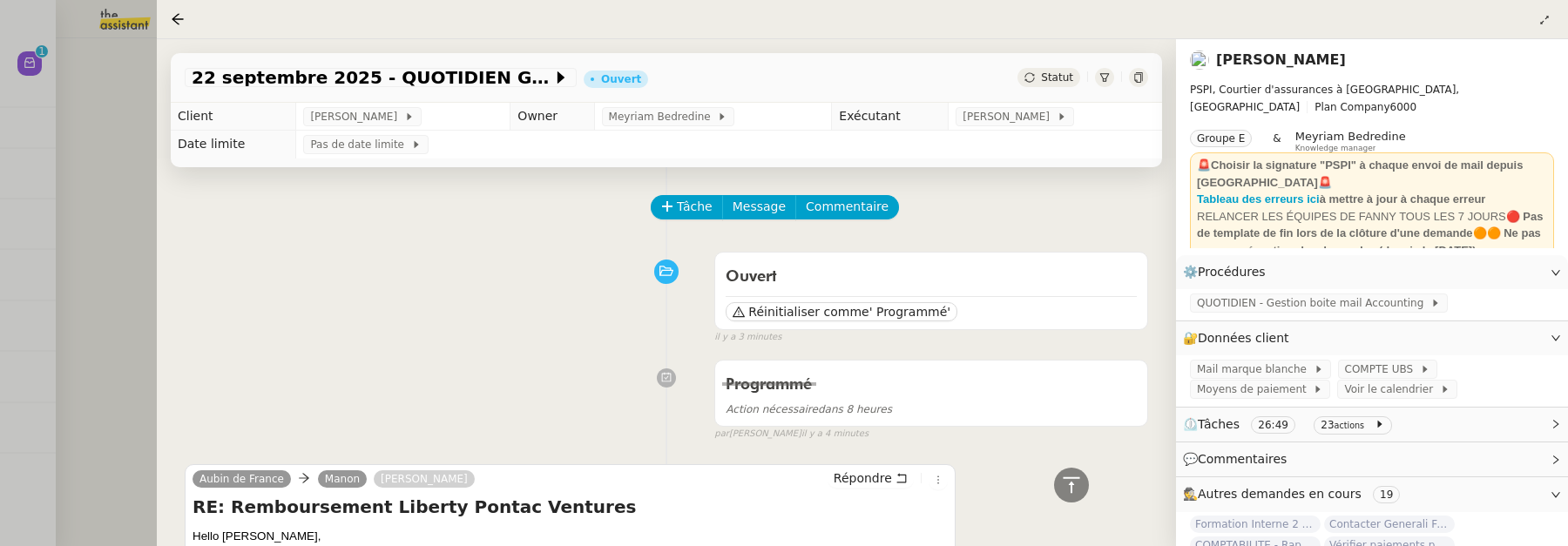
scroll to position [1697, 0]
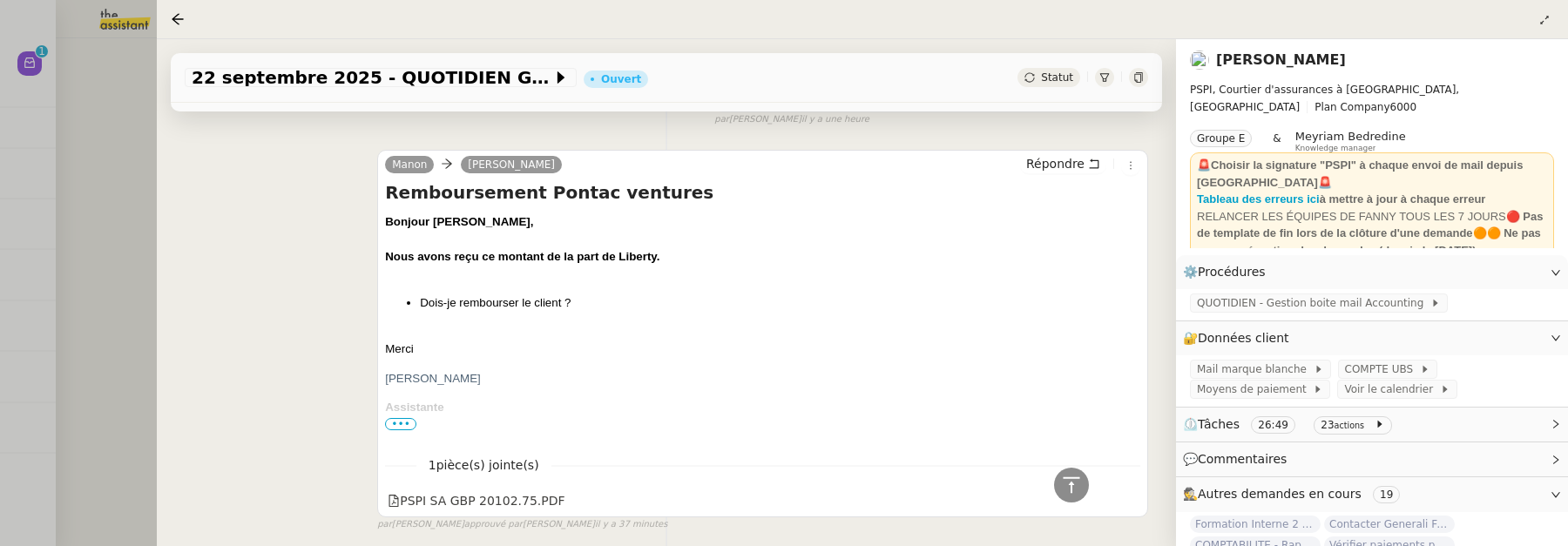
click at [70, 132] on div at bounding box center [784, 273] width 1568 height 546
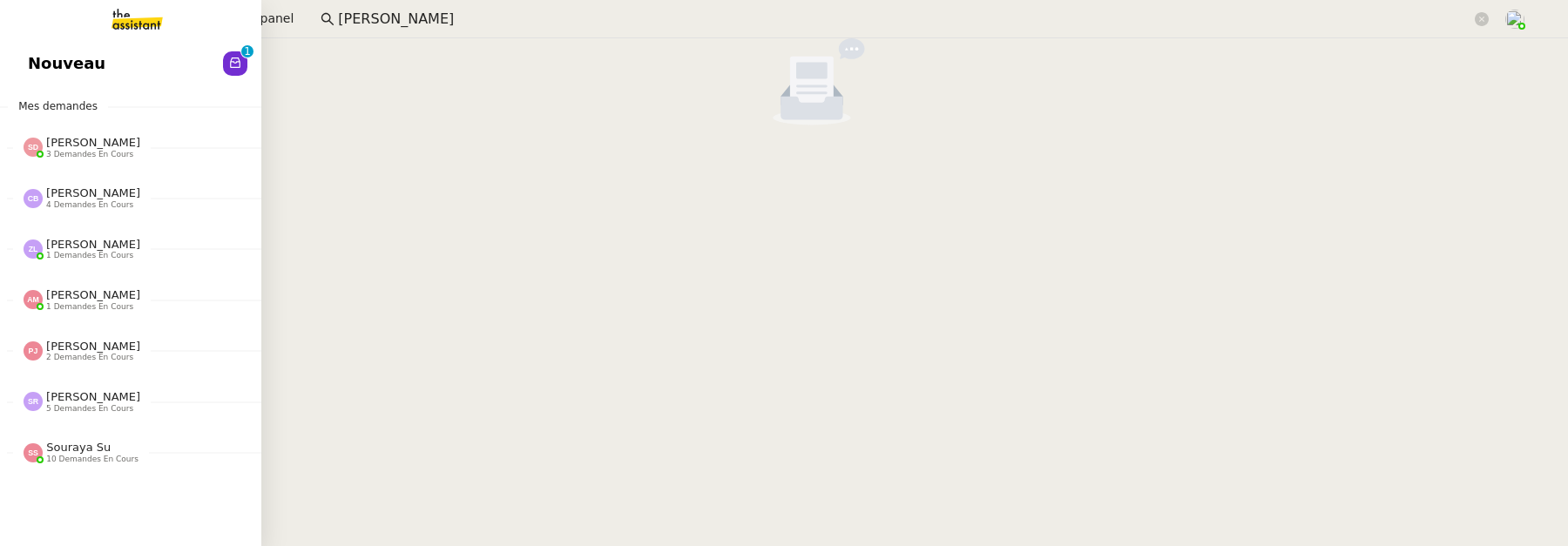
click at [28, 76] on link "Nouveau 0 1 2 3 4 5 6 7 8 9" at bounding box center [131, 63] width 261 height 40
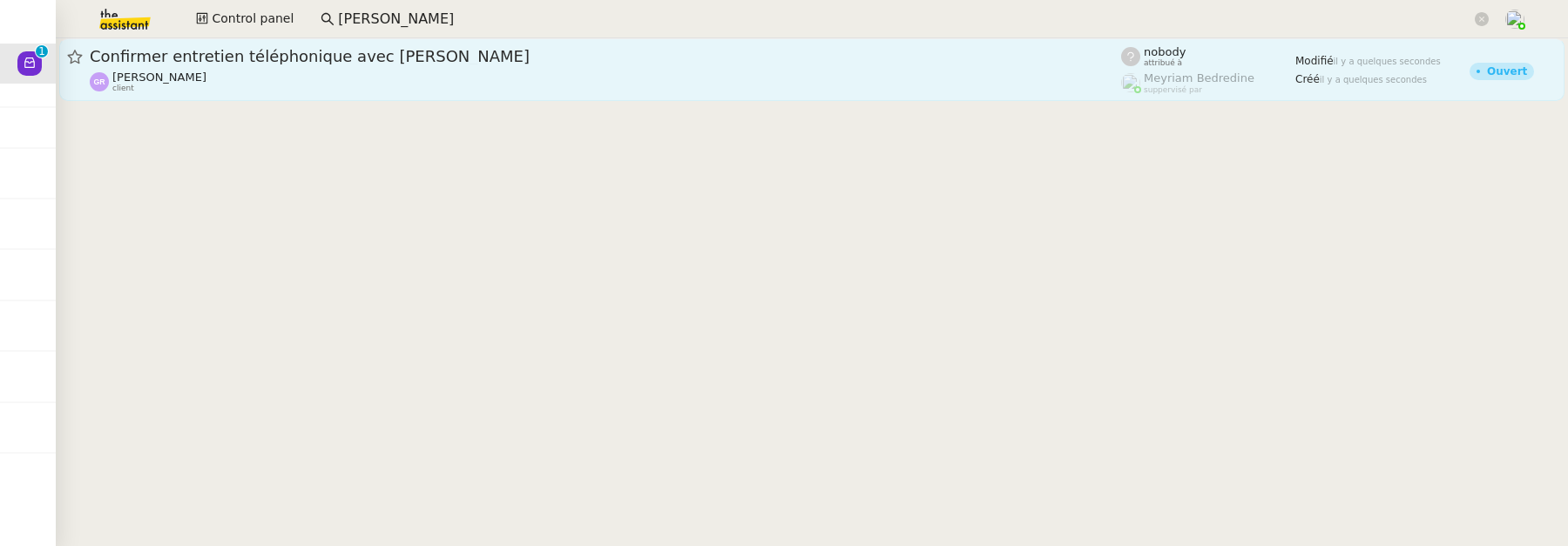
click at [336, 68] on div "Confirmer entretien téléphonique avec [PERSON_NAME] client" at bounding box center [605, 69] width 1031 height 47
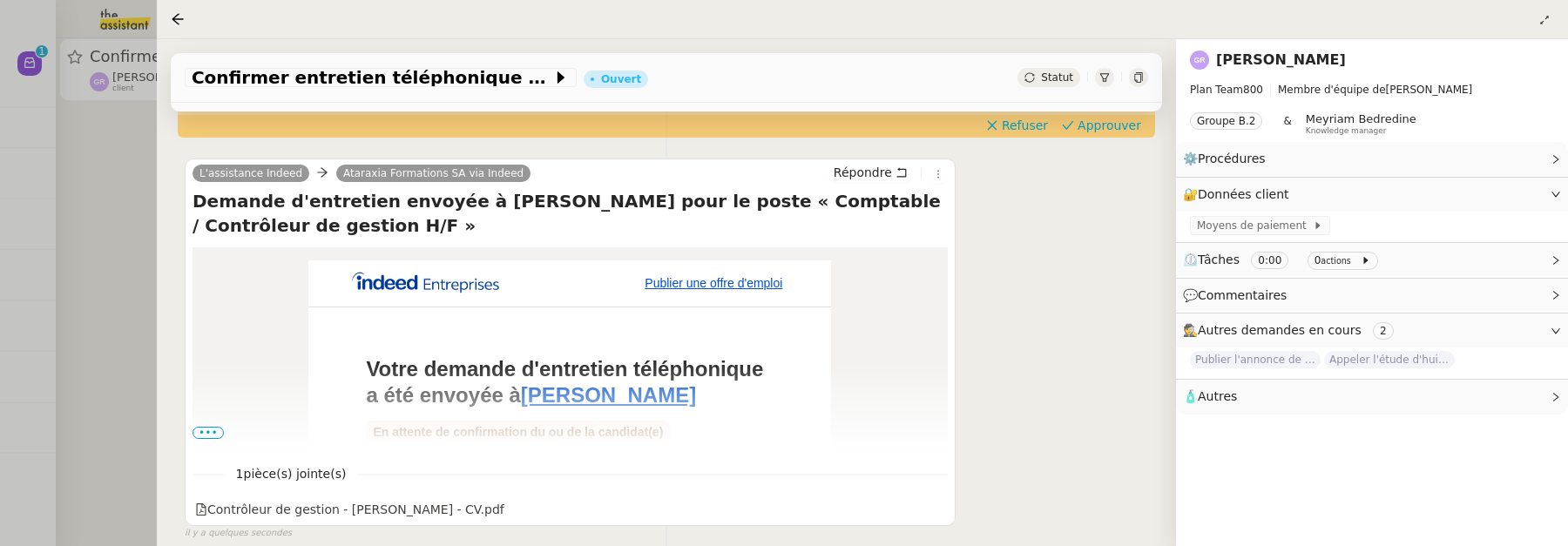
scroll to position [258, 0]
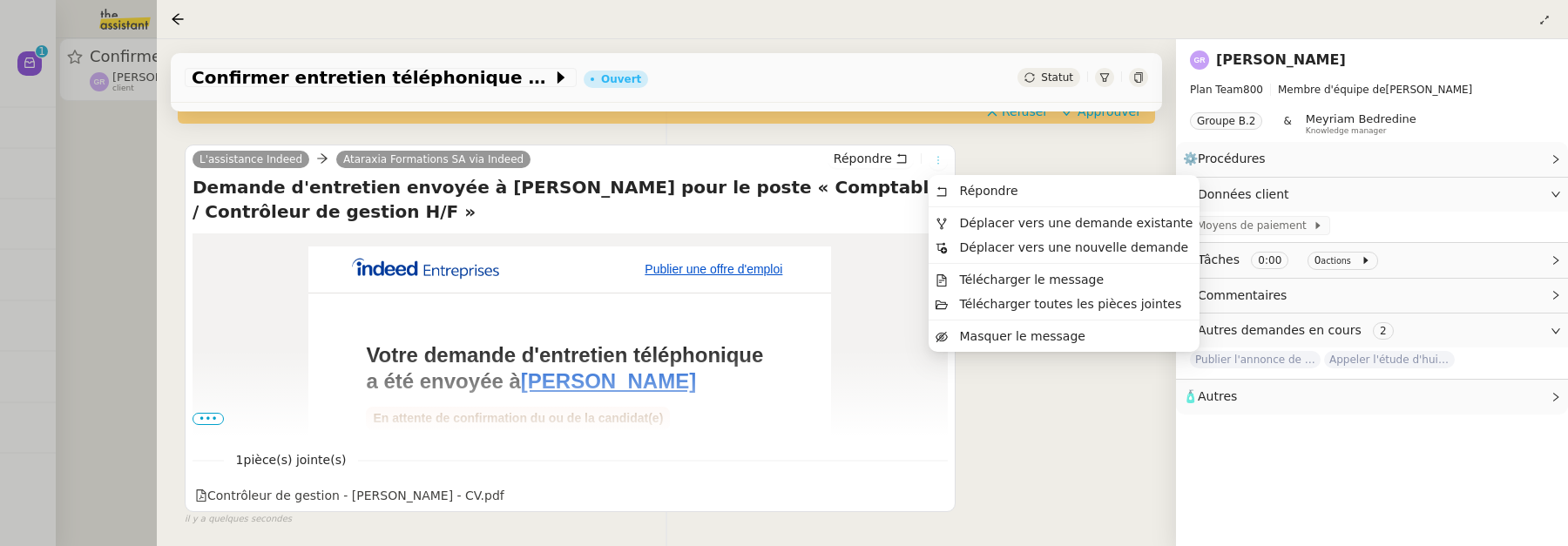
click at [937, 162] on icon at bounding box center [938, 161] width 11 height 11
click at [986, 219] on span "Déplacer vers une demande existante" at bounding box center [1077, 223] width 234 height 14
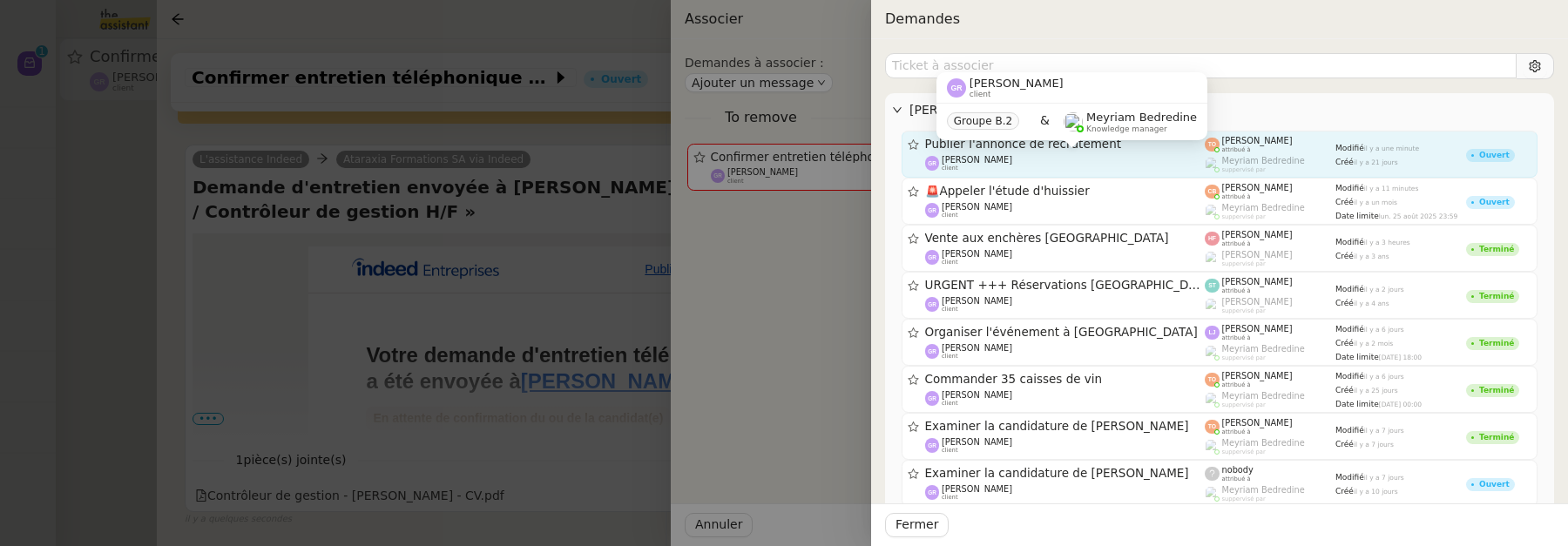
click at [1123, 156] on div "[PERSON_NAME] client" at bounding box center [1065, 164] width 280 height 18
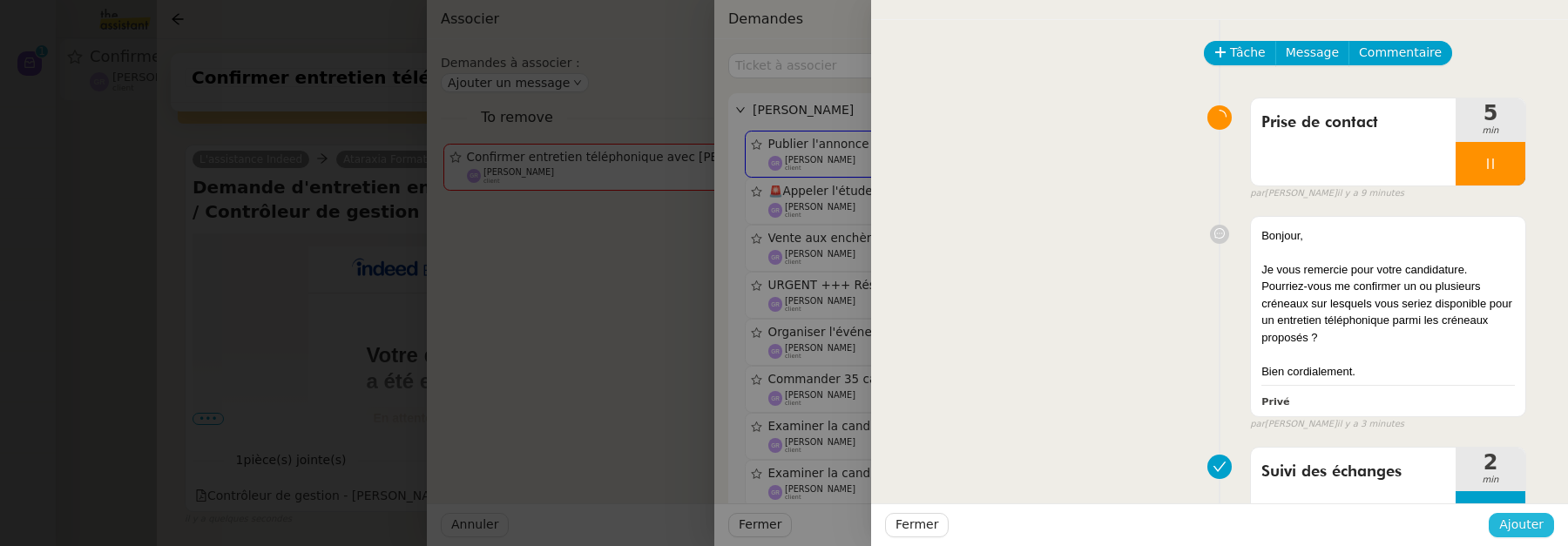
click at [1531, 516] on span "Ajouter" at bounding box center [1520, 525] width 45 height 20
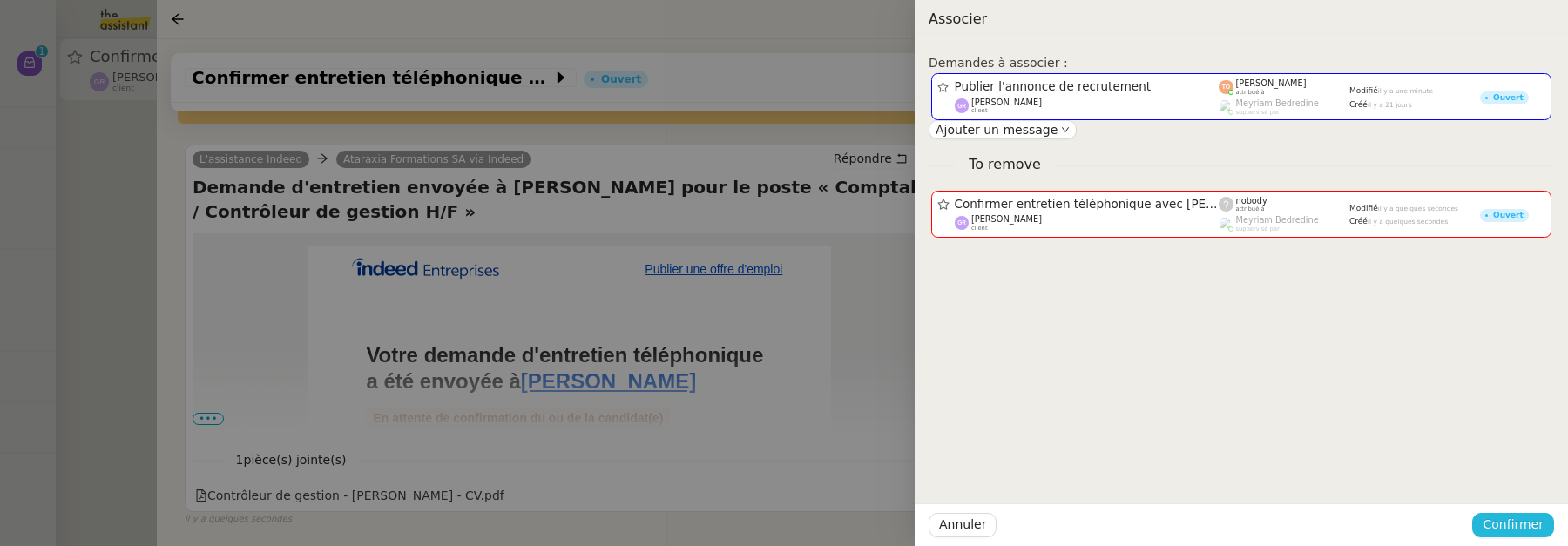
click at [1527, 515] on span "Confirmer" at bounding box center [1514, 525] width 61 height 20
click at [1527, 475] on span "Ajouter" at bounding box center [1514, 480] width 45 height 18
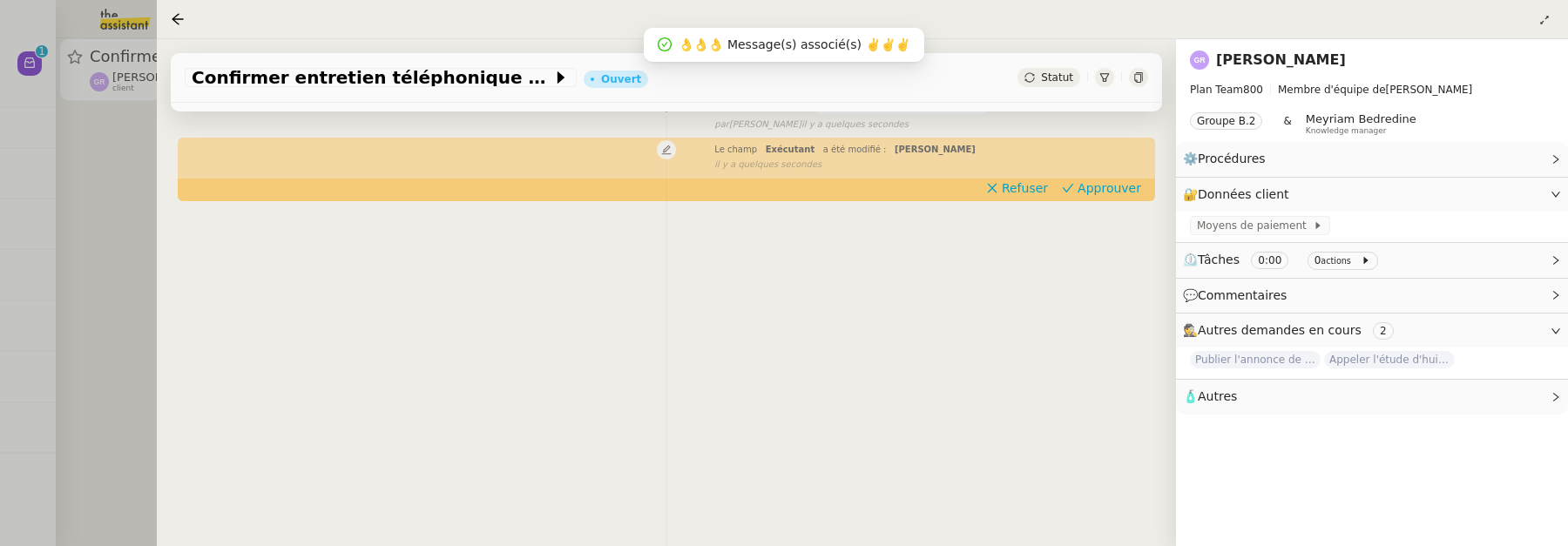
scroll to position [223, 0]
click at [114, 193] on div at bounding box center [784, 273] width 1568 height 546
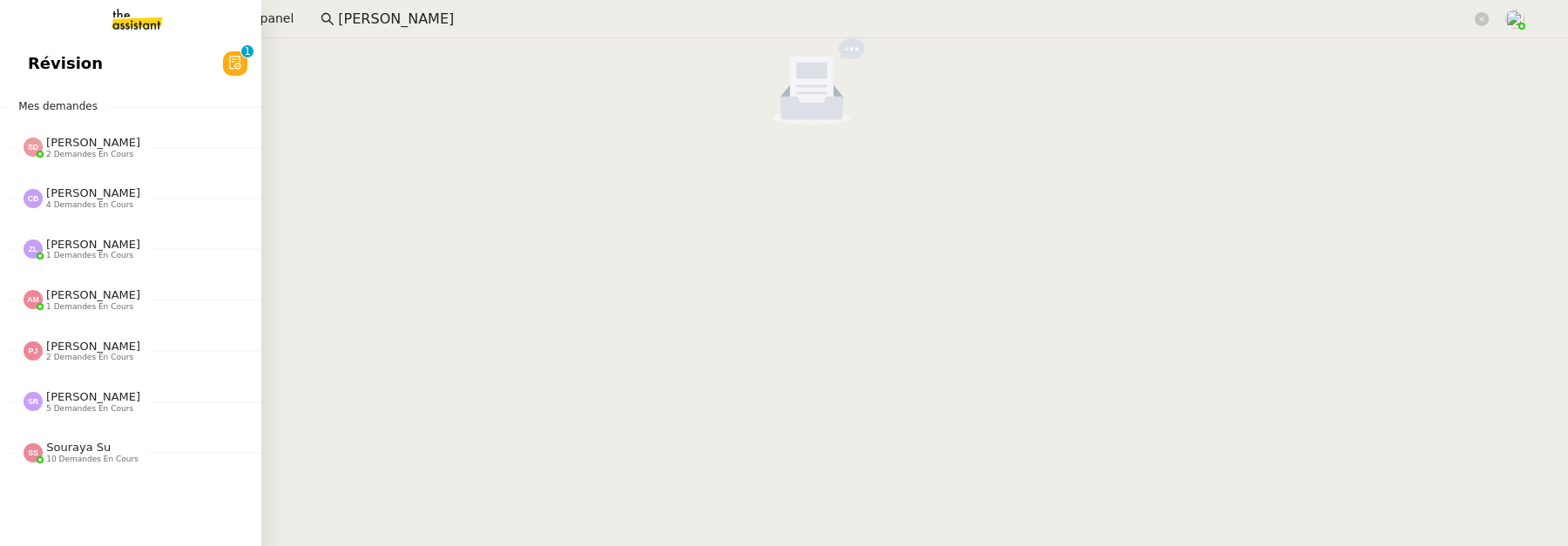
click at [43, 71] on span "Révision" at bounding box center [65, 63] width 75 height 26
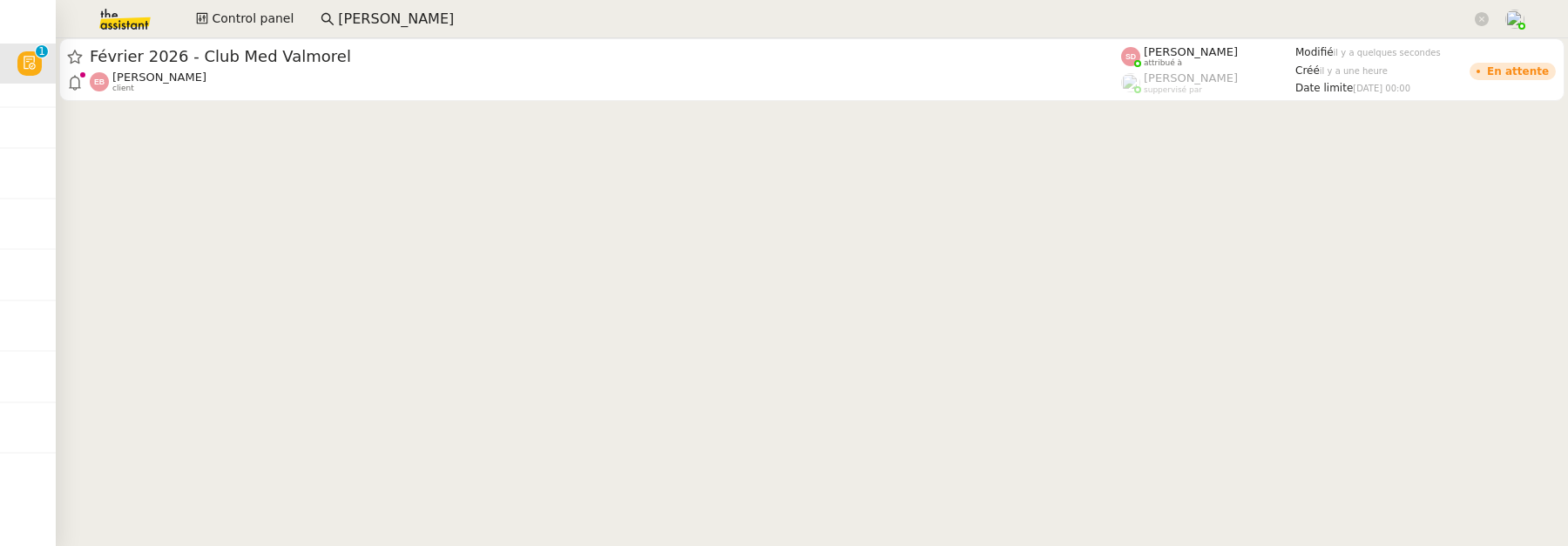
click at [381, 114] on cdk-virtual-scroll-viewport "[DATE] - Club Med Valmorel [PERSON_NAME] client [PERSON_NAME] attribué à [PERSO…" at bounding box center [811, 292] width 1513 height 508
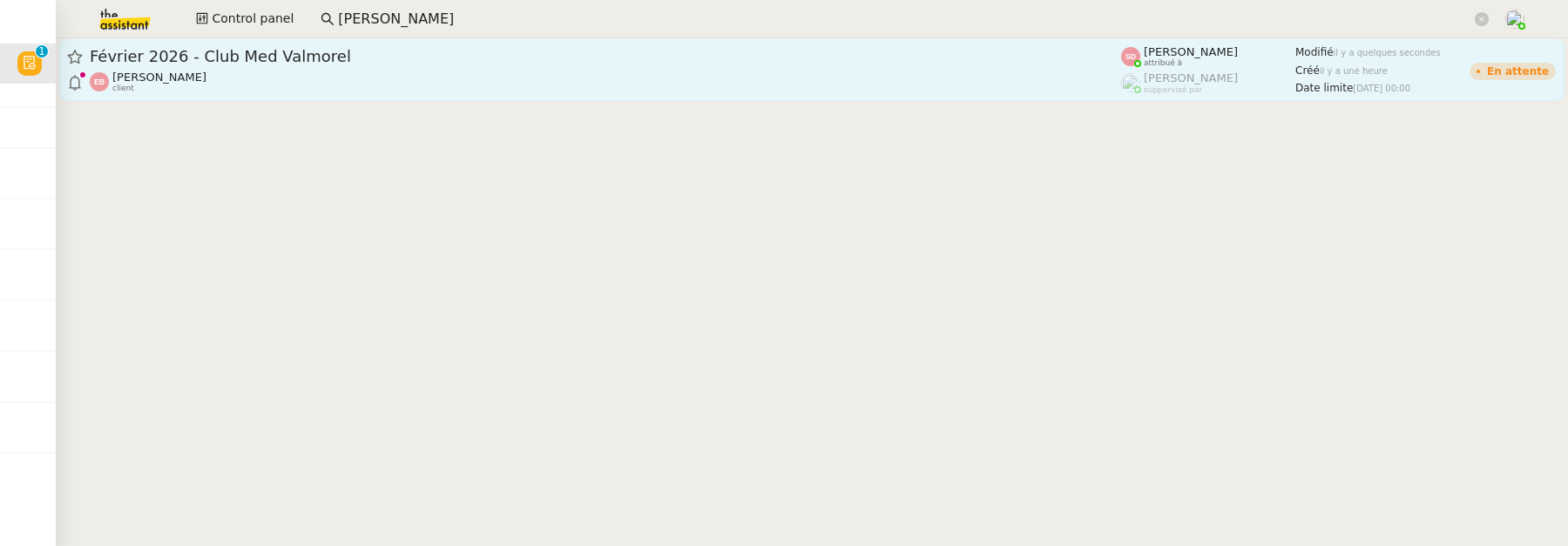
click at [378, 81] on div "[PERSON_NAME] client" at bounding box center [605, 81] width 1031 height 23
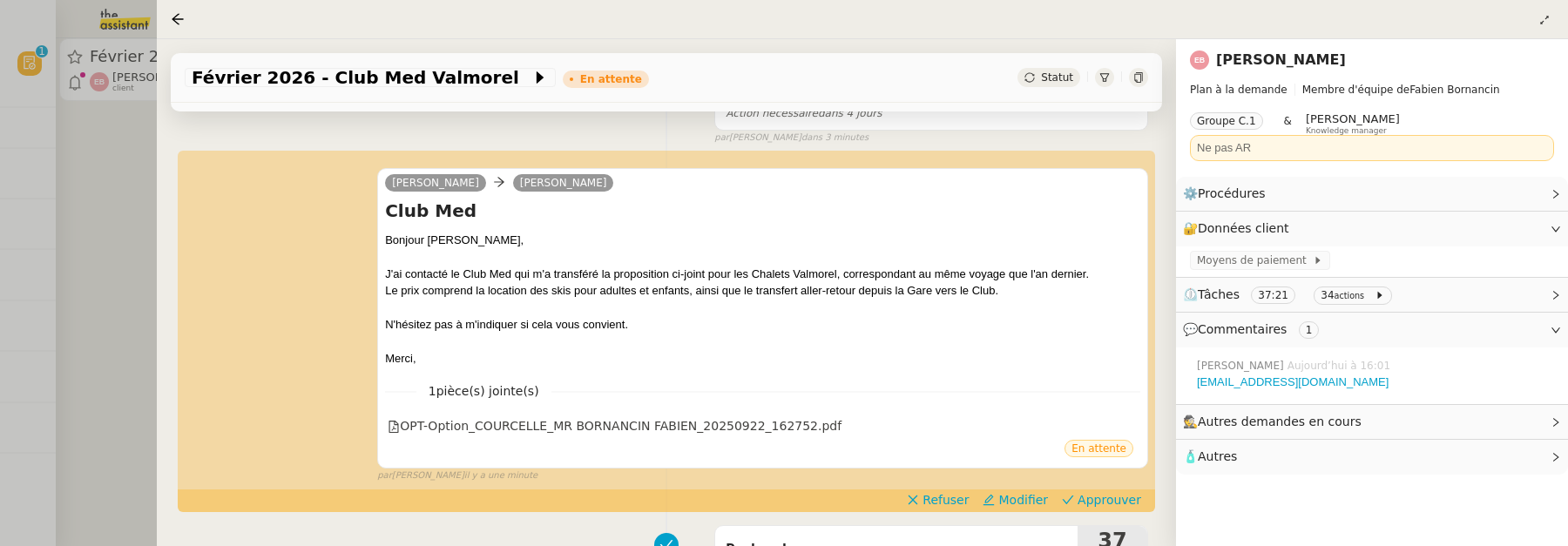
scroll to position [187, 0]
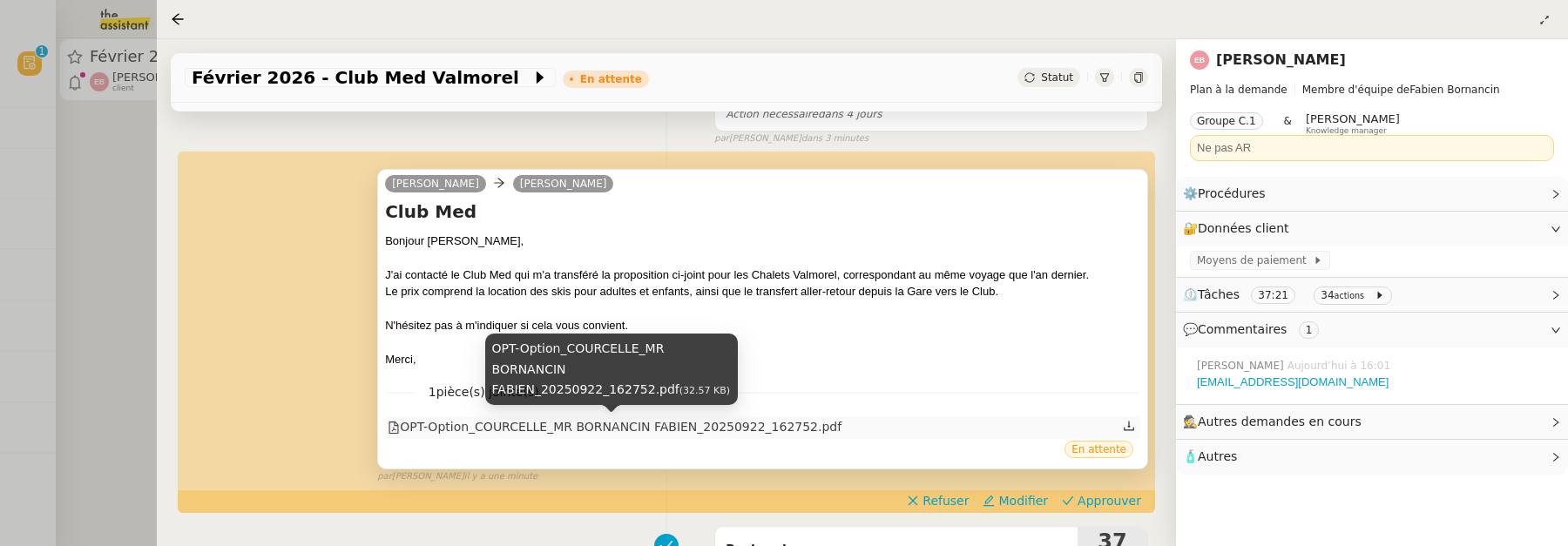
click at [734, 420] on div "OPT-Option_COURCELLE_MR BORNANCIN FABIEN_20250922_162752.pdf" at bounding box center [614, 427] width 454 height 20
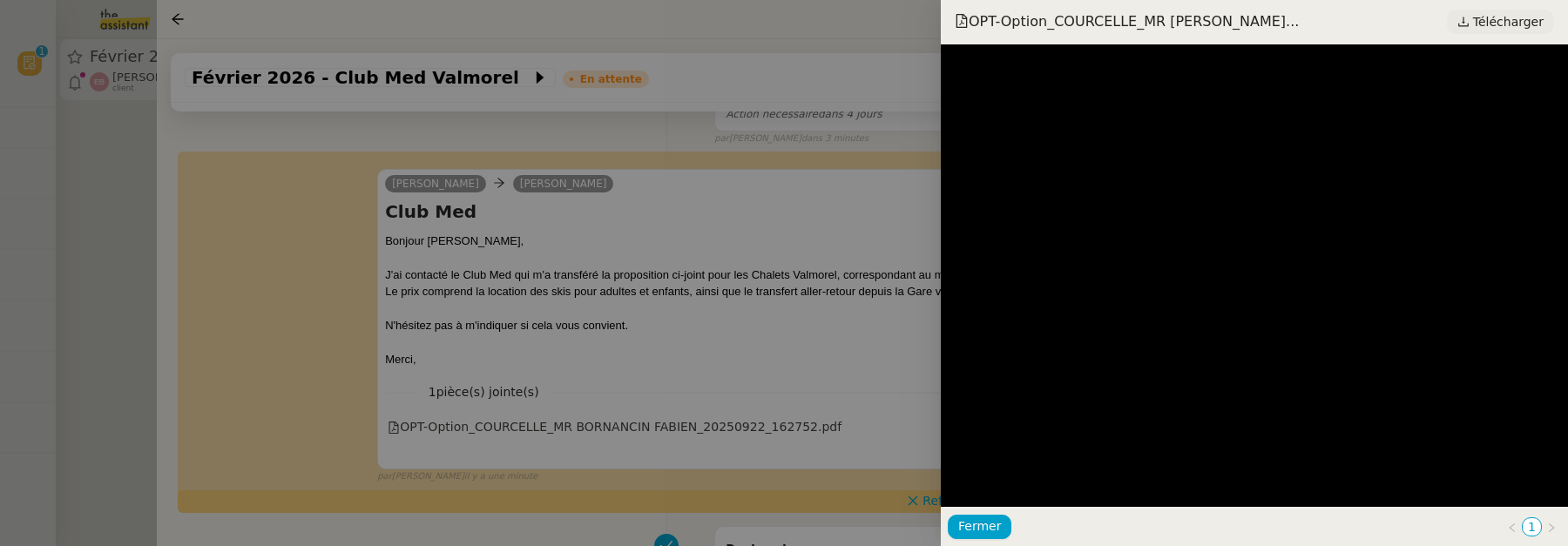
click at [1494, 18] on span "Télécharger" at bounding box center [1508, 22] width 70 height 23
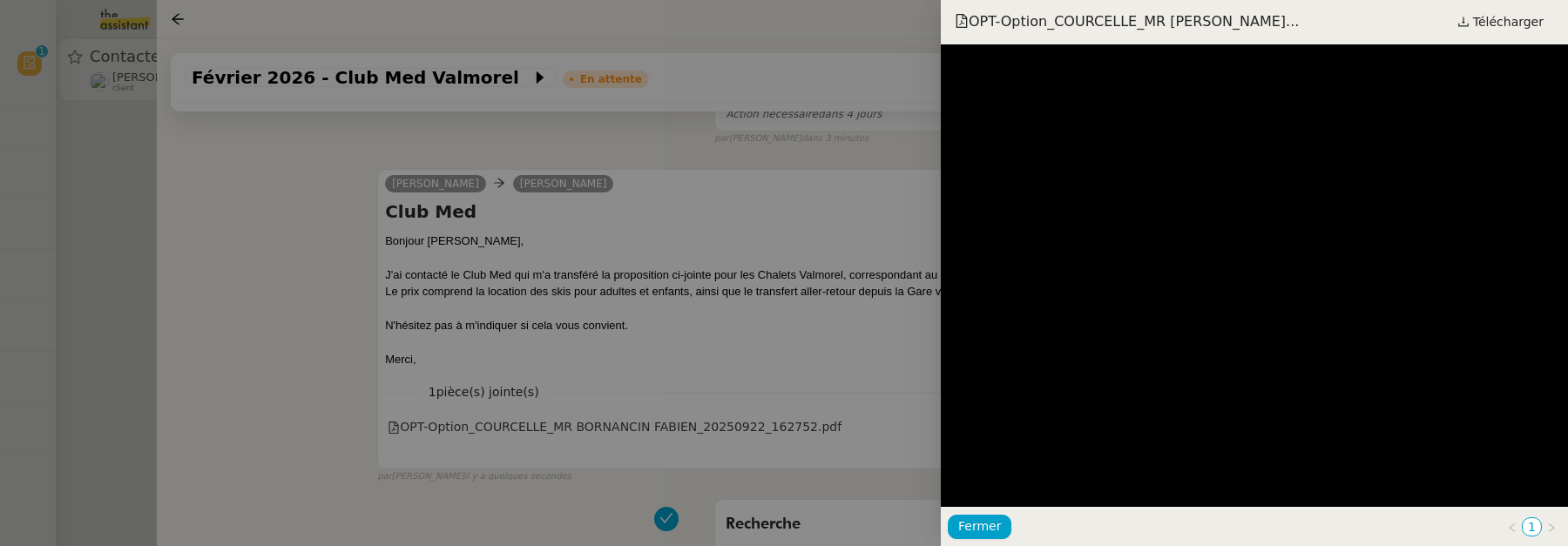
click at [717, 357] on div at bounding box center [784, 273] width 1568 height 546
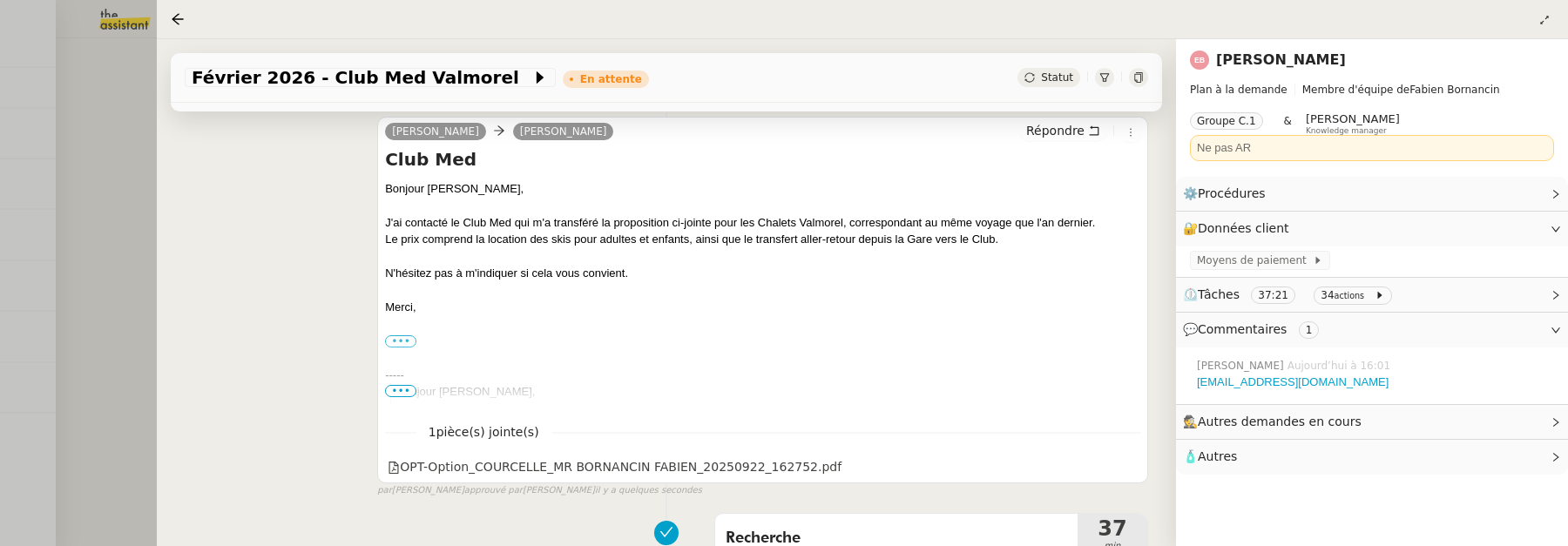
scroll to position [244, 0]
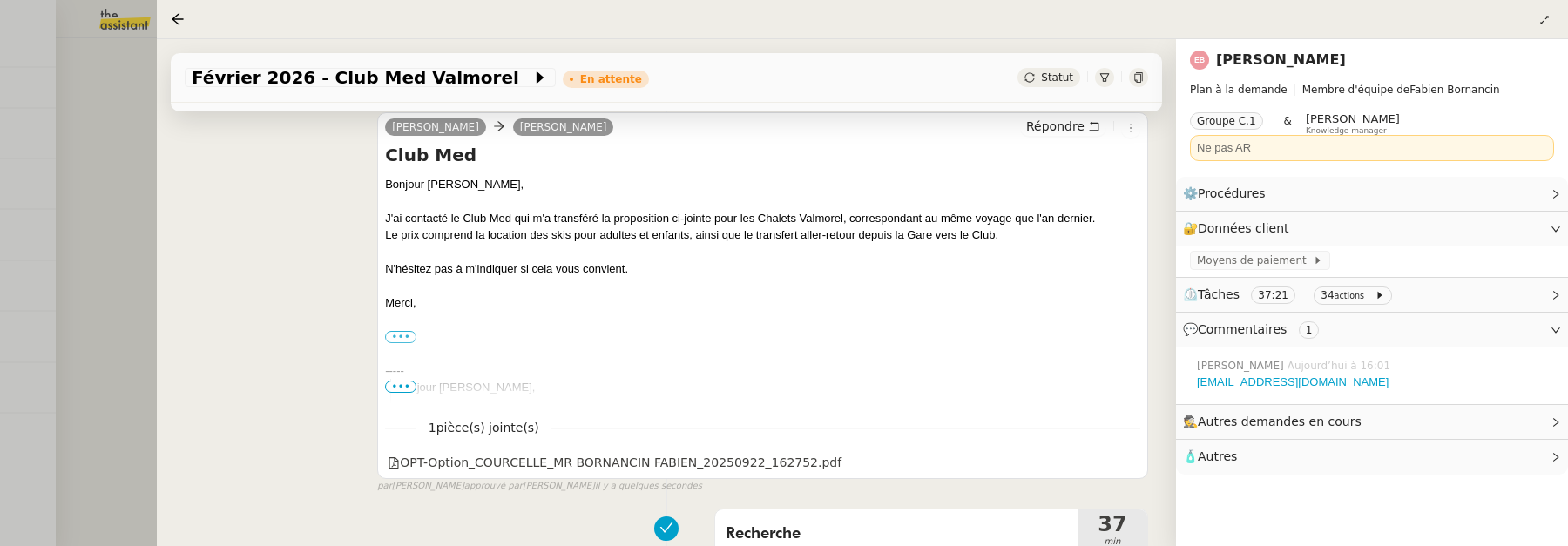
click at [261, 278] on div "[PERSON_NAME] Répondre Club Med Bonjour [PERSON_NAME], J'ai contacté le Club Me…" at bounding box center [666, 295] width 964 height 397
click at [94, 273] on div at bounding box center [784, 273] width 1568 height 546
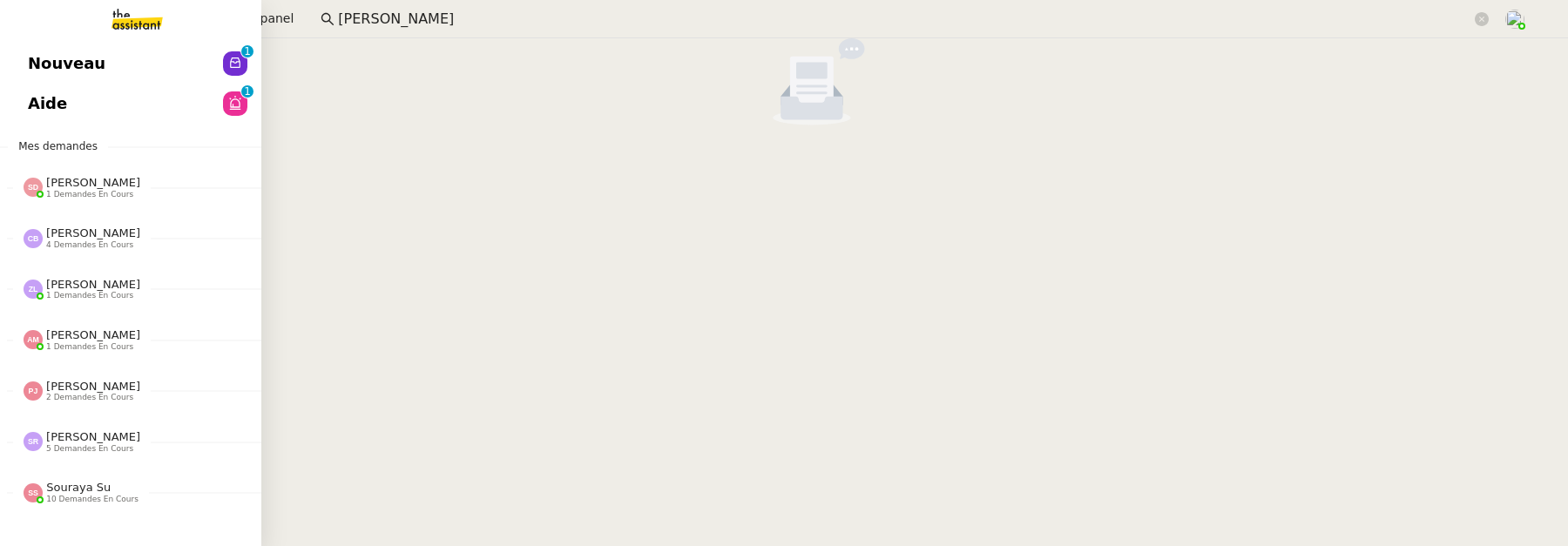
click at [51, 102] on span "Aide" at bounding box center [48, 103] width 40 height 26
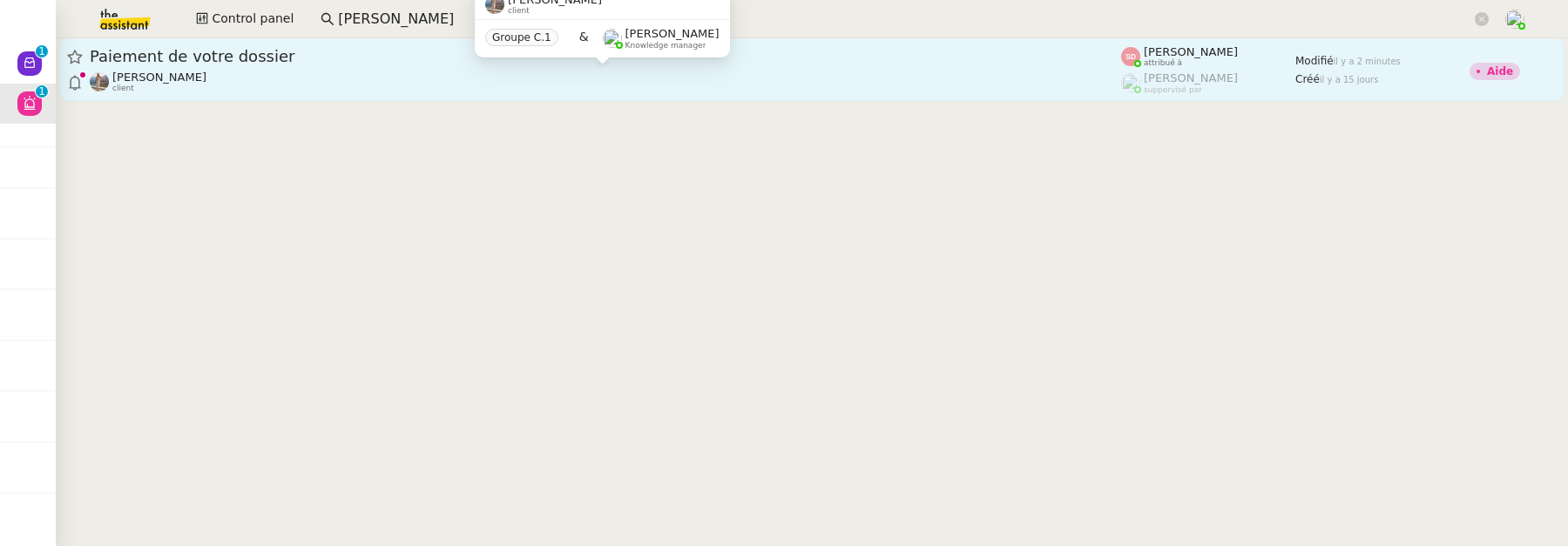
click at [427, 72] on div "[PERSON_NAME] client" at bounding box center [605, 81] width 1031 height 23
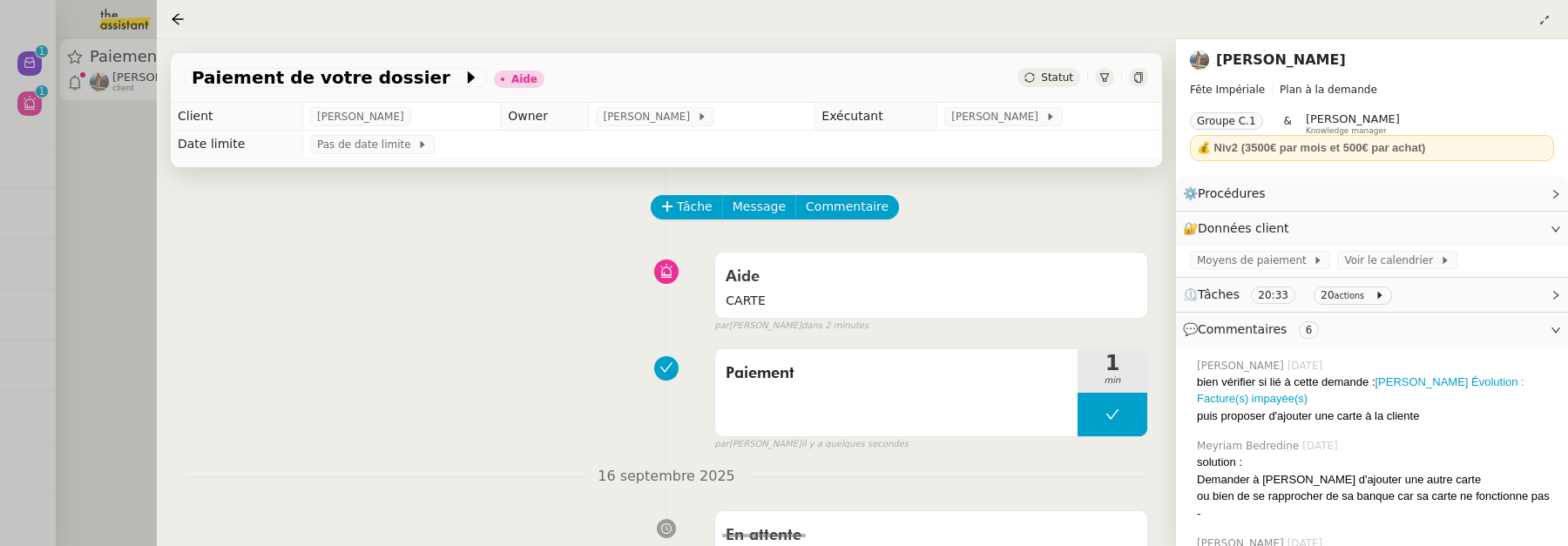
click at [1288, 59] on link "[PERSON_NAME]" at bounding box center [1281, 59] width 130 height 17
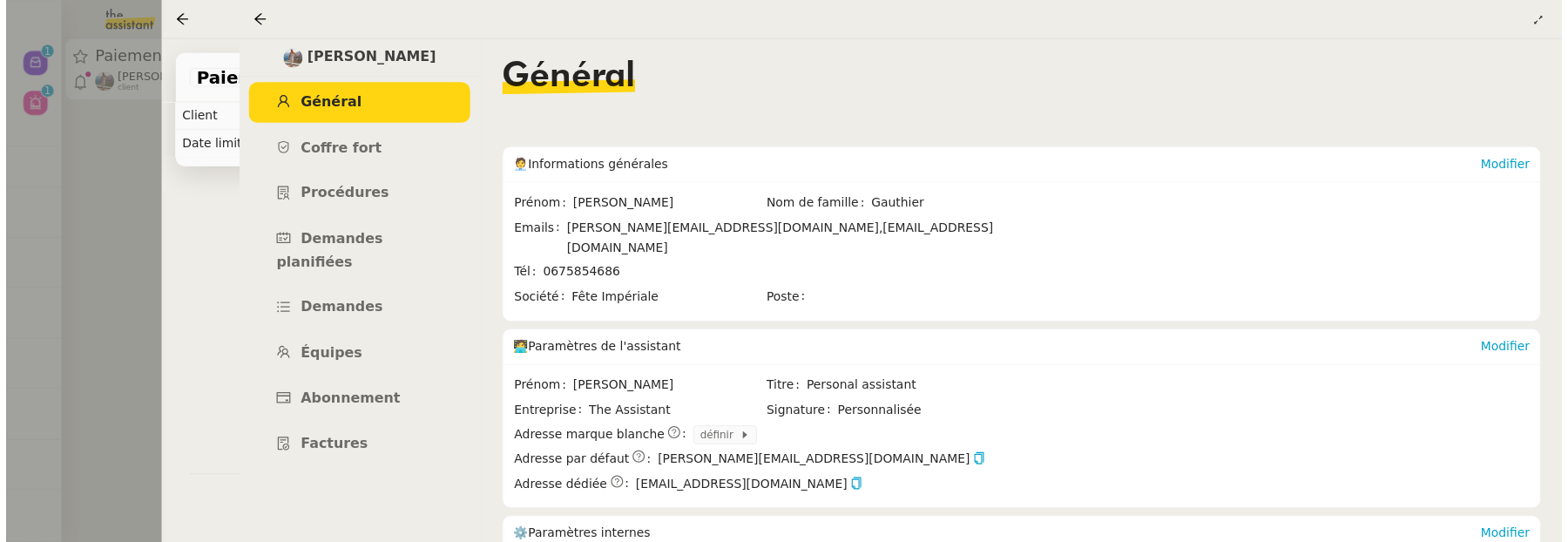
scroll to position [177, 0]
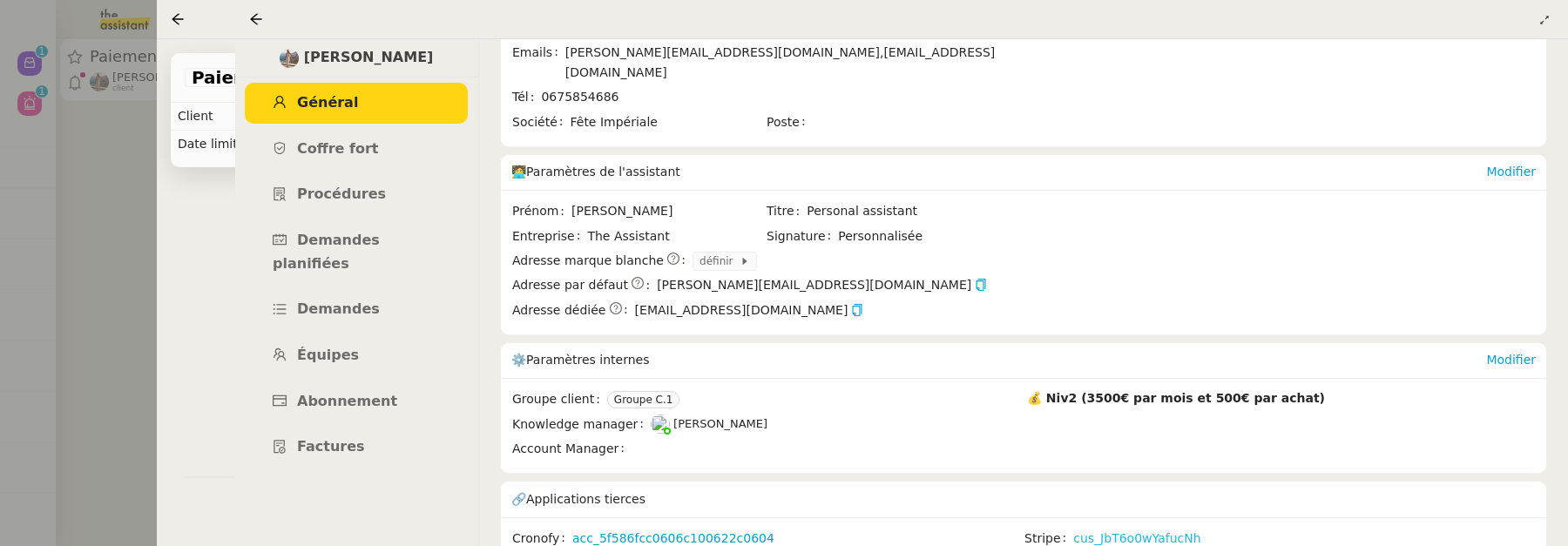
click at [1104, 529] on link "cus_JbT6o0wYafucNh" at bounding box center [1136, 539] width 127 height 20
click at [253, 18] on icon at bounding box center [255, 18] width 11 height 11
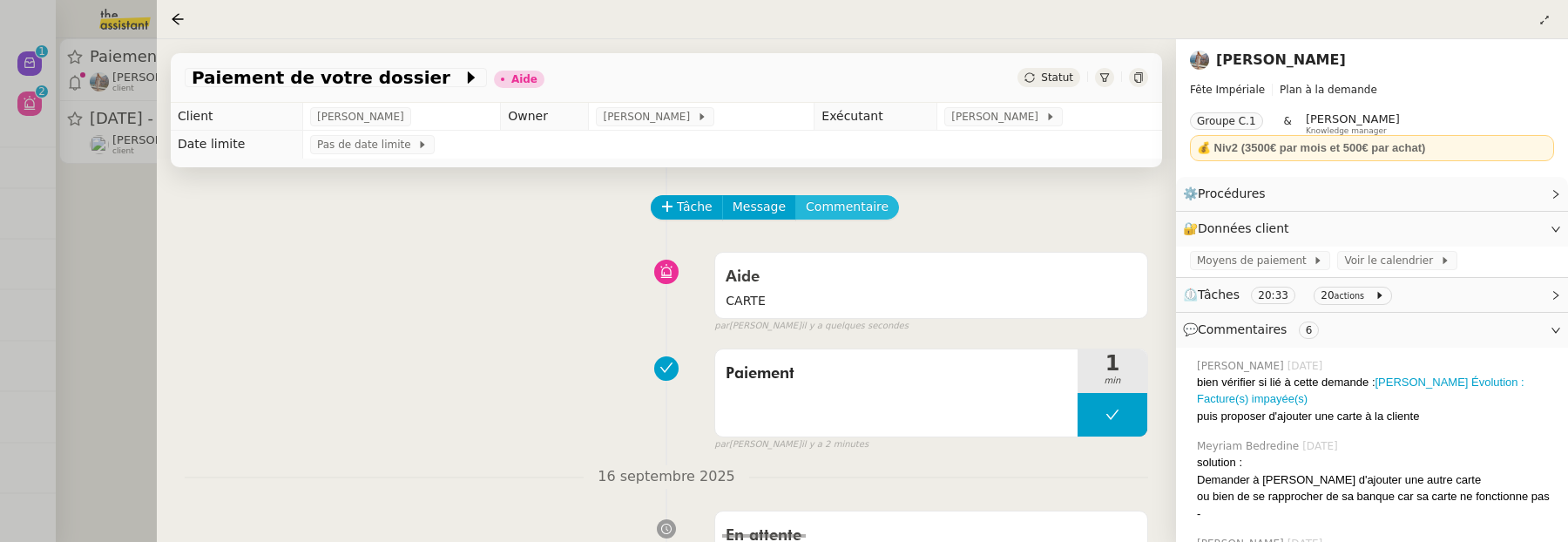
click at [842, 206] on span "Commentaire" at bounding box center [847, 207] width 83 height 20
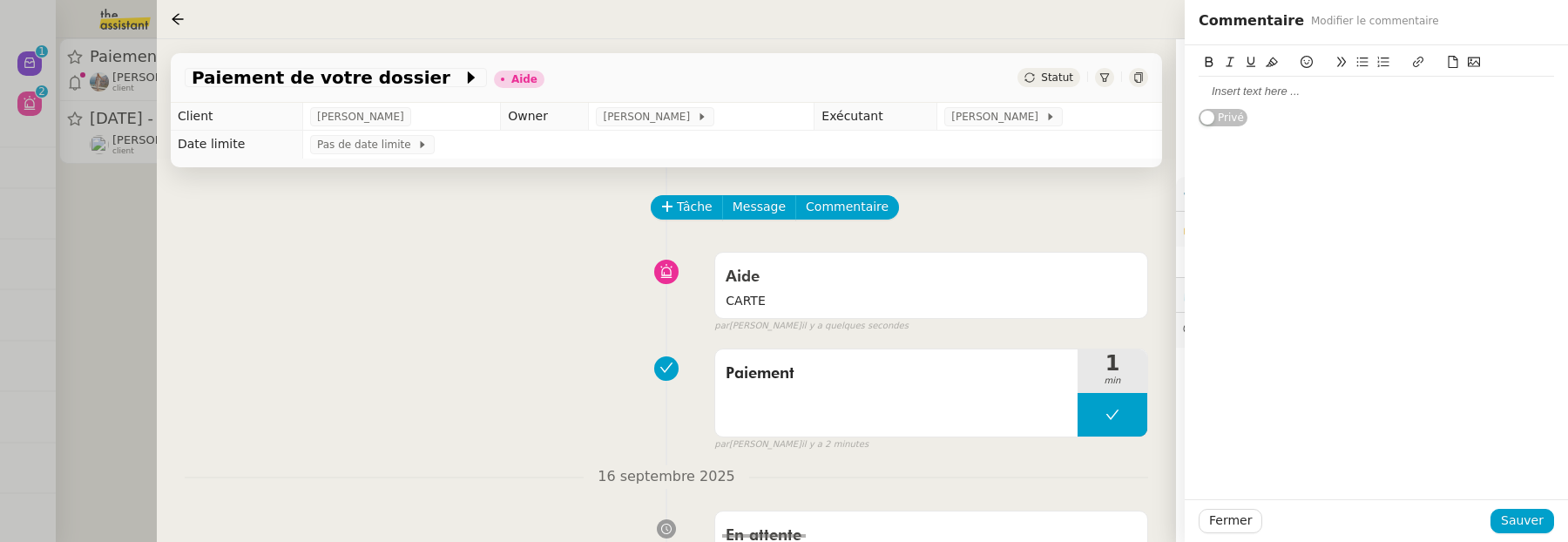
click at [1347, 98] on div at bounding box center [1376, 91] width 356 height 16
click at [1523, 517] on span "Sauver" at bounding box center [1521, 520] width 43 height 20
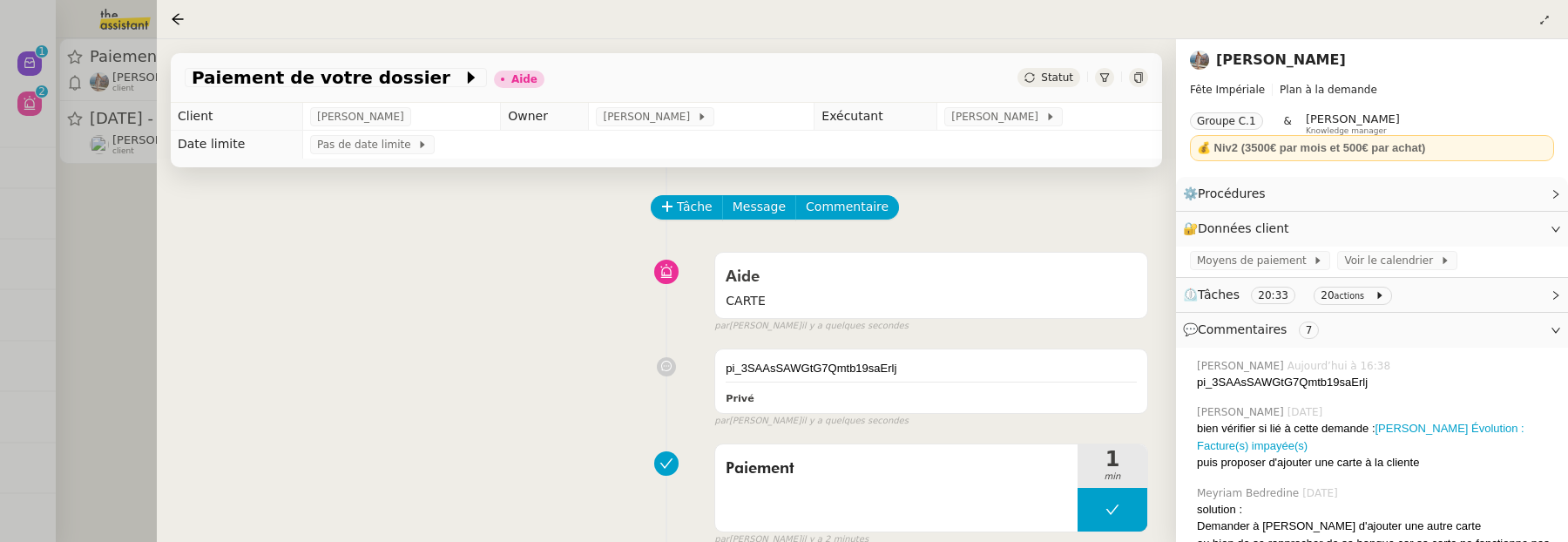
click at [1059, 83] on span "Statut" at bounding box center [1057, 77] width 33 height 12
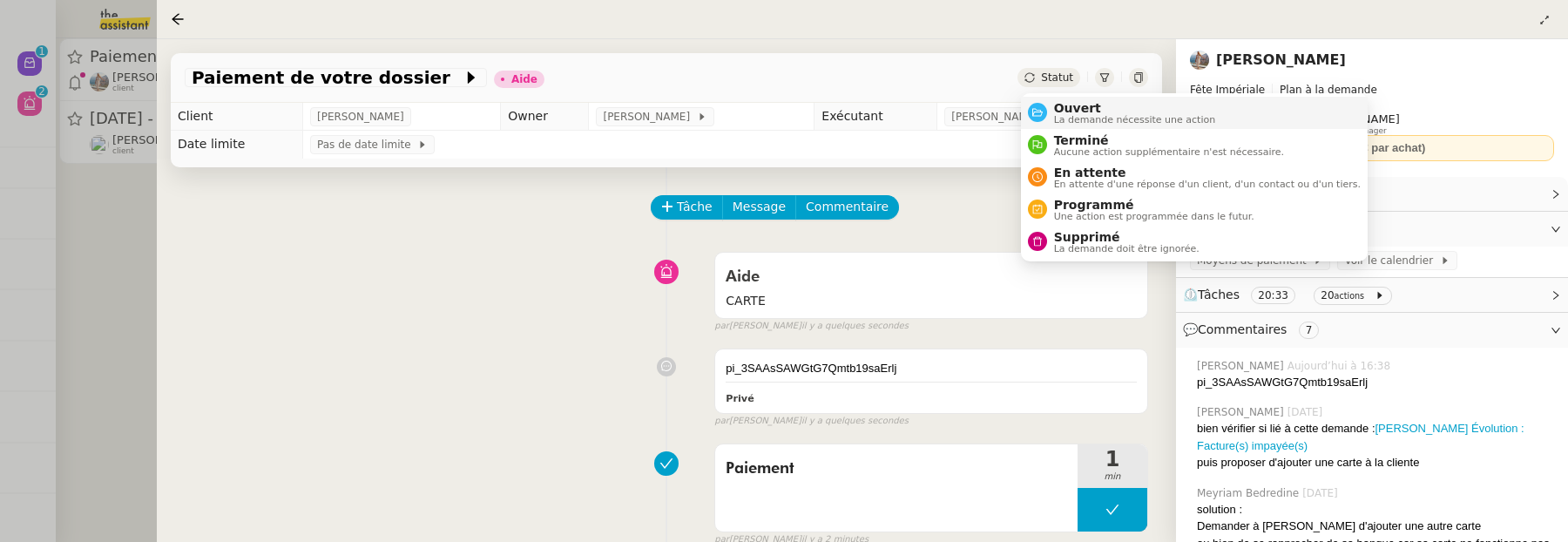
click at [1081, 115] on span "La demande nécessite une action" at bounding box center [1135, 120] width 162 height 10
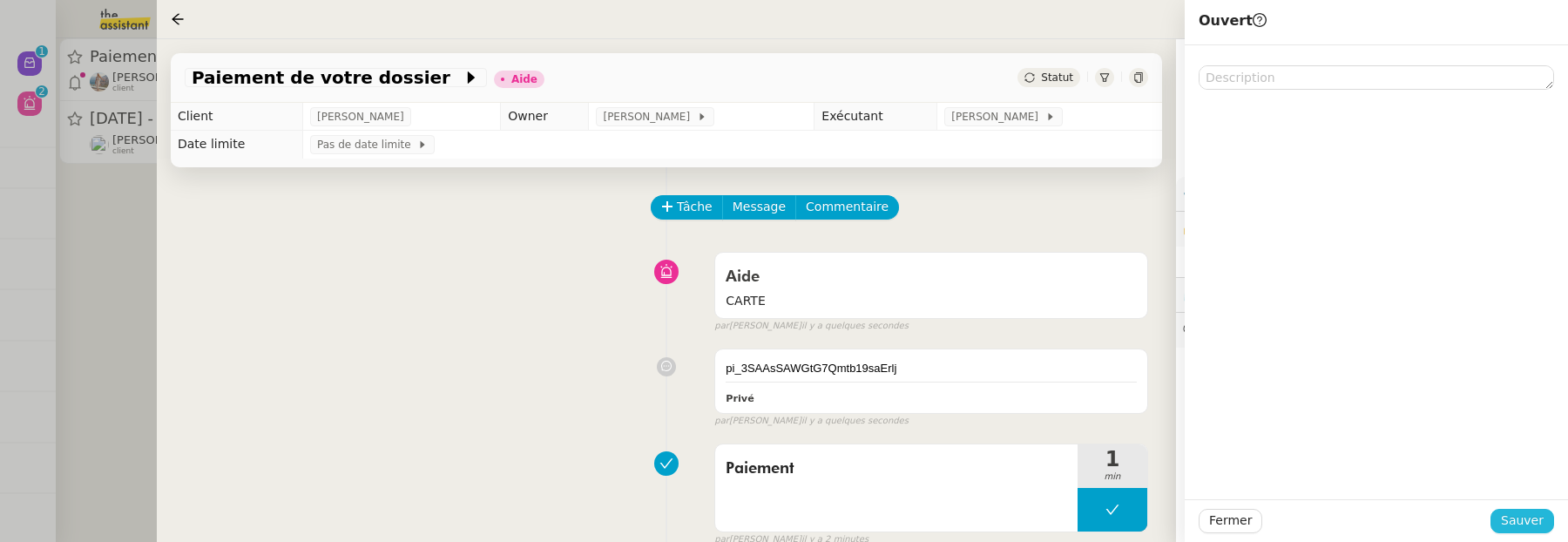
click at [1530, 521] on span "Sauver" at bounding box center [1521, 520] width 43 height 20
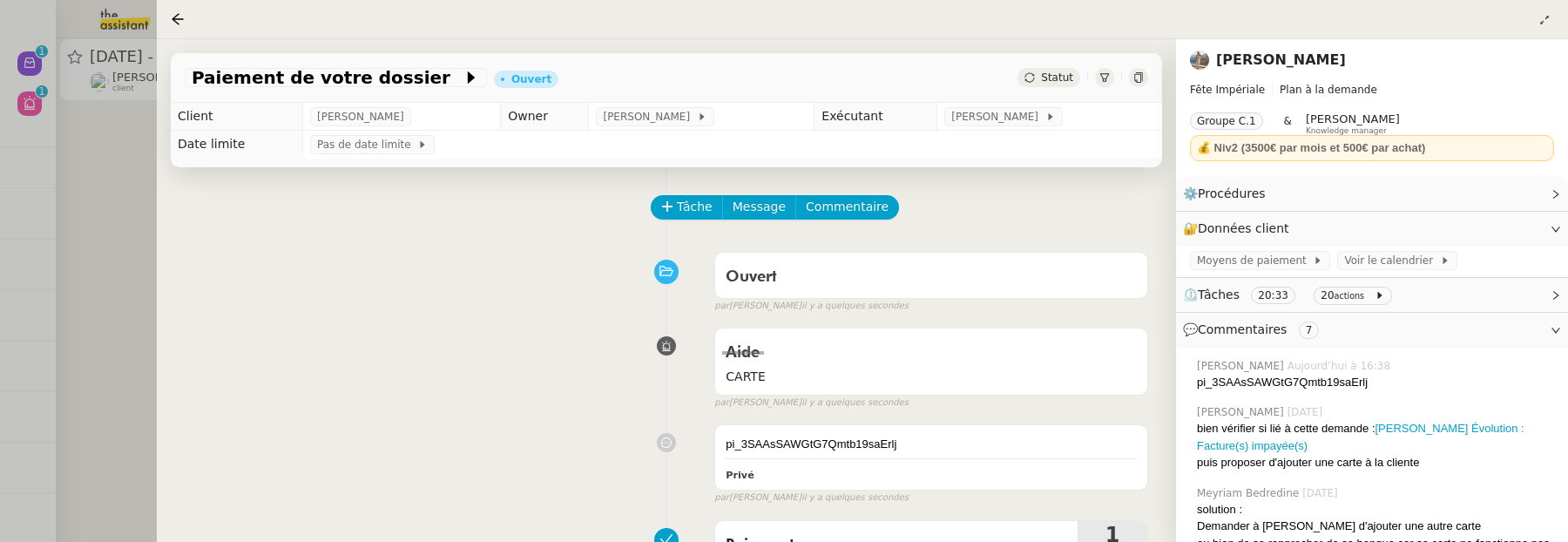
click at [125, 235] on div at bounding box center [784, 271] width 1568 height 542
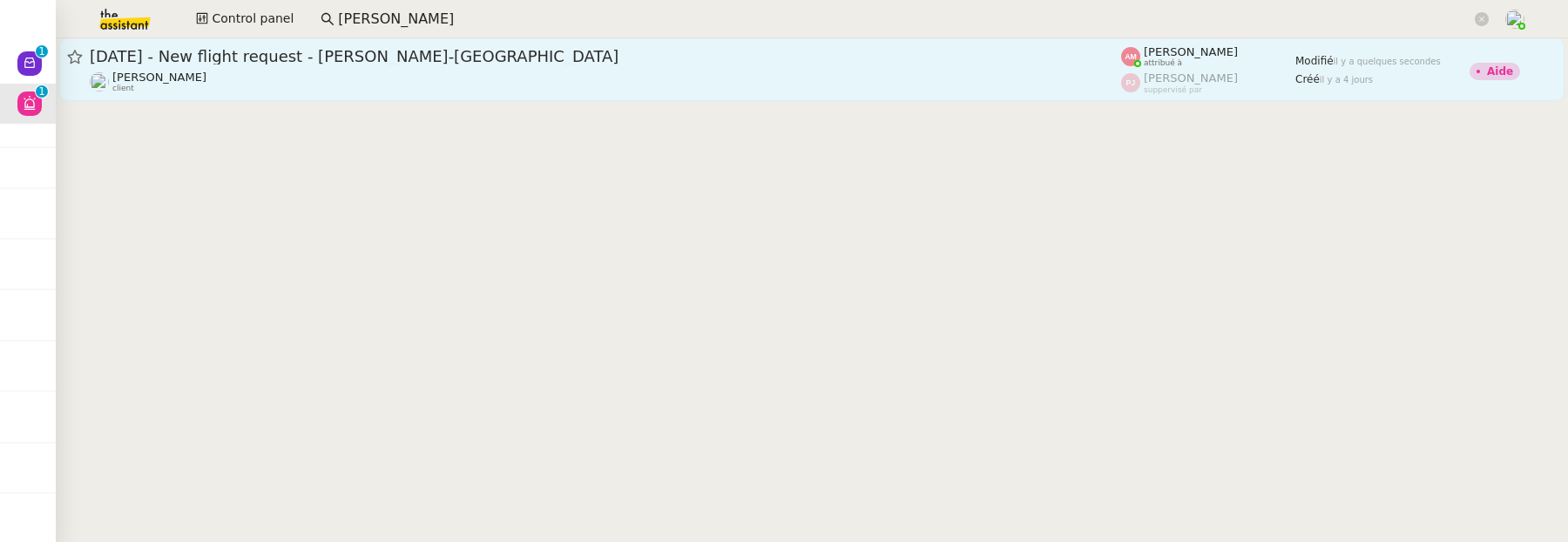
click at [478, 55] on span "[DATE] - New flight request - [PERSON_NAME]-[GEOGRAPHIC_DATA]" at bounding box center [605, 56] width 1031 height 16
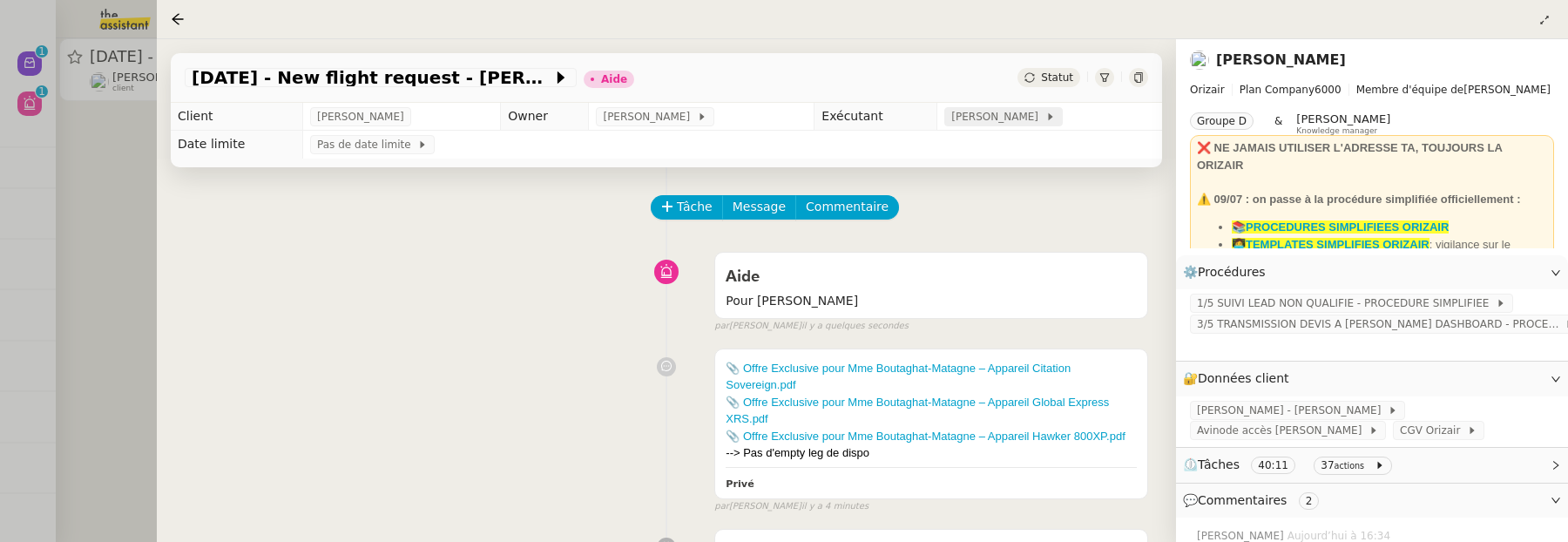
click at [1002, 110] on span "[PERSON_NAME]" at bounding box center [997, 117] width 93 height 18
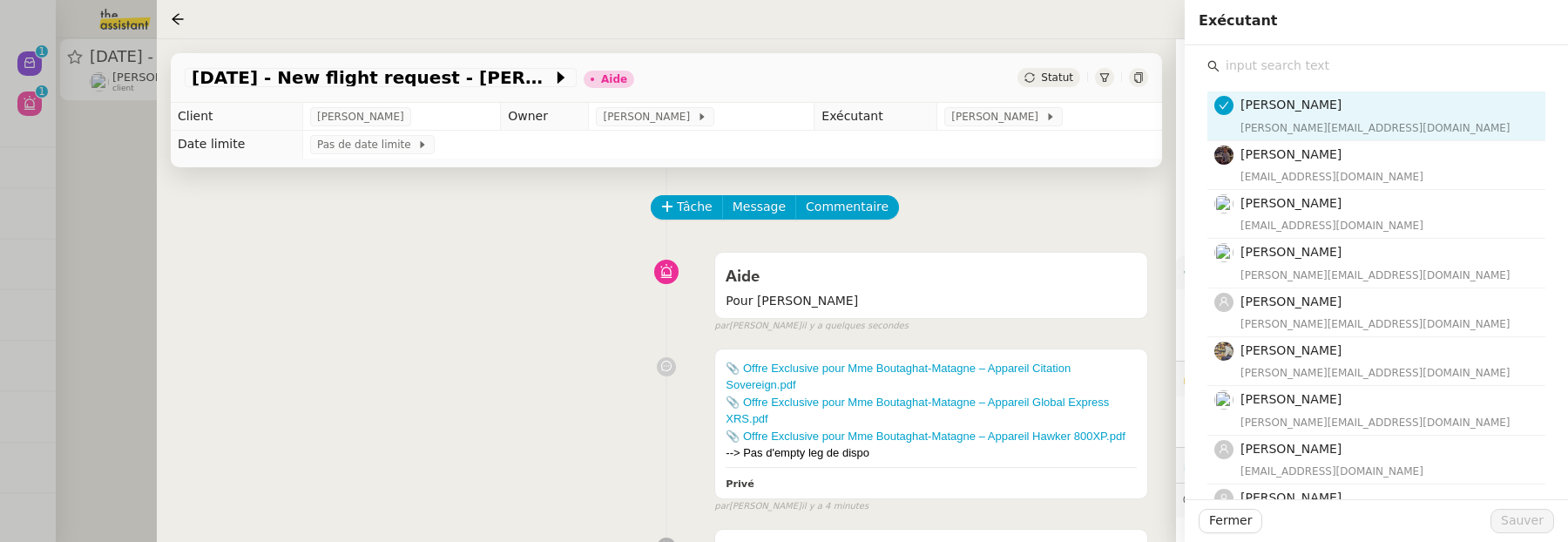
click at [1285, 67] on input "text" at bounding box center [1382, 66] width 326 height 24
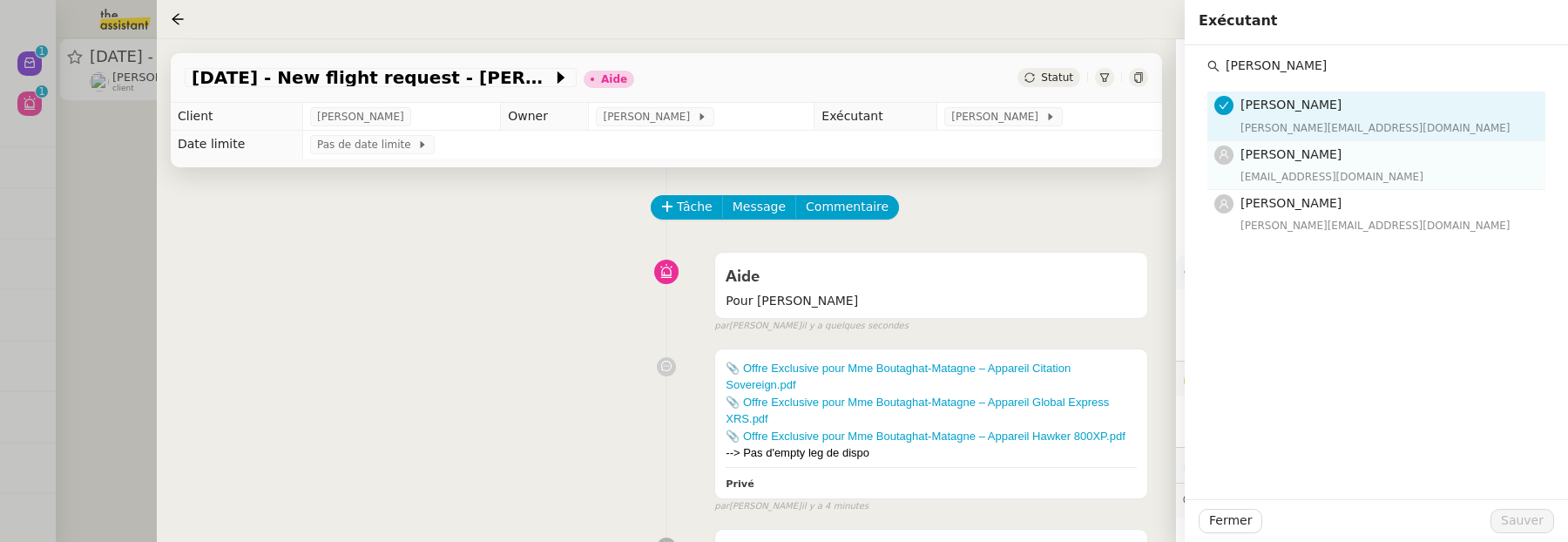
type input "Pauline"
click at [1304, 148] on span "[PERSON_NAME]" at bounding box center [1291, 155] width 101 height 14
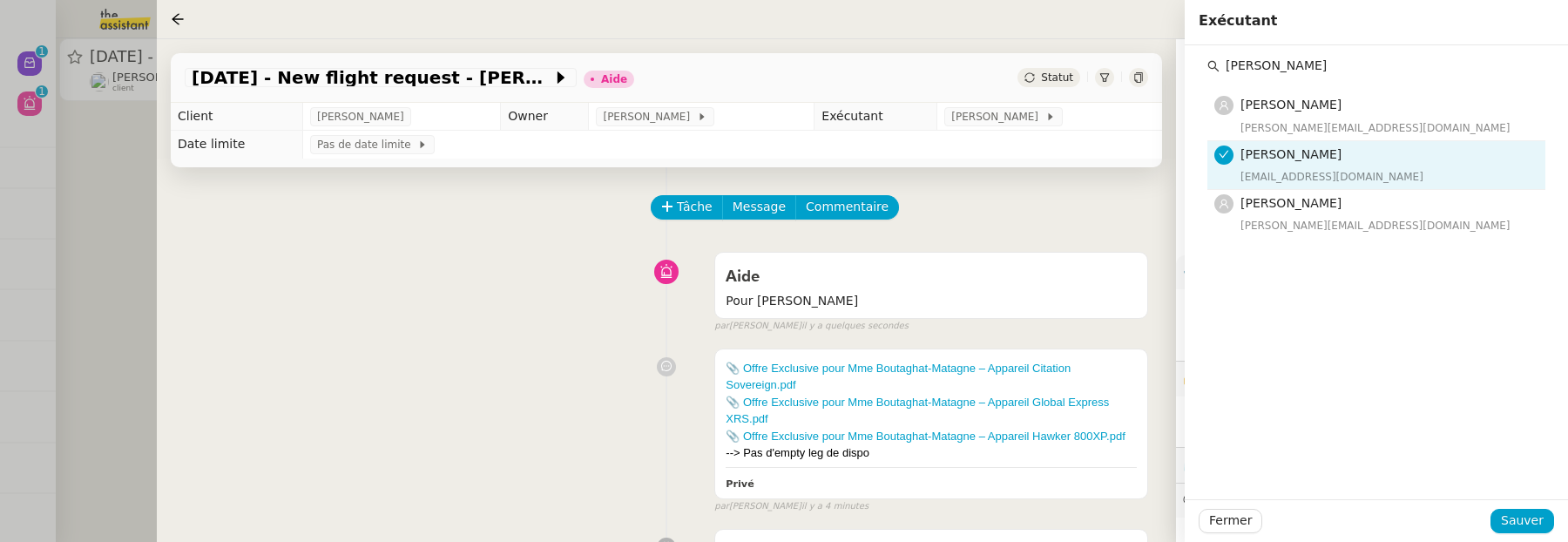
click at [1514, 505] on div "Fermer Sauver" at bounding box center [1376, 520] width 383 height 43
click at [1514, 513] on span "Sauver" at bounding box center [1521, 520] width 43 height 20
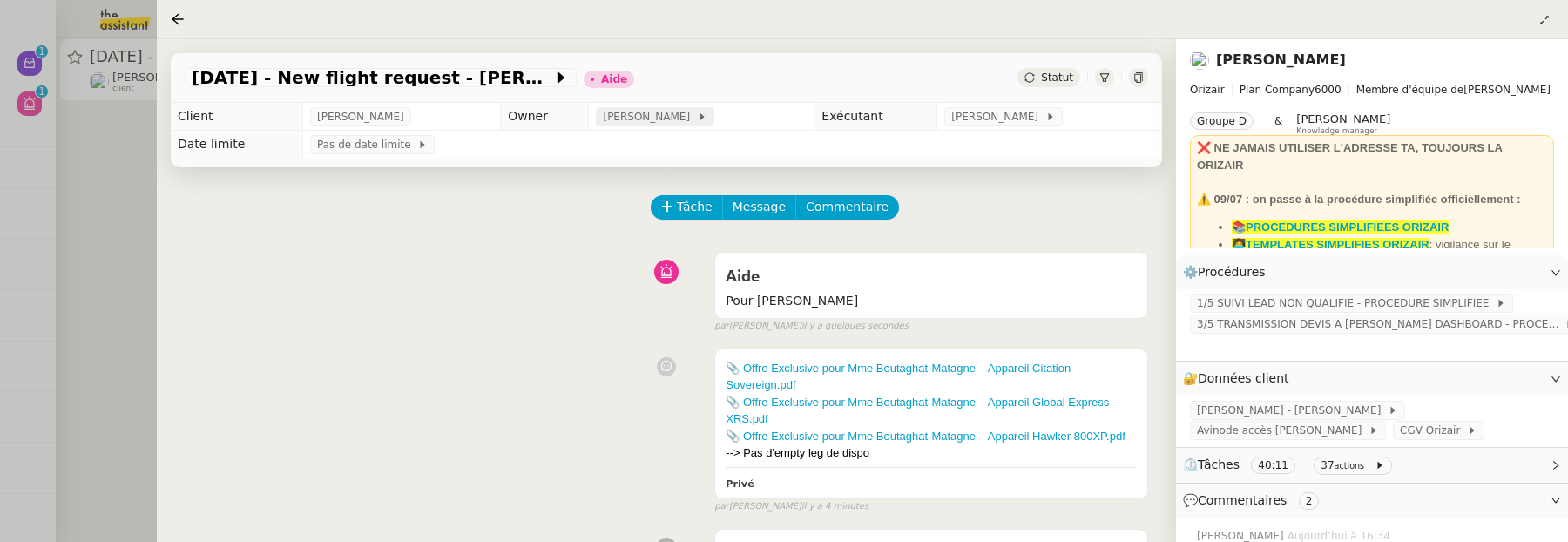
click at [626, 119] on span "[PERSON_NAME]" at bounding box center [650, 117] width 93 height 18
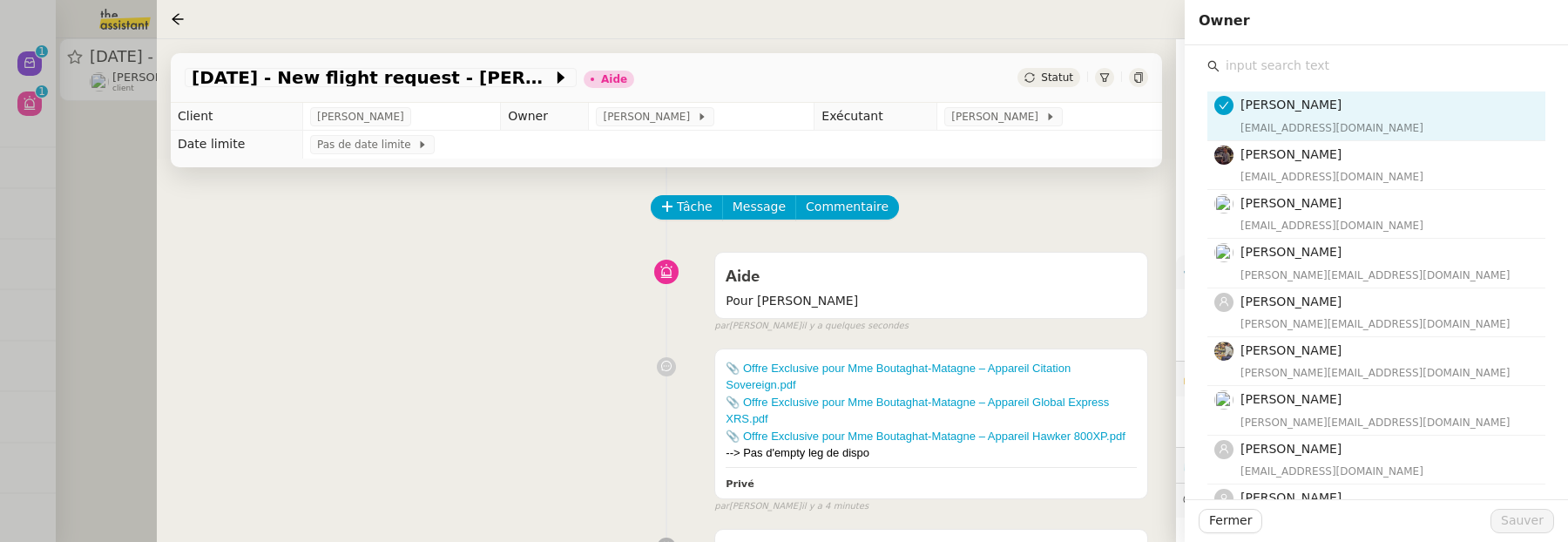
click at [1240, 69] on input "text" at bounding box center [1382, 66] width 326 height 24
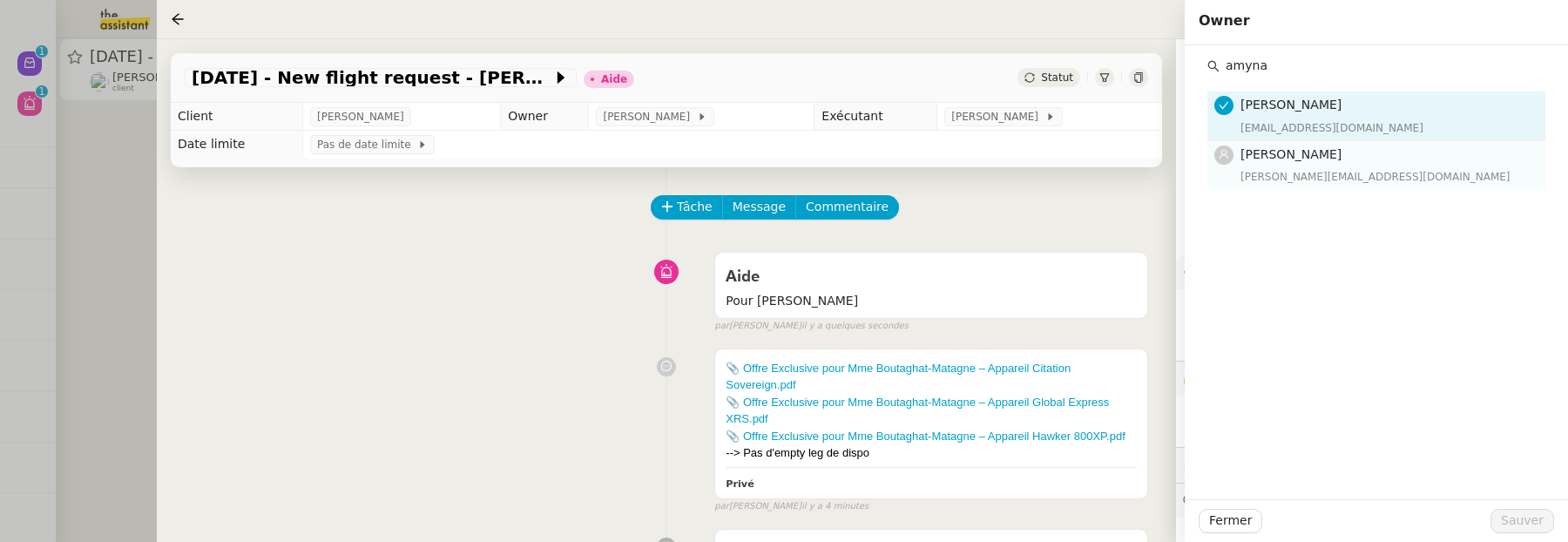
type input "amyna"
click at [1320, 164] on div "Amyna Mehrez amyna@team.theassistant.com" at bounding box center [1387, 164] width 294 height 41
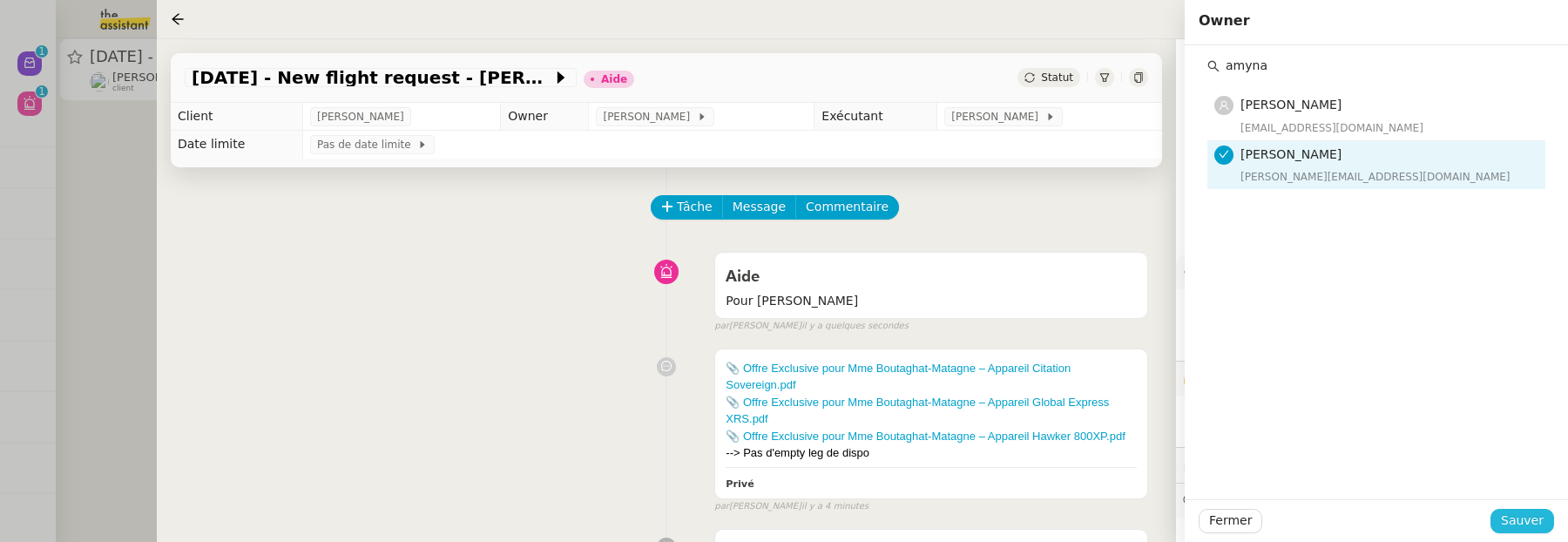
click at [1520, 518] on span "Sauver" at bounding box center [1521, 520] width 43 height 20
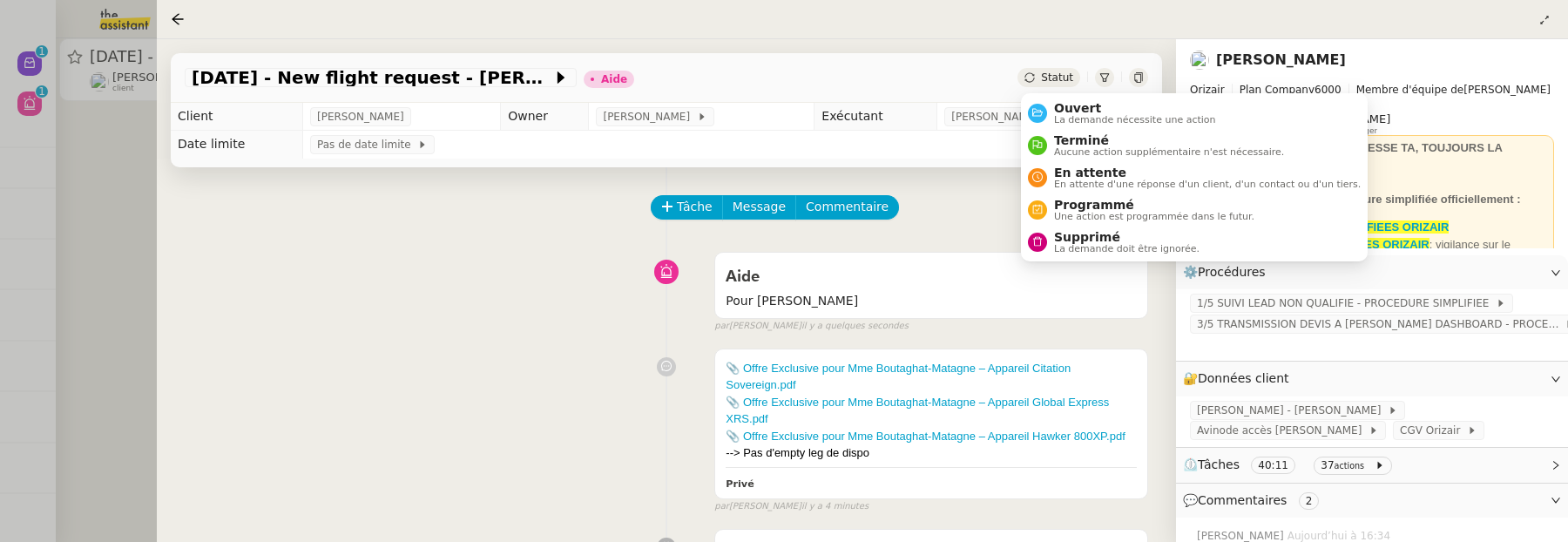
click at [1064, 83] on span "Statut" at bounding box center [1057, 77] width 33 height 12
click at [1081, 112] on span "Ouvert" at bounding box center [1135, 108] width 162 height 14
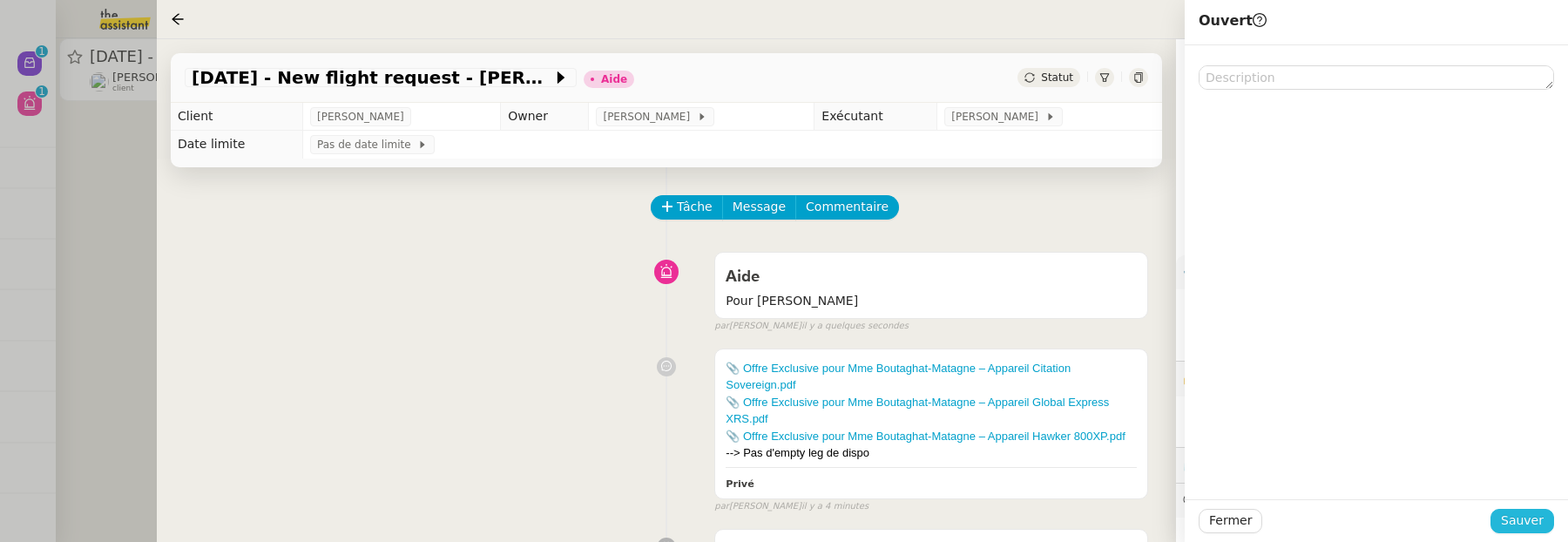
click at [1532, 516] on span "Sauver" at bounding box center [1521, 520] width 43 height 20
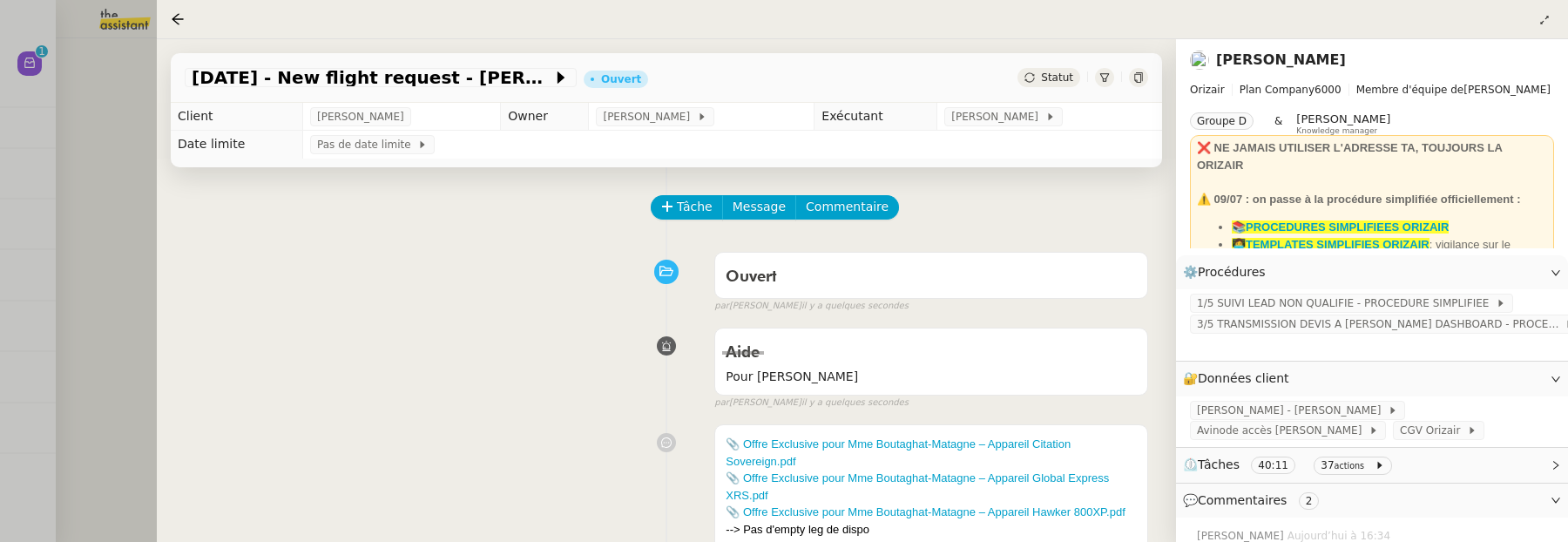
click at [130, 193] on div at bounding box center [784, 271] width 1568 height 542
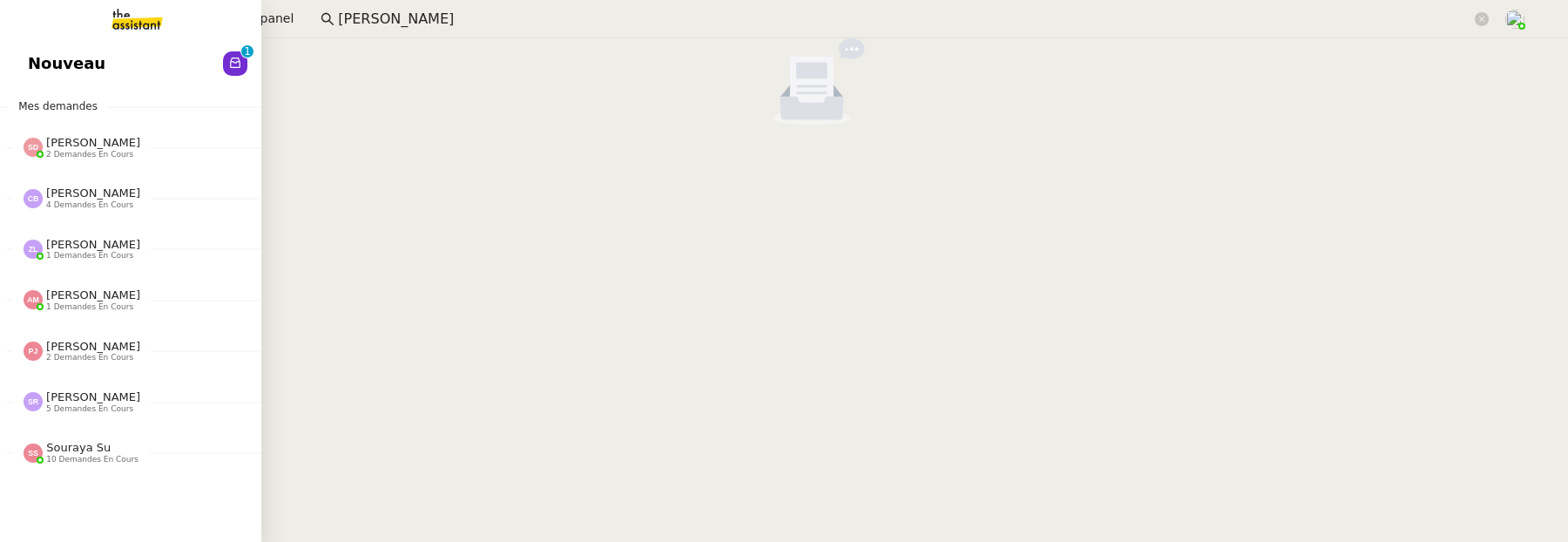
click at [27, 85] on div "Nouveau 0 1 2 3 4 5 6 7 8 9 Mes demandes Sheida Delpazir 2 demandes en cours 15…" at bounding box center [131, 290] width 261 height 503
click at [61, 66] on span "Nouveau" at bounding box center [66, 63] width 77 height 26
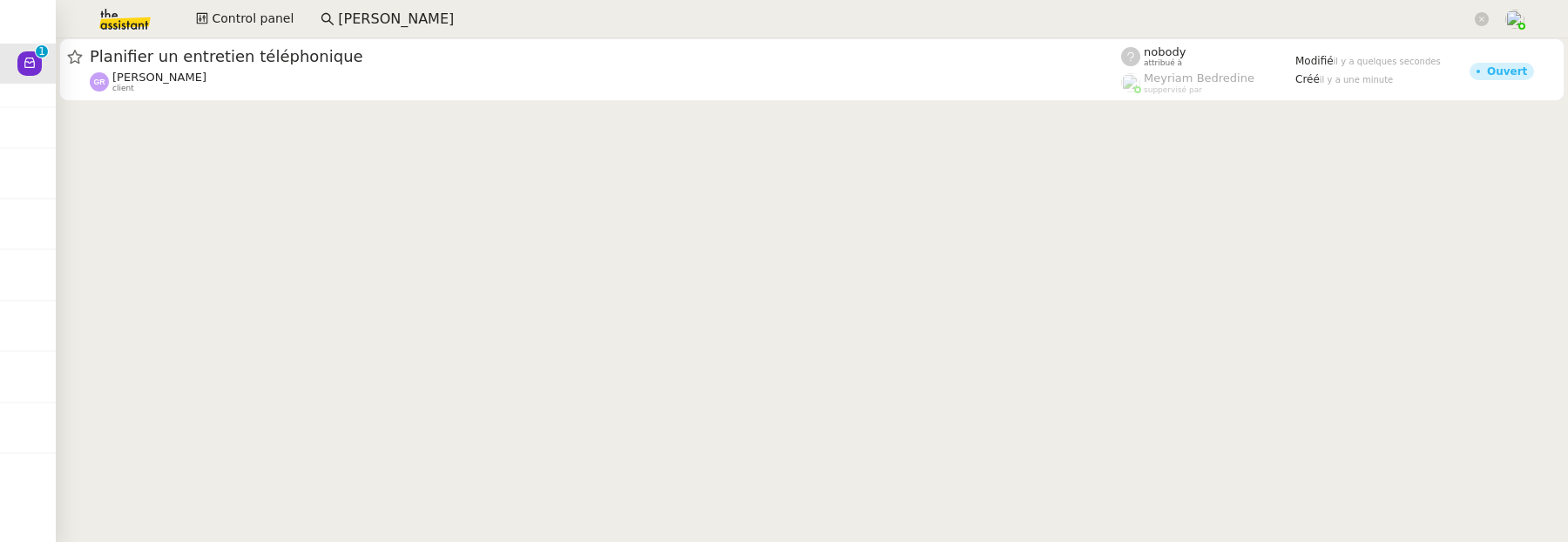
click at [488, 127] on cdk-virtual-scroll-viewport "Planifier un entretien téléphonique Guillaume Rouvroy client nobody attribué à …" at bounding box center [811, 290] width 1513 height 503
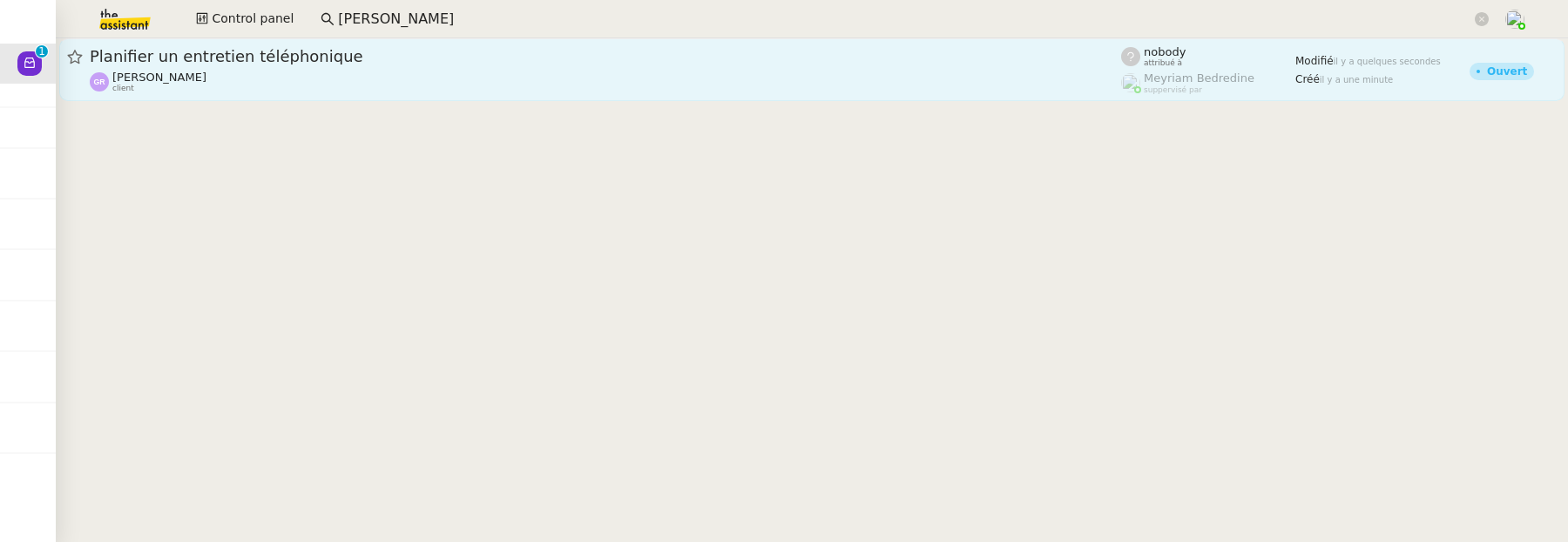
click at [500, 82] on div "[PERSON_NAME] client" at bounding box center [605, 81] width 1031 height 23
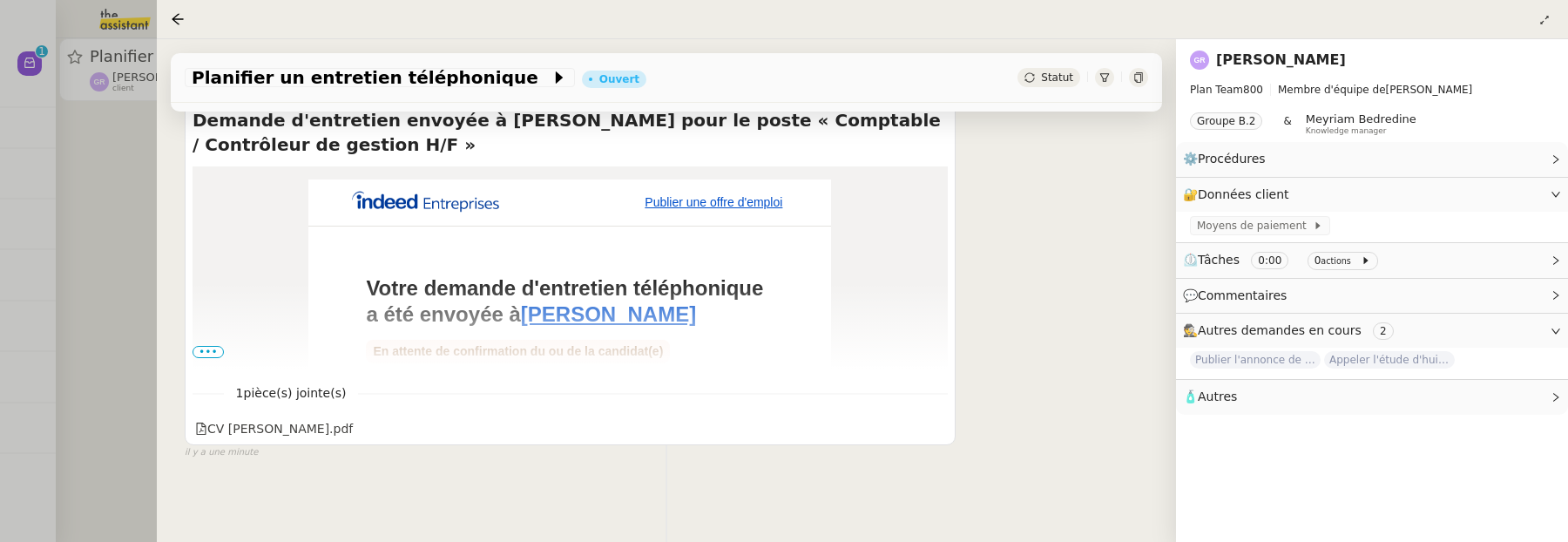
scroll to position [283, 0]
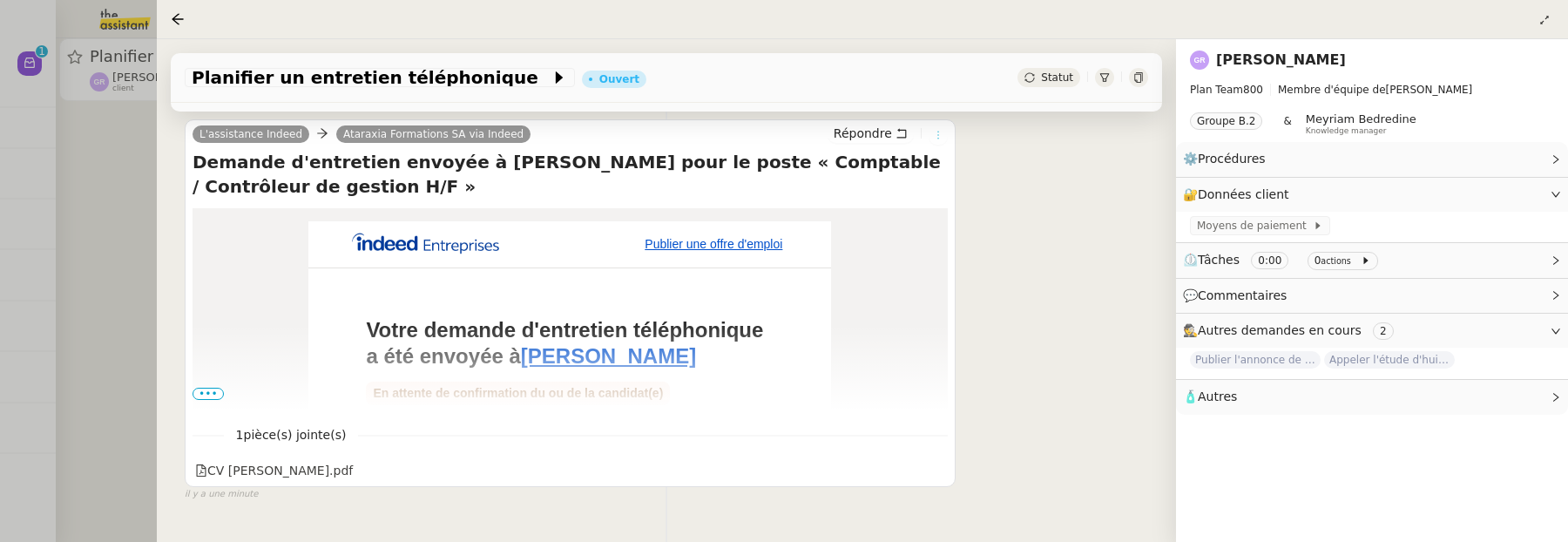
click at [935, 136] on icon at bounding box center [938, 135] width 11 height 11
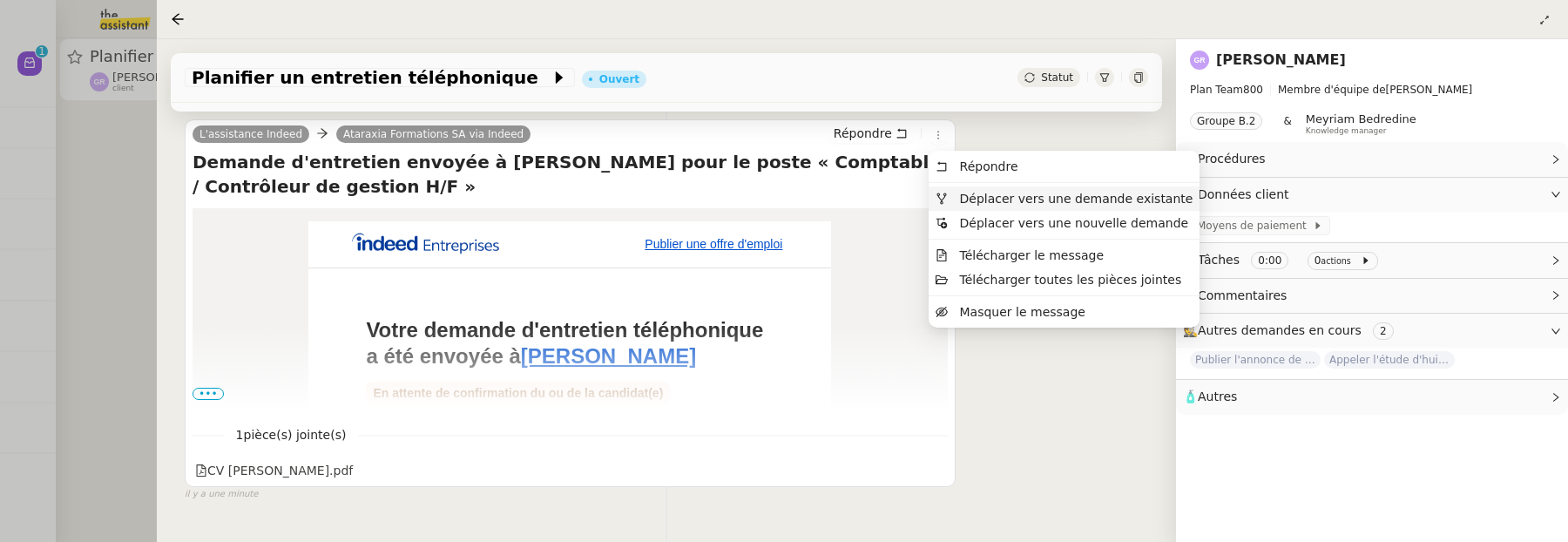
click at [979, 199] on span "Déplacer vers une demande existante" at bounding box center [1077, 198] width 234 height 14
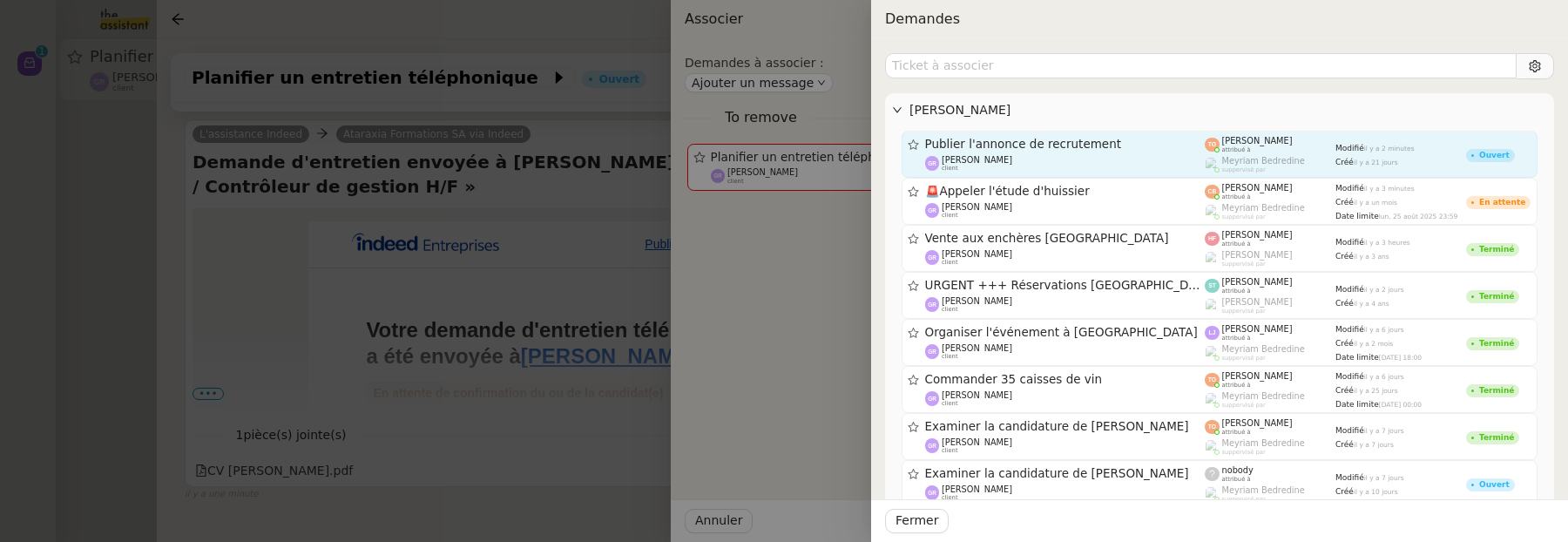
click at [1143, 135] on link "Publier l'annonce de recrutement Guillaume Rouvroy client Tatyana Orec attribué…" at bounding box center [1219, 154] width 636 height 47
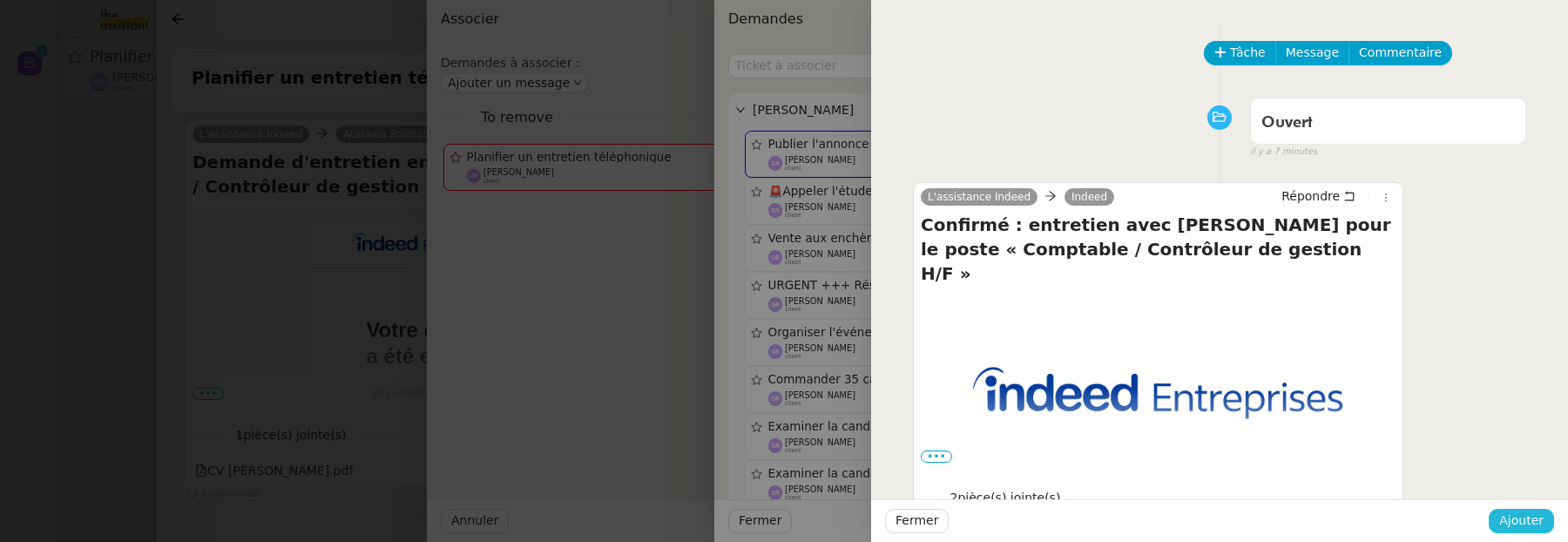
click at [1533, 519] on span "Ajouter" at bounding box center [1520, 520] width 45 height 20
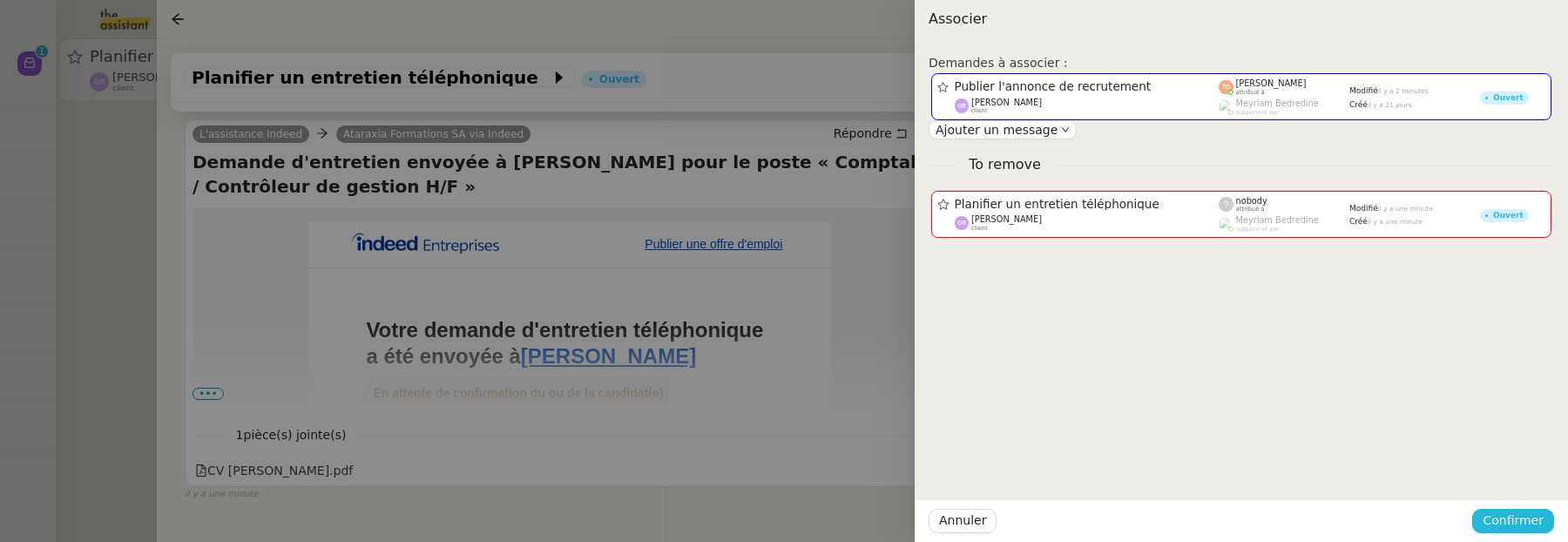
click at [1533, 519] on span "Confirmer" at bounding box center [1514, 520] width 61 height 20
click at [1529, 474] on span "Ajouter" at bounding box center [1514, 475] width 45 height 18
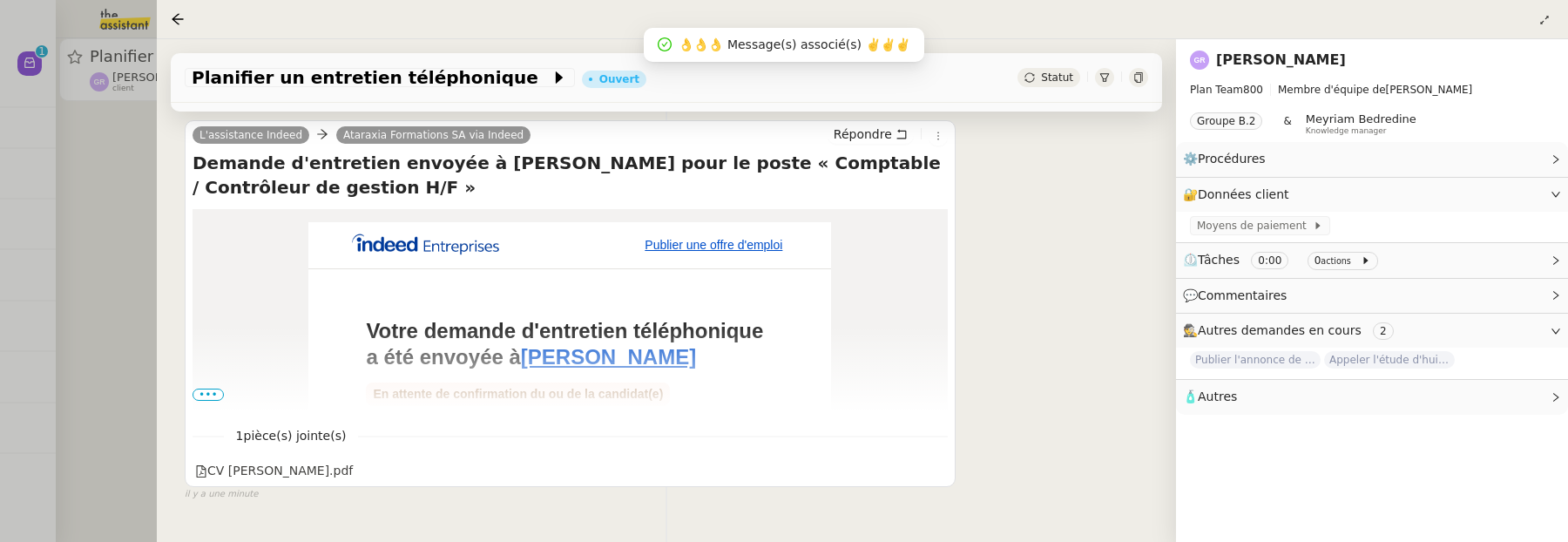
scroll to position [223, 0]
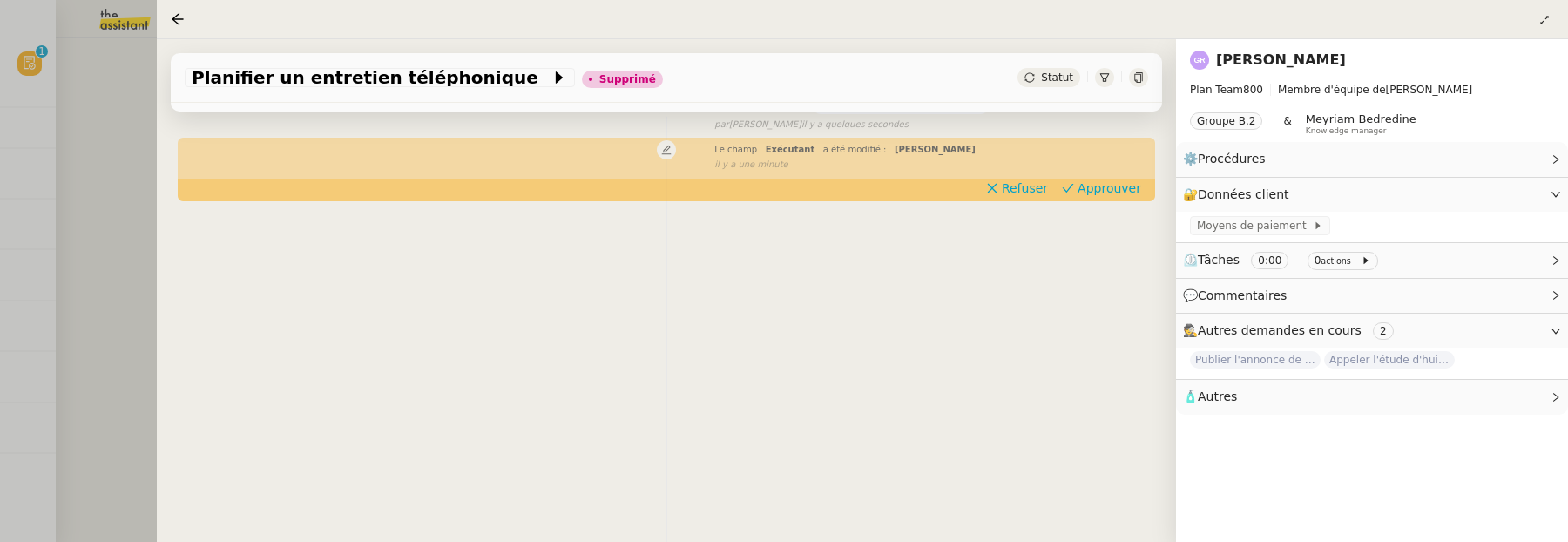
click at [73, 215] on div at bounding box center [784, 271] width 1568 height 542
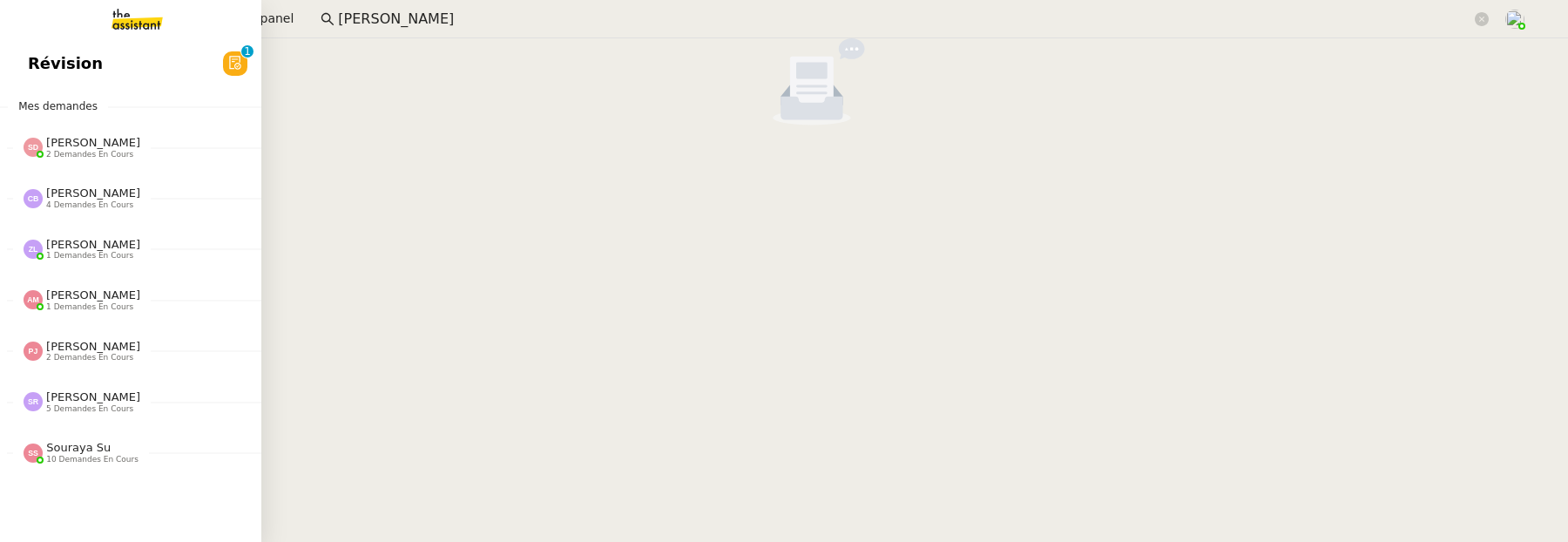
click at [54, 56] on span "Révision" at bounding box center [65, 63] width 75 height 26
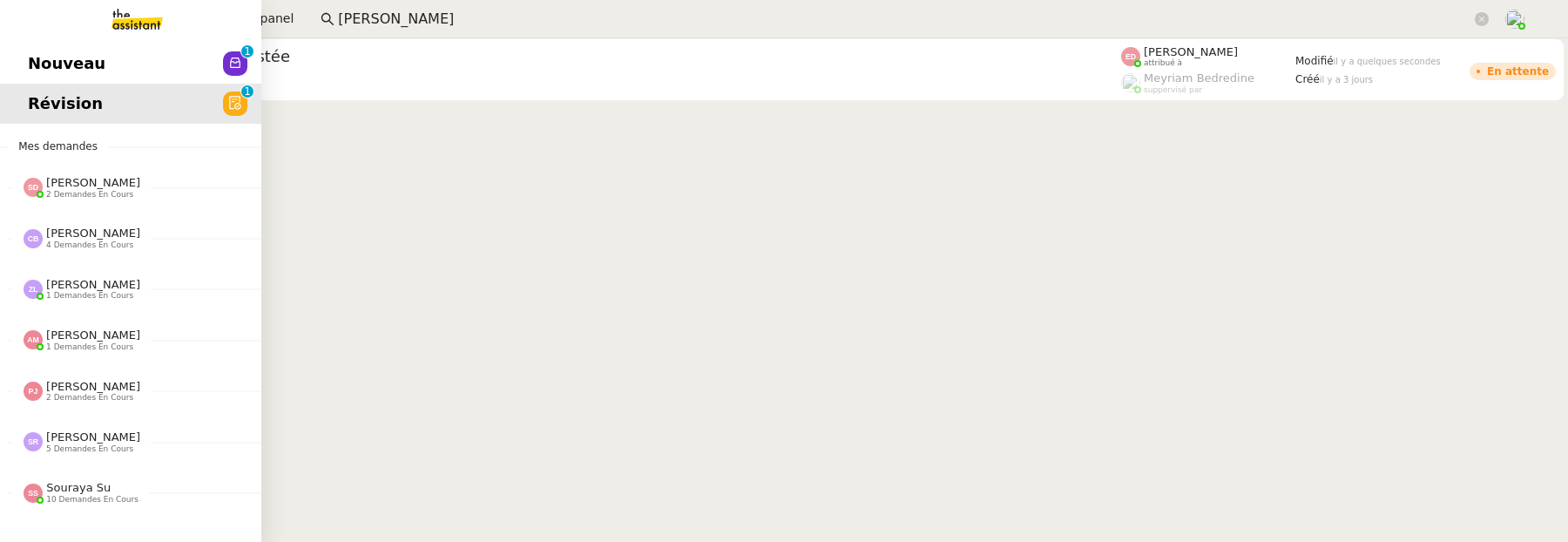
click at [43, 68] on span "Nouveau" at bounding box center [66, 63] width 77 height 26
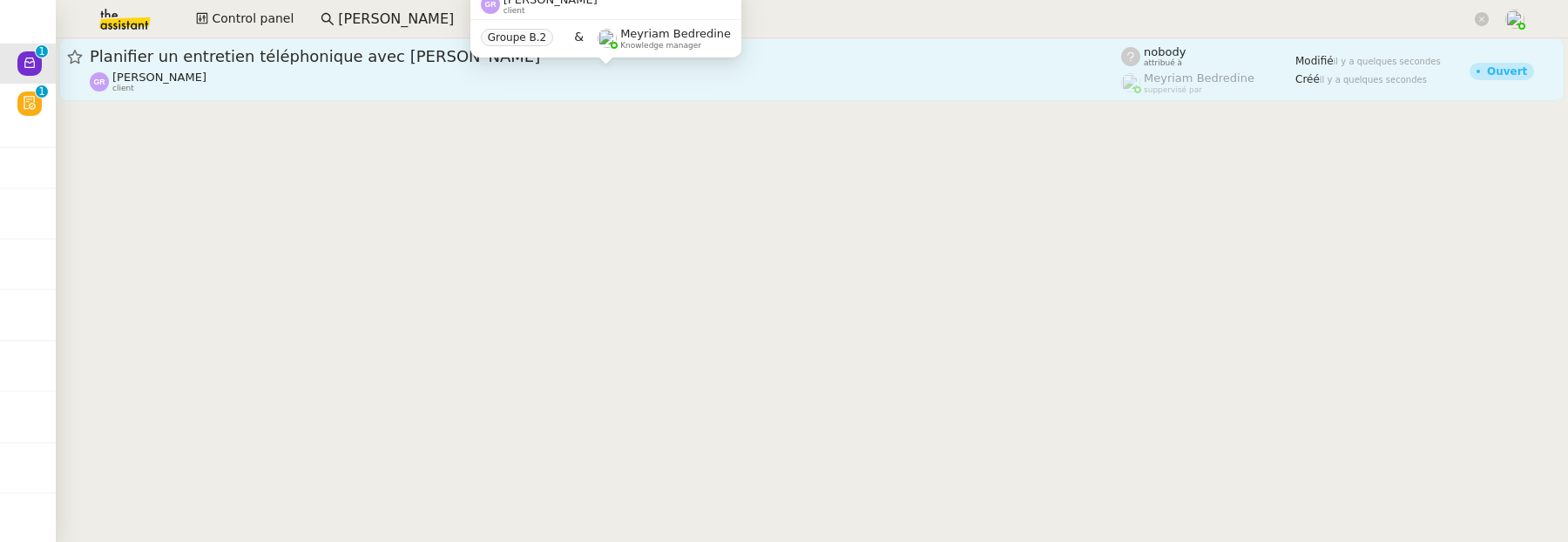
click at [323, 77] on div "[PERSON_NAME] client" at bounding box center [605, 81] width 1031 height 23
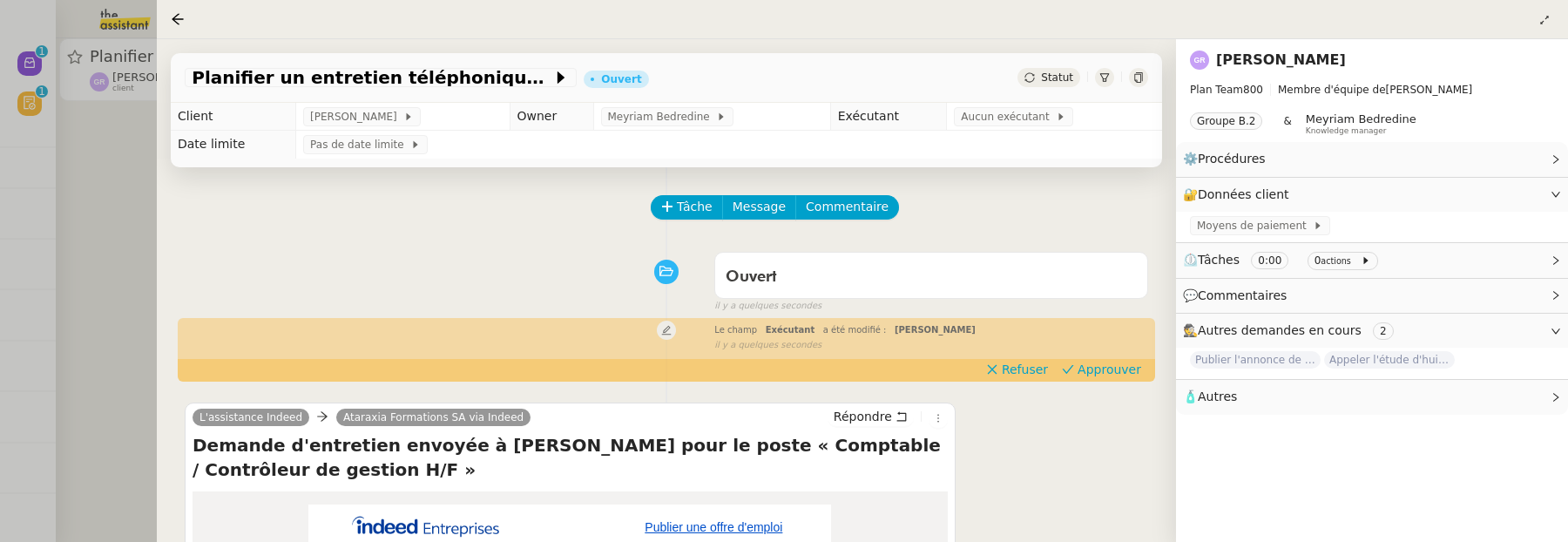
scroll to position [127, 0]
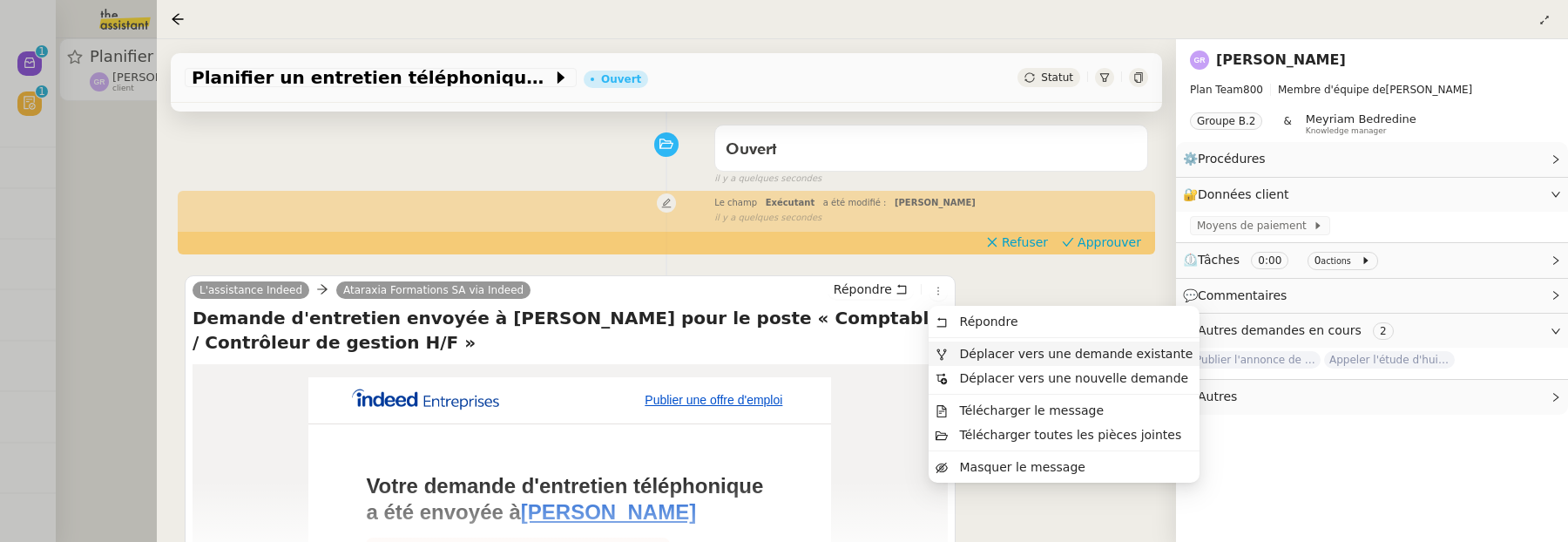
click at [969, 359] on span "Déplacer vers une demande existante" at bounding box center [1077, 354] width 234 height 14
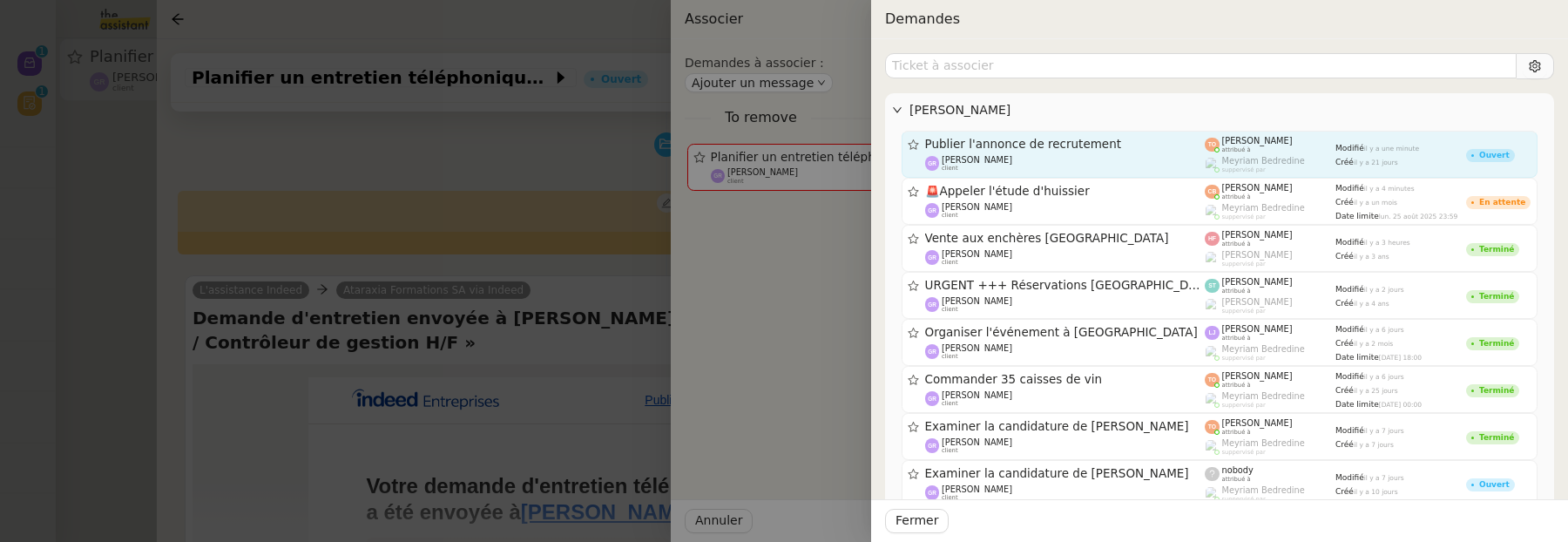
click at [1037, 137] on div "Publier l'annonce de recrutement" at bounding box center [1065, 144] width 280 height 15
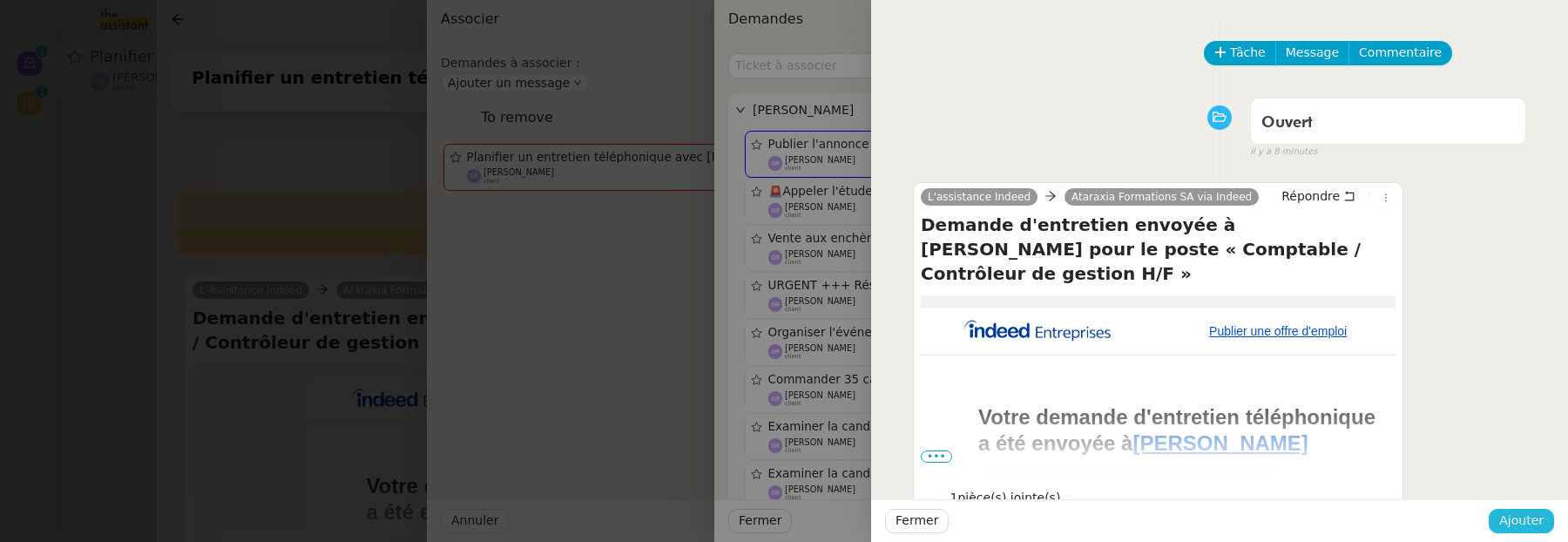
click at [1527, 527] on span "Ajouter" at bounding box center [1520, 520] width 45 height 20
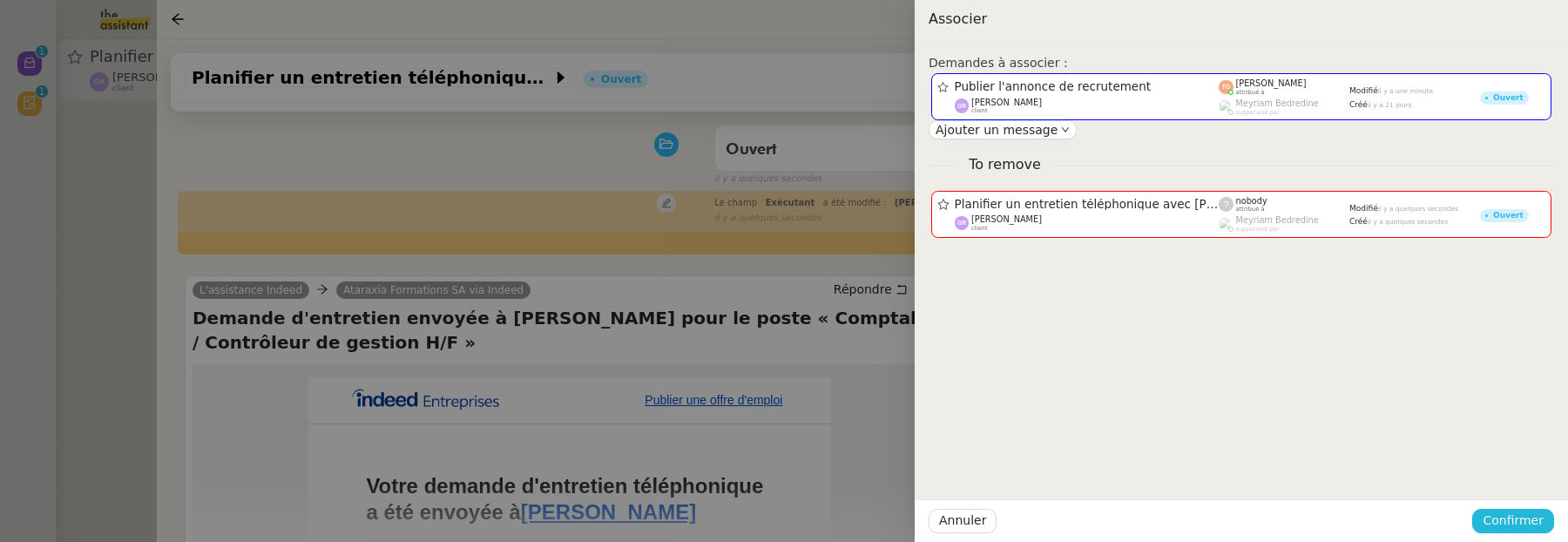
click at [1528, 520] on span "Confirmer" at bounding box center [1514, 520] width 61 height 20
click at [1536, 467] on button "Ajouter" at bounding box center [1514, 475] width 58 height 19
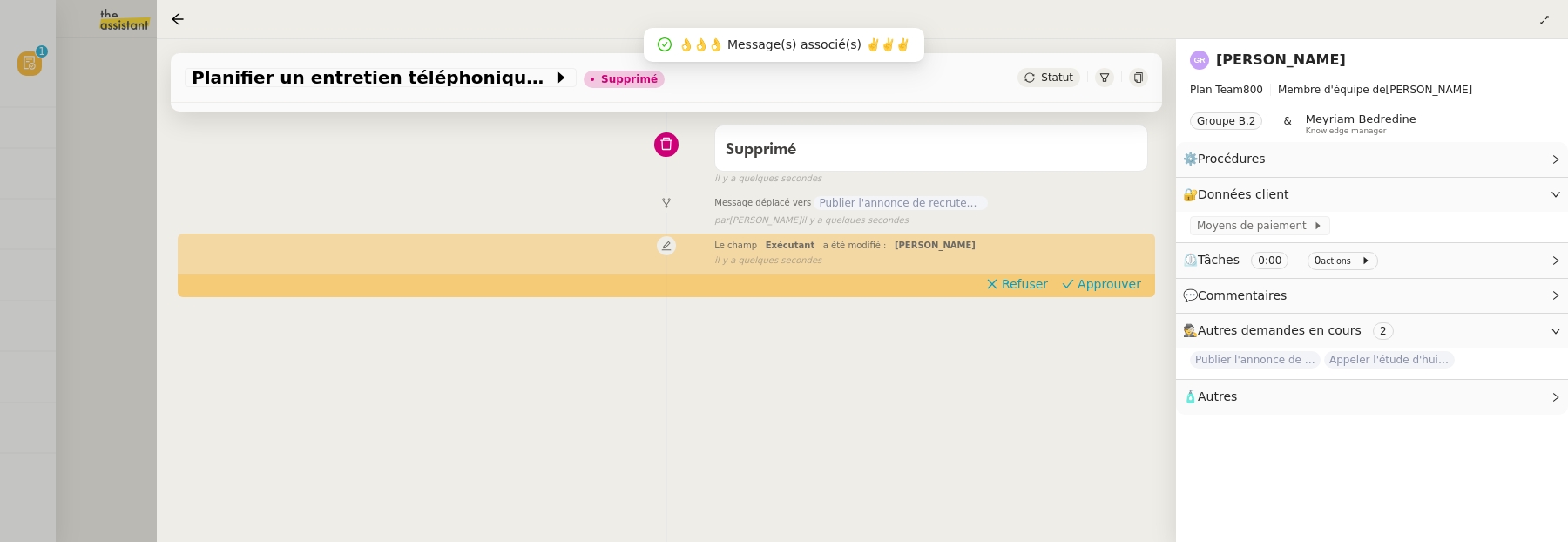
click at [106, 152] on div at bounding box center [784, 271] width 1568 height 542
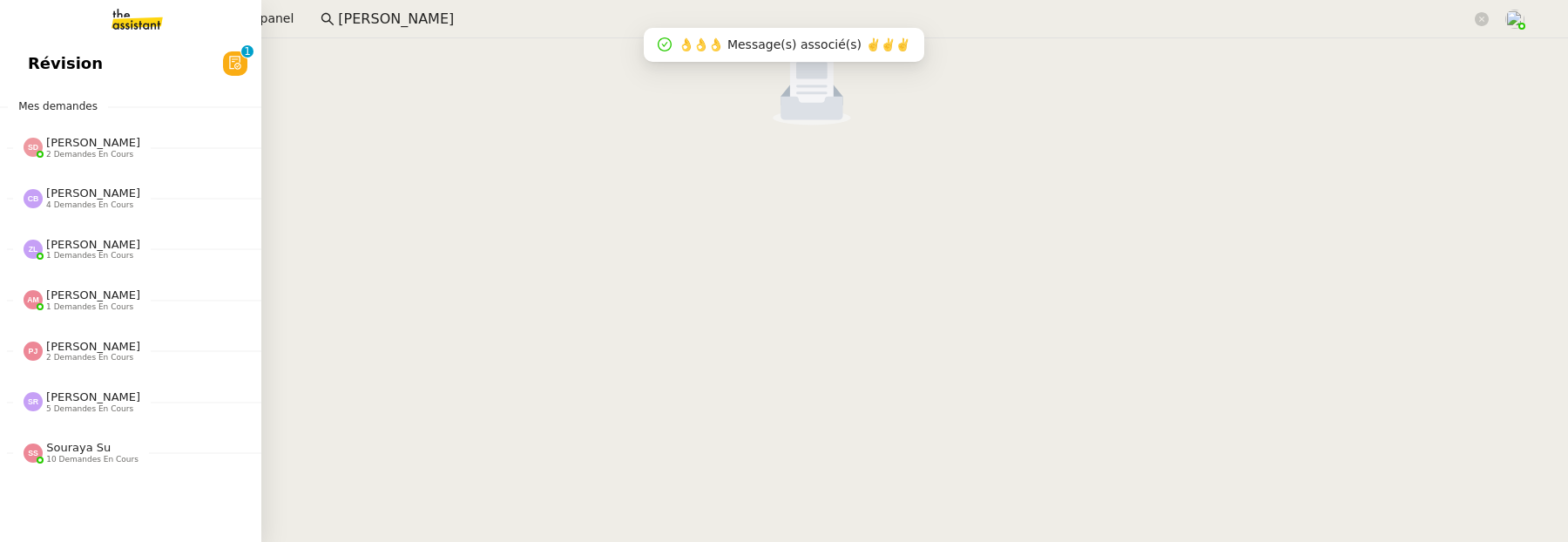
click at [68, 64] on span "Révision" at bounding box center [65, 63] width 75 height 26
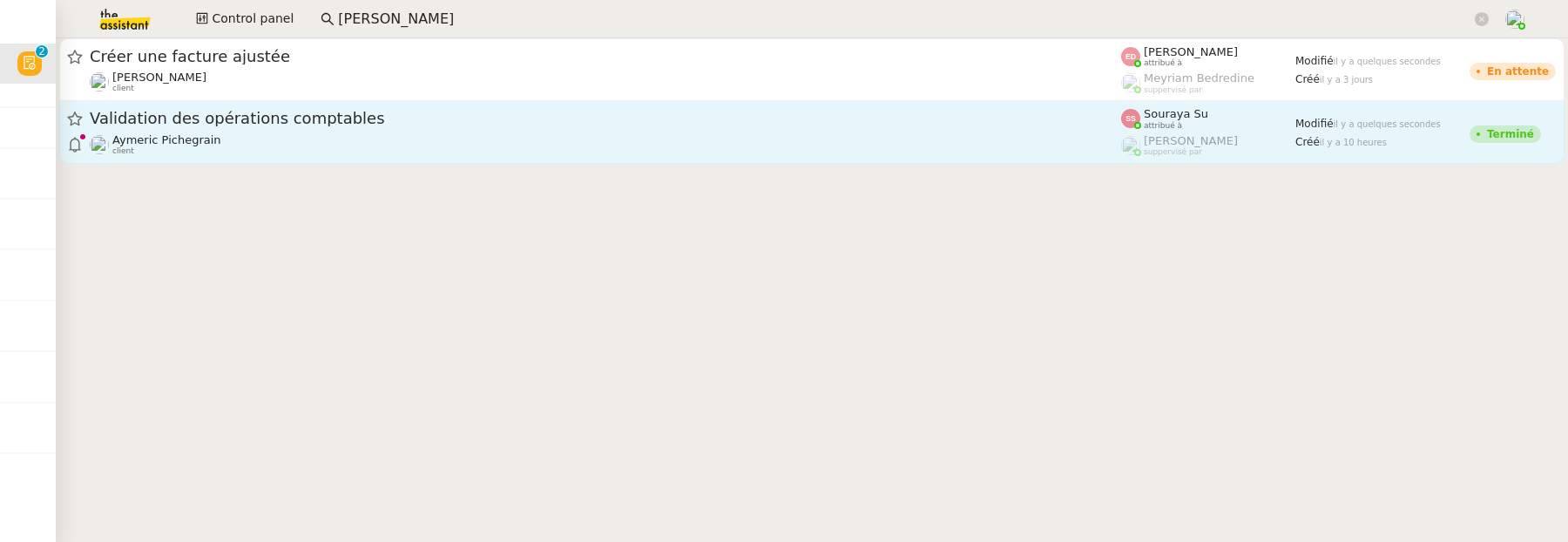
click at [533, 142] on div "Aymeric Pichegrain client" at bounding box center [605, 145] width 1031 height 23
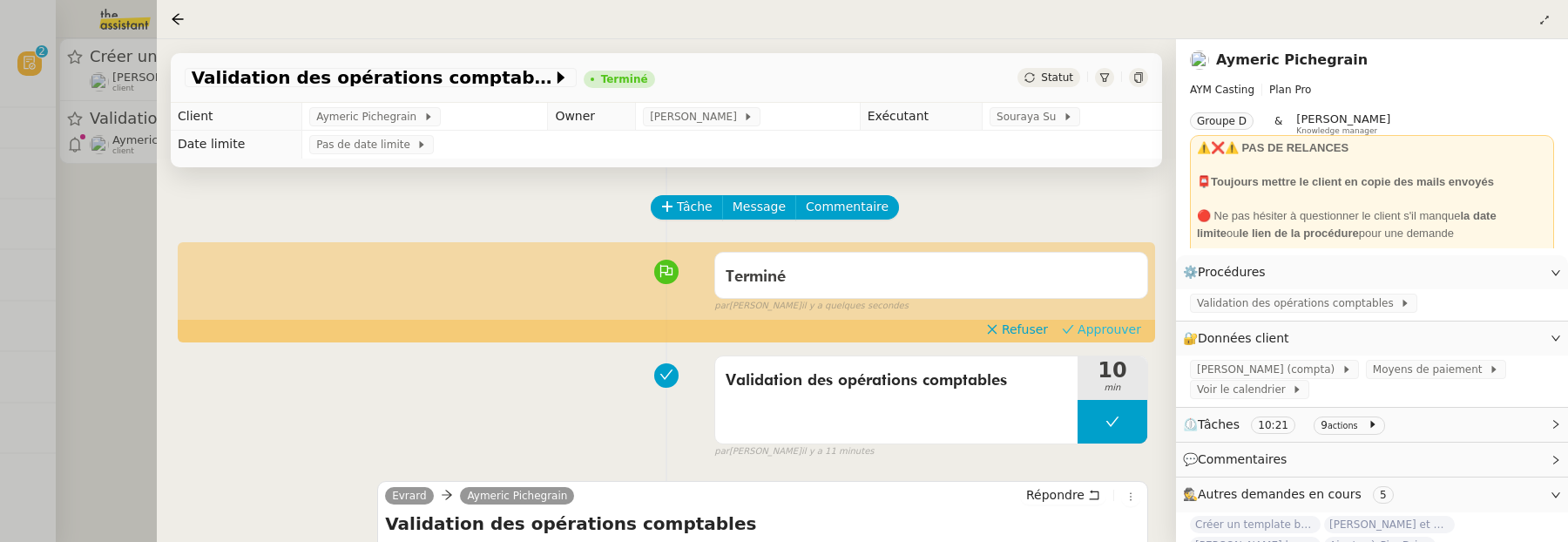
click at [1141, 329] on button "Approuver" at bounding box center [1101, 329] width 93 height 19
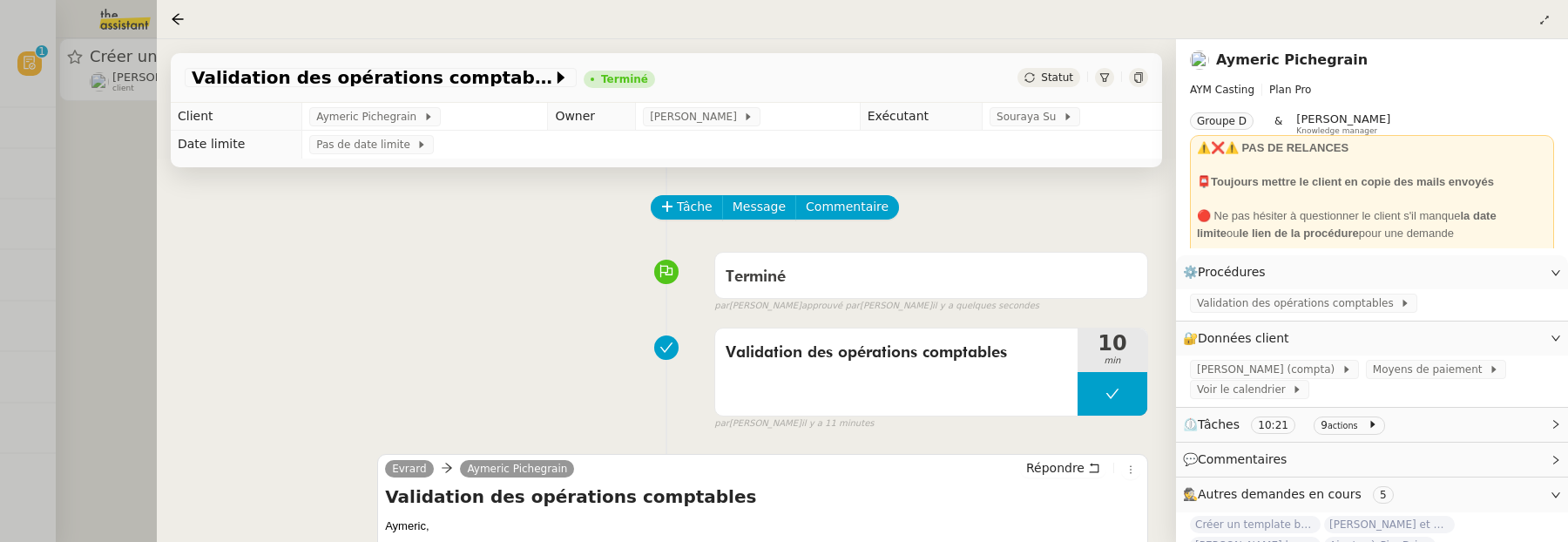
click at [85, 239] on div at bounding box center [784, 271] width 1568 height 542
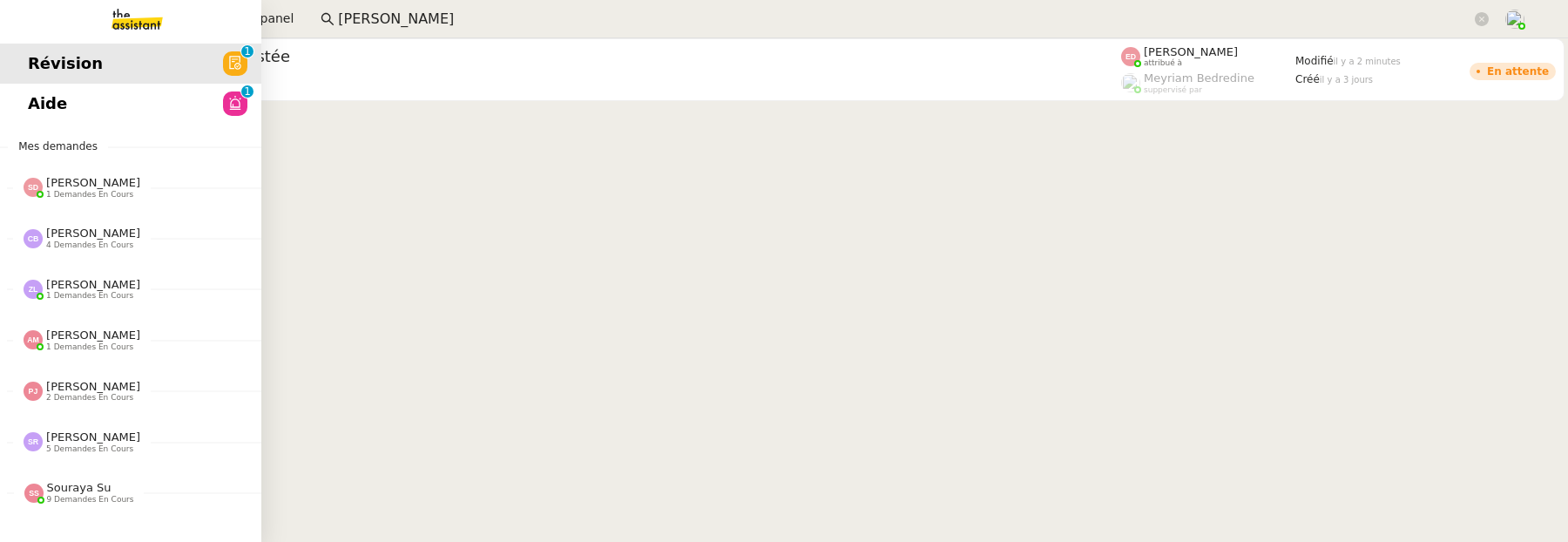
click at [90, 94] on link "Aide 0 1 2 3 4 5 6 7 8 9" at bounding box center [131, 103] width 261 height 40
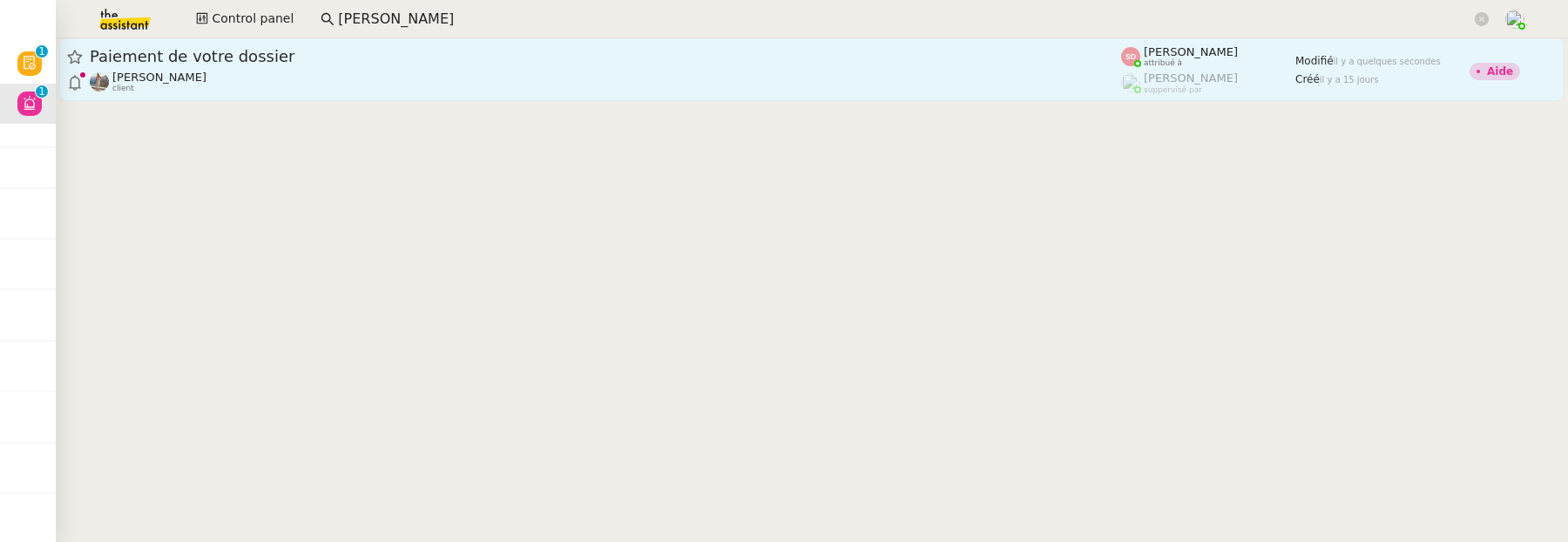
click at [629, 79] on div "[PERSON_NAME] client" at bounding box center [605, 81] width 1031 height 23
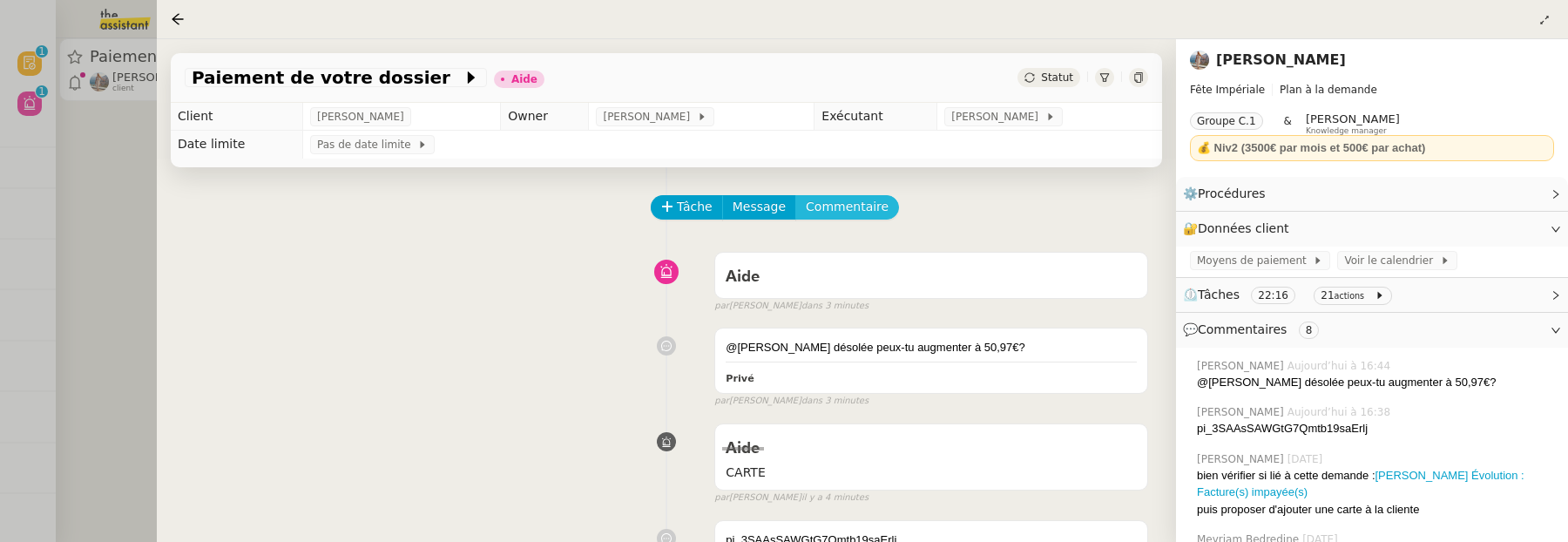
click at [872, 213] on span "Commentaire" at bounding box center [847, 207] width 83 height 20
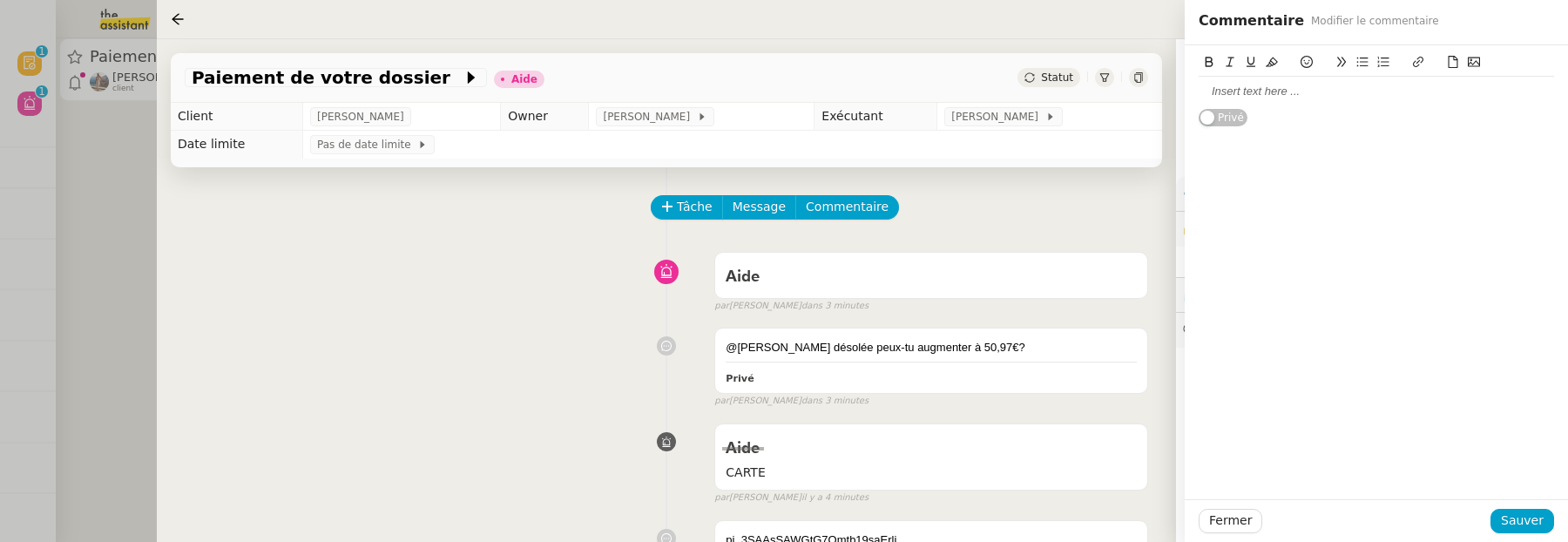
click at [1267, 102] on div at bounding box center [1376, 91] width 356 height 30
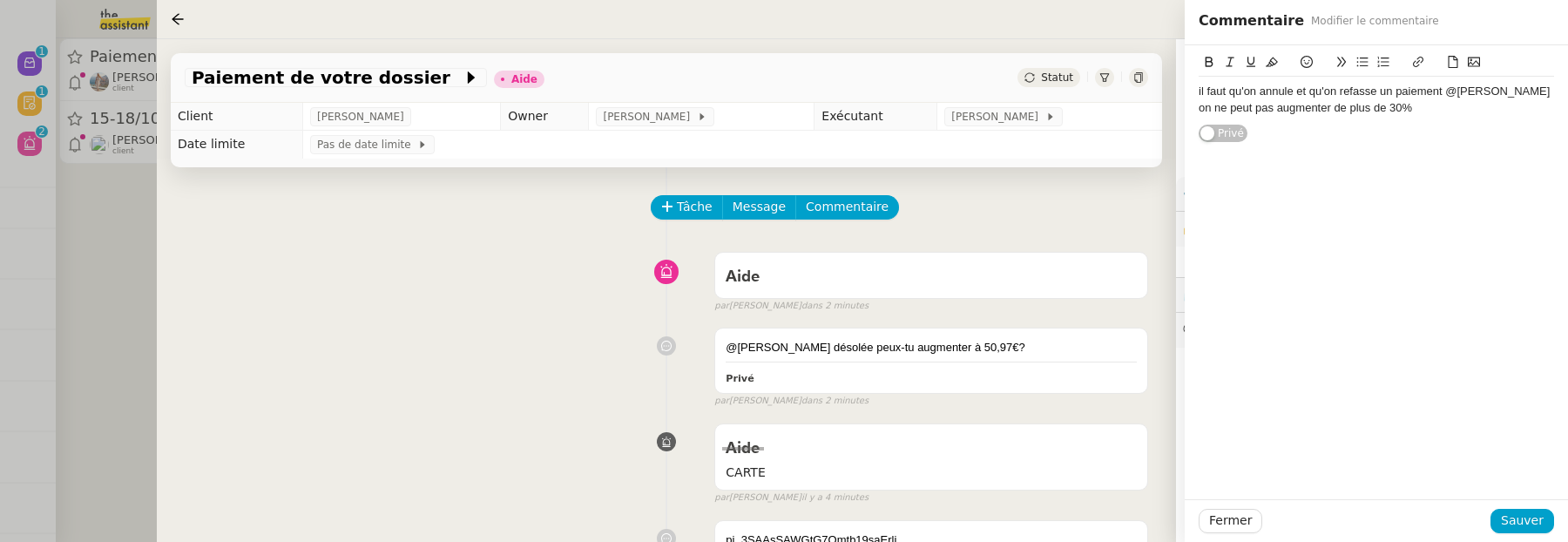
click at [1338, 102] on div "il faut qu'on annule et qu'on refasse un paiement @Sheida on ne peut pas augmen…" at bounding box center [1376, 99] width 356 height 33
click at [1271, 110] on div "il faut qu'on annule et qu'on refasse un paiement @Sheida on ne peut pas augmen…" at bounding box center [1376, 99] width 356 height 33
click at [1519, 516] on span "Sauver" at bounding box center [1521, 520] width 43 height 20
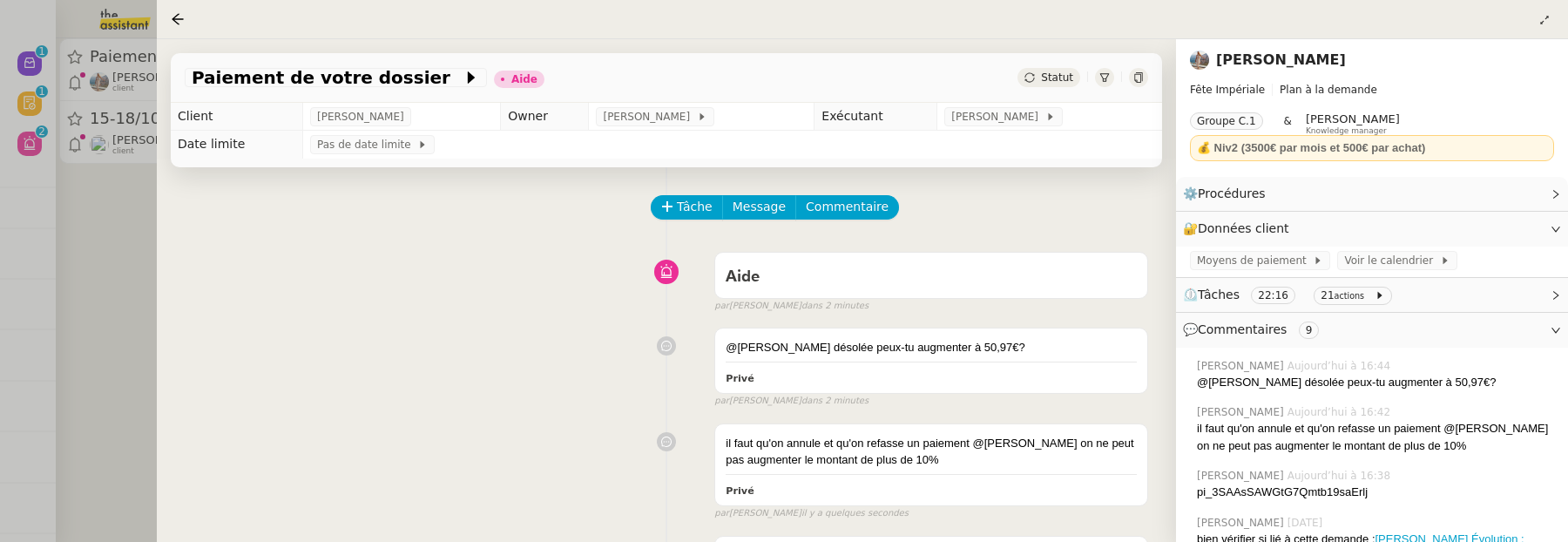
click at [1047, 73] on span "Statut" at bounding box center [1057, 77] width 33 height 12
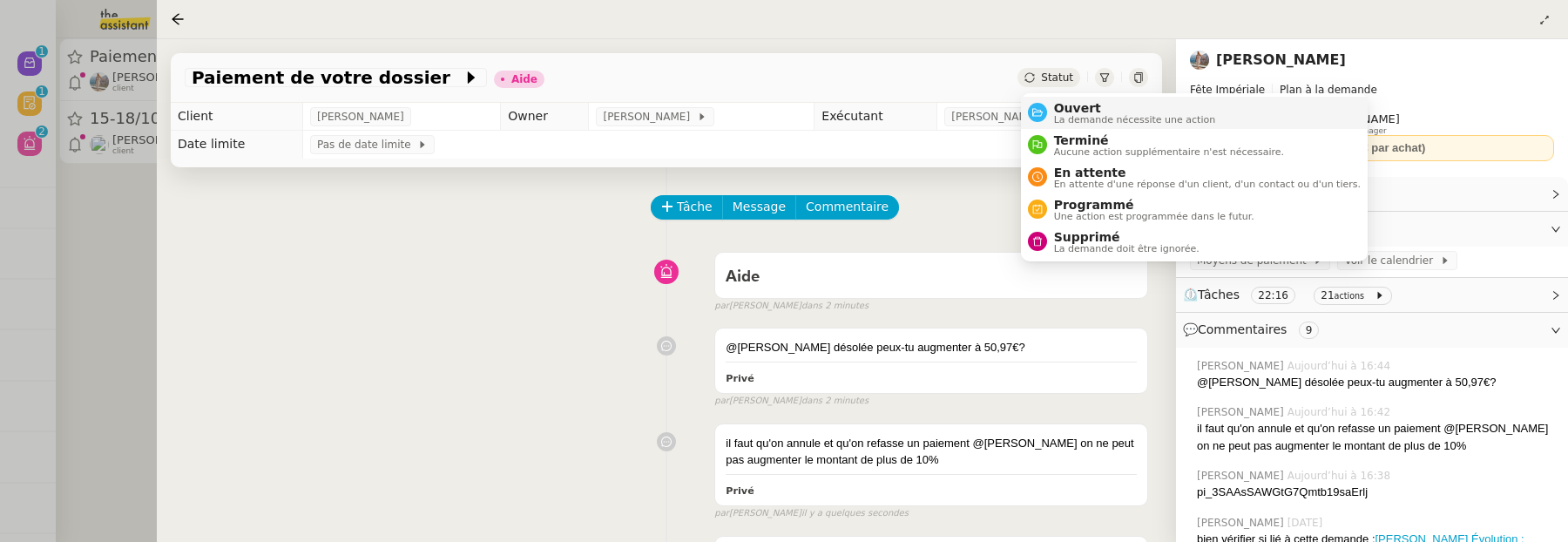
click at [1070, 103] on span "Ouvert" at bounding box center [1135, 108] width 162 height 14
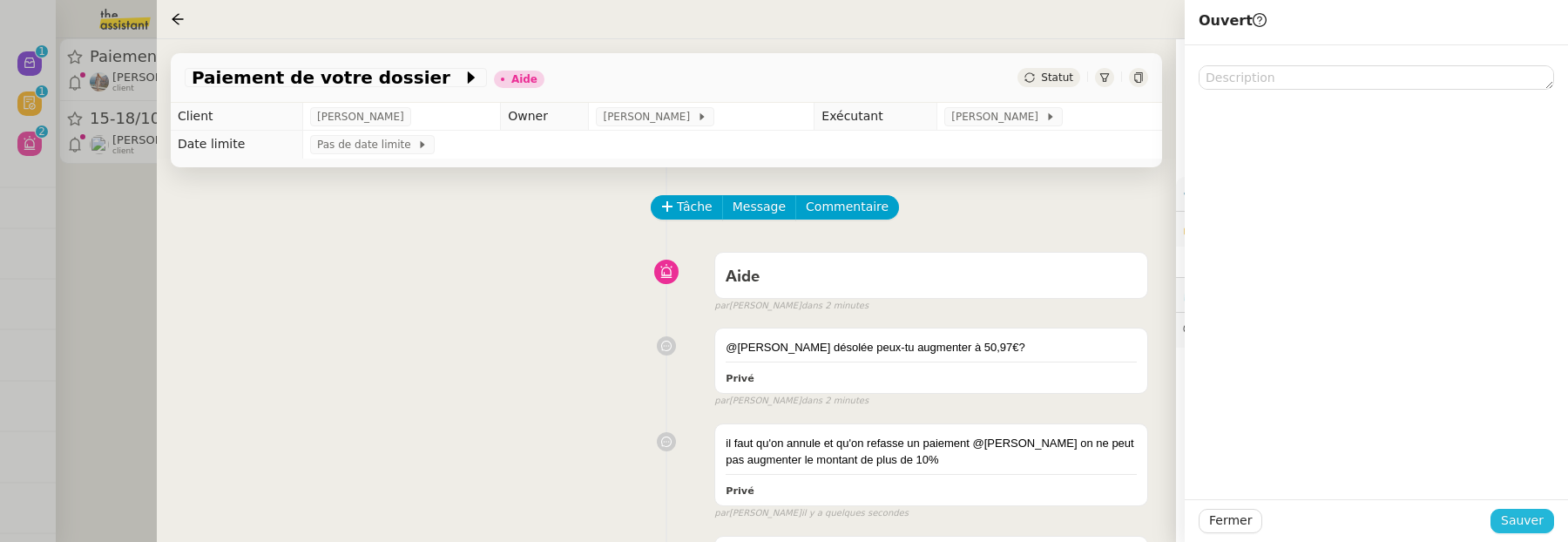
click at [1512, 516] on span "Sauver" at bounding box center [1521, 520] width 43 height 20
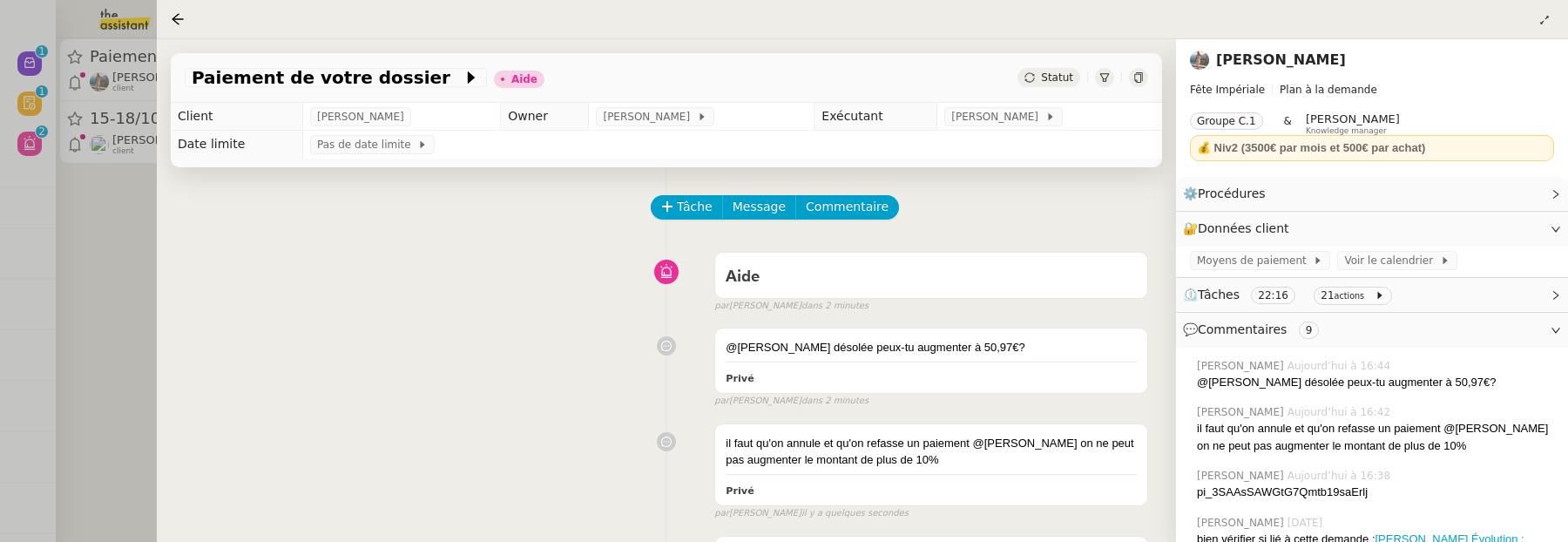
click at [1059, 76] on span "Statut" at bounding box center [1057, 77] width 33 height 12
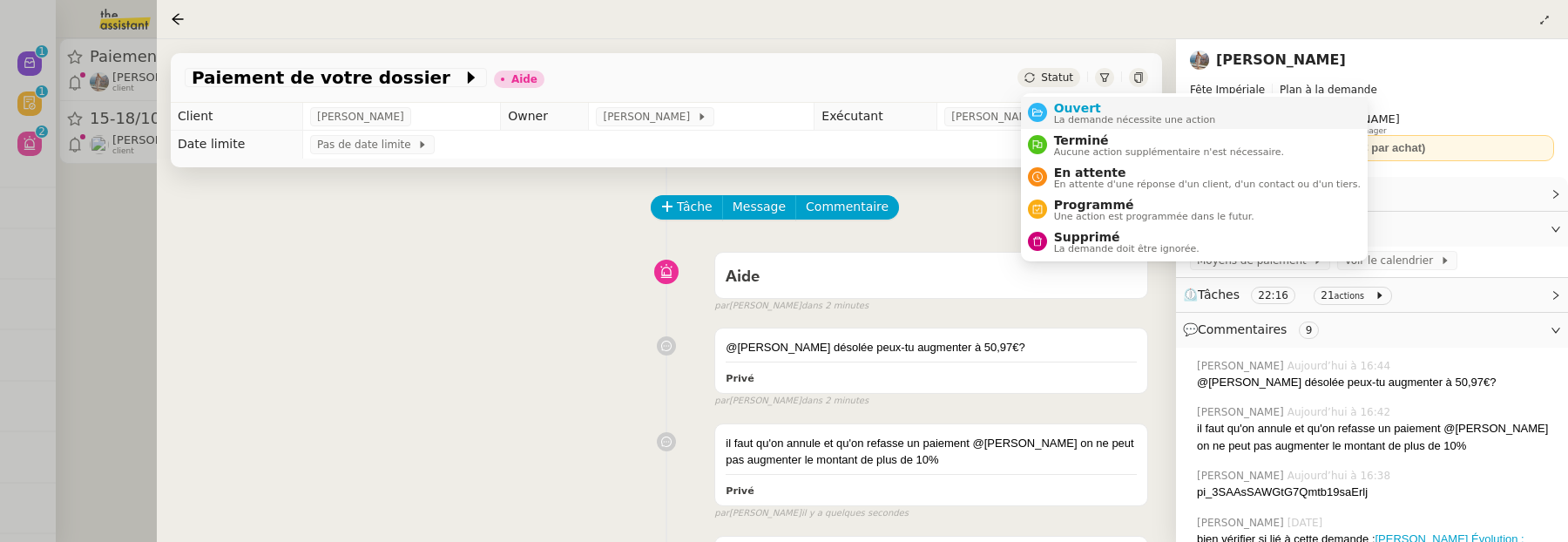
click at [1078, 112] on span "Ouvert" at bounding box center [1135, 108] width 162 height 14
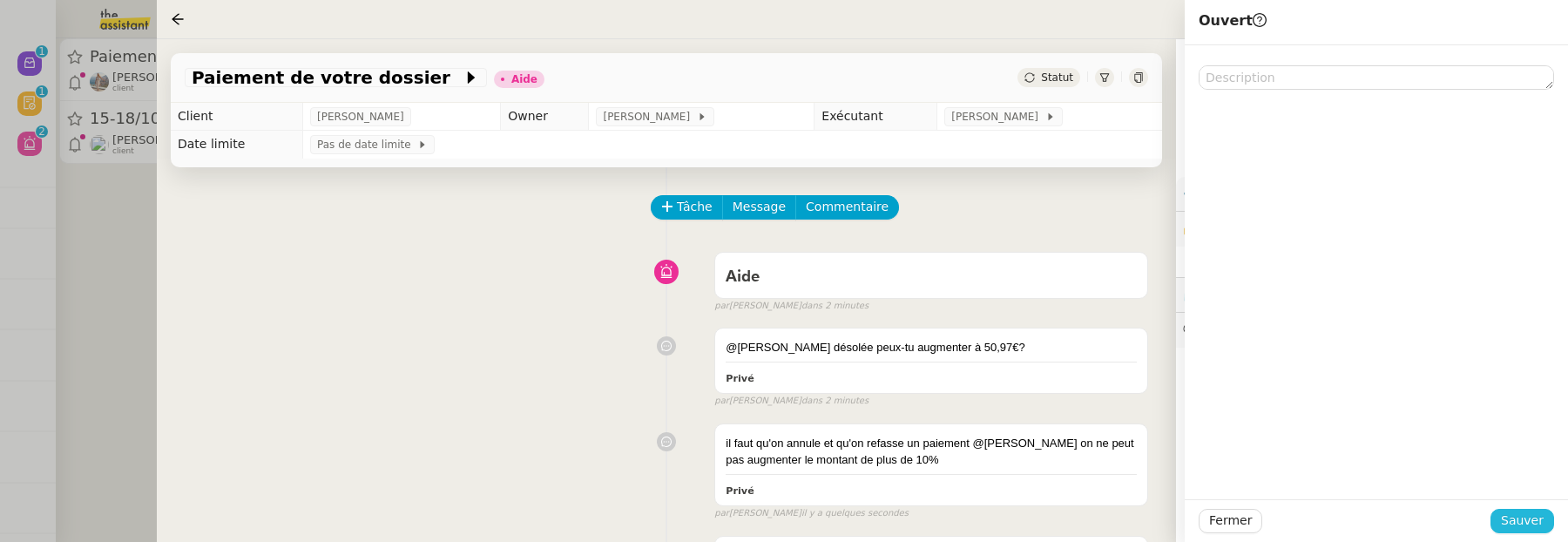
click at [1551, 525] on button "Sauver" at bounding box center [1522, 521] width 63 height 25
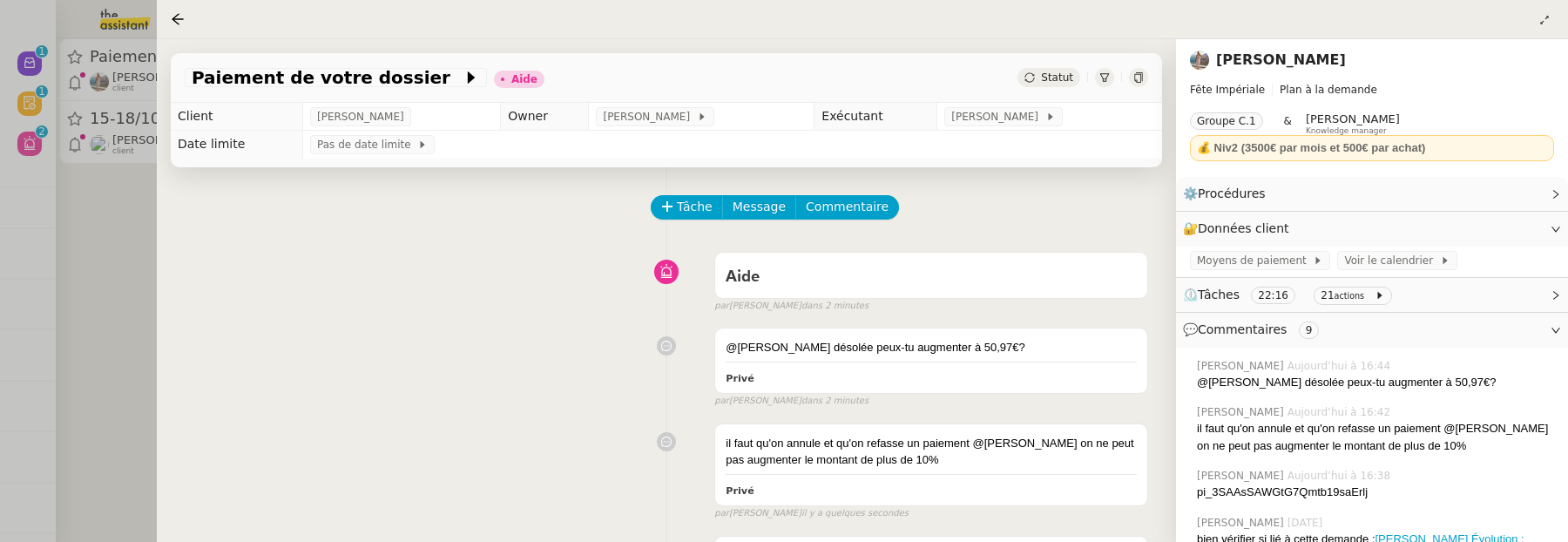
click at [1054, 71] on span "Statut" at bounding box center [1057, 77] width 33 height 12
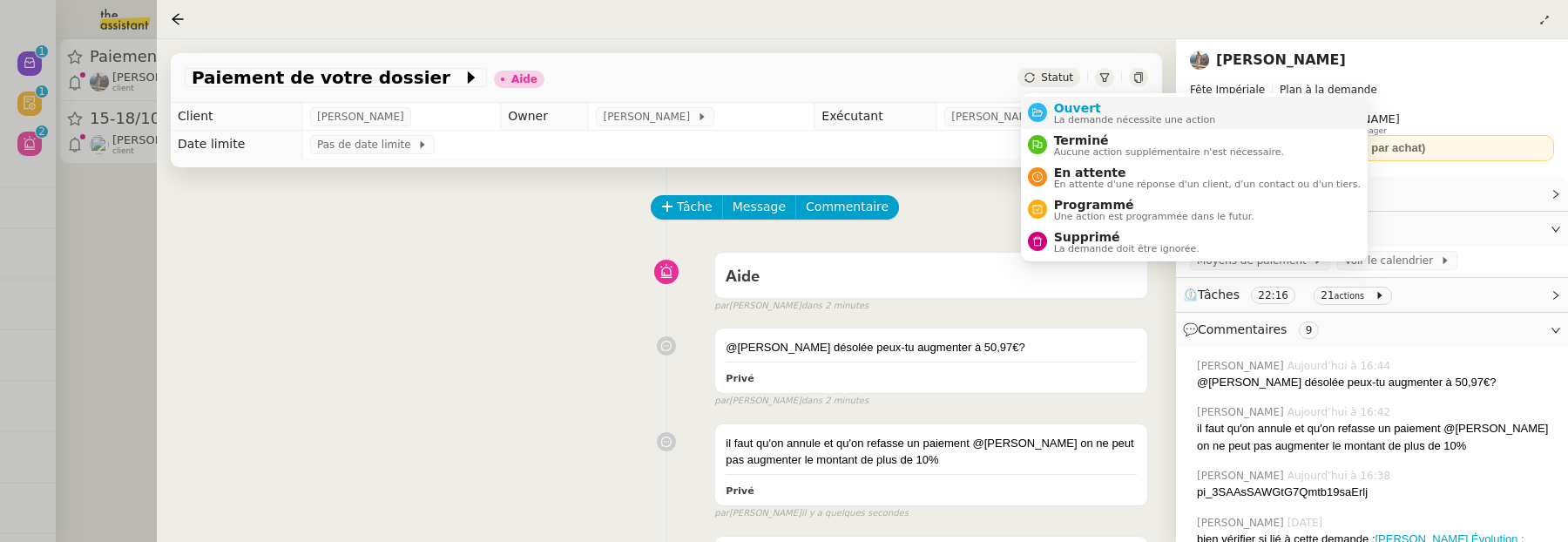
click at [1077, 119] on span "La demande nécessite une action" at bounding box center [1135, 120] width 162 height 10
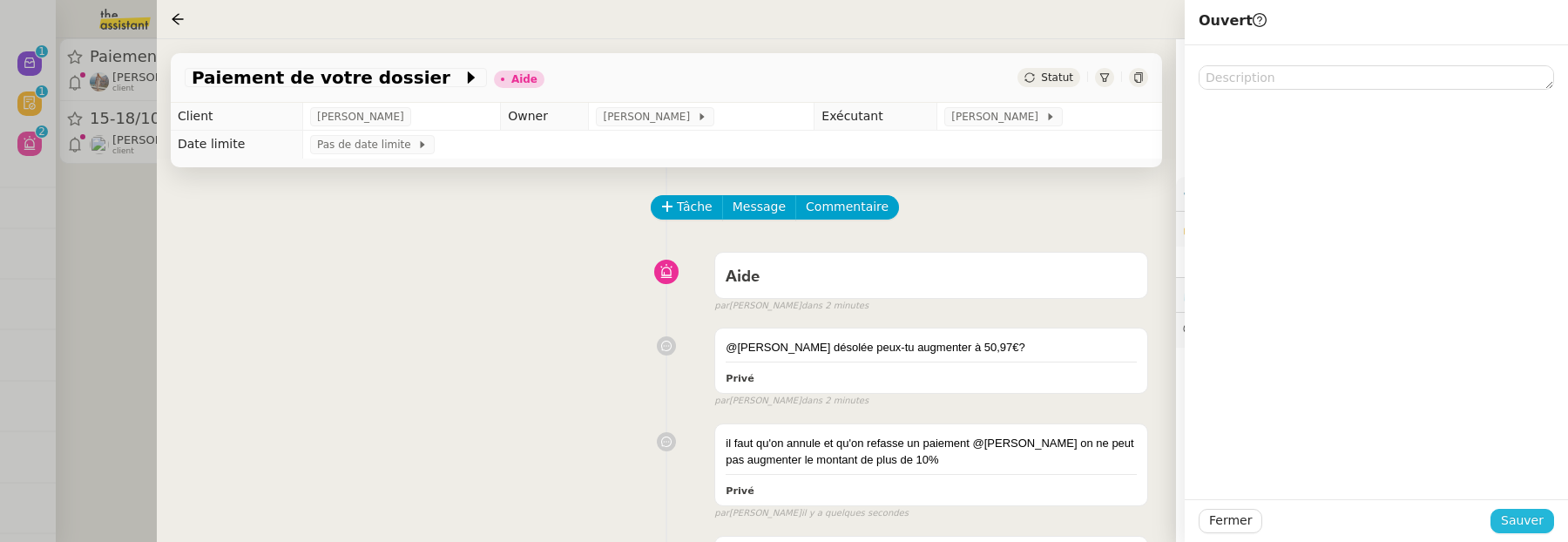
click at [1533, 517] on span "Sauver" at bounding box center [1521, 520] width 43 height 20
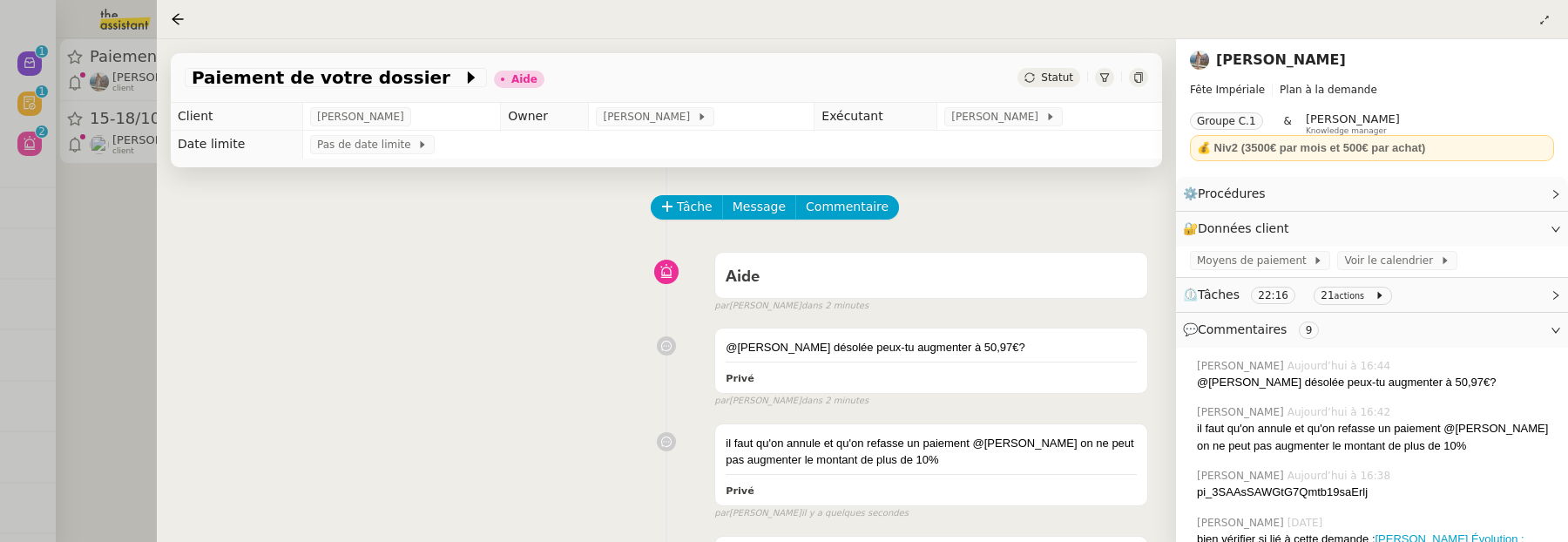
click at [99, 274] on div at bounding box center [784, 271] width 1568 height 542
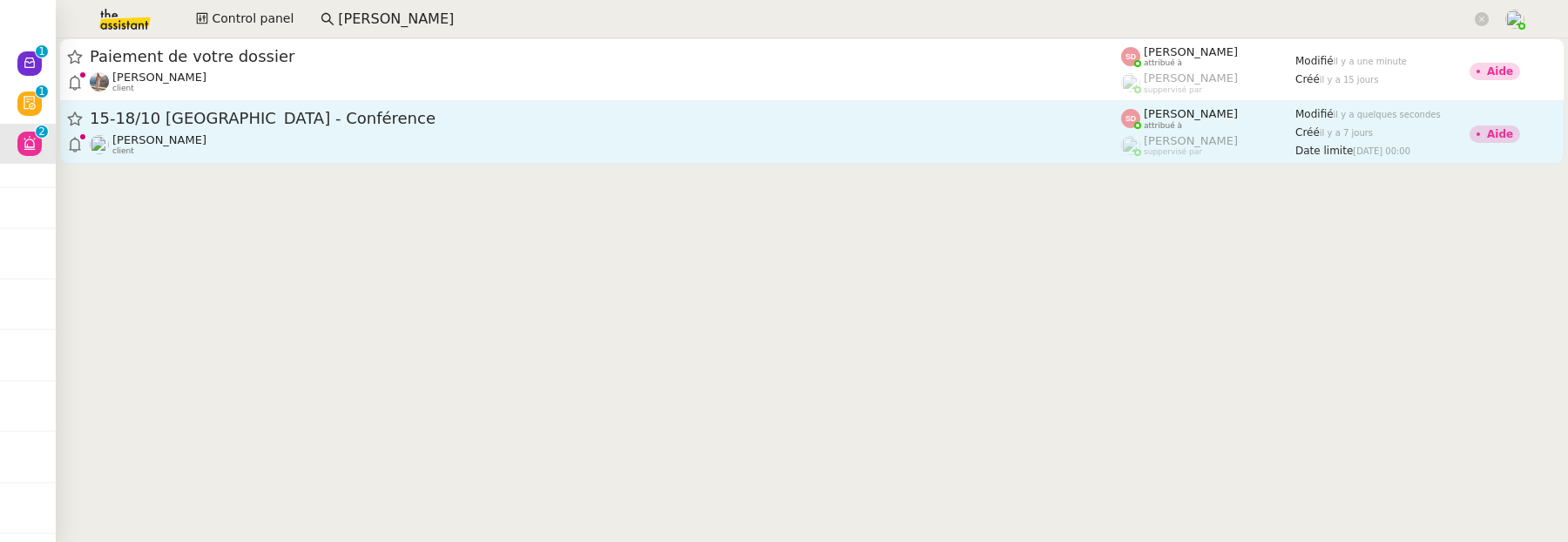
click at [355, 127] on div "15-18/10 [GEOGRAPHIC_DATA] - Conférence" at bounding box center [605, 119] width 1031 height 22
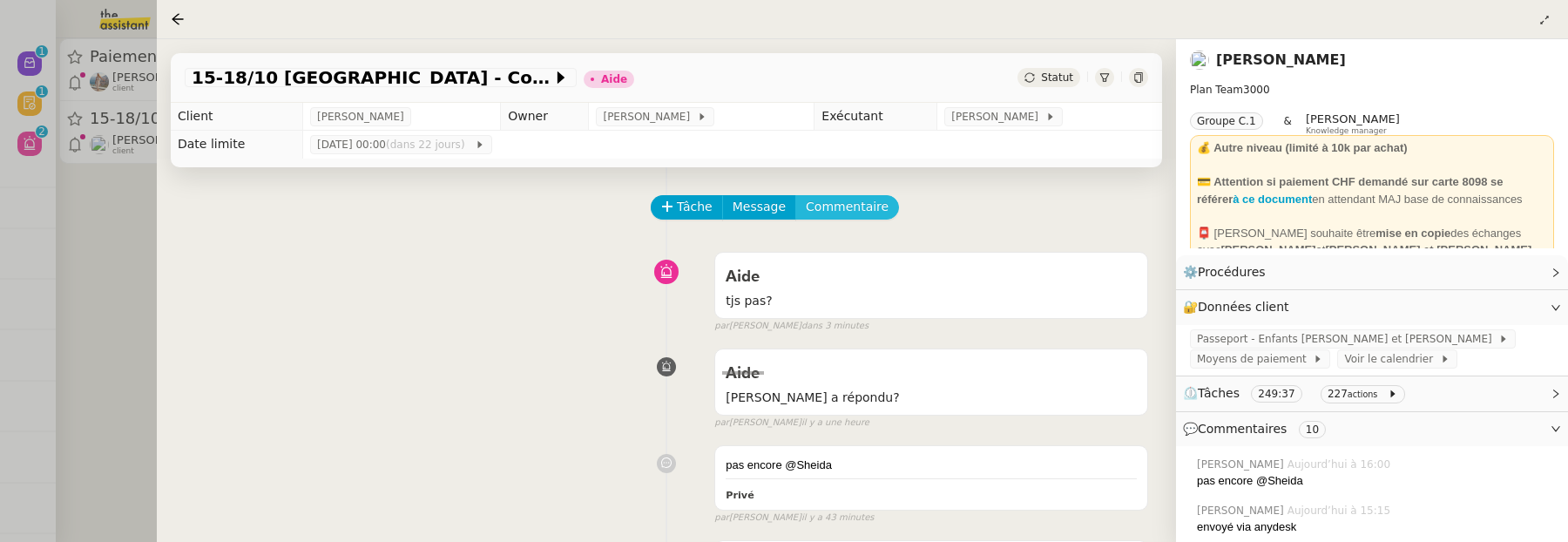
click at [856, 211] on span "Commentaire" at bounding box center [847, 207] width 83 height 20
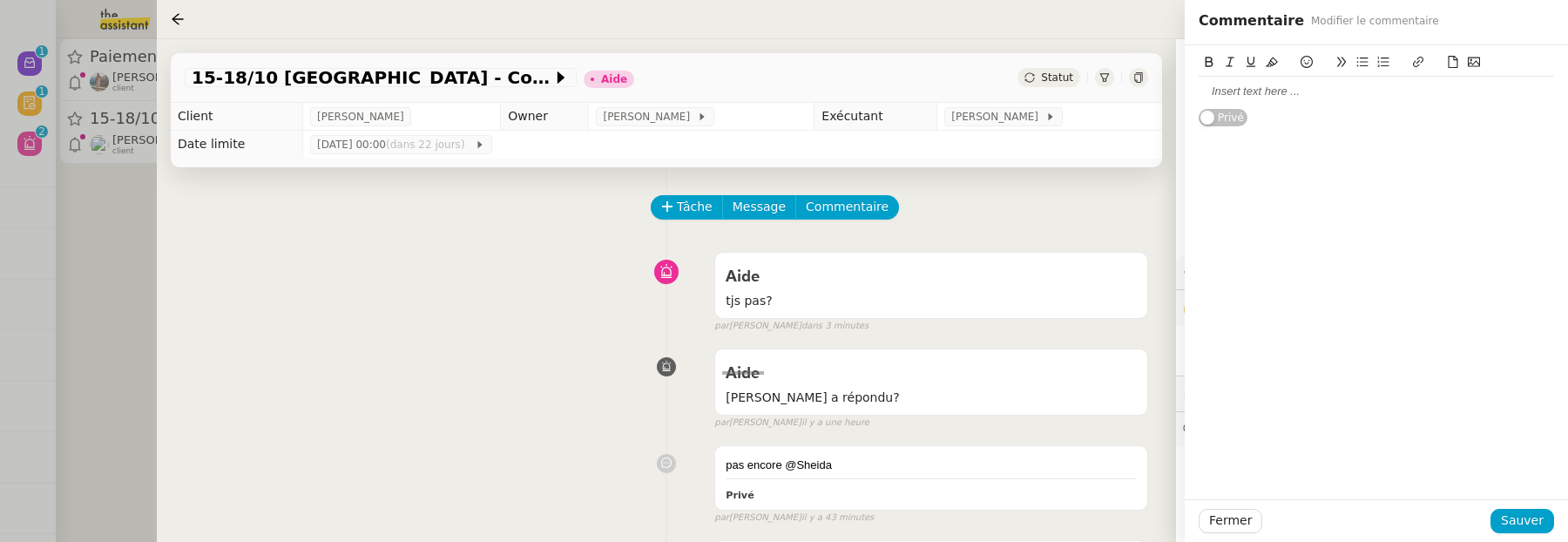
click at [1299, 93] on div at bounding box center [1376, 91] width 356 height 16
click at [1533, 516] on span "Sauver" at bounding box center [1521, 520] width 43 height 20
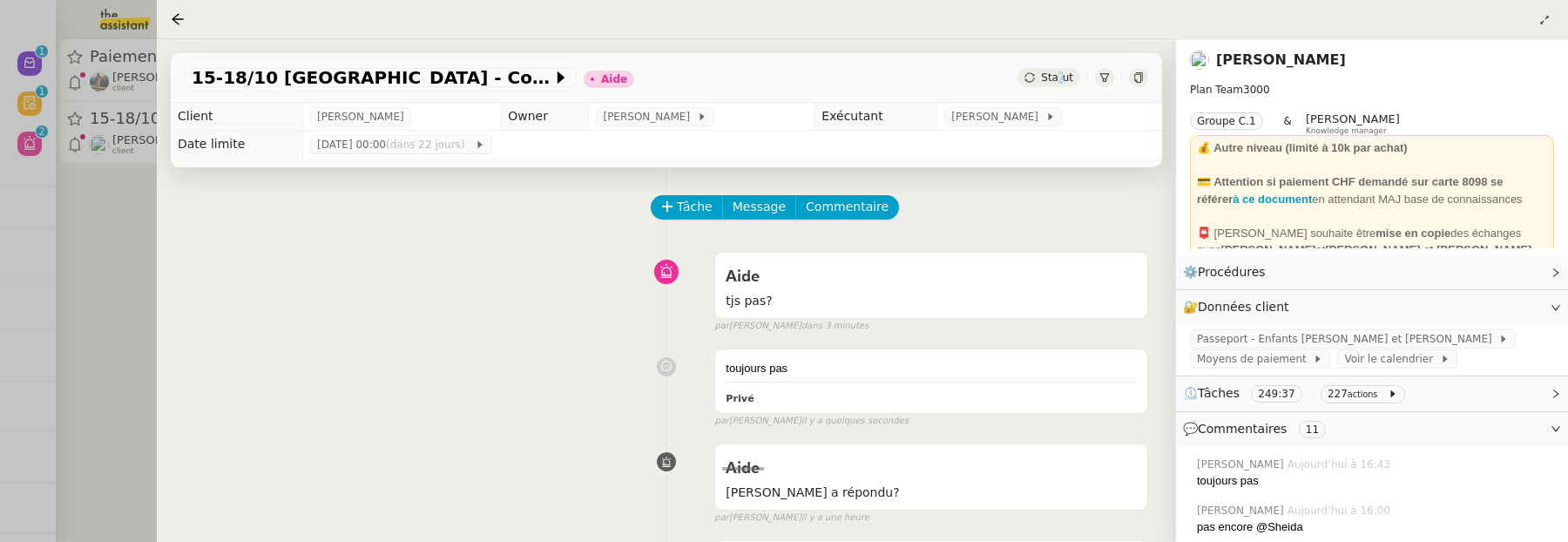
click at [1062, 81] on span "Statut" at bounding box center [1057, 77] width 33 height 12
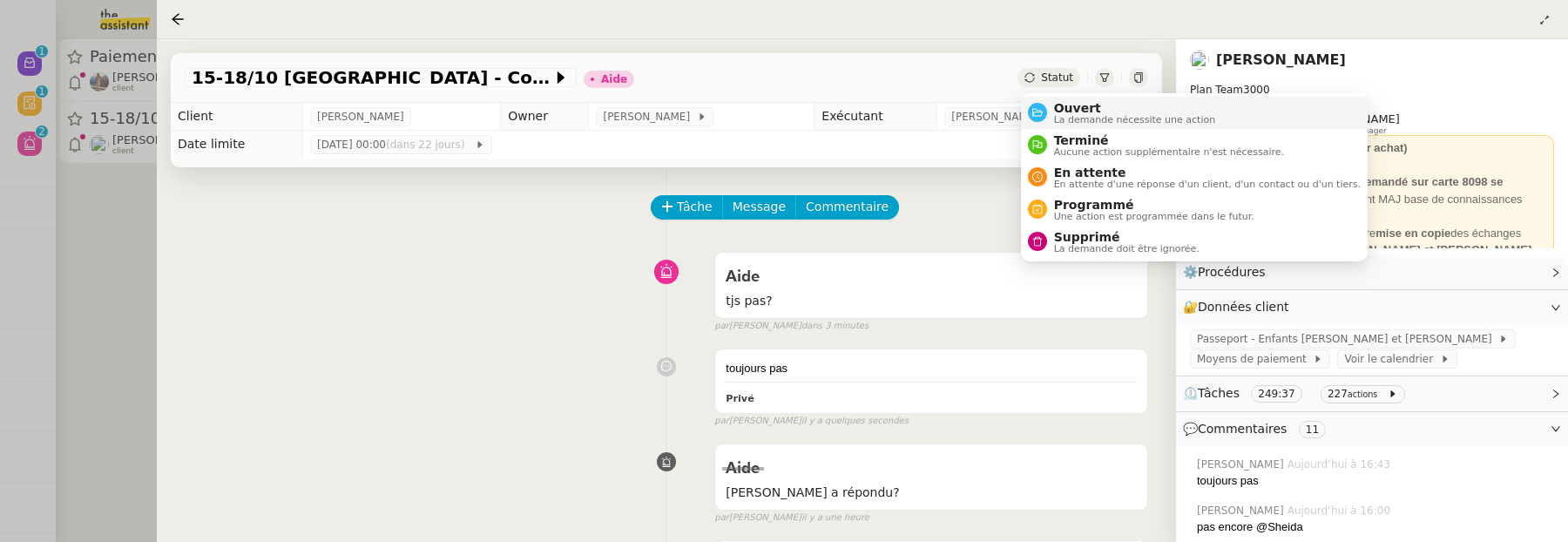
click at [1076, 109] on span "Ouvert" at bounding box center [1135, 108] width 162 height 14
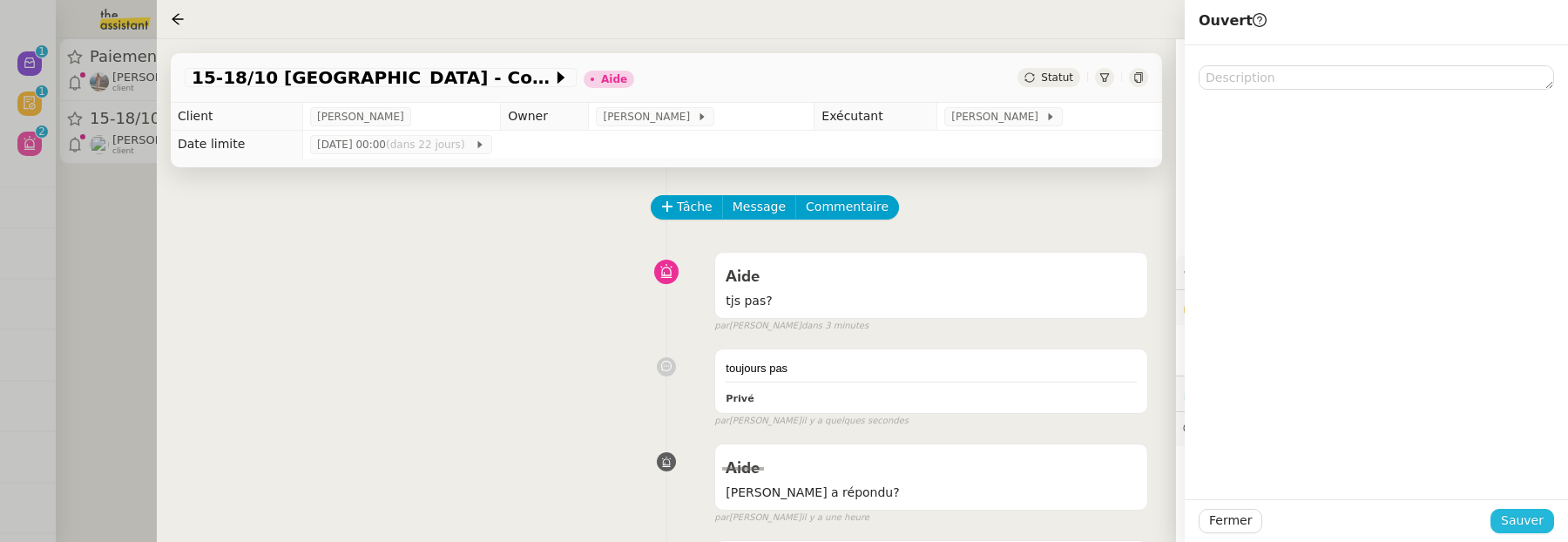
click at [1506, 509] on button "Sauver" at bounding box center [1522, 521] width 63 height 25
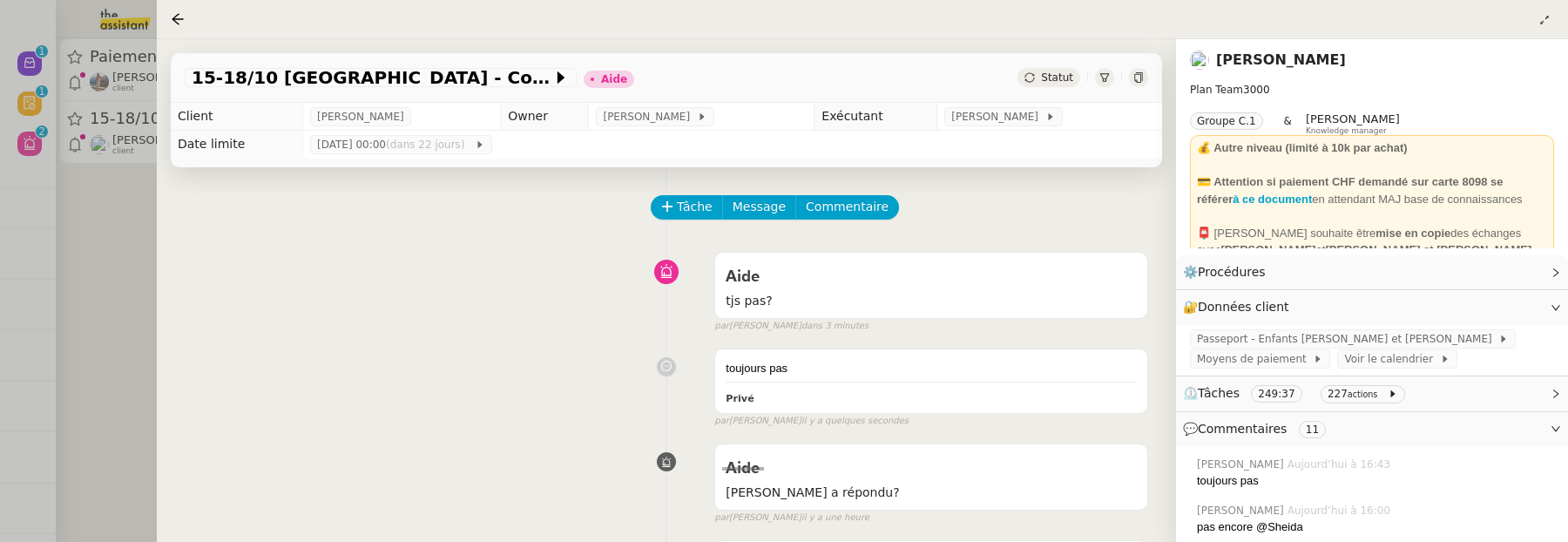
click at [137, 213] on div at bounding box center [784, 271] width 1568 height 542
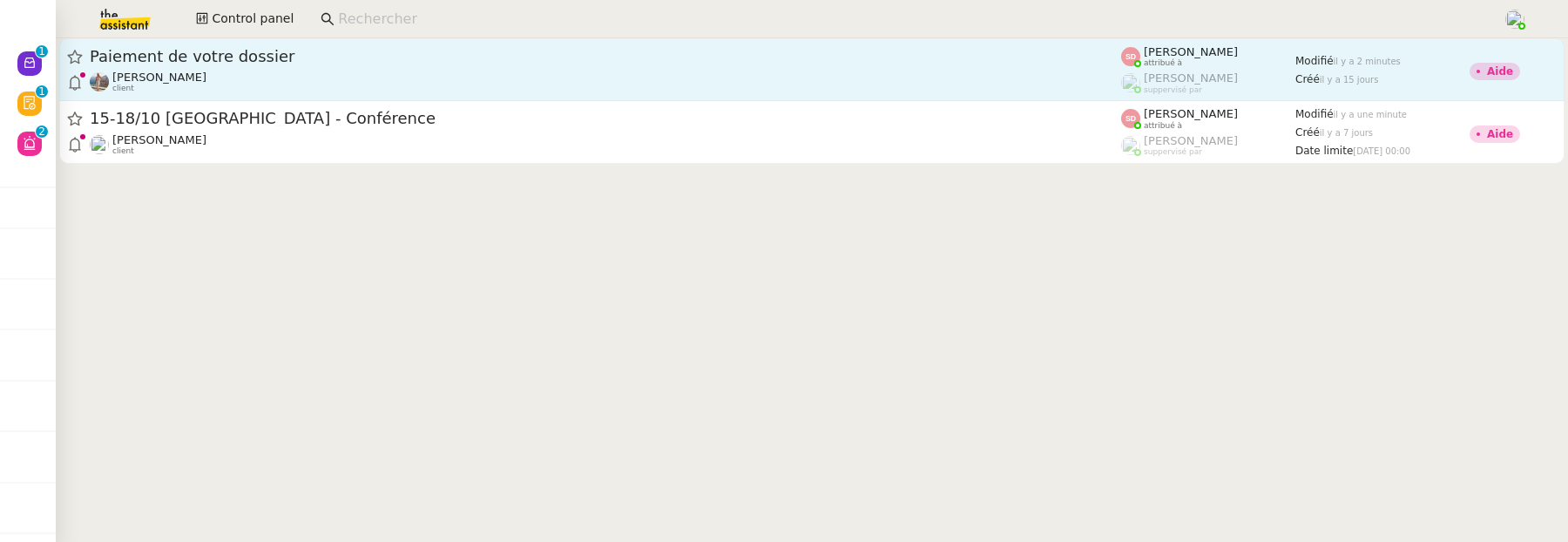
click at [659, 68] on div "Paiement de votre dossier [PERSON_NAME] client" at bounding box center [605, 69] width 1031 height 47
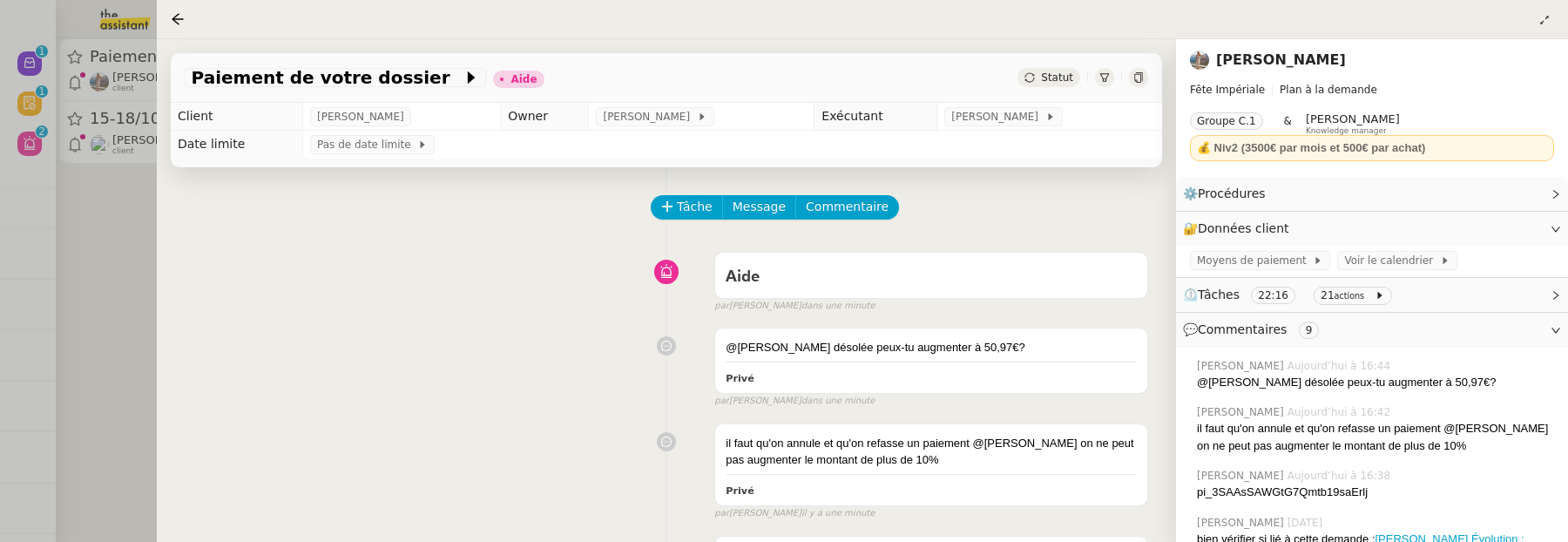
click at [1025, 71] on div "Statut" at bounding box center [1048, 77] width 62 height 19
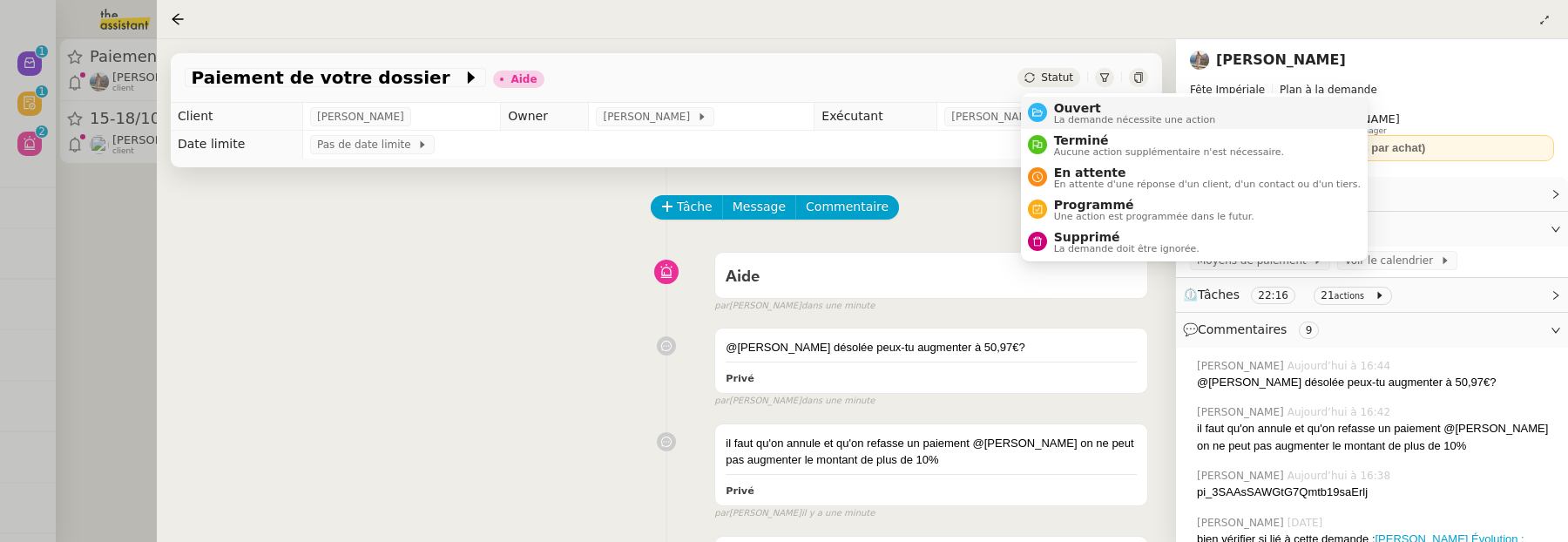
click at [1095, 105] on span "Ouvert" at bounding box center [1135, 108] width 162 height 14
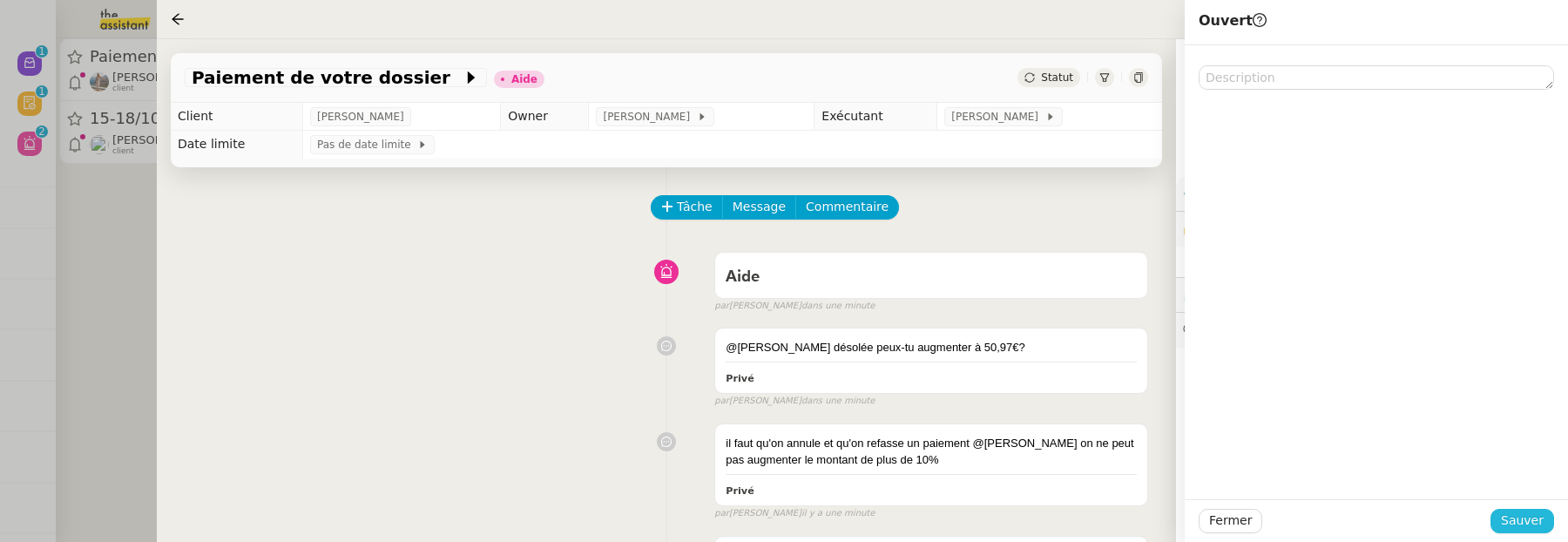
click at [1517, 517] on span "Sauver" at bounding box center [1521, 520] width 43 height 20
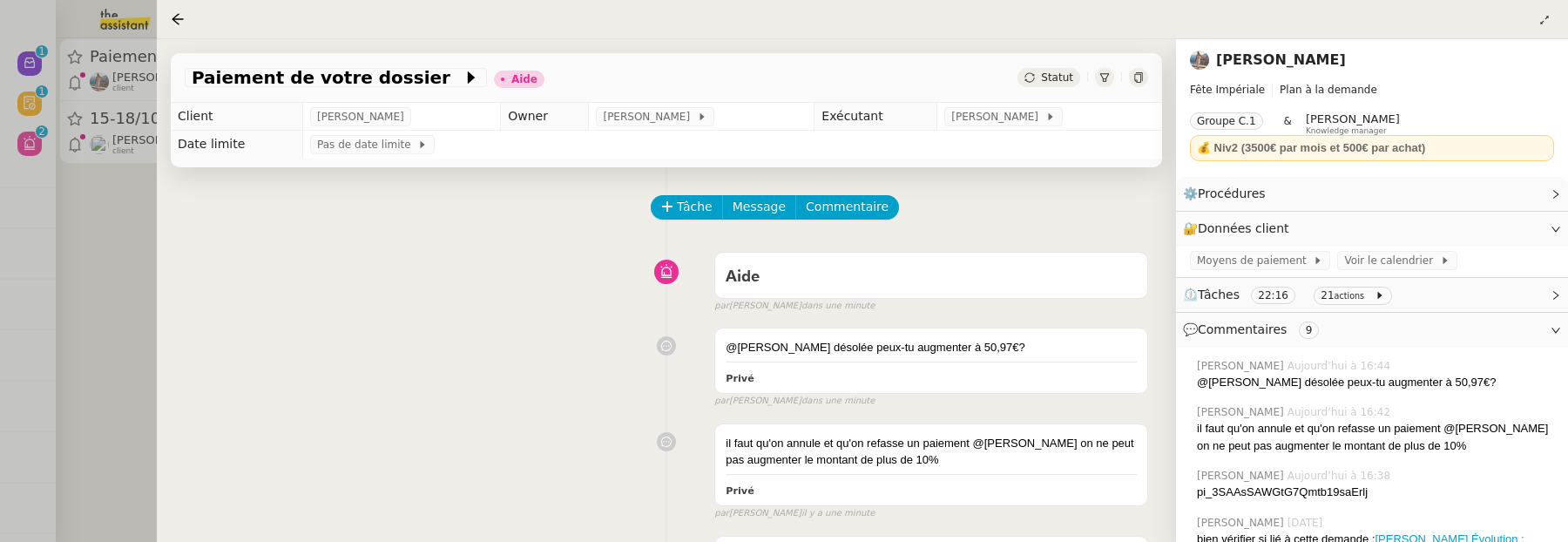
click at [139, 223] on div at bounding box center [784, 271] width 1568 height 542
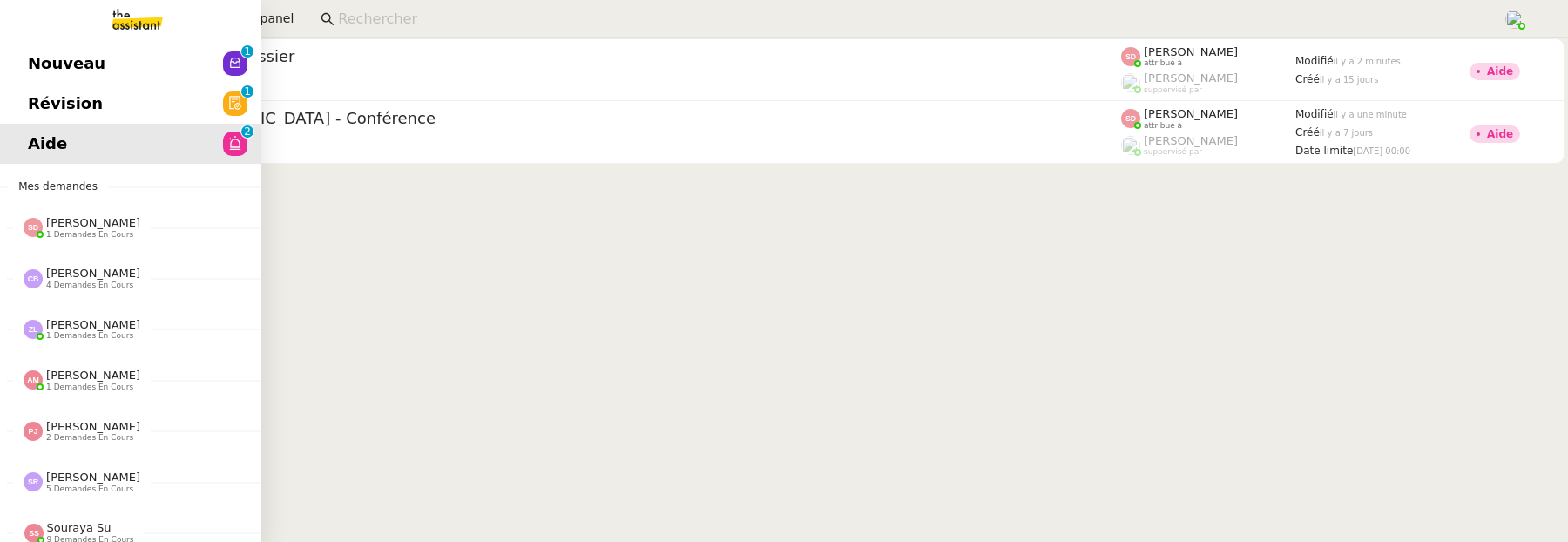
click at [37, 106] on span "Révision" at bounding box center [65, 103] width 75 height 26
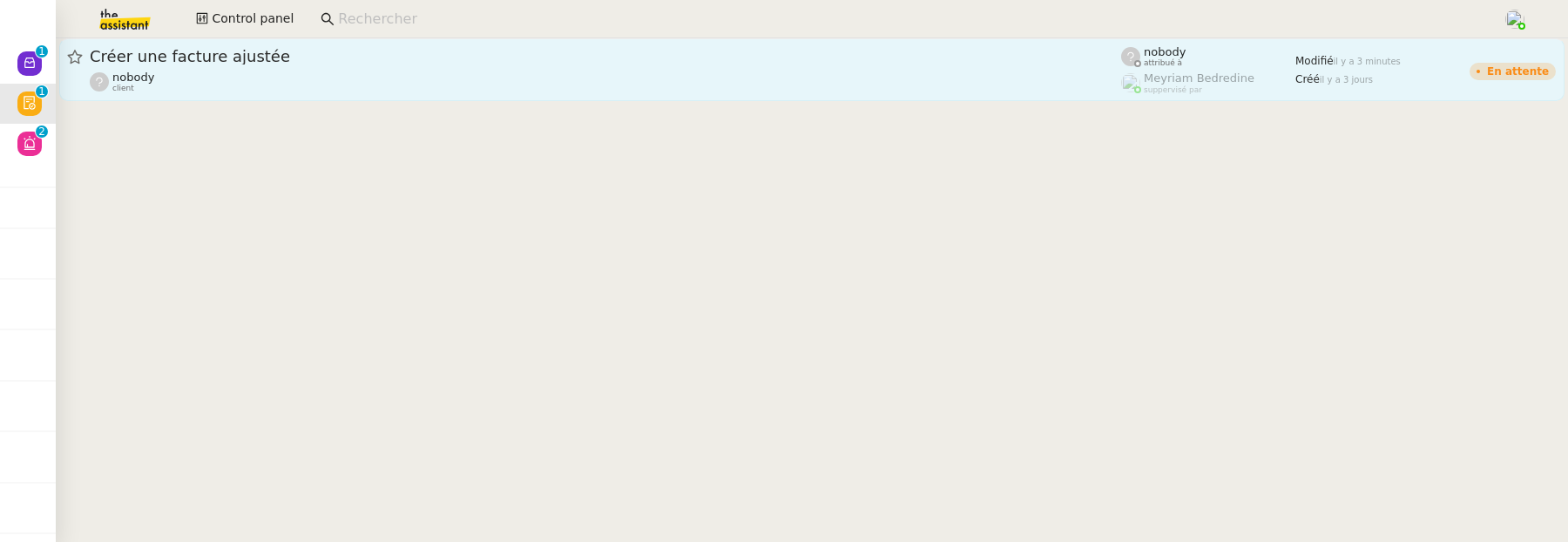
click at [393, 93] on link "Créer une facture ajustée nobody client nobody attribué à [PERSON_NAME] supperv…" at bounding box center [812, 69] width 1506 height 62
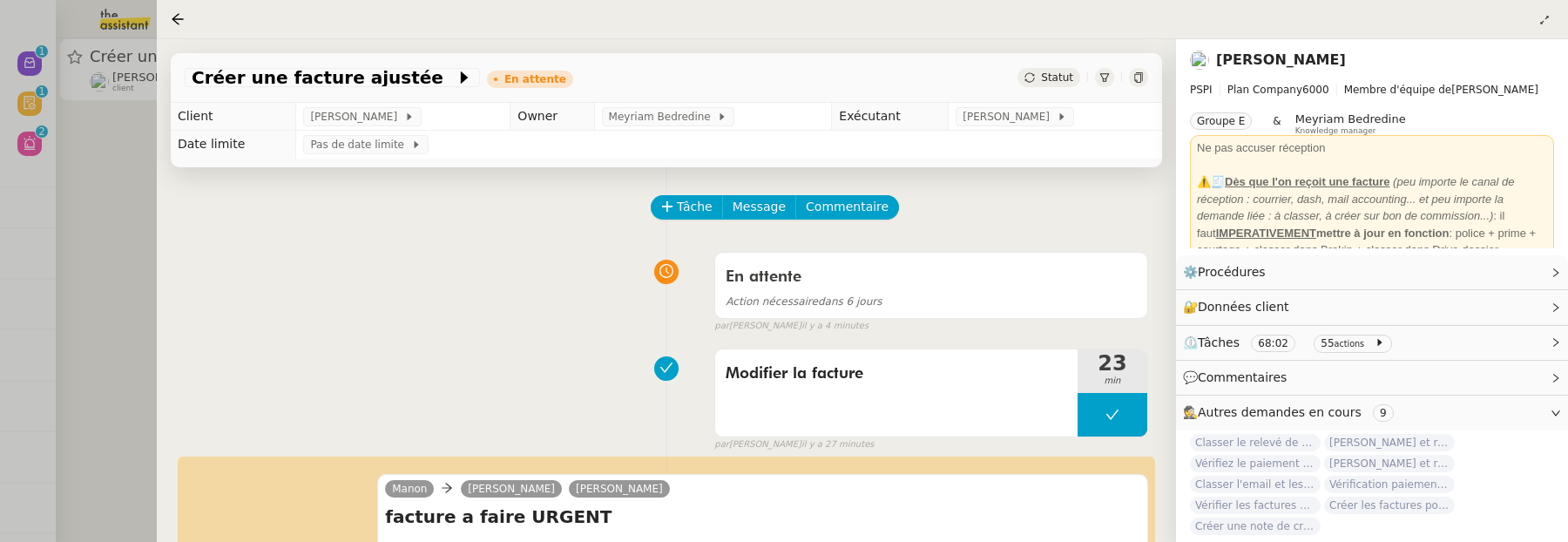
click at [130, 186] on div at bounding box center [784, 271] width 1568 height 542
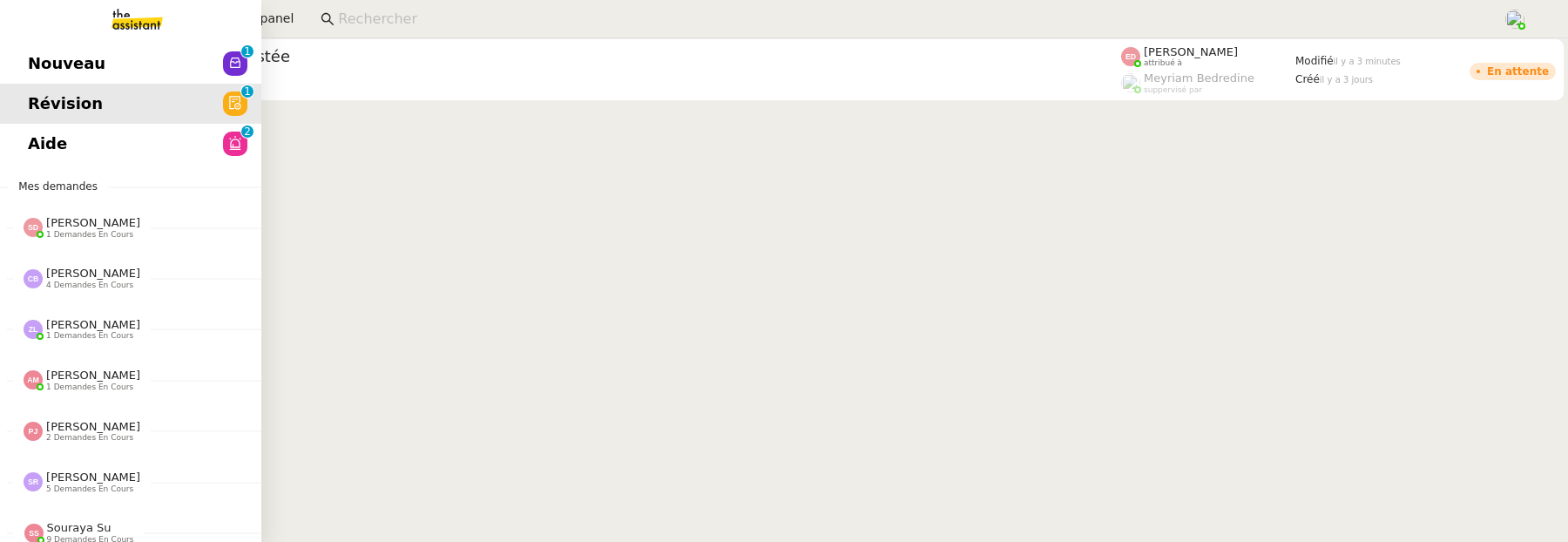
click at [44, 77] on link "Nouveau 0 1 2 3 4 5 6 7 8 9" at bounding box center [131, 63] width 261 height 40
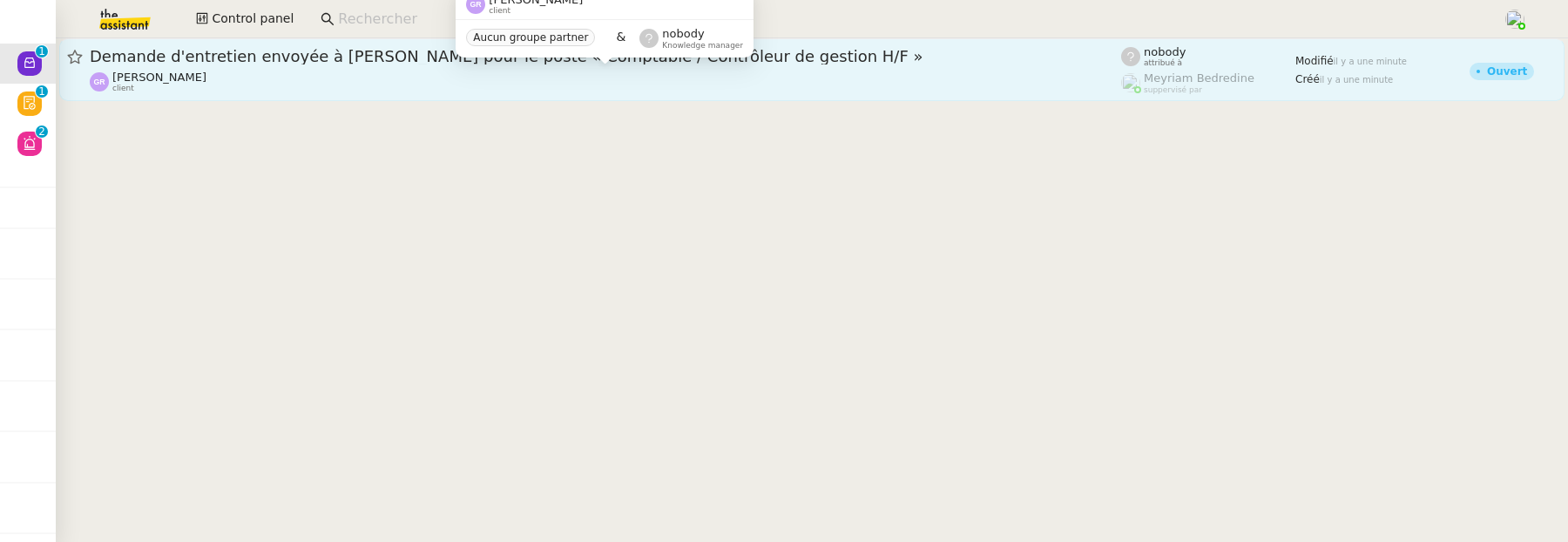
click at [646, 83] on div "[PERSON_NAME] client" at bounding box center [605, 81] width 1031 height 23
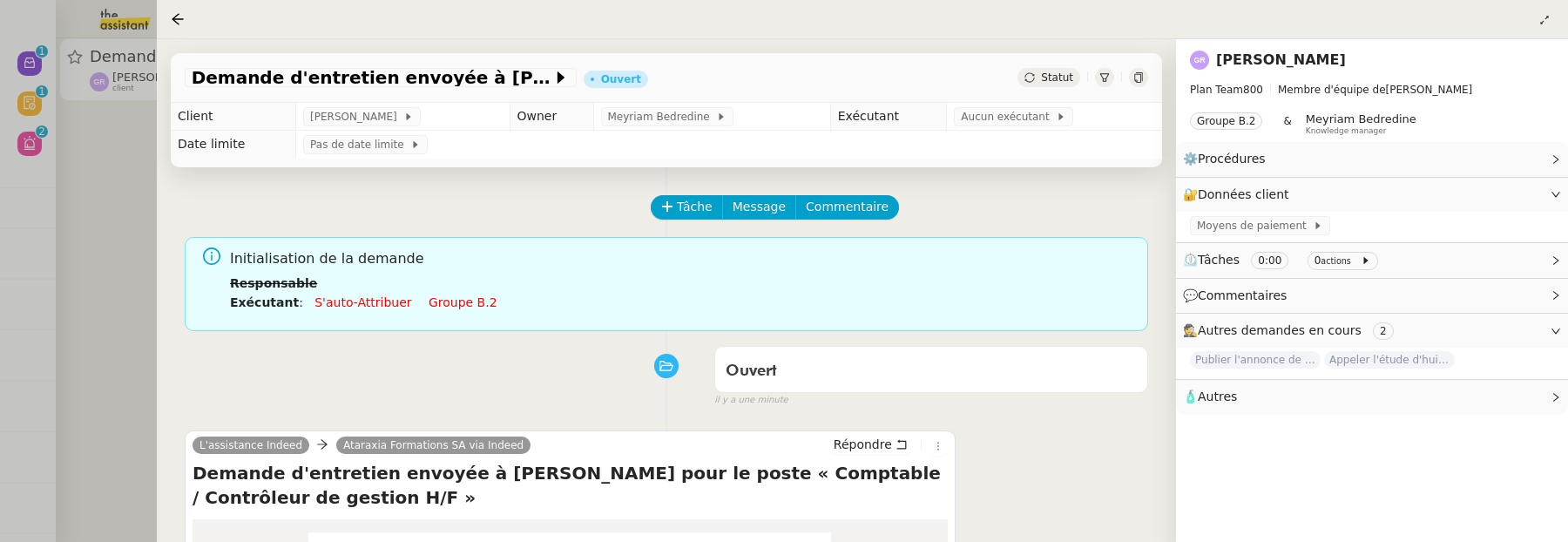
click at [116, 201] on div at bounding box center [784, 271] width 1568 height 542
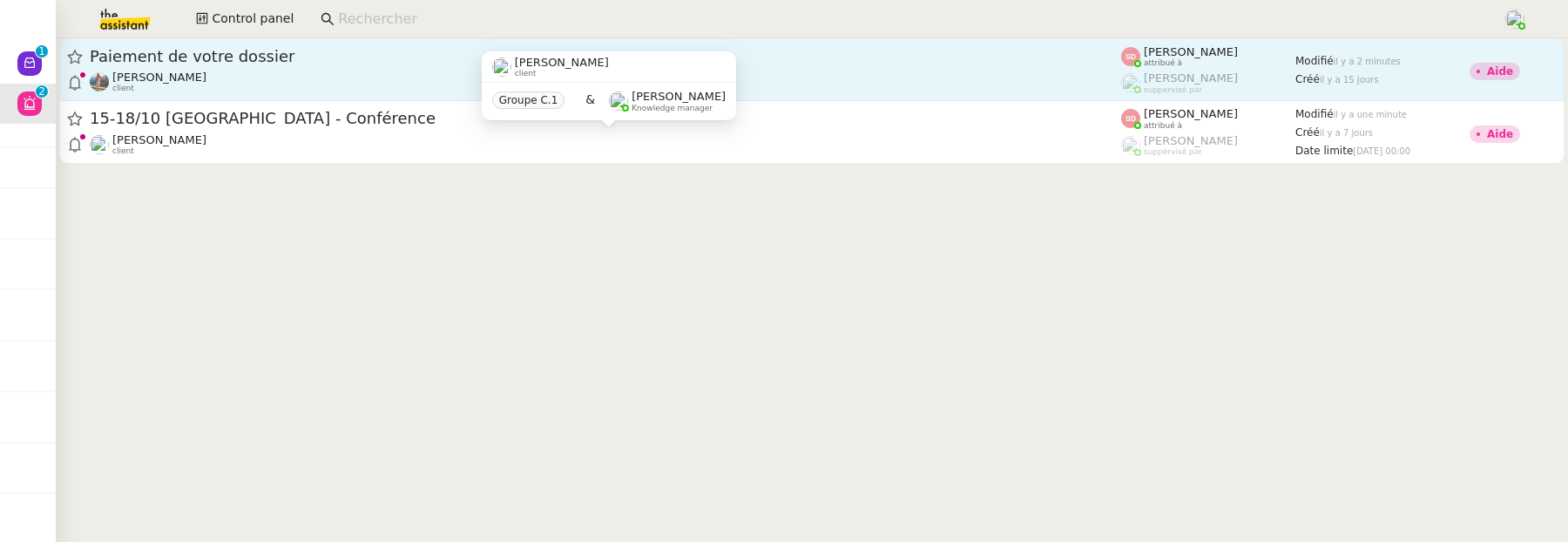
click at [888, 71] on div "[PERSON_NAME] client" at bounding box center [605, 81] width 1031 height 23
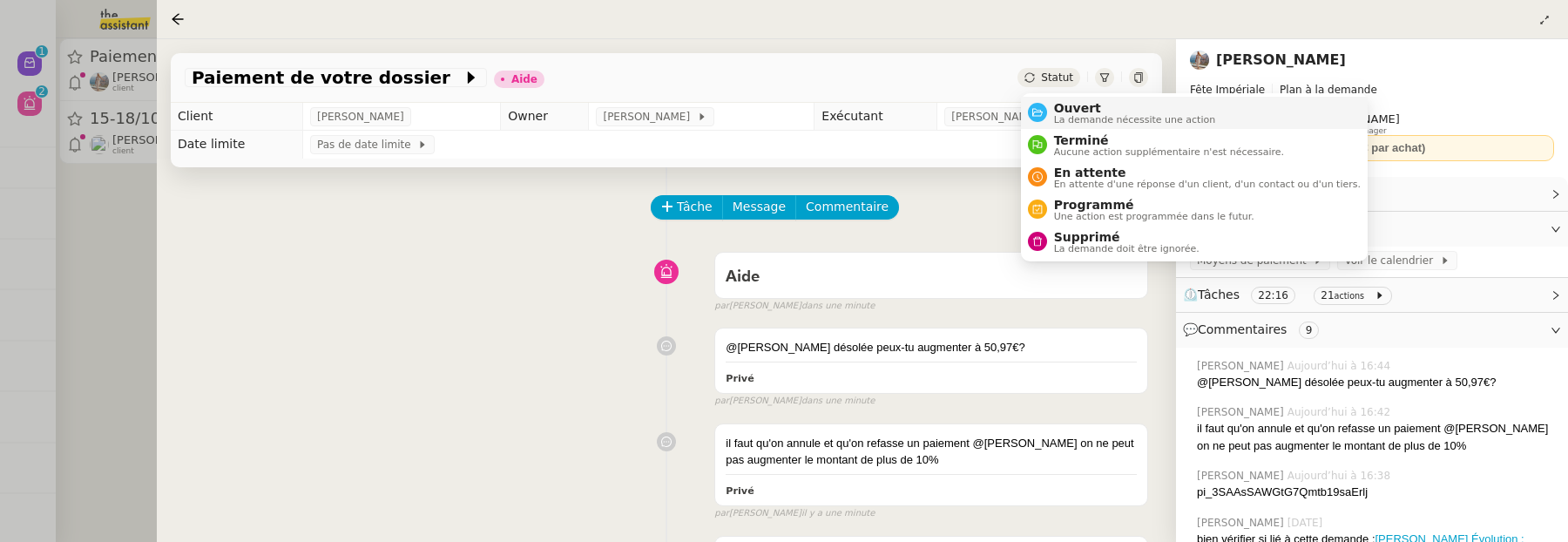
click at [1070, 103] on span "Ouvert" at bounding box center [1135, 108] width 162 height 14
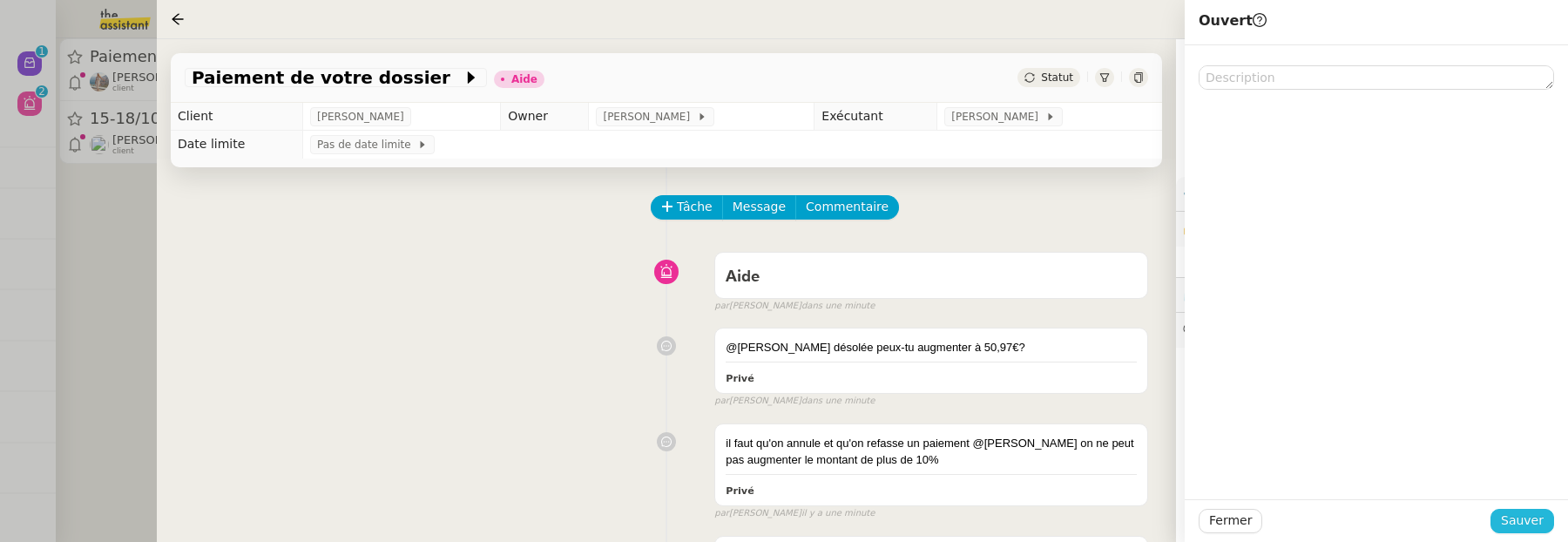
click at [1520, 521] on span "Sauver" at bounding box center [1521, 520] width 43 height 20
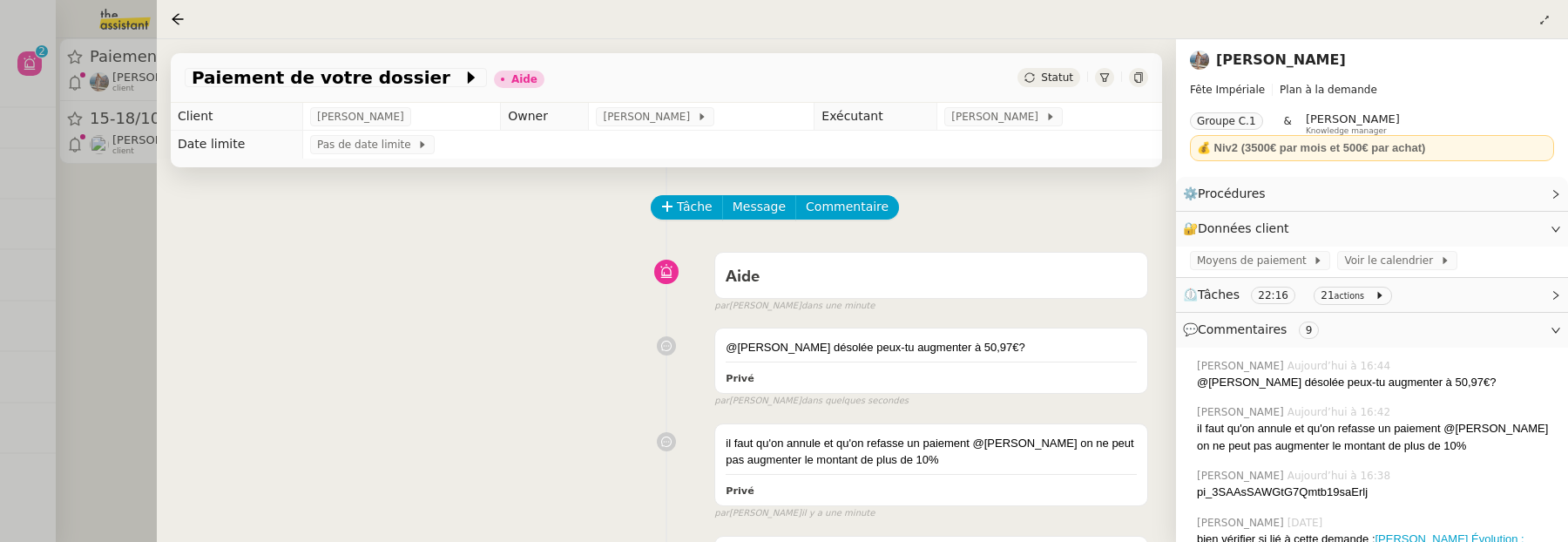
click at [1046, 76] on span "Statut" at bounding box center [1057, 77] width 33 height 12
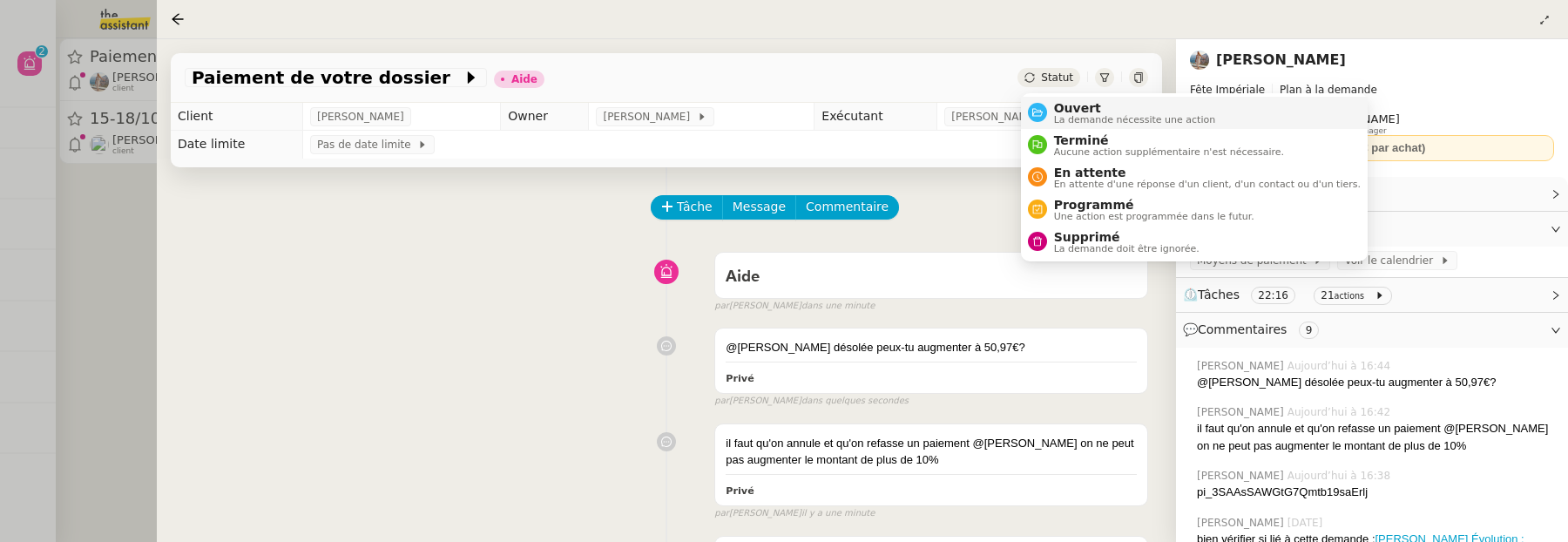
click at [1075, 109] on span "Ouvert" at bounding box center [1135, 108] width 162 height 14
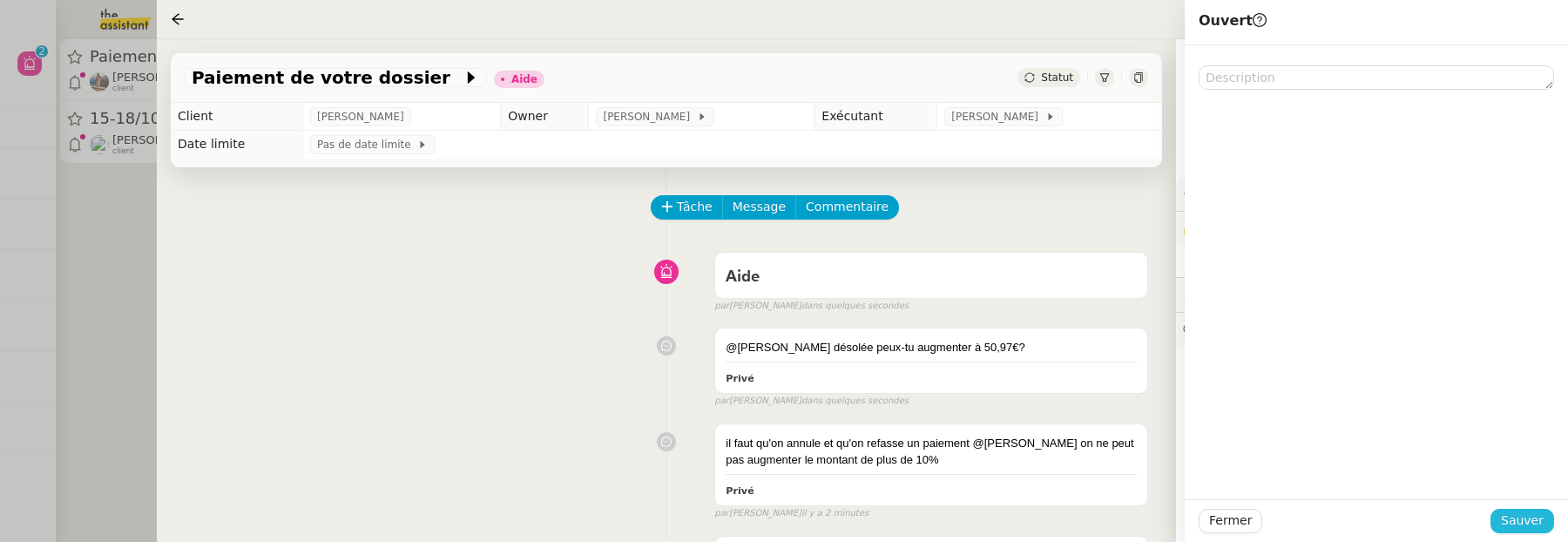
click at [1537, 513] on span "Sauver" at bounding box center [1521, 520] width 43 height 20
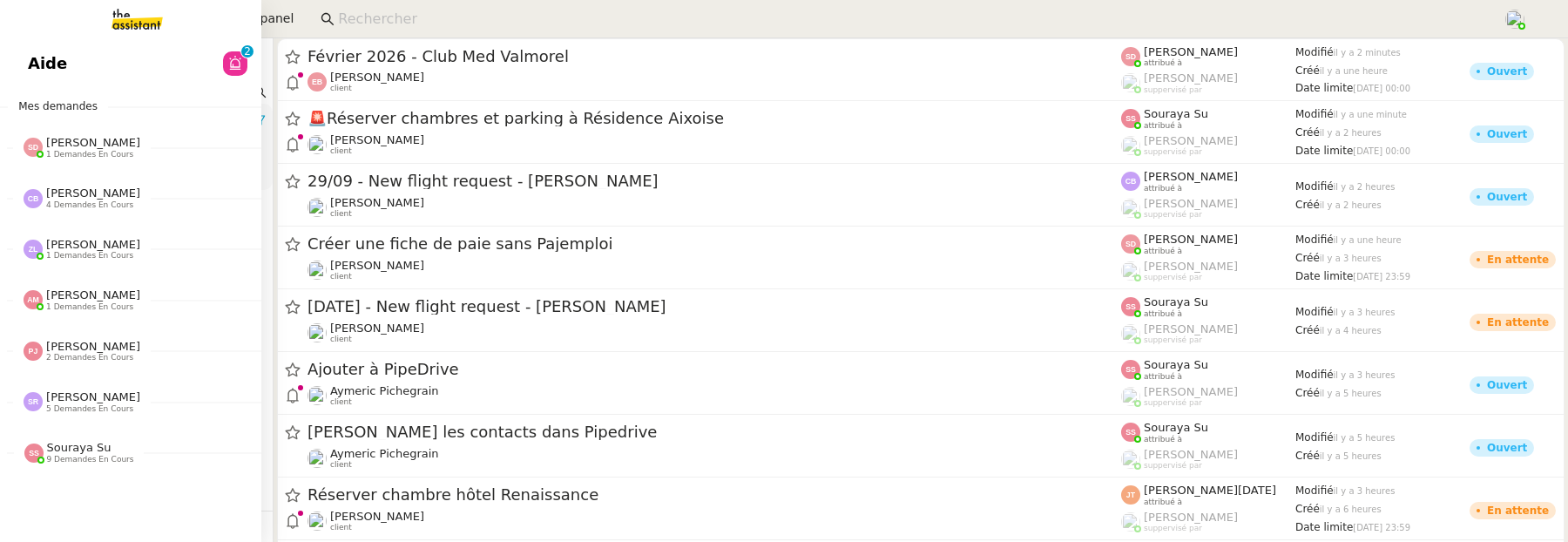
click at [34, 59] on span "Aide" at bounding box center [48, 63] width 40 height 26
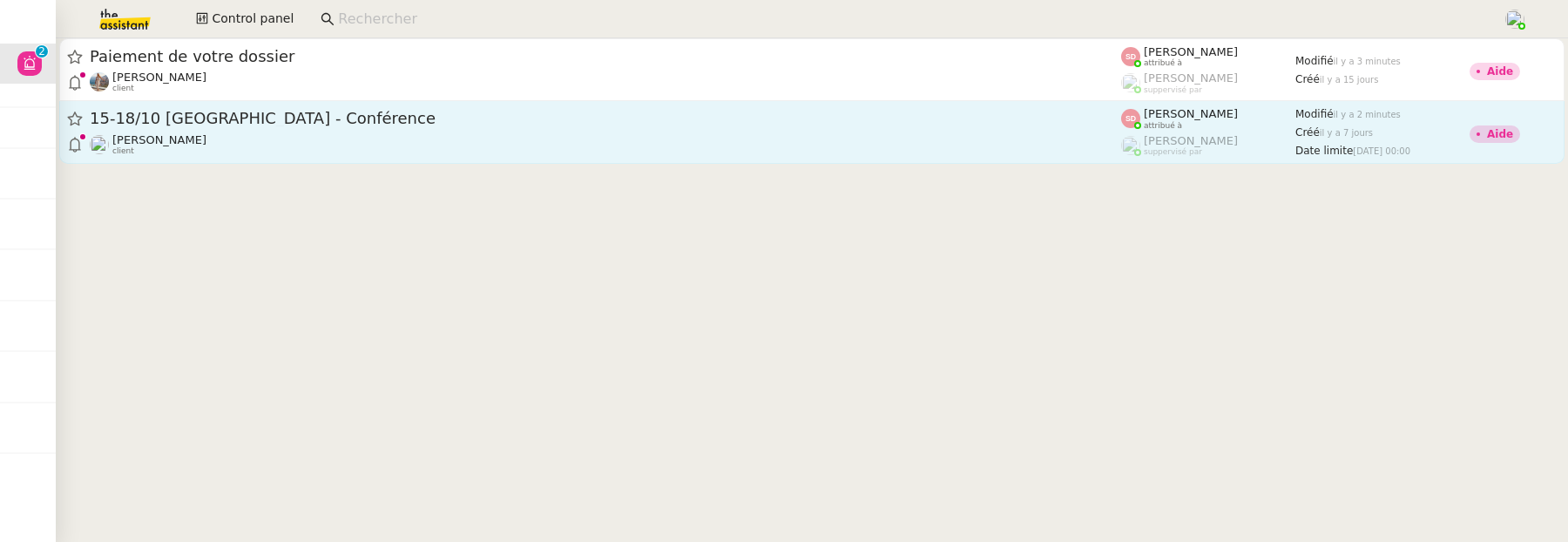
click at [430, 101] on link "15-18/10 Barcelone - Conférence [PERSON_NAME] client [PERSON_NAME] attribué à […" at bounding box center [812, 132] width 1506 height 62
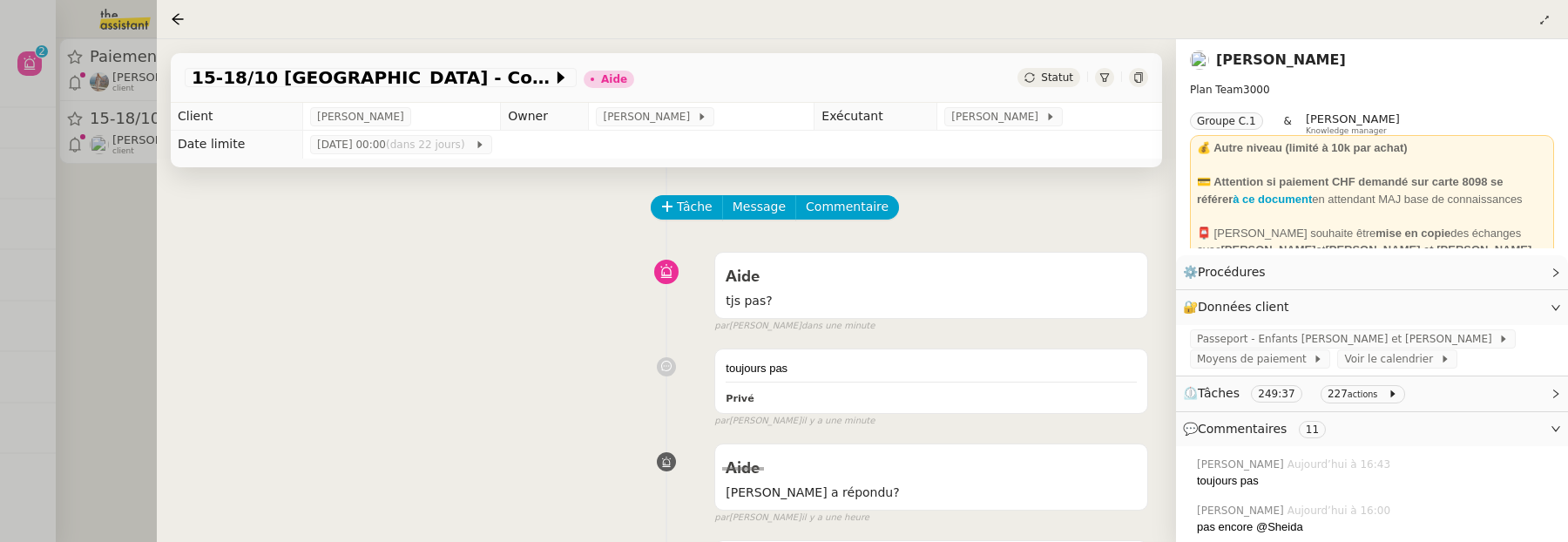
click at [1052, 69] on div "Statut" at bounding box center [1048, 77] width 62 height 19
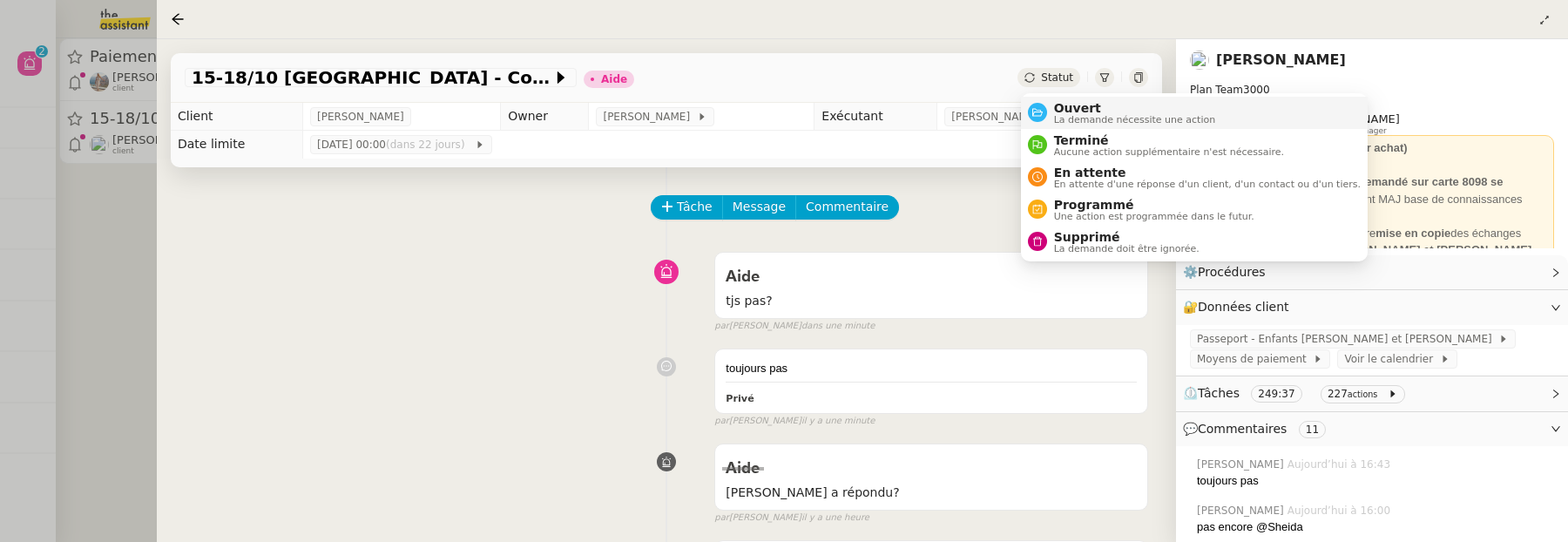
click at [1095, 105] on span "Ouvert" at bounding box center [1135, 108] width 162 height 14
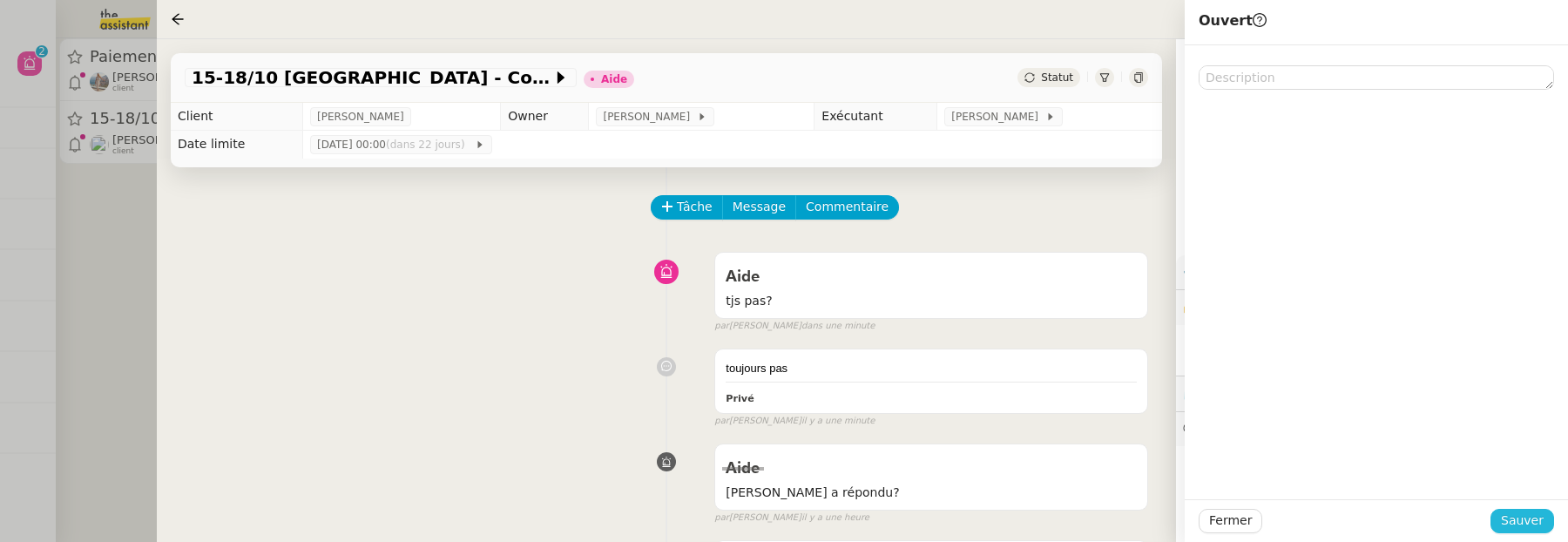
click at [1529, 529] on span "Sauver" at bounding box center [1521, 520] width 43 height 20
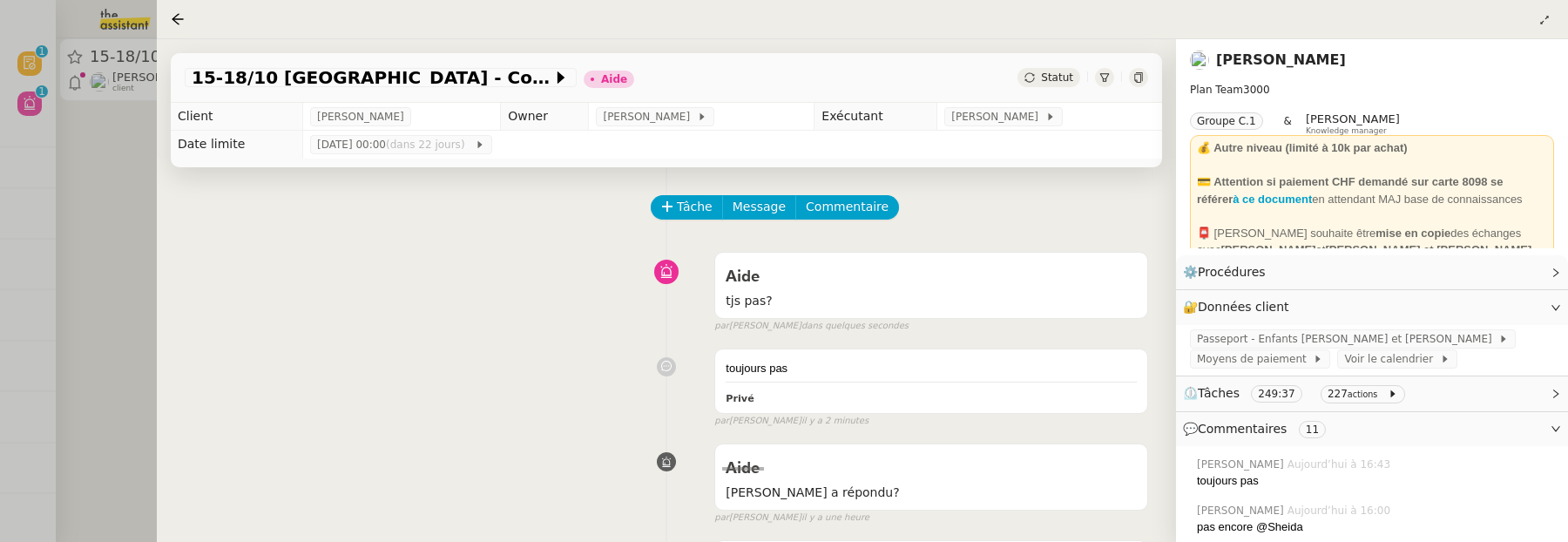
click at [1057, 83] on span "Statut" at bounding box center [1057, 77] width 33 height 12
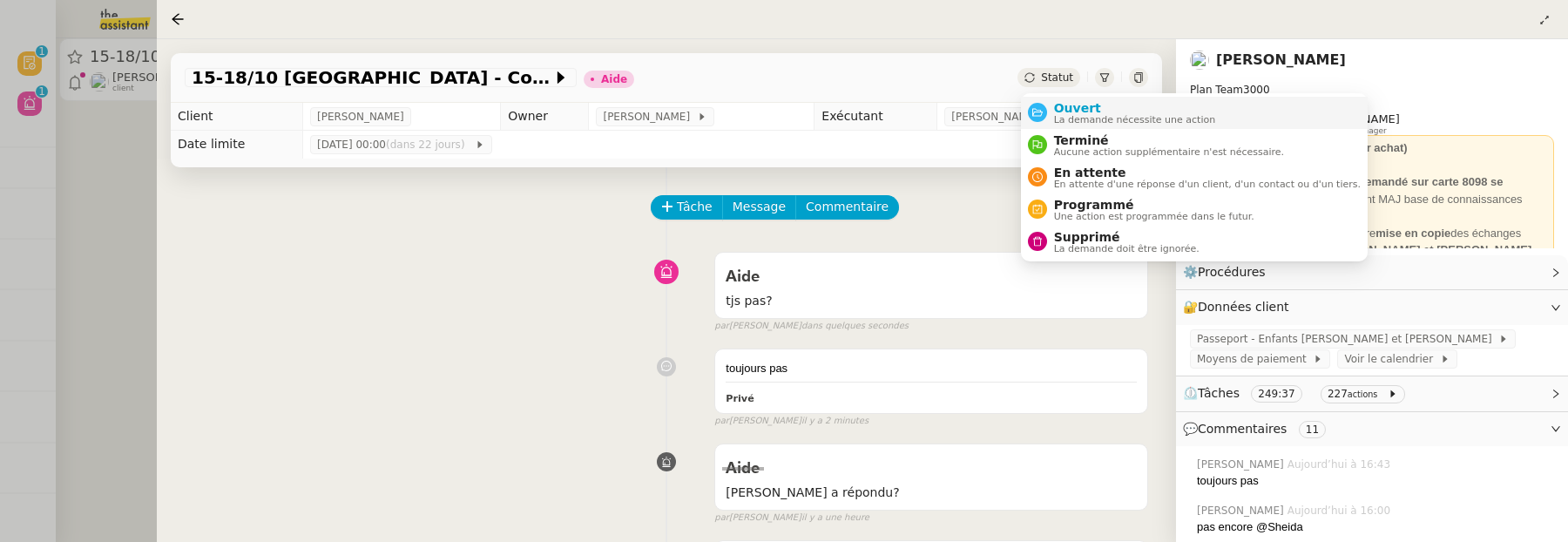
click at [1072, 104] on span "Ouvert" at bounding box center [1135, 108] width 162 height 14
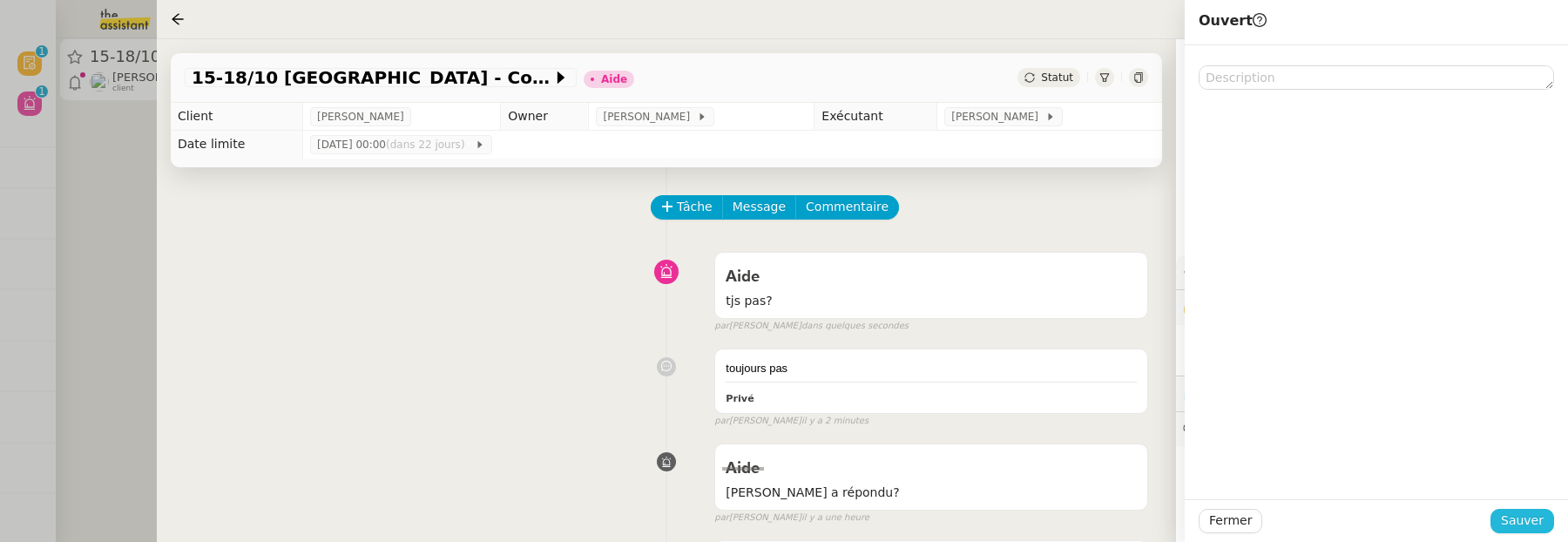
click at [1524, 521] on span "Sauver" at bounding box center [1521, 520] width 43 height 20
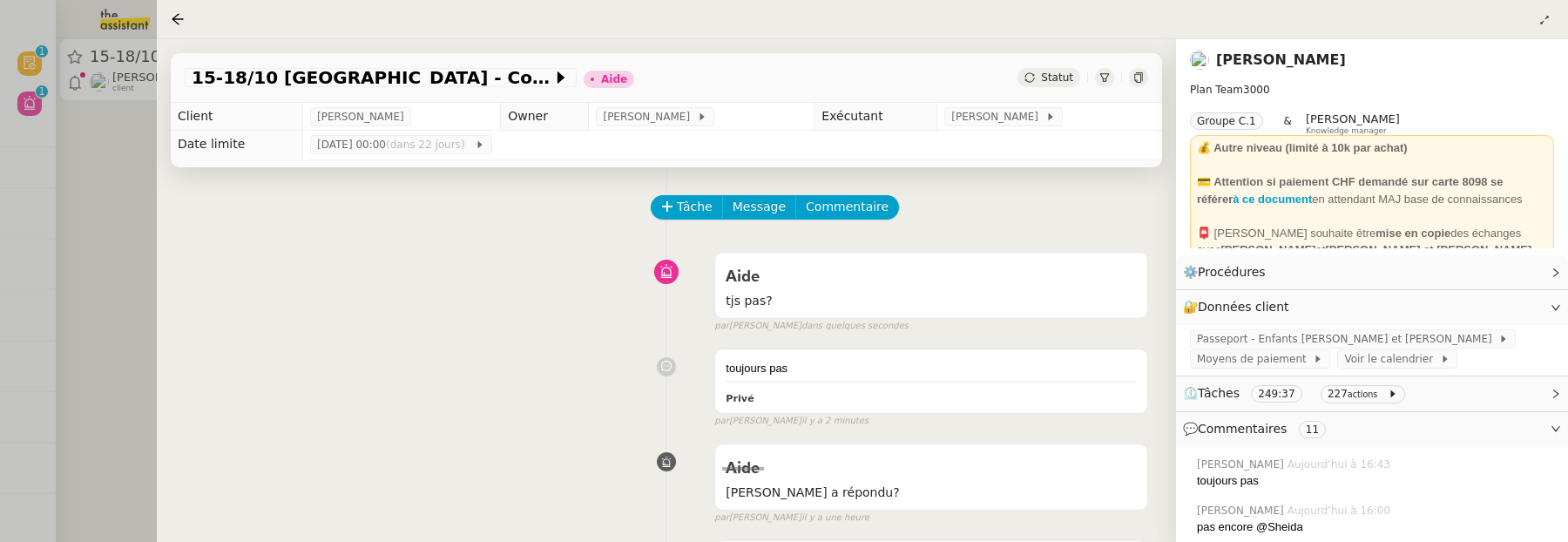
click at [1140, 72] on div at bounding box center [1138, 77] width 19 height 19
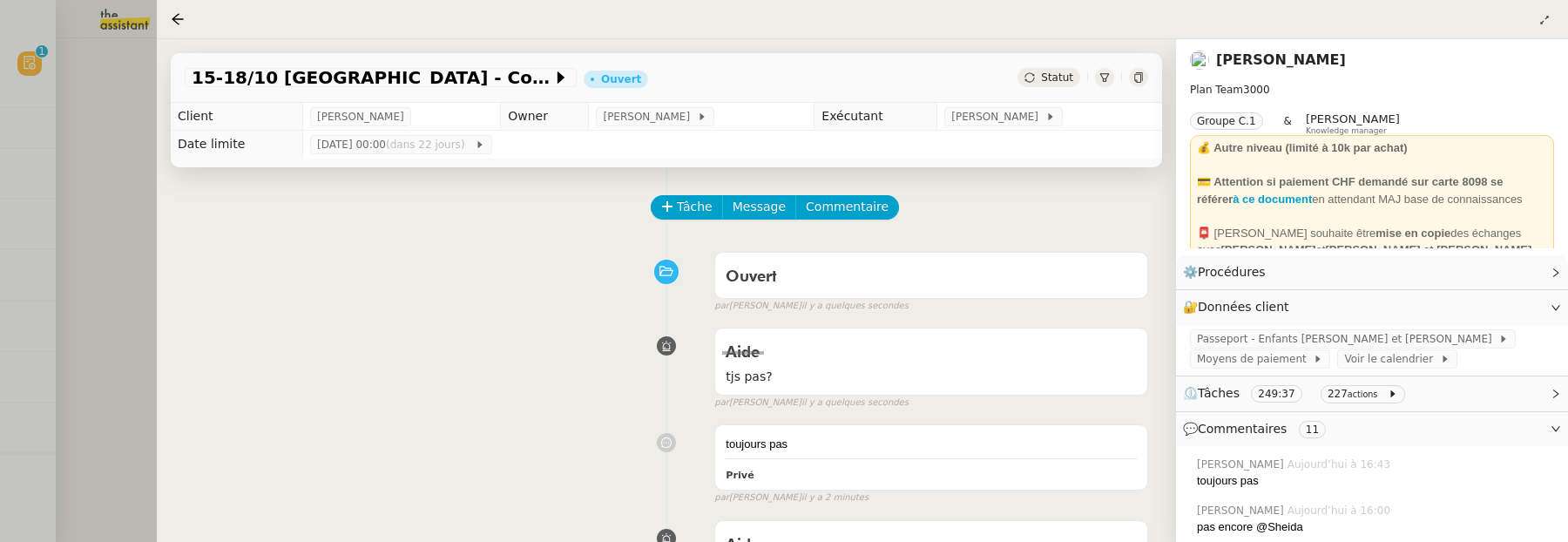
click at [40, 70] on div at bounding box center [784, 271] width 1568 height 542
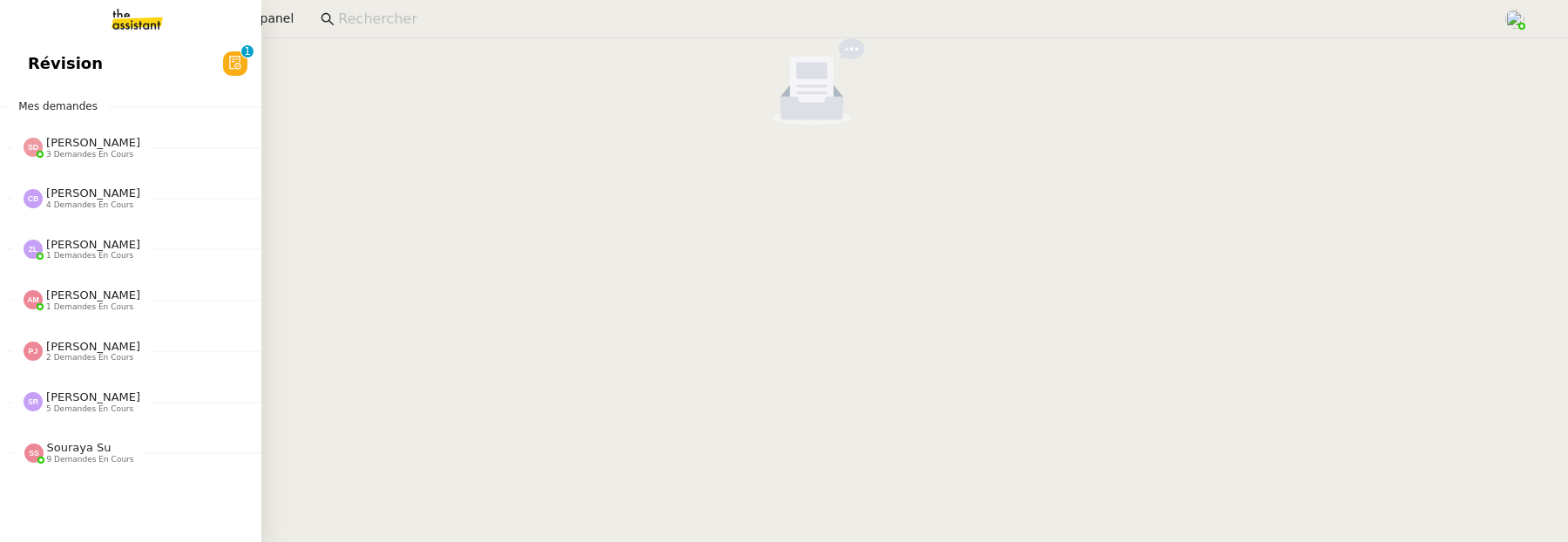
click at [32, 65] on link "Révision 0 1 2 3 4 5 6 7 8 9" at bounding box center [131, 63] width 261 height 40
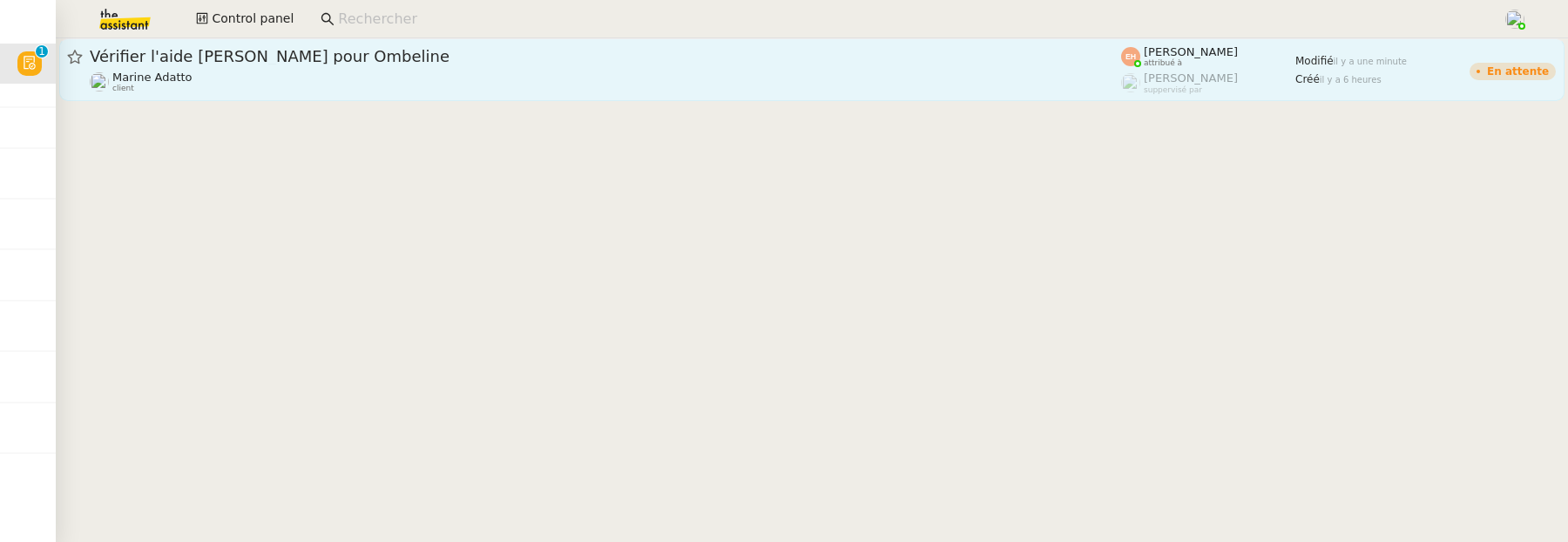
click at [408, 72] on div "Marine Adatto client" at bounding box center [605, 81] width 1031 height 23
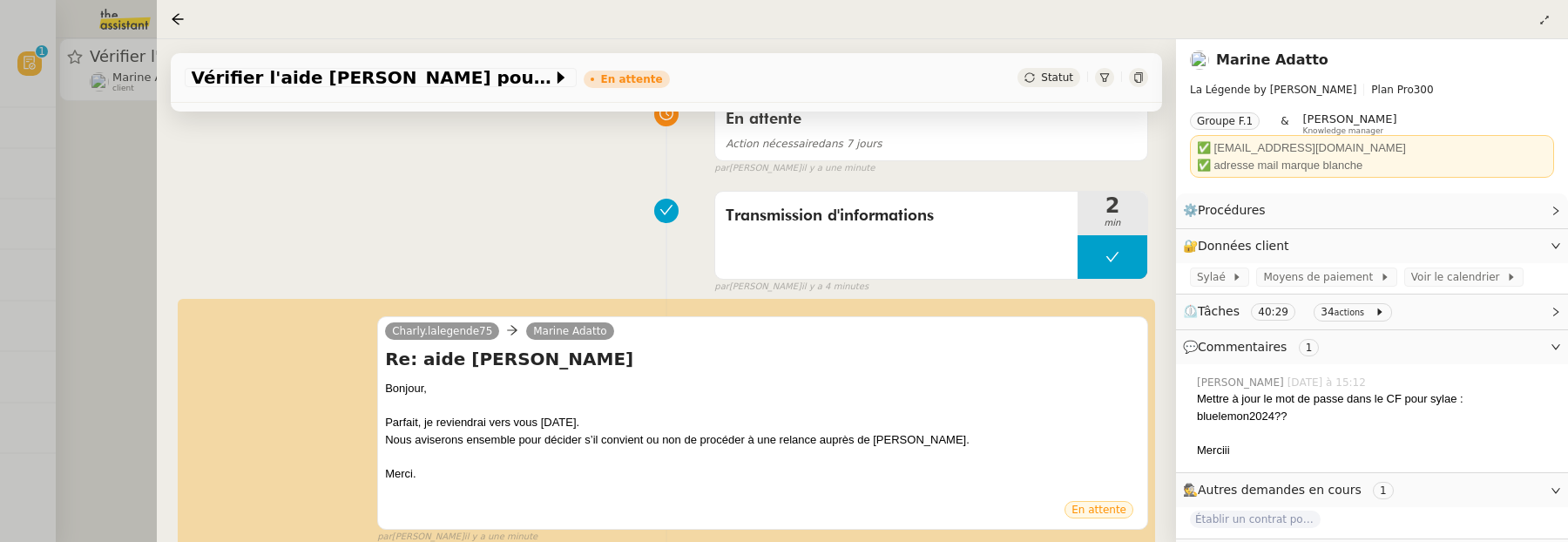
scroll to position [159, 0]
click at [153, 264] on div at bounding box center [784, 271] width 1568 height 542
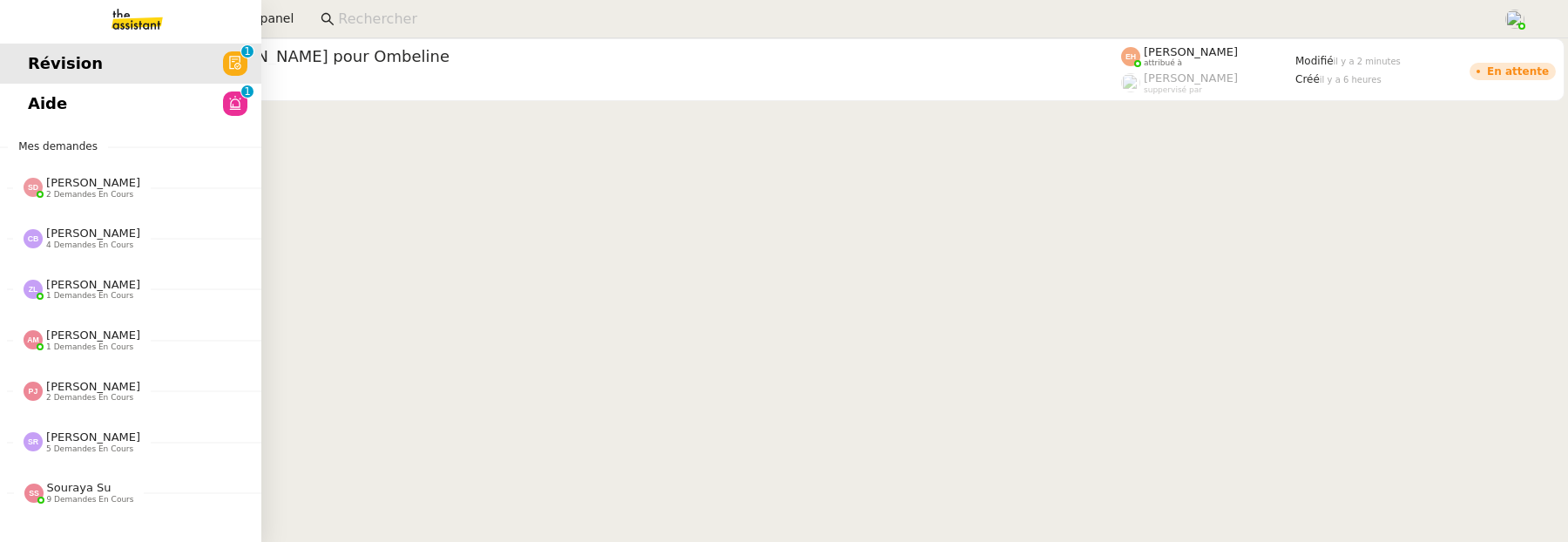
click at [44, 115] on span "Aide" at bounding box center [48, 103] width 40 height 26
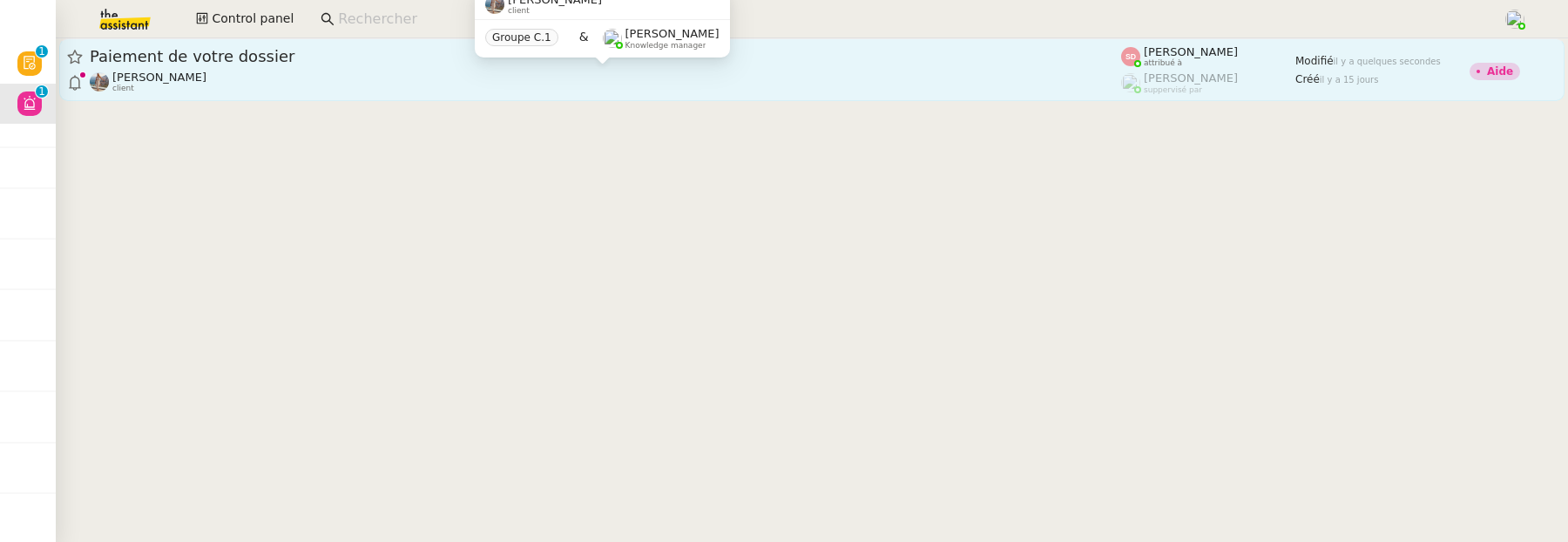
click at [509, 71] on div "Laura Gauthier client" at bounding box center [605, 81] width 1031 height 23
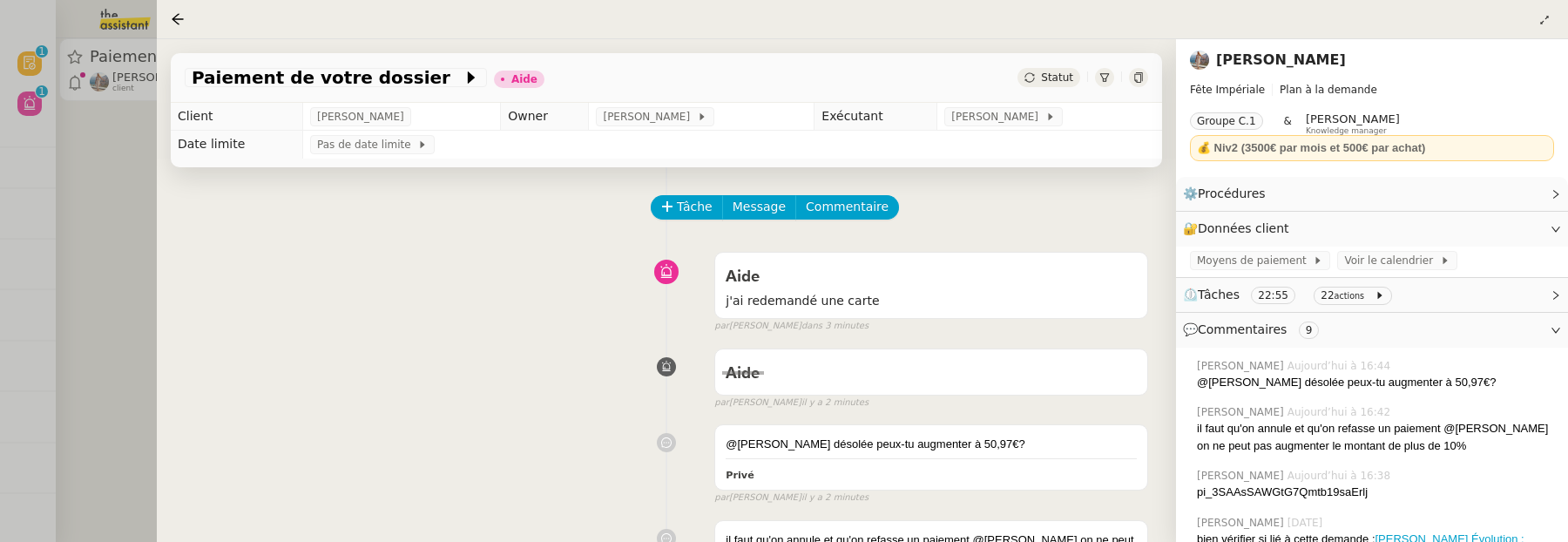
click at [1264, 61] on link "[PERSON_NAME]" at bounding box center [1281, 59] width 130 height 17
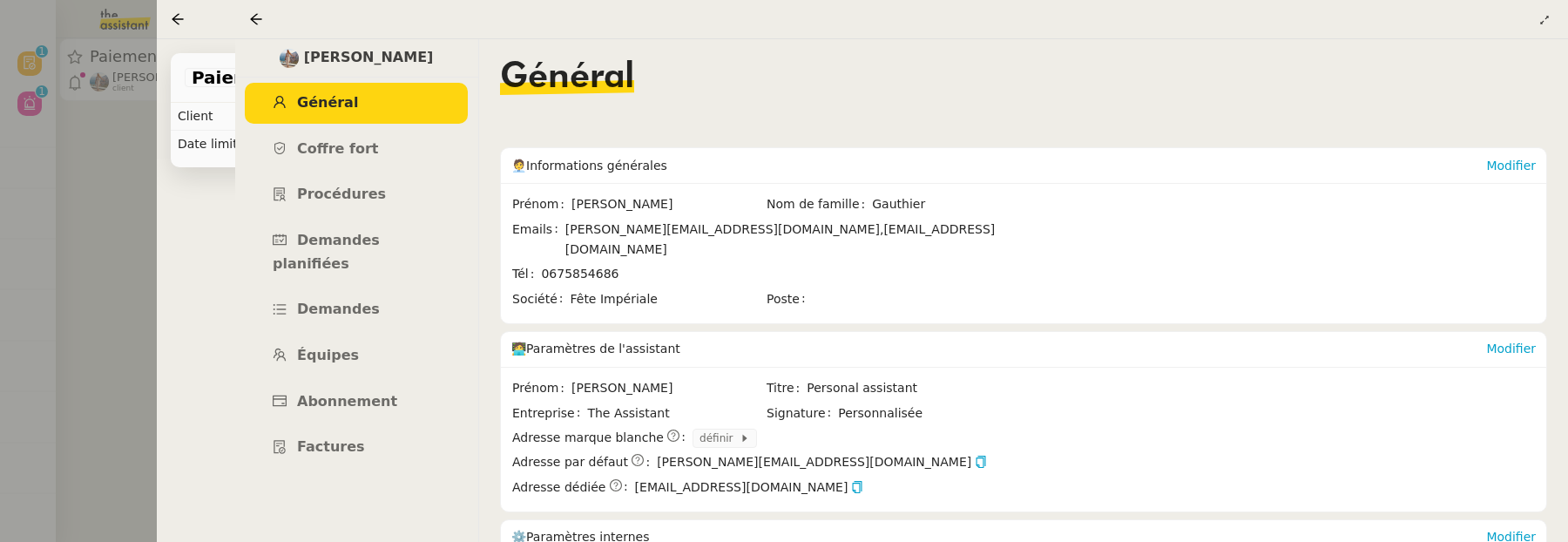
scroll to position [181, 0]
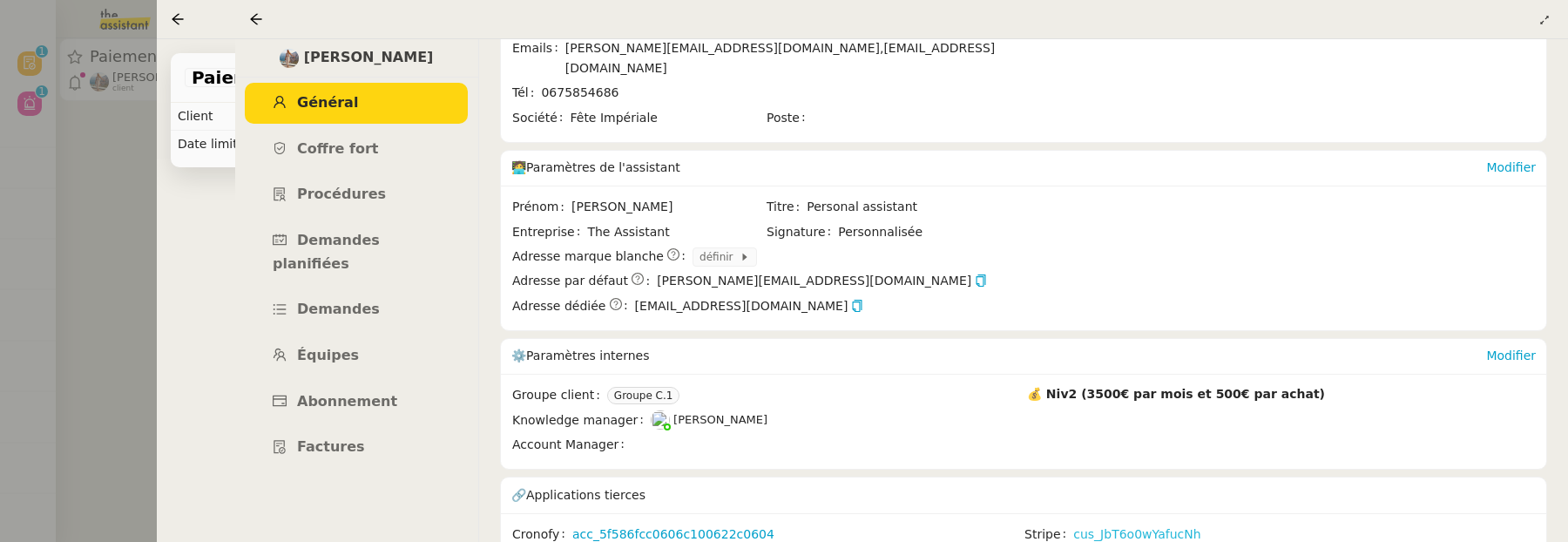
click at [1180, 524] on link "cus_JbT6o0wYafucNh" at bounding box center [1136, 534] width 127 height 20
click at [259, 16] on icon at bounding box center [257, 19] width 14 height 14
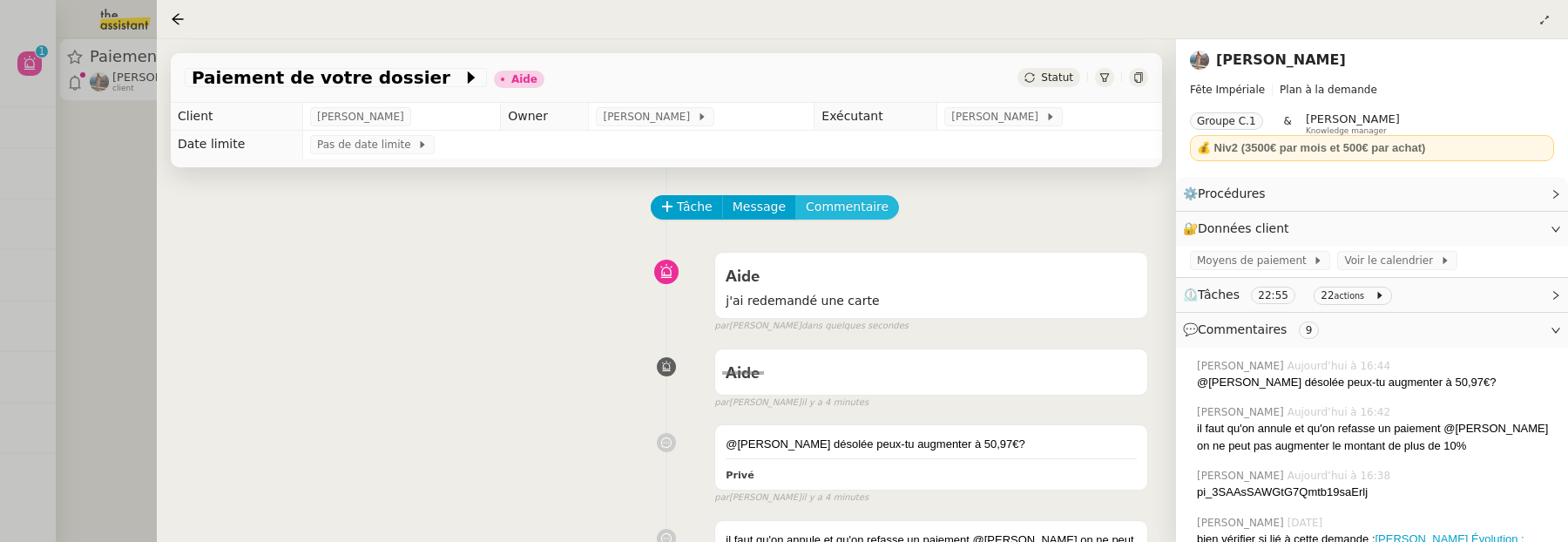
click at [850, 210] on span "Commentaire" at bounding box center [847, 207] width 83 height 20
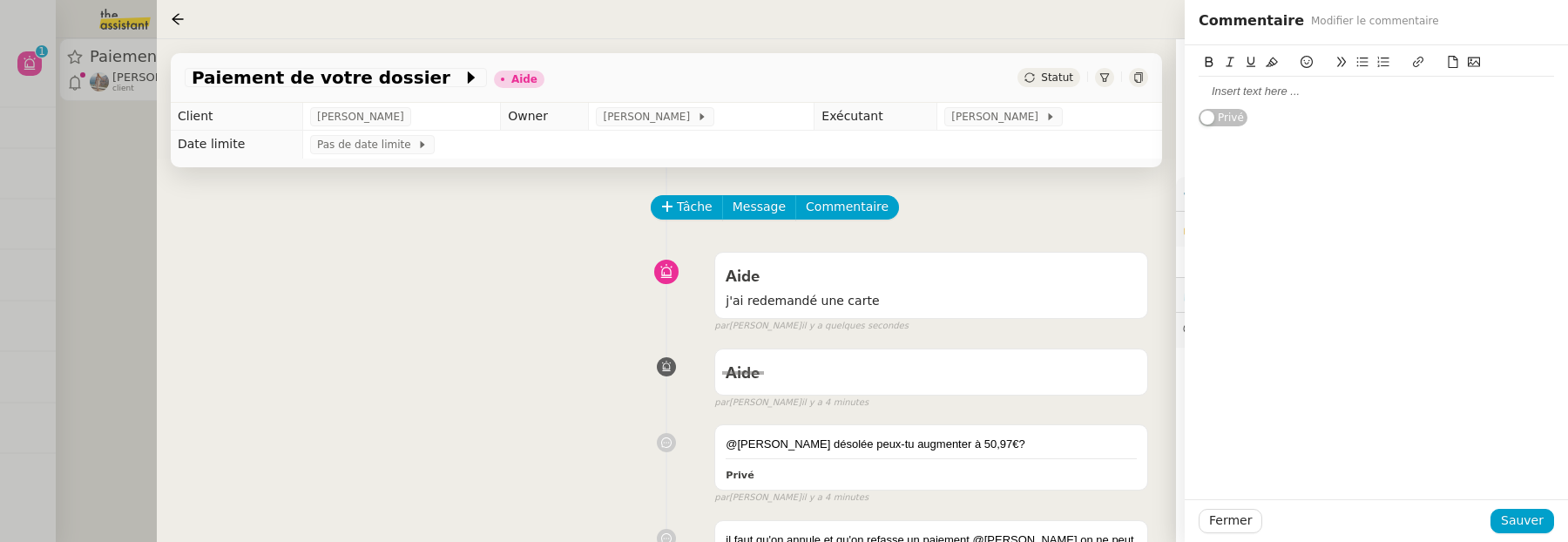
click at [1354, 96] on div at bounding box center [1376, 91] width 356 height 16
click at [1520, 509] on button "Sauver" at bounding box center [1522, 521] width 63 height 25
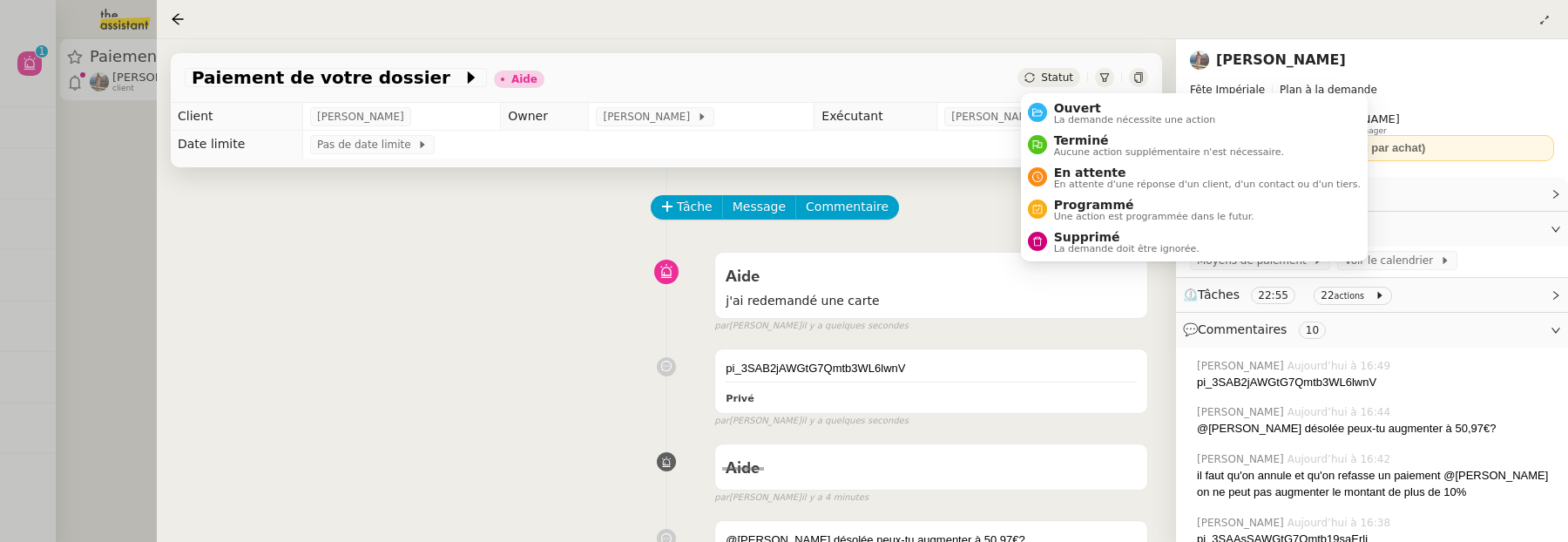
click at [1064, 78] on span "Statut" at bounding box center [1057, 77] width 33 height 12
click at [1081, 103] on span "Ouvert" at bounding box center [1135, 108] width 162 height 14
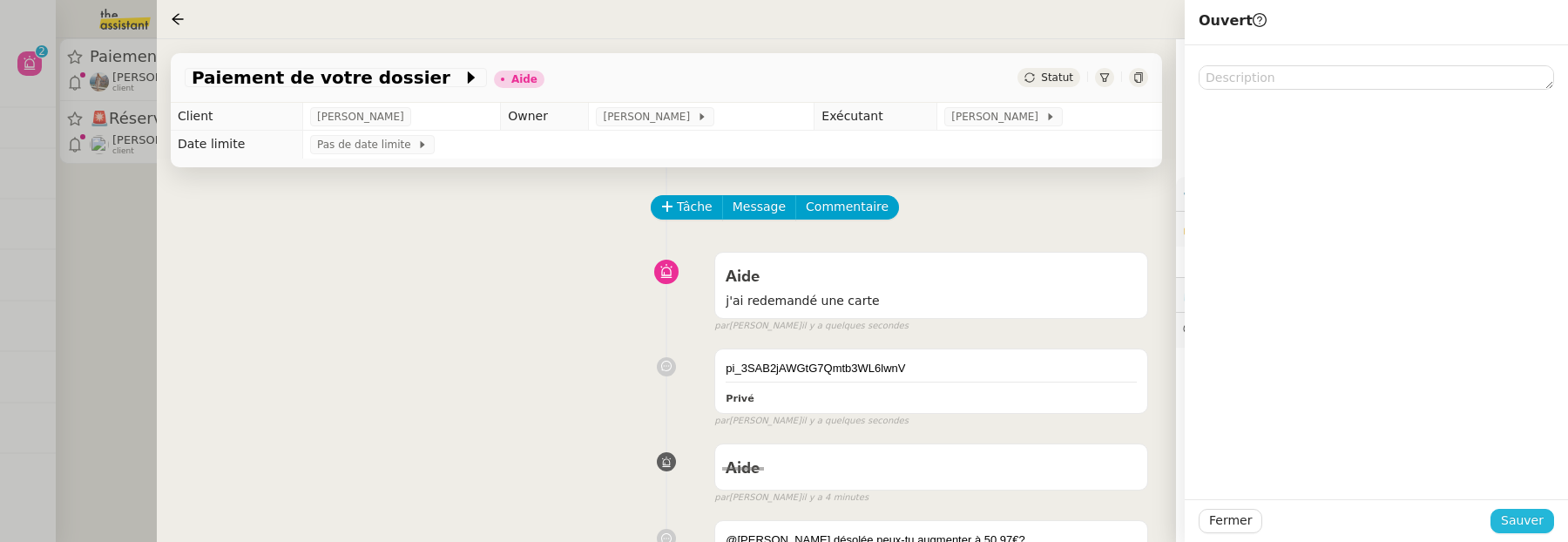
click at [1530, 527] on span "Sauver" at bounding box center [1521, 520] width 43 height 20
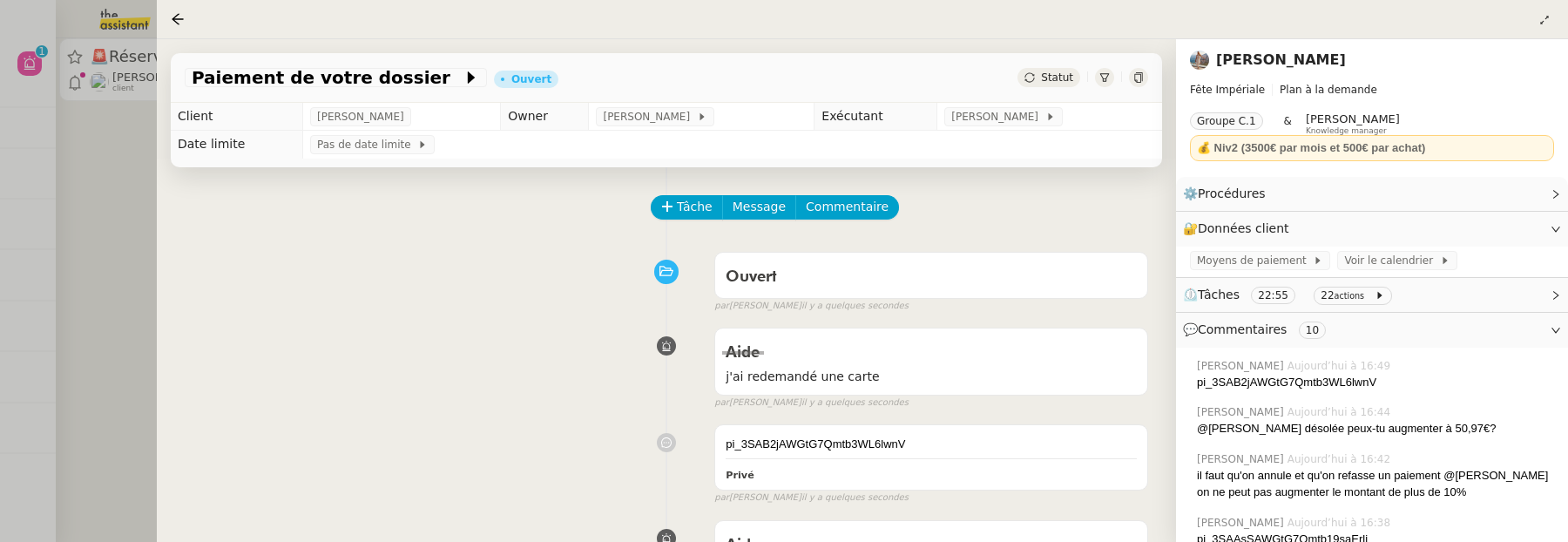
click at [119, 221] on div at bounding box center [784, 271] width 1568 height 542
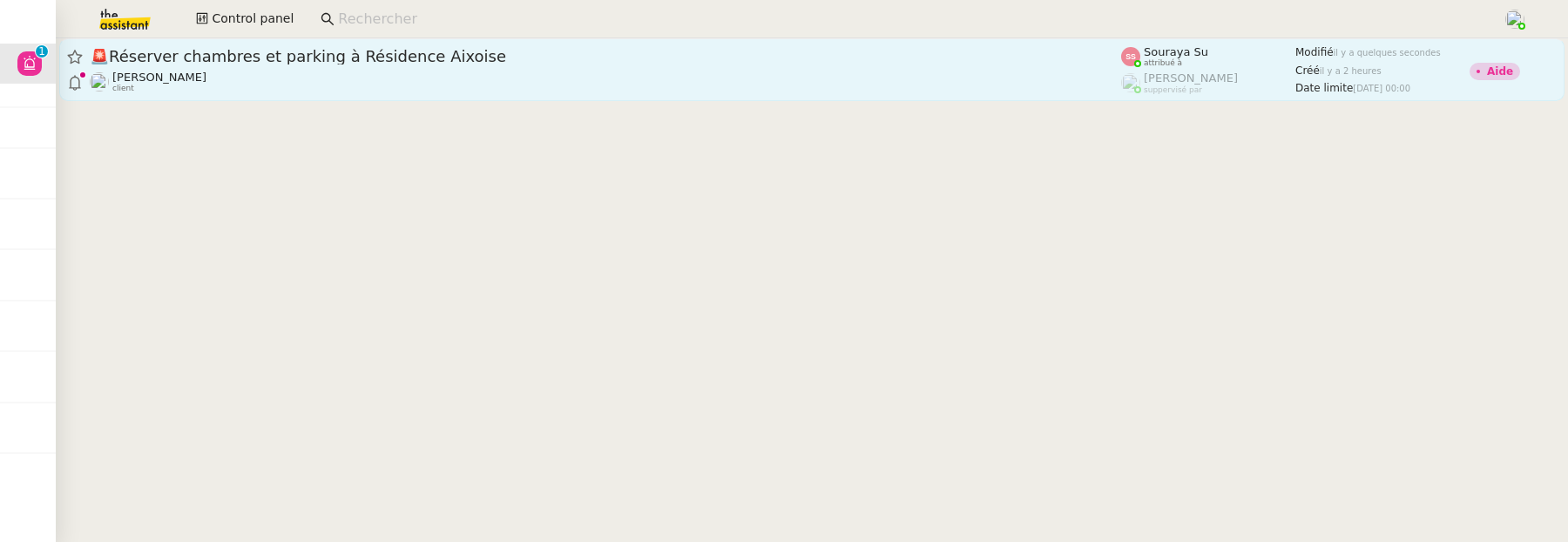
click at [343, 98] on link "🚨 Réserver chambres et parking à Résidence Aixoise Florian Parant client Souray…" at bounding box center [812, 69] width 1506 height 62
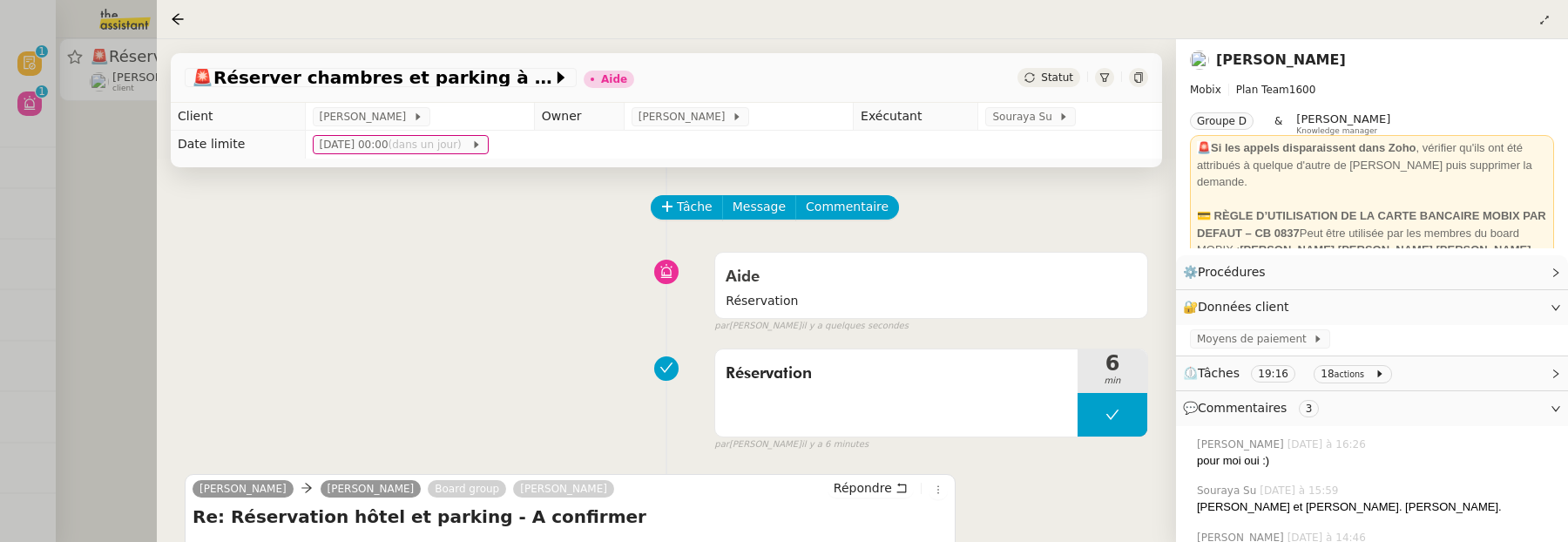
click at [1253, 57] on link "[PERSON_NAME]" at bounding box center [1281, 59] width 130 height 17
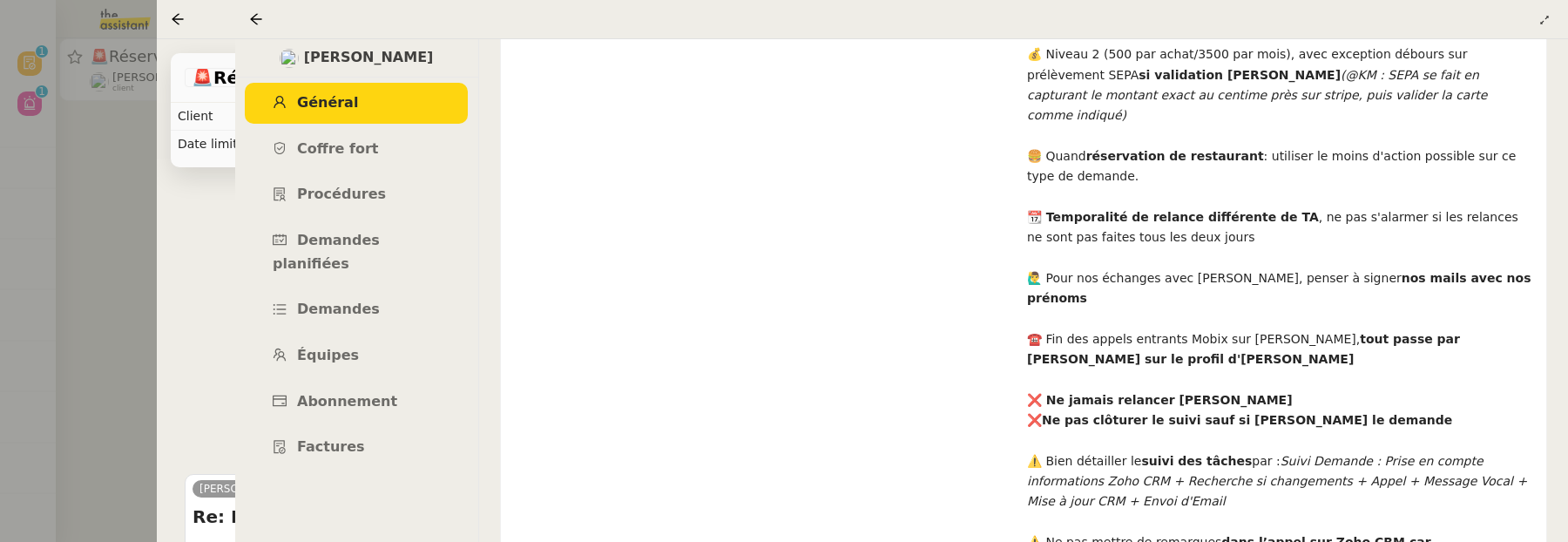
scroll to position [961, 0]
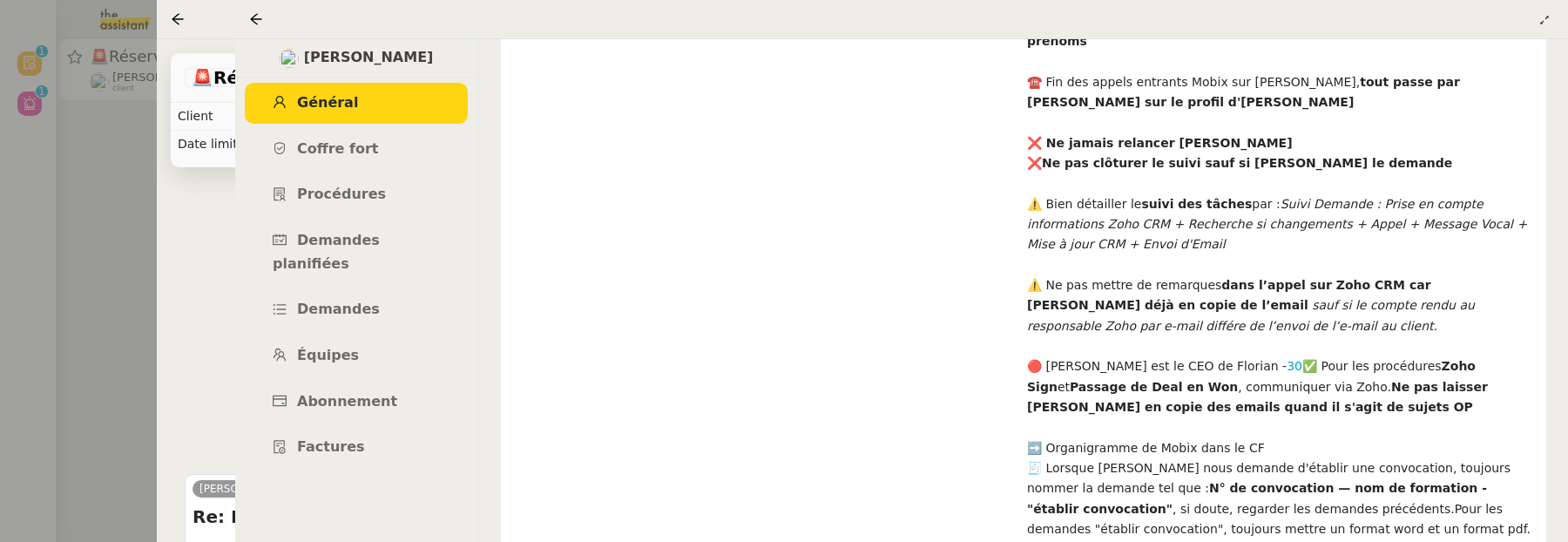
click at [257, 17] on icon at bounding box center [257, 19] width 14 height 14
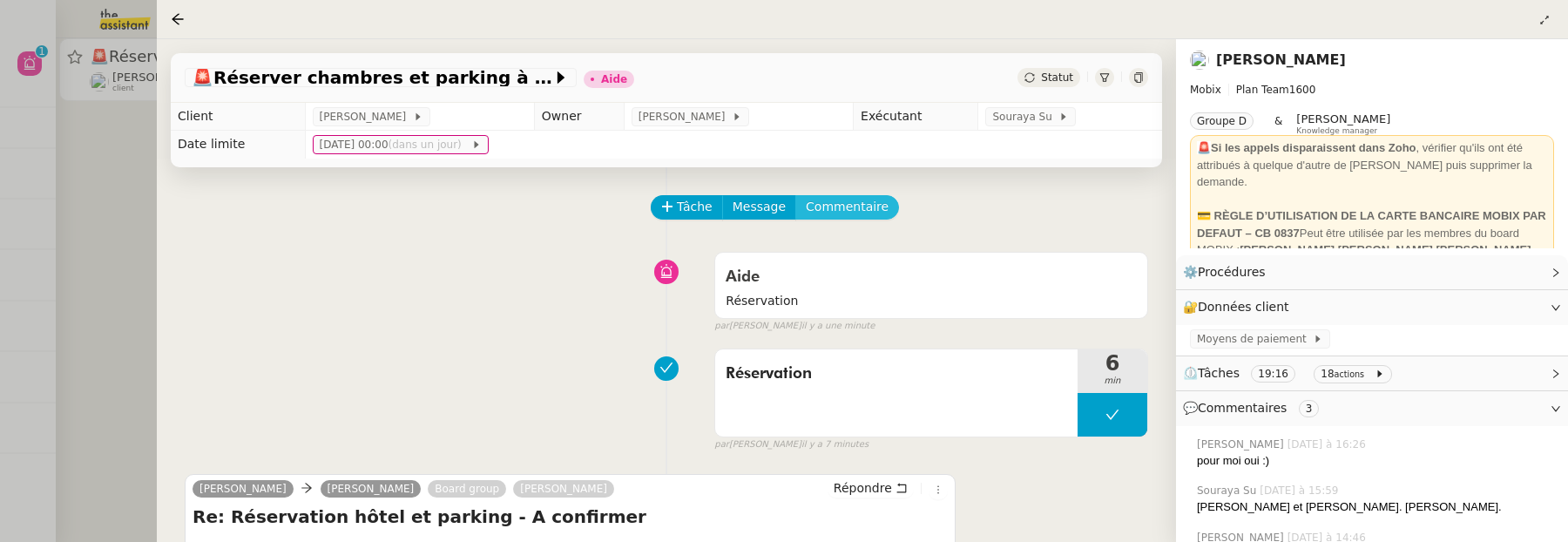
click at [843, 206] on span "Commentaire" at bounding box center [847, 207] width 83 height 20
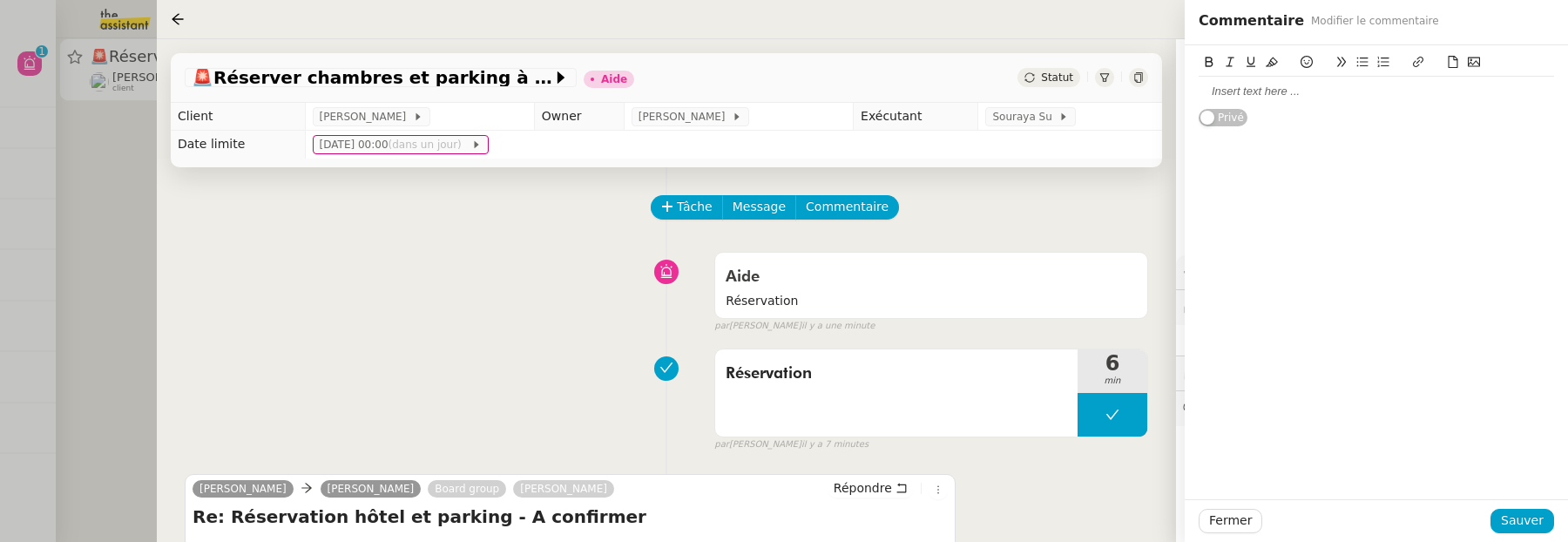
click at [1475, 63] on icon at bounding box center [1474, 61] width 12 height 12
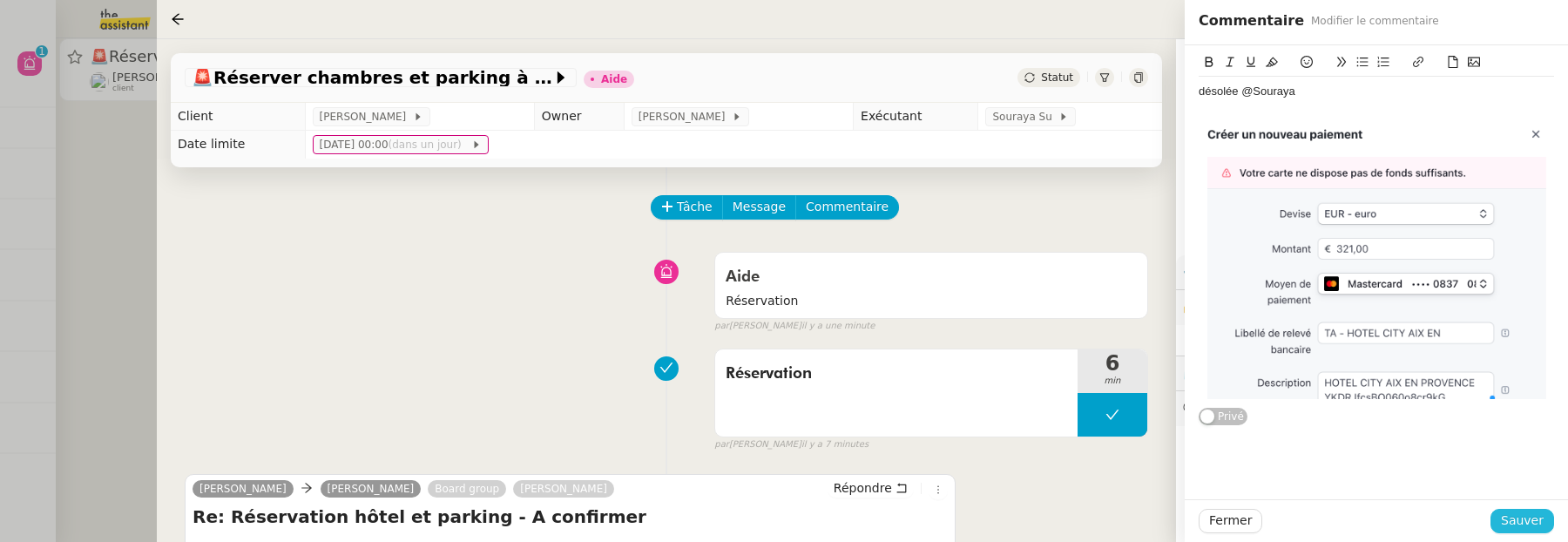
click at [1527, 517] on span "Sauver" at bounding box center [1521, 520] width 43 height 20
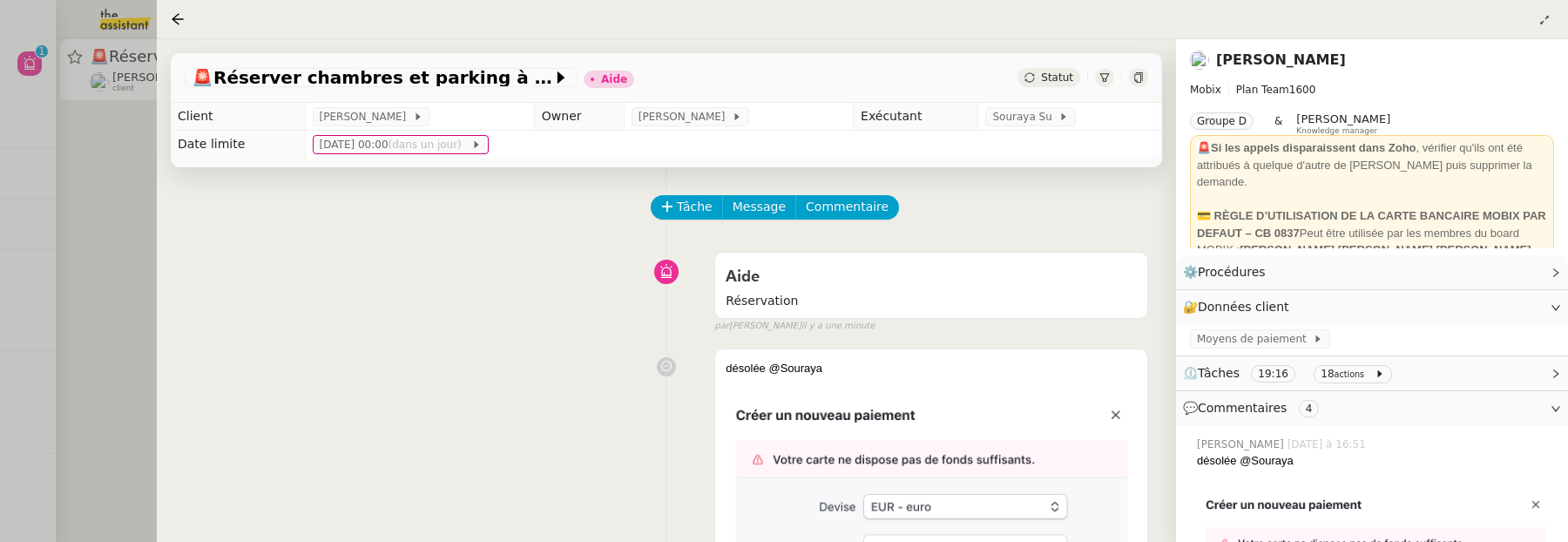
click at [1062, 79] on span "Statut" at bounding box center [1057, 77] width 33 height 12
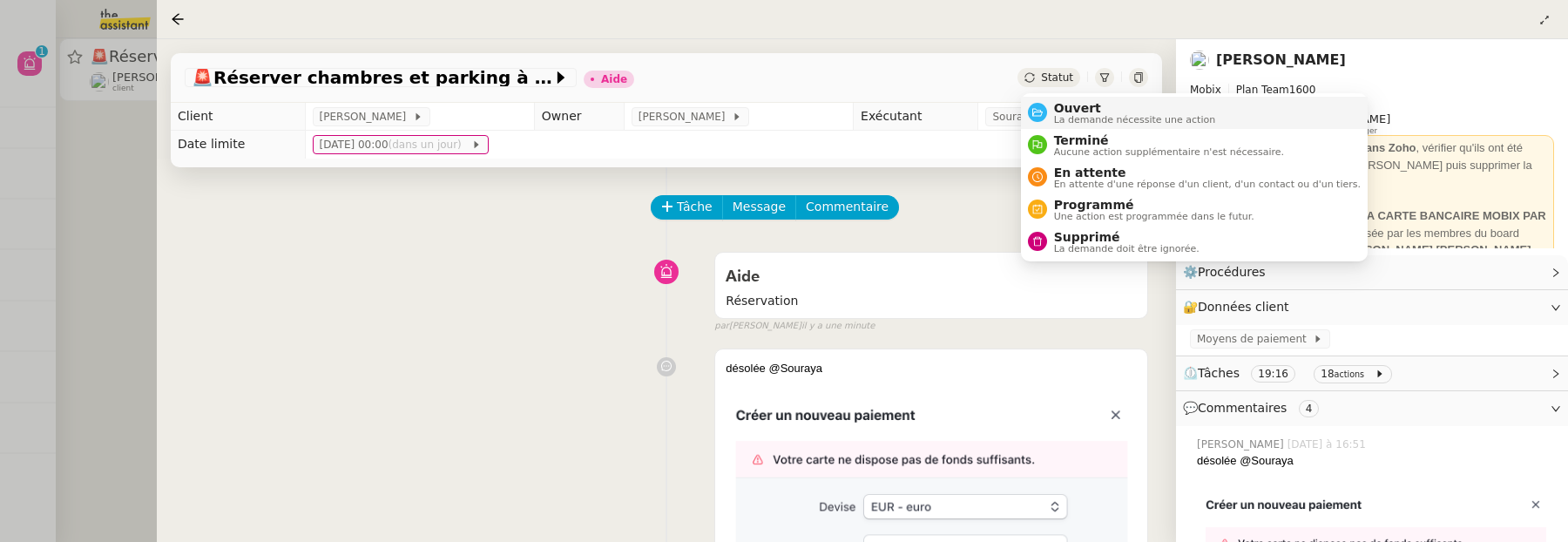
click at [1074, 101] on span "Ouvert" at bounding box center [1135, 108] width 162 height 14
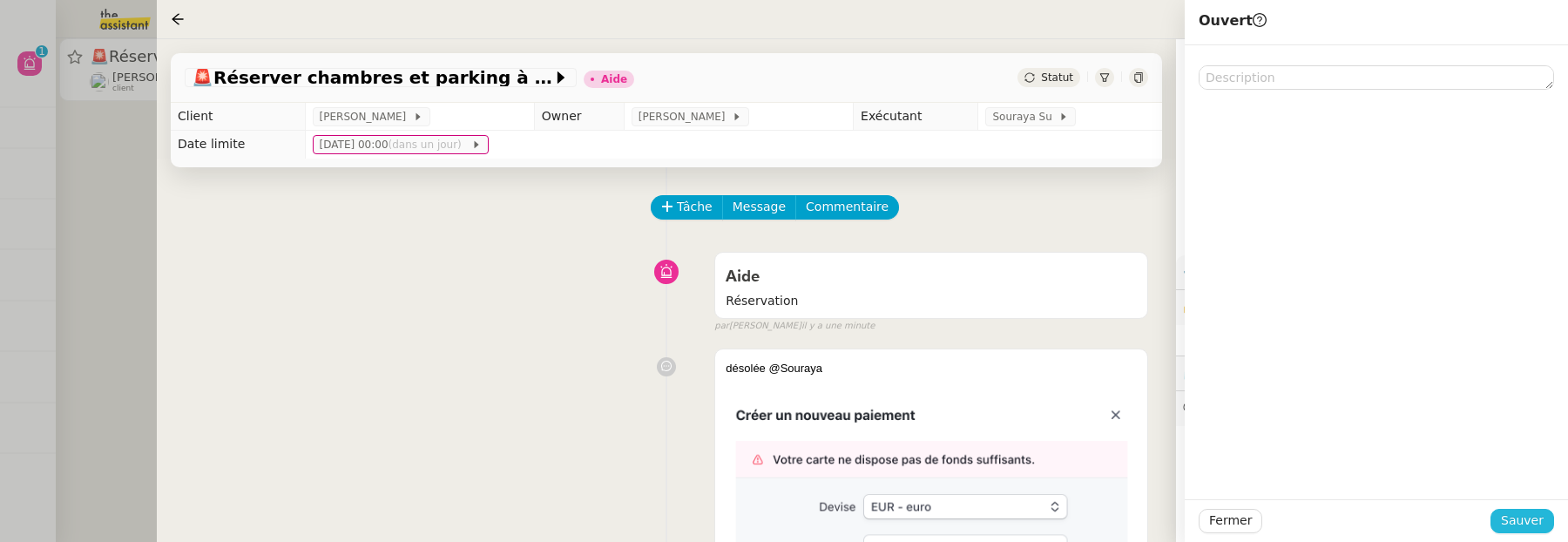
click at [1527, 520] on span "Sauver" at bounding box center [1521, 520] width 43 height 20
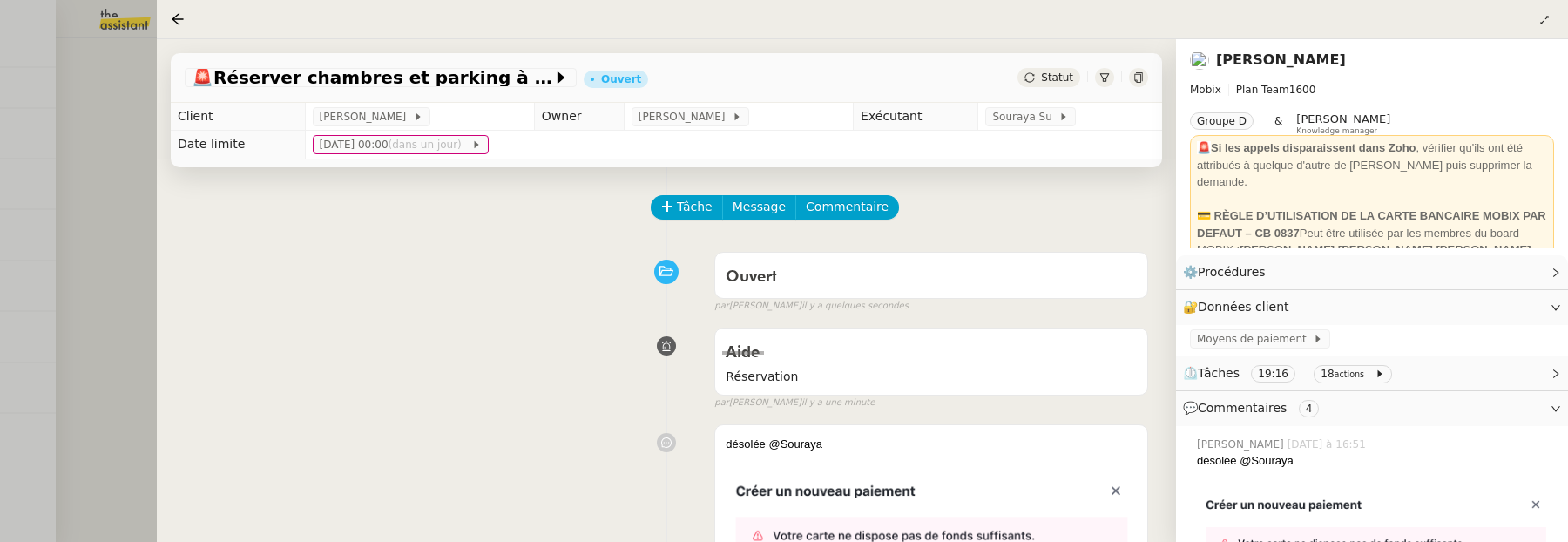
click at [114, 231] on div at bounding box center [784, 271] width 1568 height 542
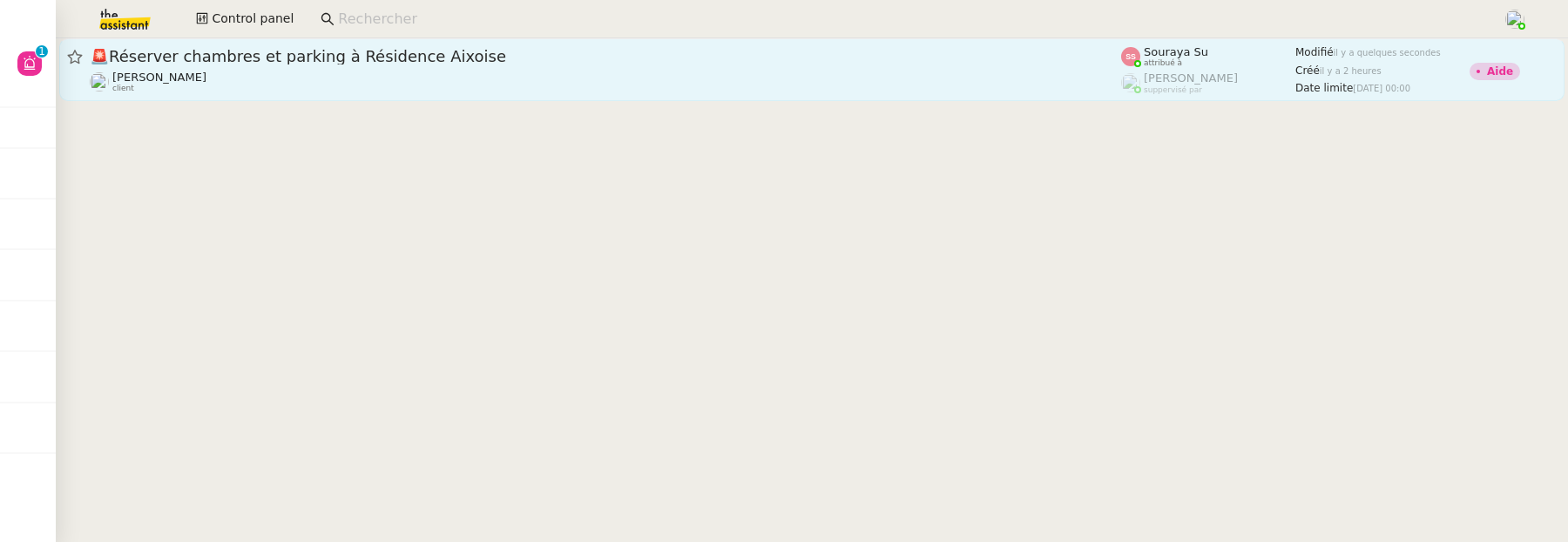
click at [784, 77] on div "Florian Parant client" at bounding box center [605, 81] width 1031 height 23
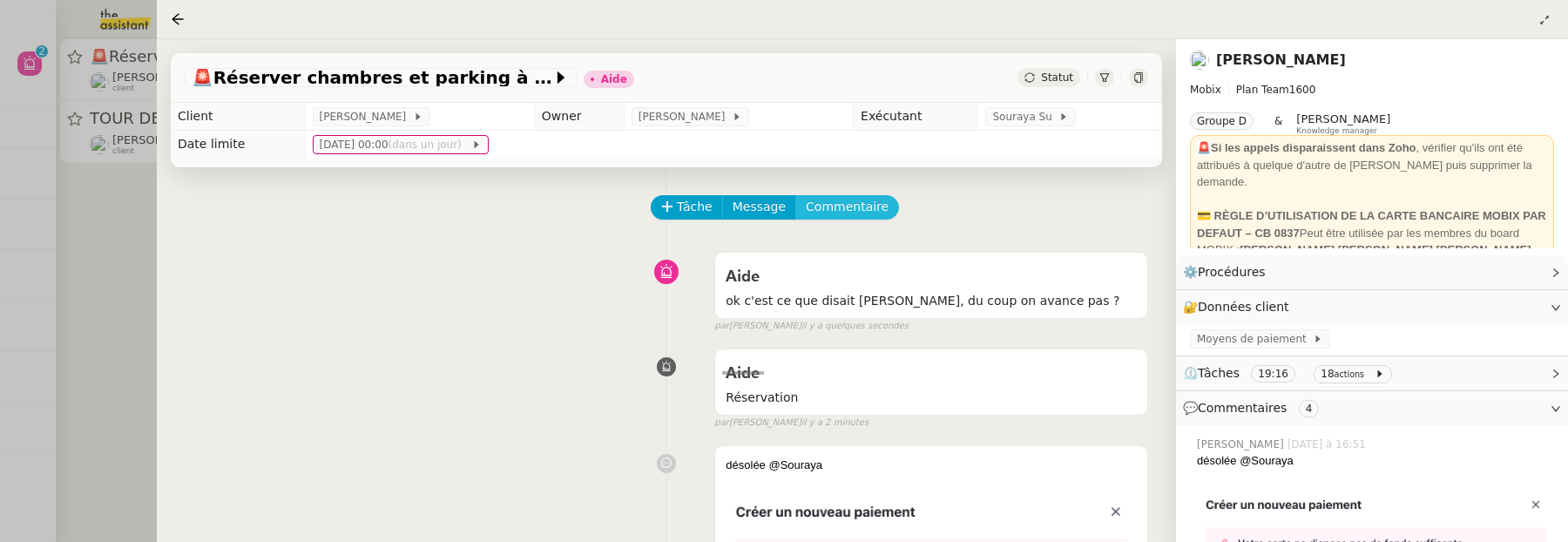
click at [863, 213] on span "Commentaire" at bounding box center [847, 207] width 83 height 20
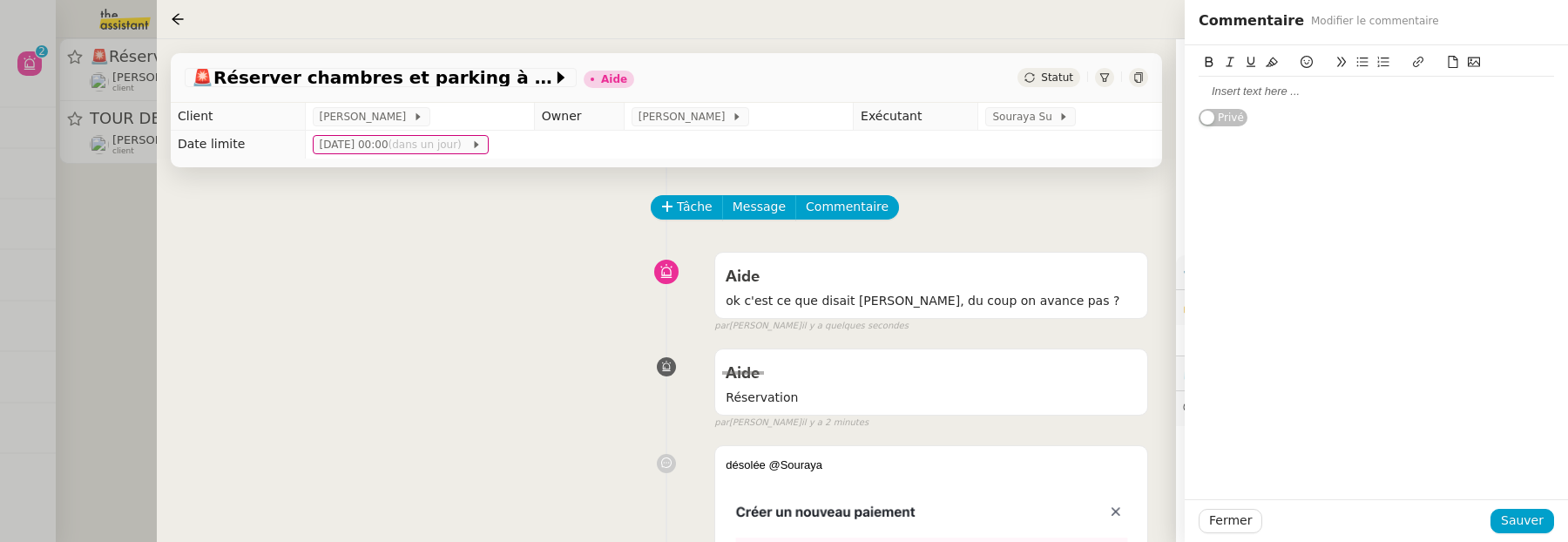
click at [1276, 100] on div at bounding box center [1376, 91] width 356 height 30
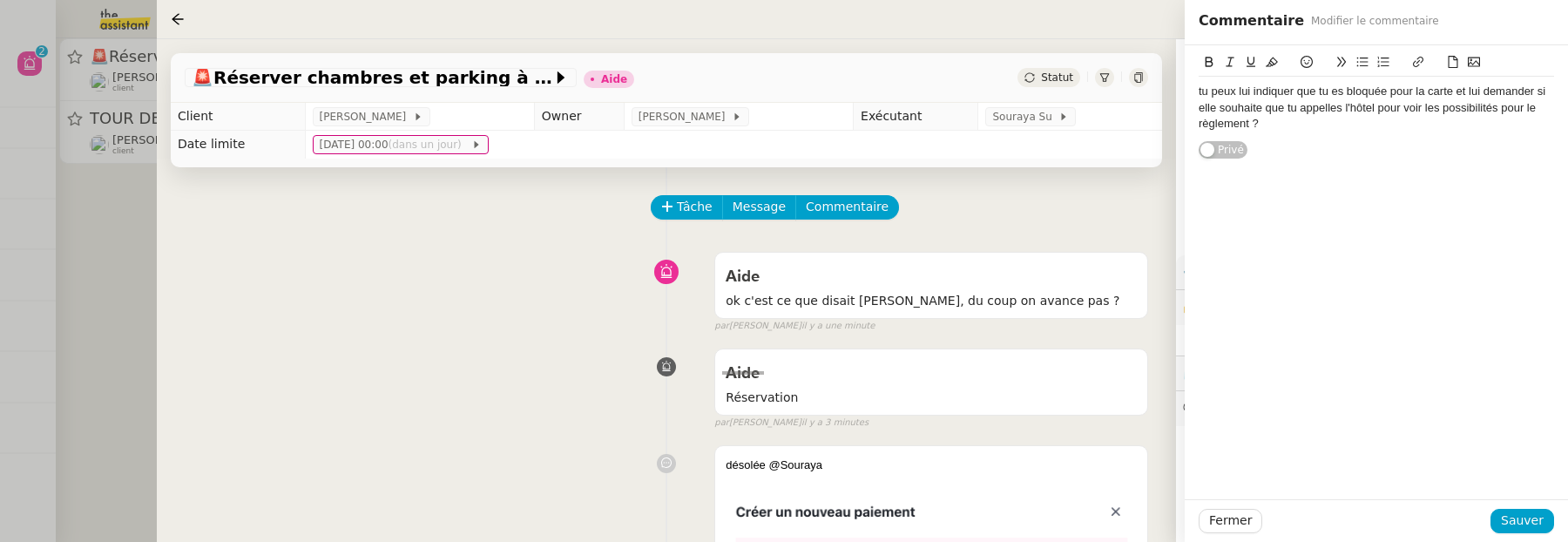
click at [1456, 93] on div "tu peux lui indiquer que tu es bloquée pour la carte et lui demander si elle so…" at bounding box center [1376, 107] width 356 height 48
click at [1442, 127] on div "tu peux lui indiquer que tu es bloquée pour la carte avec la capture d'écran et…" at bounding box center [1376, 107] width 356 height 48
click at [1523, 516] on span "Sauver" at bounding box center [1521, 520] width 43 height 20
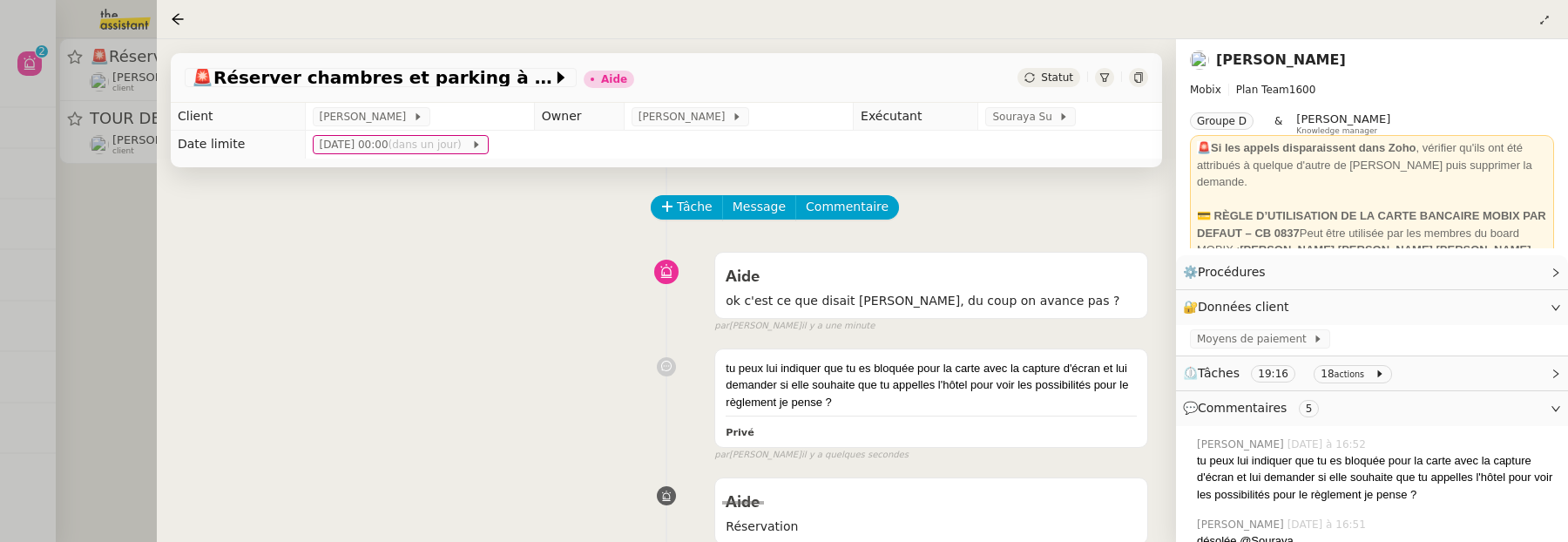
click at [1059, 78] on span "Statut" at bounding box center [1057, 77] width 33 height 12
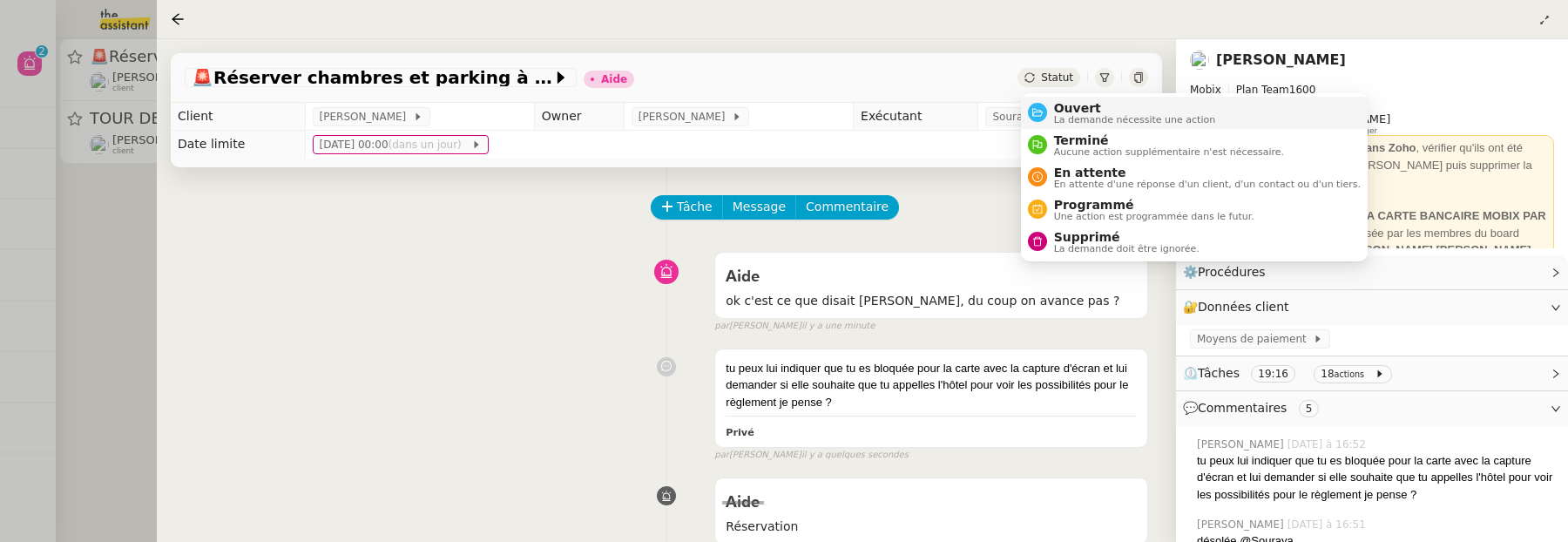
click at [1086, 119] on span "La demande nécessite une action" at bounding box center [1135, 120] width 162 height 10
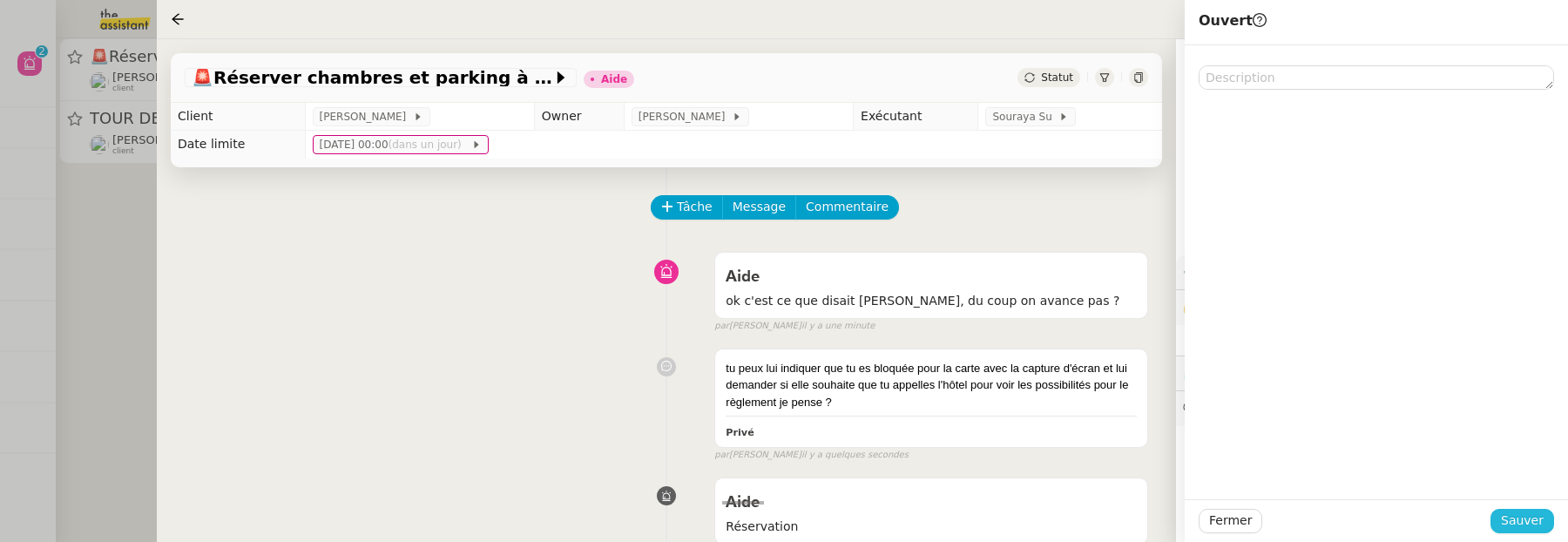
click at [1522, 522] on span "Sauver" at bounding box center [1521, 520] width 43 height 20
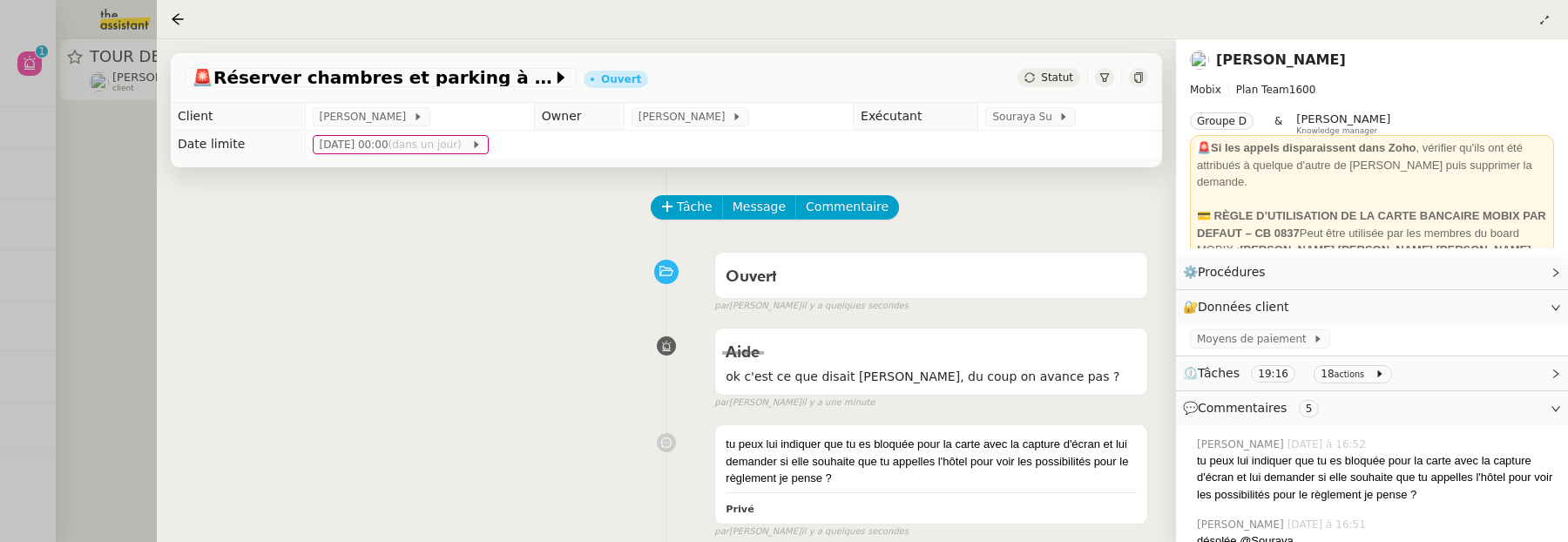
click at [117, 268] on div at bounding box center [784, 271] width 1568 height 542
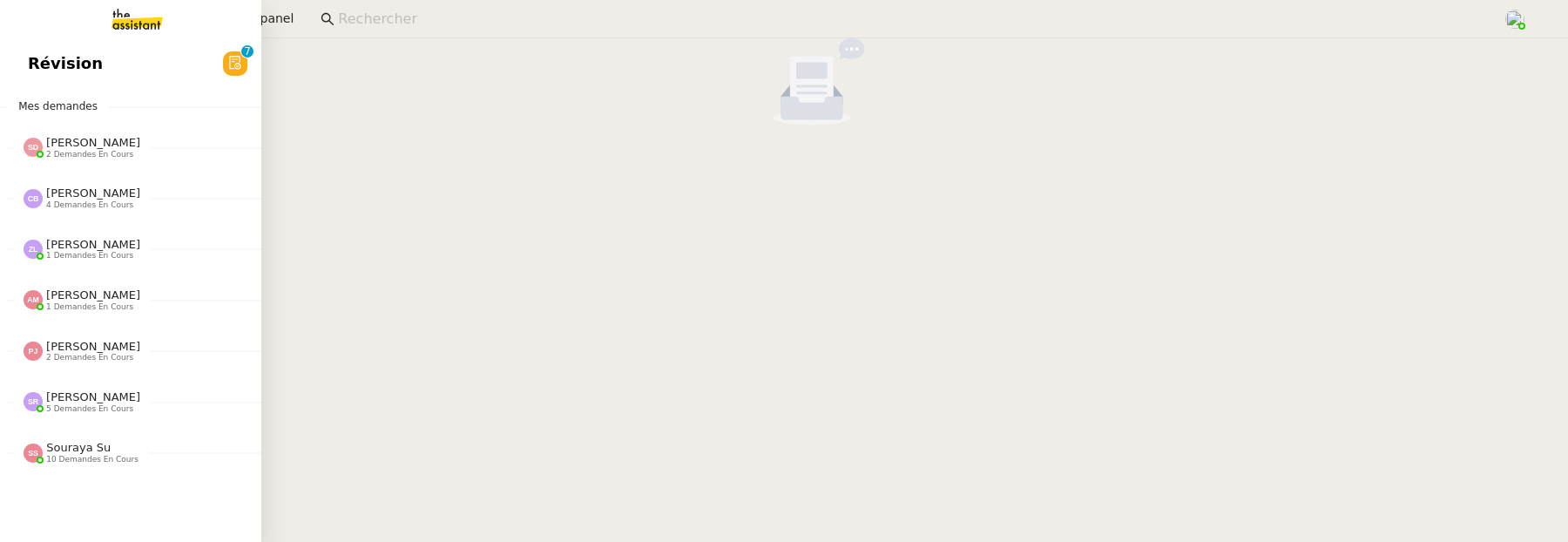
click at [47, 55] on span "Révision" at bounding box center [65, 63] width 75 height 26
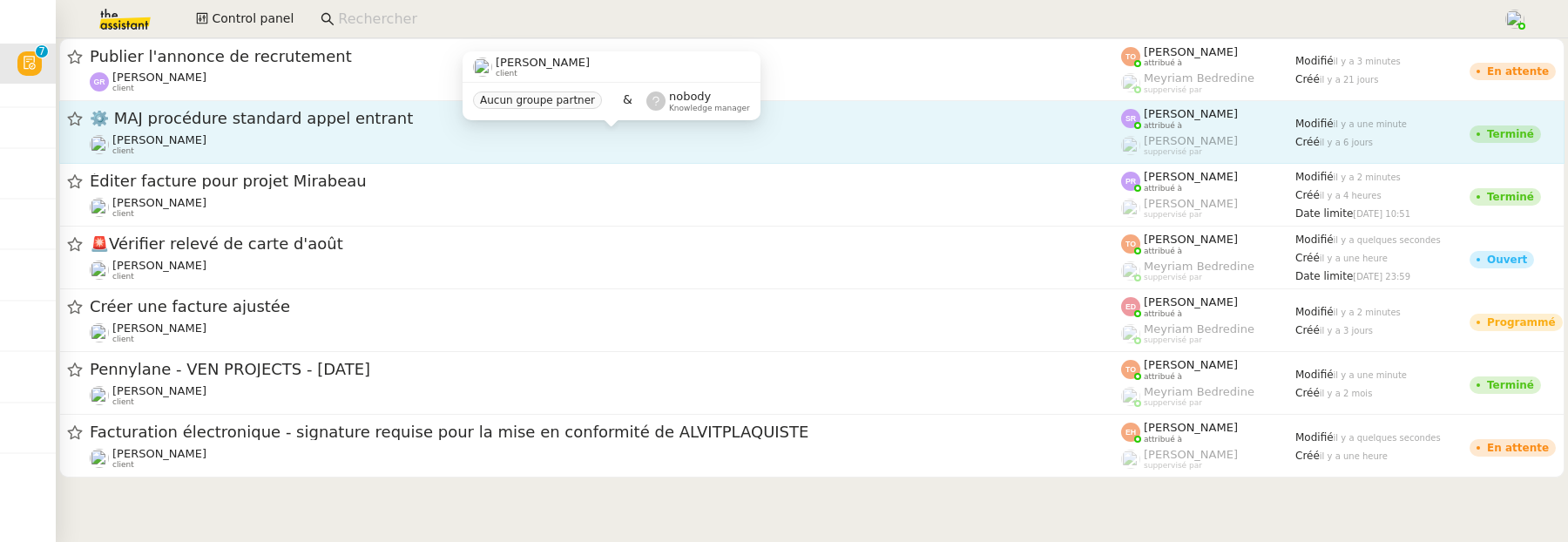
click at [641, 141] on div "Thomas SOULIER client" at bounding box center [605, 145] width 1031 height 23
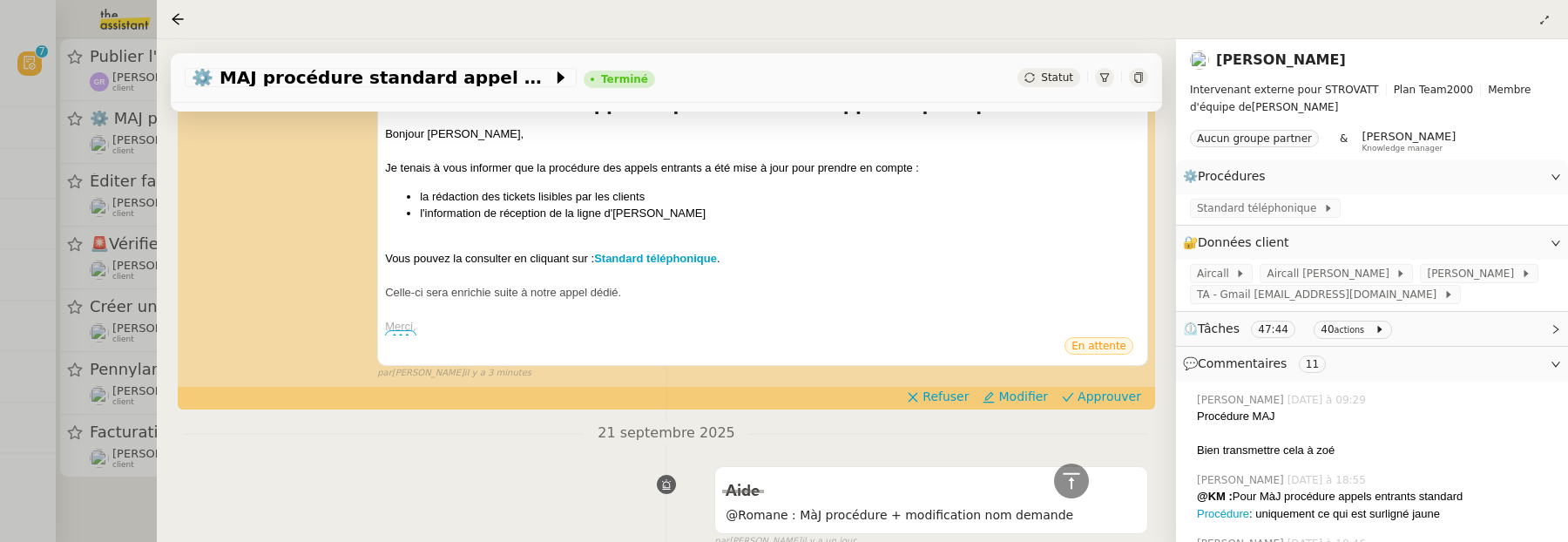
scroll to position [412, 0]
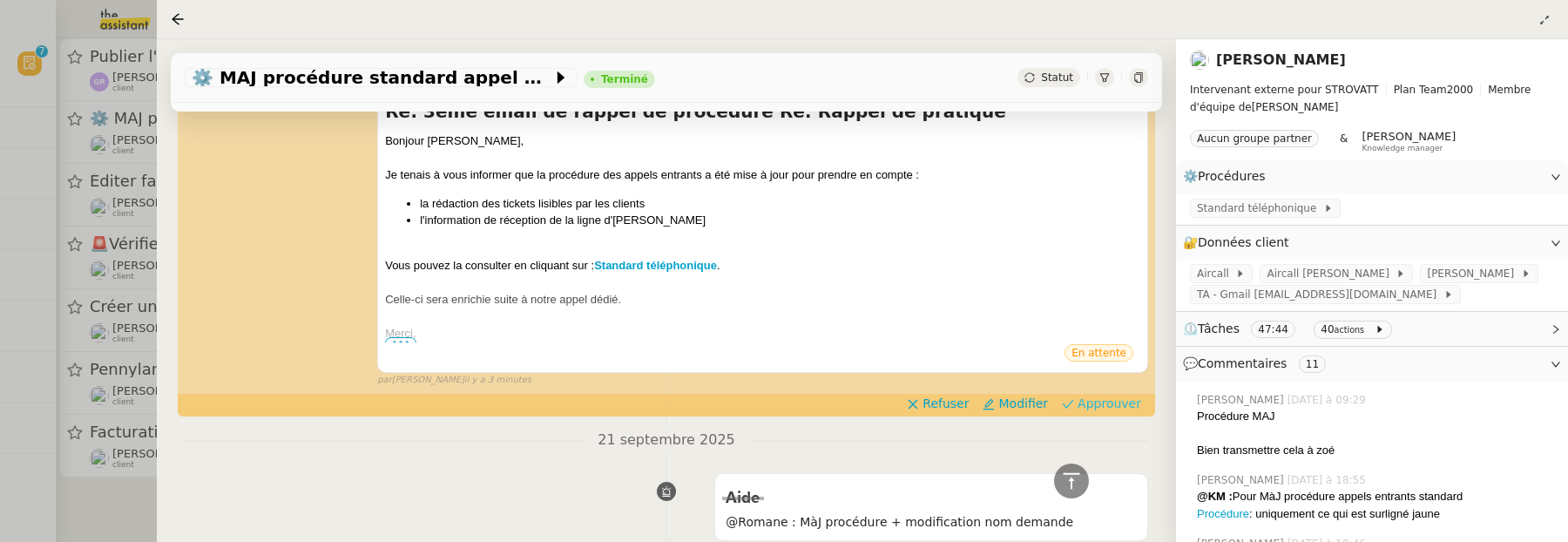
click at [1099, 396] on span "Approuver" at bounding box center [1109, 403] width 63 height 18
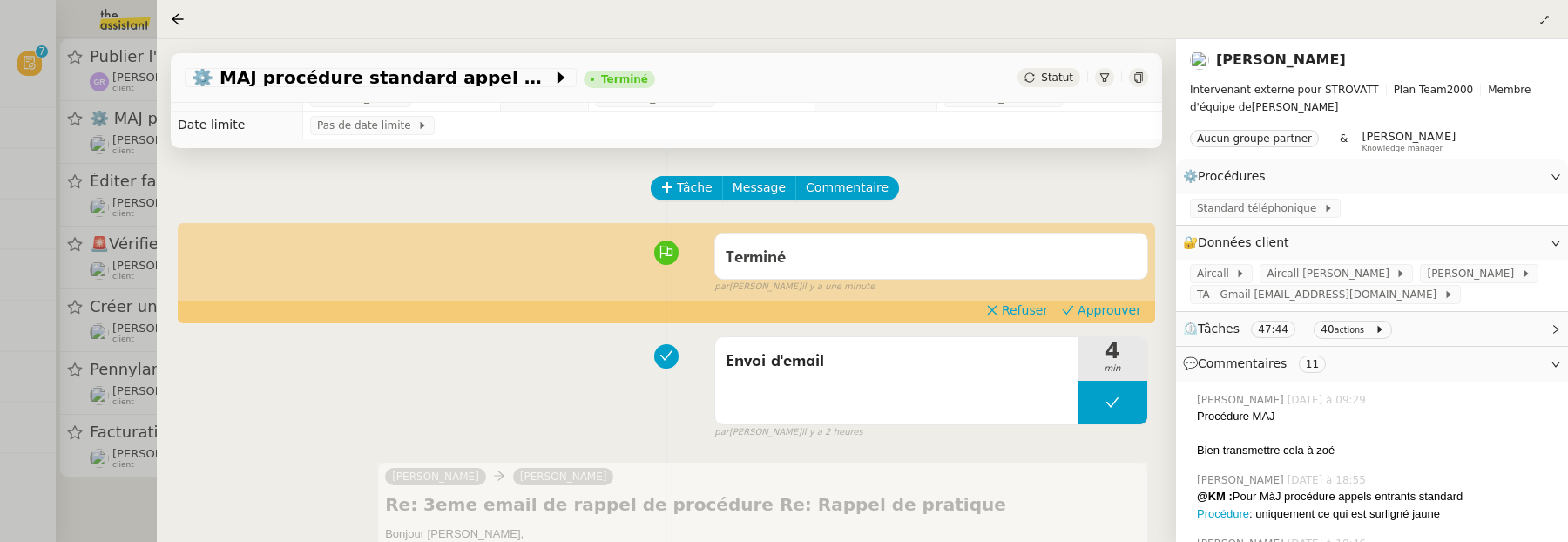
scroll to position [0, 0]
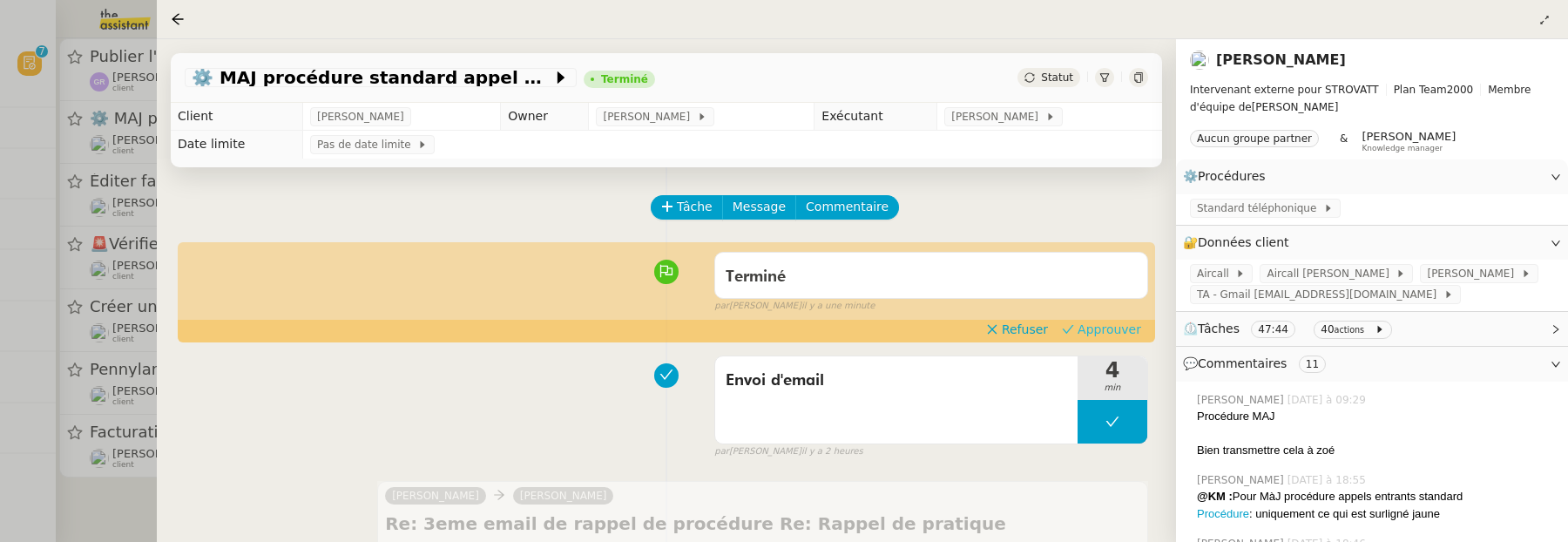
click at [1088, 328] on span "Approuver" at bounding box center [1109, 330] width 63 height 18
click at [124, 513] on div at bounding box center [784, 271] width 1568 height 542
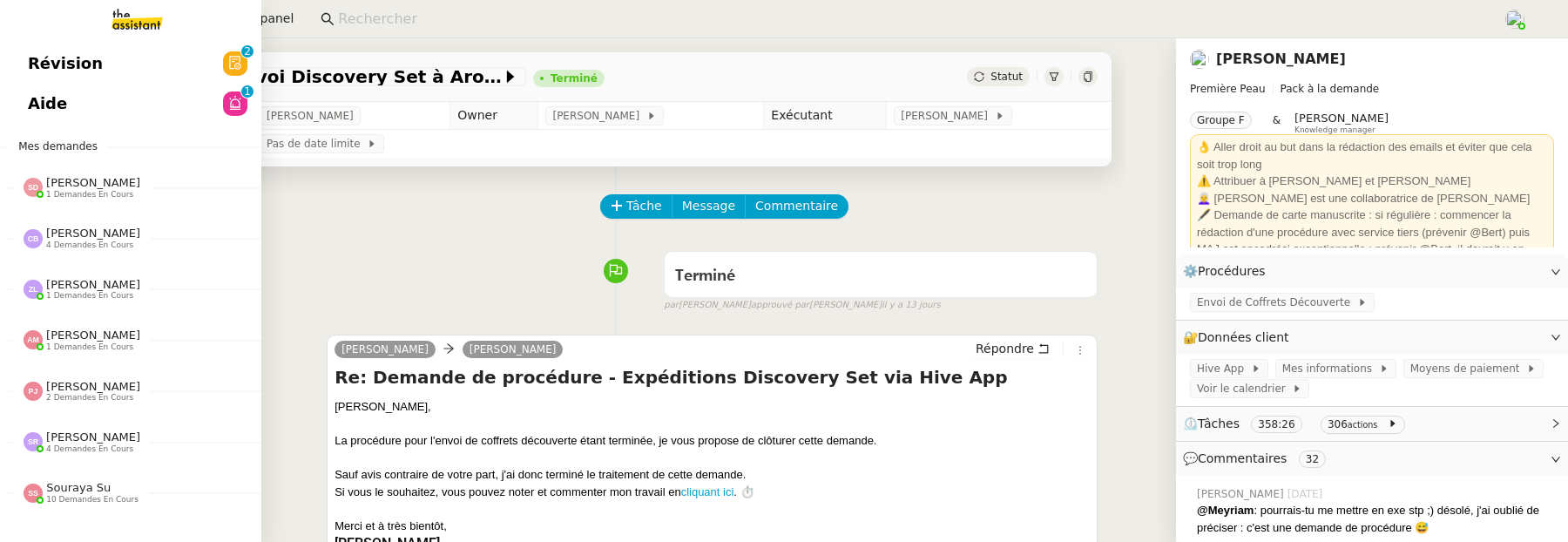
click at [34, 80] on link "Révision 0 1 2 3 4 5 6 7 8 9" at bounding box center [131, 63] width 261 height 40
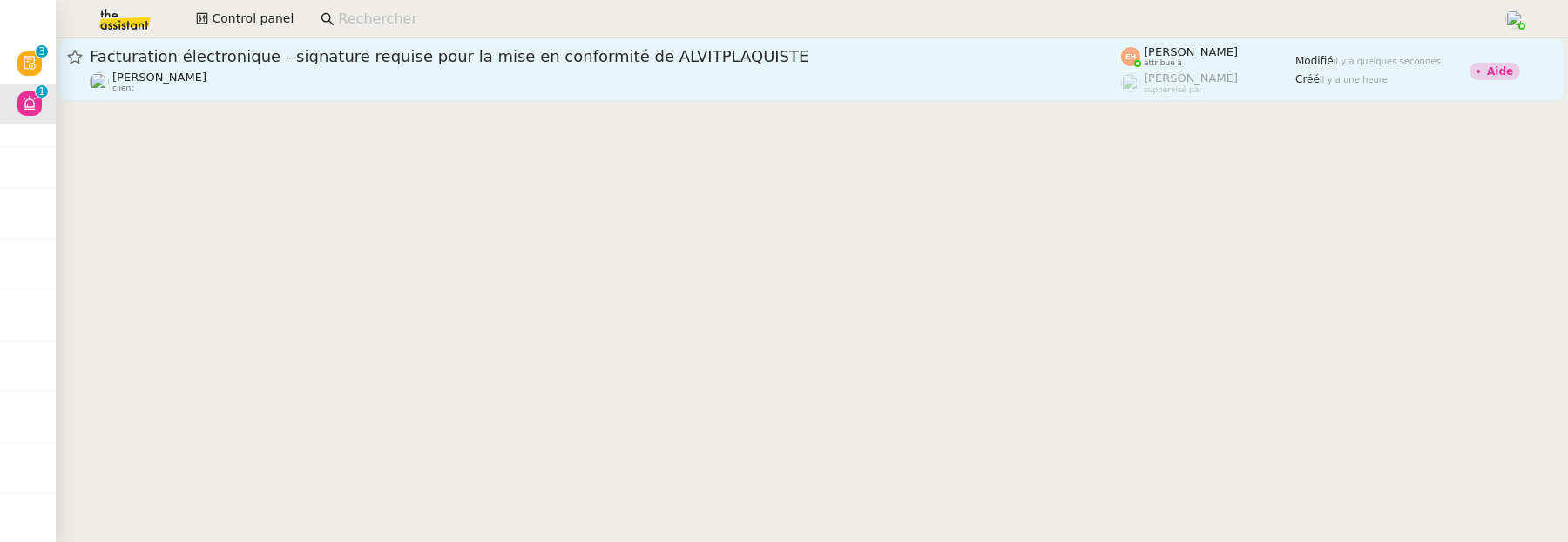
click at [479, 84] on div "Vitor Alvites client" at bounding box center [605, 81] width 1031 height 23
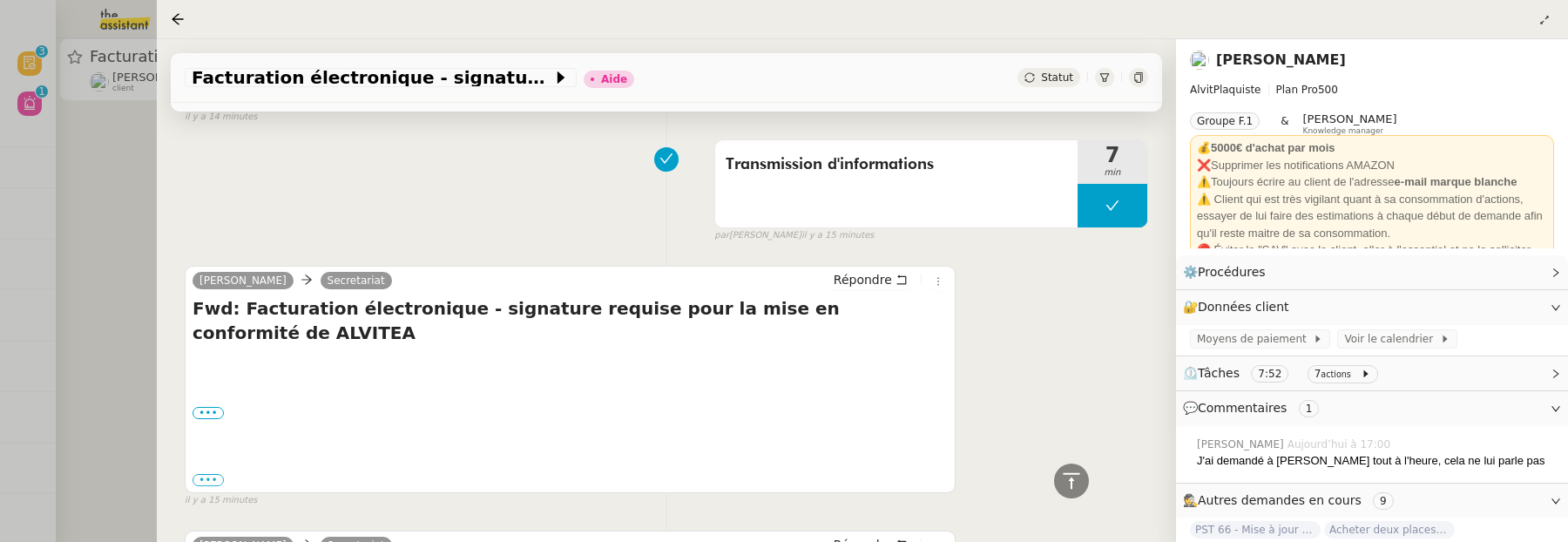
scroll to position [2628, 0]
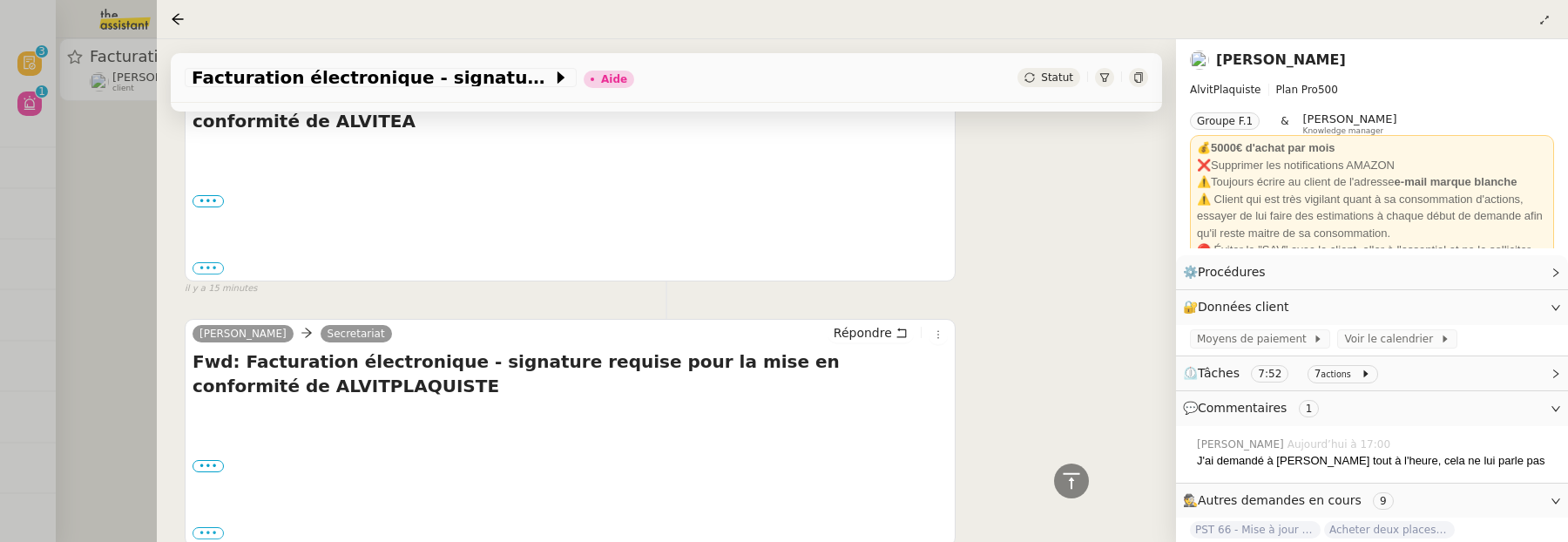
click at [96, 213] on div at bounding box center [784, 271] width 1568 height 542
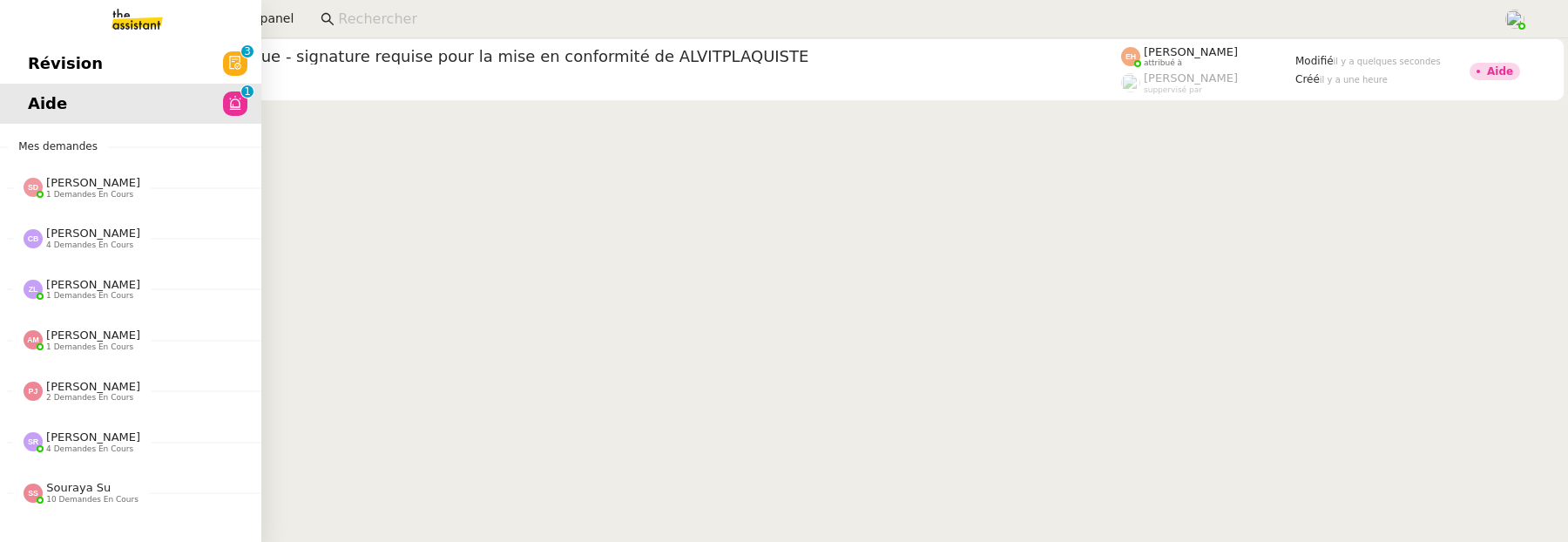
click at [23, 68] on link "Révision 0 1 2 3 4 5 6 7 8 9" at bounding box center [131, 63] width 261 height 40
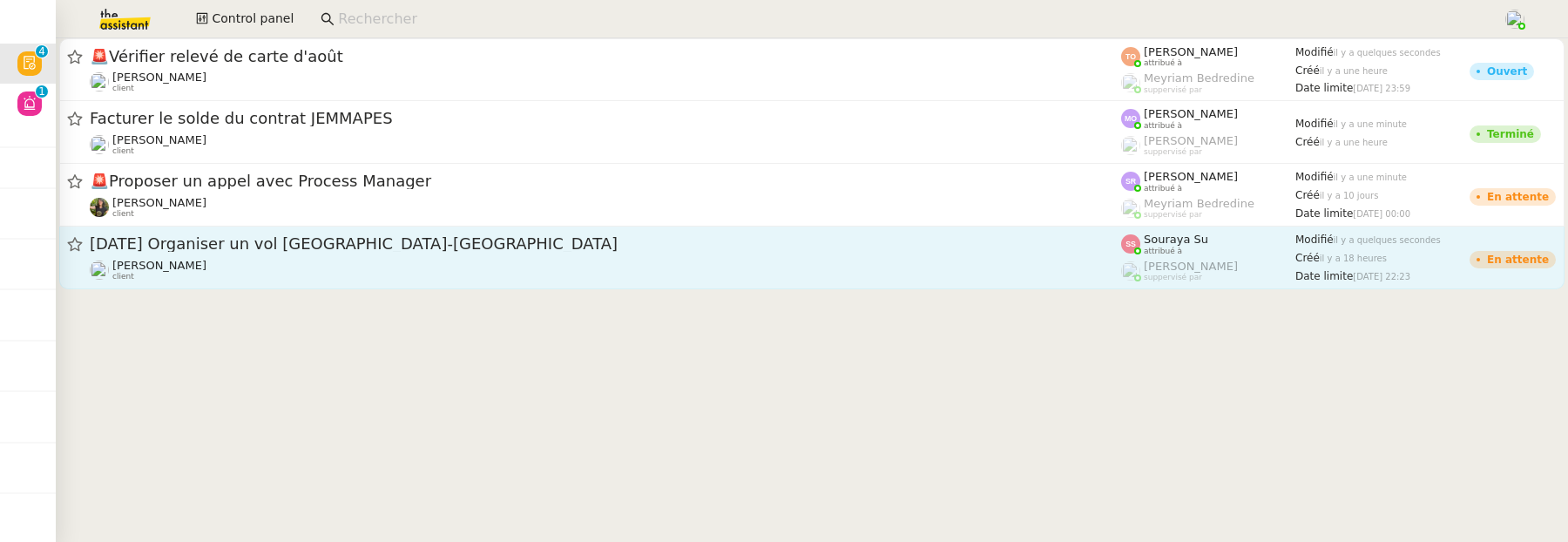
click at [329, 276] on div "Louis Frei client" at bounding box center [605, 270] width 1031 height 23
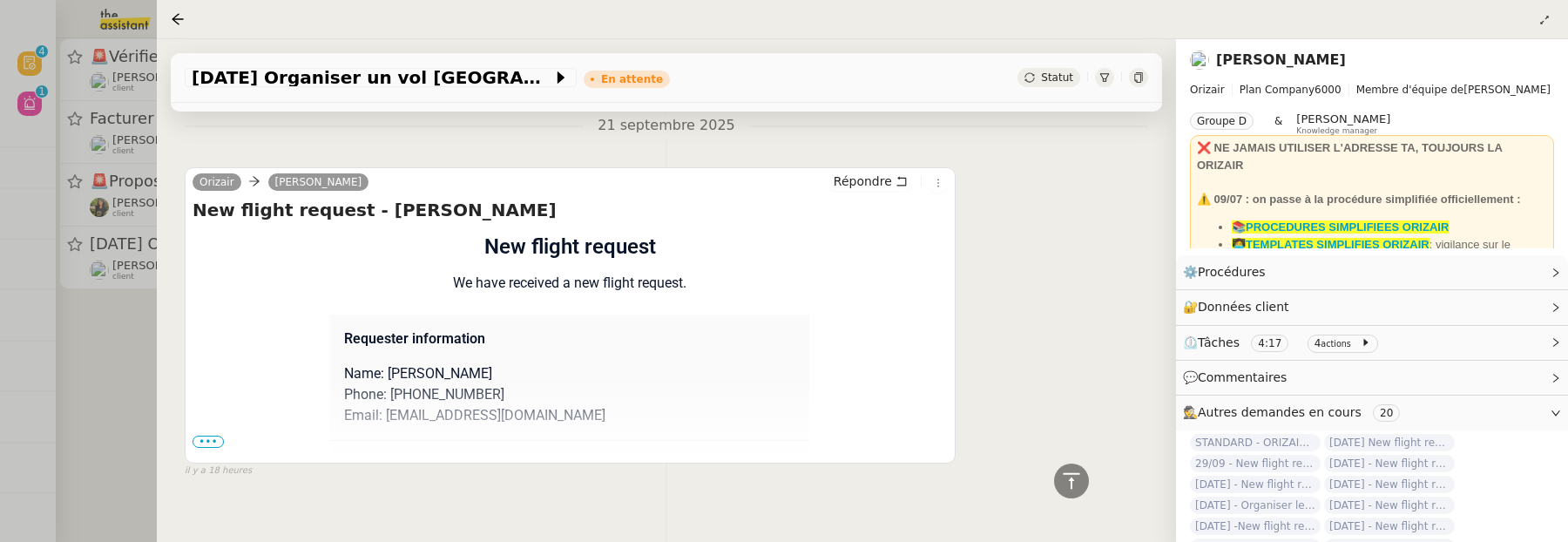
scroll to position [833, 0]
click at [194, 435] on span "•••" at bounding box center [208, 441] width 32 height 12
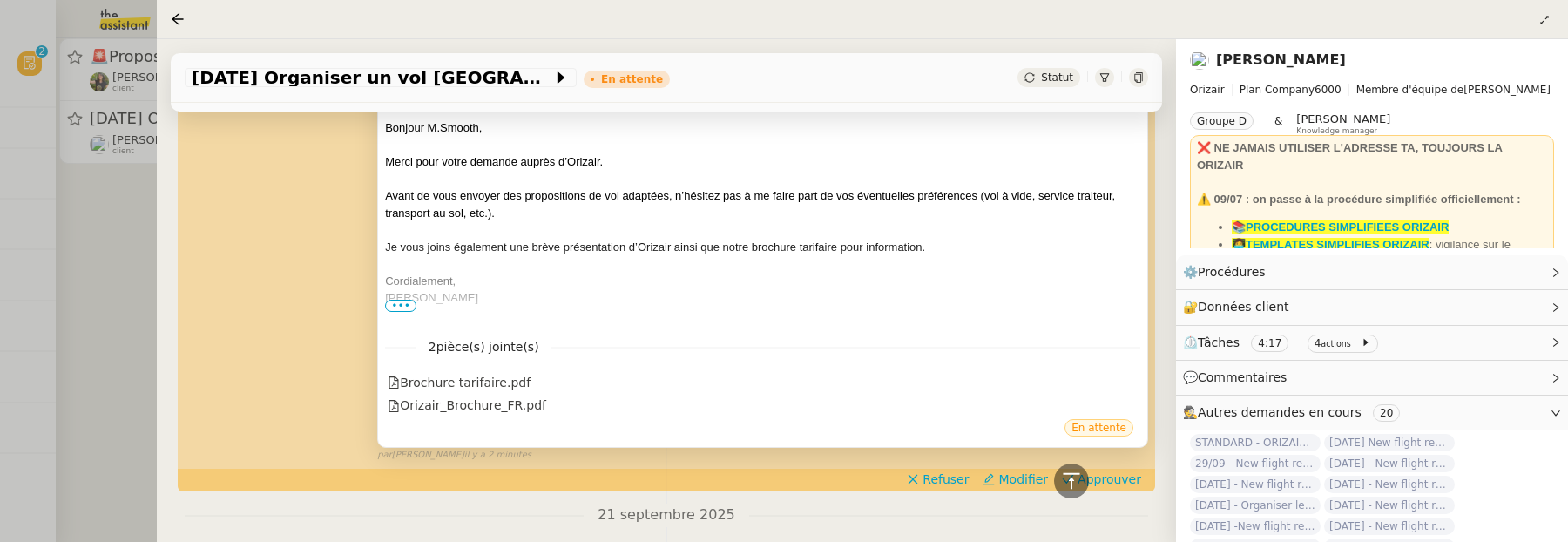
scroll to position [459, 0]
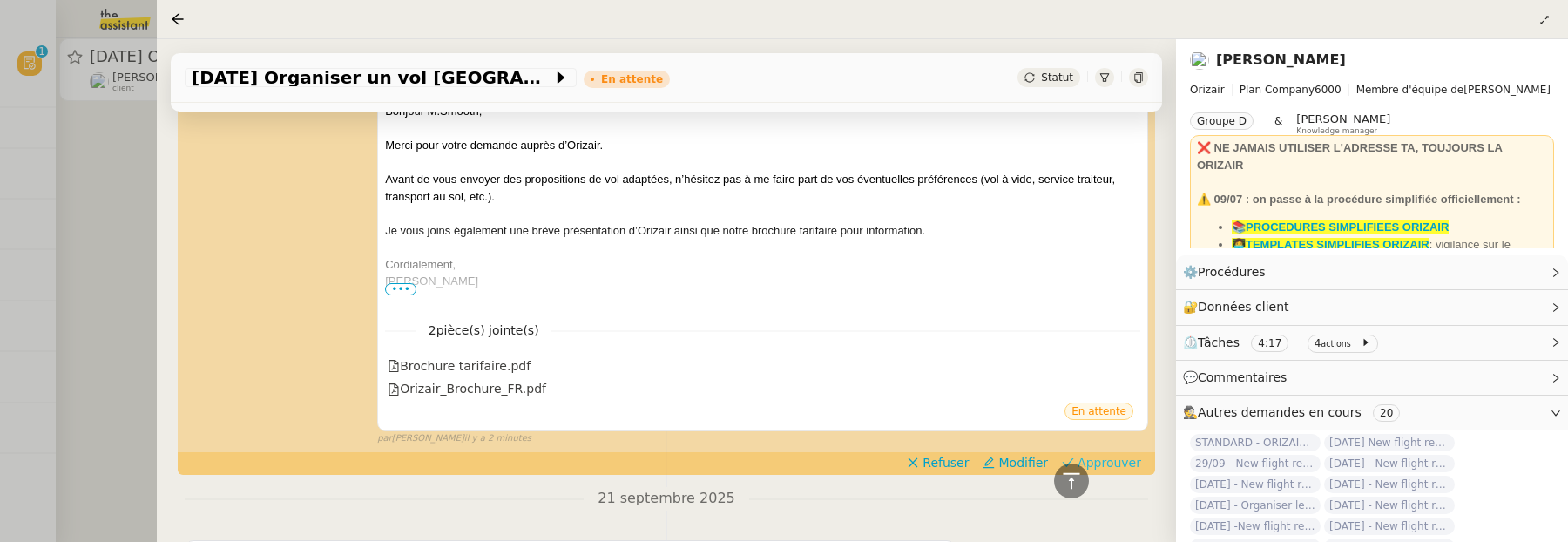
click at [1123, 456] on span "Approuver" at bounding box center [1109, 463] width 63 height 18
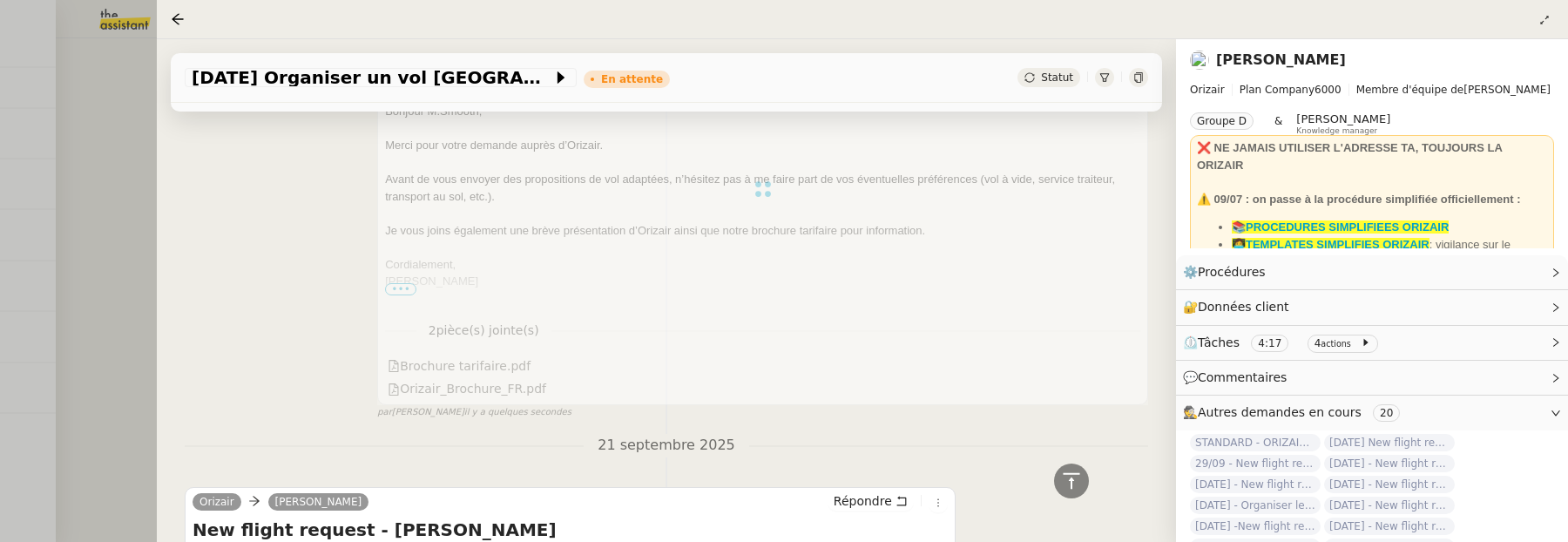
scroll to position [0, 0]
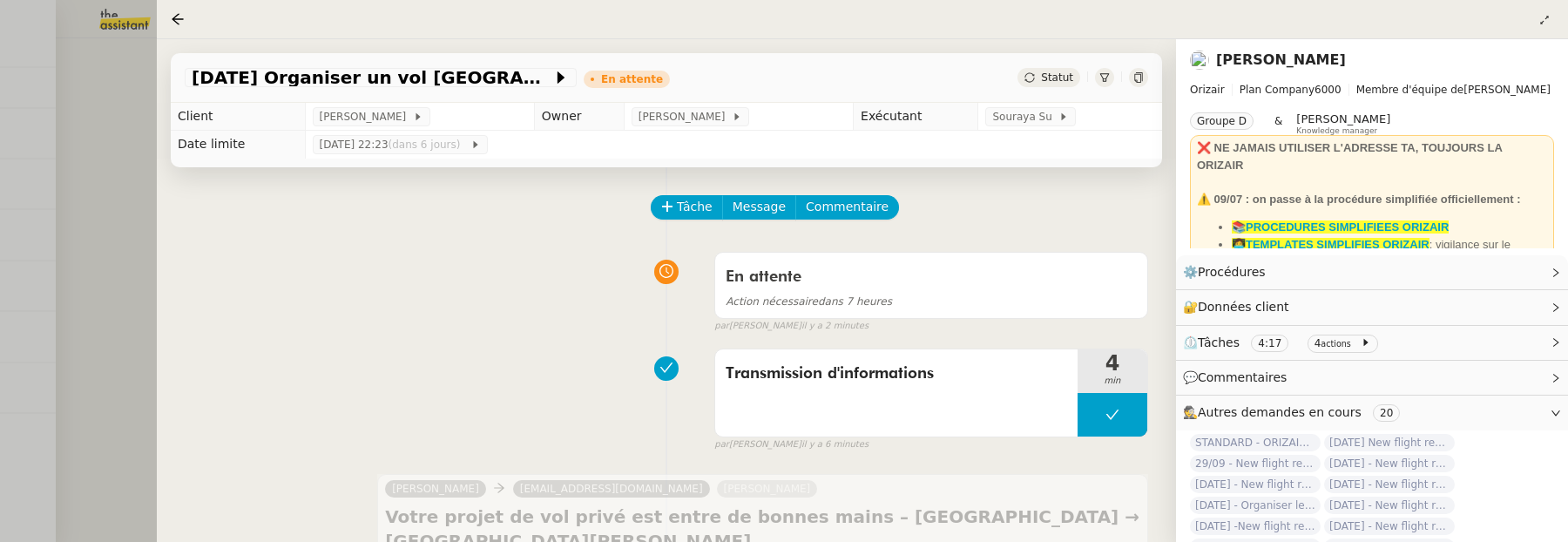
click at [118, 140] on div at bounding box center [784, 271] width 1568 height 542
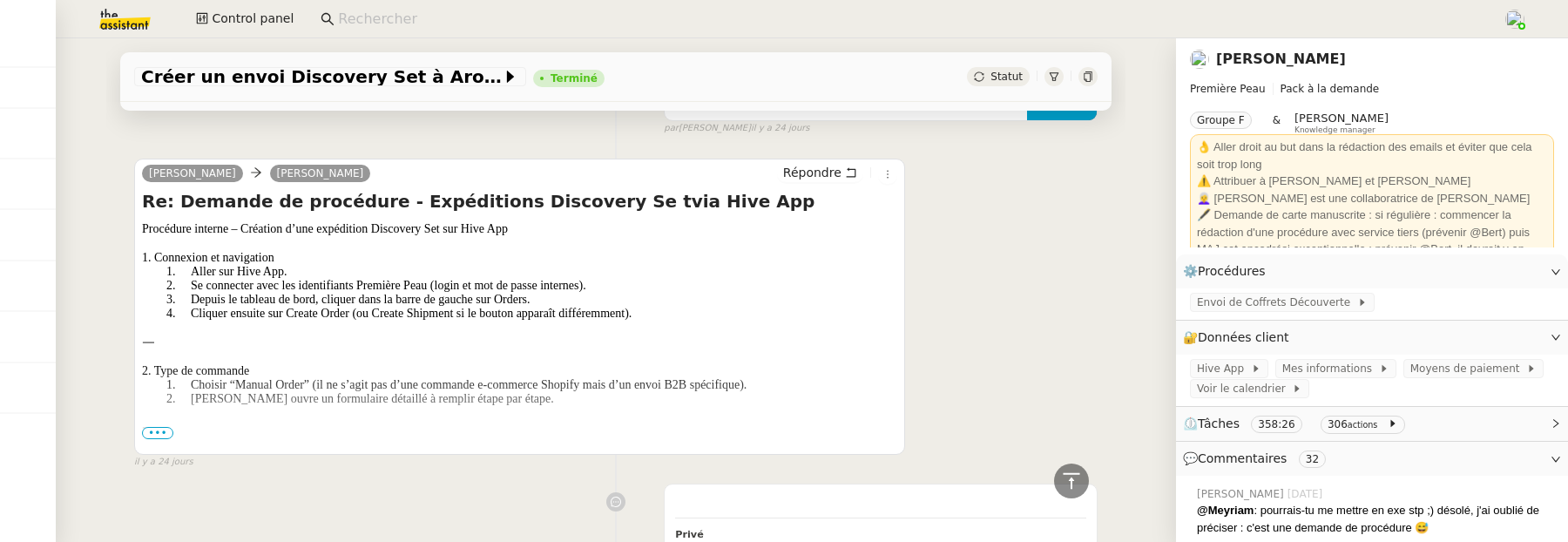
scroll to position [16967, 0]
click at [162, 429] on span "•••" at bounding box center [157, 435] width 32 height 12
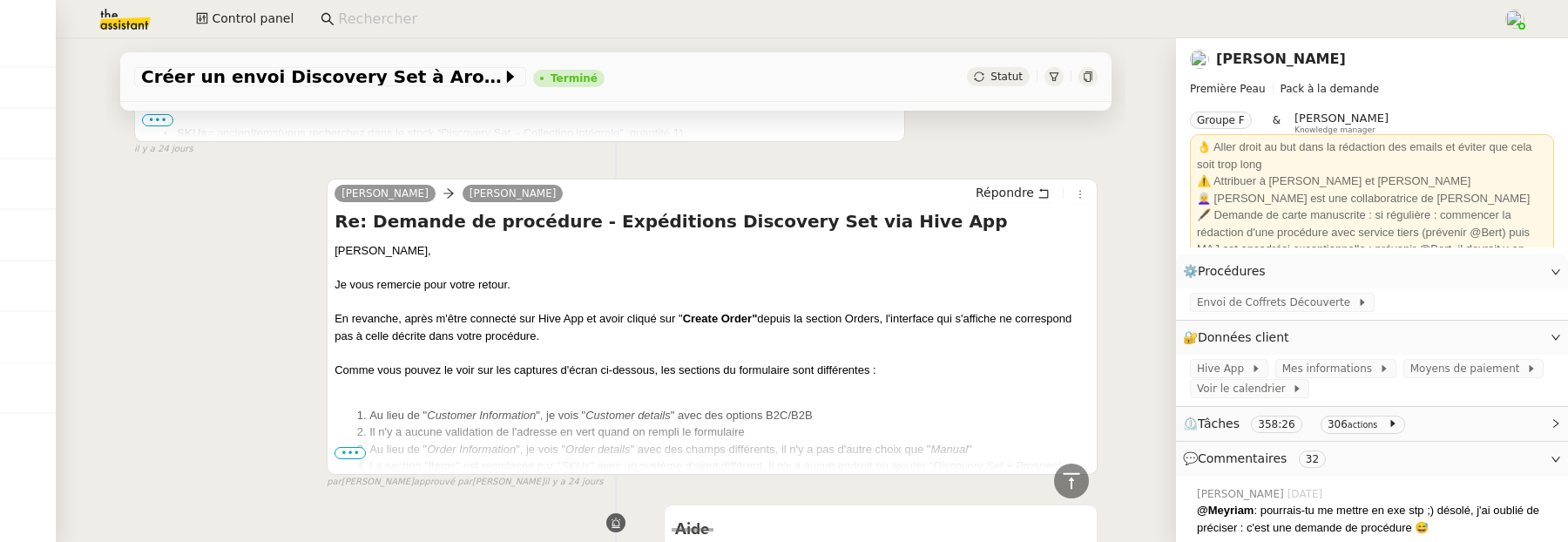
scroll to position [15337, 0]
click at [348, 446] on span "•••" at bounding box center [351, 452] width 32 height 12
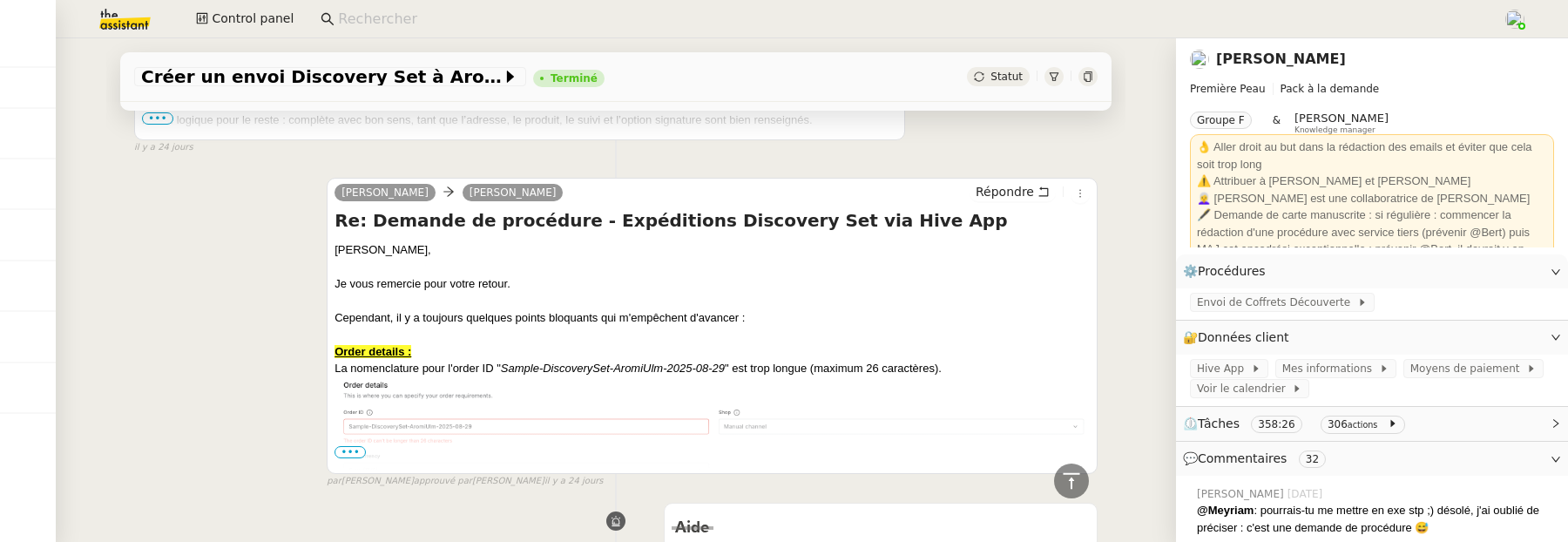
scroll to position [13722, 0]
click at [352, 447] on span "•••" at bounding box center [351, 453] width 32 height 12
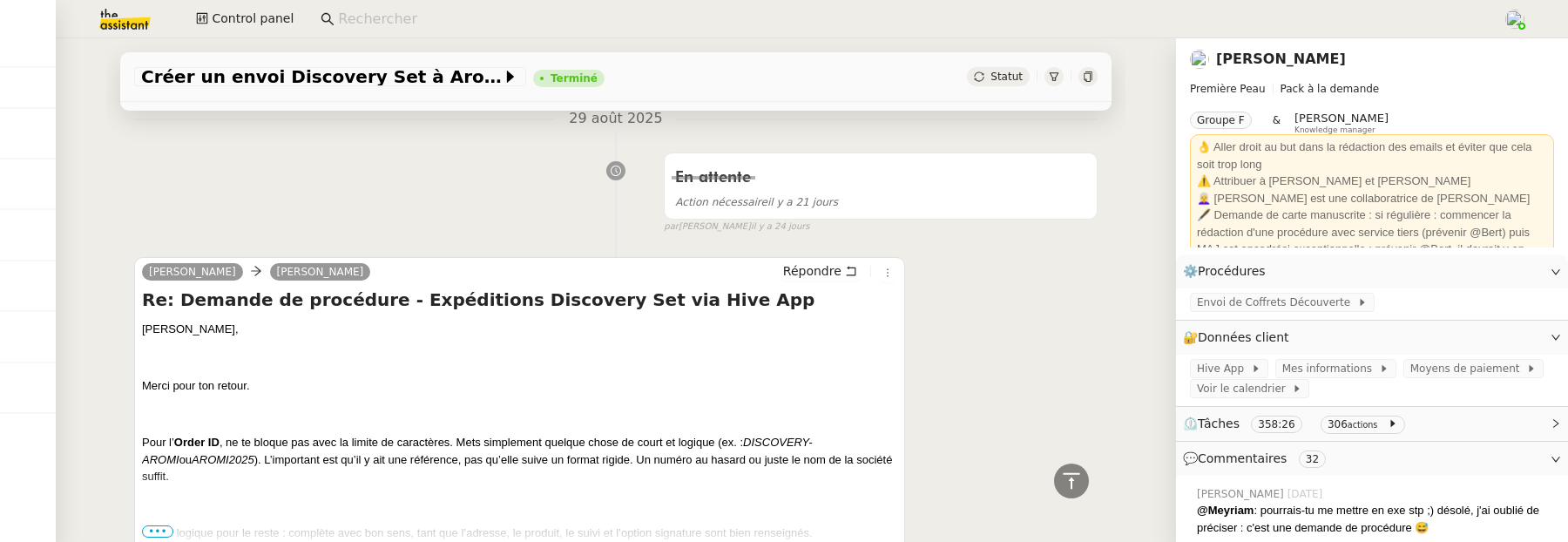
scroll to position [13300, 0]
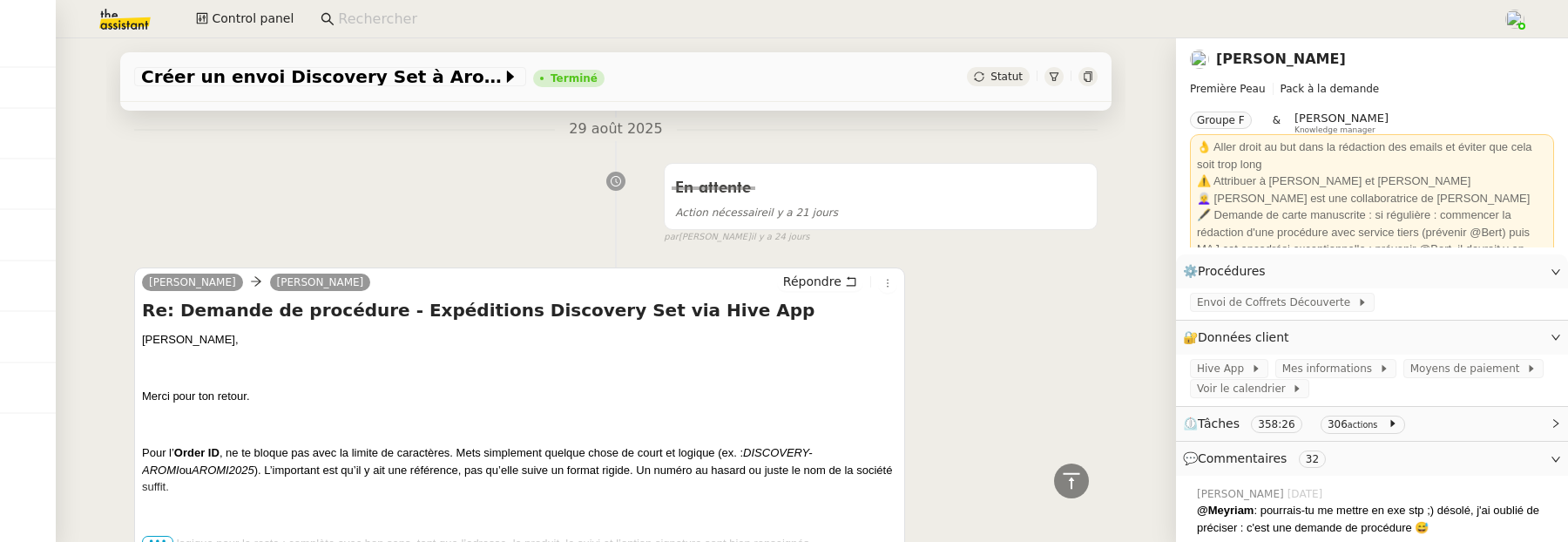
click at [154, 536] on span "•••" at bounding box center [157, 542] width 32 height 12
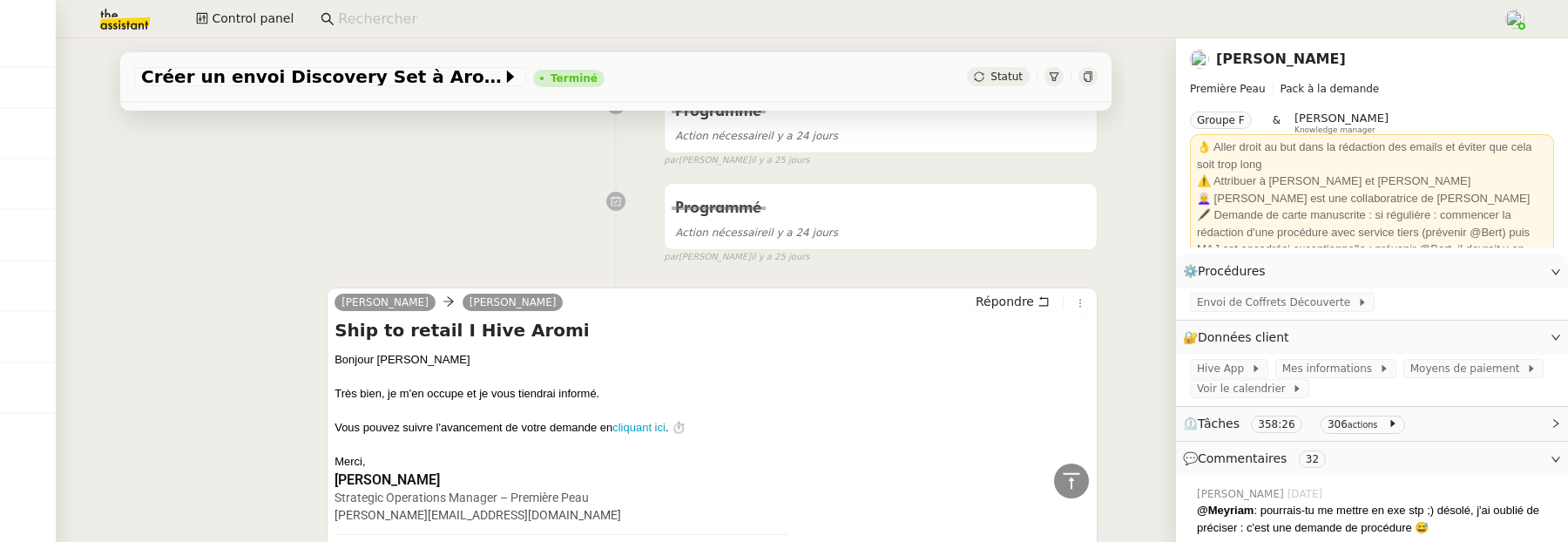
scroll to position [25453, 0]
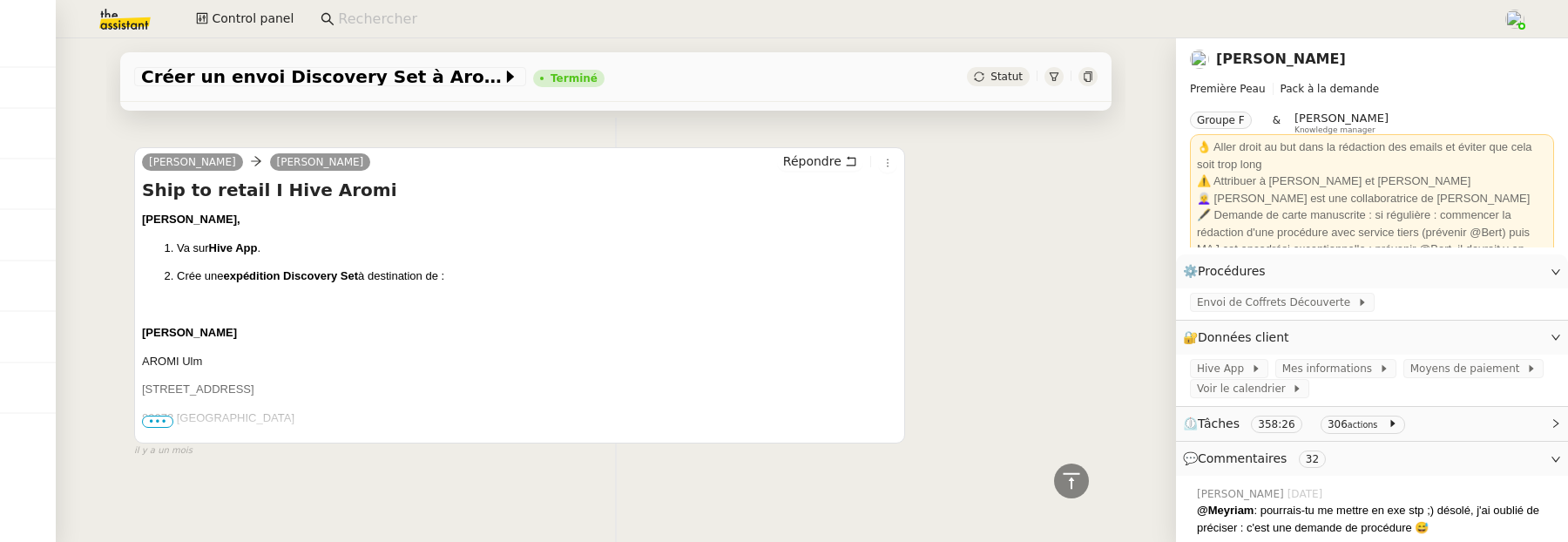
click at [165, 418] on span "•••" at bounding box center [157, 421] width 32 height 12
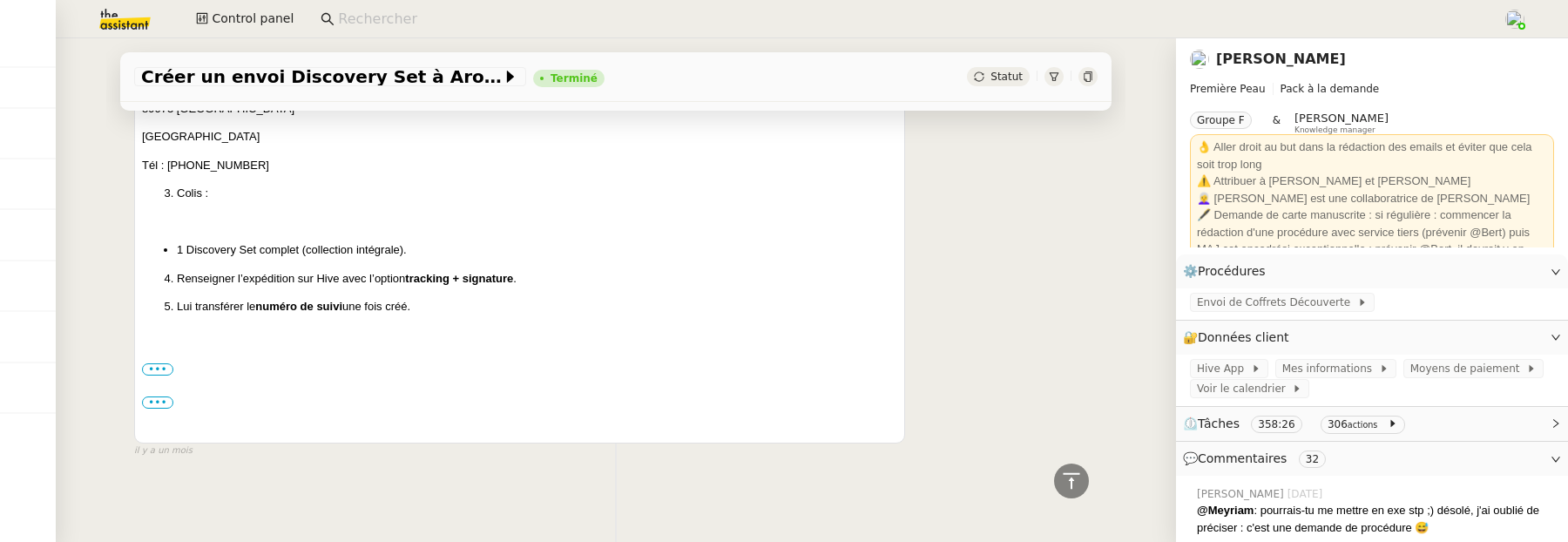
scroll to position [25752, 0]
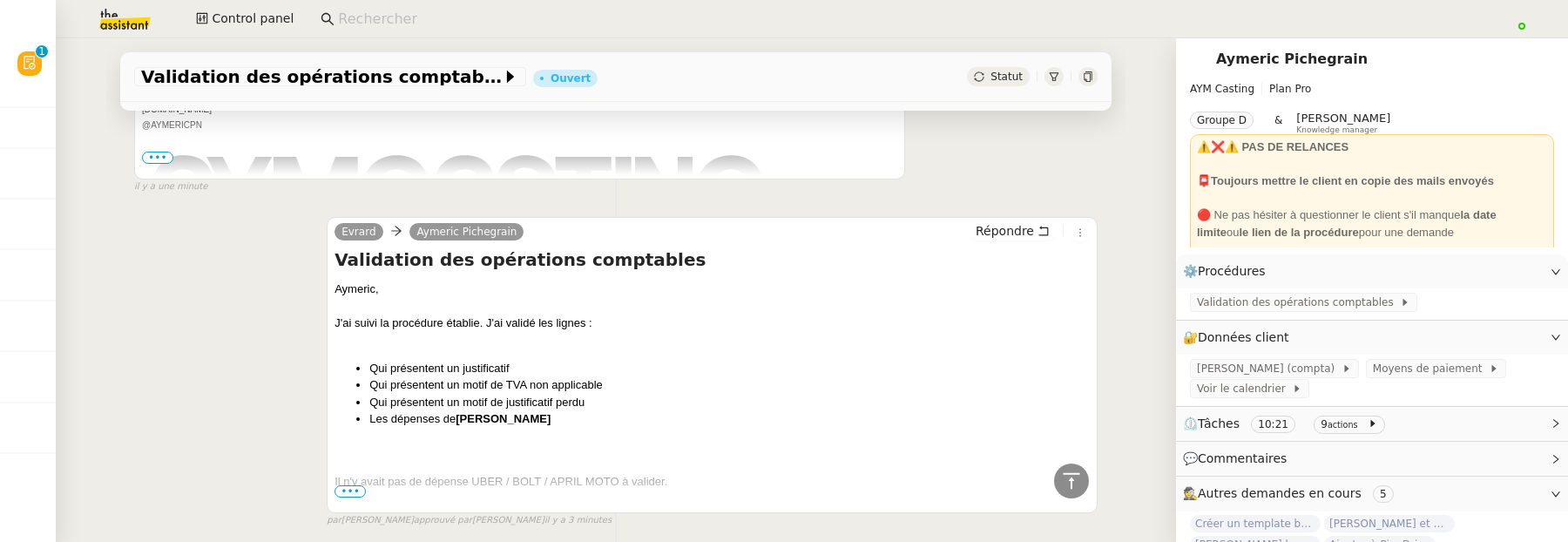
scroll to position [453, 0]
click at [357, 492] on span "•••" at bounding box center [351, 489] width 32 height 12
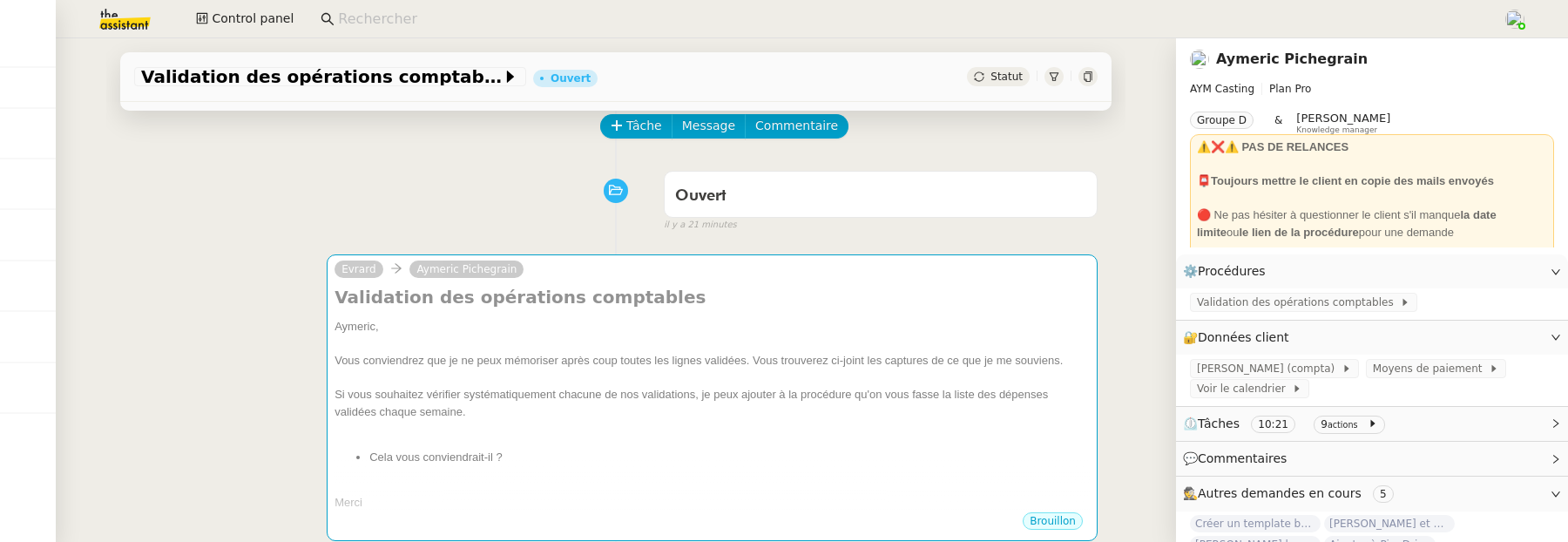
scroll to position [123, 0]
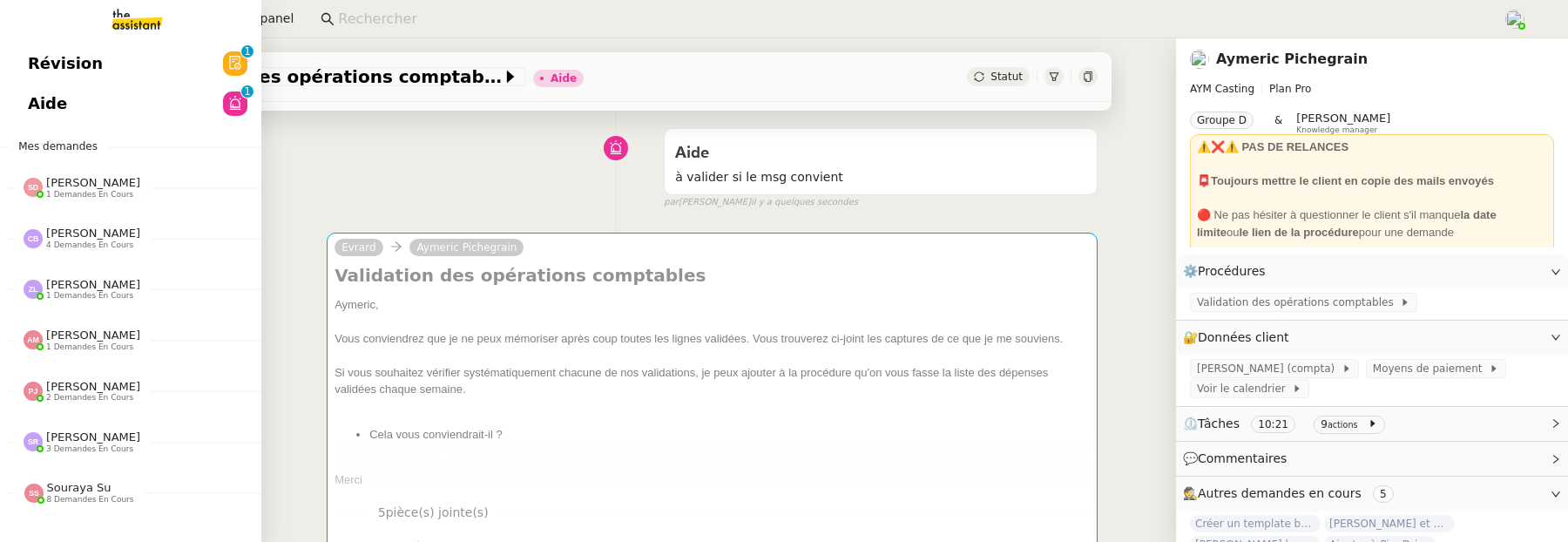
click at [108, 66] on link "Révision 0 1 2 3 4 5 6 7 8 9" at bounding box center [131, 63] width 261 height 40
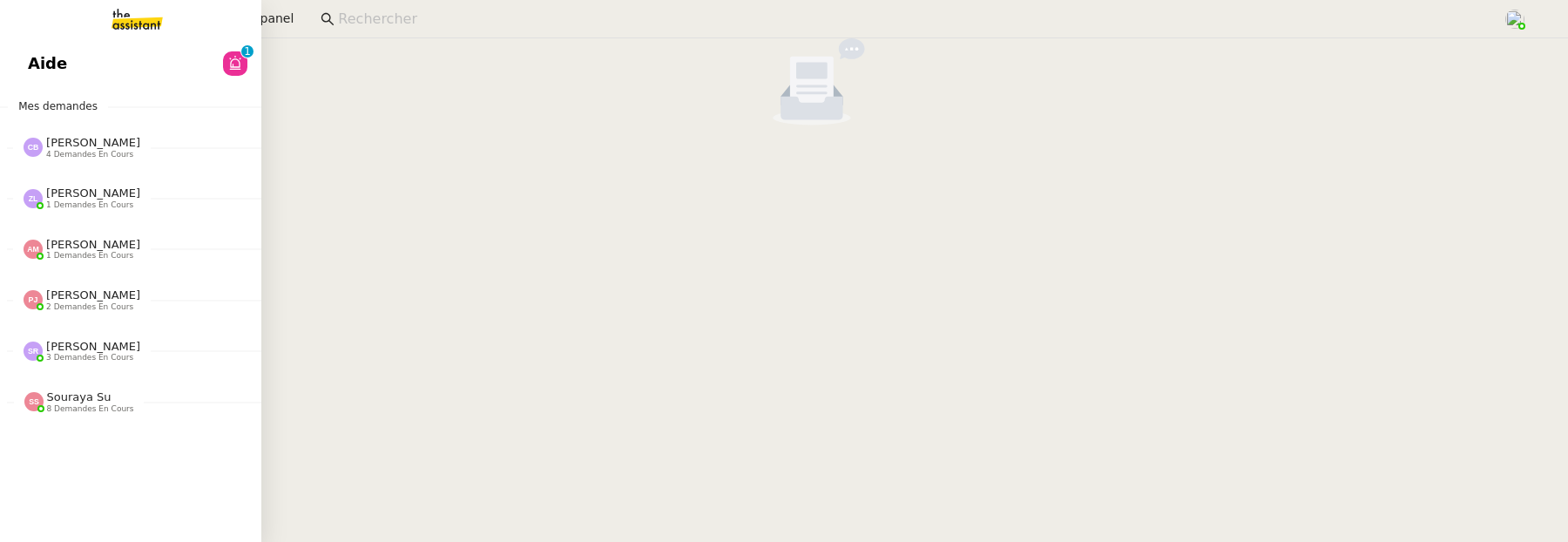
click at [35, 60] on span "Aide" at bounding box center [48, 63] width 40 height 26
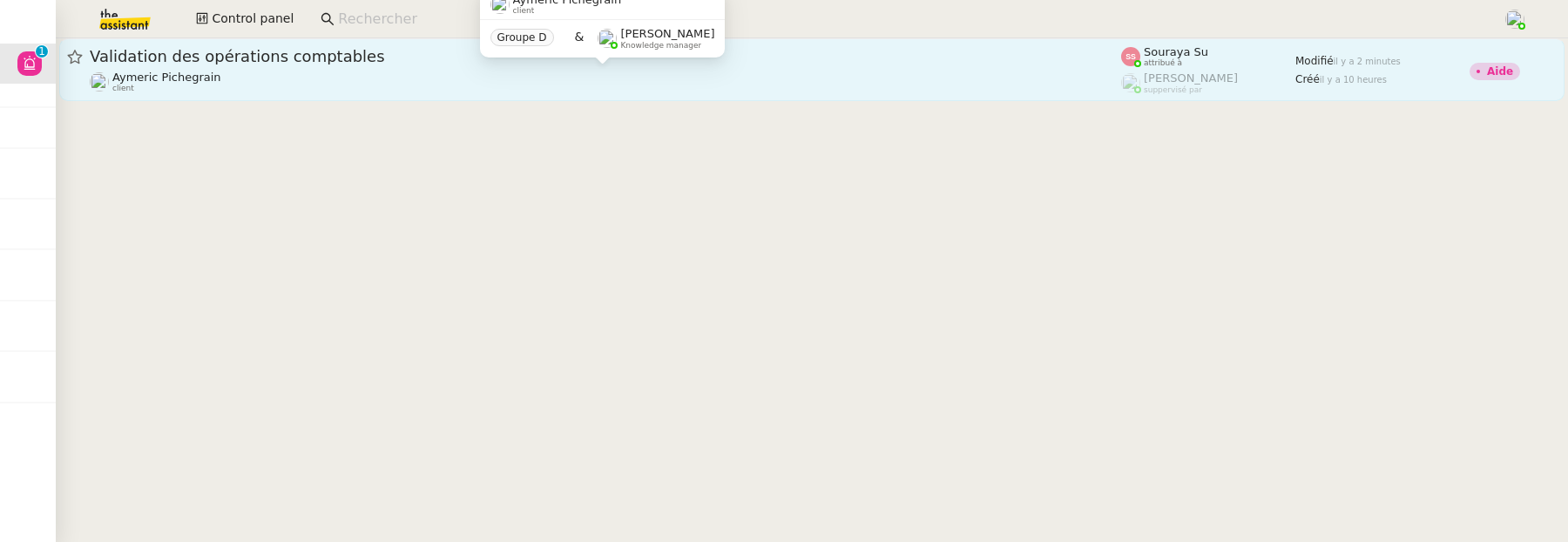
click at [730, 71] on div "Aymeric Pichegrain client" at bounding box center [605, 81] width 1031 height 23
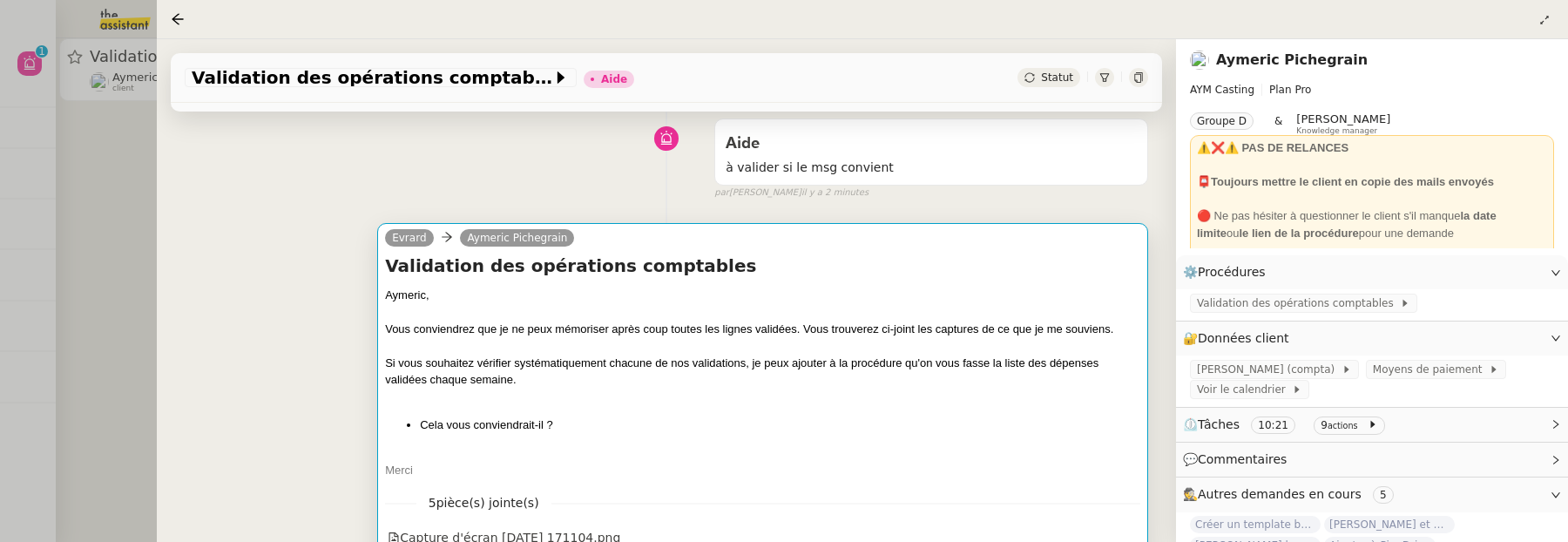
scroll to position [145, 0]
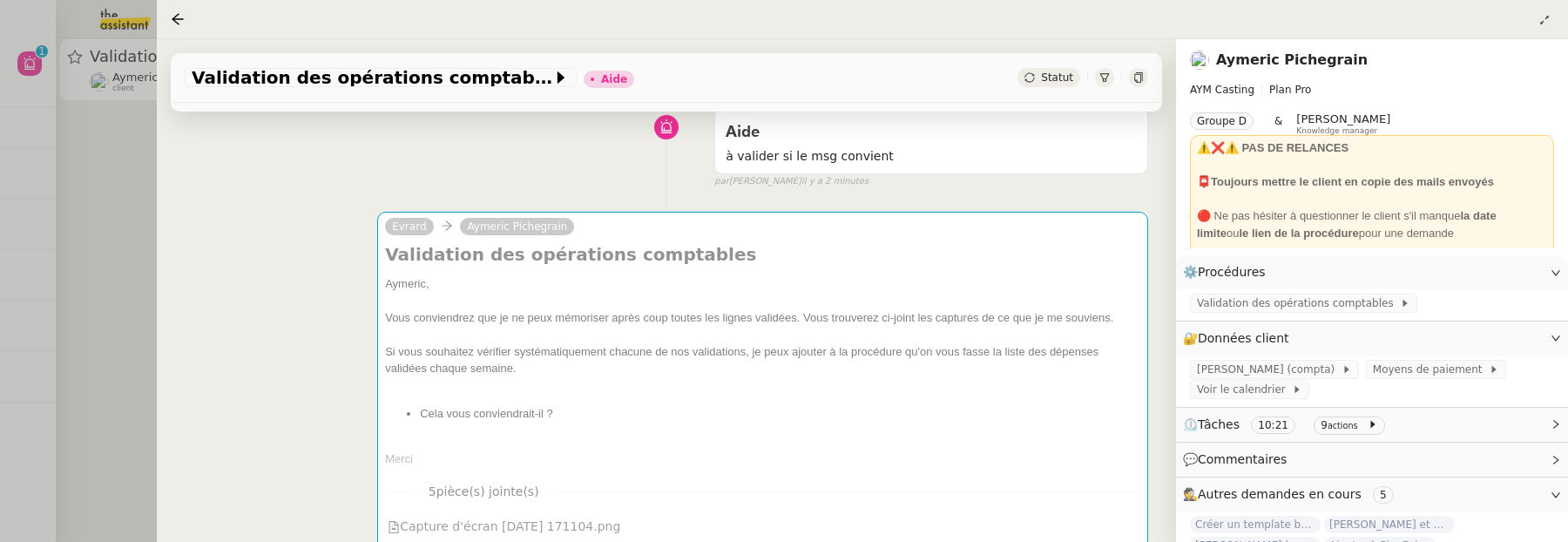
click at [126, 266] on div at bounding box center [784, 271] width 1568 height 542
